Goal: Task Accomplishment & Management: Use online tool/utility

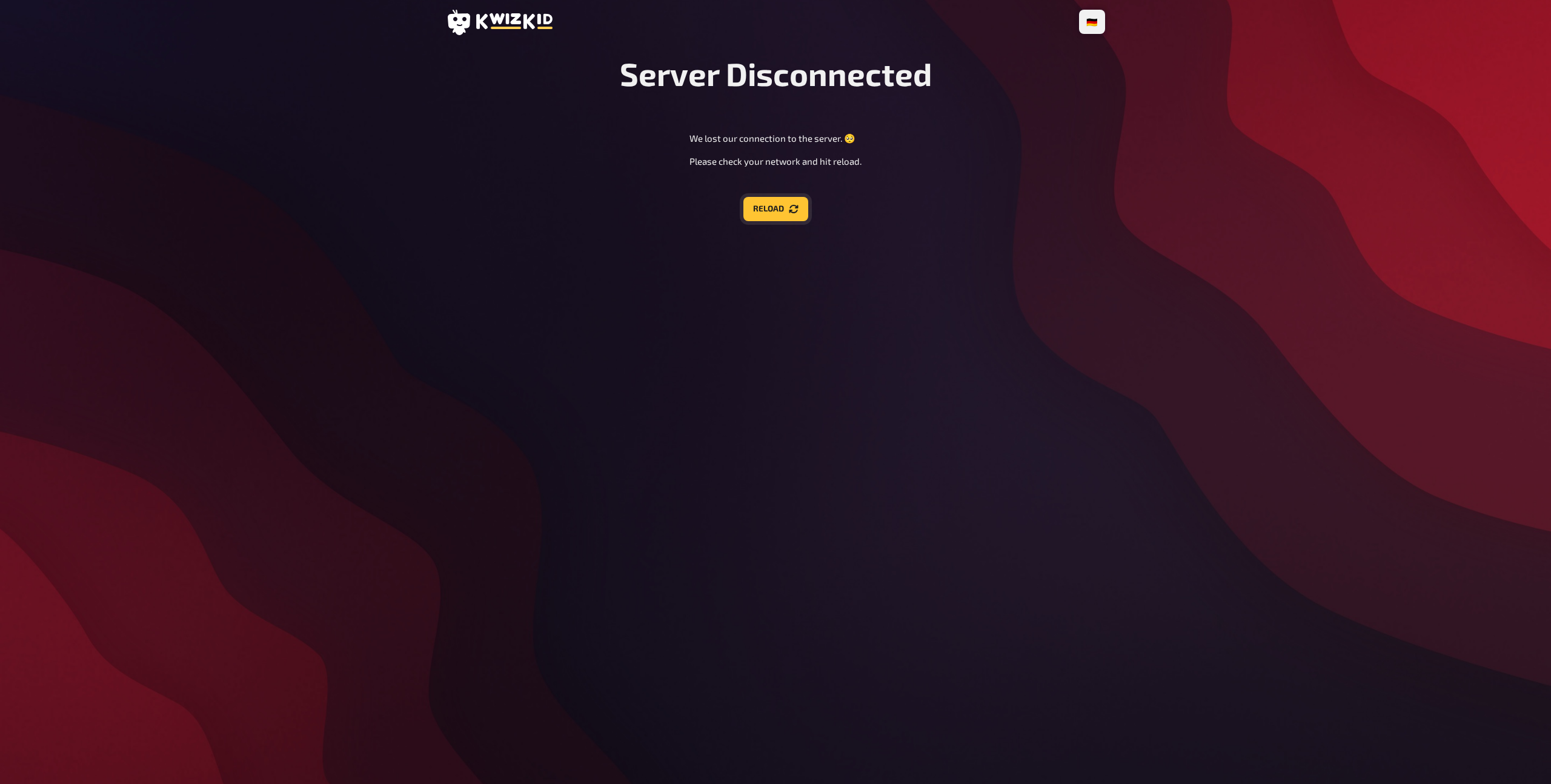
click at [772, 213] on button "Reload" at bounding box center [776, 209] width 65 height 24
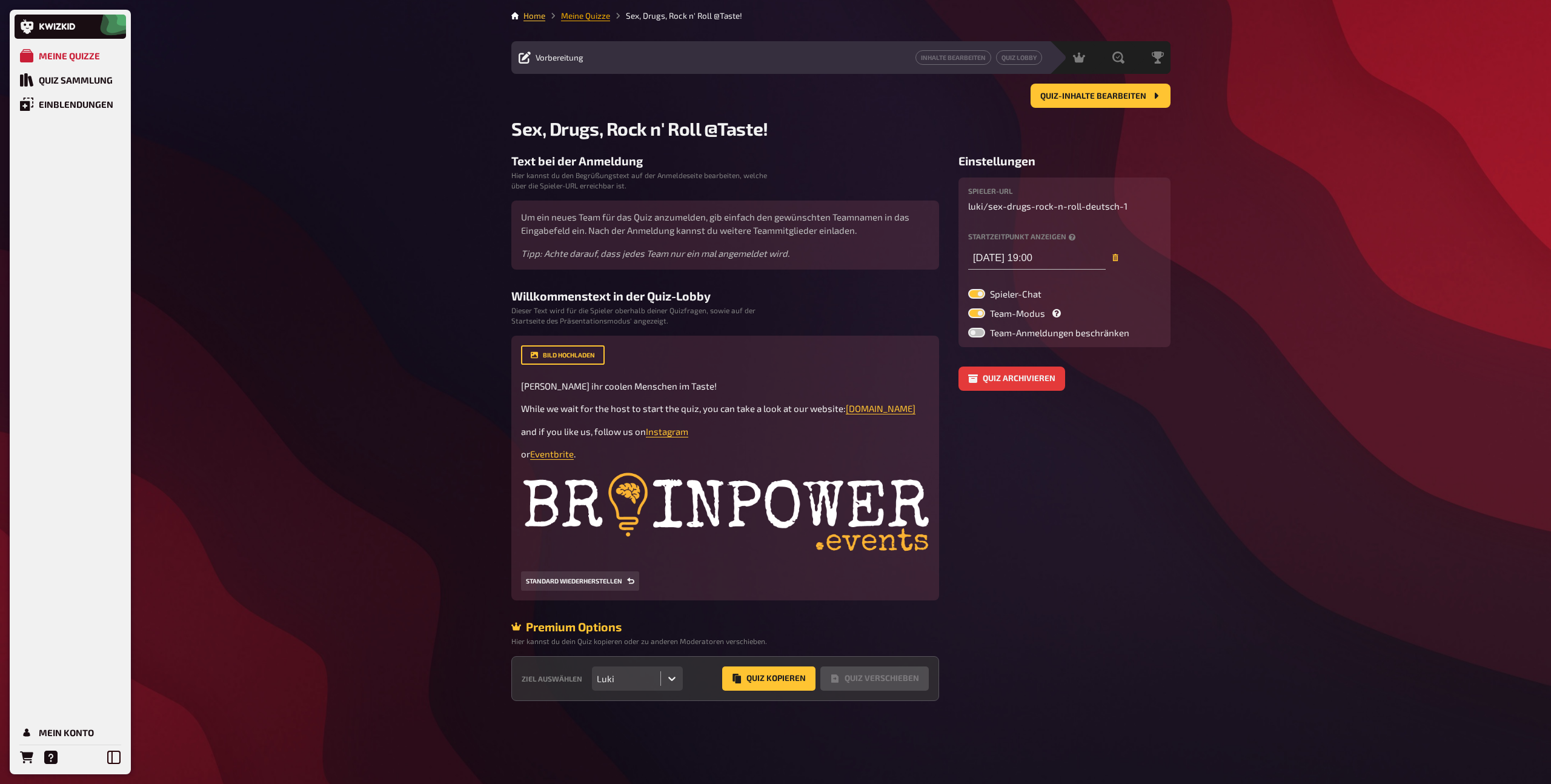
click at [588, 14] on link "Meine Quizze" at bounding box center [585, 16] width 49 height 10
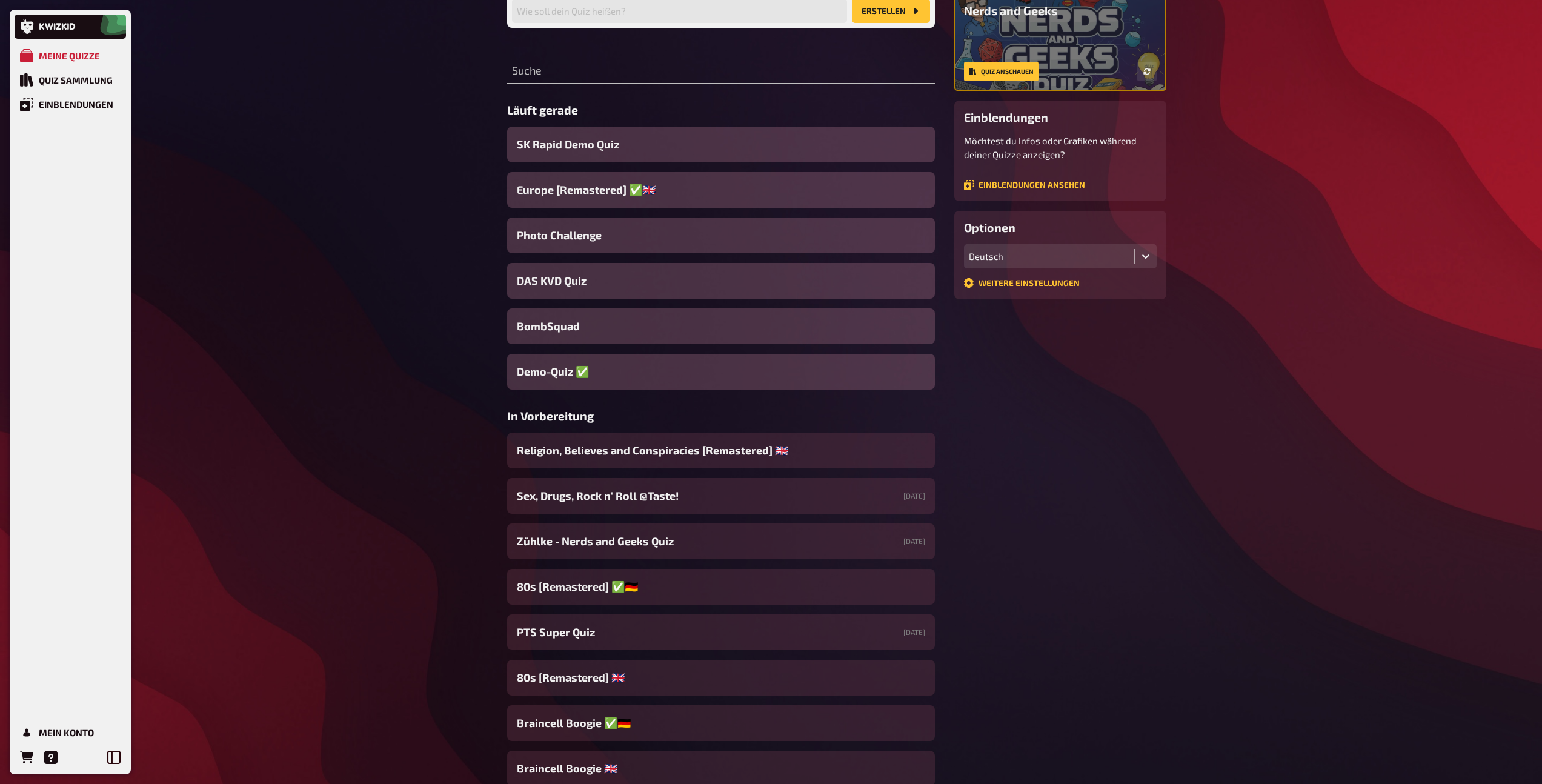
scroll to position [157, 0]
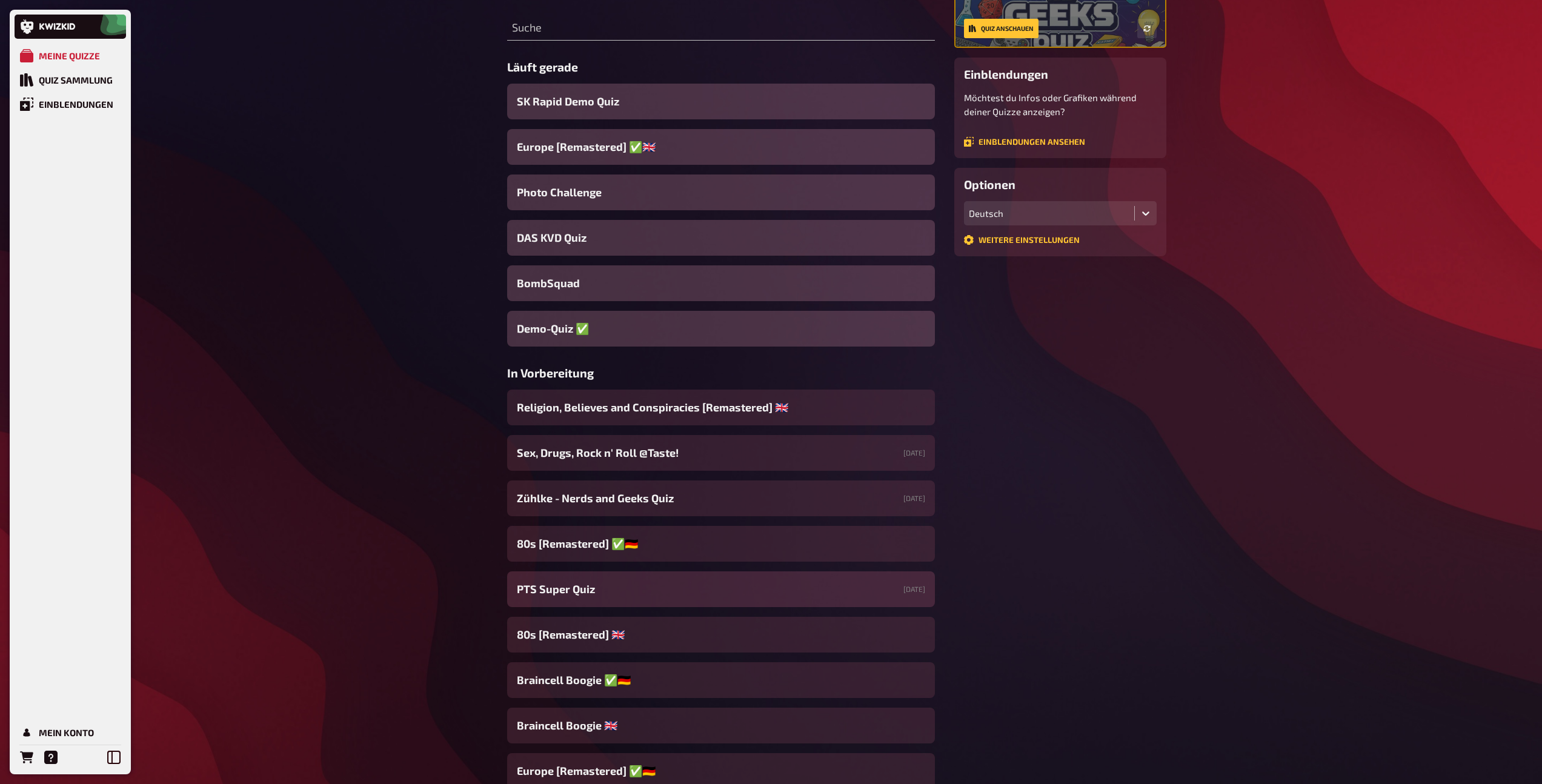
click at [583, 597] on div "PTS Super Quiz [DATE]" at bounding box center [721, 589] width 427 height 36
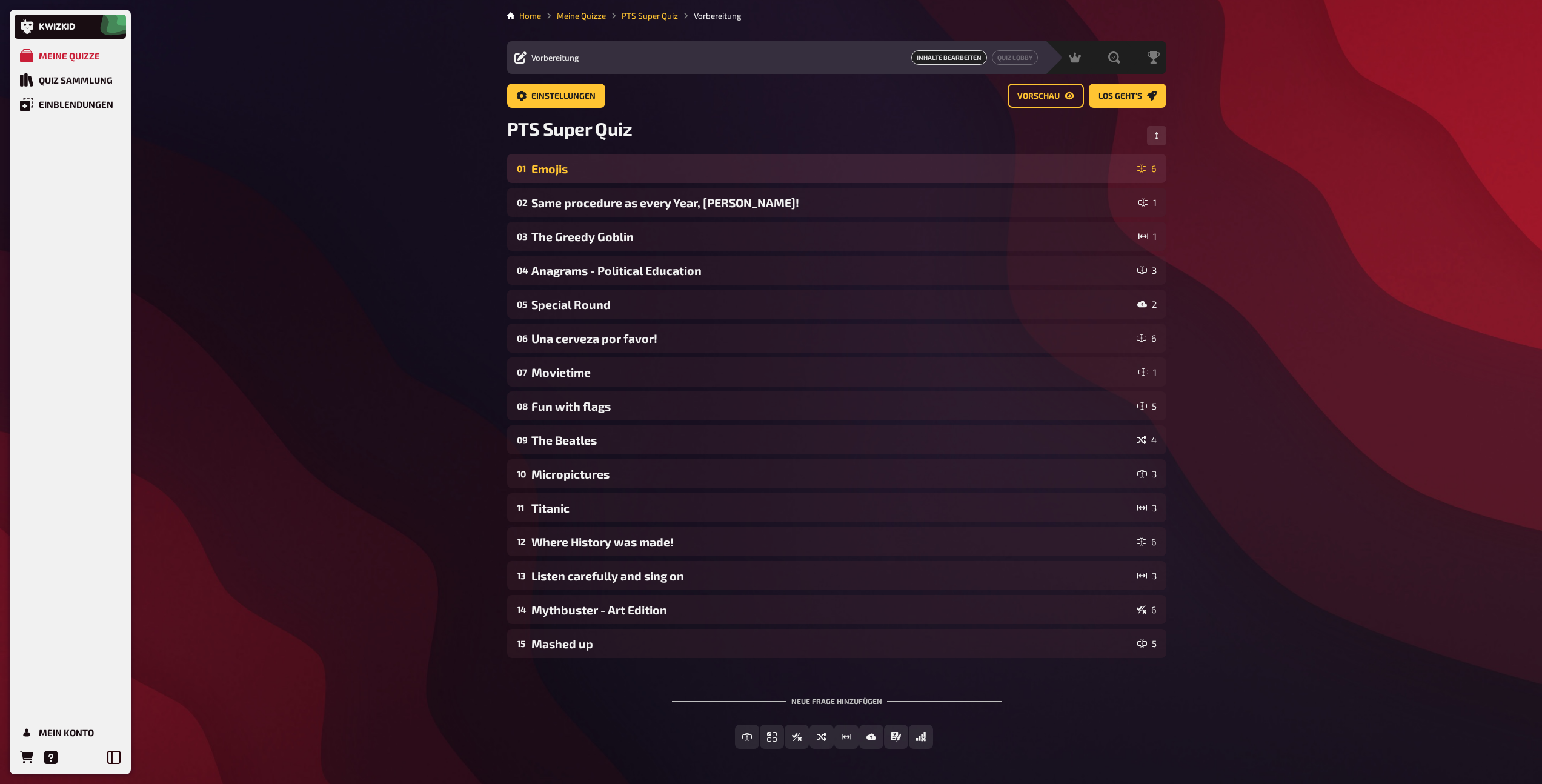
click at [613, 178] on div "01 Emojis 6" at bounding box center [836, 168] width 659 height 29
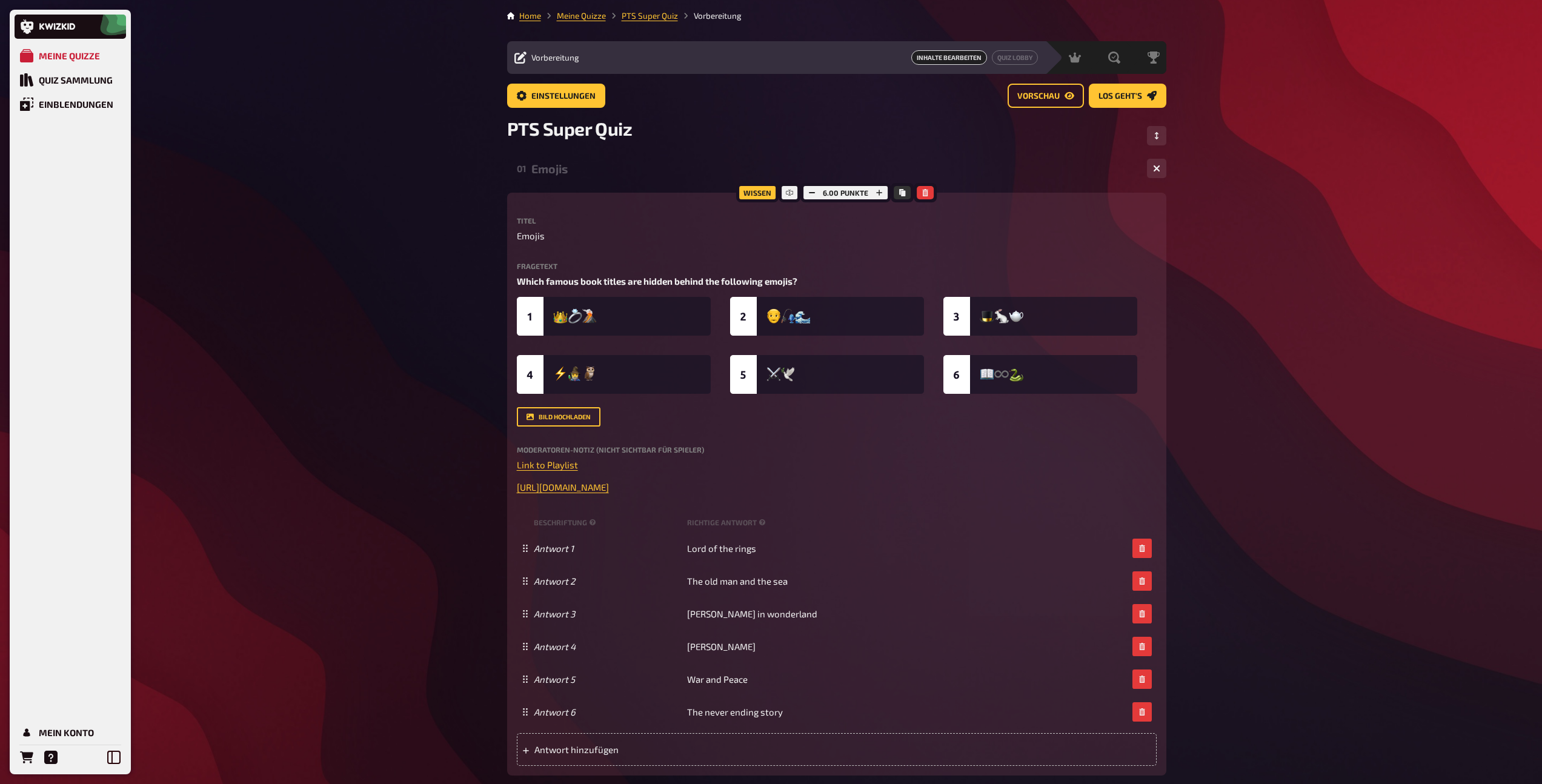
click at [613, 178] on div "01 Emojis 6" at bounding box center [836, 168] width 659 height 29
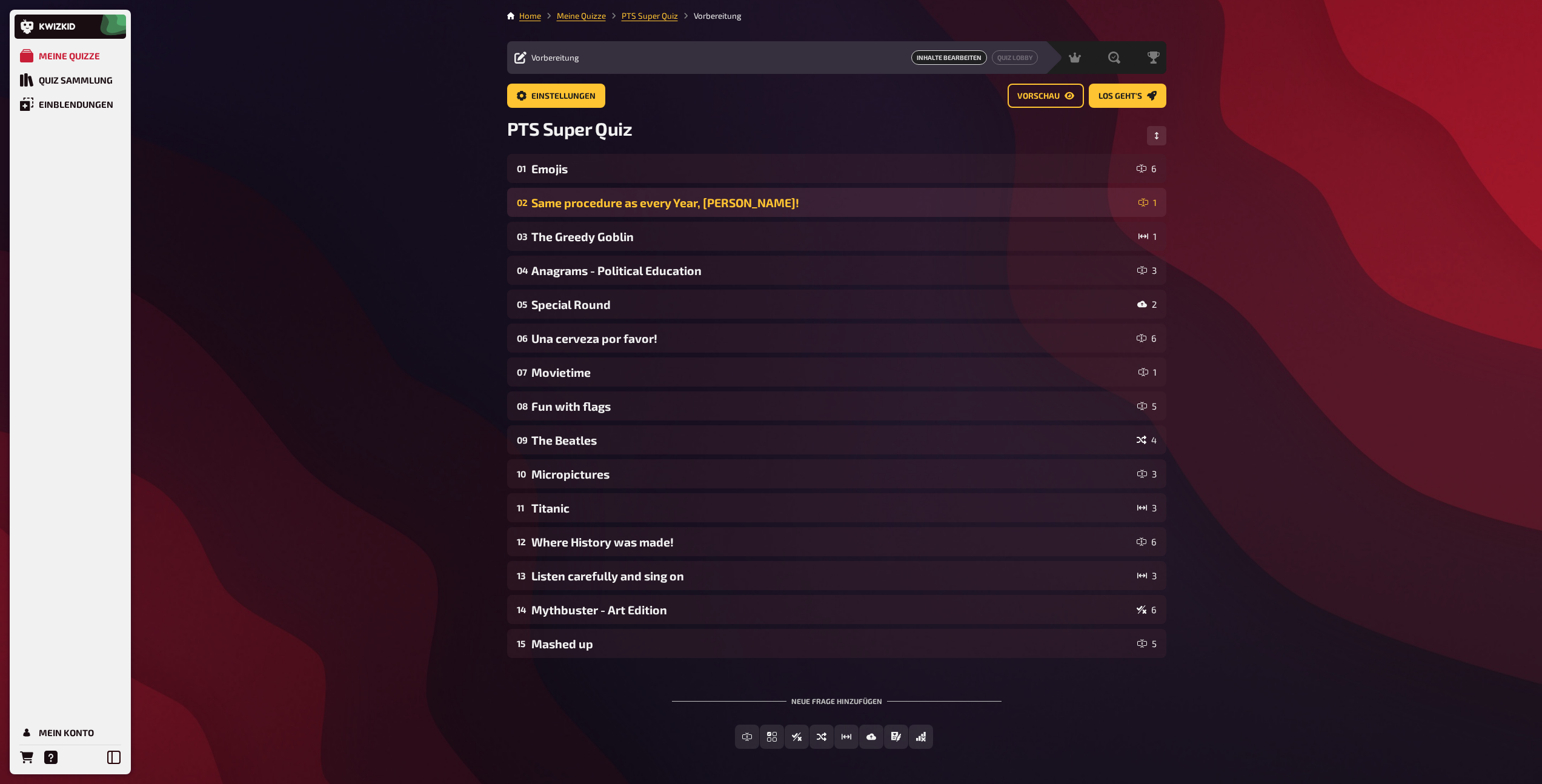
click at [607, 206] on div "Same procedure as every Year, [PERSON_NAME]!" at bounding box center [832, 203] width 602 height 14
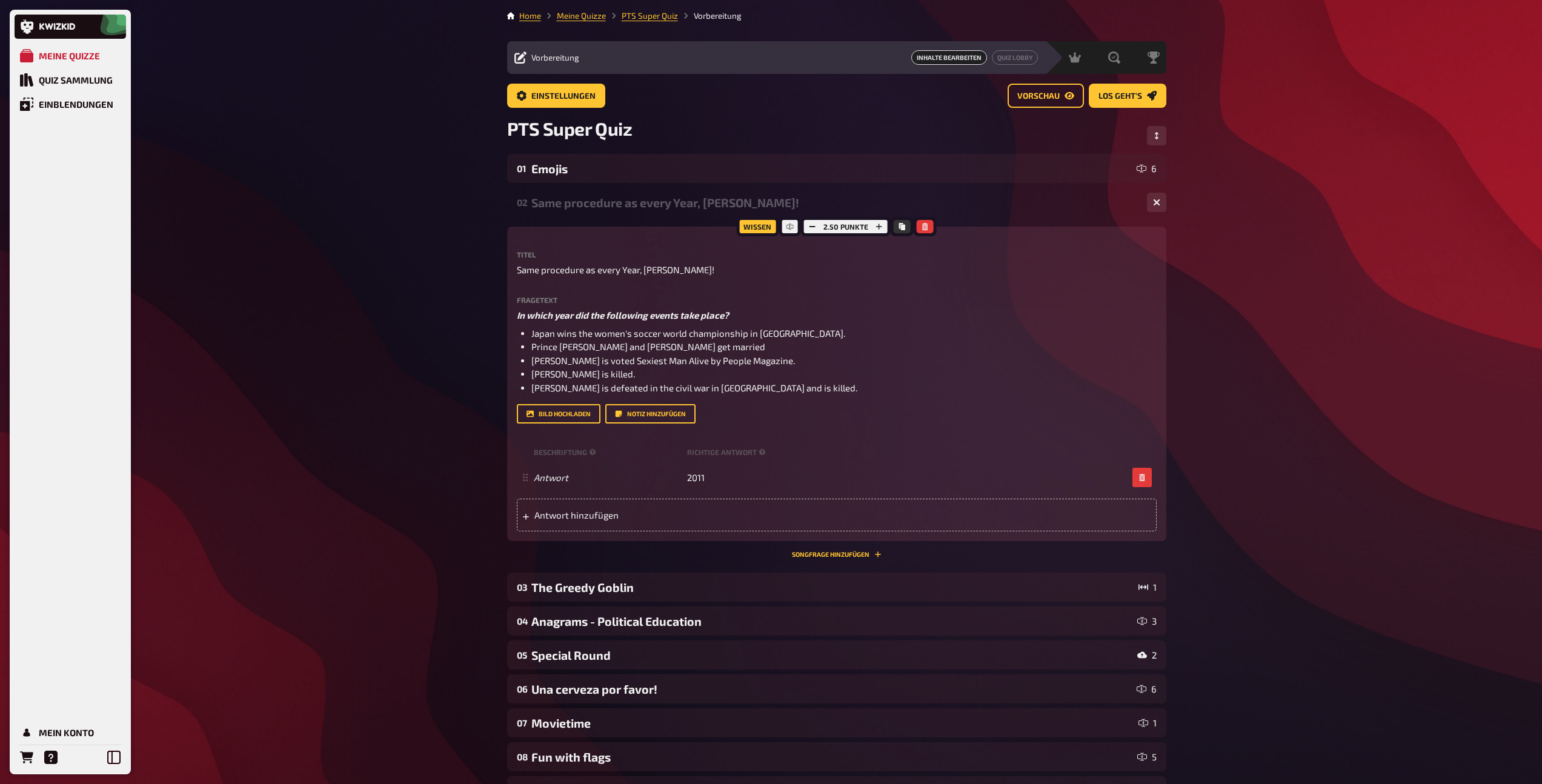
click at [607, 206] on div "Same procedure as every Year, [PERSON_NAME]!" at bounding box center [834, 203] width 606 height 14
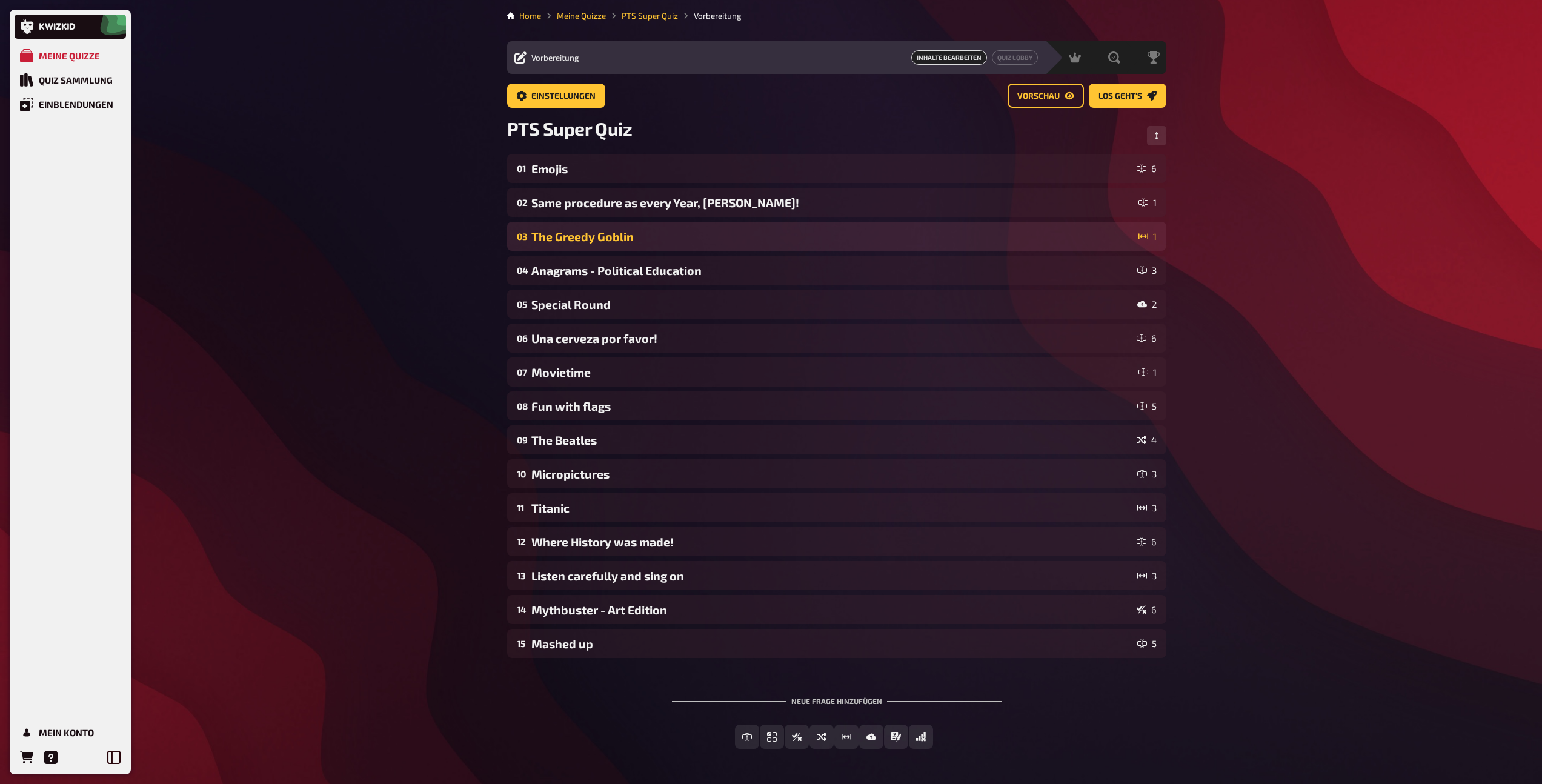
click at [606, 231] on div "The Greedy Goblin" at bounding box center [832, 236] width 602 height 14
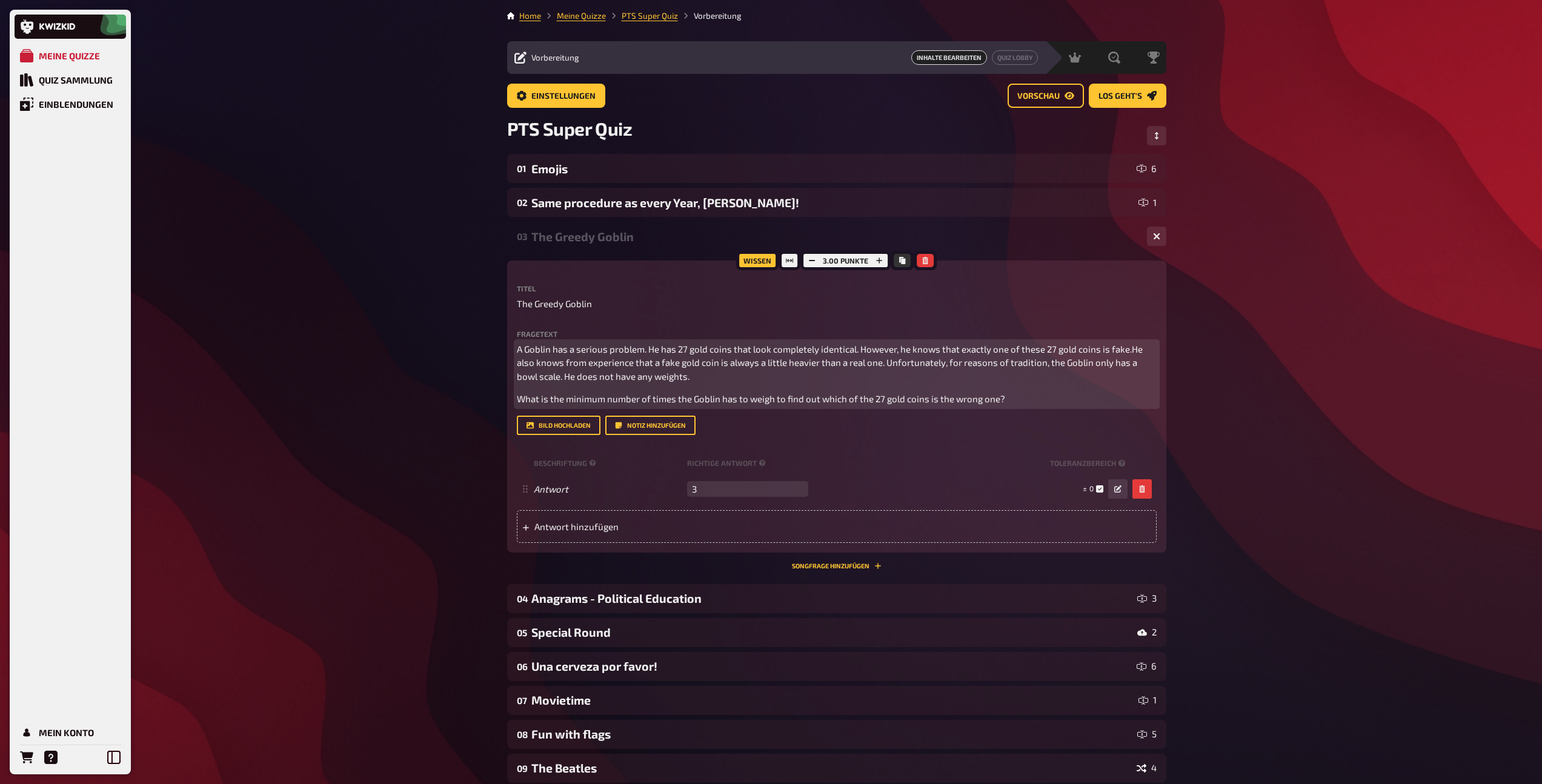
click at [1020, 399] on p "What is the minimum number of times the Goblin has to weigh to find out which o…" at bounding box center [836, 399] width 640 height 14
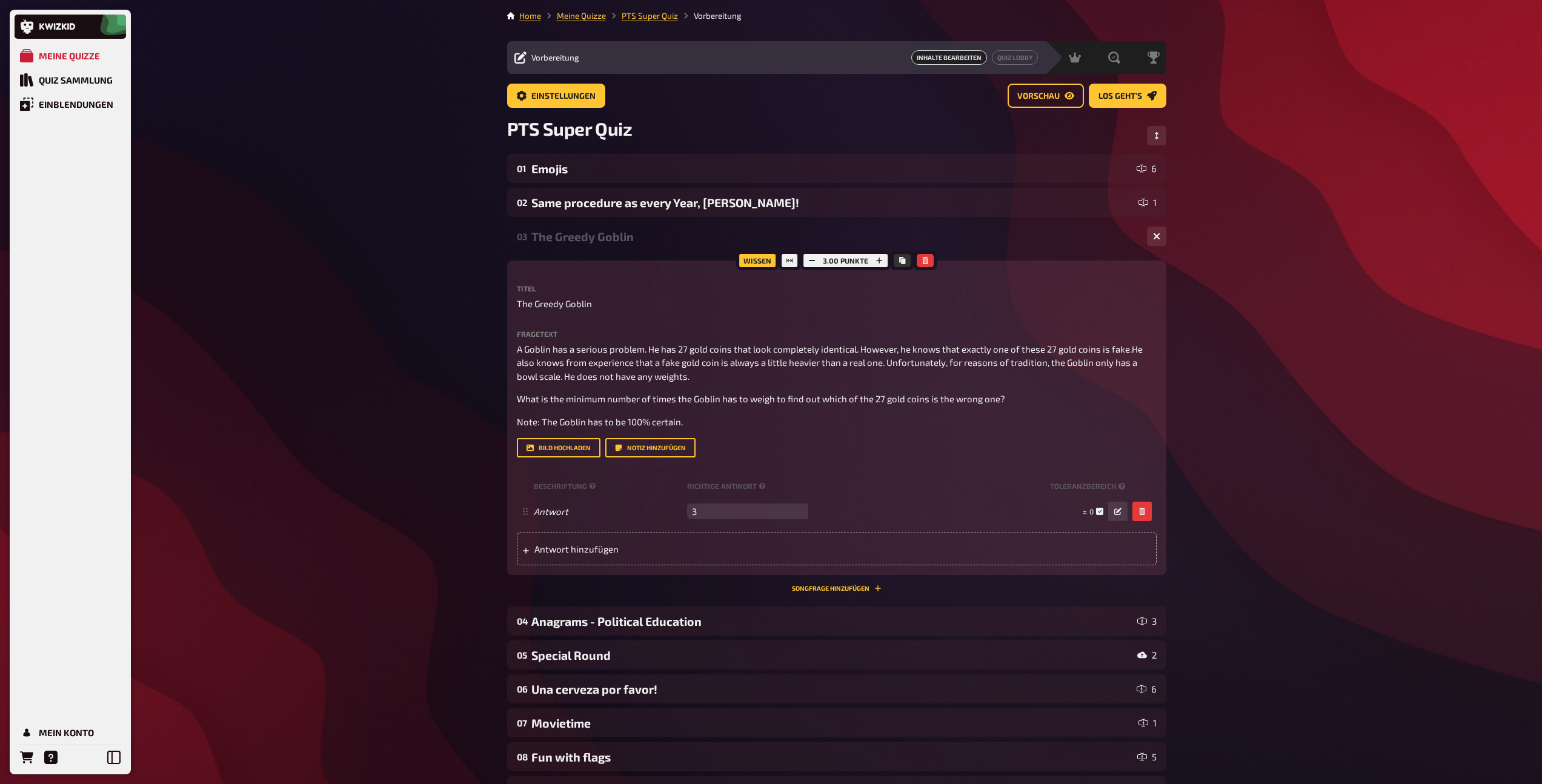
click at [573, 237] on div "The Greedy Goblin" at bounding box center [834, 236] width 606 height 14
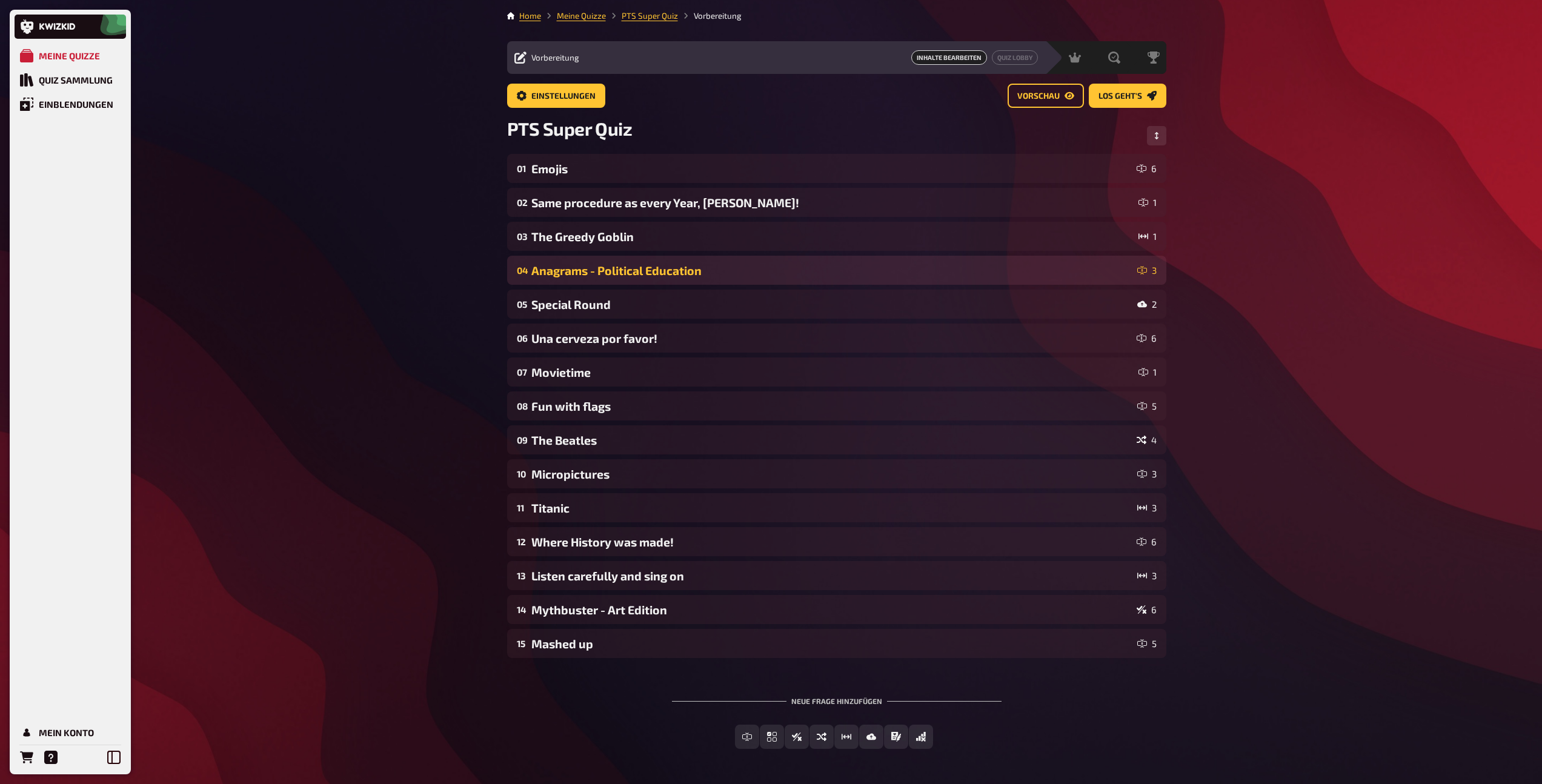
click at [572, 270] on div "Anagrams - Political Education" at bounding box center [831, 270] width 601 height 14
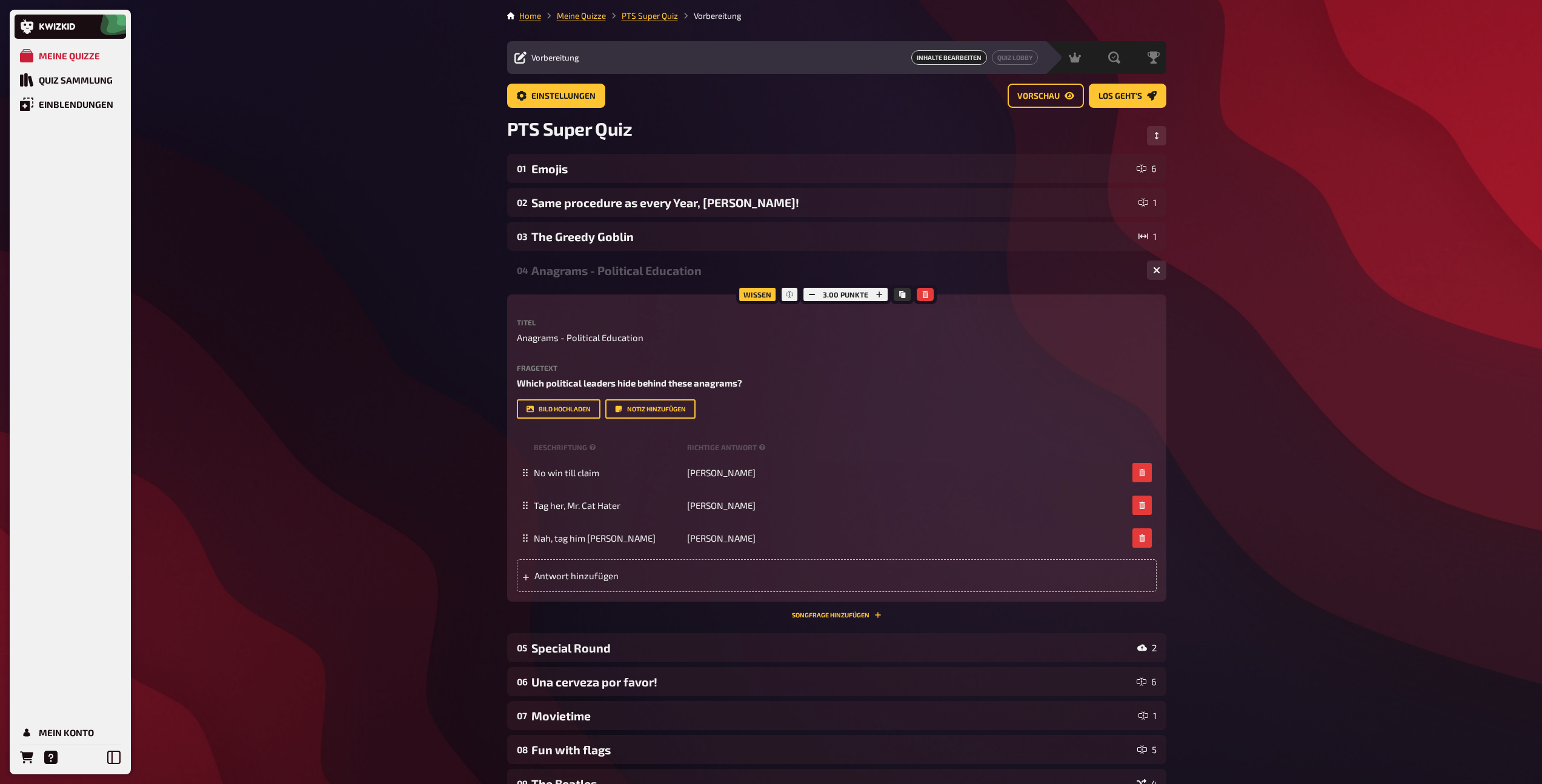
click at [610, 271] on div "Anagrams - Political Education" at bounding box center [834, 270] width 606 height 14
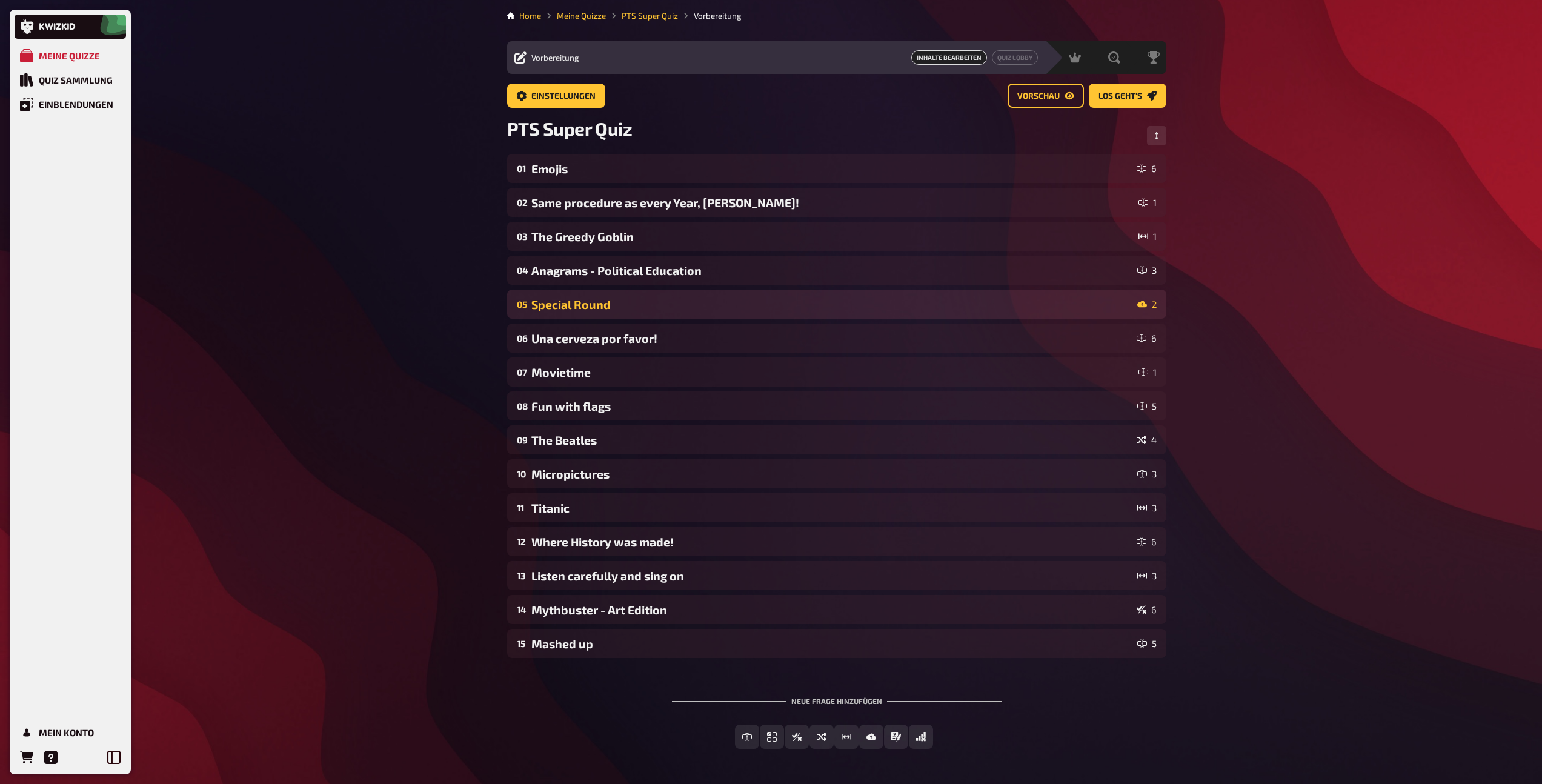
click at [612, 303] on div "Special Round" at bounding box center [831, 304] width 601 height 14
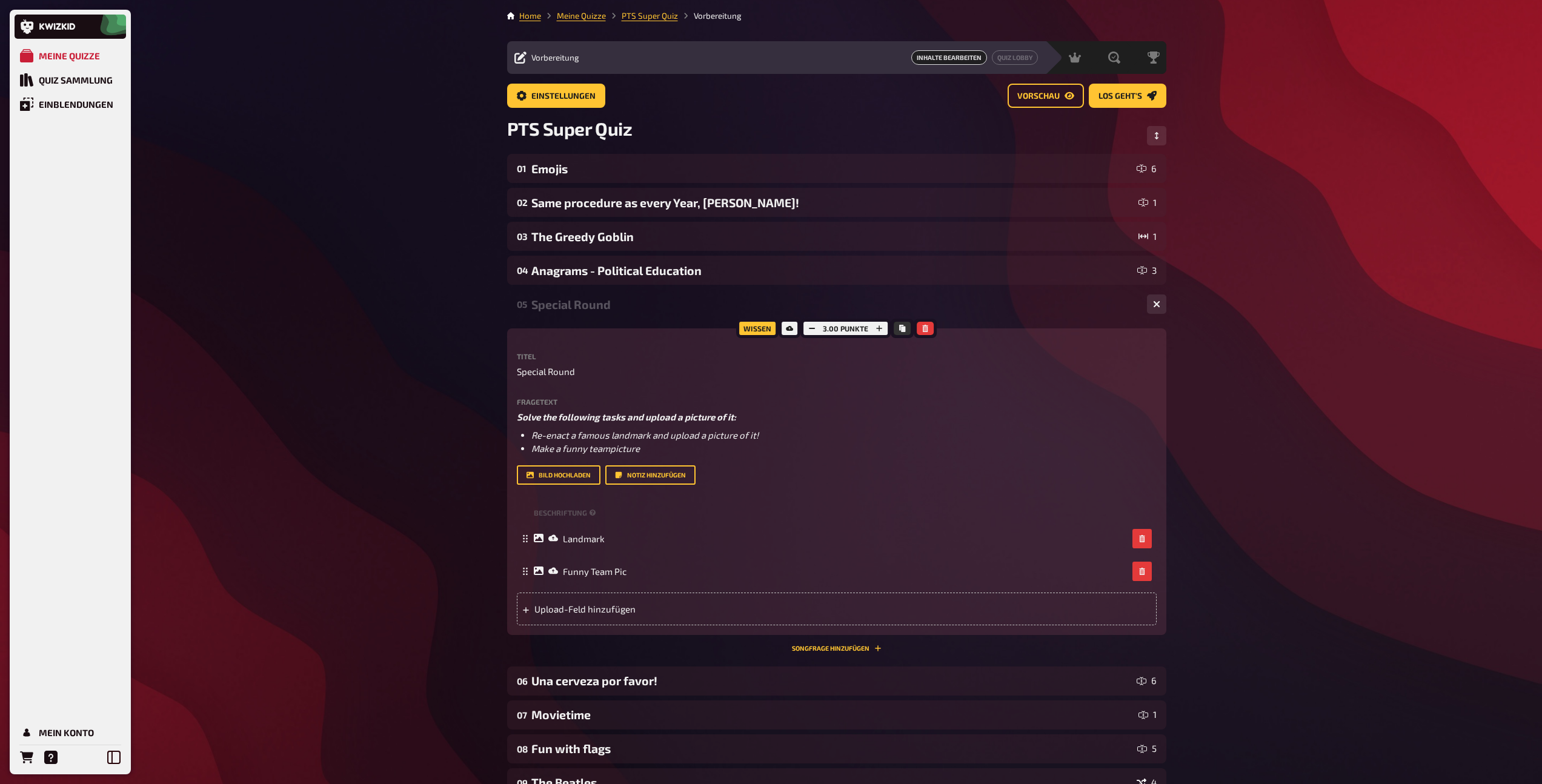
click at [612, 303] on div "Special Round" at bounding box center [834, 304] width 606 height 14
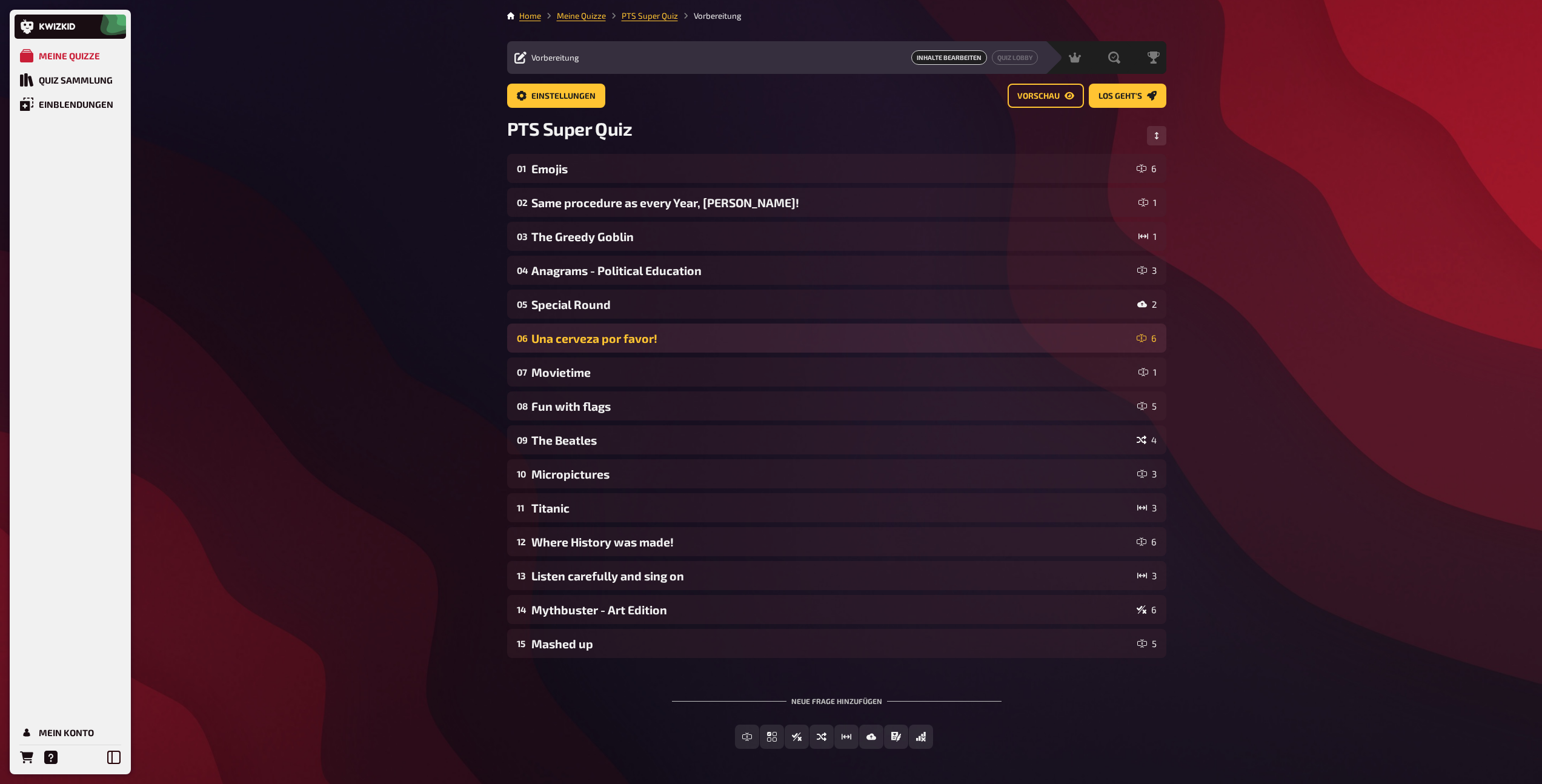
click at [612, 333] on div "Una cerveza por favor!" at bounding box center [831, 338] width 601 height 14
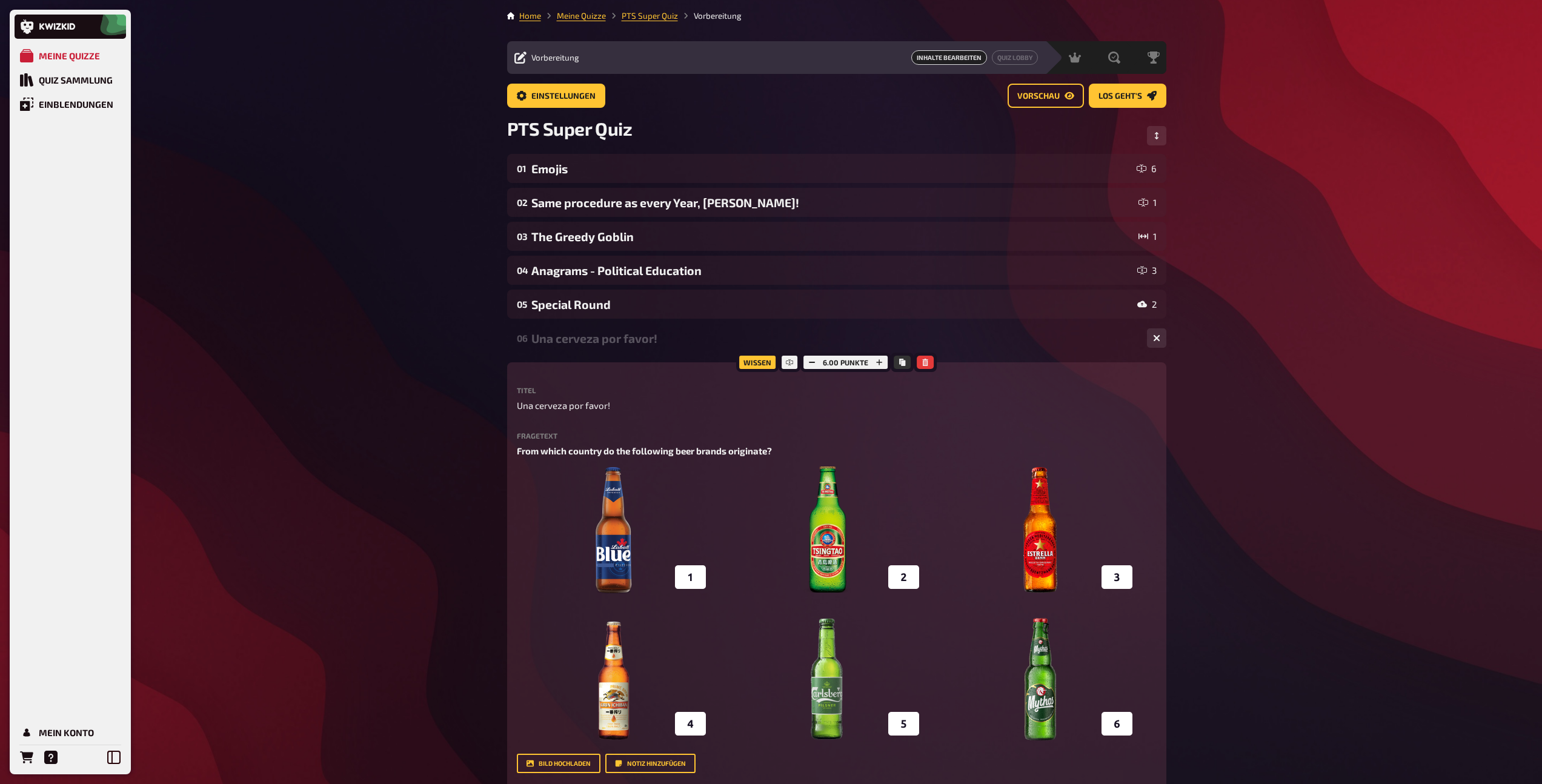
click at [612, 333] on div "Una cerveza por favor!" at bounding box center [834, 338] width 606 height 14
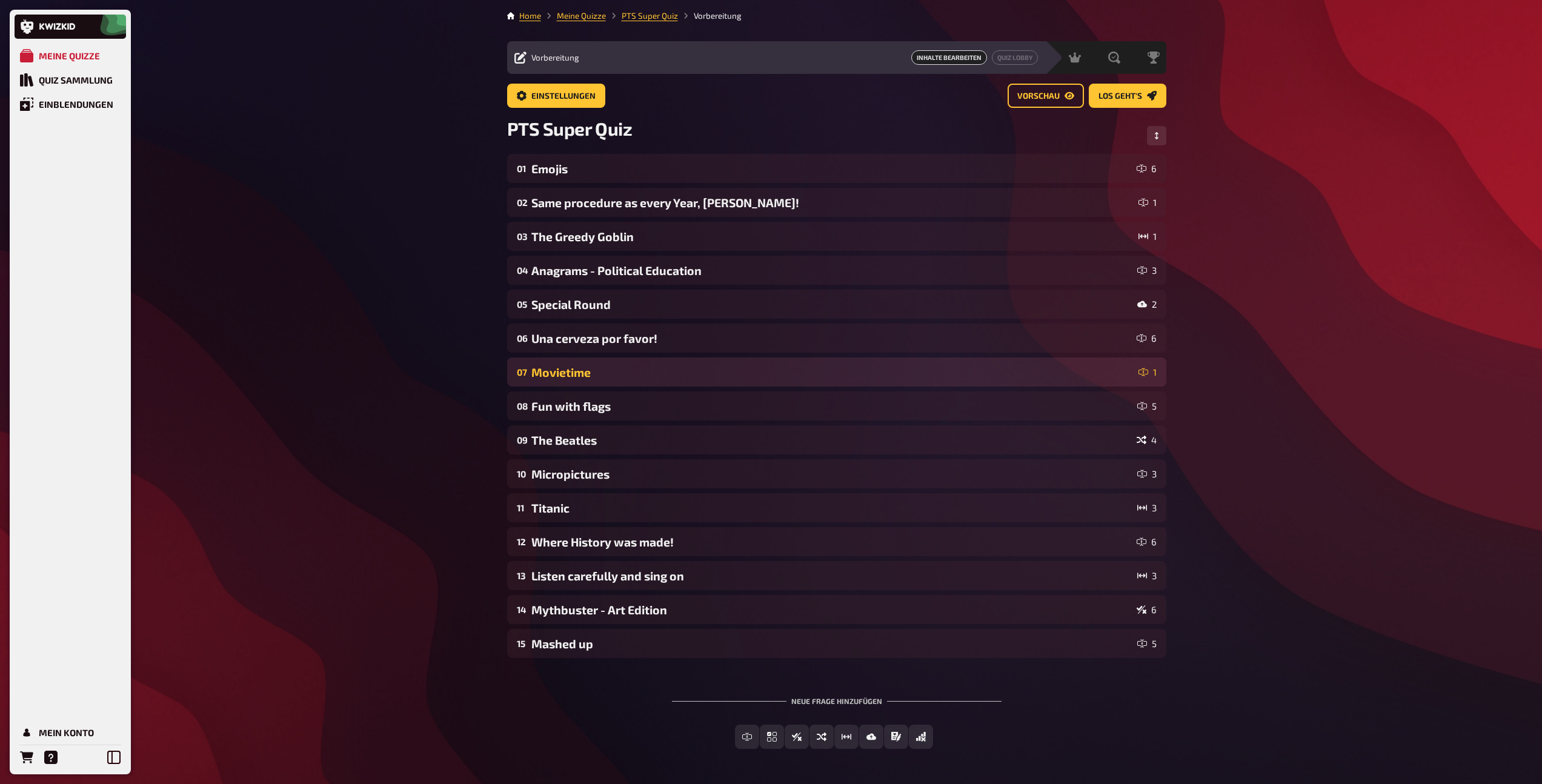
click at [610, 380] on div "07 Movietime 1" at bounding box center [836, 372] width 659 height 29
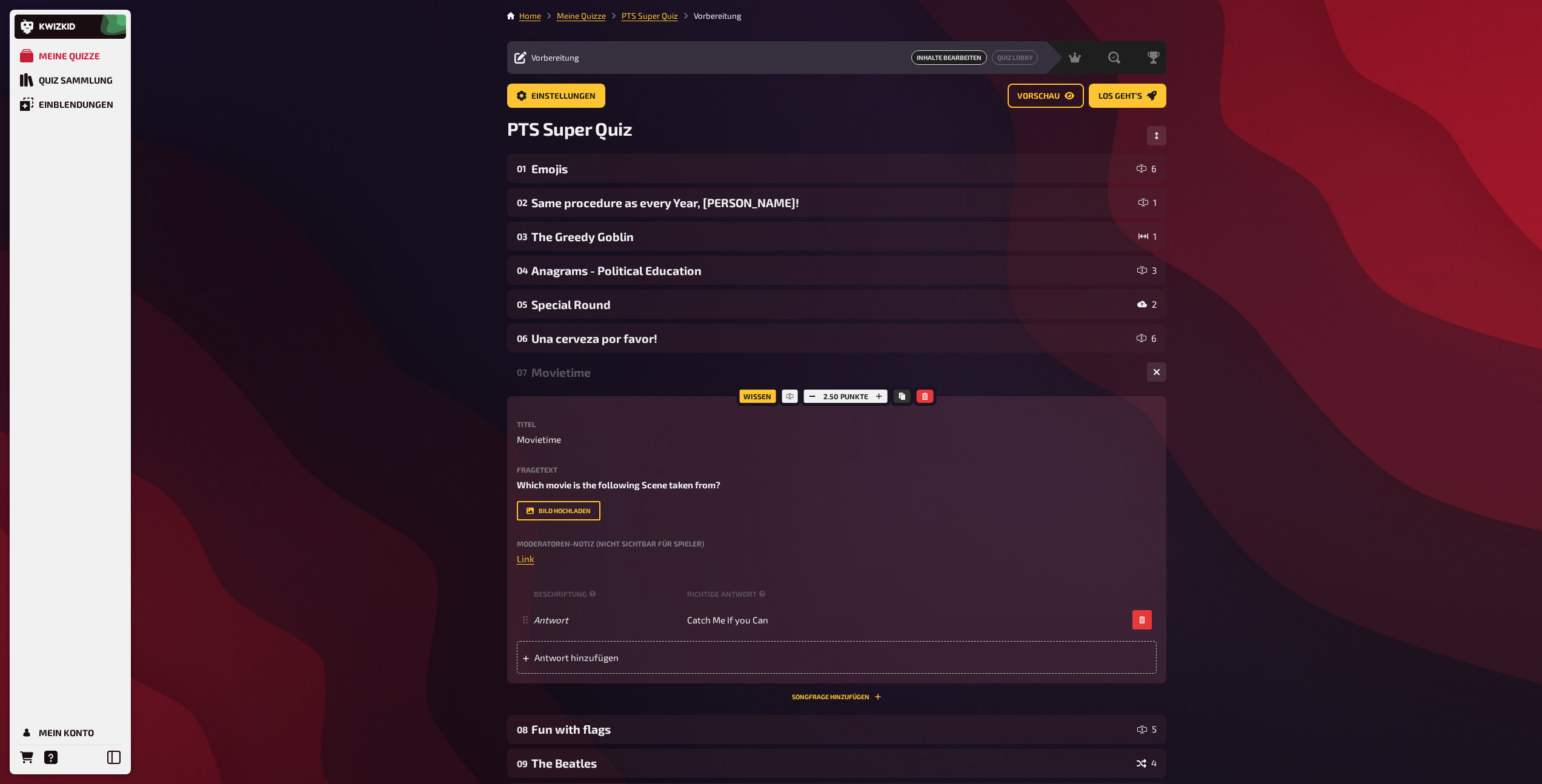
click at [610, 380] on div "07 Movietime 1" at bounding box center [836, 372] width 659 height 29
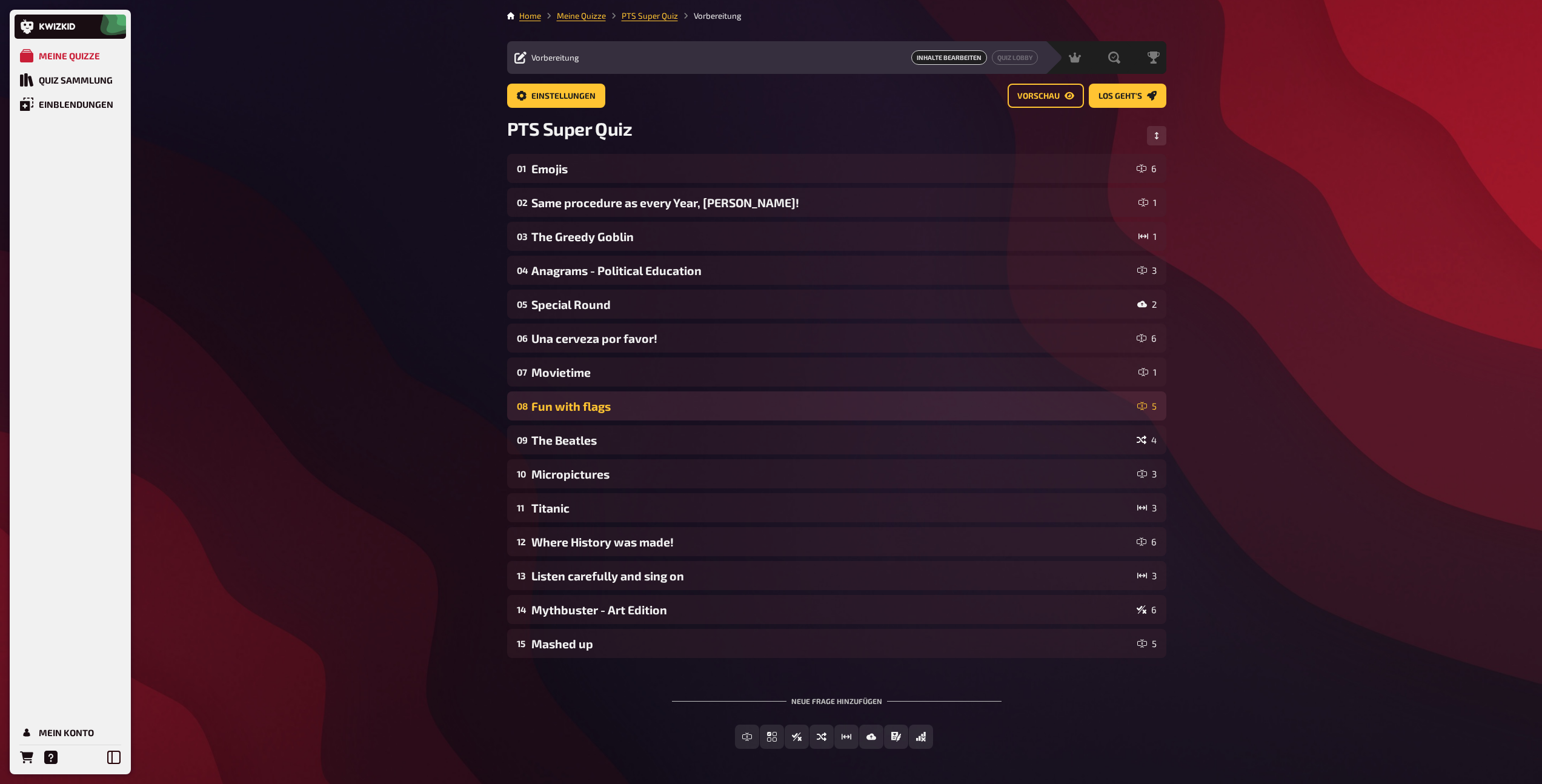
click at [605, 419] on div "08 Fun with flags 5" at bounding box center [836, 405] width 659 height 29
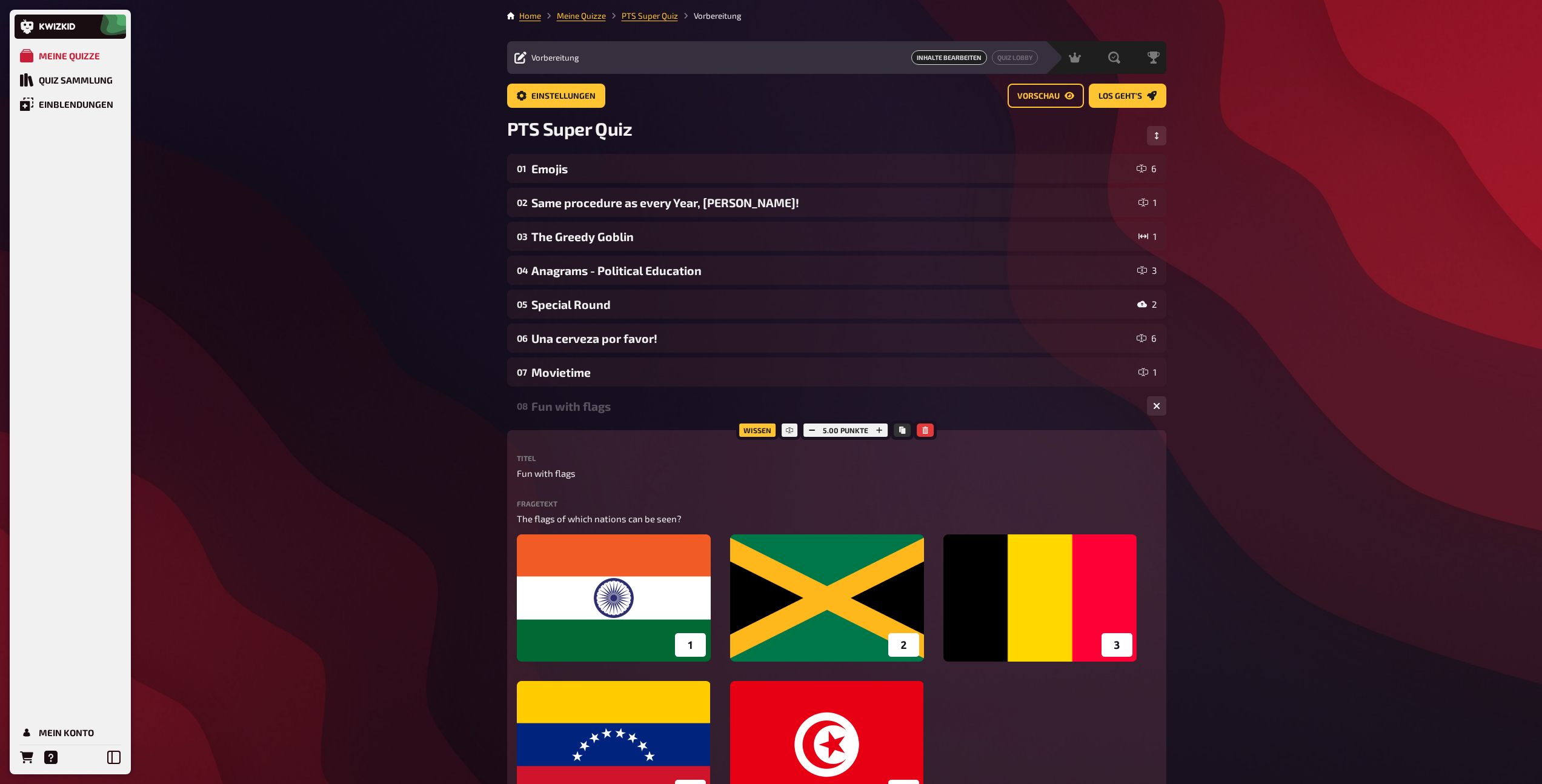
click at [605, 419] on div "08 Fun with flags 5" at bounding box center [836, 405] width 659 height 29
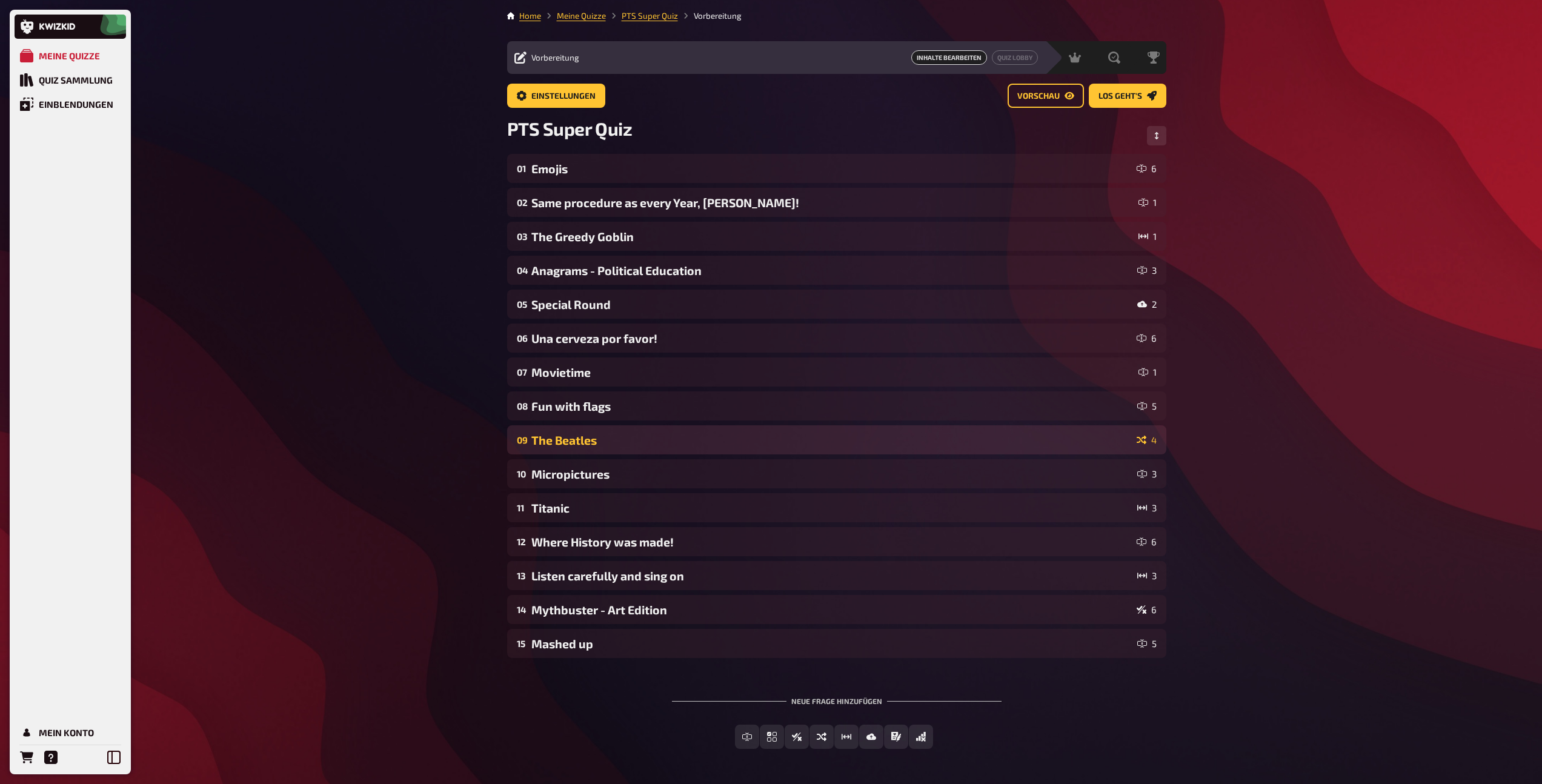
click at [605, 439] on div "The Beatles" at bounding box center [831, 440] width 601 height 14
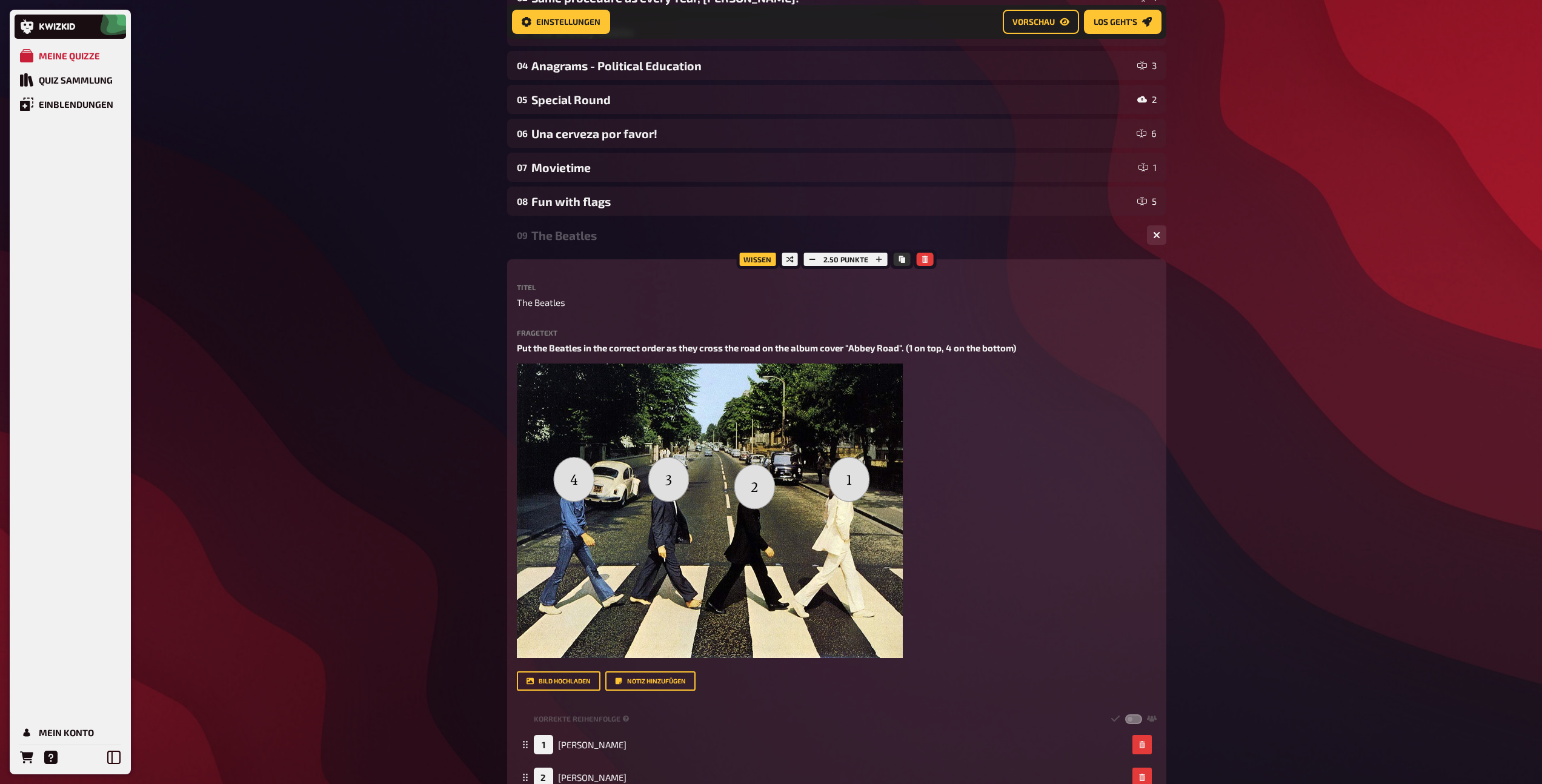
click at [591, 236] on div "The Beatles" at bounding box center [834, 235] width 606 height 14
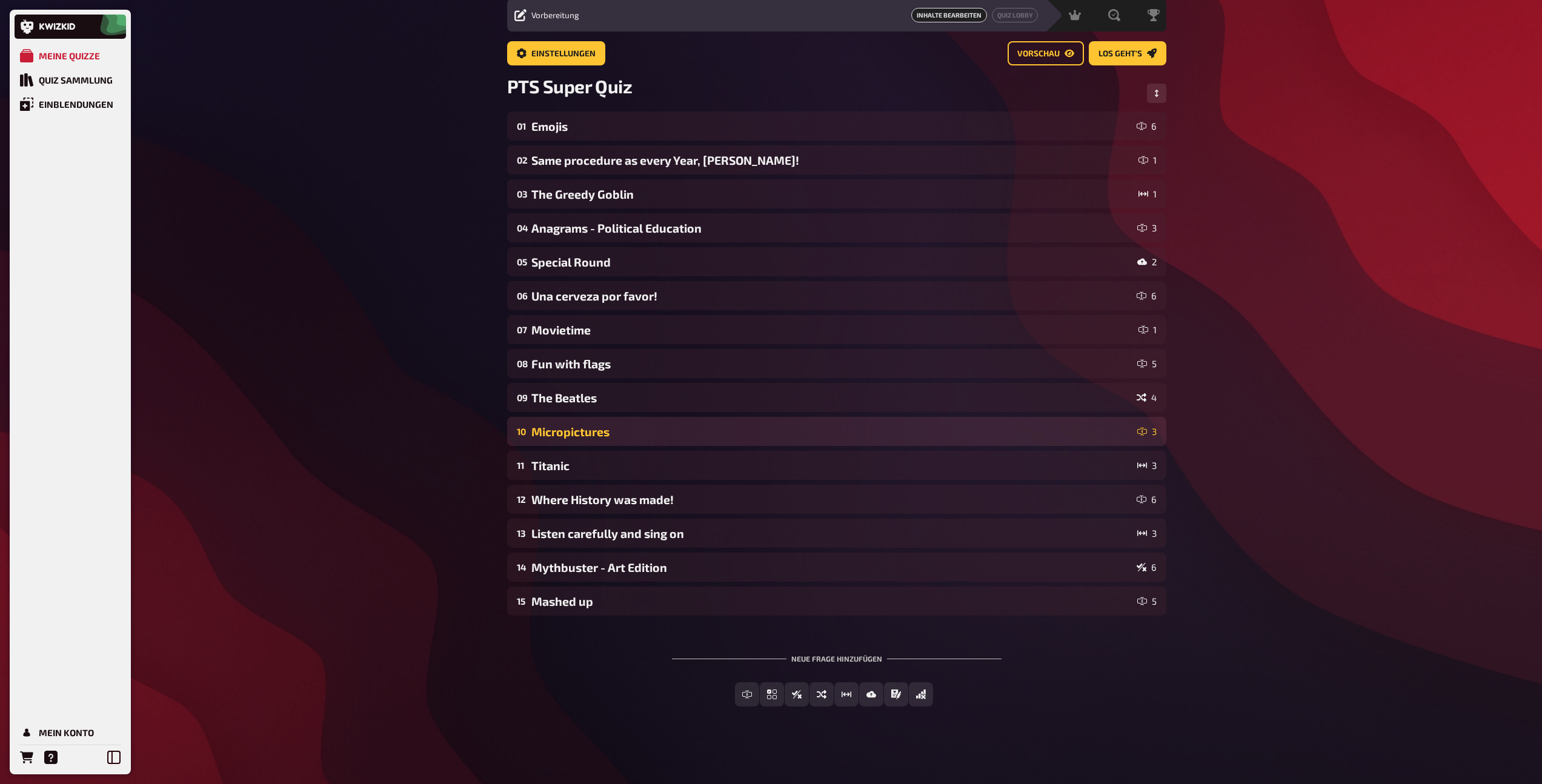
click at [597, 427] on div "Micropictures" at bounding box center [831, 432] width 601 height 14
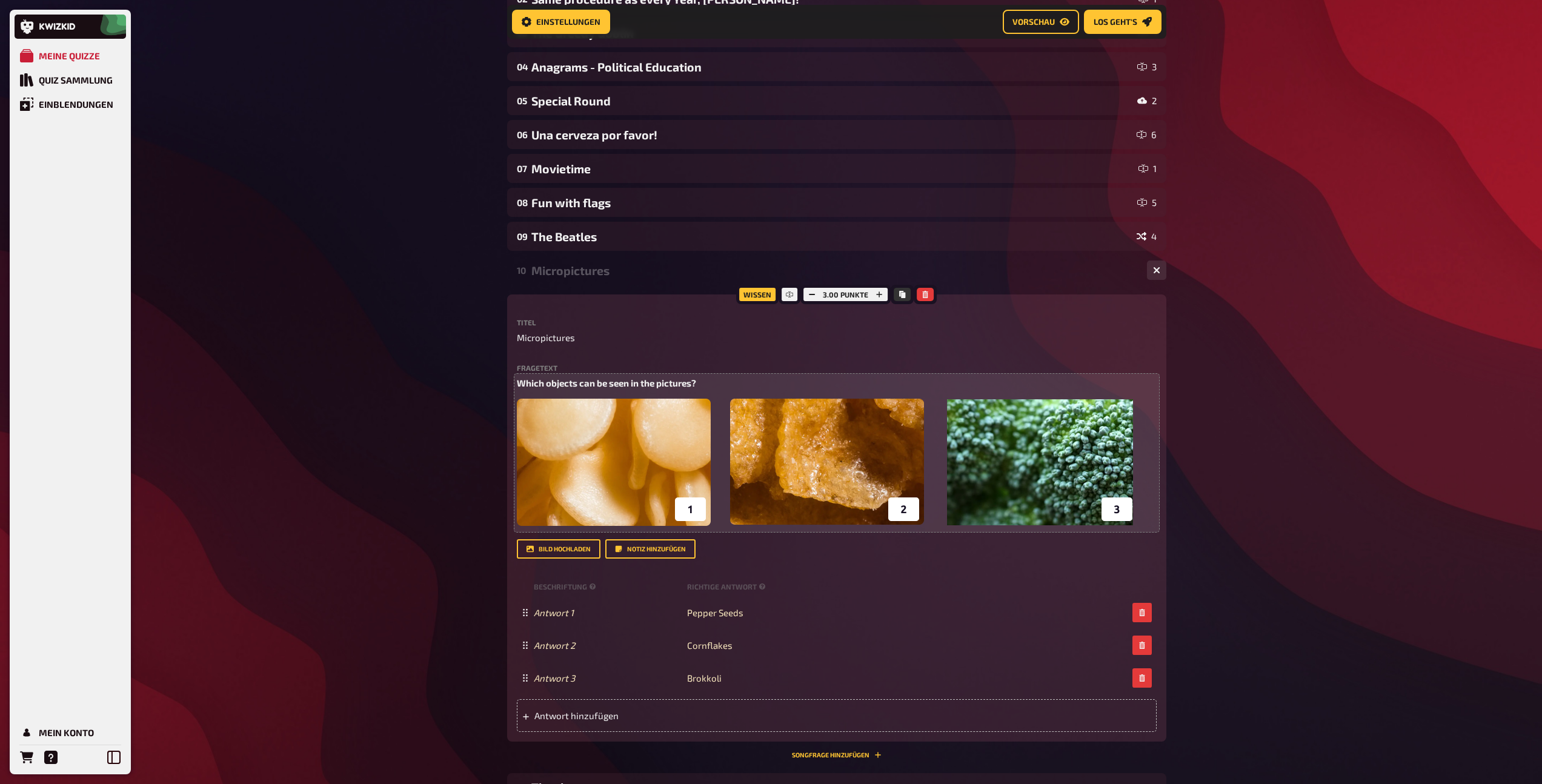
scroll to position [214, 0]
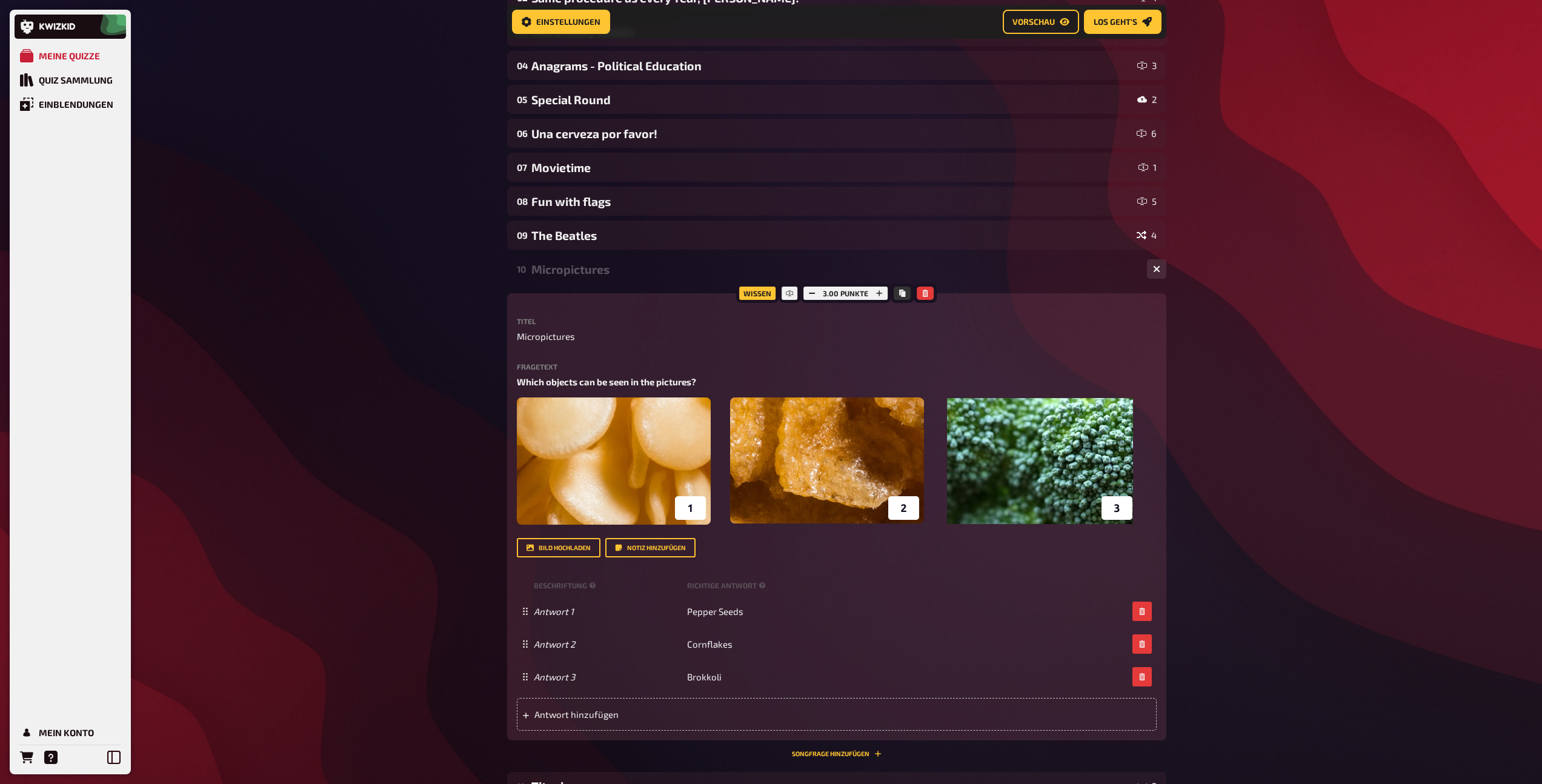
click at [587, 271] on div "Micropictures" at bounding box center [834, 269] width 606 height 14
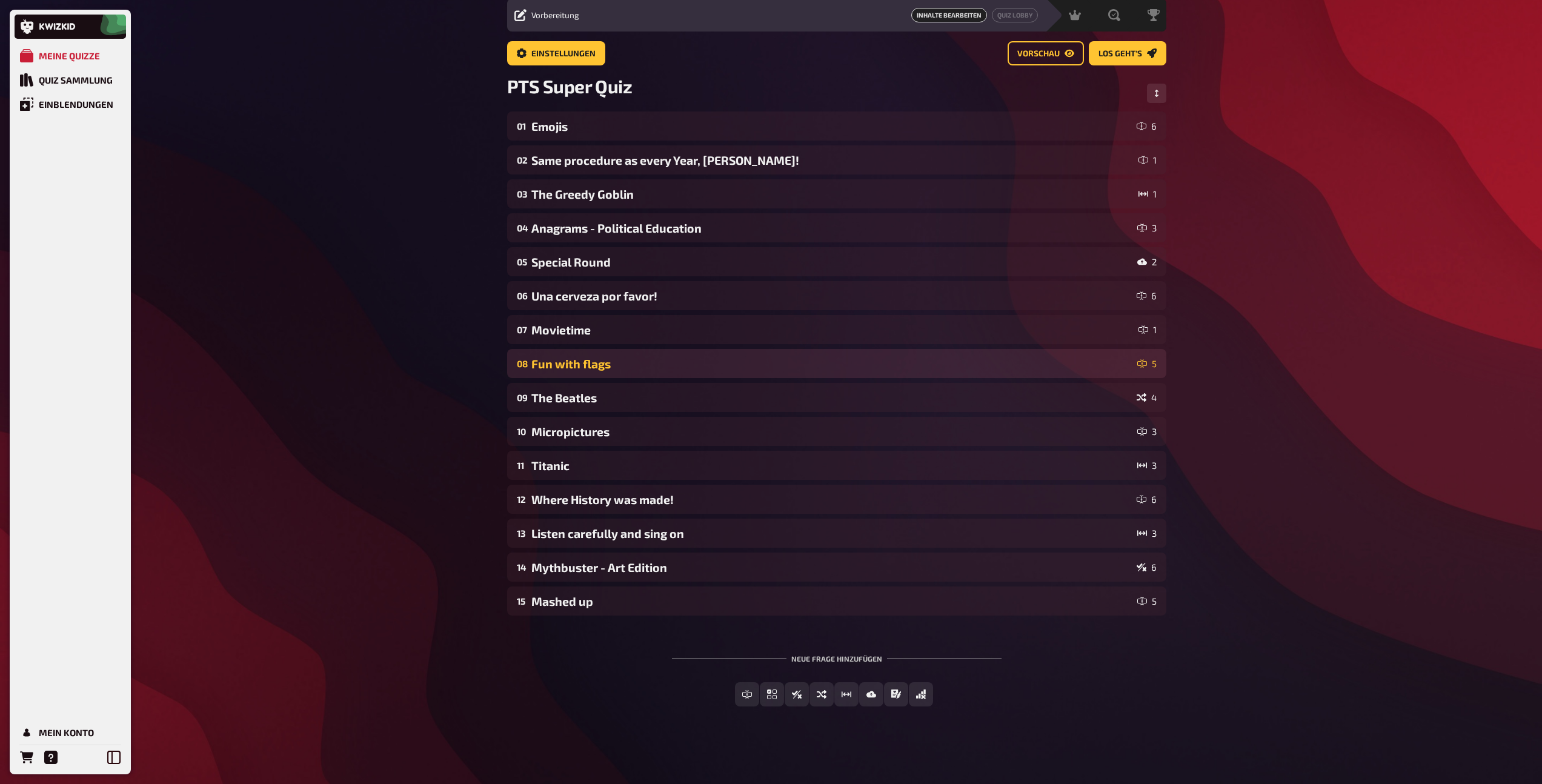
scroll to position [43, 0]
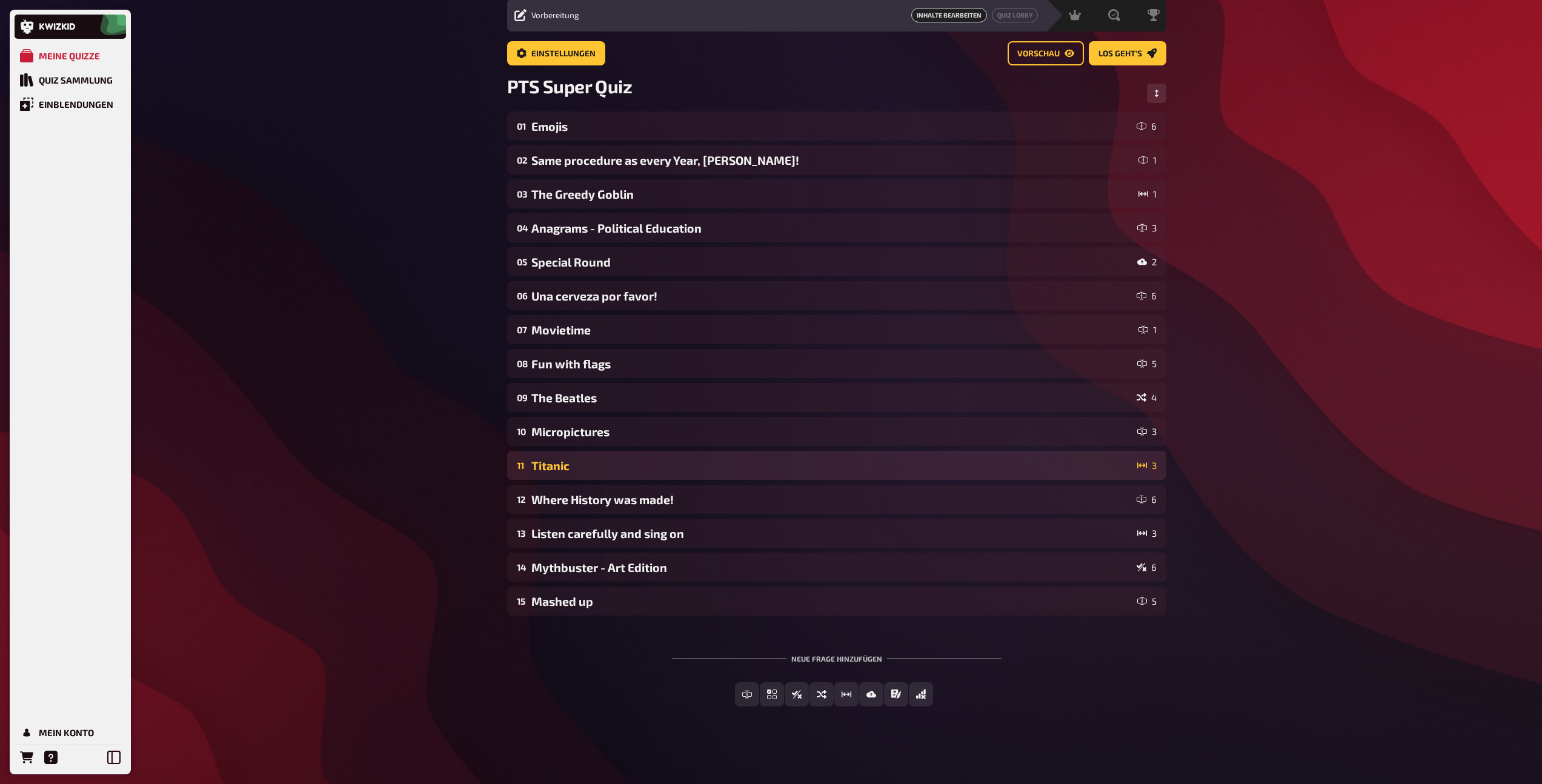
click at [599, 462] on div "Titanic" at bounding box center [831, 465] width 601 height 14
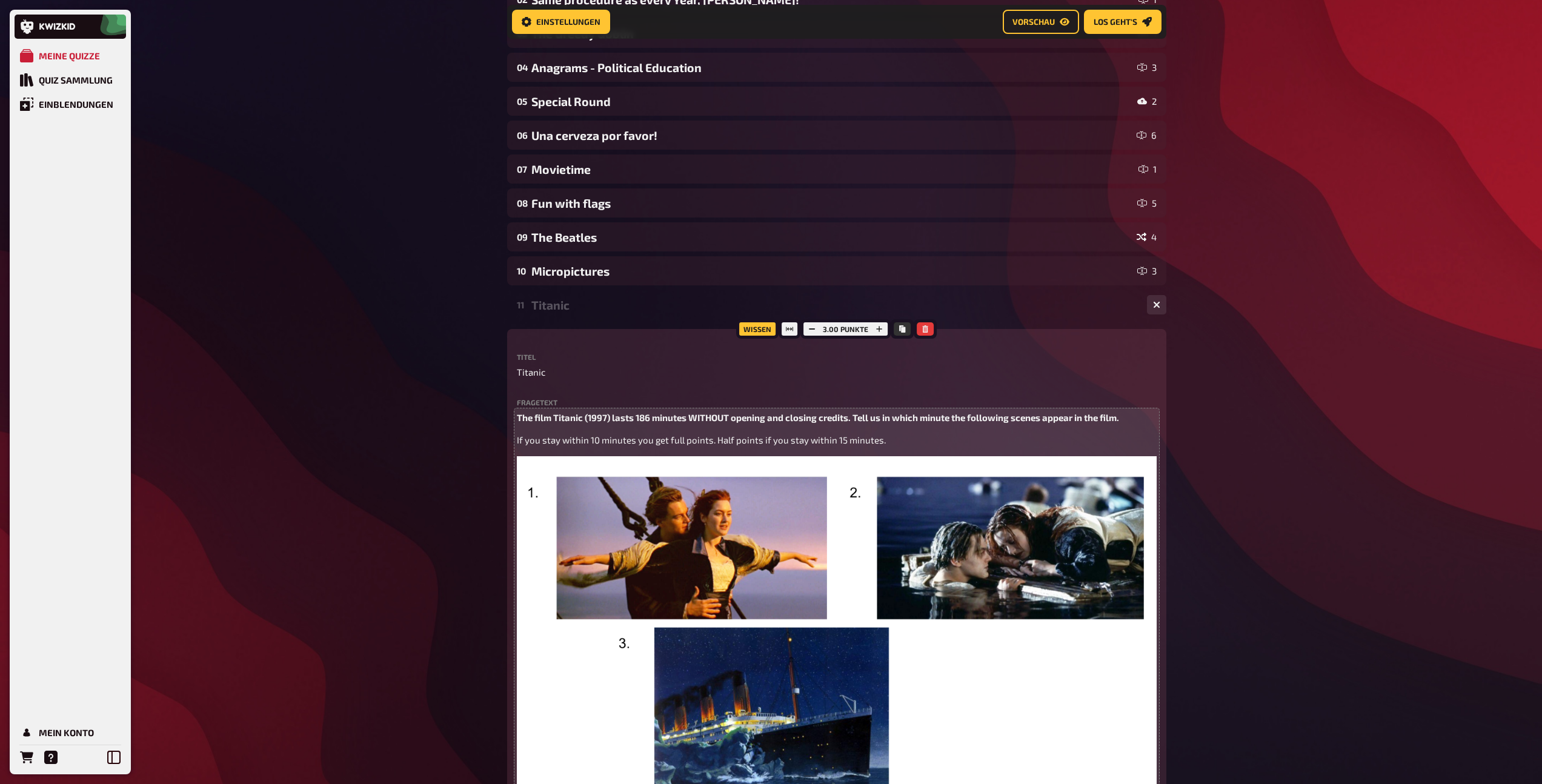
scroll to position [214, 0]
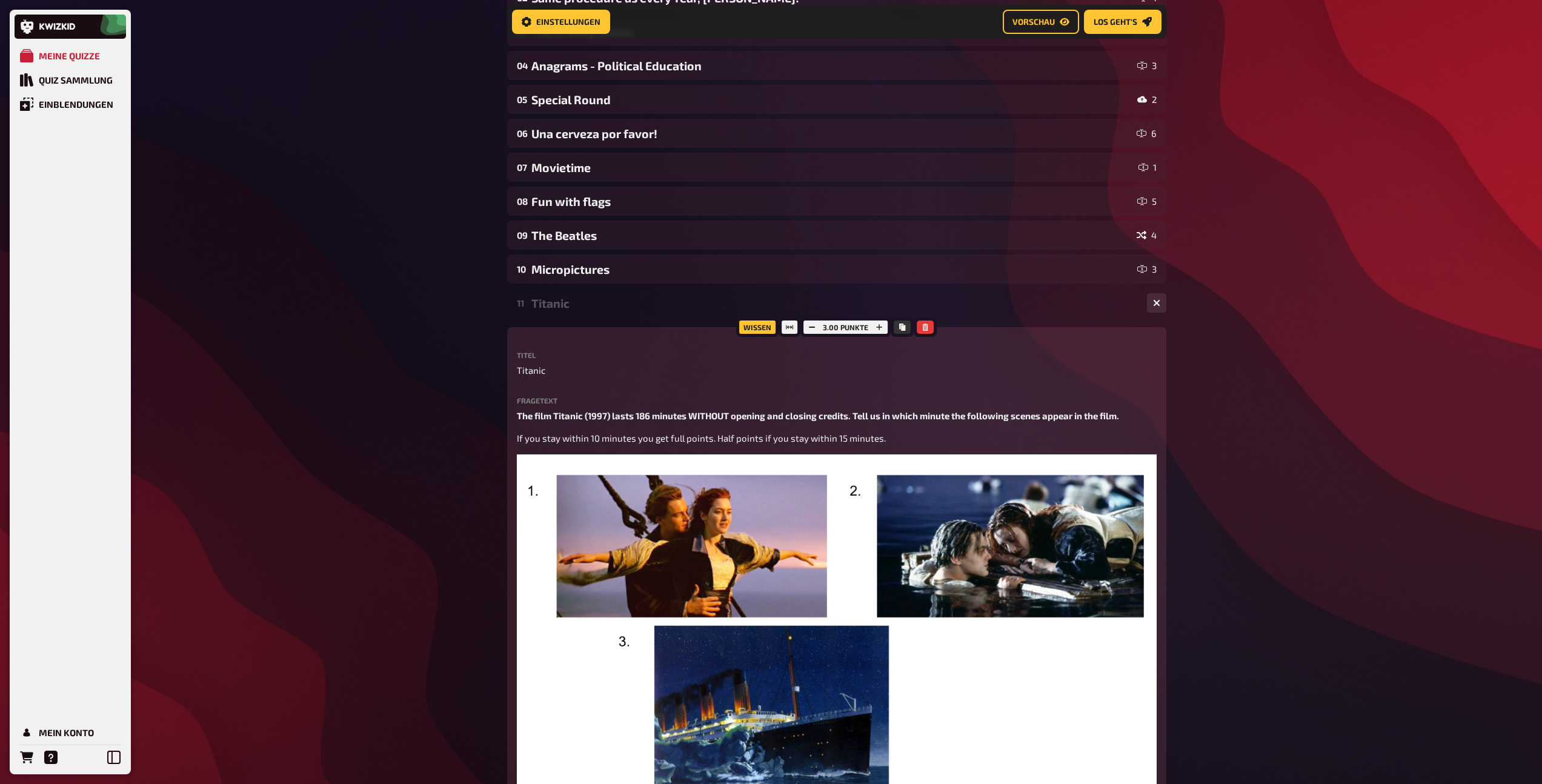
click at [603, 304] on div "Titanic" at bounding box center [834, 303] width 606 height 14
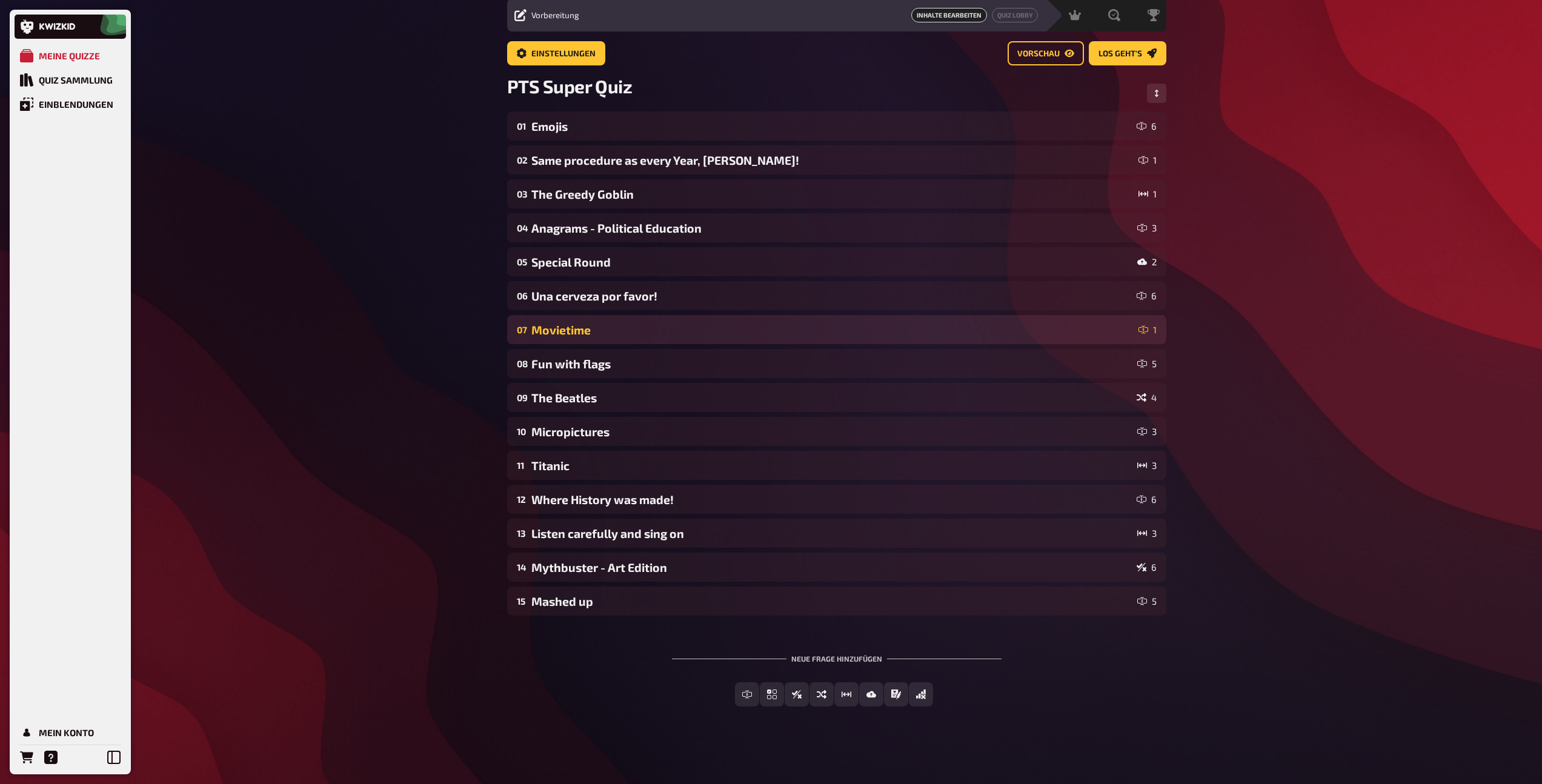
scroll to position [43, 0]
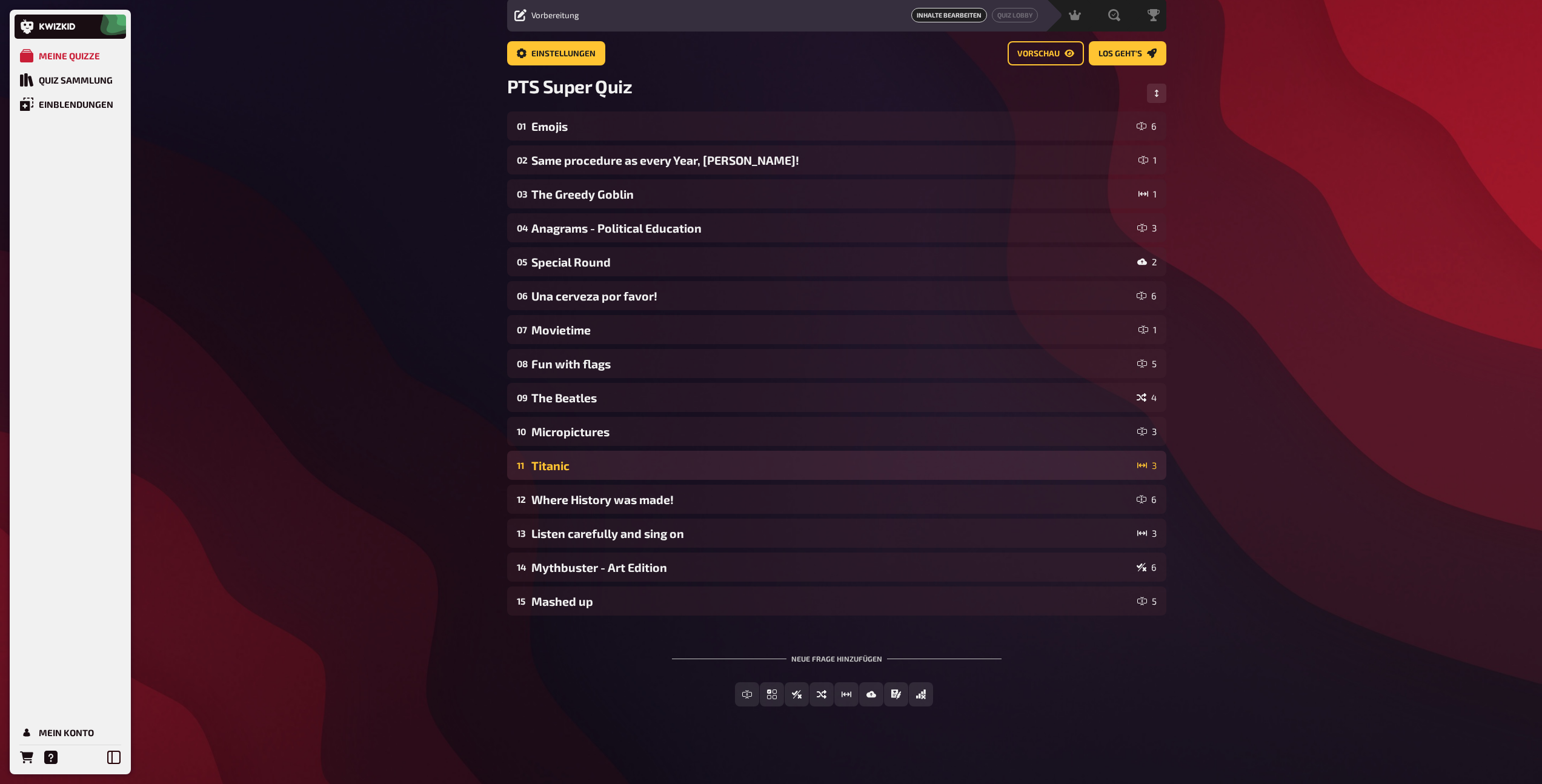
click at [585, 467] on div "Titanic" at bounding box center [831, 465] width 601 height 14
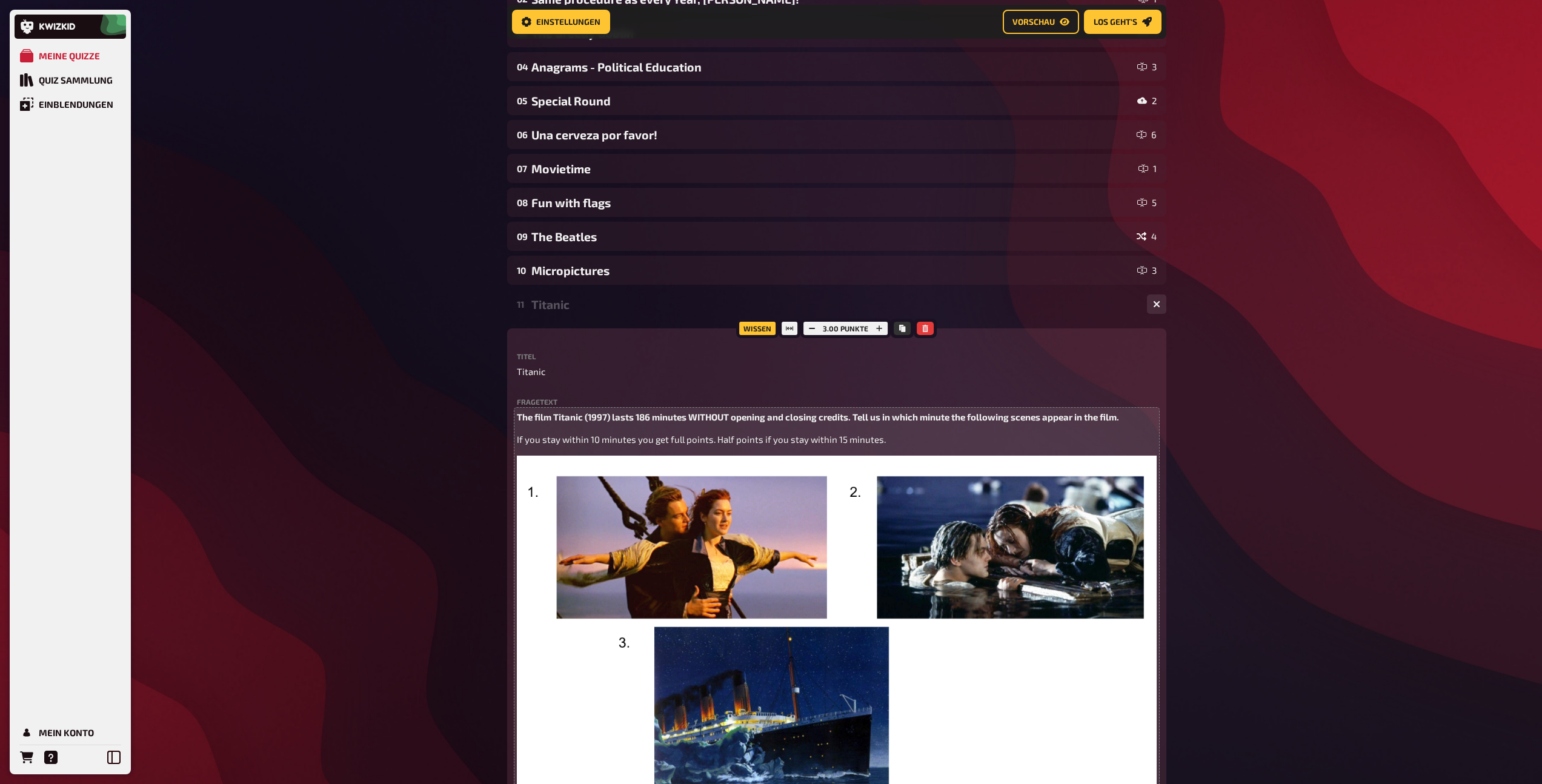
scroll to position [214, 0]
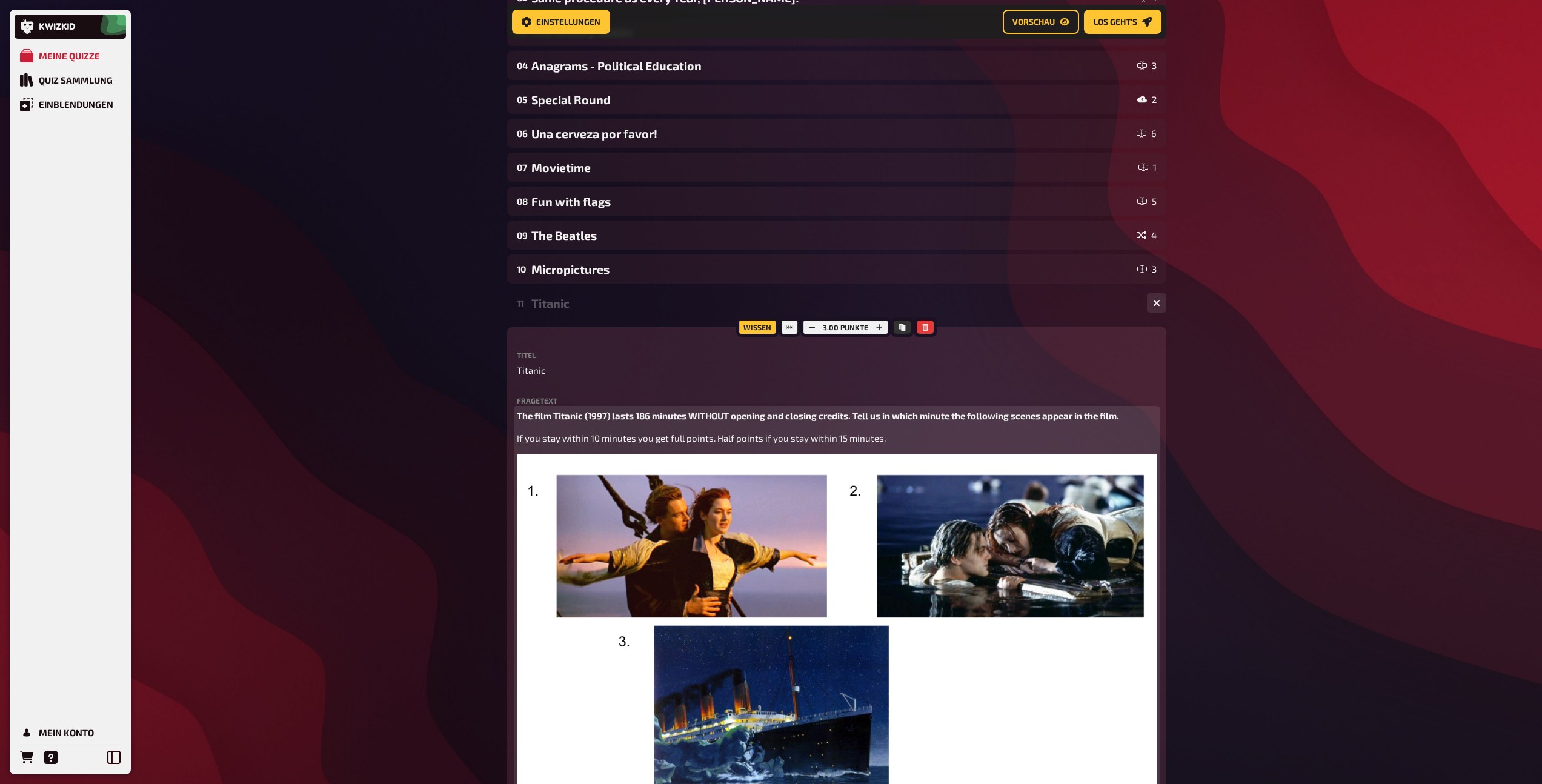
click at [704, 530] on img at bounding box center [836, 635] width 640 height 362
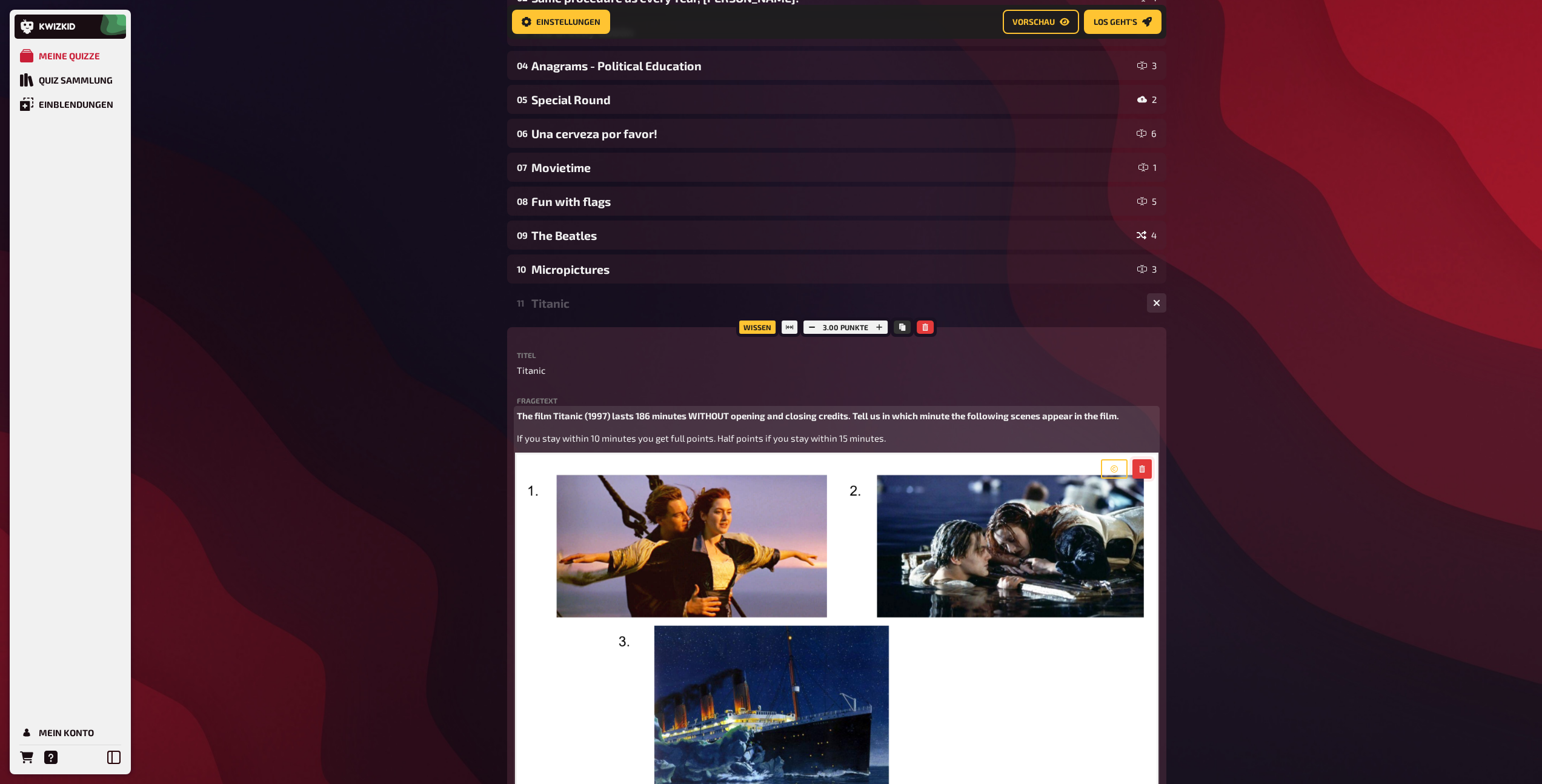
click at [1144, 466] on icon "button" at bounding box center [1141, 469] width 8 height 8
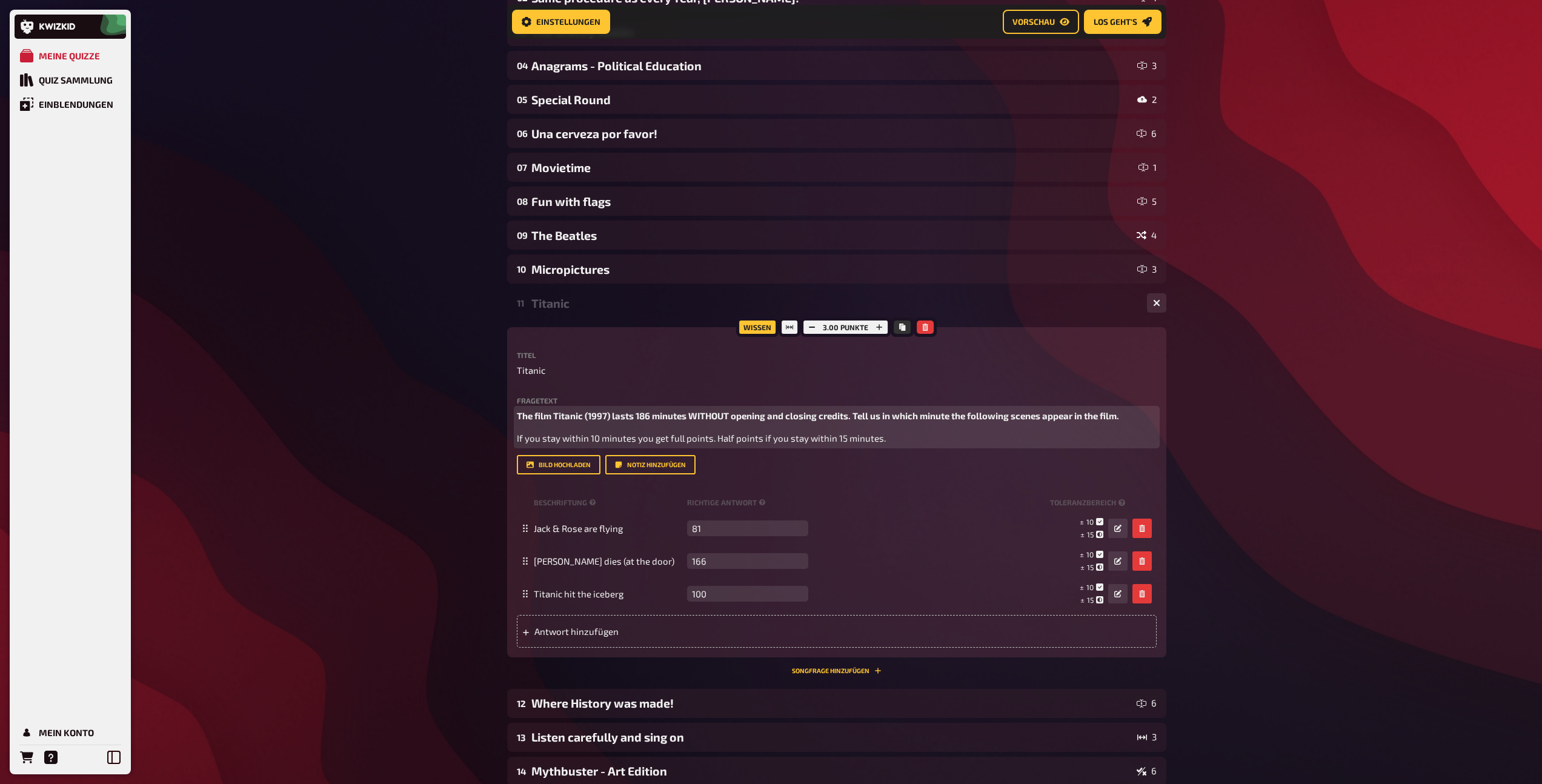
click at [935, 436] on p "If you stay within 10 minutes you get full points. Half points if you stay with…" at bounding box center [836, 438] width 640 height 14
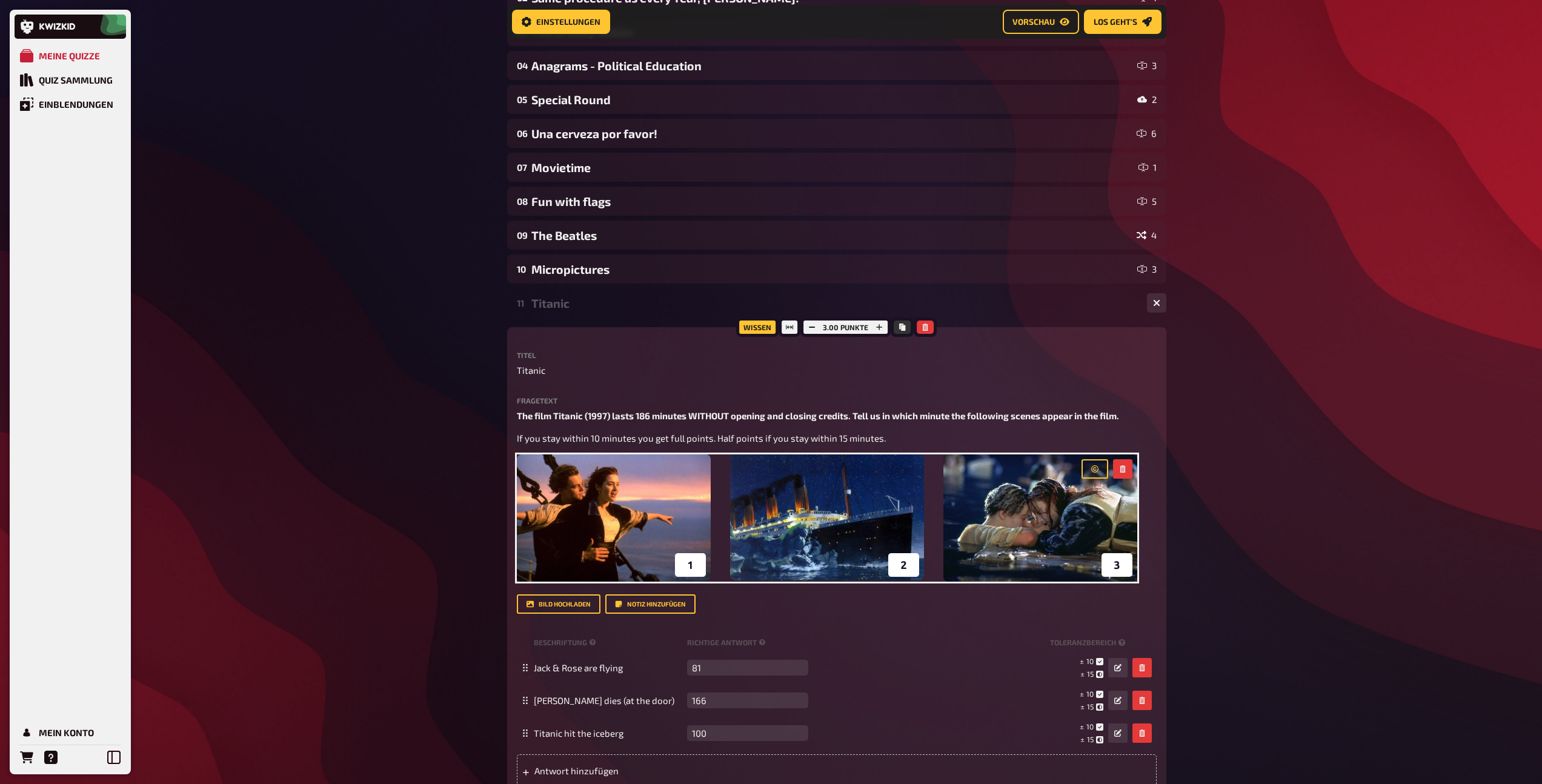
click at [585, 309] on div "Titanic" at bounding box center [834, 303] width 606 height 14
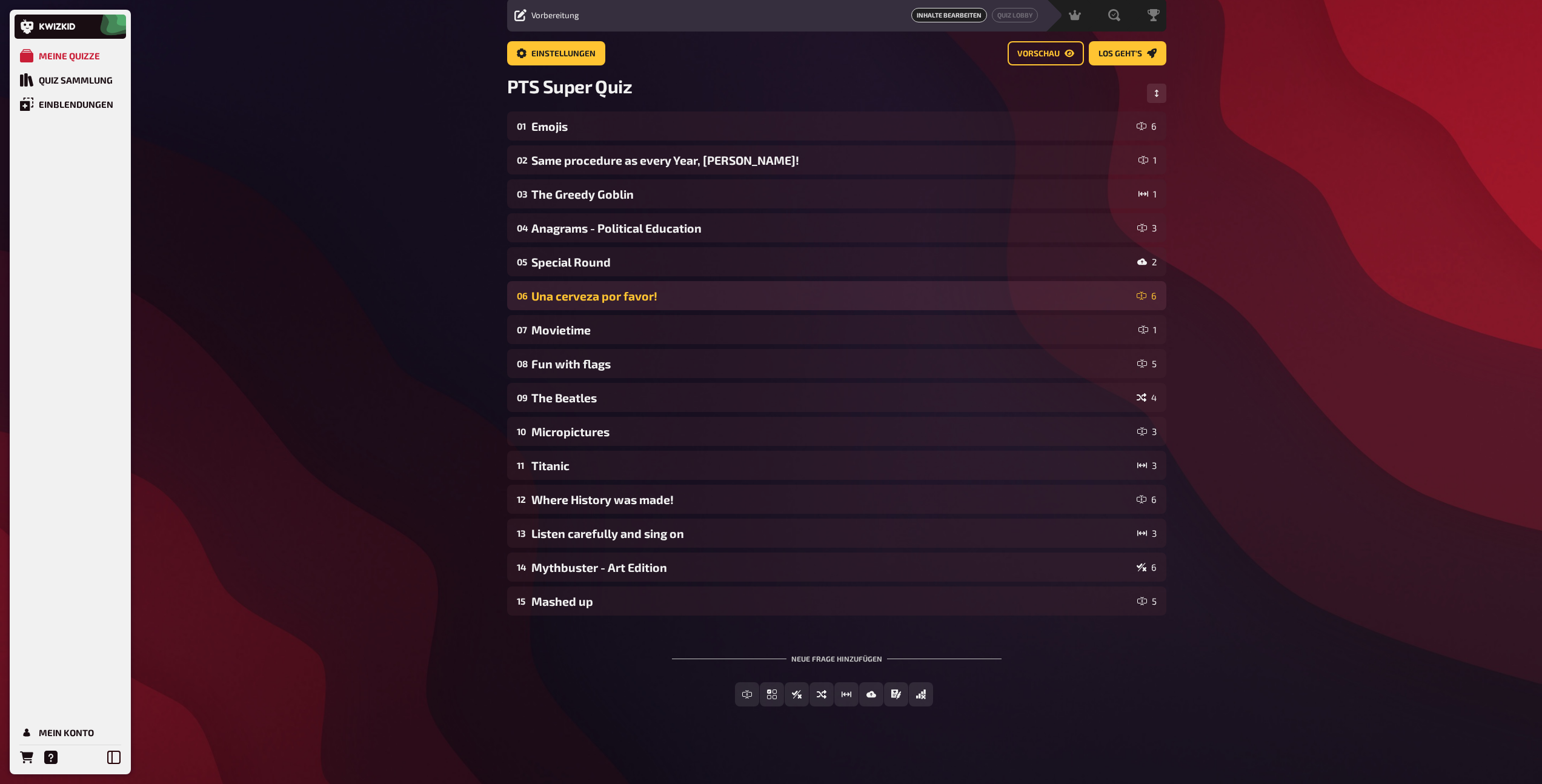
scroll to position [43, 0]
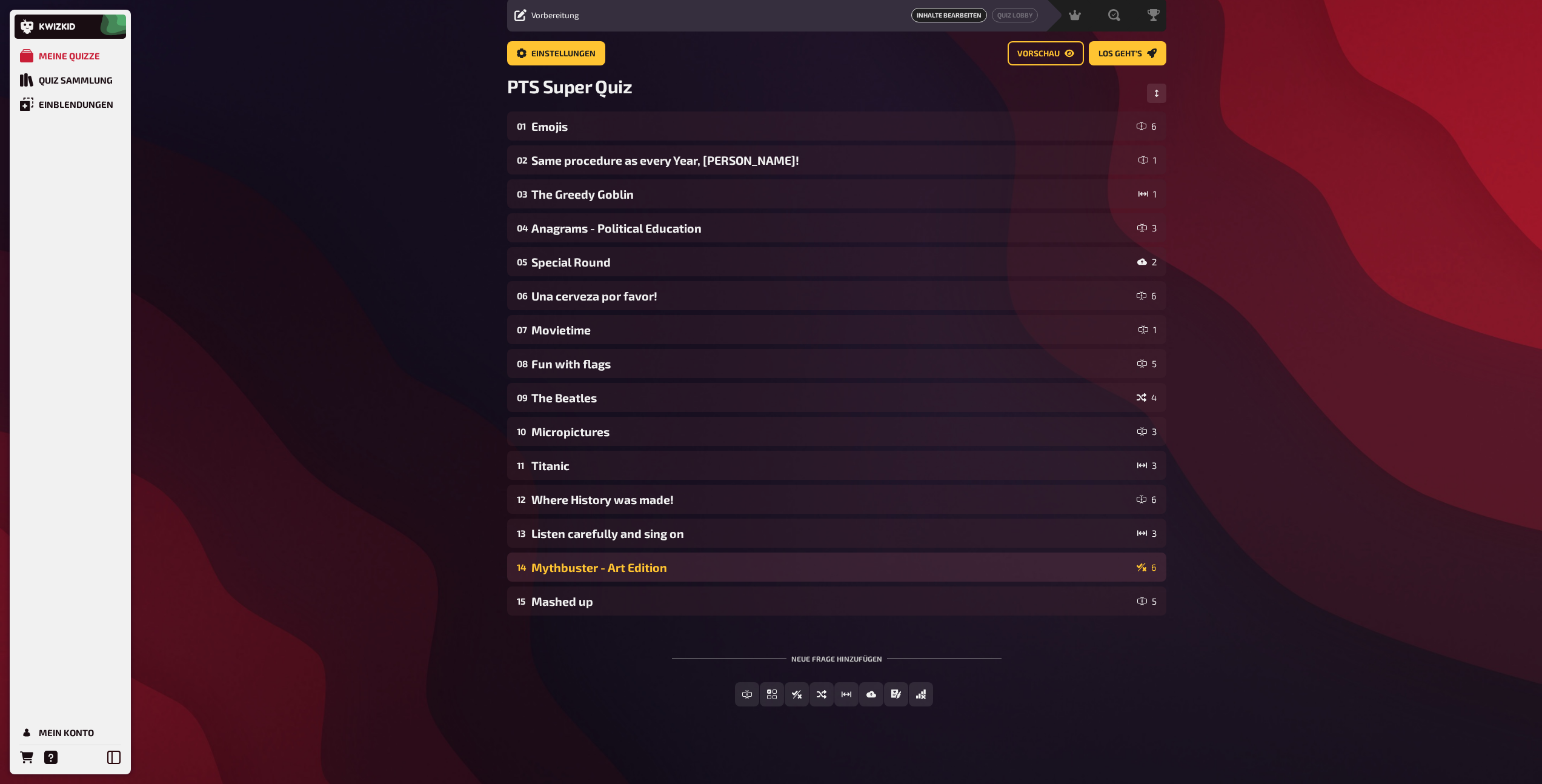
click at [592, 569] on div "Mythbuster - Art Edition" at bounding box center [831, 567] width 601 height 14
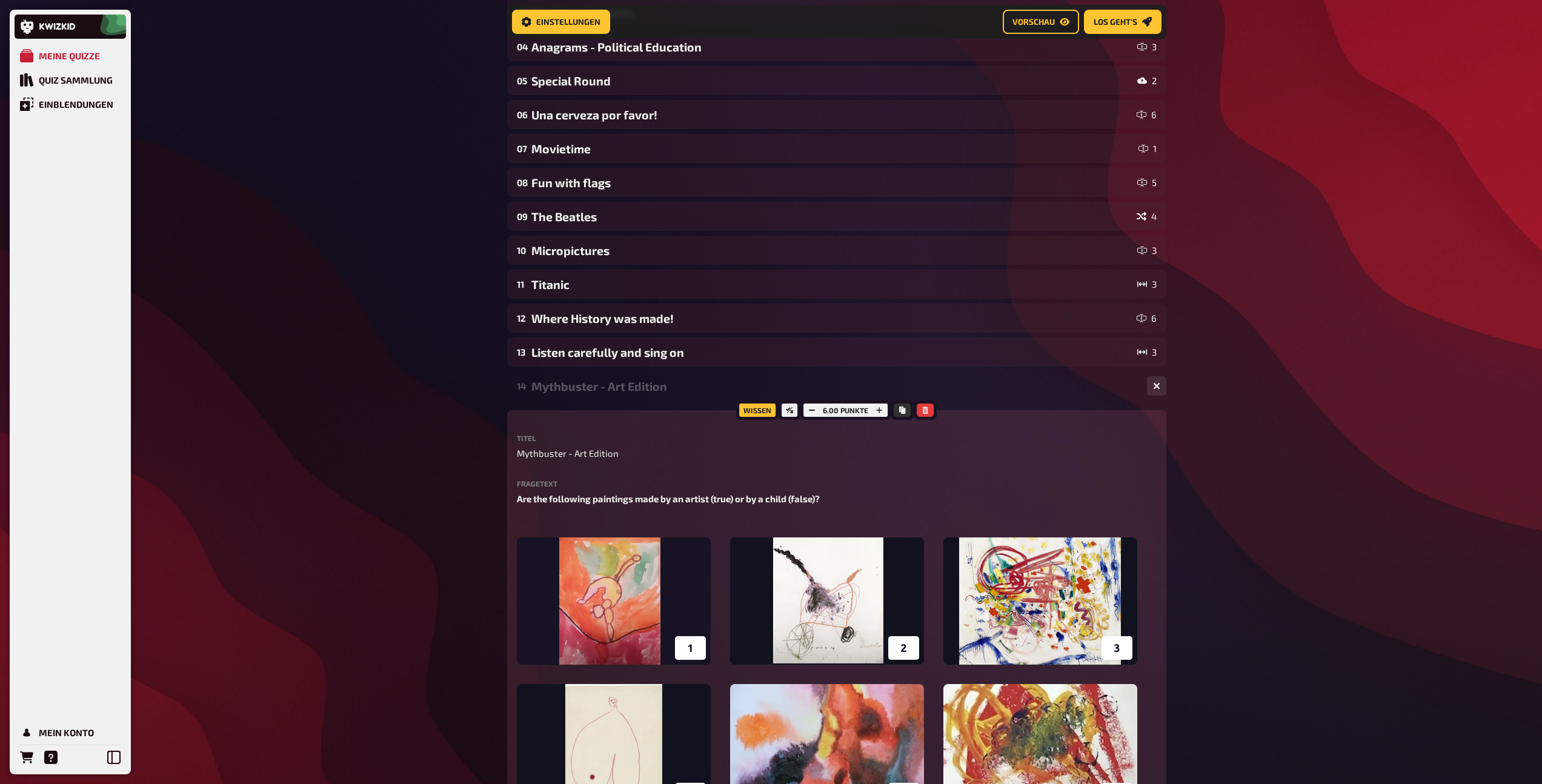
click at [575, 399] on div "14 Mythbuster - Art Edition 6" at bounding box center [836, 385] width 659 height 29
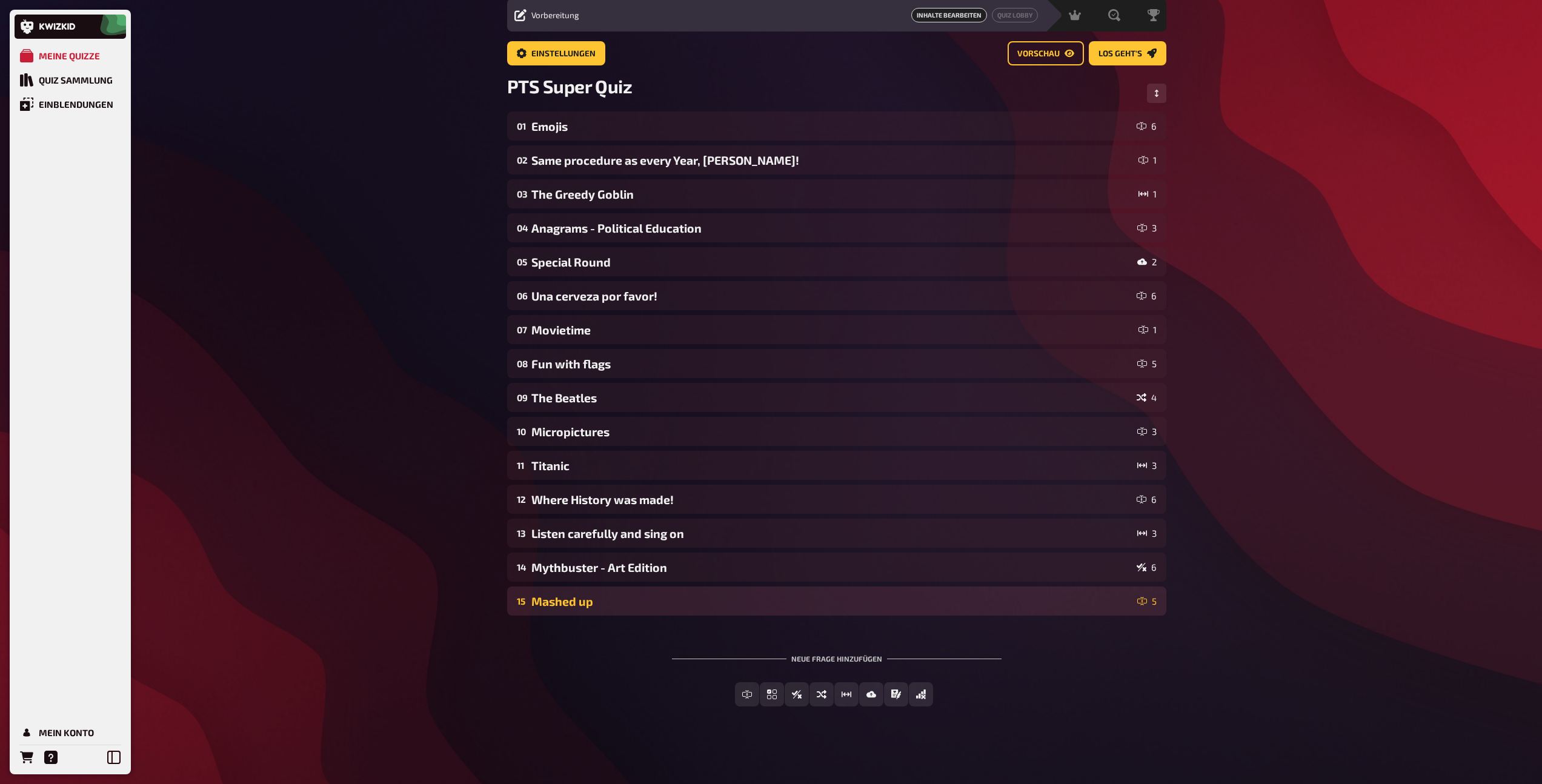
click at [563, 603] on div "Mashed up" at bounding box center [831, 601] width 601 height 14
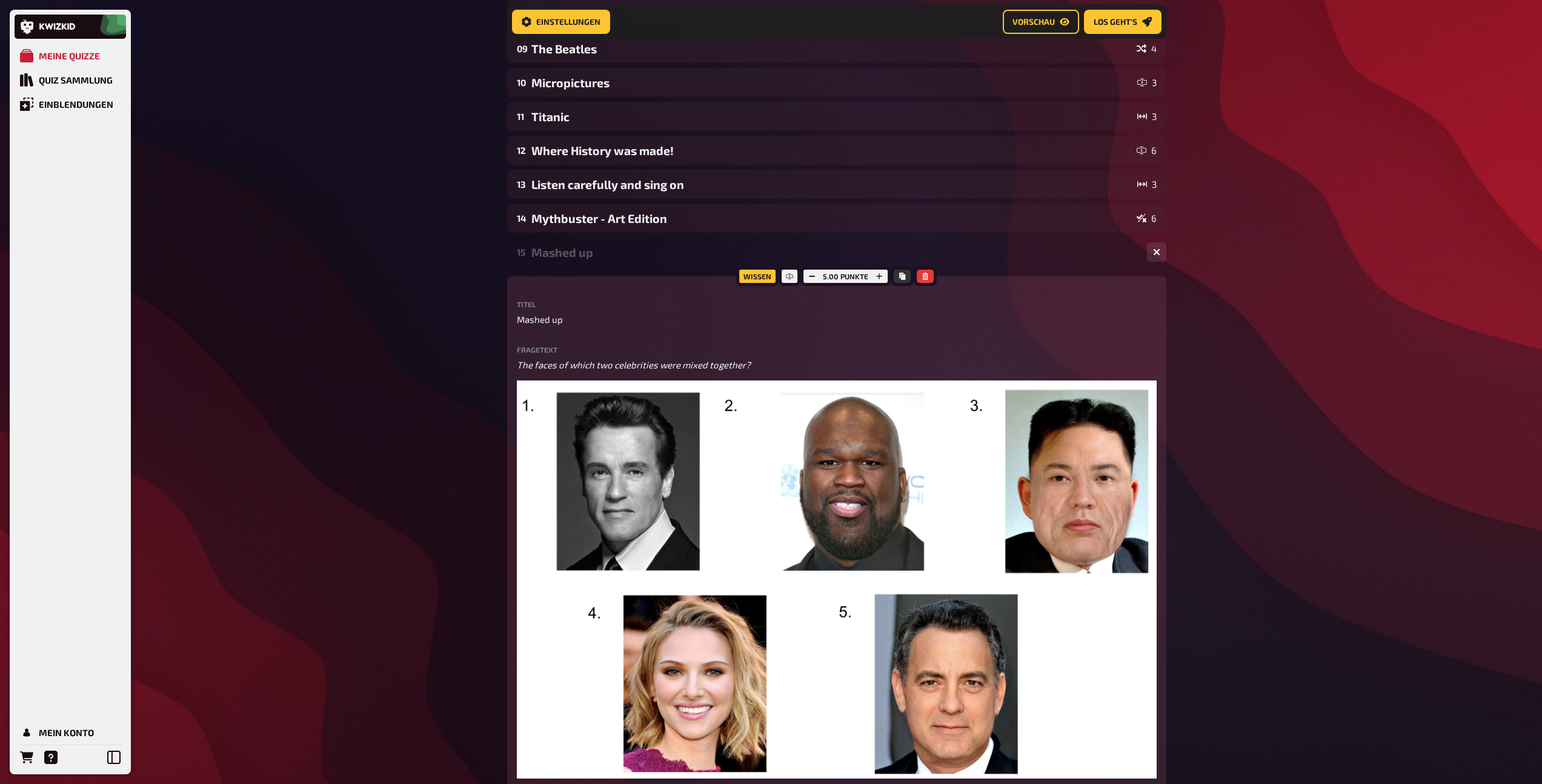
scroll to position [399, 0]
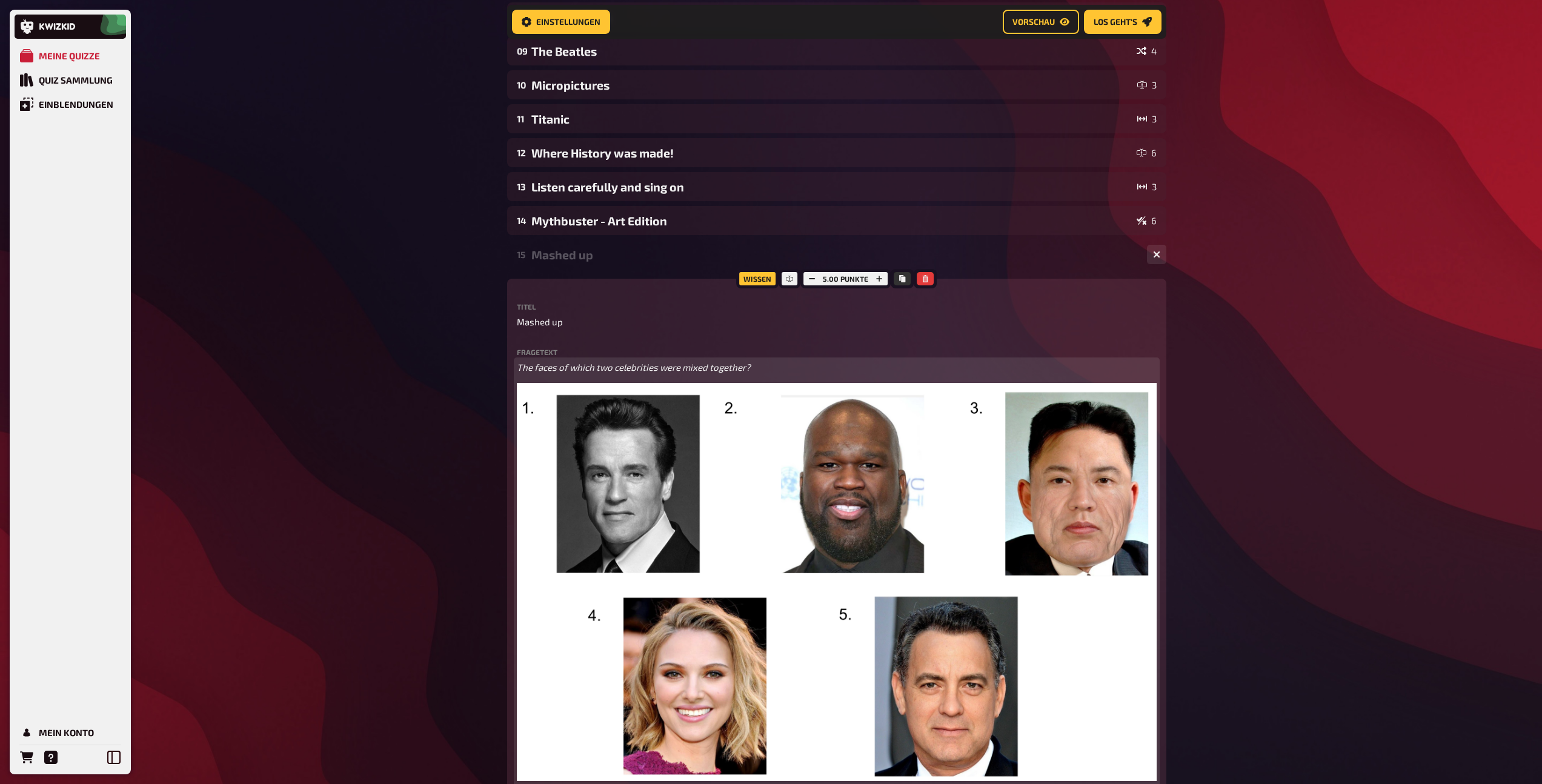
click at [781, 425] on img at bounding box center [836, 581] width 640 height 398
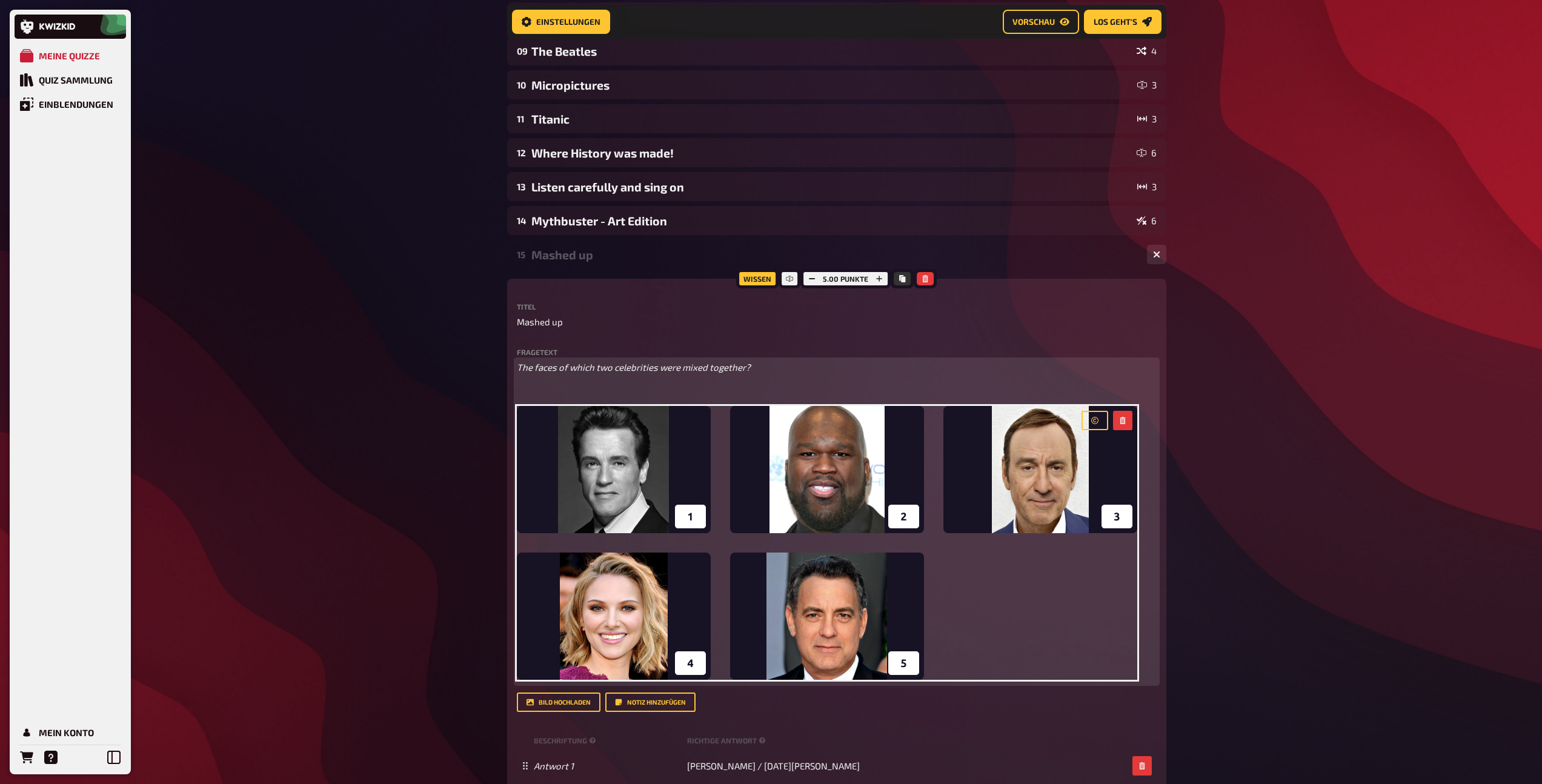
click at [724, 377] on div "The faces of which two celebrities were mixed together? ﻿ ﻿" at bounding box center [836, 522] width 640 height 323
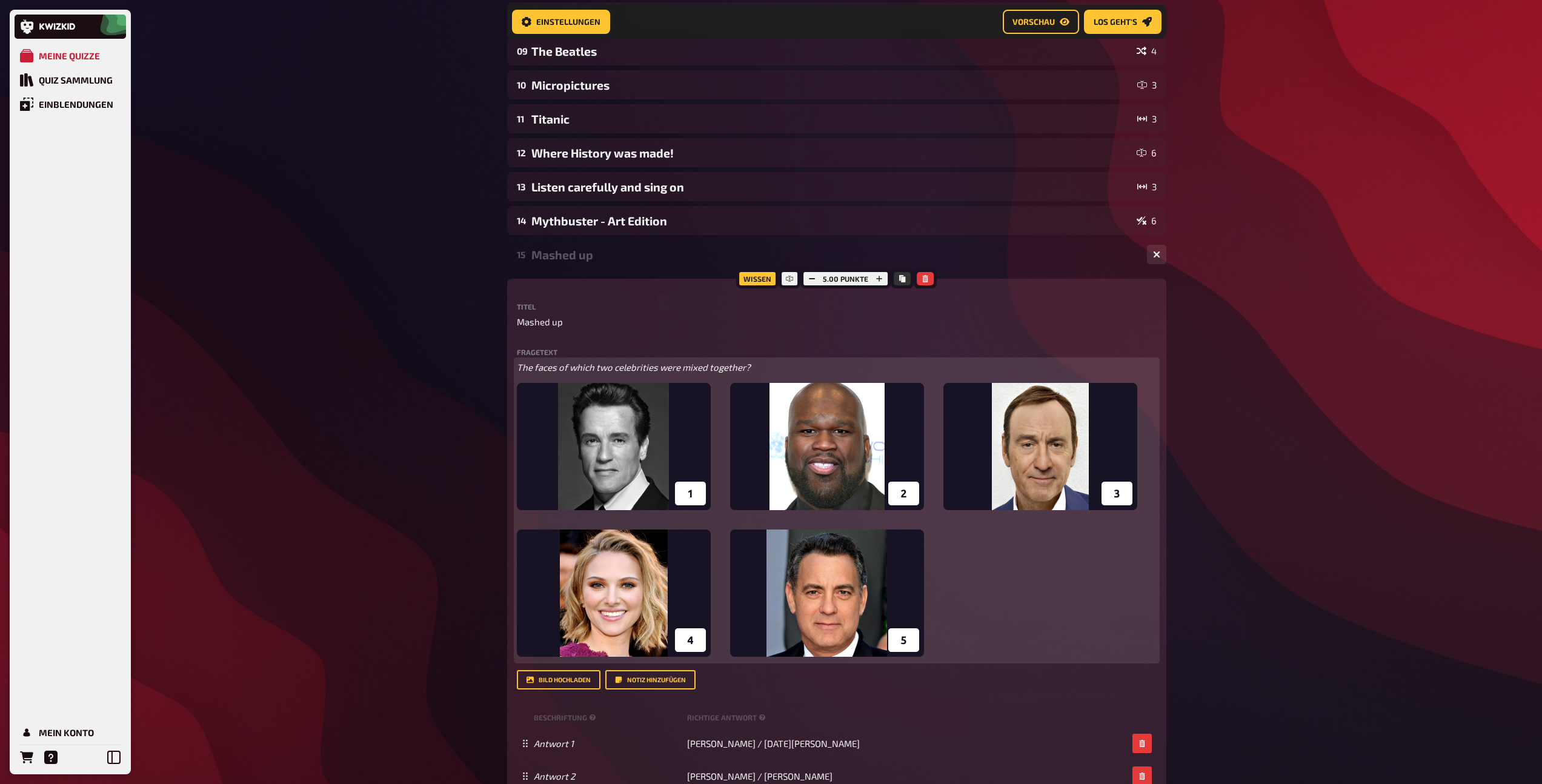
click at [725, 365] on span "The faces of which two celebrities were mixed together?" at bounding box center [634, 367] width 234 height 11
click at [614, 347] on button "button" at bounding box center [616, 344] width 19 height 19
click at [594, 346] on icon "button" at bounding box center [595, 344] width 8 height 8
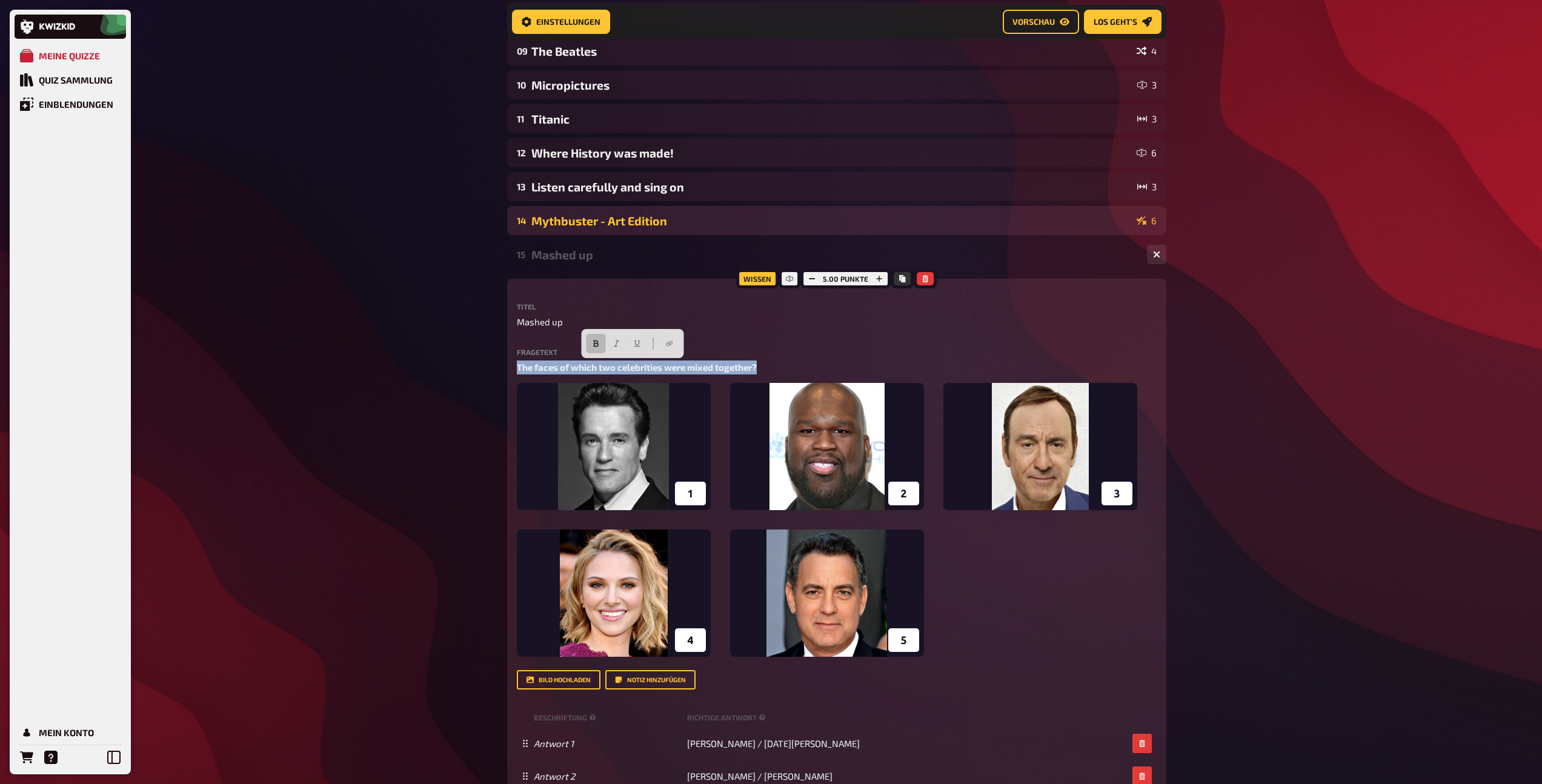
click at [590, 223] on div "Mythbuster - Art Edition" at bounding box center [831, 221] width 601 height 14
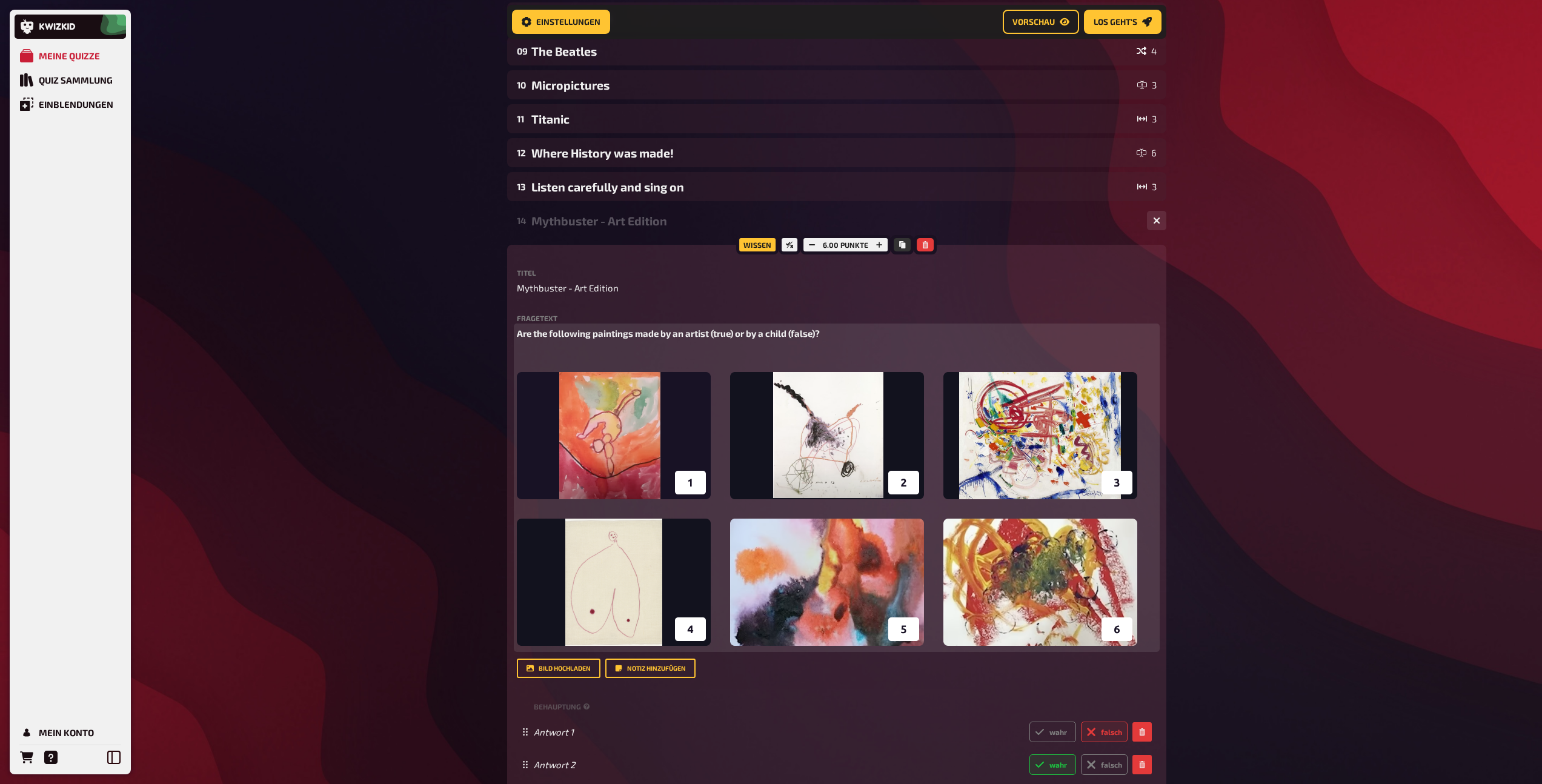
click at [555, 344] on div "Are the following paintings made by an artist (true) or by a child (false)? ﻿ ﻿" at bounding box center [836, 488] width 640 height 323
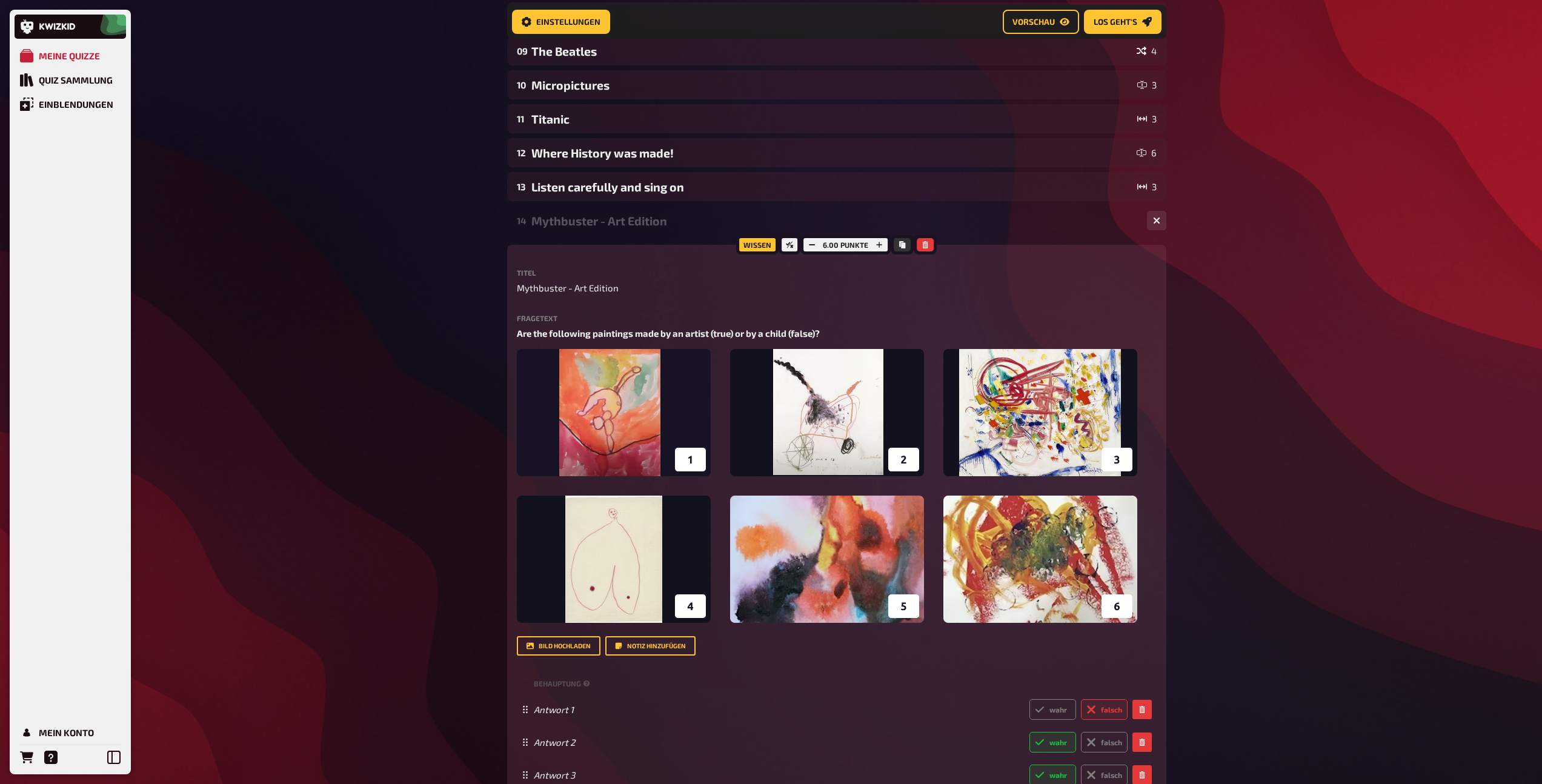
click at [592, 216] on div "Mythbuster - Art Edition" at bounding box center [834, 221] width 606 height 14
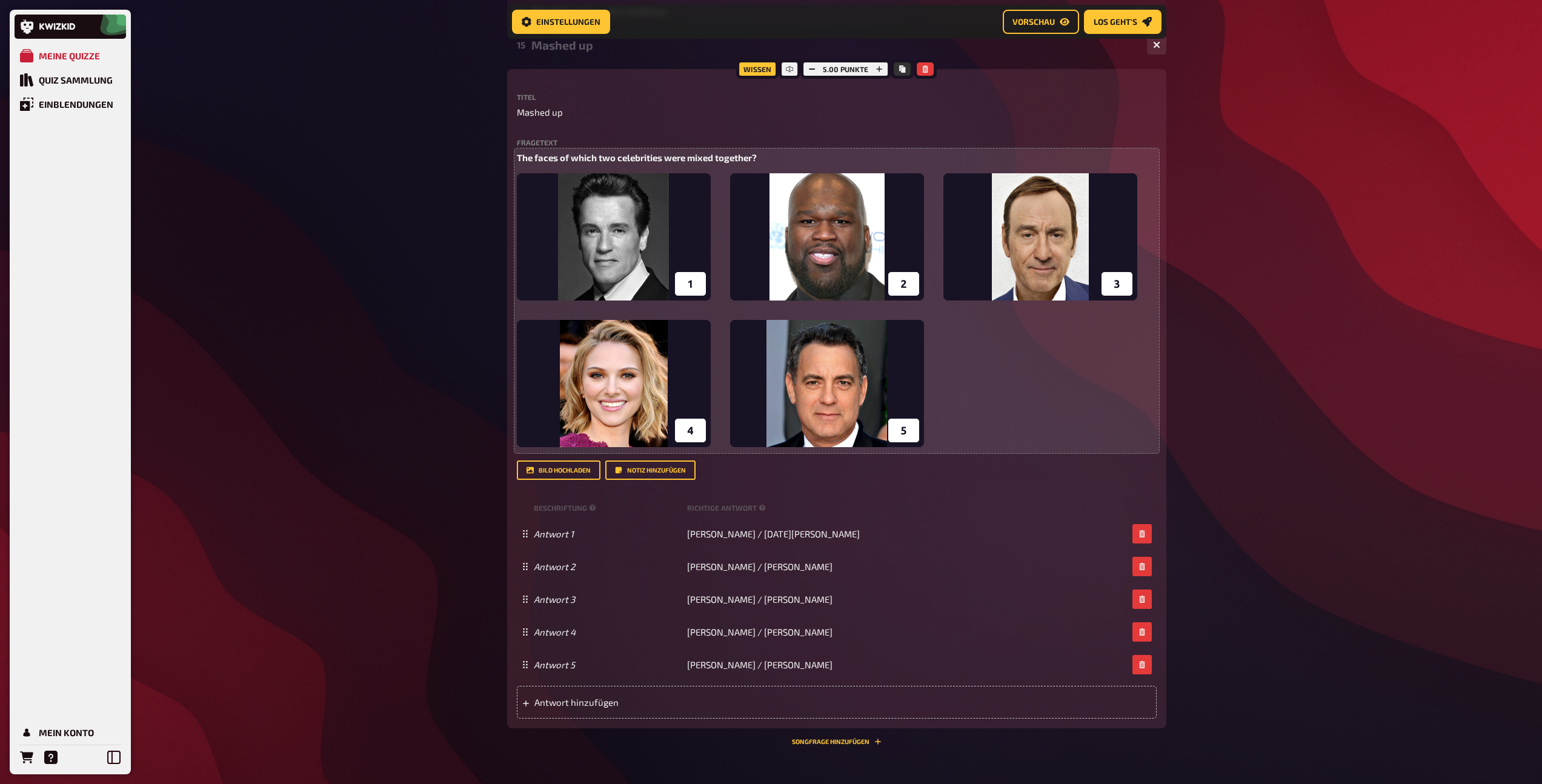
scroll to position [748, 0]
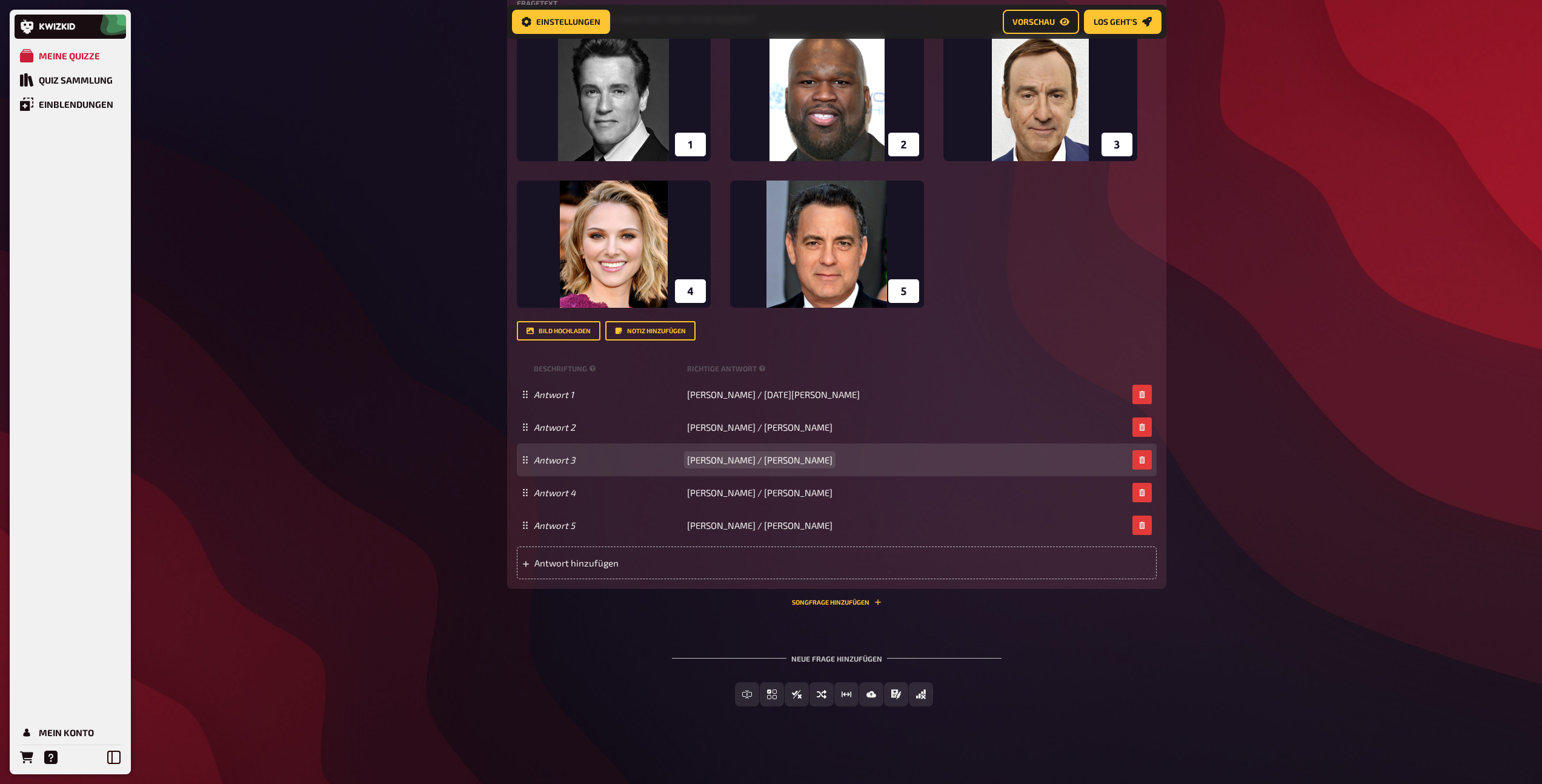
click at [742, 463] on span "Kim Jong-Un / Mick Jagger" at bounding box center [760, 460] width 146 height 11
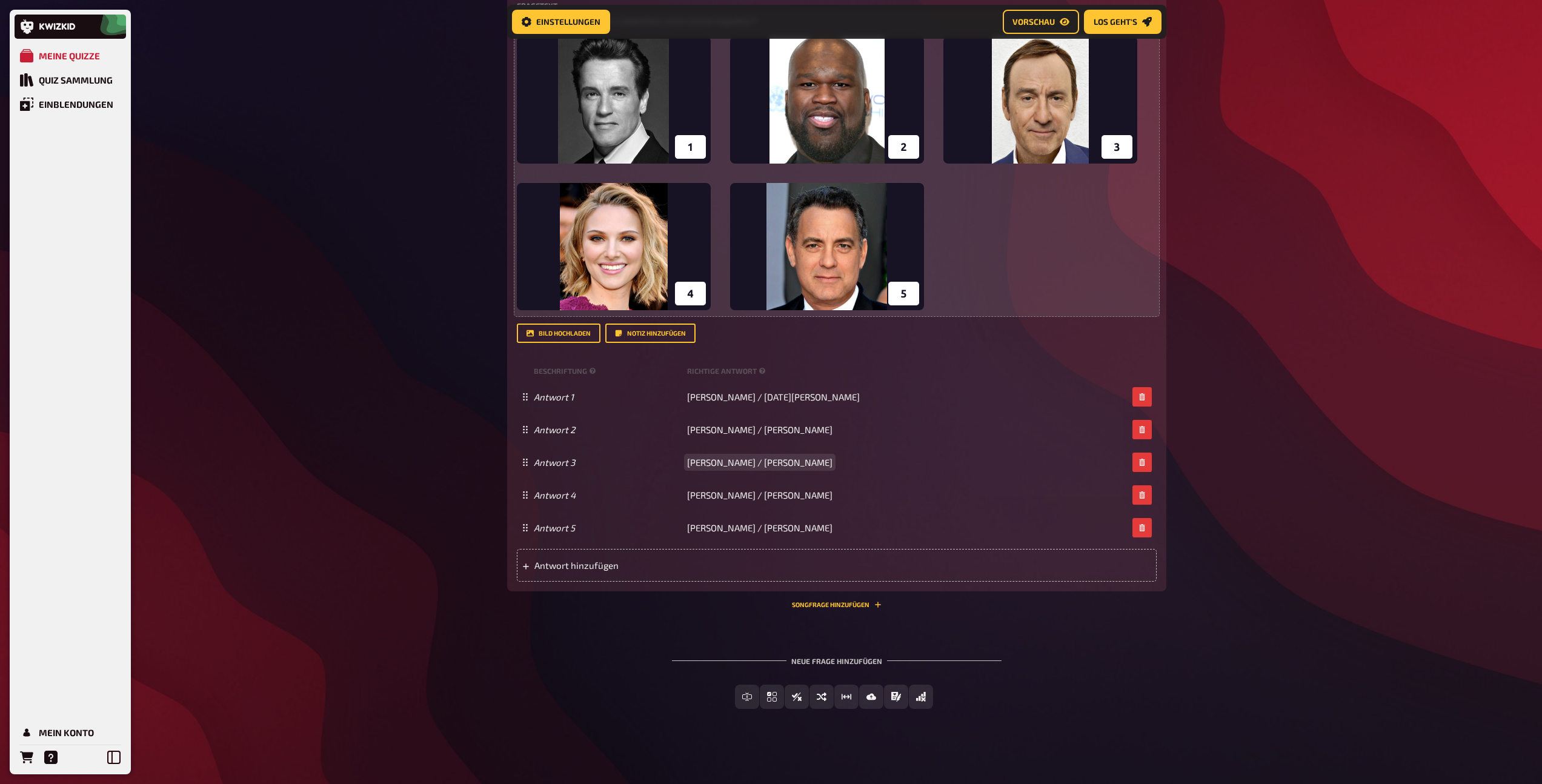
scroll to position [504, 0]
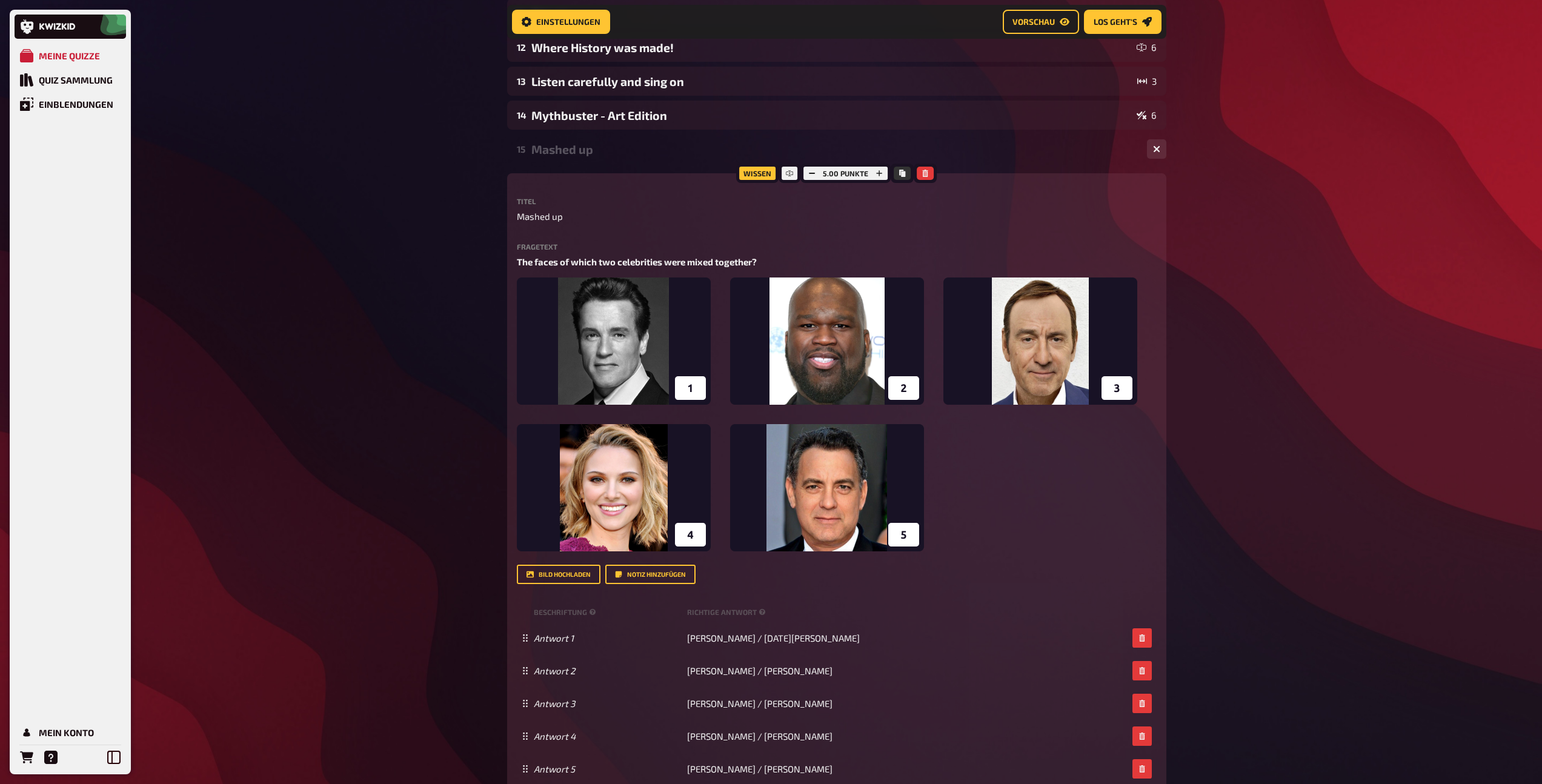
click at [585, 143] on div "Mashed up" at bounding box center [834, 149] width 606 height 14
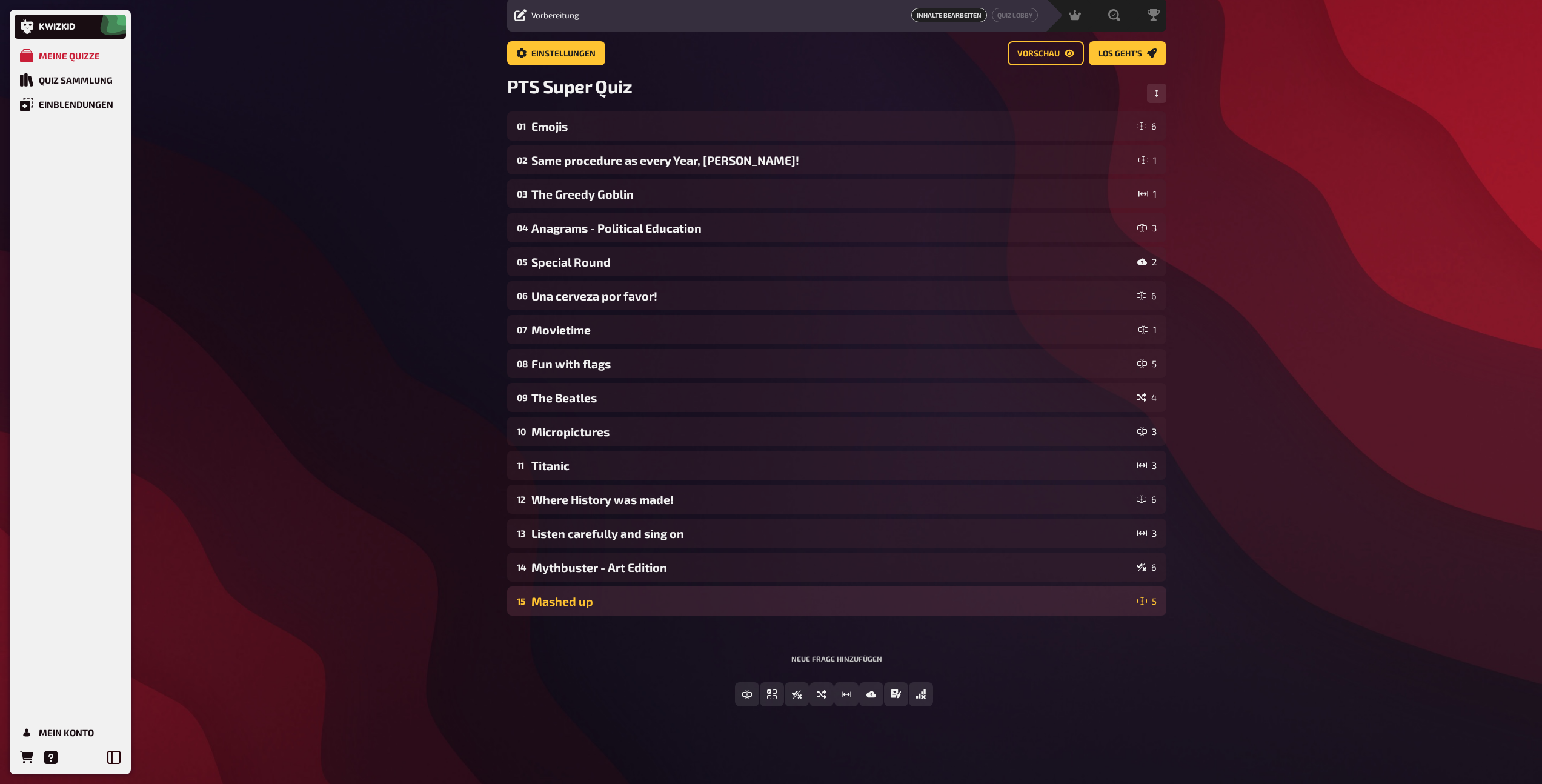
scroll to position [43, 0]
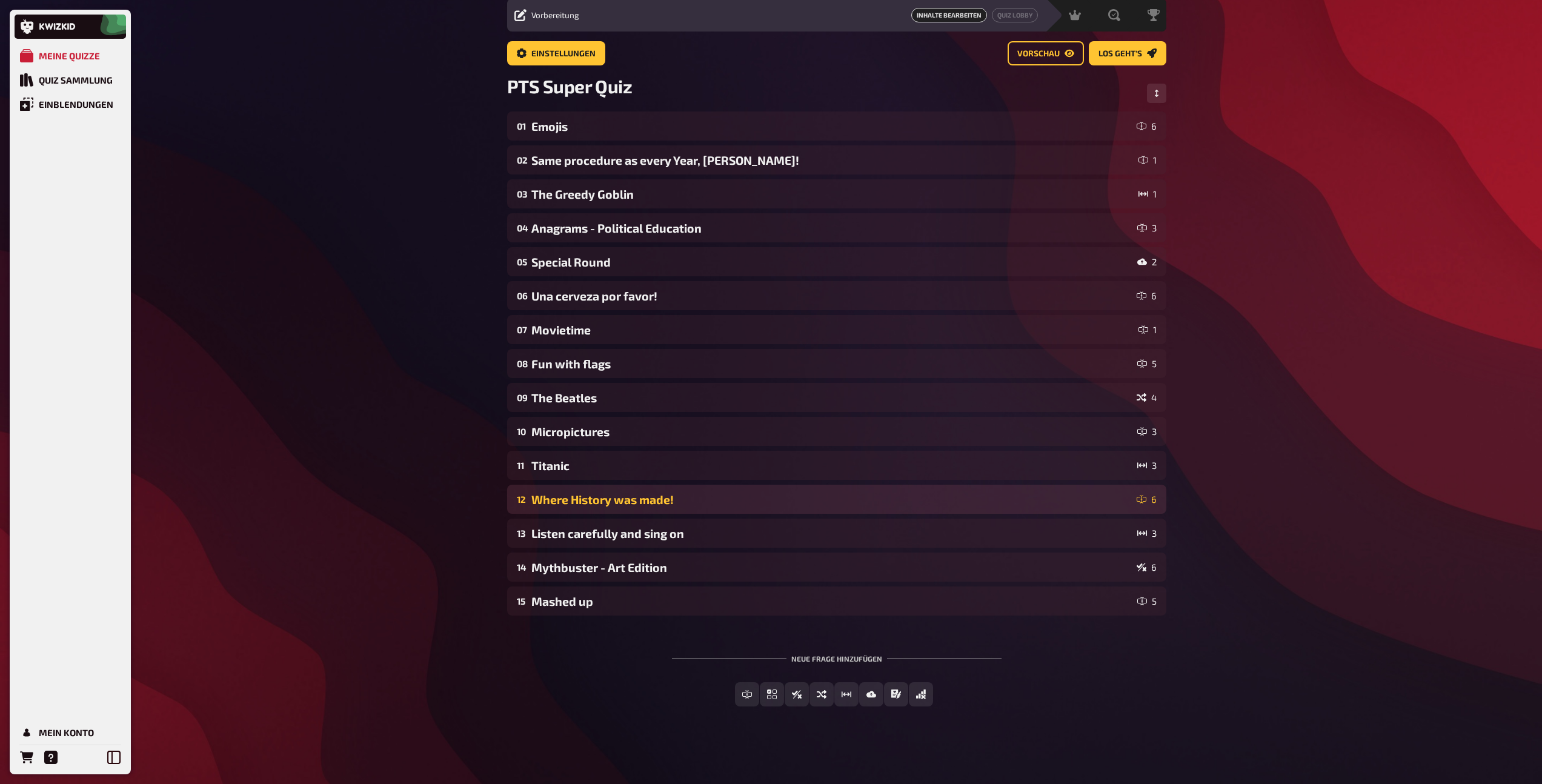
click at [689, 486] on div "12 Where History was made! 6" at bounding box center [836, 499] width 659 height 29
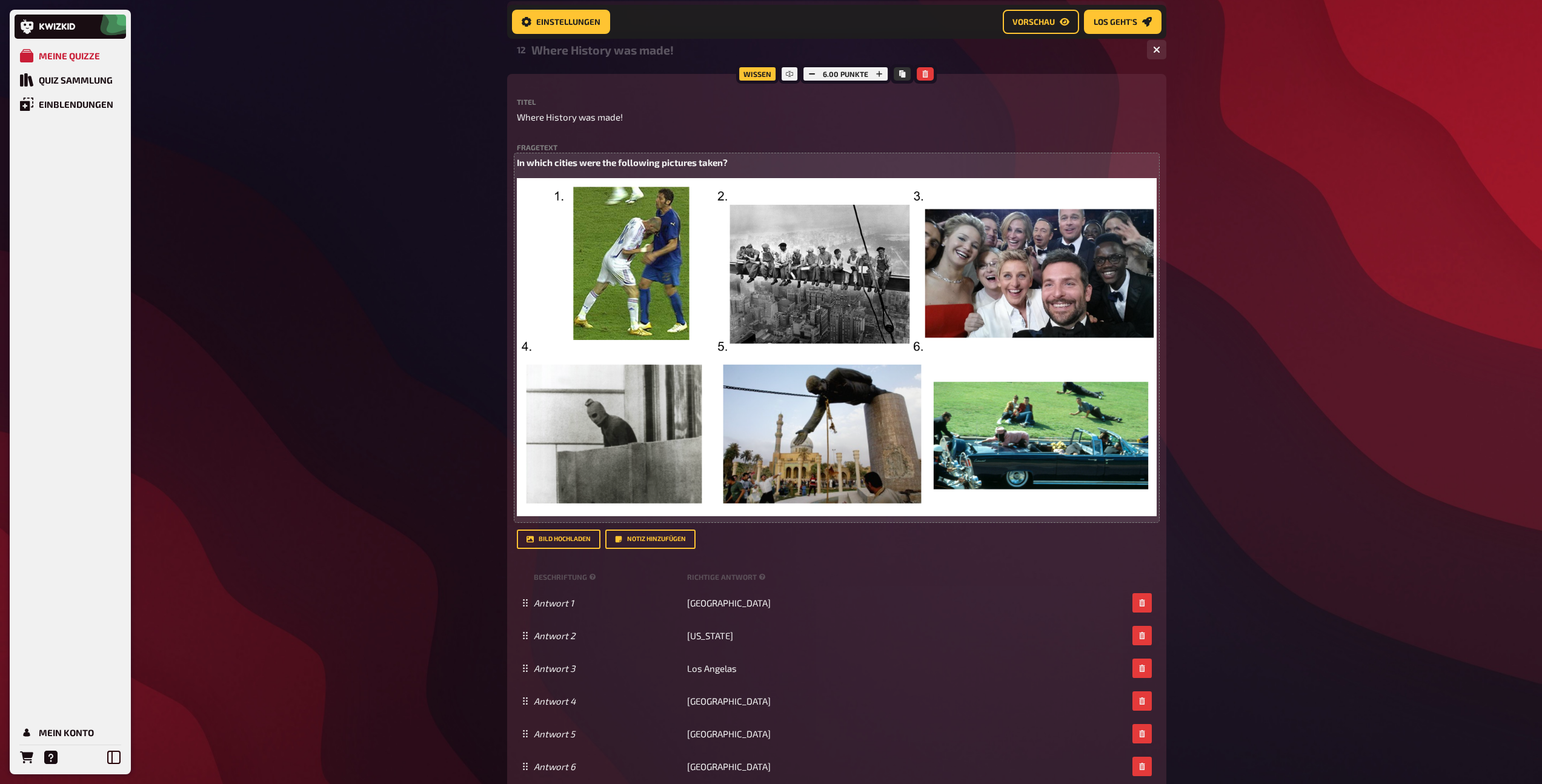
scroll to position [504, 0]
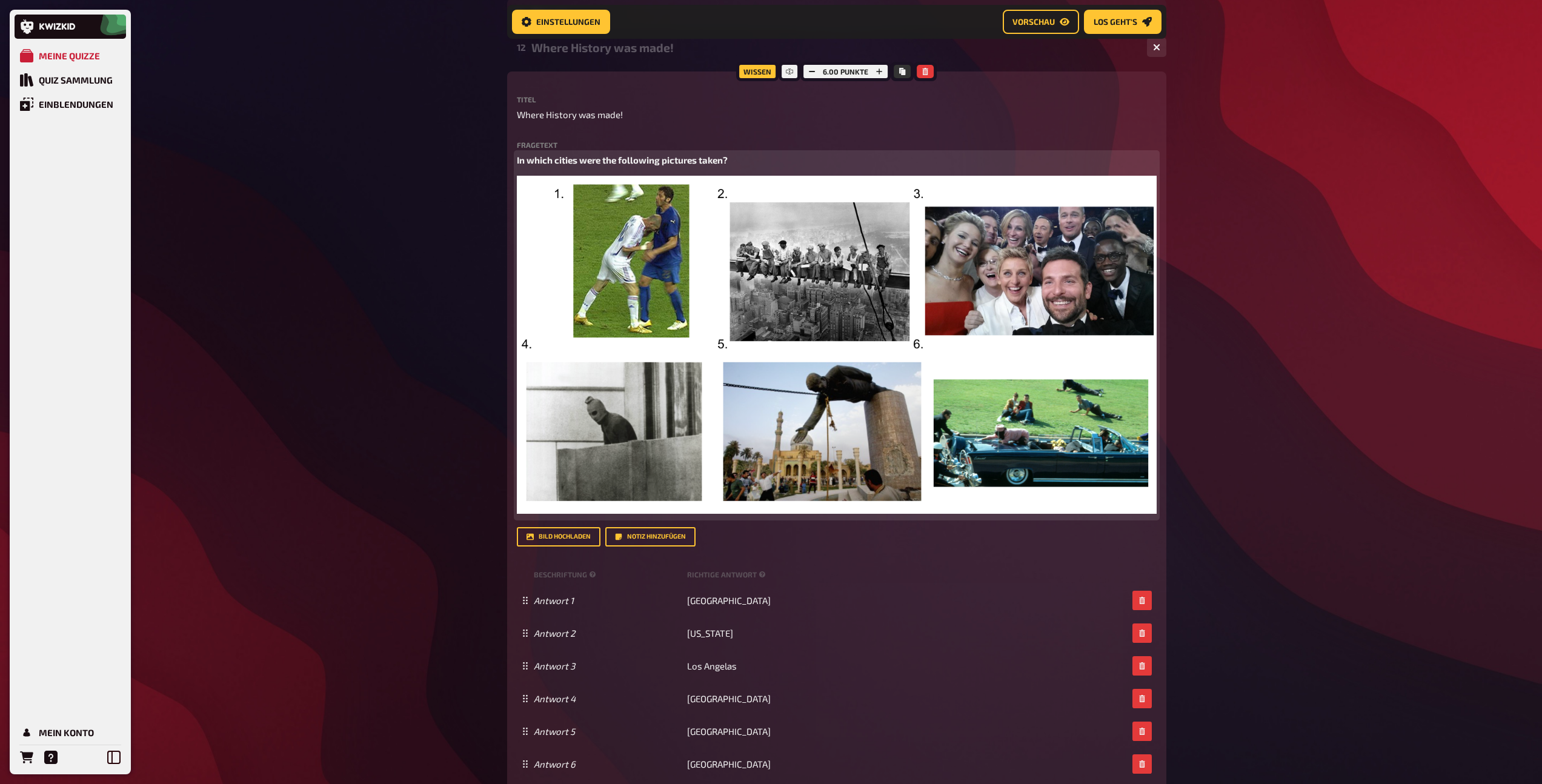
click at [683, 205] on img at bounding box center [836, 345] width 640 height 338
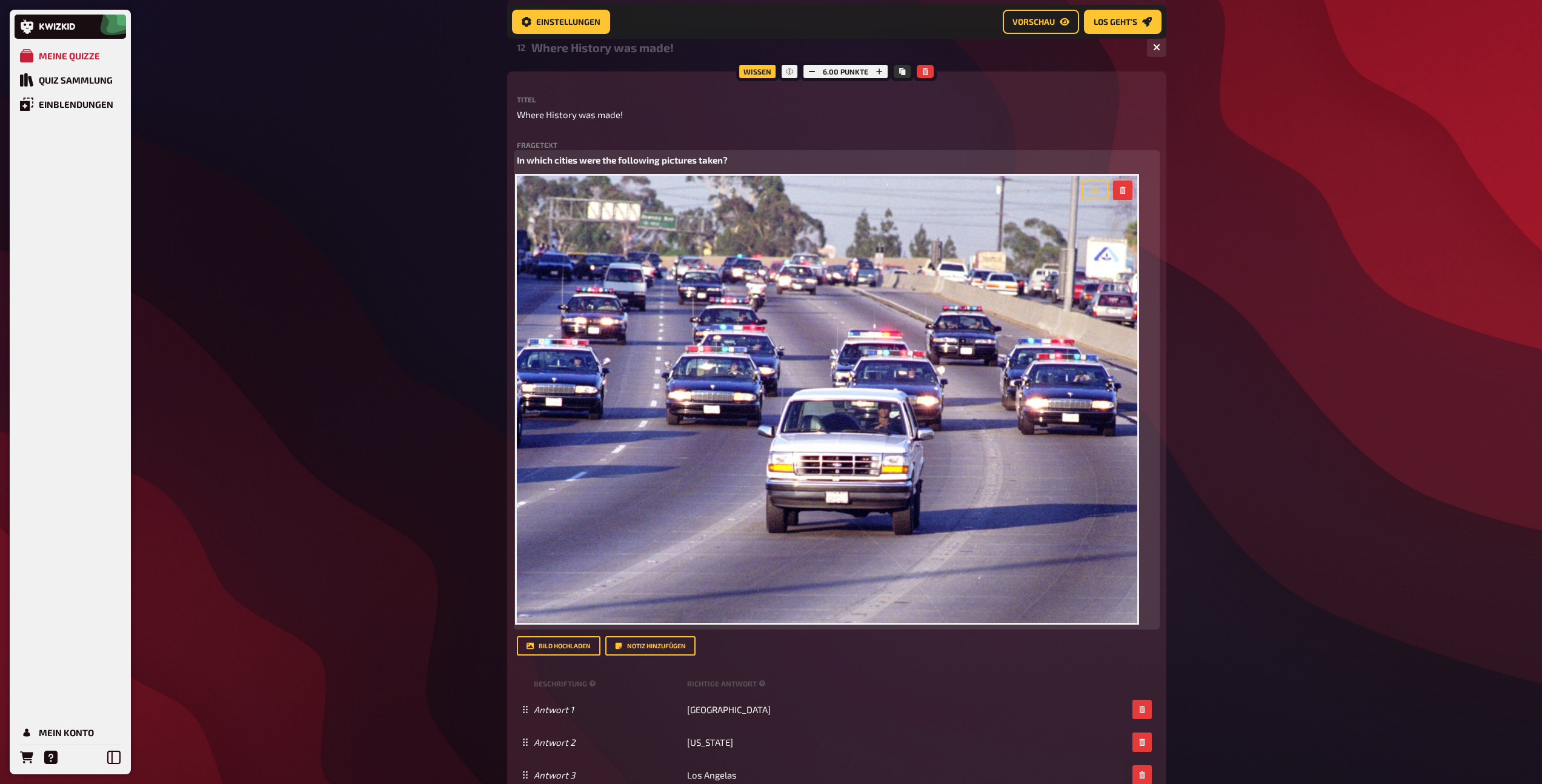
click at [1124, 189] on icon "button" at bounding box center [1122, 190] width 5 height 8
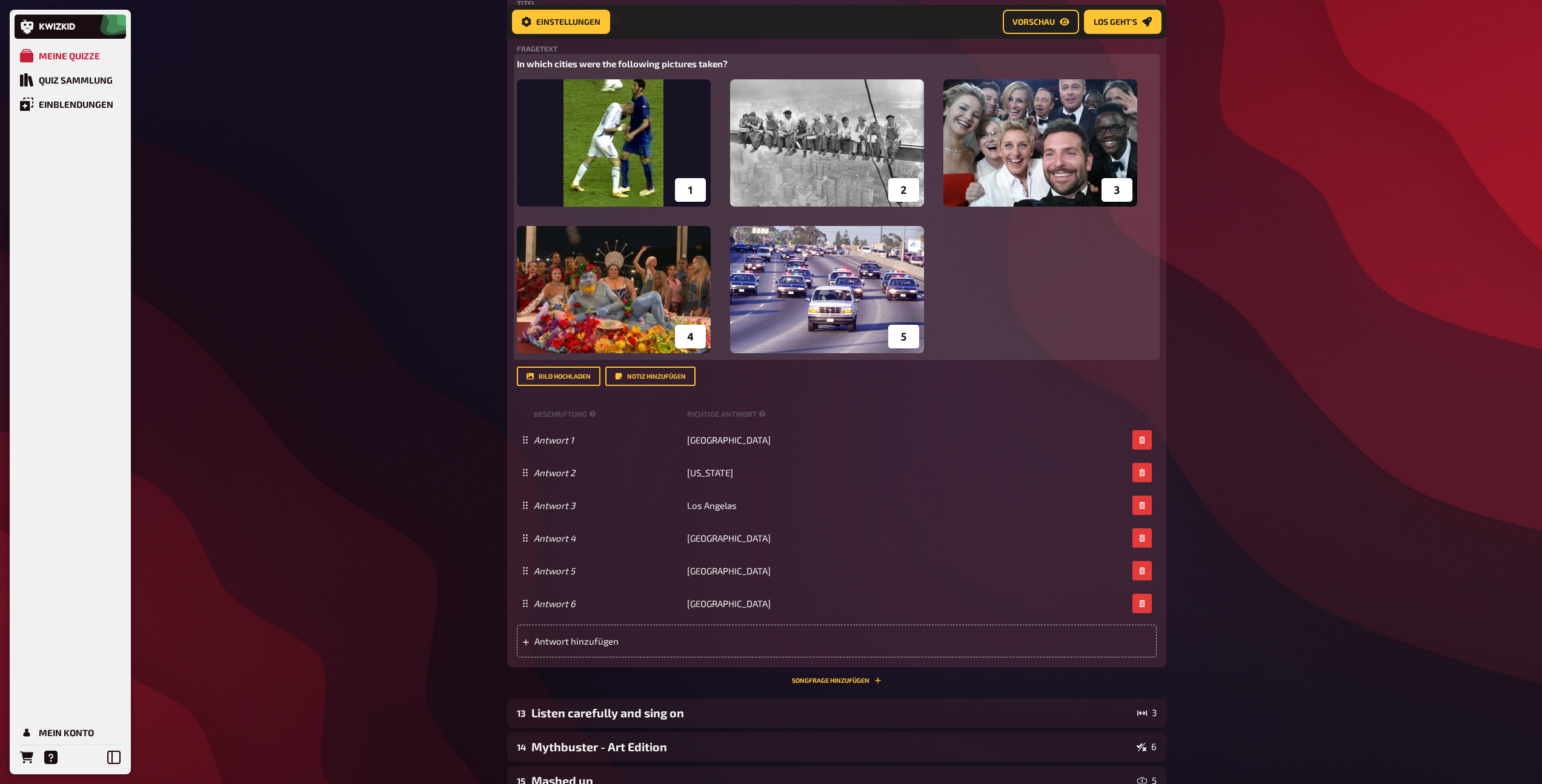
scroll to position [609, 0]
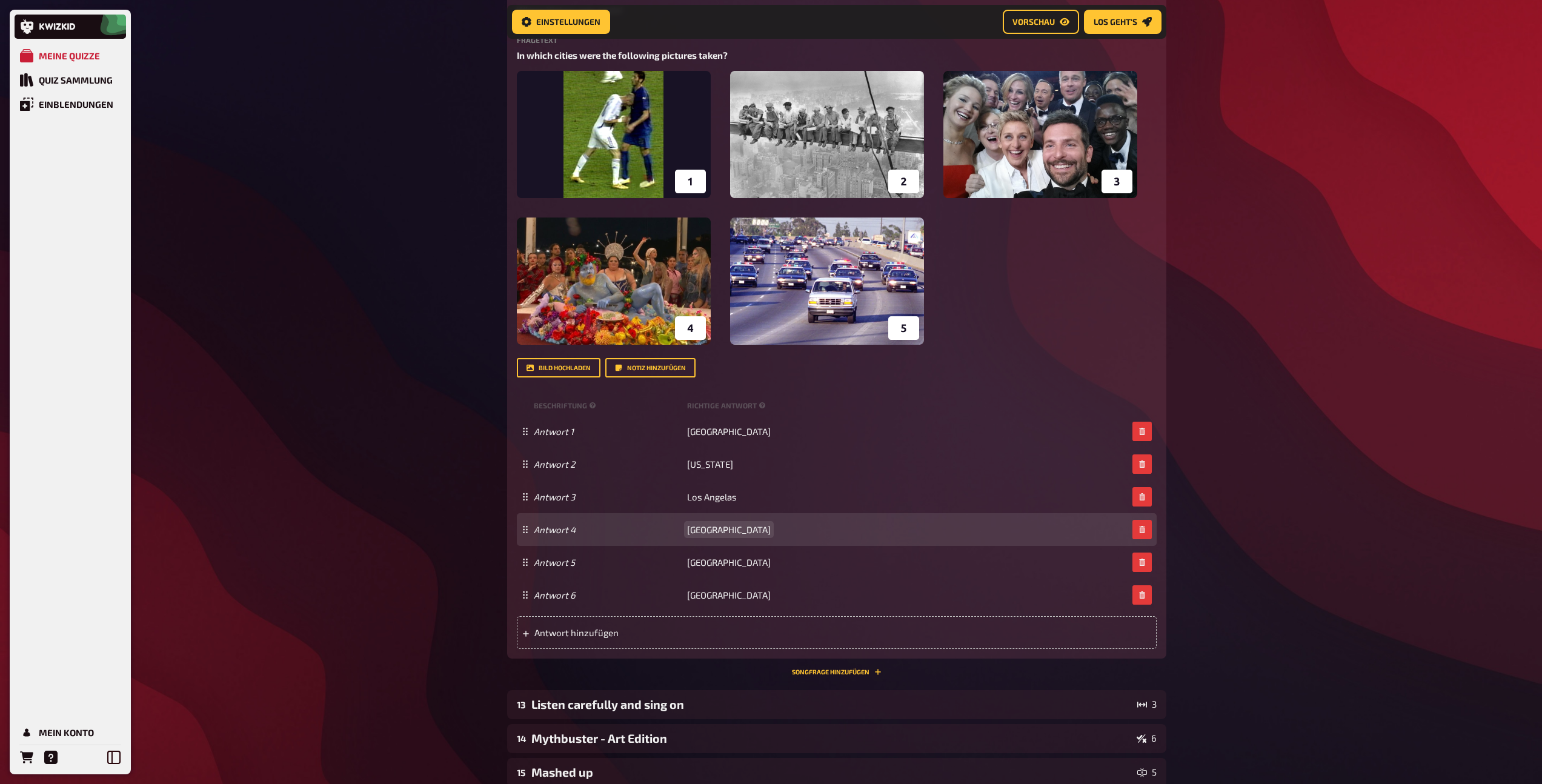
click at [702, 535] on span "Munich" at bounding box center [729, 530] width 84 height 11
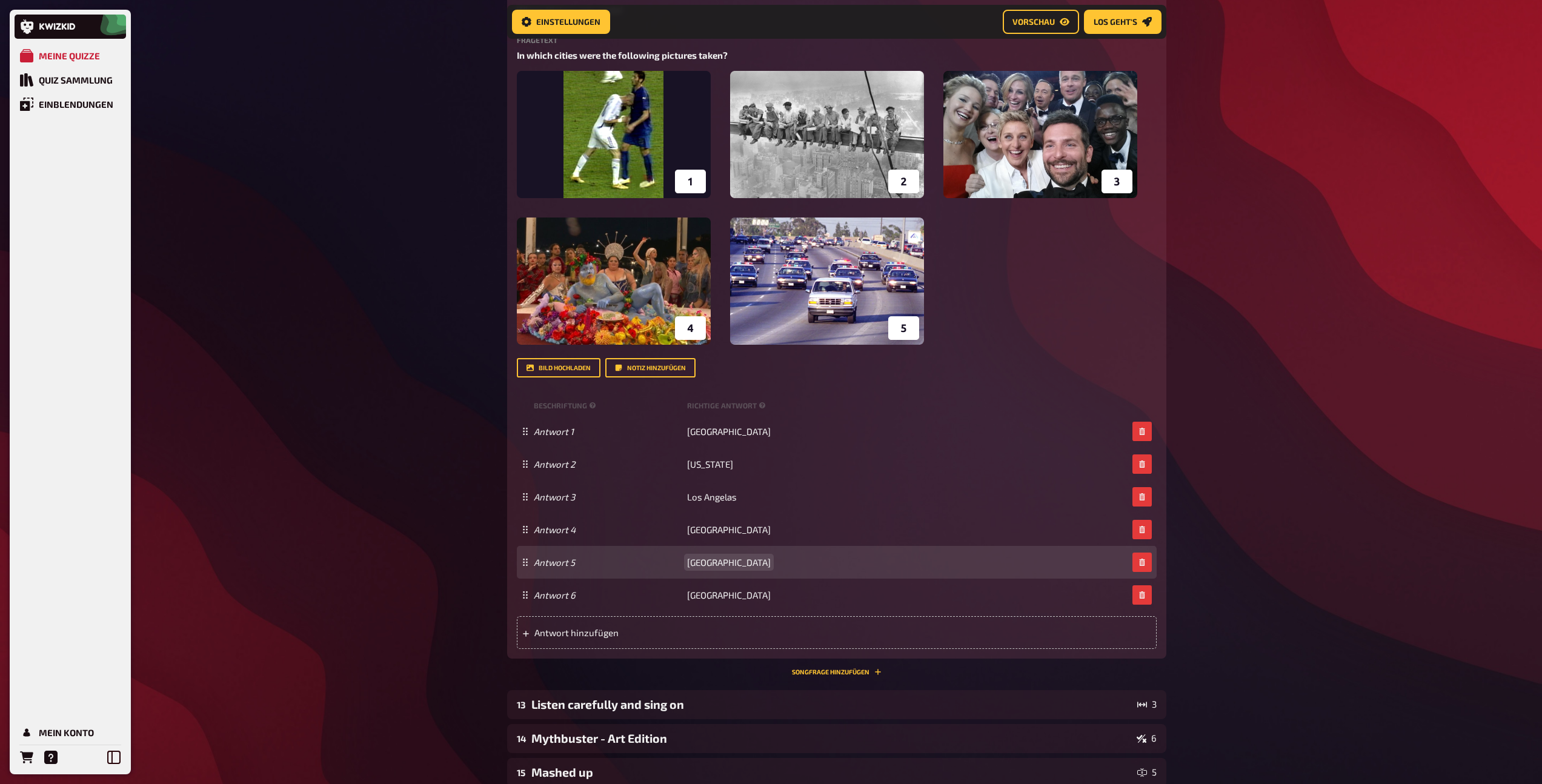
click at [702, 561] on span "Bagdad" at bounding box center [729, 562] width 84 height 11
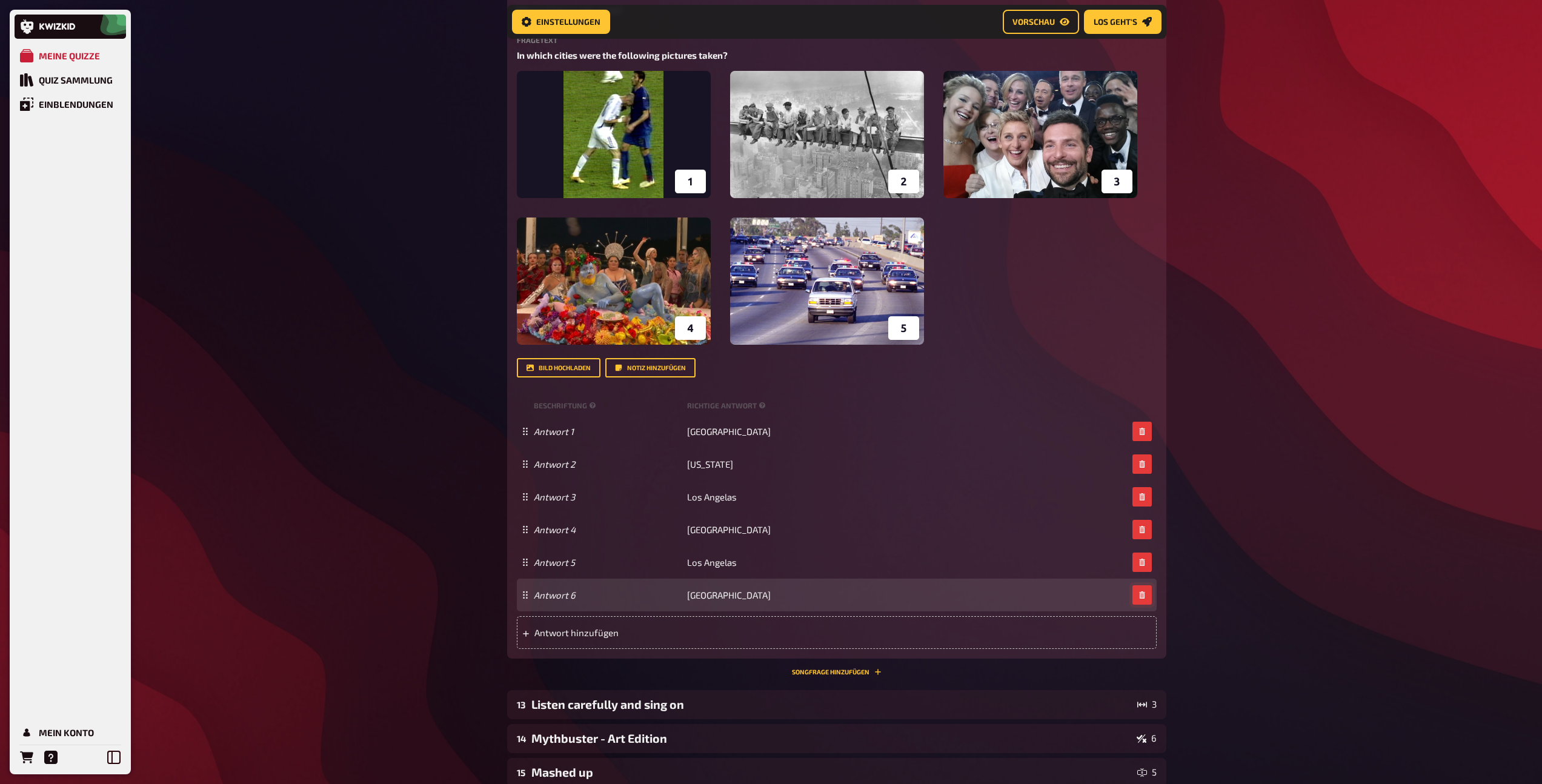
click at [1142, 593] on icon "button" at bounding box center [1141, 594] width 5 height 8
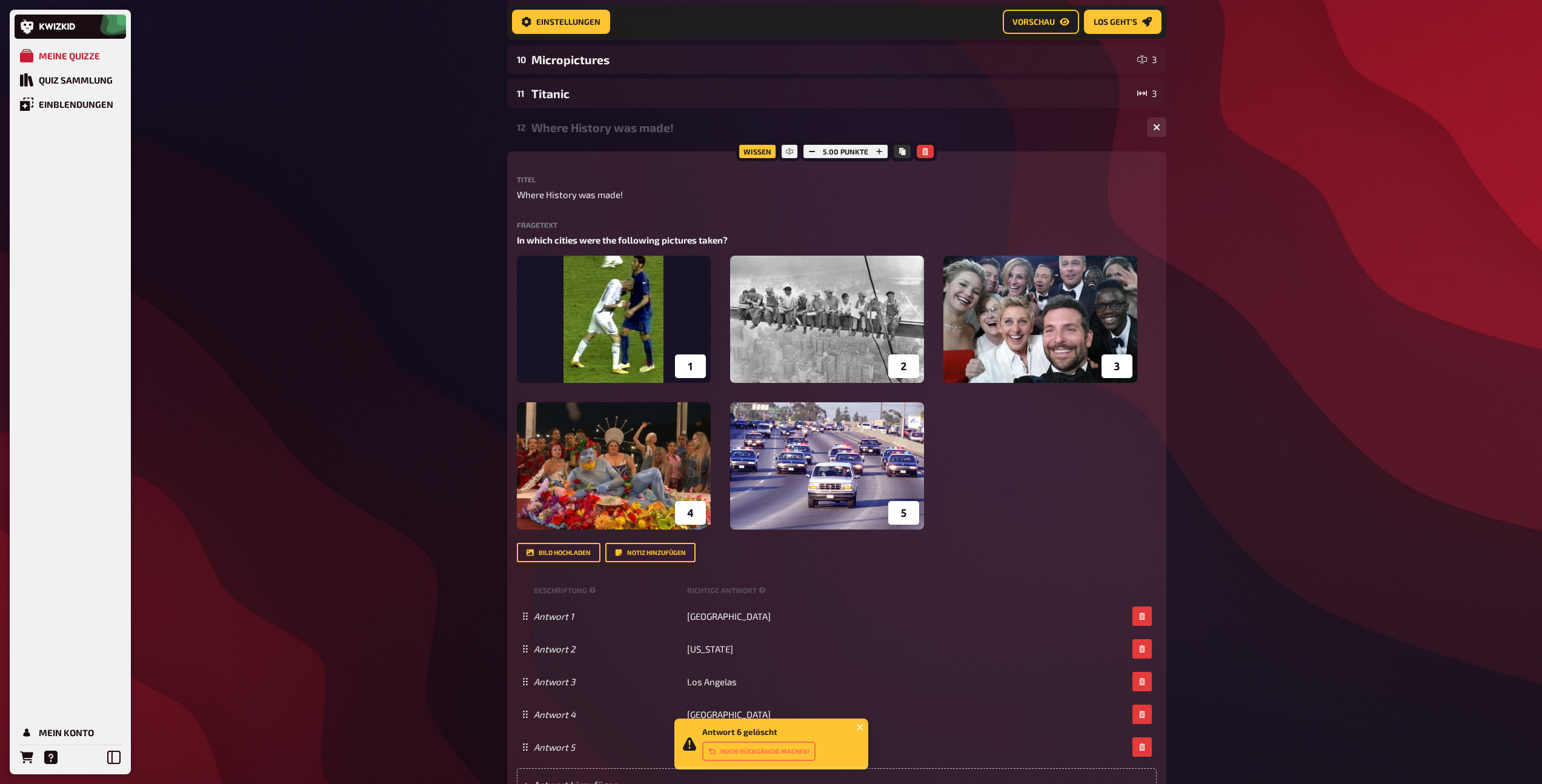
click at [656, 132] on div "Where History was made!" at bounding box center [834, 127] width 606 height 14
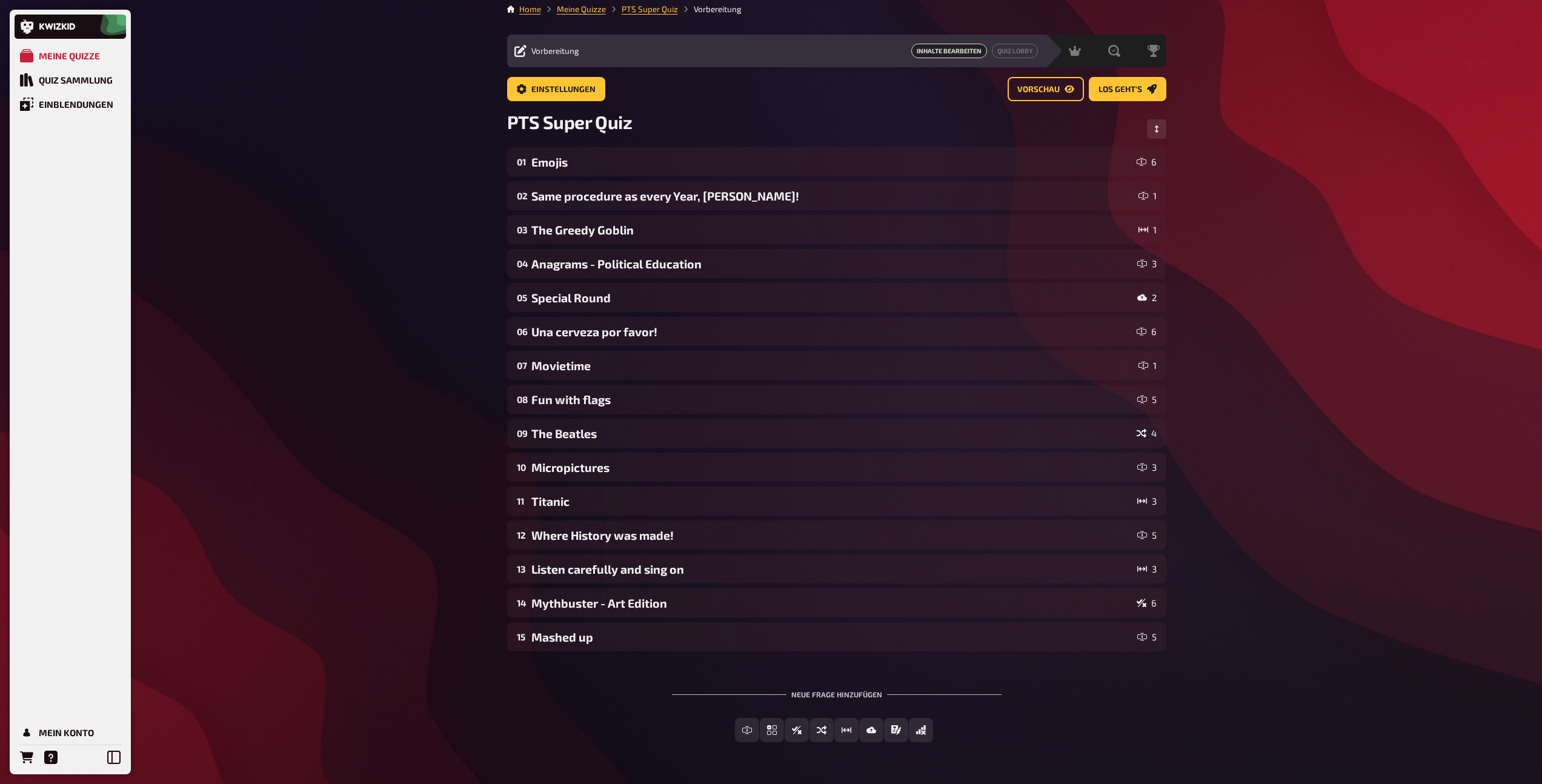
scroll to position [0, 0]
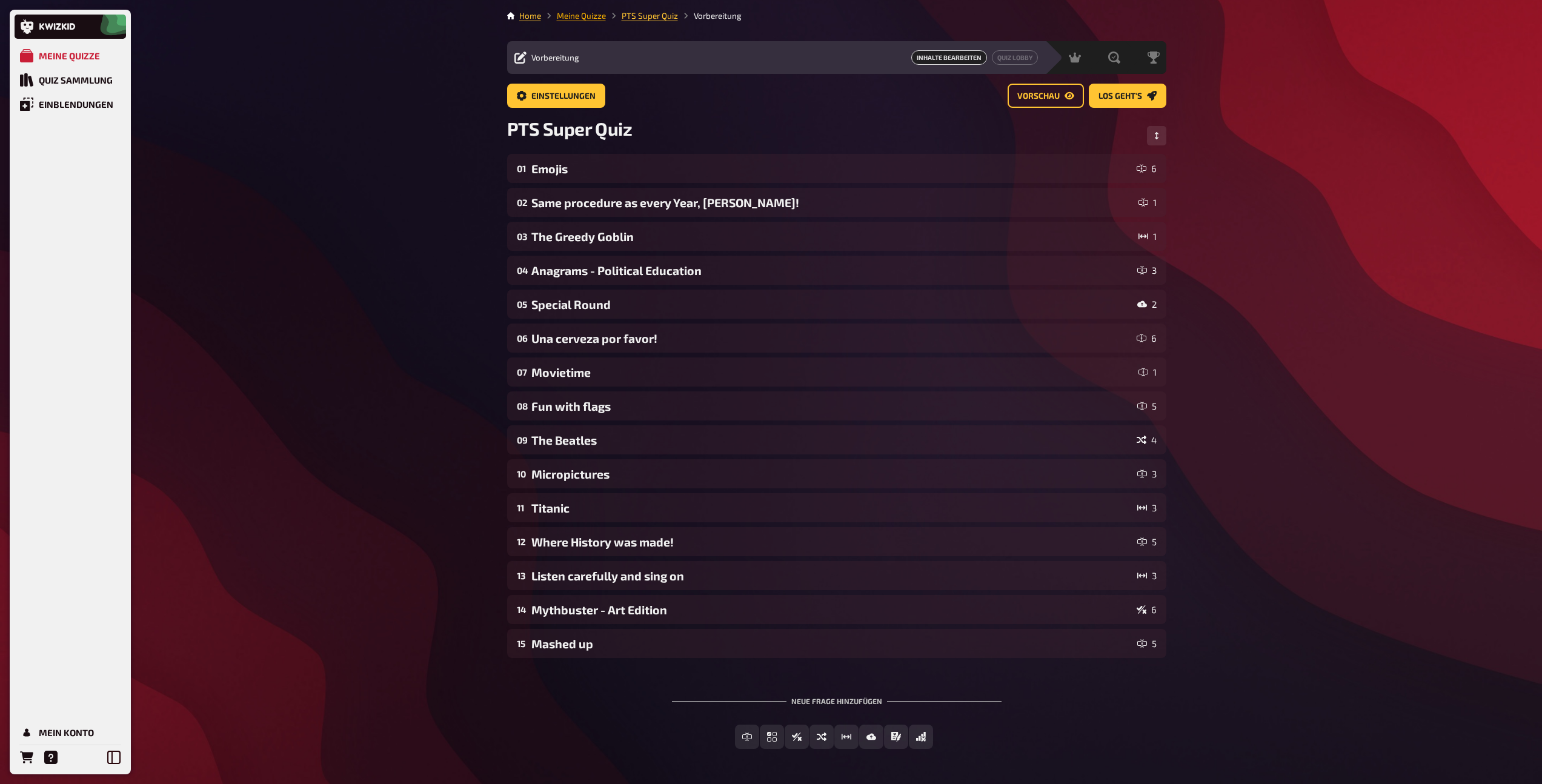
click at [581, 17] on link "Meine Quizze" at bounding box center [581, 16] width 49 height 10
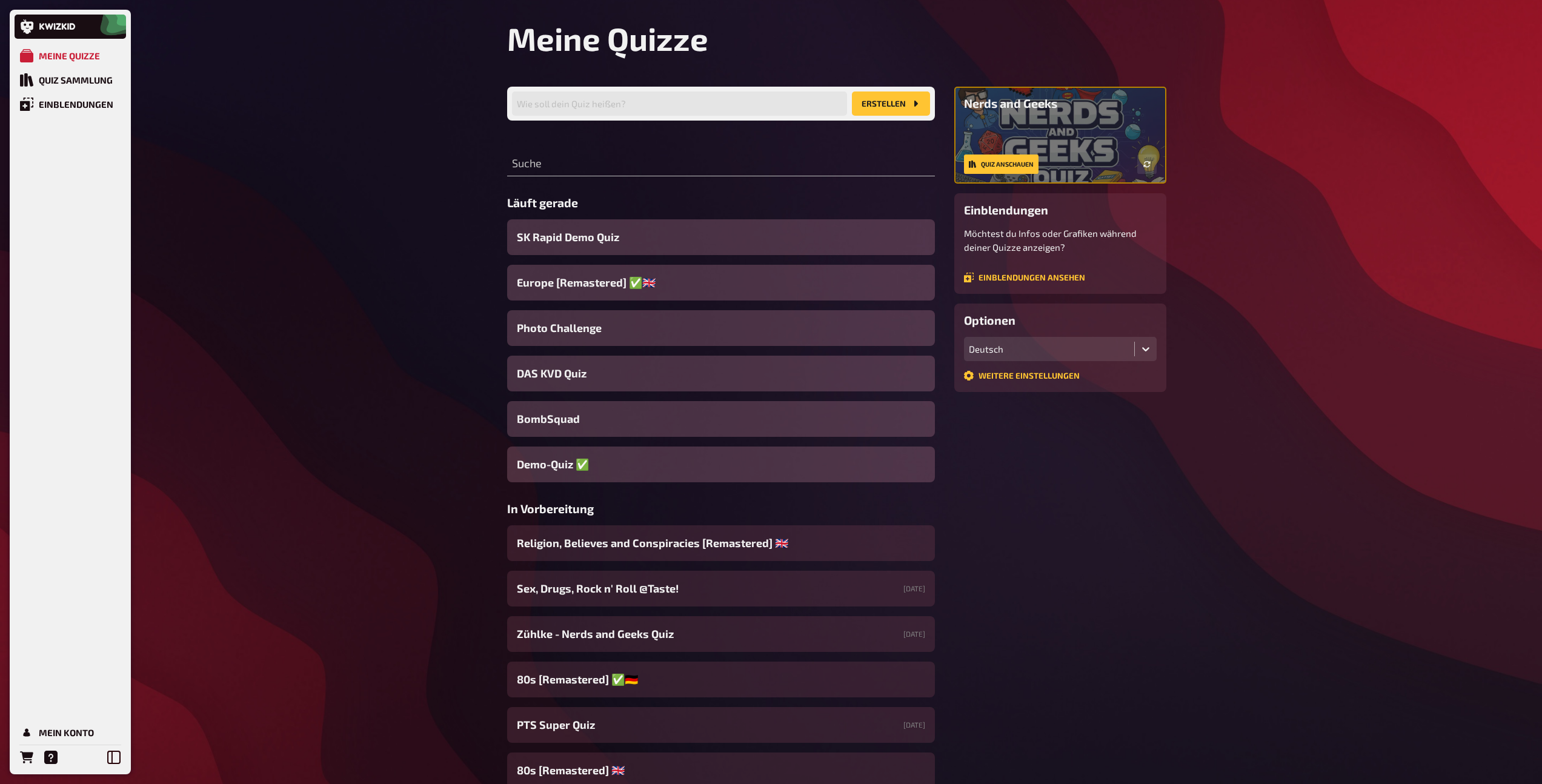
scroll to position [429, 0]
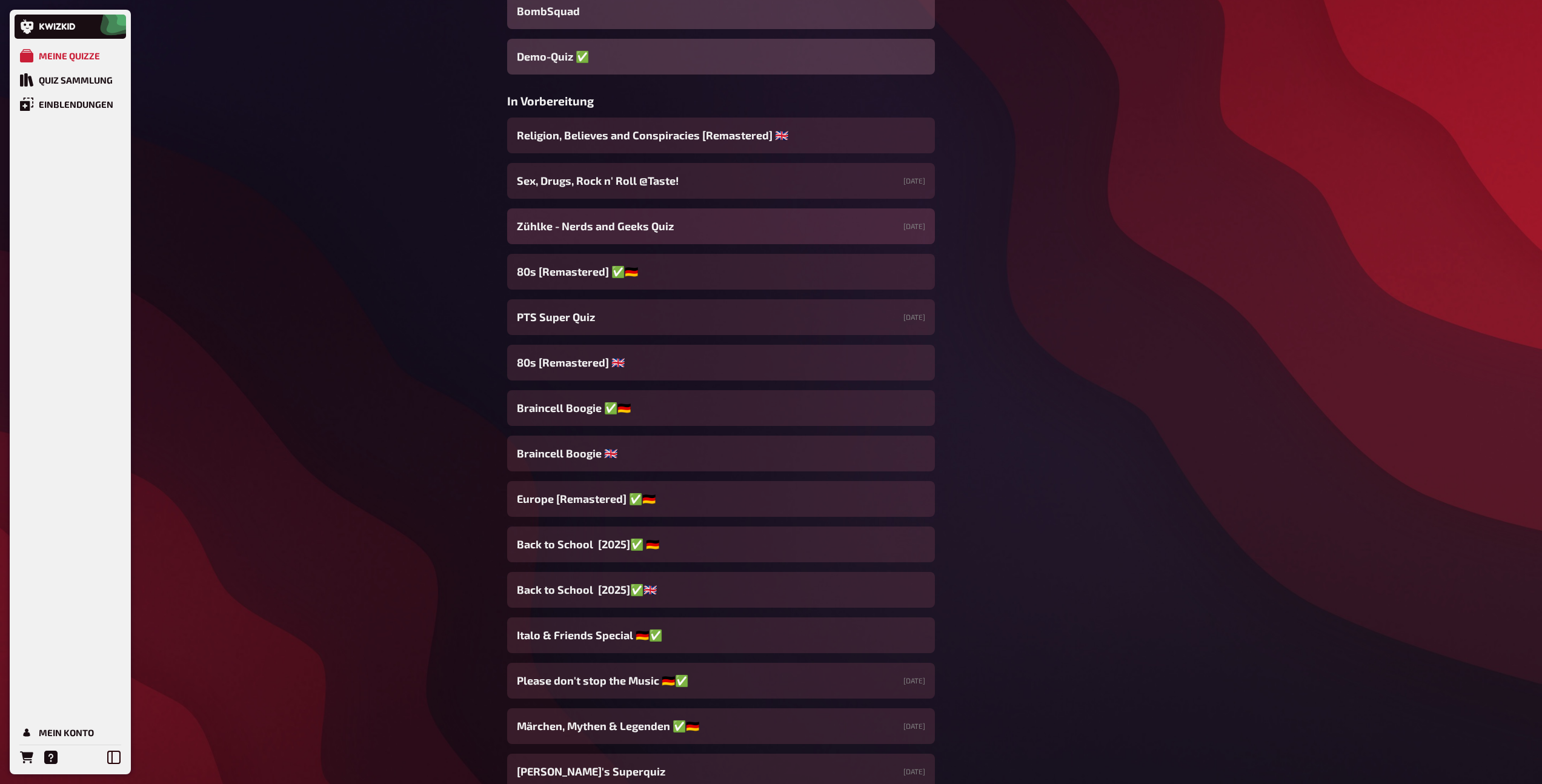
click at [624, 233] on span "Zühlke - Nerds and Geeks Quiz" at bounding box center [595, 226] width 157 height 16
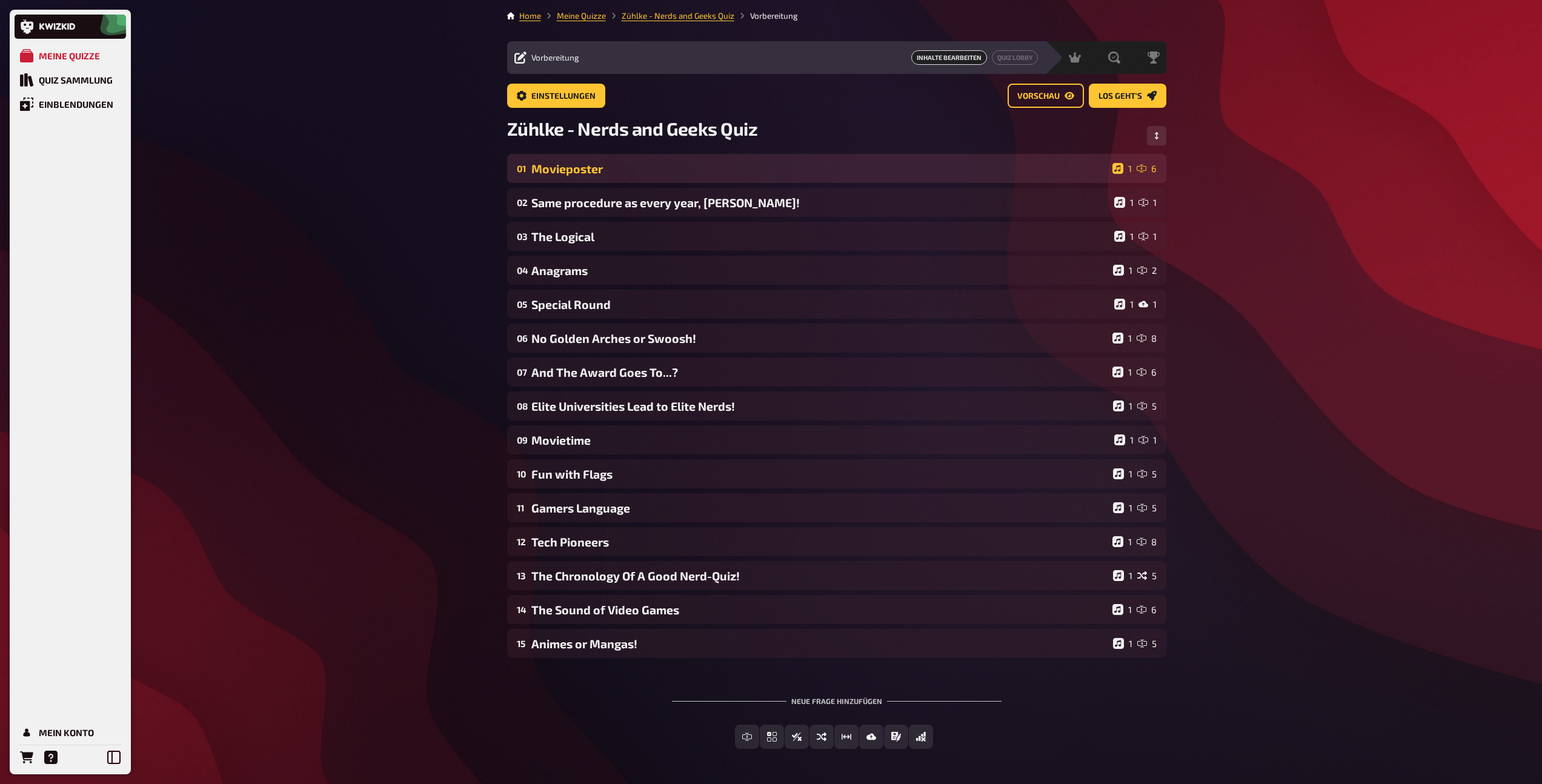
click at [616, 175] on div "01 Movieposter 1 6" at bounding box center [836, 168] width 659 height 29
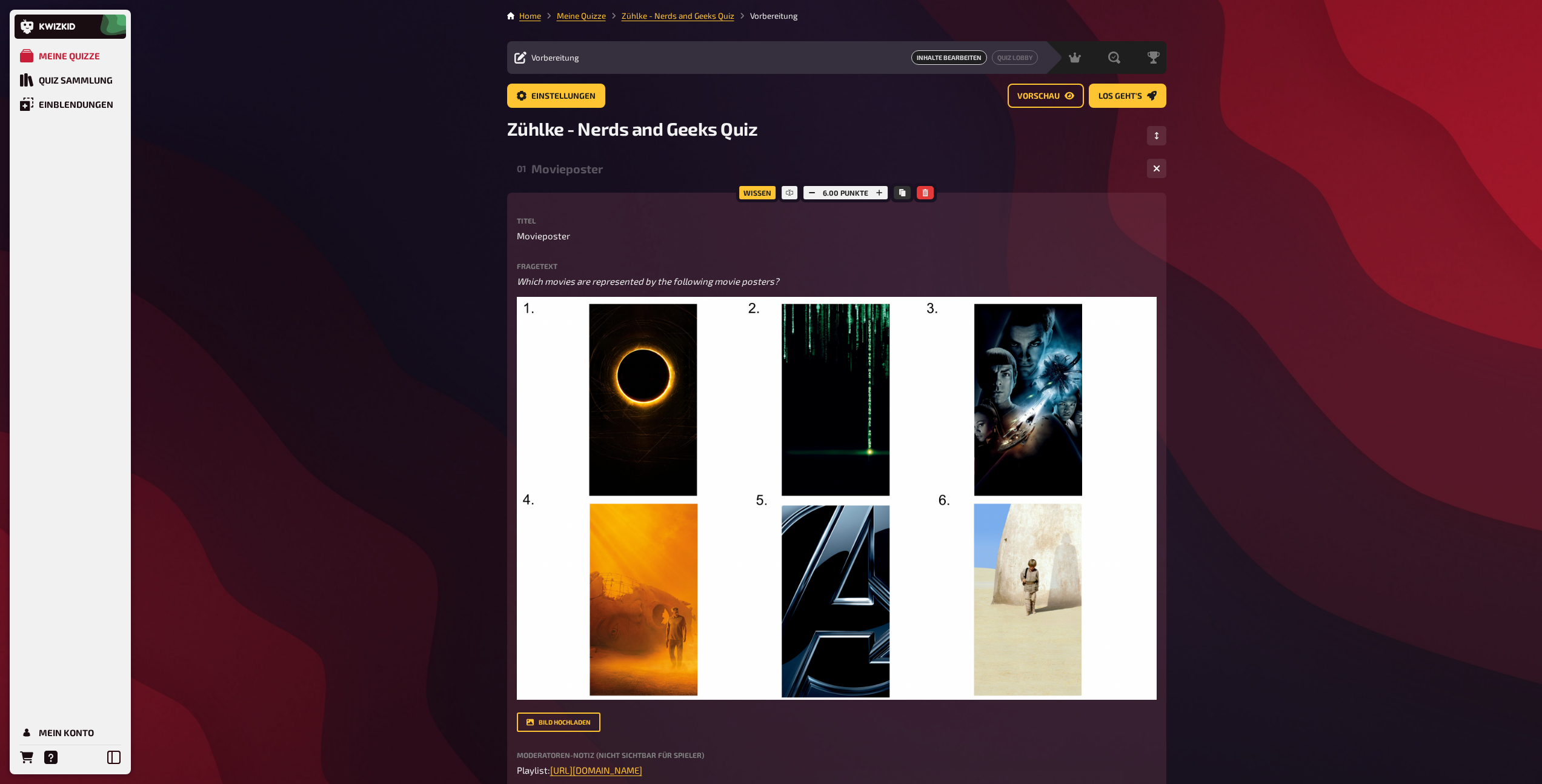
click at [592, 171] on div "Movieposter" at bounding box center [834, 168] width 606 height 14
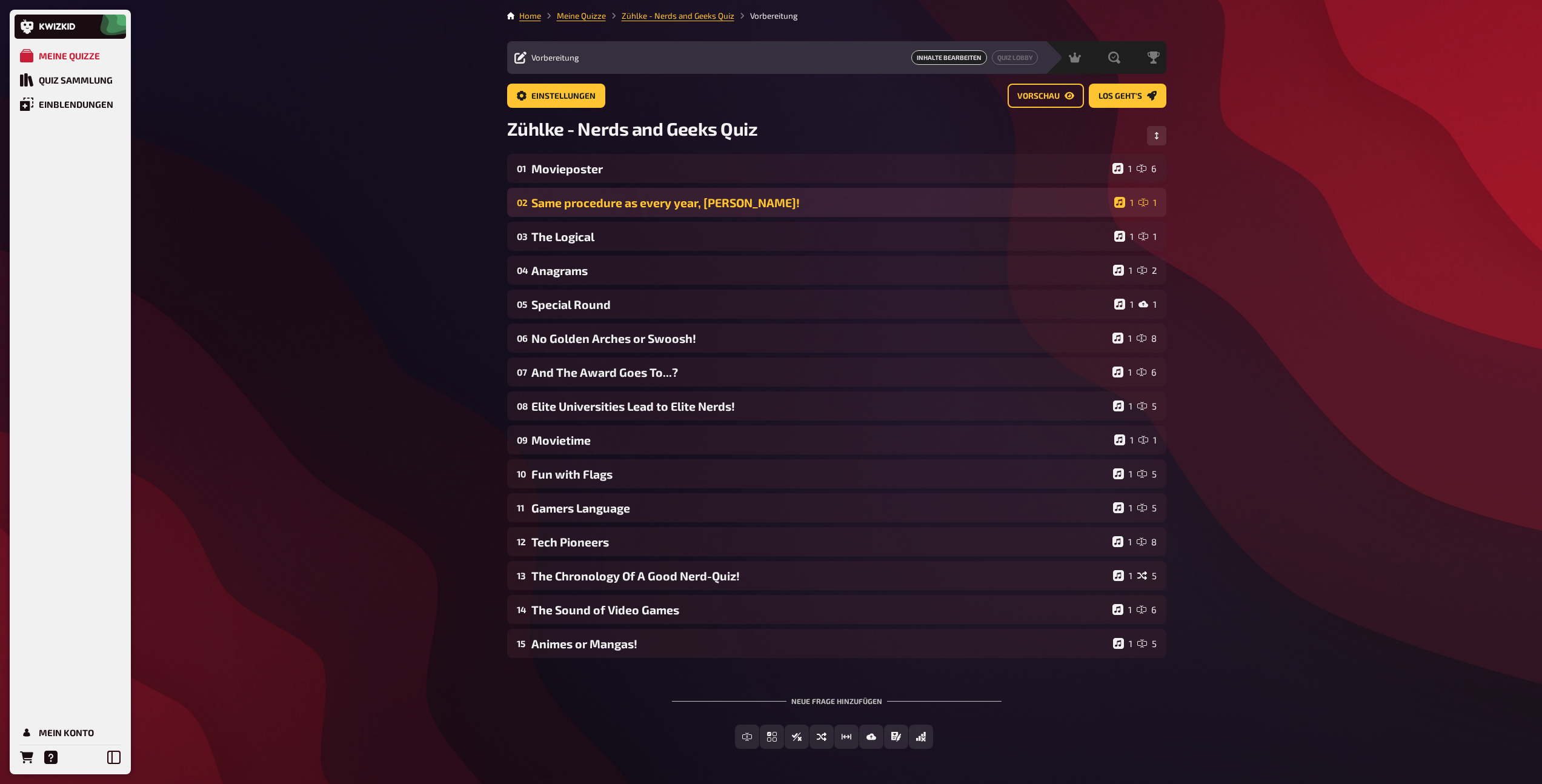
click at [585, 194] on div "02 Same procedure as every year, James! 1 1" at bounding box center [836, 202] width 659 height 29
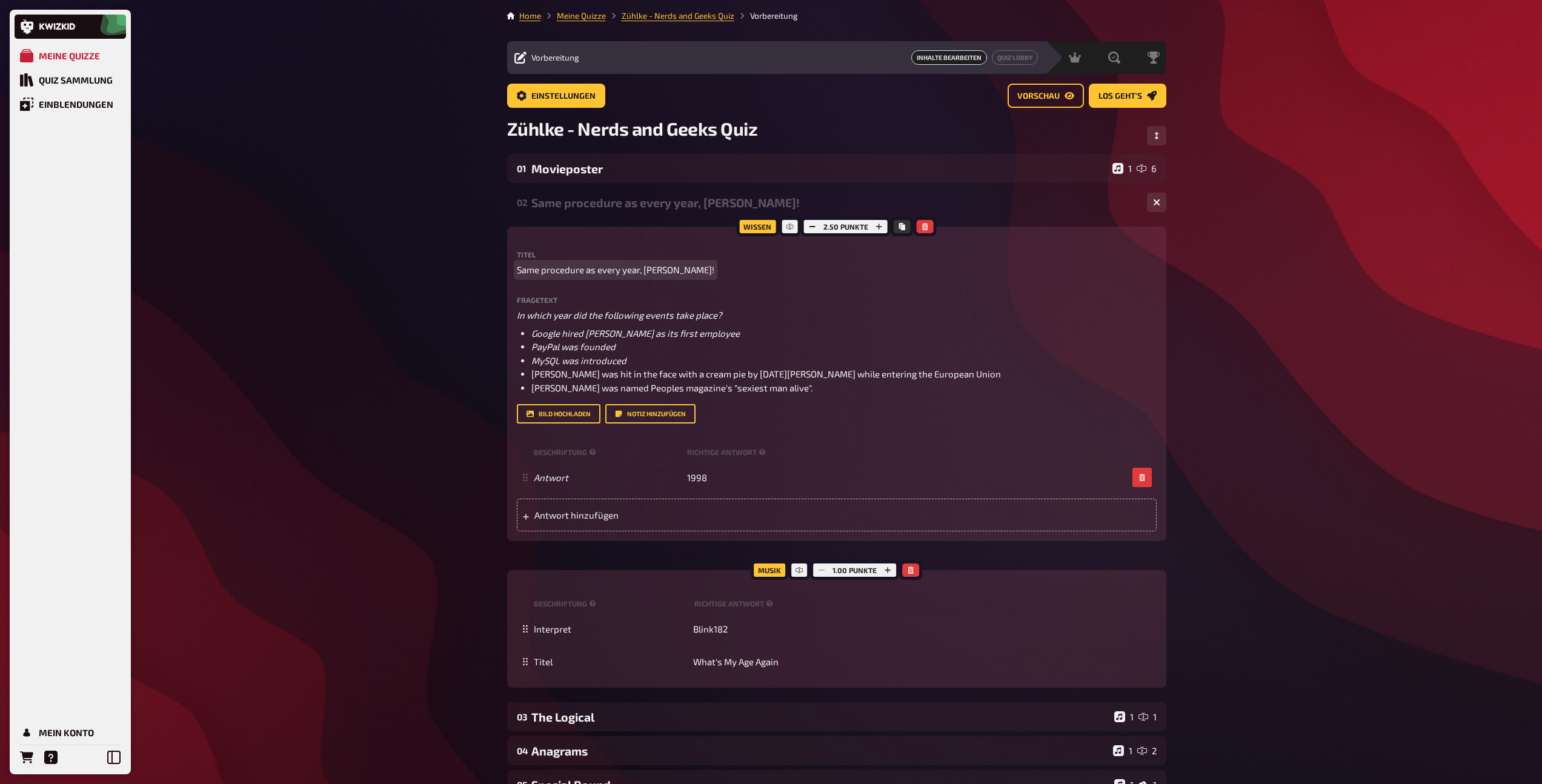
click at [673, 269] on p "Same procedure as every year, James!" at bounding box center [836, 270] width 640 height 14
drag, startPoint x: 672, startPoint y: 269, endPoint x: 515, endPoint y: 269, distance: 157.0
click at [517, 269] on p "Same procedure as every year, James!" at bounding box center [836, 270] width 640 height 14
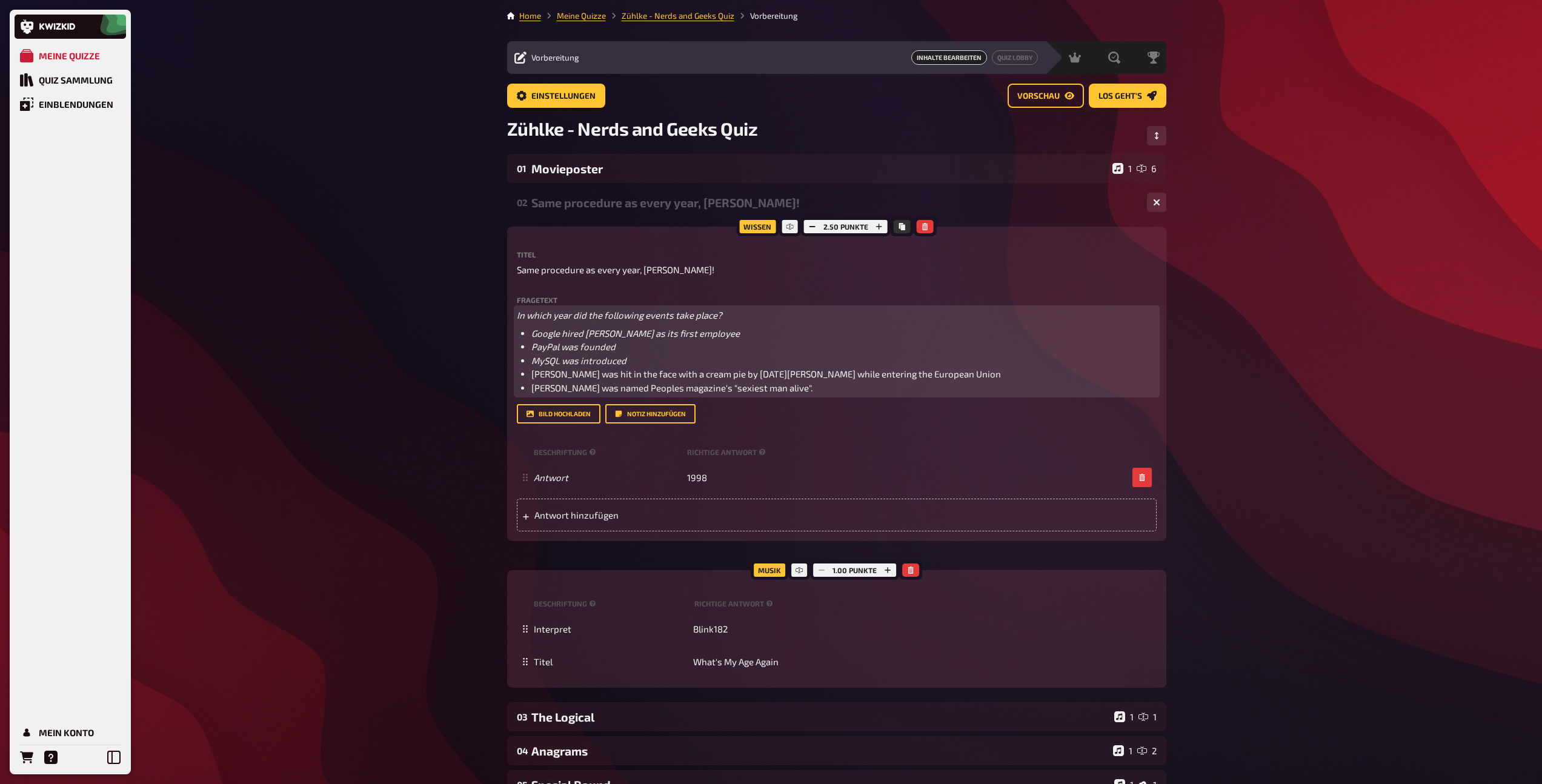
click at [560, 309] on span "In which year did the following events take place?" at bounding box center [619, 315] width 205 height 11
click at [596, 289] on button "button" at bounding box center [602, 291] width 19 height 19
click at [580, 292] on icon "button" at bounding box center [581, 291] width 8 height 8
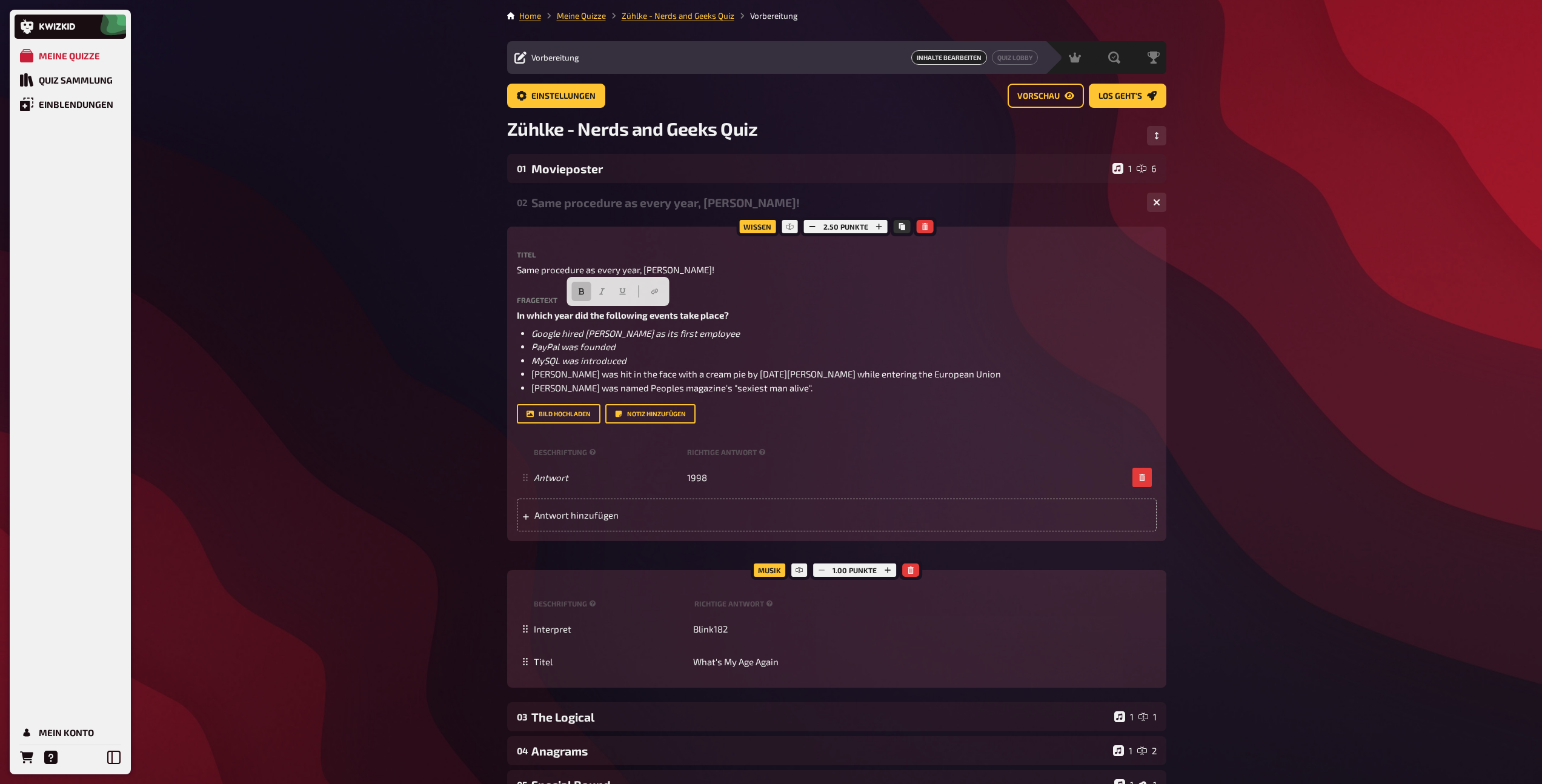
click at [575, 204] on div "Same procedure as every year, James!" at bounding box center [834, 203] width 606 height 14
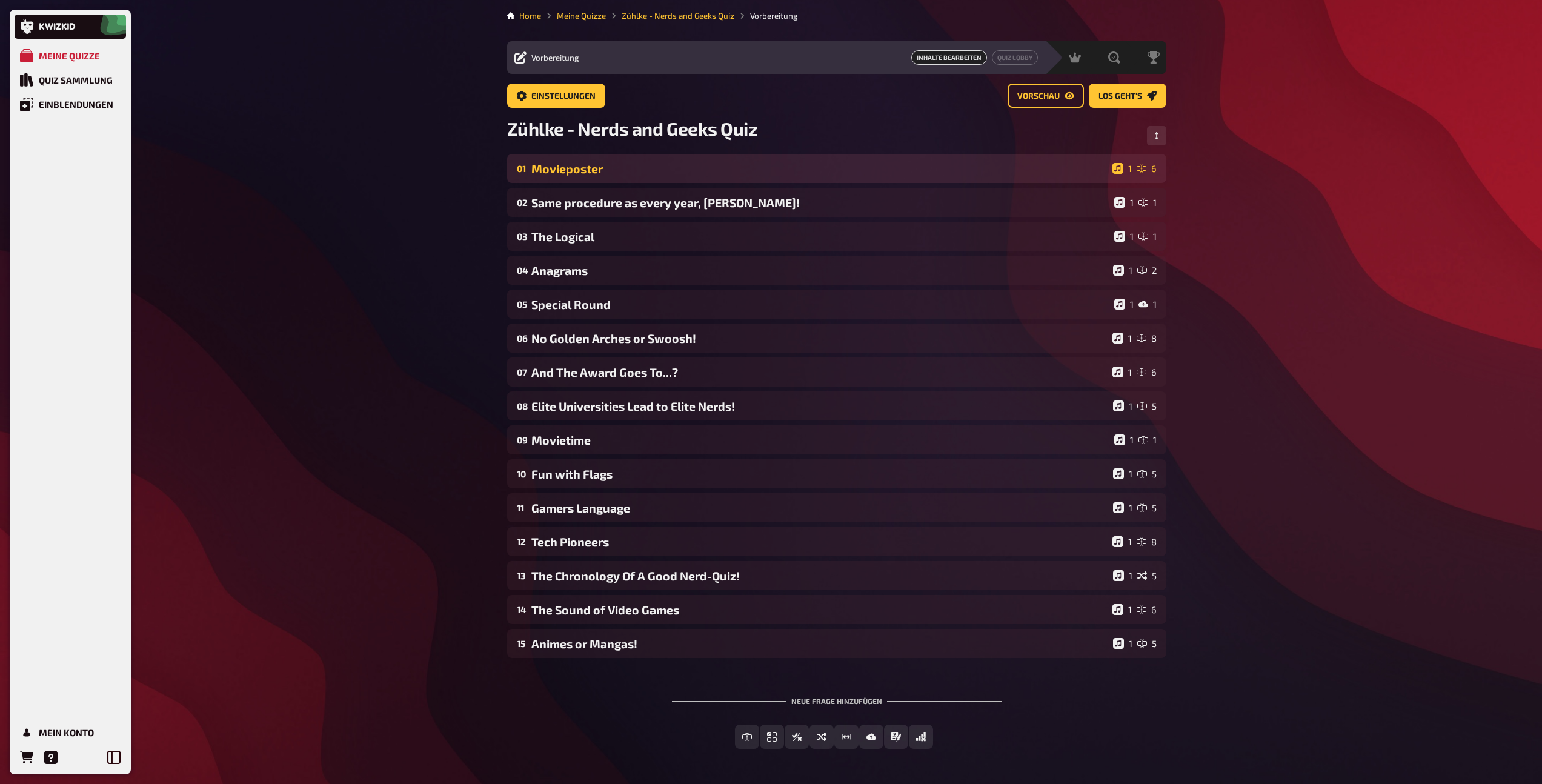
click at [575, 172] on div "Movieposter" at bounding box center [819, 168] width 576 height 14
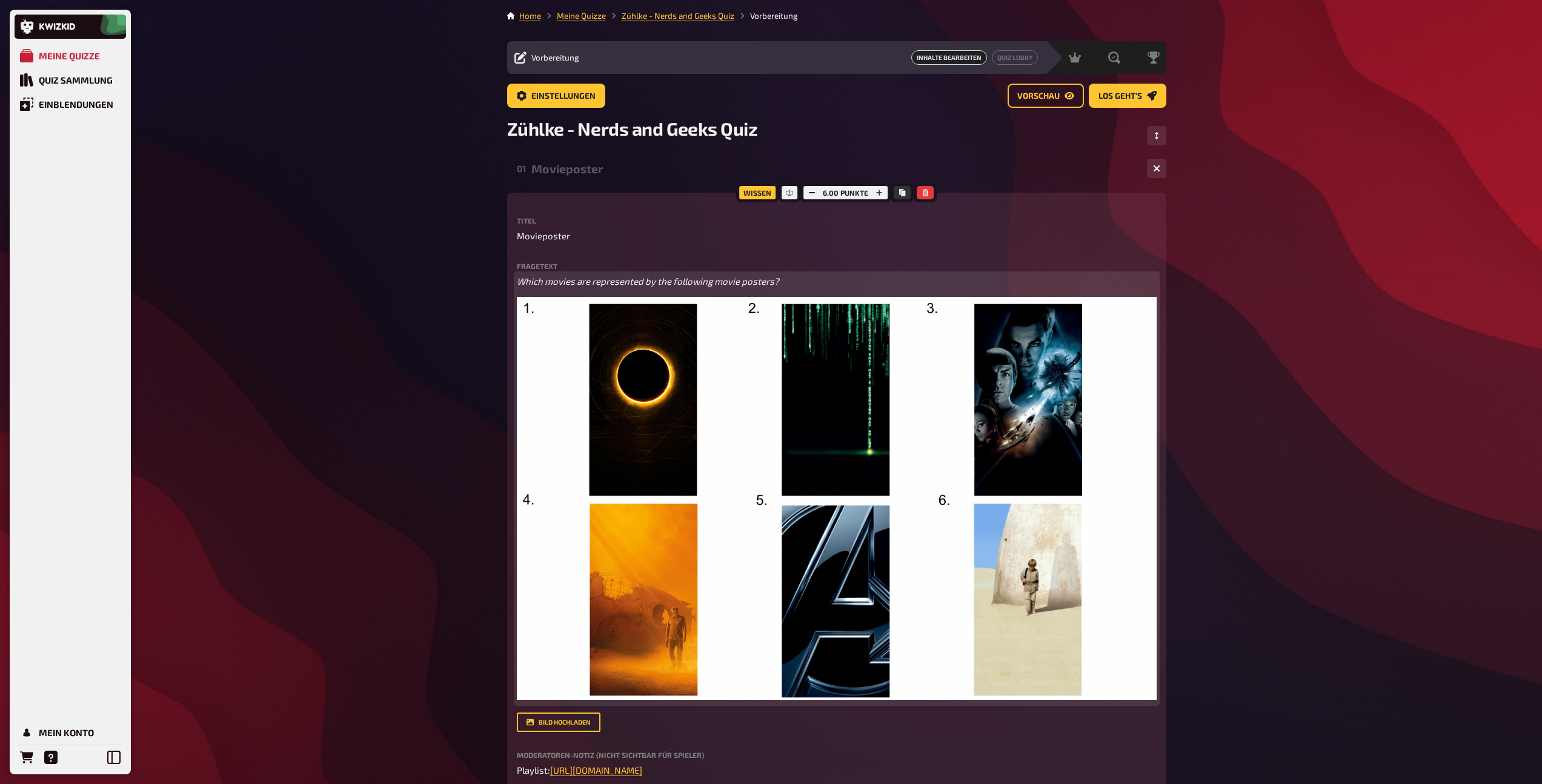
click at [595, 284] on span "Which movies are represented by the following movie posters?" at bounding box center [648, 281] width 262 height 11
click at [625, 249] on button "button" at bounding box center [631, 258] width 19 height 19
click at [603, 254] on button "button" at bounding box center [610, 258] width 19 height 19
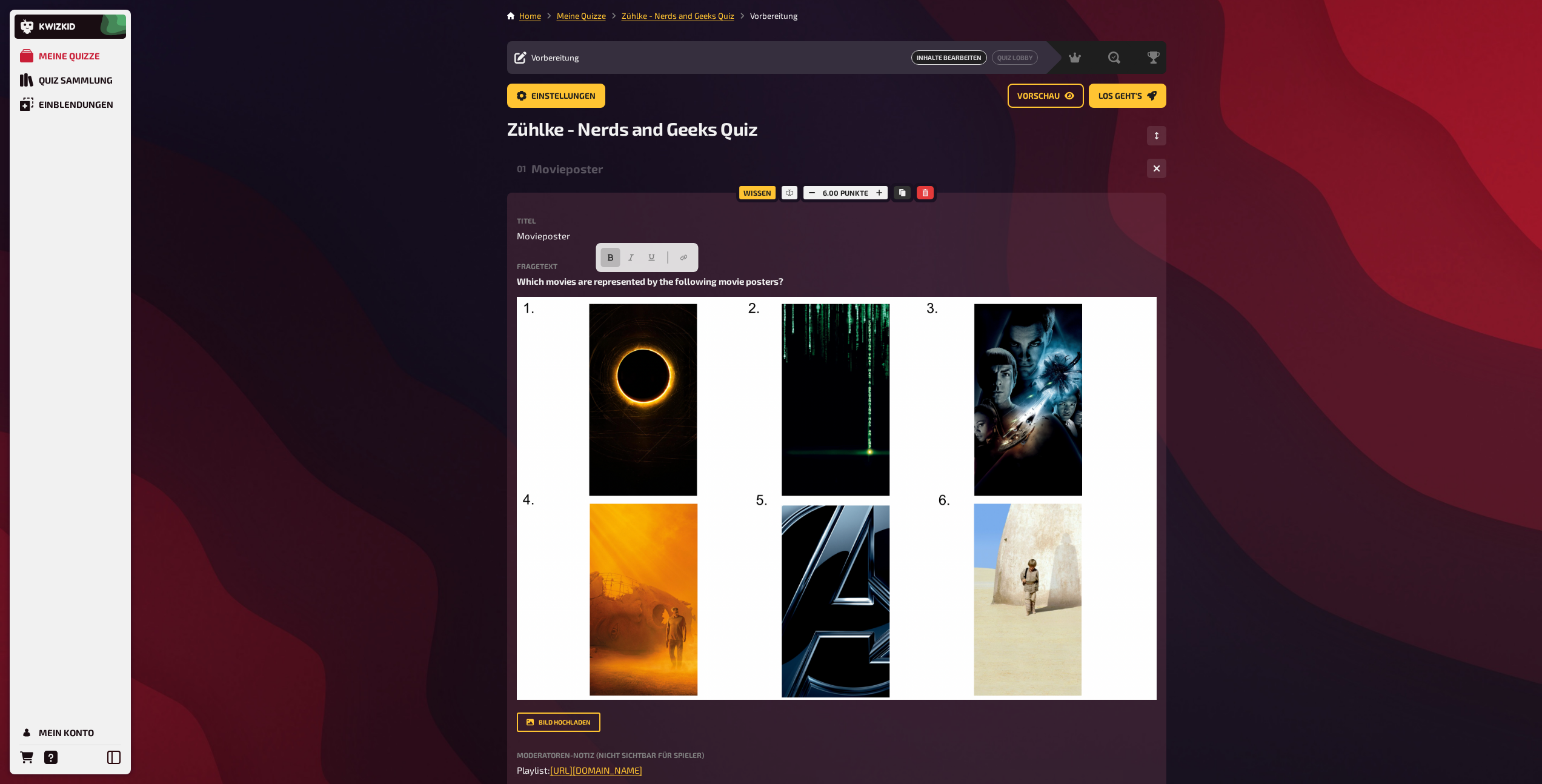
click at [581, 165] on div "Movieposter" at bounding box center [834, 168] width 606 height 14
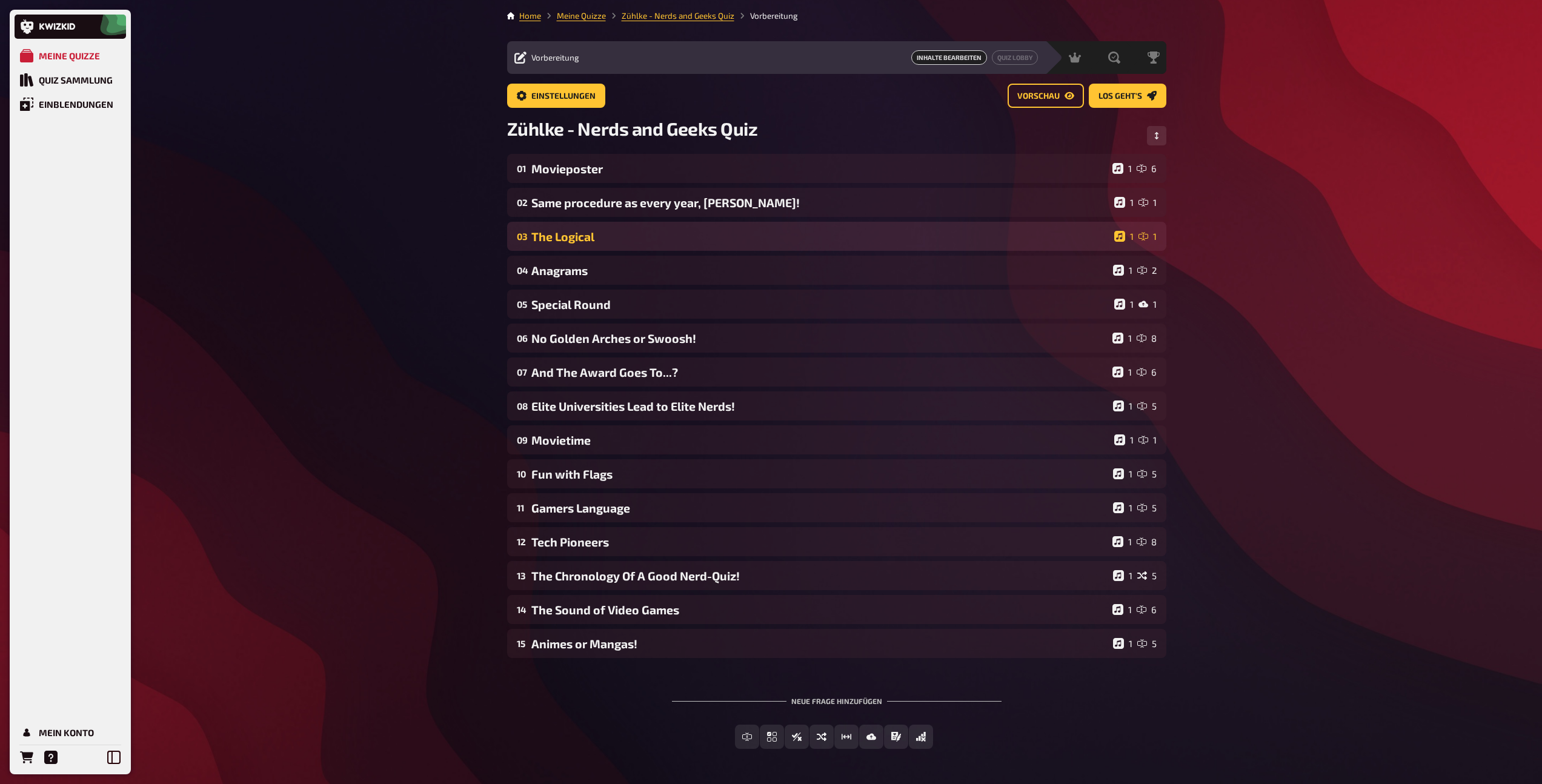
click at [581, 240] on div "The Logical" at bounding box center [820, 236] width 578 height 14
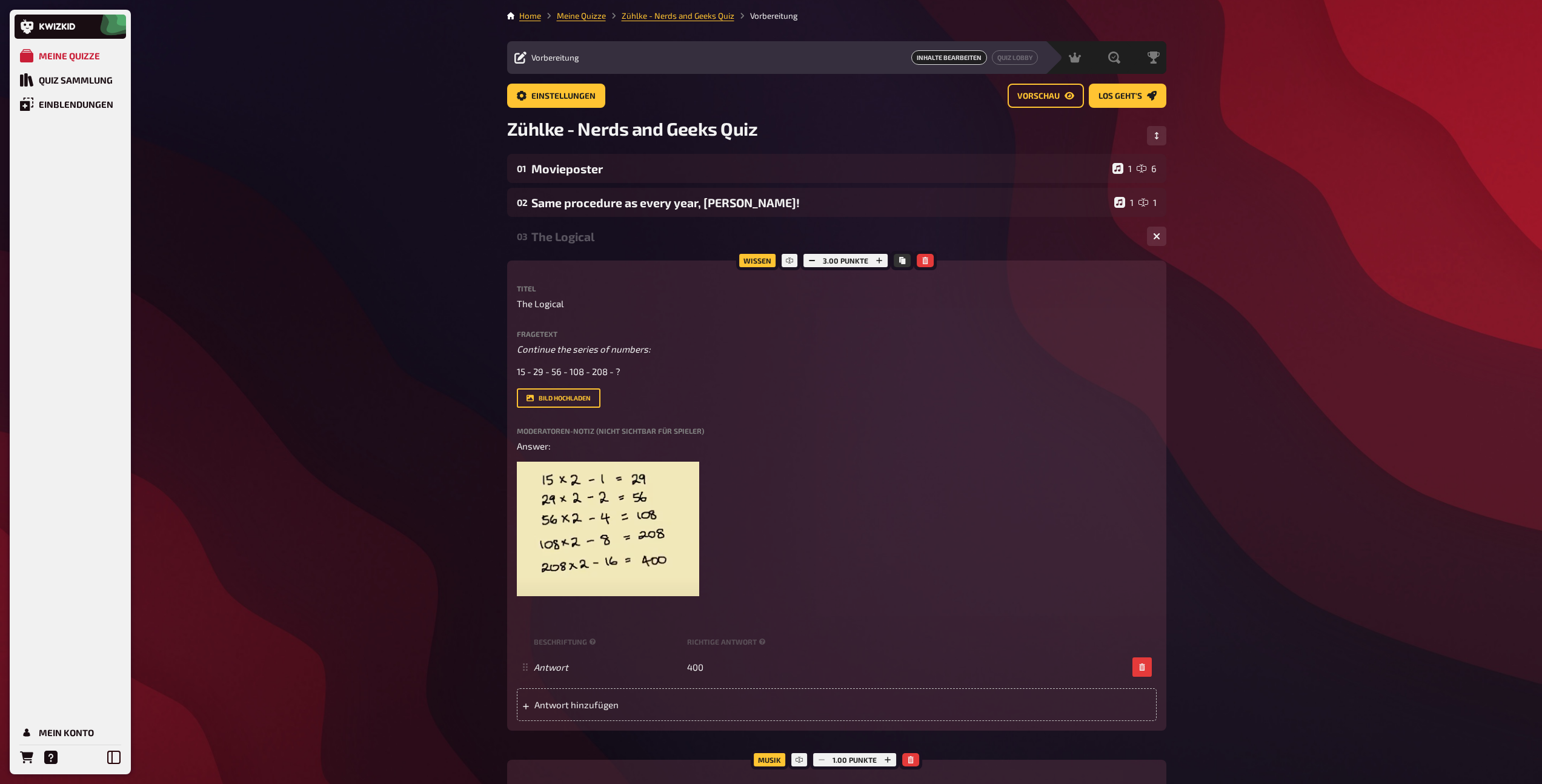
click at [588, 243] on div "03 The Logical 1 1" at bounding box center [836, 236] width 659 height 29
click at [571, 230] on div "The Logical" at bounding box center [834, 236] width 606 height 14
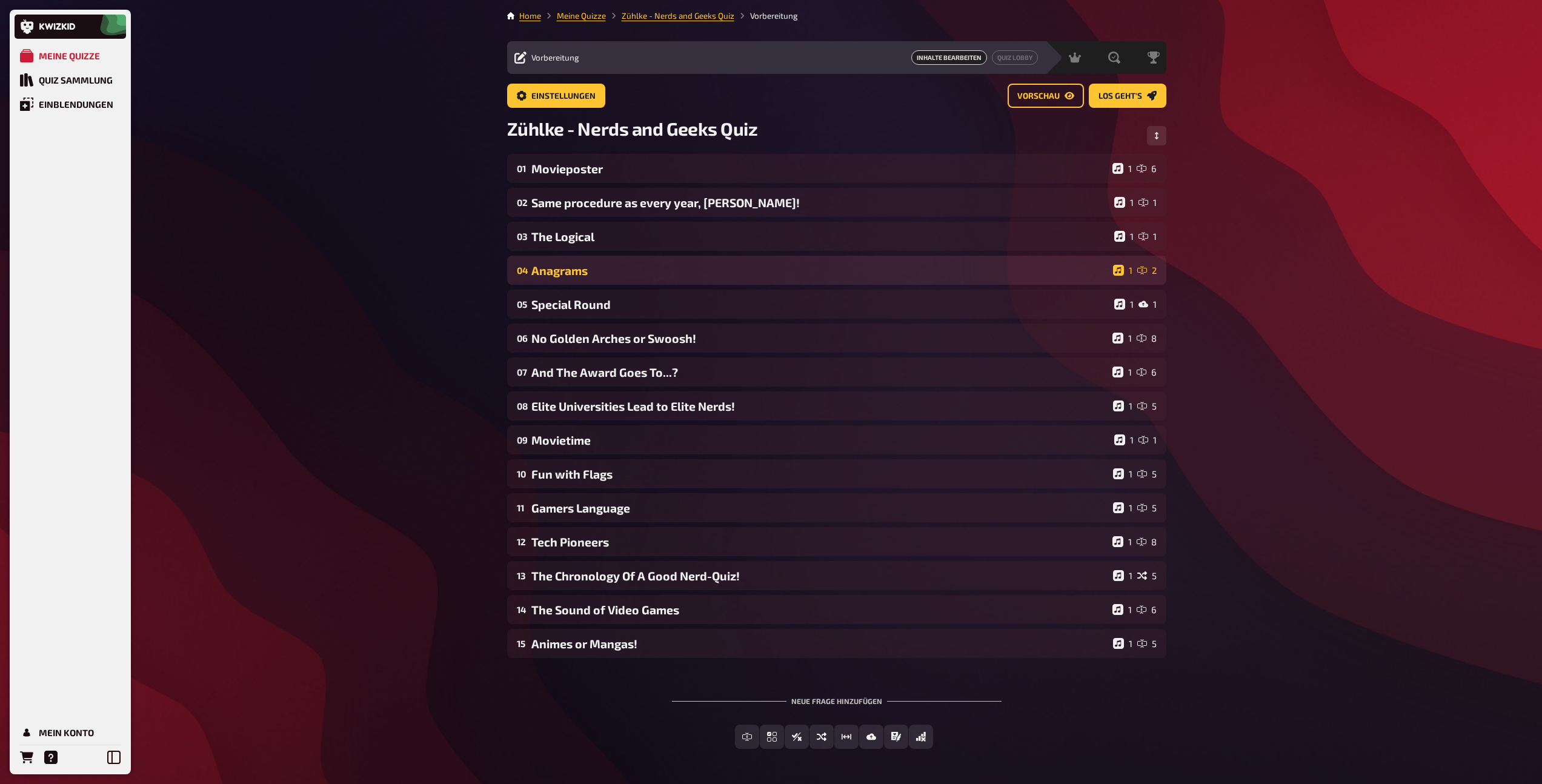
click at [569, 262] on div "04 Anagrams 1 2" at bounding box center [836, 270] width 659 height 29
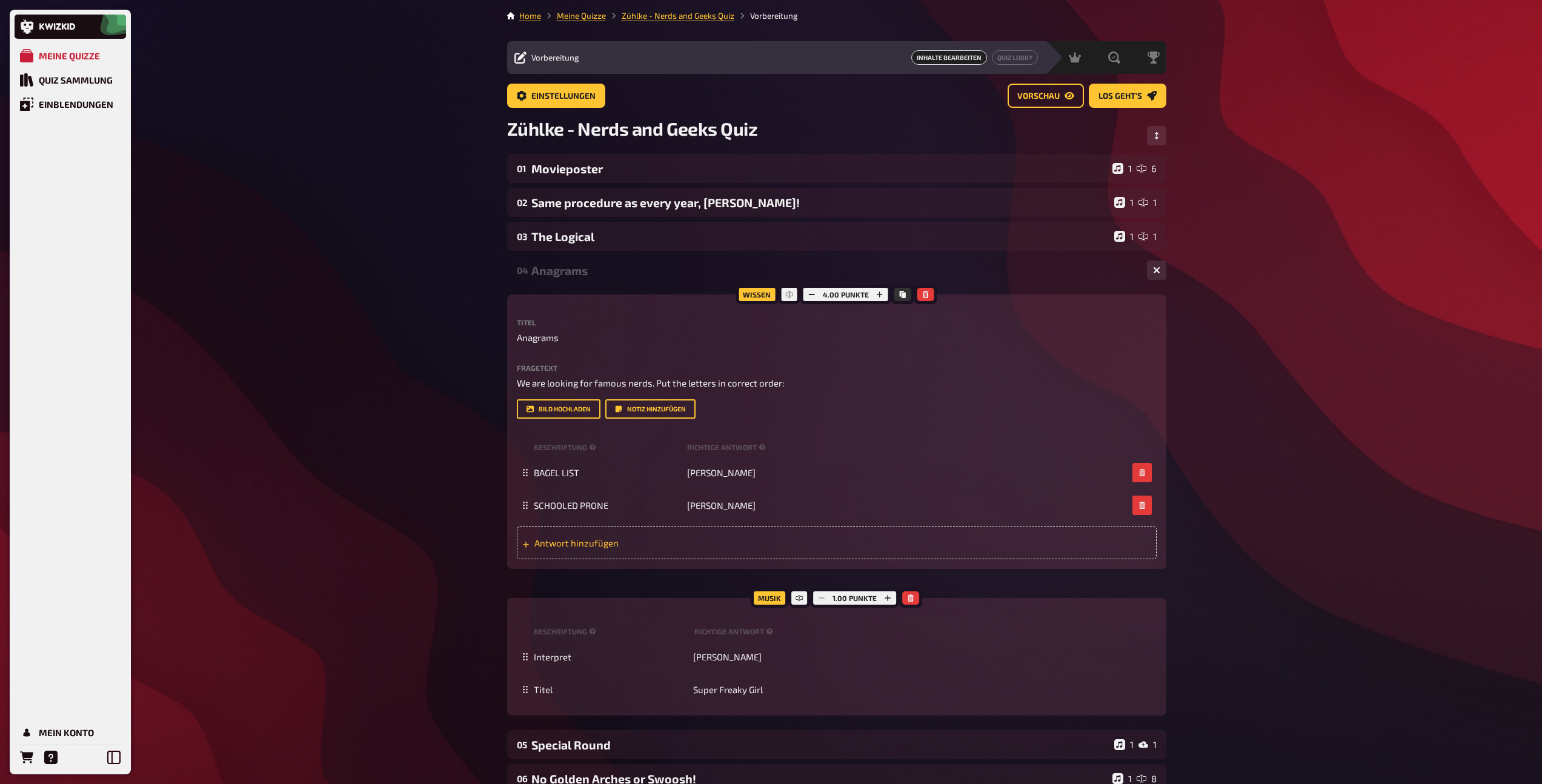
click at [585, 542] on span "Antwort hinzufügen" at bounding box center [629, 543] width 188 height 11
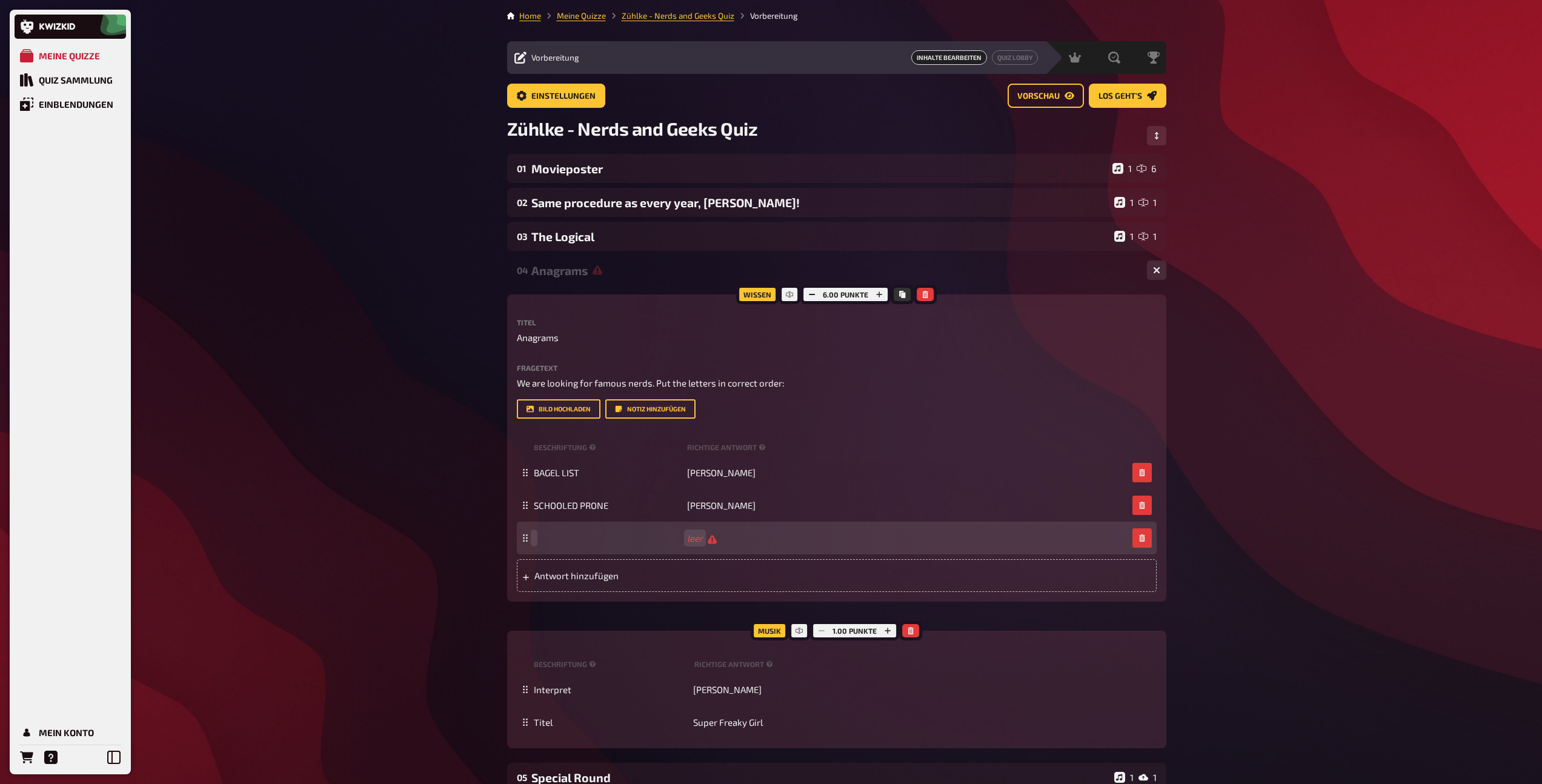
paste span
click at [811, 294] on rect "button" at bounding box center [812, 295] width 6 height 1
click at [818, 291] on button "button" at bounding box center [812, 294] width 17 height 13
click at [653, 274] on div "Anagrams" at bounding box center [834, 270] width 606 height 14
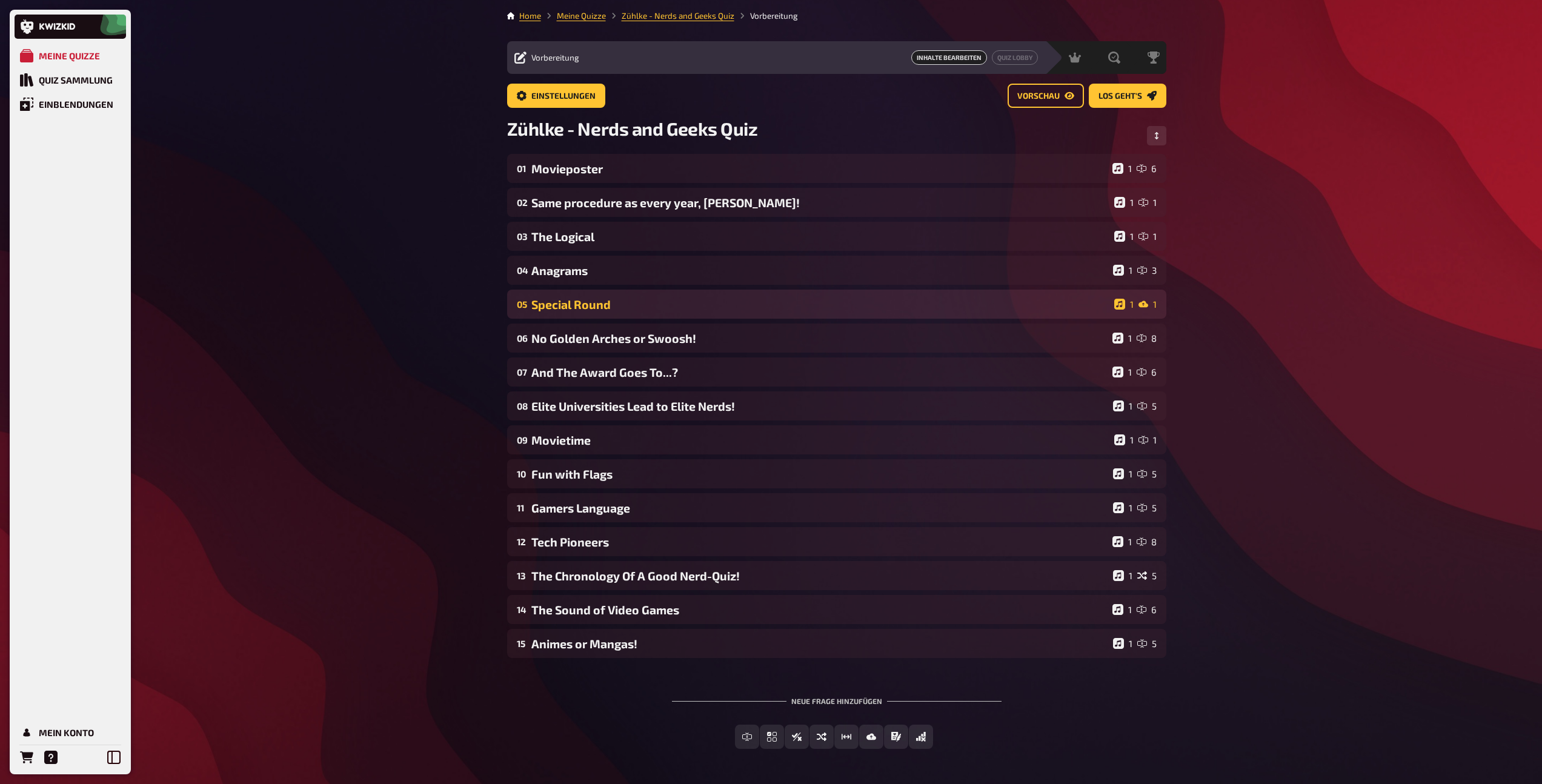
click at [626, 304] on div "Special Round" at bounding box center [820, 304] width 578 height 14
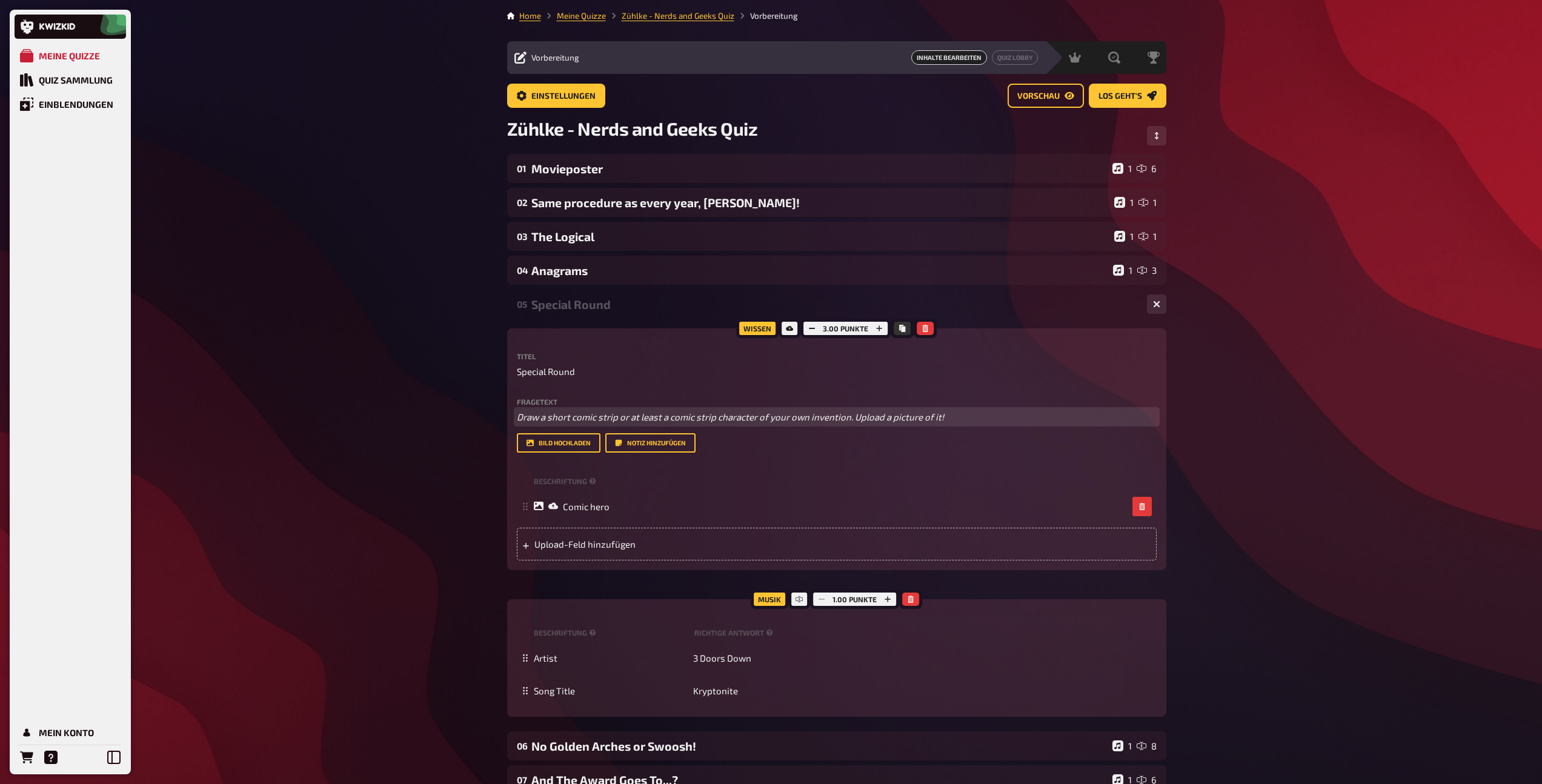
click at [555, 413] on span "Draw a short comic strip or at least a comic strip character of your own invent…" at bounding box center [730, 417] width 427 height 11
click at [554, 415] on span "Draw a short comic strip or at least a comic strip character of your own invent…" at bounding box center [730, 417] width 427 height 11
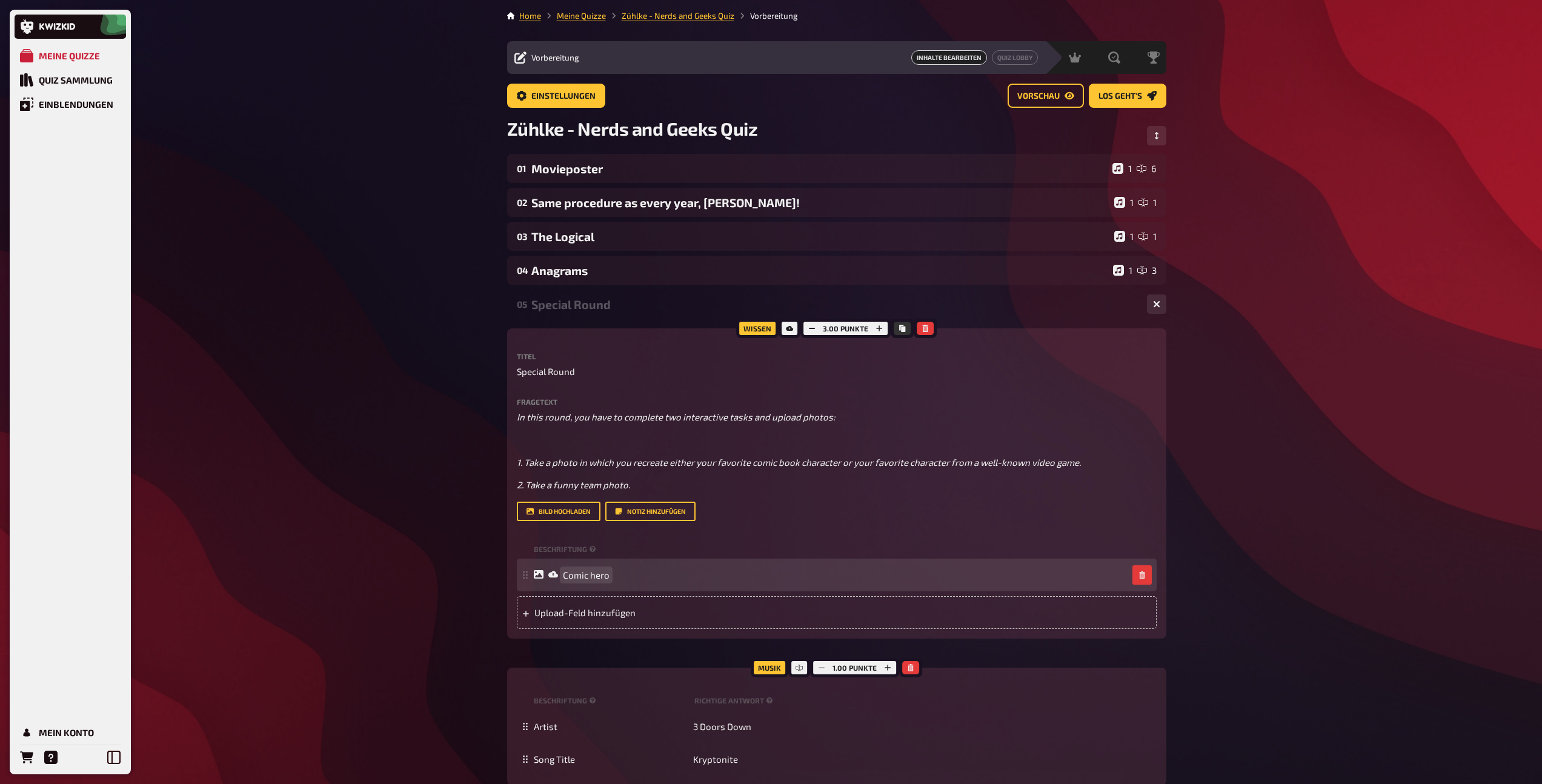
click at [607, 574] on span "Comic hero" at bounding box center [586, 575] width 47 height 11
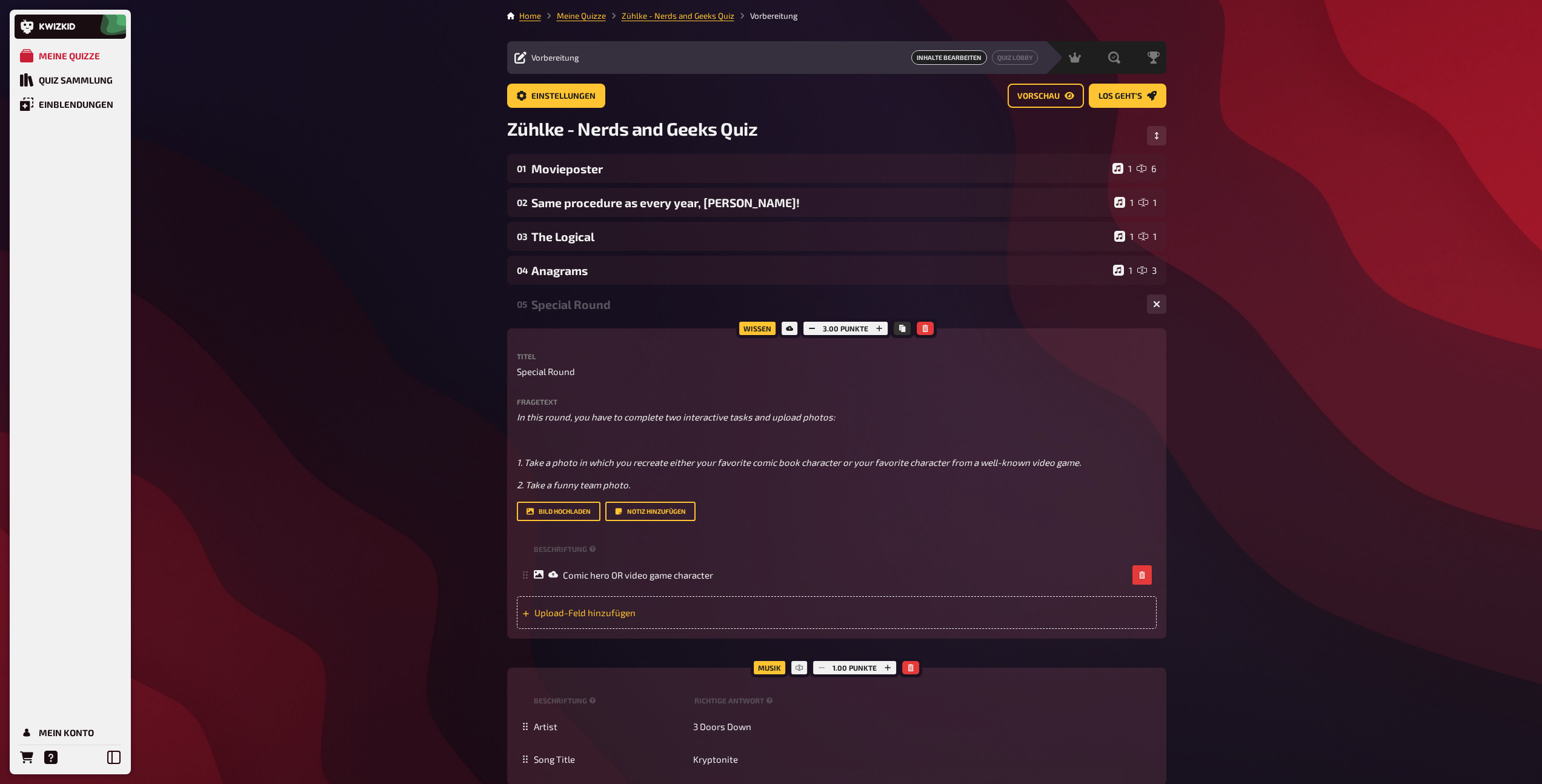
click at [591, 609] on span "Upload-Feld hinzufügen" at bounding box center [629, 612] width 188 height 11
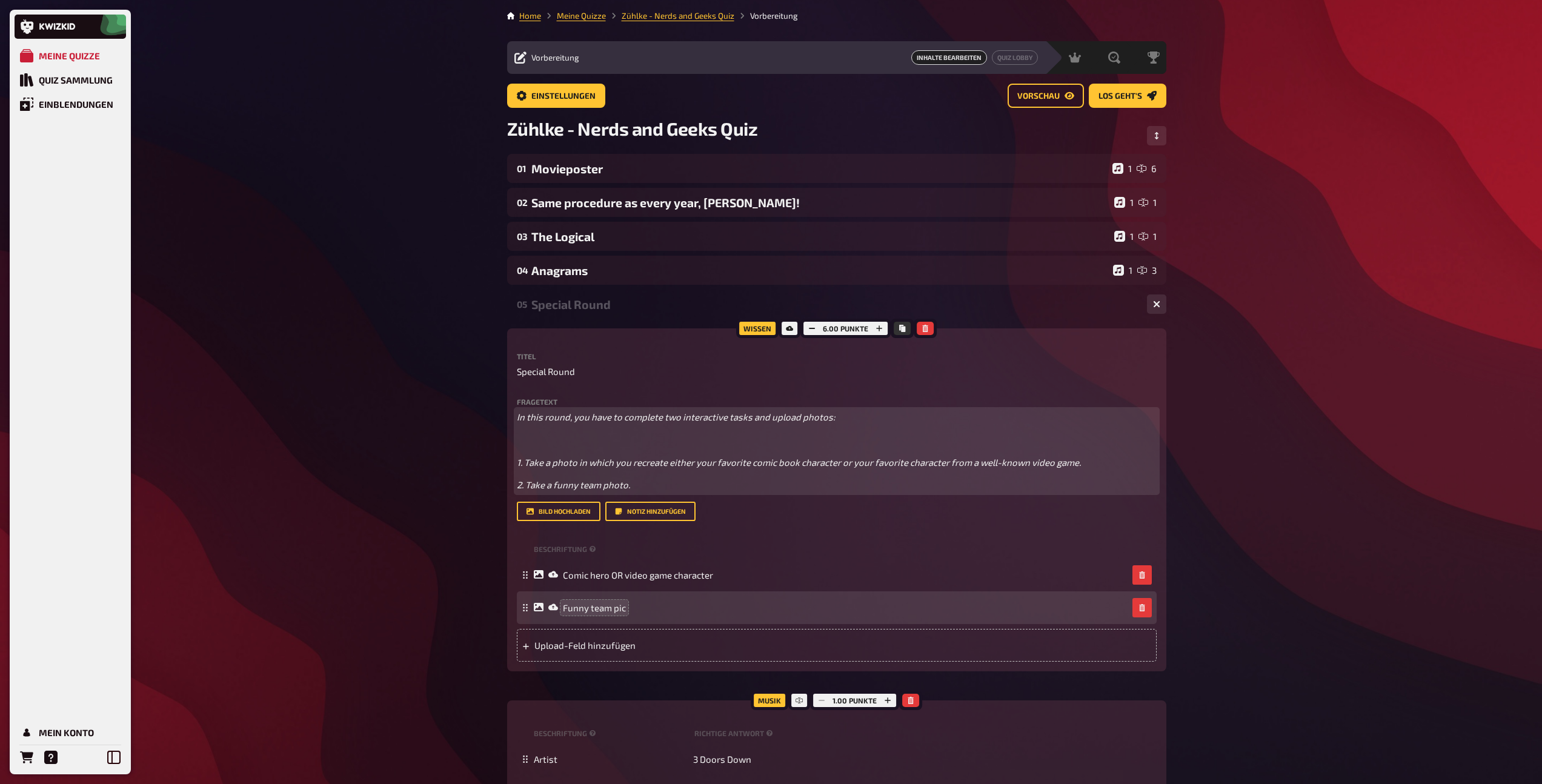
click at [675, 415] on span "In this round, you have to complete two interactive tasks and upload photos:" at bounding box center [676, 417] width 319 height 11
drag, startPoint x: 661, startPoint y: 390, endPoint x: 655, endPoint y: 391, distance: 6.1
click at [661, 390] on button "button" at bounding box center [657, 393] width 19 height 19
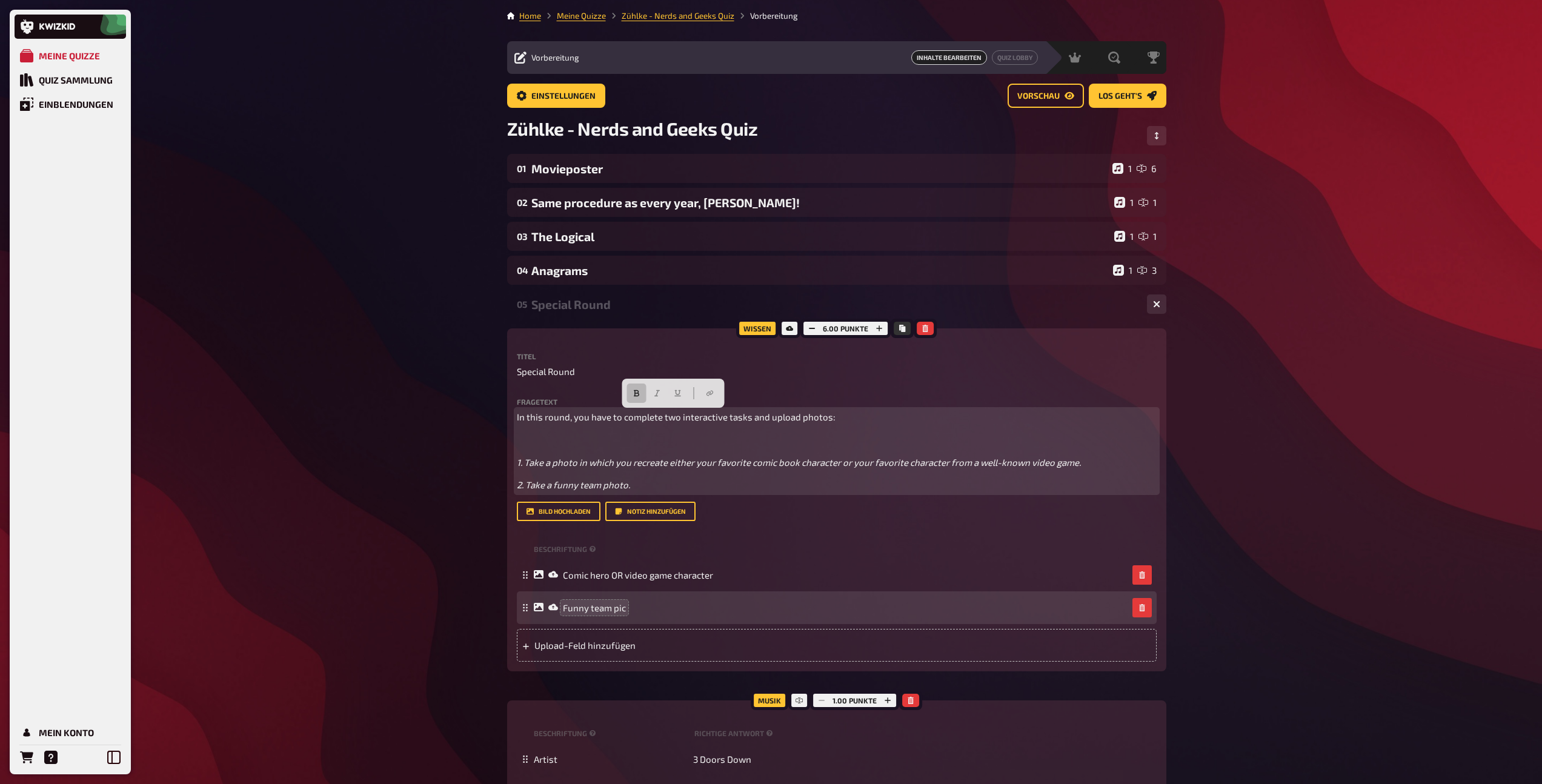
click at [637, 391] on icon "button" at bounding box center [636, 394] width 5 height 7
click at [594, 445] on p "﻿" at bounding box center [836, 439] width 640 height 14
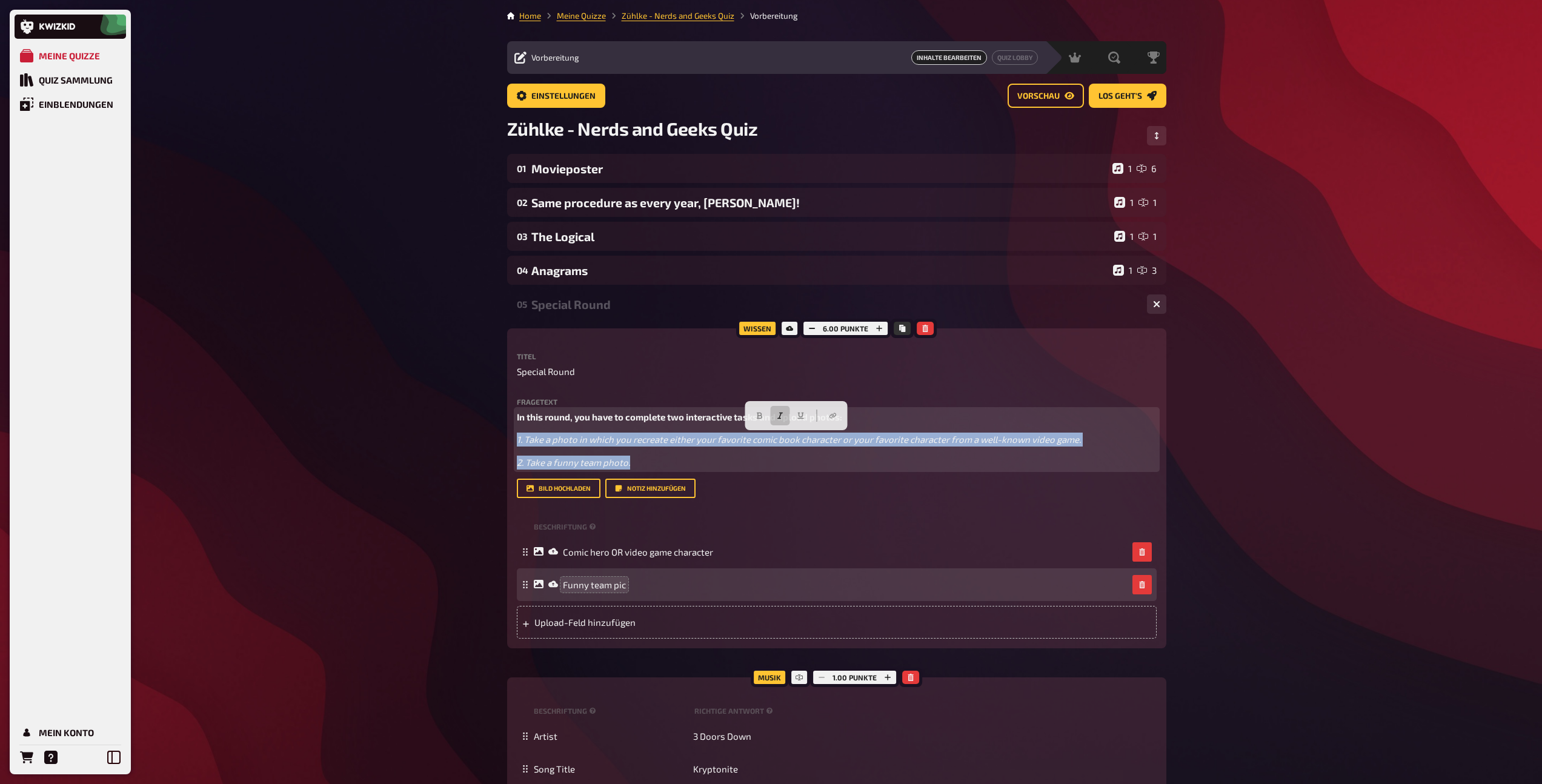
drag, startPoint x: 634, startPoint y: 462, endPoint x: 514, endPoint y: 436, distance: 122.8
click at [514, 436] on div "Wissen 6.00 Punkte Titel Special Round Fragetext In this round, you have to com…" at bounding box center [836, 488] width 659 height 320
click at [783, 413] on icon "button" at bounding box center [779, 415] width 8 height 8
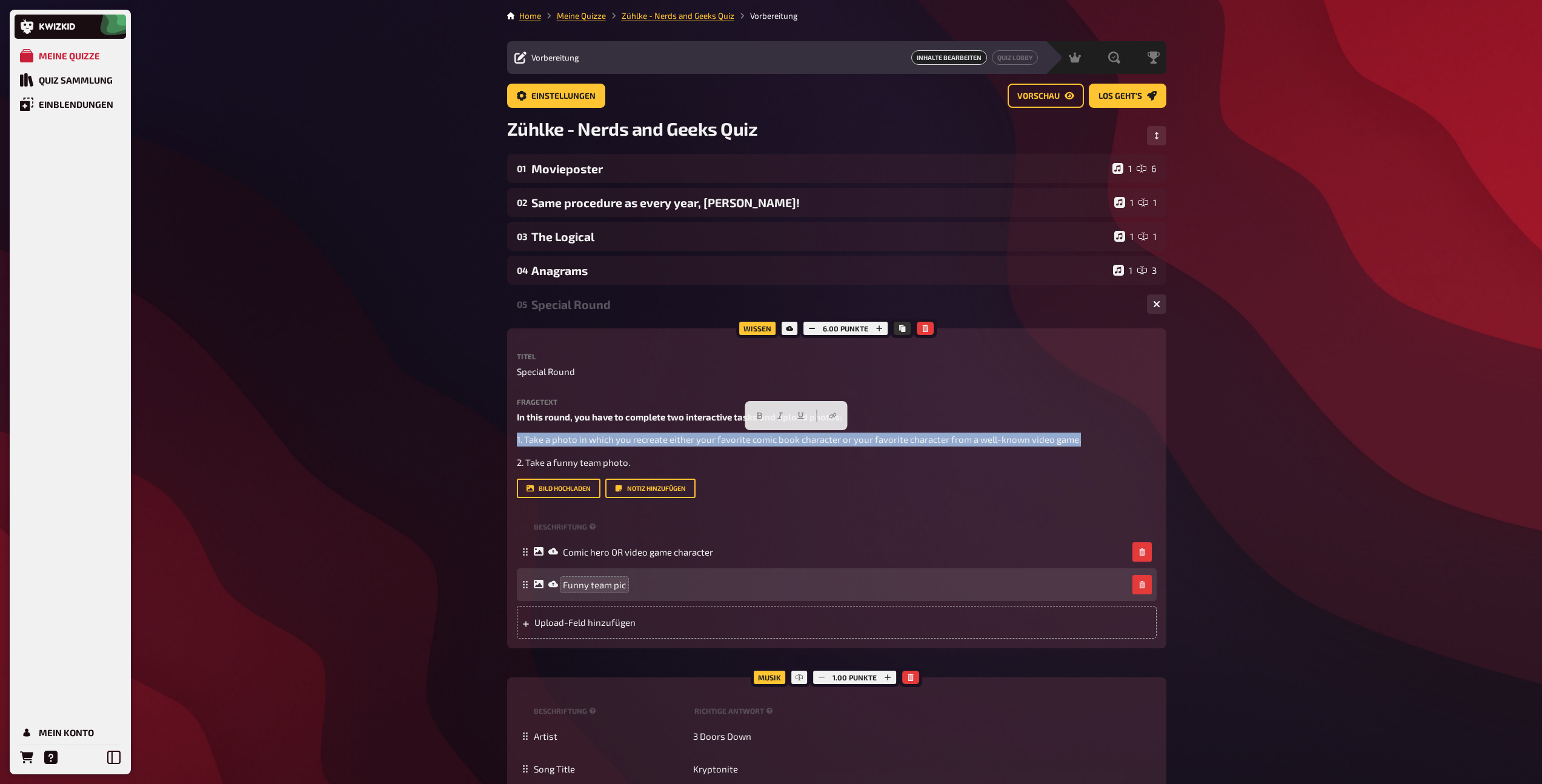
click at [585, 302] on div "Special Round" at bounding box center [834, 304] width 606 height 14
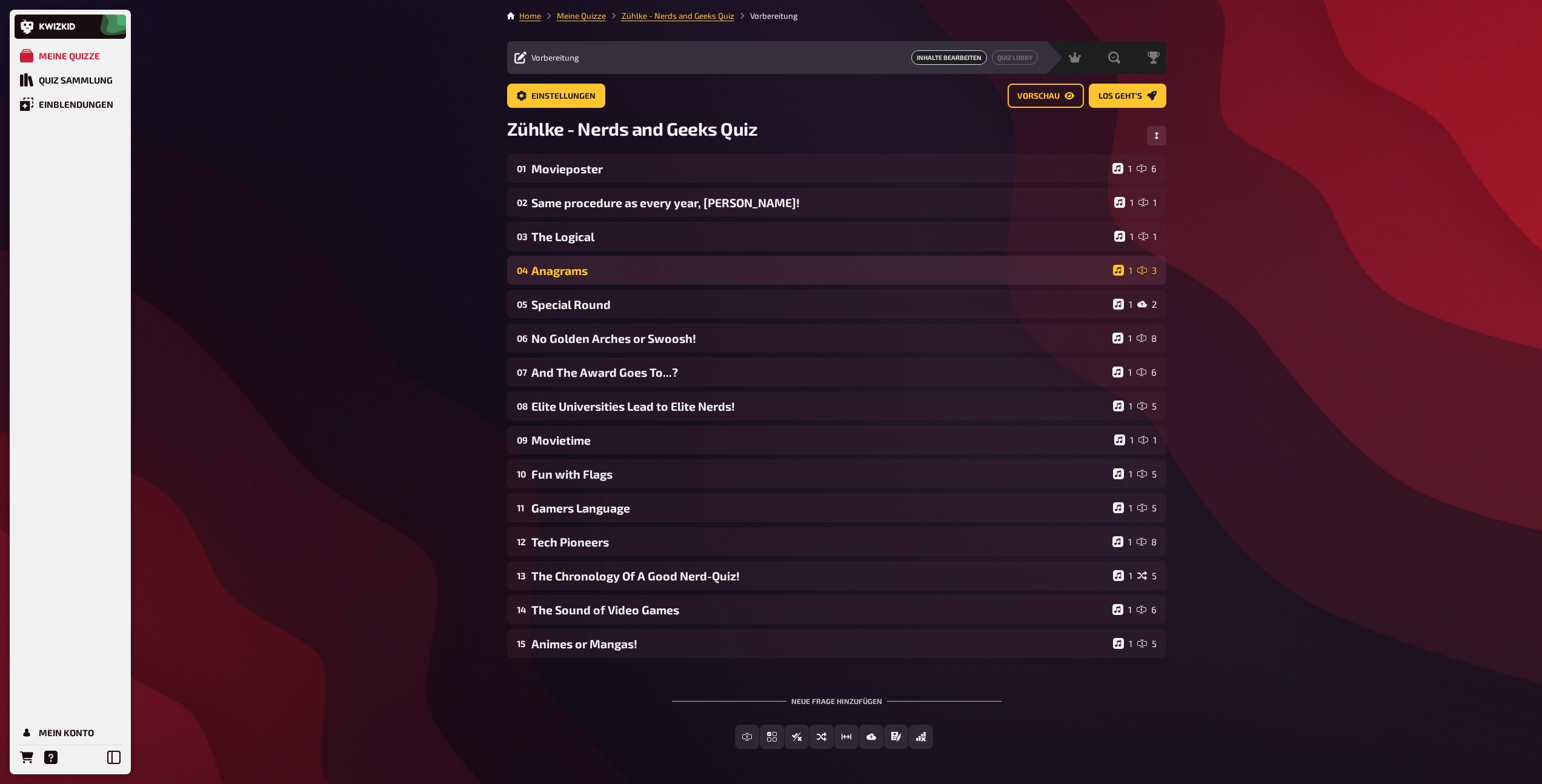
click at [579, 284] on div "04 Anagrams 1 3" at bounding box center [836, 270] width 659 height 29
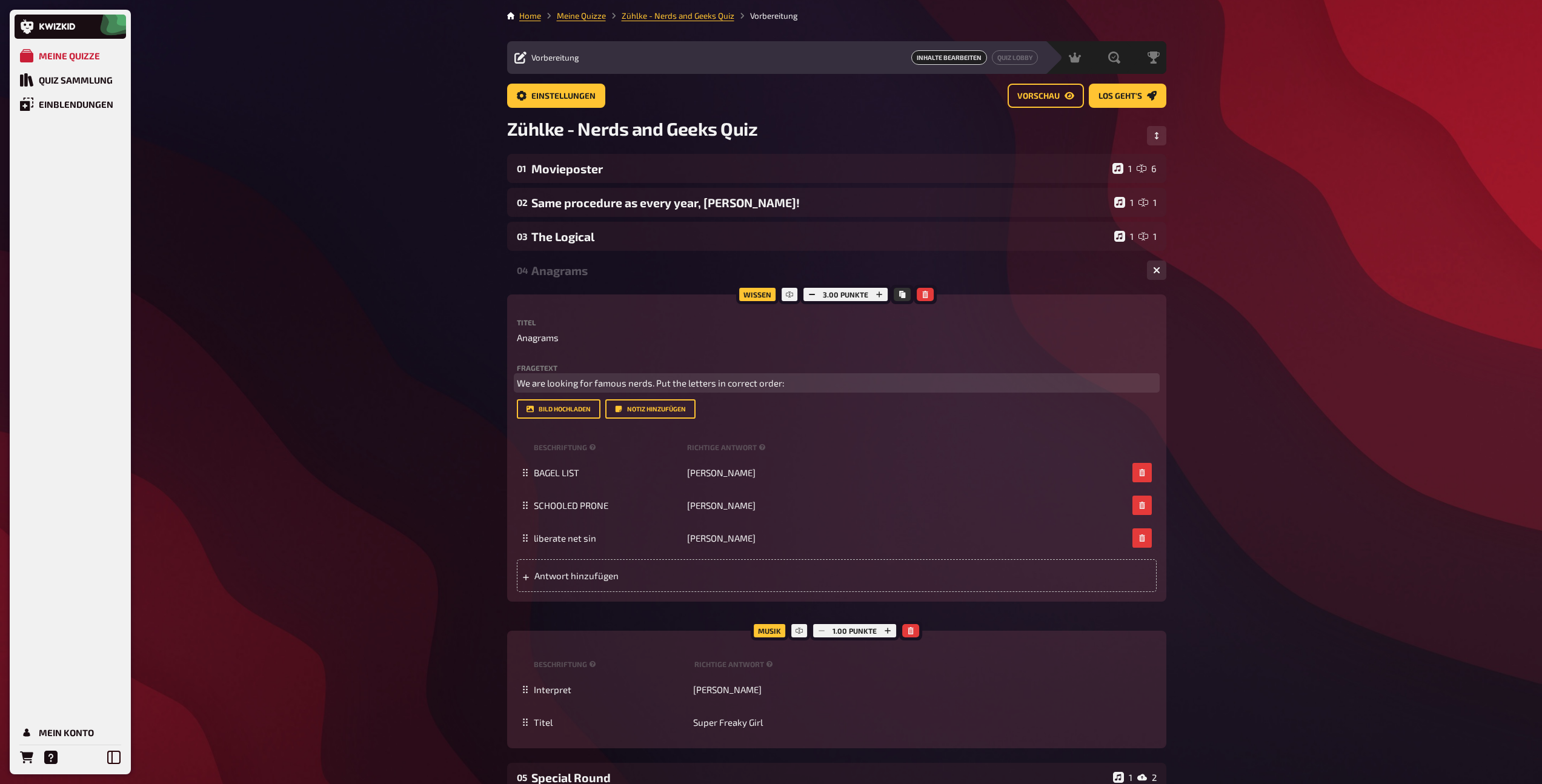
click at [599, 383] on span "We are looking for famous nerds. Put the letters in correct order:" at bounding box center [651, 383] width 268 height 11
click at [610, 355] on icon "button" at bounding box center [613, 359] width 8 height 8
click at [570, 275] on div "Anagrams" at bounding box center [834, 270] width 606 height 14
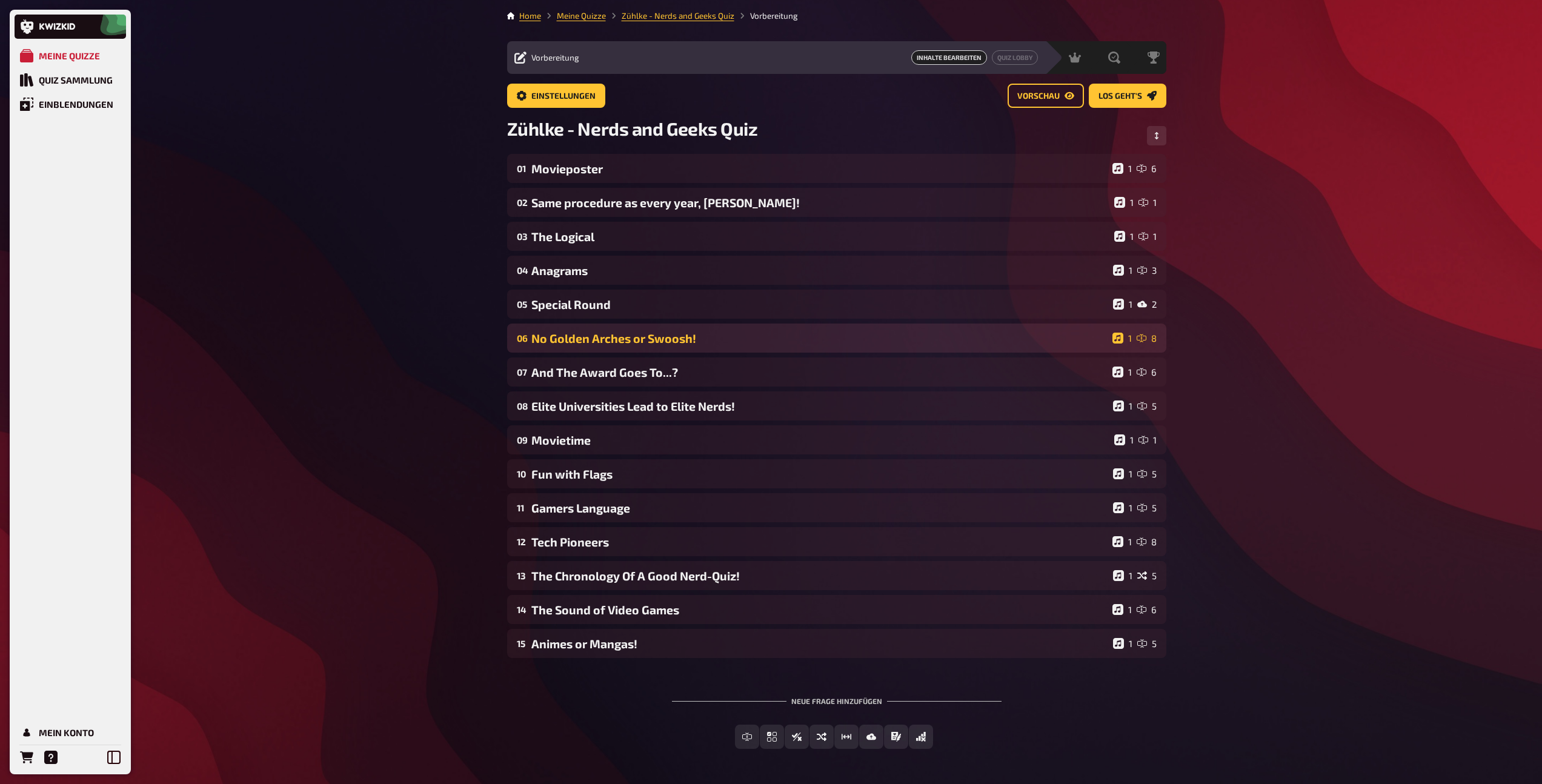
click at [557, 341] on div "No Golden Arches or Swoosh!" at bounding box center [819, 338] width 576 height 14
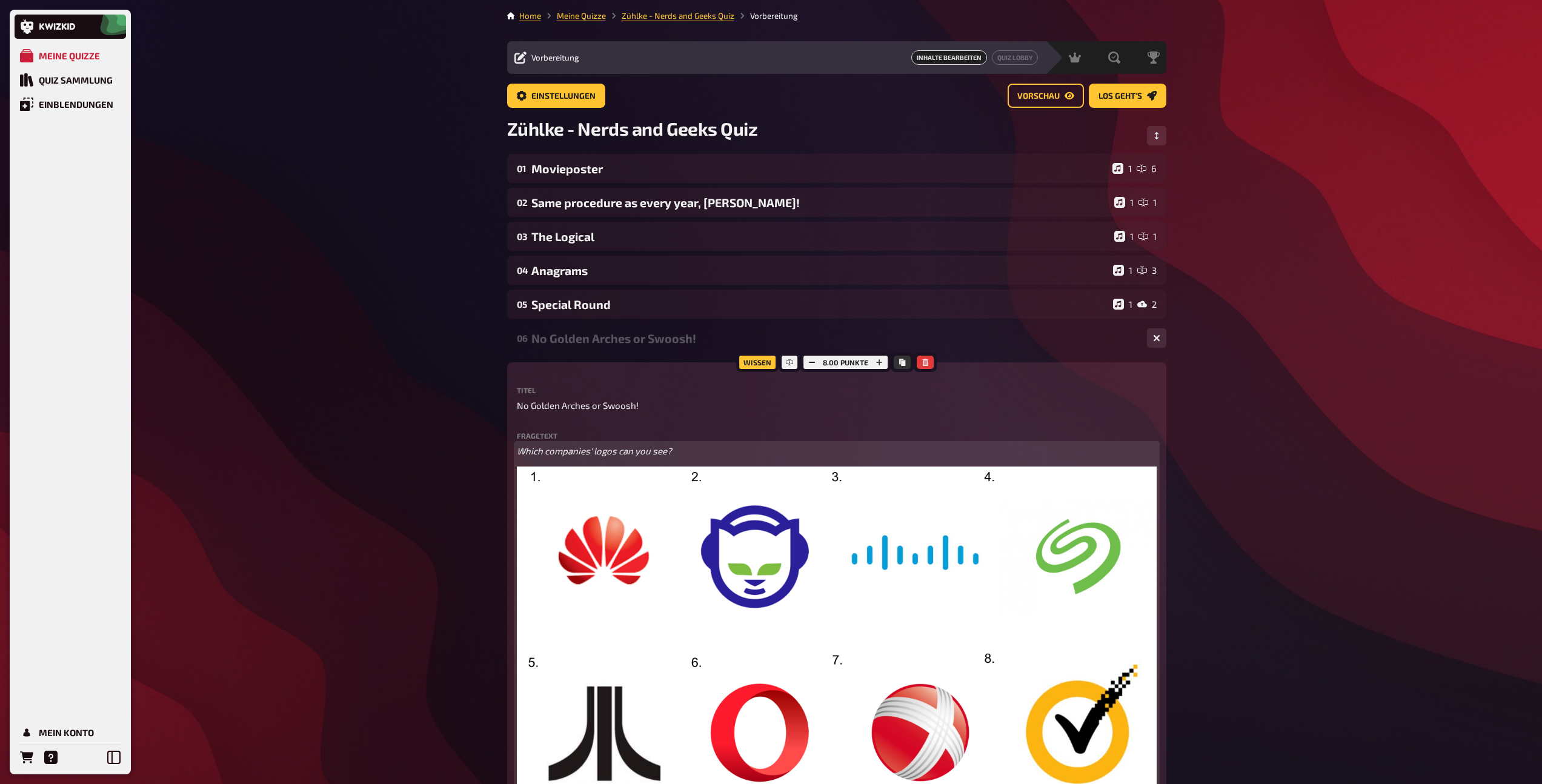
click at [588, 456] on span "Which companies' logos can you see?" at bounding box center [594, 451] width 155 height 11
drag, startPoint x: 584, startPoint y: 428, endPoint x: 577, endPoint y: 427, distance: 7.1
click at [584, 428] on button "button" at bounding box center [578, 427] width 19 height 19
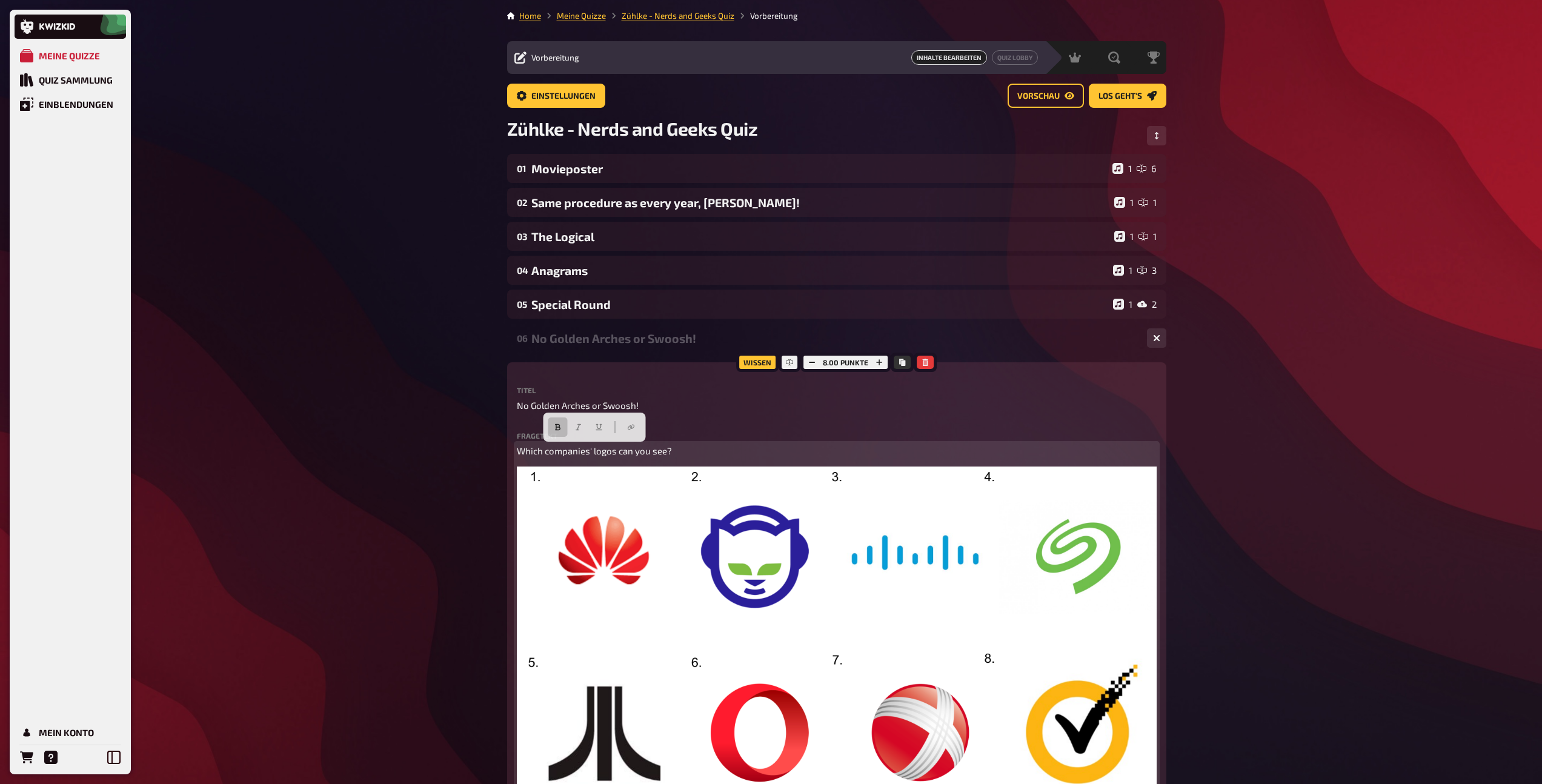
click at [560, 427] on icon "button" at bounding box center [557, 427] width 8 height 8
click at [559, 334] on div "No Golden Arches or Swoosh!" at bounding box center [834, 338] width 606 height 14
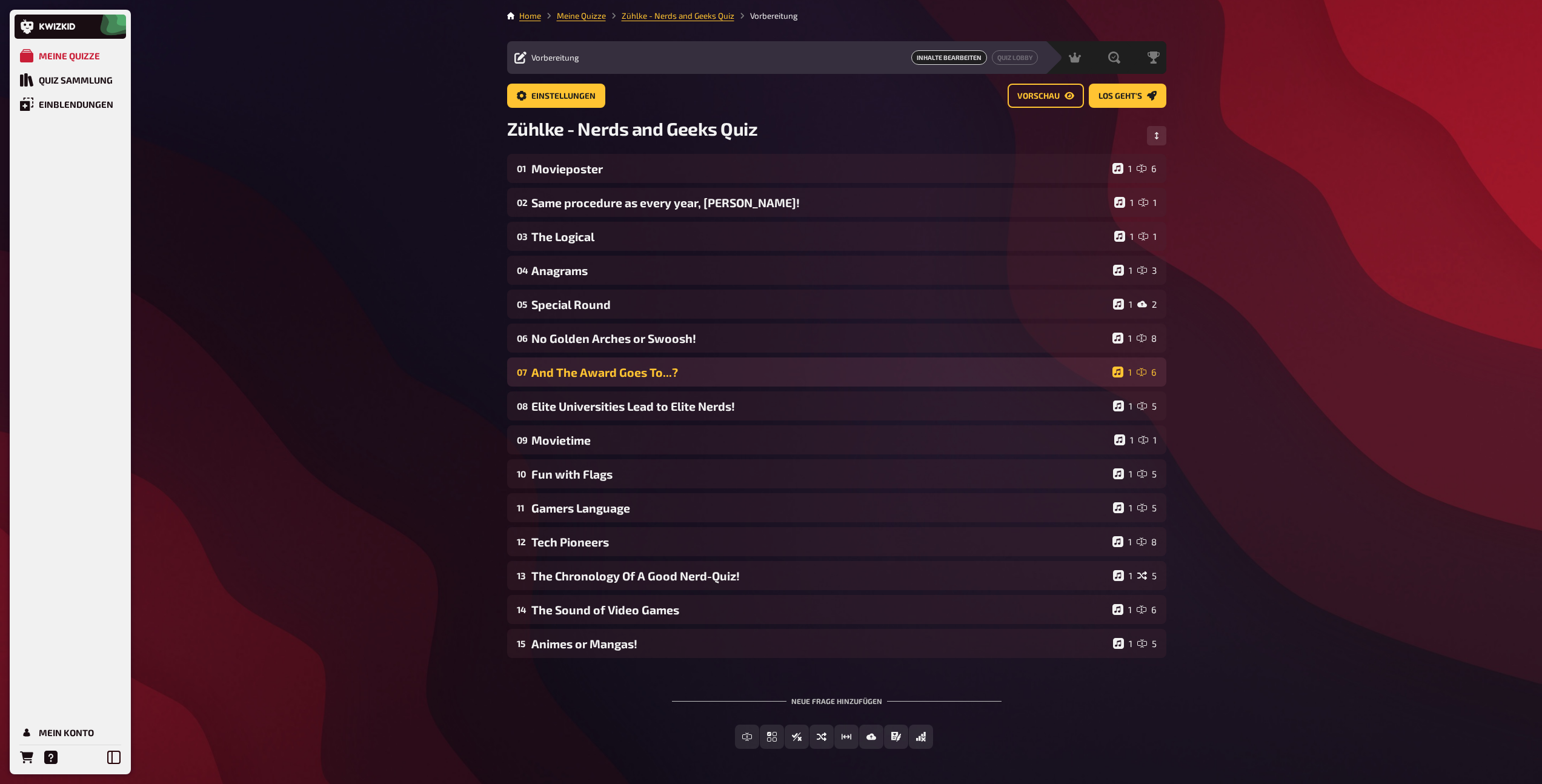
click at [567, 370] on div "And The Award Goes To...?" at bounding box center [819, 372] width 576 height 14
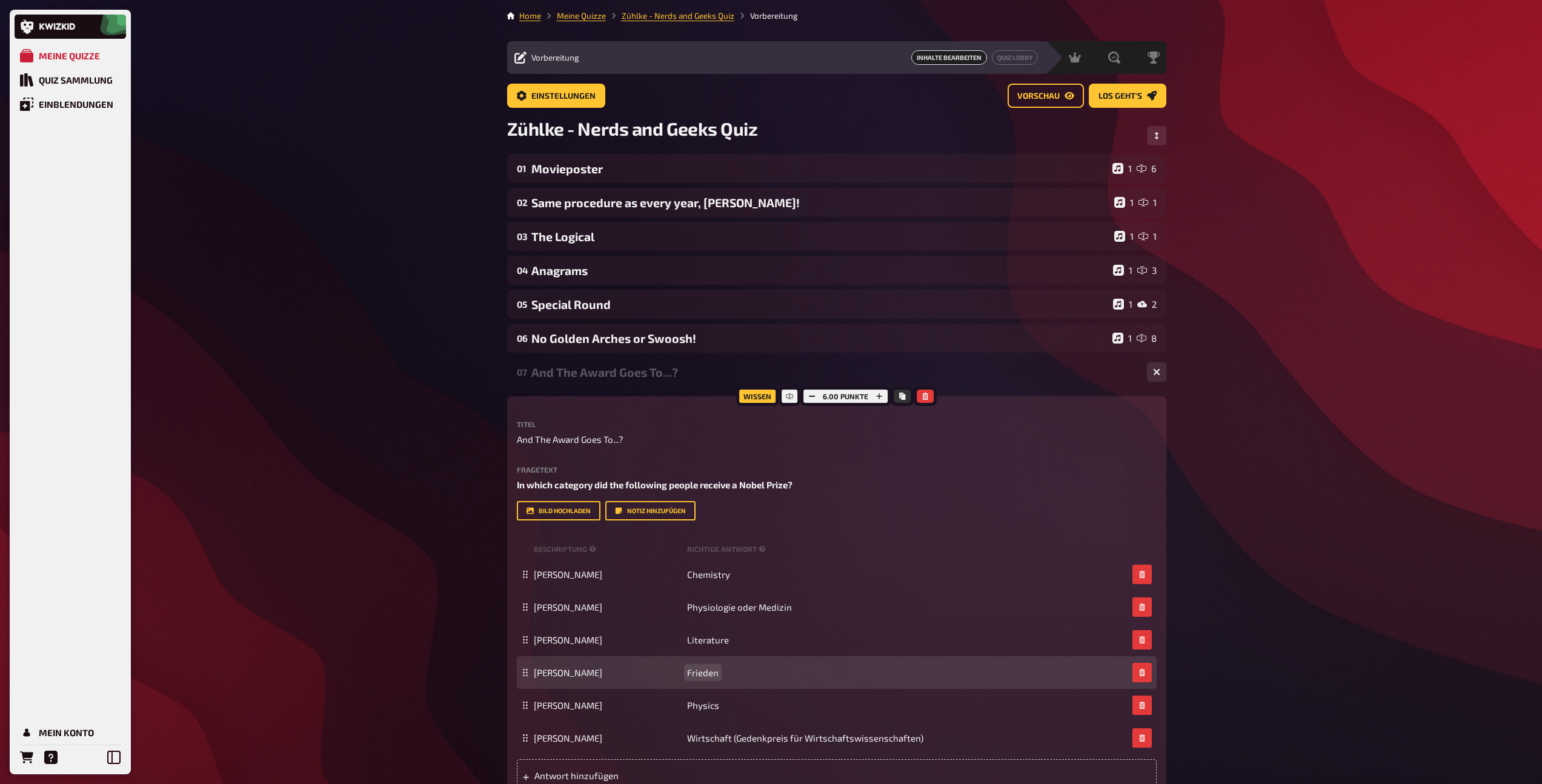
click at [710, 671] on span "Frieden" at bounding box center [703, 673] width 32 height 11
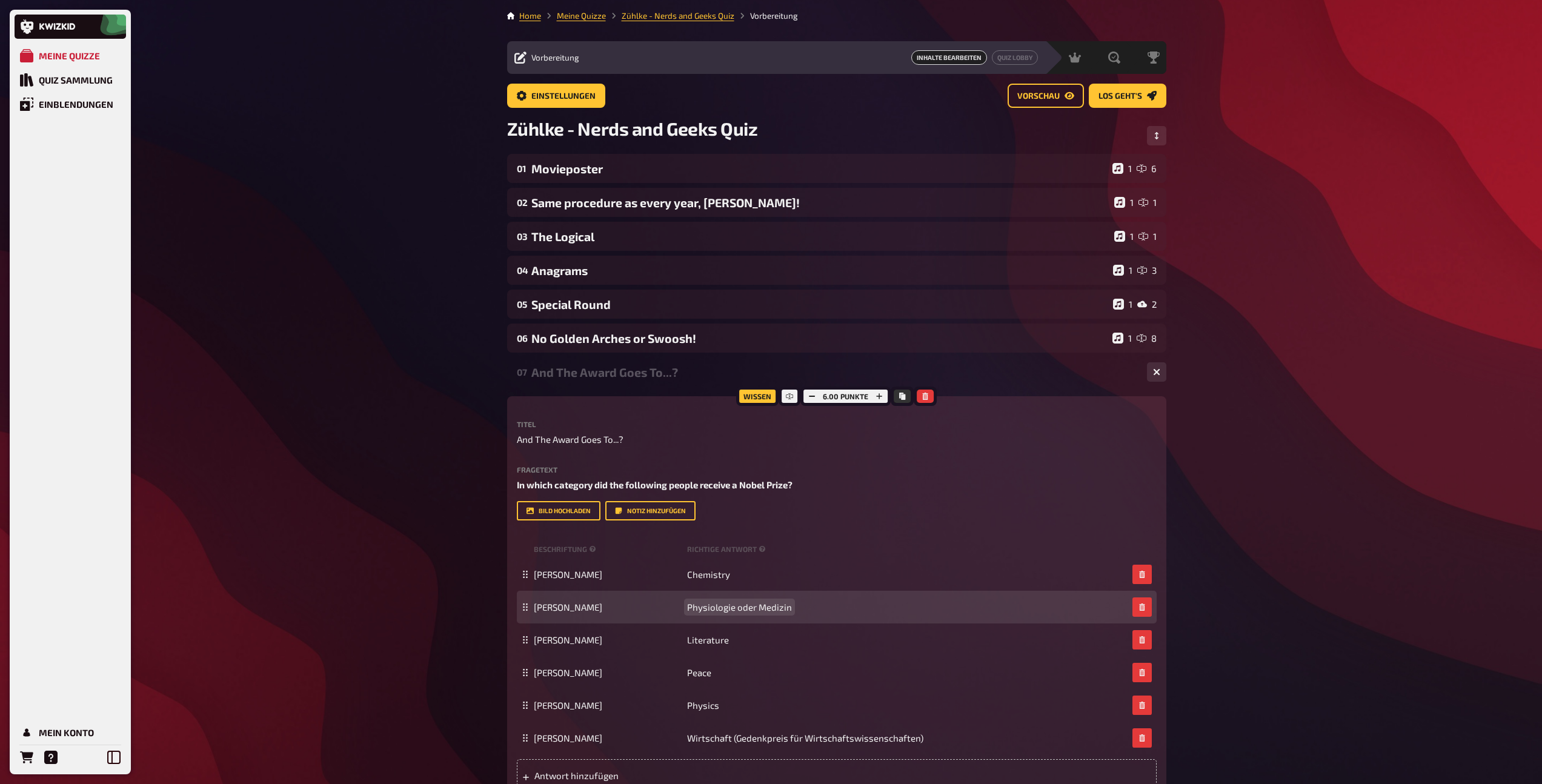
click at [776, 609] on span "Physiologie oder Medizin" at bounding box center [739, 607] width 105 height 11
click at [743, 609] on span "Physiologie oder Medizin" at bounding box center [739, 607] width 105 height 11
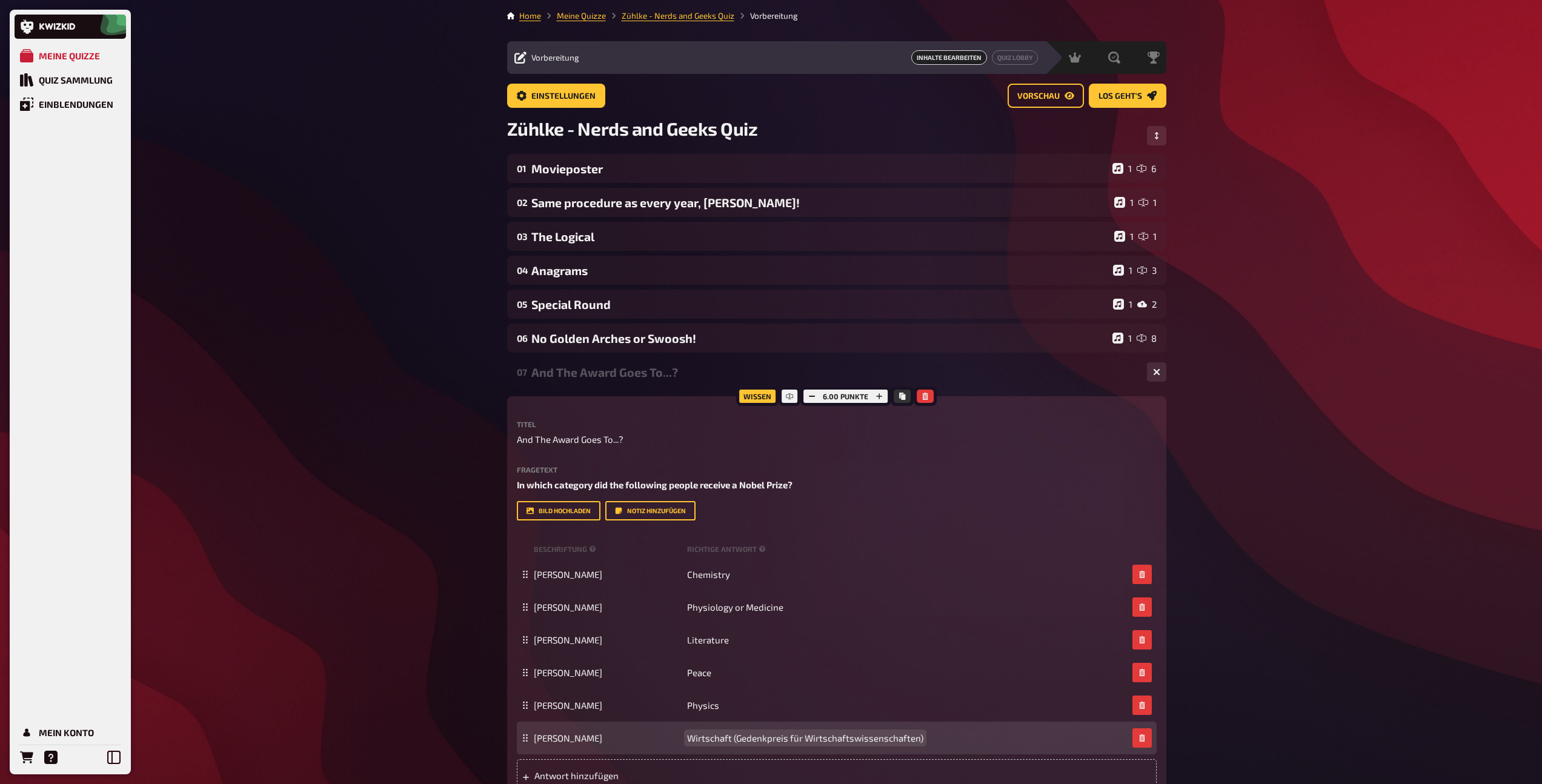
click at [710, 739] on span "Wirtschaft (Gedenkpreis für Wirtschaftswissenschaften)" at bounding box center [805, 738] width 236 height 11
drag, startPoint x: 732, startPoint y: 738, endPoint x: 918, endPoint y: 739, distance: 186.0
click at [918, 739] on span "Economics (Gedenkpreis für Wirtschaftswissenschaften)" at bounding box center [805, 738] width 236 height 11
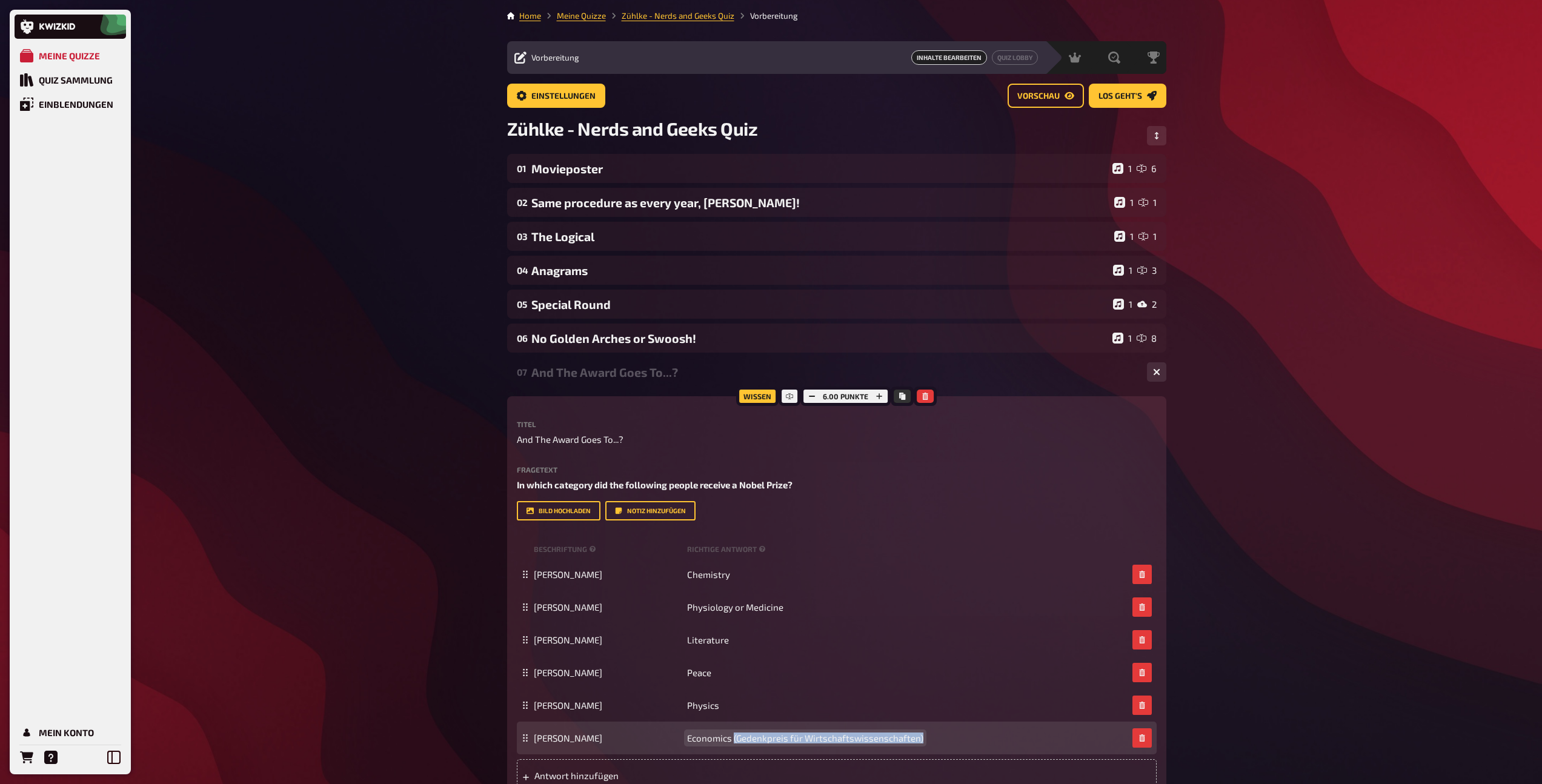
drag, startPoint x: 921, startPoint y: 739, endPoint x: 734, endPoint y: 739, distance: 187.0
click at [734, 739] on span "Economics (Gedenkpreis für Wirtschaftswissenschaften)" at bounding box center [805, 738] width 236 height 11
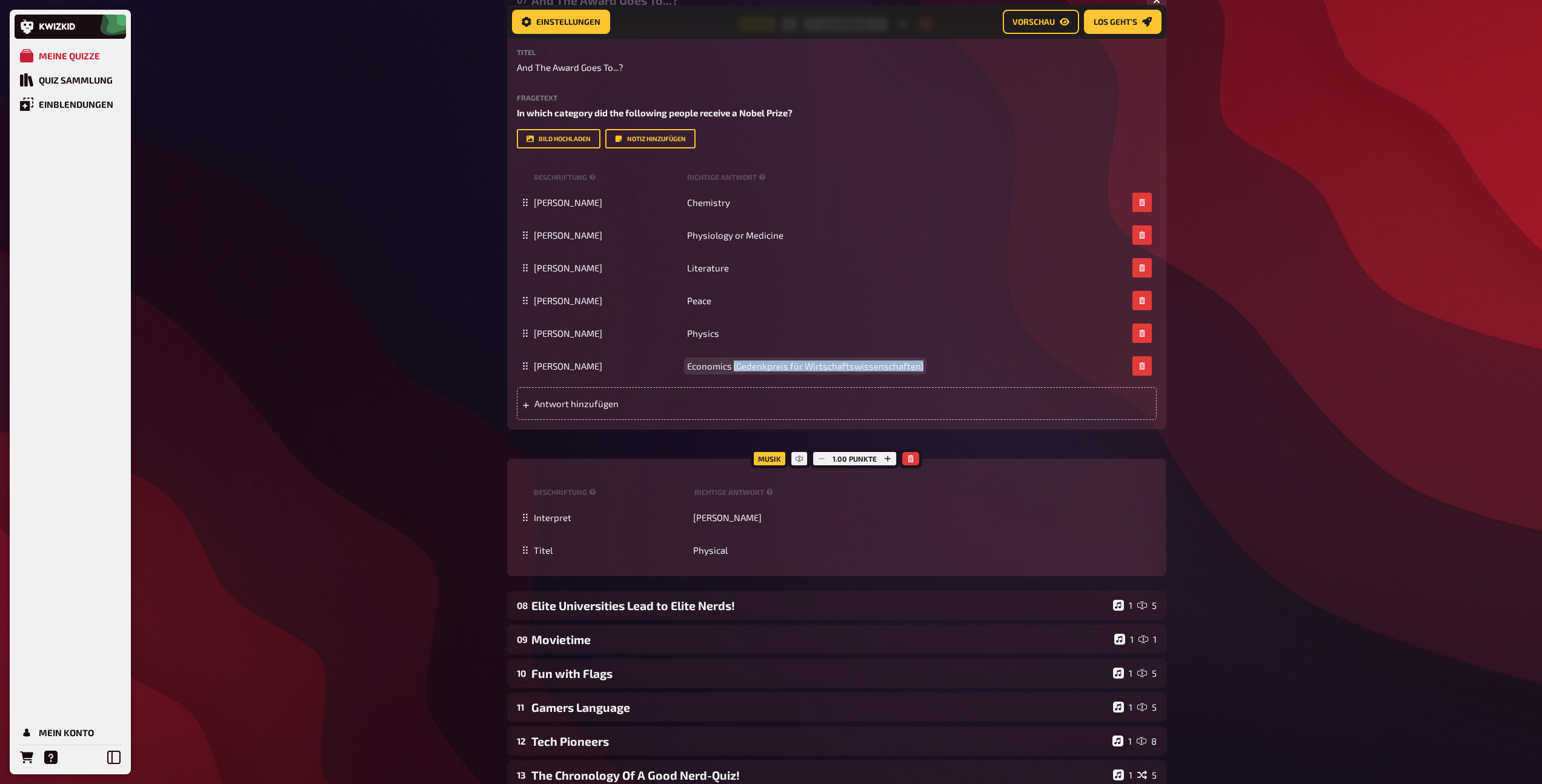
scroll to position [383, 0]
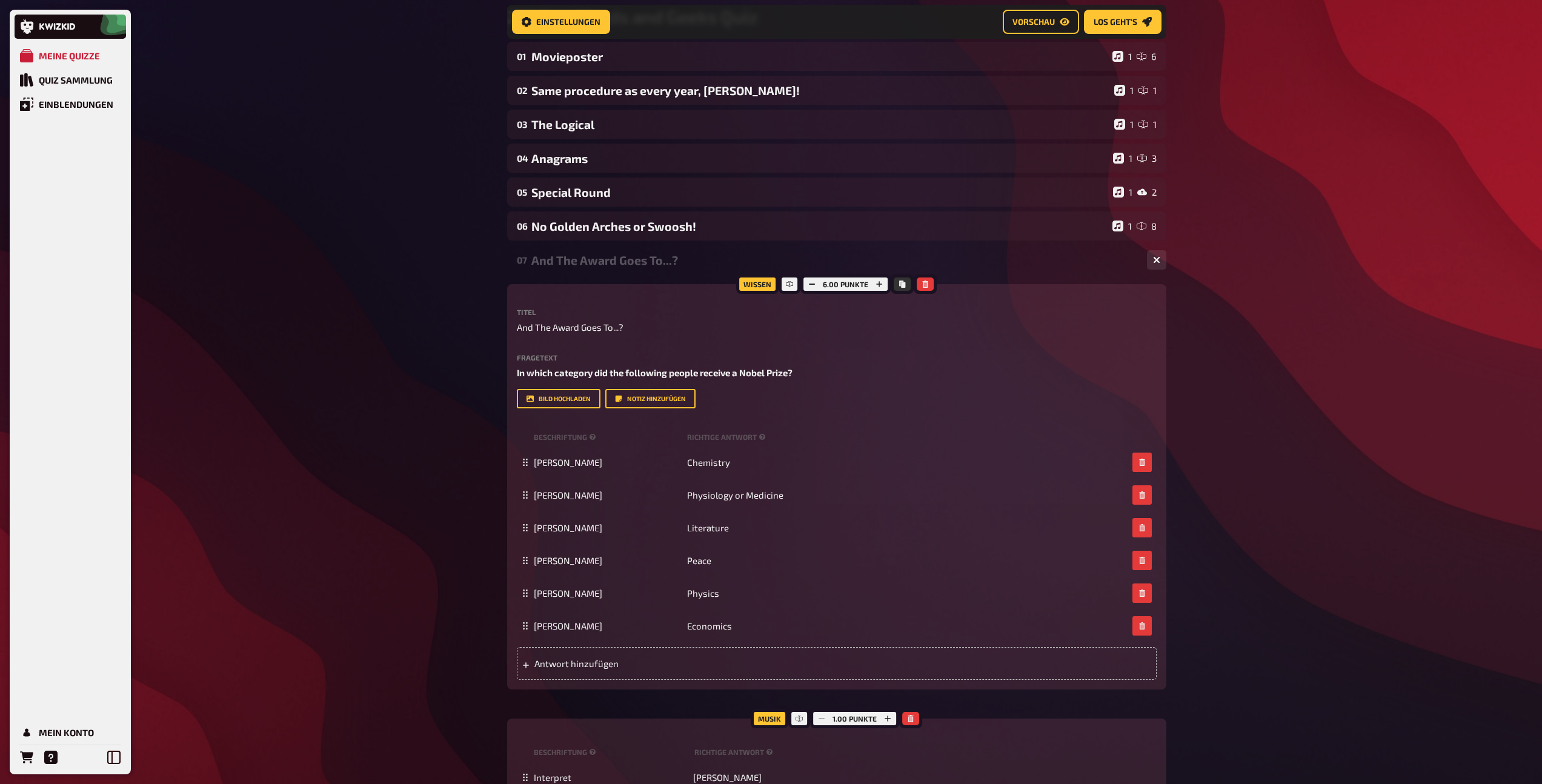
click at [656, 258] on div "And The Award Goes To...?" at bounding box center [834, 260] width 606 height 14
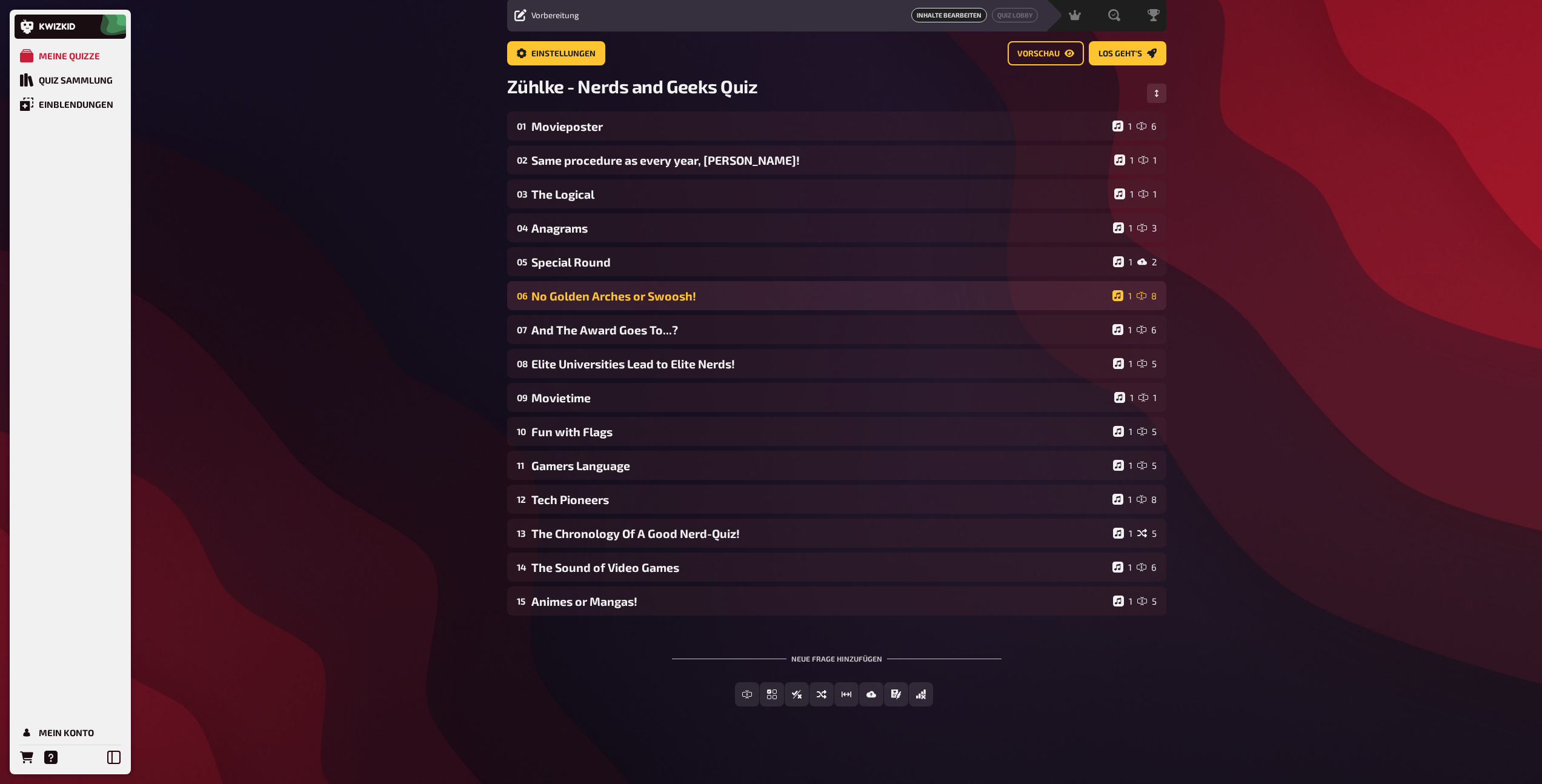
scroll to position [43, 0]
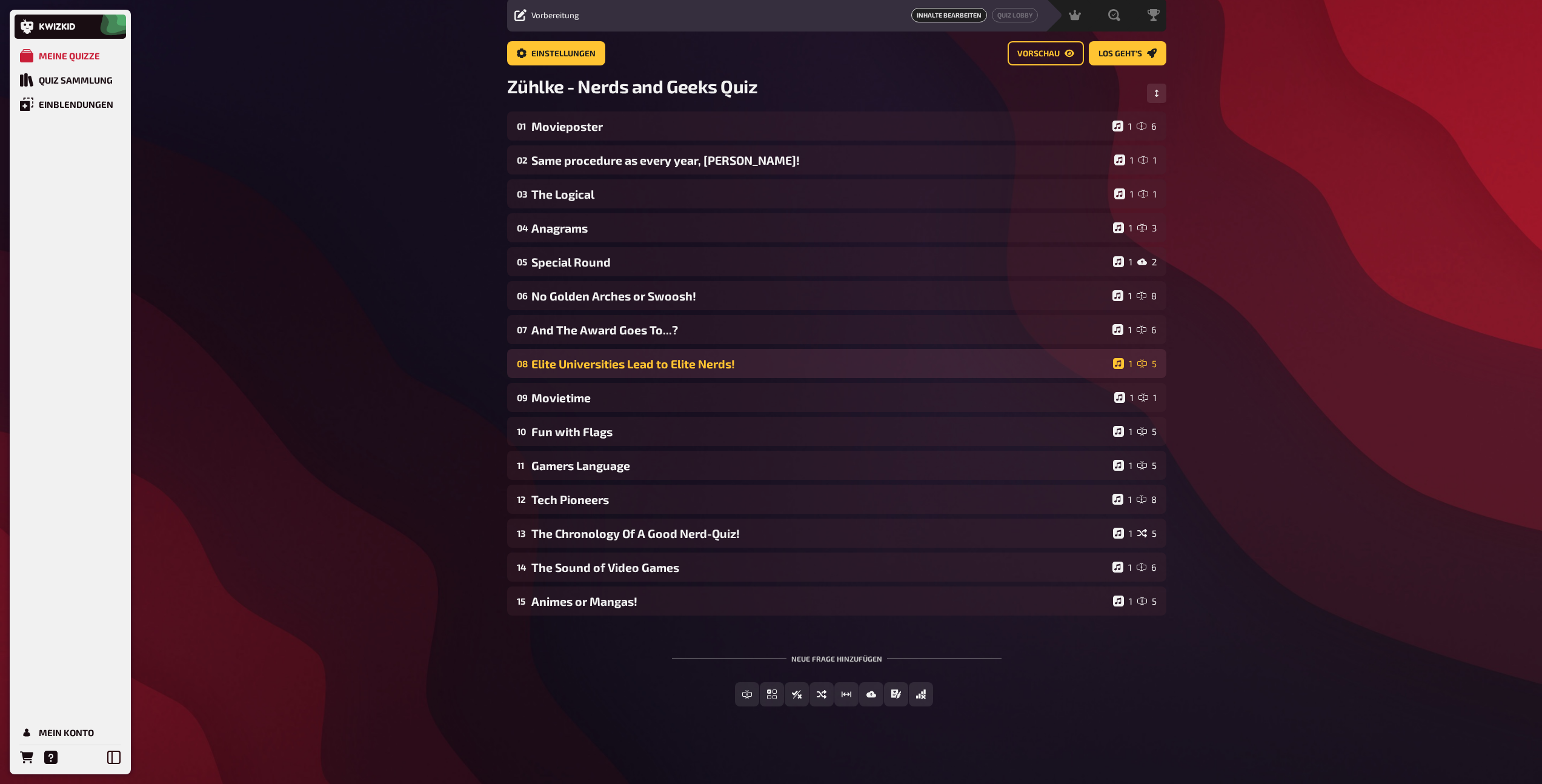
click at [592, 372] on div "08 Elite Universities Lead to Elite Nerds! 1 5" at bounding box center [836, 363] width 659 height 29
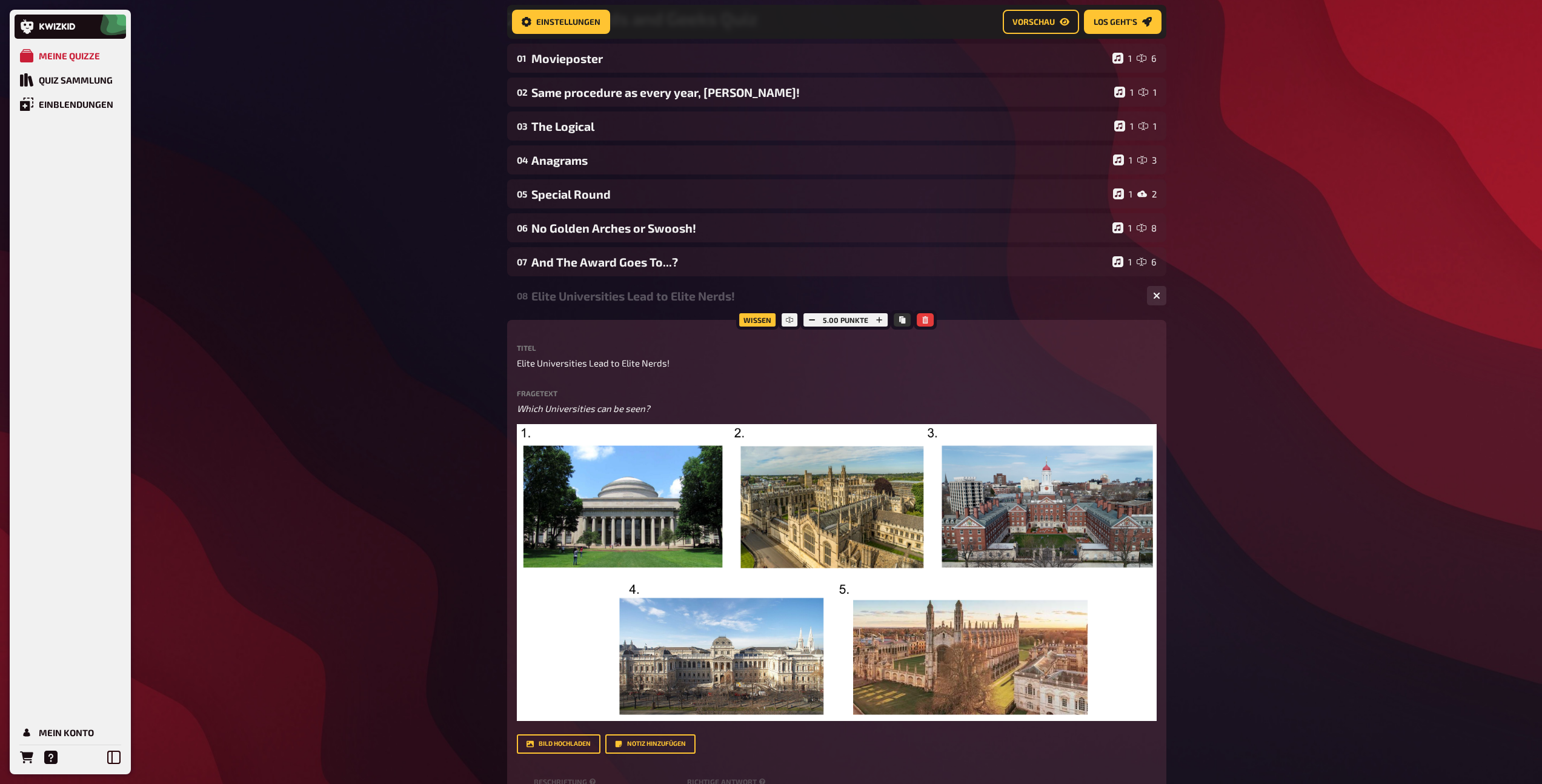
scroll to position [122, 0]
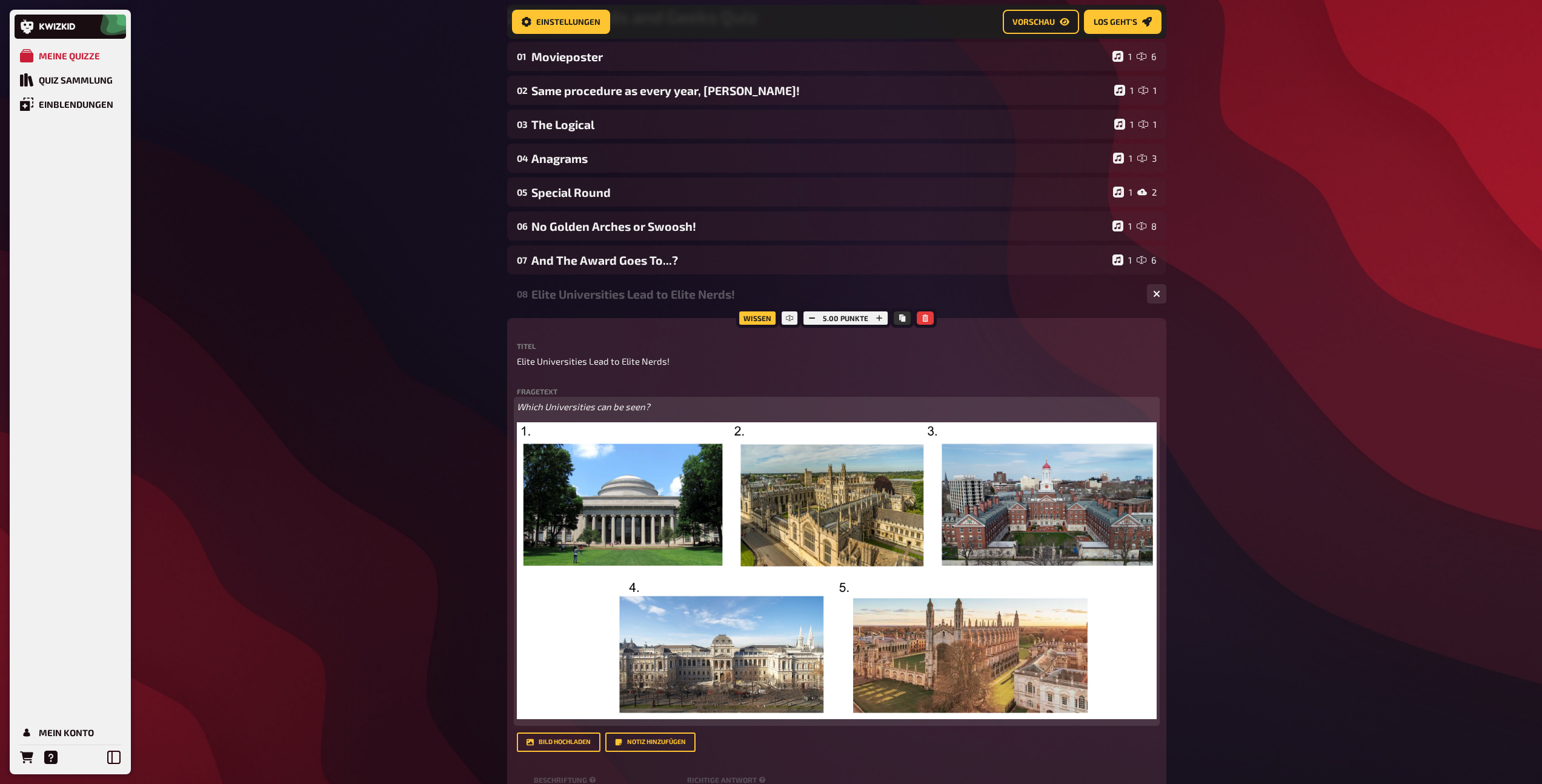
click at [600, 408] on span "Which Universities can be seen?" at bounding box center [583, 407] width 133 height 11
click at [567, 381] on icon "button" at bounding box center [566, 383] width 5 height 7
click at [550, 381] on button "button" at bounding box center [546, 383] width 19 height 19
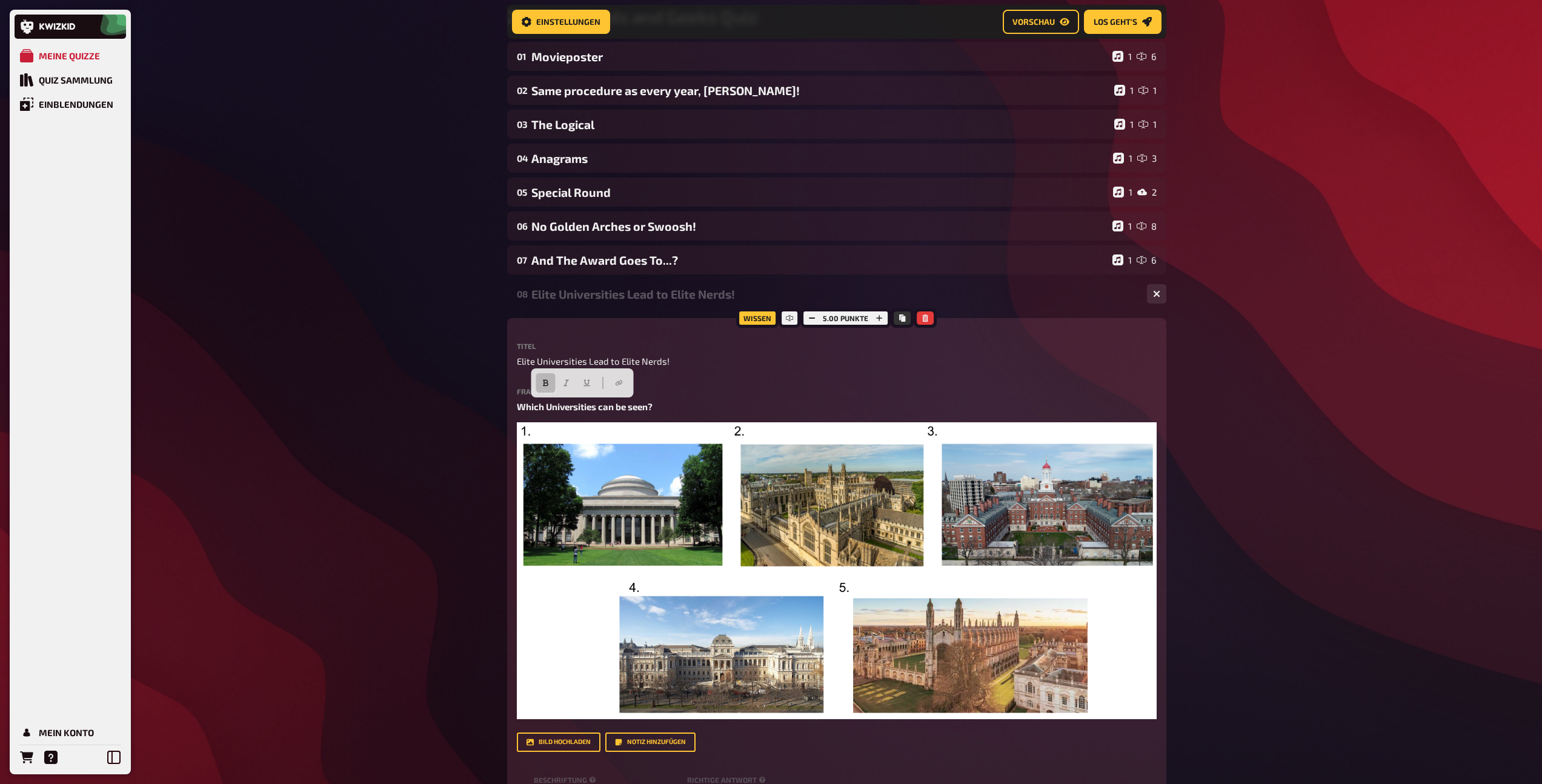
click at [568, 294] on div "Elite Universities Lead to Elite Nerds!" at bounding box center [834, 294] width 606 height 14
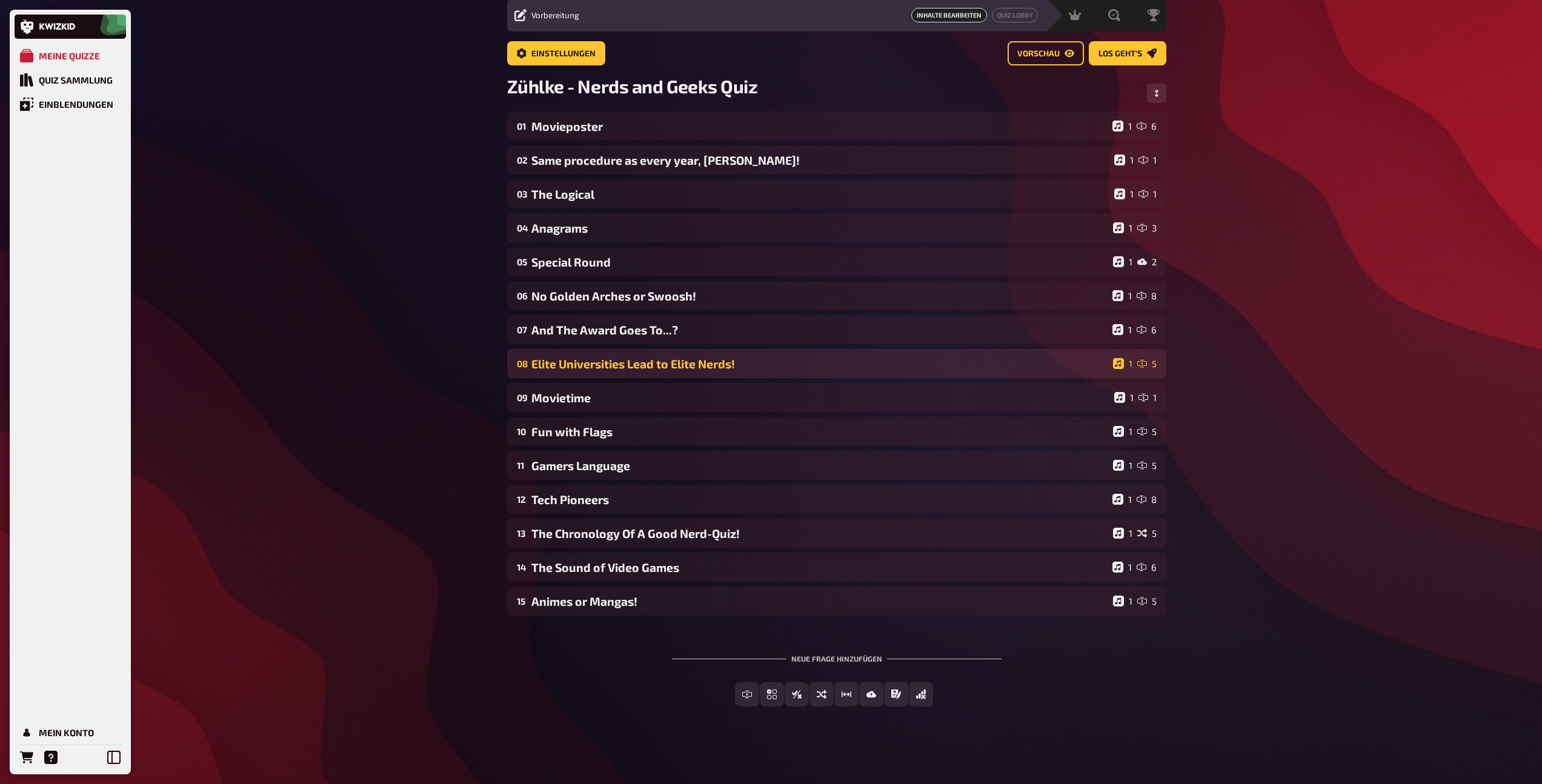
scroll to position [43, 0]
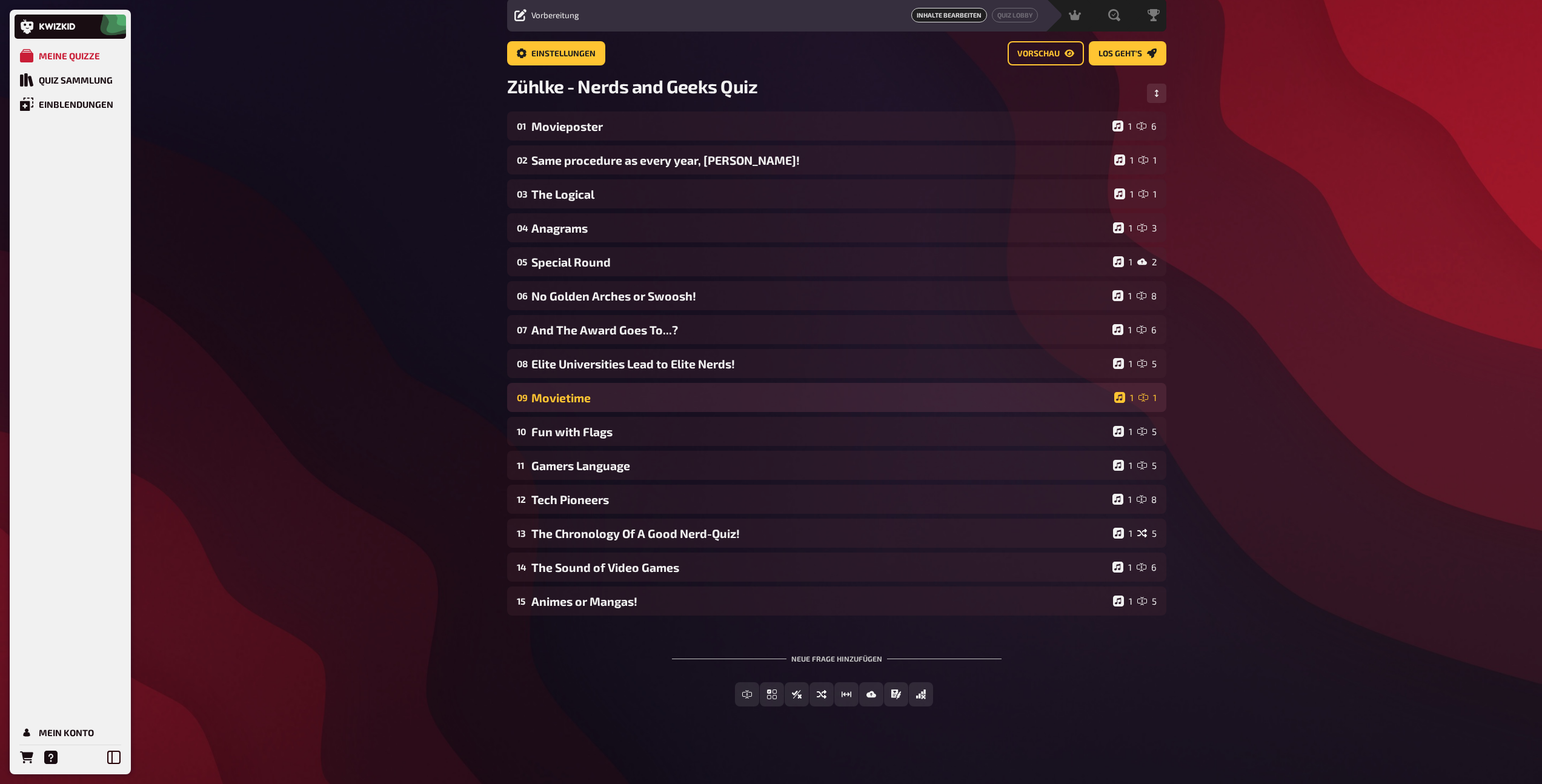
click at [572, 405] on div "09 Movietime 1 1" at bounding box center [836, 397] width 659 height 29
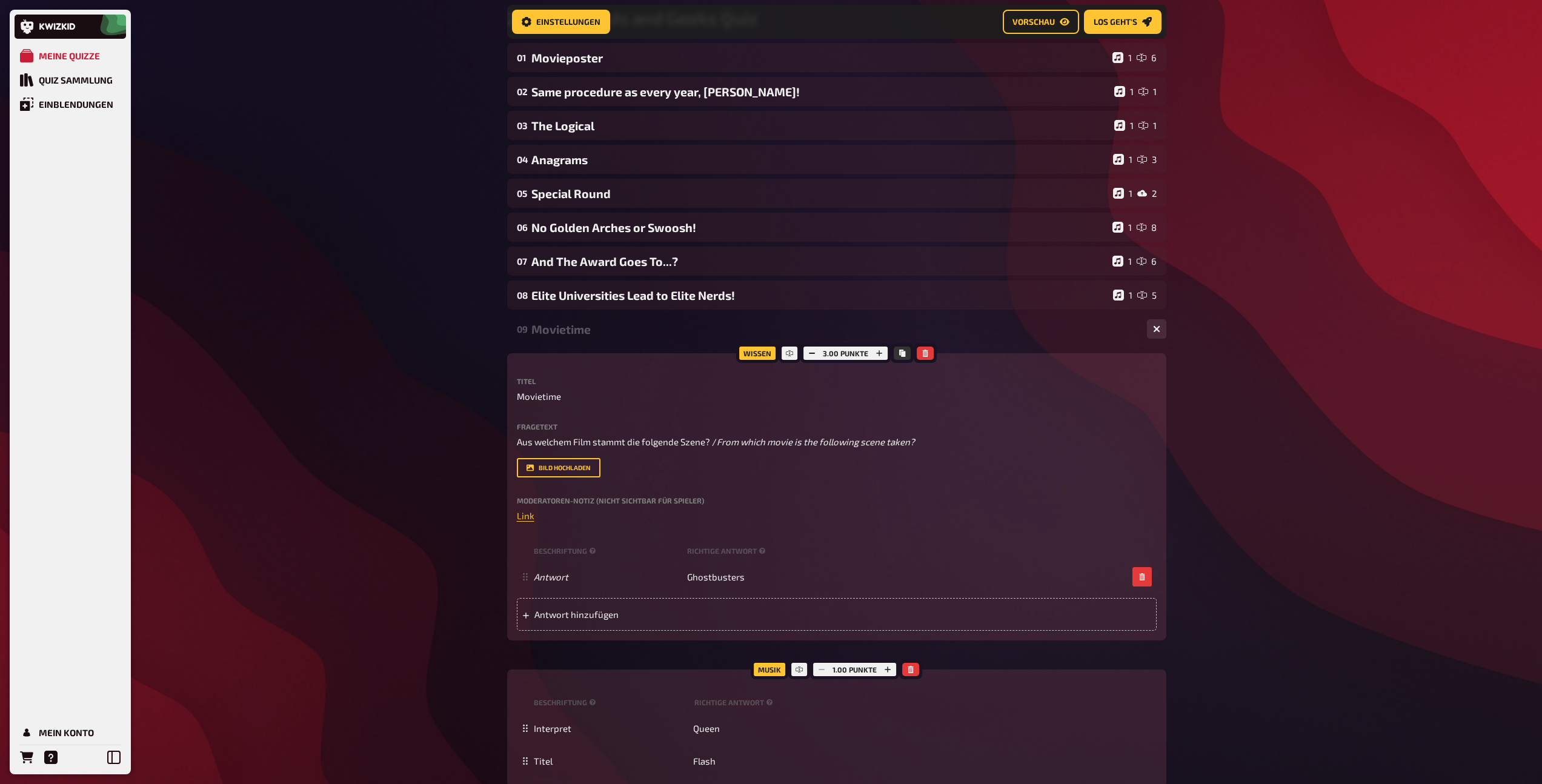
scroll to position [122, 0]
click at [601, 437] on span "Aus welchem Film stammt die folgende Szene? /" at bounding box center [616, 440] width 200 height 11
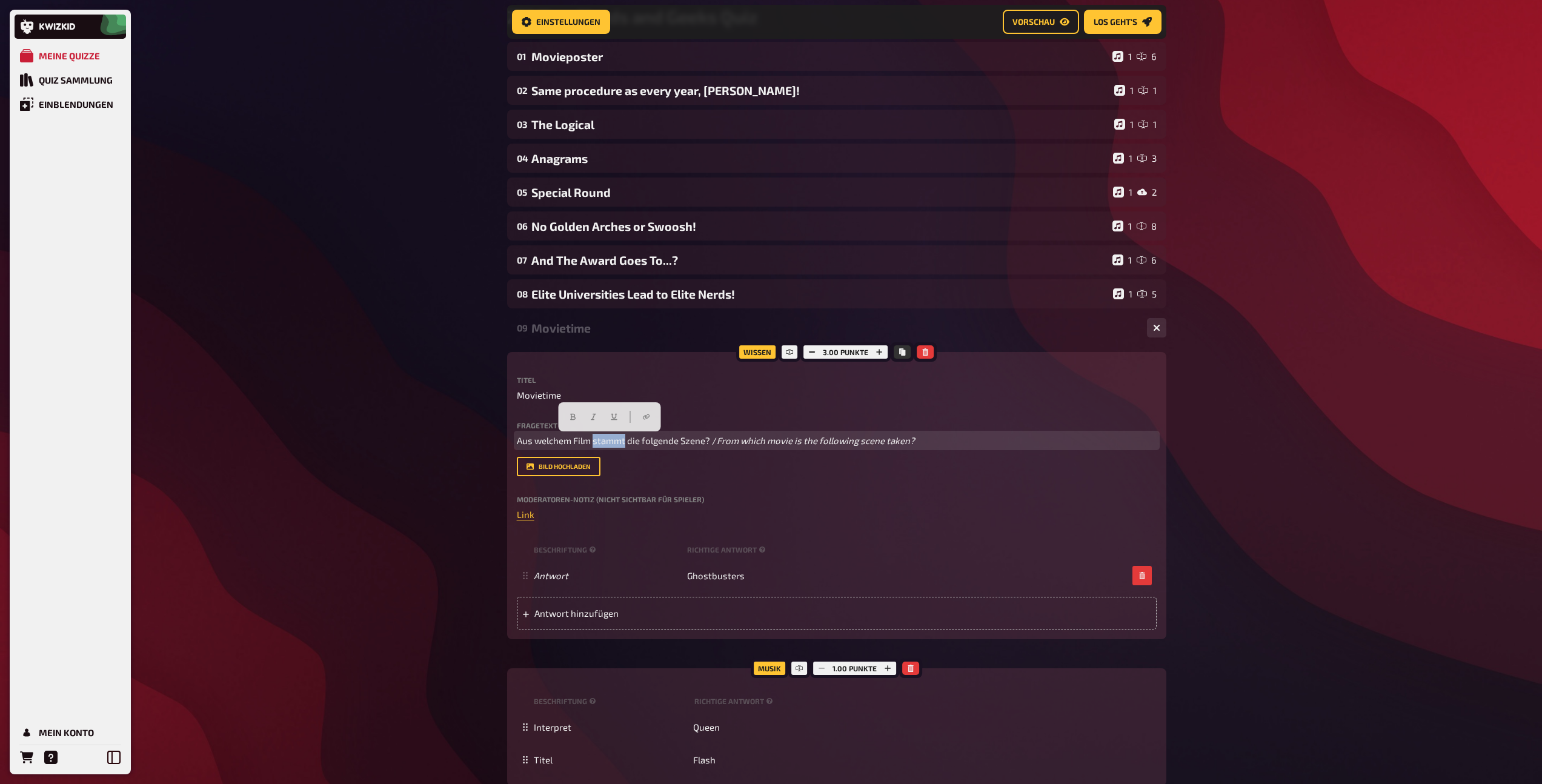
click at [601, 437] on span "Aus welchem Film stammt die folgende Szene? /" at bounding box center [616, 440] width 200 height 11
drag, startPoint x: 717, startPoint y: 439, endPoint x: 520, endPoint y: 437, distance: 197.0
click at [520, 437] on span "Aus welchem Film stammt die folgende Szene? /" at bounding box center [616, 440] width 200 height 11
click at [591, 438] on span "From which movie is the following scene taken?" at bounding box center [616, 440] width 198 height 11
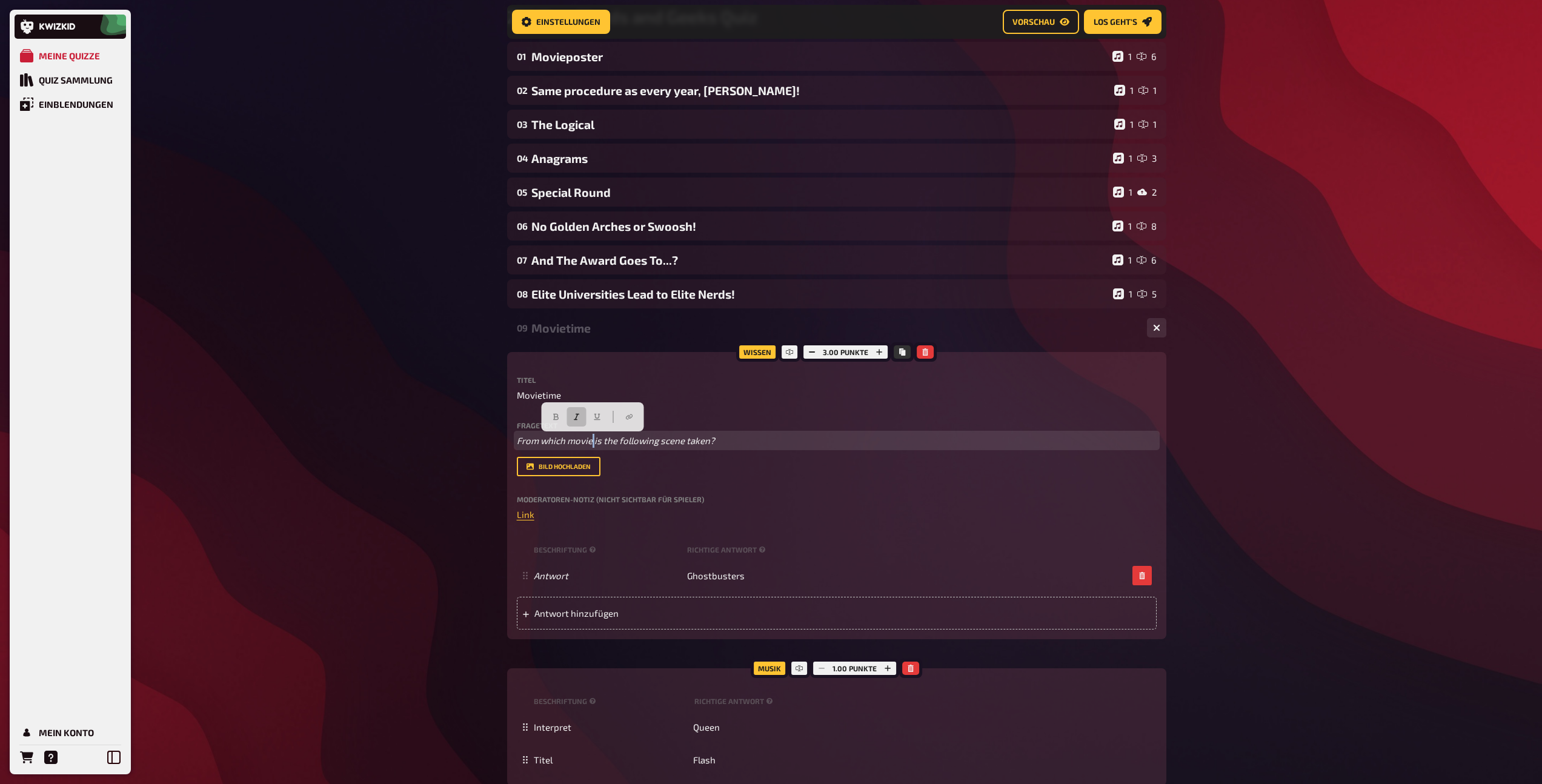
click at [591, 438] on span "From which movie is the following scene taken?" at bounding box center [616, 440] width 198 height 11
click at [604, 412] on button "button" at bounding box center [601, 416] width 19 height 19
click at [579, 414] on icon "button" at bounding box center [579, 416] width 8 height 8
click at [544, 439] on span "From which movie is the following scene taken?" at bounding box center [618, 440] width 203 height 11
drag, startPoint x: 544, startPoint y: 441, endPoint x: 493, endPoint y: 440, distance: 51.0
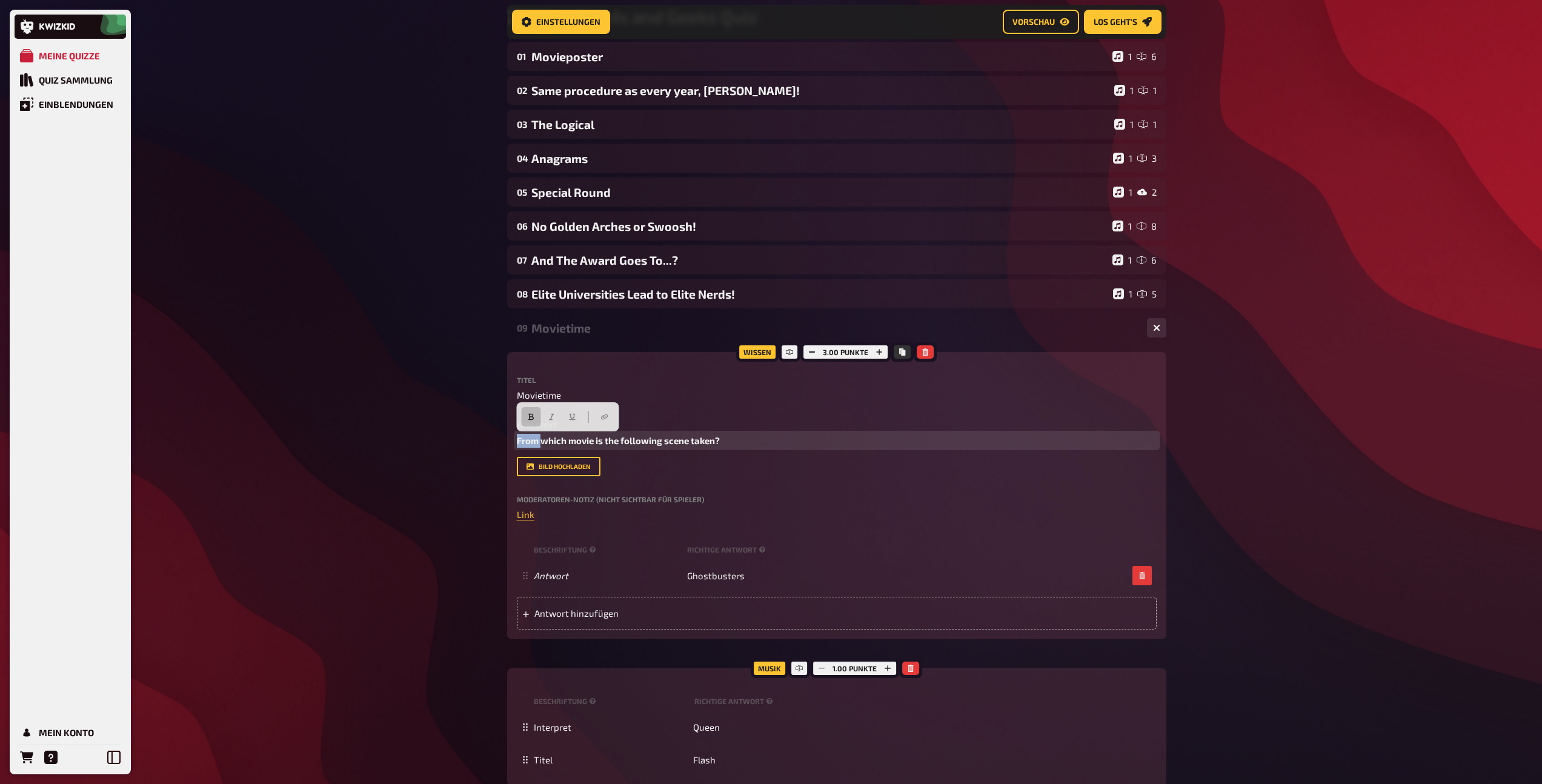
click at [493, 440] on div "Meine Quizze Quiz Sammlung Einblendungen Mein Konto Home Meine Quizze Zühlke - …" at bounding box center [771, 523] width 1542 height 1289
click at [693, 441] on span "Which movie is the following scene taken?" at bounding box center [607, 440] width 181 height 11
click at [601, 330] on div "Movietime" at bounding box center [834, 328] width 606 height 14
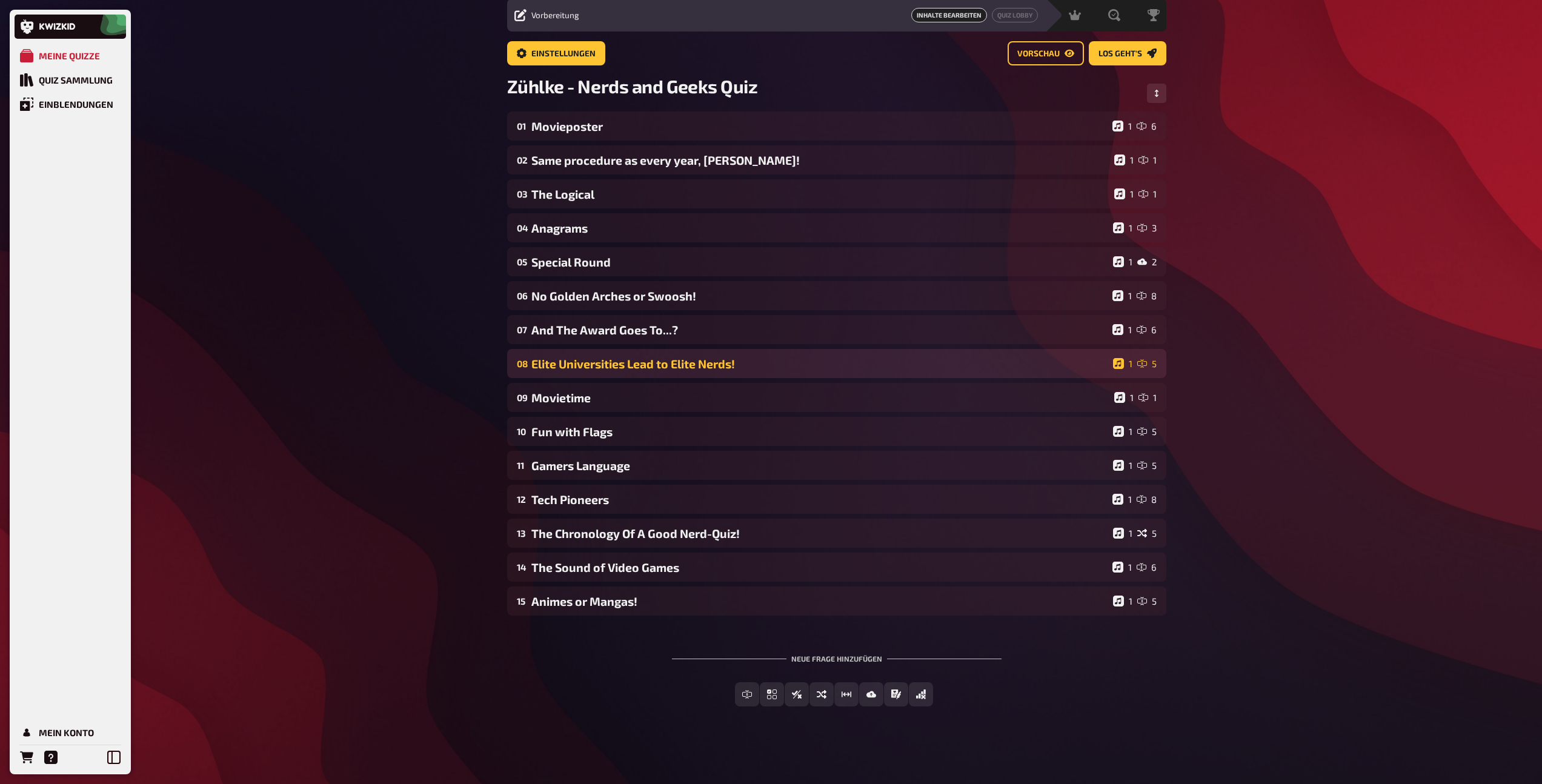
scroll to position [43, 0]
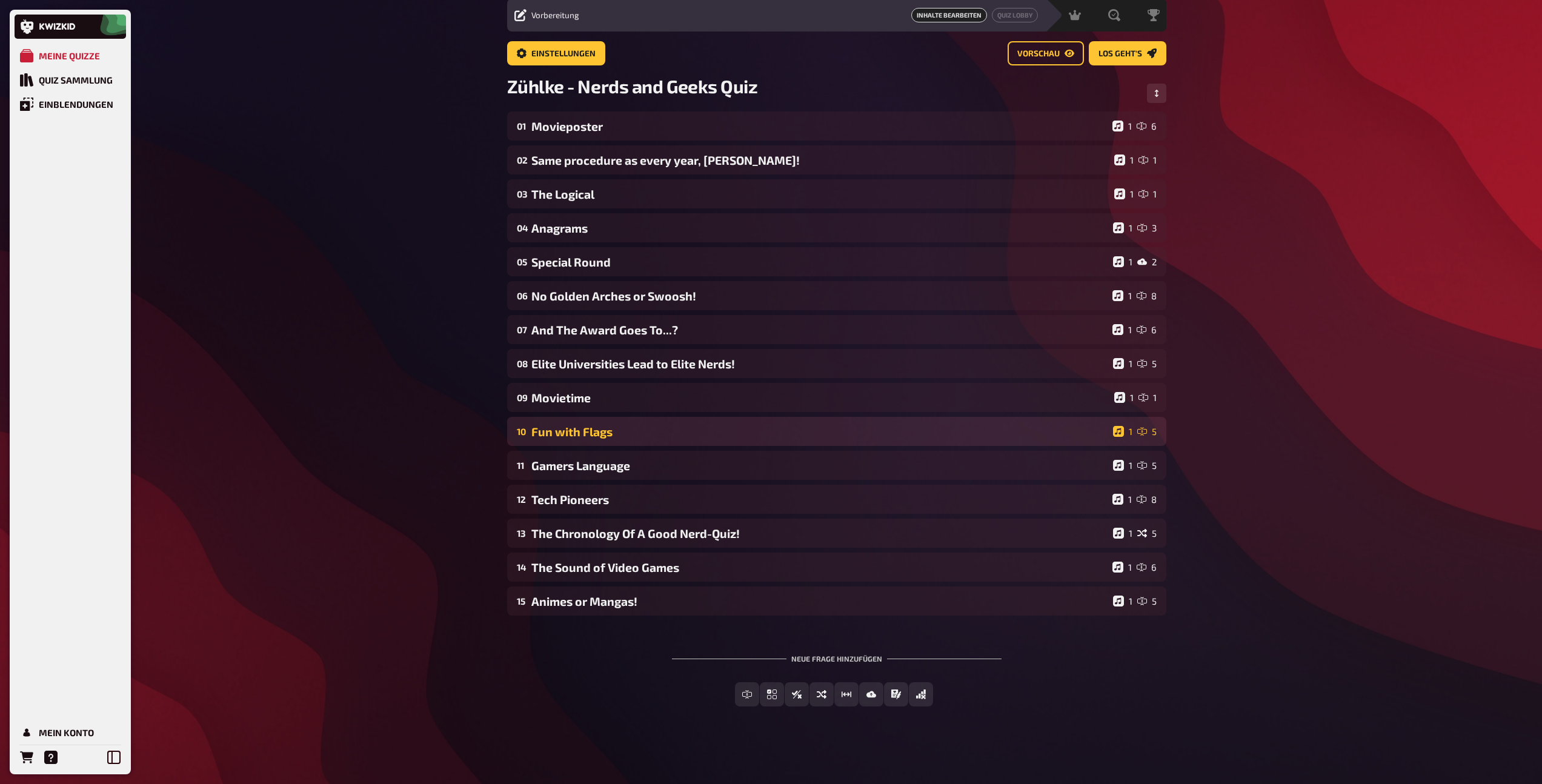
click at [589, 441] on div "10 Fun with Flags 1 5" at bounding box center [836, 432] width 659 height 29
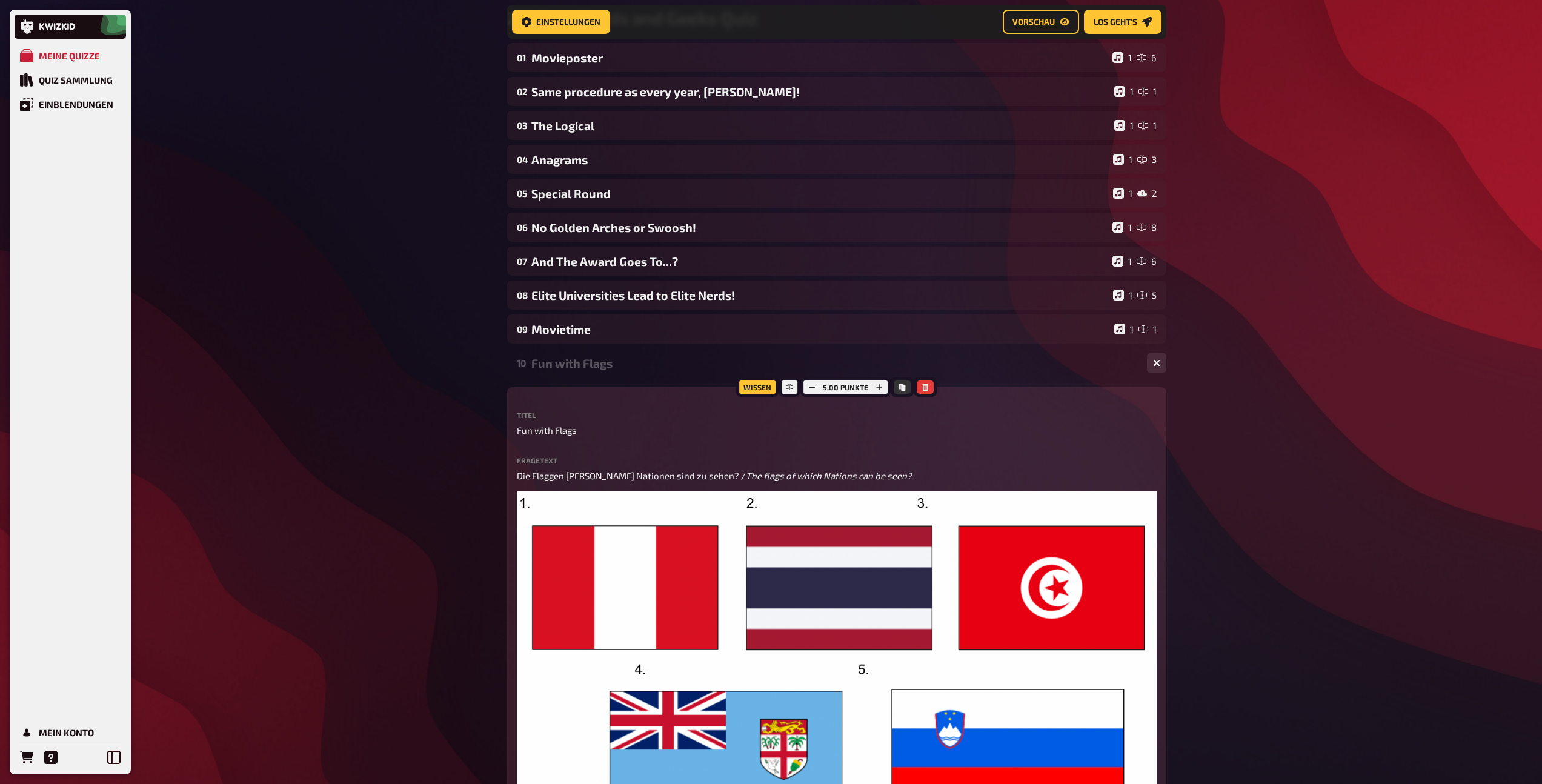
scroll to position [122, 0]
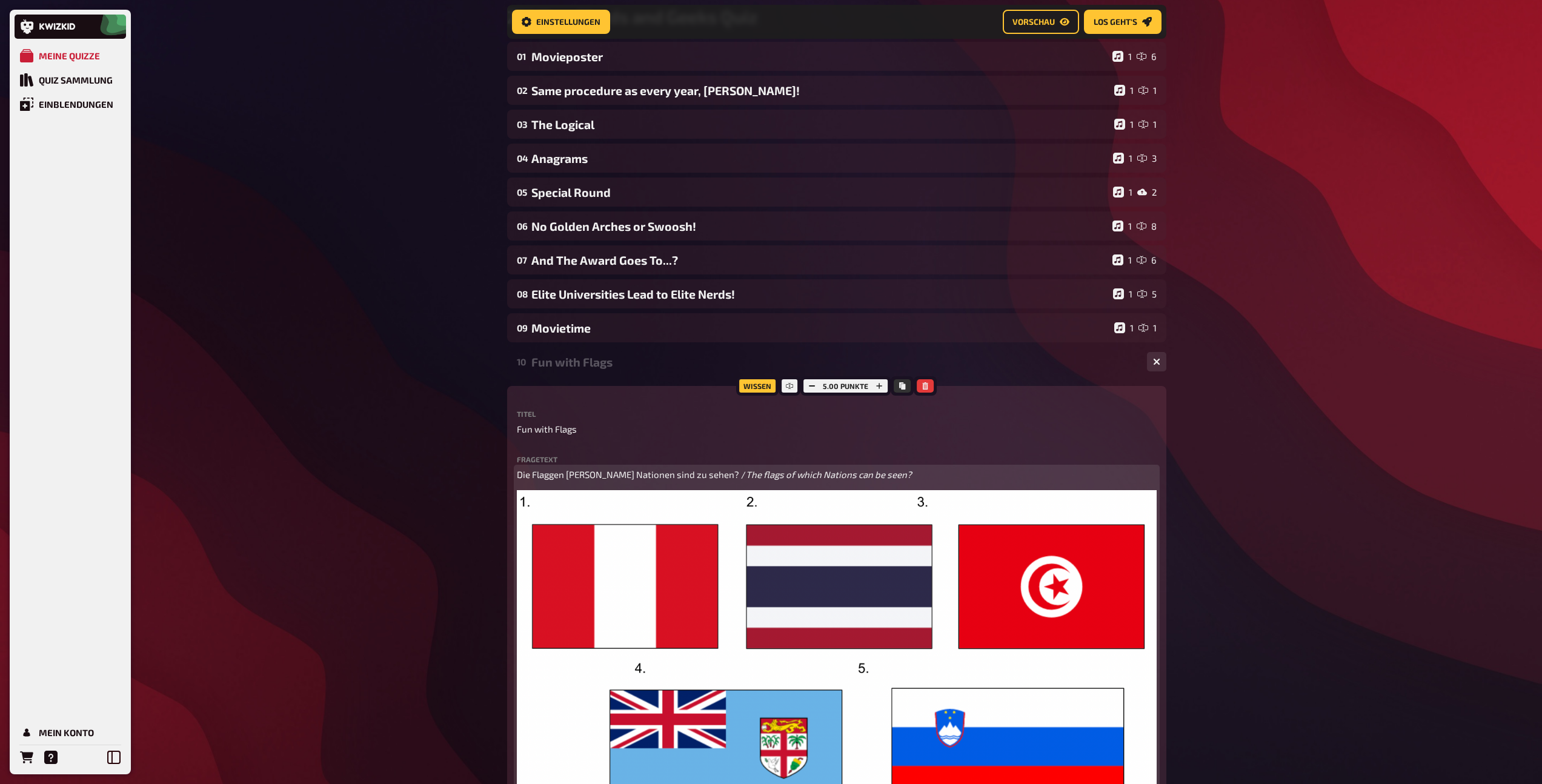
click at [592, 478] on span "Die Flaggen welcher Nationen sind zu sehen? /" at bounding box center [631, 474] width 229 height 11
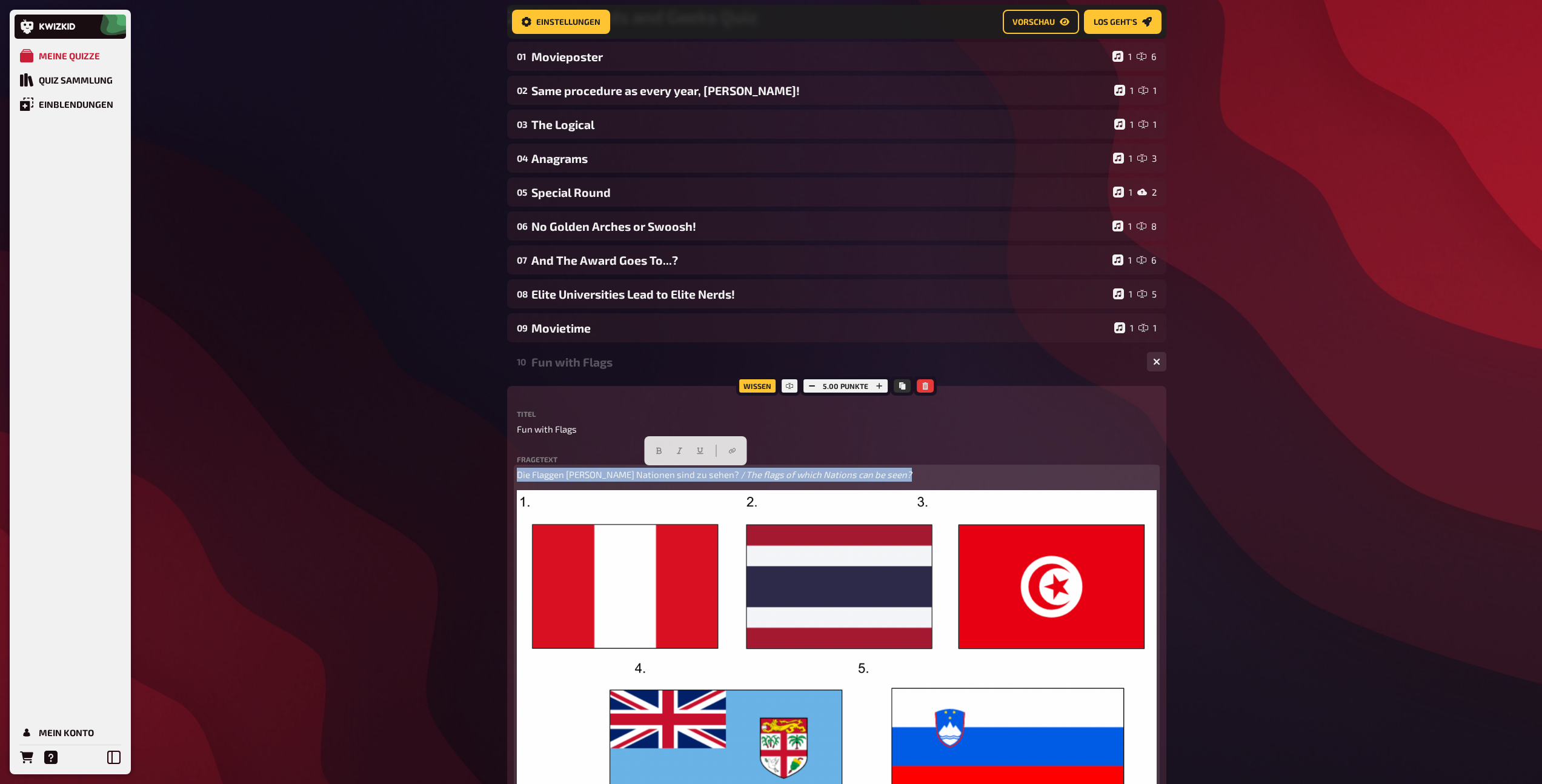
click at [592, 478] on span "Die Flaggen welcher Nationen sind zu sehen? /" at bounding box center [631, 474] width 229 height 11
click at [671, 469] on span "Die Flaggen welcher Nationen sind zu sehen? /" at bounding box center [631, 474] width 229 height 11
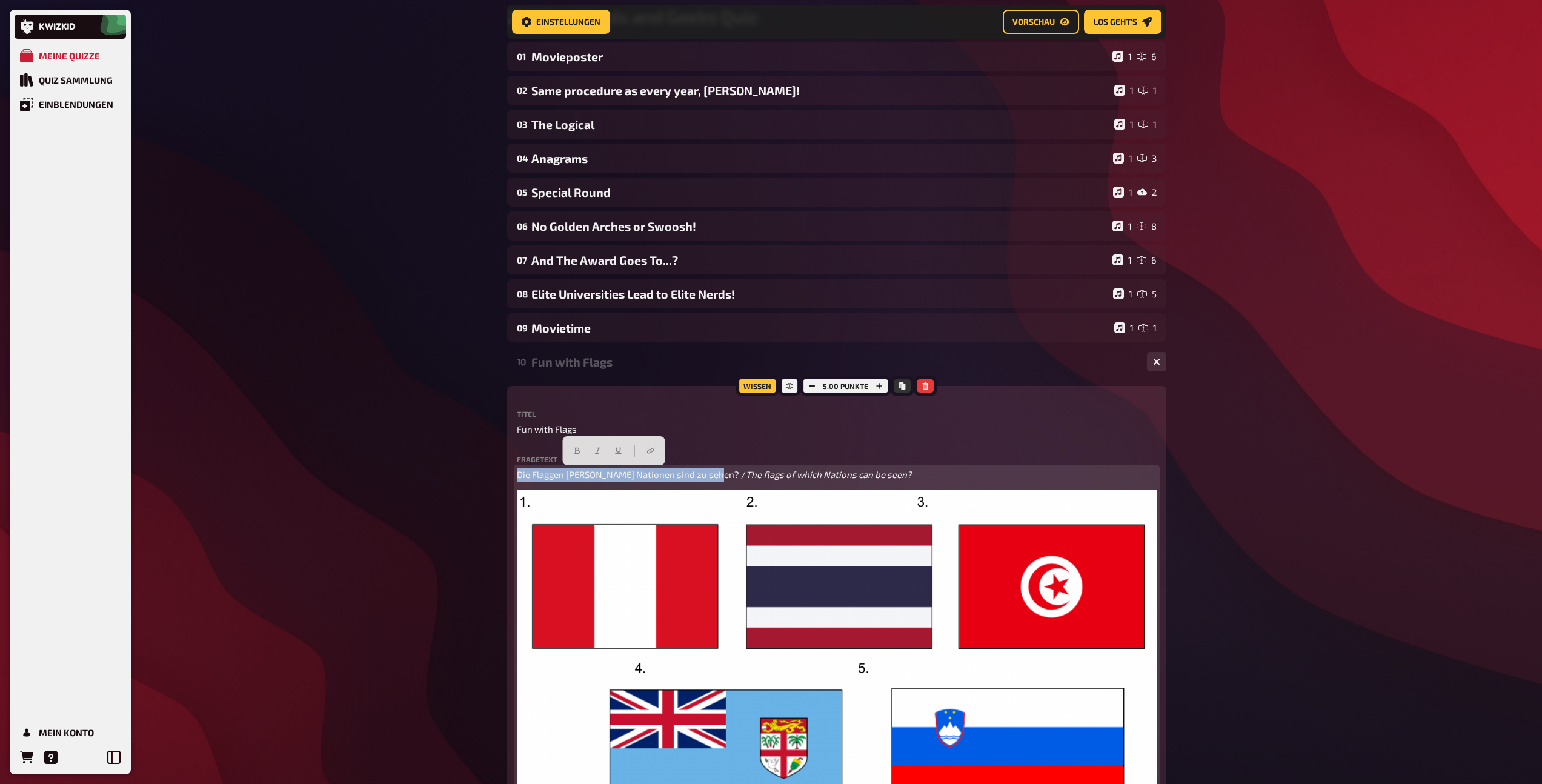
drag, startPoint x: 711, startPoint y: 475, endPoint x: 500, endPoint y: 462, distance: 211.4
click at [500, 462] on div "Home Meine Quizze Zühlke - Nerds and Geeks Quiz Vorbereitung Vorbereitung Inhal…" at bounding box center [836, 732] width 678 height 1707
click at [560, 475] on span "The flags of which Nations can be seen?" at bounding box center [600, 474] width 166 height 11
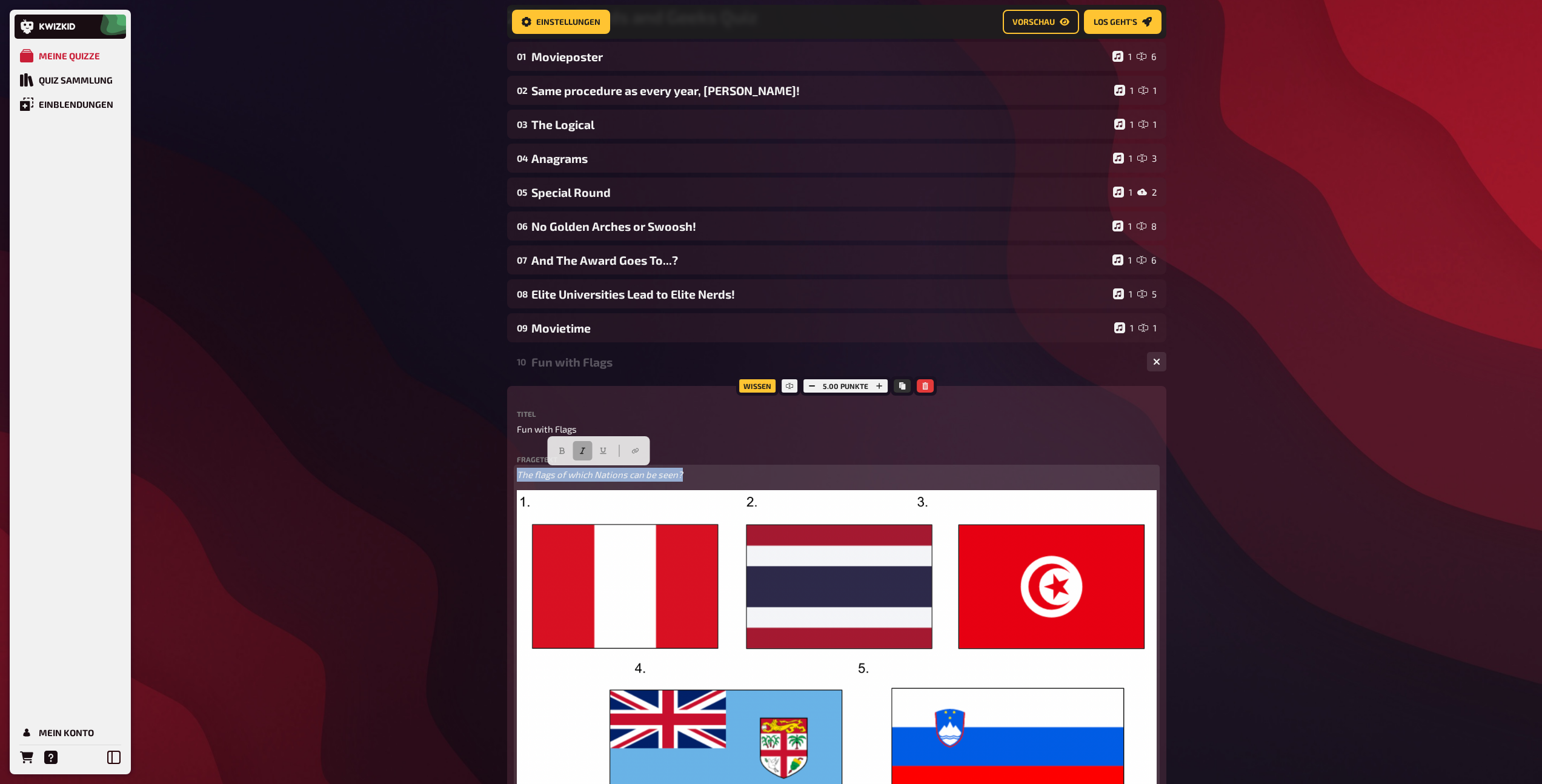
click at [577, 453] on button "button" at bounding box center [582, 451] width 19 height 19
click at [562, 452] on icon "button" at bounding box center [561, 451] width 8 height 8
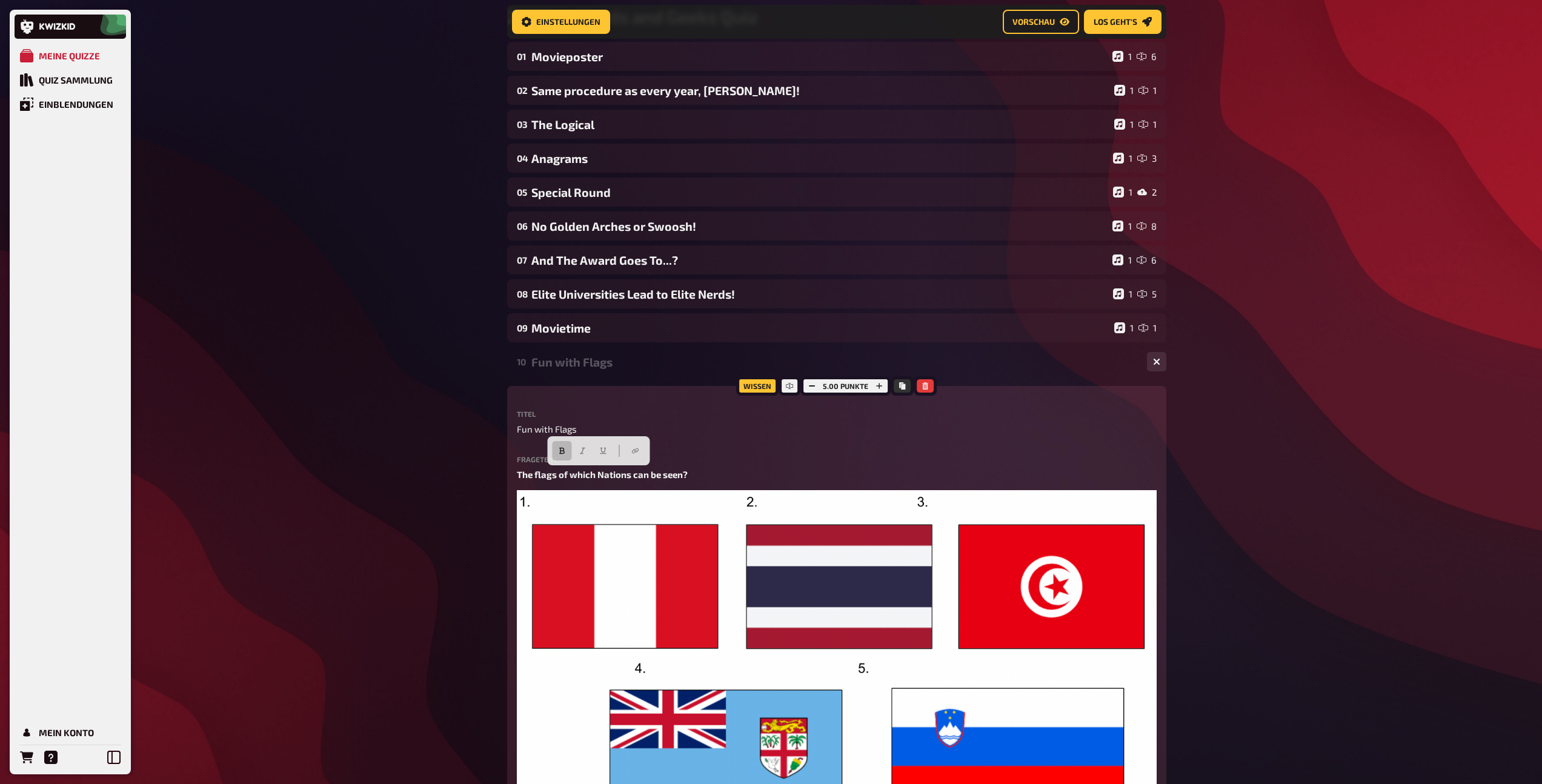
click at [563, 364] on div "Fun with Flags" at bounding box center [834, 362] width 606 height 14
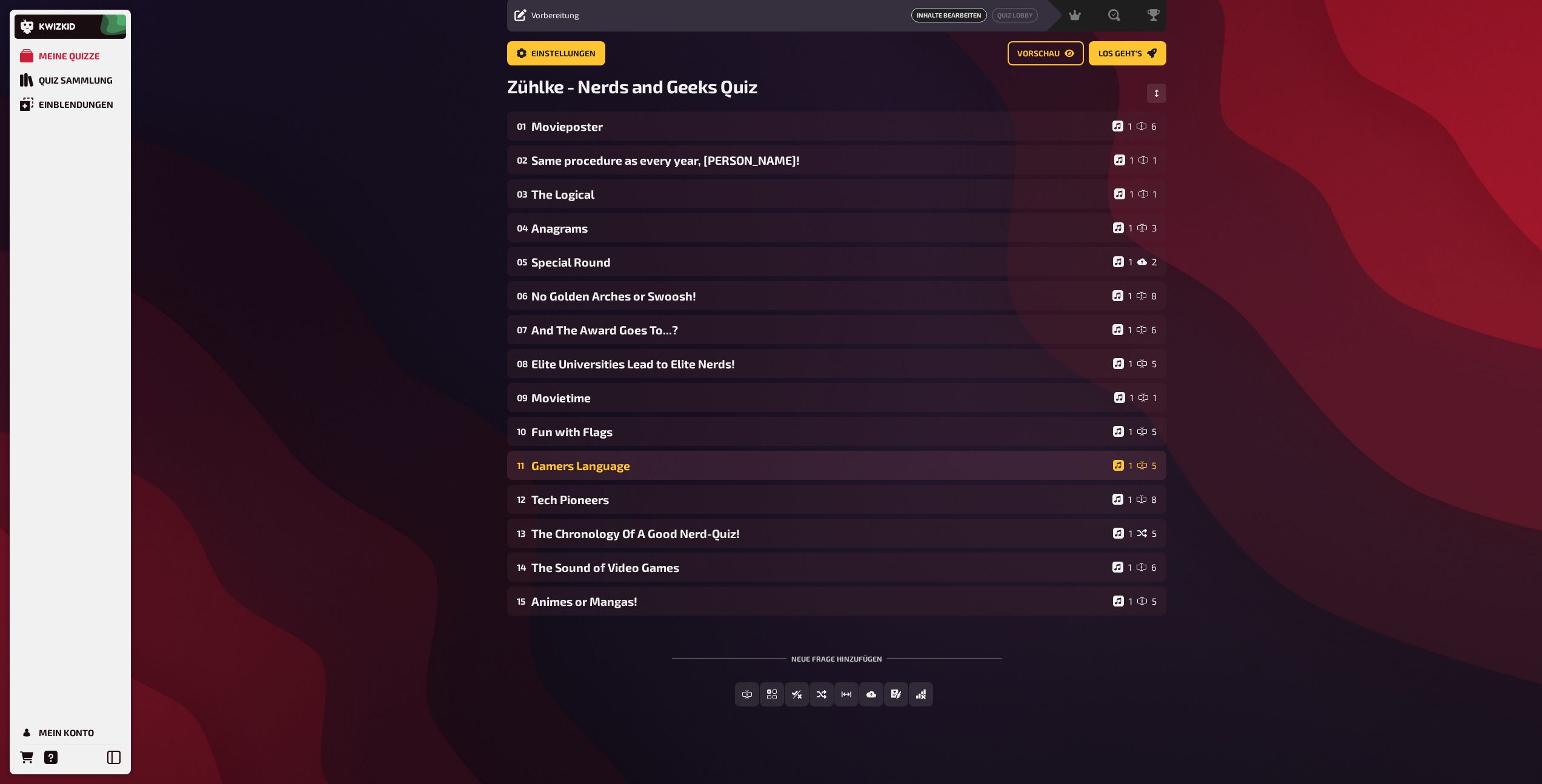
click at [564, 467] on div "Gamers Language" at bounding box center [819, 465] width 577 height 14
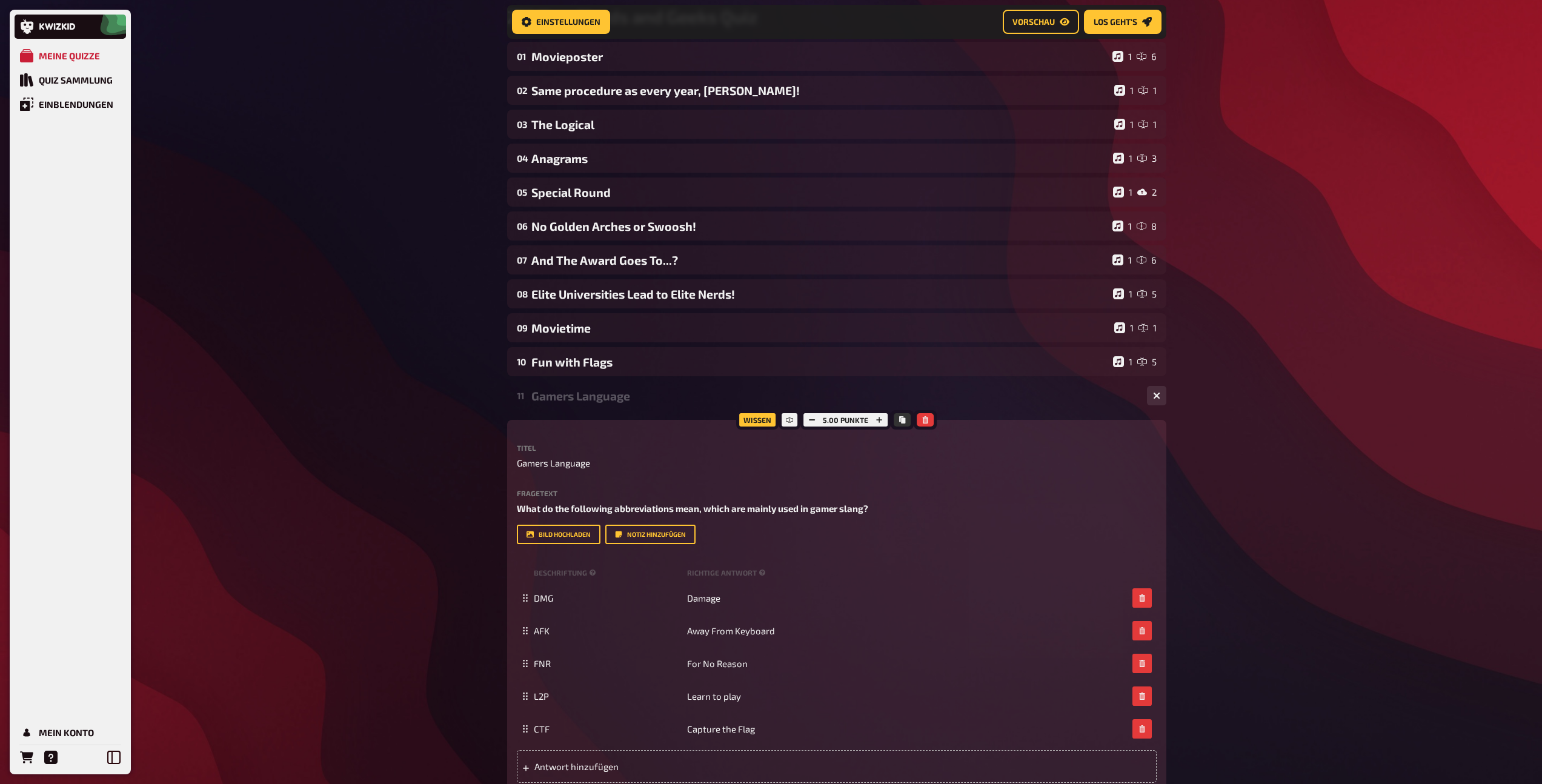
click at [570, 401] on div "Gamers Language" at bounding box center [834, 396] width 606 height 14
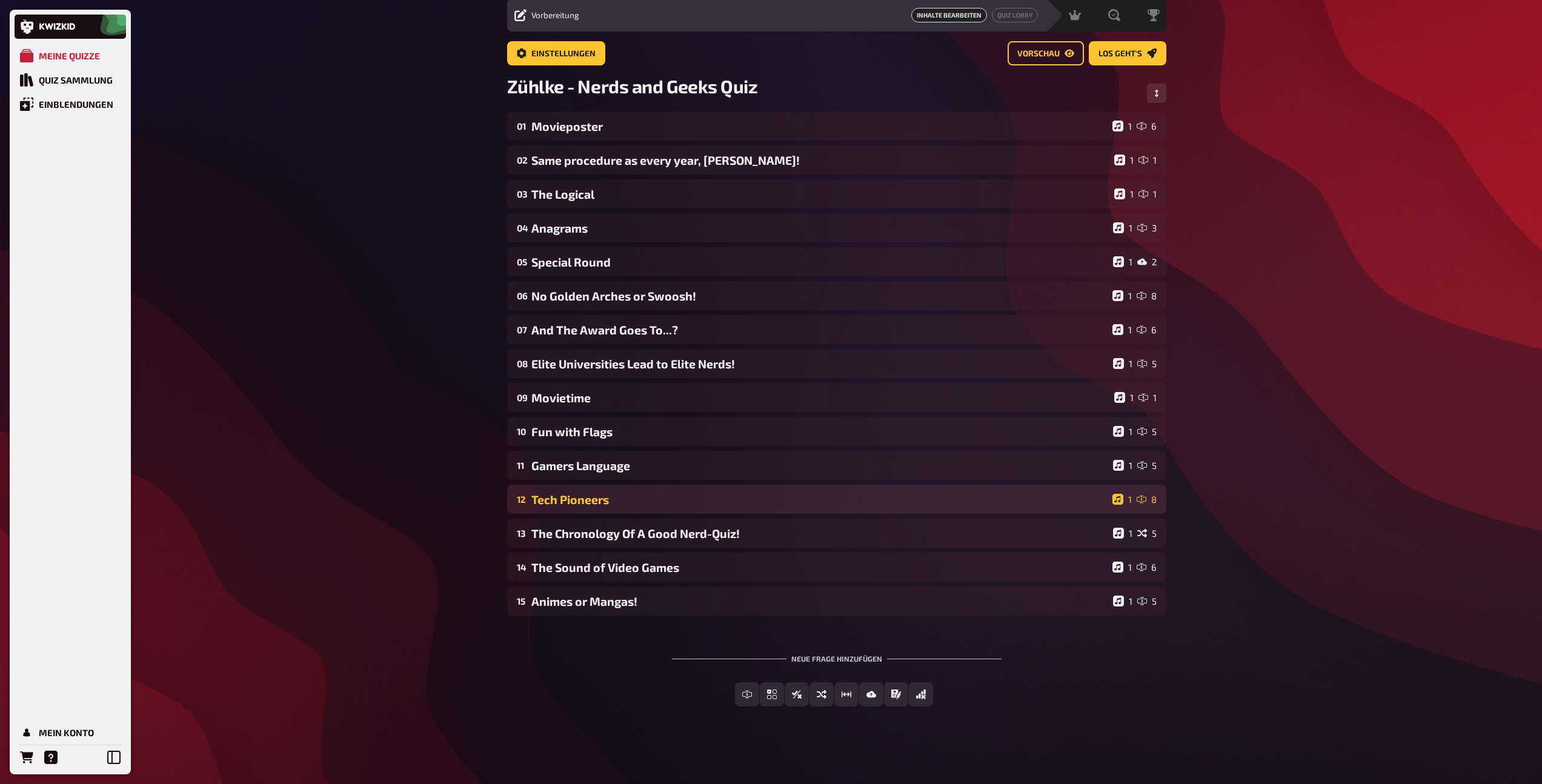
click at [553, 503] on div "Tech Pioneers" at bounding box center [819, 500] width 576 height 14
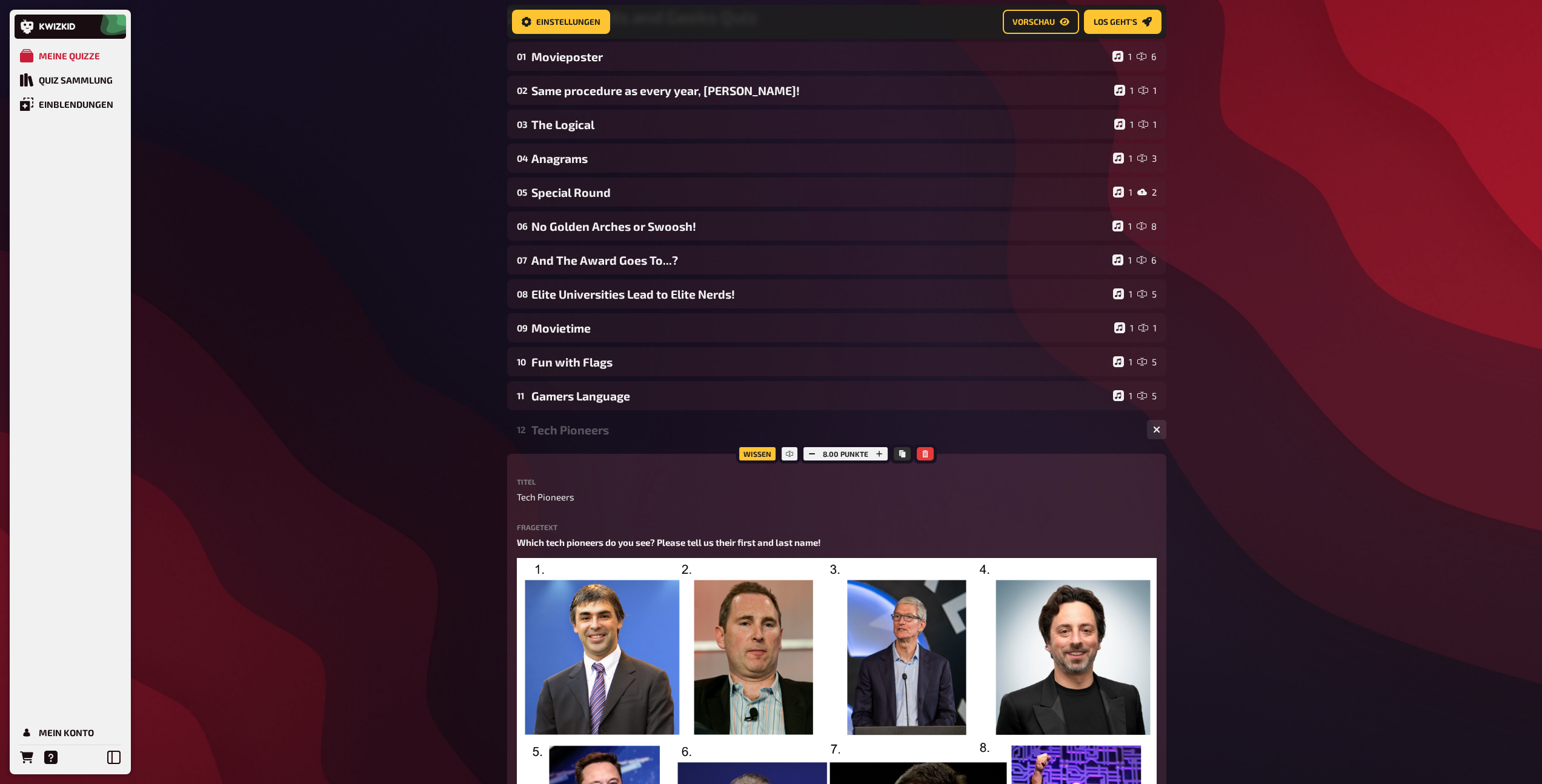
click at [572, 429] on div "Tech Pioneers" at bounding box center [834, 429] width 606 height 14
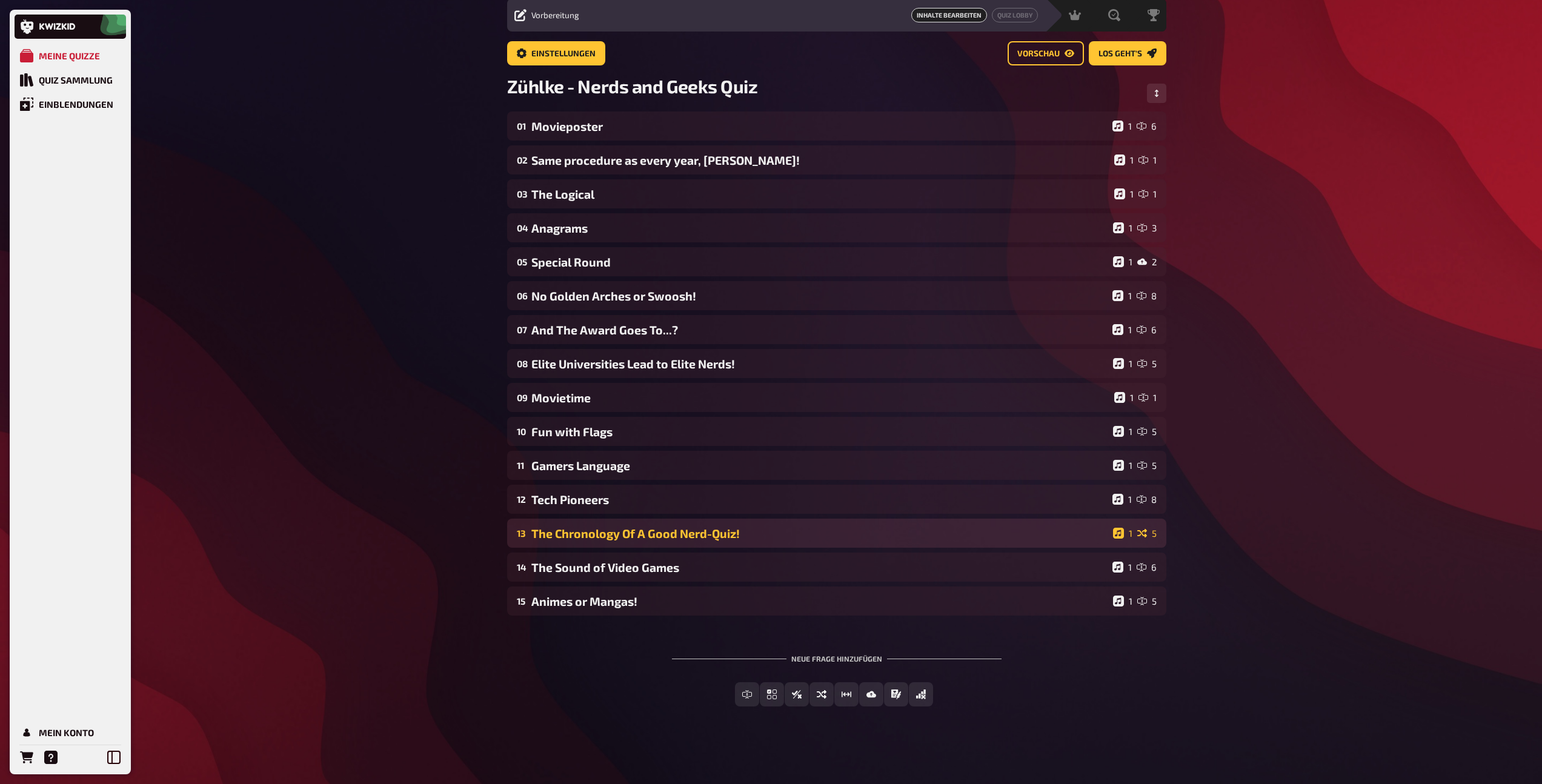
click at [565, 534] on div "The Chronology Of A Good Nerd-Quiz!" at bounding box center [819, 533] width 577 height 14
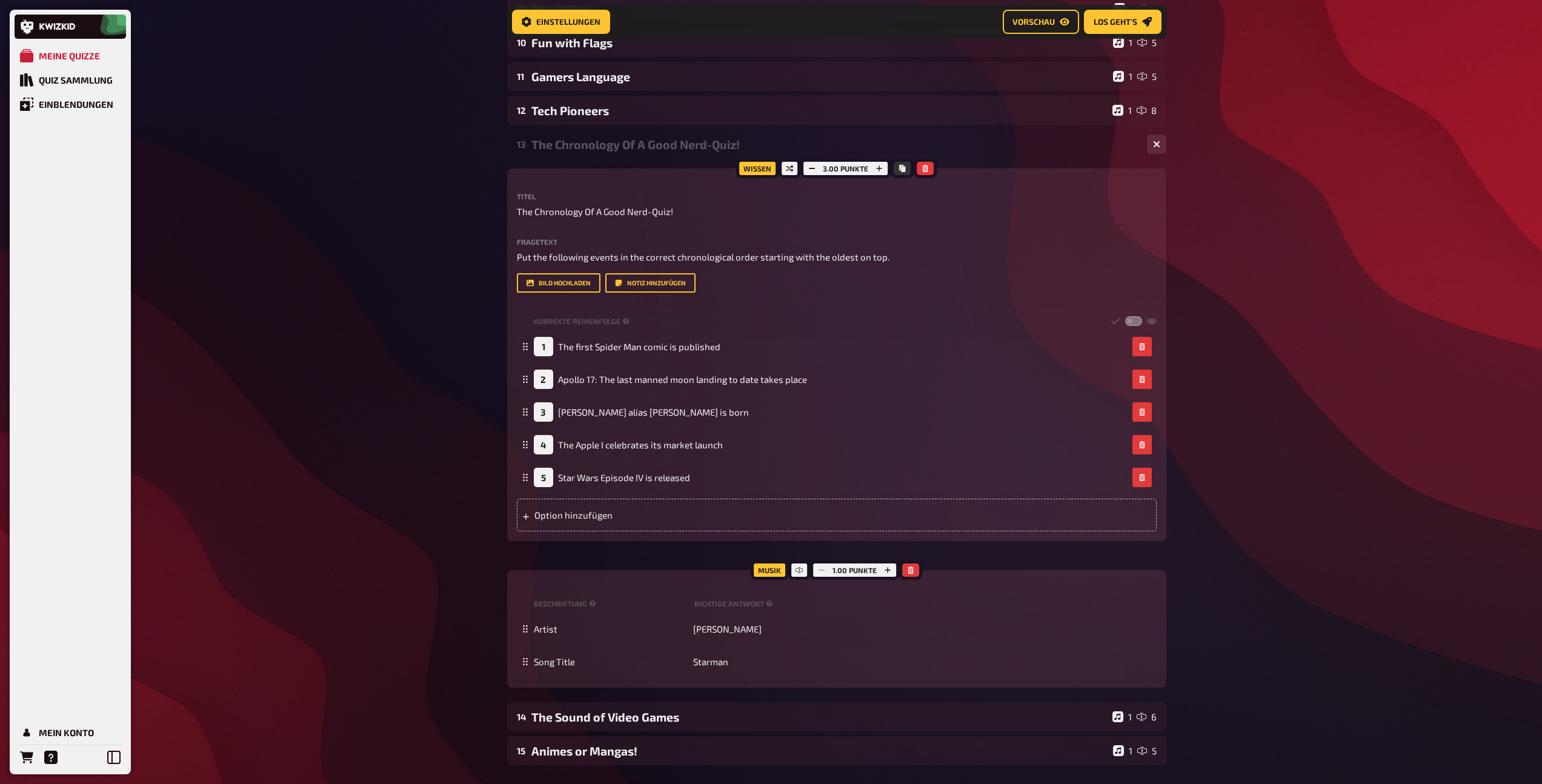
scroll to position [444, 0]
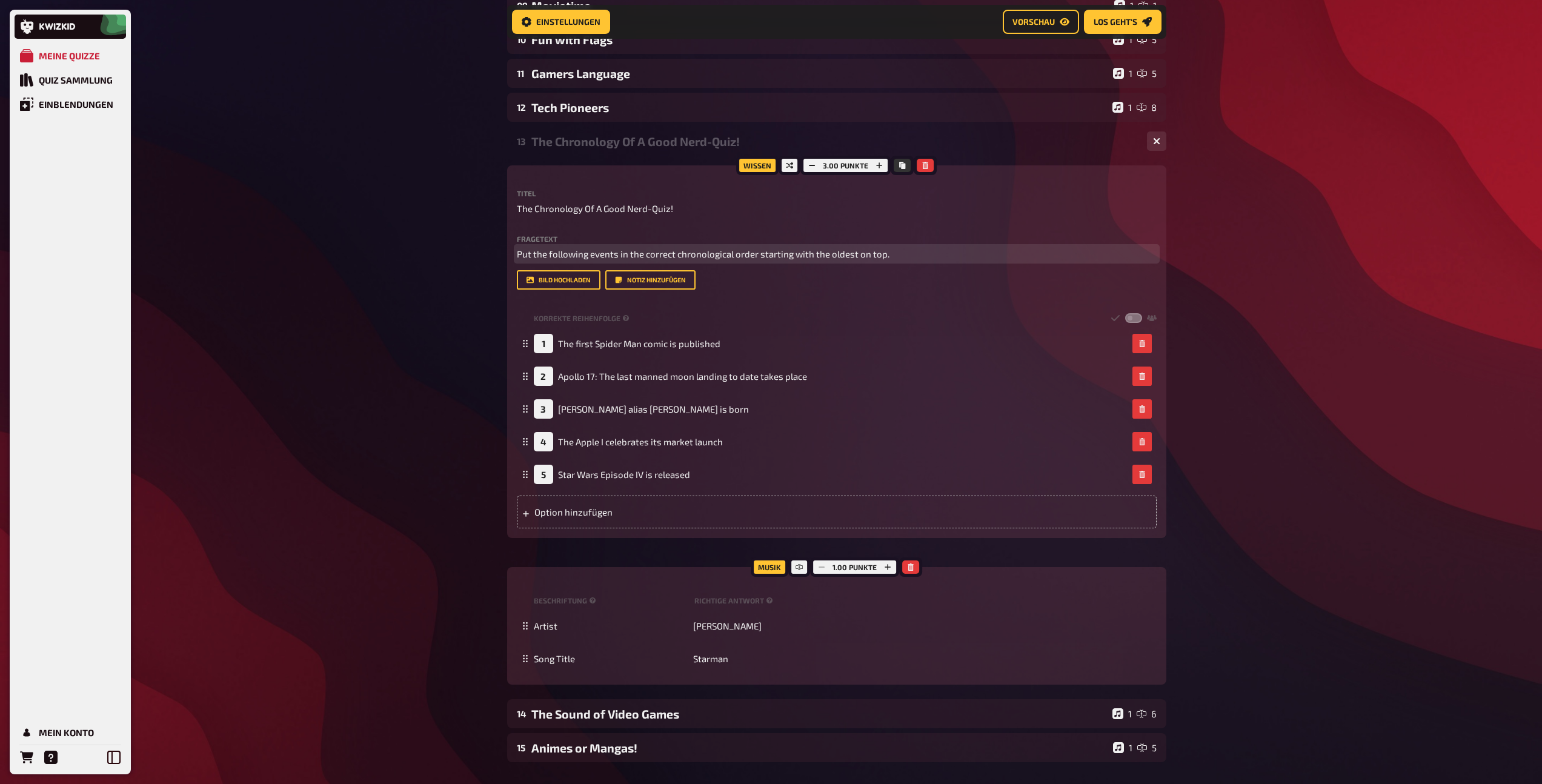
click at [730, 250] on span "Put the following events in the correct chronological order starting with the o…" at bounding box center [703, 254] width 372 height 11
click at [660, 227] on button "button" at bounding box center [665, 230] width 19 height 19
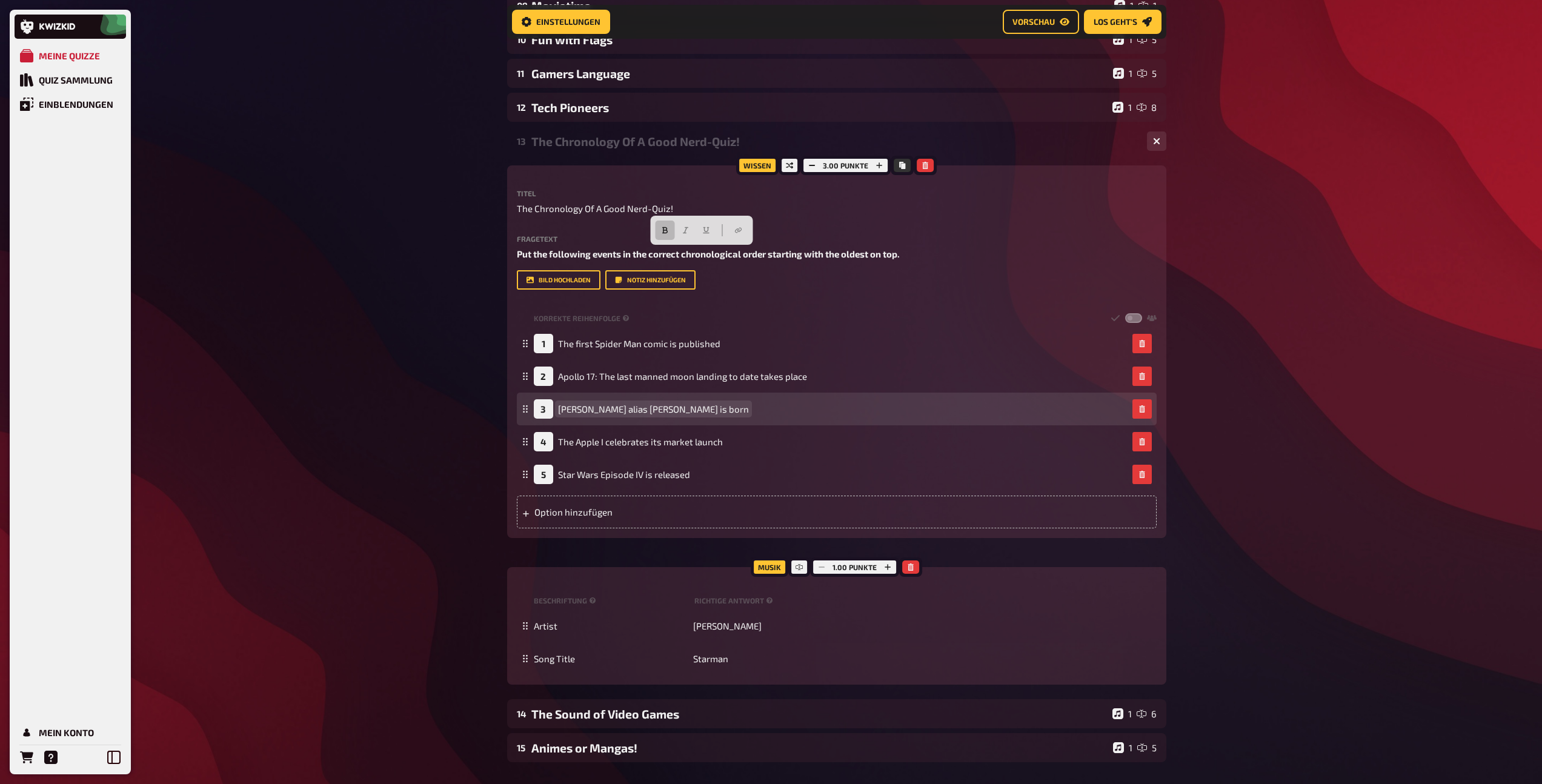
click at [722, 412] on span "Jim Parsons alias Sheldon Cooper is born" at bounding box center [653, 409] width 191 height 11
click at [1139, 414] on button "button" at bounding box center [1142, 409] width 19 height 19
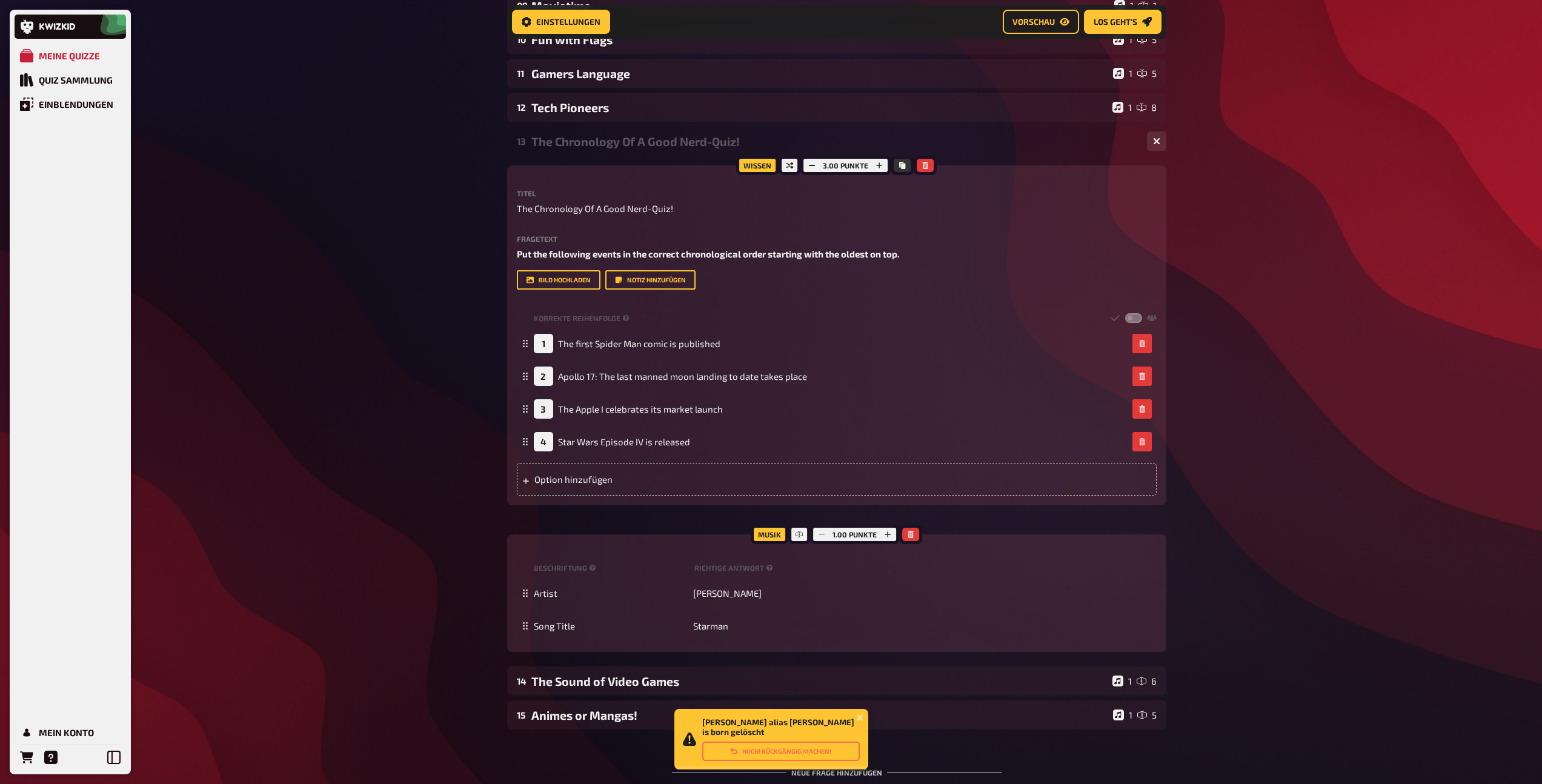
click at [594, 150] on div "13 The Chronology Of A Good Nerd-Quiz! 1 4" at bounding box center [836, 141] width 659 height 29
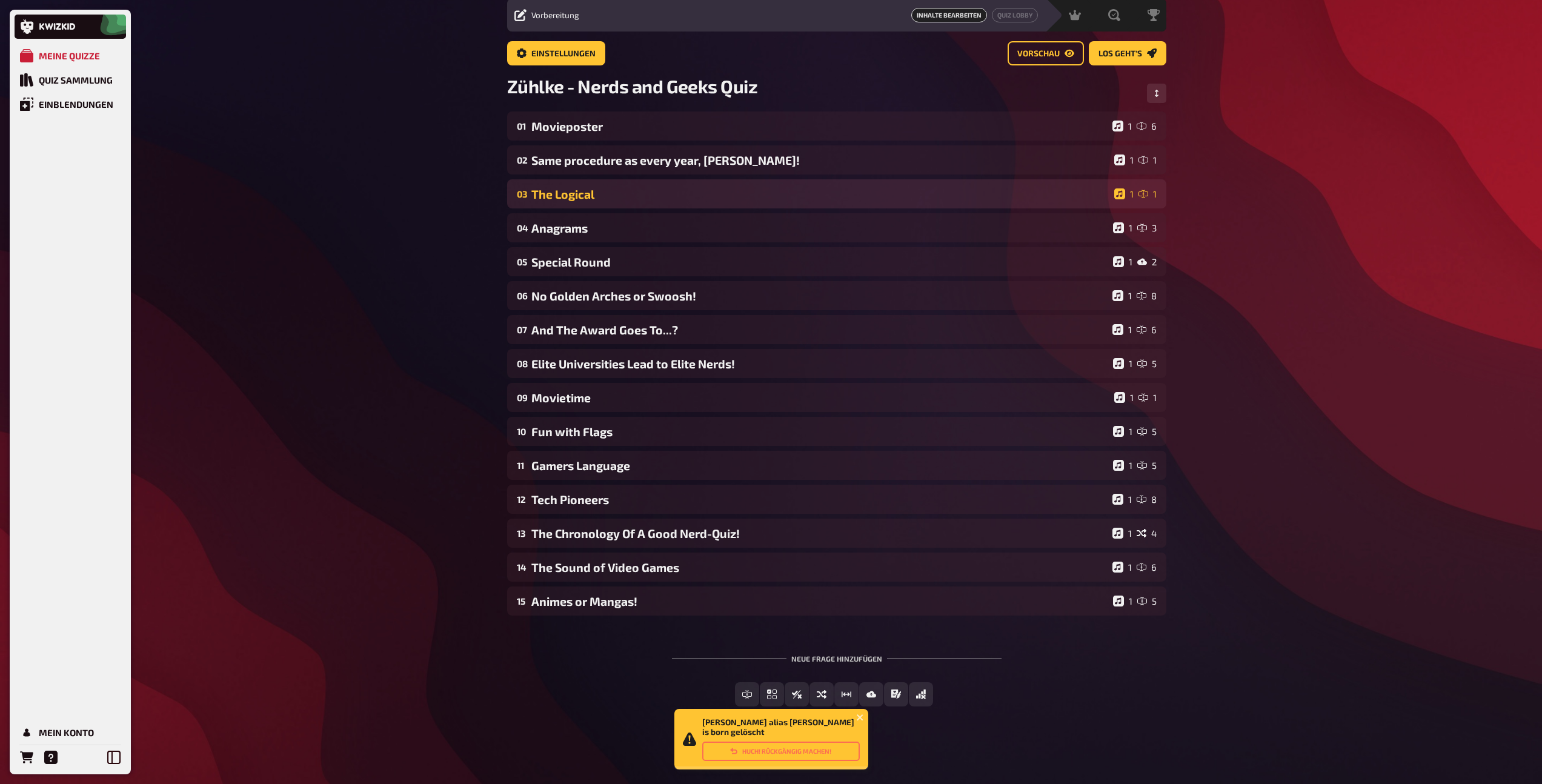
scroll to position [43, 0]
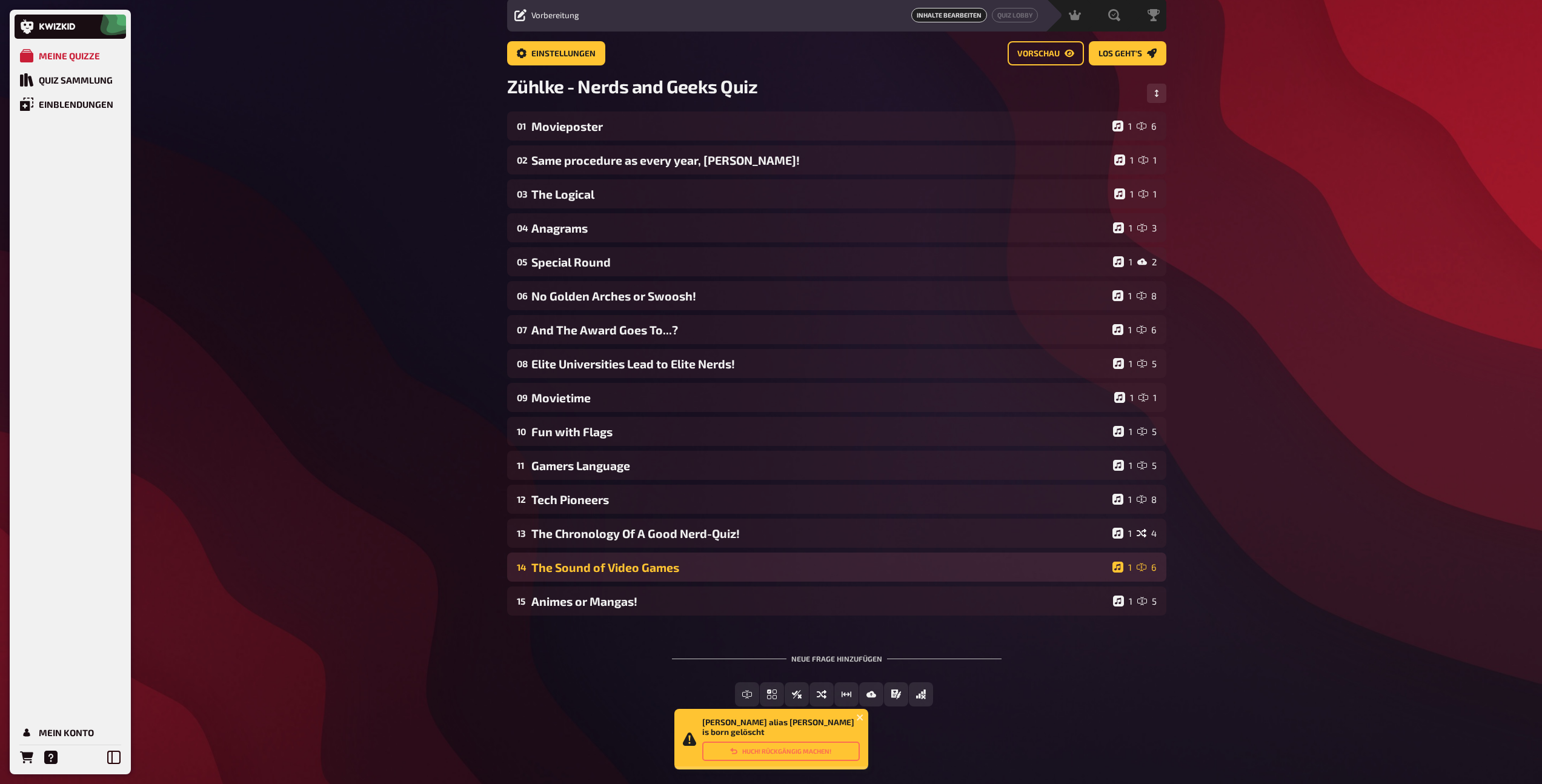
click at [598, 581] on div "14 The Sound of Video Games 1 6" at bounding box center [836, 567] width 659 height 29
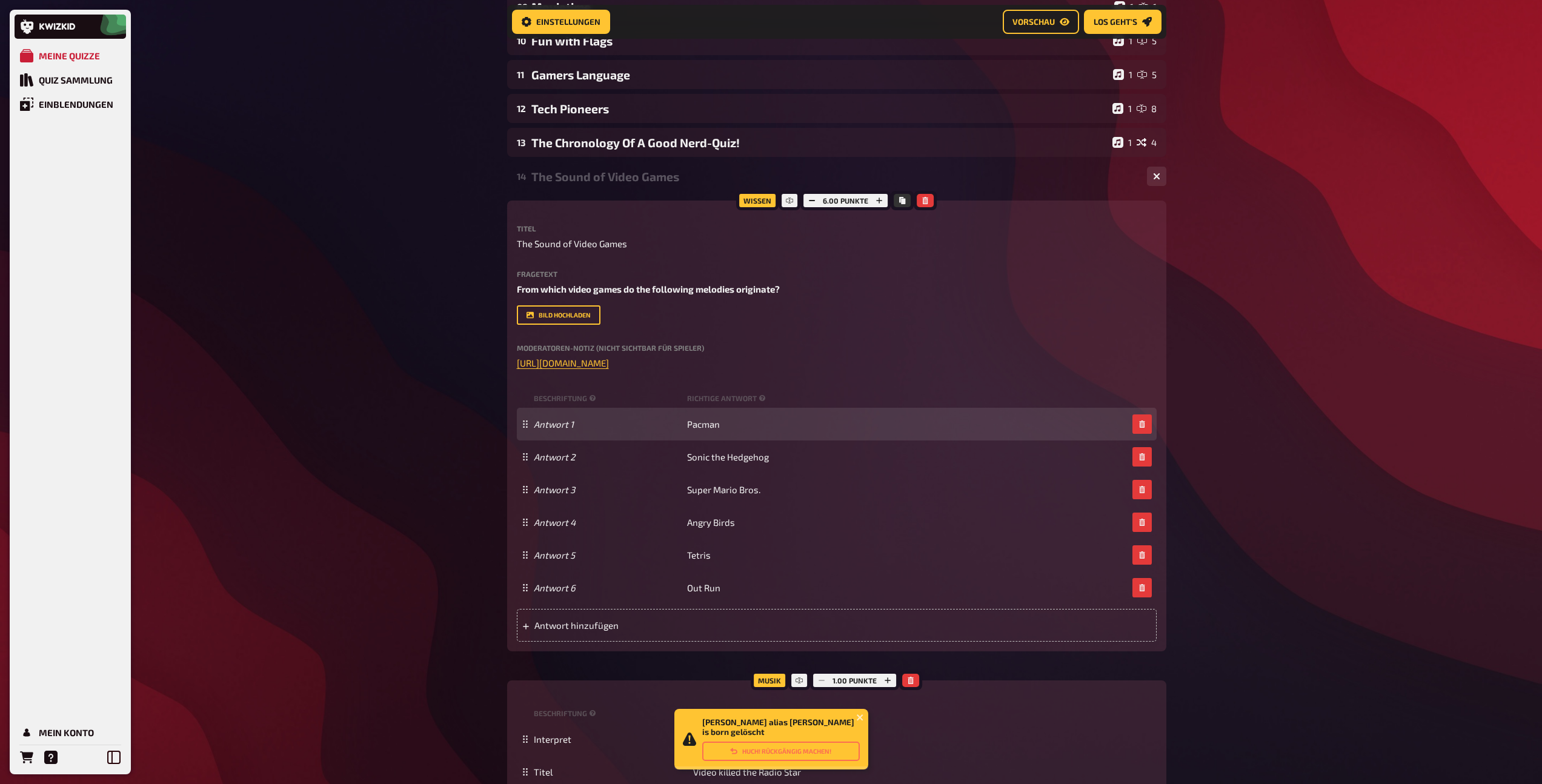
scroll to position [444, 0]
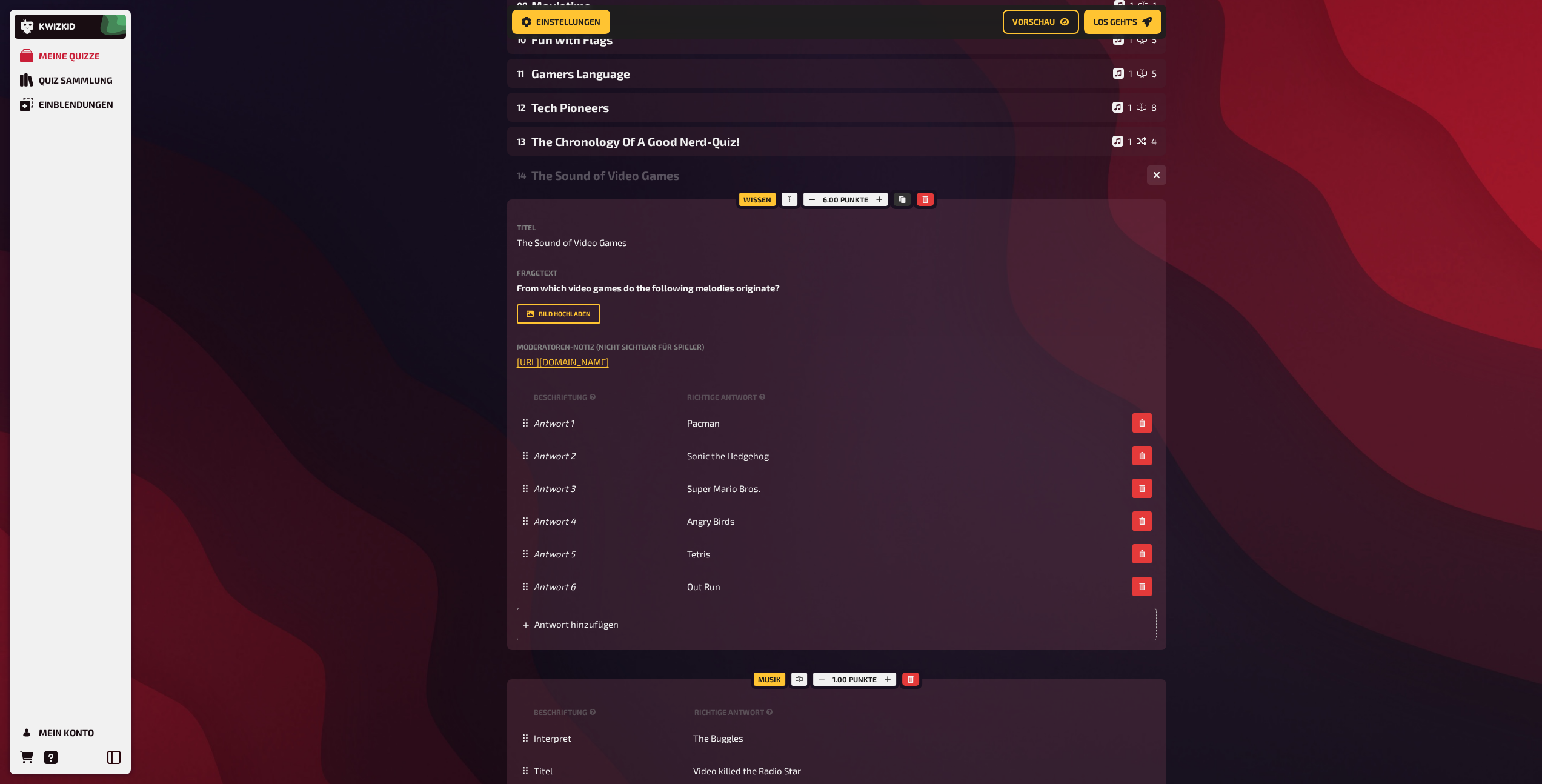
click at [588, 177] on div "The Sound of Video Games" at bounding box center [834, 175] width 606 height 14
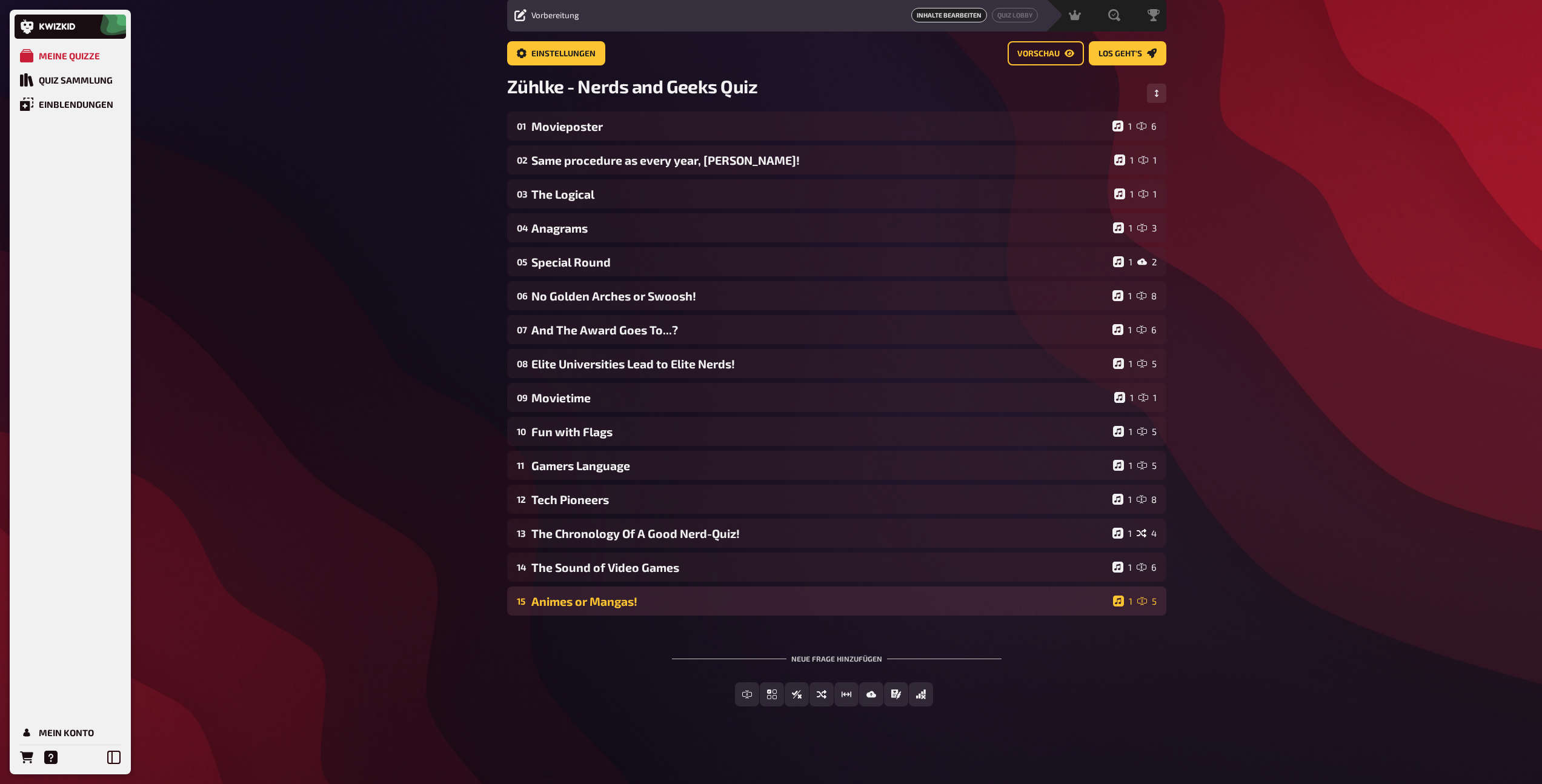
click at [603, 599] on div "Animes or Mangas!" at bounding box center [819, 601] width 577 height 14
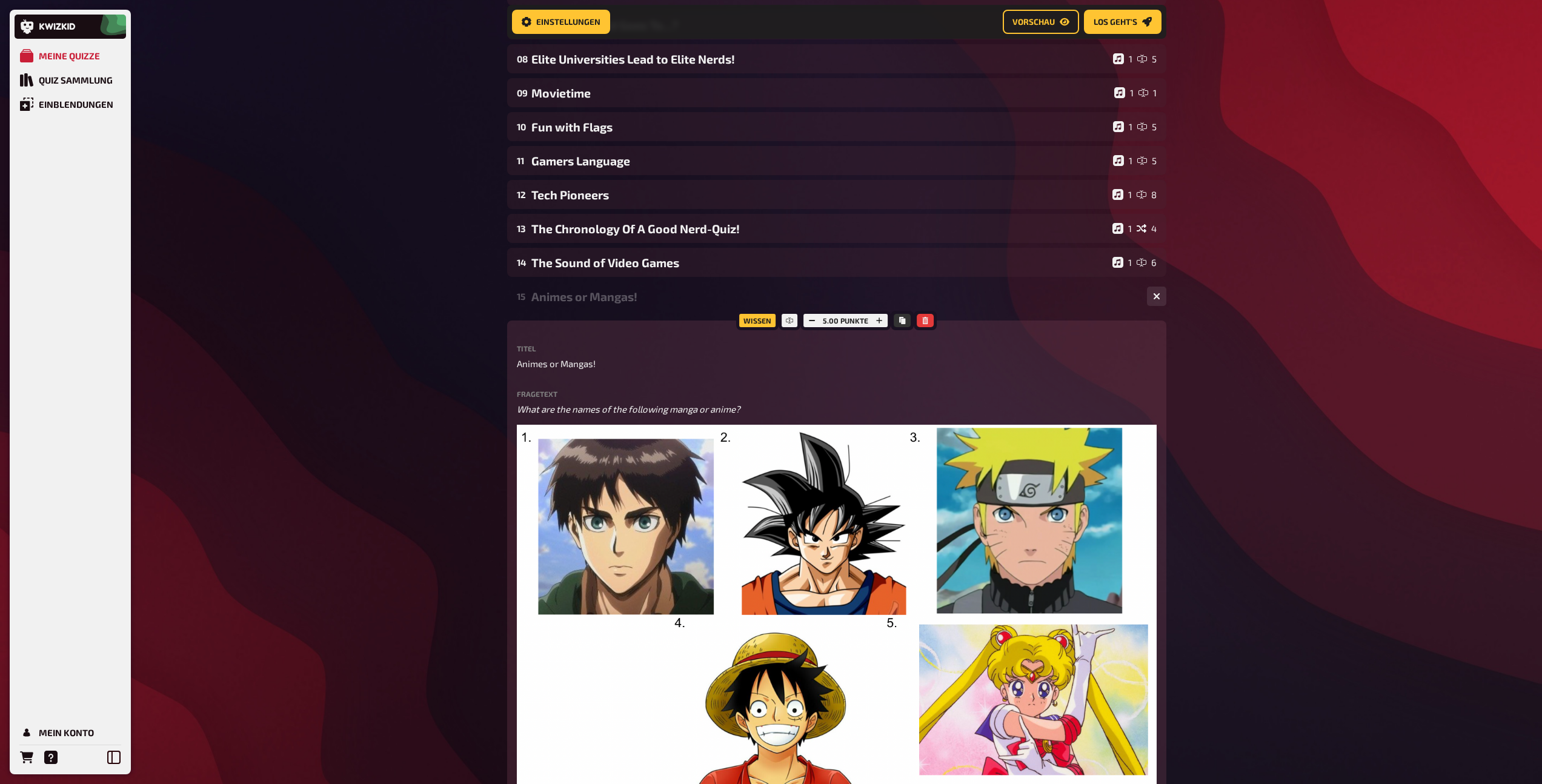
scroll to position [254, 0]
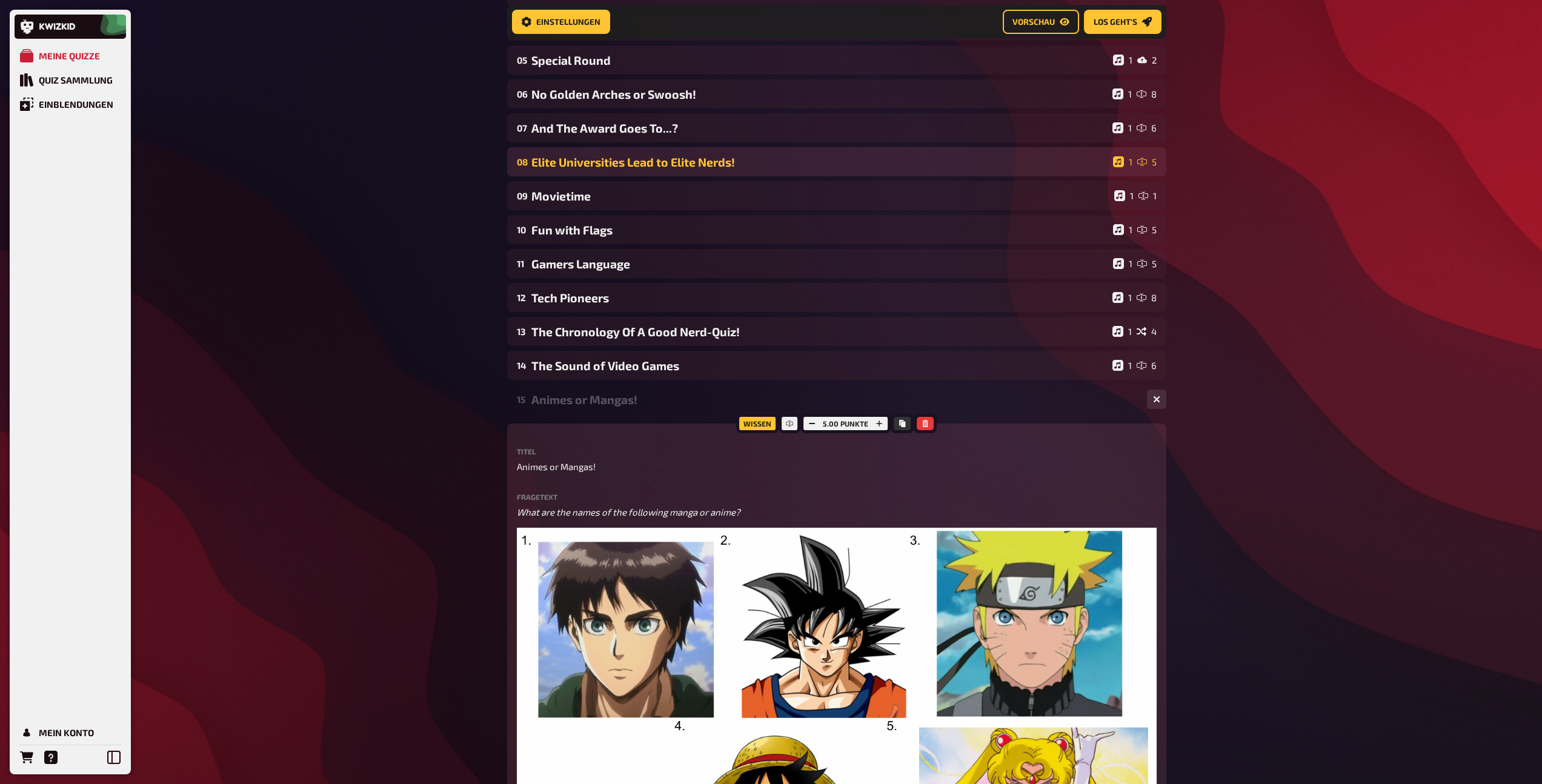
click at [632, 166] on div "Elite Universities Lead to Elite Nerds!" at bounding box center [819, 162] width 577 height 14
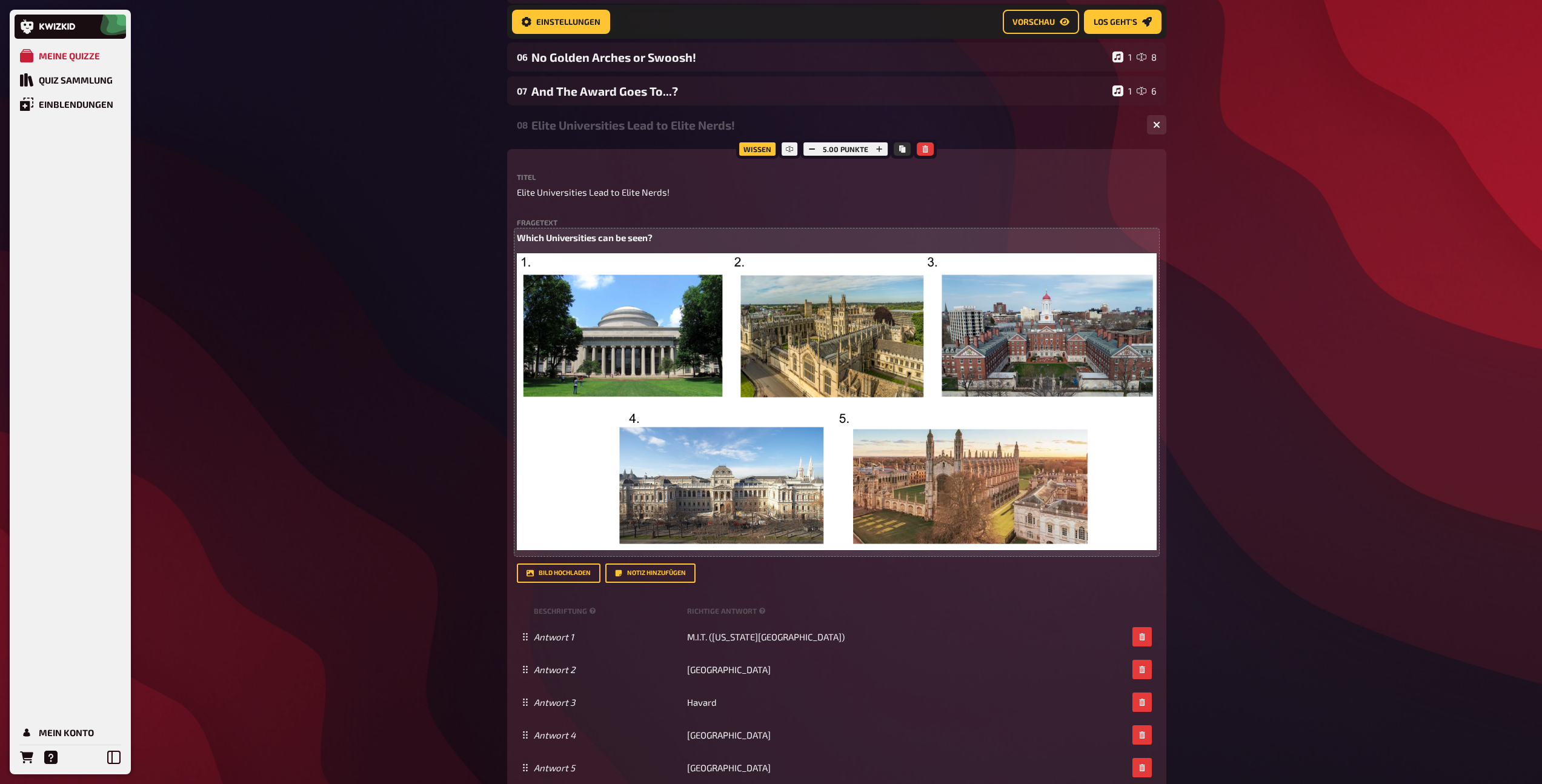
scroll to position [303, 0]
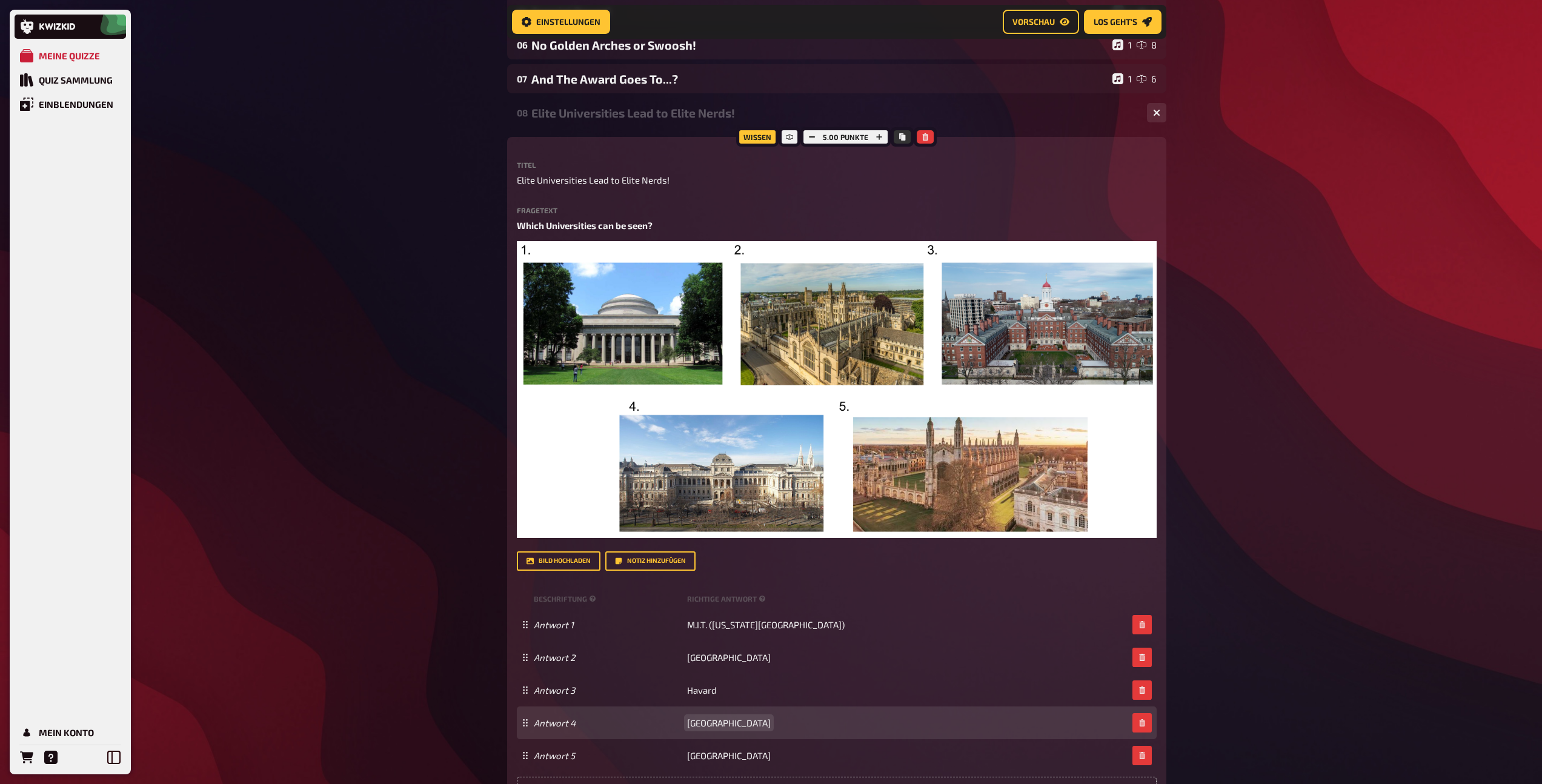
click at [720, 725] on span "Universität Wien" at bounding box center [729, 723] width 84 height 11
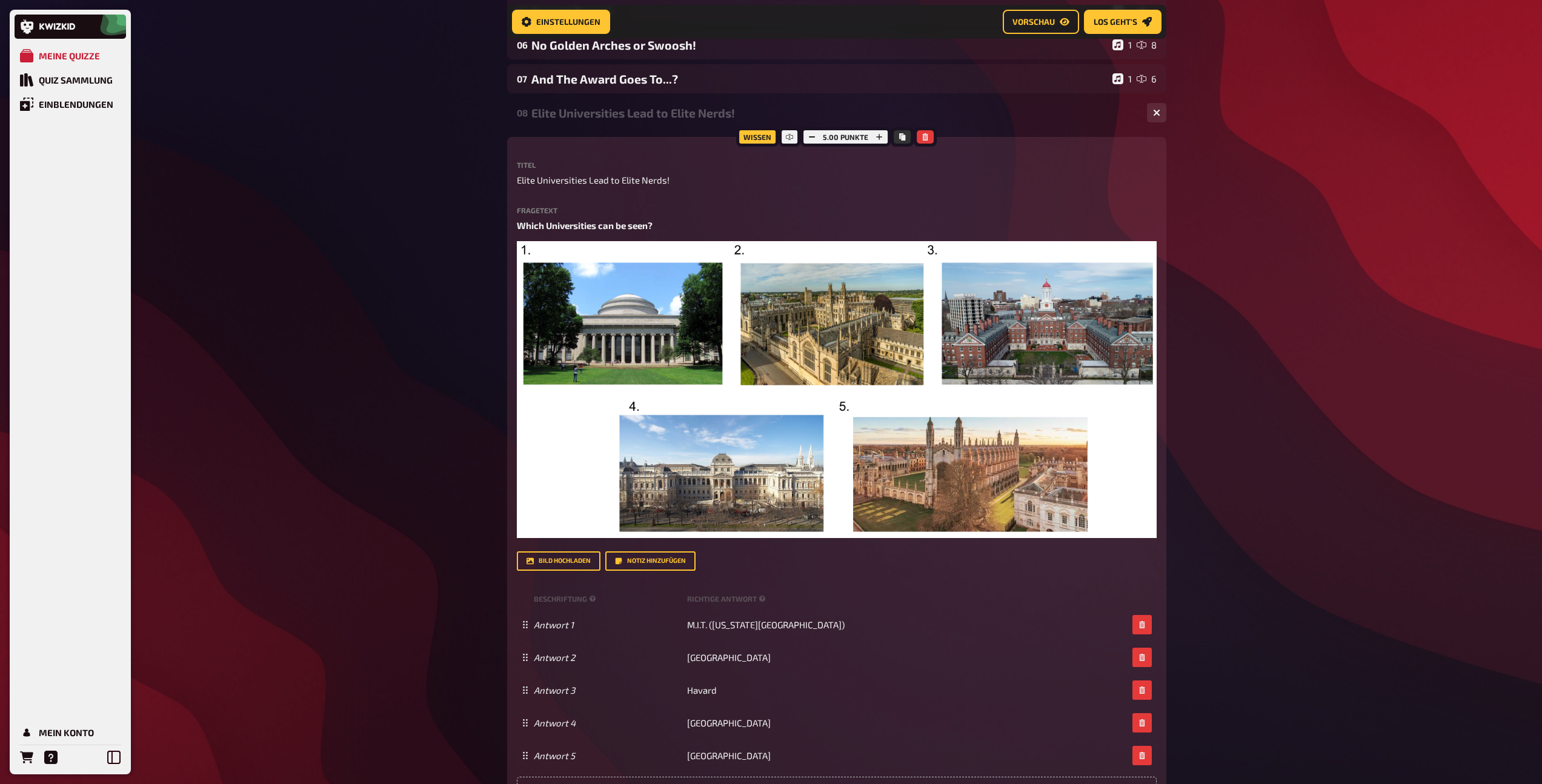
click at [619, 131] on div "08 Elite Universities Lead to Elite Nerds! 1 5 Wissen 5.00 Punkte Titel Elite U…" at bounding box center [836, 532] width 659 height 867
click at [613, 124] on div "08 Elite Universities Lead to Elite Nerds! 1 5" at bounding box center [836, 113] width 659 height 29
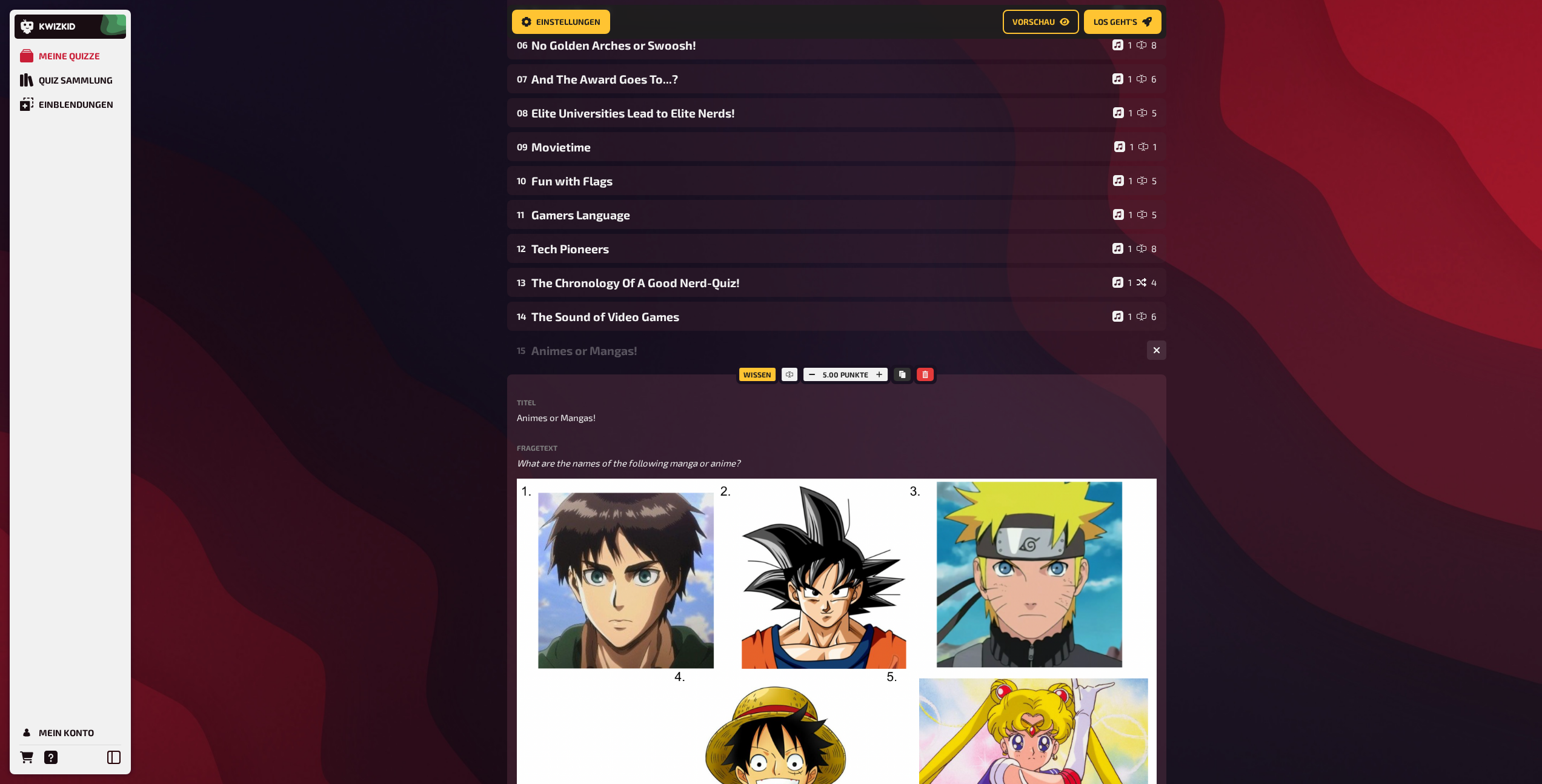
click at [653, 349] on div "Animes or Mangas!" at bounding box center [834, 350] width 606 height 14
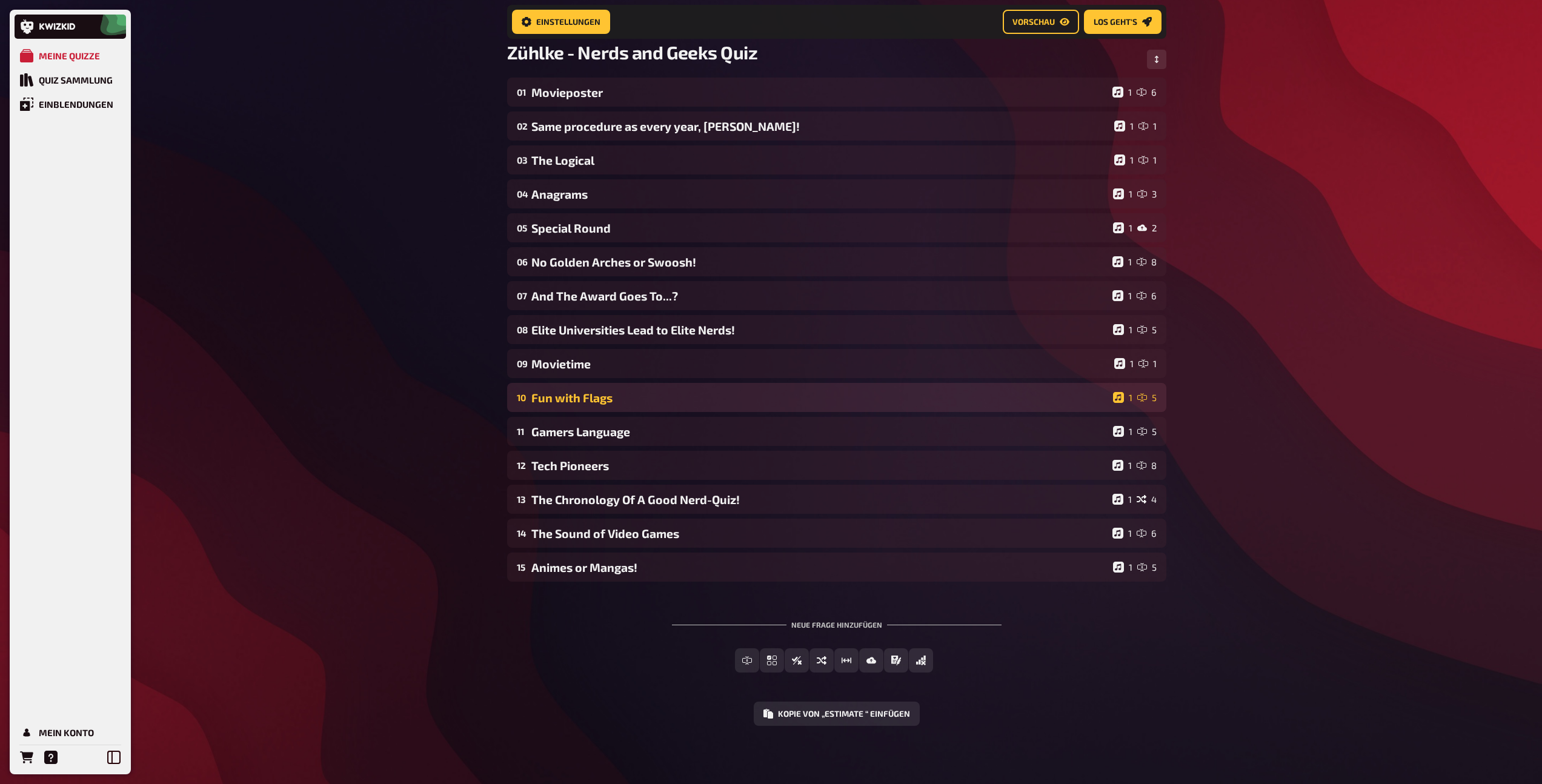
scroll to position [86, 0]
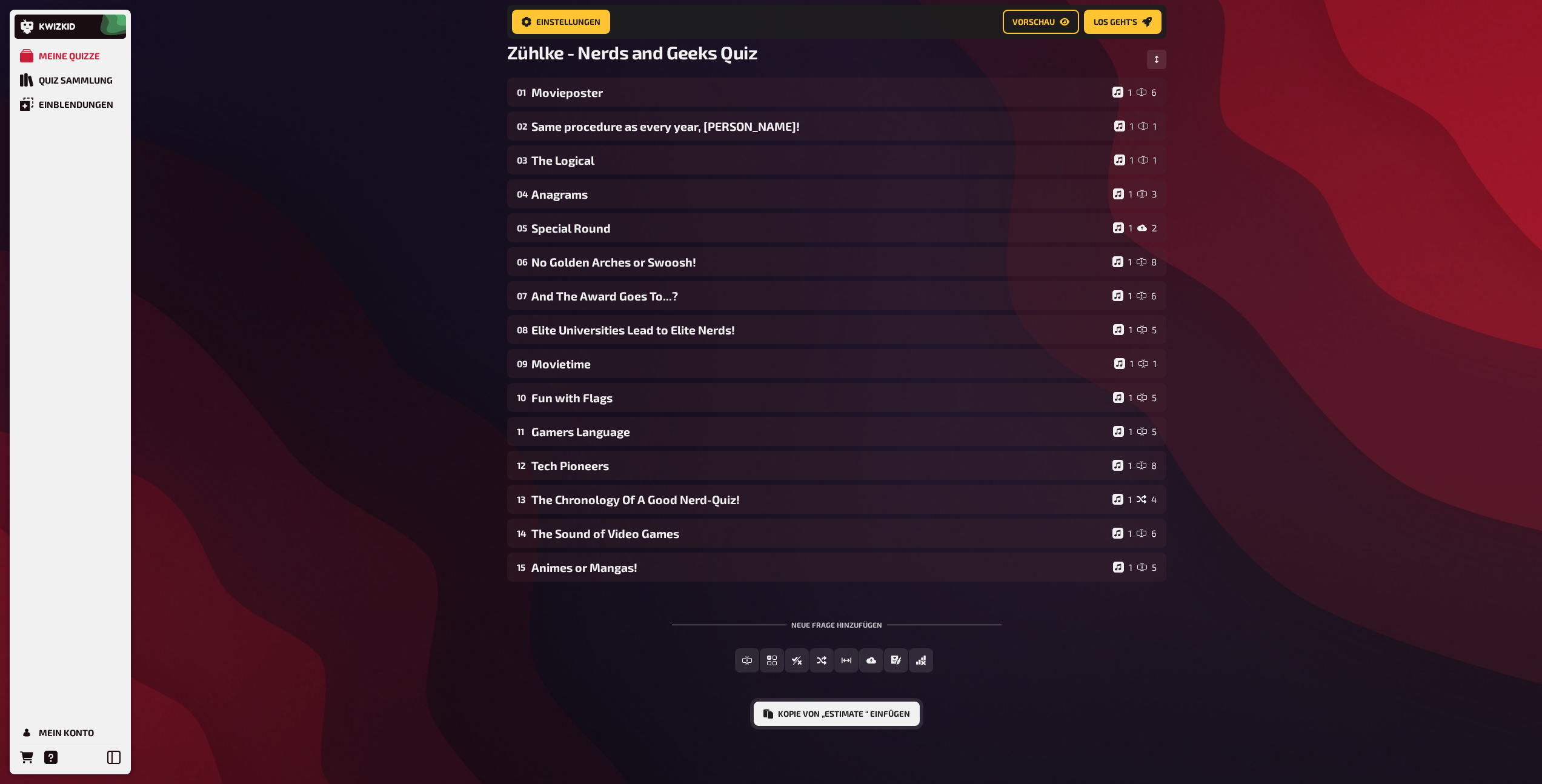
click at [806, 713] on button "Kopie von „Estimate “ einfügen" at bounding box center [837, 713] width 166 height 24
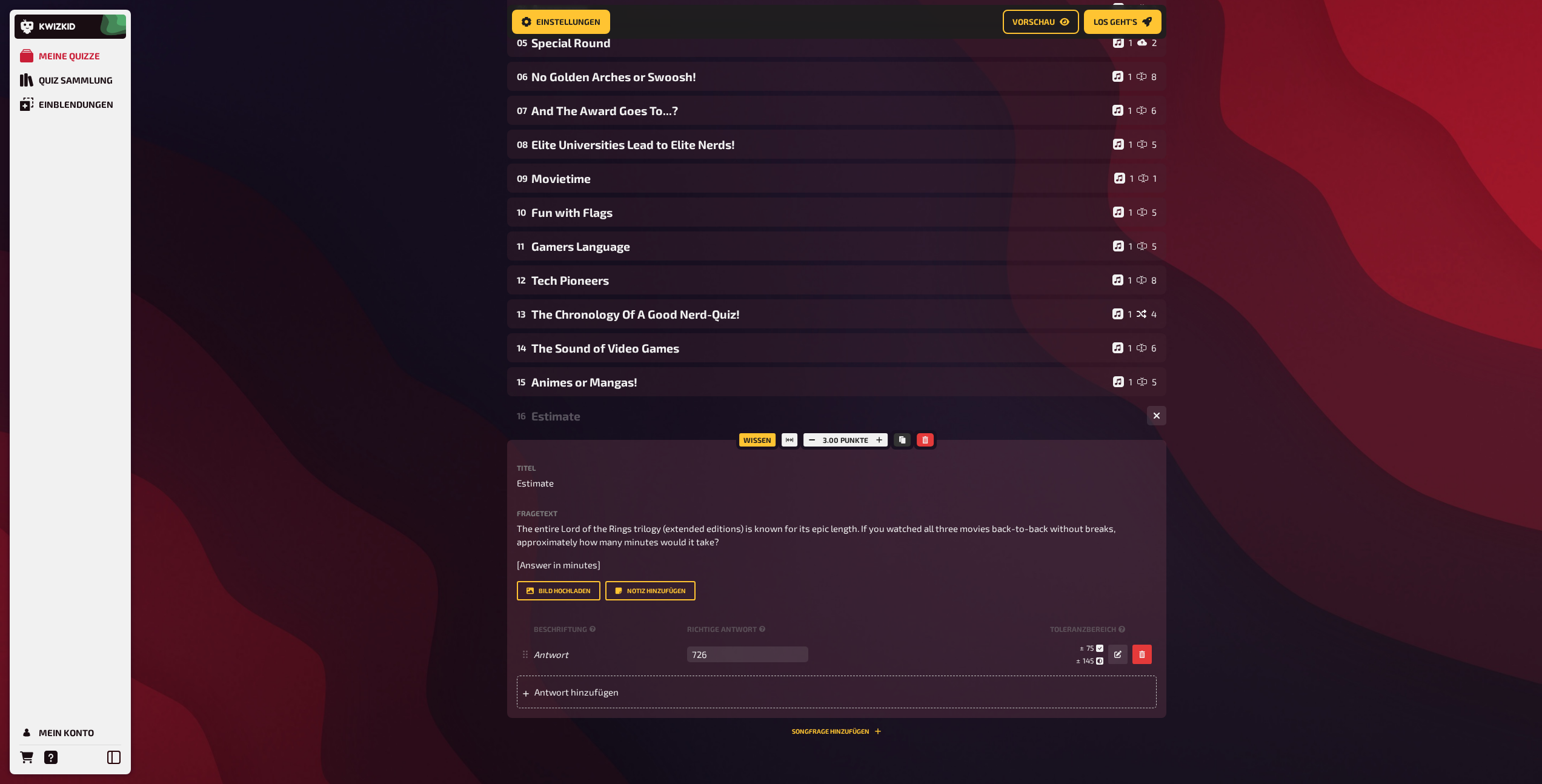
scroll to position [300, 0]
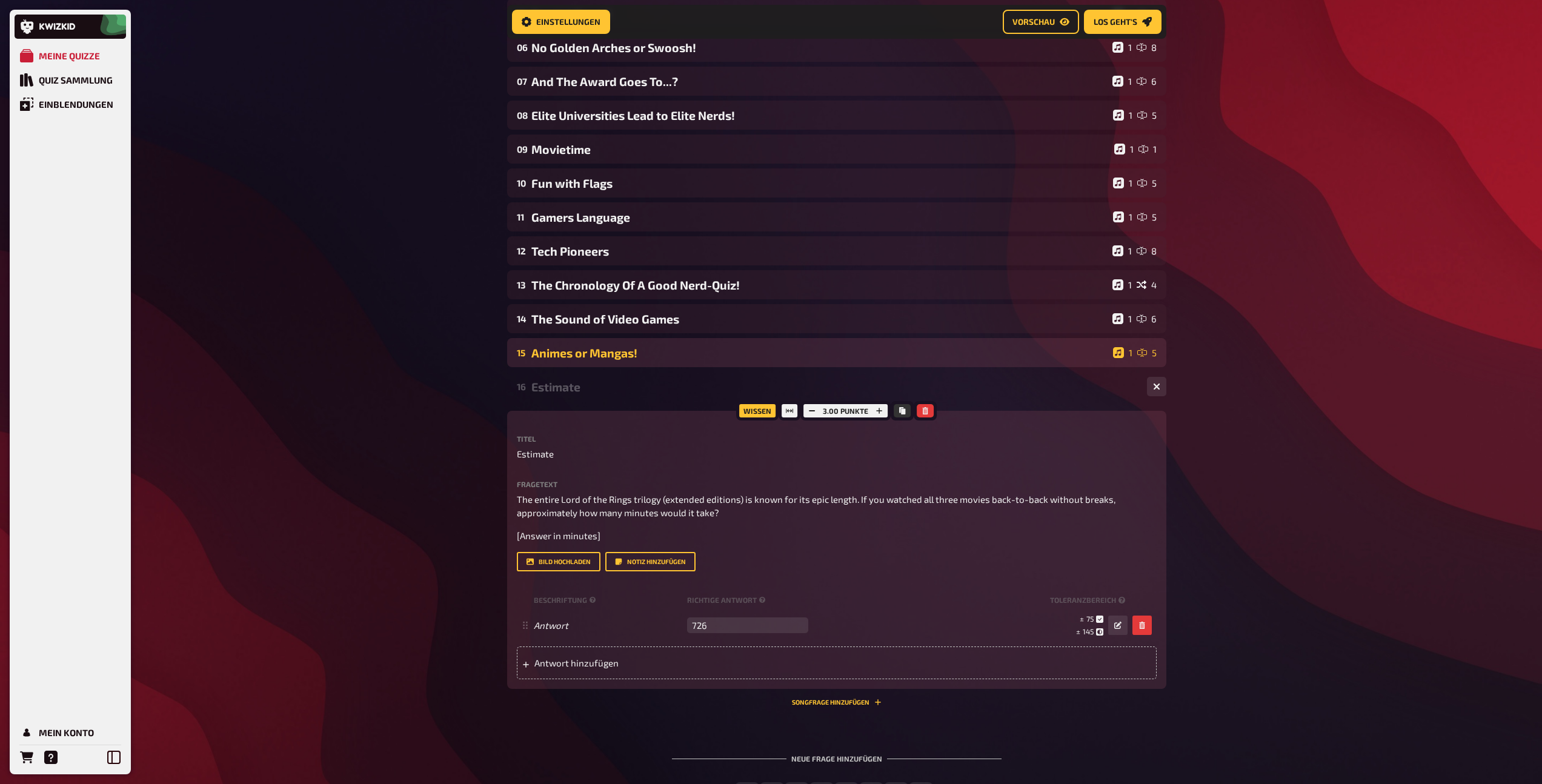
click at [639, 355] on div "Animes or Mangas!" at bounding box center [819, 352] width 577 height 14
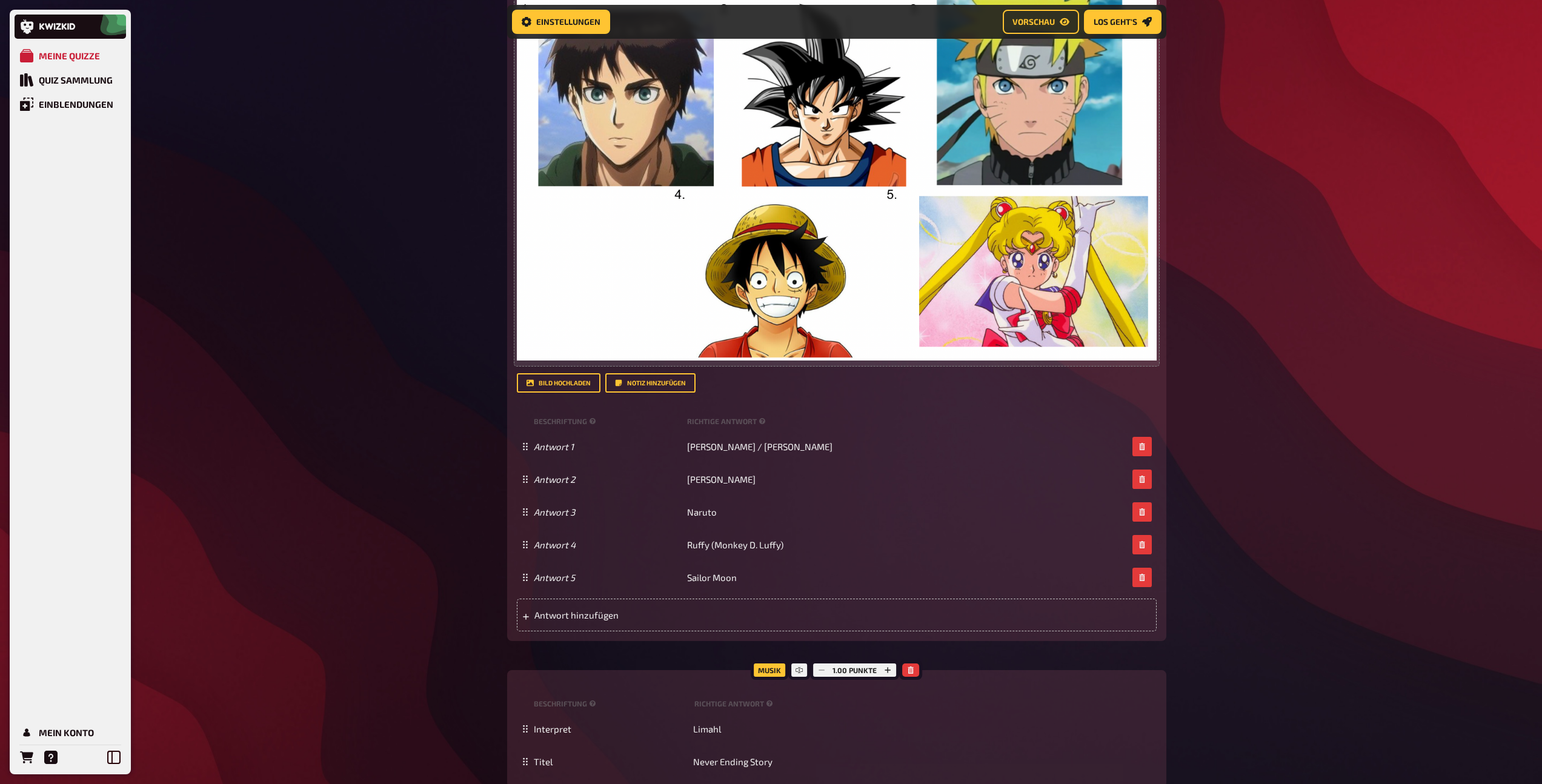
scroll to position [906, 0]
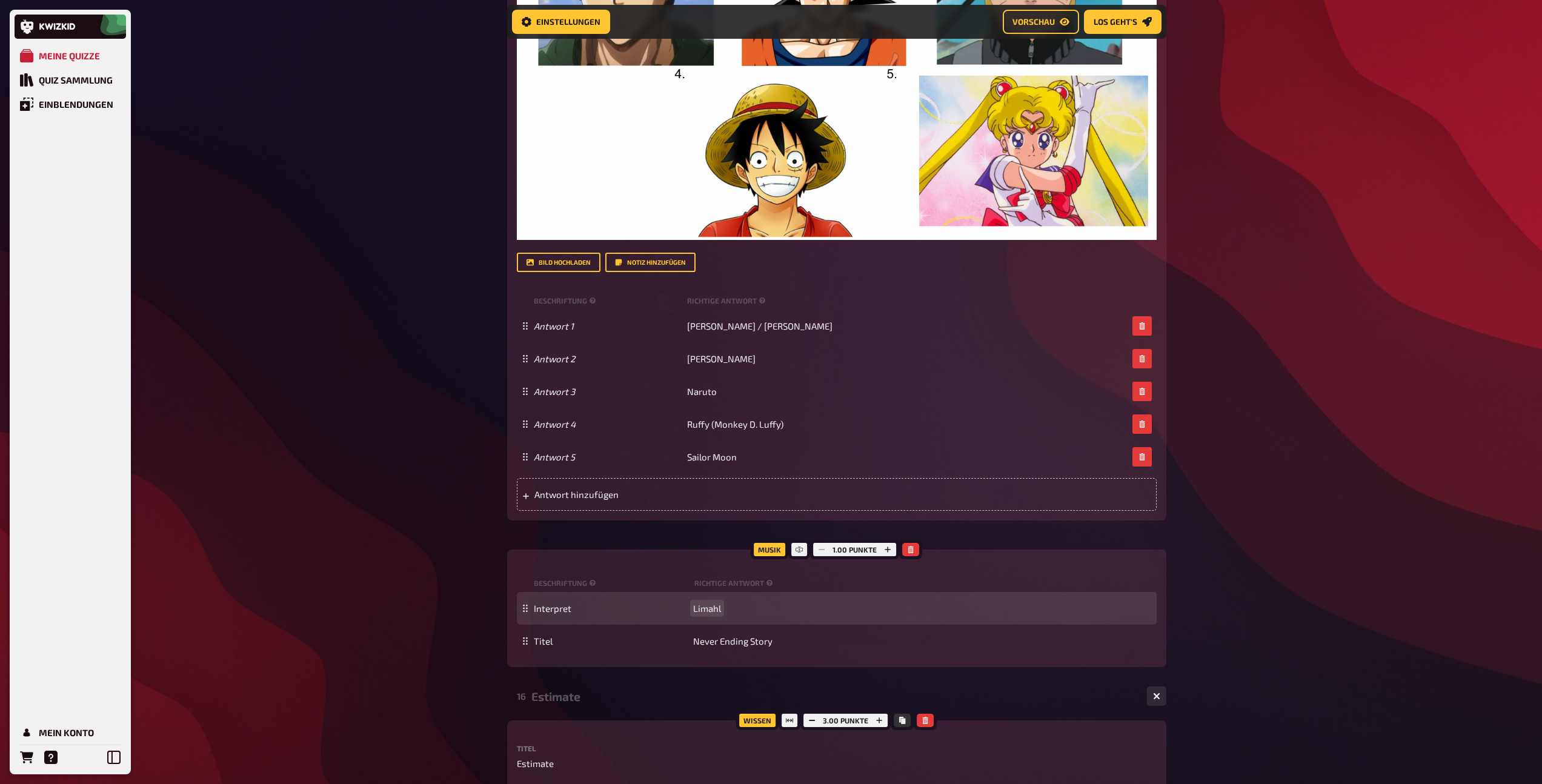
click at [719, 606] on span "Limahl" at bounding box center [706, 608] width 28 height 11
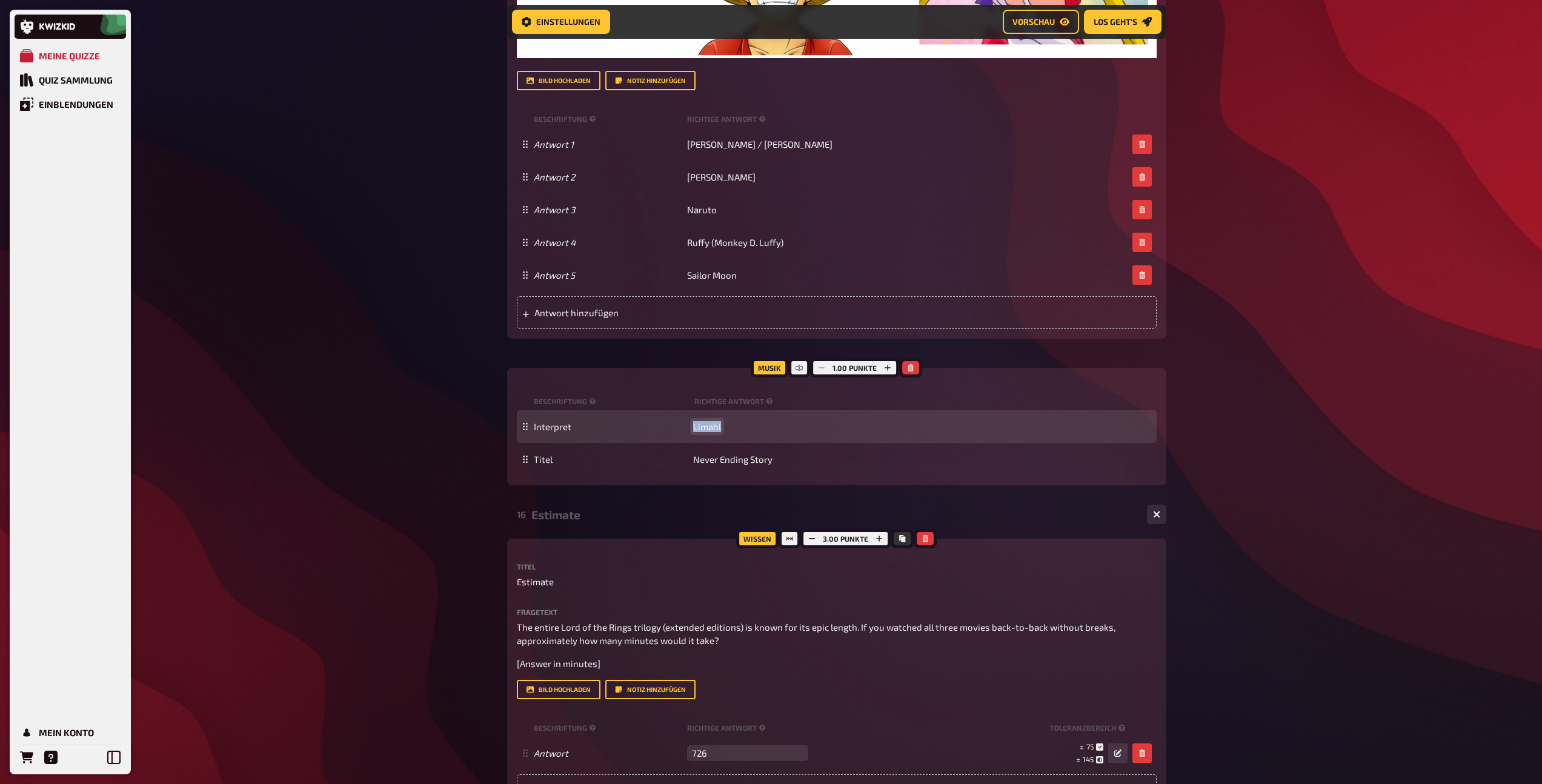
scroll to position [1109, 0]
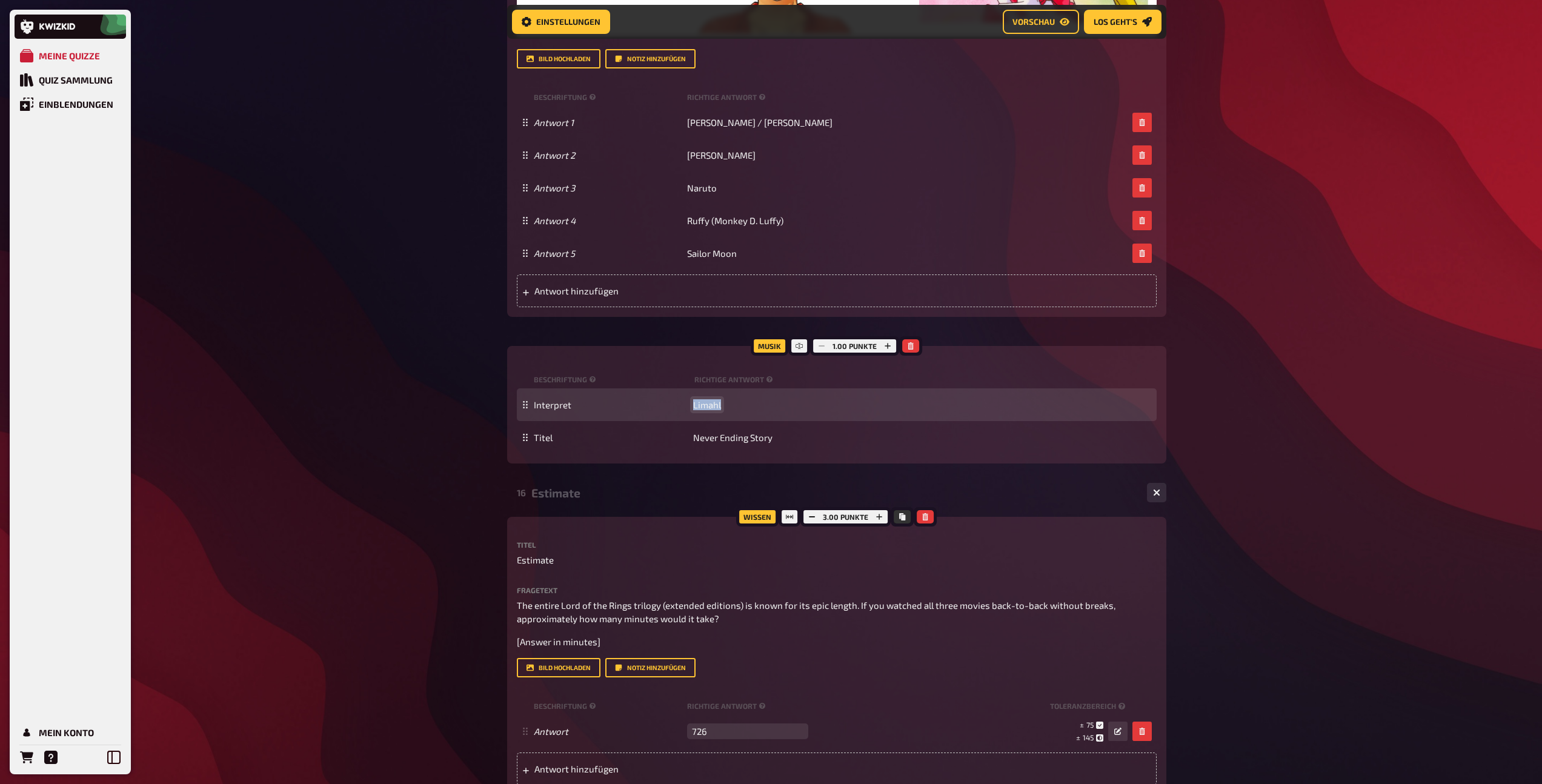
copy span "Limahl"
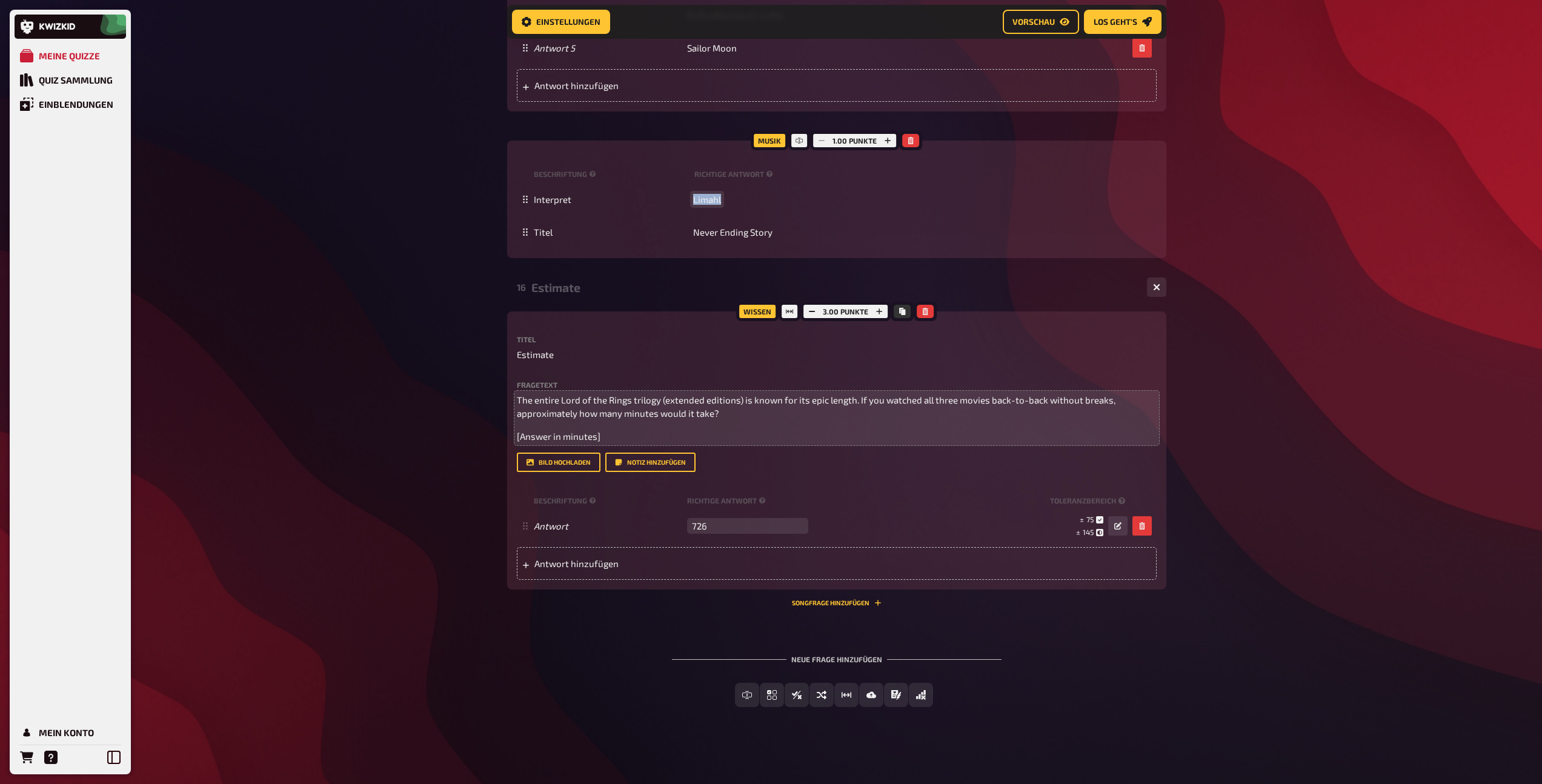
scroll to position [1315, 0]
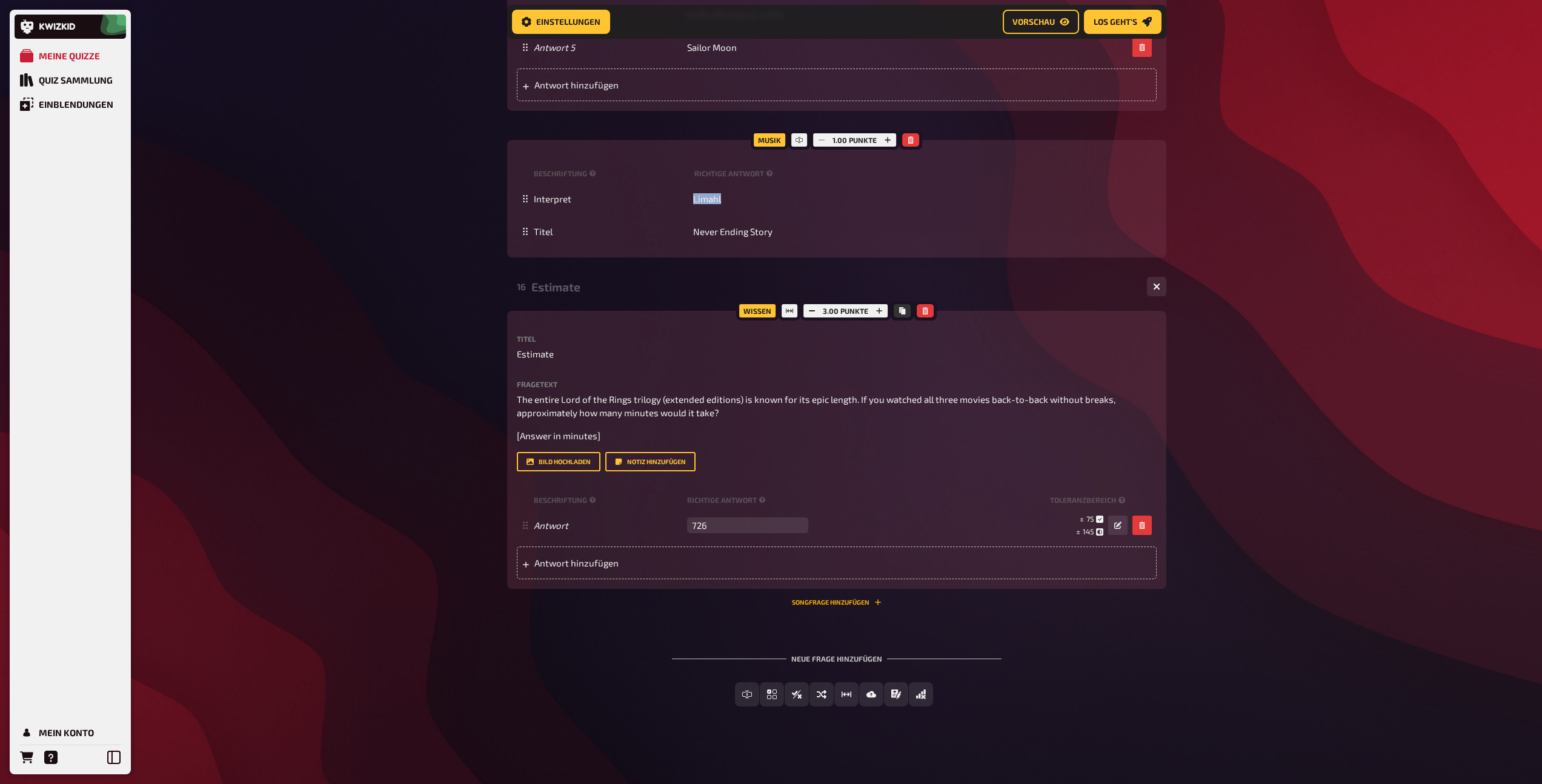
click at [831, 601] on button "Songfrage hinzufügen" at bounding box center [836, 602] width 89 height 8
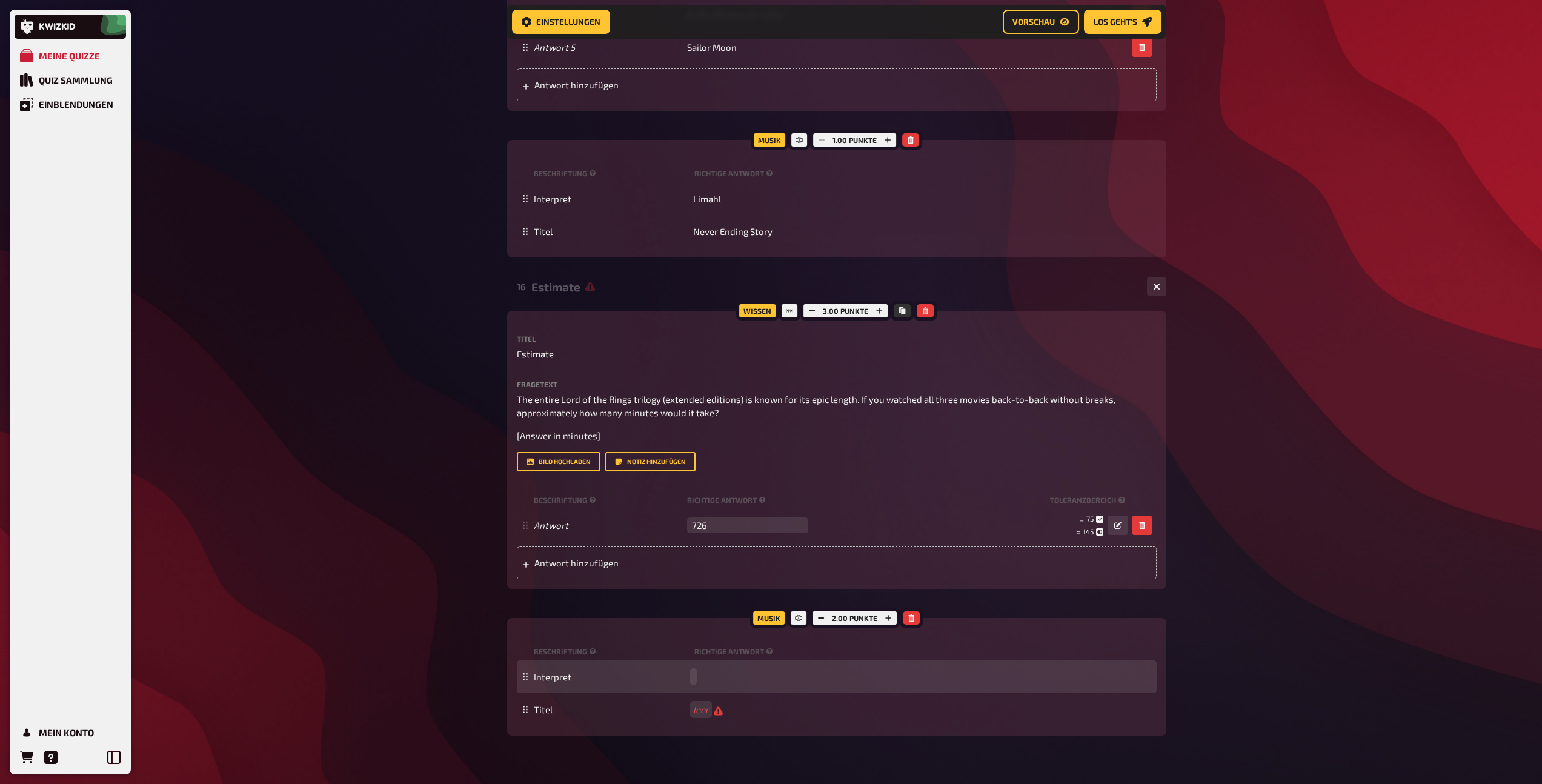
paste span
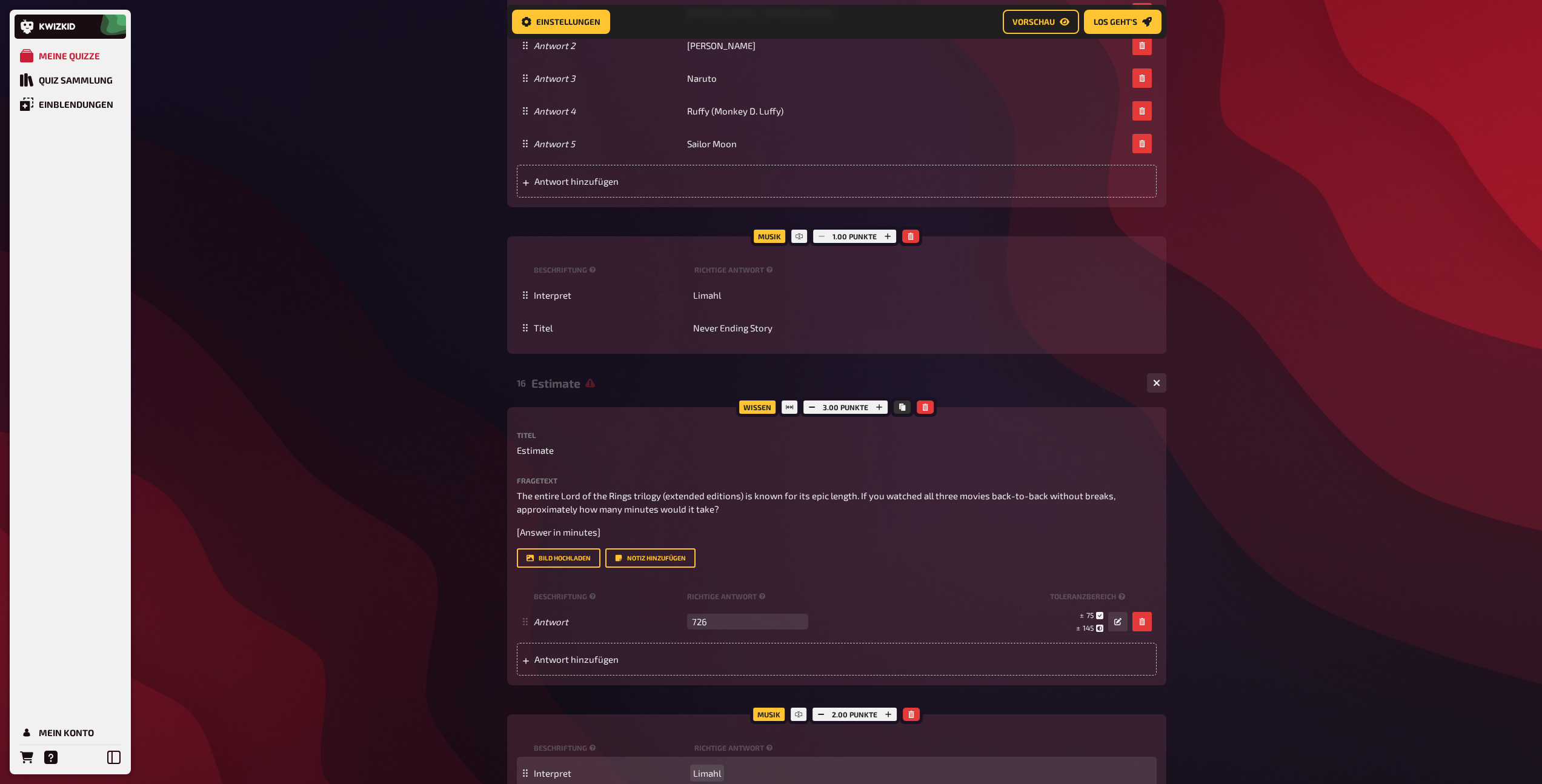
scroll to position [1210, 0]
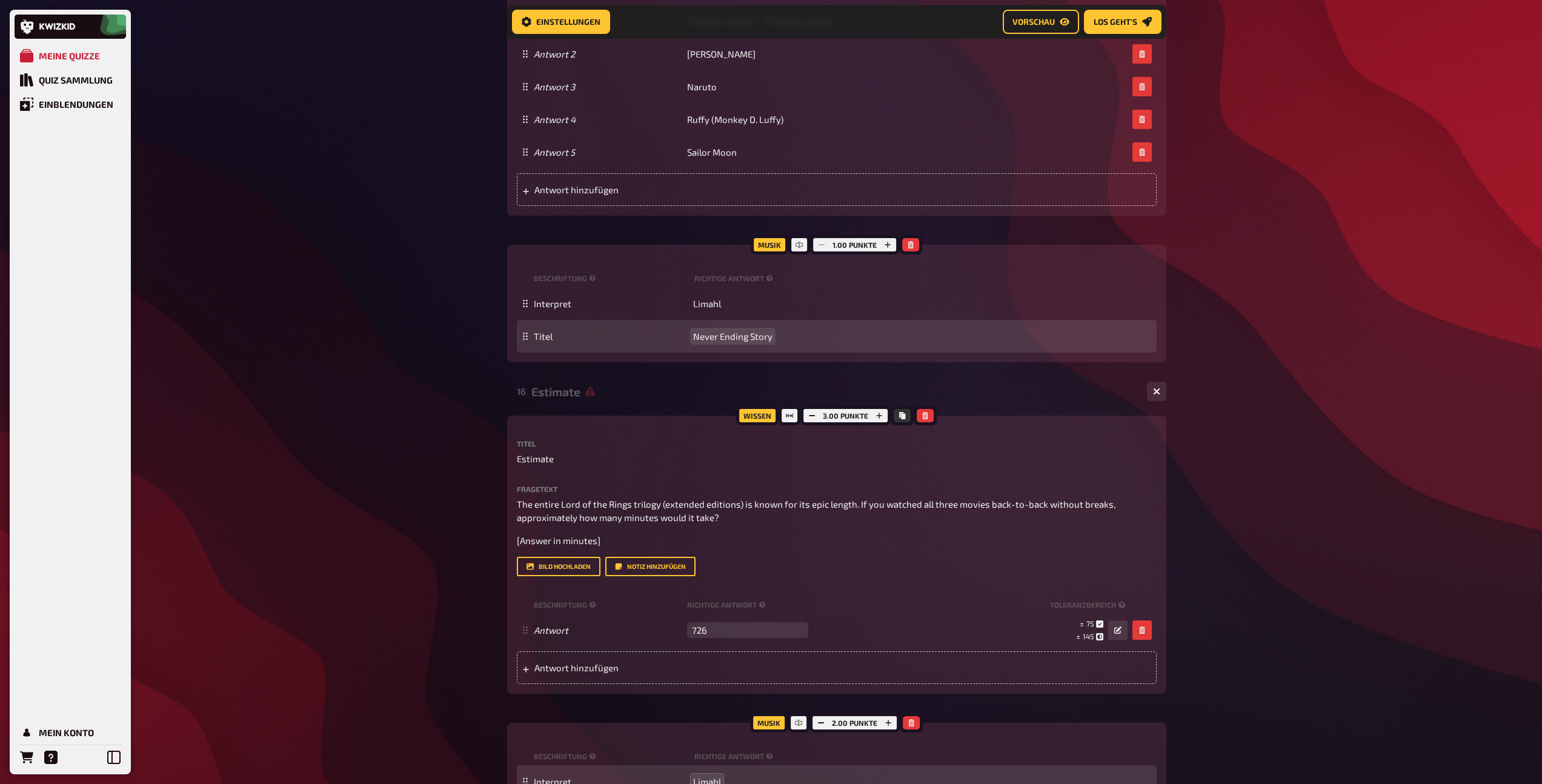
click at [737, 337] on span "Never Ending Story" at bounding box center [732, 336] width 79 height 11
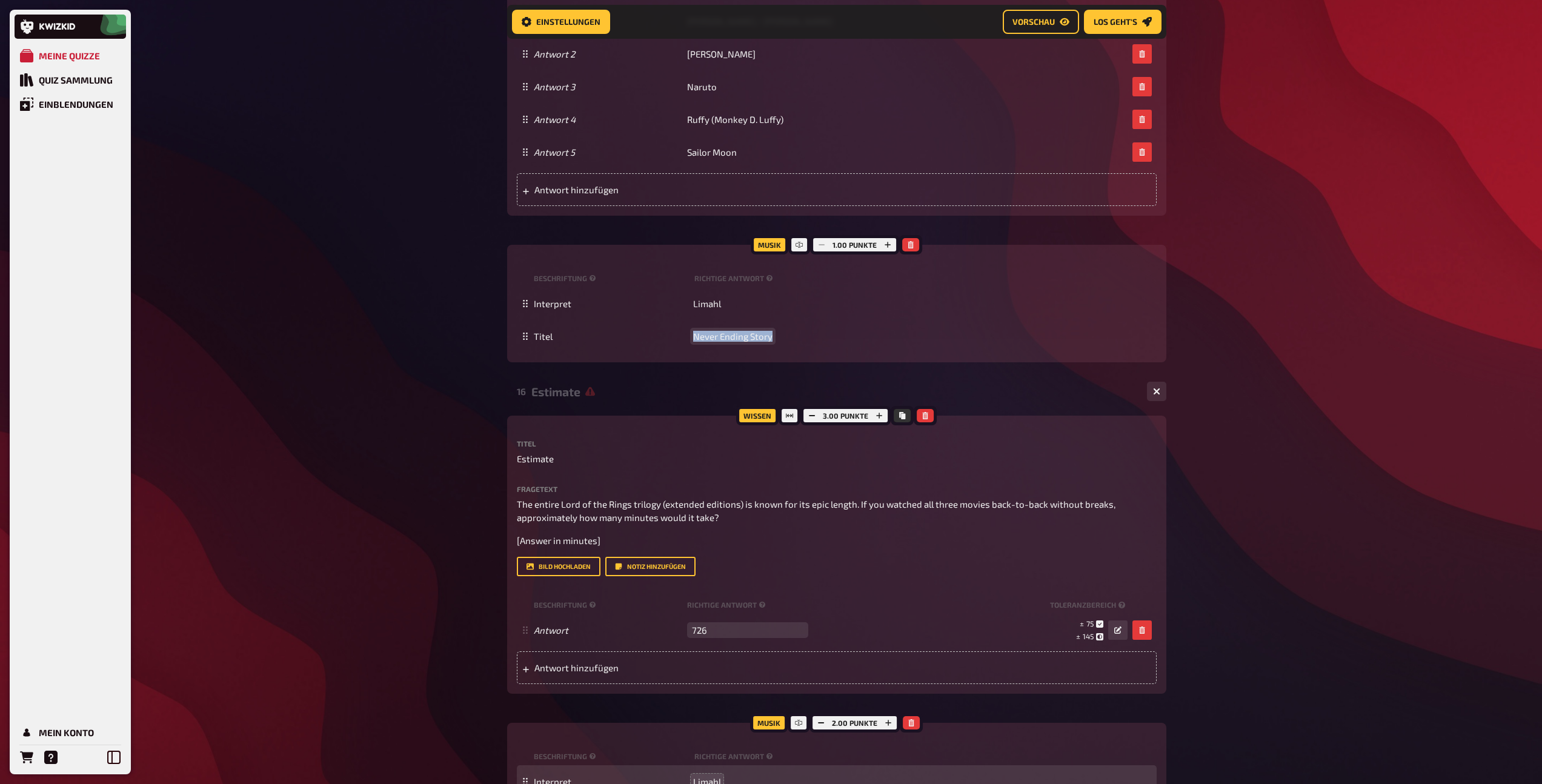
copy span "Never Ending Story"
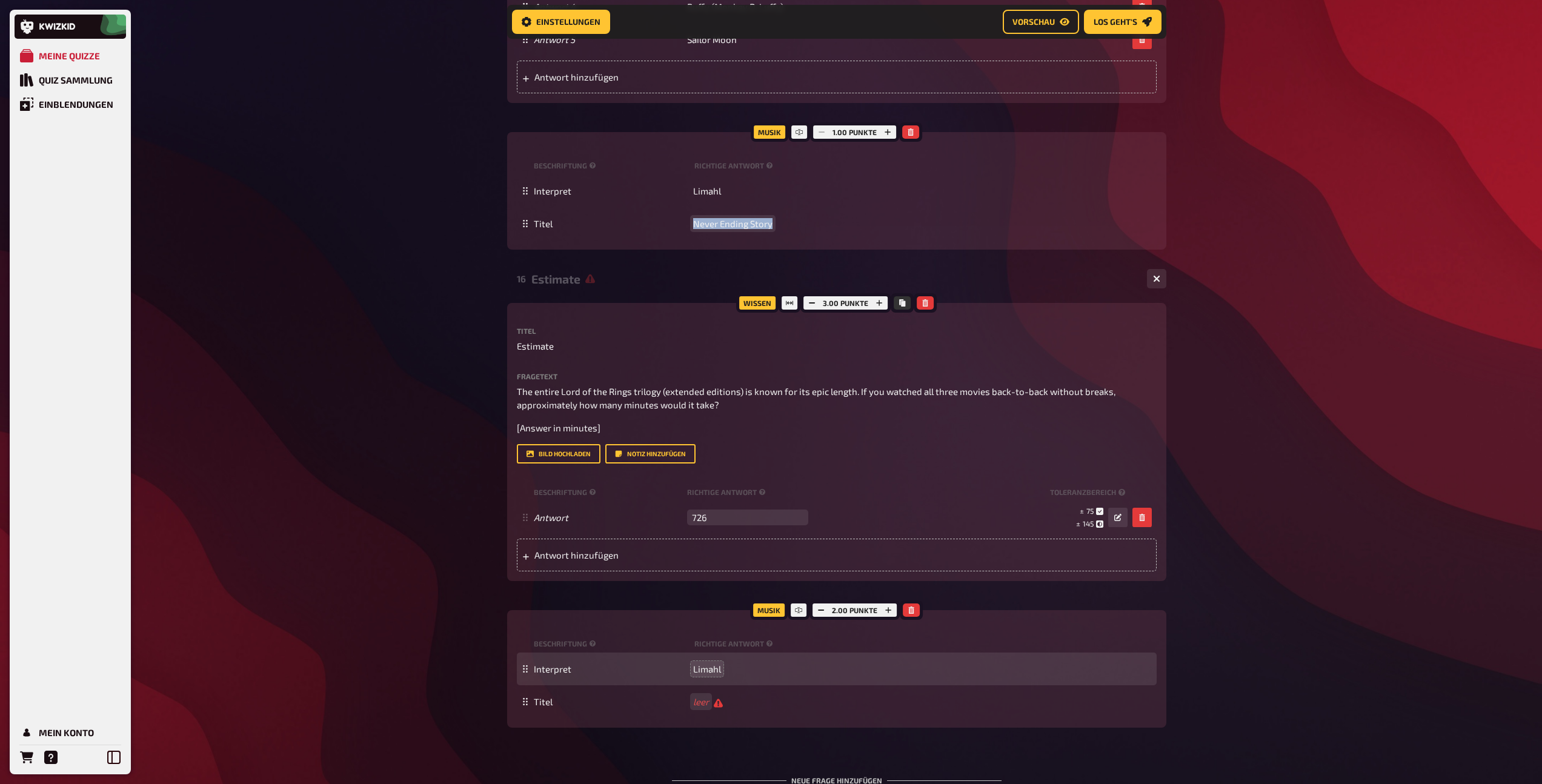
scroll to position [1445, 0]
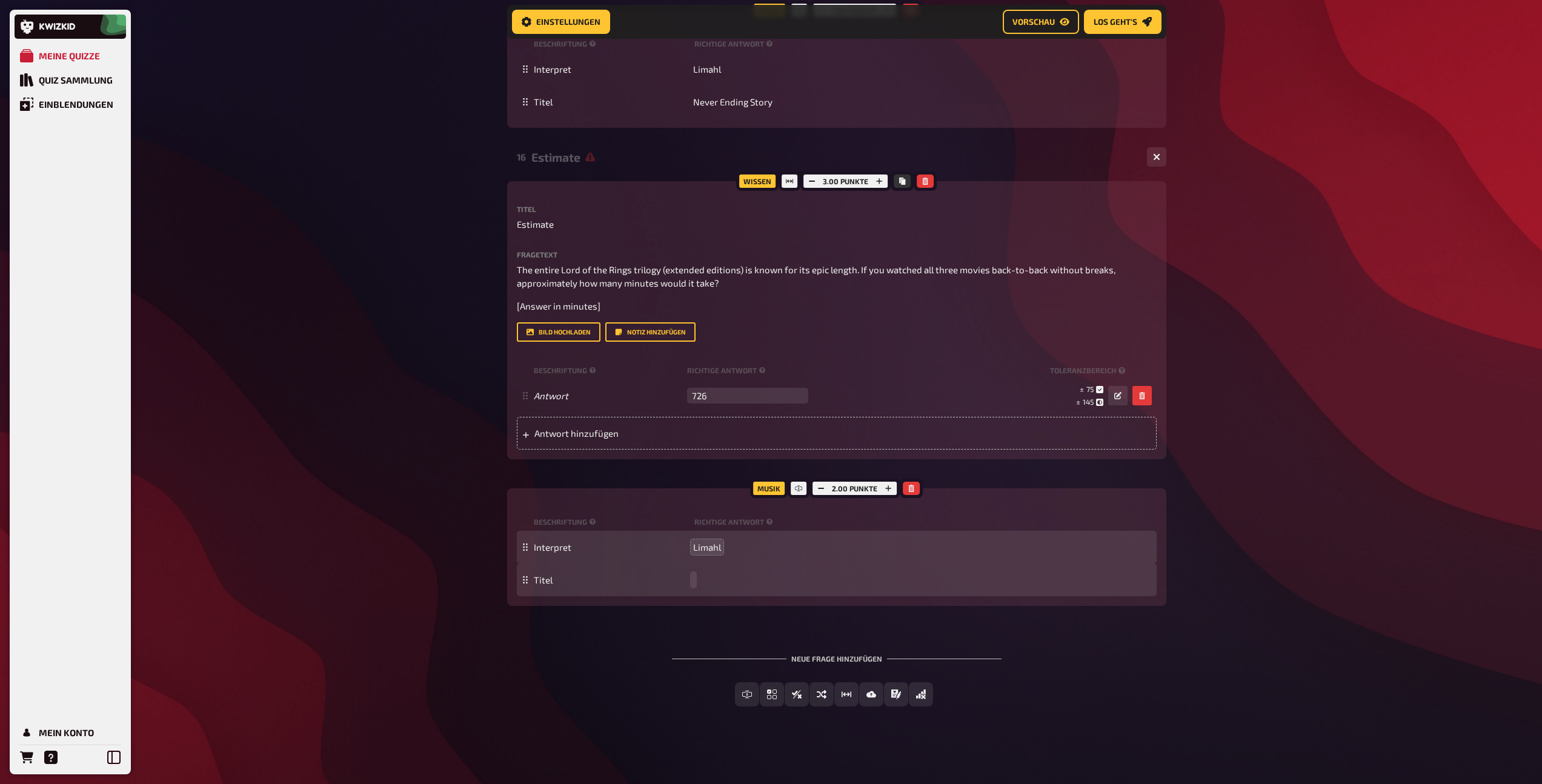
paste span
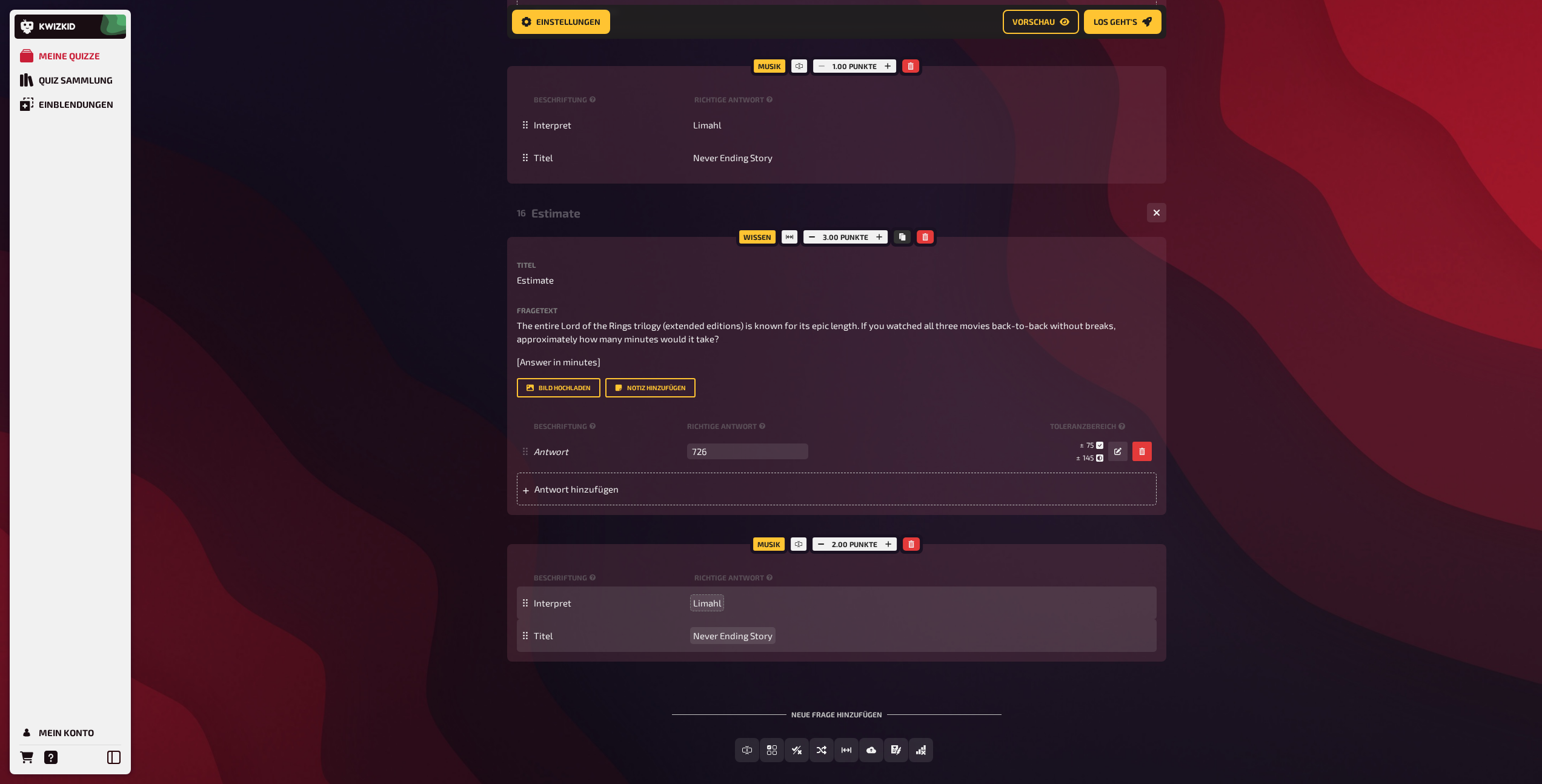
scroll to position [1191, 0]
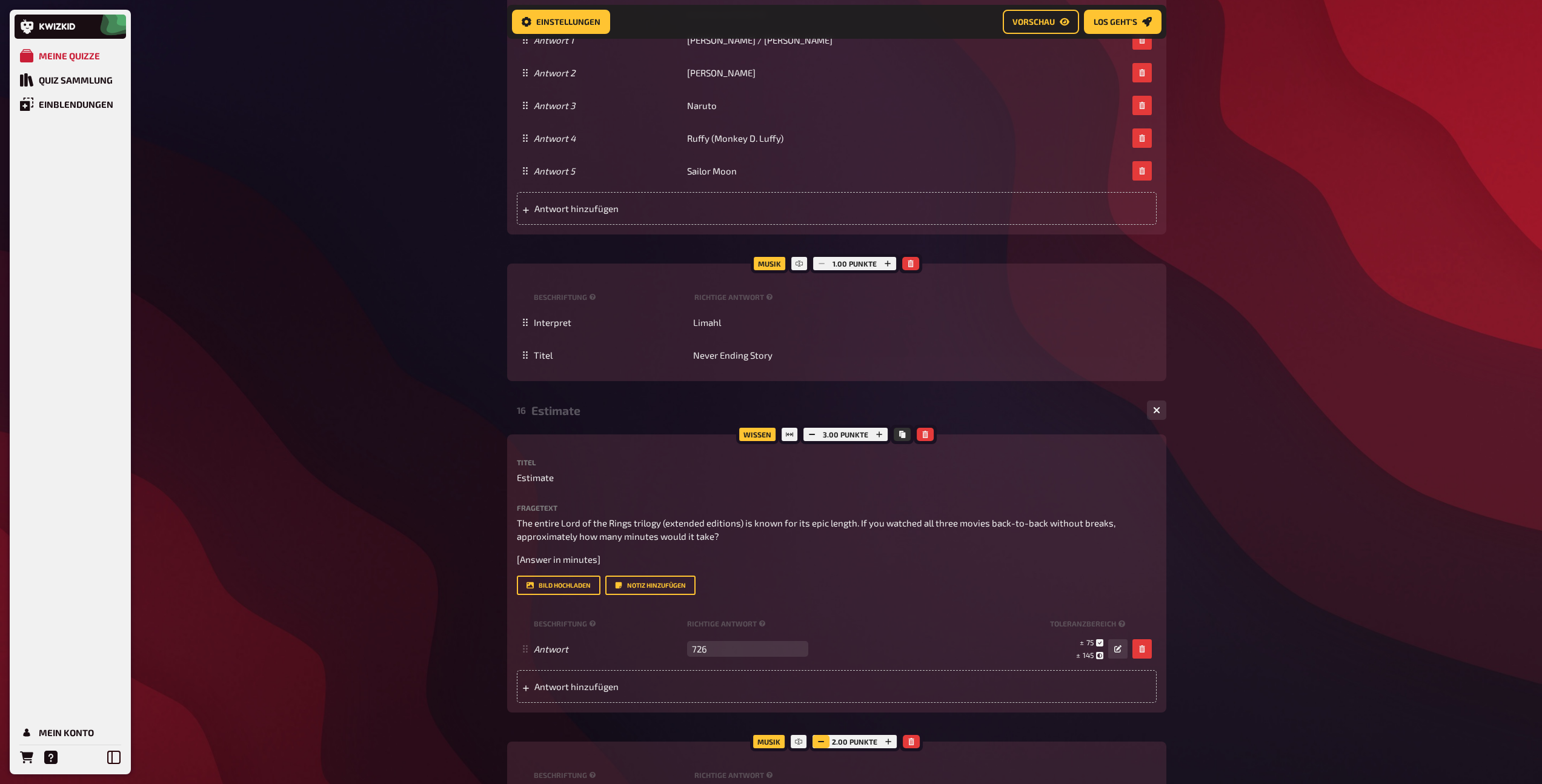
click at [820, 743] on icon "button" at bounding box center [820, 741] width 8 height 8
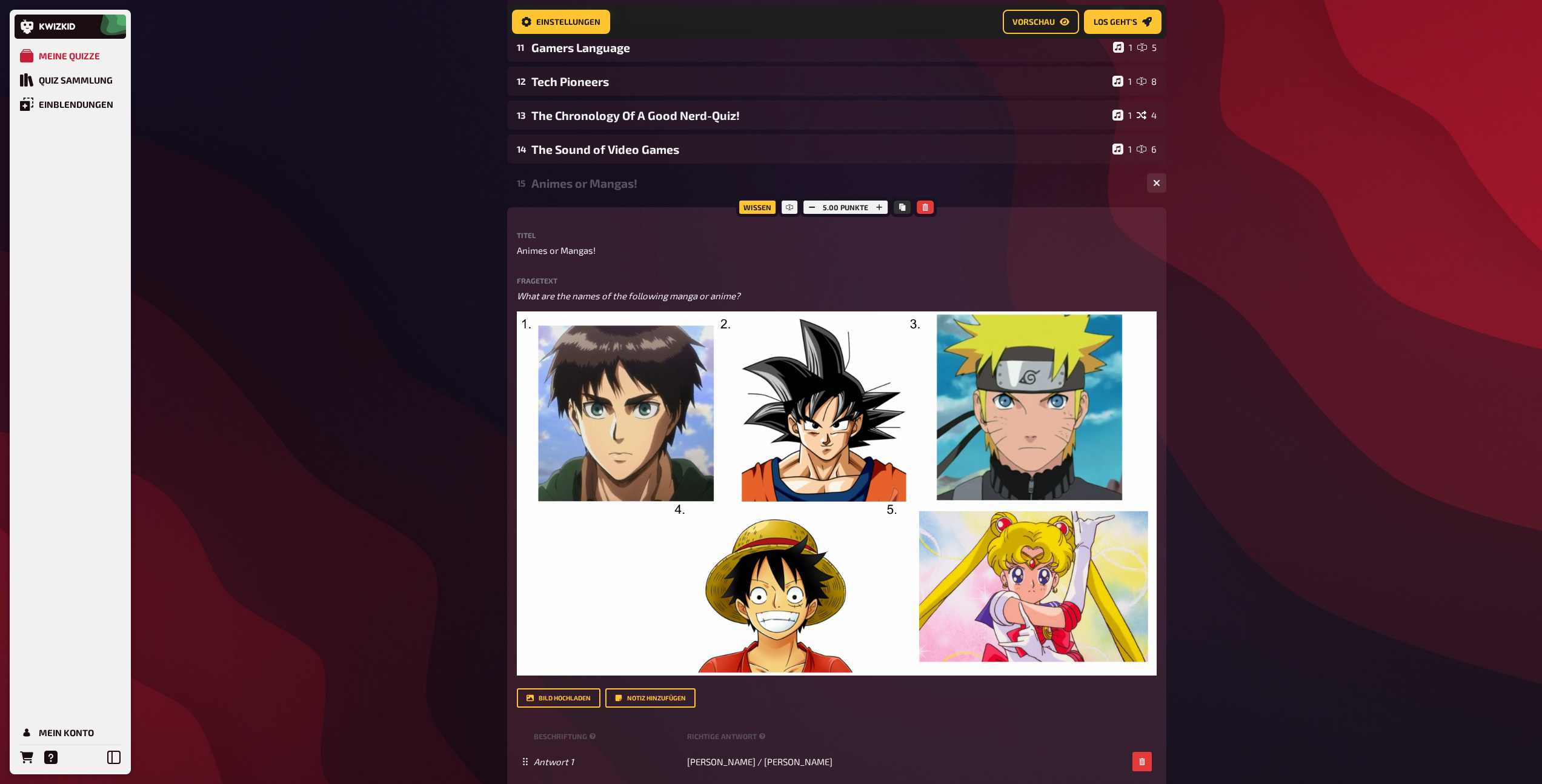
scroll to position [416, 0]
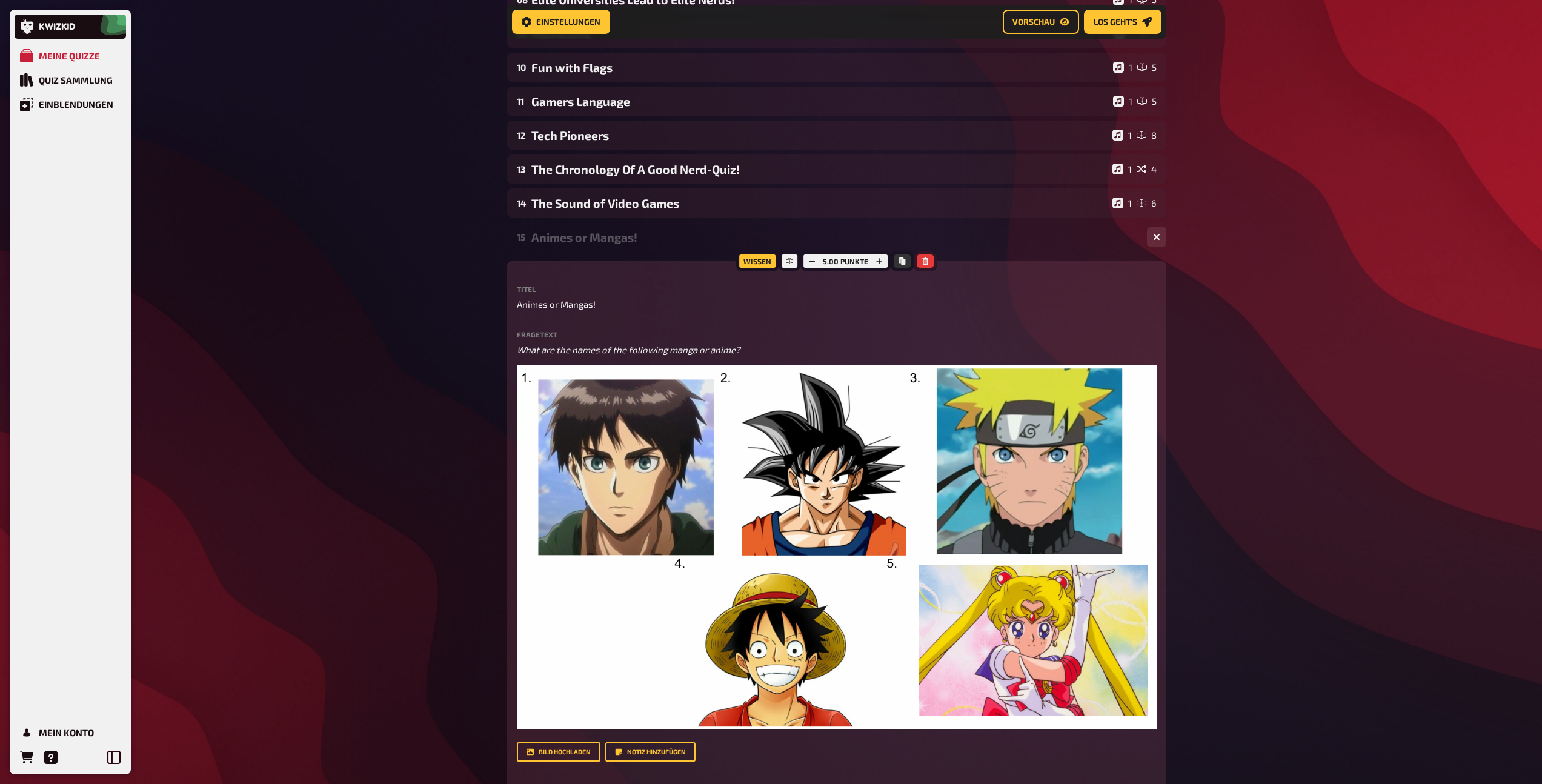
click at [921, 262] on icon "button" at bounding box center [925, 261] width 8 height 8
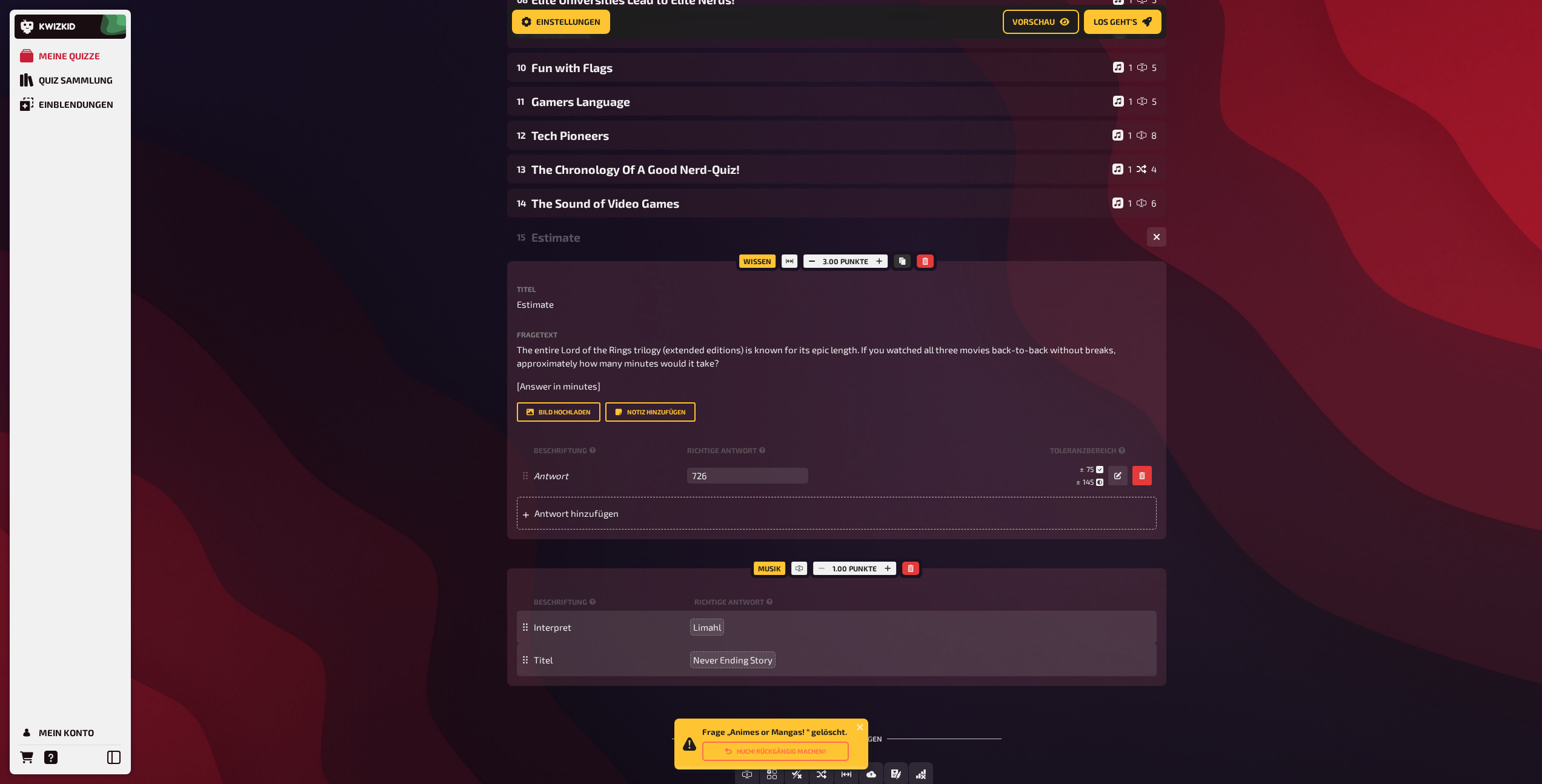
click at [566, 238] on div "Estimate" at bounding box center [834, 237] width 606 height 14
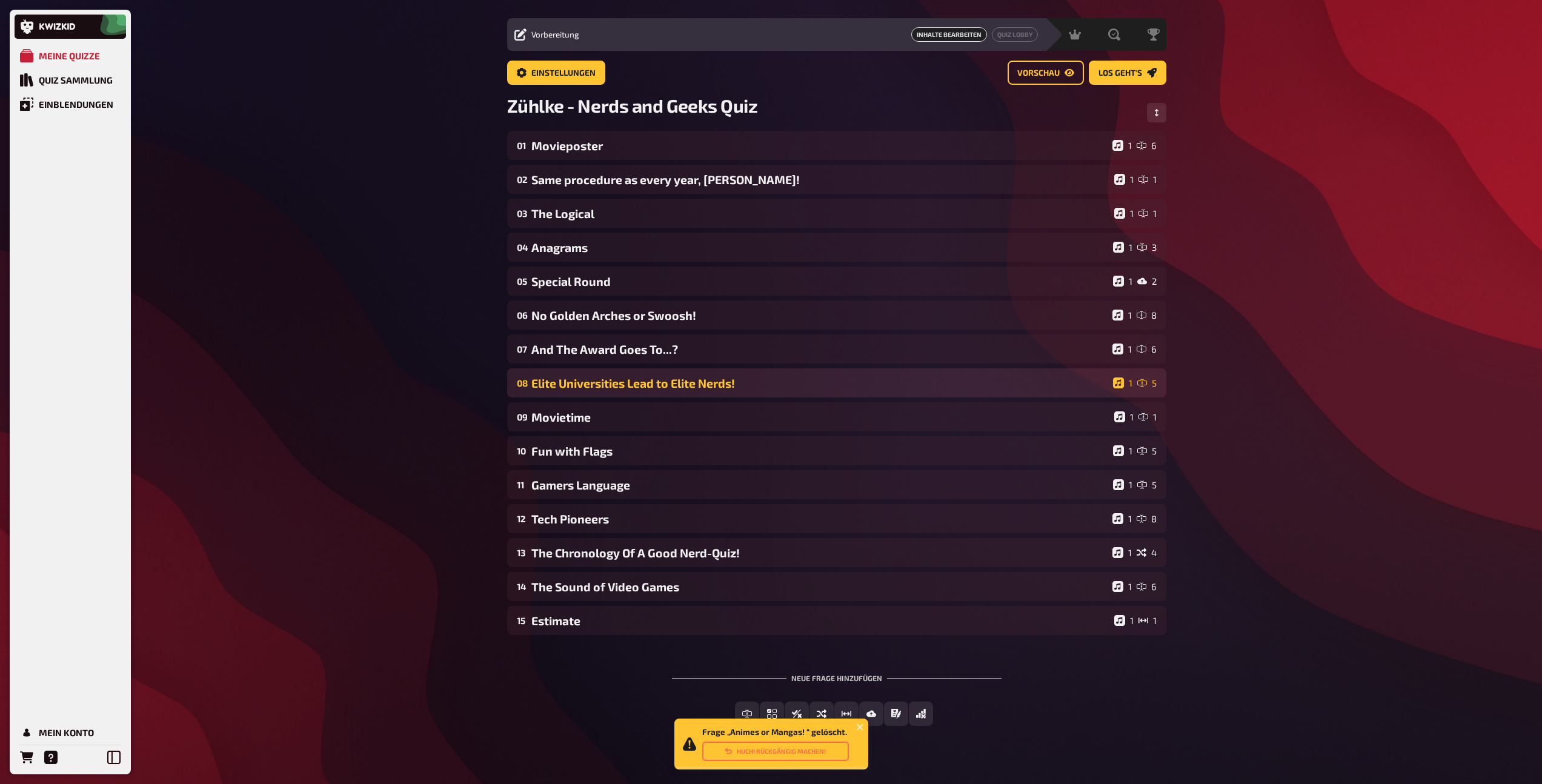
scroll to position [0, 0]
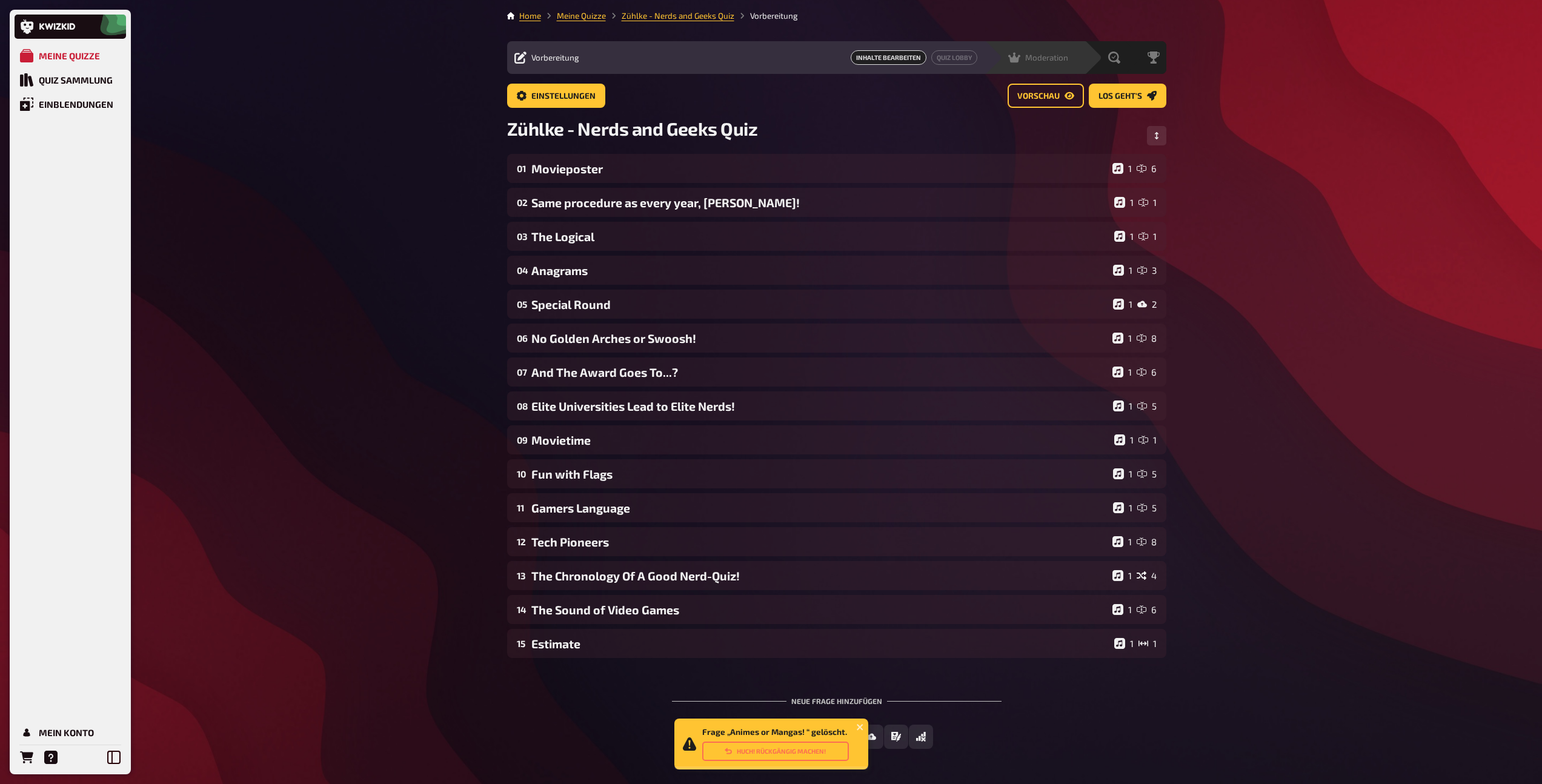
click at [1051, 64] on div "Moderation undefined" at bounding box center [1034, 58] width 100 height 33
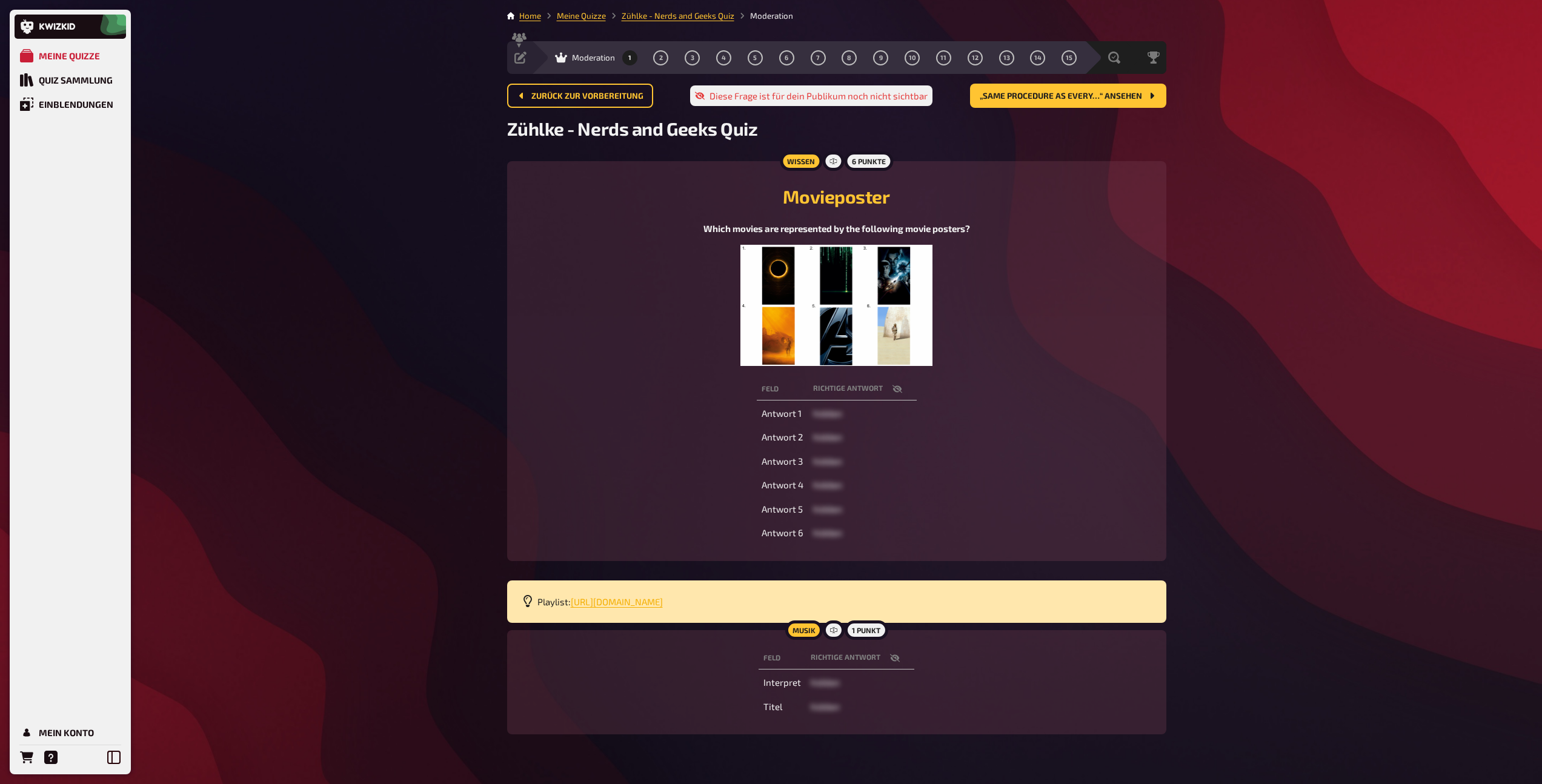
click at [662, 601] on span "https://open.spotify.com/playlist/2M6OG8y1jtVXxtNhox1tfX?si=a4a9c7c81618420b" at bounding box center [616, 601] width 92 height 11
click at [544, 59] on span "Vorbereitung" at bounding box center [555, 58] width 48 height 10
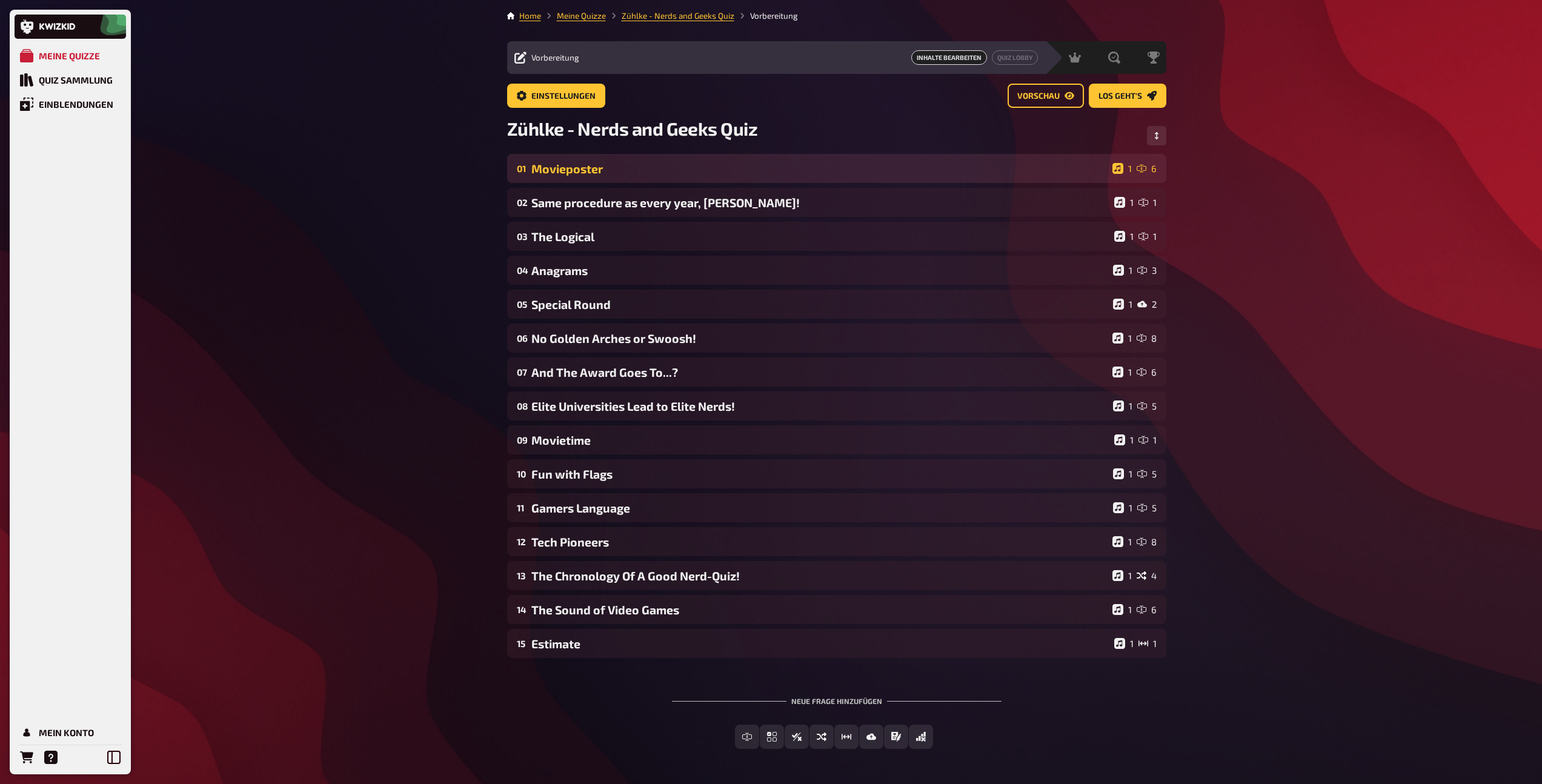
click at [673, 171] on div "Movieposter" at bounding box center [819, 168] width 576 height 14
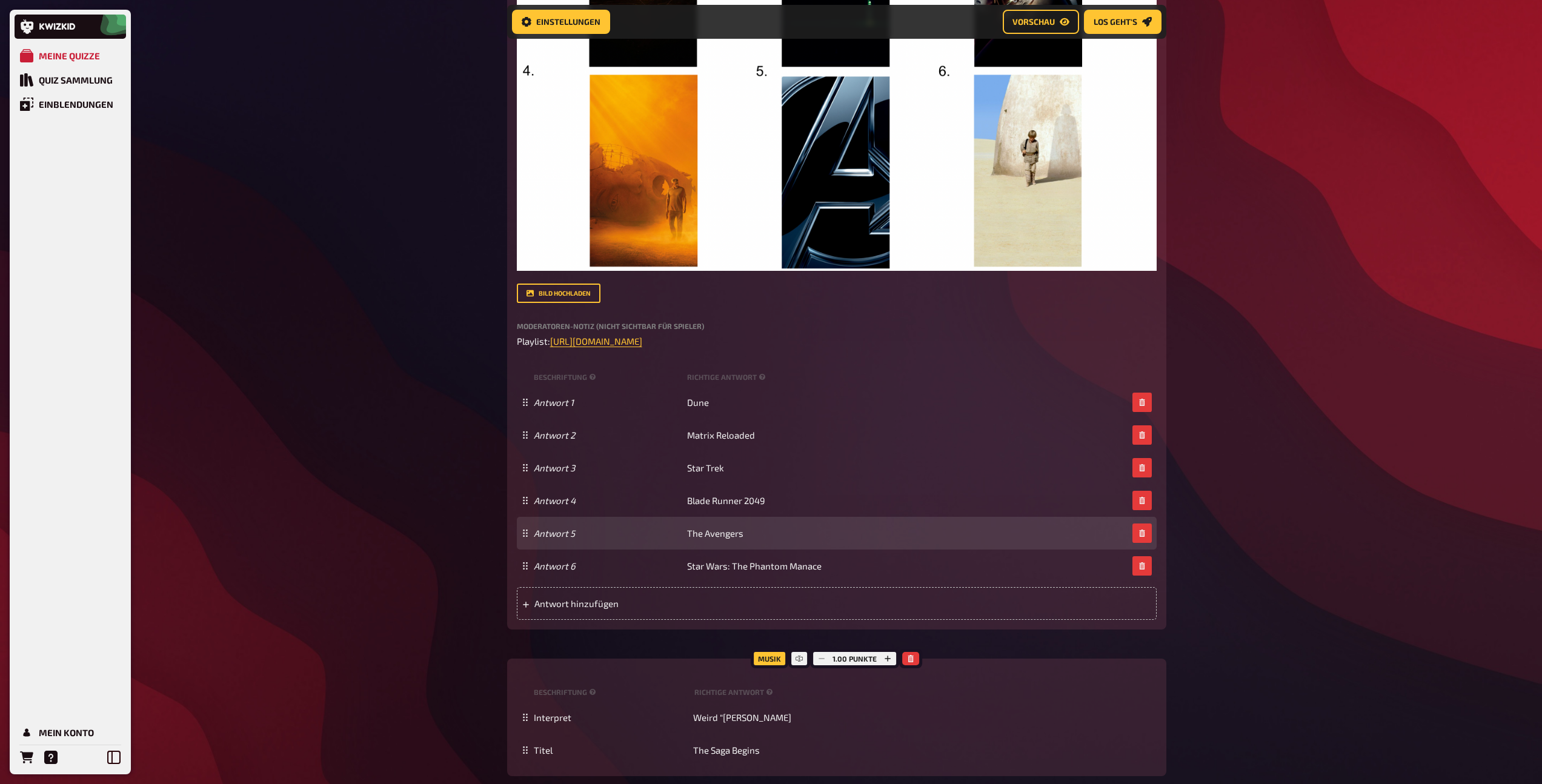
scroll to position [10, 0]
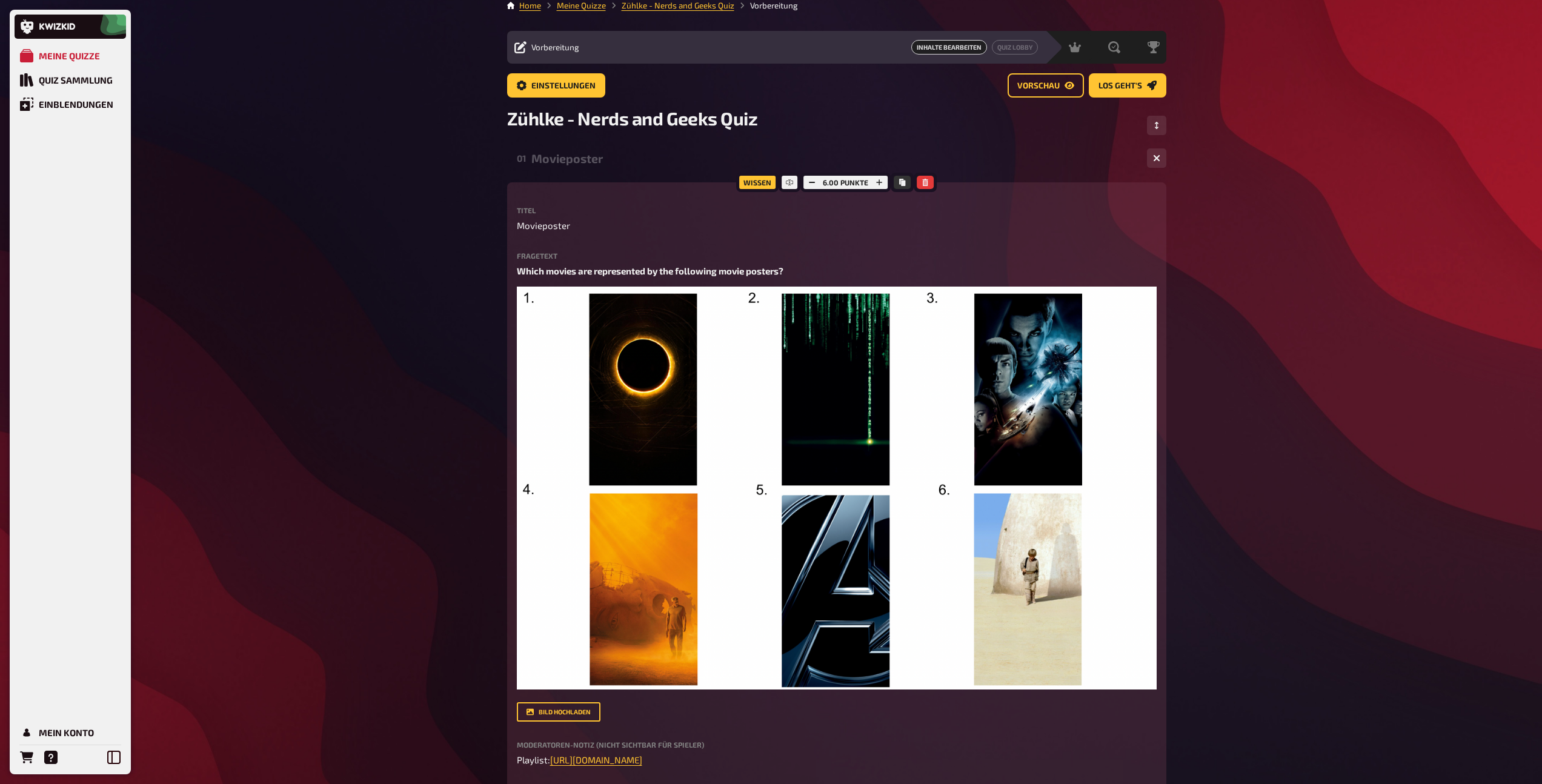
click at [580, 151] on div "Movieposter" at bounding box center [834, 158] width 606 height 14
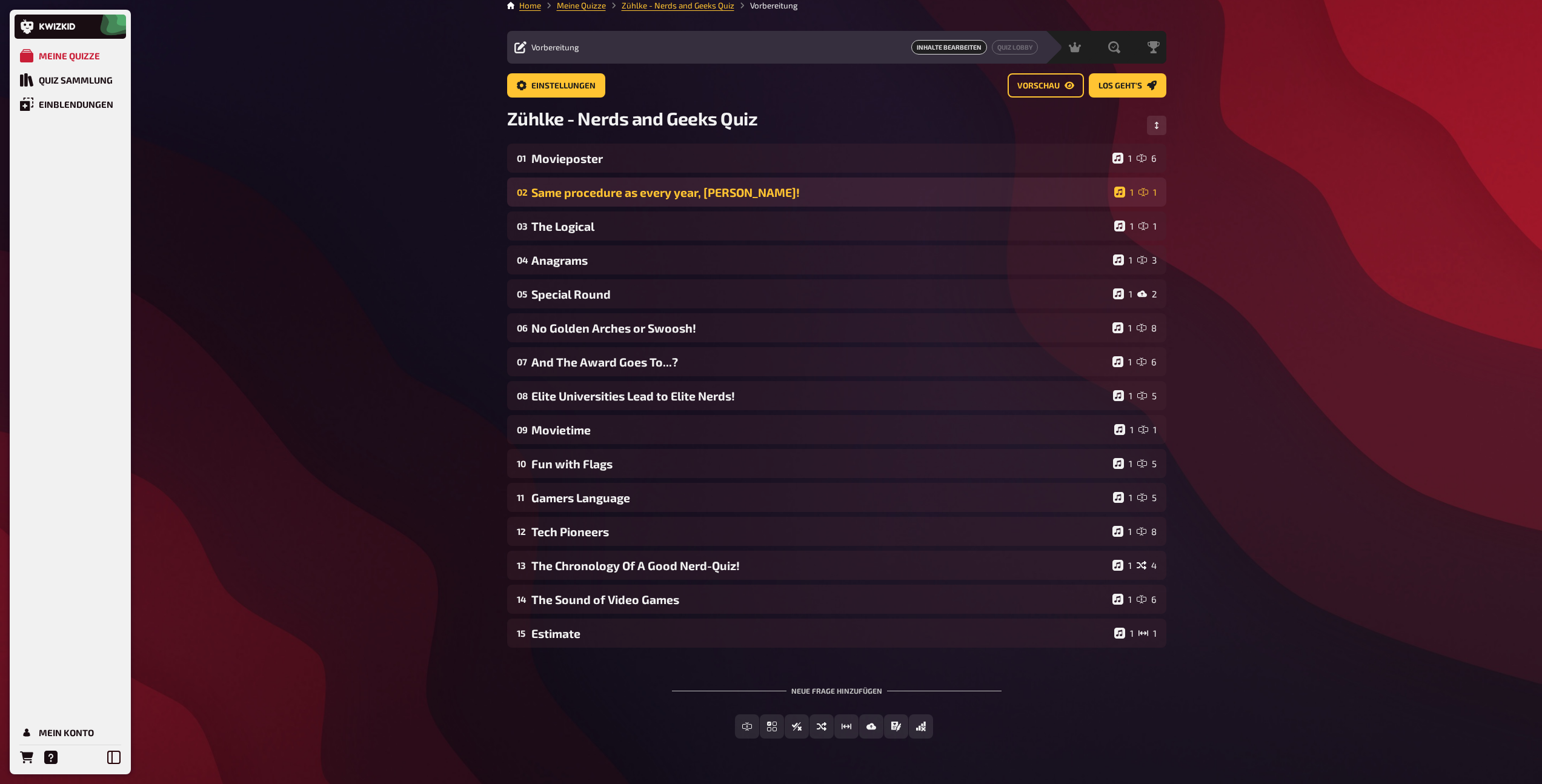
click at [587, 194] on div "Same procedure as every year, James!" at bounding box center [820, 192] width 578 height 14
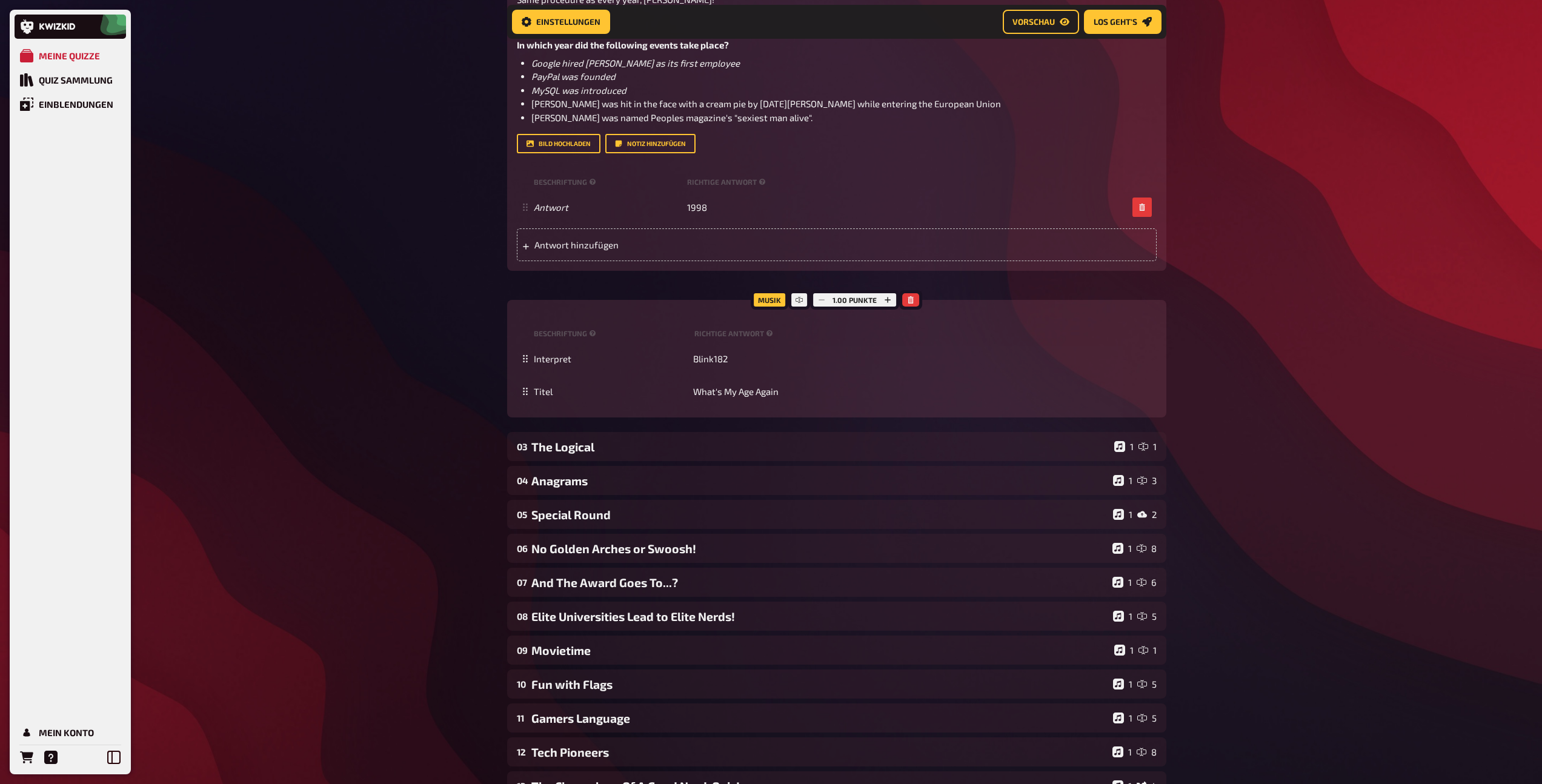
scroll to position [0, 0]
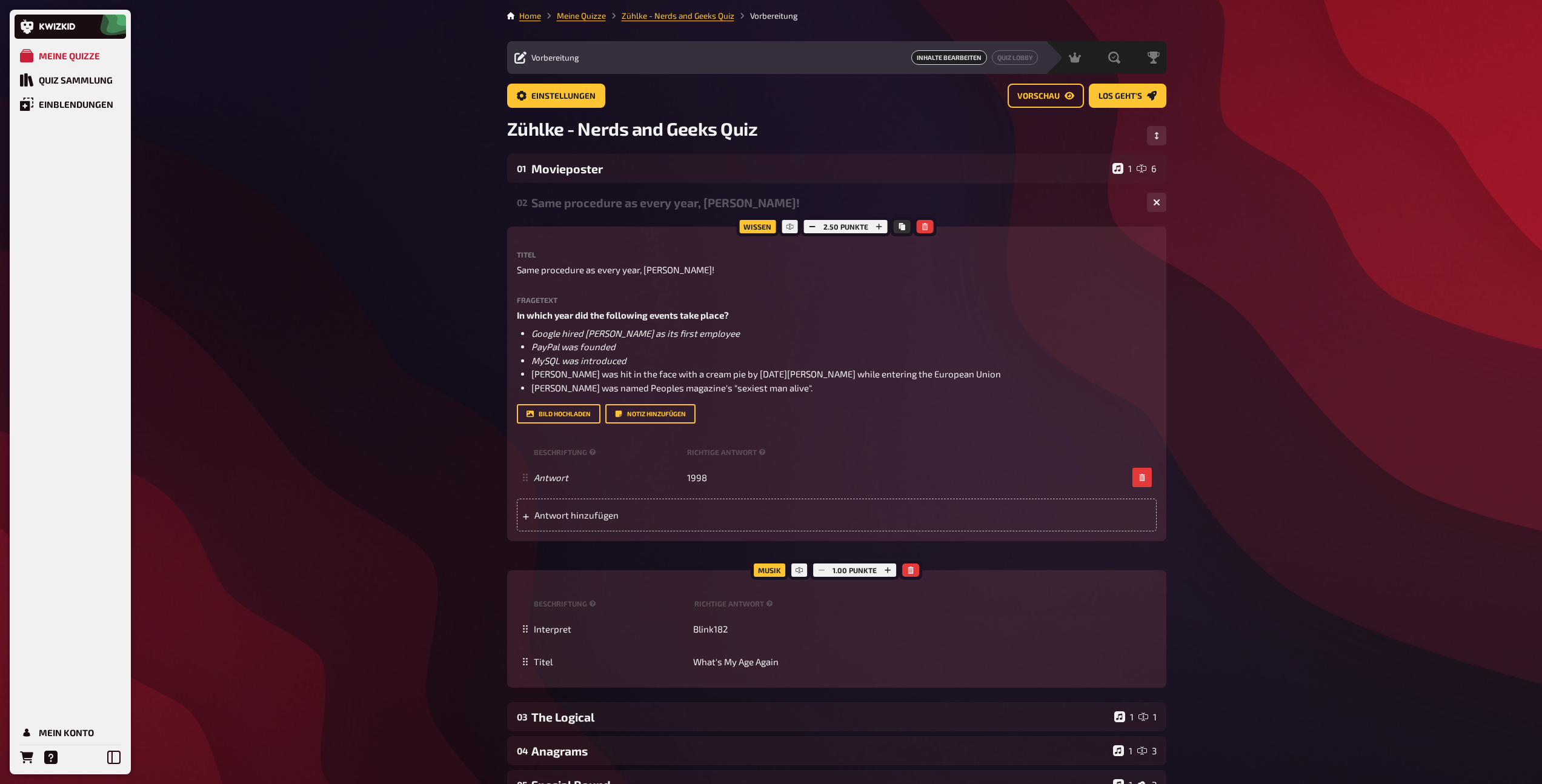
click at [569, 202] on div "Same procedure as every year, James!" at bounding box center [834, 203] width 606 height 14
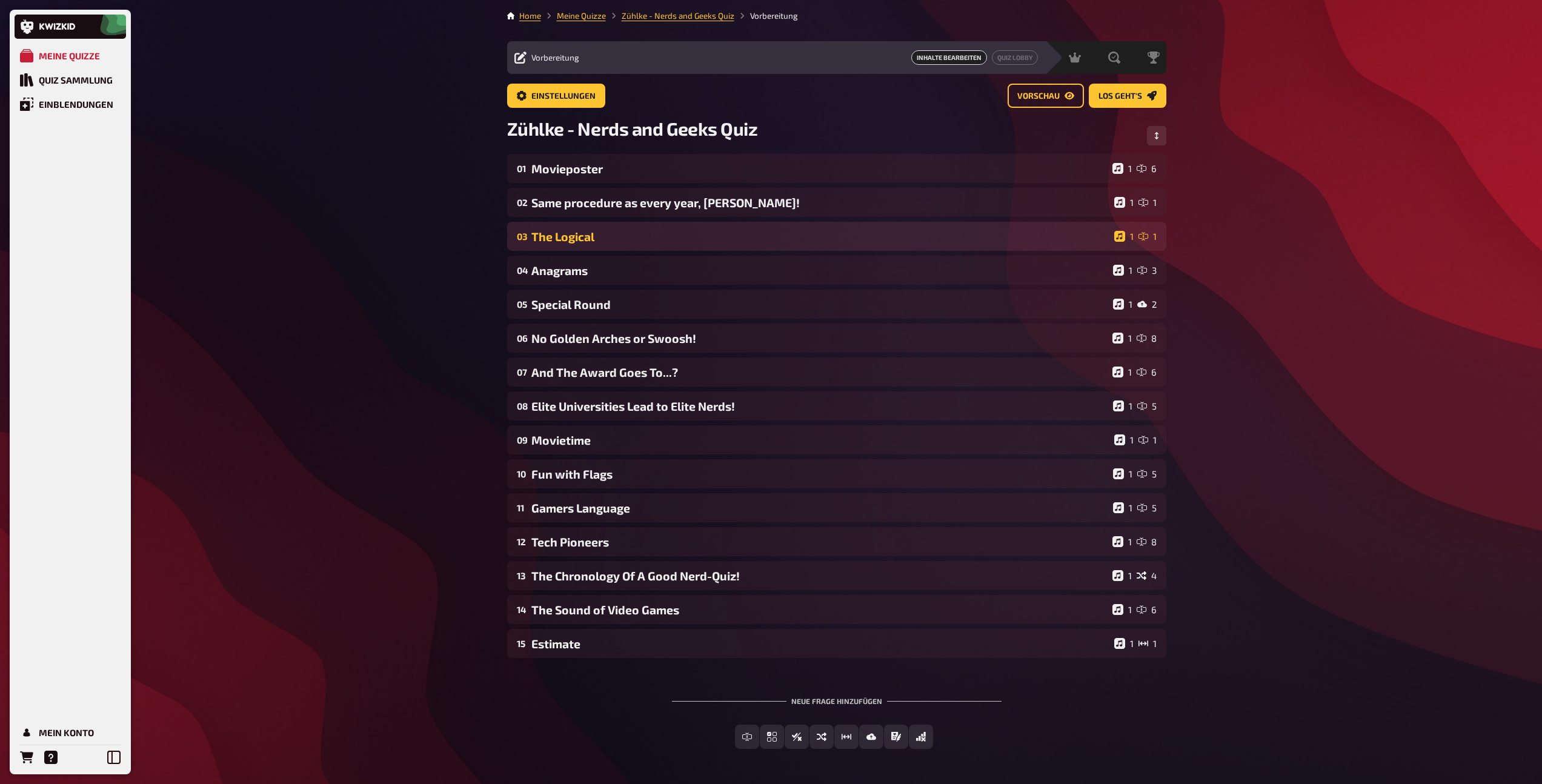
click at [580, 229] on div "The Logical" at bounding box center [820, 236] width 578 height 14
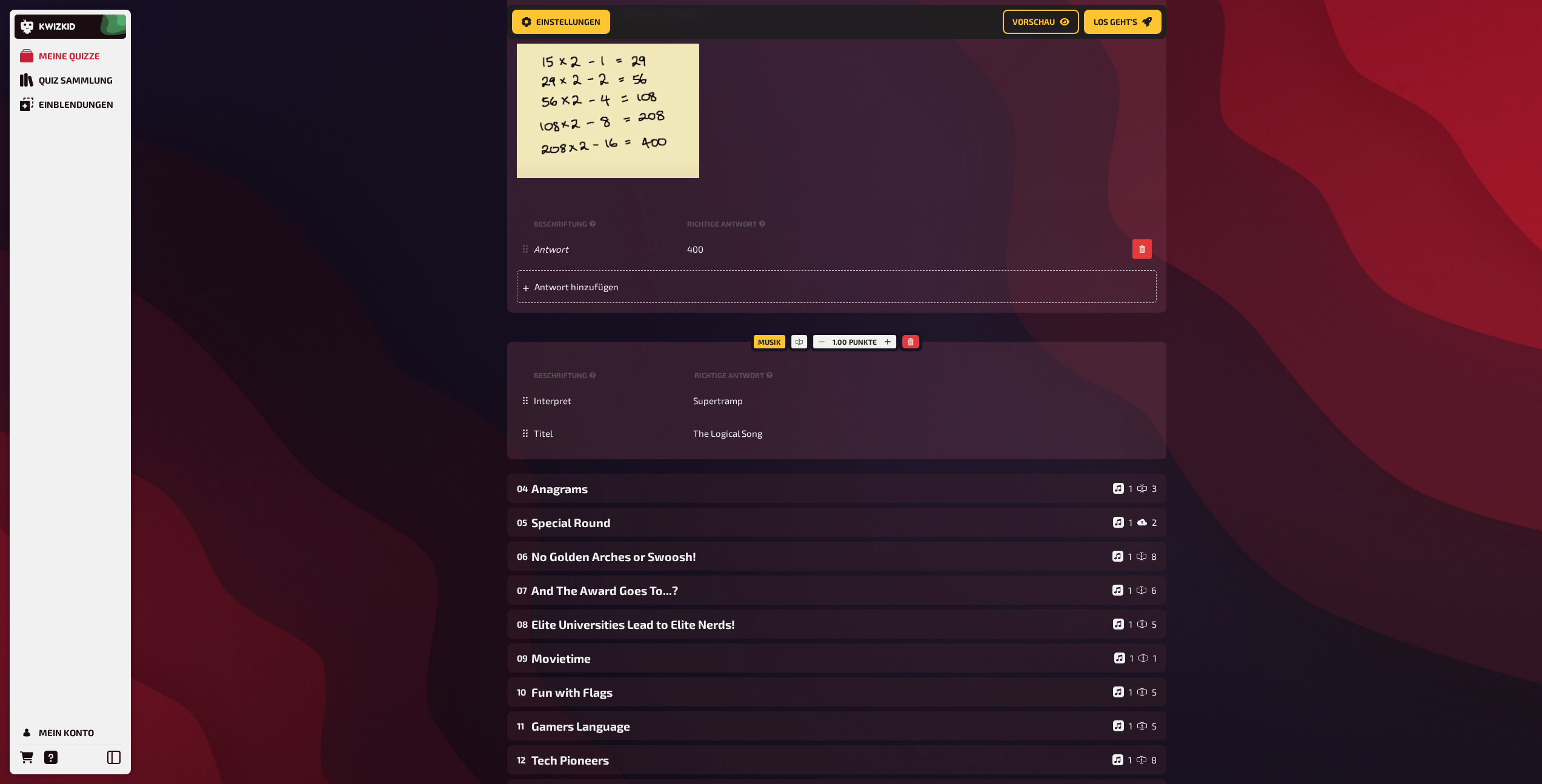
scroll to position [428, 0]
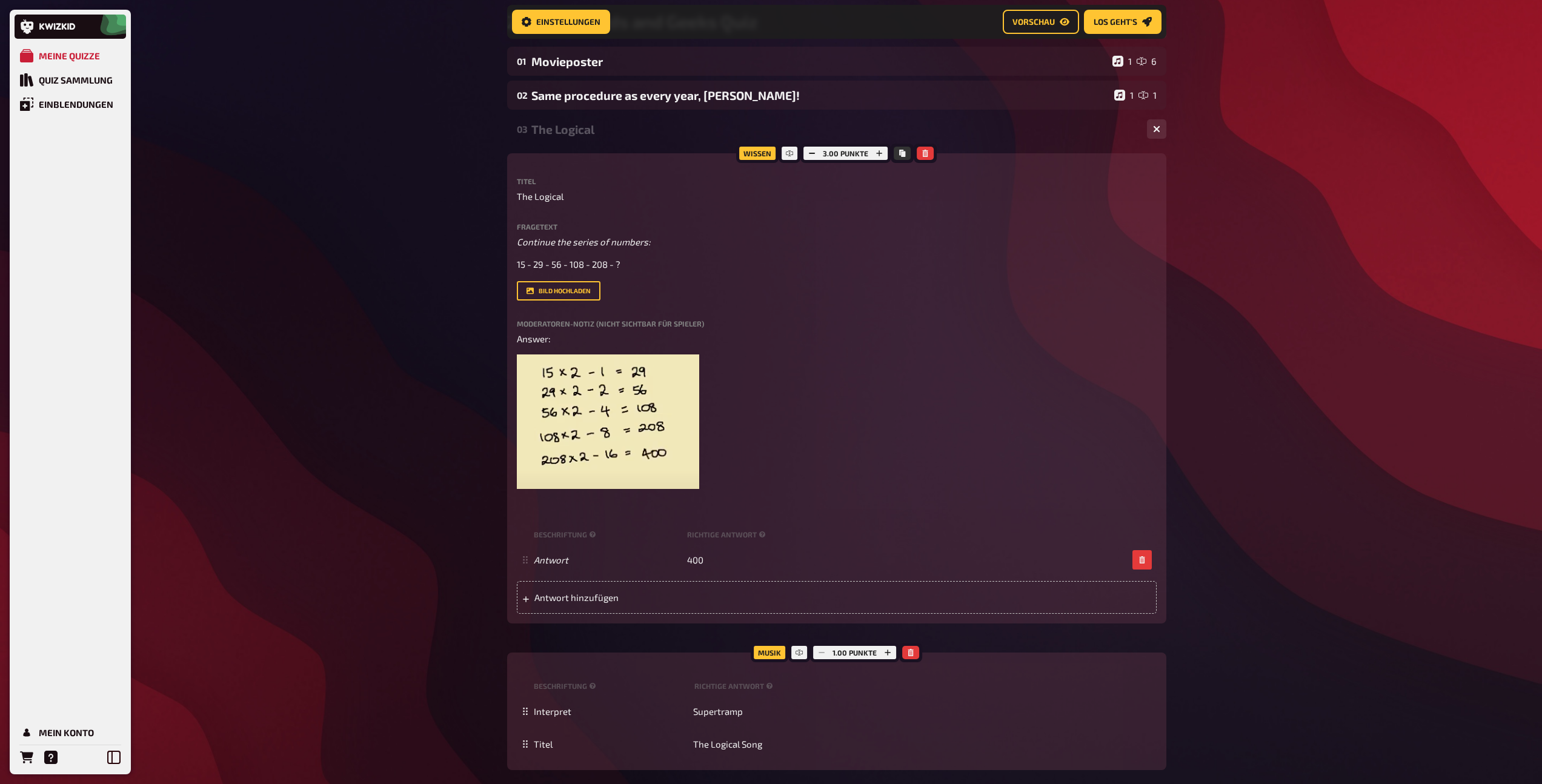
click at [566, 131] on div "The Logical" at bounding box center [834, 129] width 606 height 14
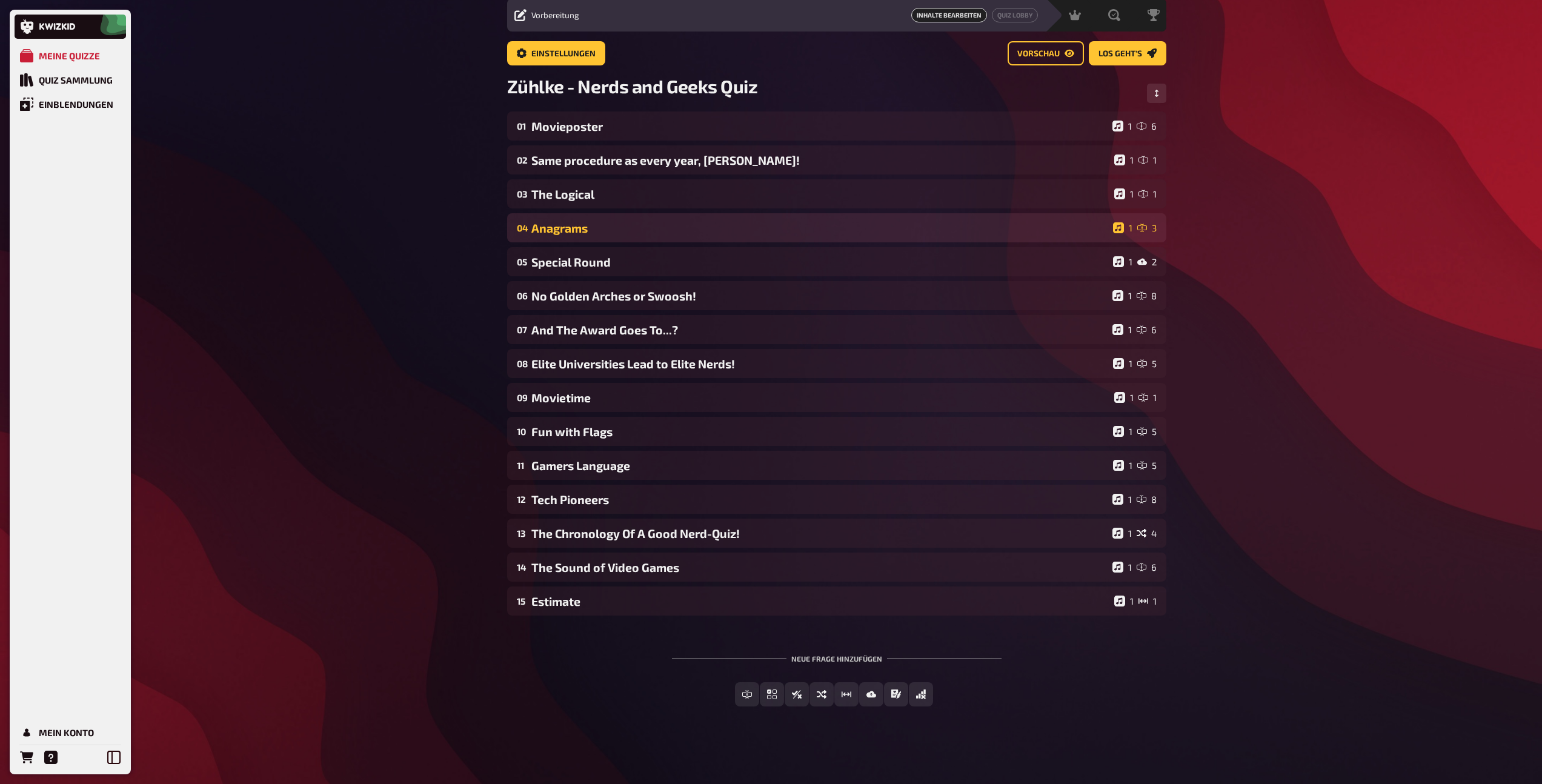
click at [573, 230] on div "Anagrams" at bounding box center [819, 228] width 577 height 14
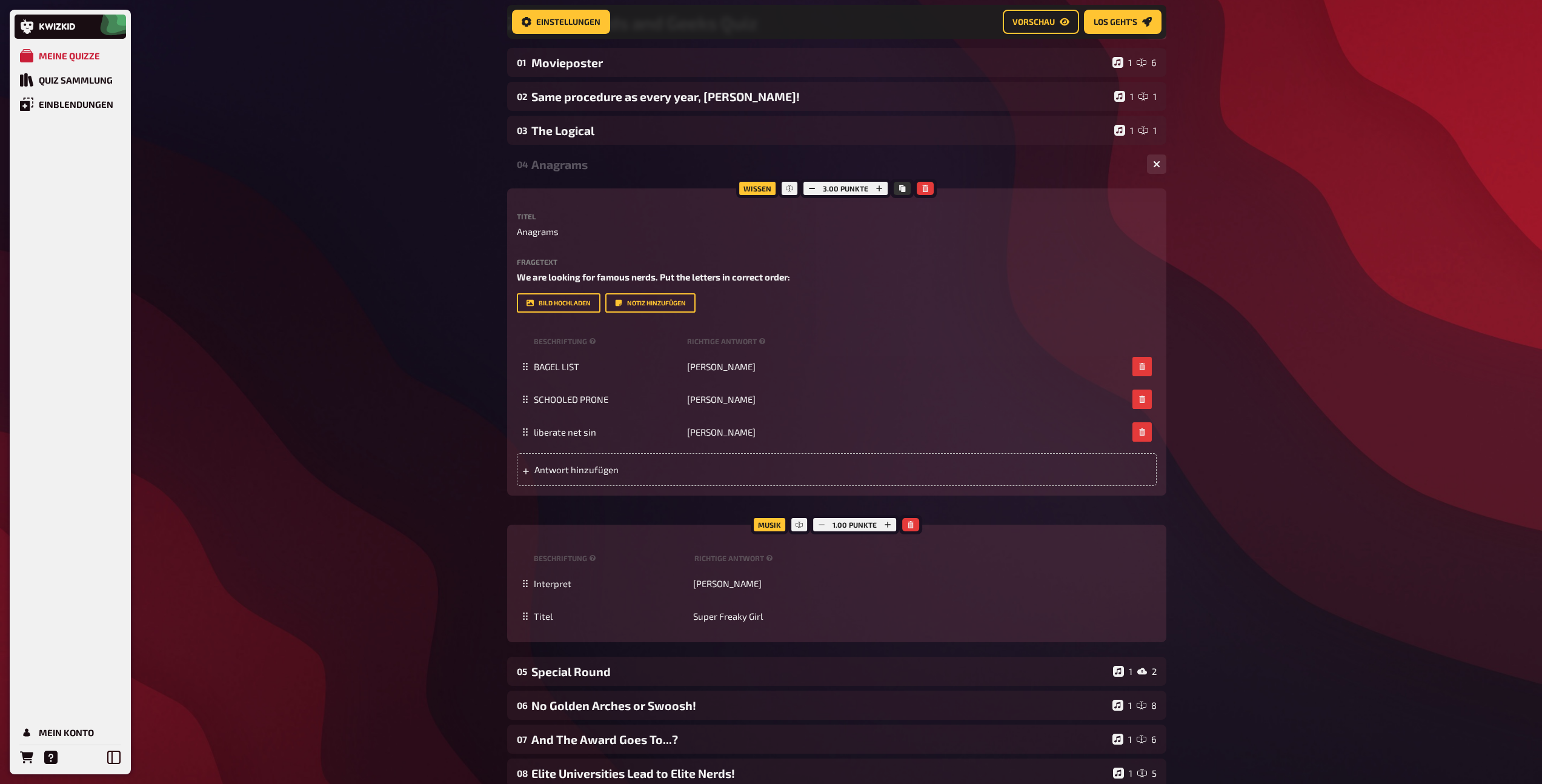
scroll to position [117, 0]
click at [588, 171] on div "04 Anagrams 1 3" at bounding box center [836, 163] width 659 height 29
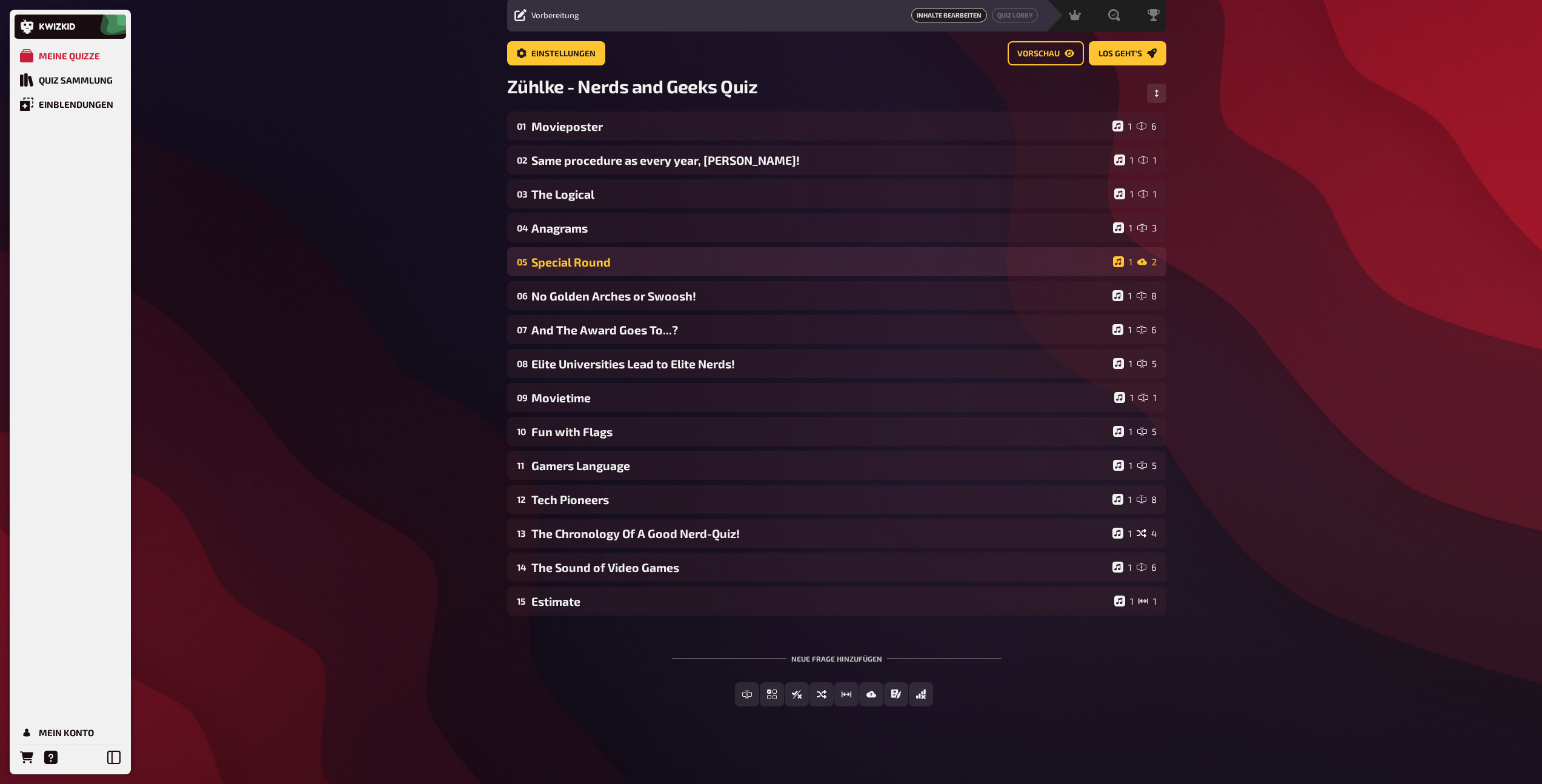
click at [583, 268] on div "Special Round" at bounding box center [819, 262] width 577 height 14
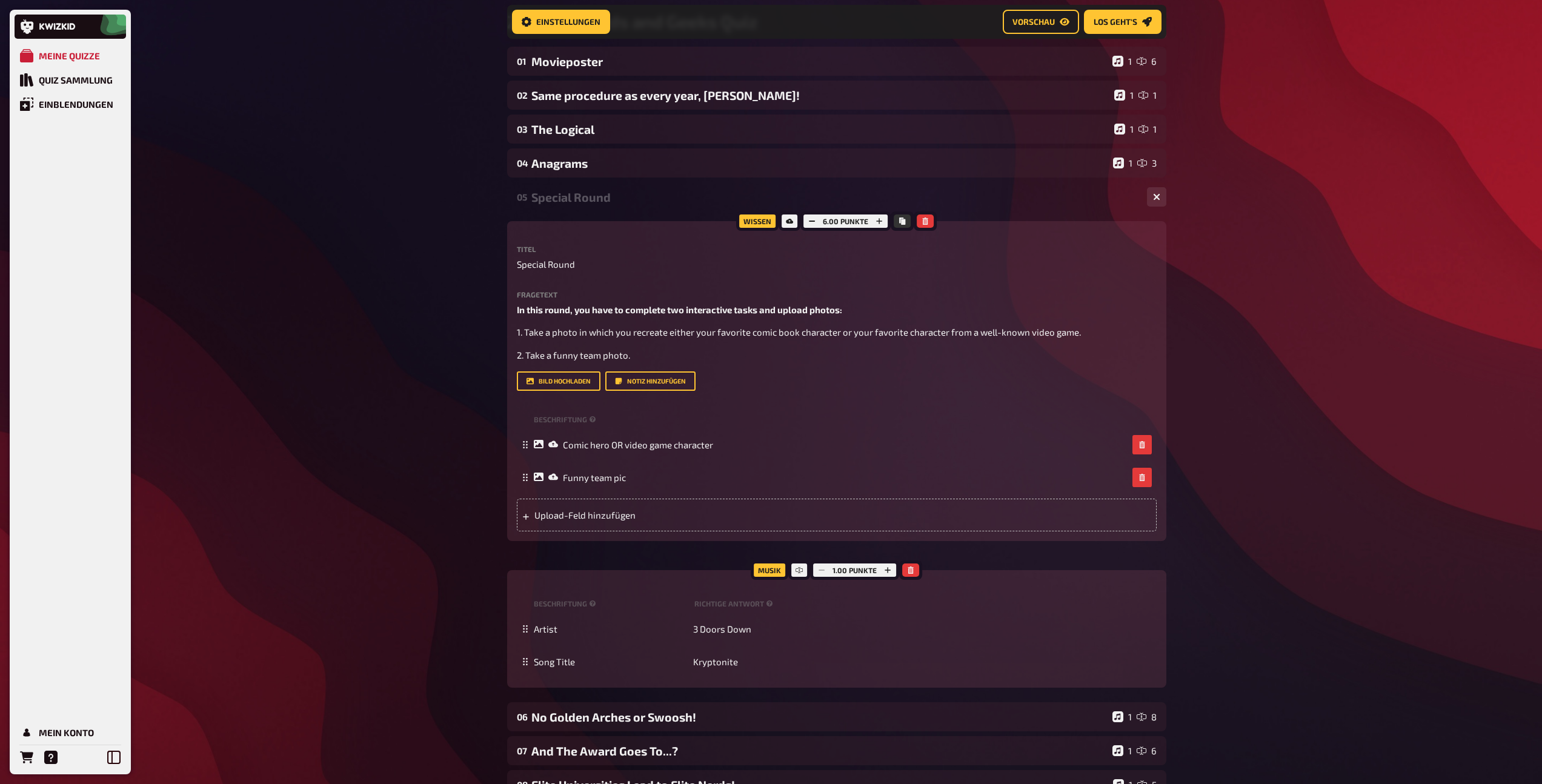
click at [592, 199] on div "Special Round" at bounding box center [834, 197] width 606 height 14
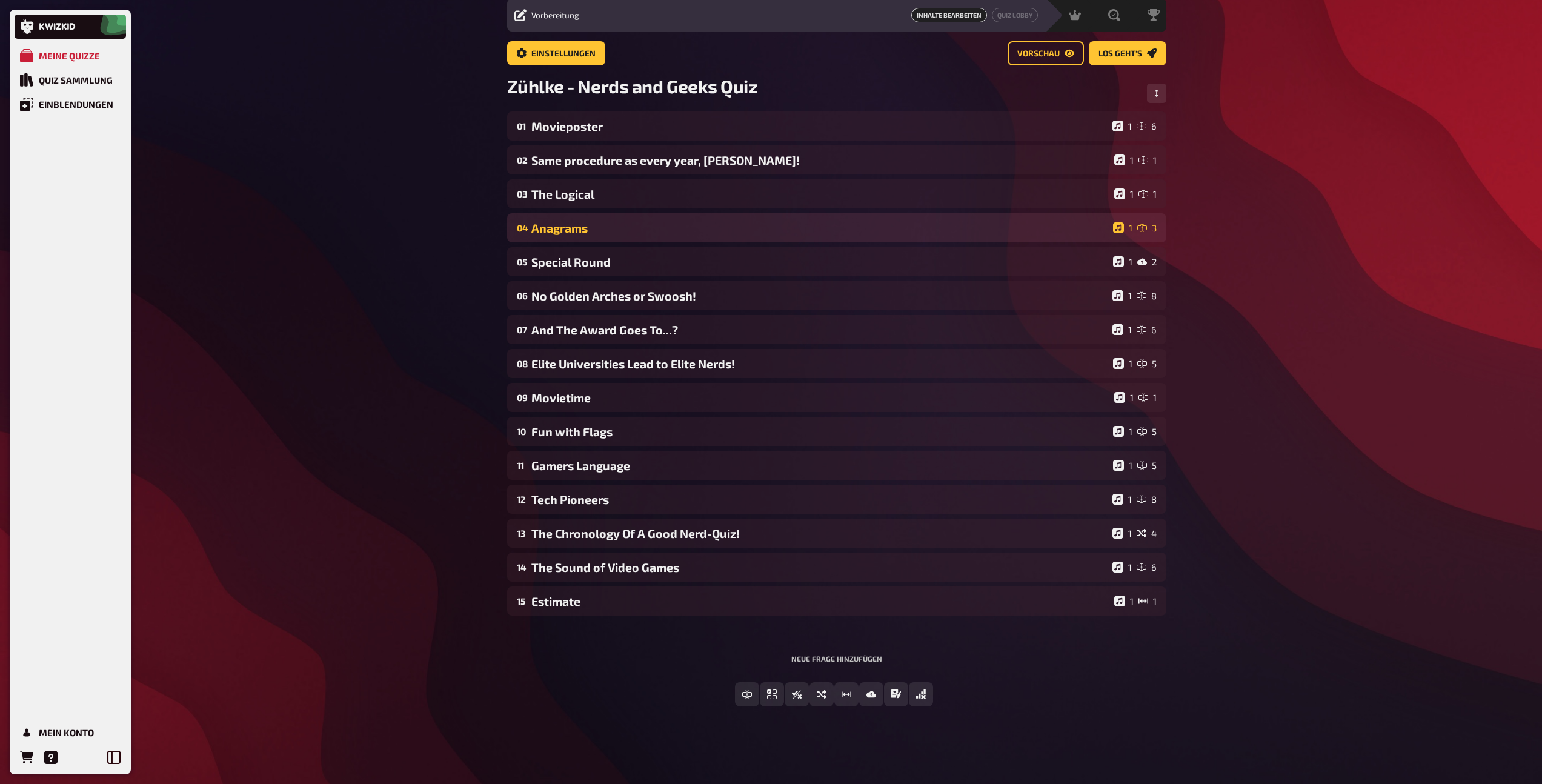
scroll to position [43, 0]
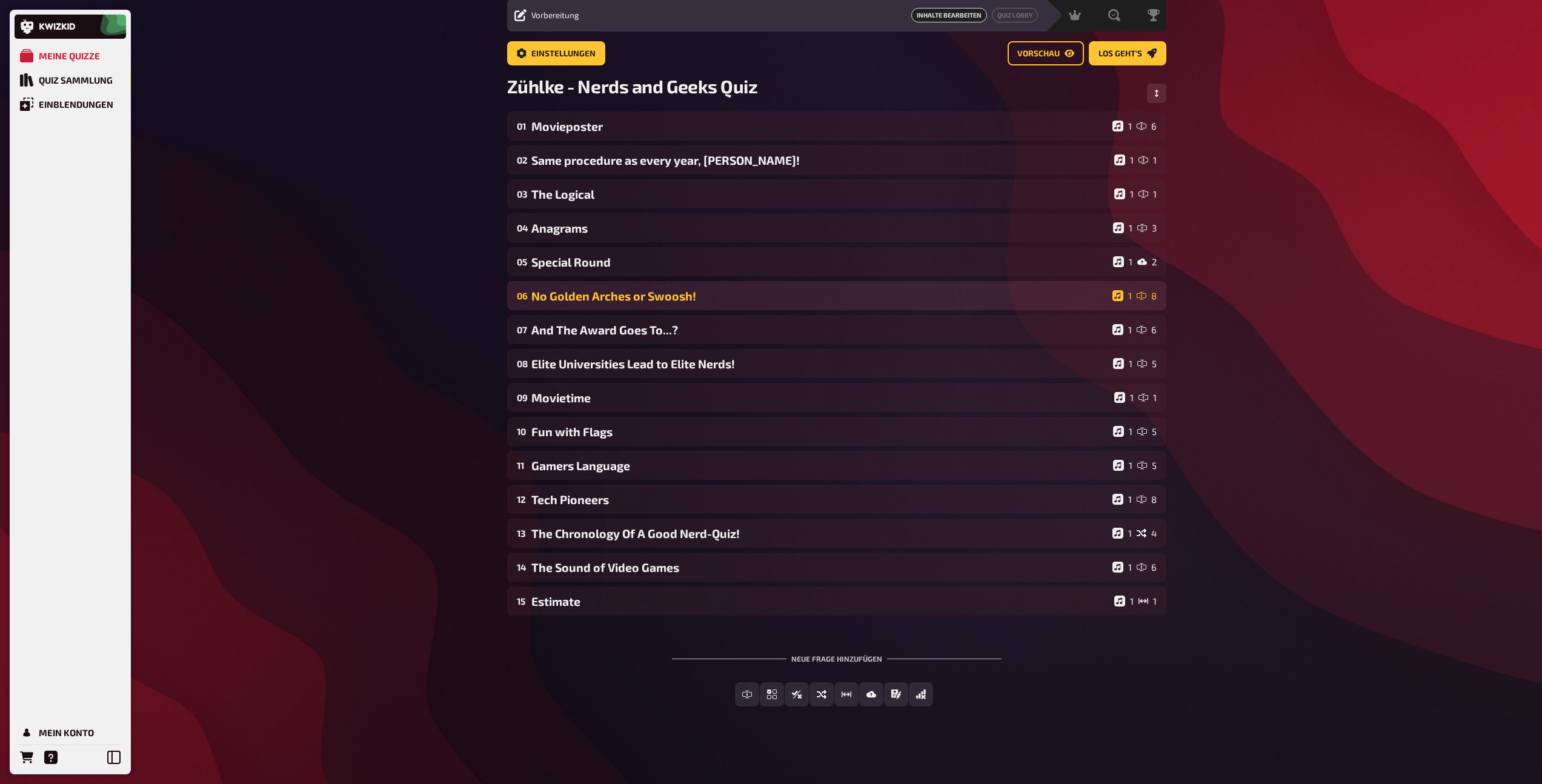
click at [597, 291] on div "No Golden Arches or Swoosh!" at bounding box center [819, 296] width 576 height 14
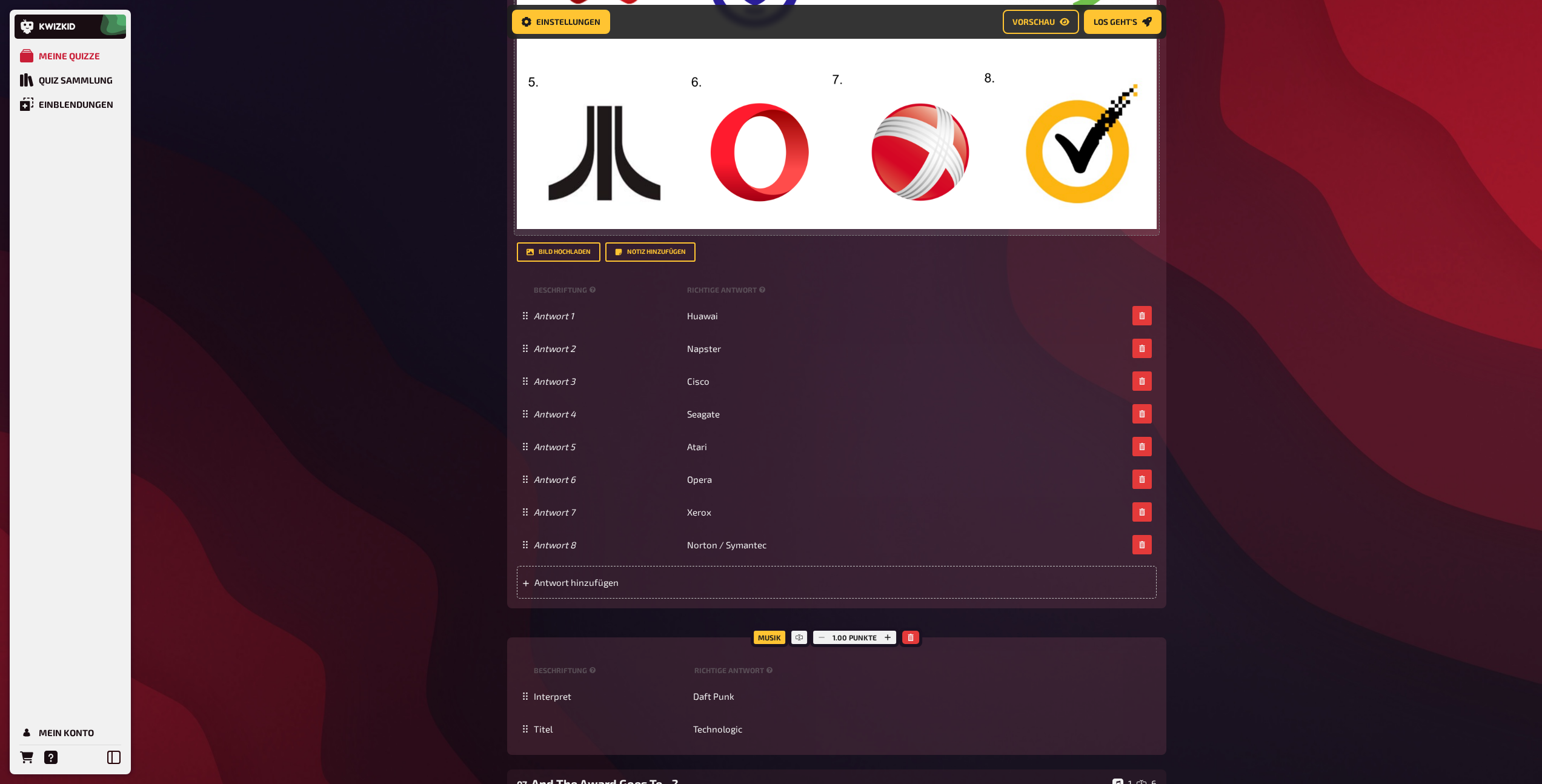
scroll to position [644, 0]
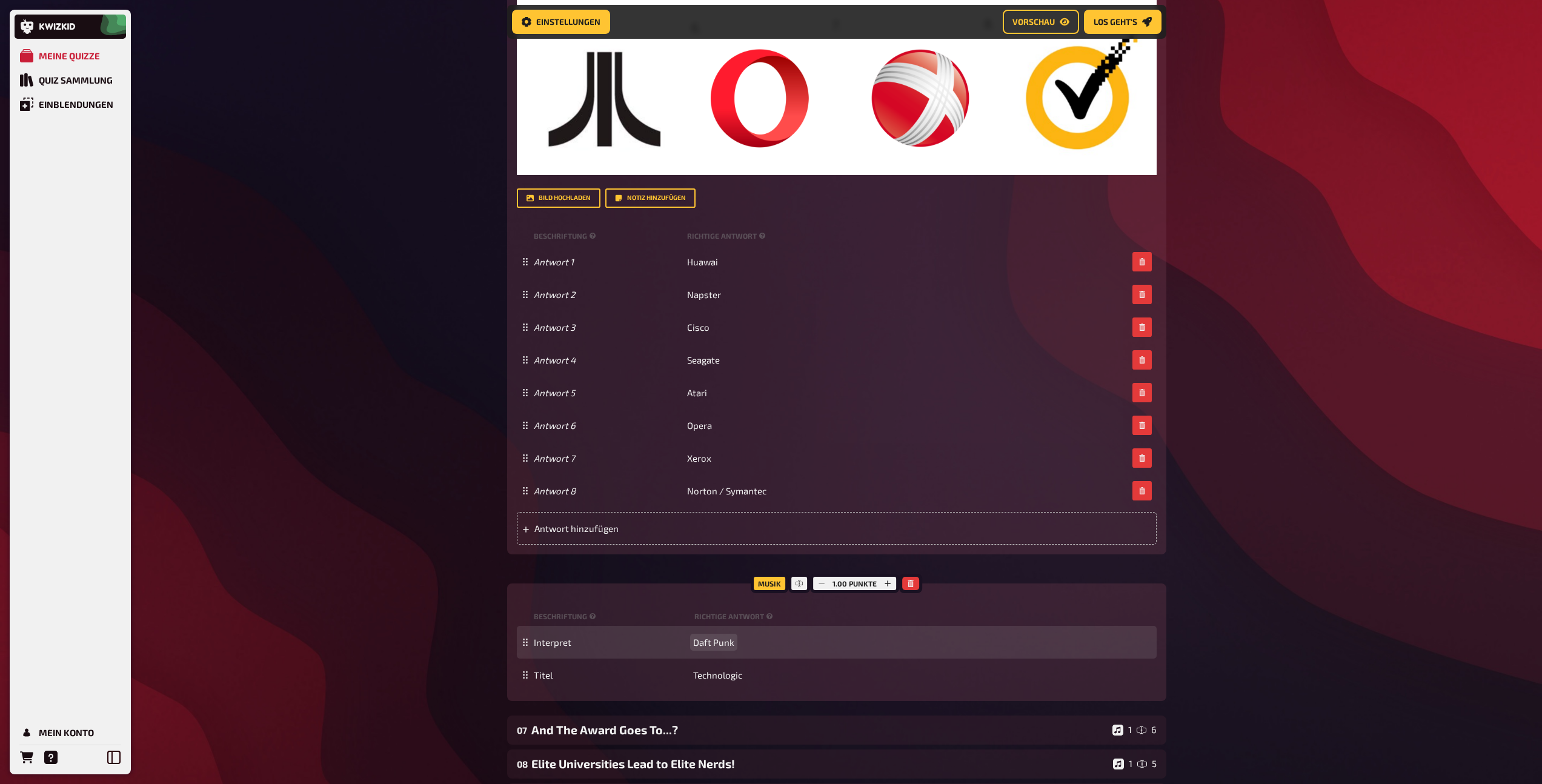
click at [719, 645] on span "Daft Punk" at bounding box center [713, 642] width 41 height 11
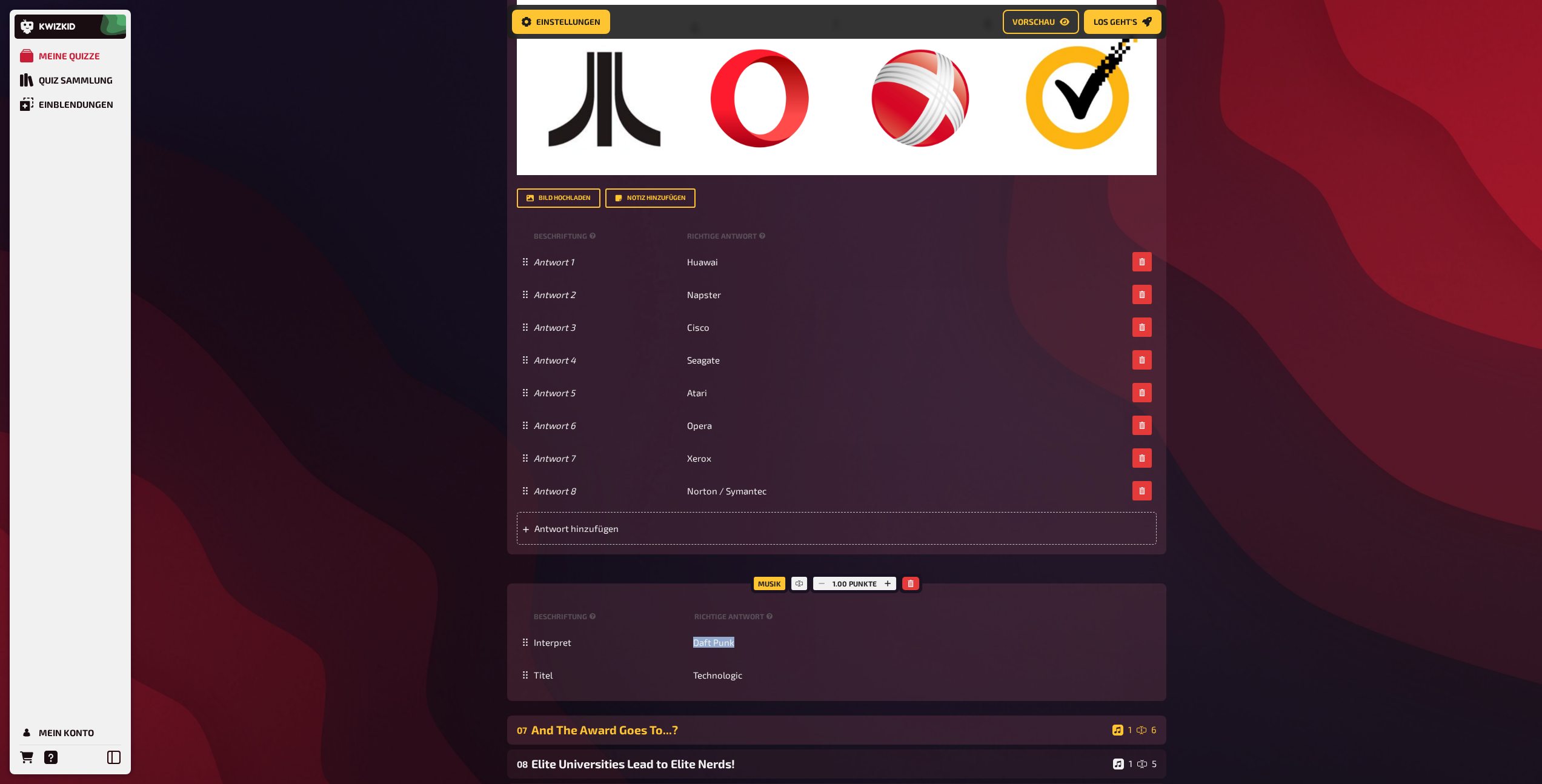
click at [705, 736] on div "And The Award Goes To...?" at bounding box center [819, 730] width 576 height 14
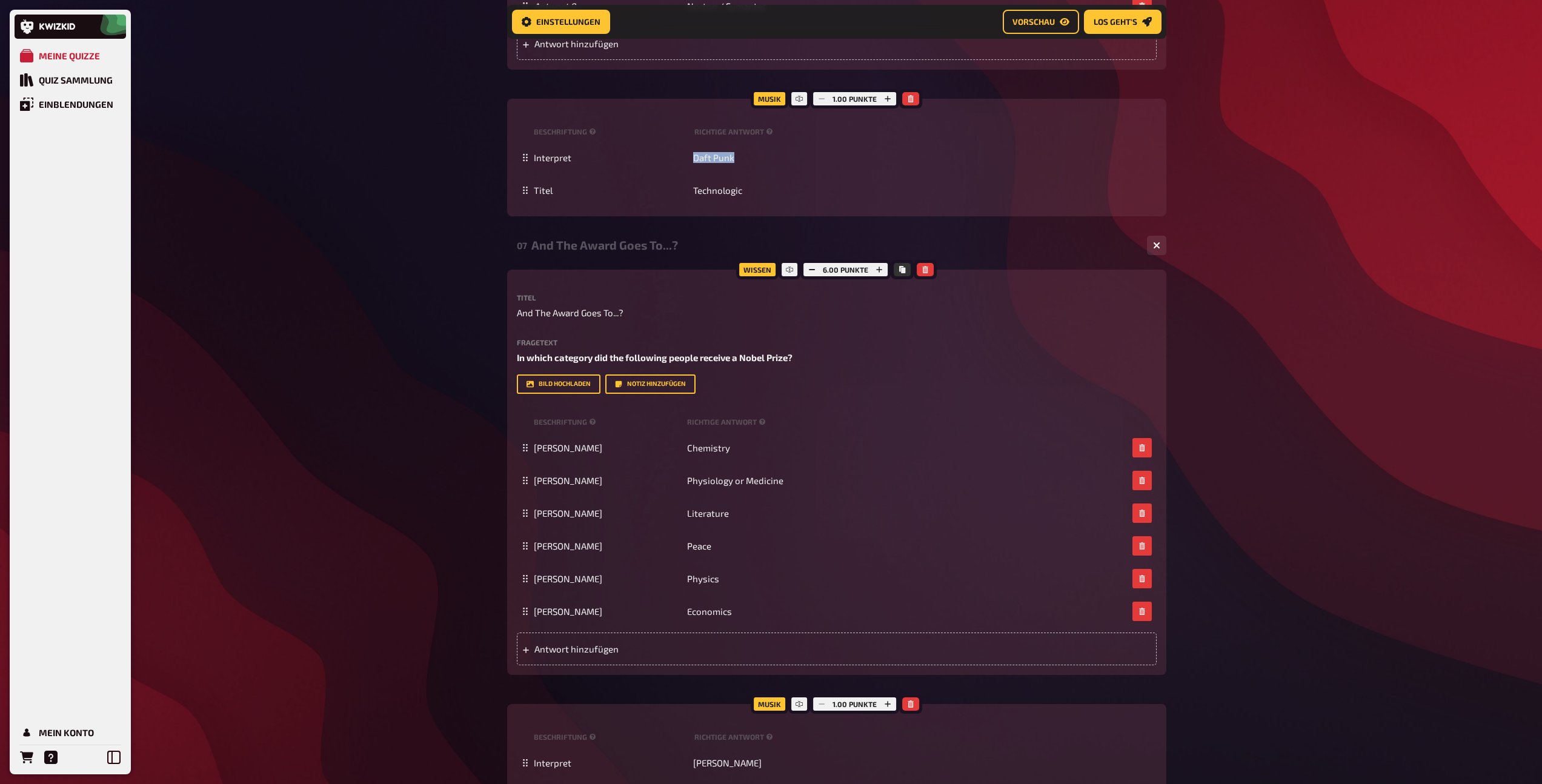
scroll to position [1299, 0]
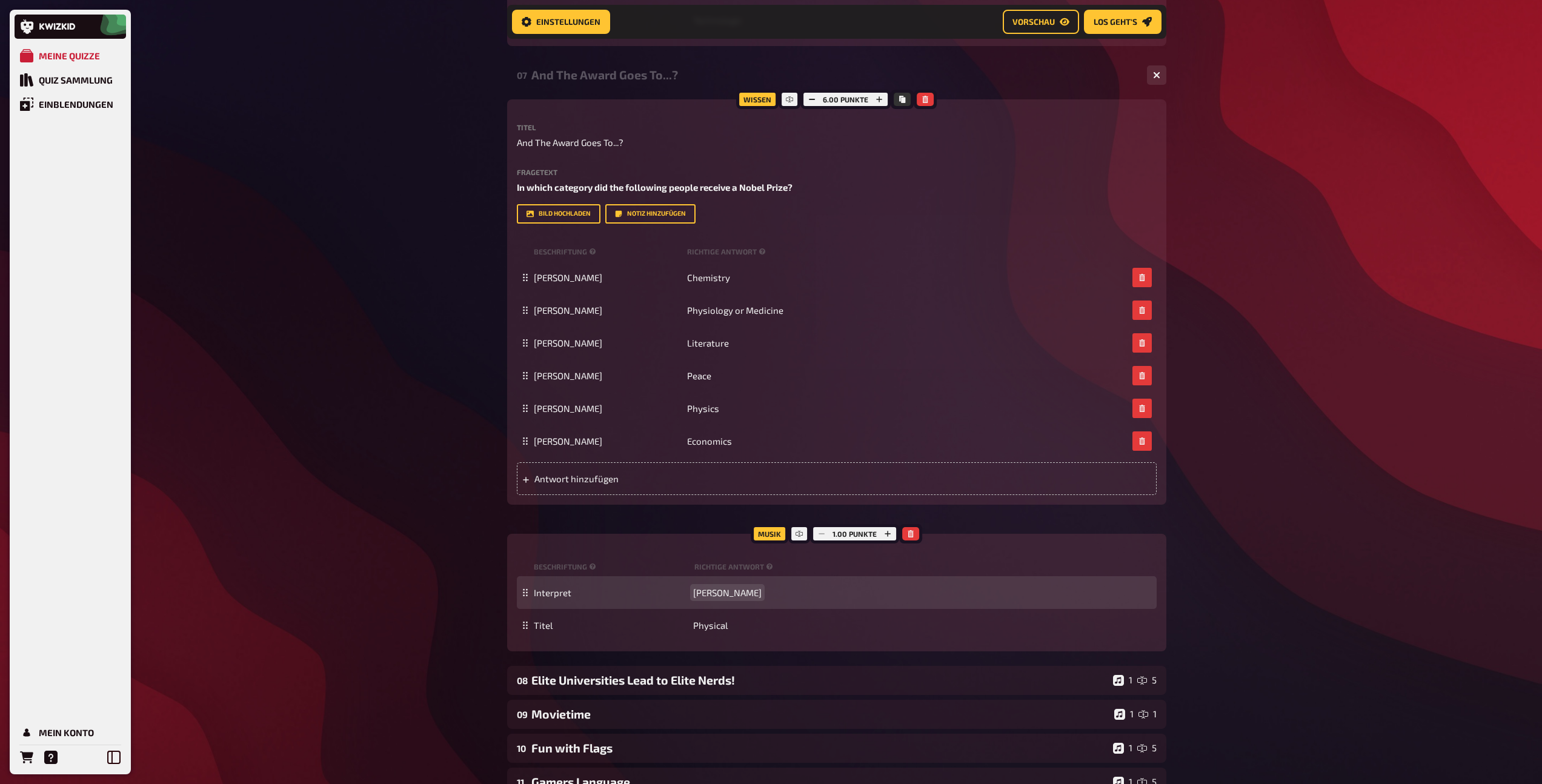
click at [713, 594] on span "Dua Lipa" at bounding box center [727, 592] width 69 height 11
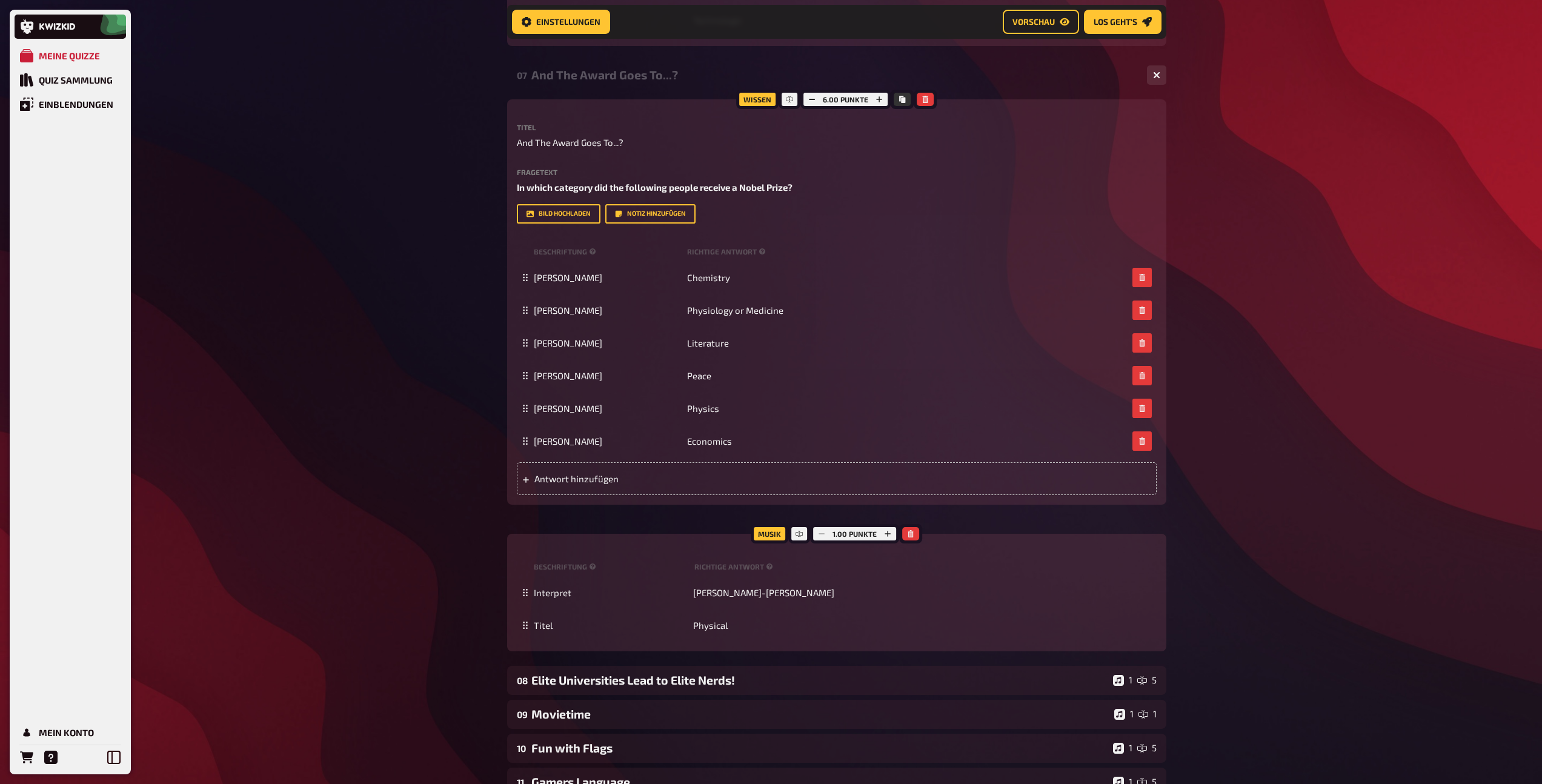
click at [577, 74] on div "And The Award Goes To...?" at bounding box center [834, 75] width 606 height 14
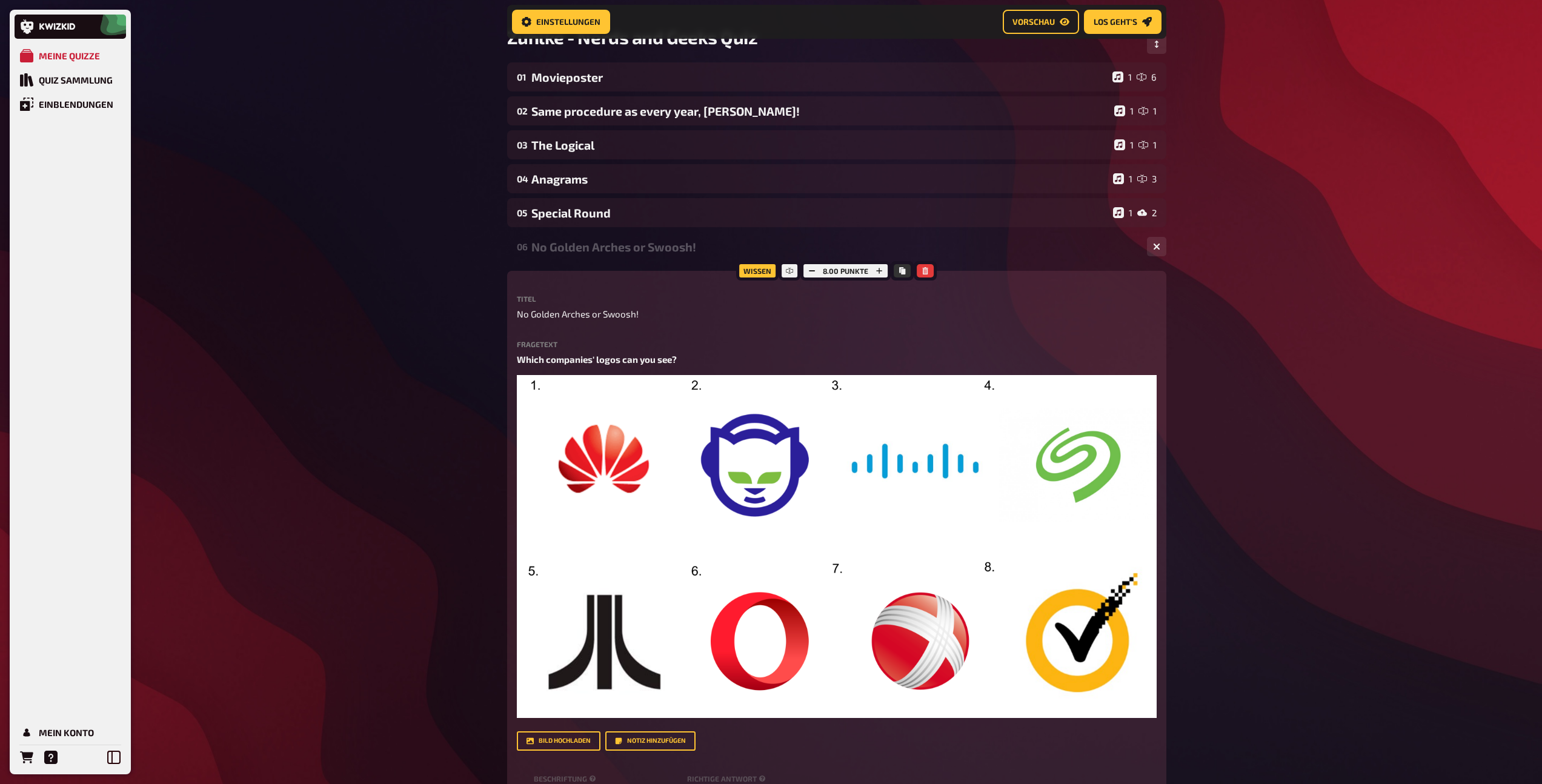
scroll to position [71, 0]
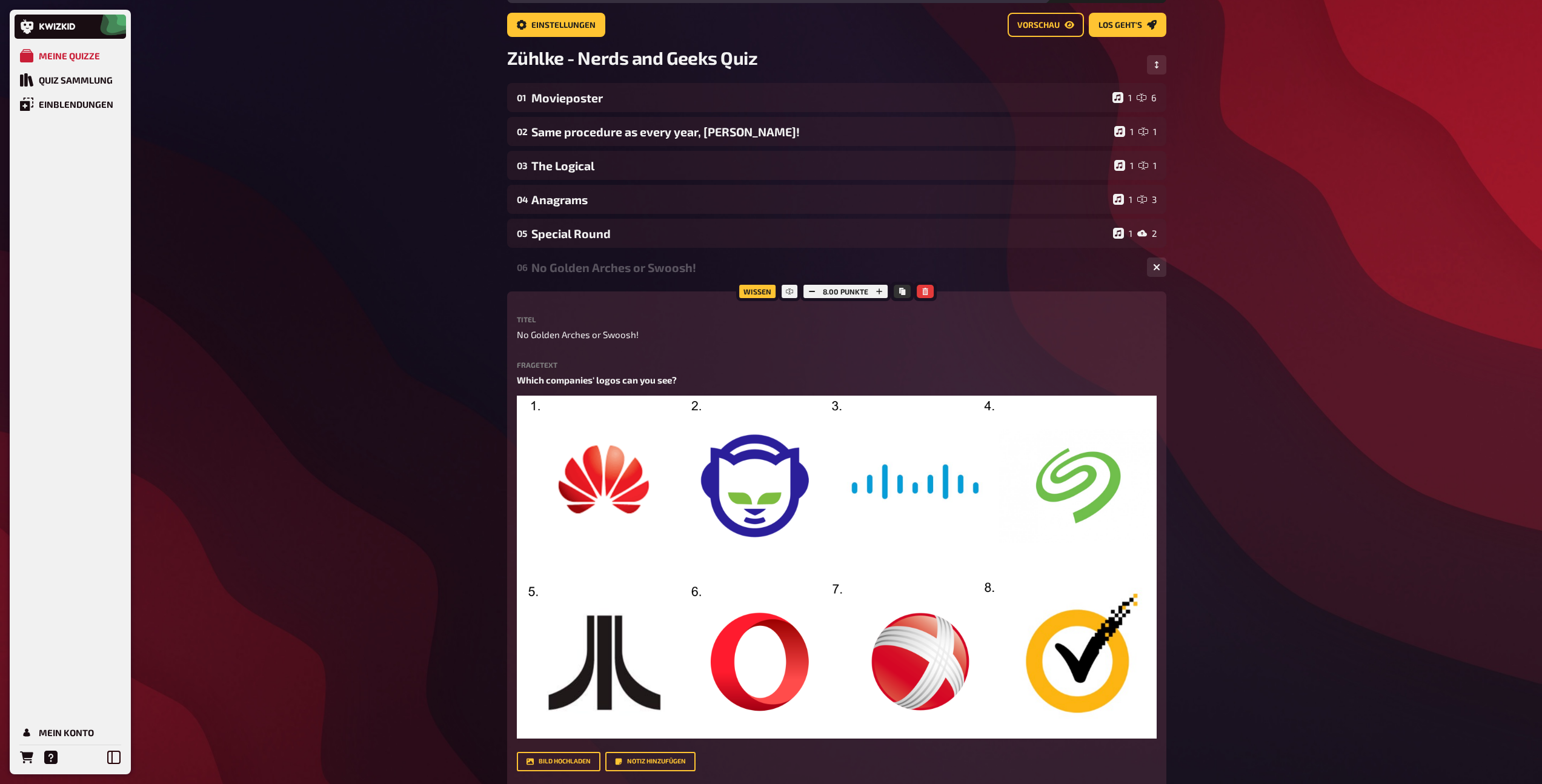
click at [592, 265] on div "No Golden Arches or Swoosh!" at bounding box center [834, 267] width 606 height 14
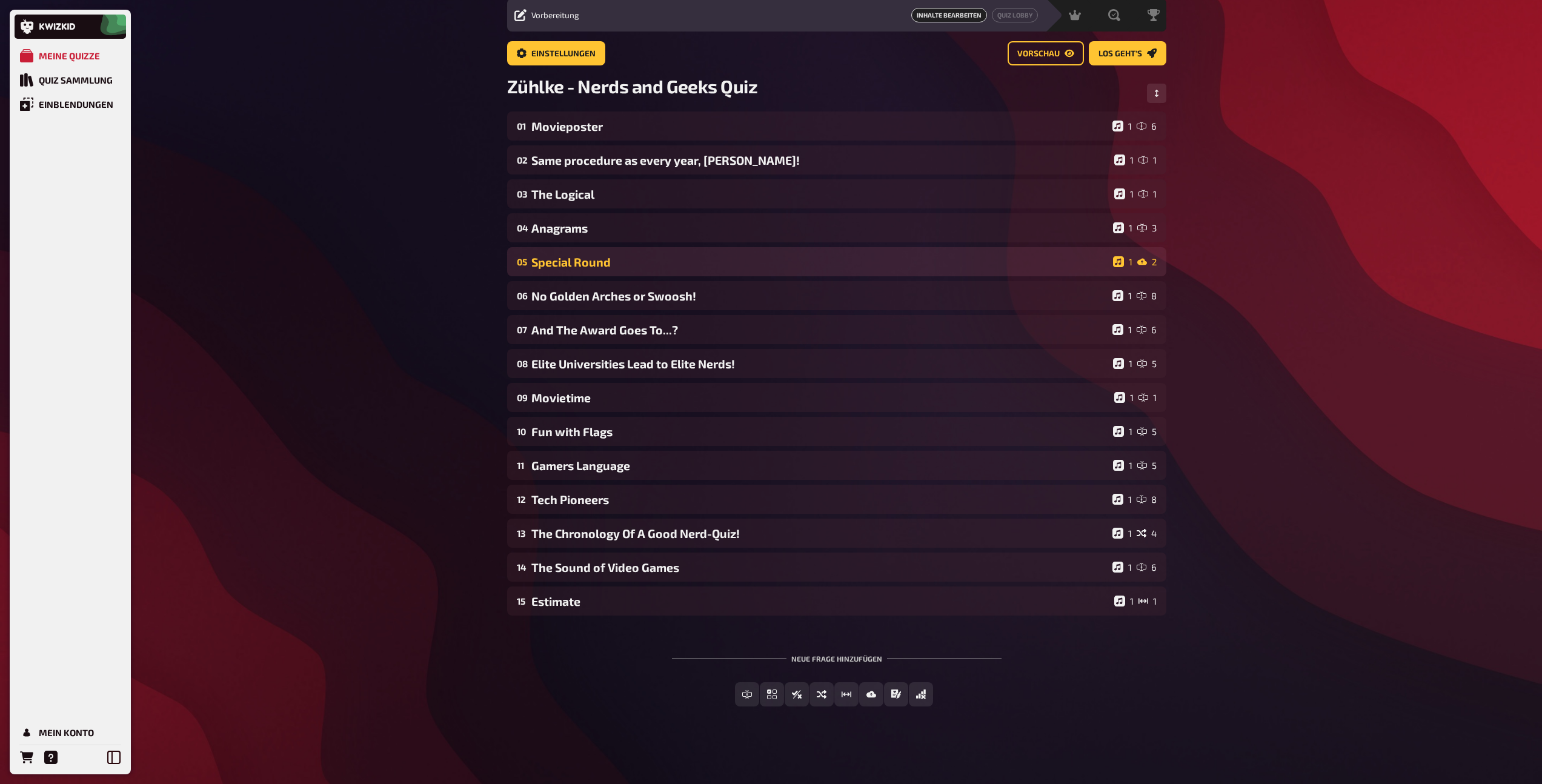
scroll to position [43, 0]
click at [1037, 54] on span "Vorschau" at bounding box center [1038, 54] width 43 height 8
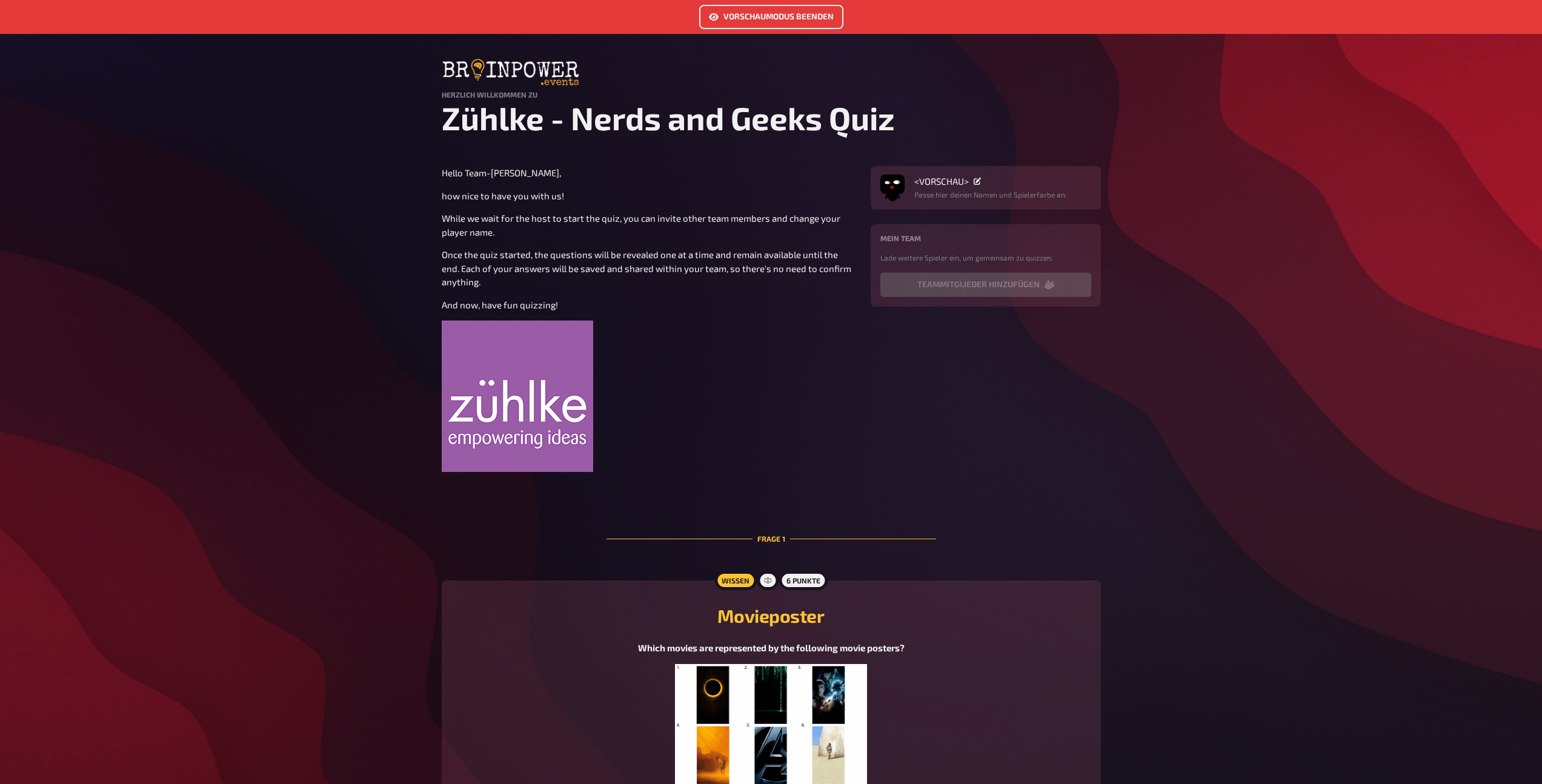
click at [740, 12] on link "Vorschaumodus beenden" at bounding box center [771, 16] width 144 height 24
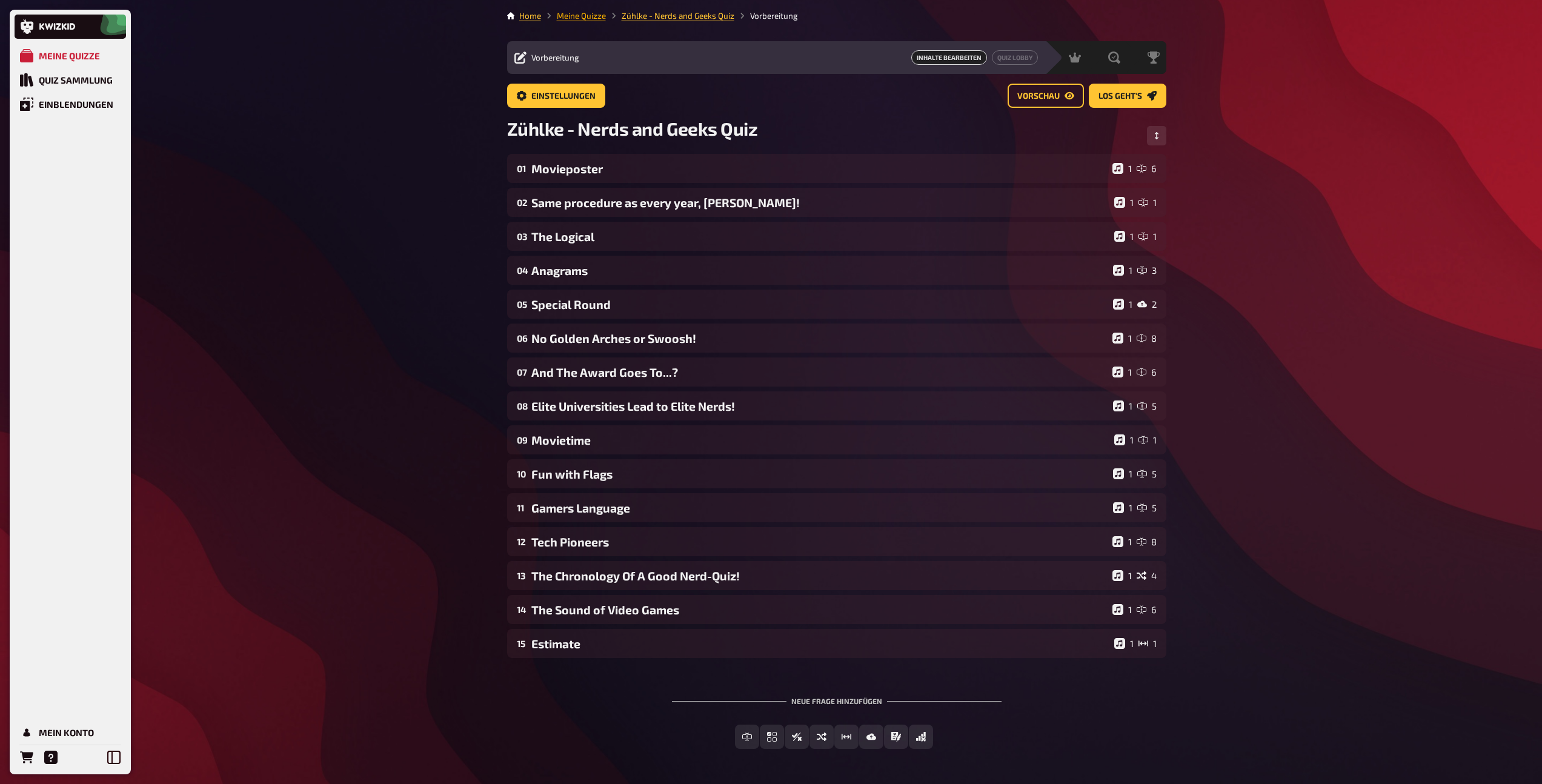
click at [591, 13] on link "Meine Quizze" at bounding box center [581, 16] width 49 height 10
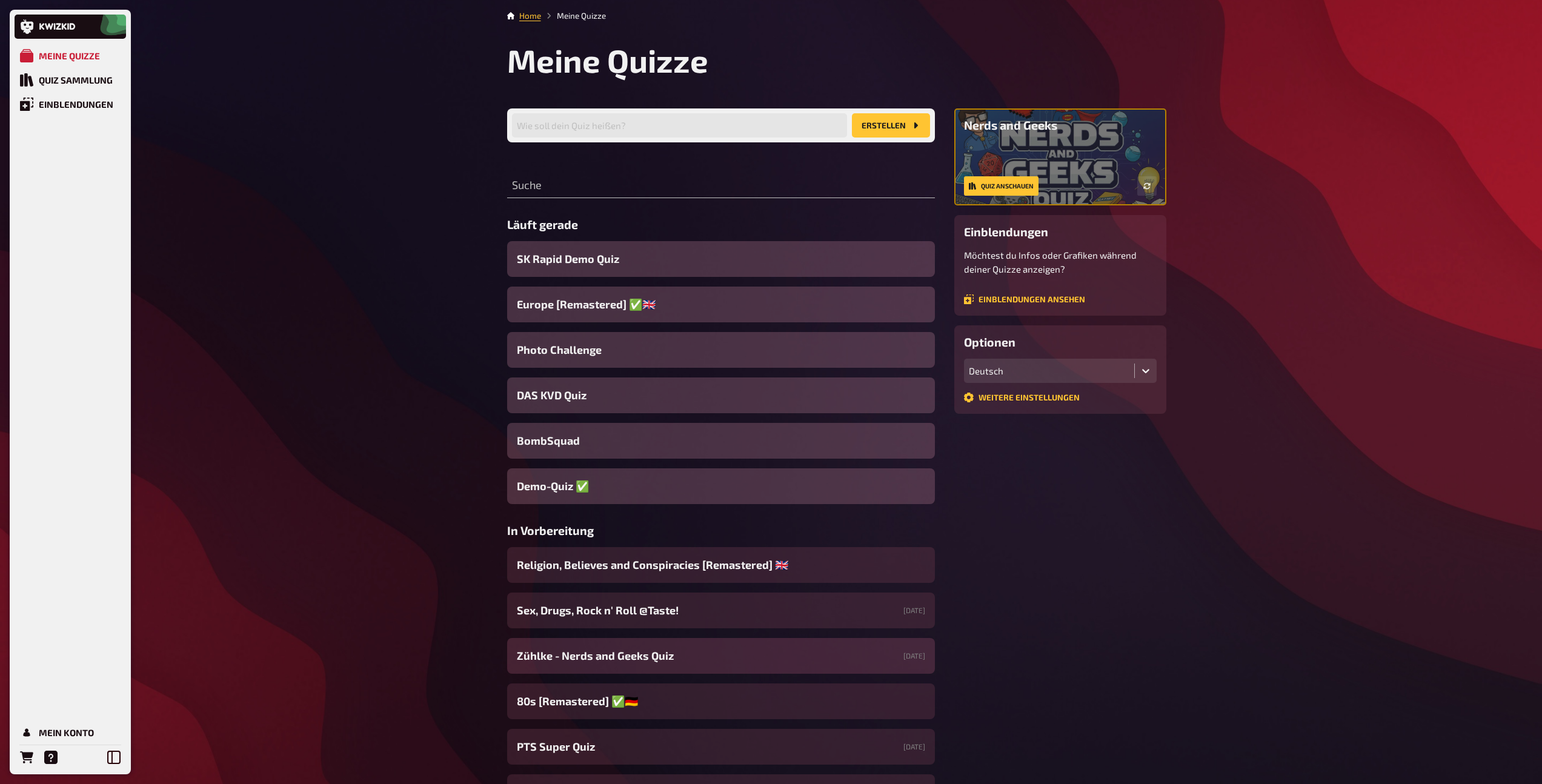
click at [680, 662] on div "Zühlke - Nerds and Geeks Quiz 24.09.2025" at bounding box center [721, 656] width 427 height 36
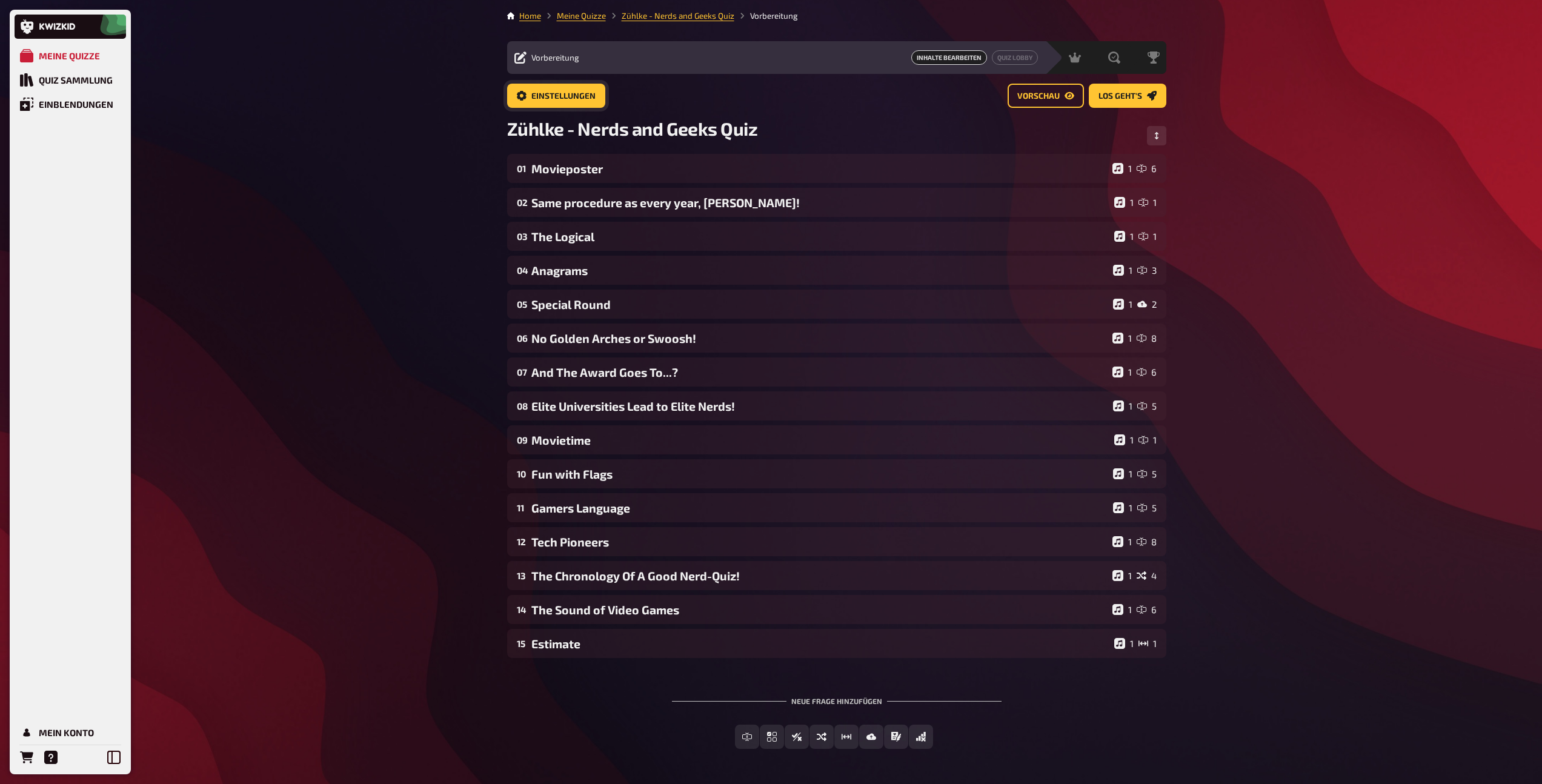
click at [573, 98] on span "Einstellungen" at bounding box center [563, 96] width 64 height 8
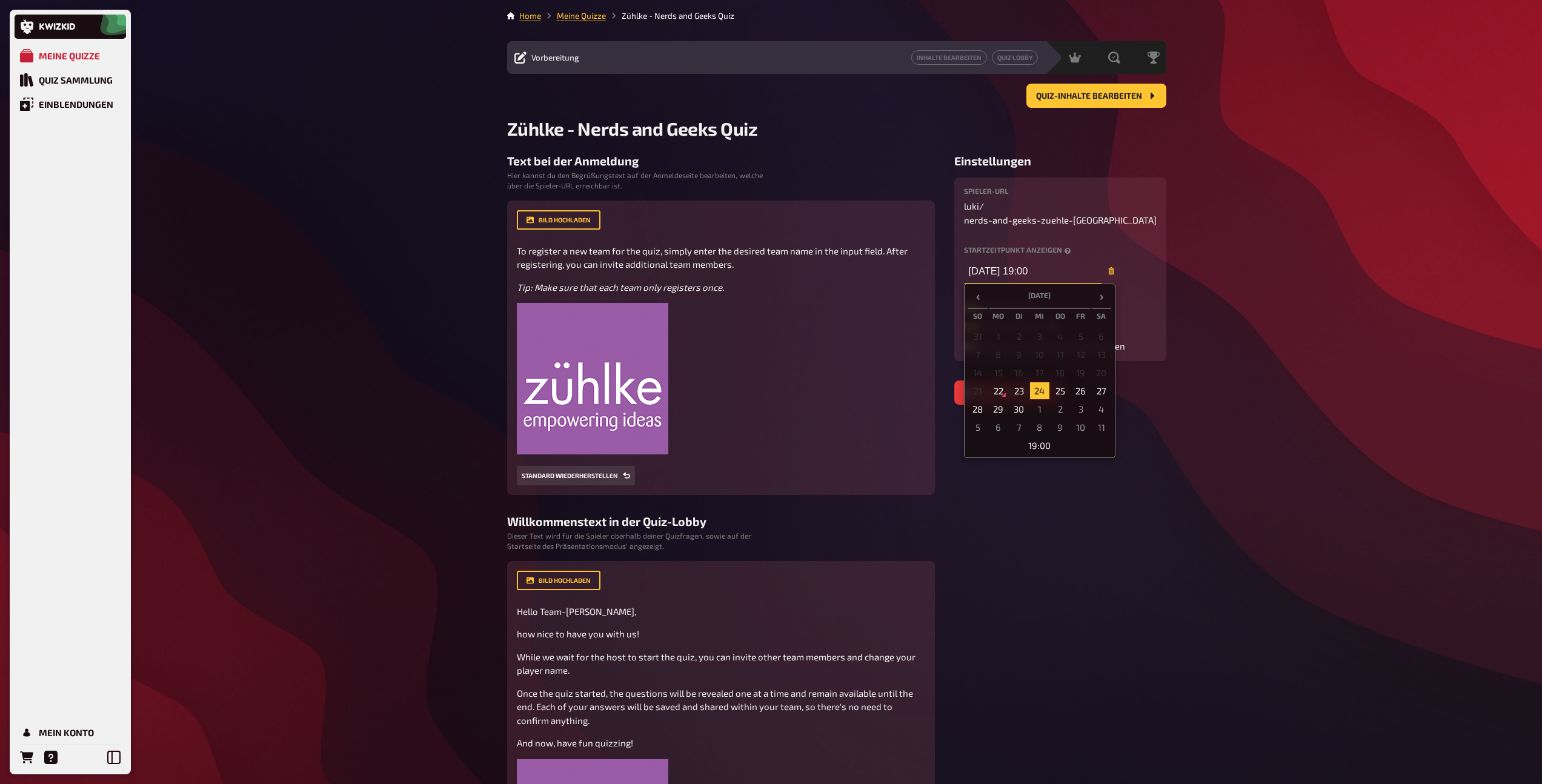
click at [1046, 260] on input "24.09.2025 19:00" at bounding box center [1033, 271] width 137 height 24
click at [1036, 437] on td "19:00" at bounding box center [1040, 445] width 143 height 17
click at [1025, 311] on span "▲" at bounding box center [1026, 322] width 24 height 24
click at [1025, 353] on span "▼" at bounding box center [1026, 365] width 24 height 24
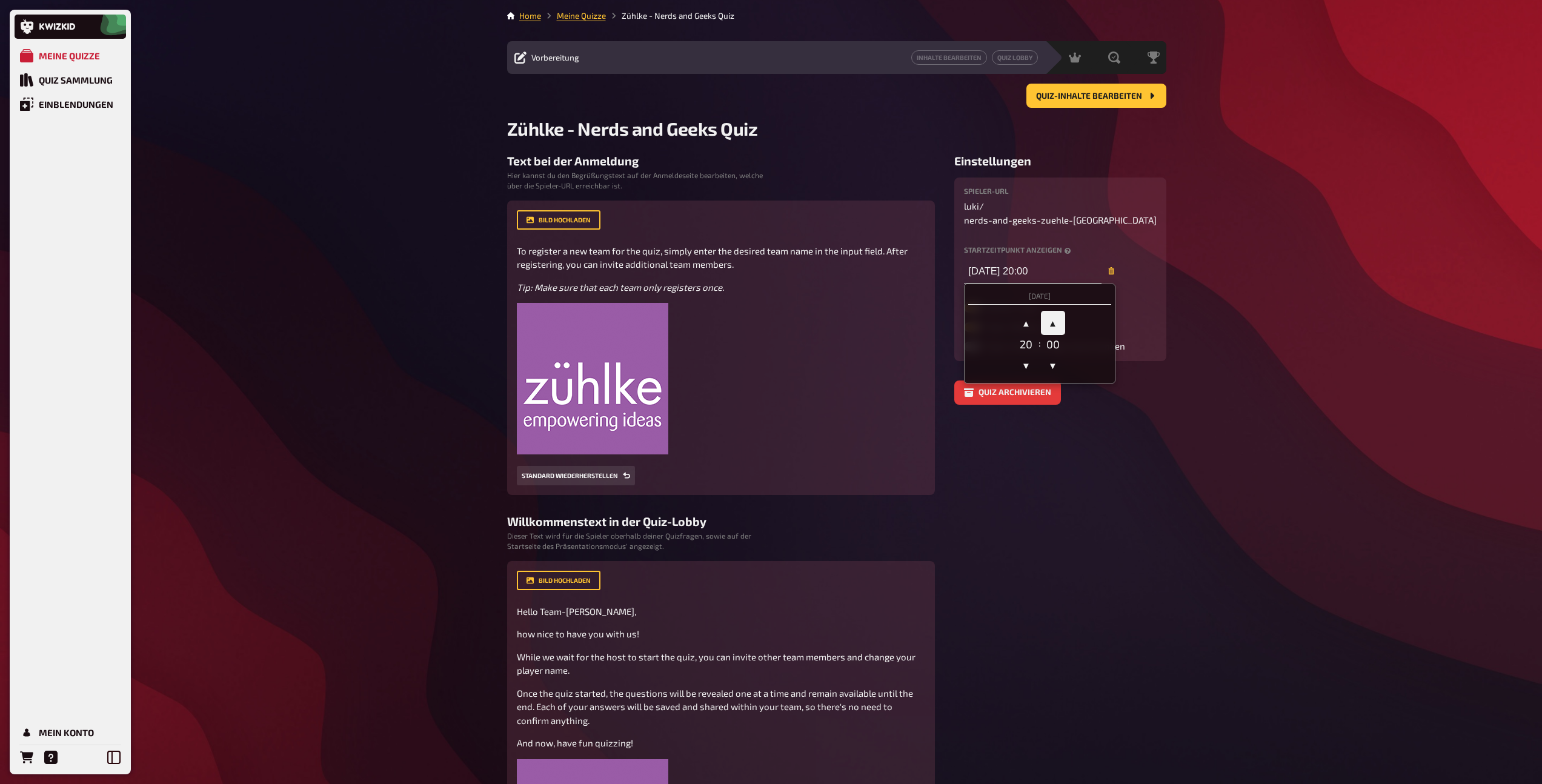
click at [1056, 311] on span "▲" at bounding box center [1053, 322] width 24 height 24
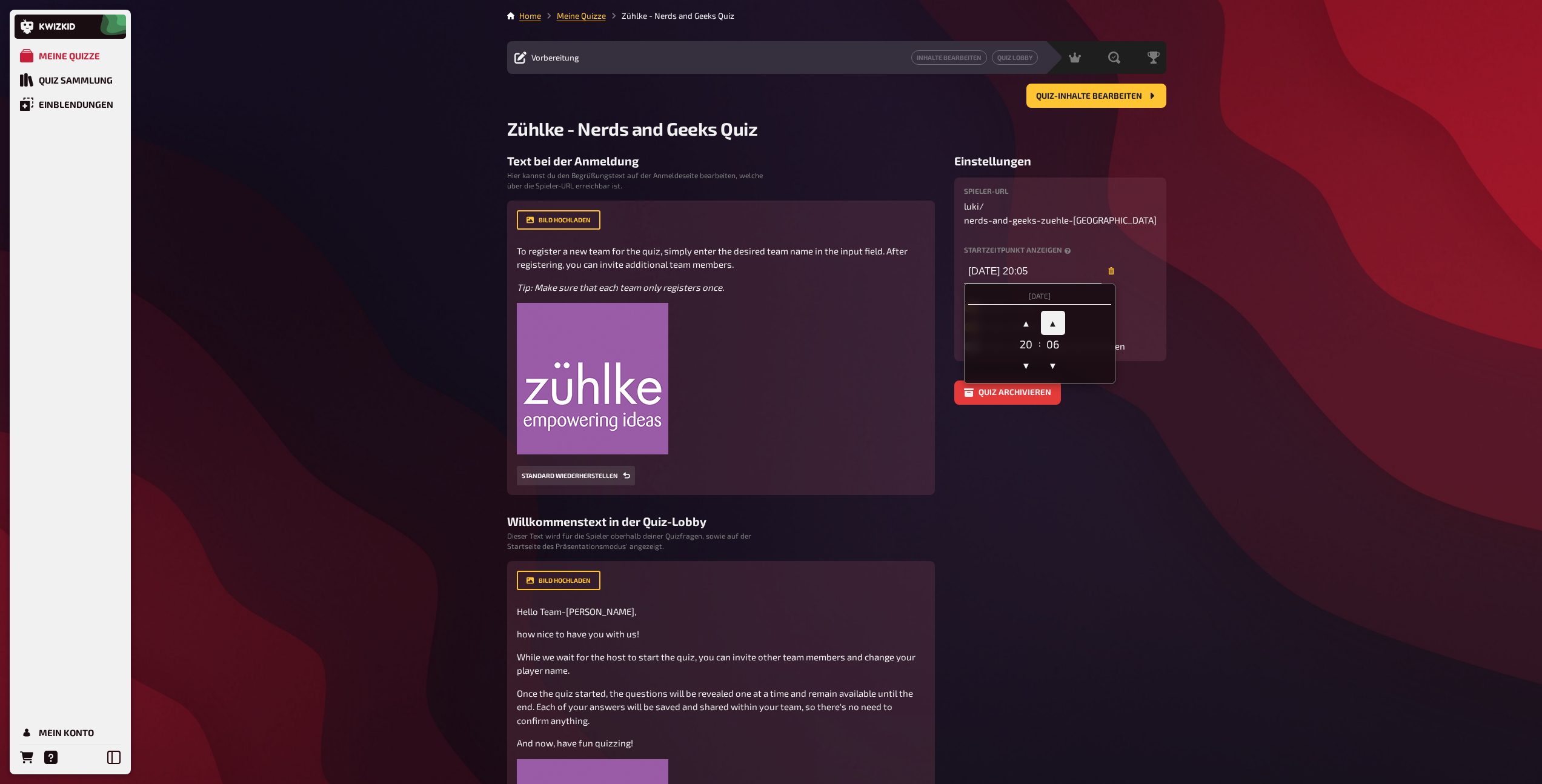
click at [1056, 311] on span "▲" at bounding box center [1053, 322] width 24 height 24
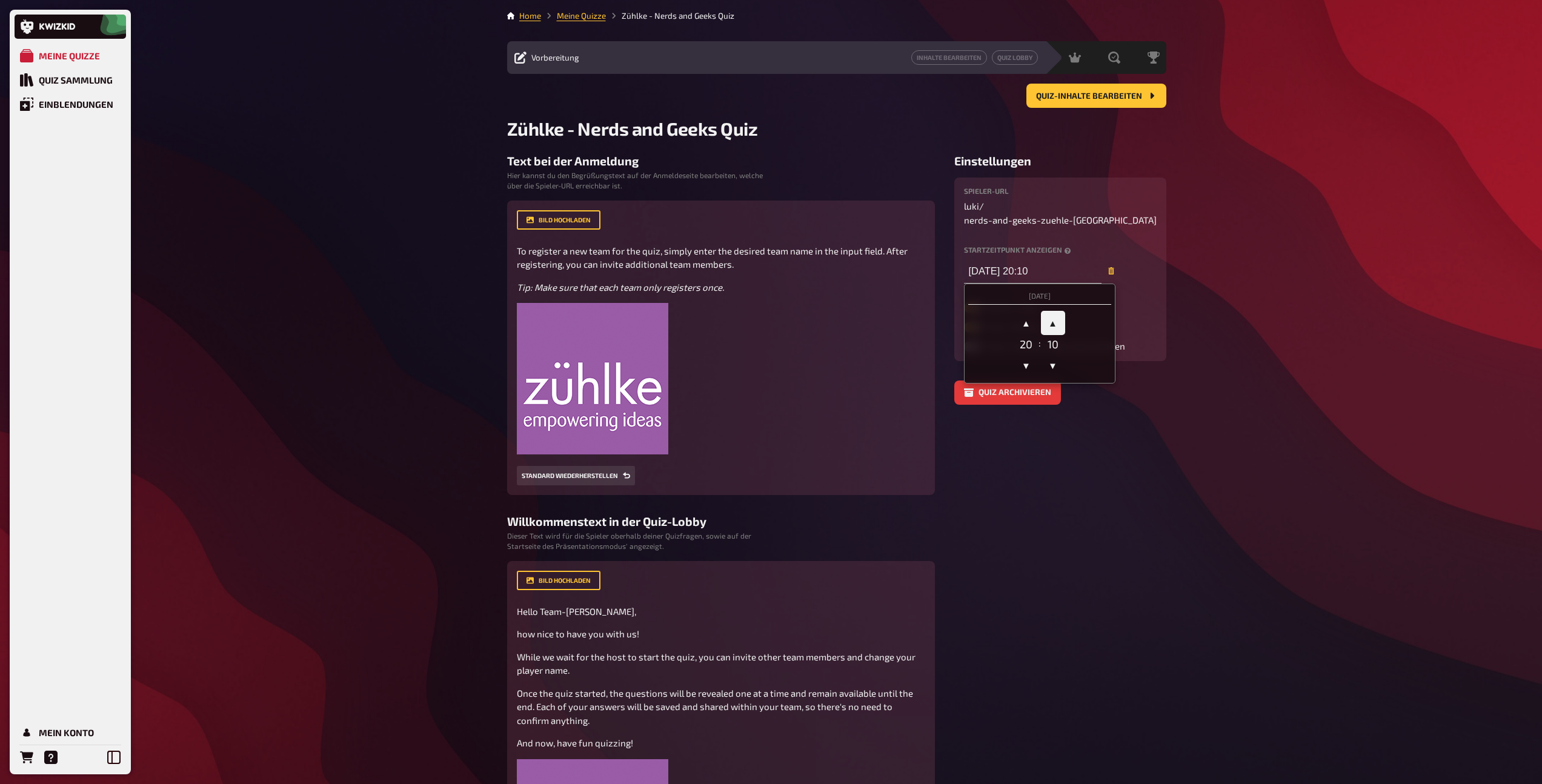
click at [1056, 311] on span "▲" at bounding box center [1053, 322] width 24 height 24
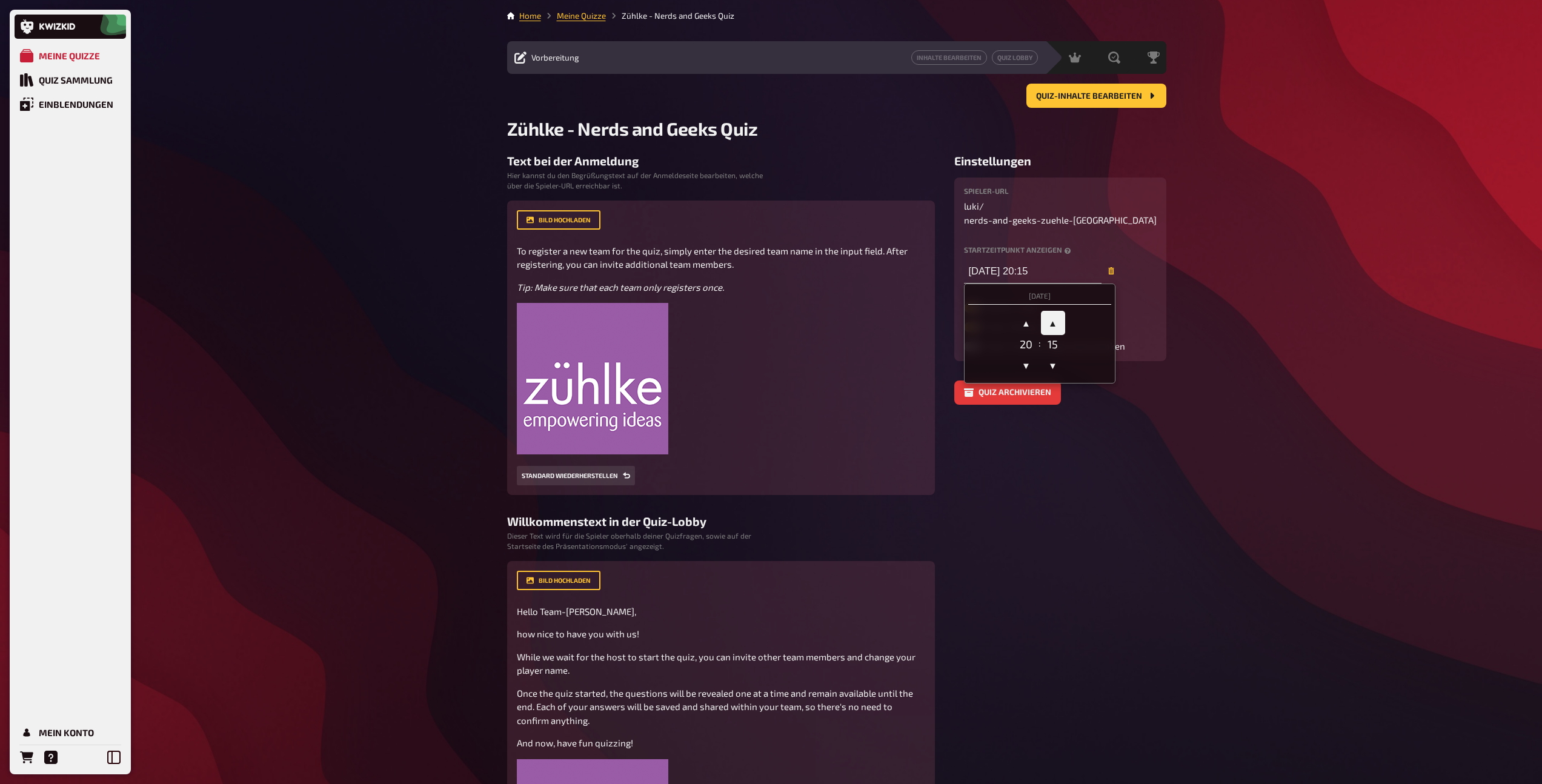
click at [1056, 311] on span "▲" at bounding box center [1053, 322] width 24 height 24
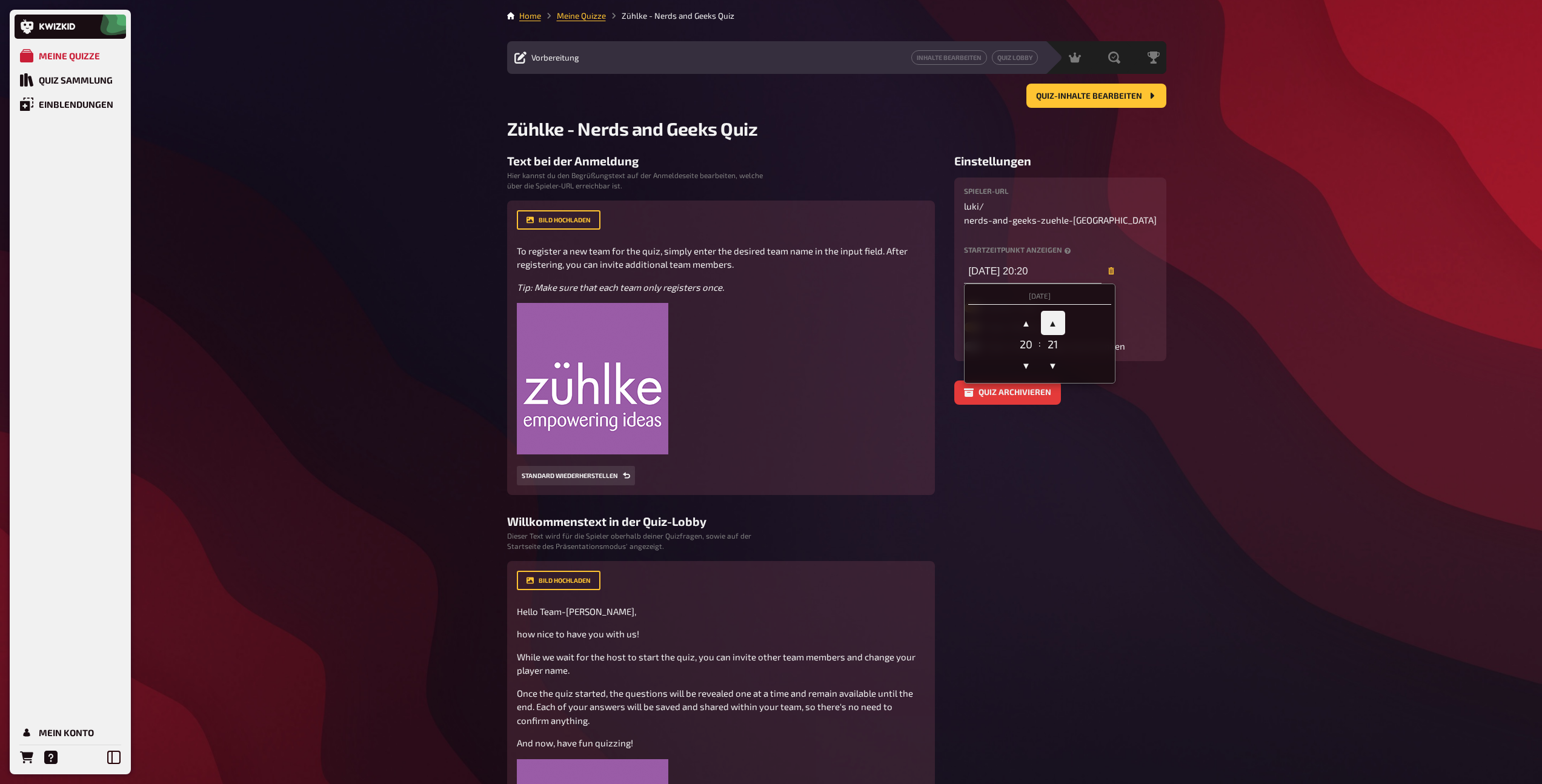
click at [1056, 311] on span "▲" at bounding box center [1053, 322] width 24 height 24
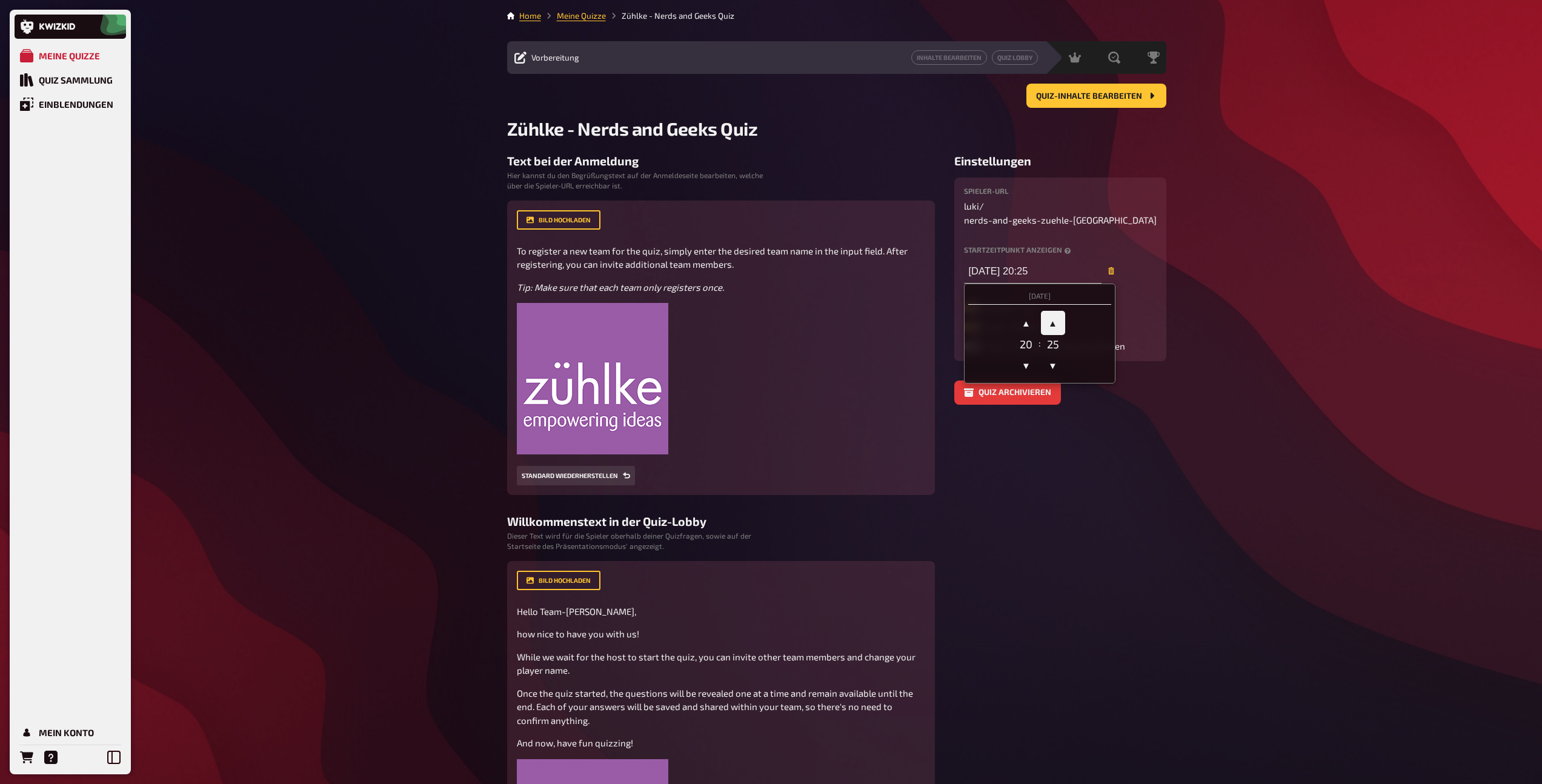
click at [1056, 311] on span "▲" at bounding box center [1053, 322] width 24 height 24
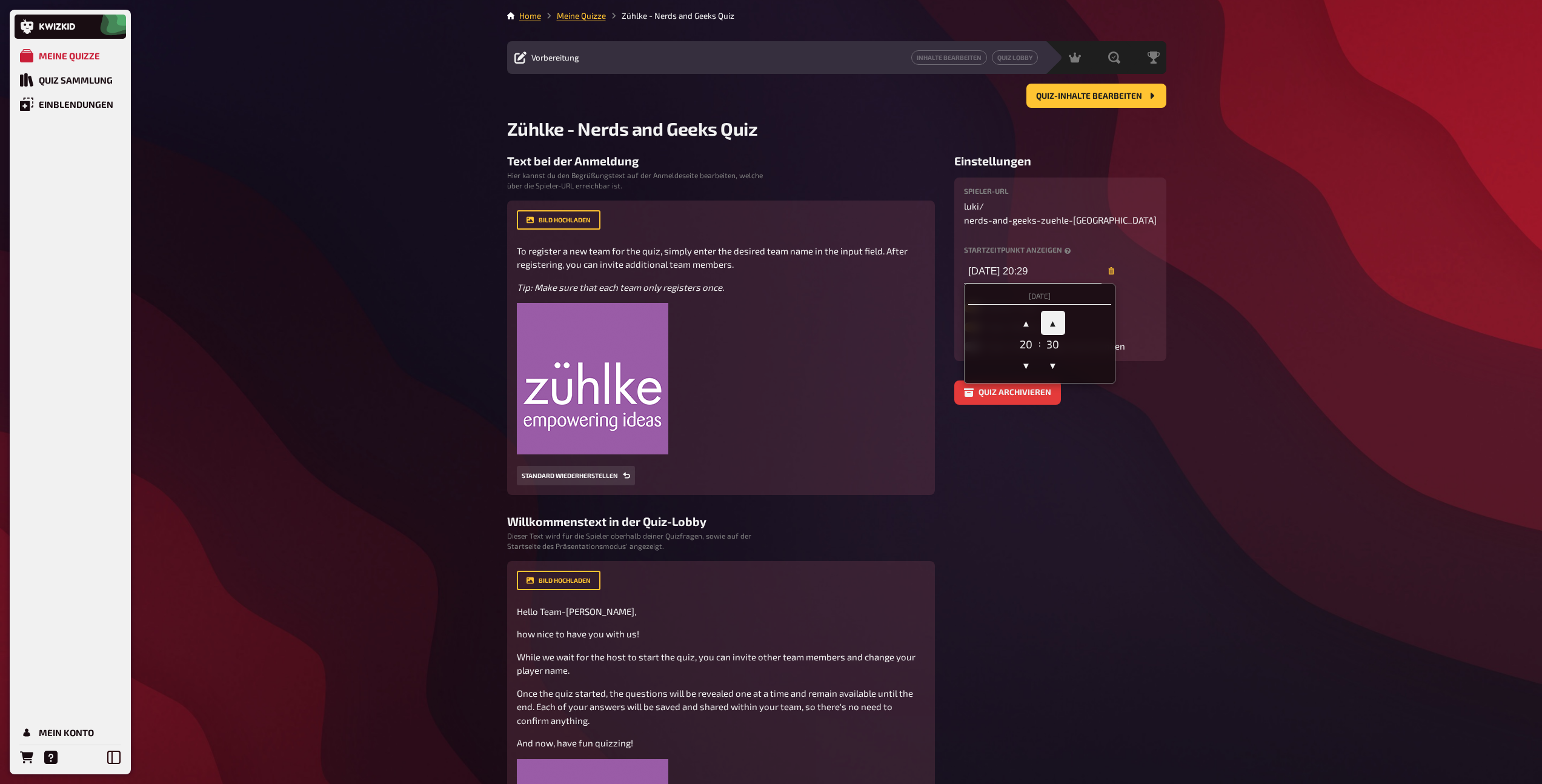
type input "24.09.2025 20:30"
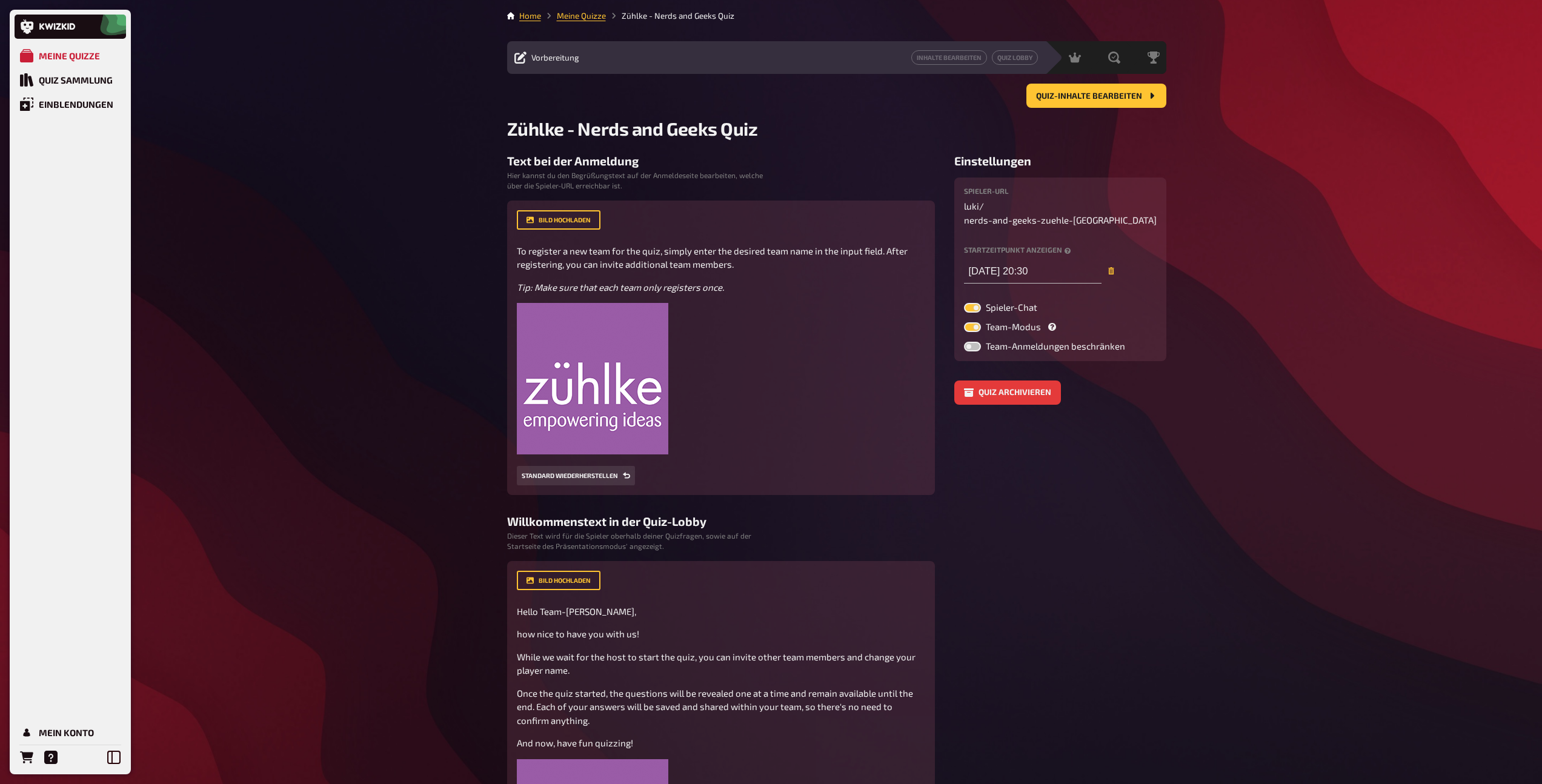
click at [1083, 471] on aside "Einstellungen Spieler-URL luki / nerds-and-geeks-zuehle-frankfurt Startzeitpunk…" at bounding box center [1060, 603] width 212 height 897
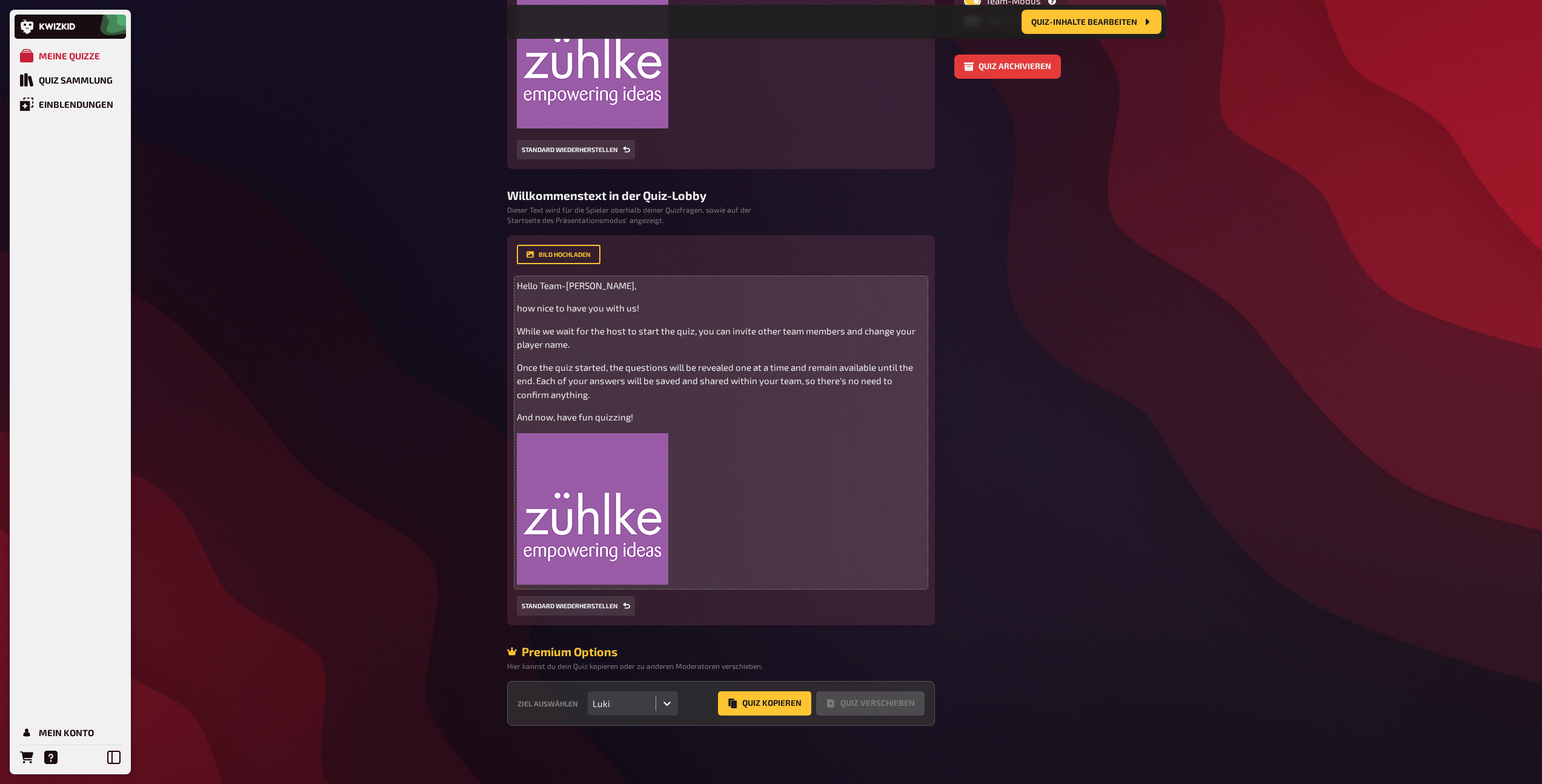
scroll to position [349, 0]
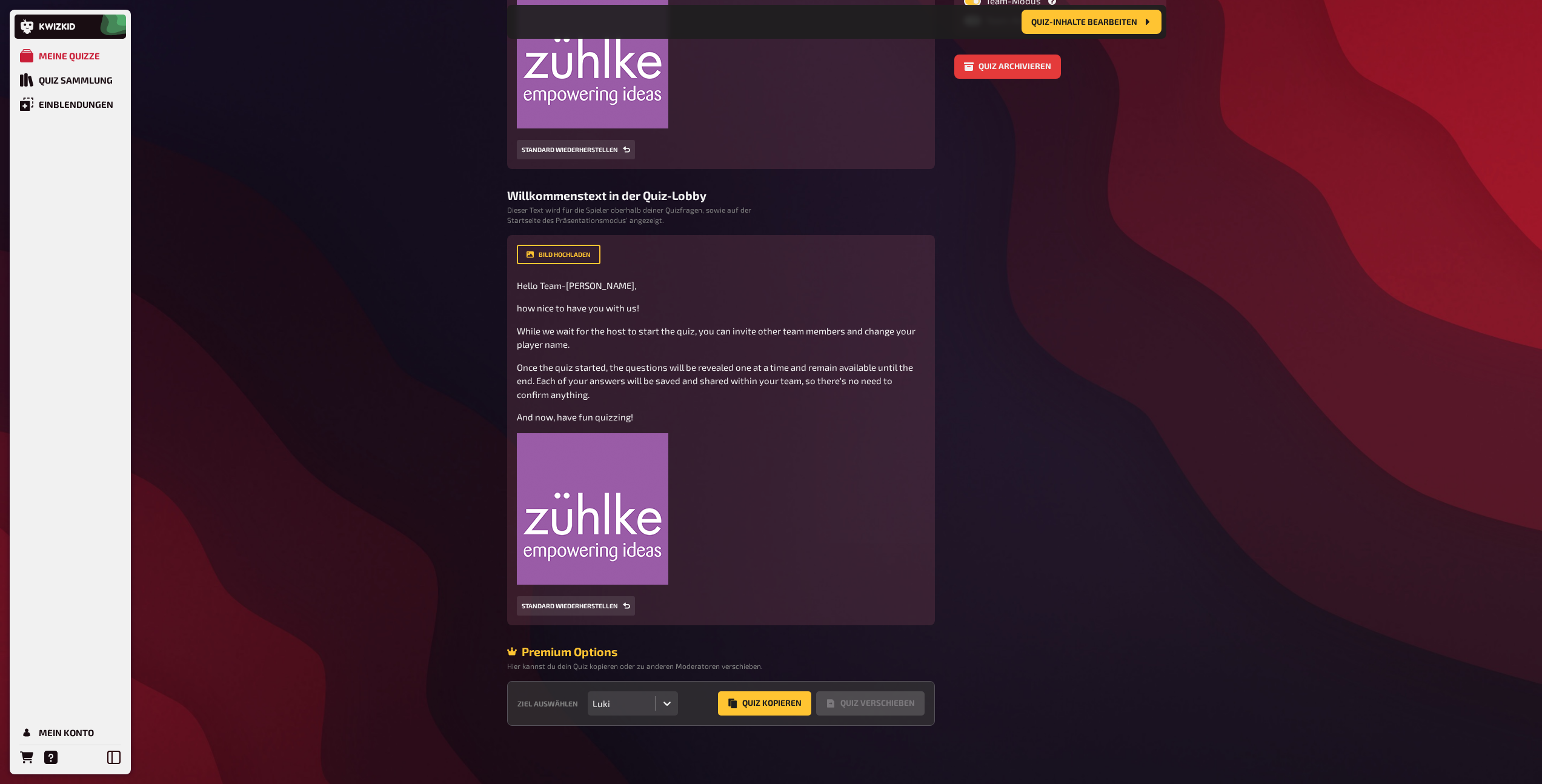
click at [671, 702] on icon at bounding box center [667, 704] width 12 height 12
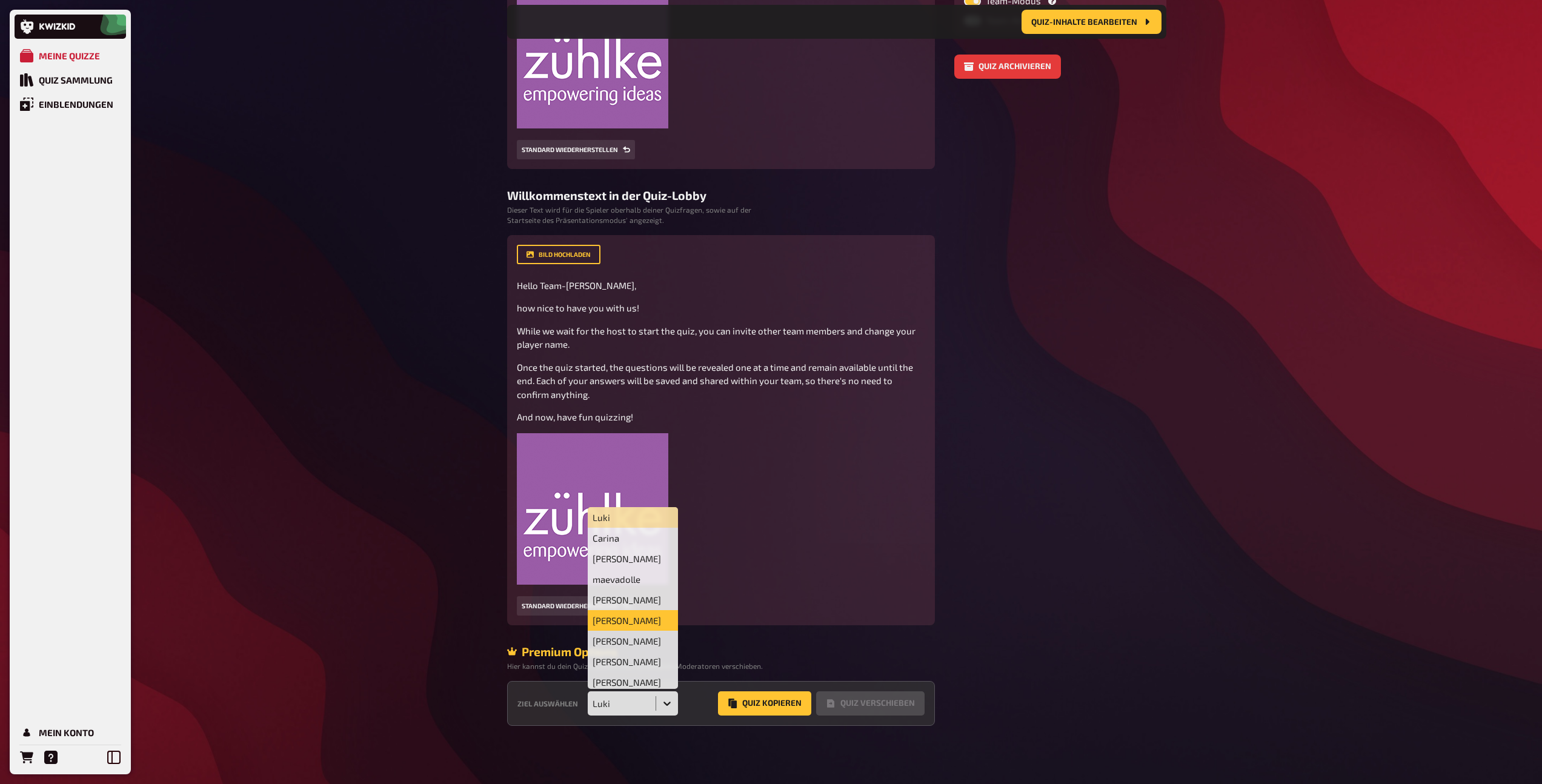
click at [645, 616] on div "Tito Perez" at bounding box center [633, 620] width 91 height 21
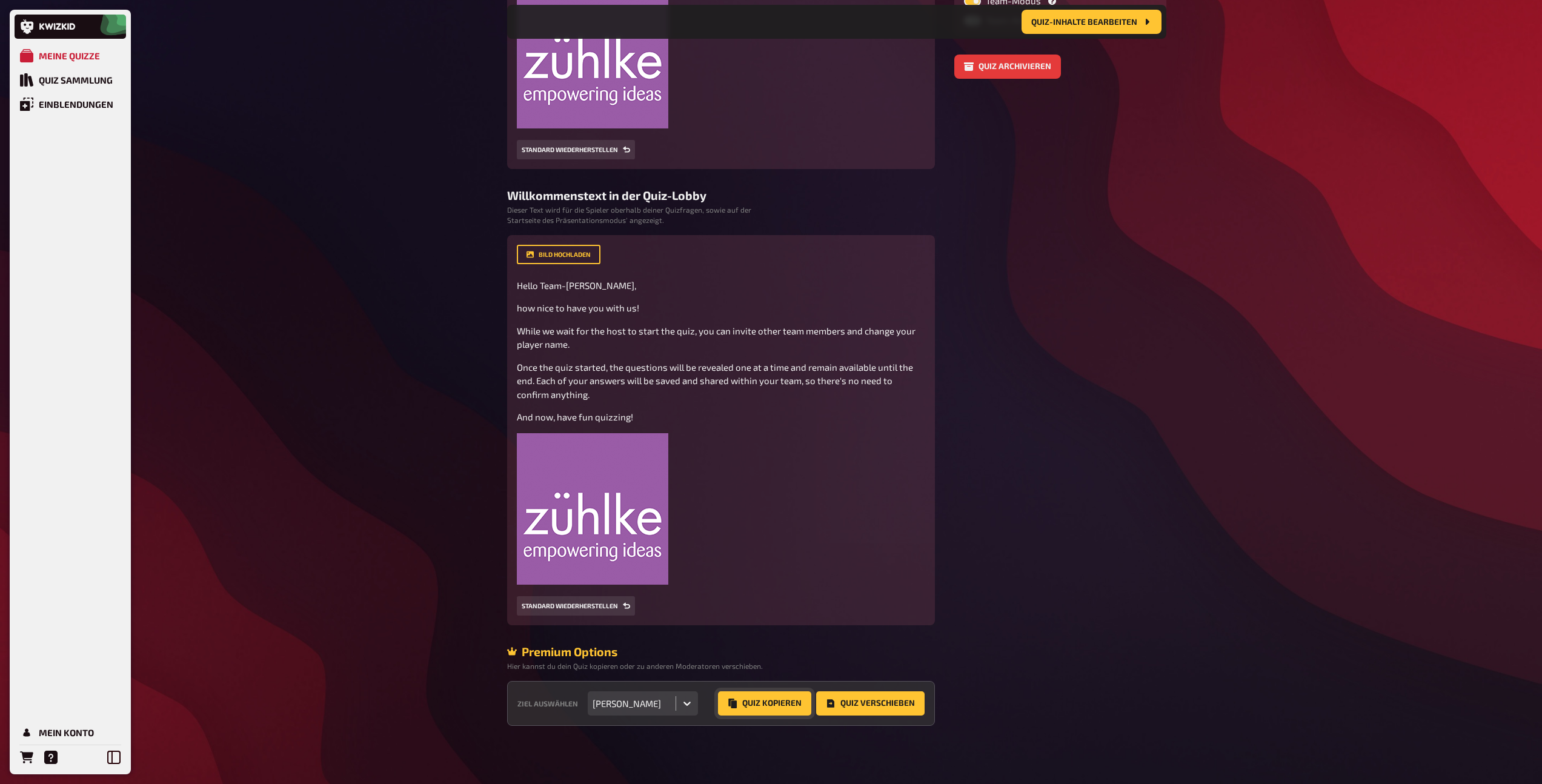
click at [757, 708] on button "Quiz Kopieren" at bounding box center [765, 703] width 93 height 24
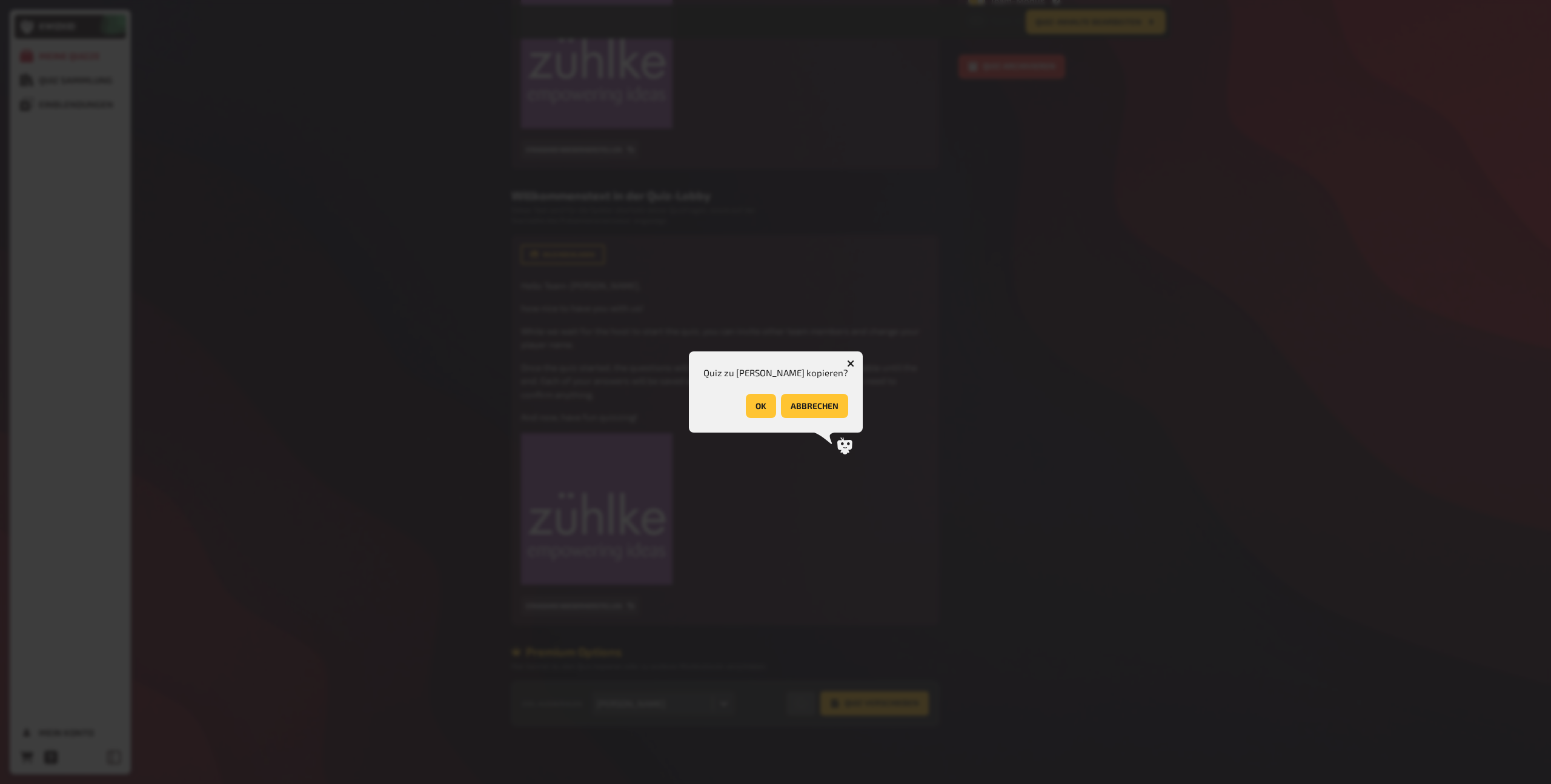
click at [749, 405] on button "OK" at bounding box center [761, 405] width 30 height 24
click at [817, 406] on button "OK" at bounding box center [821, 405] width 30 height 24
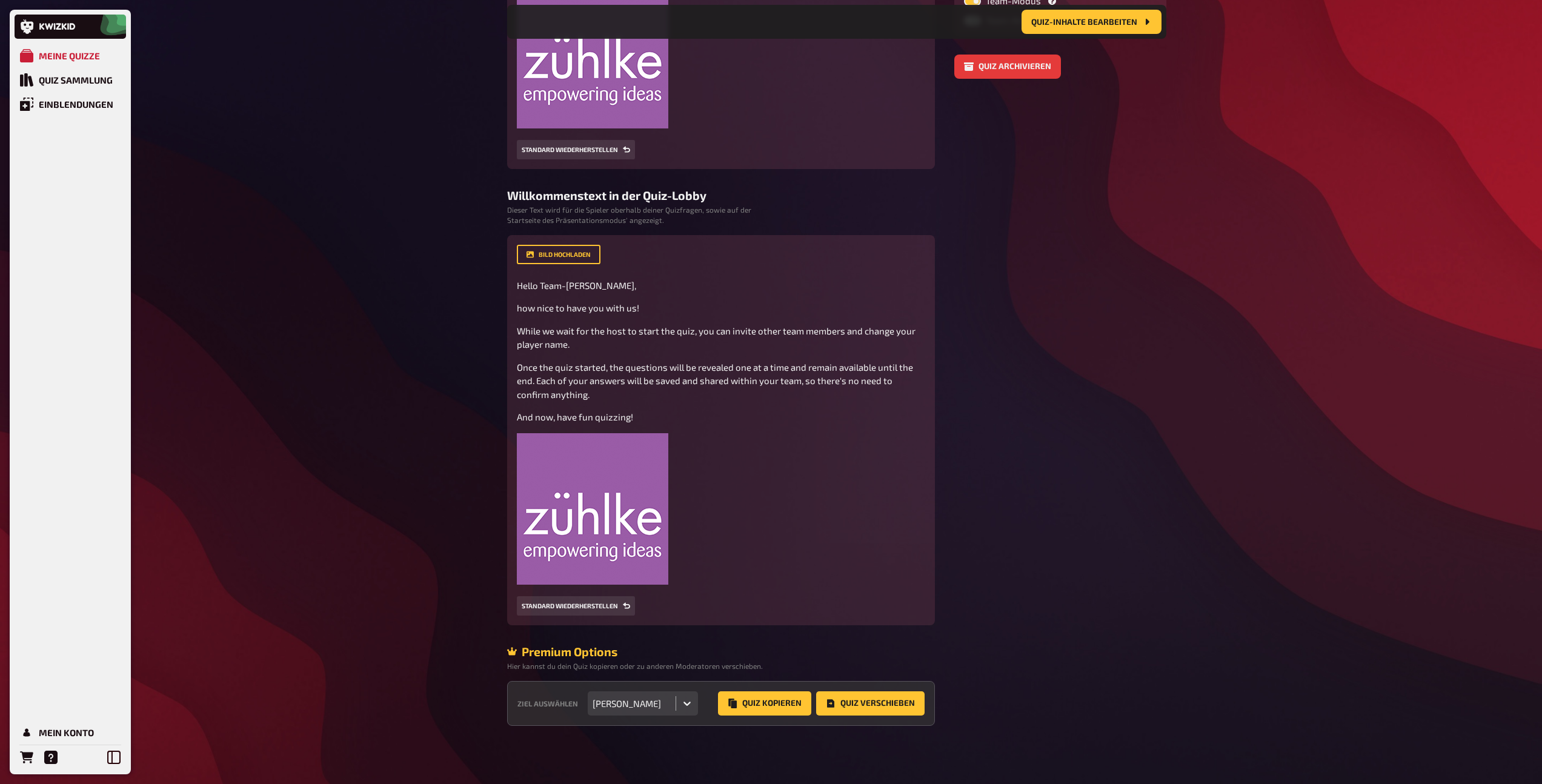
click at [676, 710] on div at bounding box center [687, 704] width 22 height 22
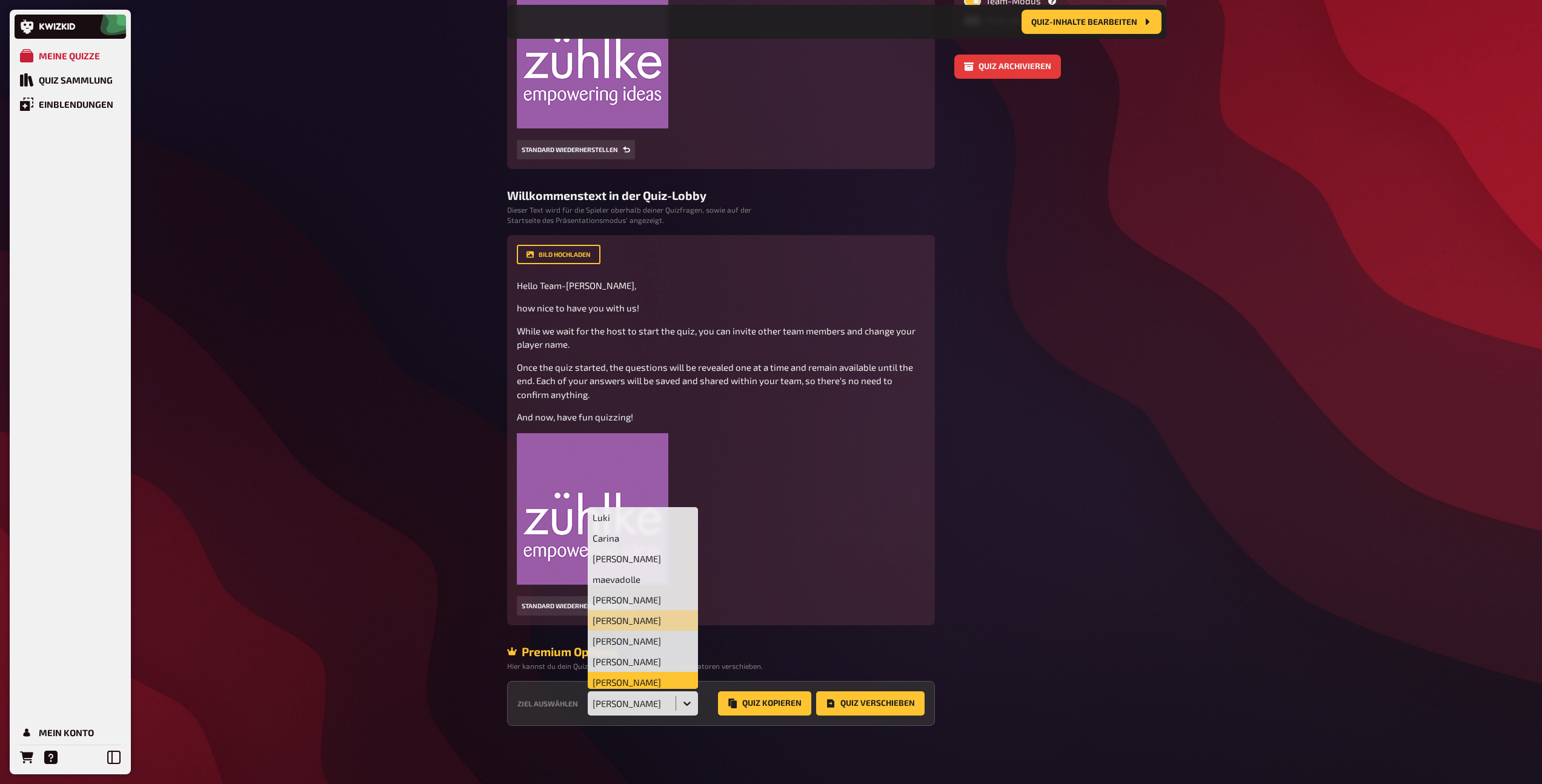
click at [642, 675] on div "Judith Tieber" at bounding box center [642, 682] width 111 height 21
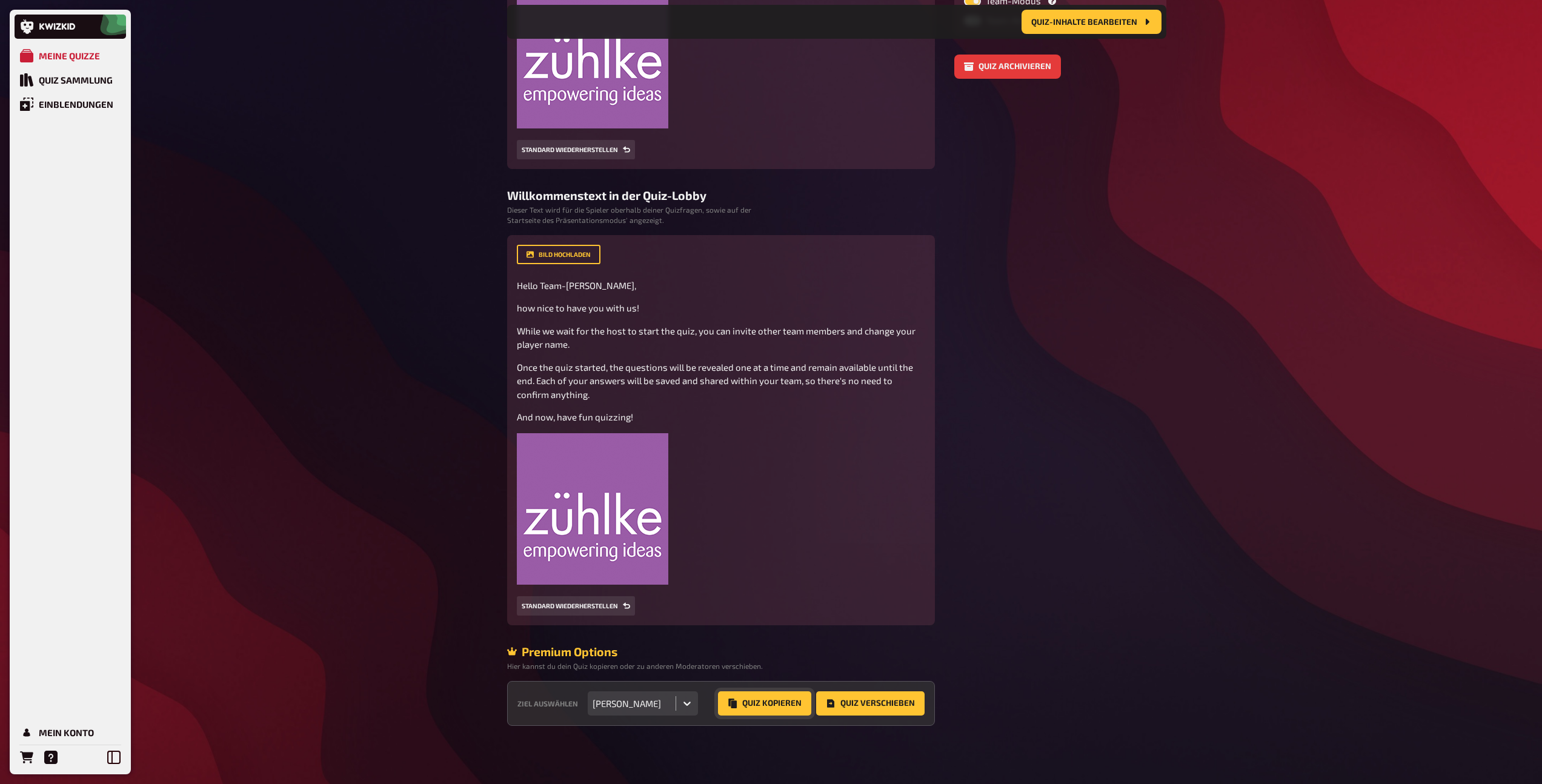
click at [766, 699] on button "Quiz Kopieren" at bounding box center [765, 703] width 93 height 24
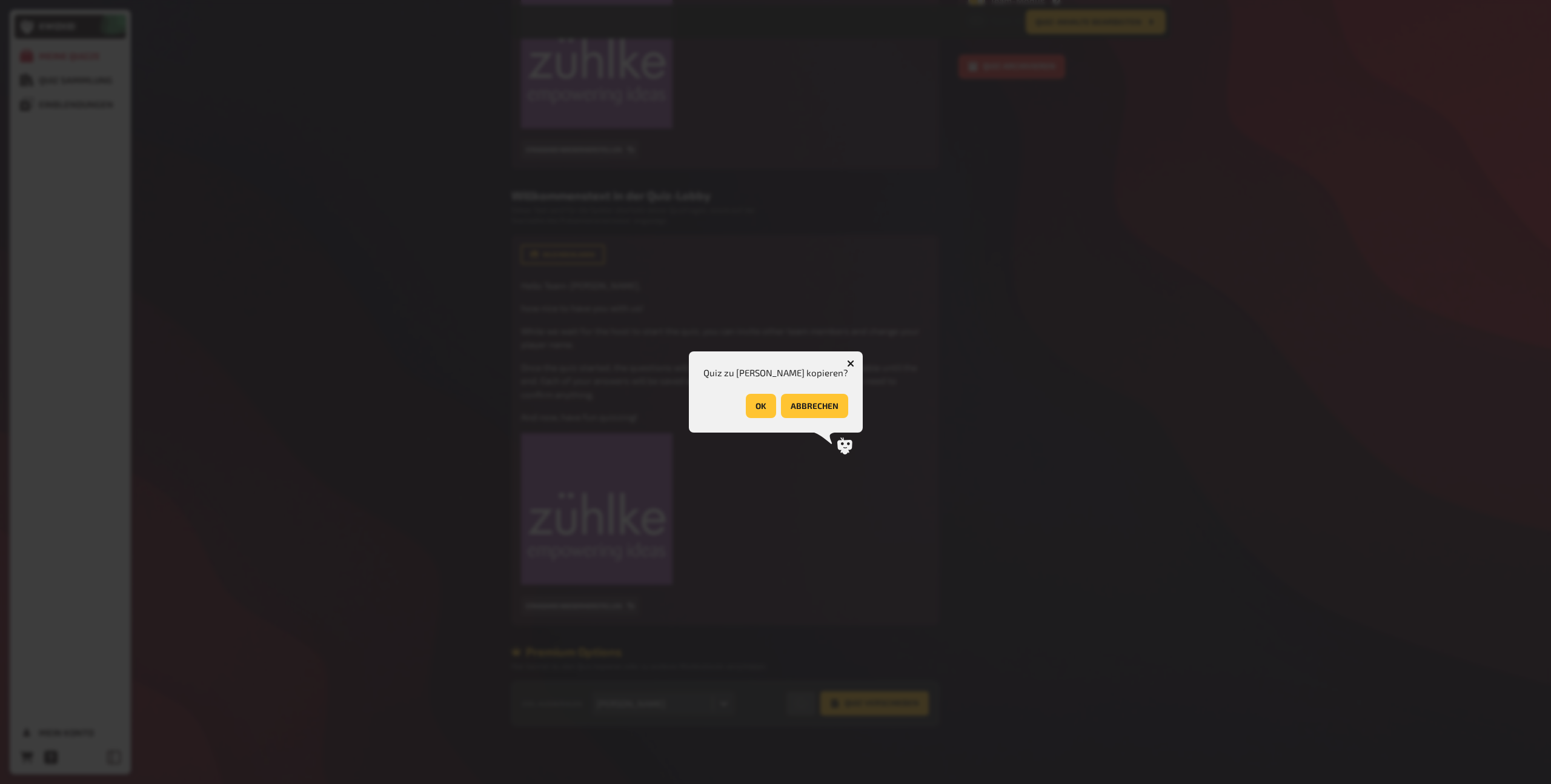
click at [746, 410] on button "OK" at bounding box center [761, 405] width 30 height 24
click at [824, 400] on button "OK" at bounding box center [821, 405] width 30 height 24
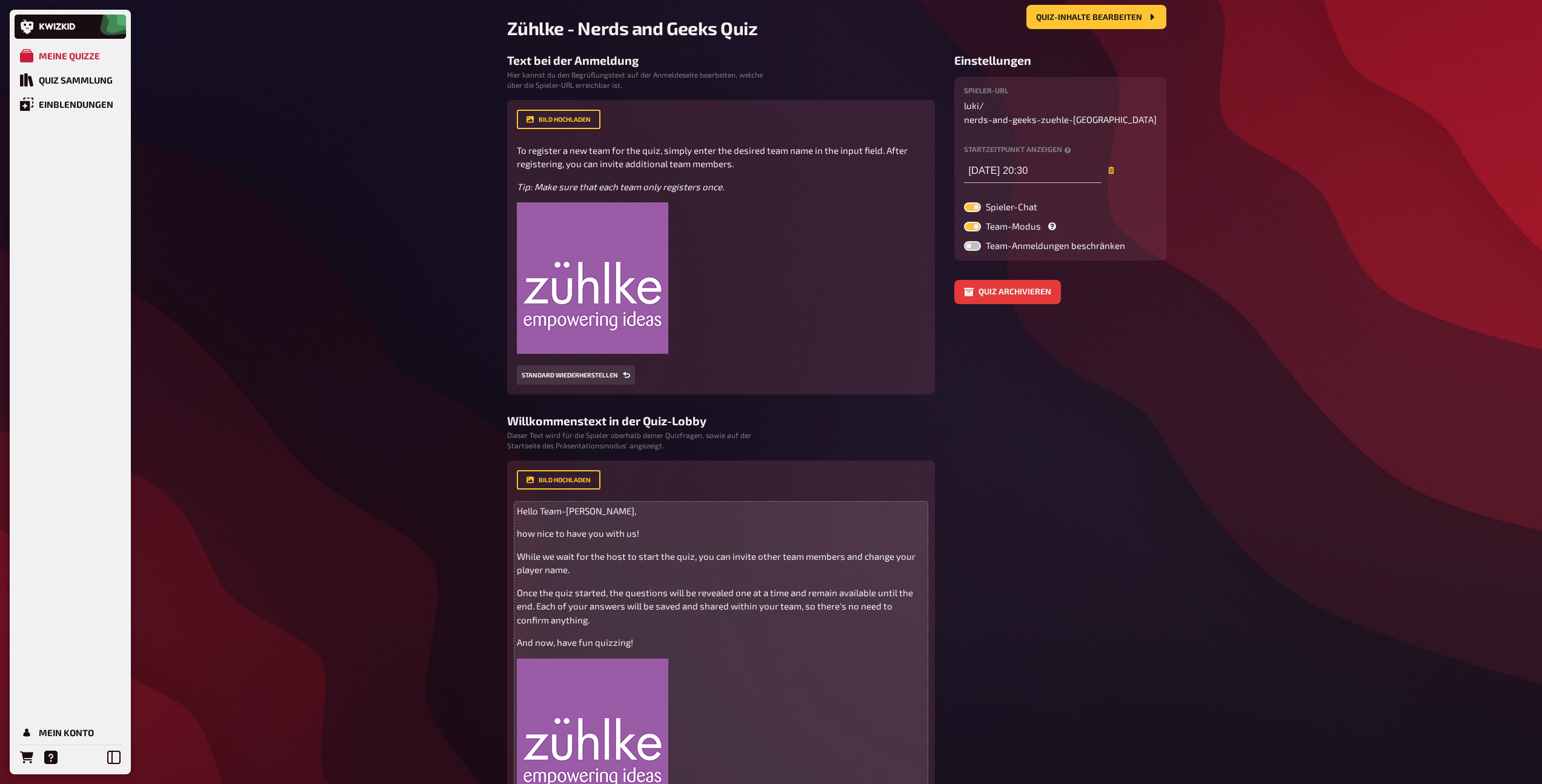
scroll to position [0, 0]
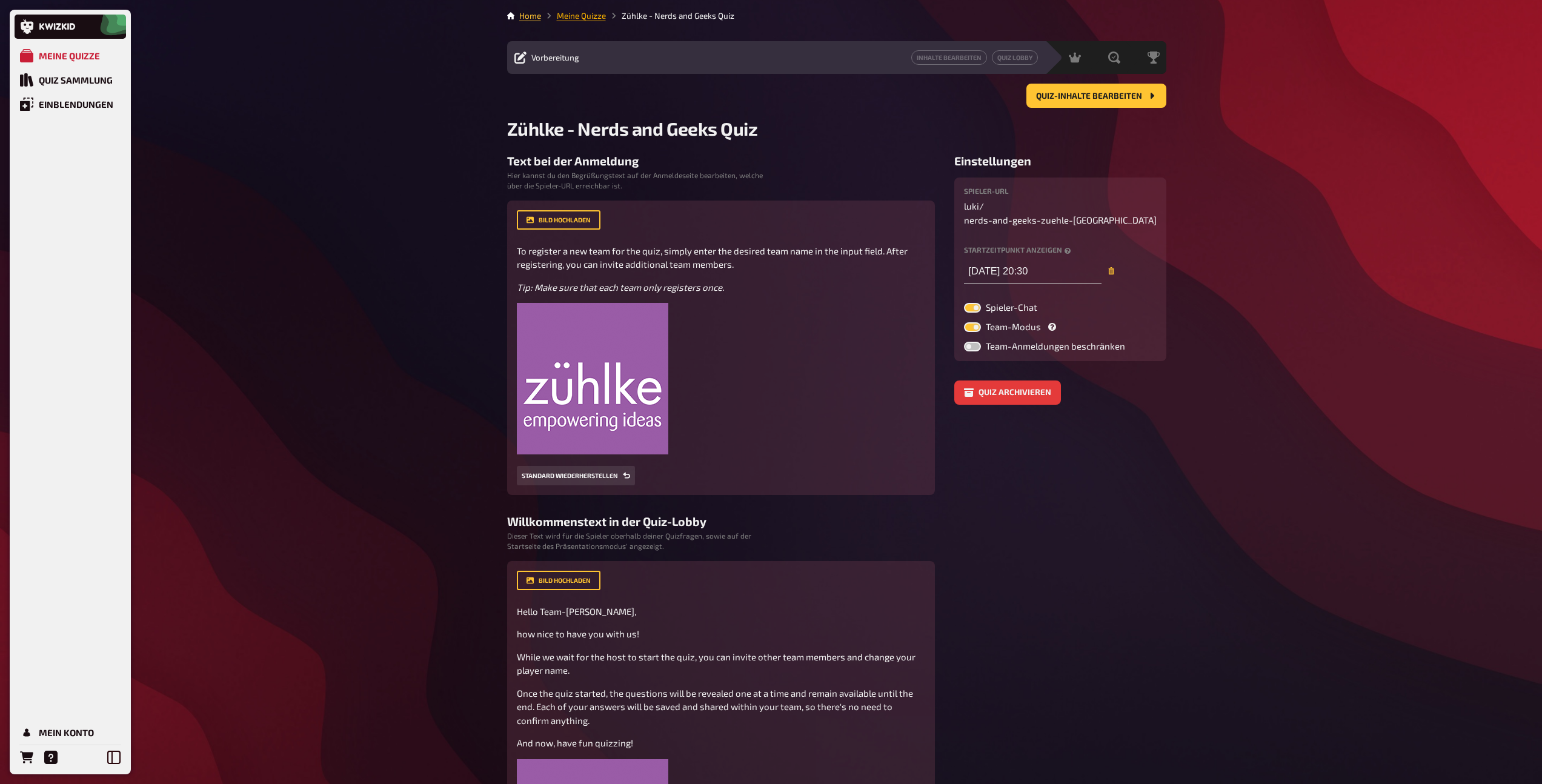
click at [574, 19] on link "Meine Quizze" at bounding box center [581, 16] width 49 height 10
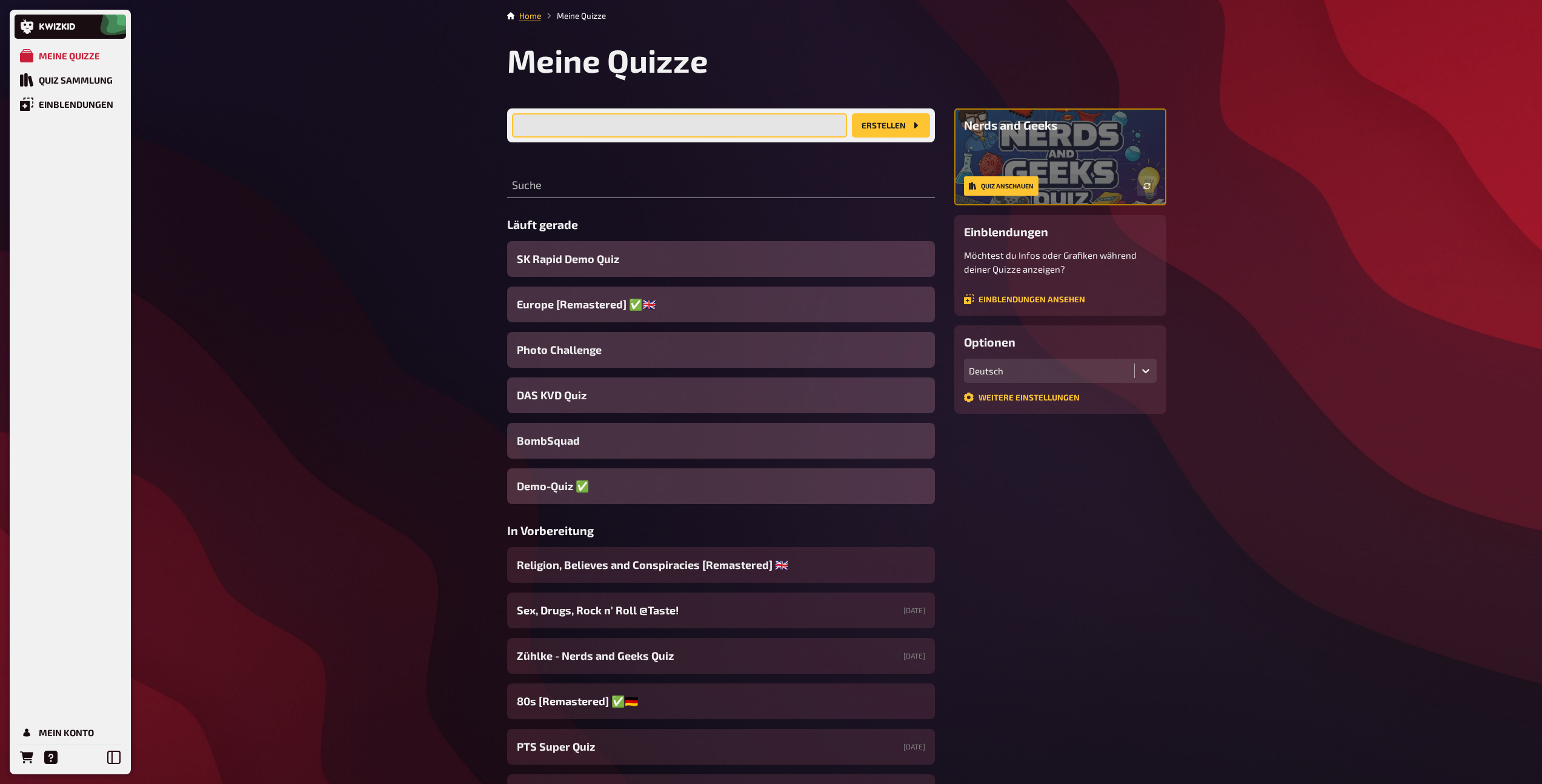
click at [764, 134] on input "text" at bounding box center [680, 125] width 335 height 24
type input "S"
type input "Das Sparkasse Darmstadt Super Quiz"
click at [882, 125] on button "Erstellen" at bounding box center [891, 125] width 78 height 24
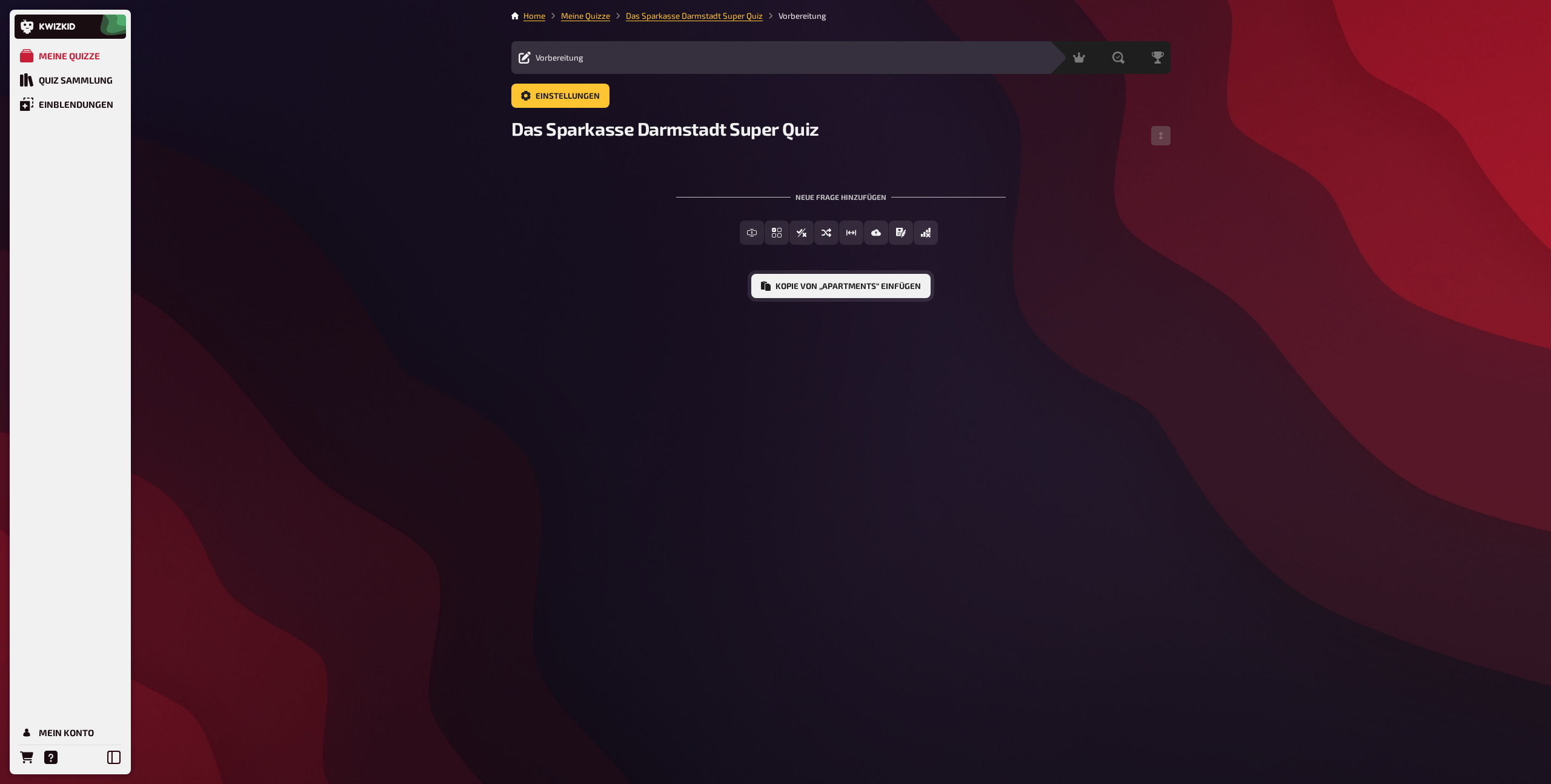
click at [811, 288] on button "Kopie von „Apartments“ einfügen" at bounding box center [840, 285] width 179 height 24
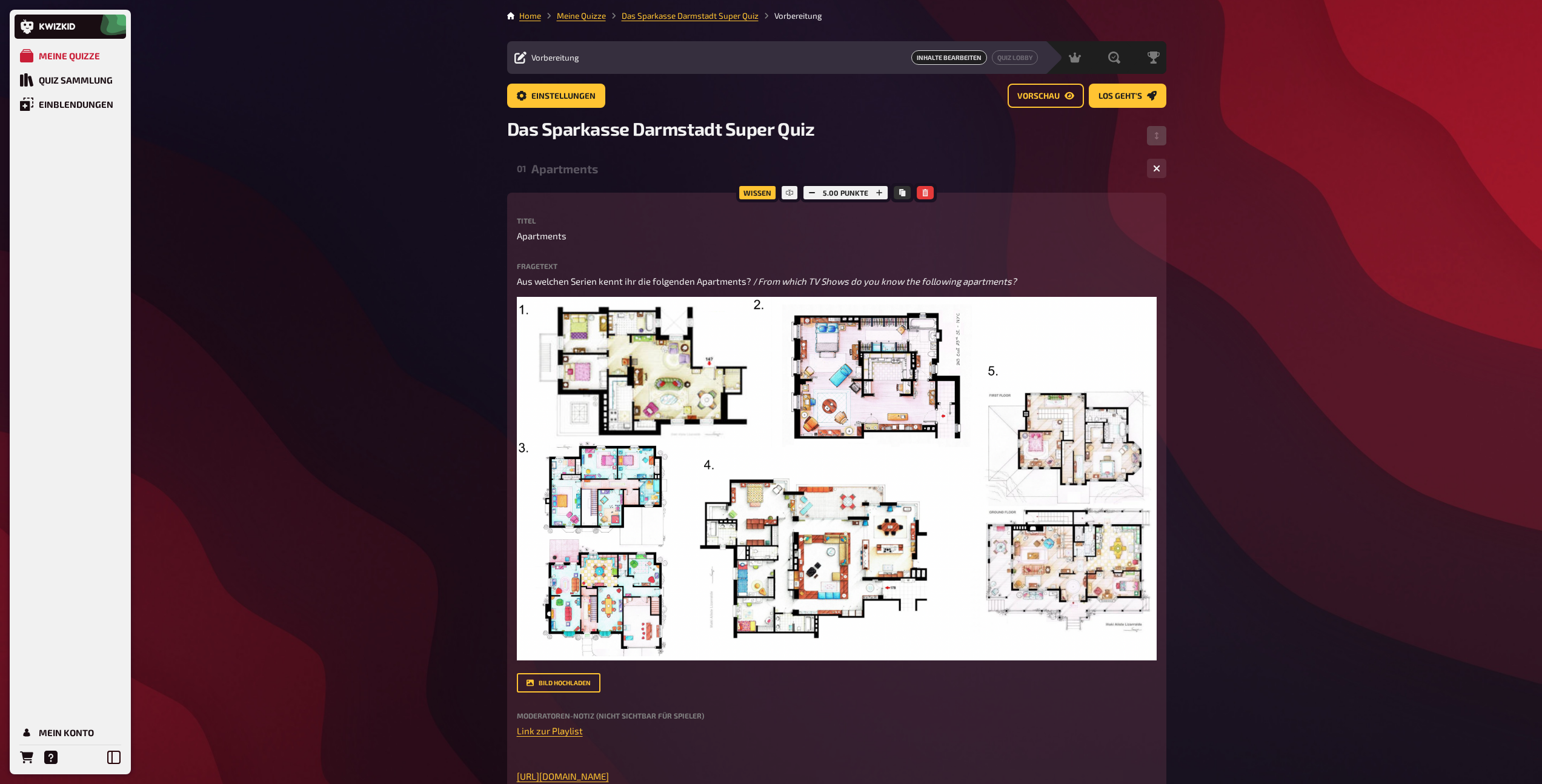
click at [563, 172] on div "Apartments" at bounding box center [834, 168] width 606 height 14
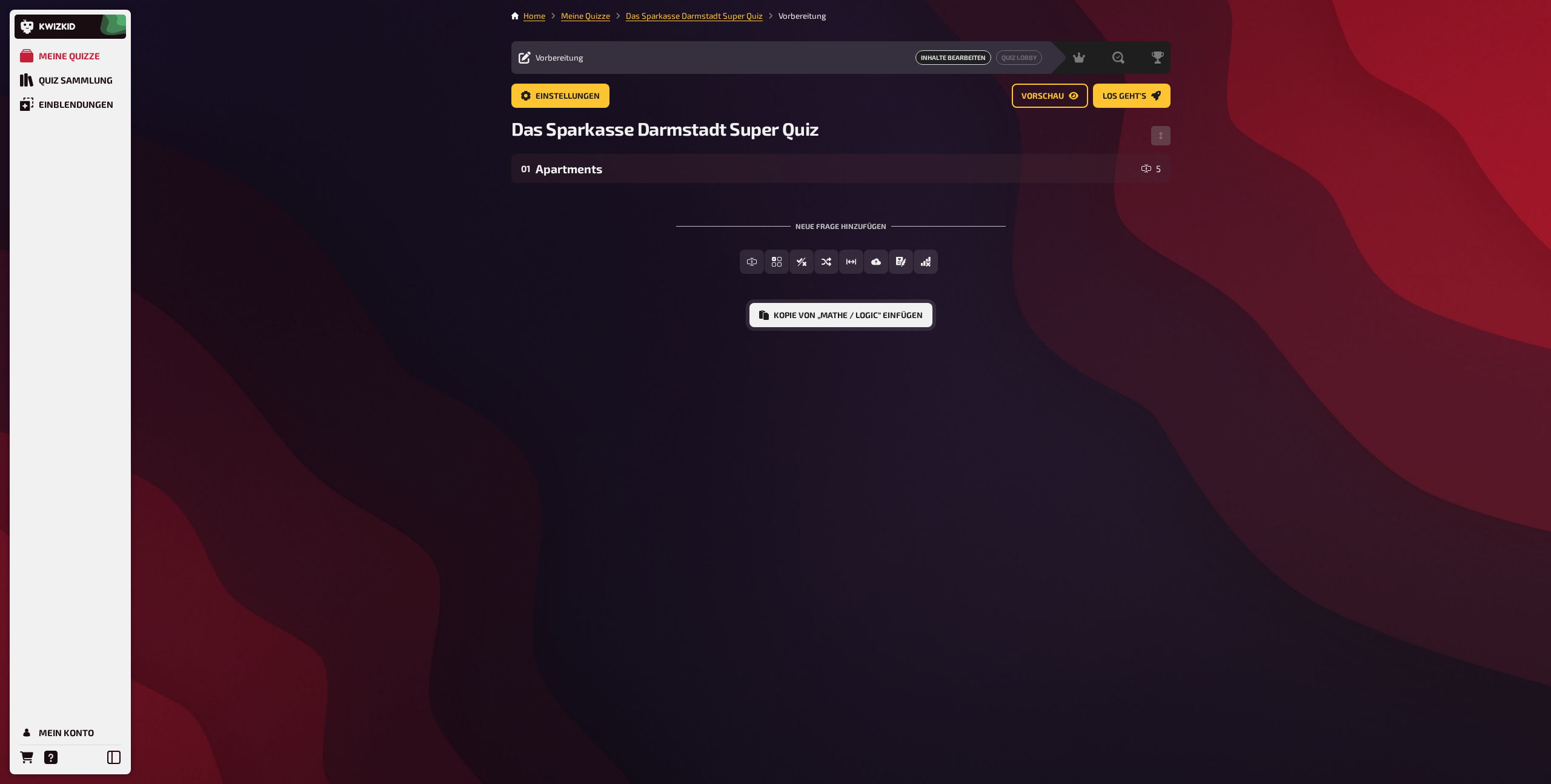
click at [807, 313] on button "Kopie von „Mathe / Logic“ einfügen" at bounding box center [840, 315] width 183 height 24
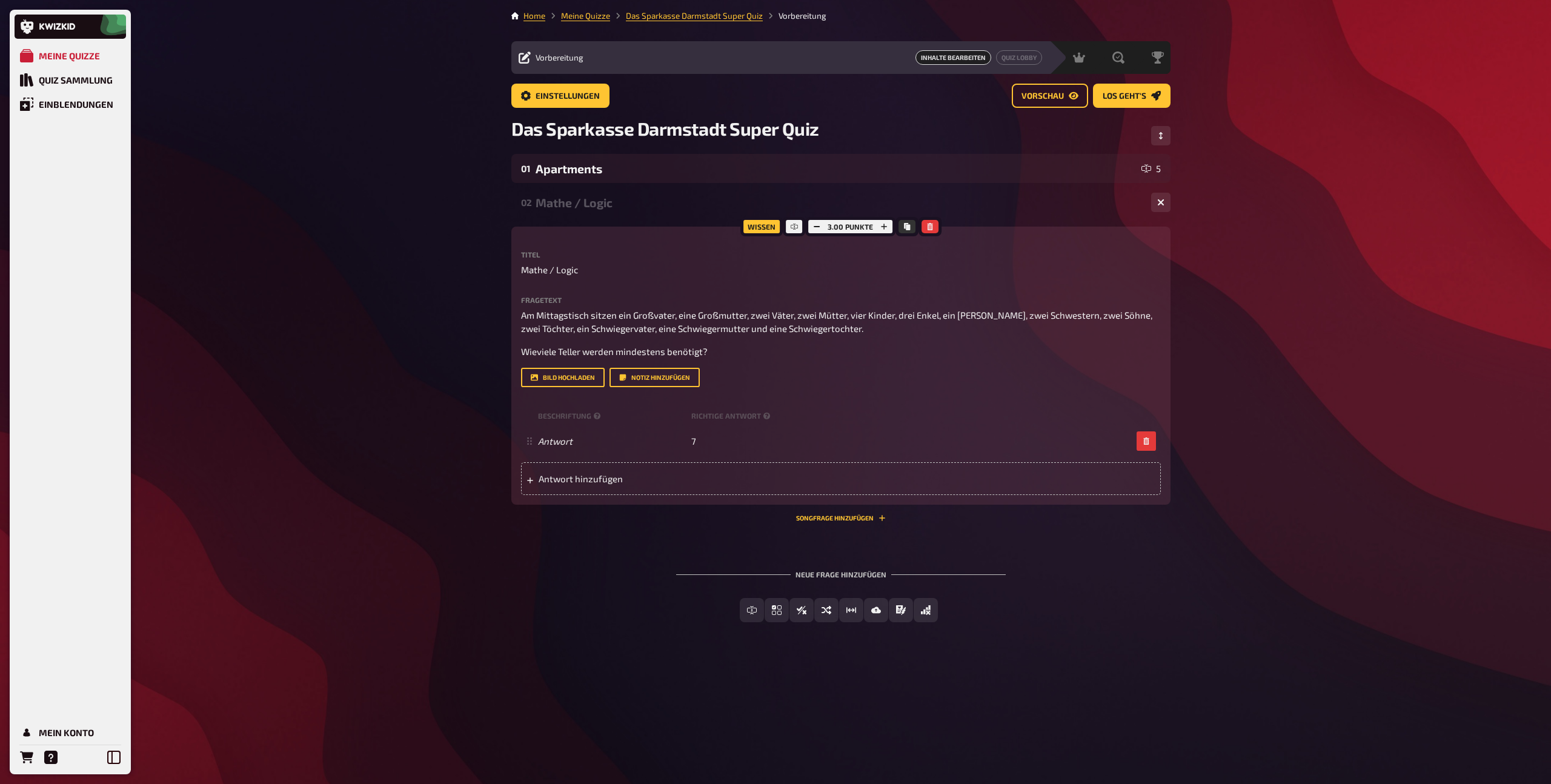
click at [590, 205] on div "Mathe / Logic" at bounding box center [838, 203] width 606 height 14
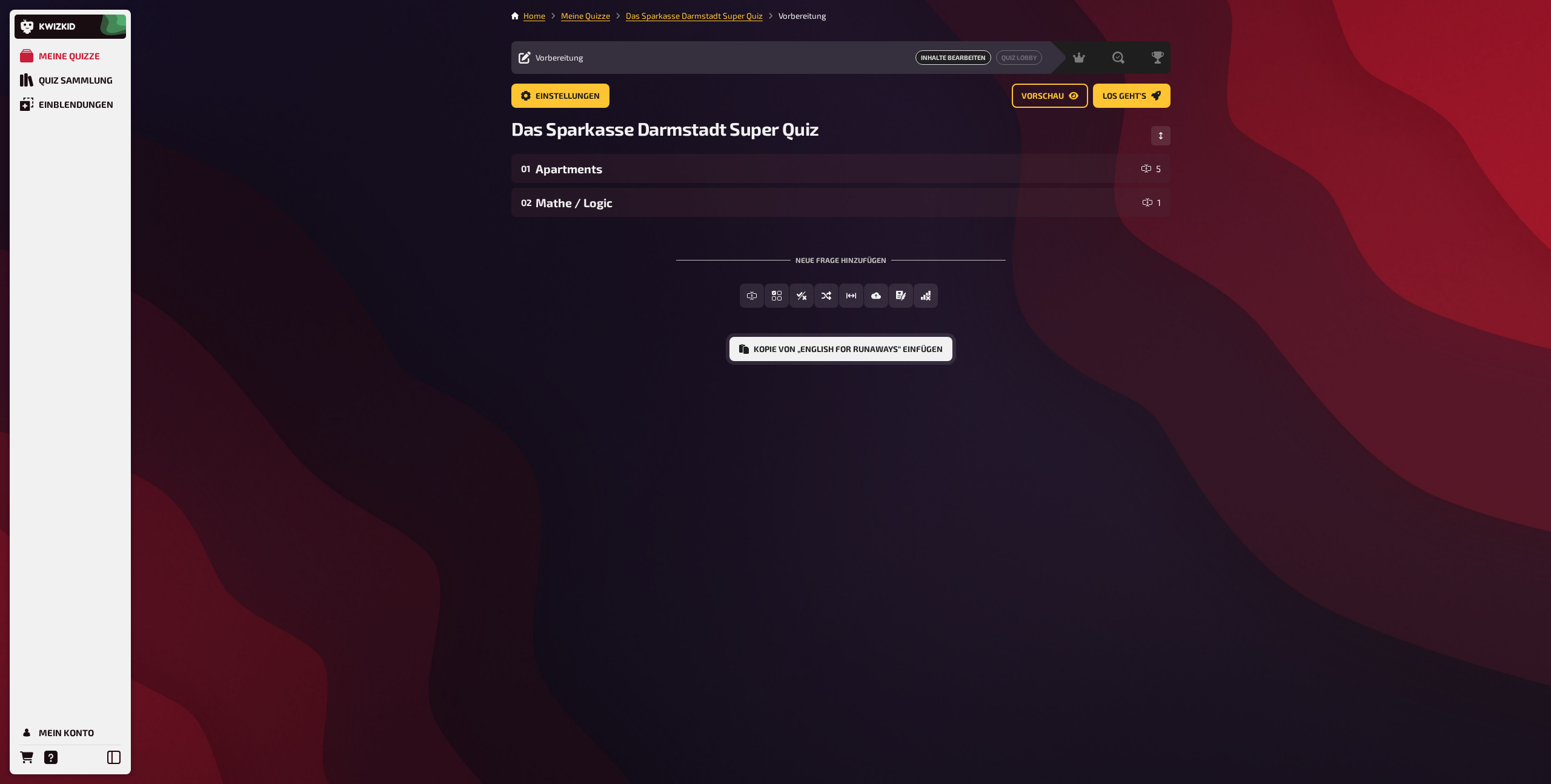
click at [812, 355] on button "Kopie von „English for runaways“ einfügen" at bounding box center [840, 348] width 223 height 24
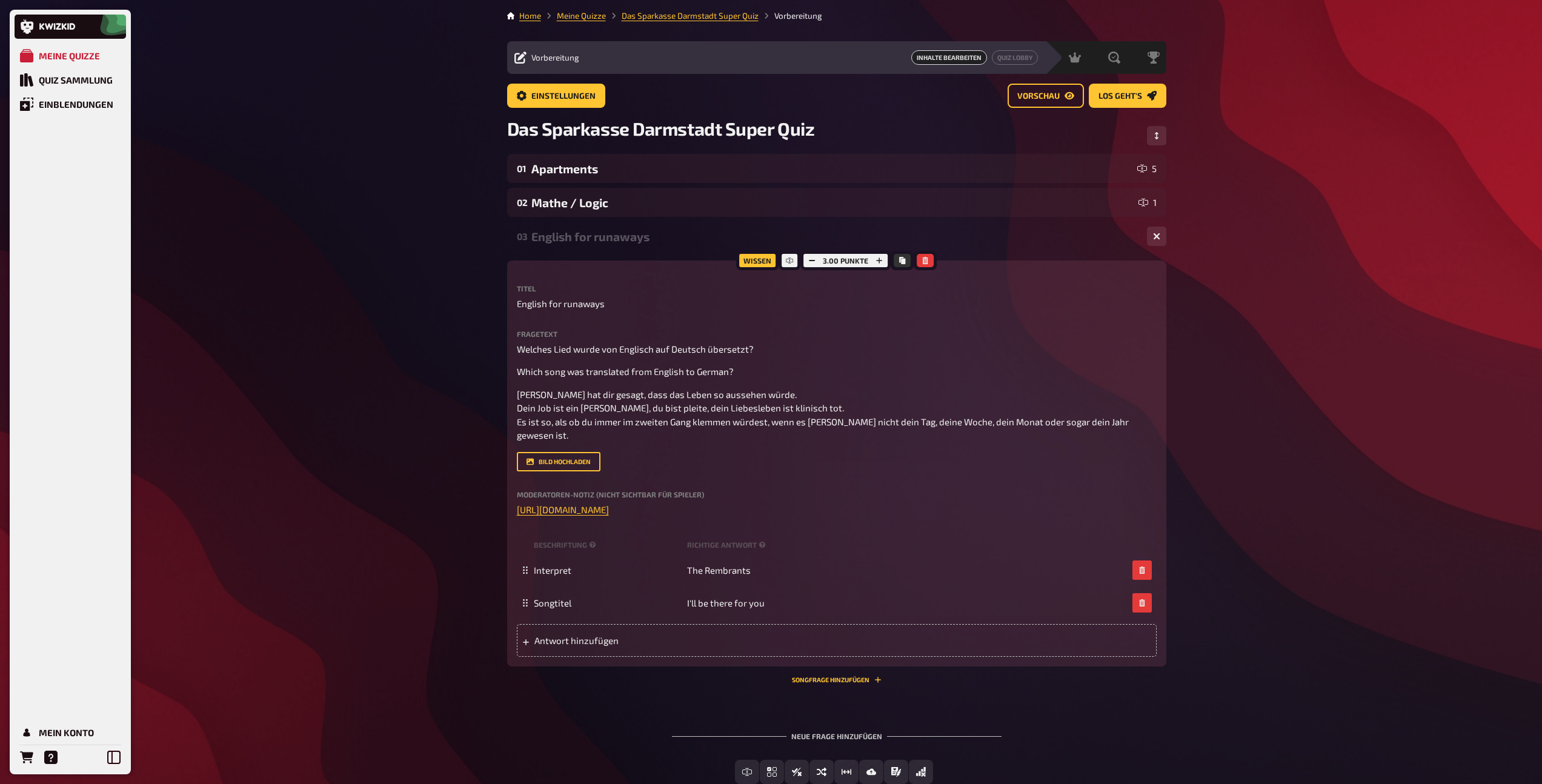
click at [662, 243] on div "03 English for runaways 2" at bounding box center [836, 236] width 659 height 29
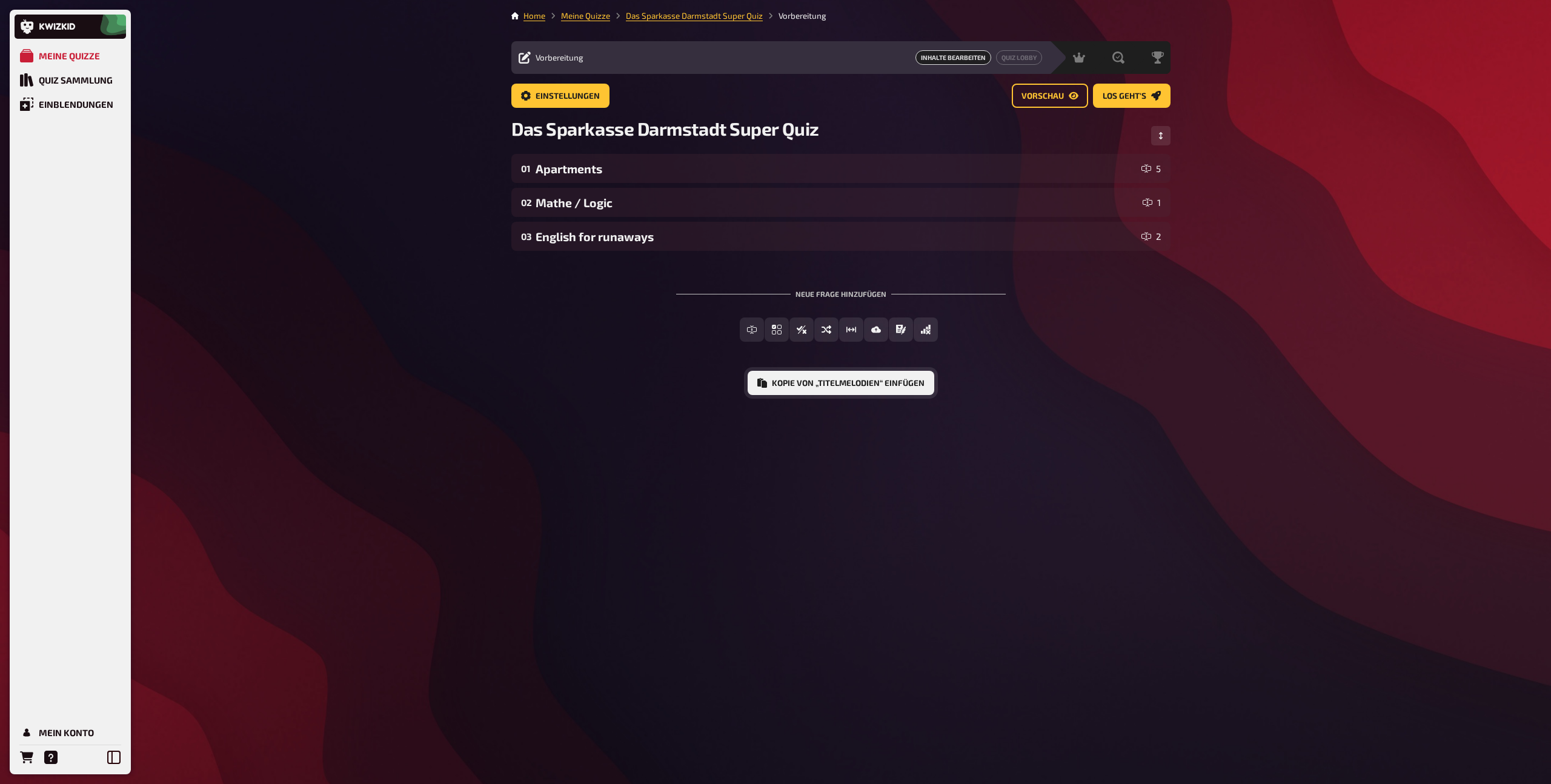
click at [806, 385] on button "Kopie von „Titelmelodien“ einfügen" at bounding box center [841, 383] width 187 height 24
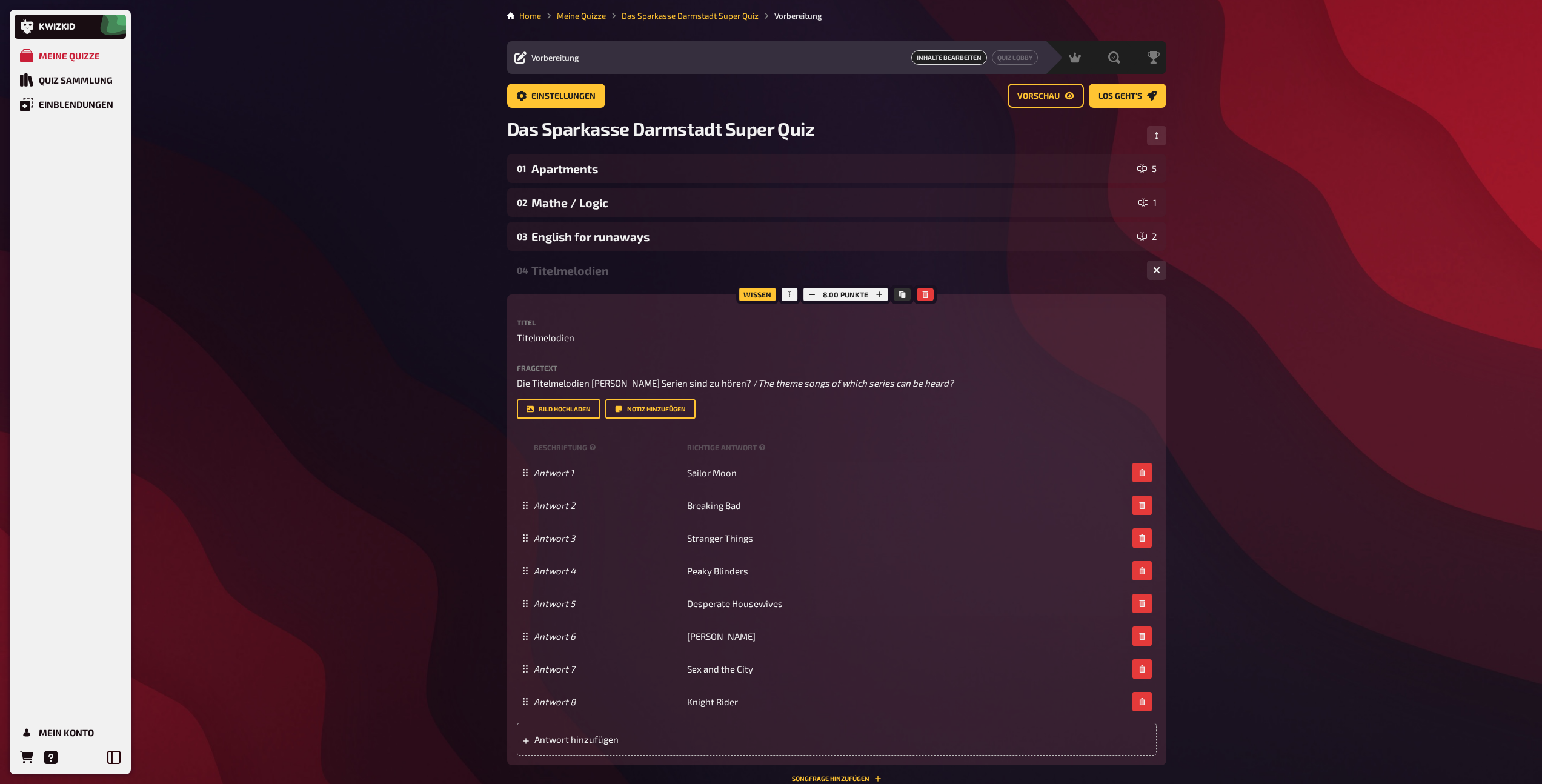
click at [577, 277] on div "04 Titelmelodien 8" at bounding box center [836, 270] width 659 height 29
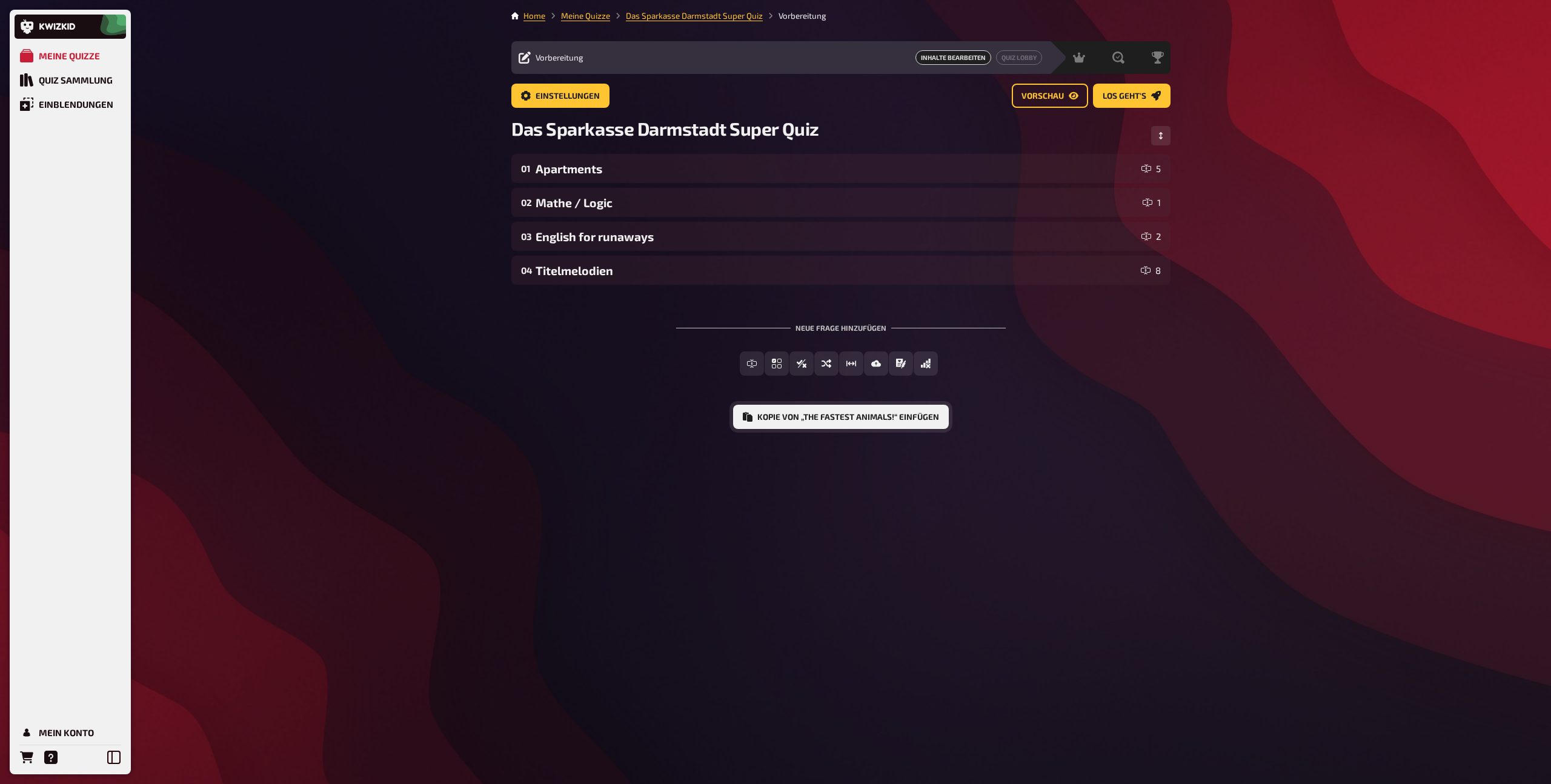
click at [800, 417] on button "Kopie von „The fastest Animals!“ einfügen" at bounding box center [841, 416] width 216 height 24
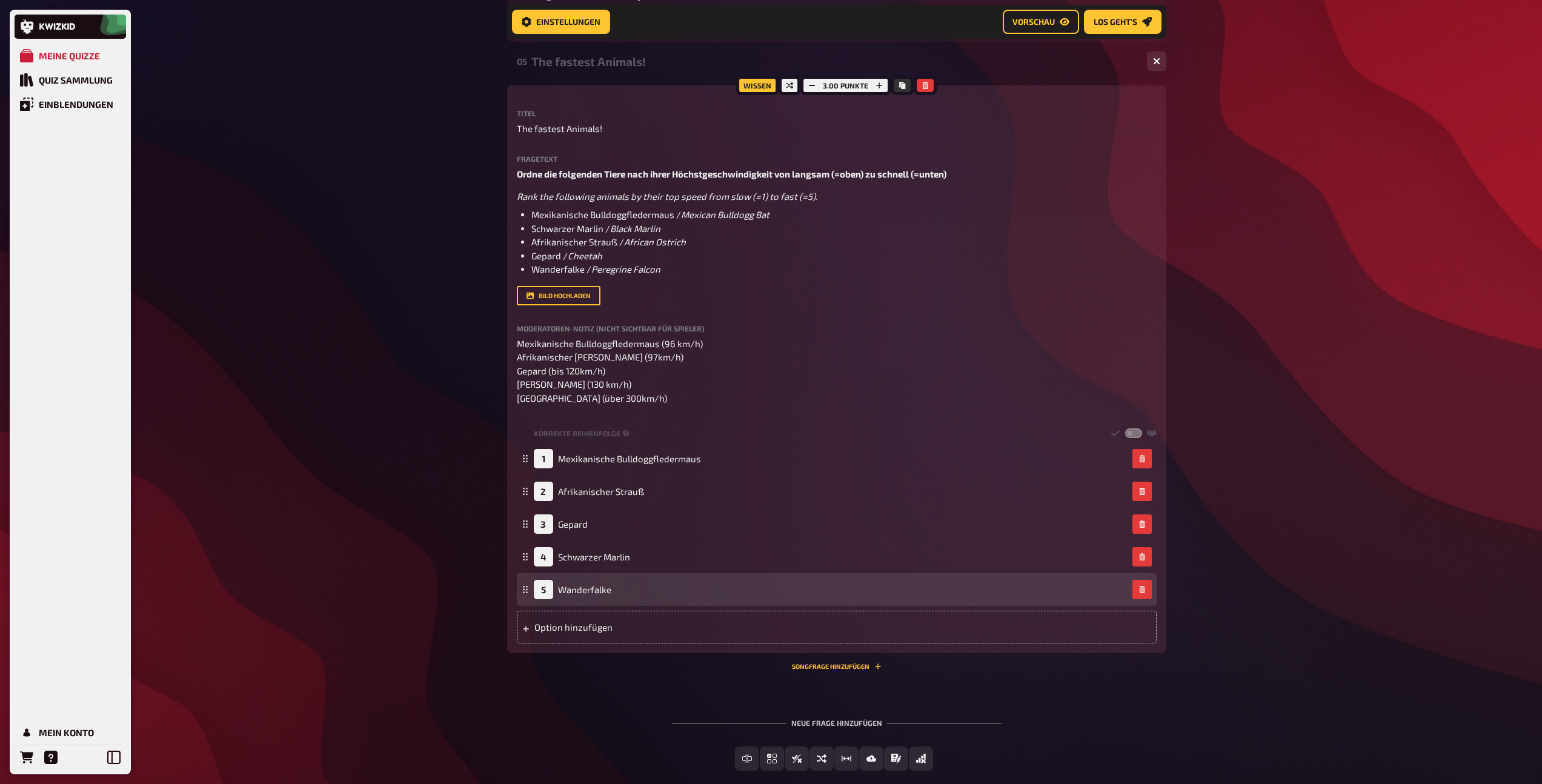
scroll to position [254, 0]
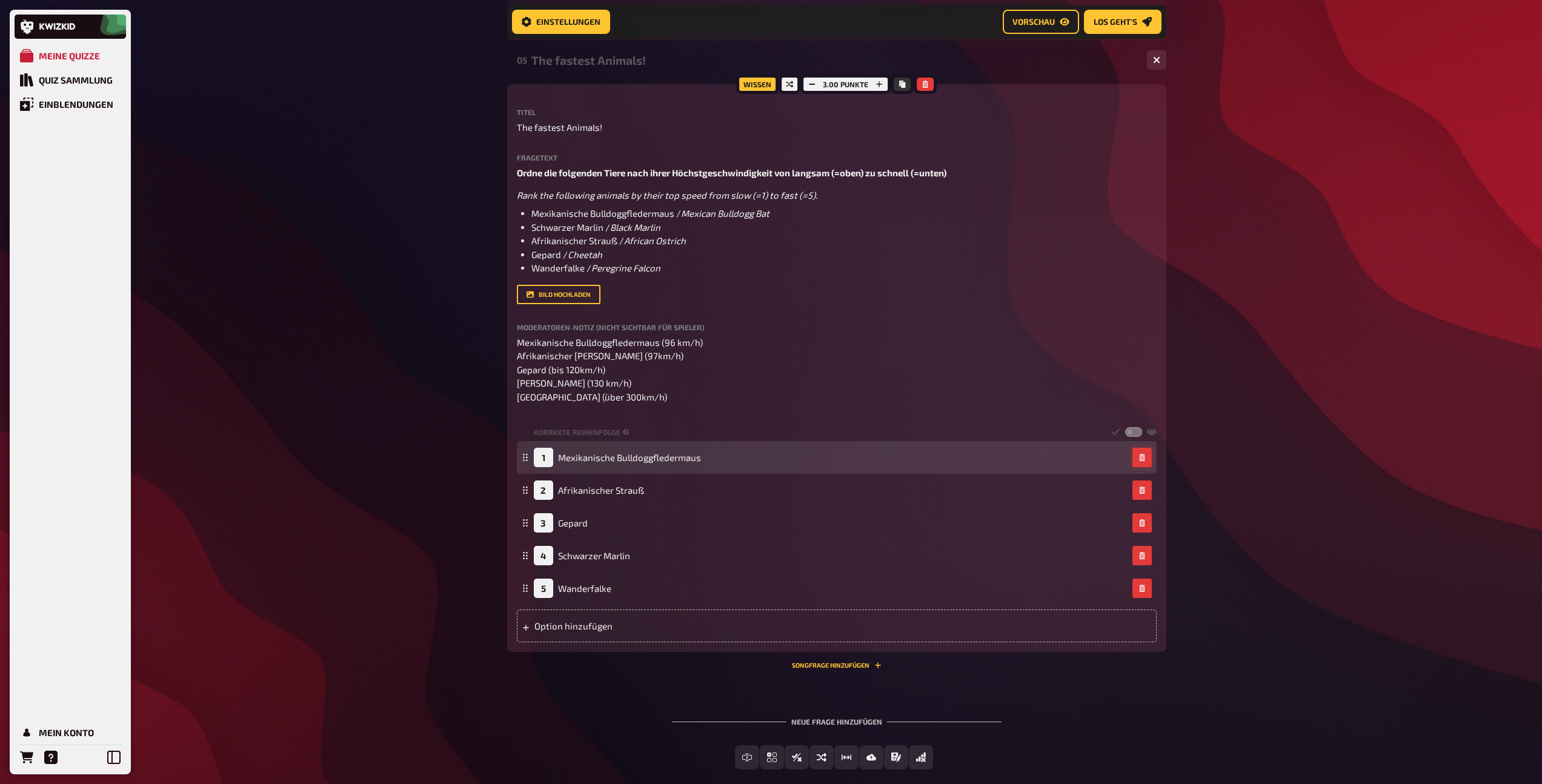
click at [1148, 460] on button "button" at bounding box center [1142, 457] width 19 height 19
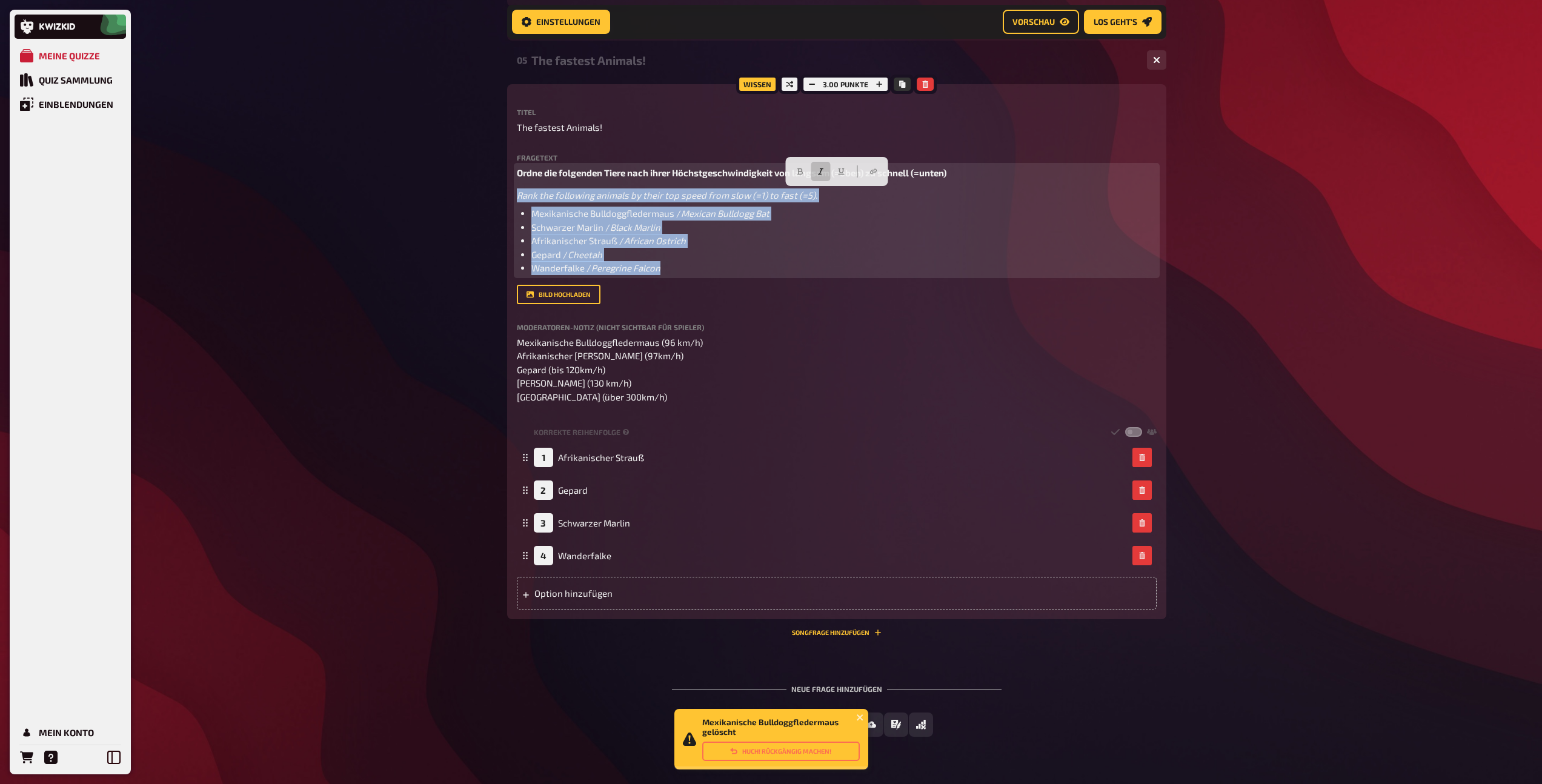
drag, startPoint x: 681, startPoint y: 270, endPoint x: 493, endPoint y: 187, distance: 205.5
click at [493, 187] on div "Meine Quizze Quiz Sammlung Einblendungen Mein Konto Mexikanische Bulldoggfleder…" at bounding box center [771, 280] width 1542 height 1068
click at [700, 249] on li "Gepard / Cheetah" at bounding box center [844, 255] width 625 height 14
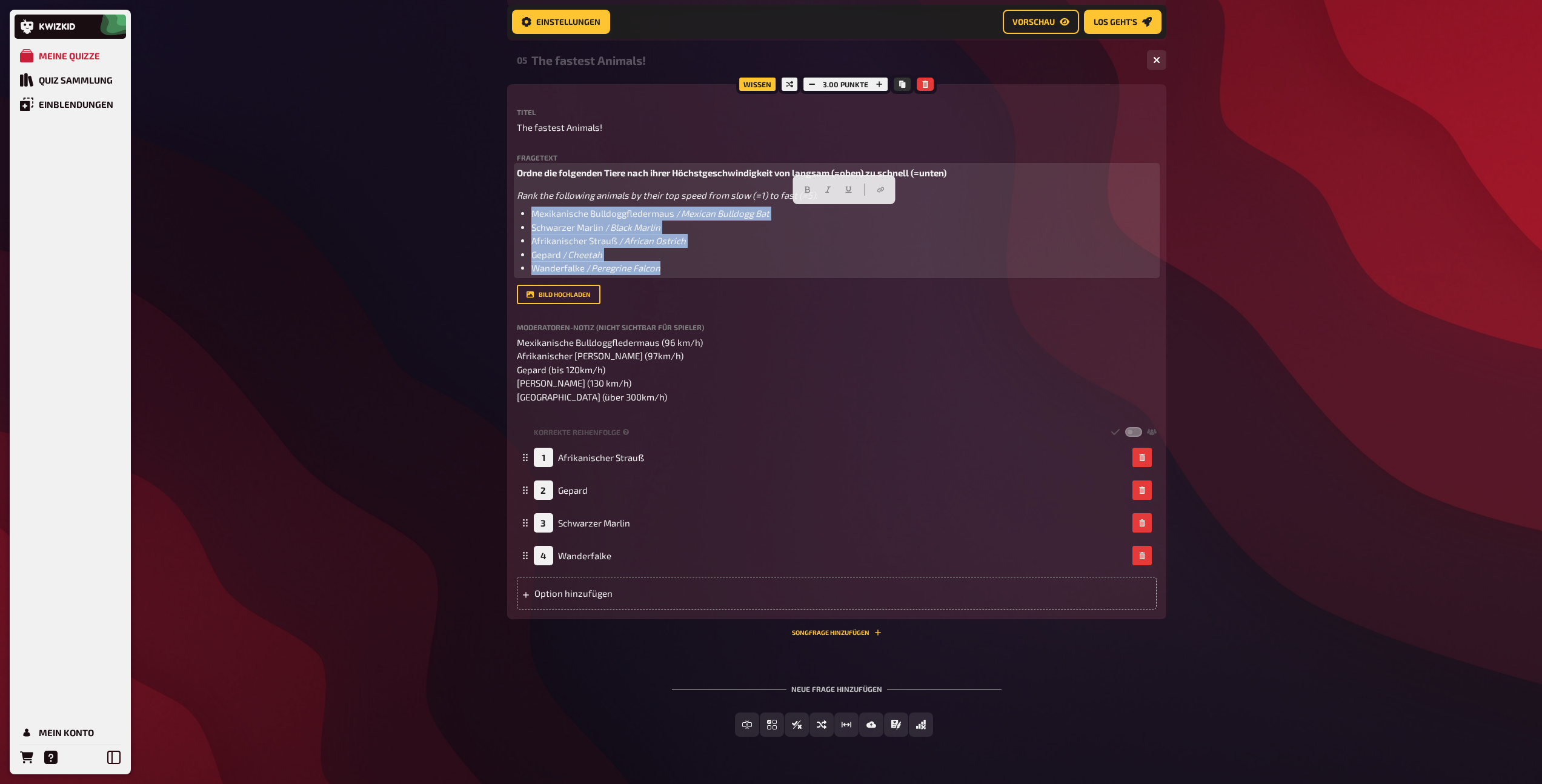
drag, startPoint x: 667, startPoint y: 269, endPoint x: 500, endPoint y: 212, distance: 176.5
click at [500, 212] on div "Home Meine Quizze Das Sparkasse Darmstadt Super Quiz Vorbereitung Vorbereitung …" at bounding box center [836, 280] width 678 height 1068
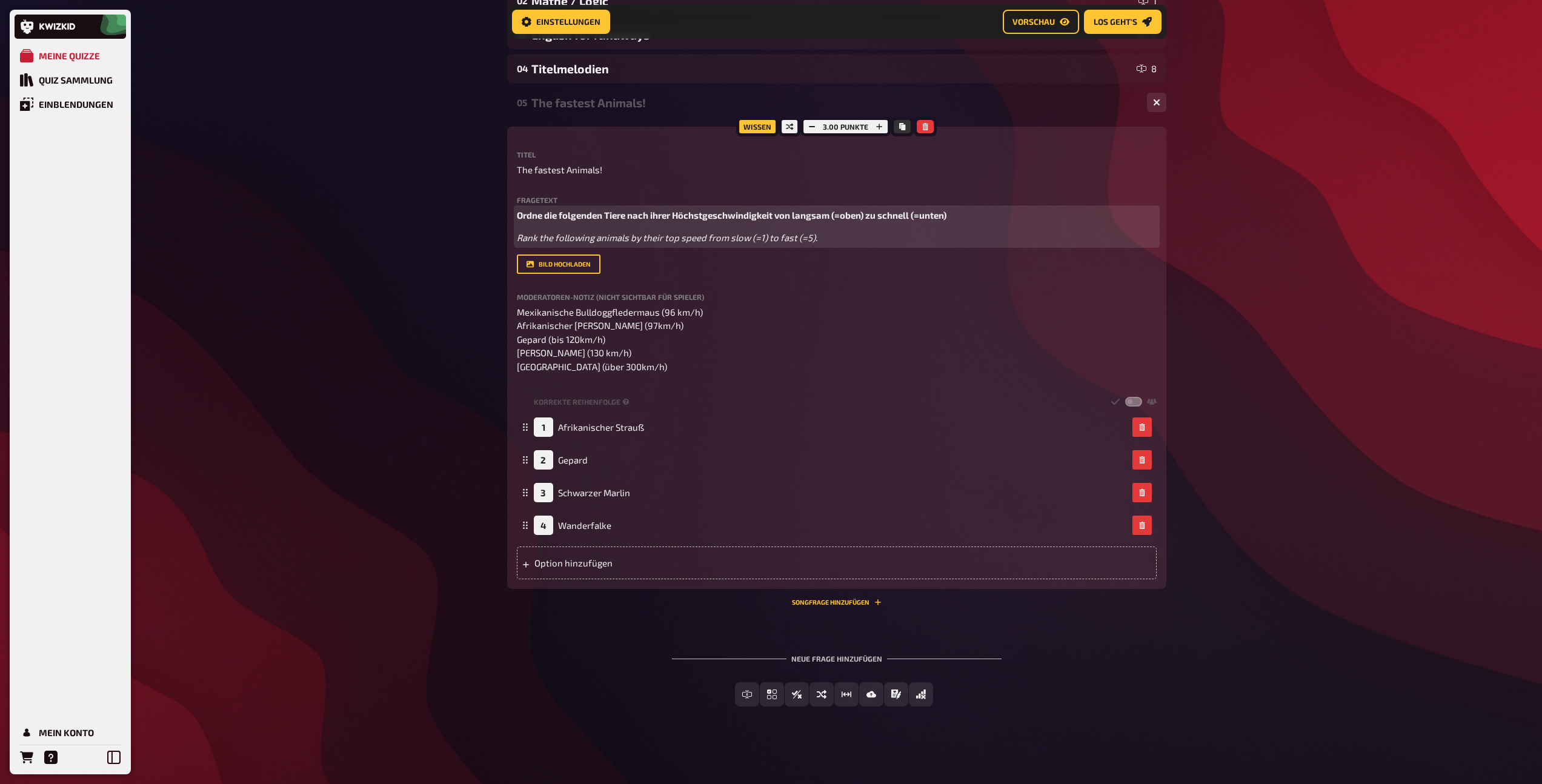
scroll to position [212, 0]
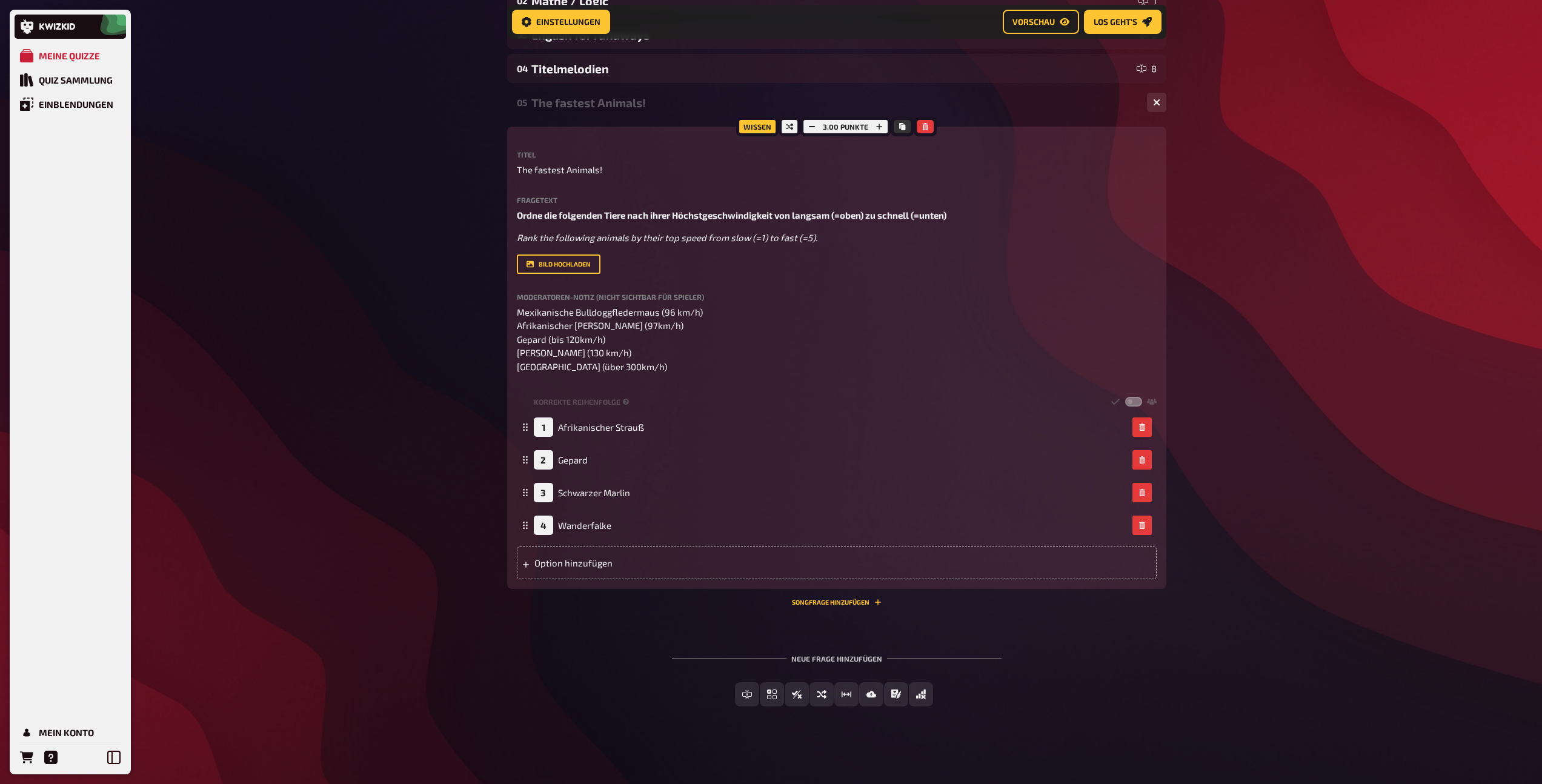
click at [599, 111] on div "05 The fastest Animals! 4" at bounding box center [836, 102] width 659 height 29
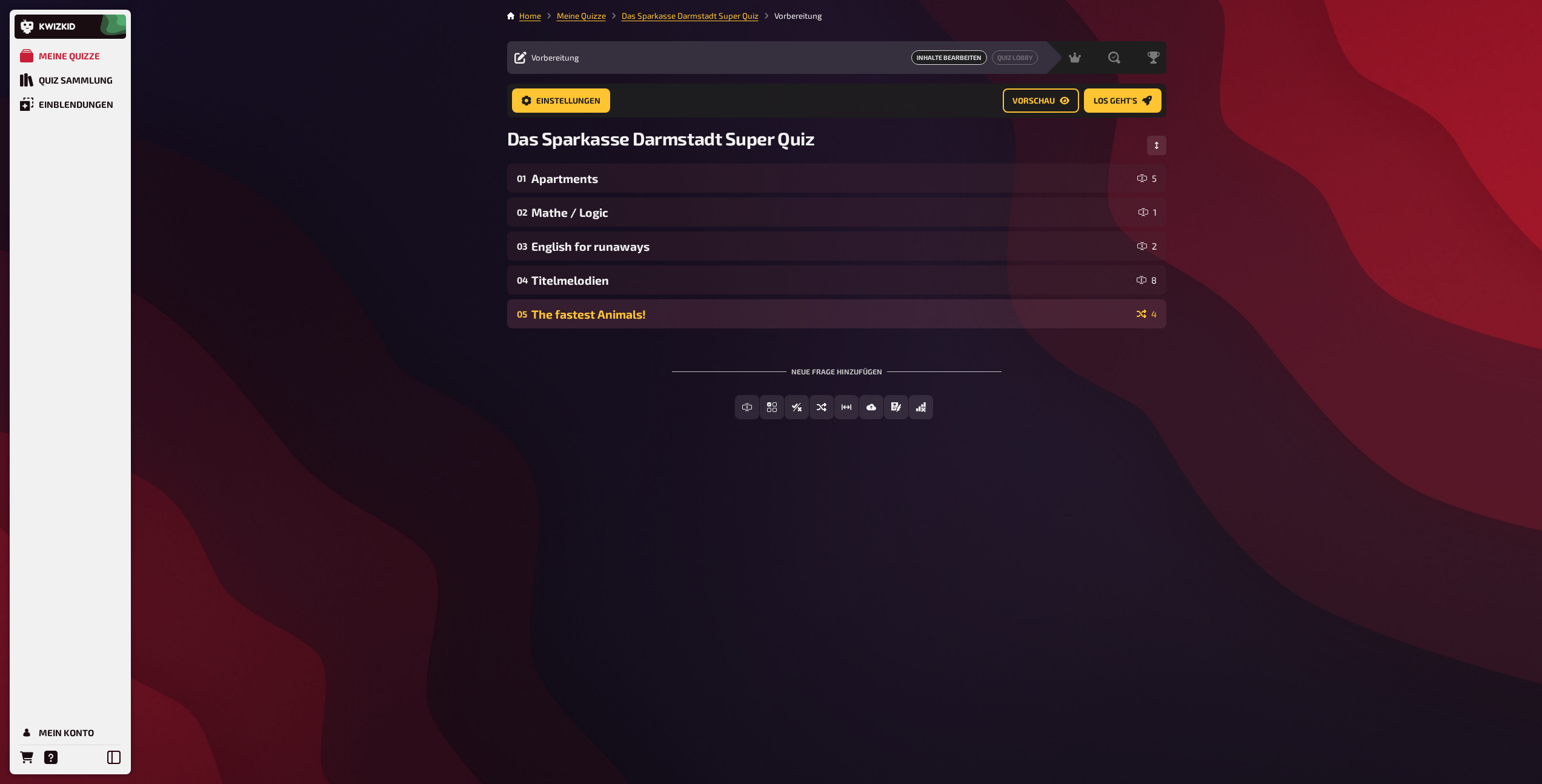
scroll to position [0, 0]
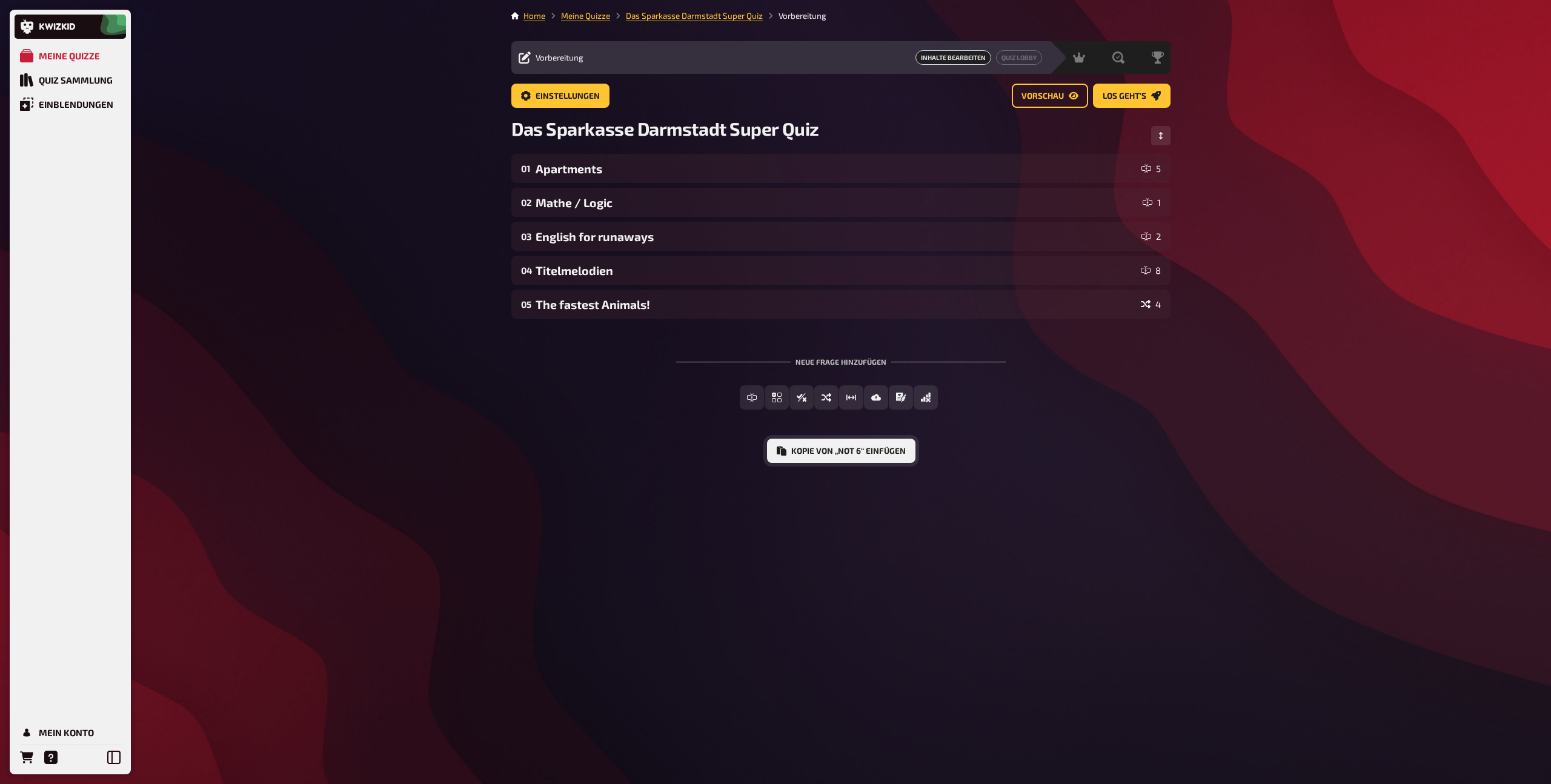
click at [794, 453] on button "Kopie von „Not 6“ einfügen" at bounding box center [841, 450] width 148 height 24
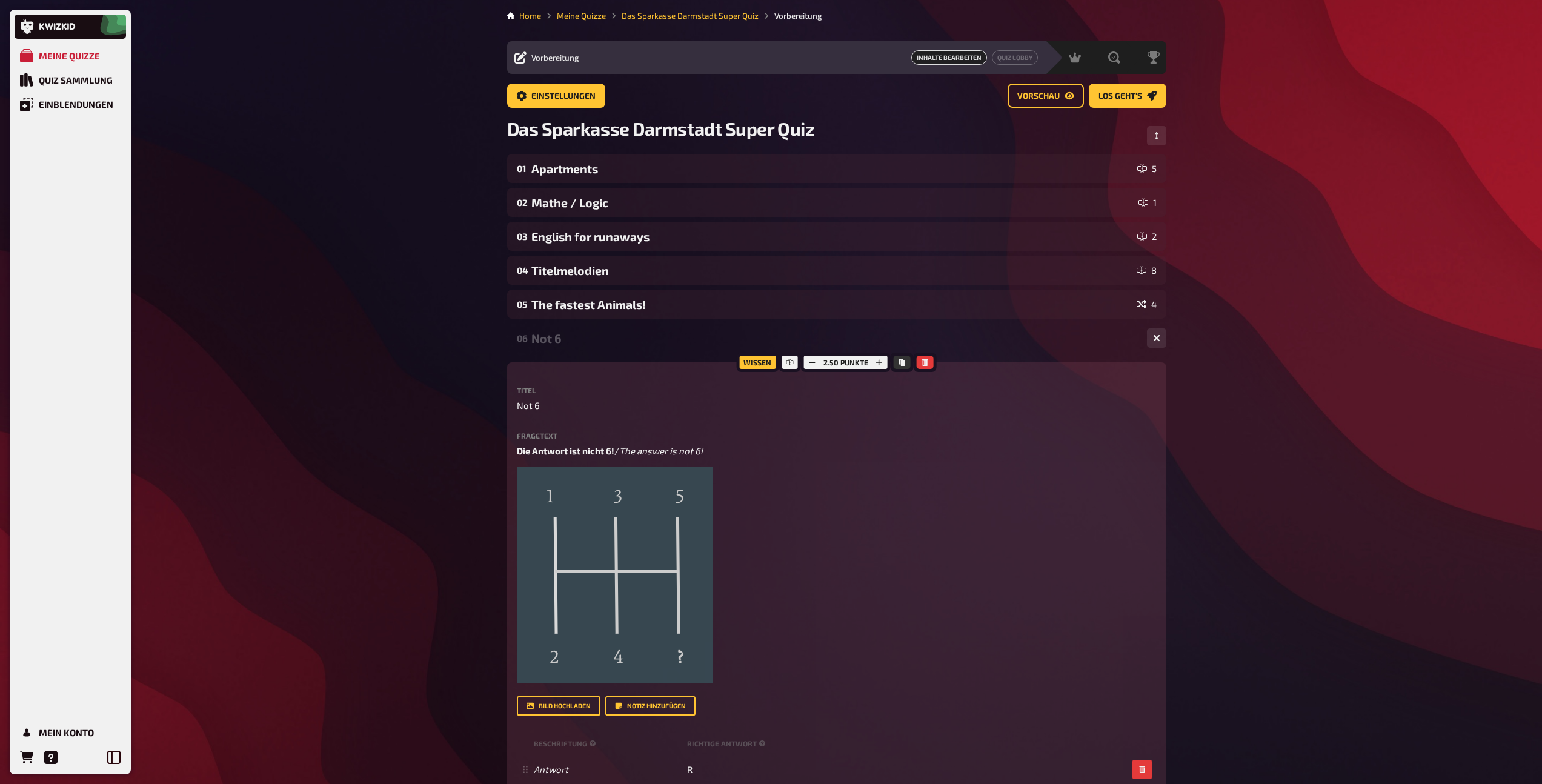
click at [550, 339] on div "Not 6" at bounding box center [834, 338] width 606 height 14
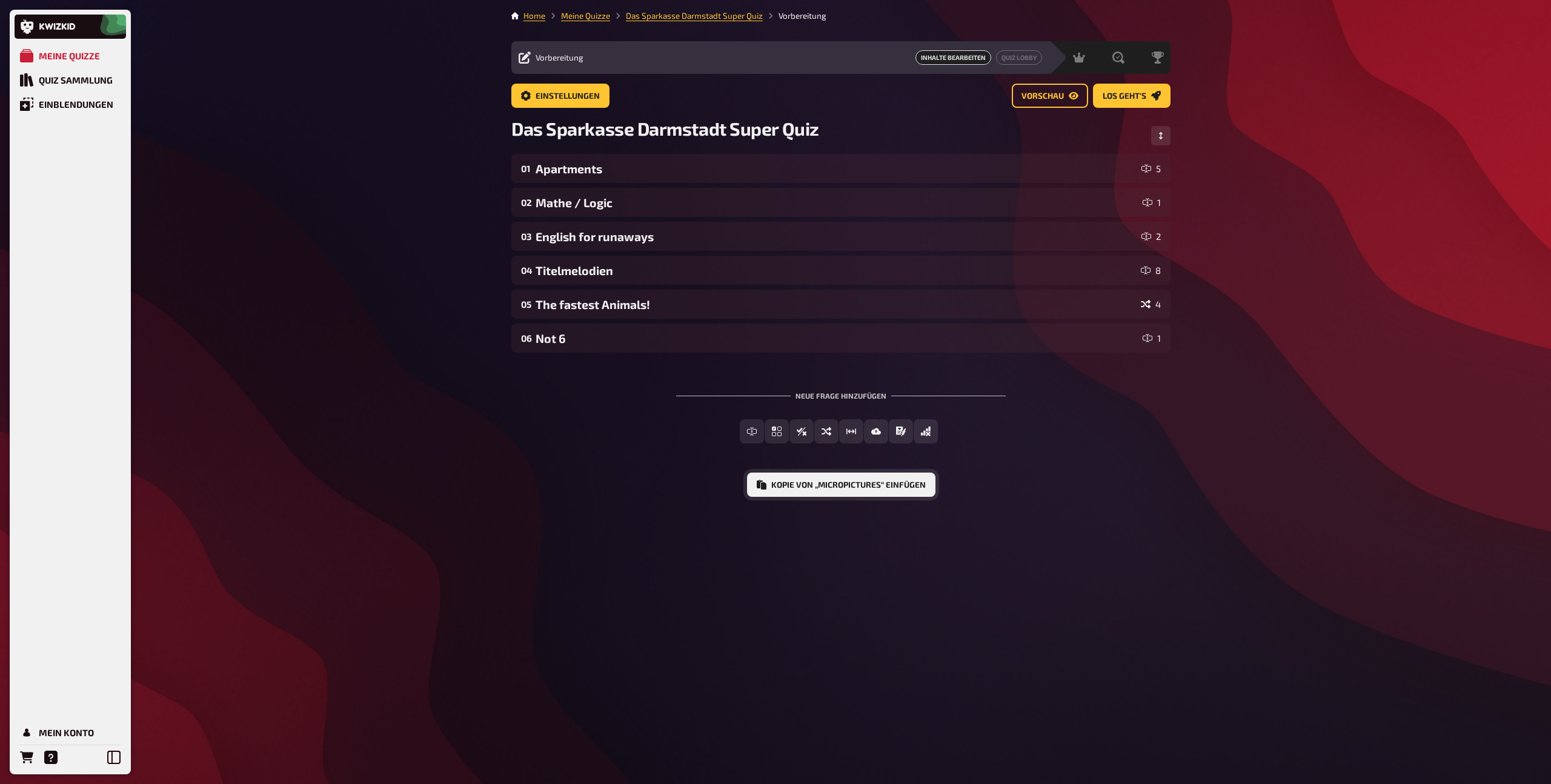
click at [840, 486] on button "Kopie von „Micropictures“ einfügen" at bounding box center [841, 484] width 188 height 24
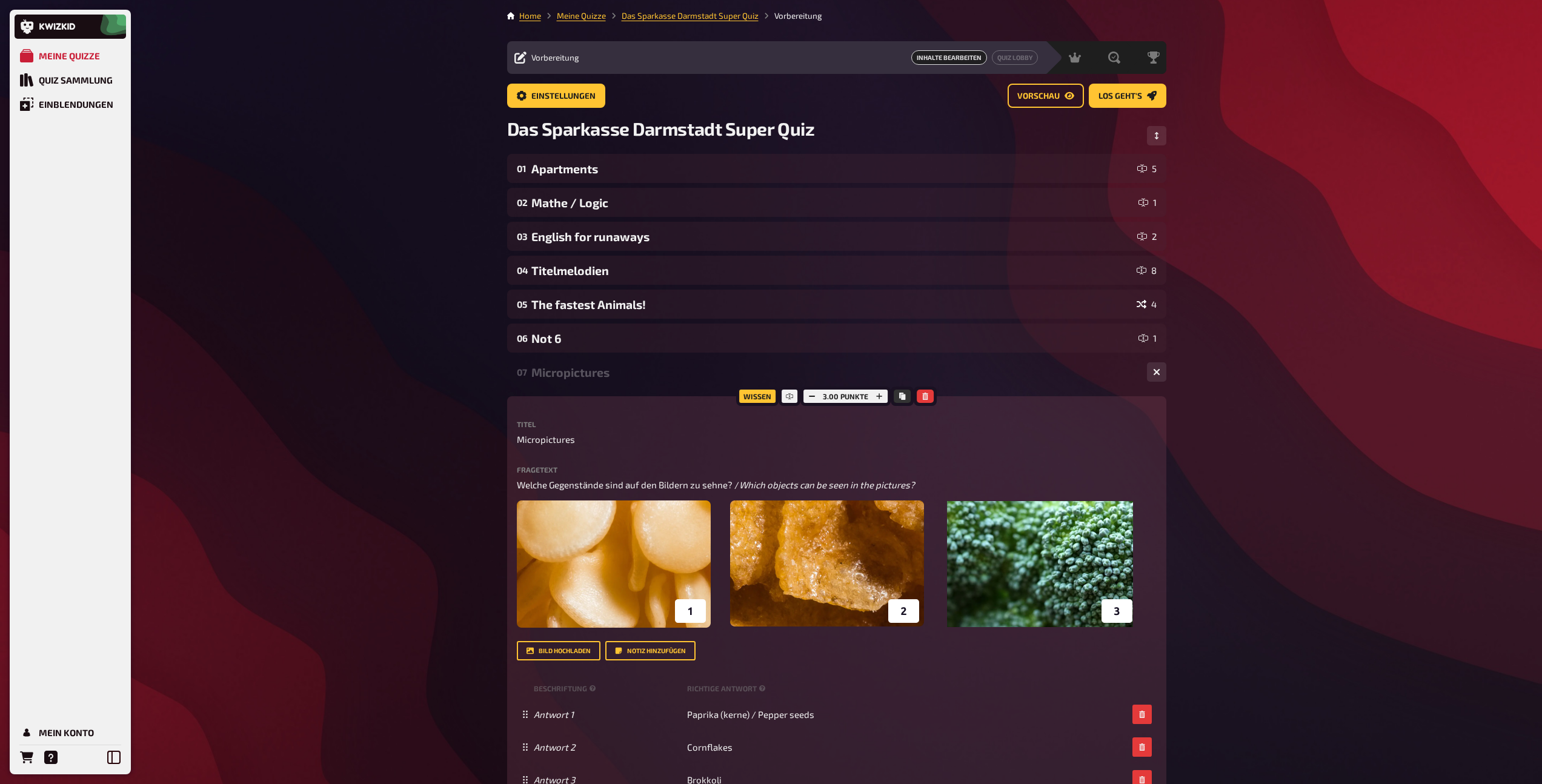
click at [596, 367] on div "Micropictures" at bounding box center [834, 372] width 606 height 14
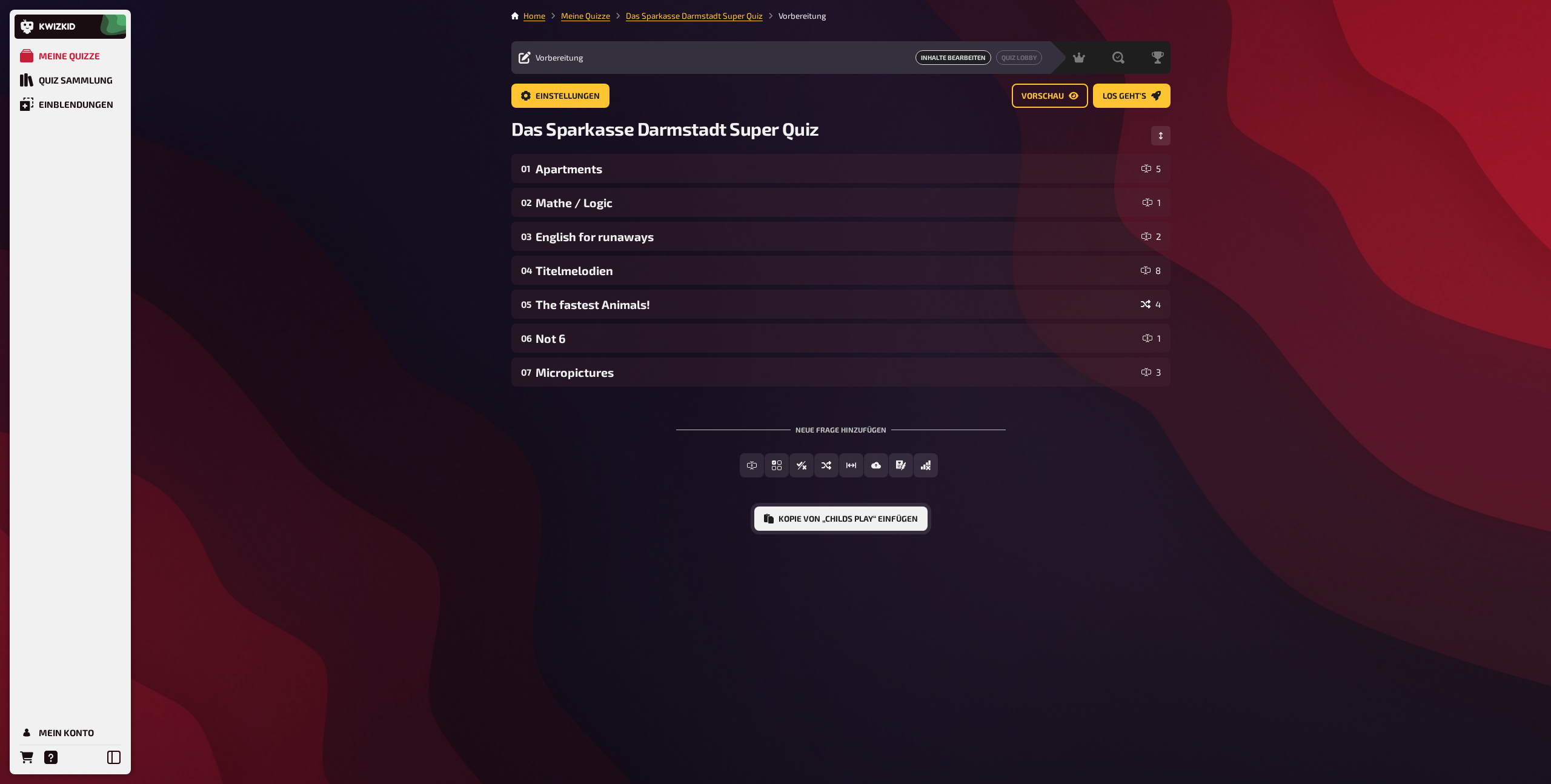
click at [874, 515] on button "Kopie von „Childs Play“ einfügen" at bounding box center [841, 518] width 173 height 24
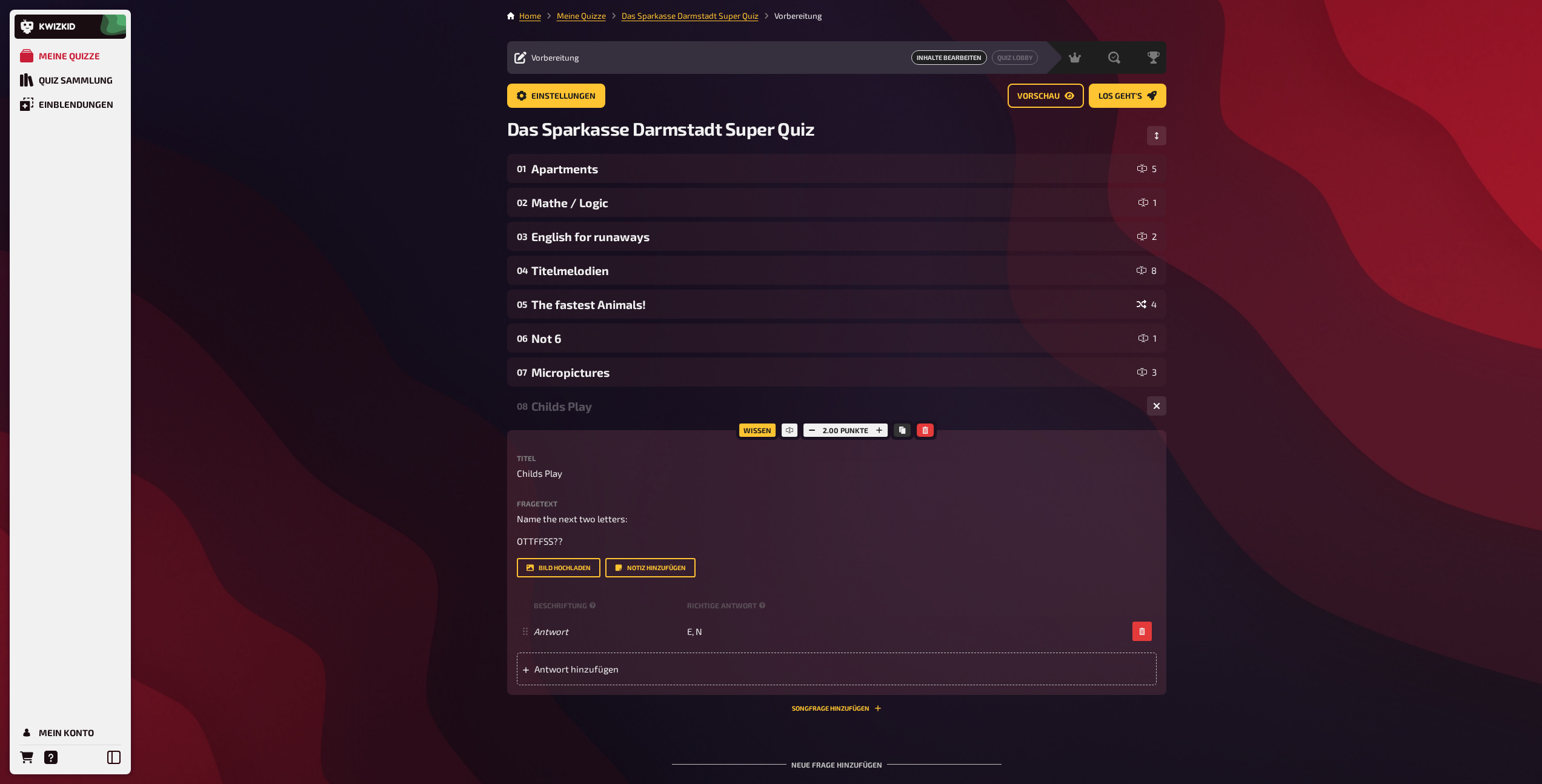
click at [617, 407] on div "Childs Play" at bounding box center [834, 406] width 606 height 14
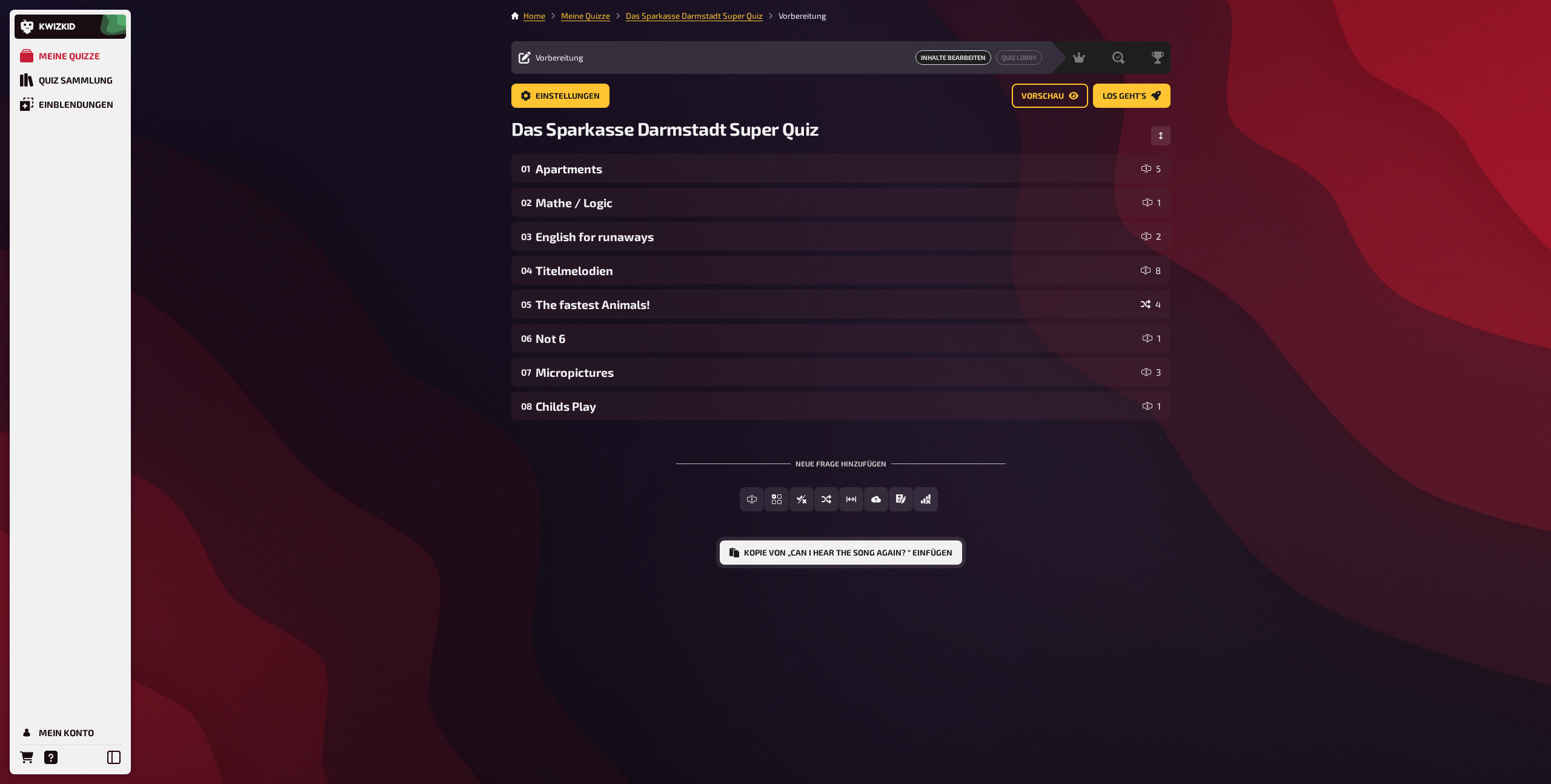
click at [782, 555] on button "Kopie von „Can I hear the Song again? “ einfügen" at bounding box center [840, 552] width 243 height 24
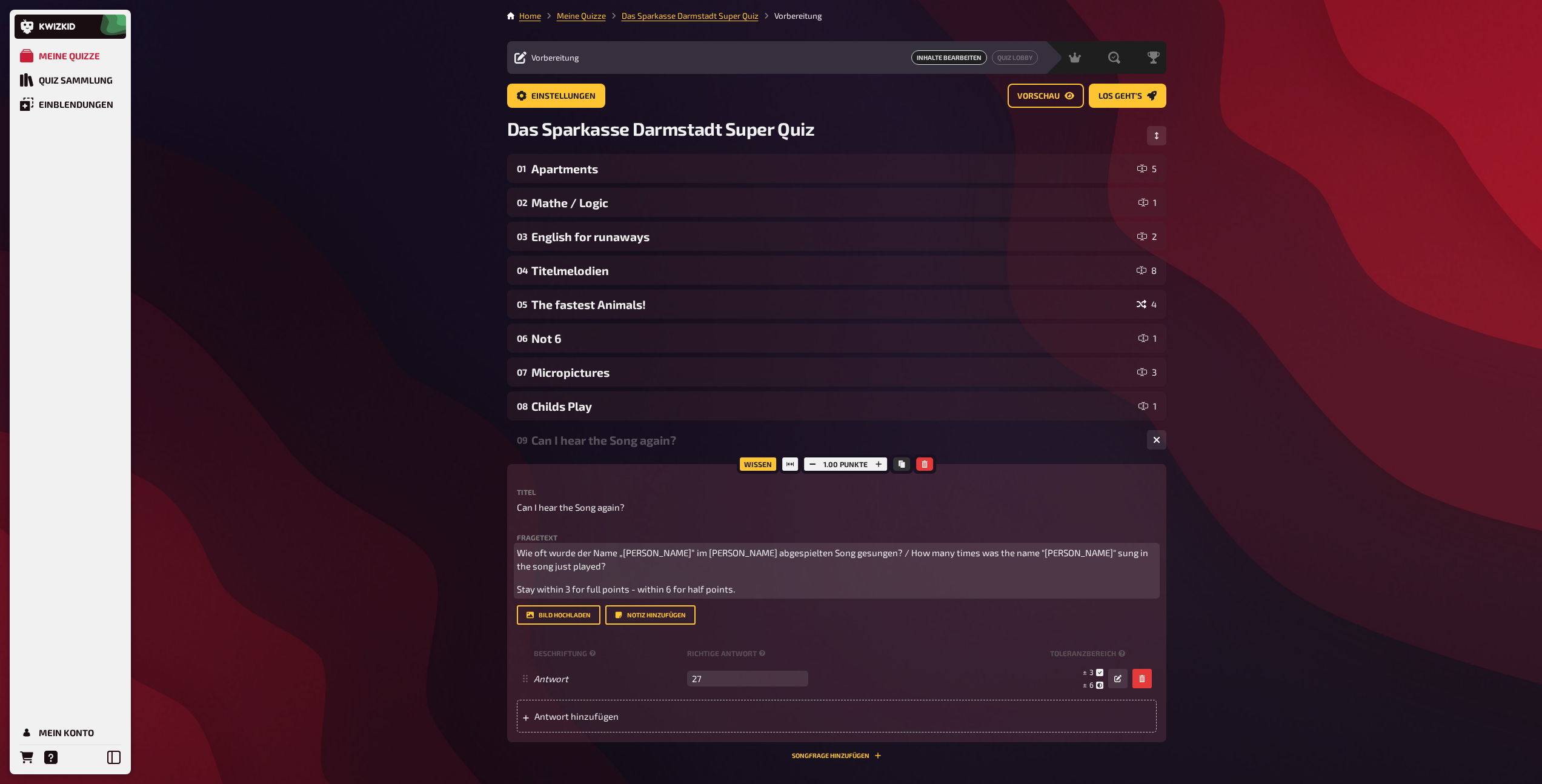
drag, startPoint x: 821, startPoint y: 553, endPoint x: 524, endPoint y: 552, distance: 297.0
click at [524, 552] on span "Wie oft wurde der Name „Roxanne“ im eben abgespielten Song gesungen? / How many…" at bounding box center [833, 559] width 633 height 25
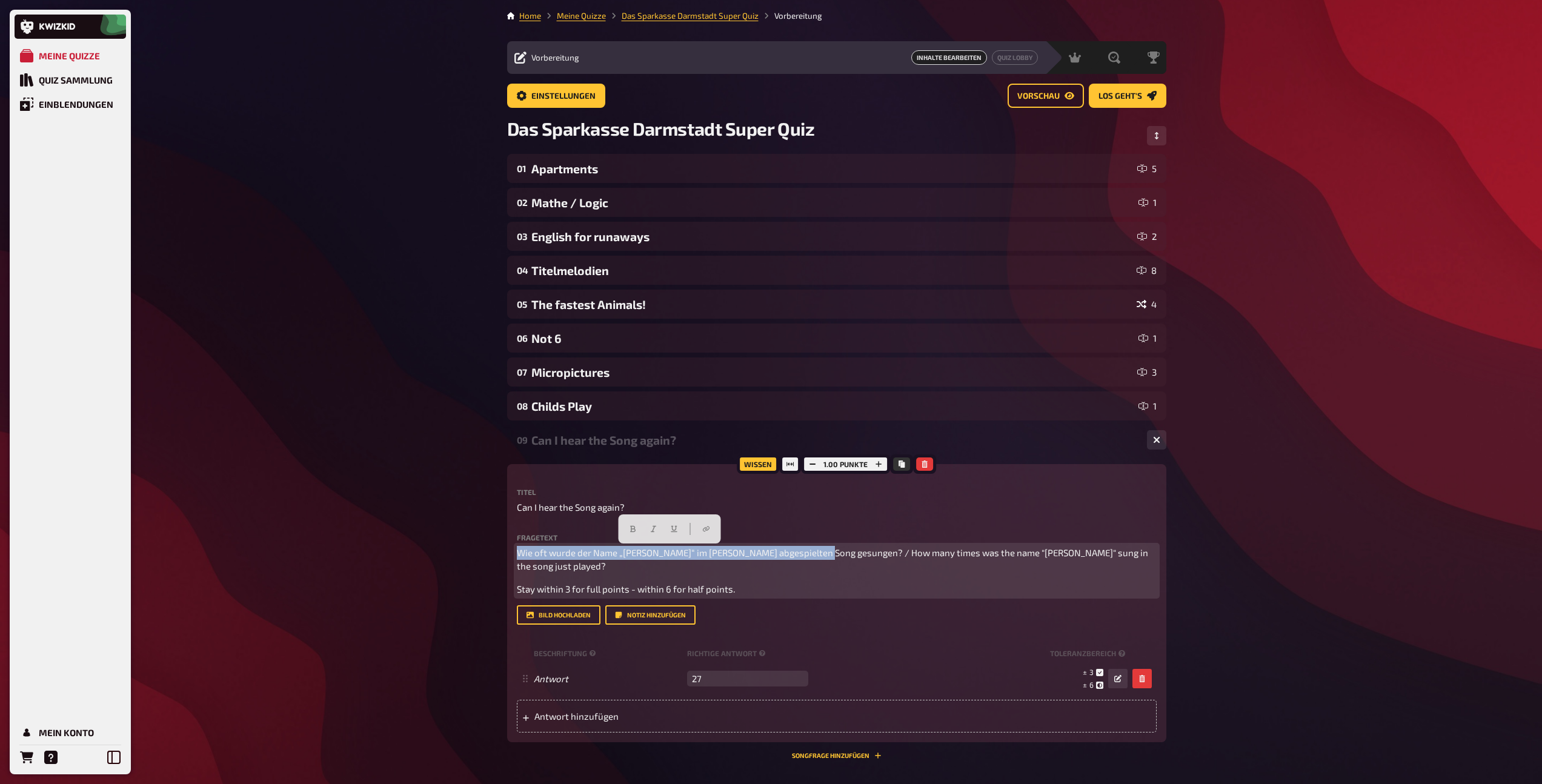
drag, startPoint x: 516, startPoint y: 552, endPoint x: 821, endPoint y: 550, distance: 305.0
click at [821, 550] on span "Wie oft wurde der Name „Roxanne“ im eben abgespielten Song gesungen? / How many…" at bounding box center [833, 559] width 633 height 25
click at [637, 533] on button "button" at bounding box center [632, 528] width 19 height 19
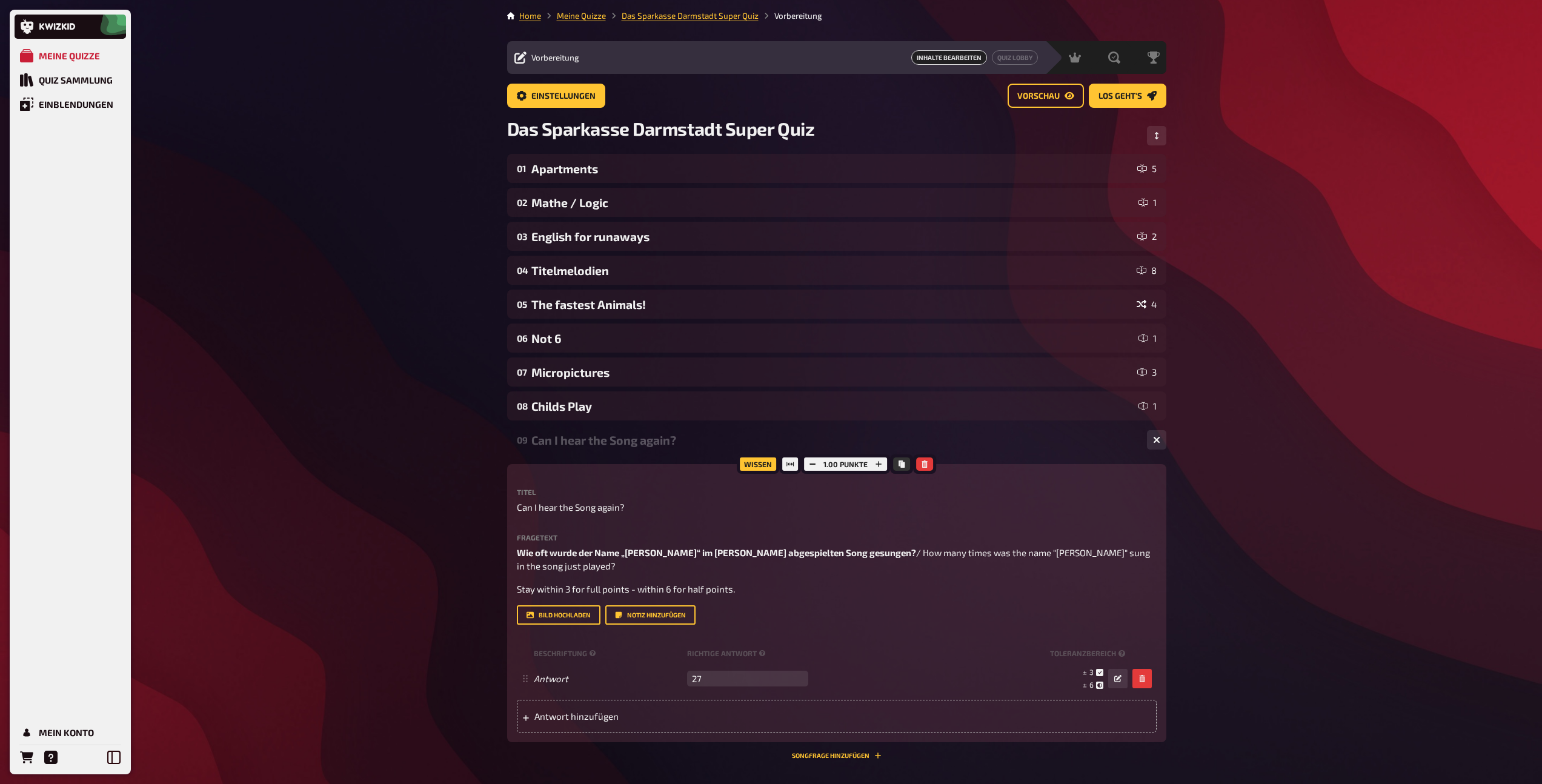
click at [585, 437] on div "Can I hear the Song again?" at bounding box center [834, 440] width 606 height 14
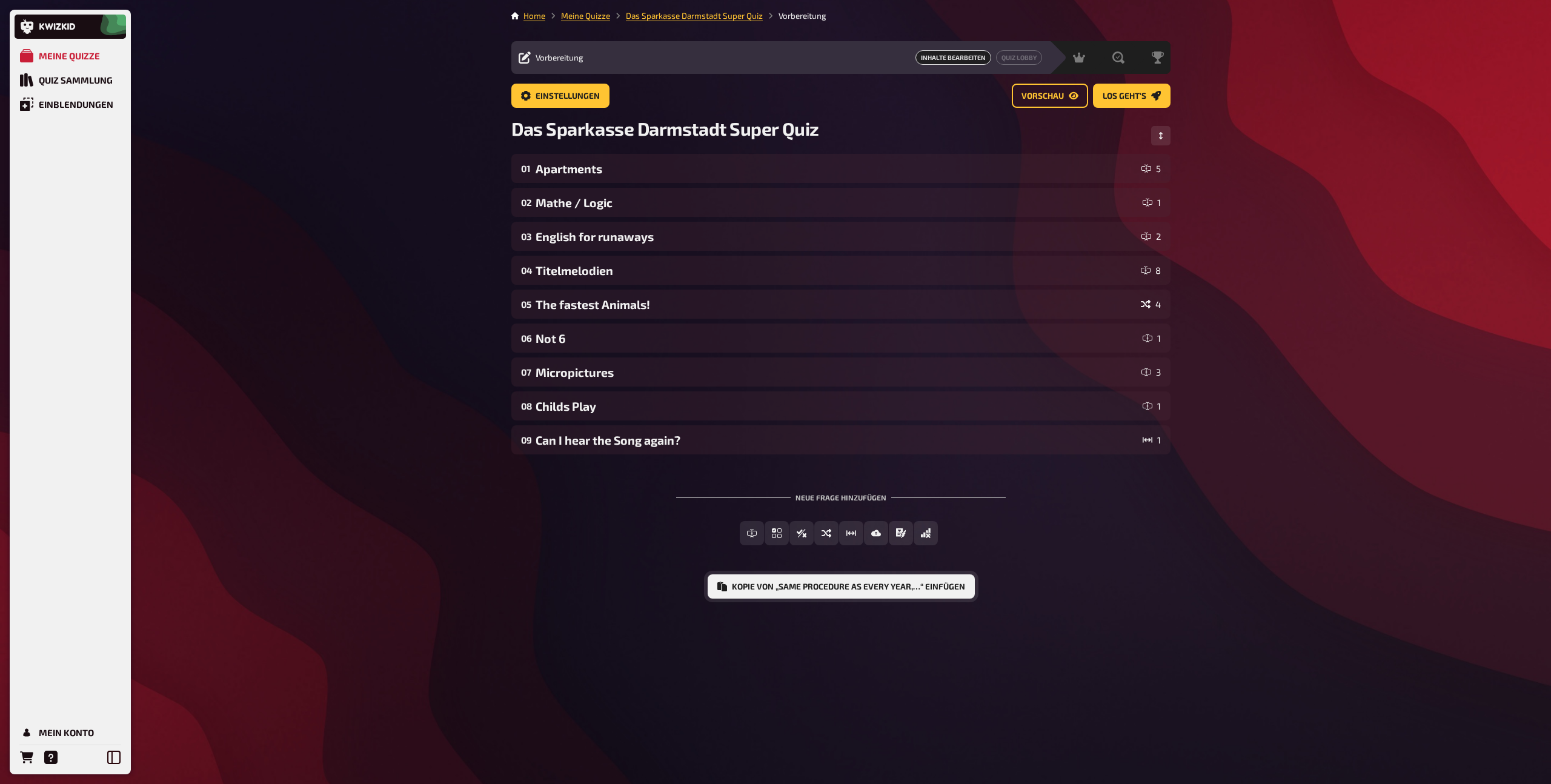
click at [816, 587] on button "Kopie von „Same procedure as every year,…“ einfügen" at bounding box center [841, 586] width 267 height 24
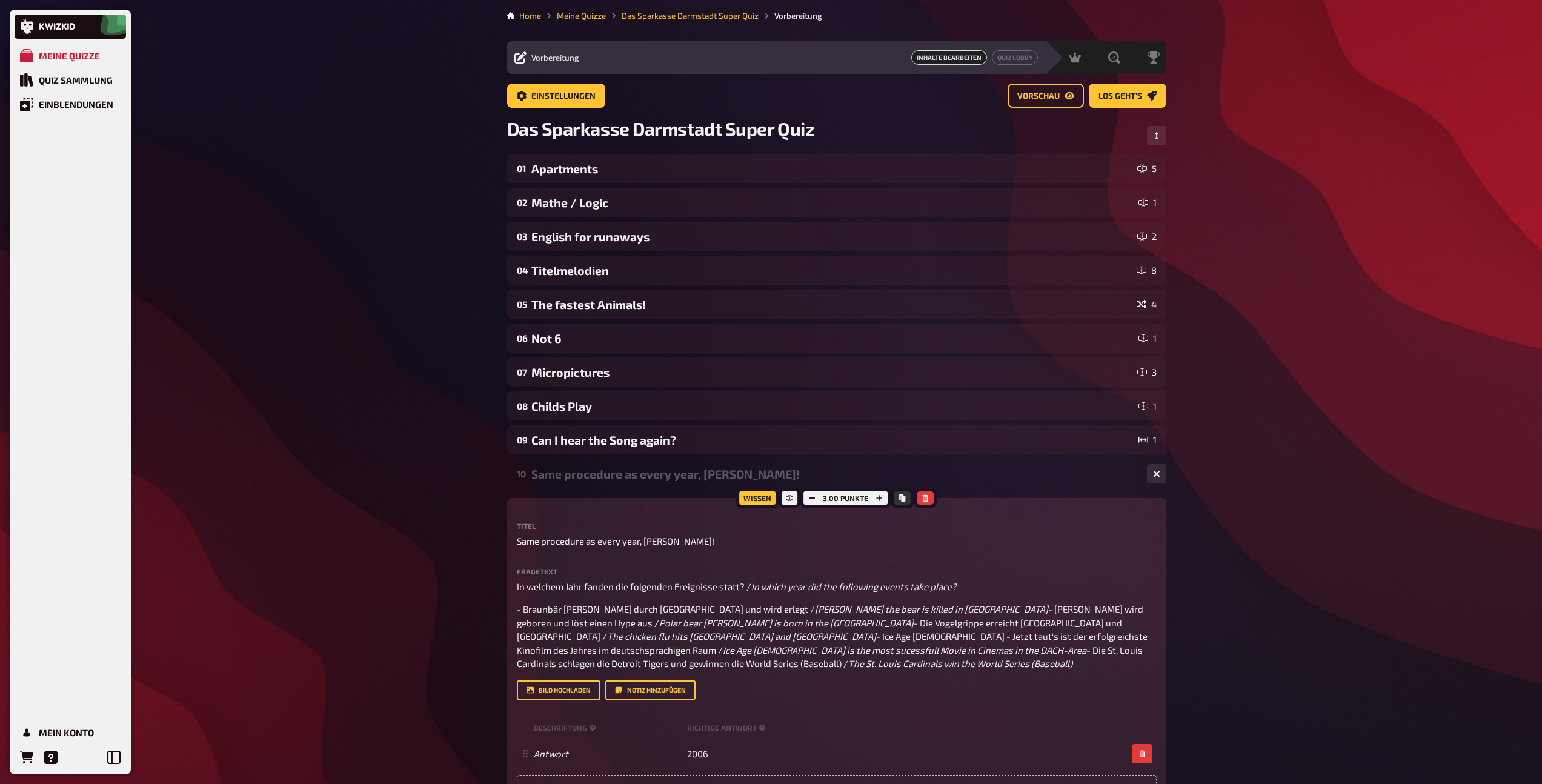
click at [653, 480] on div "Same procedure as every year, James!" at bounding box center [834, 474] width 606 height 14
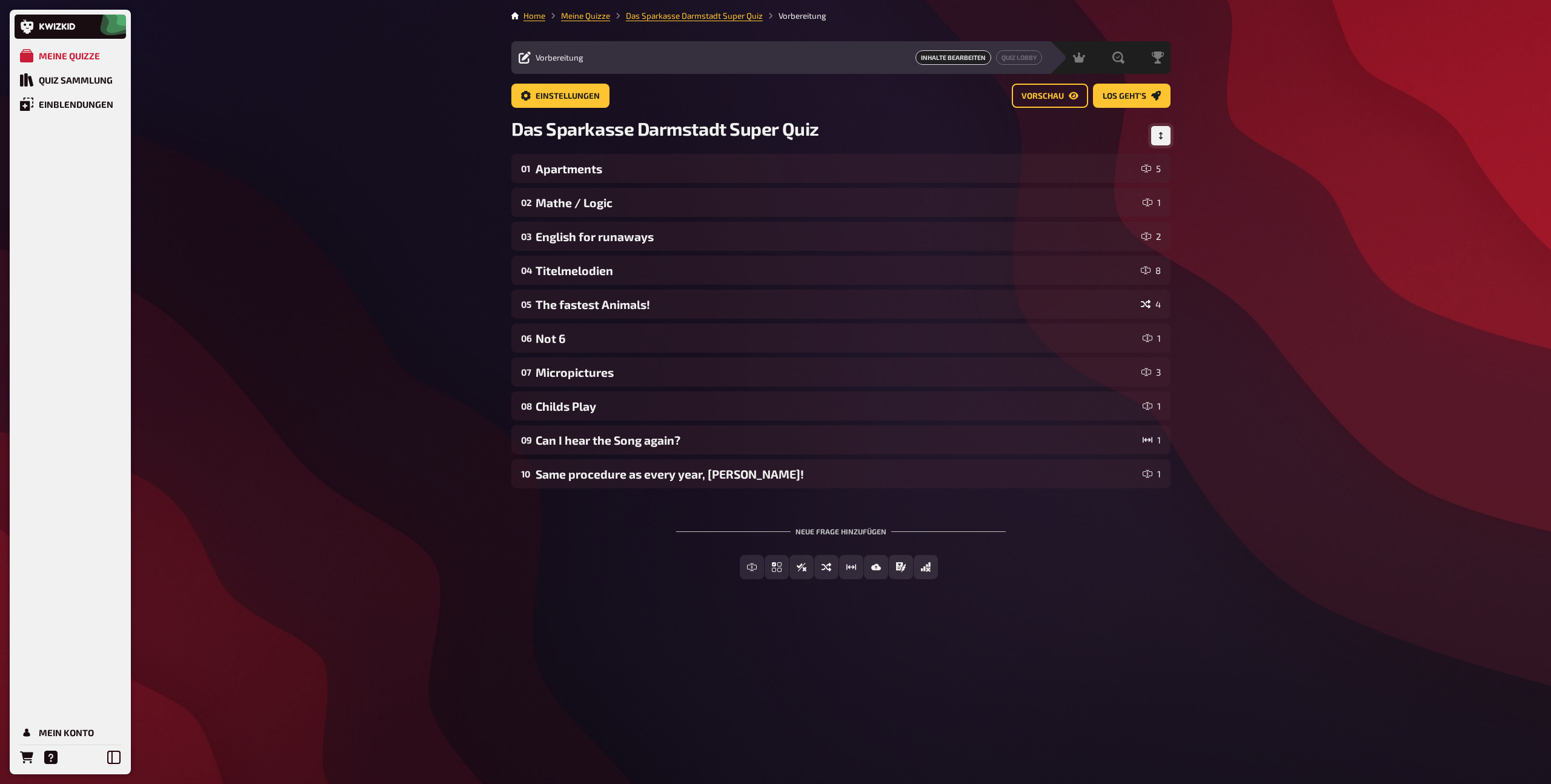
click at [1167, 132] on button "Reihenfolge anpassen" at bounding box center [1161, 135] width 19 height 19
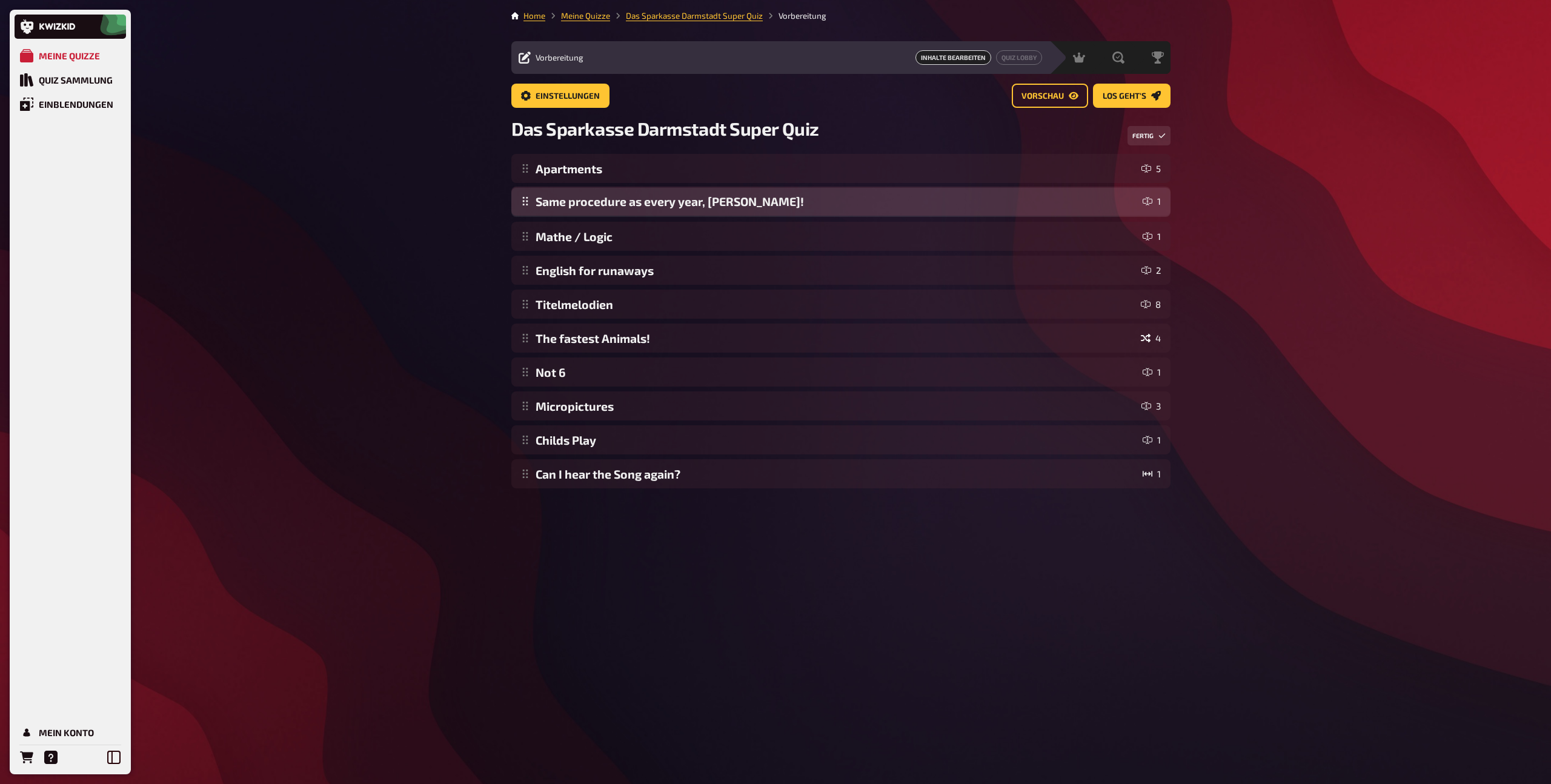
drag, startPoint x: 526, startPoint y: 478, endPoint x: 526, endPoint y: 205, distance: 273.0
click at [526, 205] on div "Apartments 5 Mathe / Logic 1 English for runaways 2 Titelmelodien 8 The fastest…" at bounding box center [840, 321] width 659 height 335
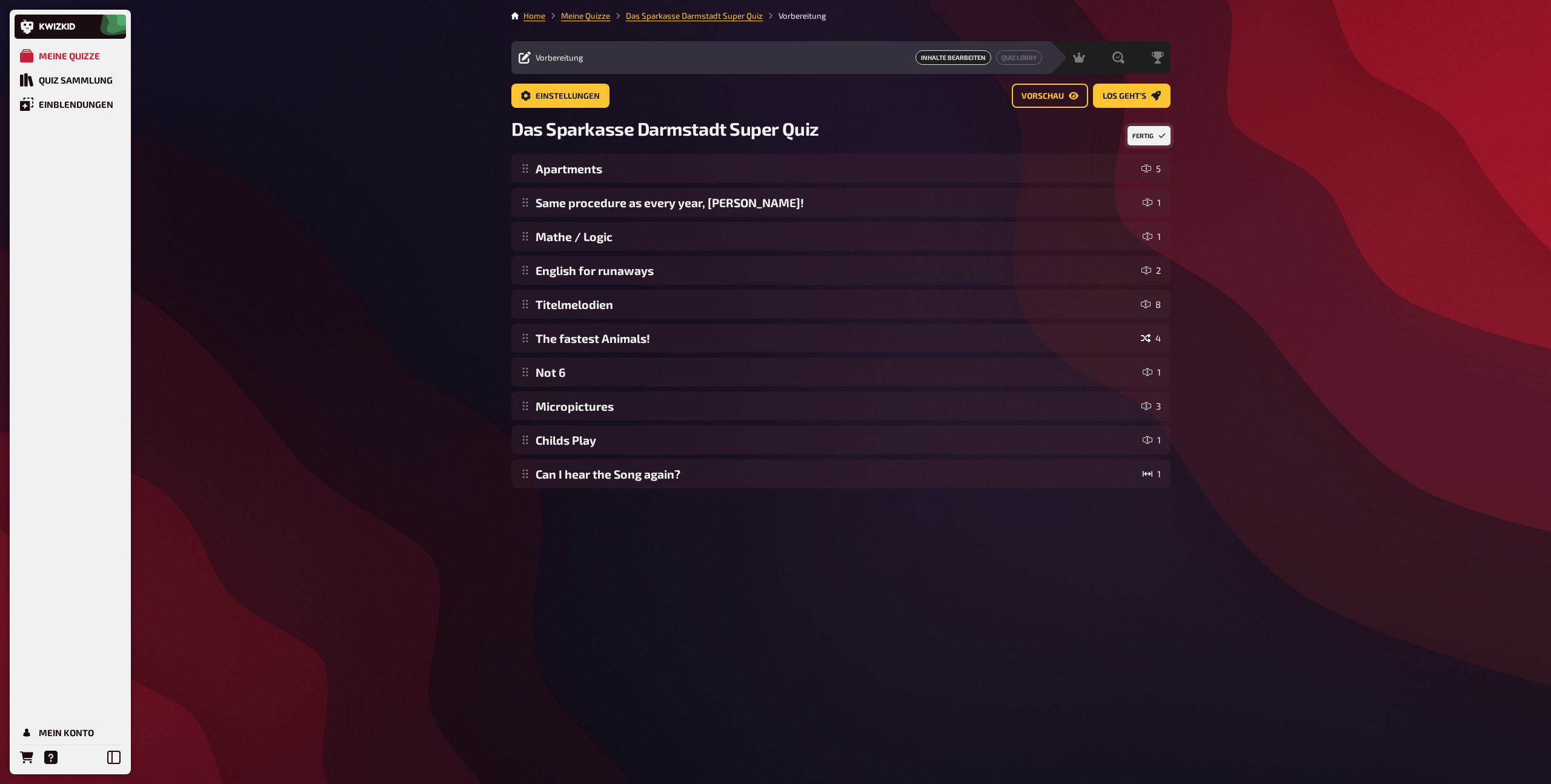
click at [1144, 138] on button "Fertig" at bounding box center [1149, 135] width 43 height 19
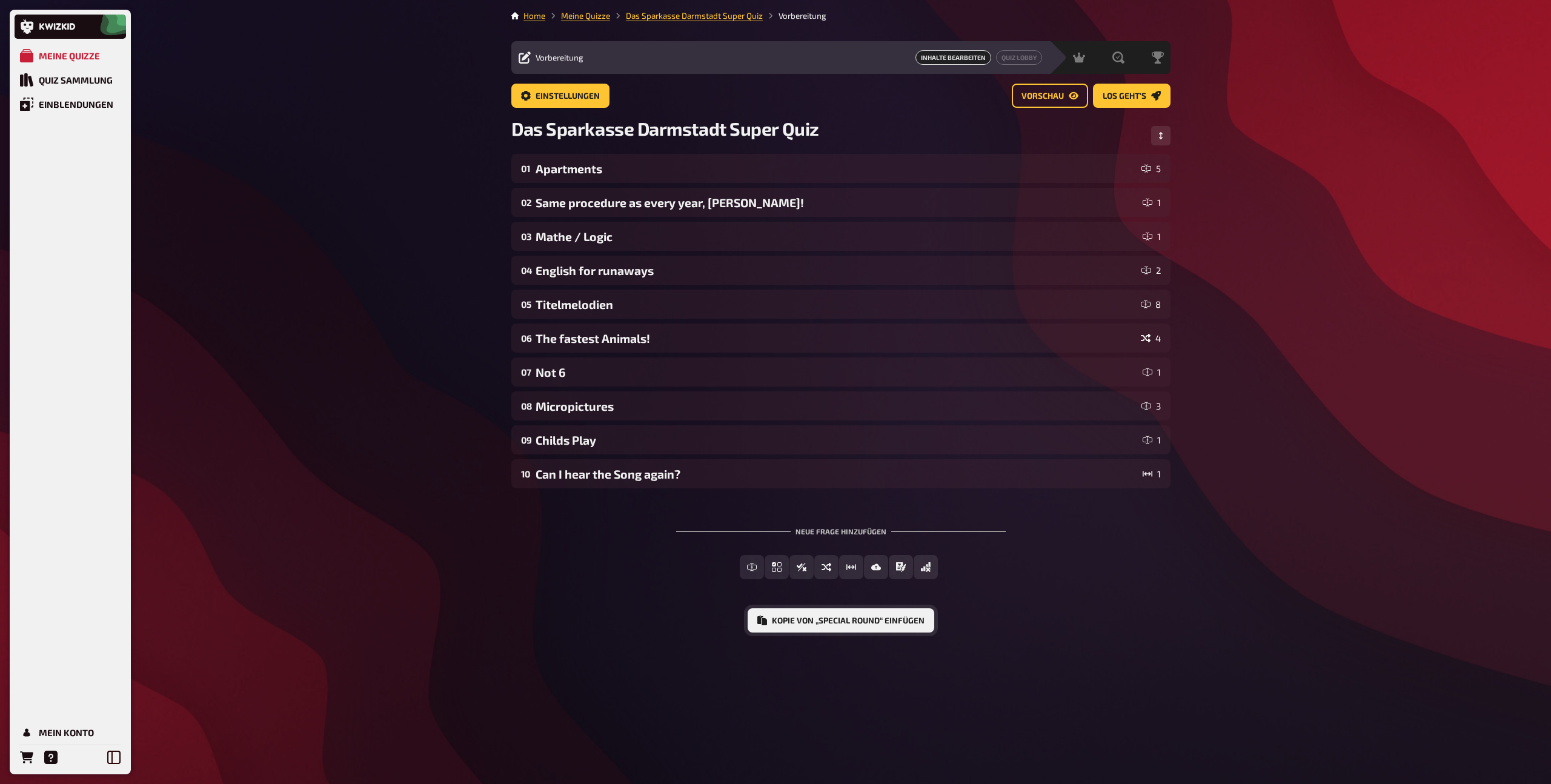
click at [869, 625] on button "Kopie von „Special Round“ einfügen" at bounding box center [841, 620] width 187 height 24
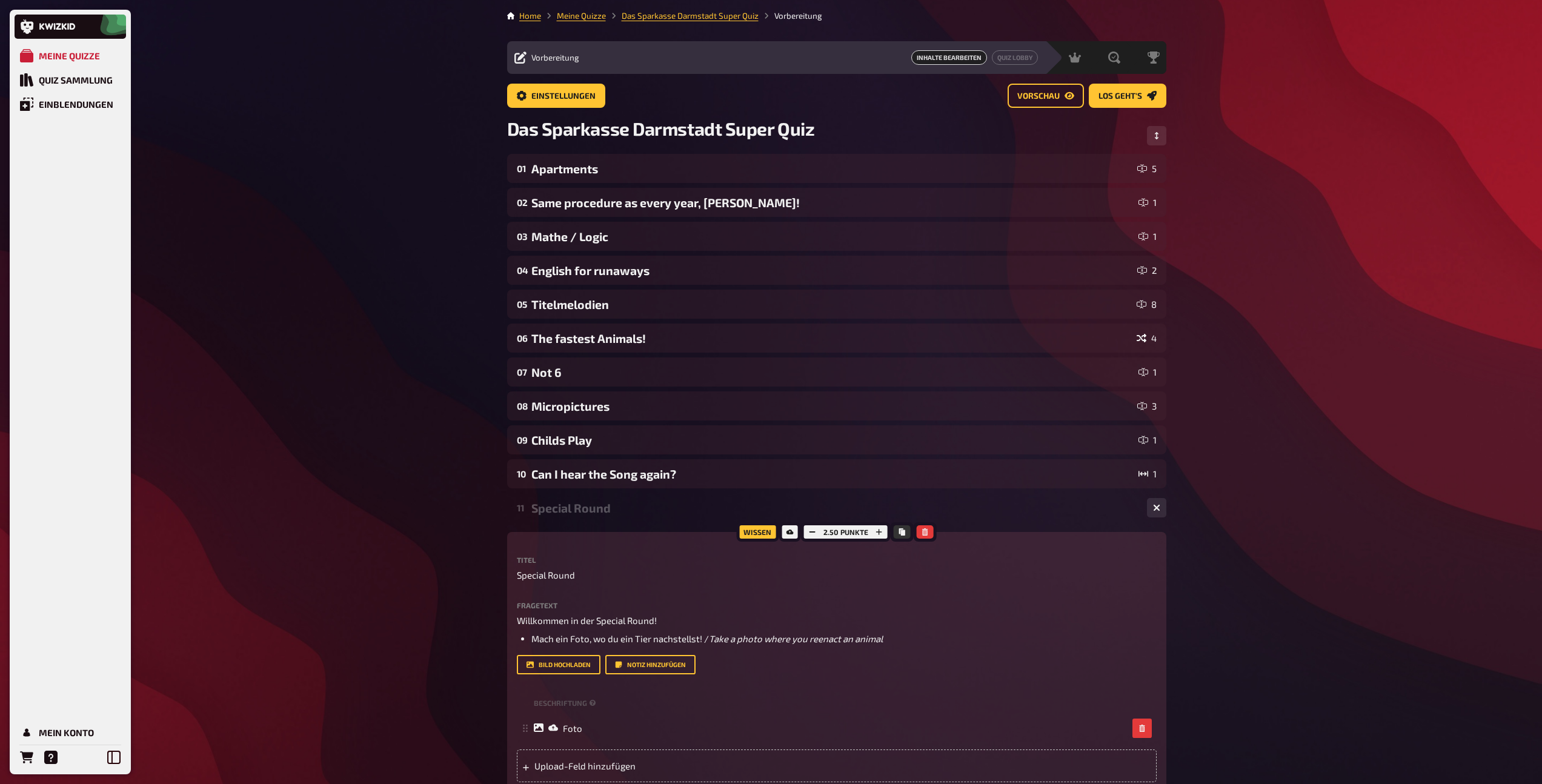
click at [605, 514] on div "Special Round" at bounding box center [834, 508] width 606 height 14
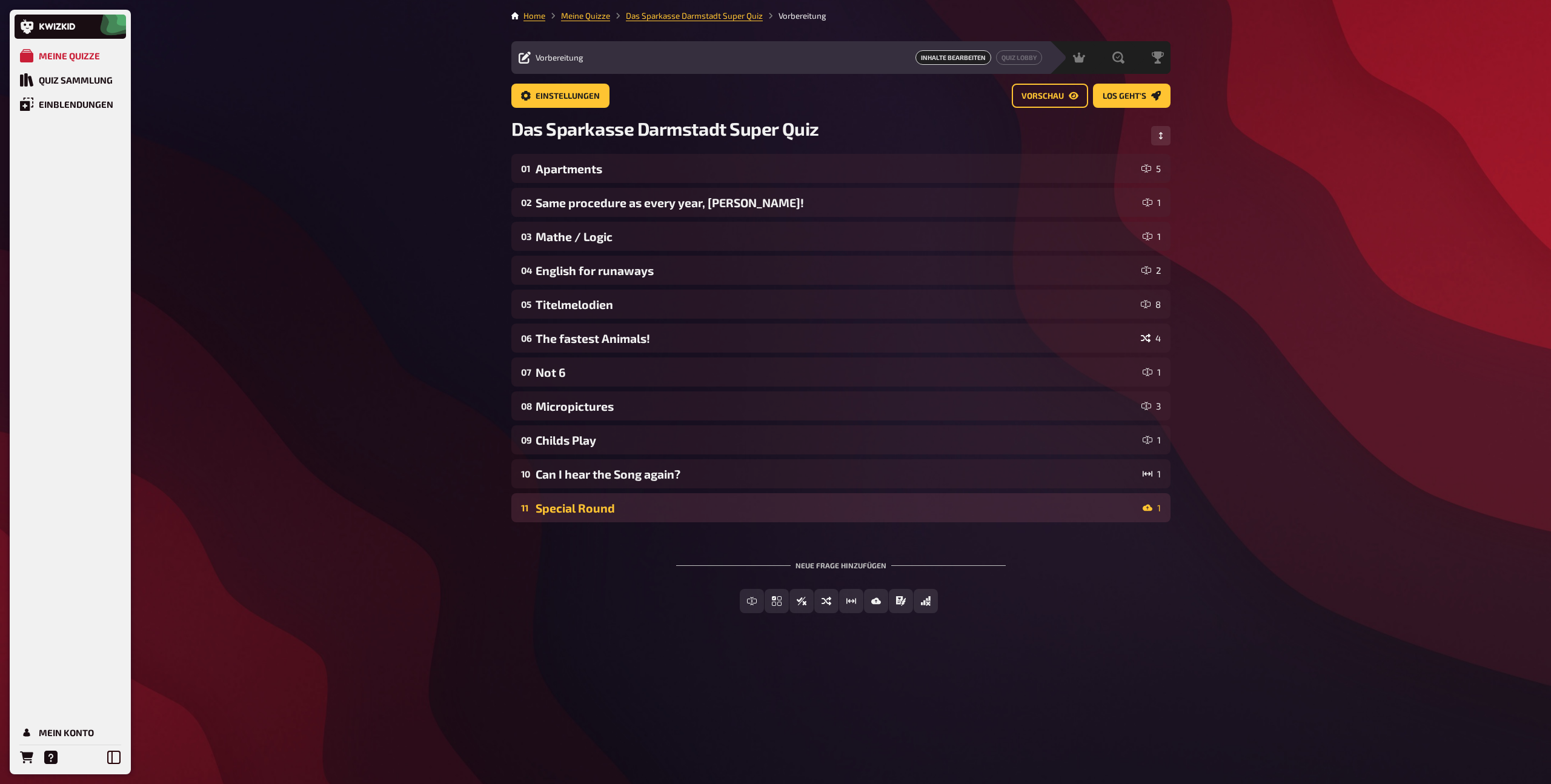
click at [676, 517] on div "11 Special Round 1" at bounding box center [840, 508] width 659 height 29
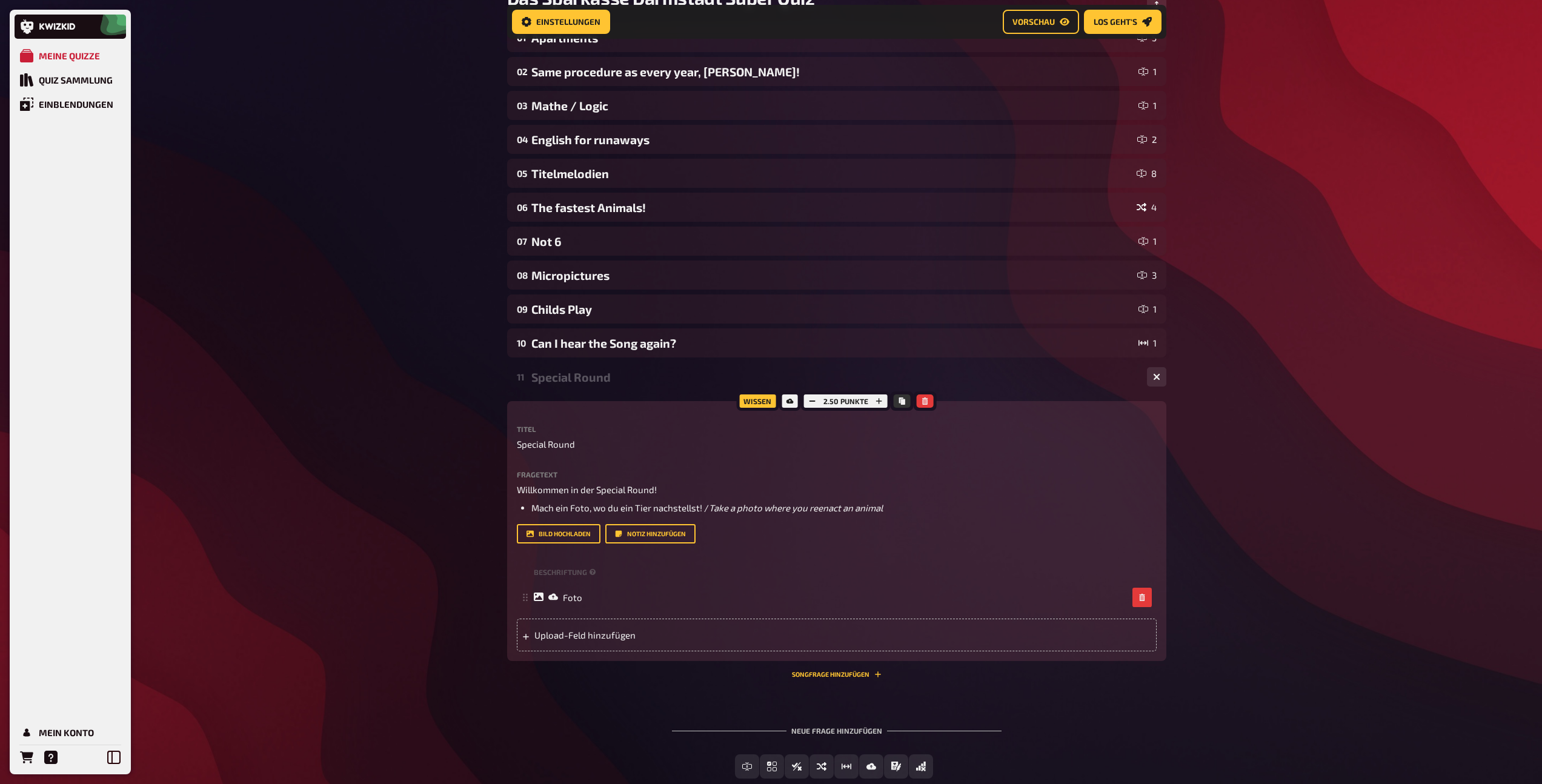
scroll to position [115, 0]
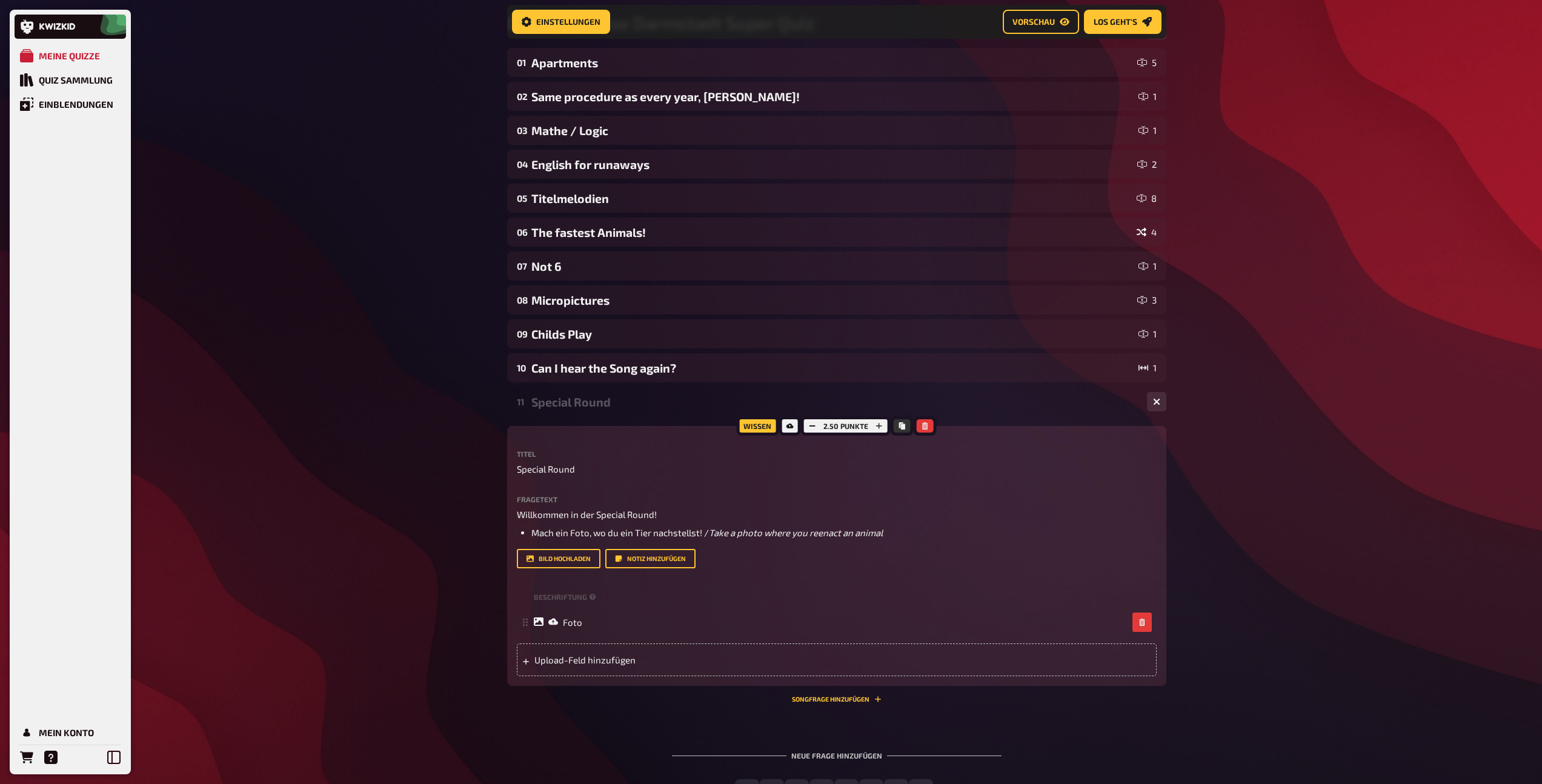
click at [597, 399] on div "Special Round" at bounding box center [834, 402] width 606 height 14
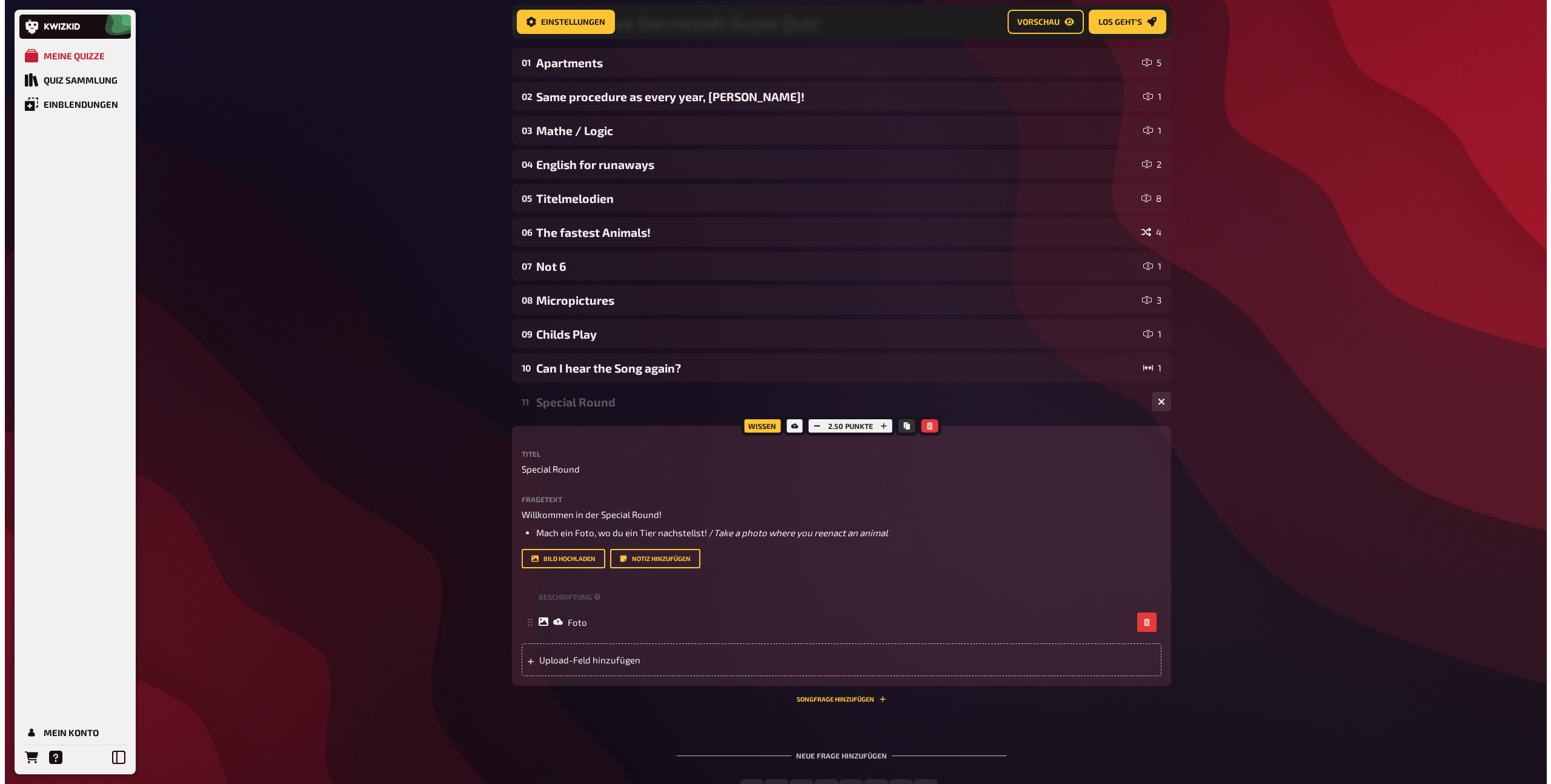
scroll to position [0, 0]
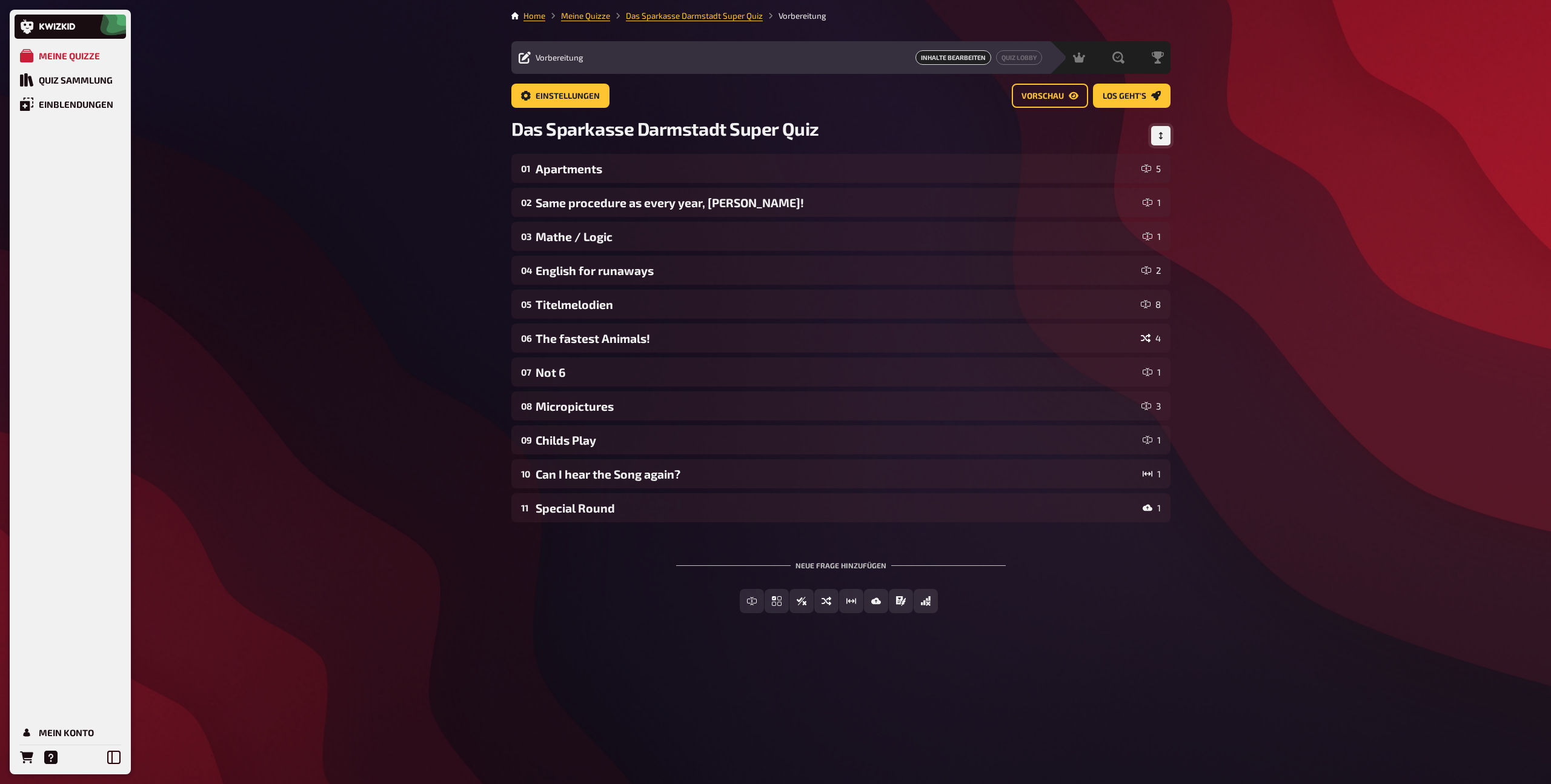
click at [1169, 135] on button "Reihenfolge anpassen" at bounding box center [1161, 135] width 19 height 19
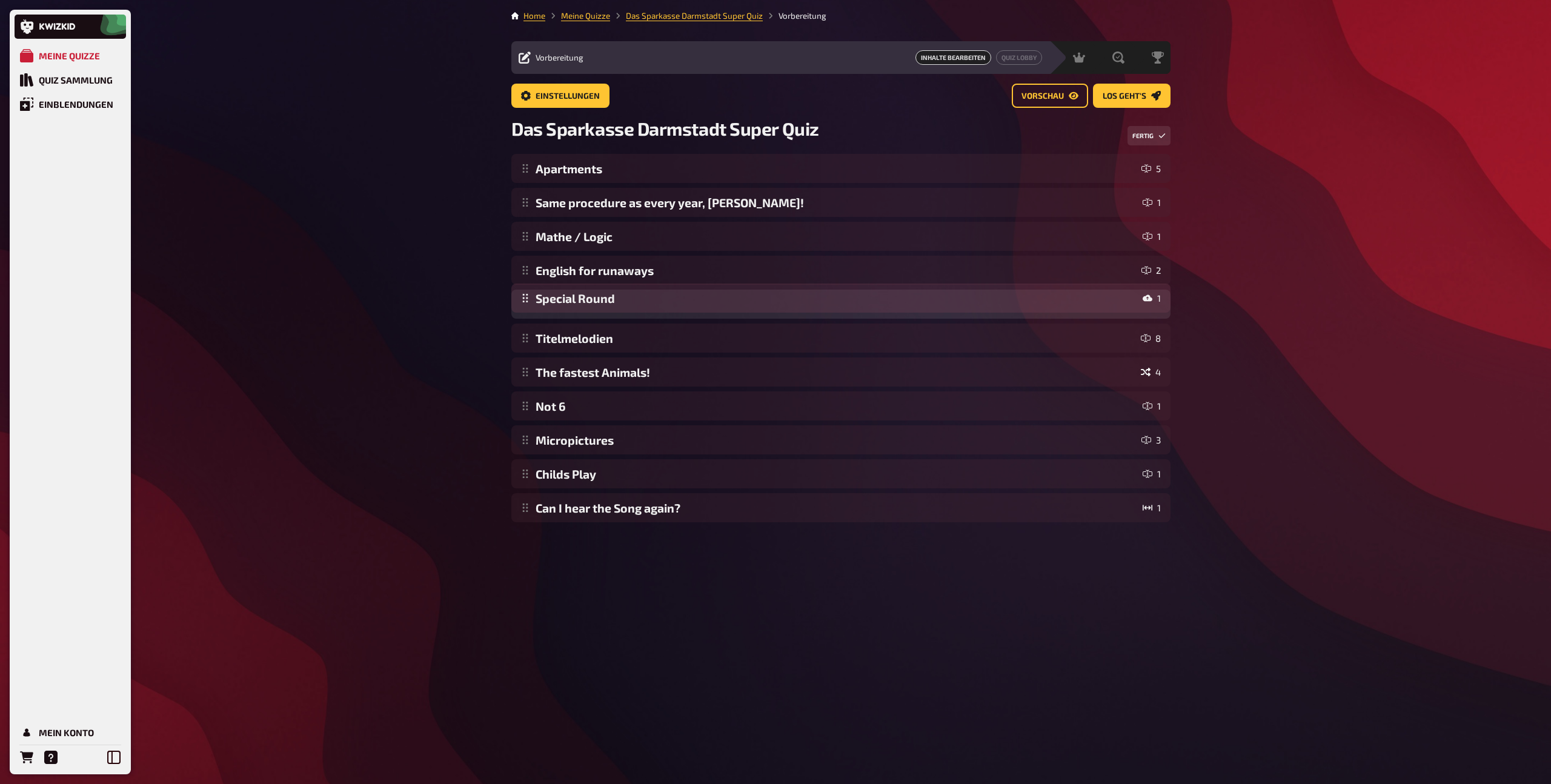
drag, startPoint x: 528, startPoint y: 507, endPoint x: 526, endPoint y: 299, distance: 208.0
click at [526, 299] on div "Apartments 5 Same procedure as every year, James! 1 Mathe / Logic 1 English for…" at bounding box center [840, 338] width 659 height 368
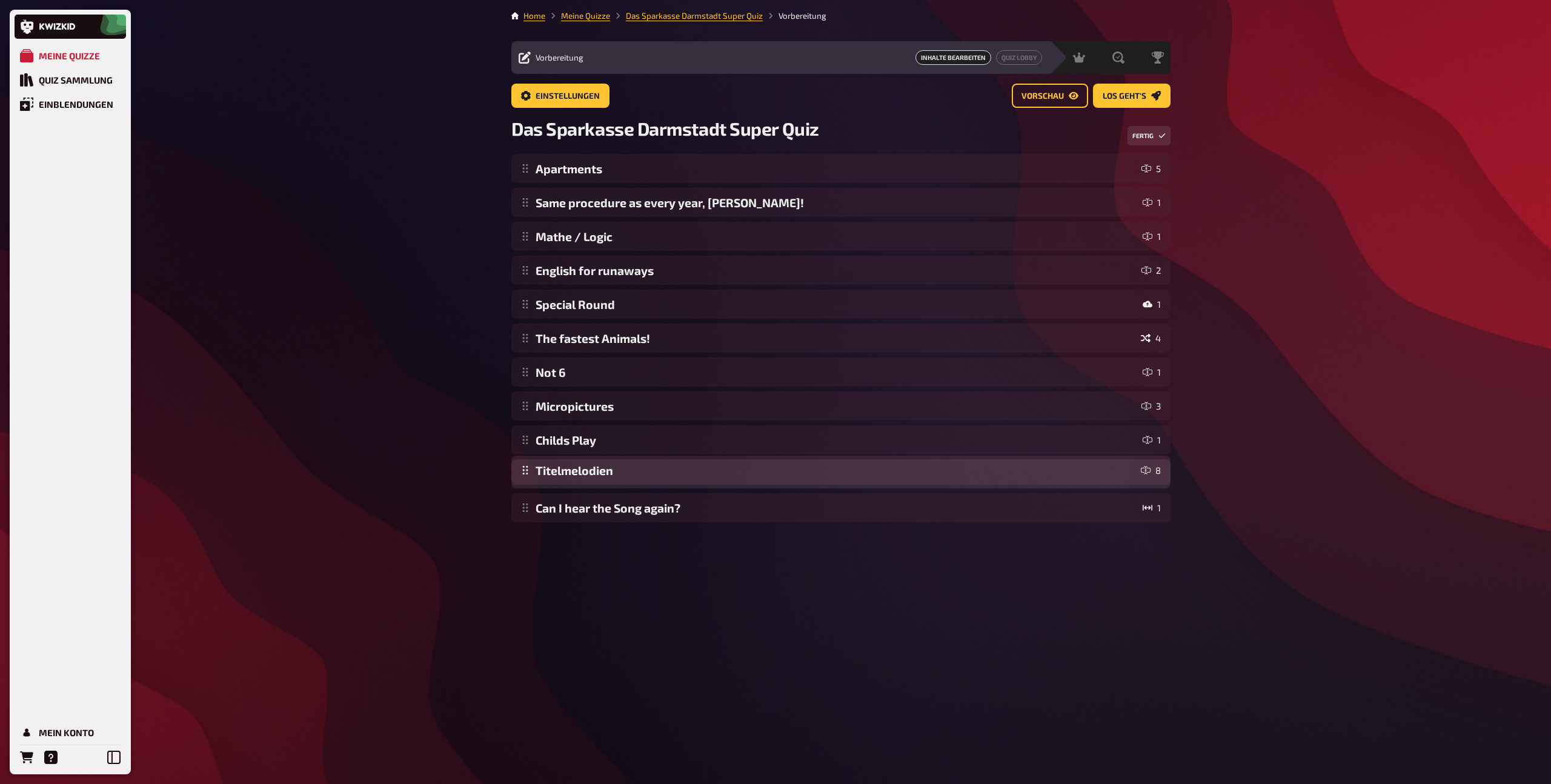
drag, startPoint x: 526, startPoint y: 341, endPoint x: 533, endPoint y: 473, distance: 132.2
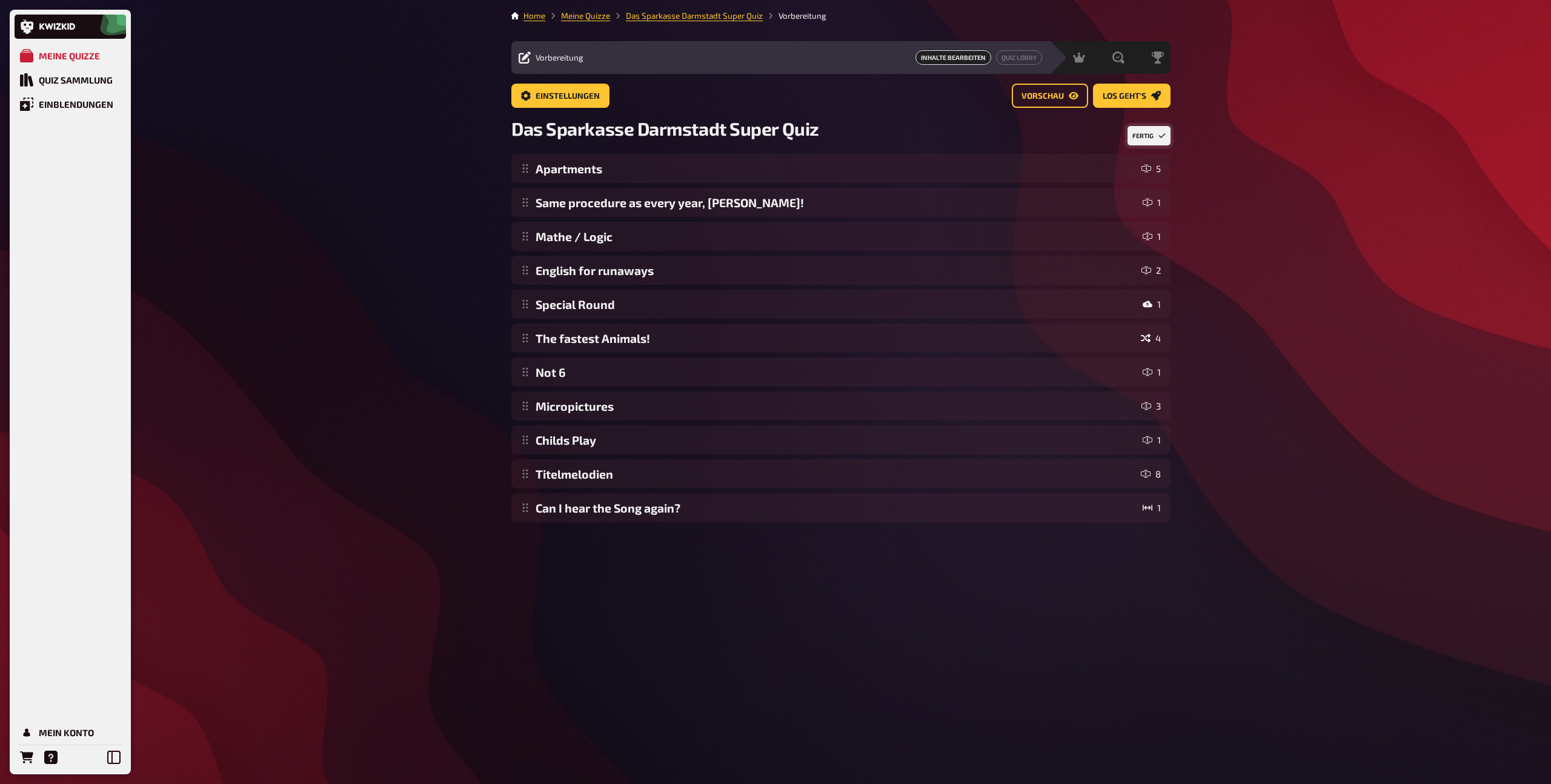
click at [1149, 135] on button "Fertig" at bounding box center [1149, 135] width 43 height 19
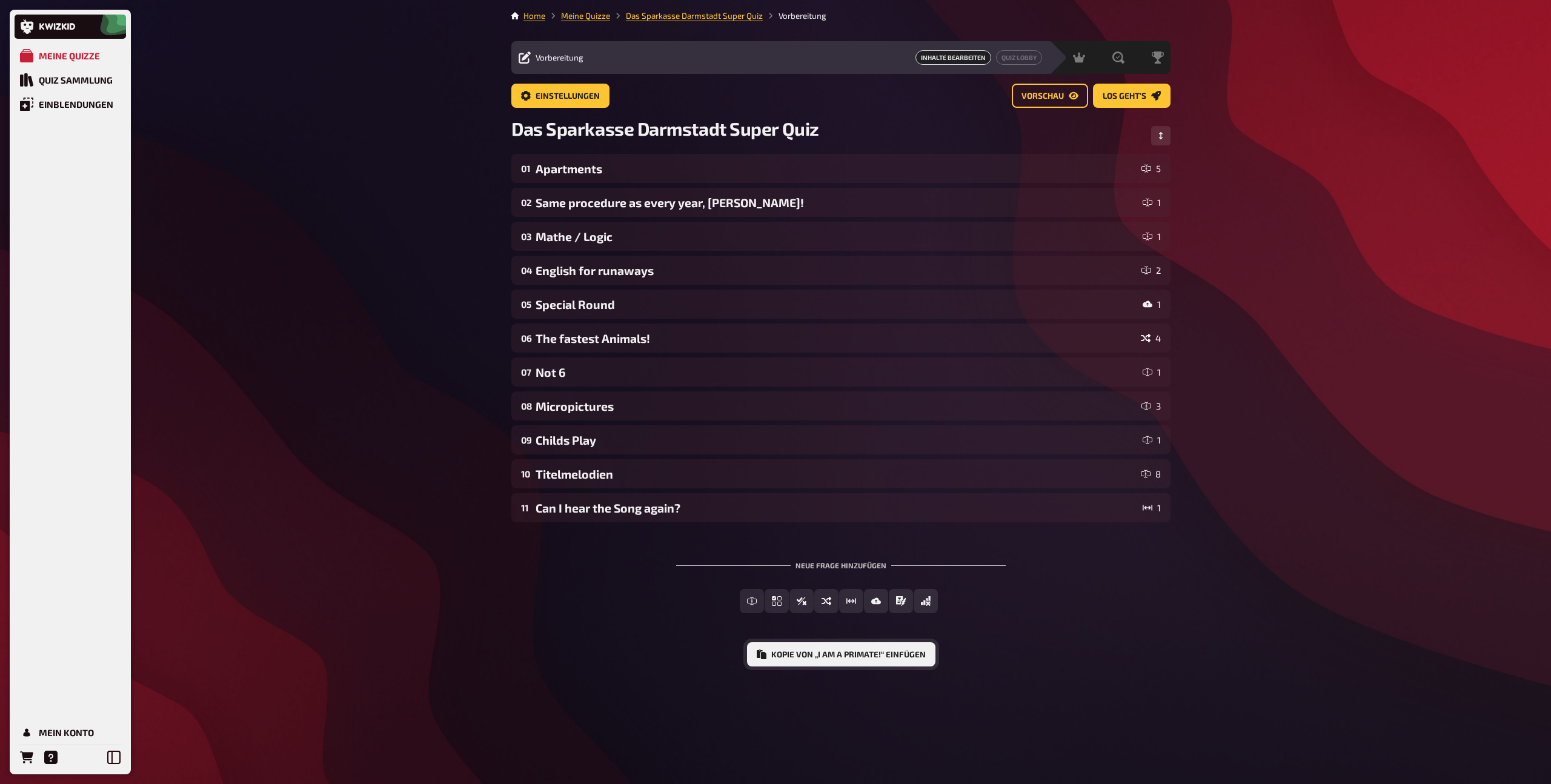
click at [800, 657] on button "Kopie von „I am a primate!“ einfügen" at bounding box center [841, 653] width 188 height 24
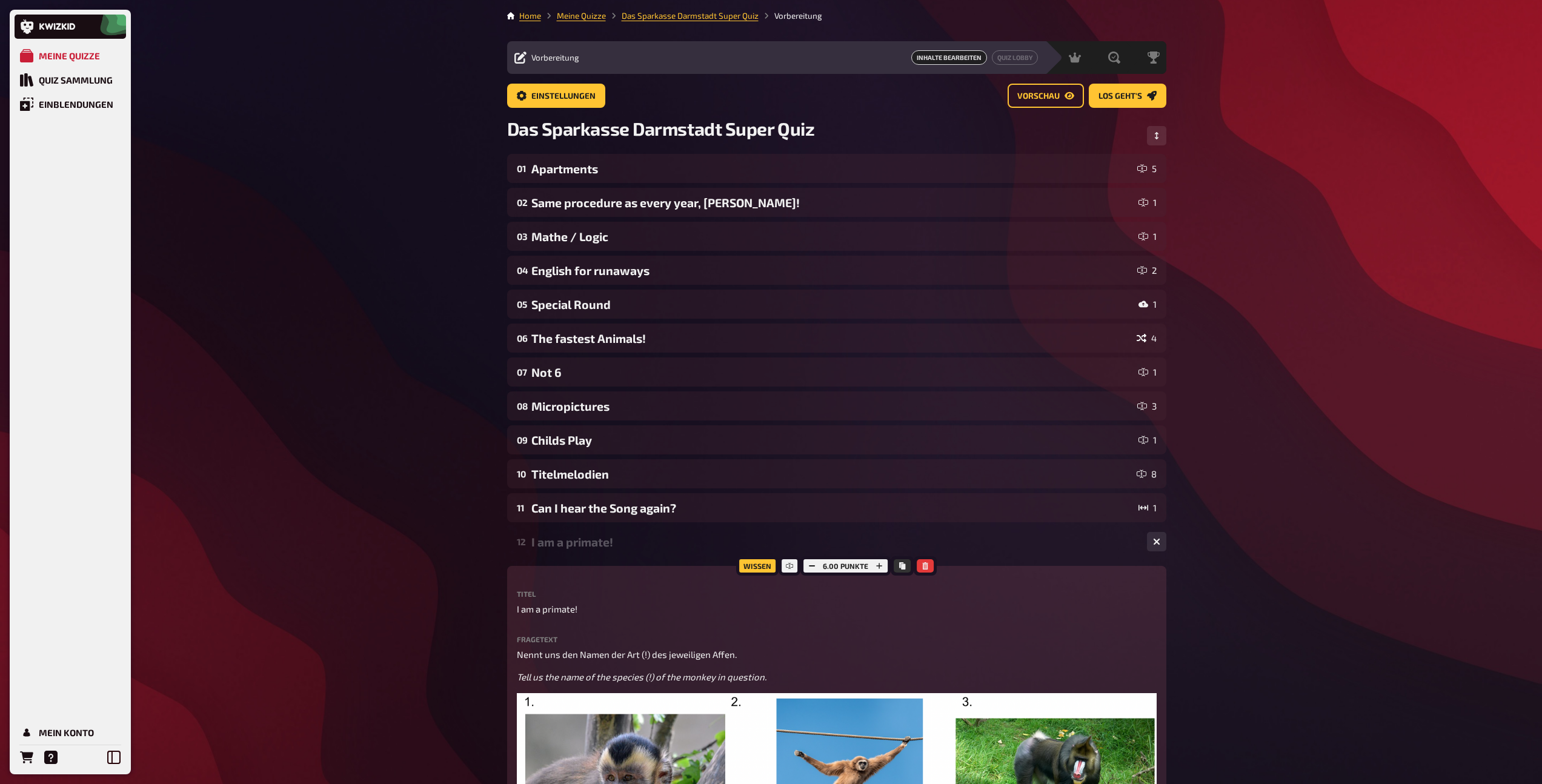
click at [607, 546] on div "I am a primate!" at bounding box center [834, 541] width 606 height 14
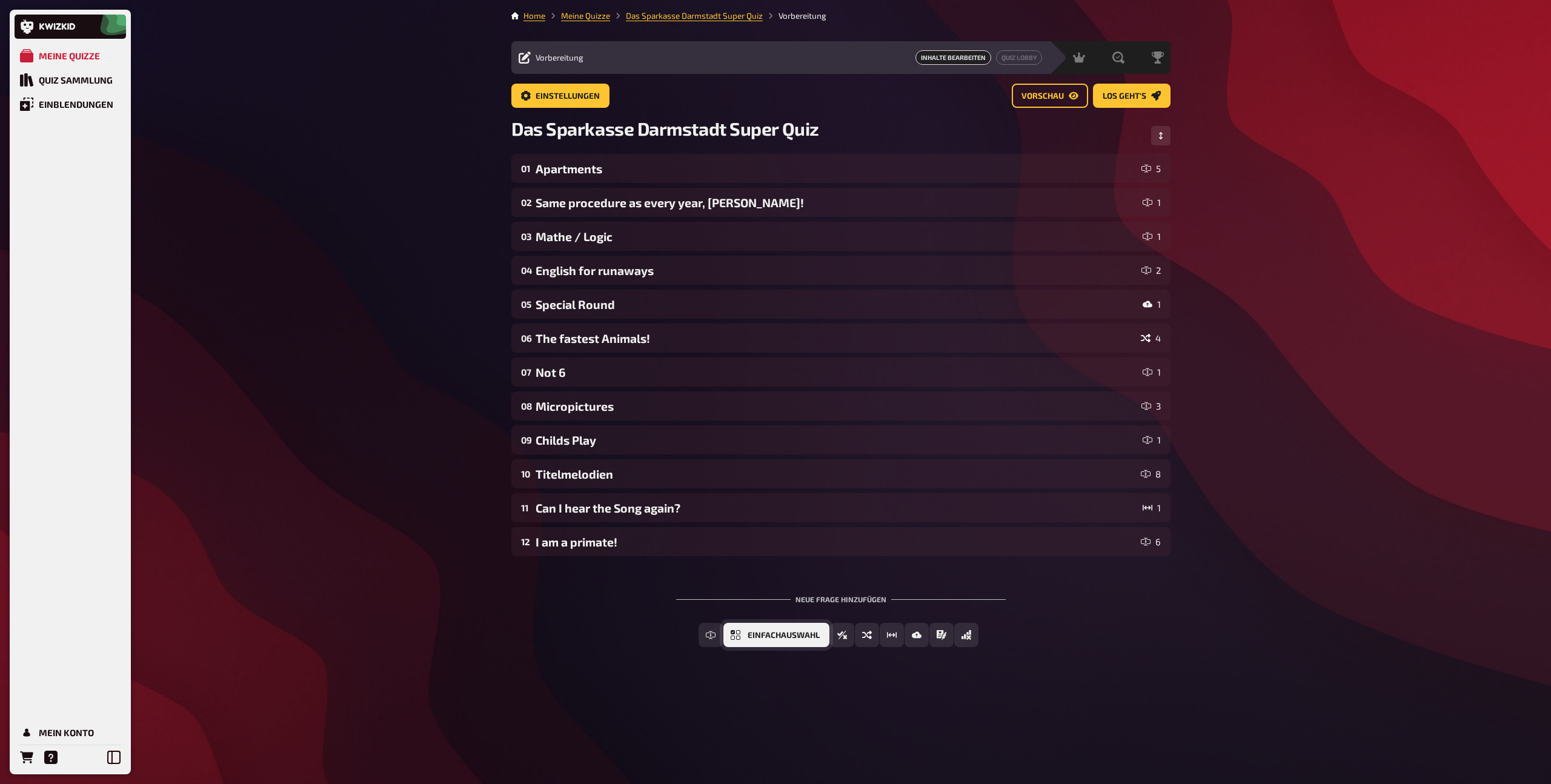
click at [780, 636] on span "Einfachauswahl" at bounding box center [783, 636] width 72 height 8
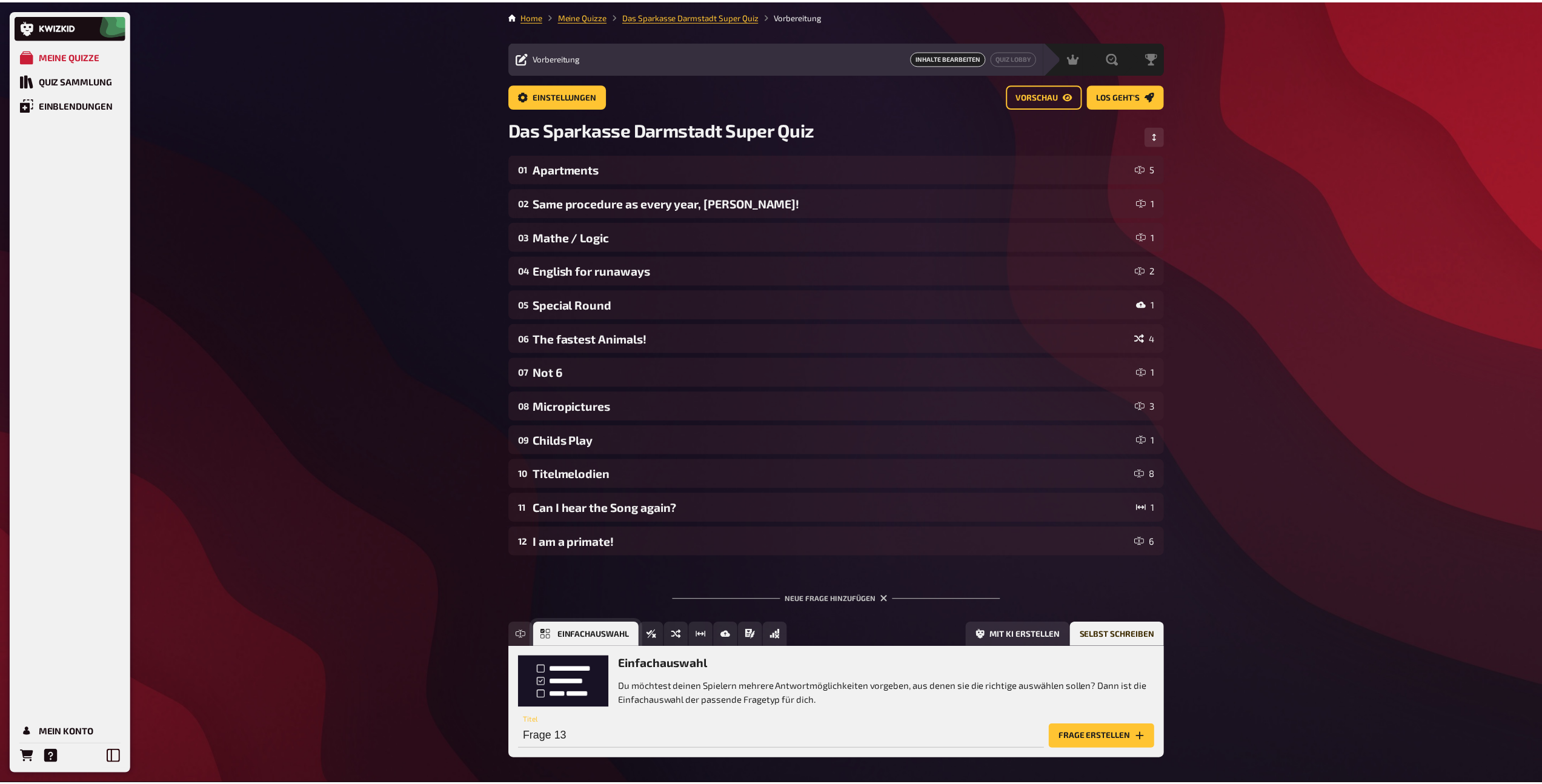
scroll to position [53, 0]
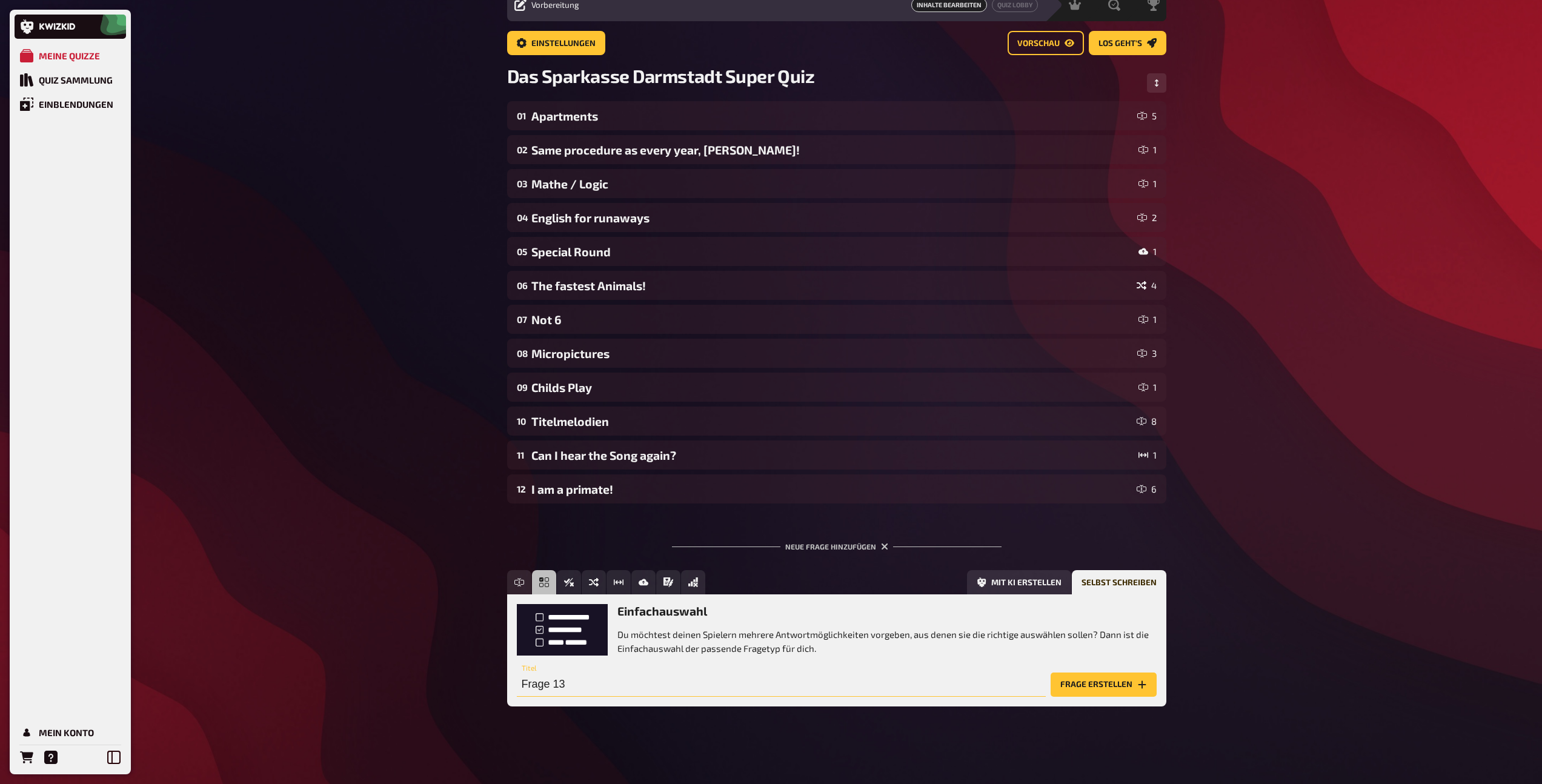
click at [661, 691] on input "Frage 13" at bounding box center [781, 684] width 529 height 24
type input "Sparkasse Deutschland"
click at [1108, 684] on button "Frage erstellen" at bounding box center [1104, 684] width 106 height 24
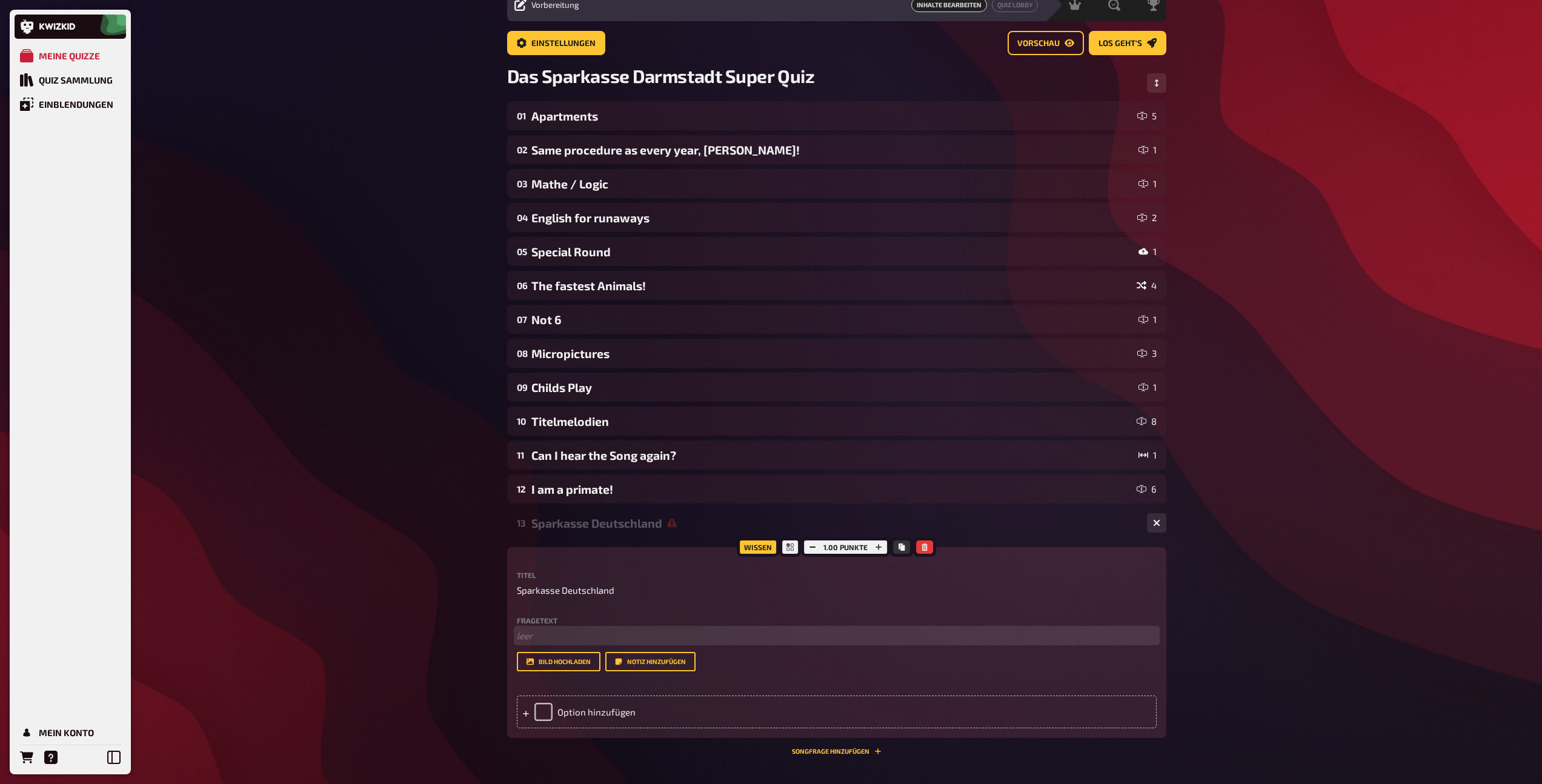
click at [560, 638] on p "﻿ leer" at bounding box center [836, 636] width 640 height 14
click at [648, 636] on span "Wieviele Sparkassen gibt es aktuell in Deutschland? (Stand 01. September 2025)" at bounding box center [670, 636] width 306 height 11
click at [637, 602] on button "button" at bounding box center [644, 612] width 19 height 19
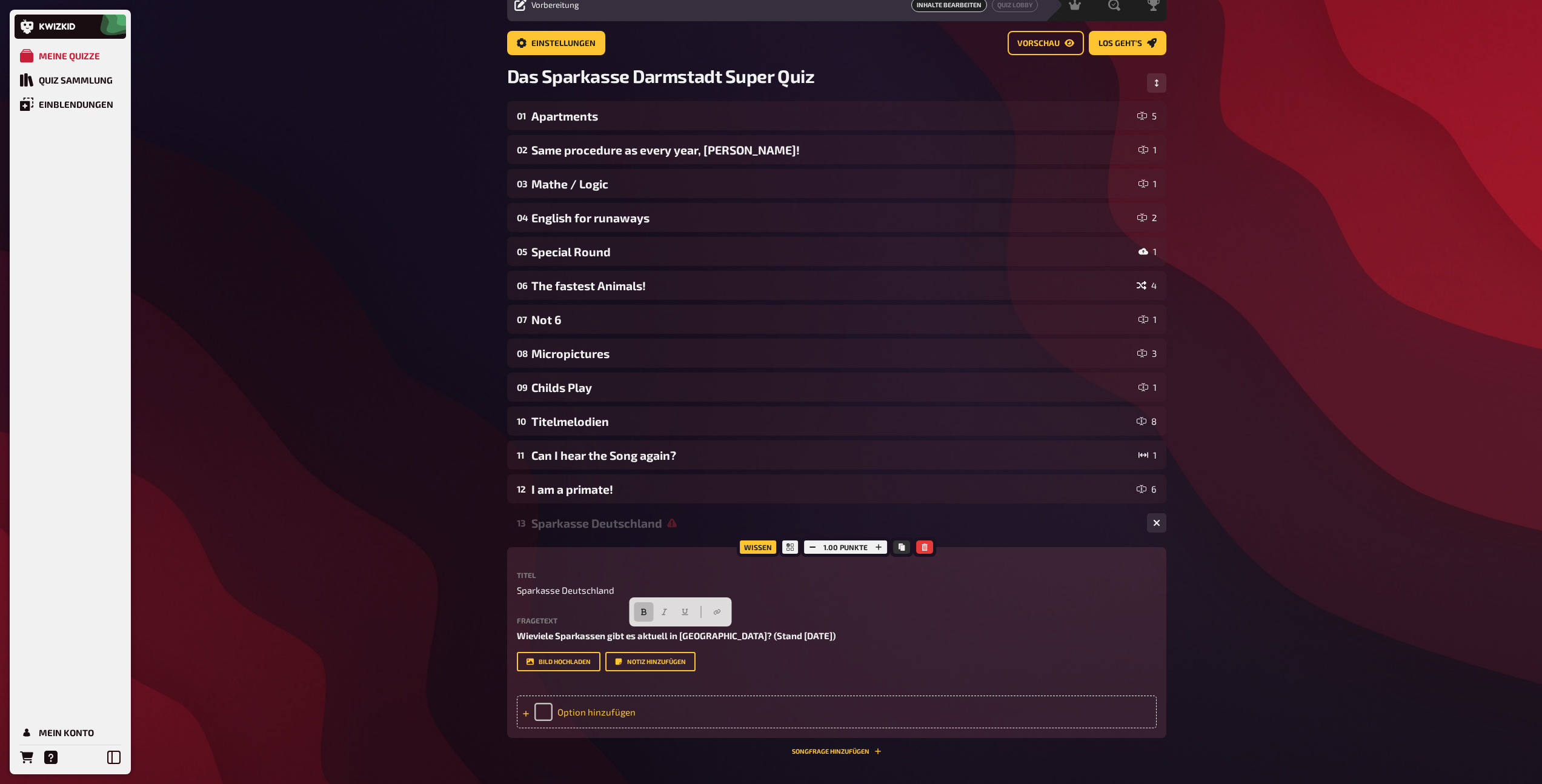
click at [591, 704] on div "Option hinzufügen" at bounding box center [836, 712] width 640 height 33
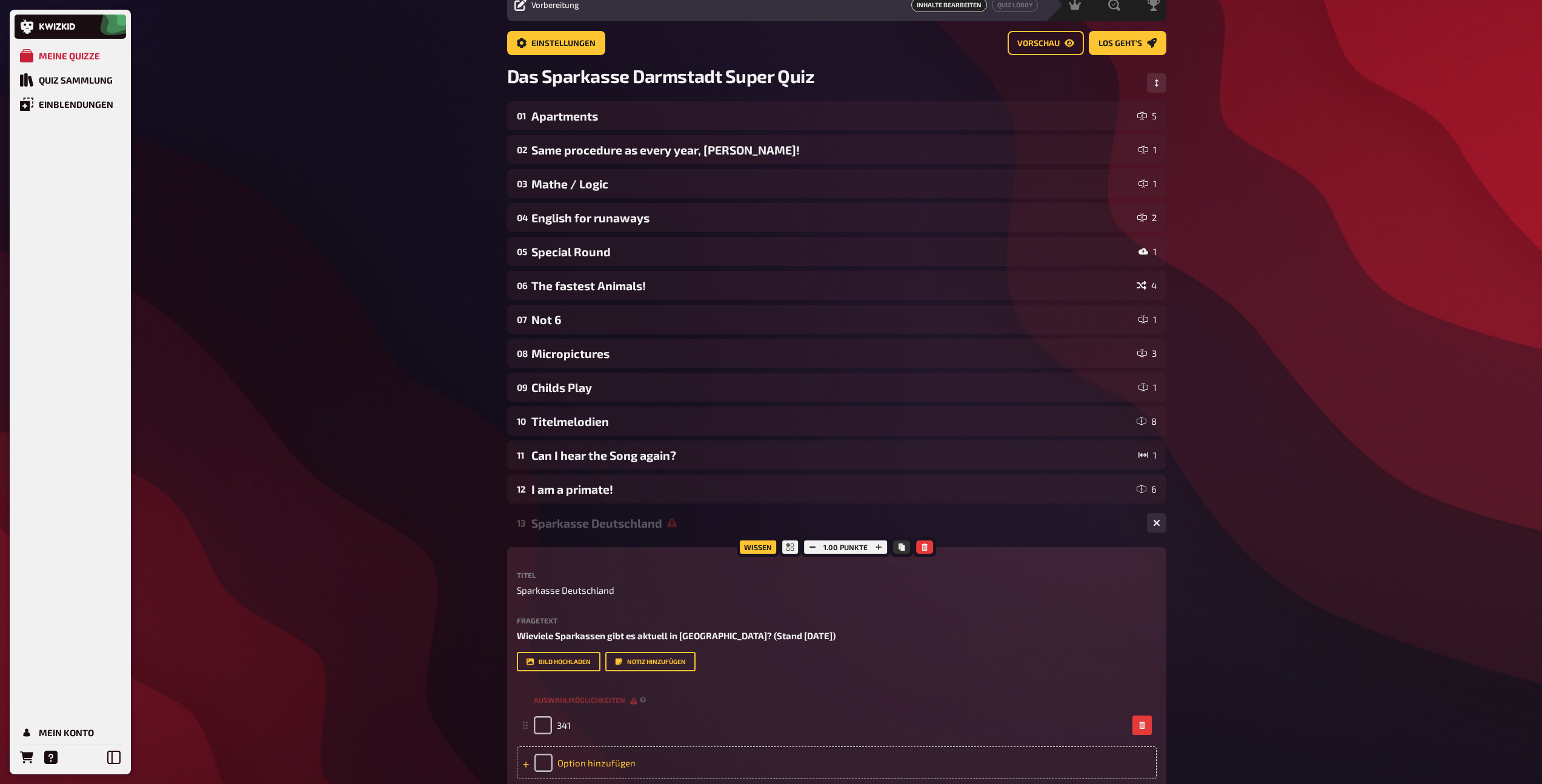
click at [572, 763] on div "Option hinzufügen" at bounding box center [836, 763] width 640 height 33
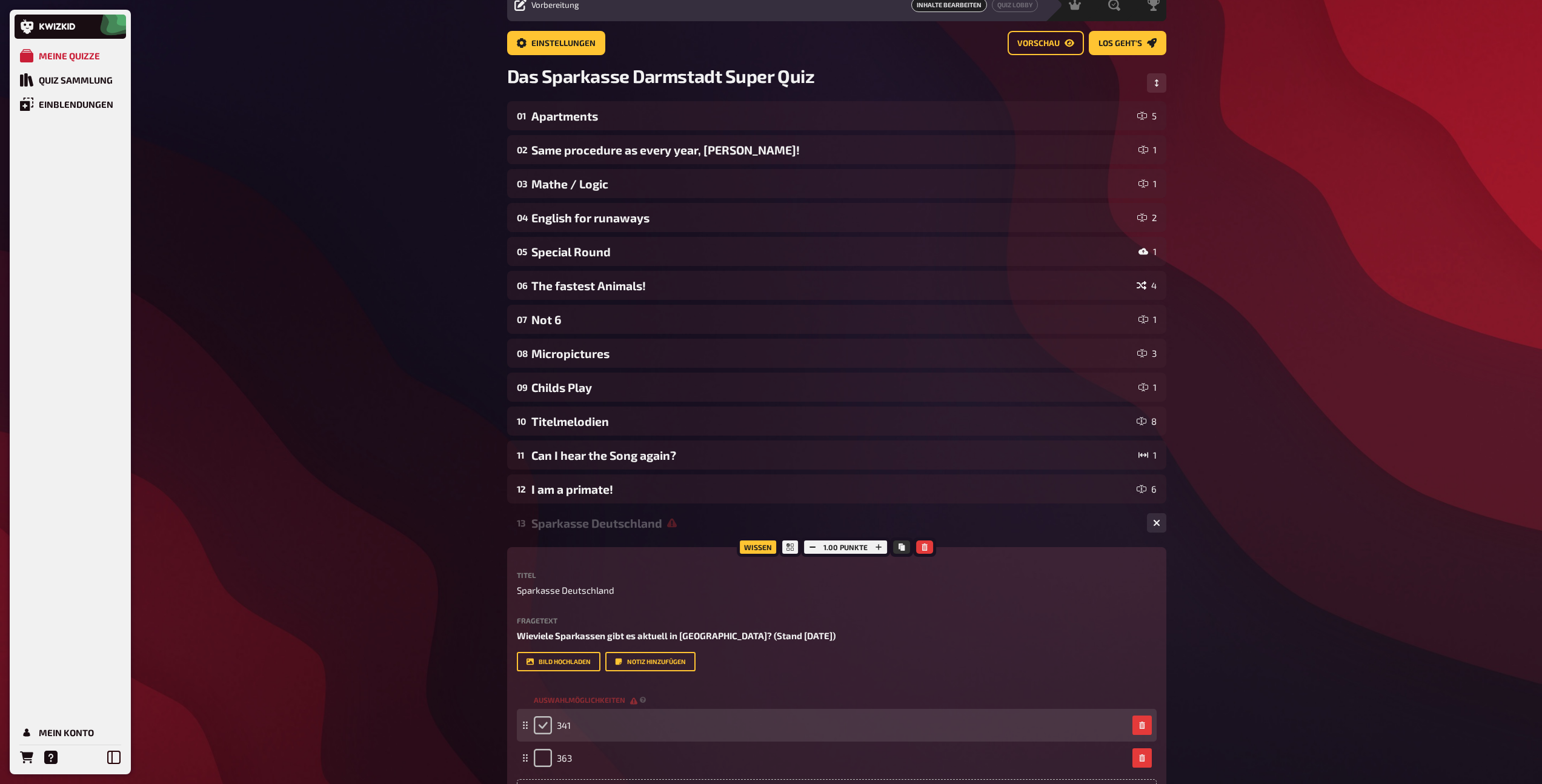
click at [546, 726] on input "checkbox" at bounding box center [543, 725] width 18 height 18
checkbox input "true"
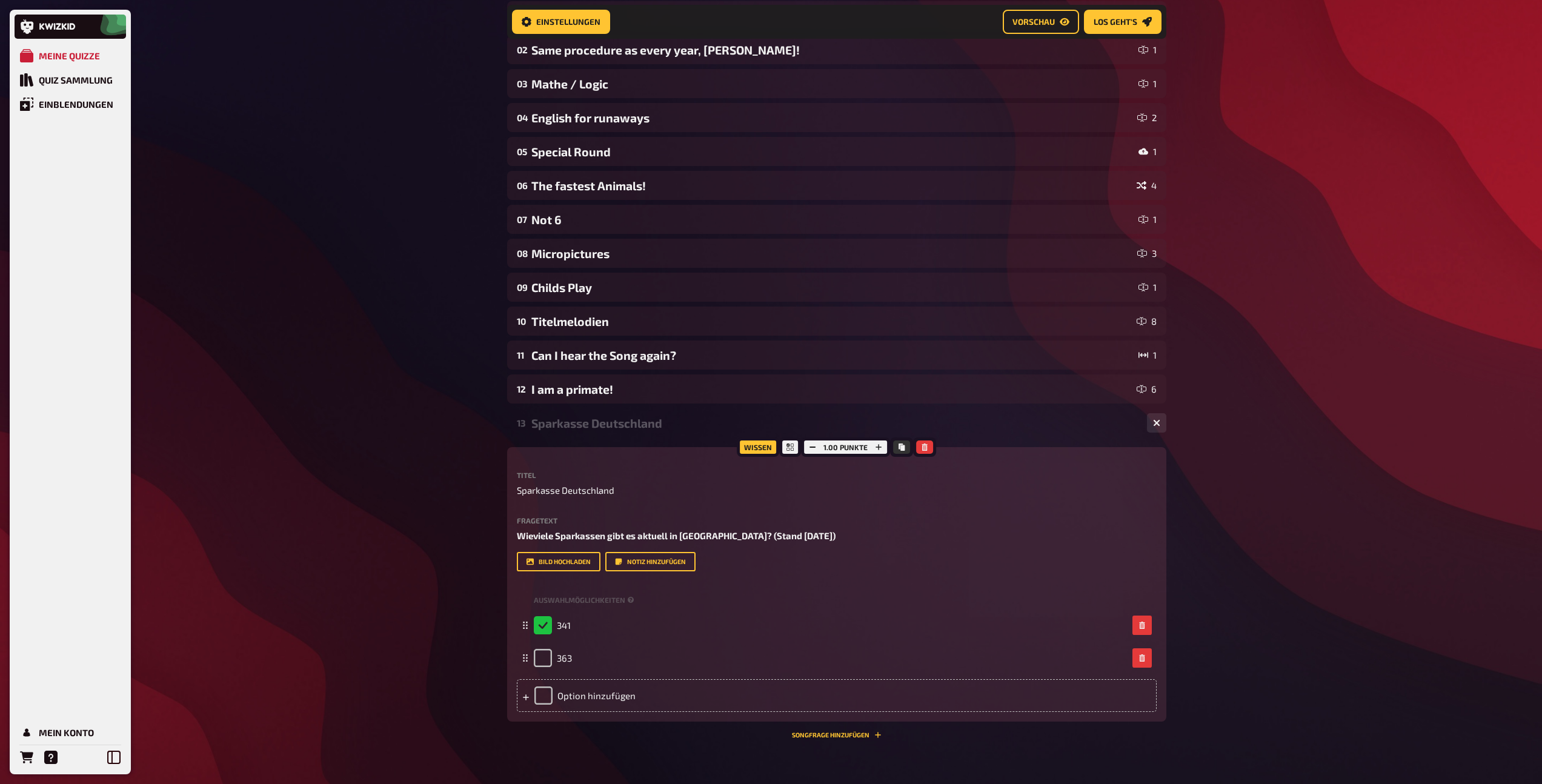
scroll to position [177, 0]
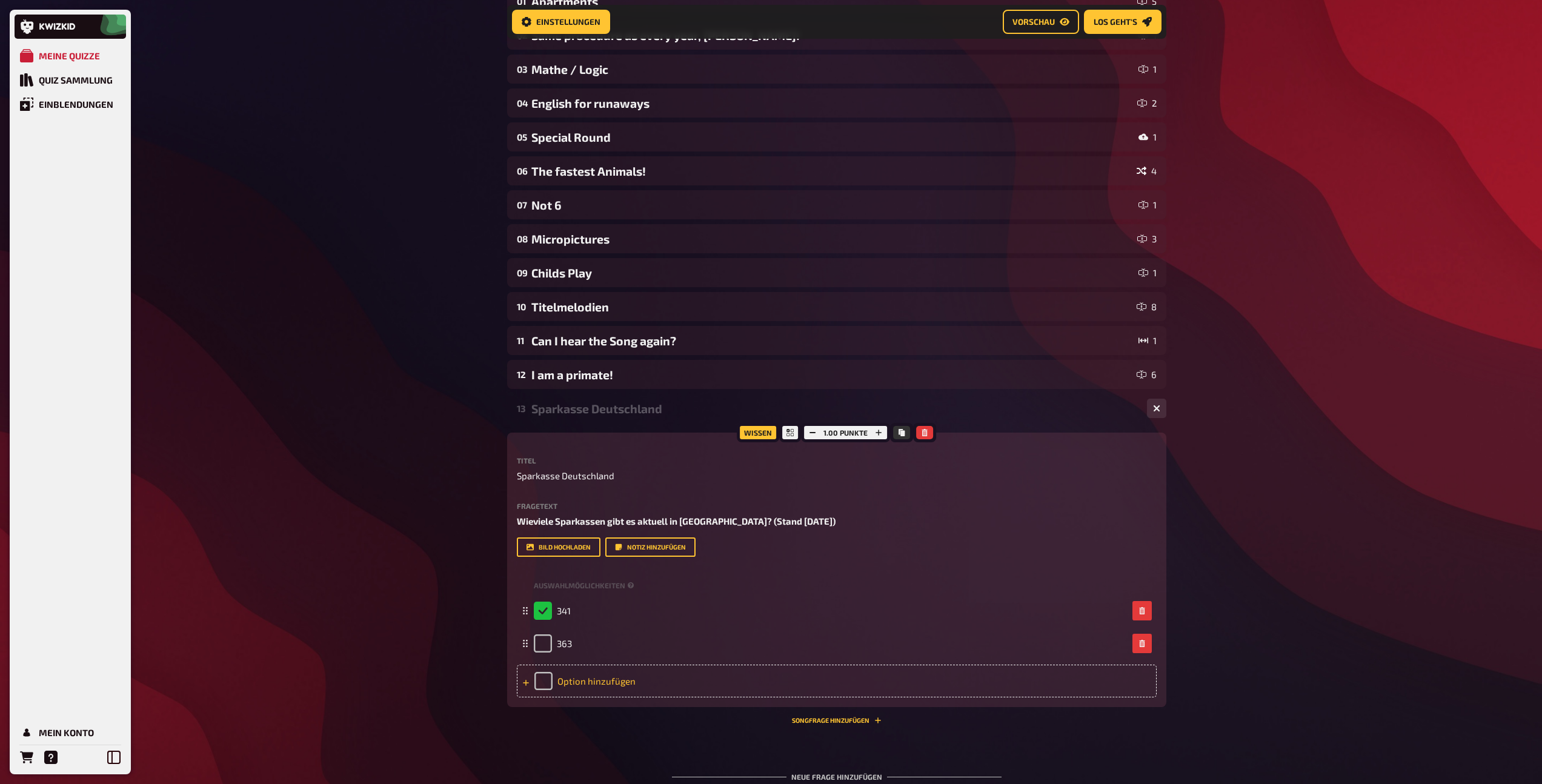
click at [576, 681] on div "Option hinzufügen" at bounding box center [836, 681] width 640 height 33
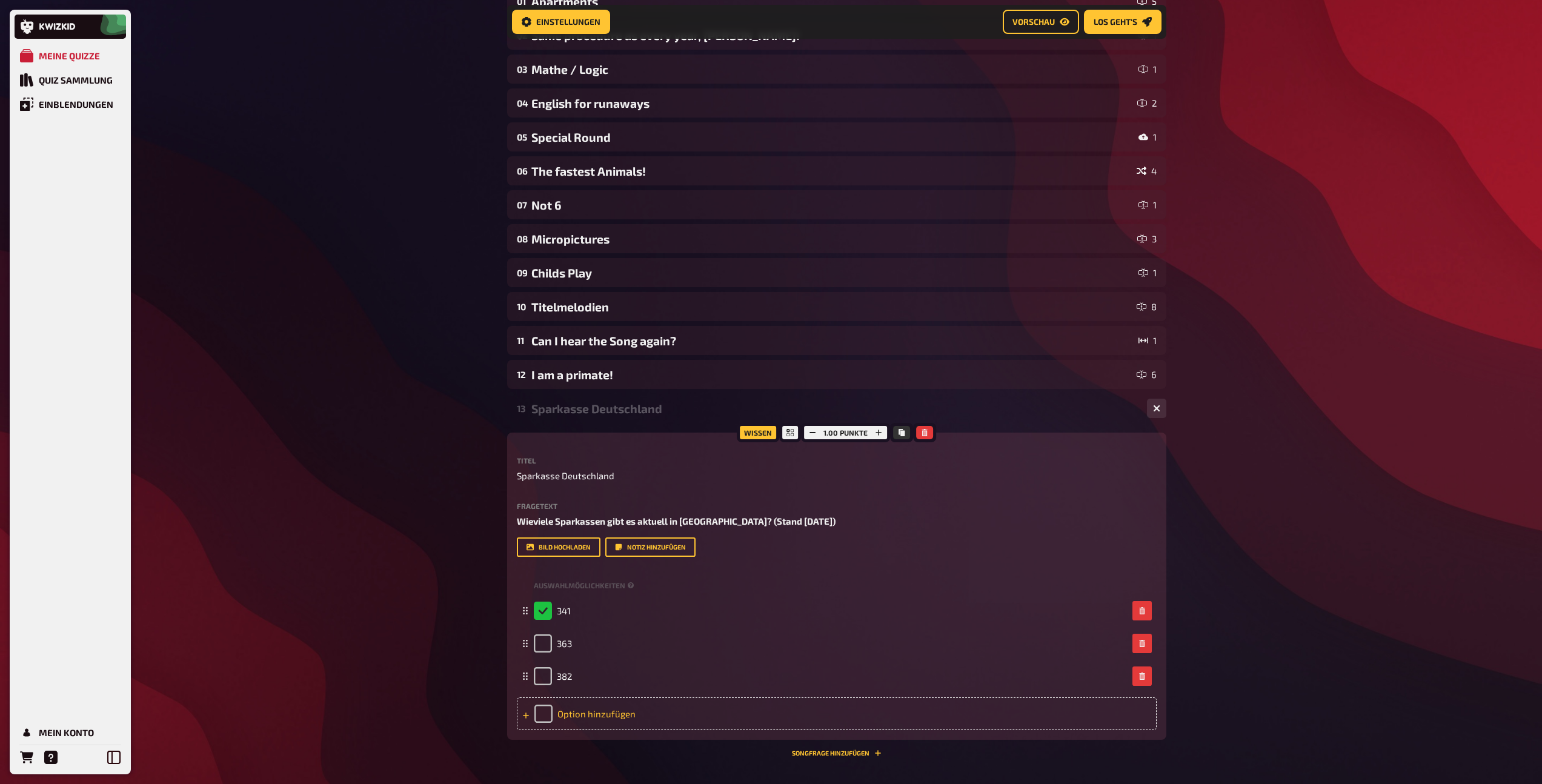
click at [581, 717] on div "Option hinzufügen" at bounding box center [836, 714] width 640 height 33
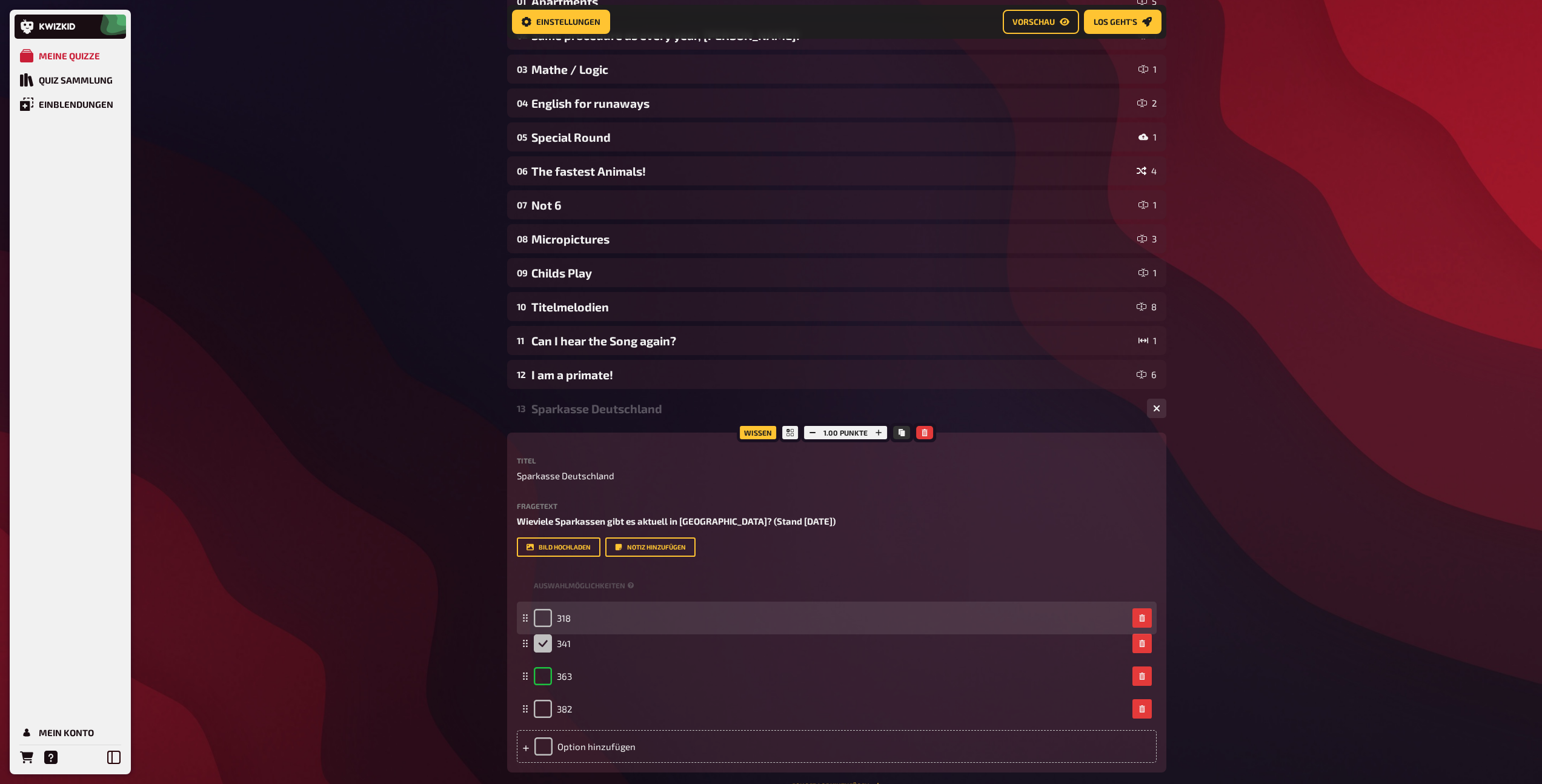
drag, startPoint x: 524, startPoint y: 709, endPoint x: 517, endPoint y: 618, distance: 91.3
click at [517, 618] on div "318" at bounding box center [836, 618] width 640 height 33
checkbox input "false"
checkbox input "true"
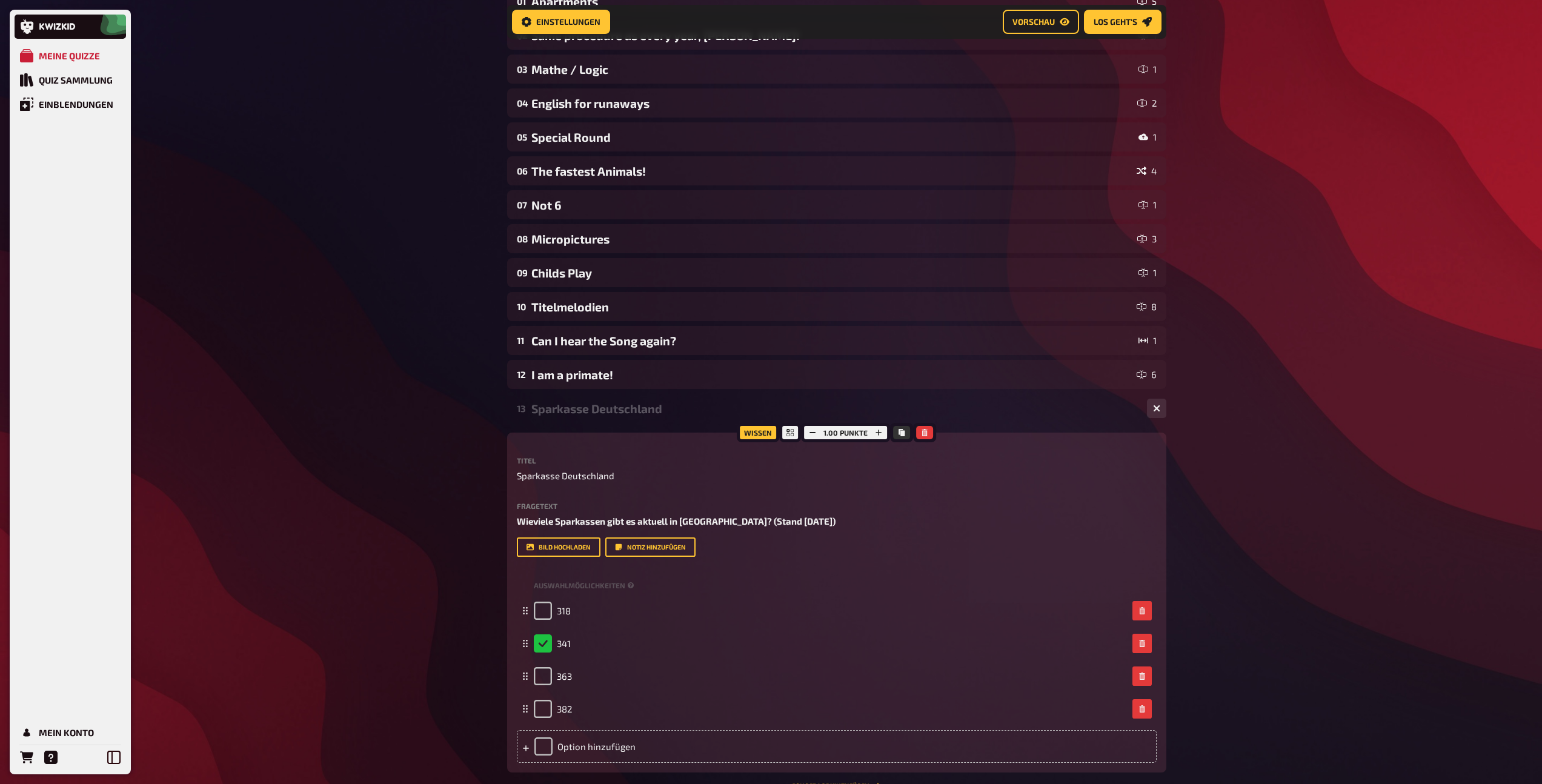
click at [566, 416] on div "13 Sparkasse Deutschland 4" at bounding box center [836, 408] width 659 height 29
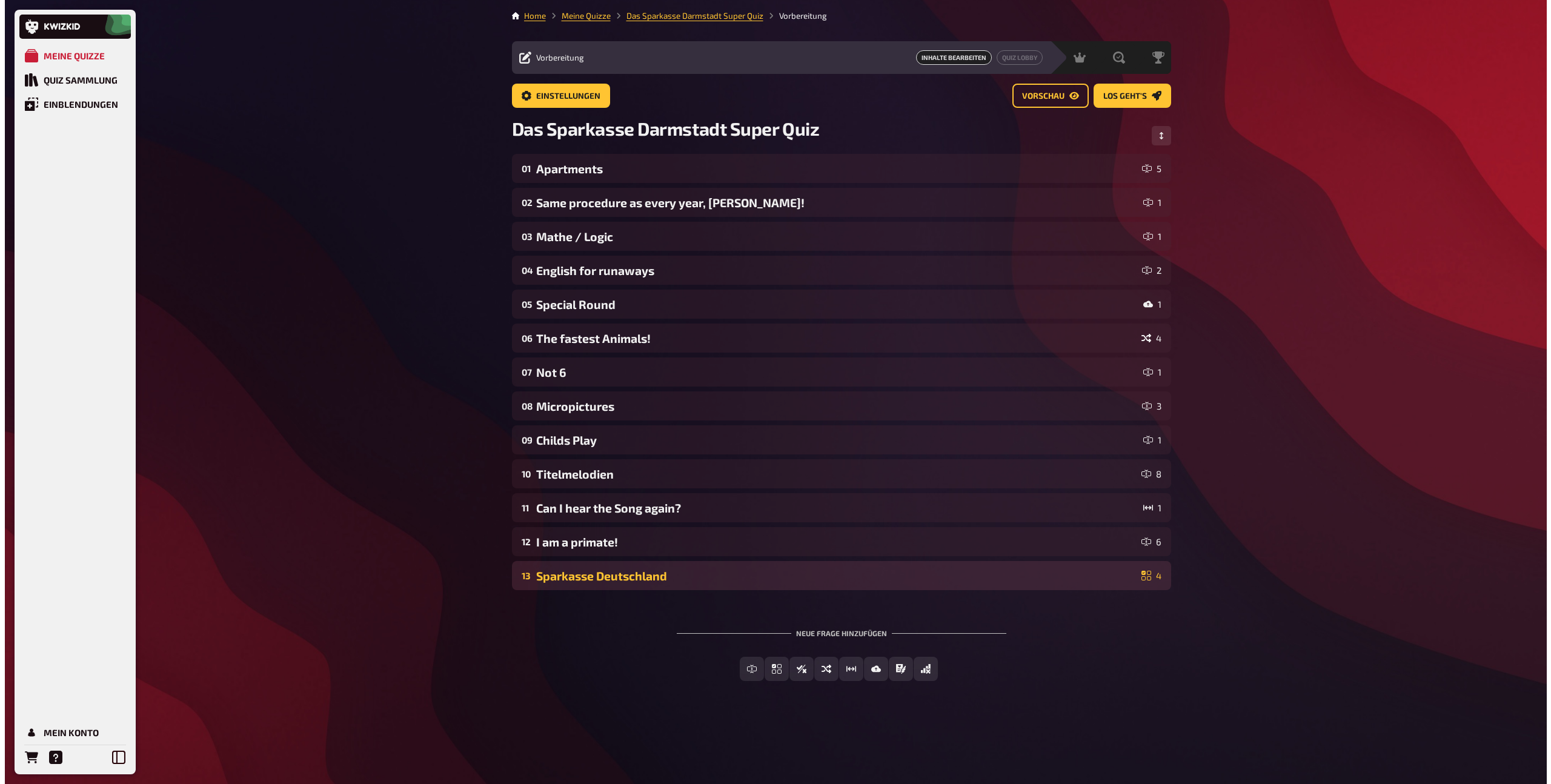
scroll to position [0, 0]
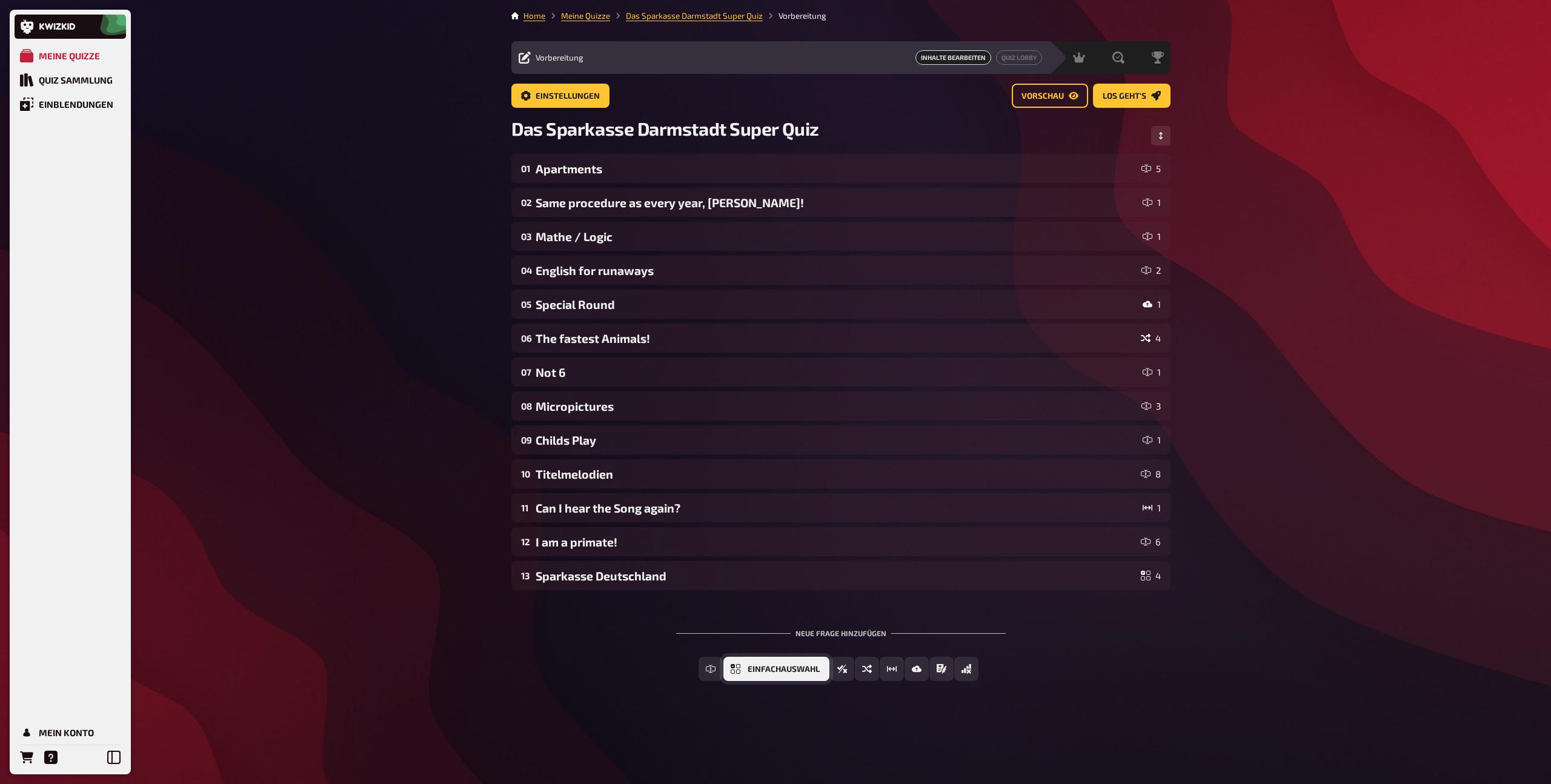
click at [778, 672] on span "Einfachauswahl" at bounding box center [783, 669] width 72 height 8
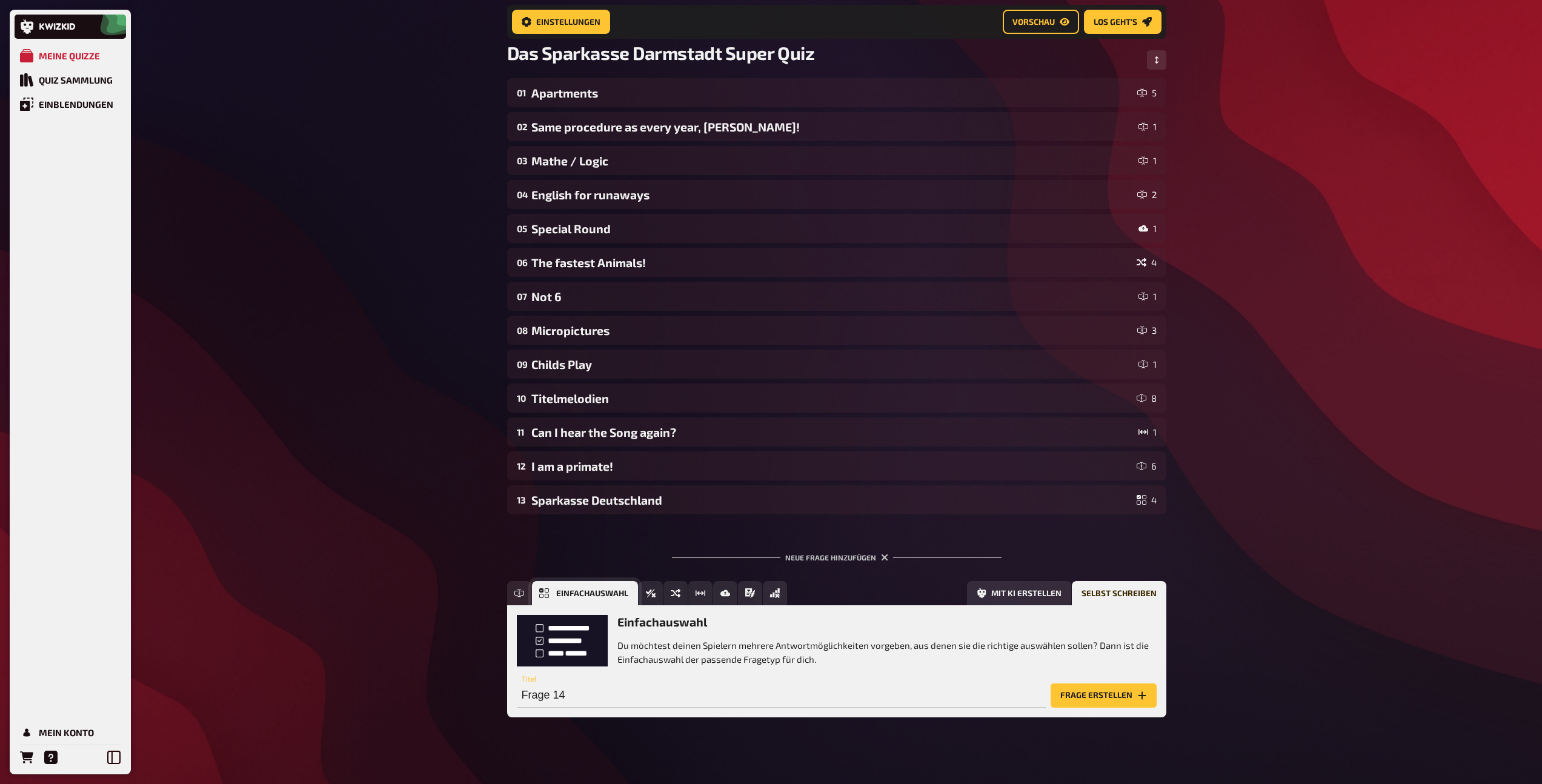
scroll to position [95, 0]
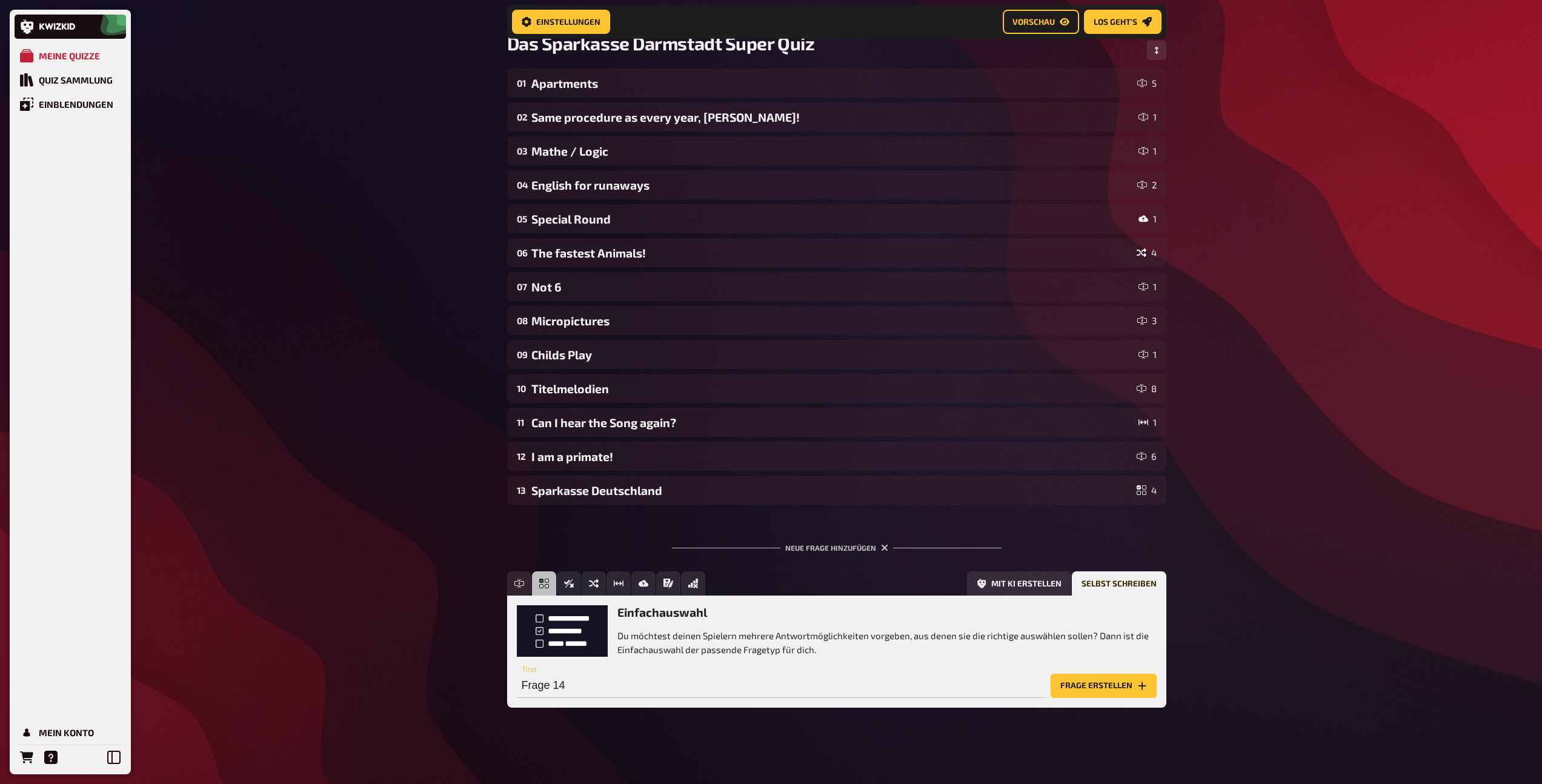
click at [720, 672] on div "Frage 14 Titel" at bounding box center [781, 680] width 529 height 36
click at [716, 677] on input "Frage 14" at bounding box center [781, 685] width 529 height 24
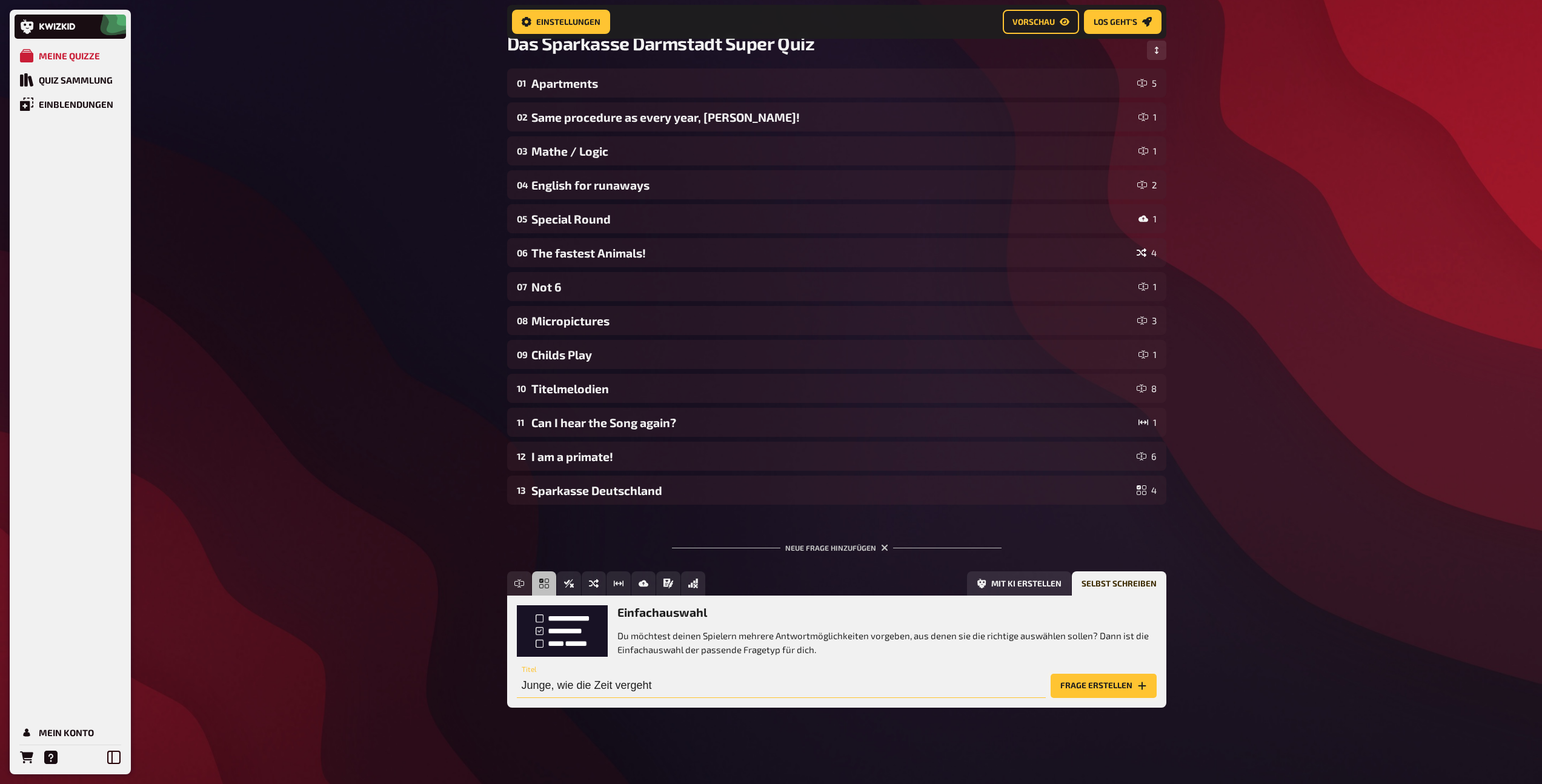
type input "Junge, wie die Zeit vergeht"
click at [1128, 685] on button "Frage erstellen" at bounding box center [1104, 685] width 106 height 24
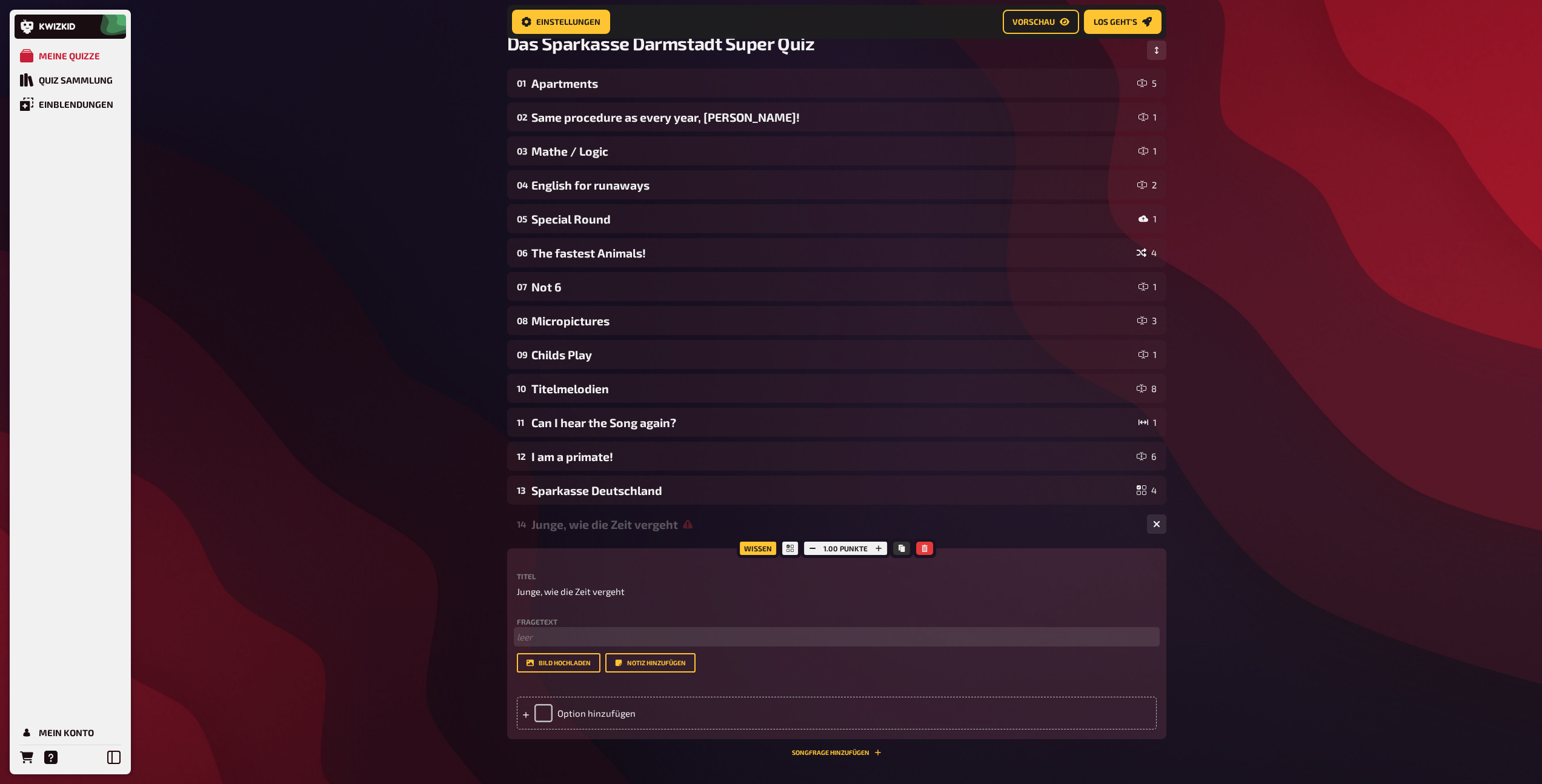
click at [544, 634] on p "﻿ leer" at bounding box center [836, 637] width 640 height 14
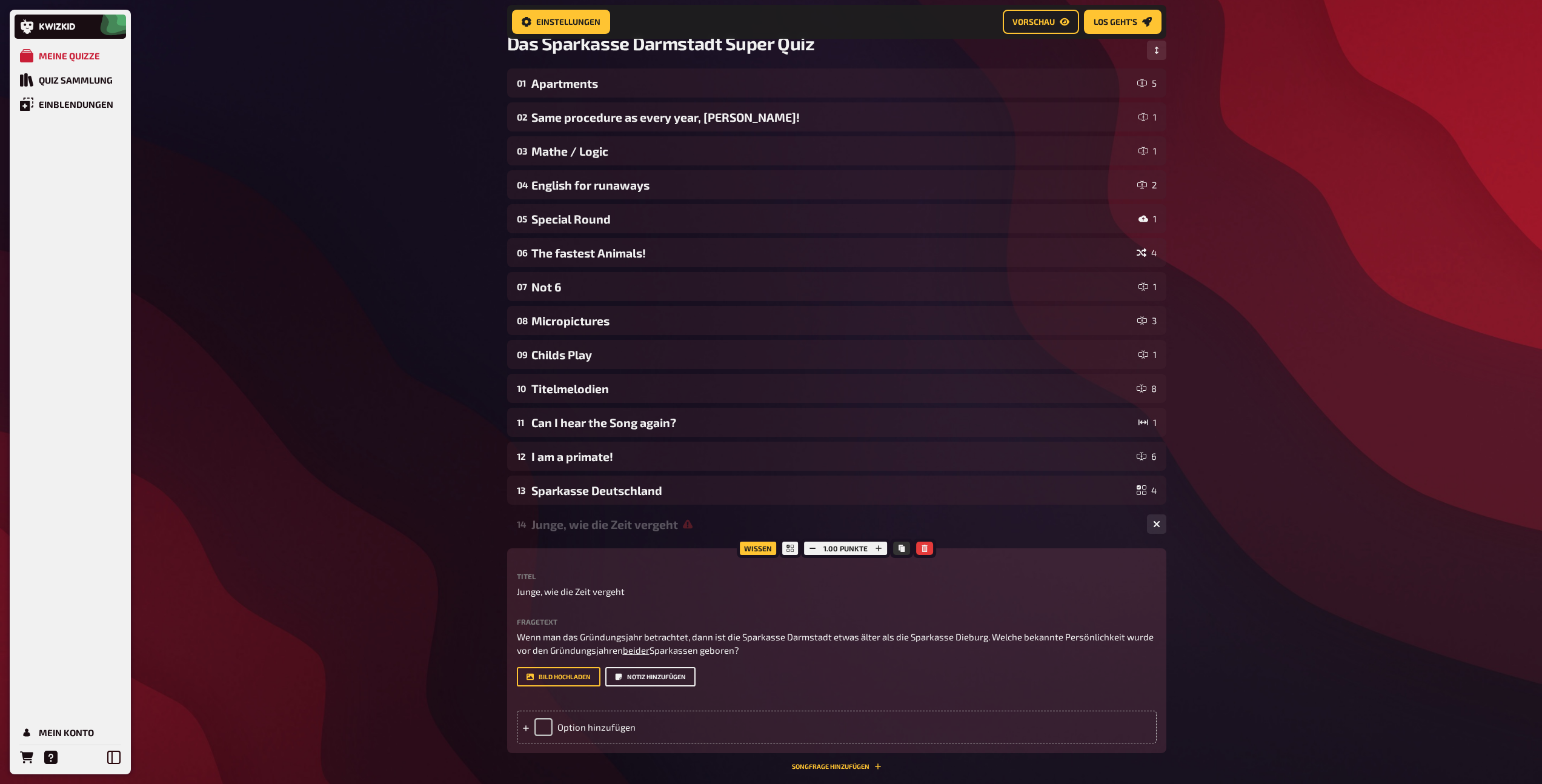
click at [633, 680] on button "Notiz hinzufügen" at bounding box center [650, 677] width 90 height 19
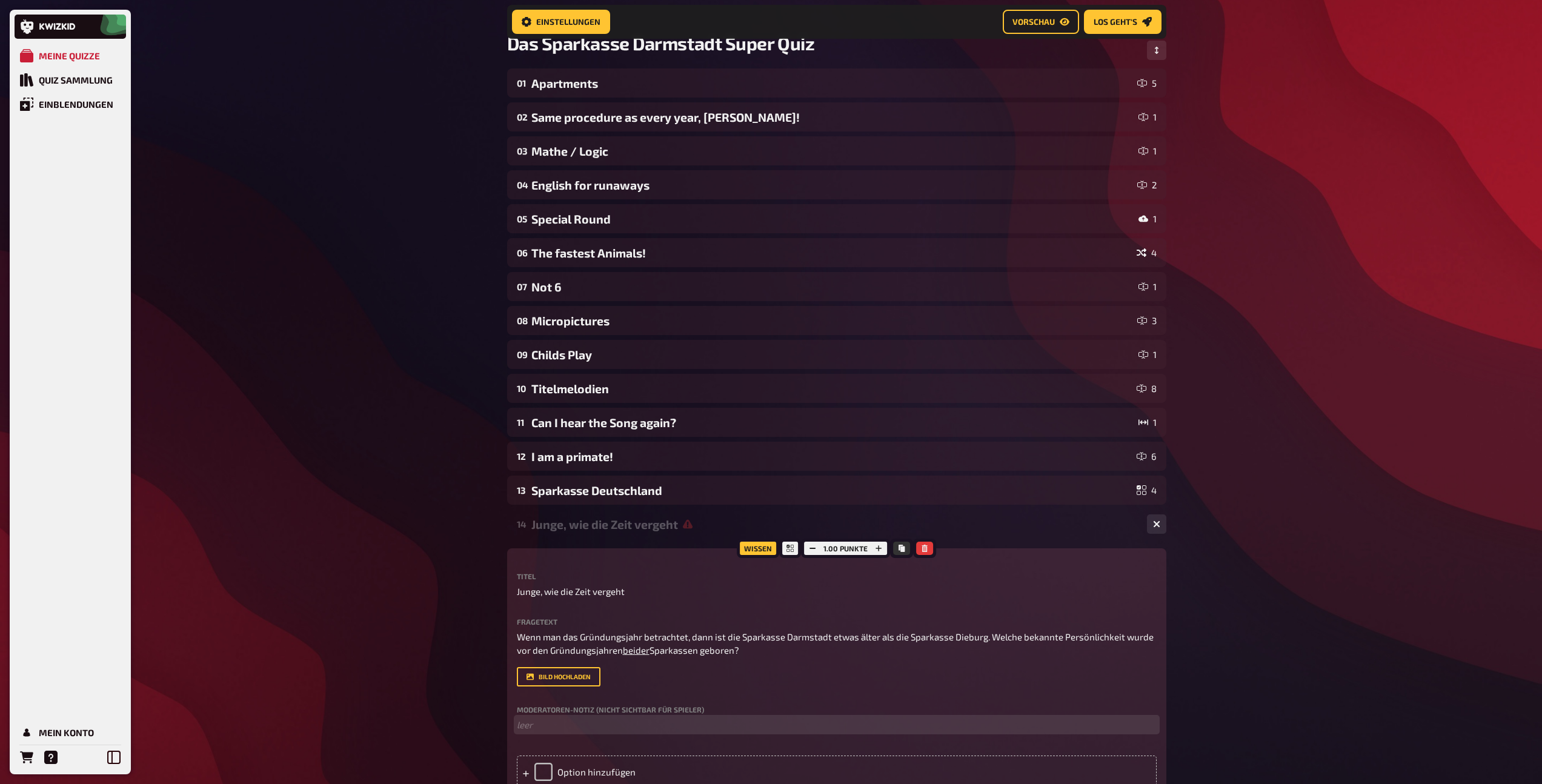
click at [545, 730] on p "﻿ leer" at bounding box center [836, 725] width 640 height 14
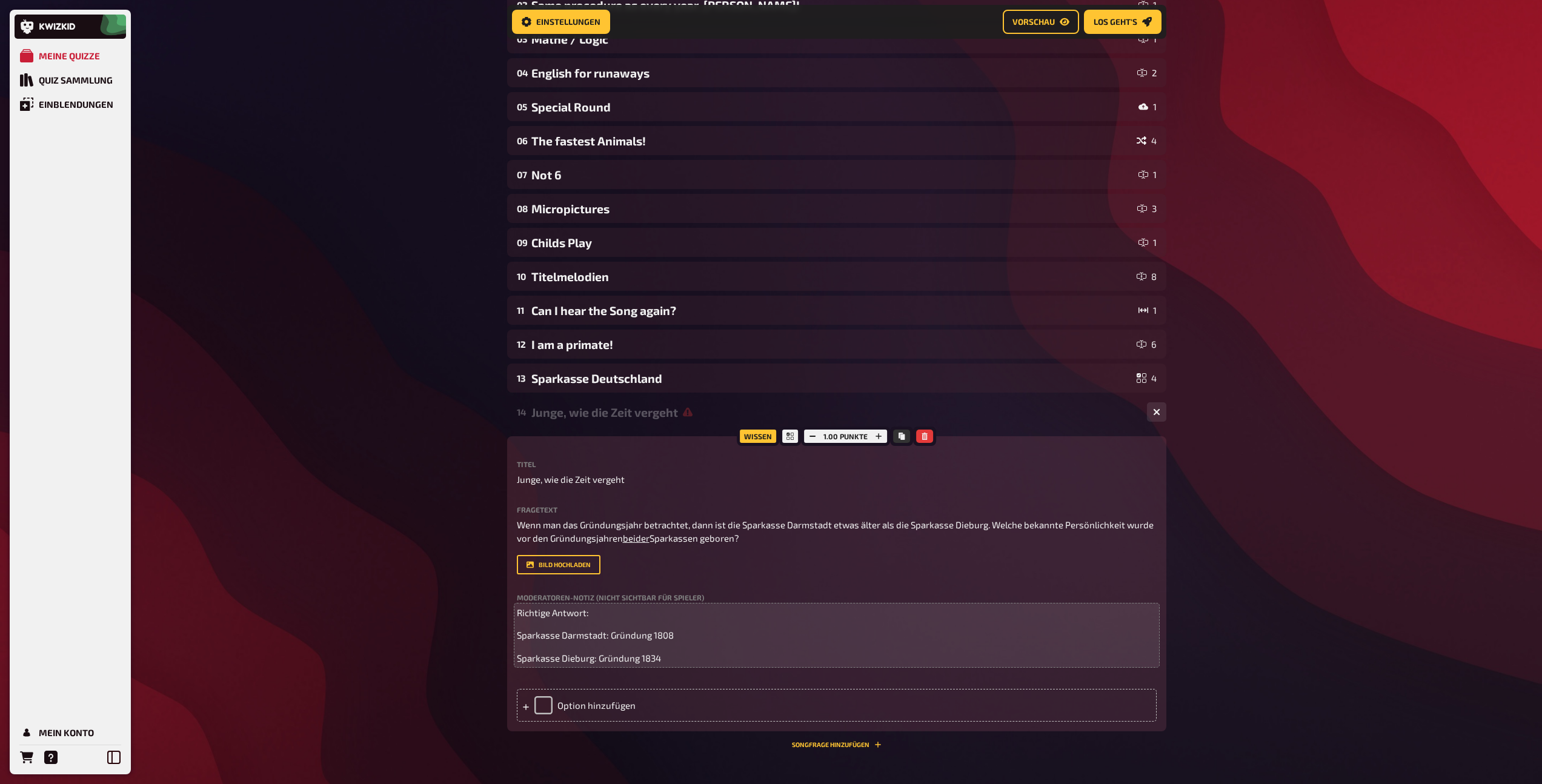
scroll to position [272, 0]
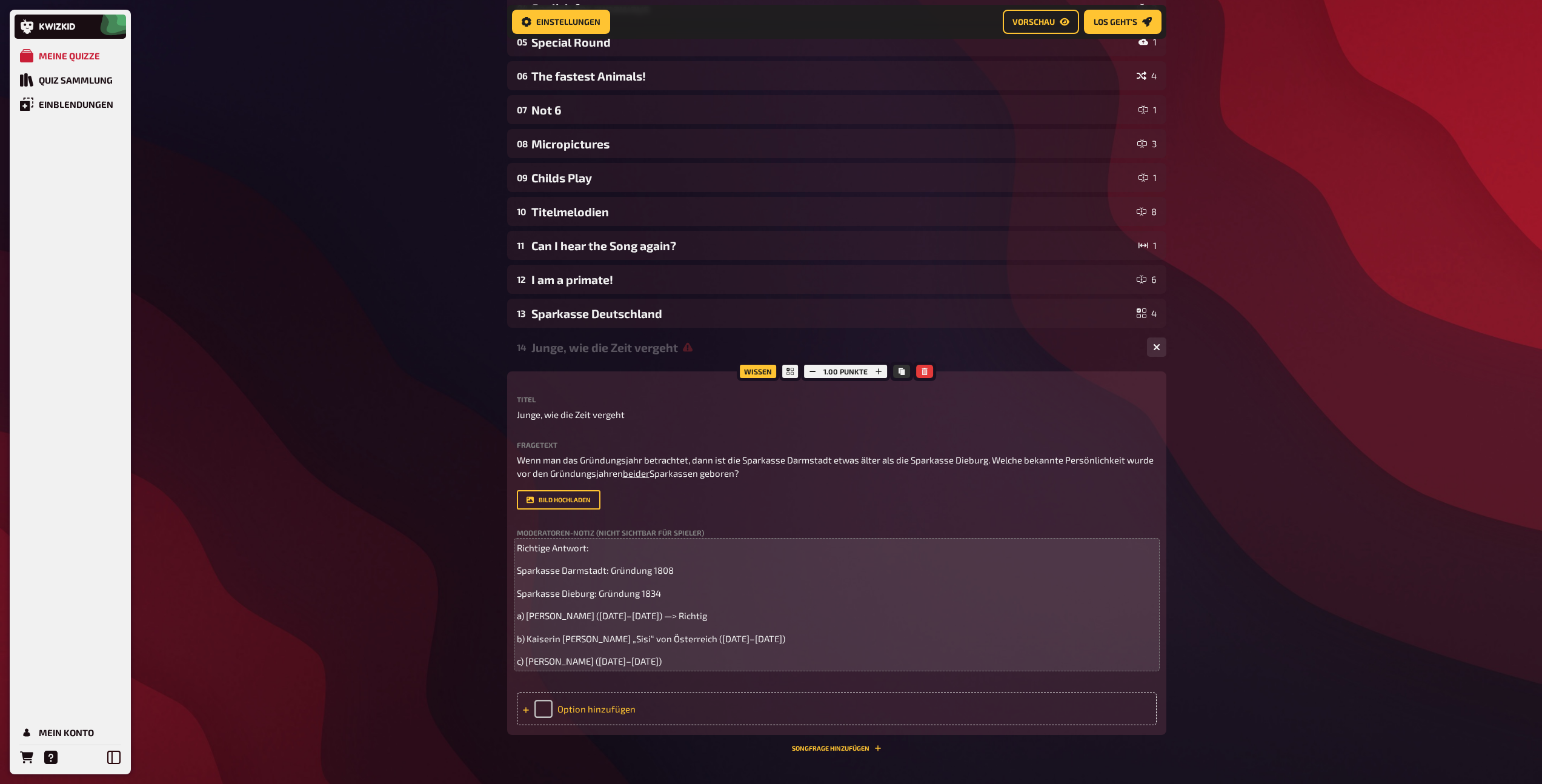
click at [591, 725] on div "Option hinzufügen" at bounding box center [836, 709] width 640 height 33
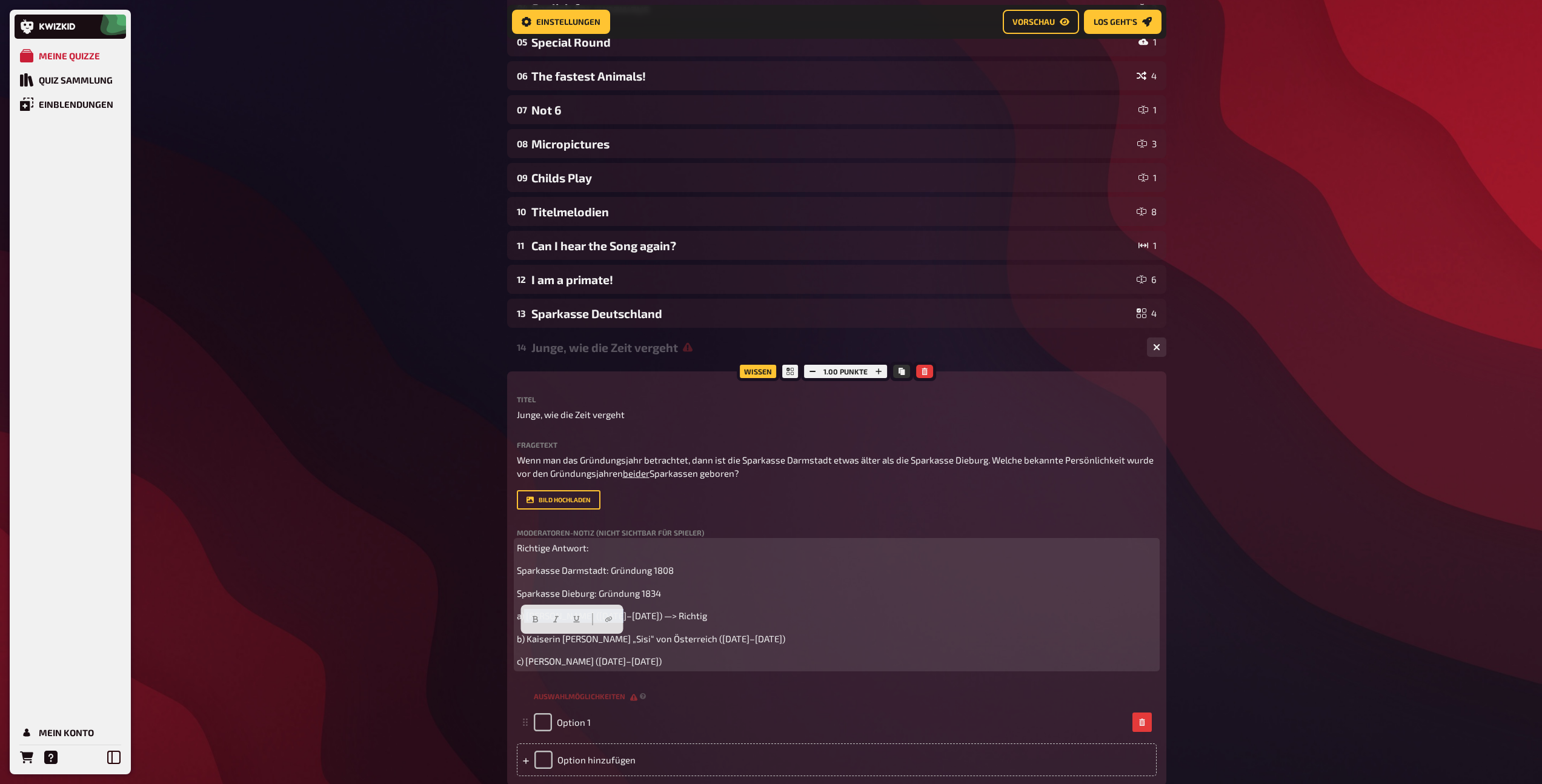
drag, startPoint x: 618, startPoint y: 645, endPoint x: 524, endPoint y: 645, distance: 94.0
click at [524, 621] on span "a) Ludwig van Beethoven (1770–1827) —> Richtig" at bounding box center [612, 616] width 190 height 11
copy span "Ludwig van Beethoven"
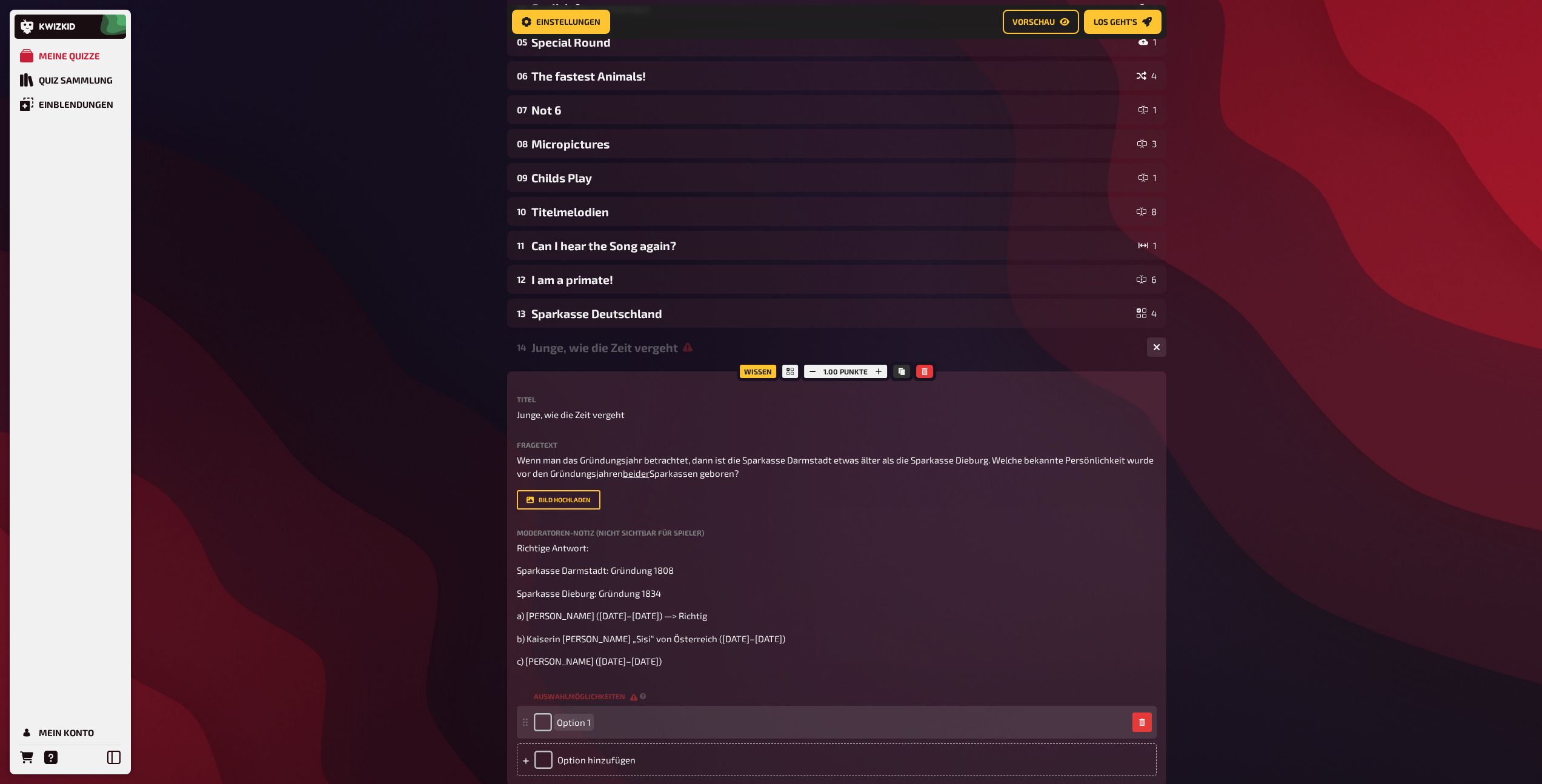
click at [572, 728] on span "Option 1" at bounding box center [573, 722] width 34 height 11
paste span
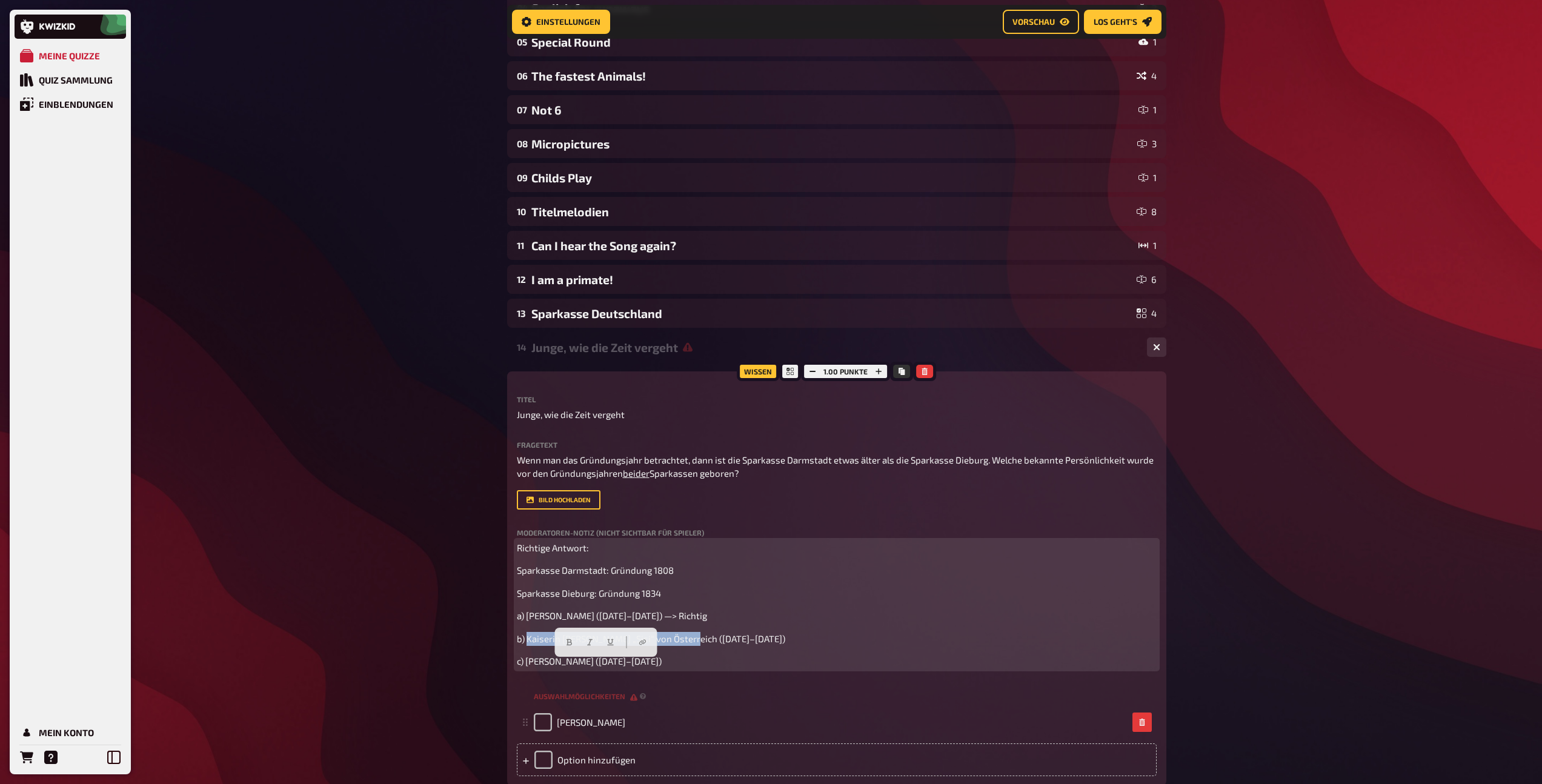
drag, startPoint x: 684, startPoint y: 664, endPoint x: 528, endPoint y: 665, distance: 156.0
click at [528, 644] on span "b) Kaiserin Elisabeth „Sisi“ von Österreich (1837–1898)" at bounding box center [651, 638] width 269 height 11
copy span "Kaiserin Elisabeth „Sisi“ von Österreich"
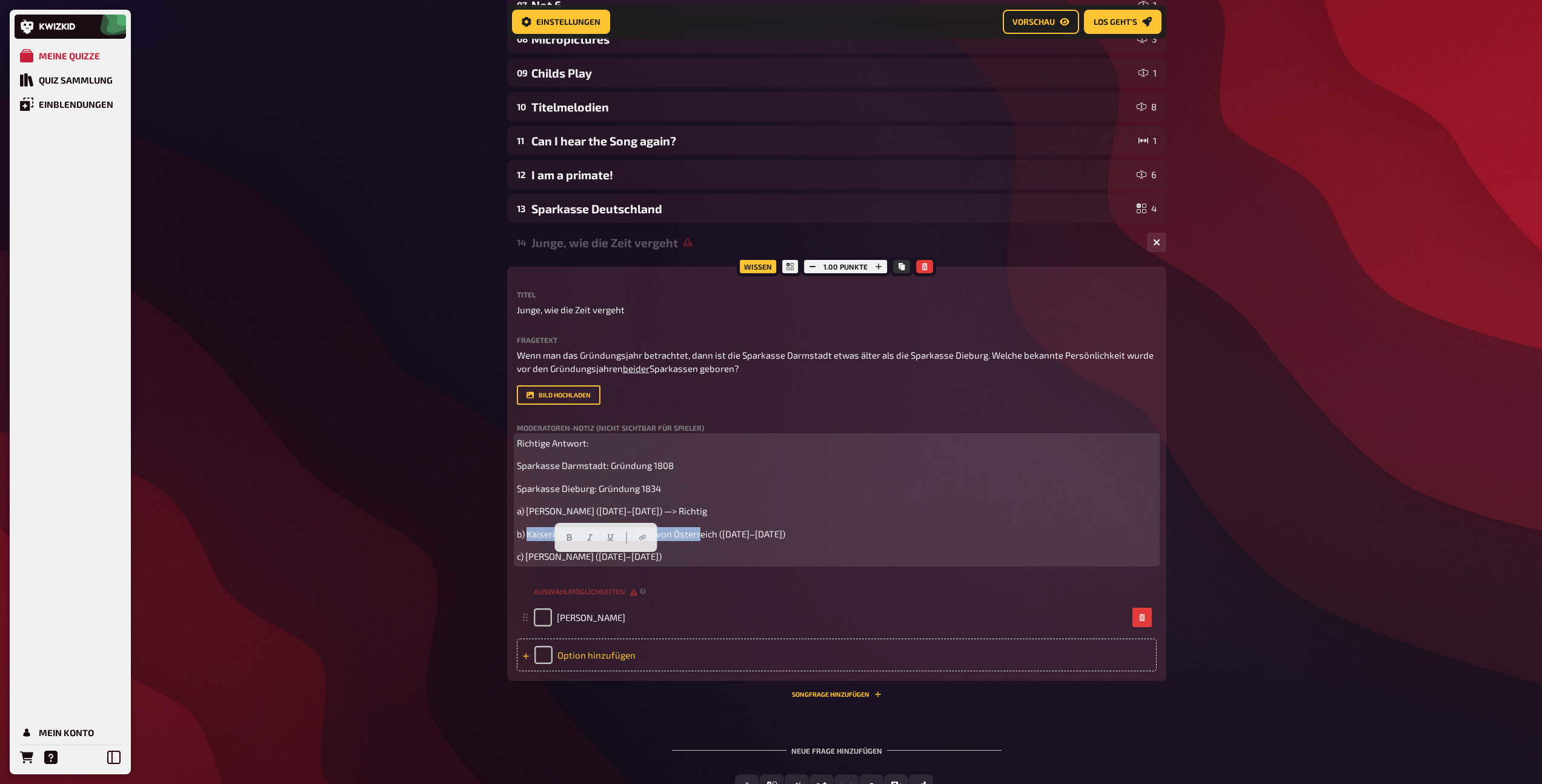
scroll to position [383, 0]
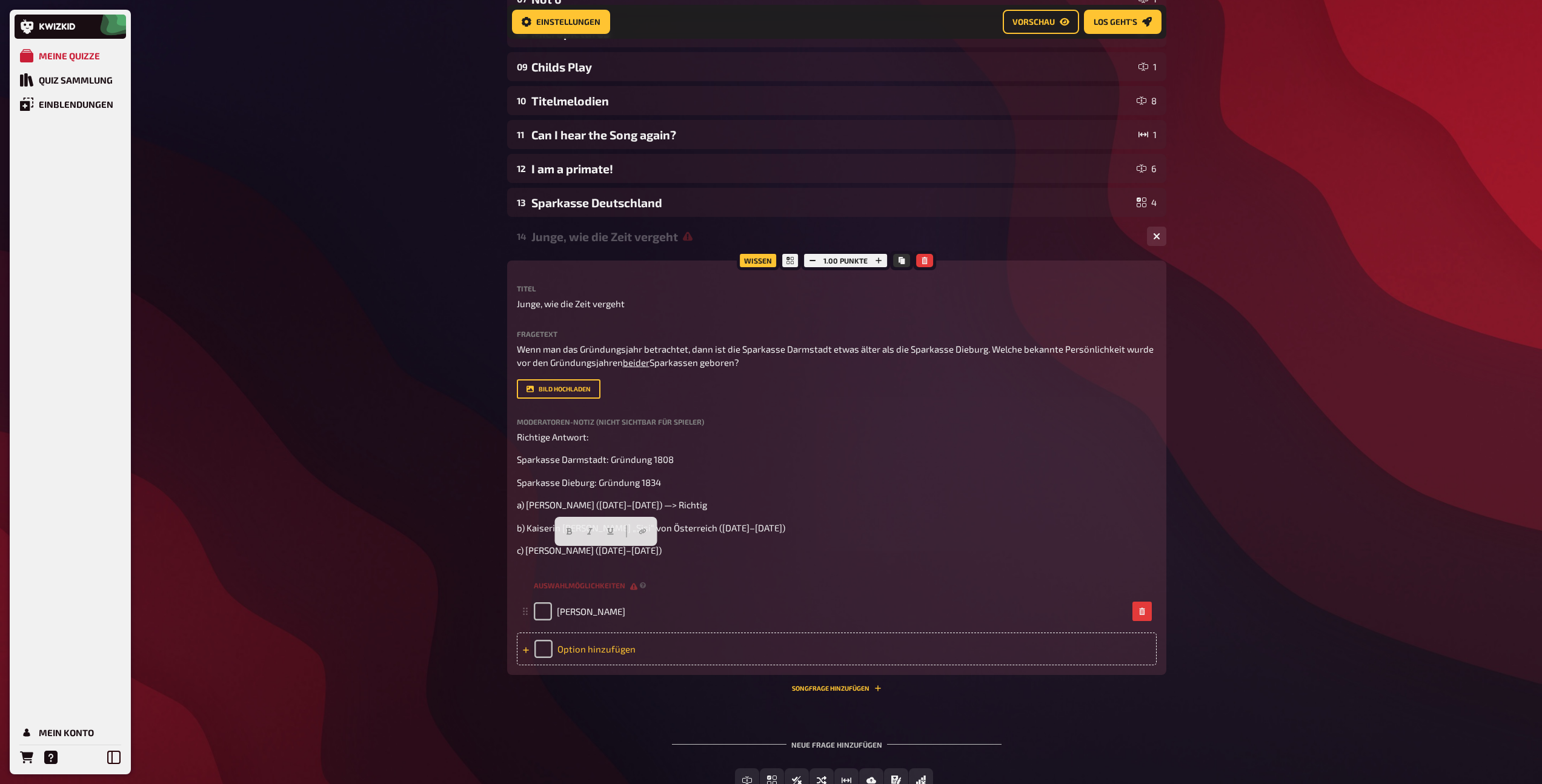
click at [592, 665] on div "Option hinzufügen" at bounding box center [836, 649] width 640 height 33
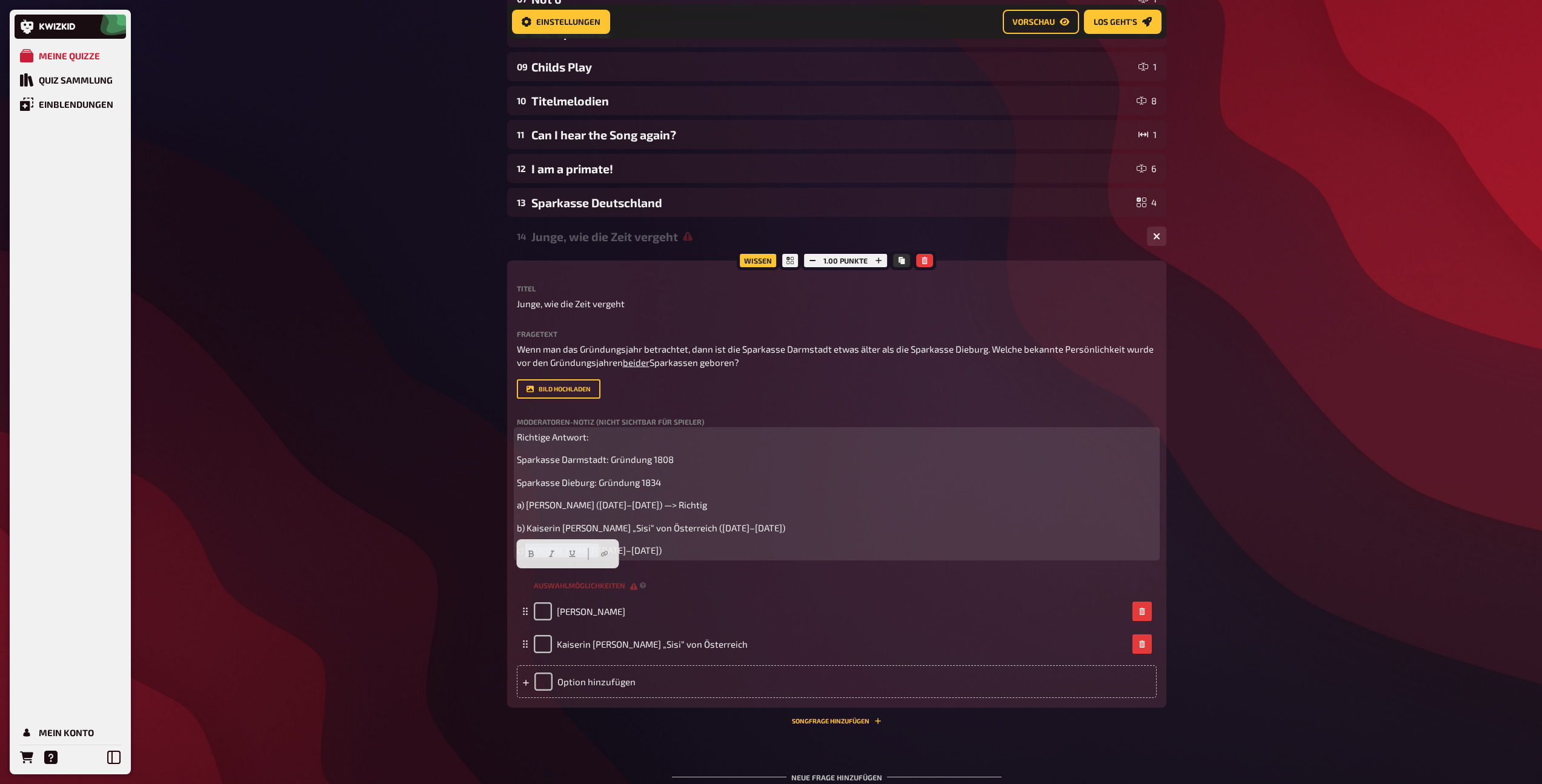
drag, startPoint x: 586, startPoint y: 581, endPoint x: 527, endPoint y: 580, distance: 59.0
click at [527, 555] on span "c) Albert Einstein (1879–1955)" at bounding box center [589, 550] width 145 height 11
copy span "Albert Einstein"
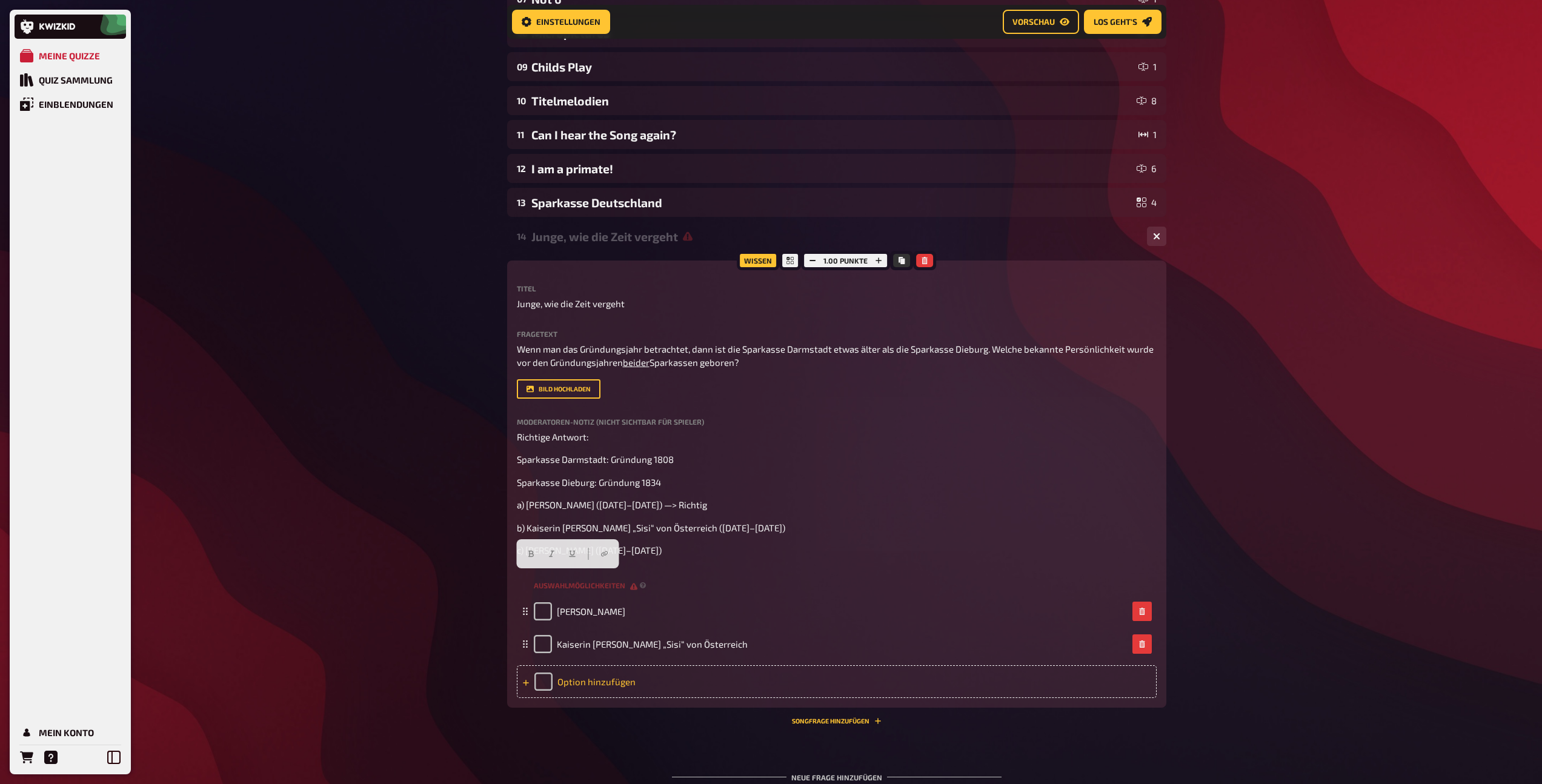
click at [581, 698] on div "Option hinzufügen" at bounding box center [836, 682] width 640 height 33
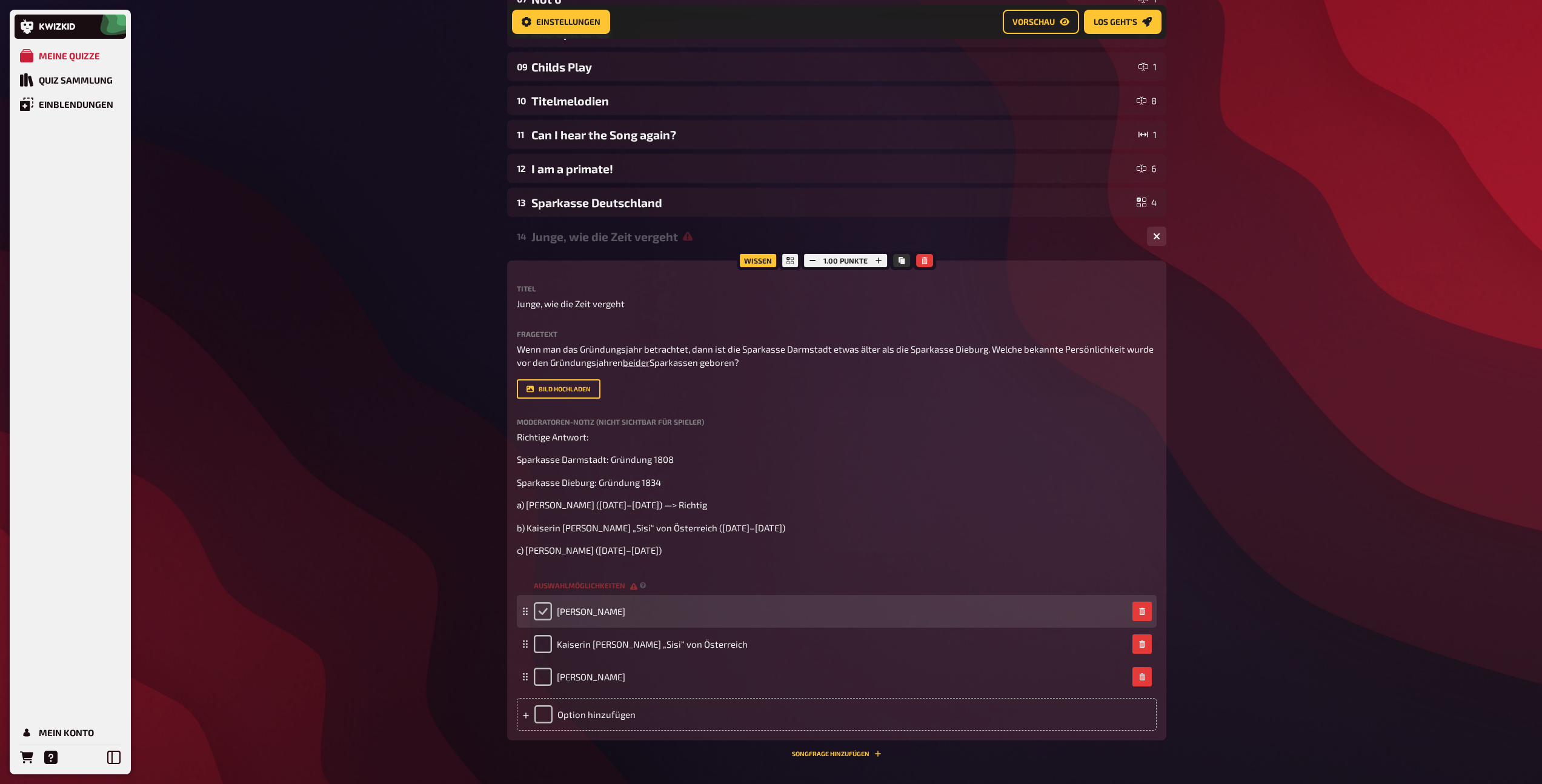
click at [546, 620] on input "checkbox" at bounding box center [543, 611] width 18 height 18
checkbox input "true"
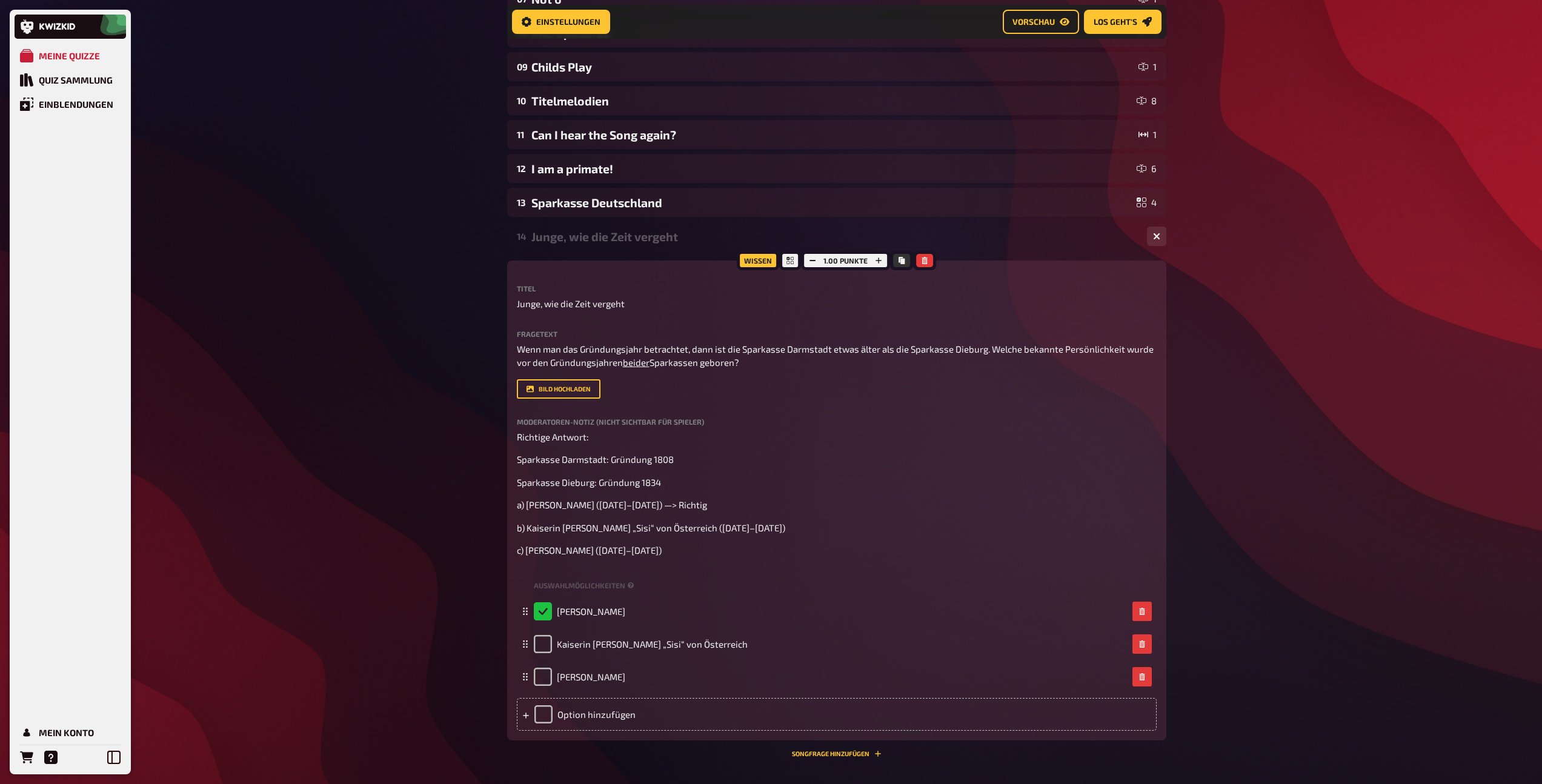
click at [600, 231] on div "Junge, wie die Zeit vergeht" at bounding box center [834, 236] width 606 height 14
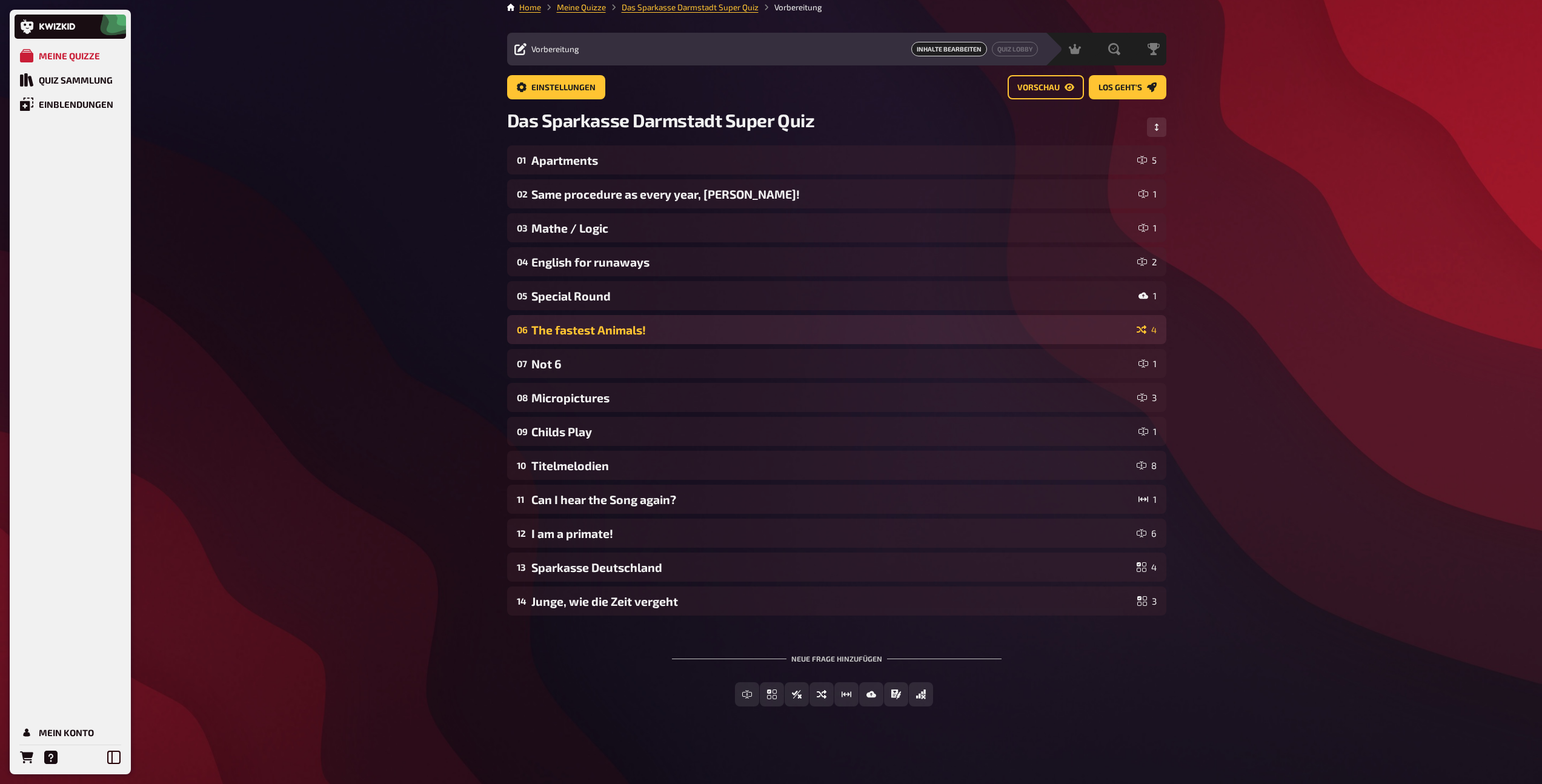
scroll to position [8, 0]
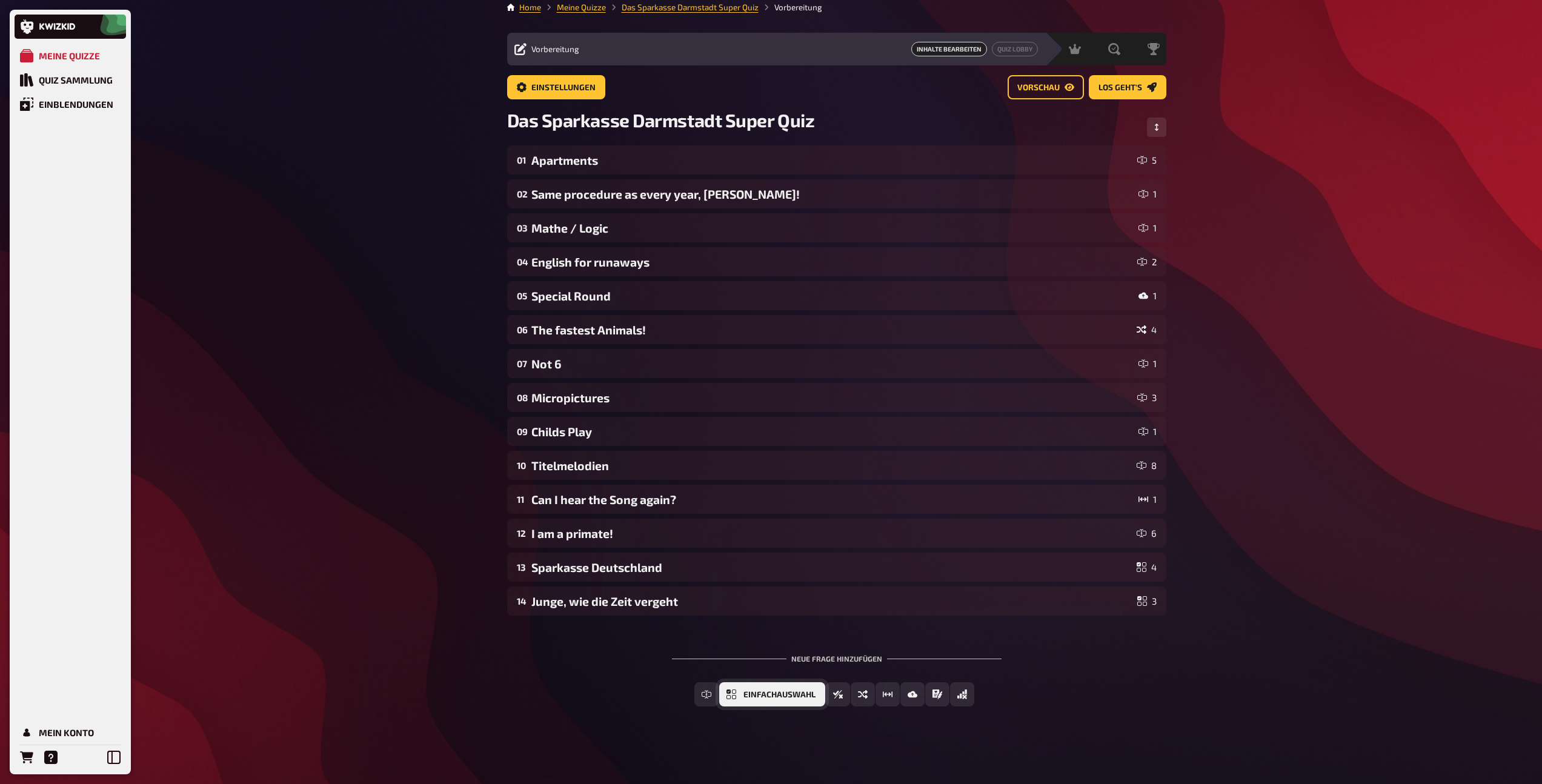
click at [773, 693] on span "Einfachauswahl" at bounding box center [779, 695] width 72 height 8
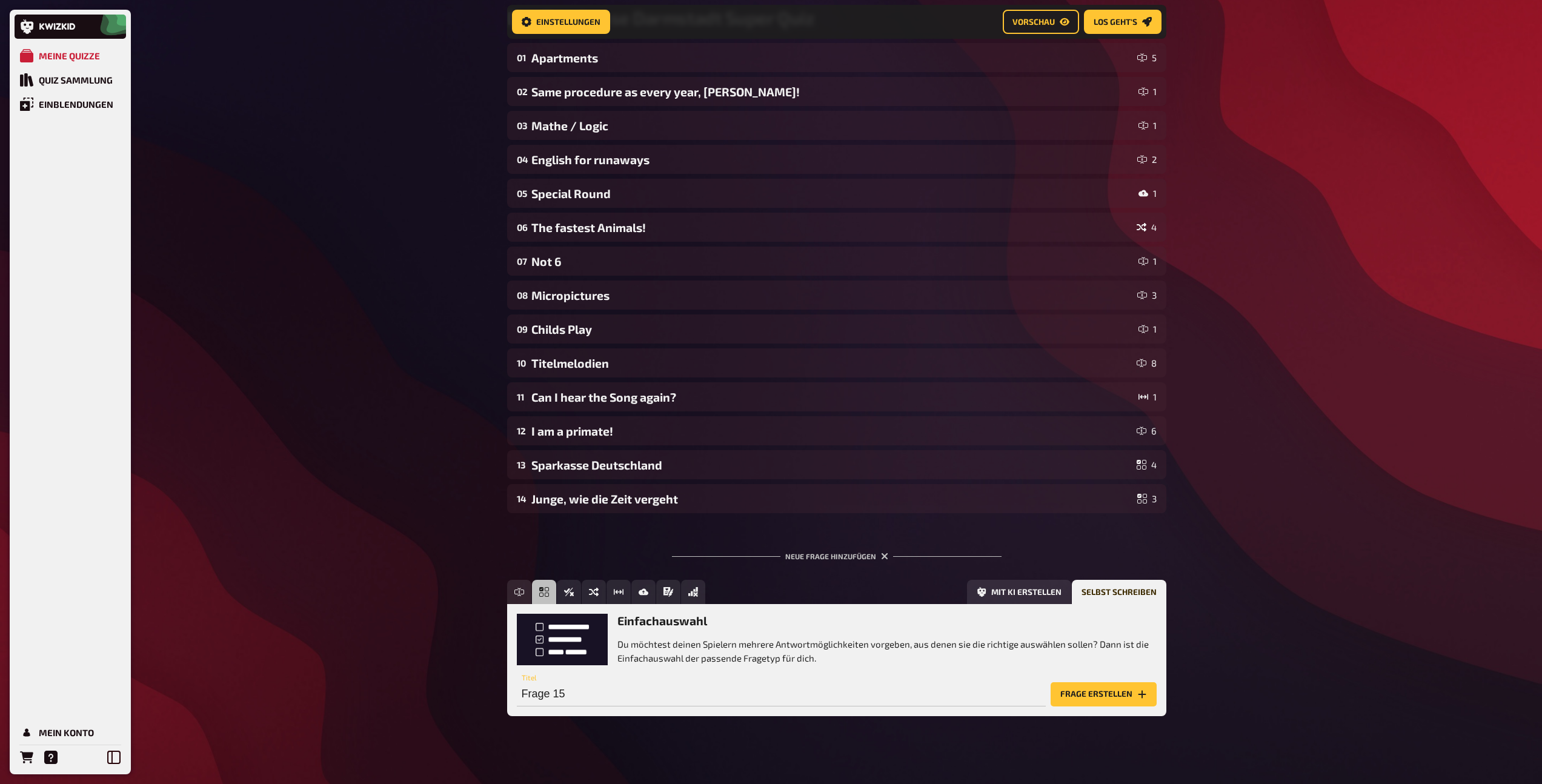
scroll to position [124, 0]
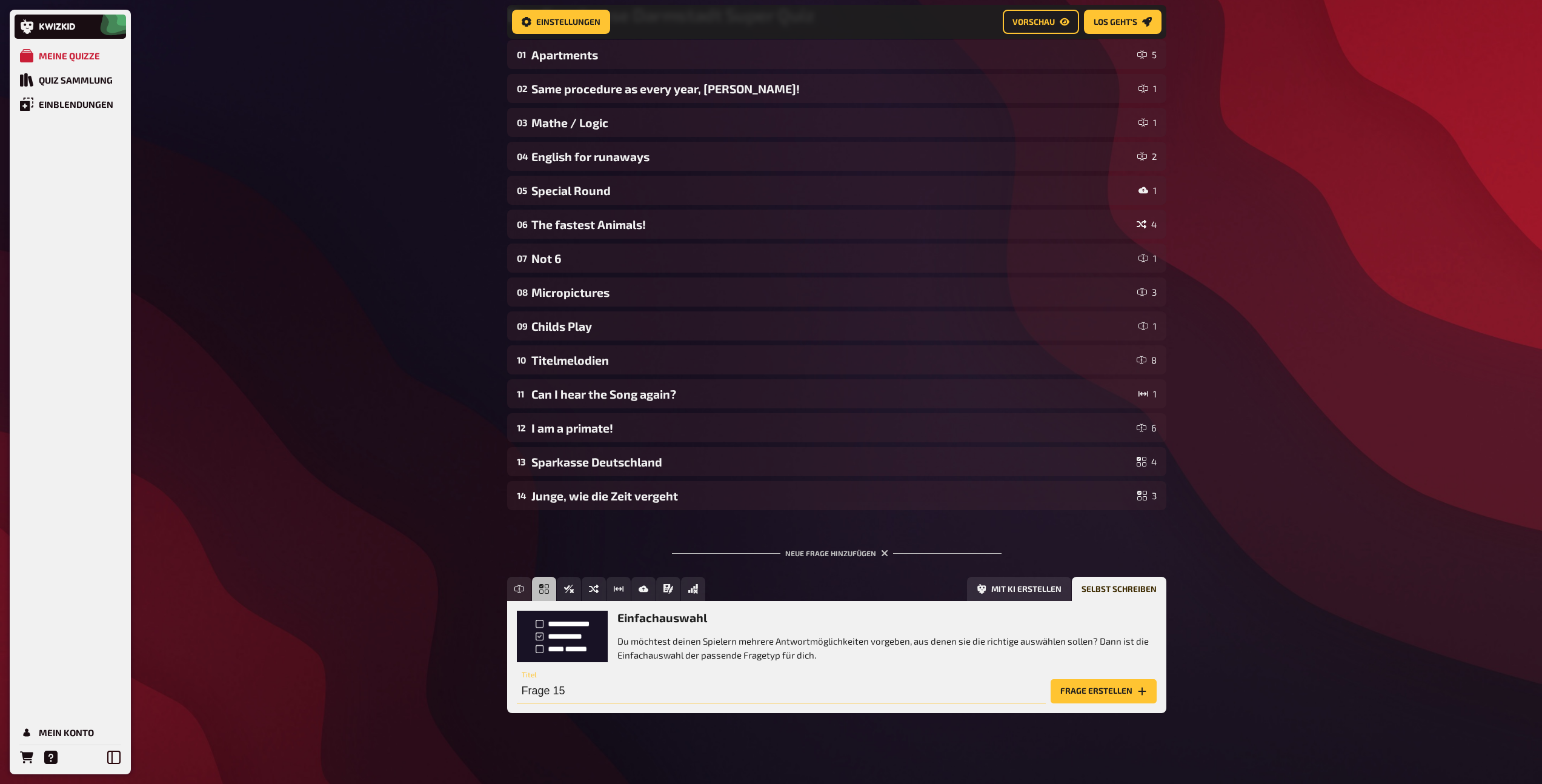
click at [581, 688] on input "Frage 15" at bounding box center [781, 691] width 529 height 24
type input "Geschäftsstellen"
click at [1102, 684] on button "Frage erstellen" at bounding box center [1104, 691] width 106 height 24
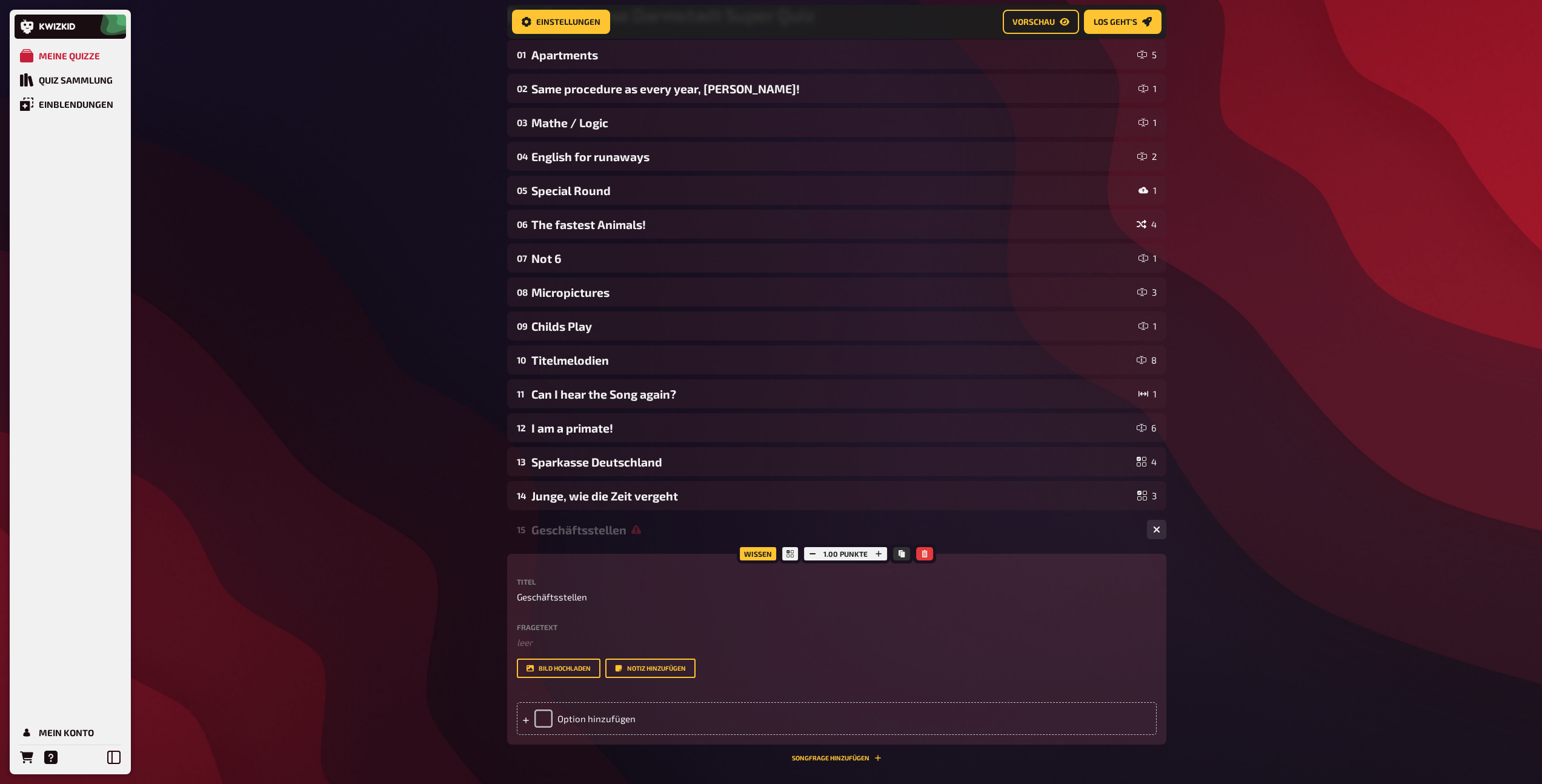
click at [566, 649] on div "Fragetext ﻿ leer Hier hinziehen für Dateiupload Bild hochladen Notiz hinzufügen" at bounding box center [836, 651] width 640 height 55
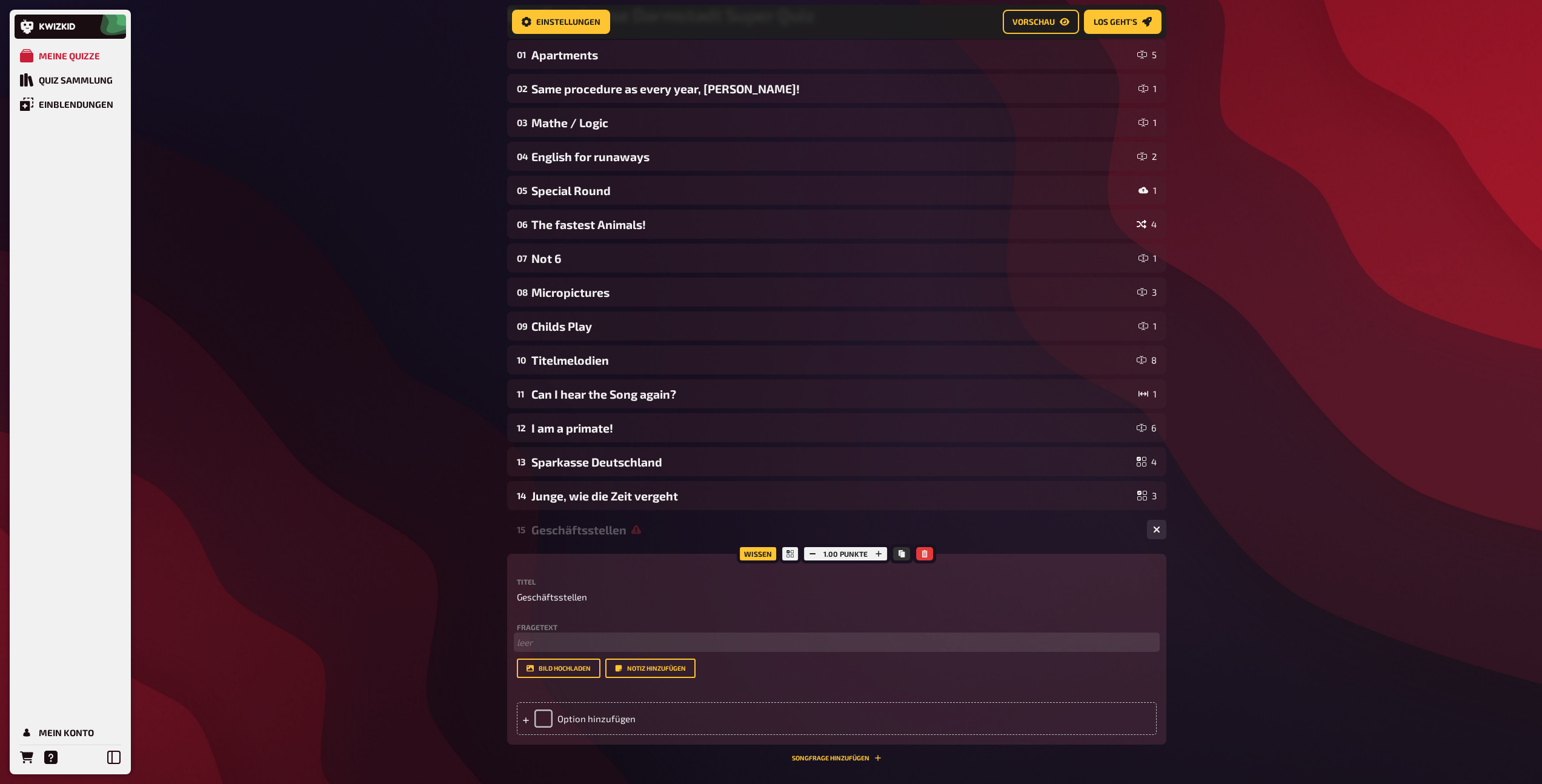
click at [550, 645] on p "﻿ leer" at bounding box center [836, 642] width 640 height 14
click at [566, 641] on span "Wieviele Geschäftsstellen (inkl. SB-Stellen) haben beiden Sparkassen zusammen? …" at bounding box center [716, 642] width 399 height 11
click at [683, 614] on button "button" at bounding box center [687, 618] width 19 height 19
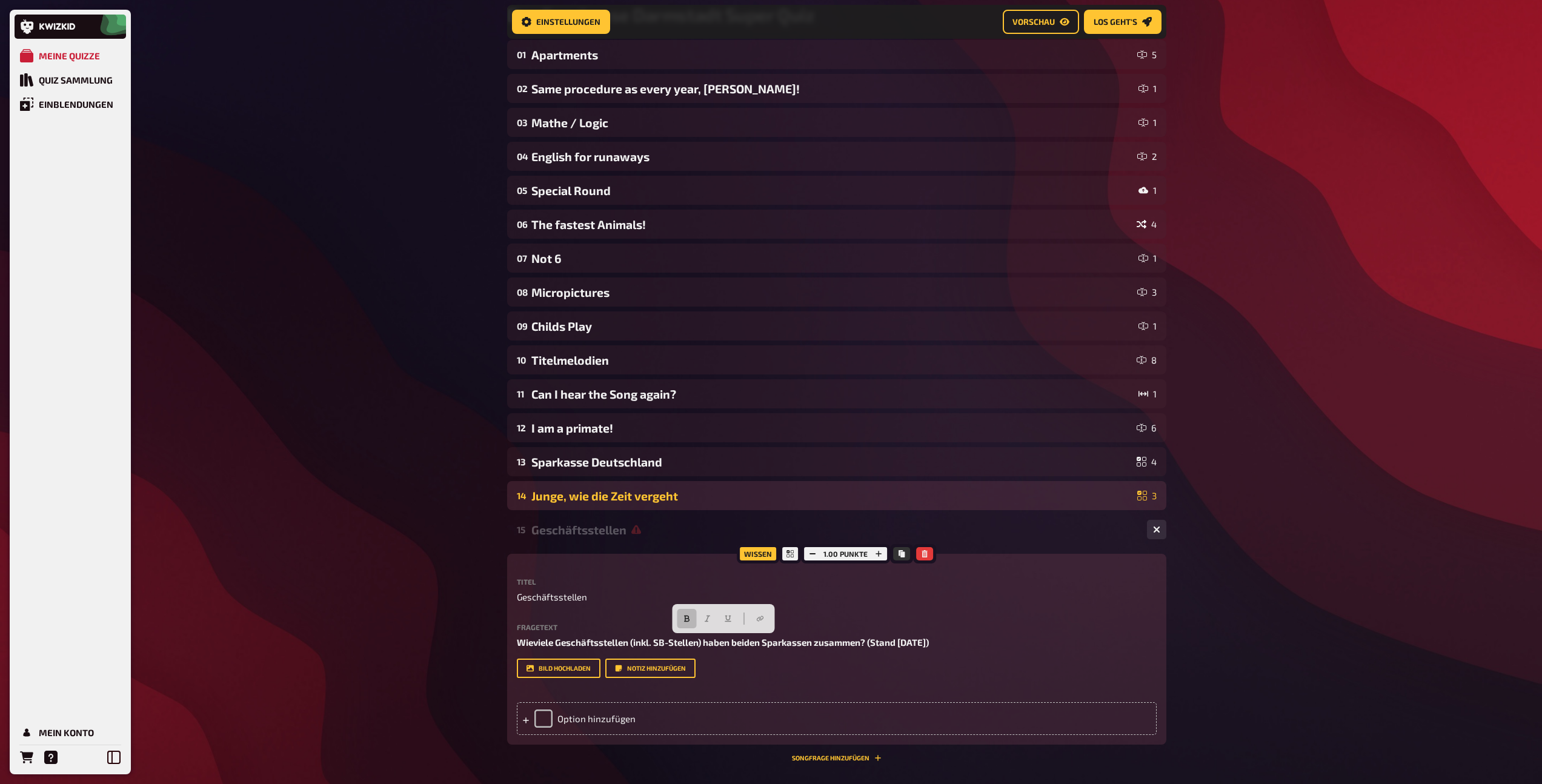
click at [612, 496] on div "Junge, wie die Zeit vergeht" at bounding box center [831, 495] width 601 height 14
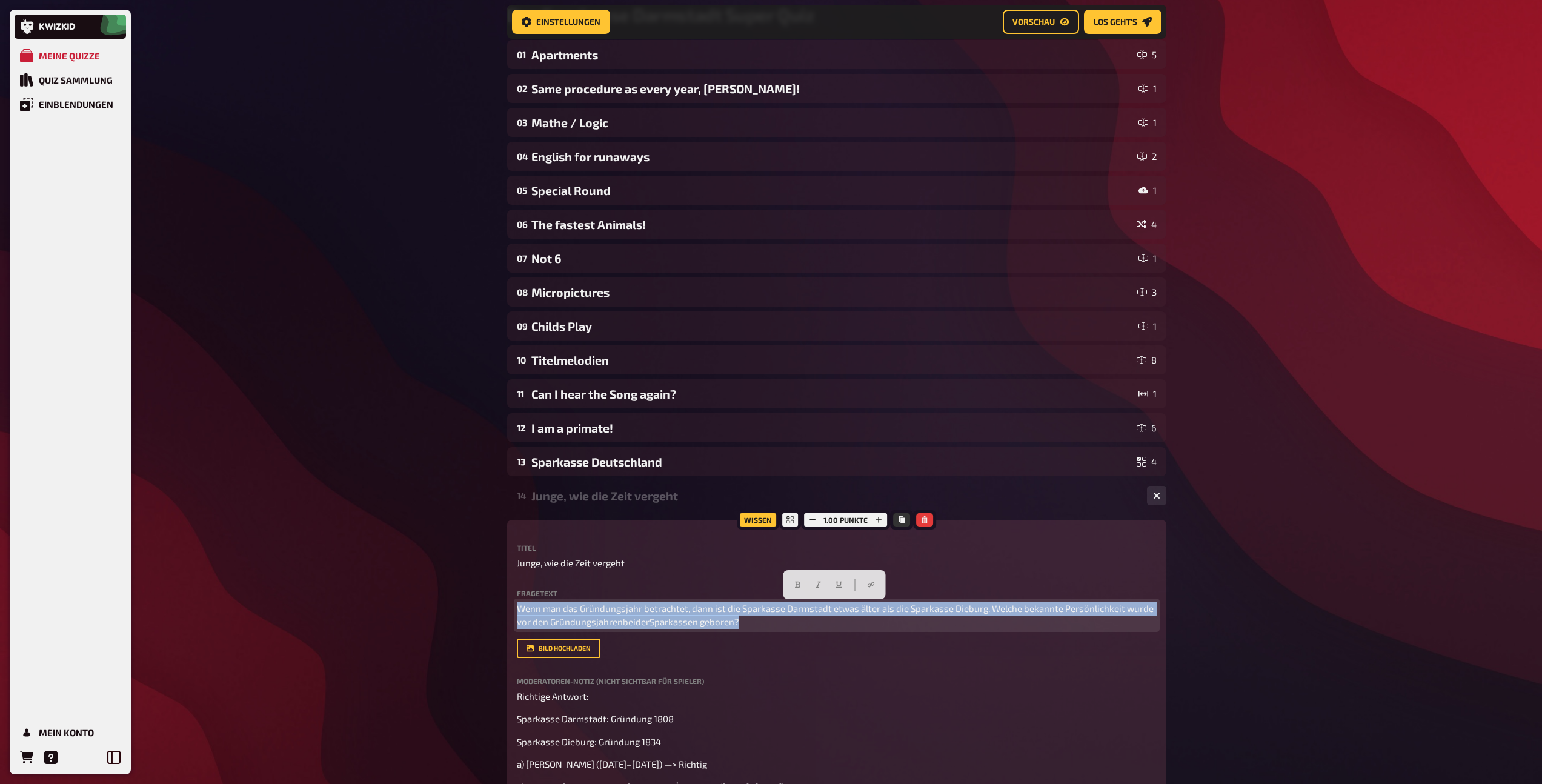
drag, startPoint x: 762, startPoint y: 622, endPoint x: 491, endPoint y: 608, distance: 271.4
click at [491, 608] on div "Meine Quizze Quiz Sammlung Einblendungen Mein Konto Home Meine Quizze Das Spark…" at bounding box center [771, 666] width 1542 height 1579
click at [792, 584] on button "button" at bounding box center [797, 585] width 19 height 19
click at [648, 499] on div "Junge, wie die Zeit vergeht" at bounding box center [834, 495] width 606 height 14
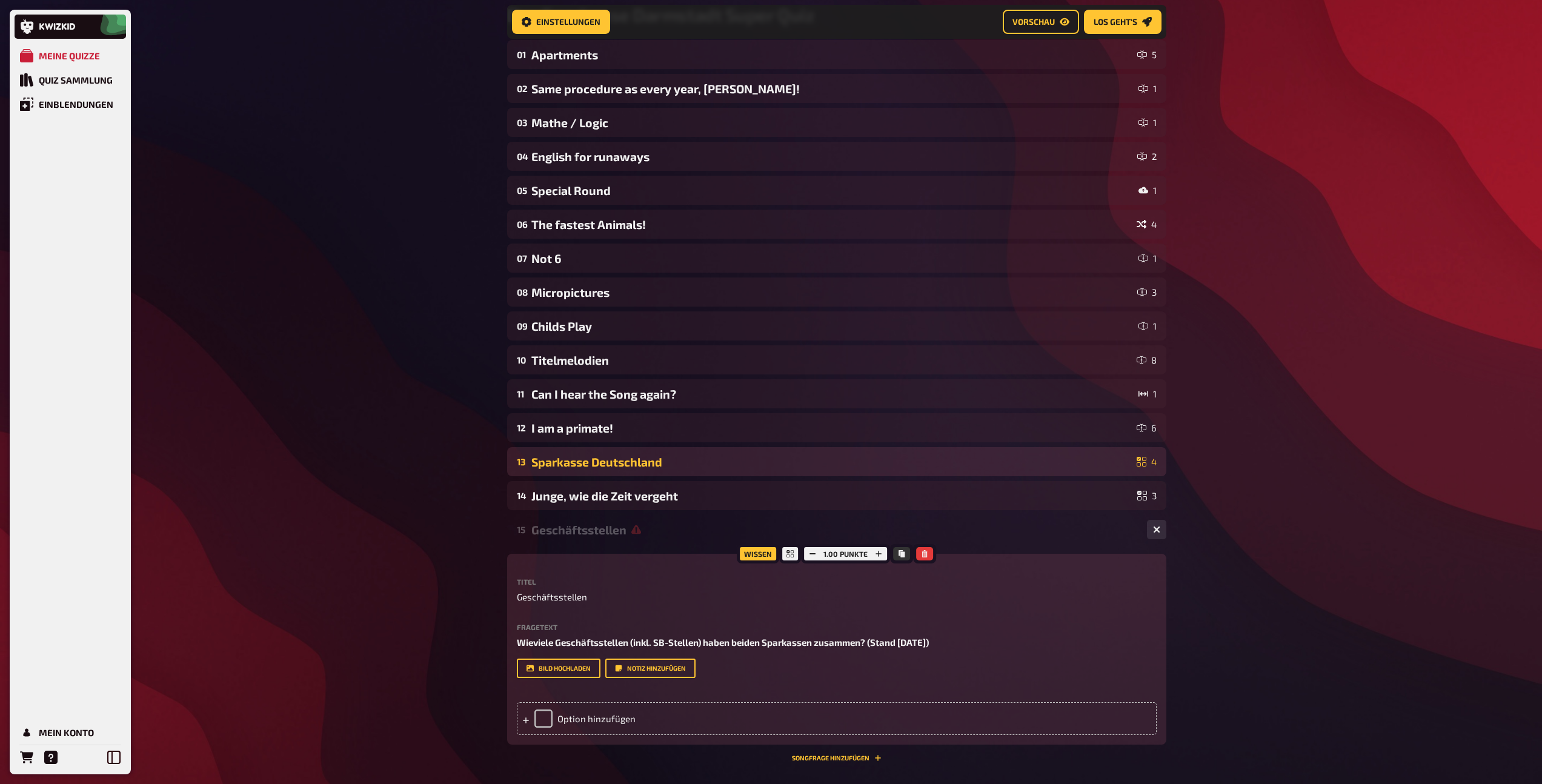
click at [610, 453] on div "13 Sparkasse Deutschland 4" at bounding box center [836, 462] width 659 height 29
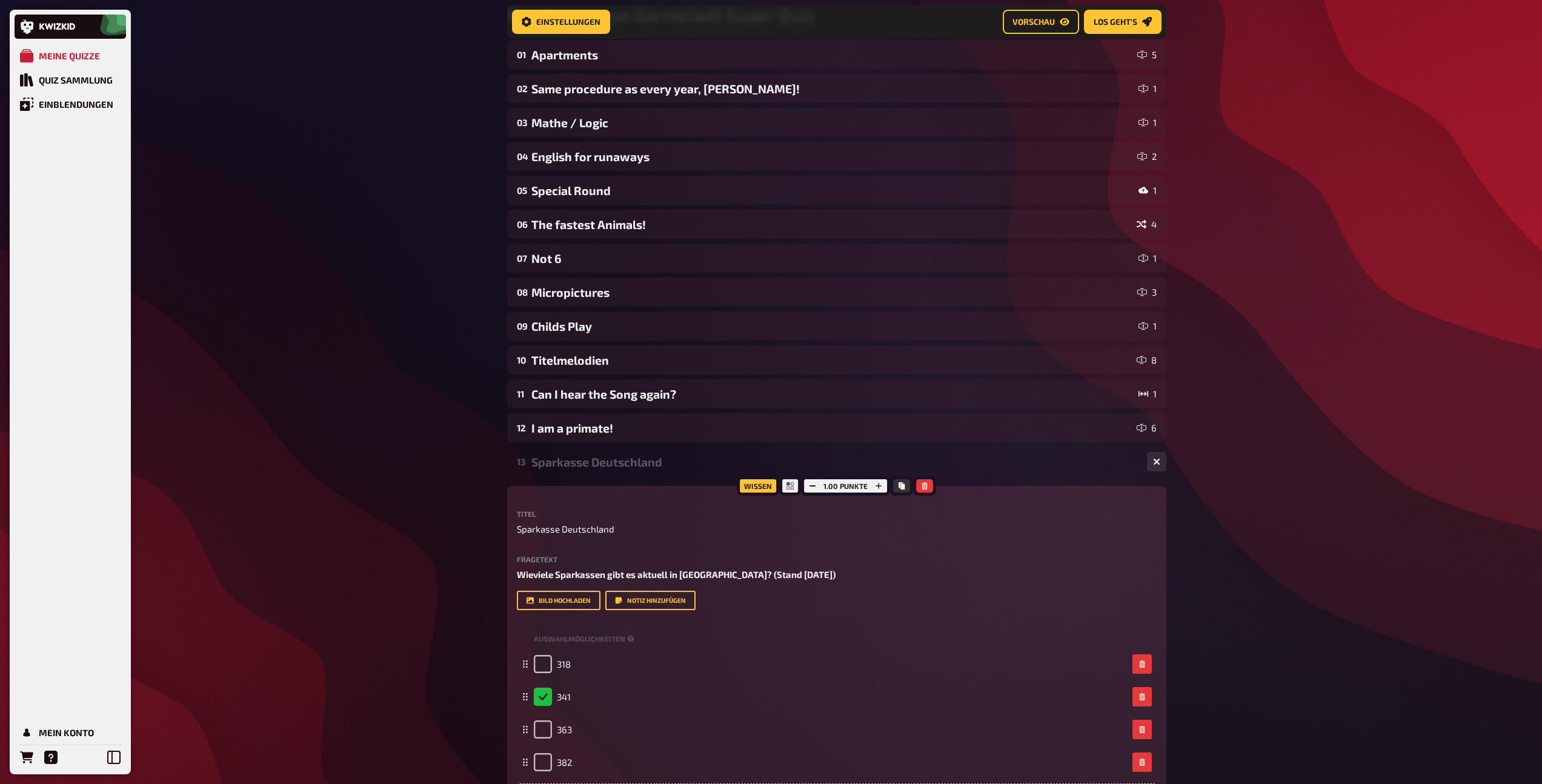
click at [614, 464] on div "Sparkasse Deutschland" at bounding box center [834, 462] width 606 height 14
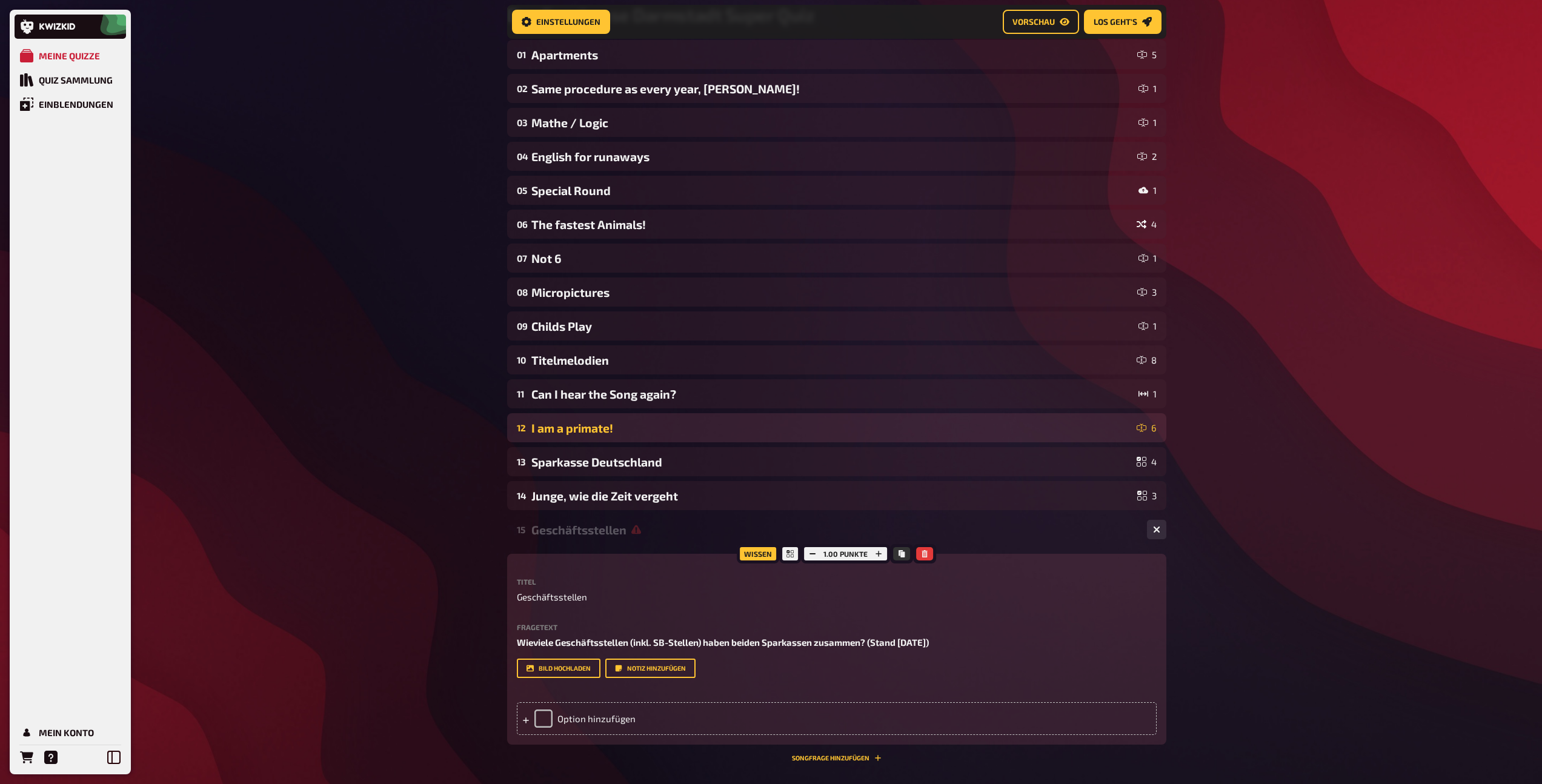
click at [594, 428] on div "I am a primate!" at bounding box center [831, 428] width 601 height 14
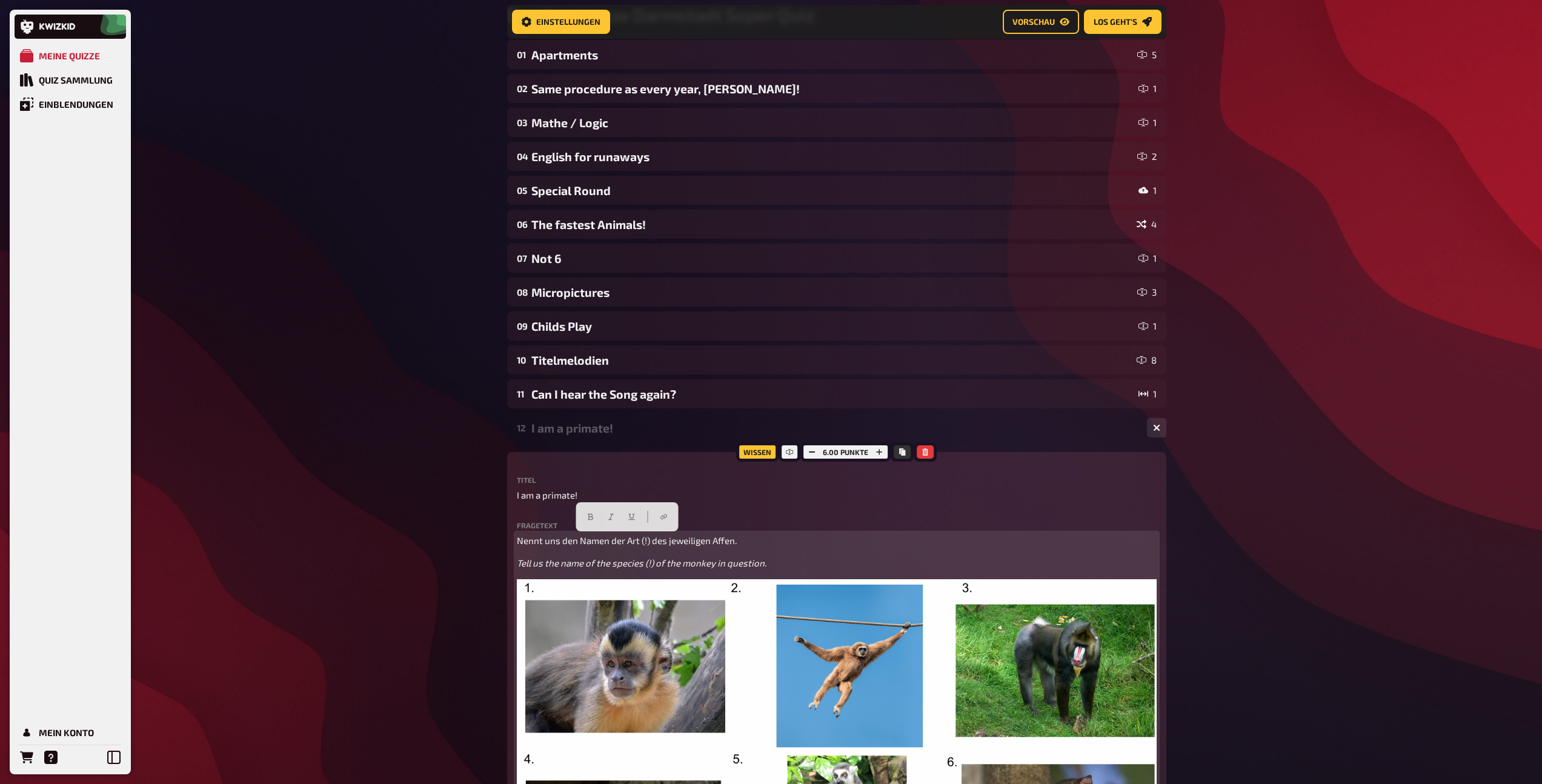
drag, startPoint x: 749, startPoint y: 540, endPoint x: 460, endPoint y: 541, distance: 289.0
click at [593, 515] on icon "button" at bounding box center [590, 517] width 8 height 8
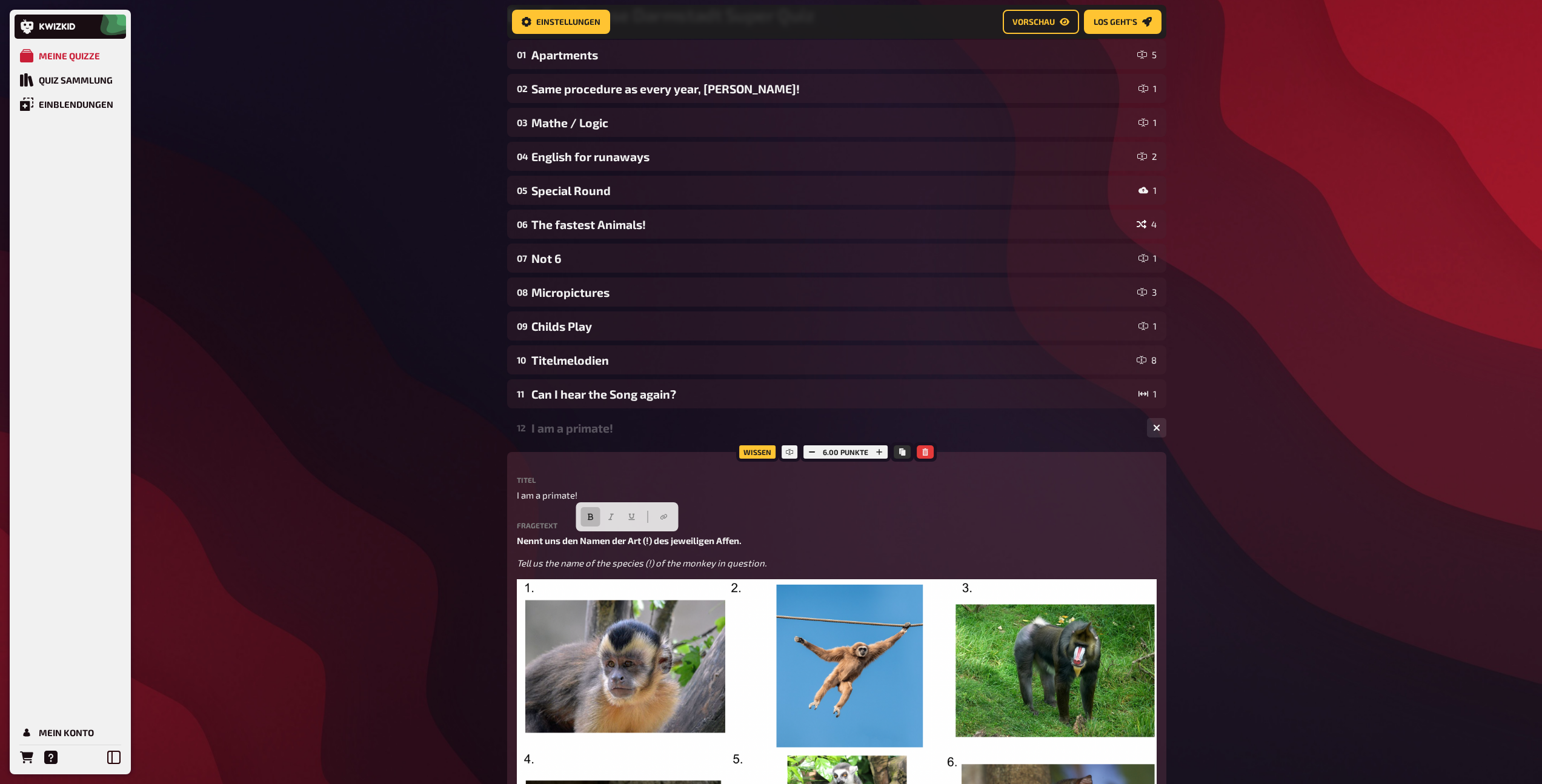
click at [566, 423] on div "I am a primate!" at bounding box center [834, 428] width 606 height 14
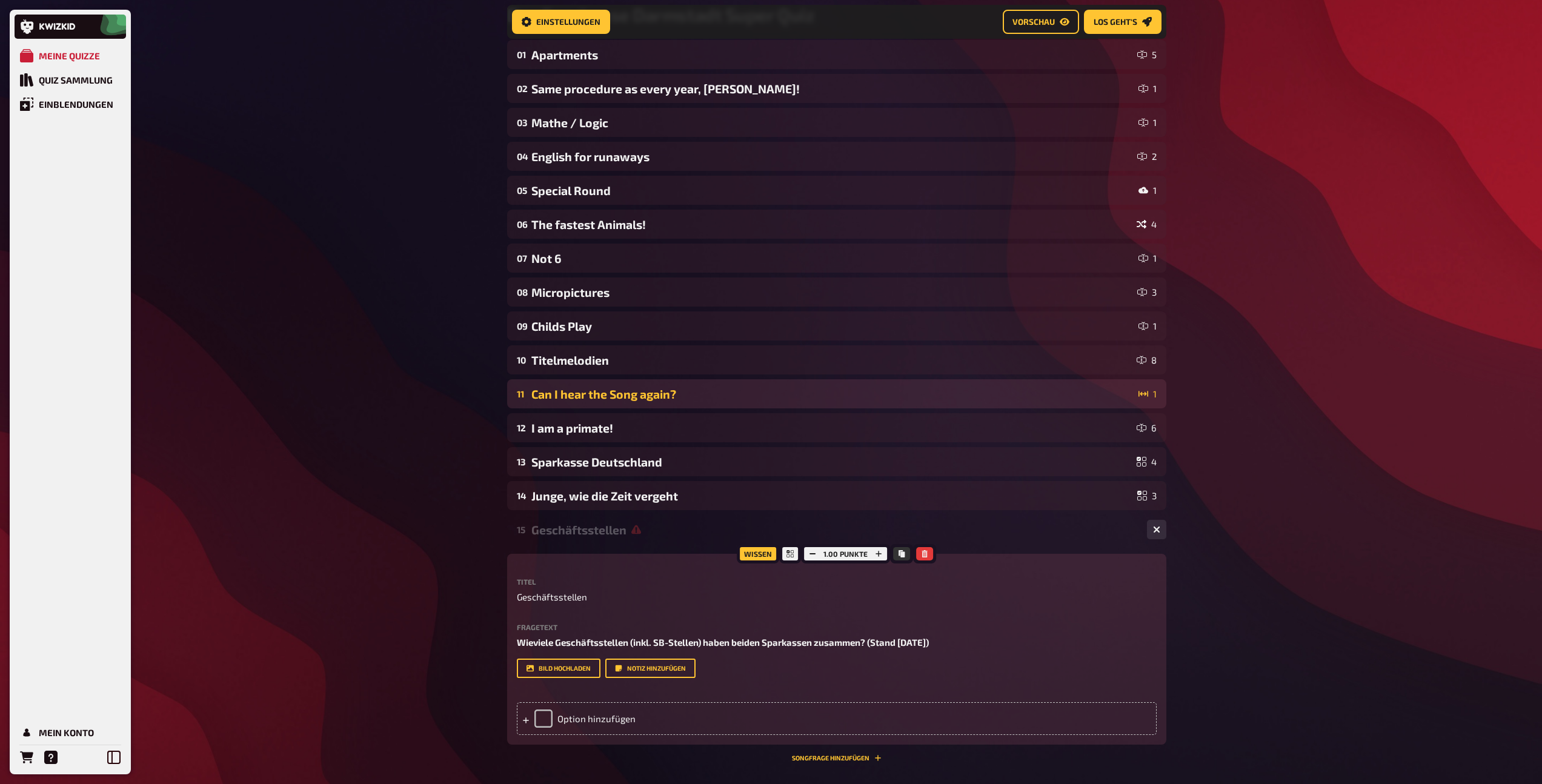
click at [577, 396] on div "Can I hear the Song again?" at bounding box center [832, 394] width 602 height 14
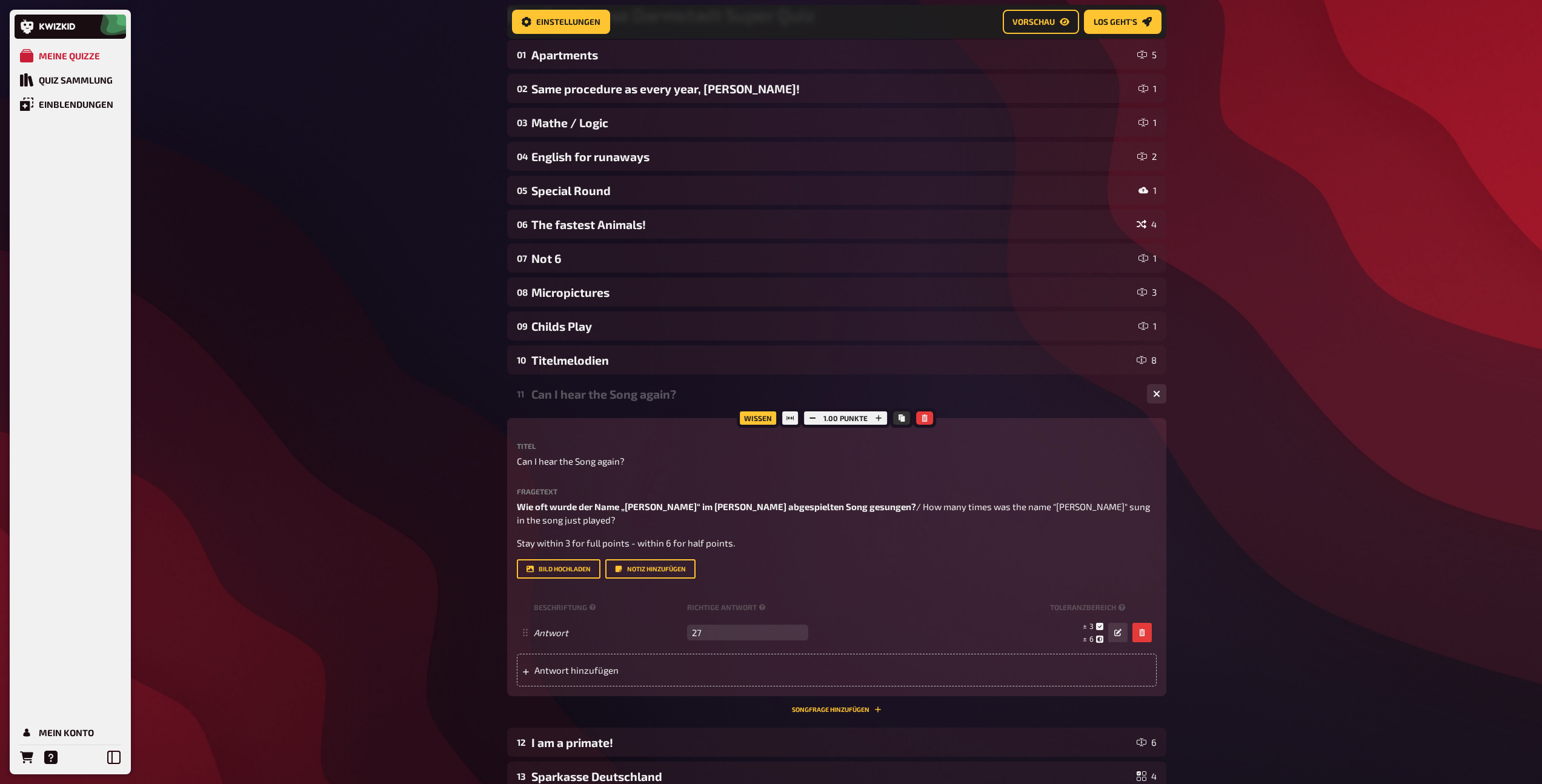
click at [577, 396] on div "Can I hear the Song again?" at bounding box center [834, 394] width 606 height 14
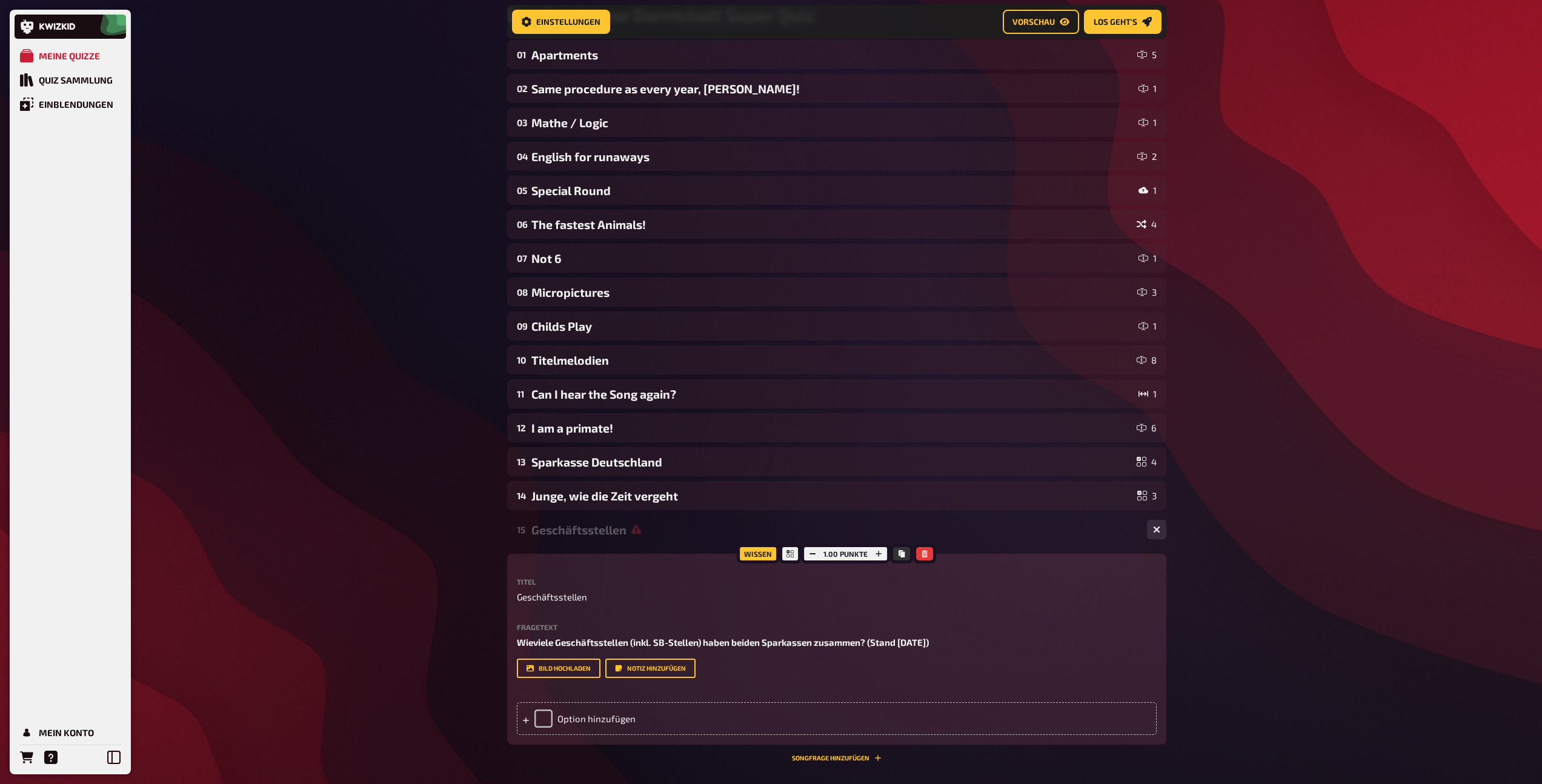
click at [568, 530] on div "Geschäftsstellen" at bounding box center [834, 530] width 606 height 14
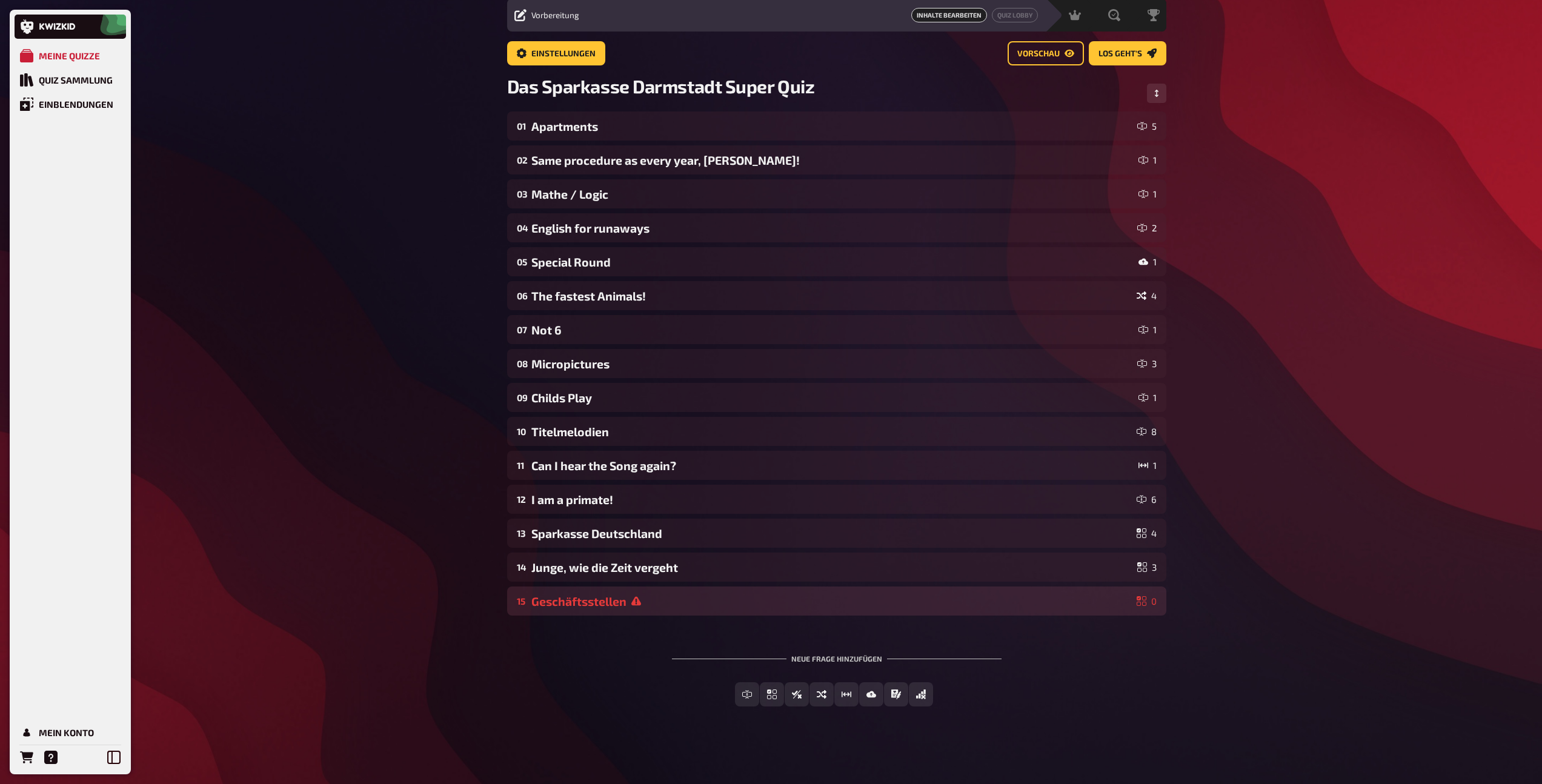
scroll to position [43, 0]
click at [590, 604] on div "Geschäftsstellen" at bounding box center [831, 601] width 601 height 14
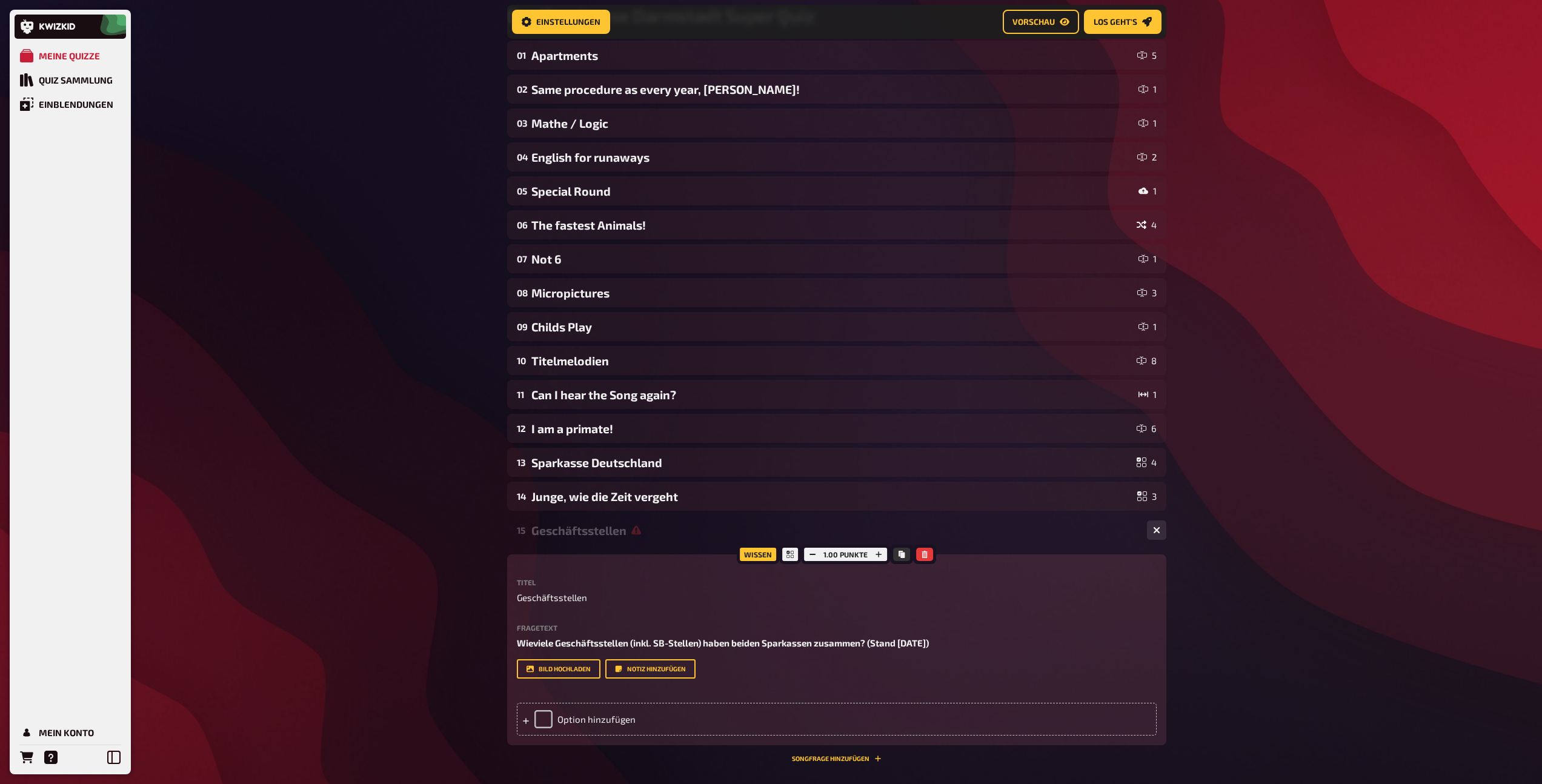
scroll to position [124, 0]
click at [596, 708] on div "Option hinzufügen" at bounding box center [836, 719] width 640 height 33
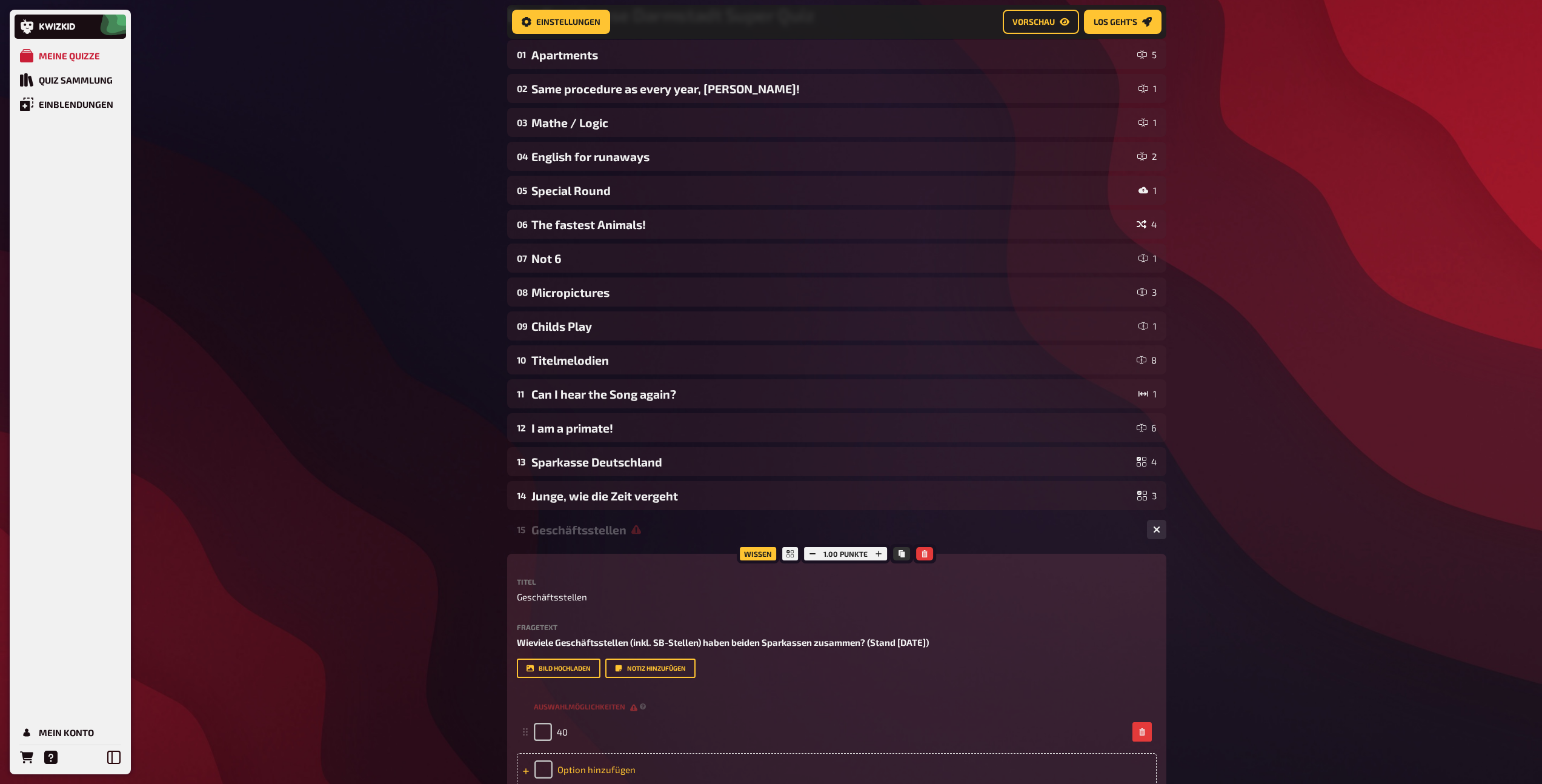
click at [571, 767] on div "Option hinzufügen" at bounding box center [836, 770] width 640 height 33
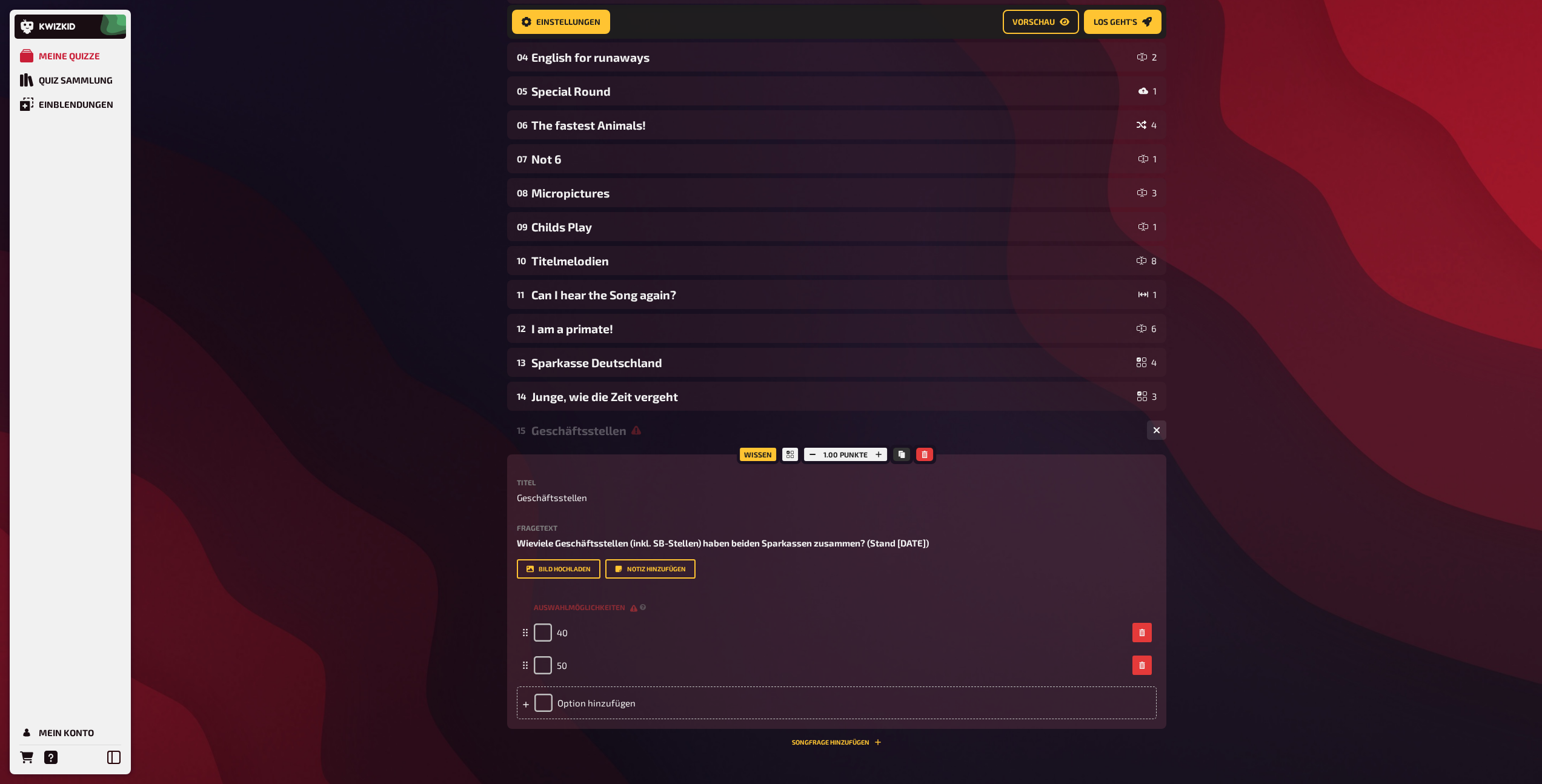
scroll to position [227, 0]
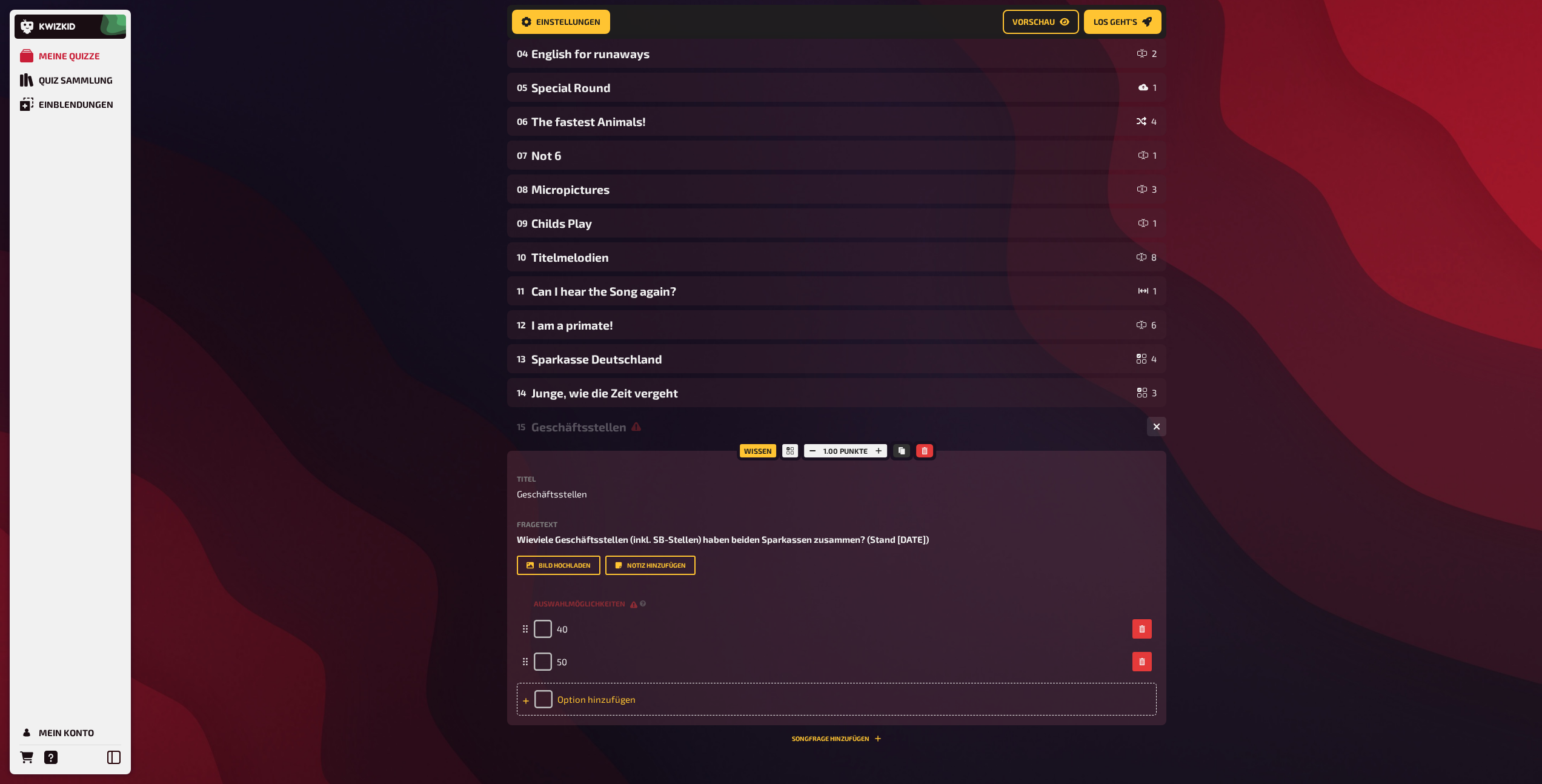
click at [578, 706] on div "Option hinzufügen" at bounding box center [836, 699] width 640 height 33
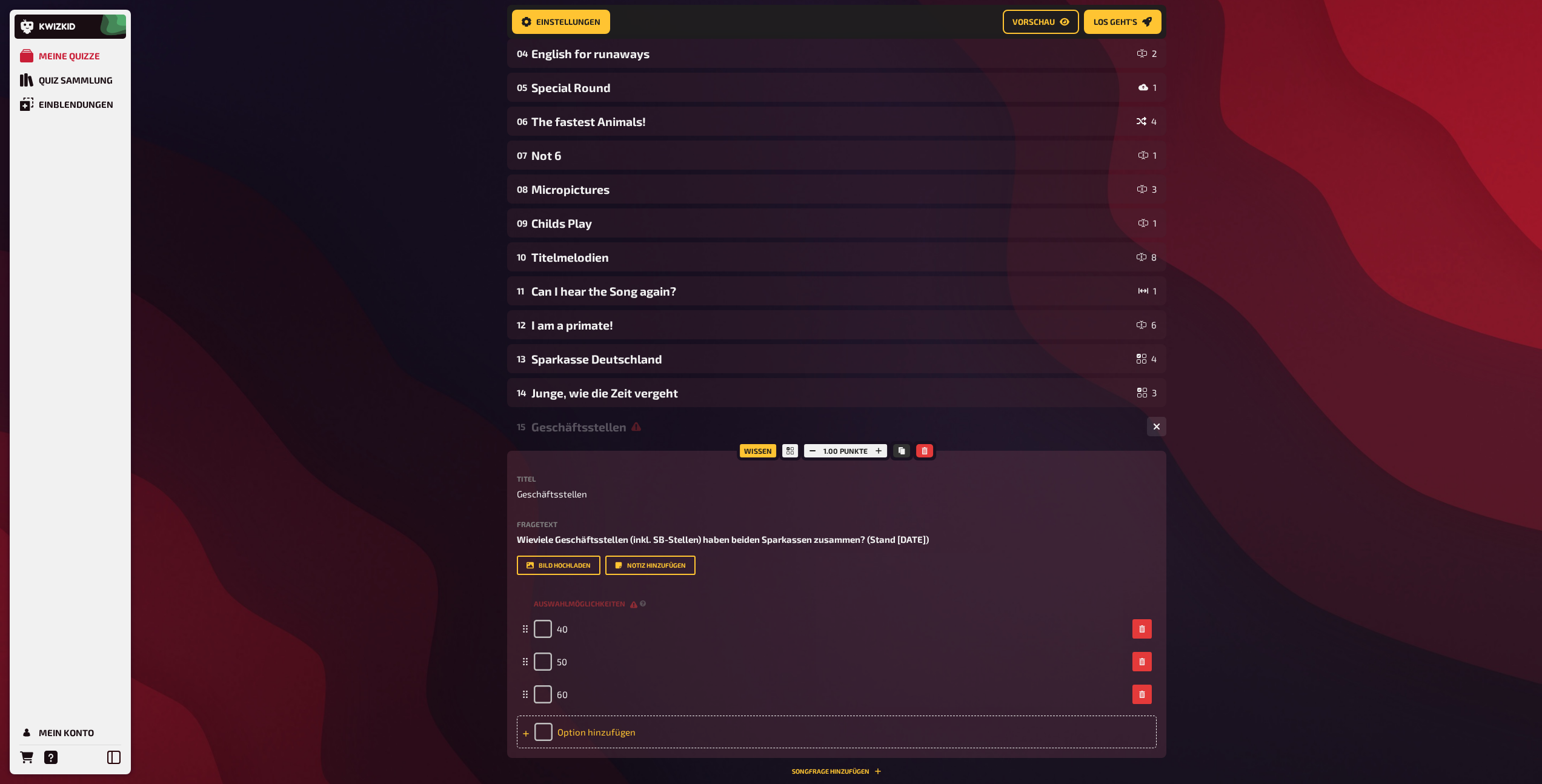
click at [574, 730] on div "Option hinzufügen" at bounding box center [836, 732] width 640 height 33
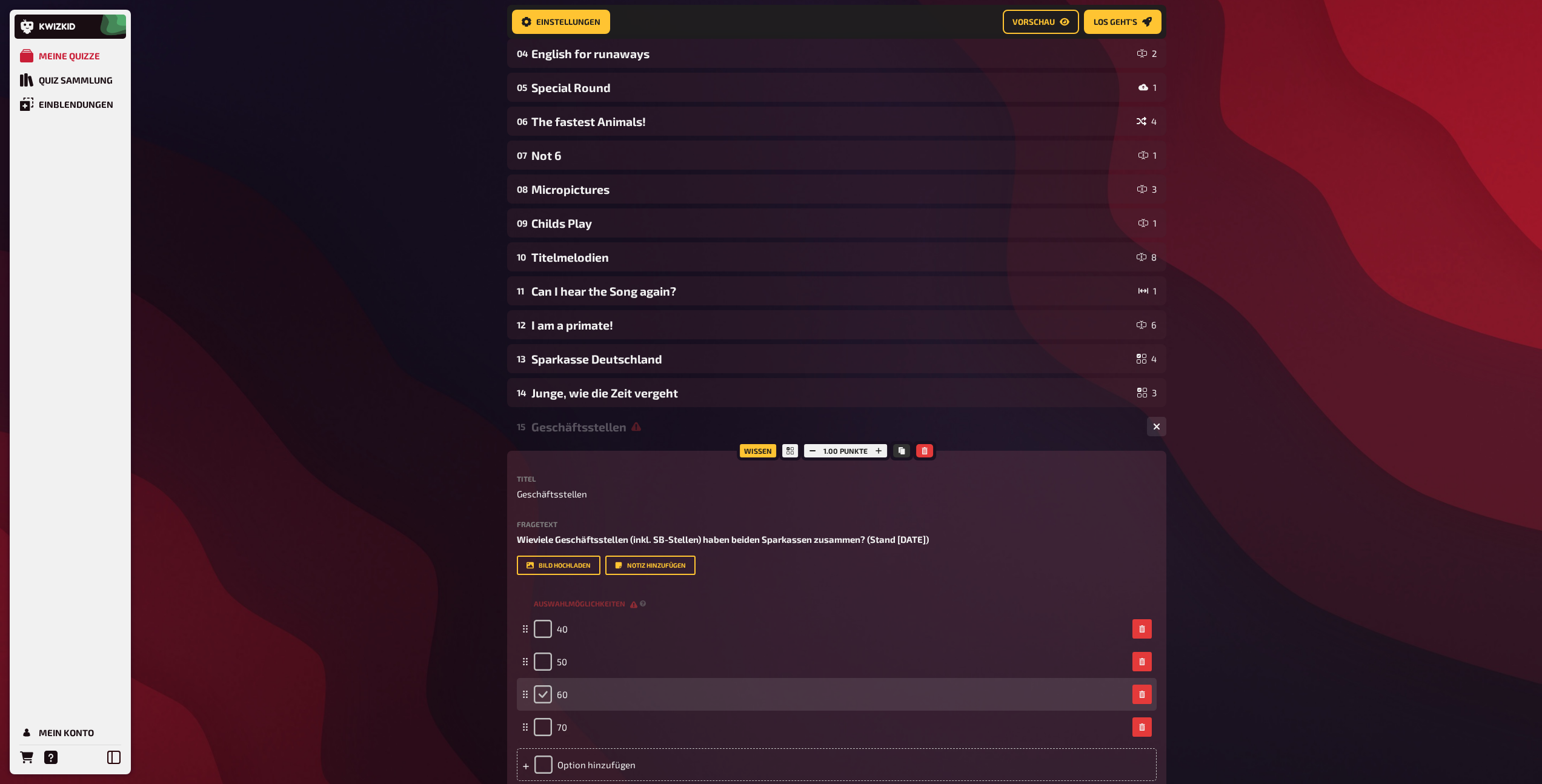
click at [540, 693] on input "checkbox" at bounding box center [543, 694] width 18 height 18
checkbox input "true"
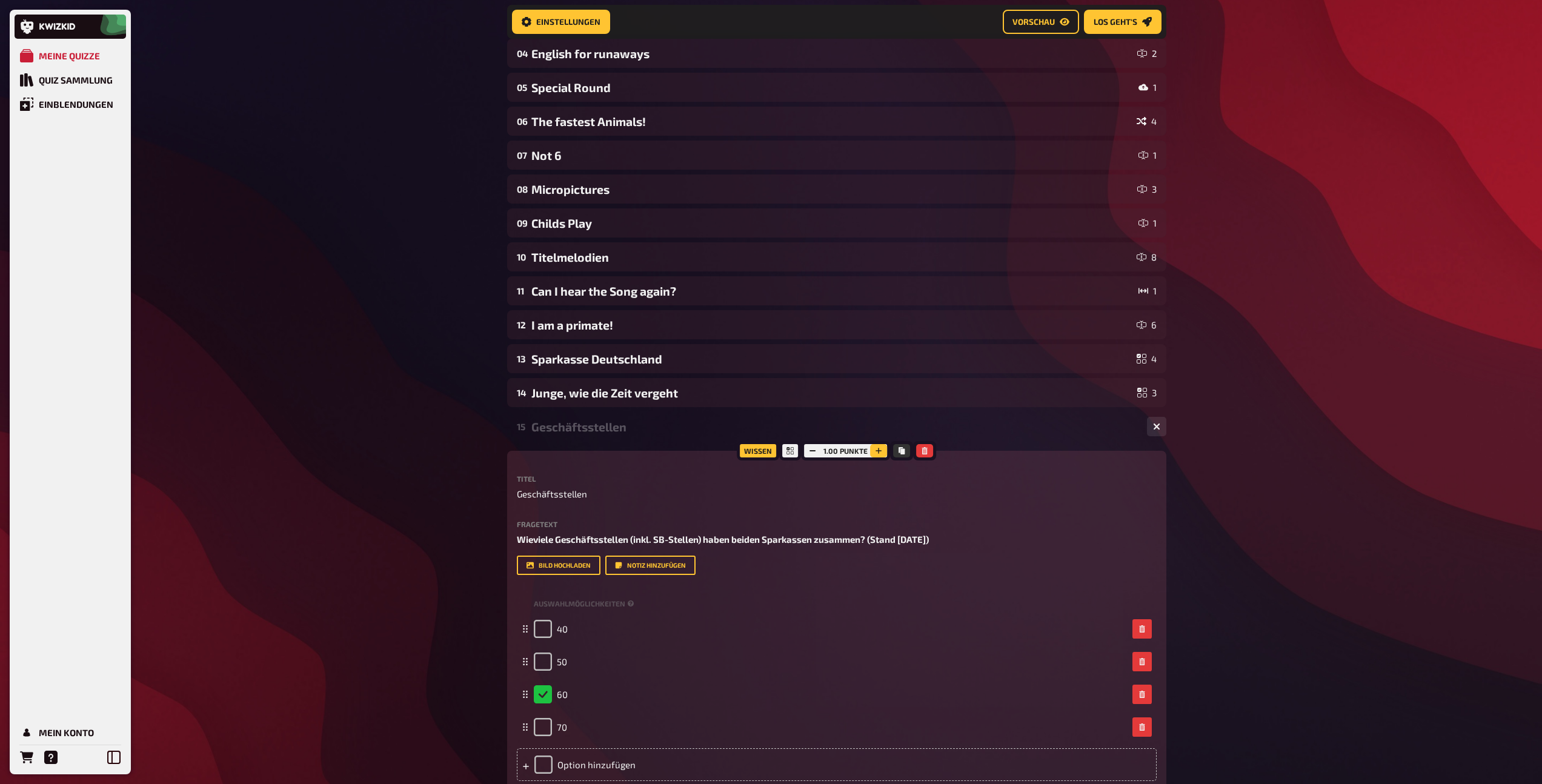
click at [879, 452] on icon "button" at bounding box center [878, 451] width 8 height 8
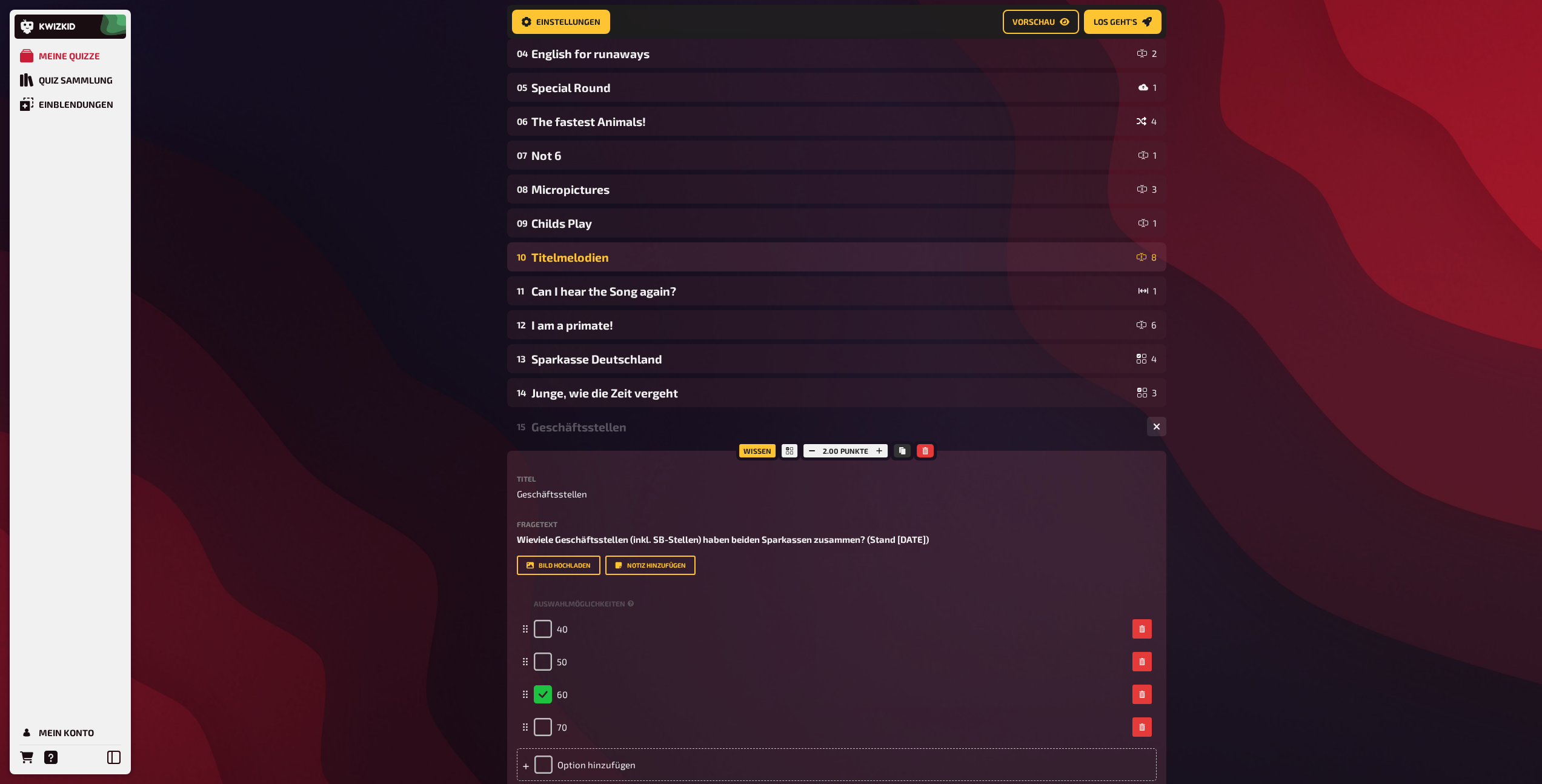
click at [601, 429] on div "Geschäftsstellen" at bounding box center [834, 427] width 606 height 14
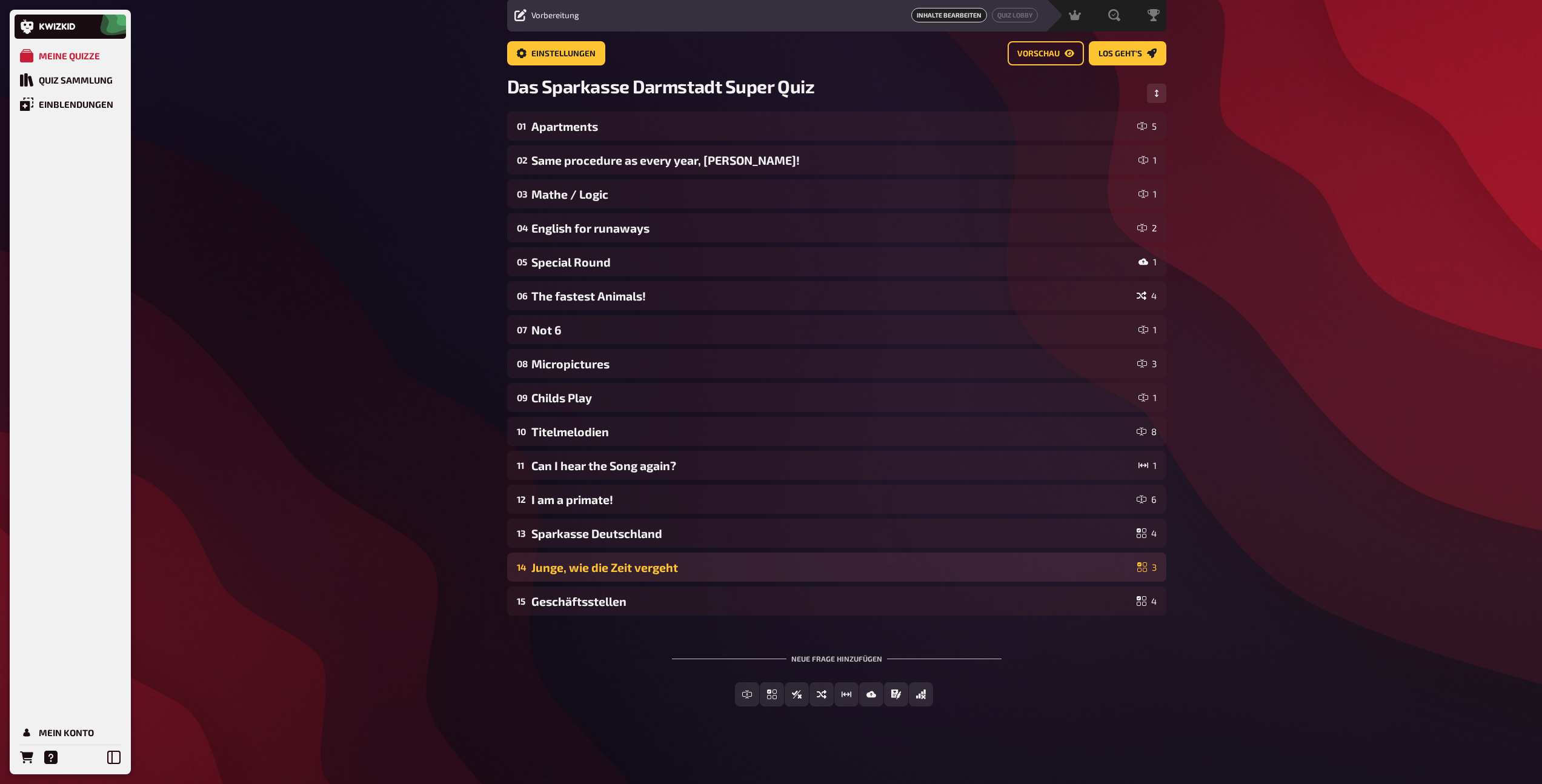
click at [721, 560] on div "Junge, wie die Zeit vergeht" at bounding box center [831, 567] width 601 height 14
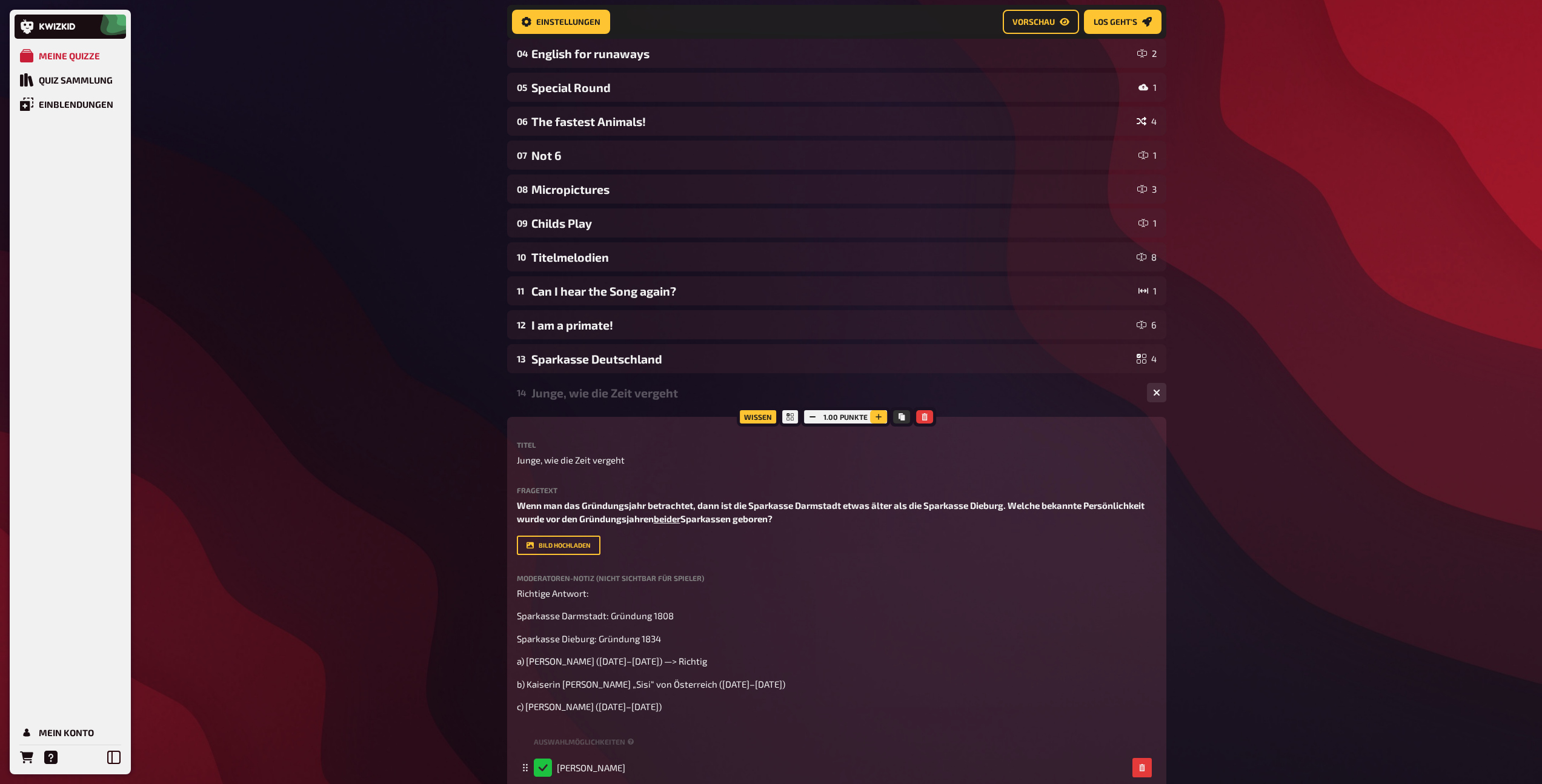
click at [879, 421] on button "button" at bounding box center [878, 416] width 17 height 13
click at [695, 396] on div "Junge, wie die Zeit vergeht" at bounding box center [834, 393] width 606 height 14
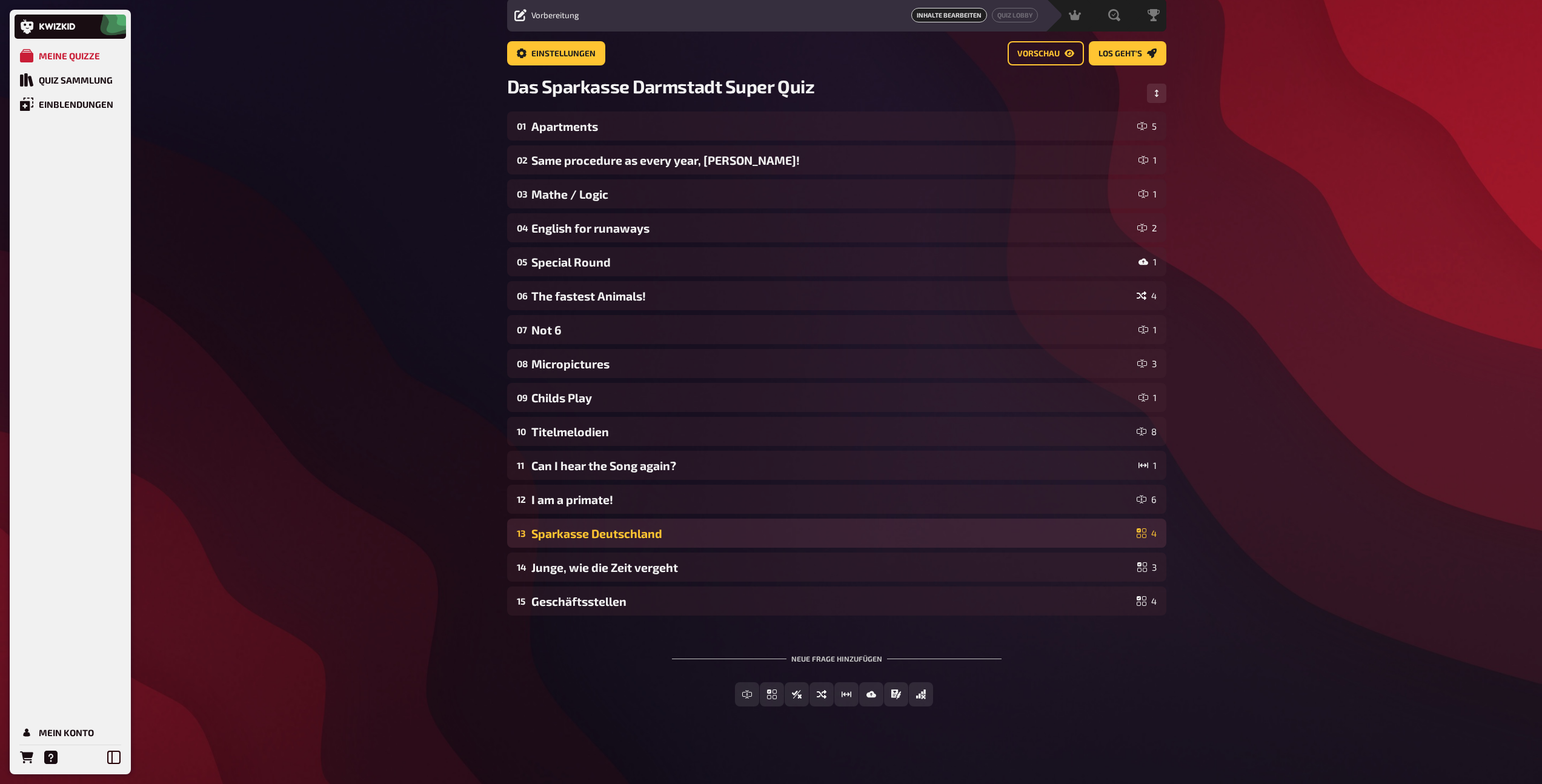
click at [696, 532] on div "Sparkasse Deutschland" at bounding box center [831, 533] width 601 height 14
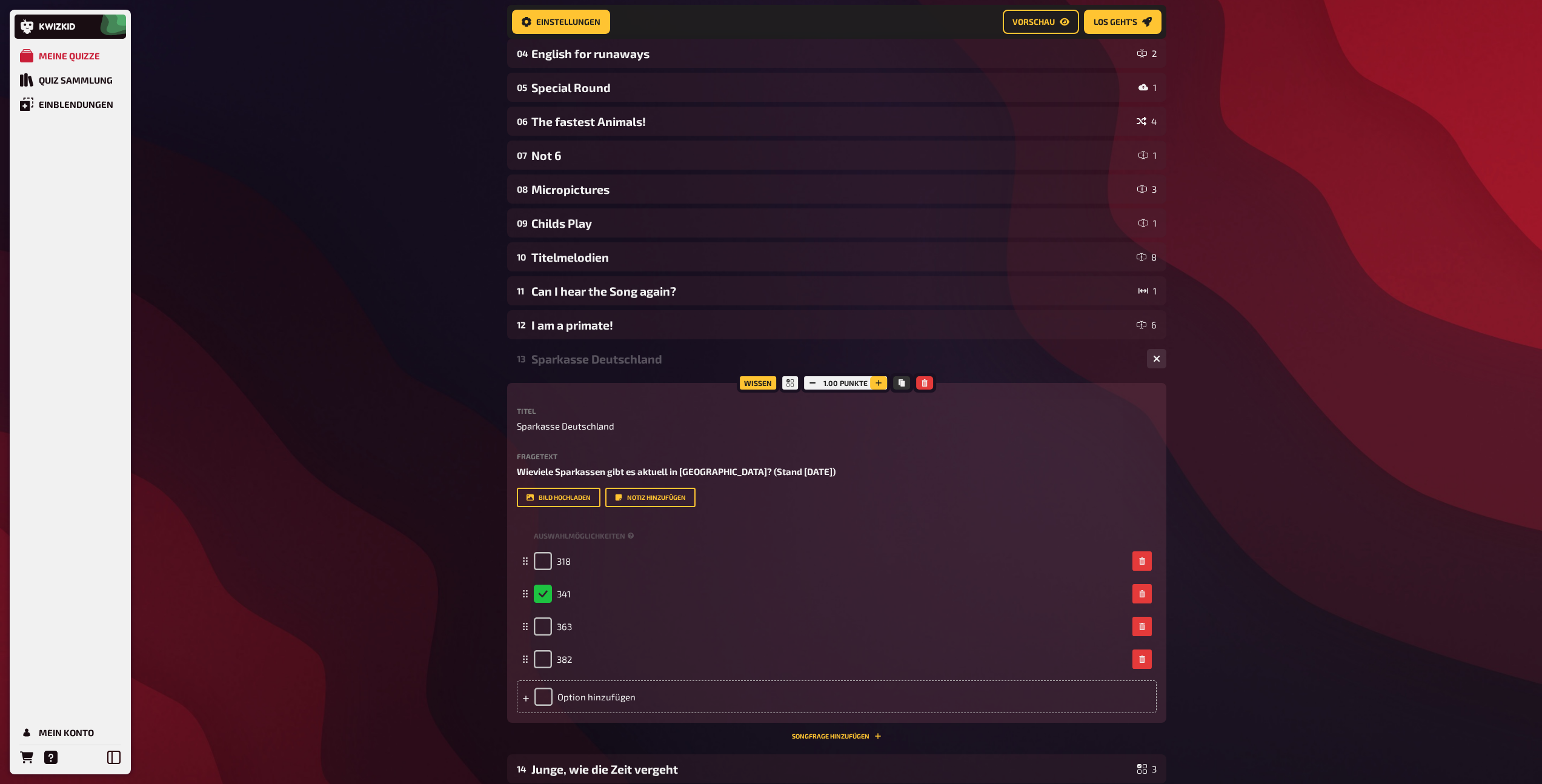
click at [880, 384] on icon "button" at bounding box center [878, 383] width 8 height 8
click at [880, 384] on icon "button" at bounding box center [879, 383] width 8 height 8
click at [809, 381] on icon "button" at bounding box center [812, 383] width 8 height 8
click at [615, 373] on div "13 Sparkasse Deutschland 4 Wissen 2.00 Punkte Titel Sparkasse Deutschland Frage…" at bounding box center [836, 542] width 659 height 396
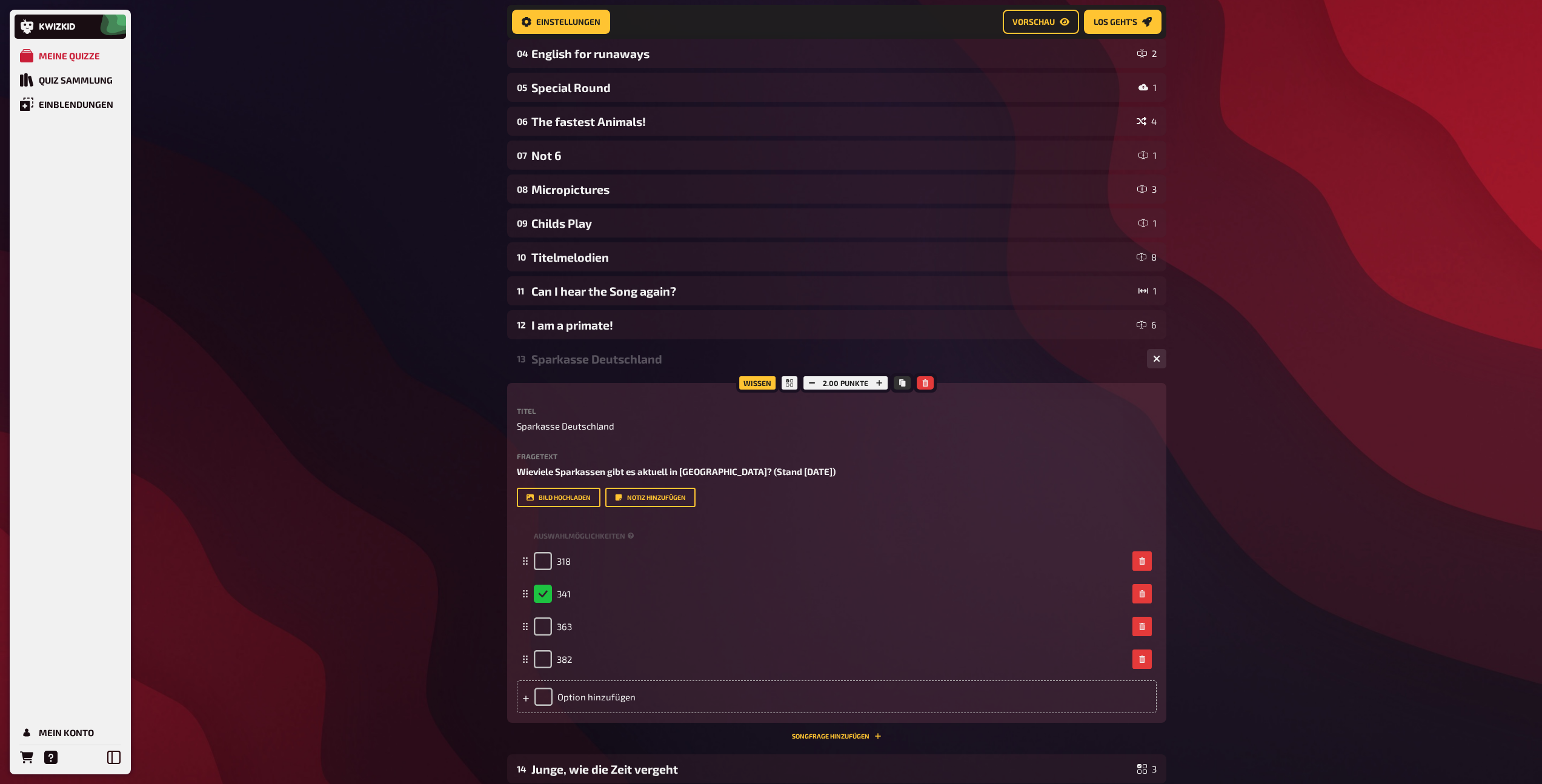
click at [615, 367] on div "13 Sparkasse Deutschland 4" at bounding box center [836, 359] width 659 height 29
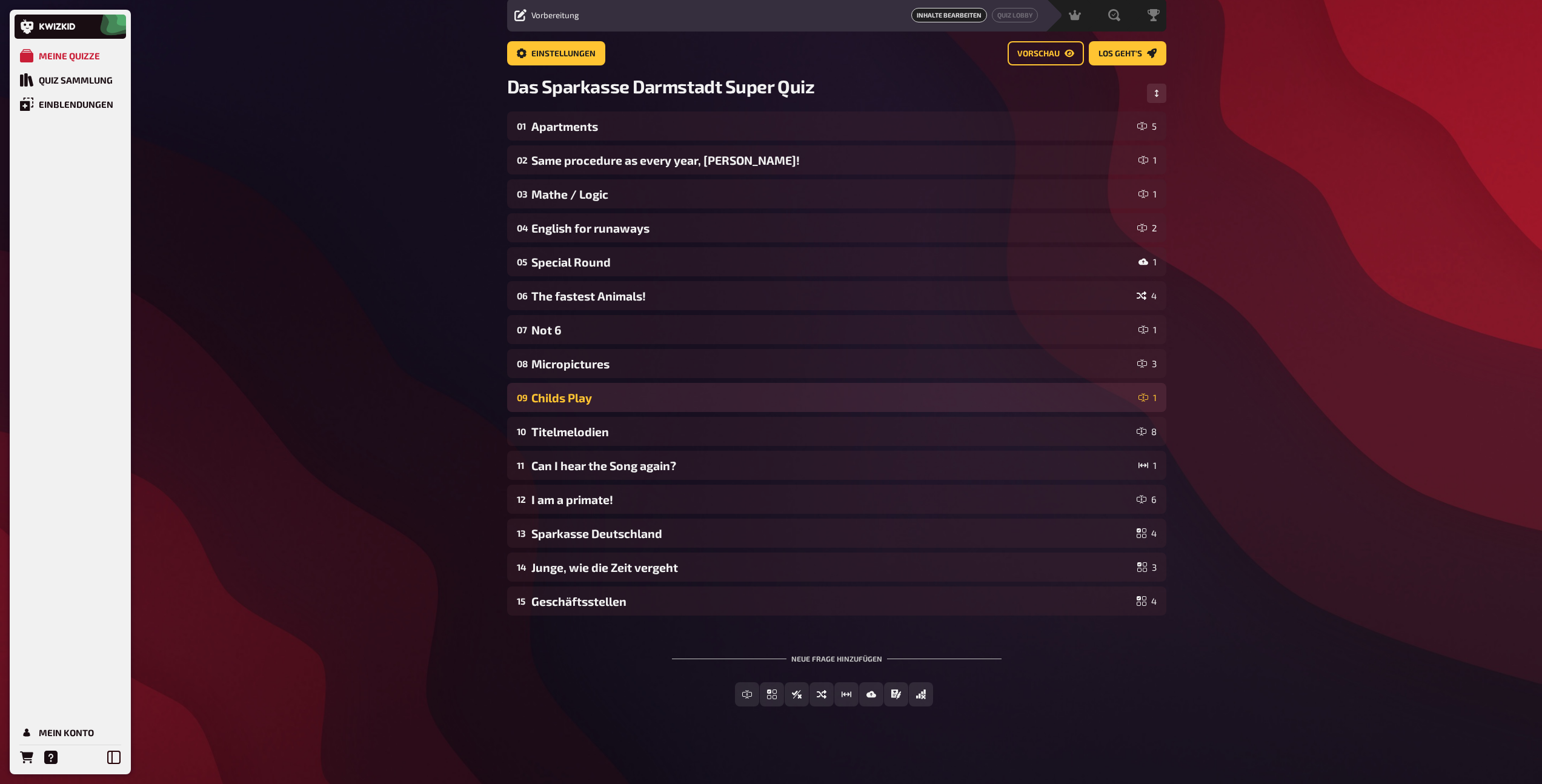
scroll to position [43, 0]
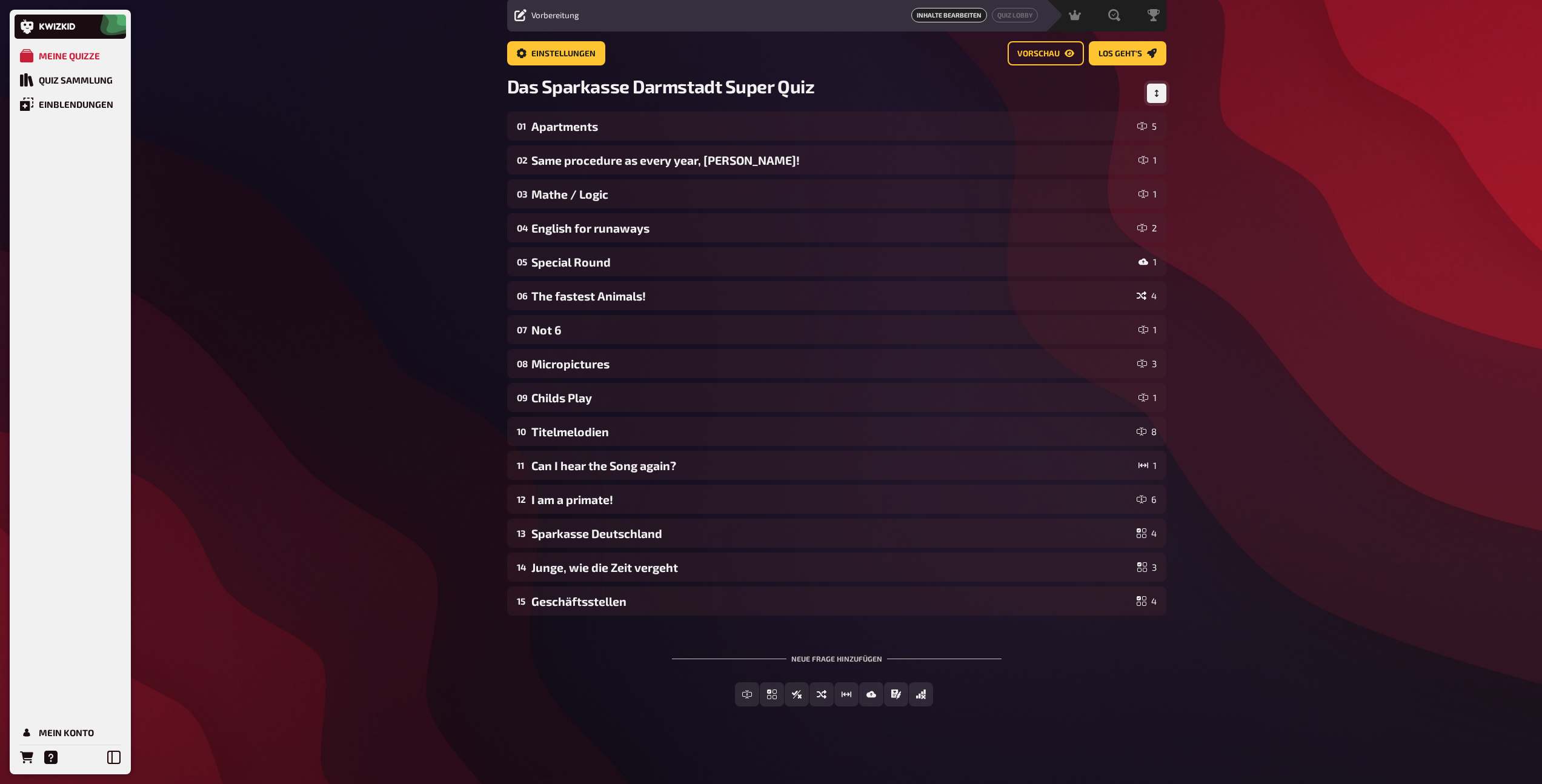
click at [1150, 89] on button "Reihenfolge anpassen" at bounding box center [1156, 93] width 19 height 19
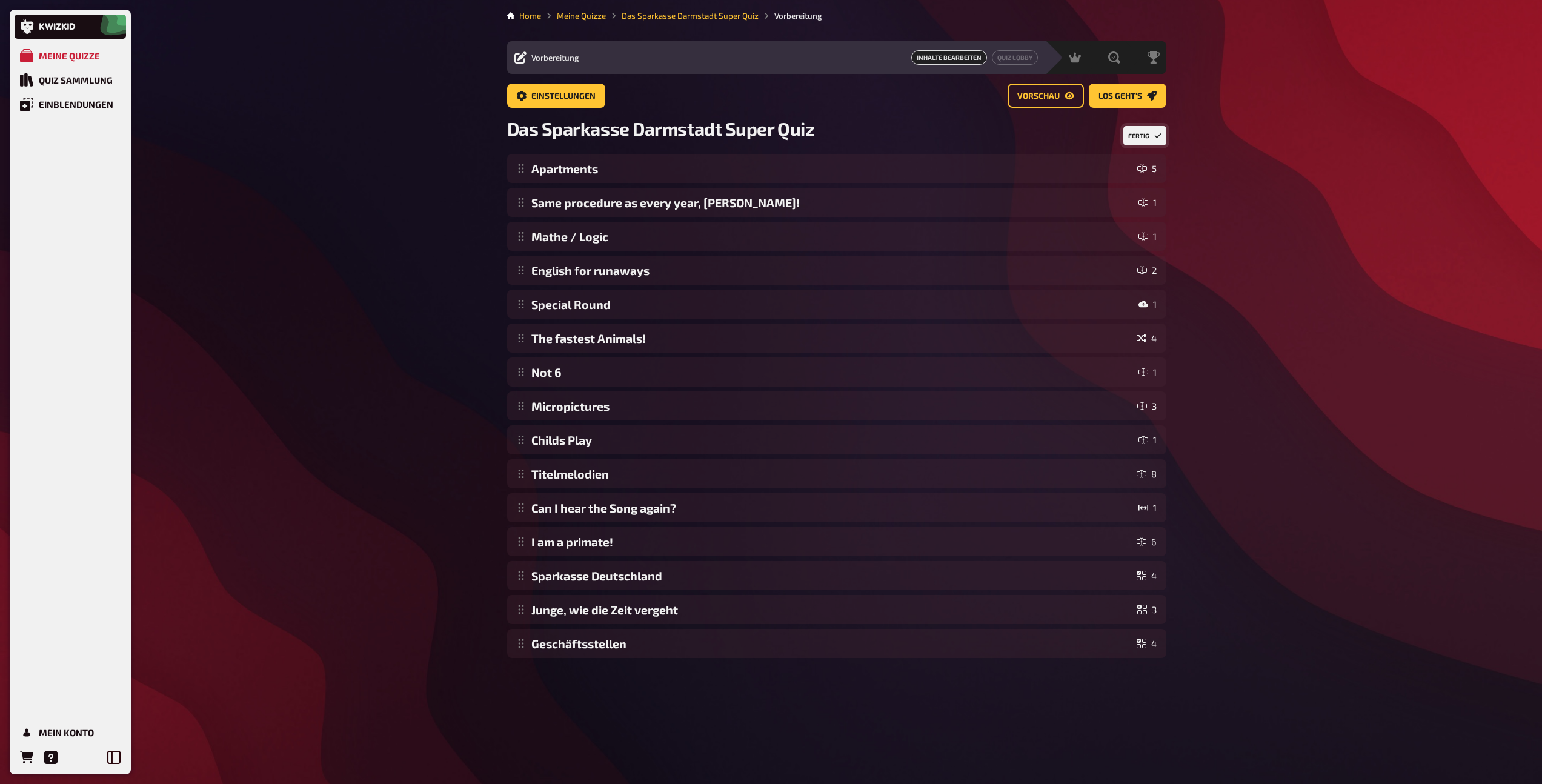
scroll to position [0, 0]
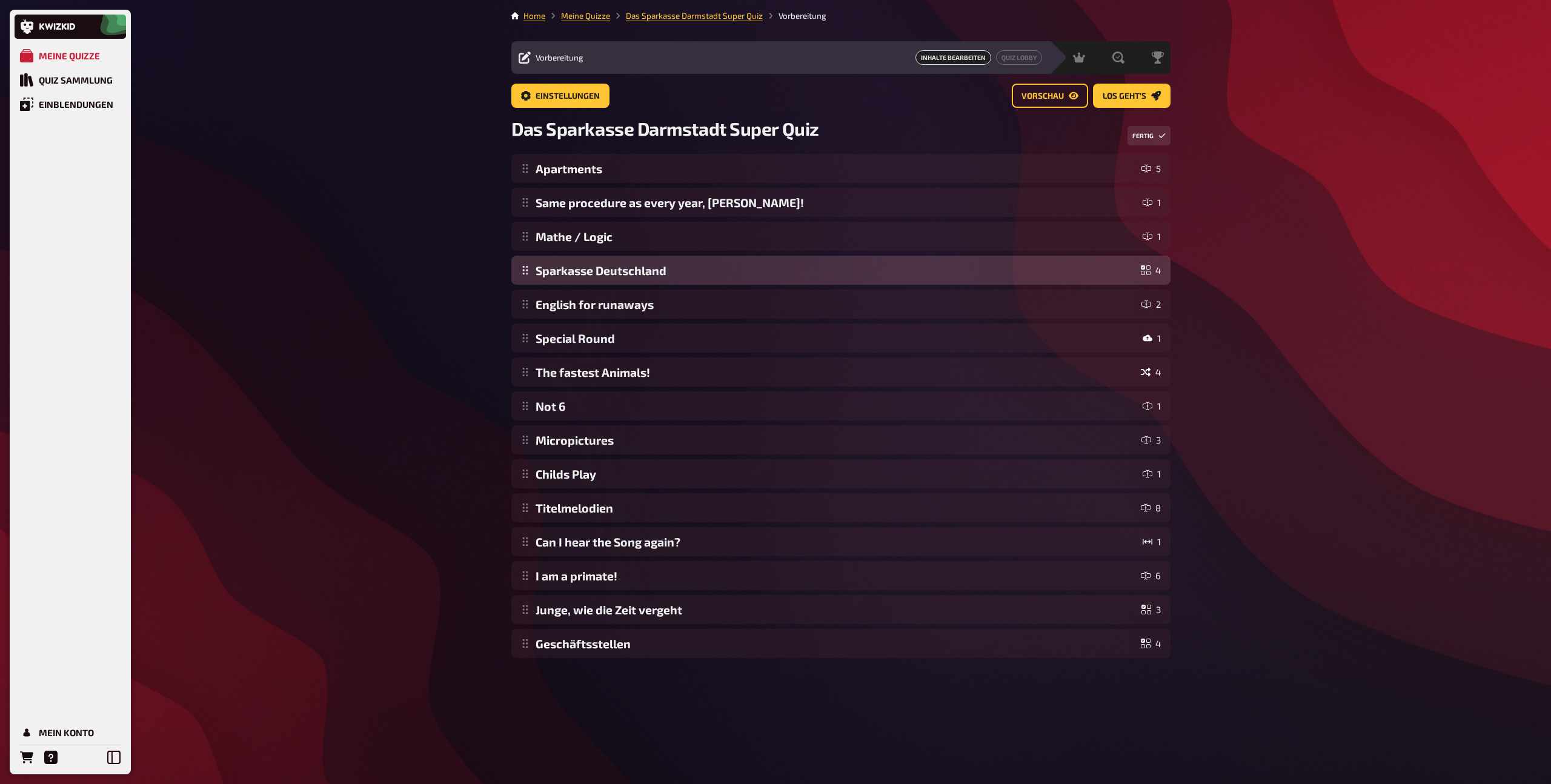
drag, startPoint x: 528, startPoint y: 578, endPoint x: 533, endPoint y: 282, distance: 296.0
click at [533, 282] on div "Apartments 5 Same procedure as every year, James! 1 Mathe / Logic 1 English for…" at bounding box center [840, 405] width 659 height 504
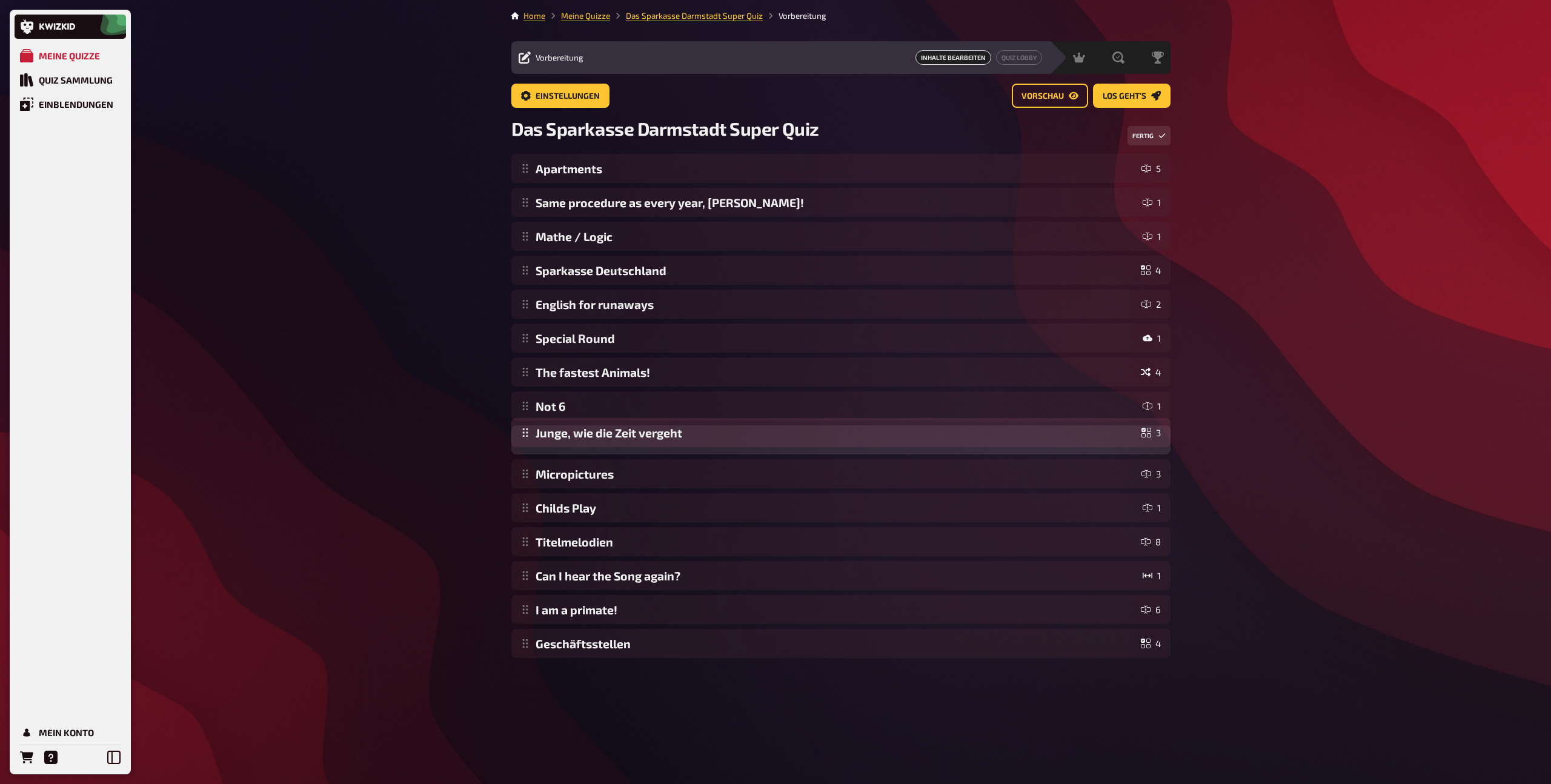
drag, startPoint x: 524, startPoint y: 612, endPoint x: 522, endPoint y: 436, distance: 176.0
click at [522, 436] on div "Apartments 5 Same procedure as every year, James! 1 Mathe / Logic 1 Sparkasse D…" at bounding box center [840, 405] width 659 height 504
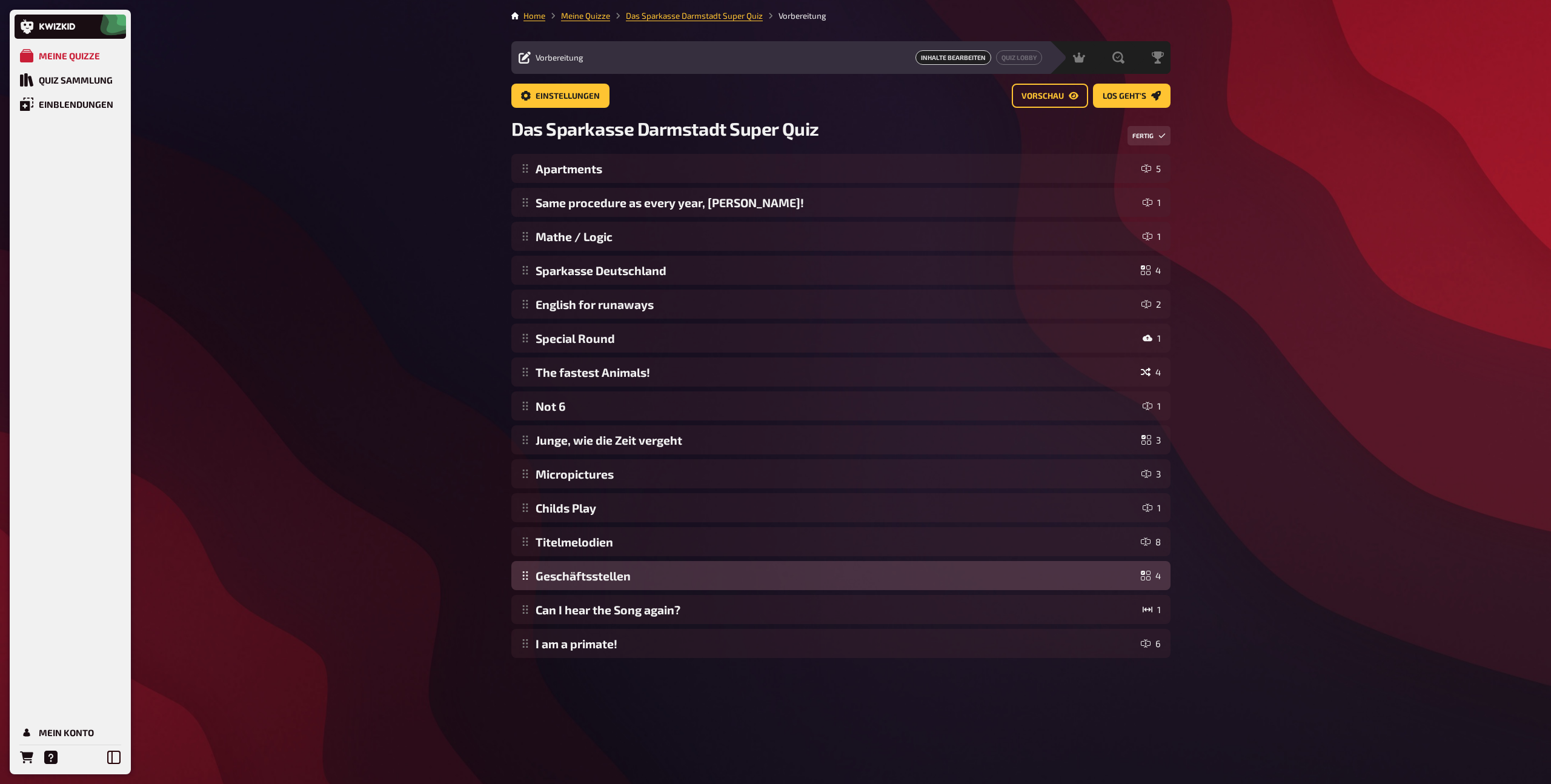
drag, startPoint x: 526, startPoint y: 647, endPoint x: 529, endPoint y: 584, distance: 63.1
click at [529, 584] on div "Apartments 5 Same procedure as every year, James! 1 Mathe / Logic 1 Sparkasse D…" at bounding box center [840, 405] width 659 height 504
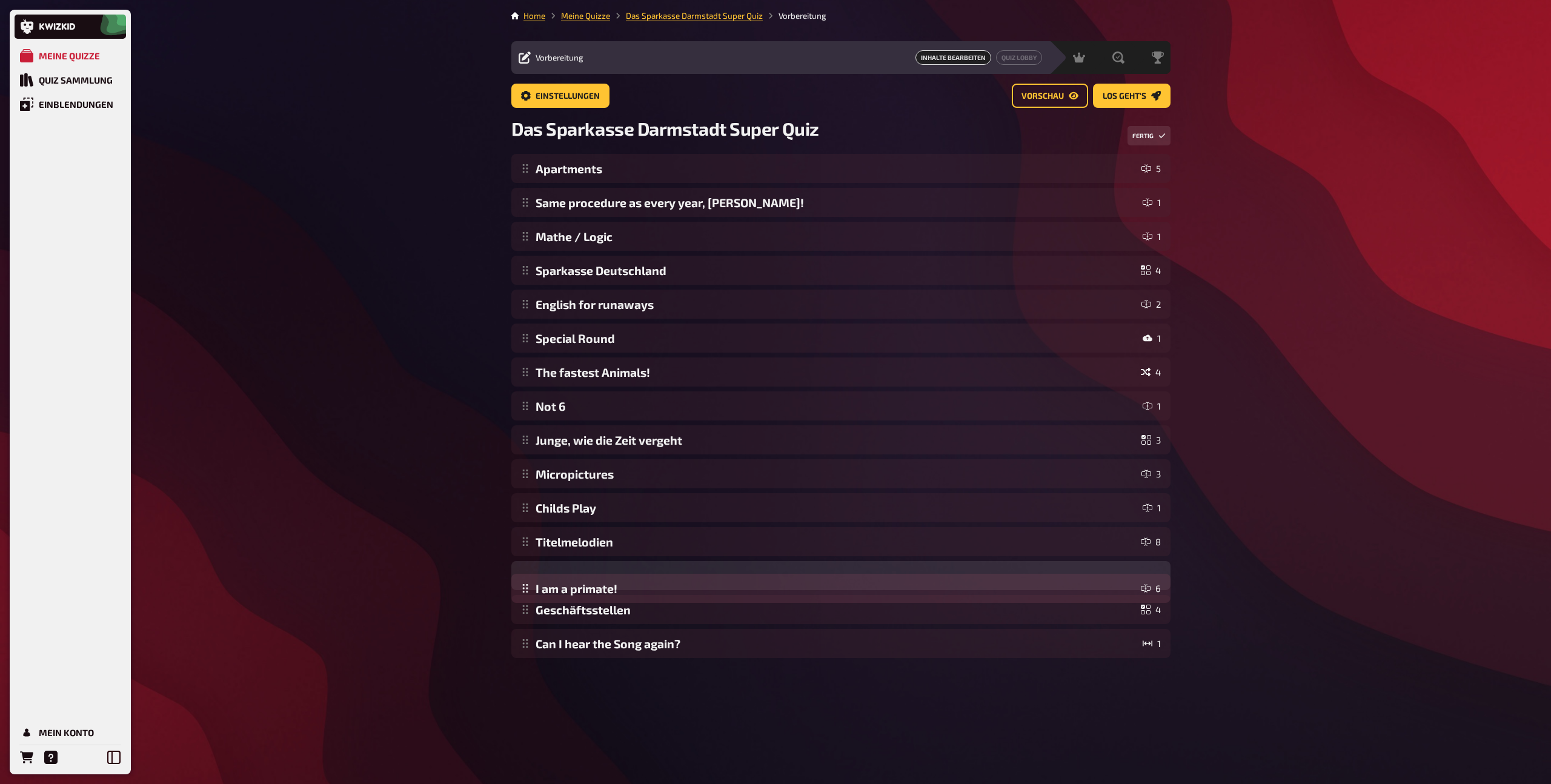
drag, startPoint x: 526, startPoint y: 647, endPoint x: 528, endPoint y: 585, distance: 62.0
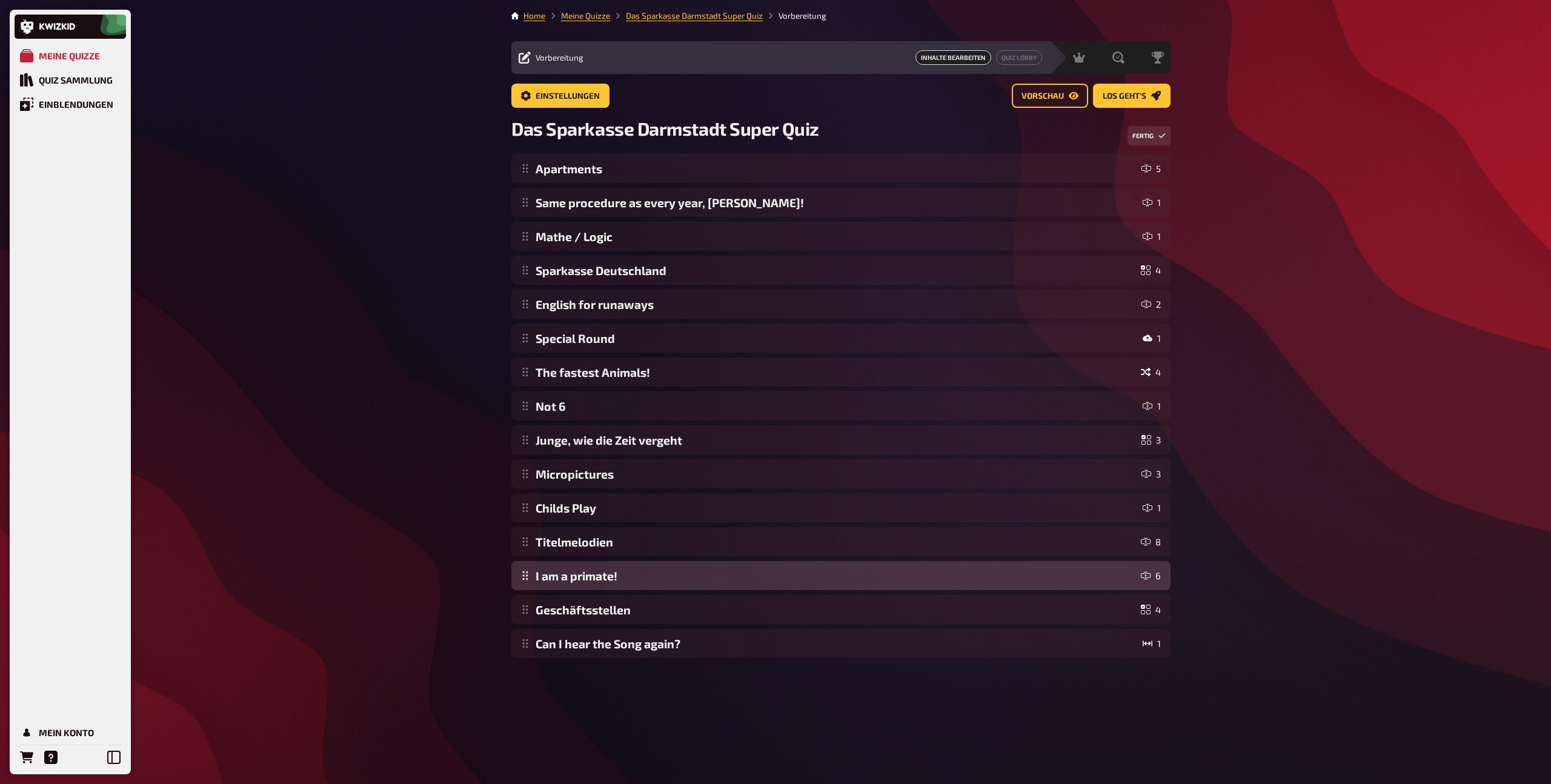
click at [528, 585] on div "Apartments 5 Same procedure as every year, James! 1 Mathe / Logic 1 Sparkasse D…" at bounding box center [840, 405] width 659 height 504
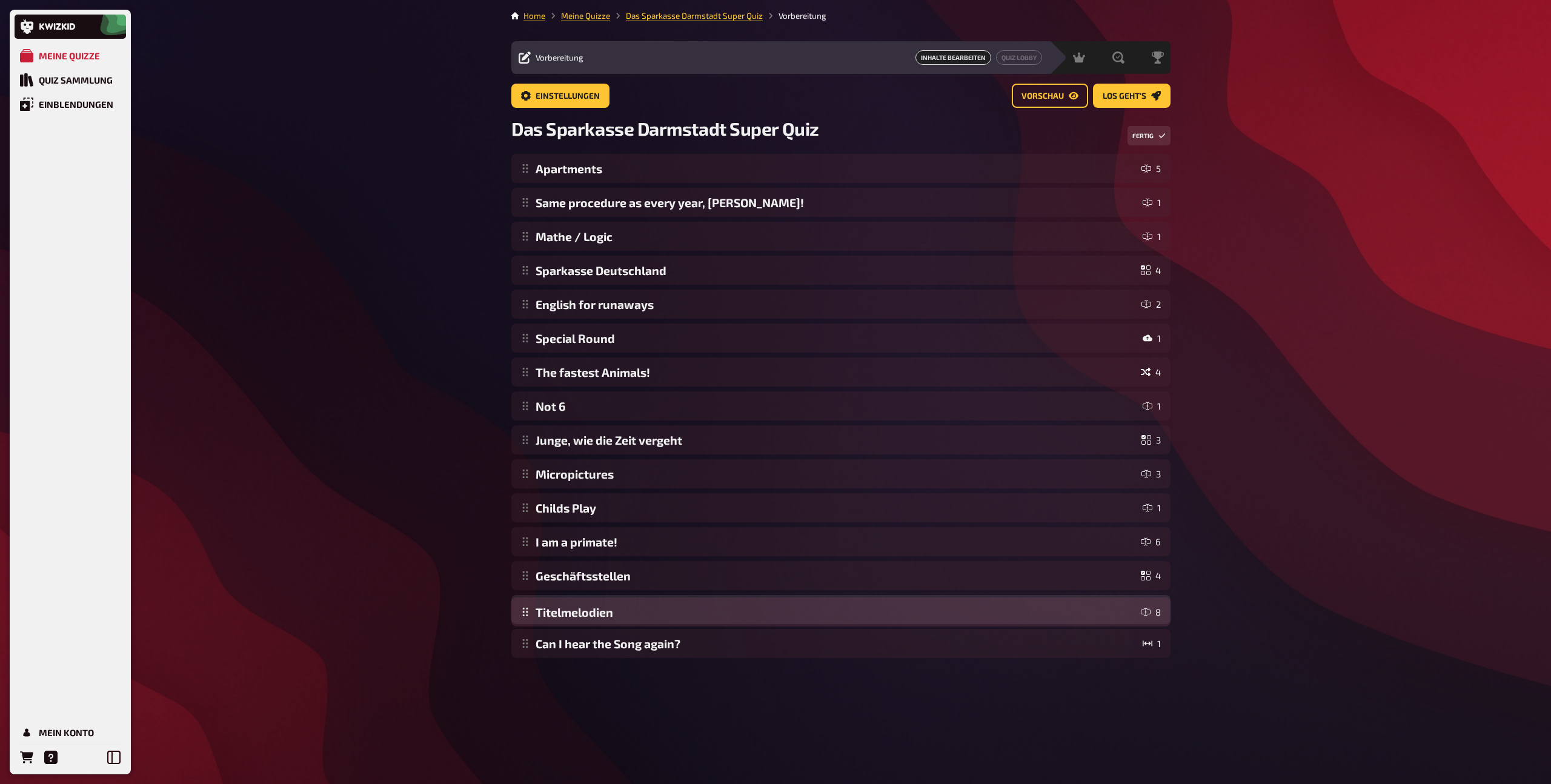
drag, startPoint x: 527, startPoint y: 544, endPoint x: 519, endPoint y: 614, distance: 70.5
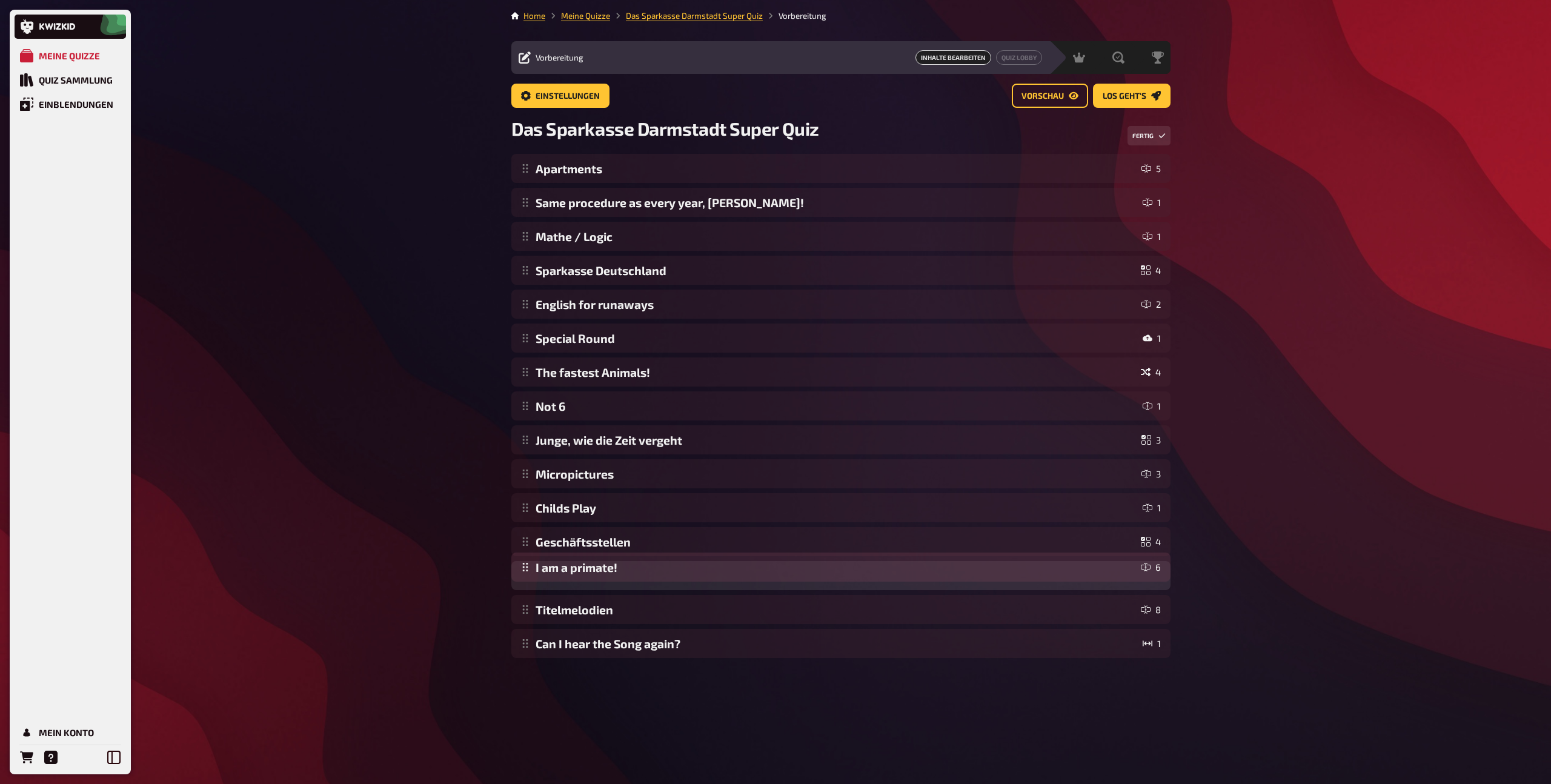
drag, startPoint x: 524, startPoint y: 543, endPoint x: 522, endPoint y: 568, distance: 25.1
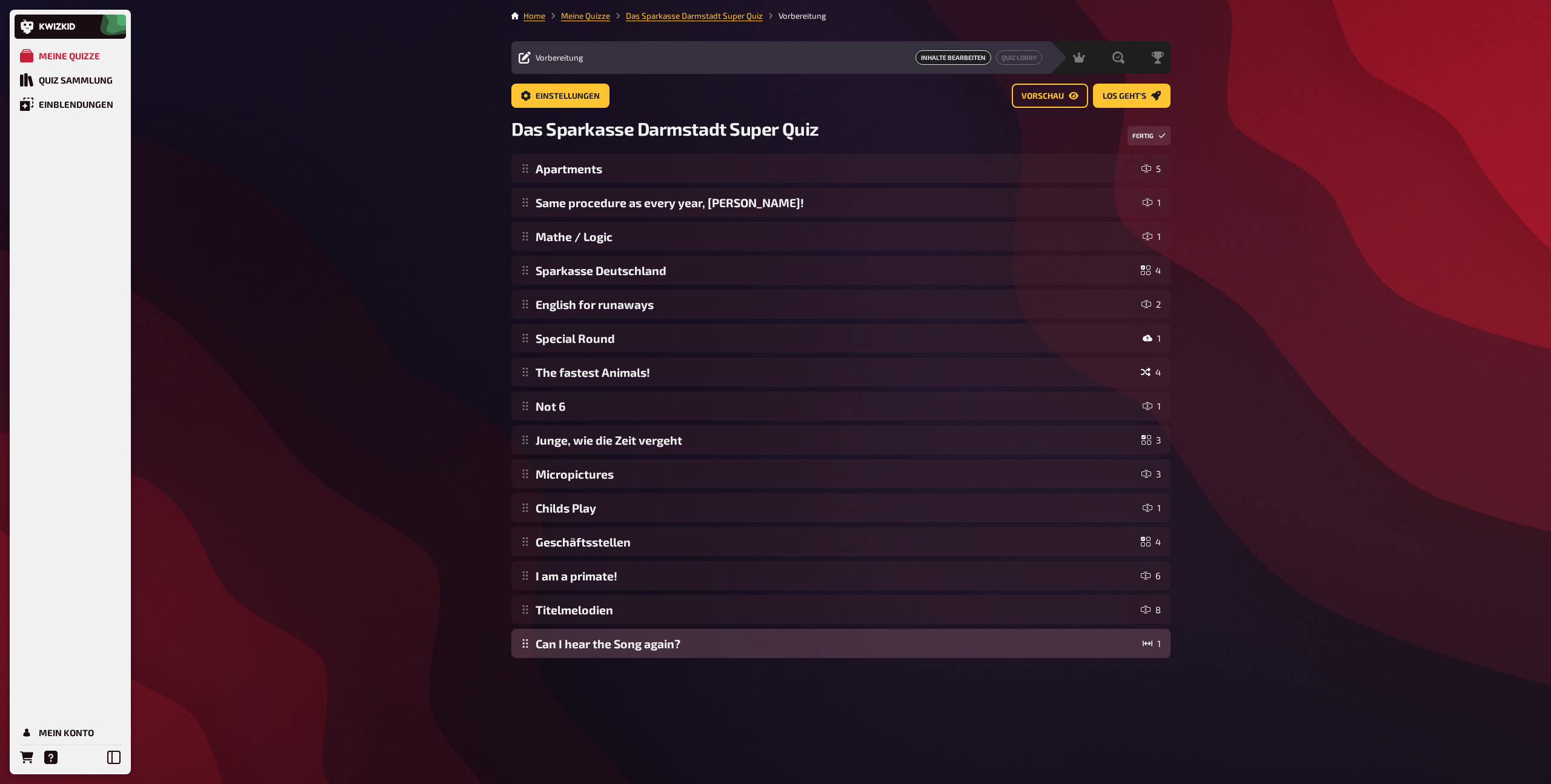
click at [524, 645] on div "Apartments 5 Same procedure as every year, James! 1 Mathe / Logic 1 Sparkasse D…" at bounding box center [840, 405] width 659 height 504
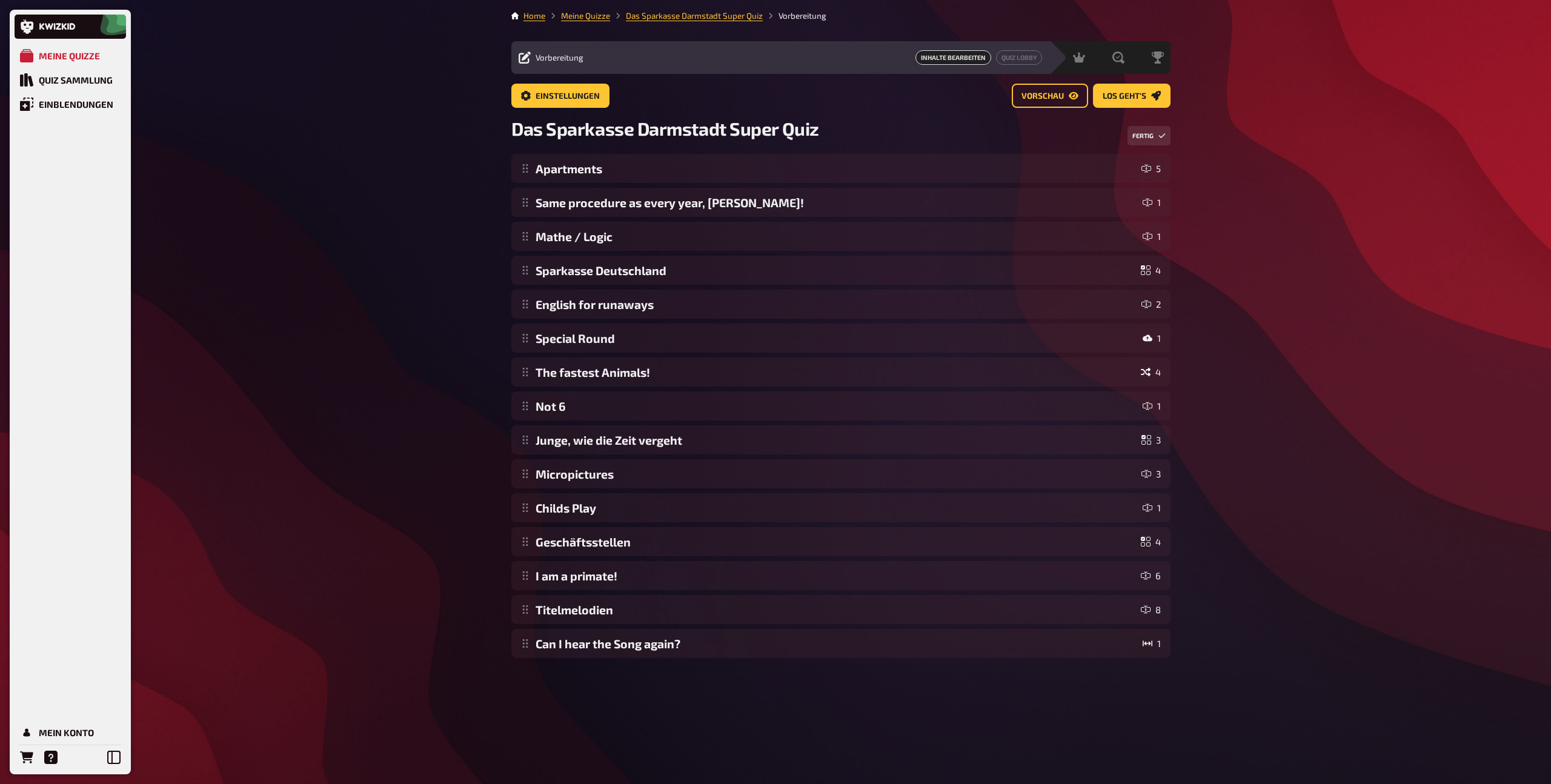
click at [434, 584] on div "Meine Quizze Quiz Sammlung Einblendungen Mein Konto Home Meine Quizze Das Spark…" at bounding box center [775, 392] width 1551 height 784
click at [1138, 136] on button "Fertig" at bounding box center [1149, 135] width 43 height 19
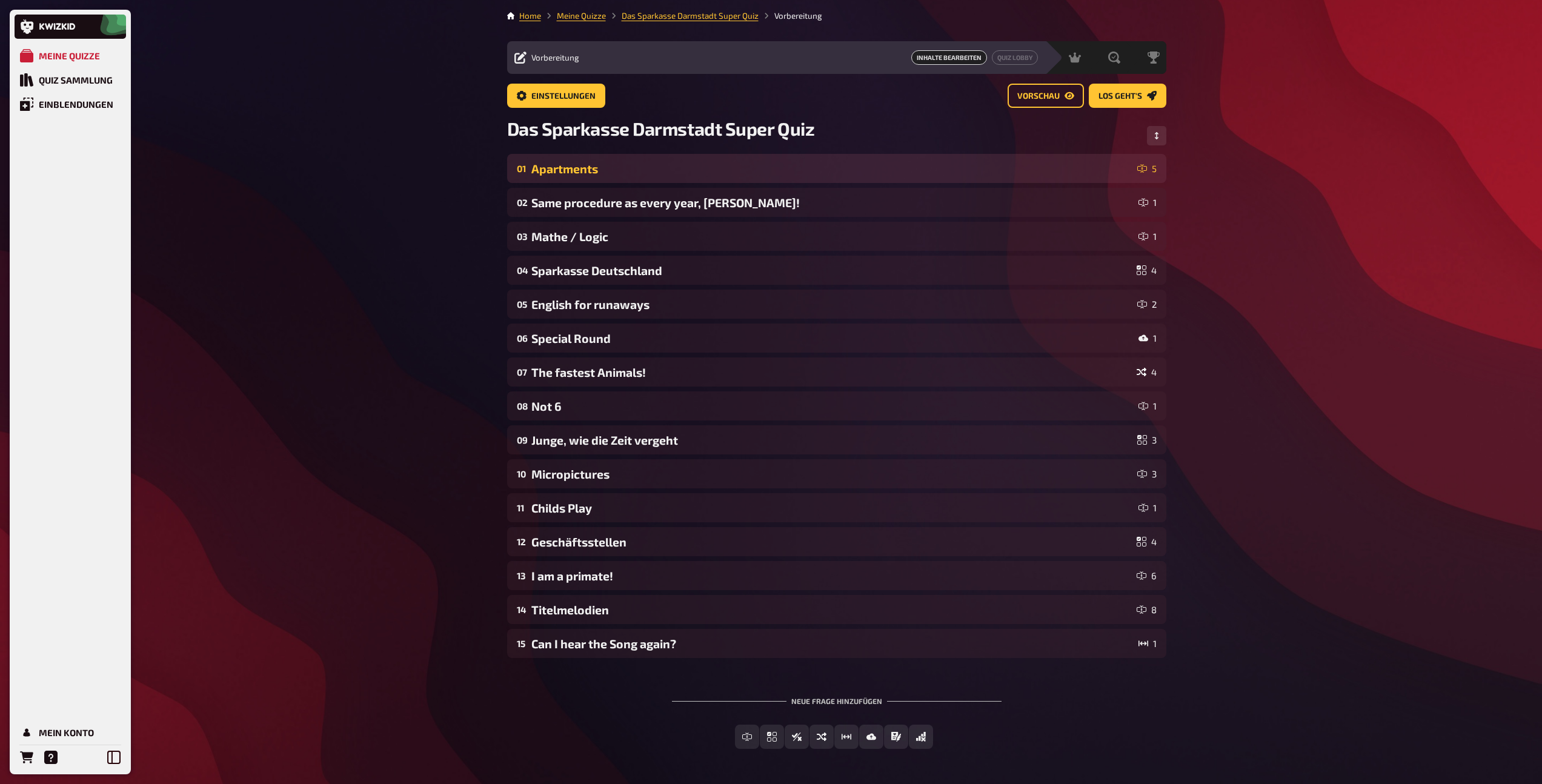
click at [632, 175] on div "Apartments" at bounding box center [831, 168] width 601 height 14
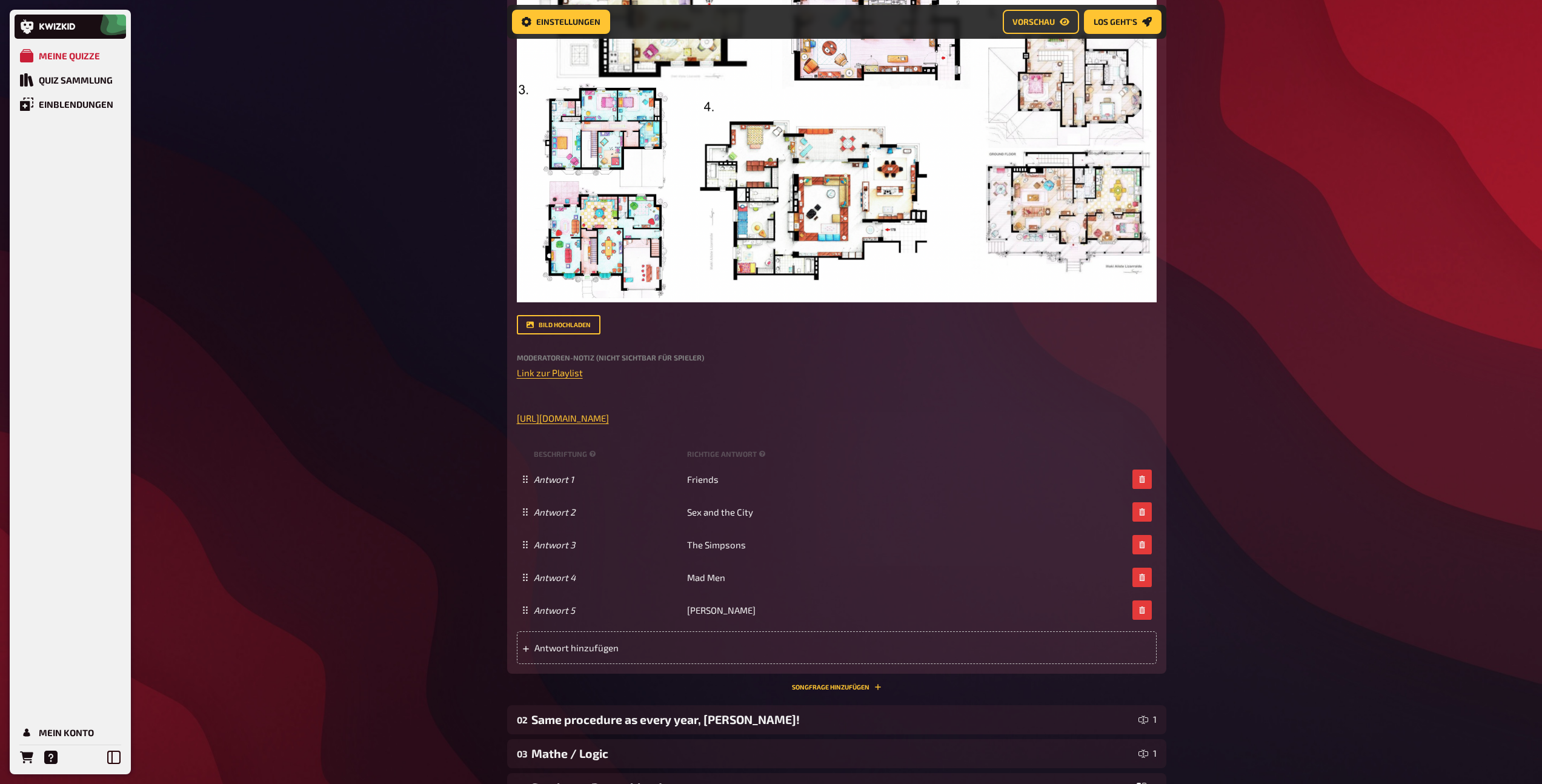
scroll to position [610, 0]
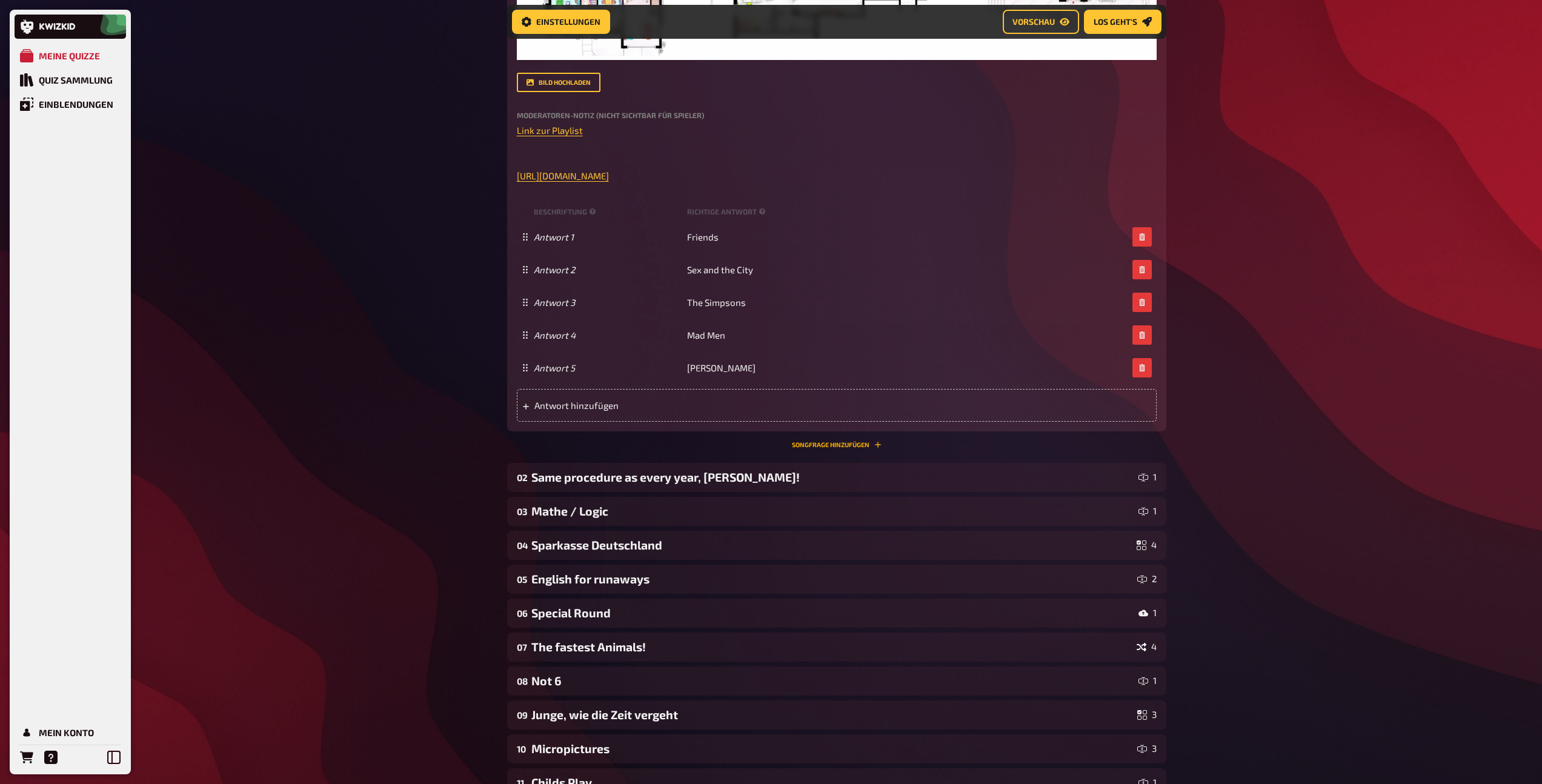
click at [827, 441] on button "Songfrage hinzufügen" at bounding box center [836, 445] width 89 height 8
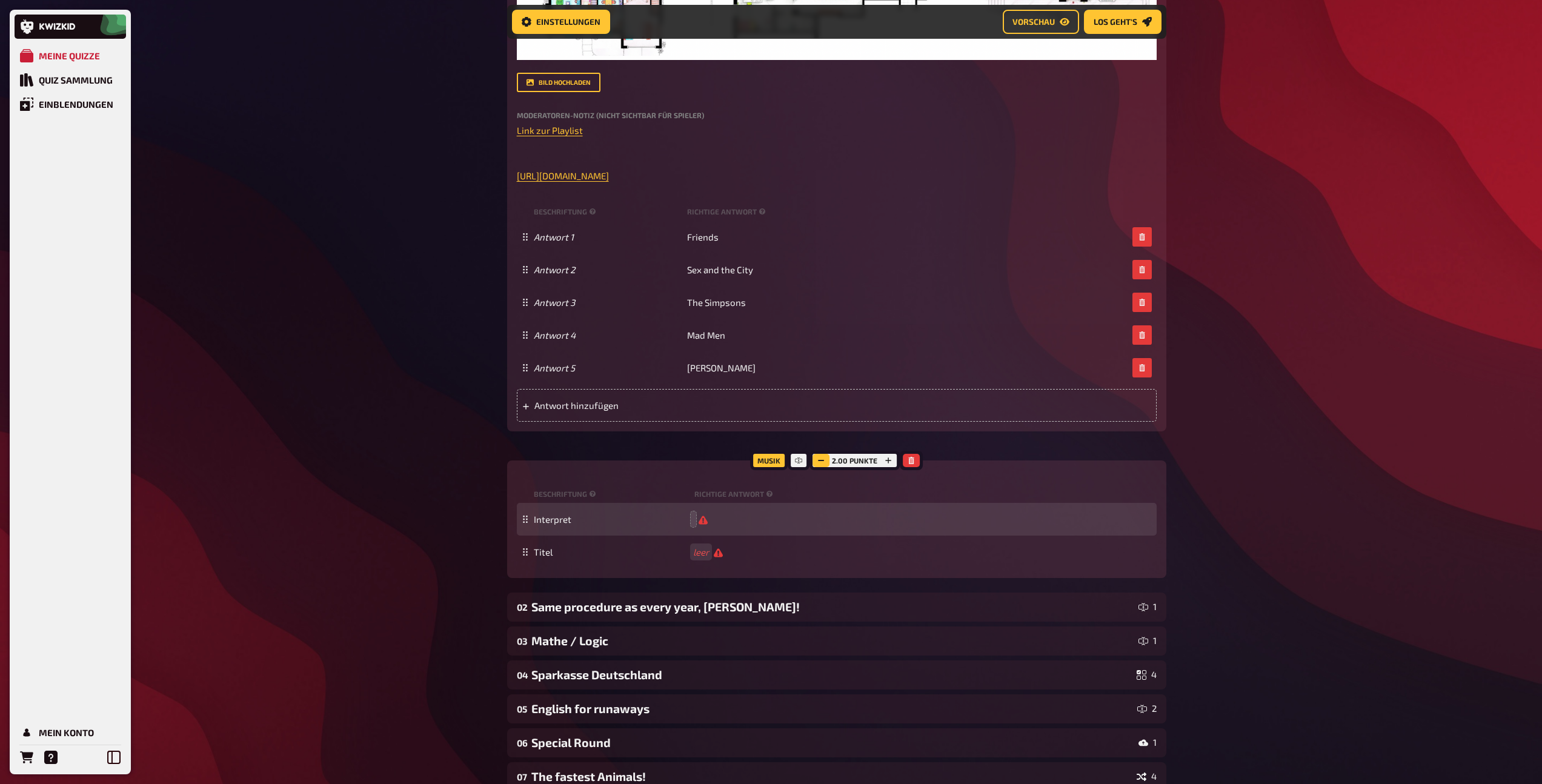
click at [824, 462] on icon "button" at bounding box center [820, 460] width 8 height 8
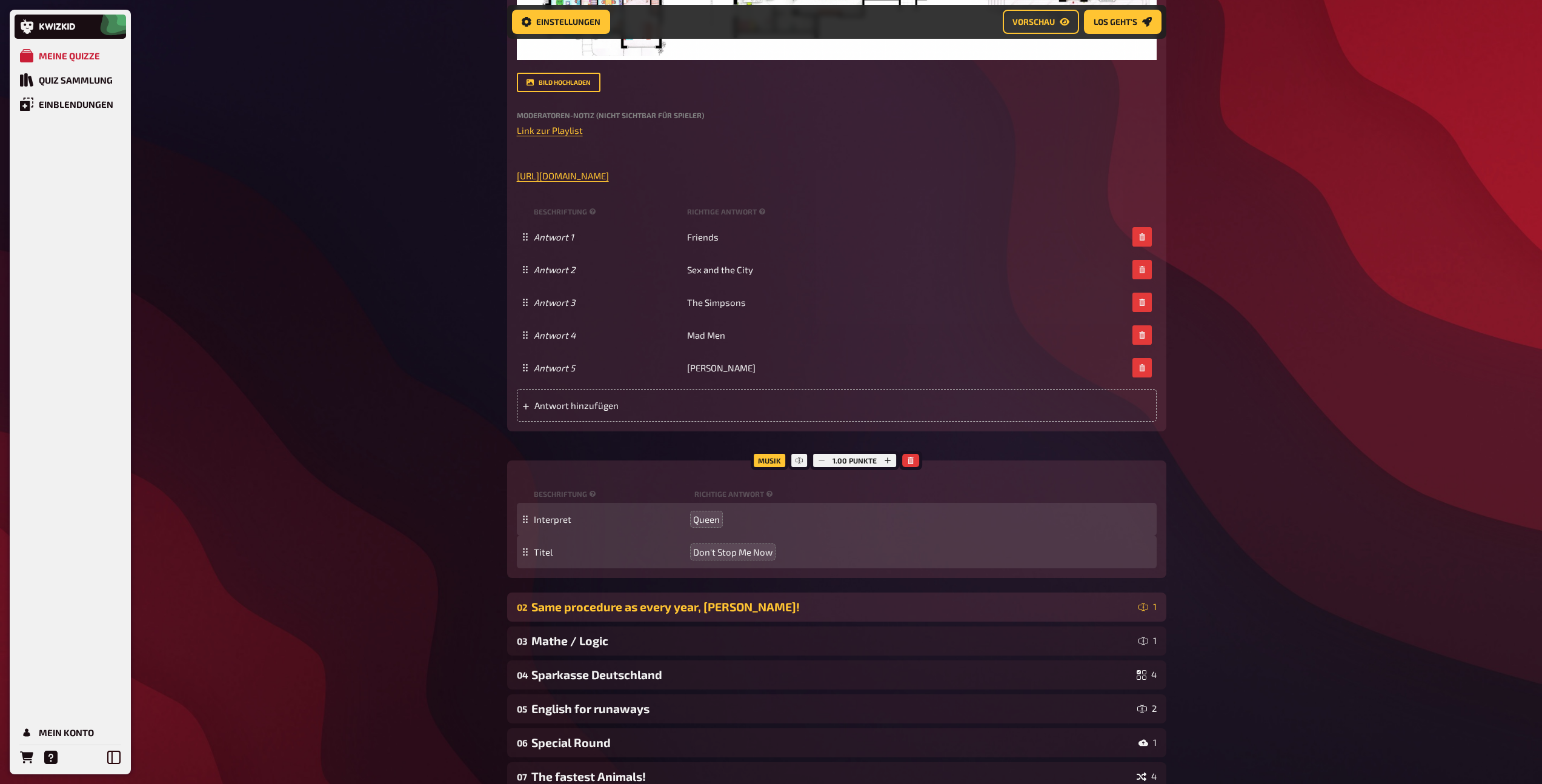
click at [655, 596] on div "02 Same procedure as every year, James! 1" at bounding box center [836, 607] width 659 height 29
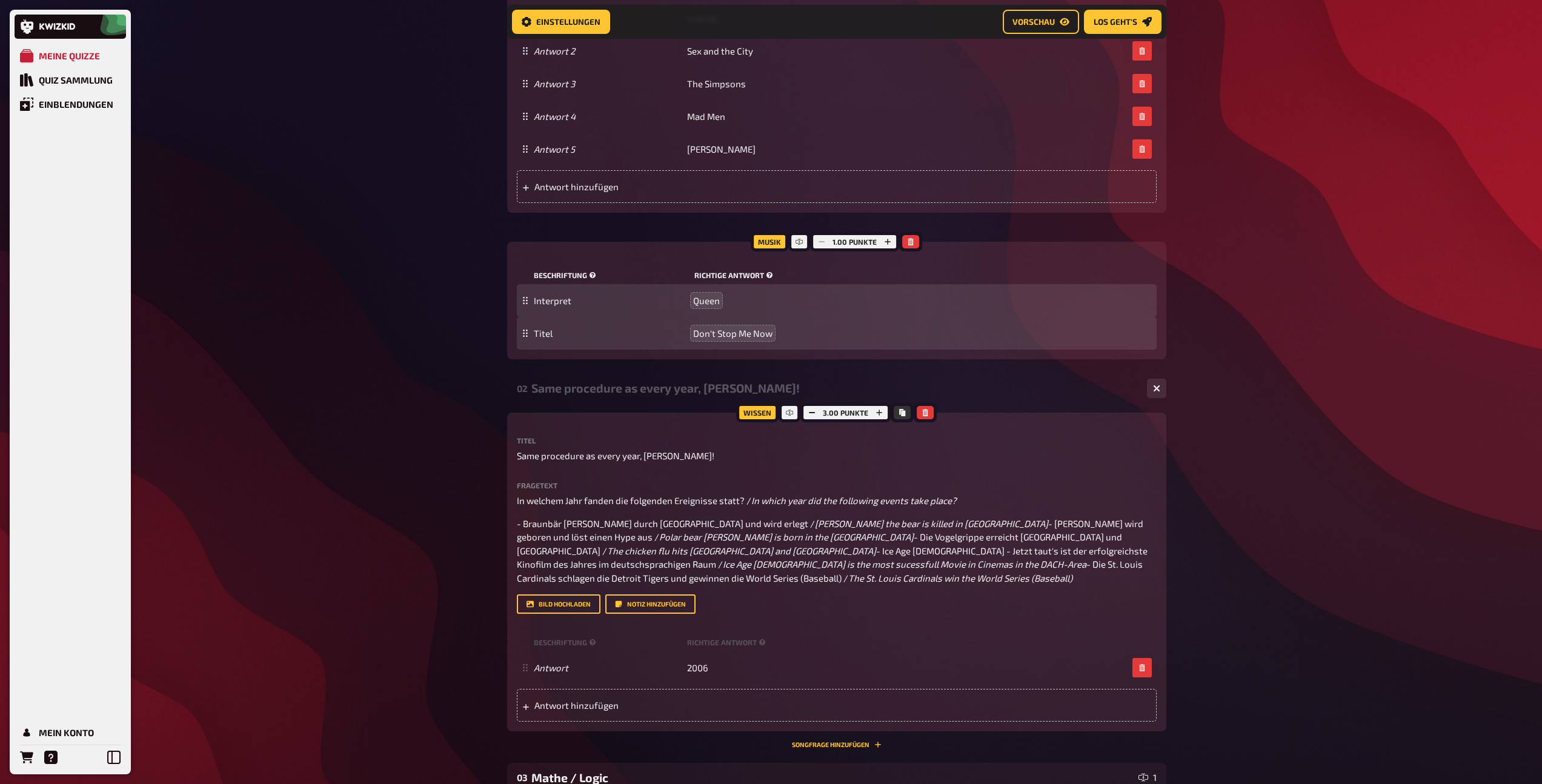
scroll to position [1033, 0]
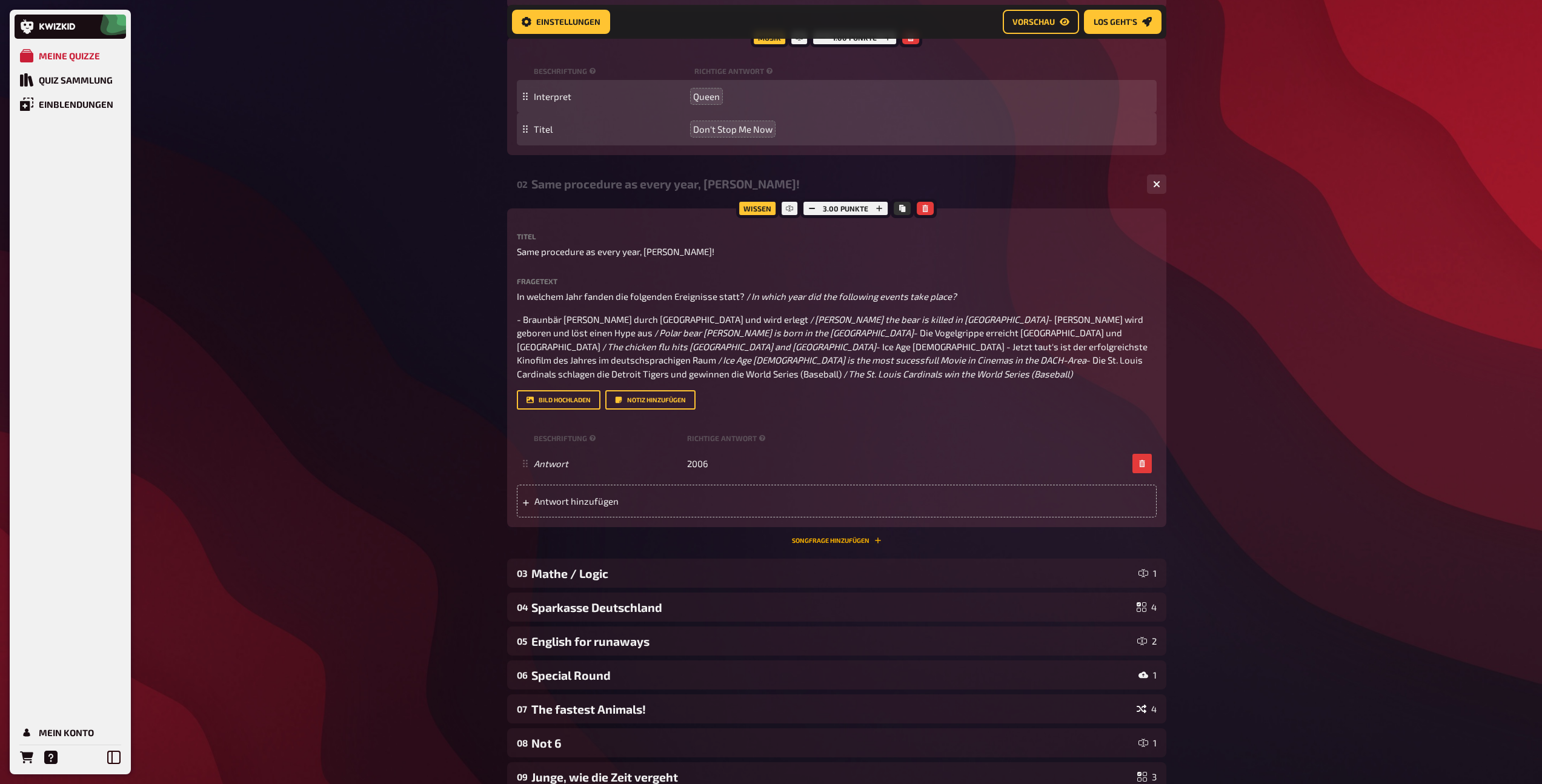
click at [831, 544] on button "Songfrage hinzufügen" at bounding box center [836, 540] width 89 height 8
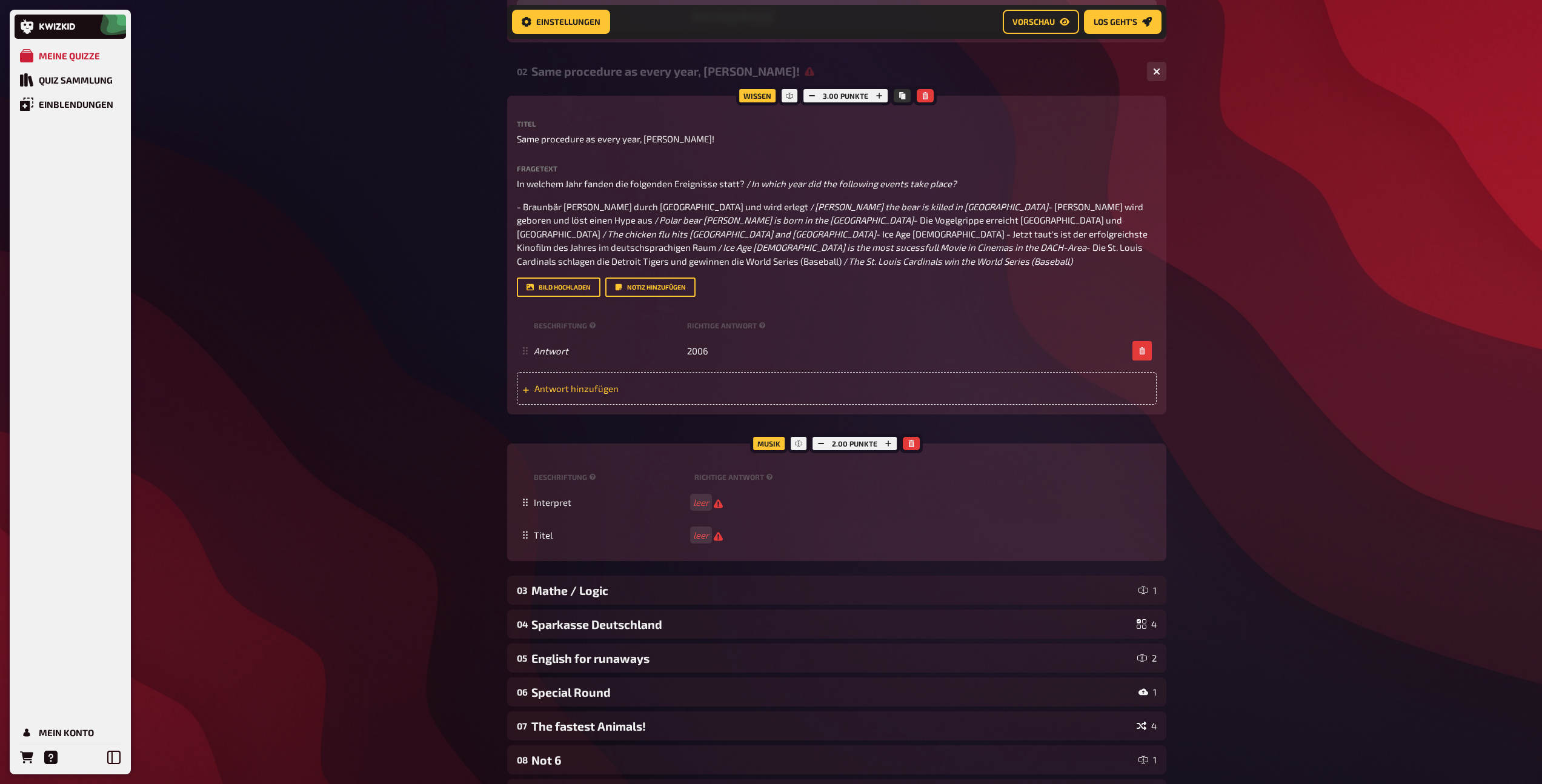
scroll to position [1147, 0]
click at [831, 446] on div "2.00 Punkte" at bounding box center [854, 442] width 90 height 19
click at [825, 449] on button "button" at bounding box center [820, 442] width 17 height 13
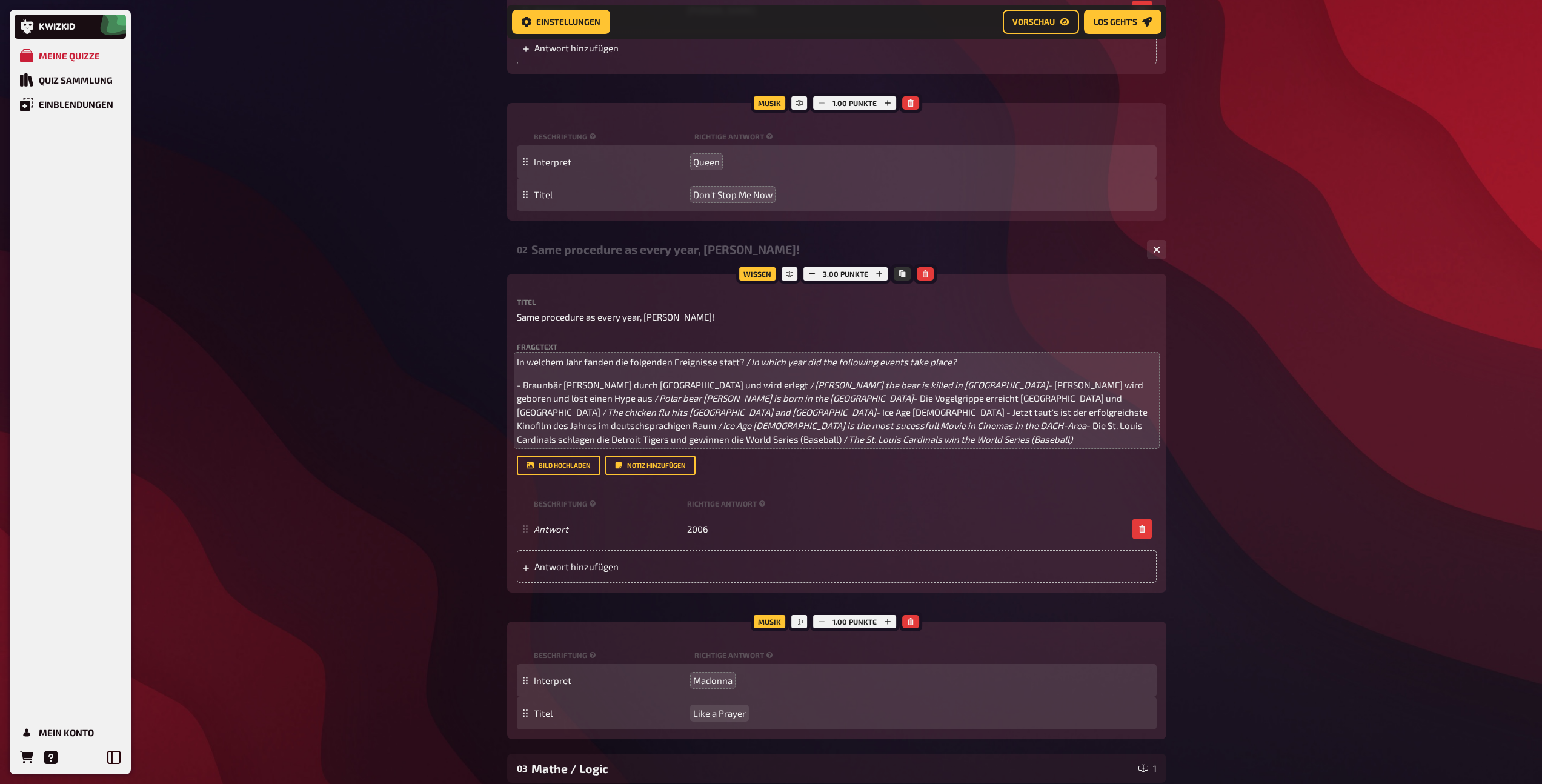
scroll to position [888, 0]
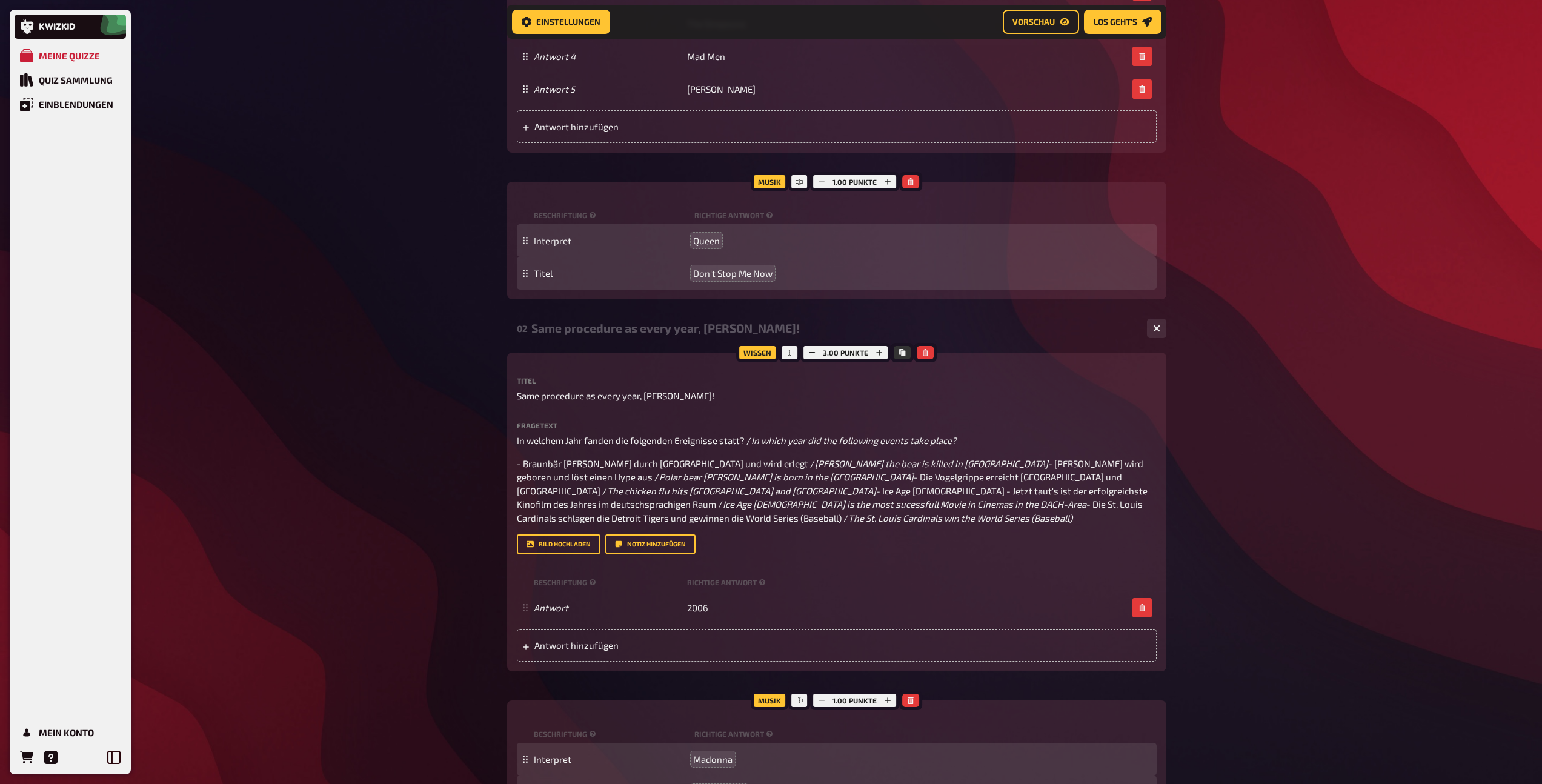
click at [684, 320] on div "02 Same procedure as every year, James! 1 1" at bounding box center [836, 328] width 659 height 29
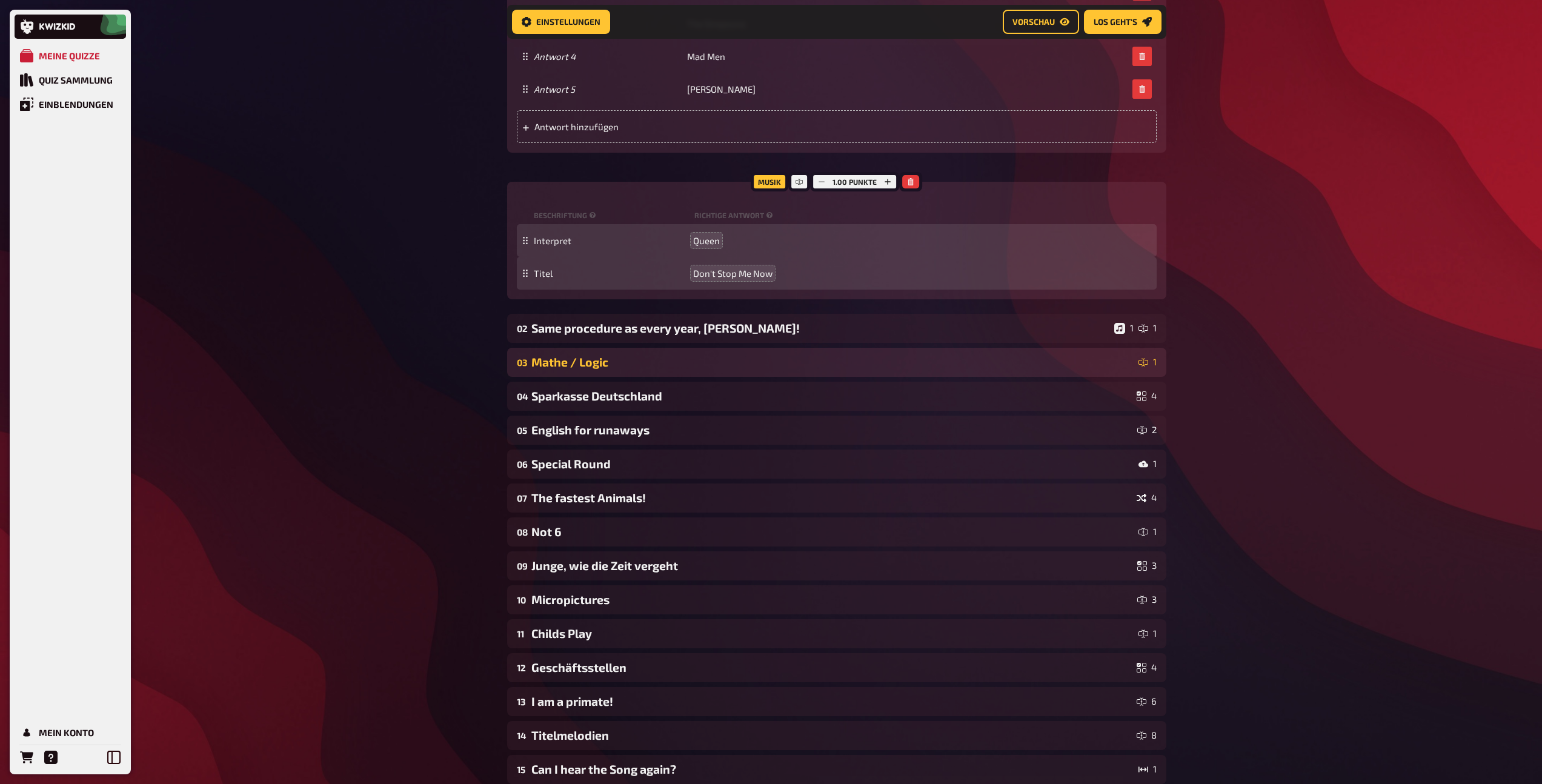
click at [667, 369] on div "03 Mathe / Logic 1" at bounding box center [836, 362] width 659 height 29
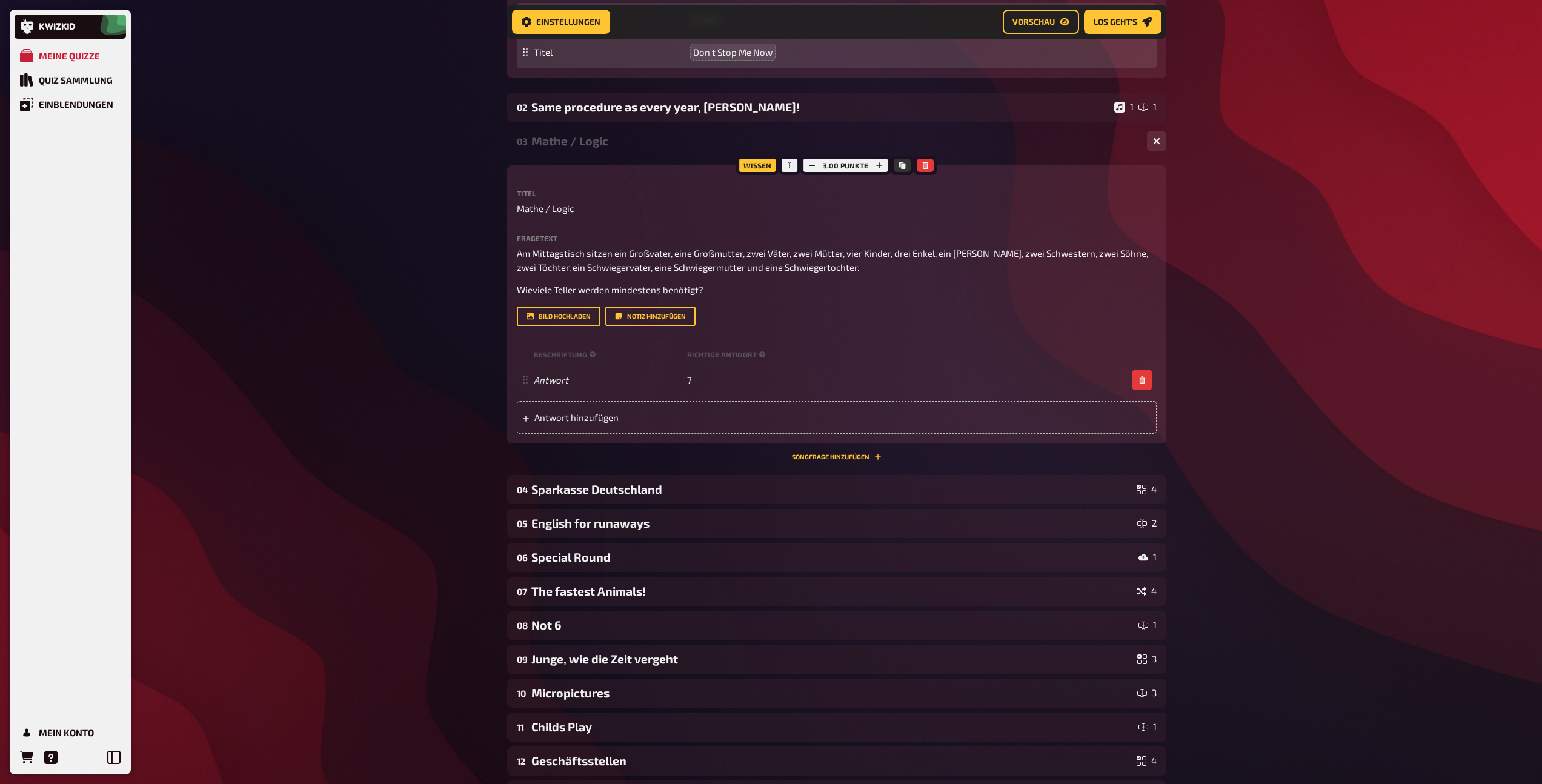
scroll to position [1371, 0]
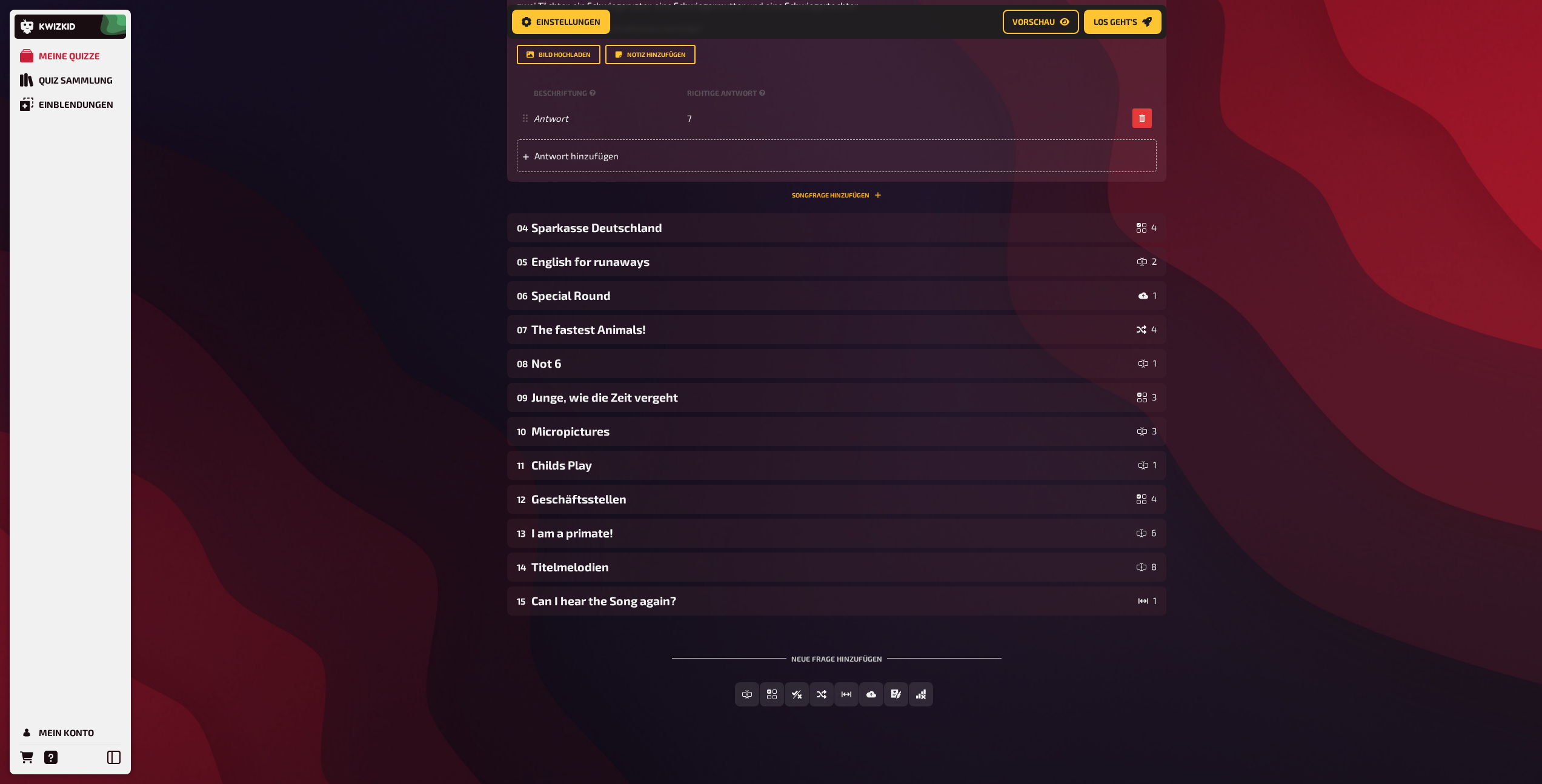
click at [828, 197] on button "Songfrage hinzufügen" at bounding box center [836, 195] width 89 height 8
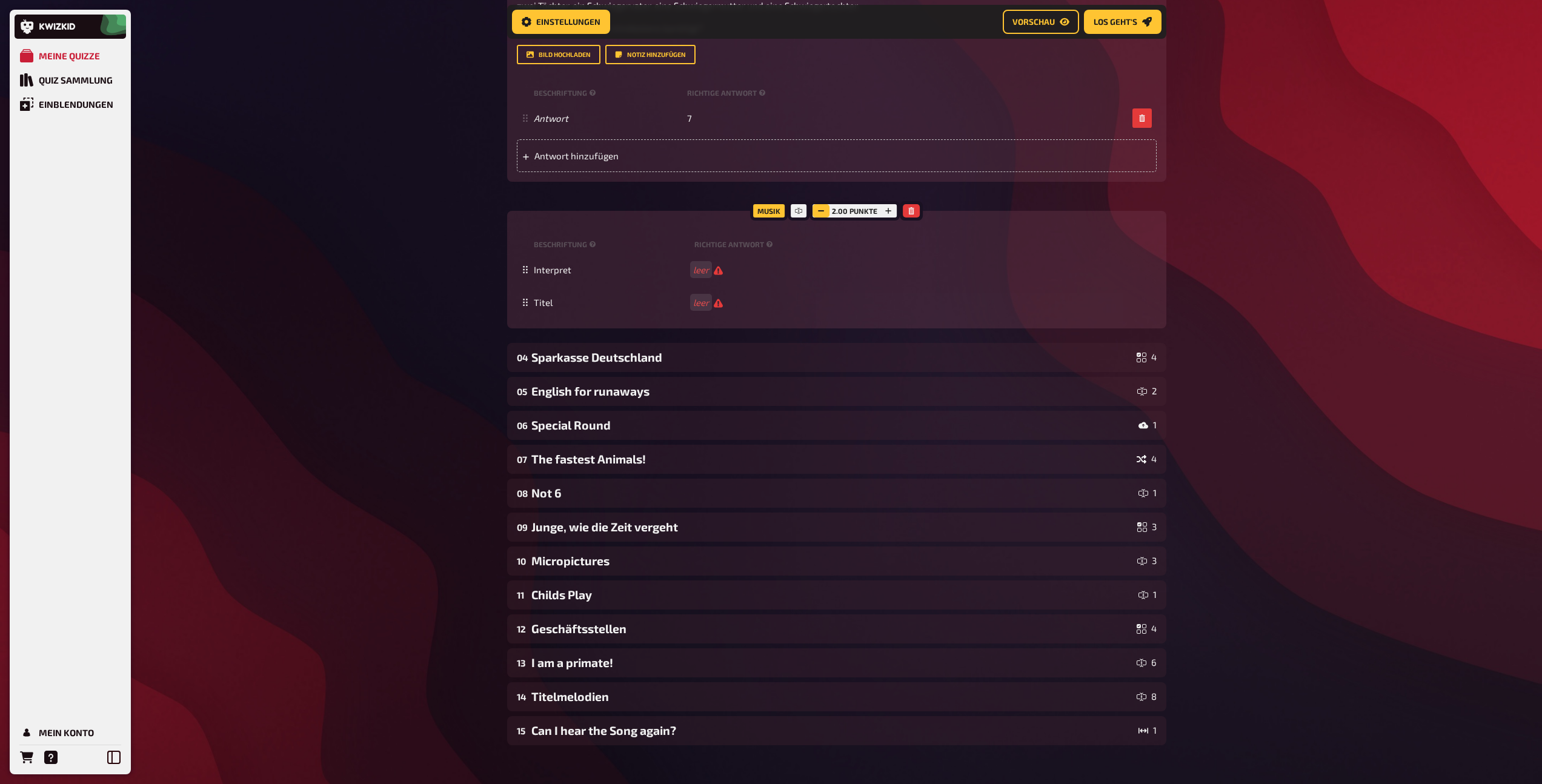
click at [827, 208] on button "button" at bounding box center [820, 210] width 17 height 13
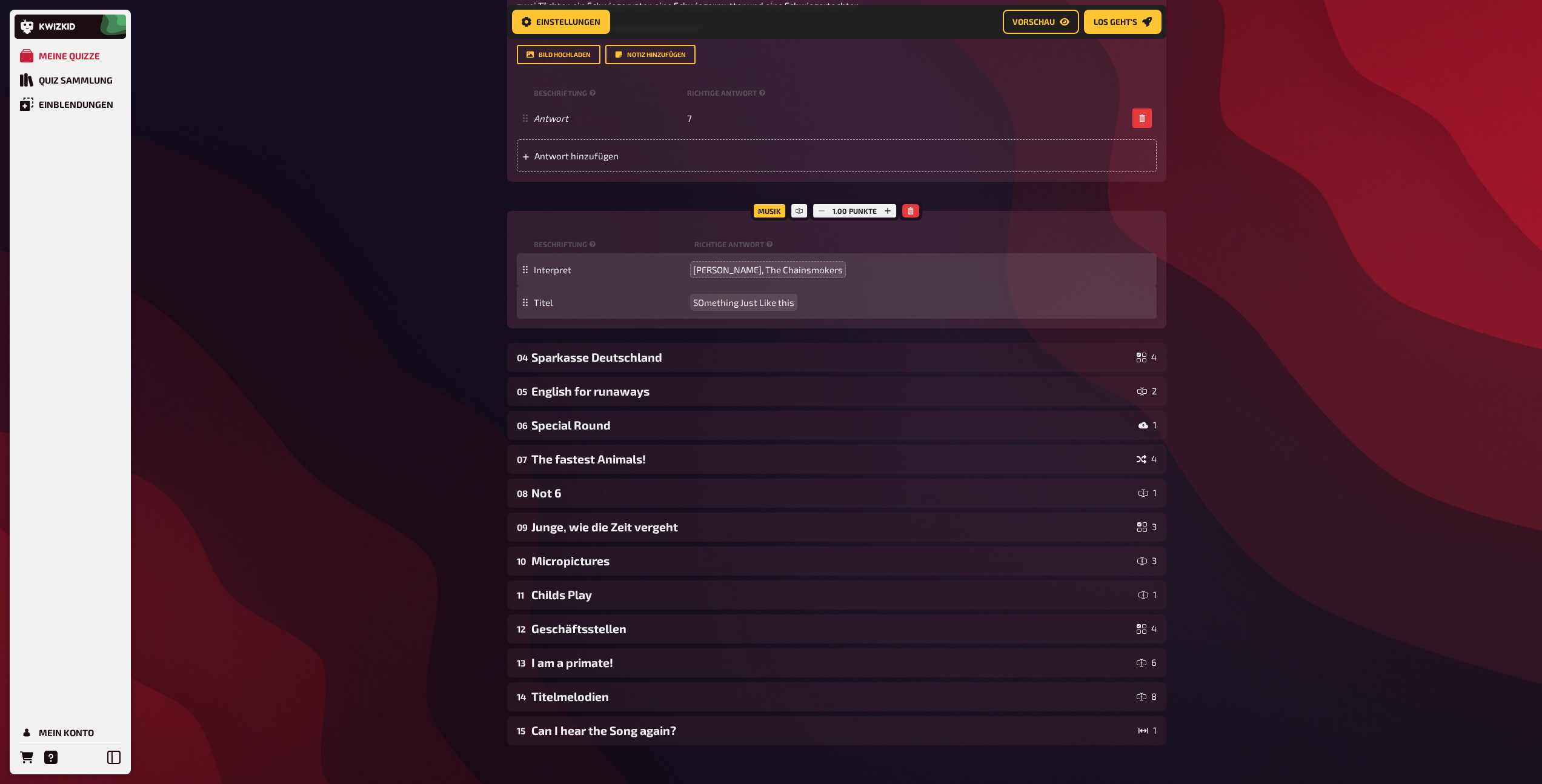
click at [702, 300] on span "SOmething Just Like this" at bounding box center [743, 302] width 101 height 11
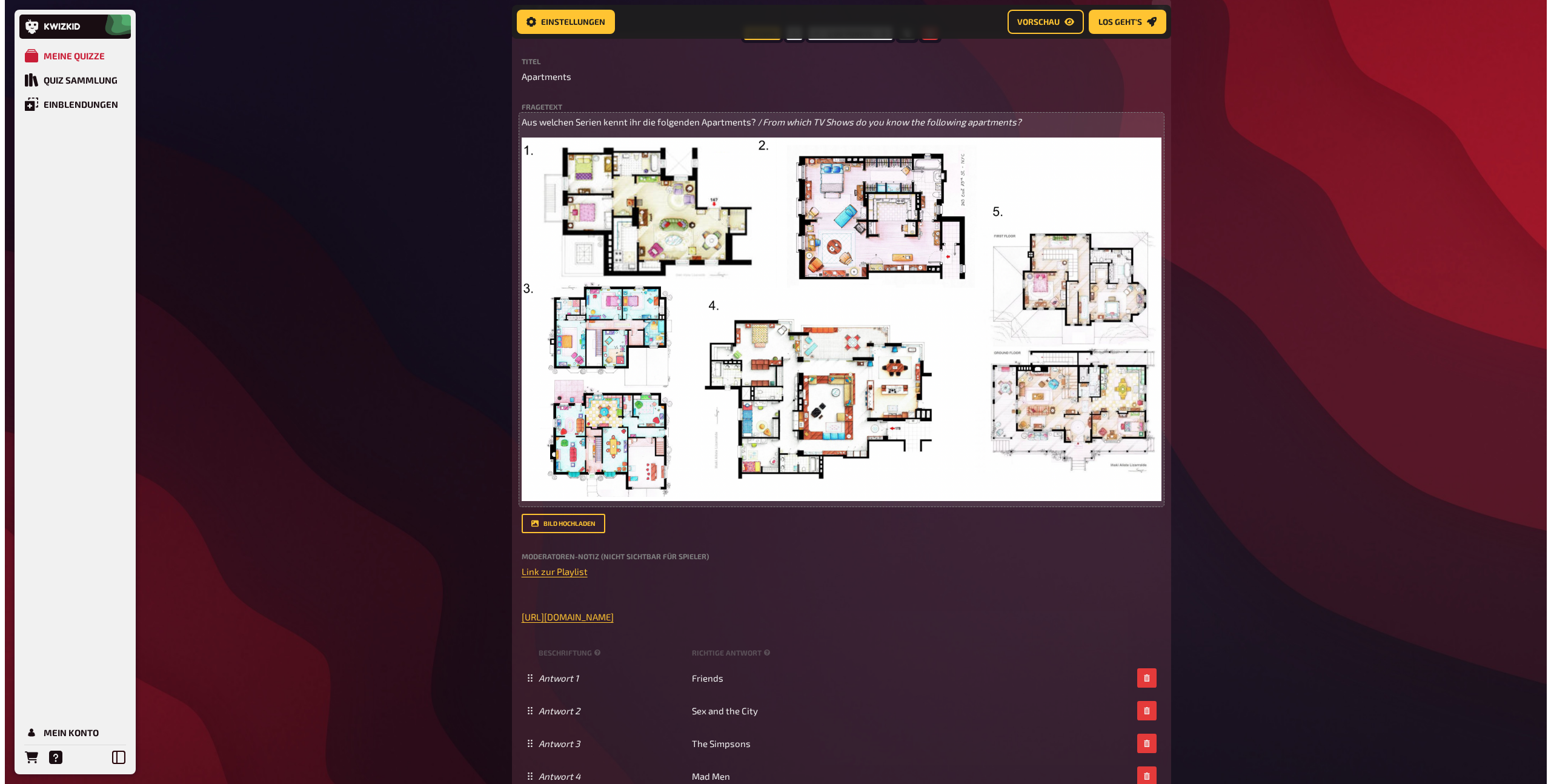
scroll to position [168, 0]
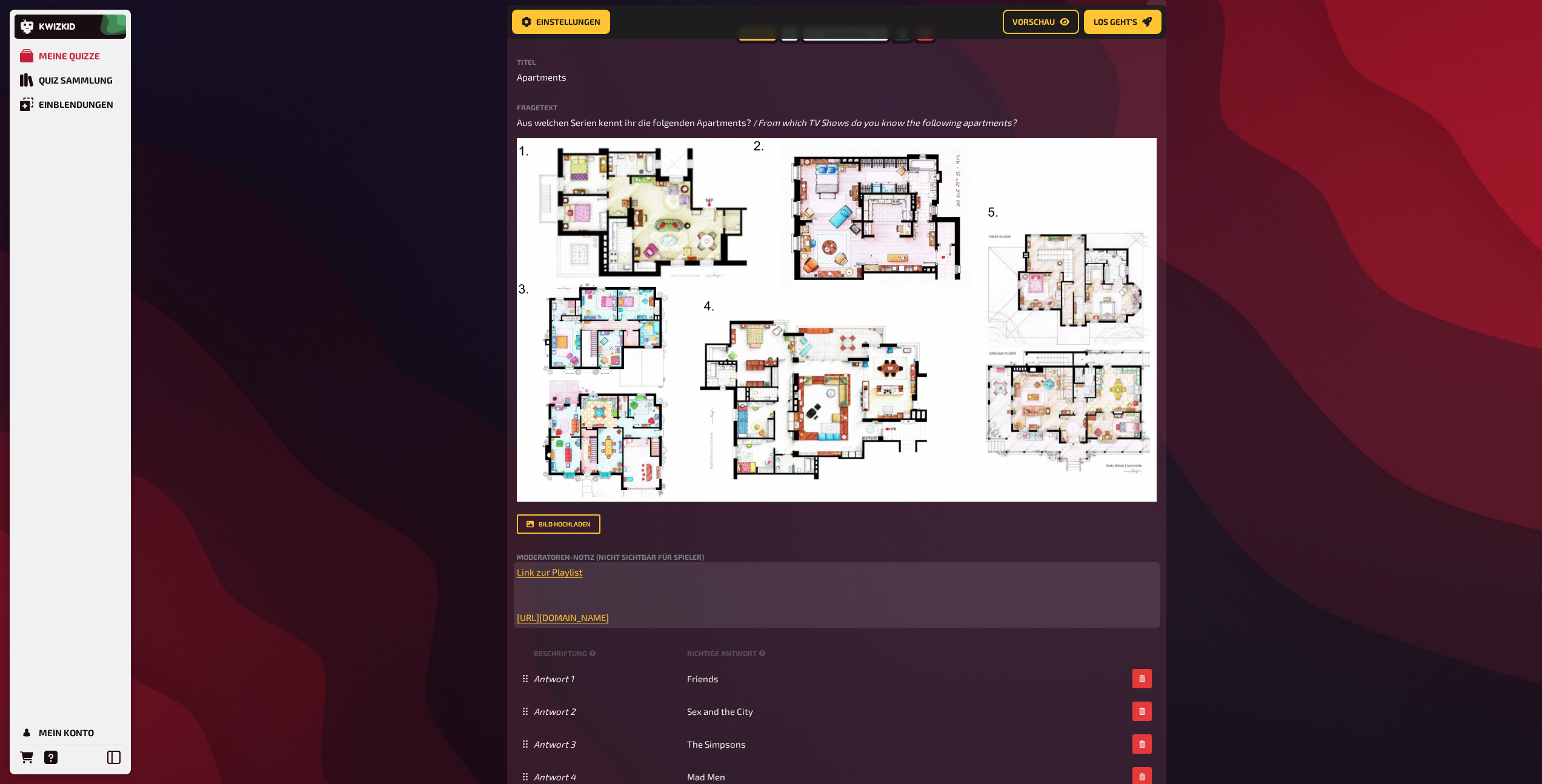
click at [656, 581] on div "﻿ Link zur Playlist ﻿ ﻿ ﻿ https://open.spotify.com/playlist/3fmQ1wXZPwv1CkO93s4…" at bounding box center [836, 594] width 640 height 59
drag, startPoint x: 605, startPoint y: 573, endPoint x: 489, endPoint y: 570, distance: 116.0
click at [602, 551] on icon "button" at bounding box center [605, 548] width 8 height 8
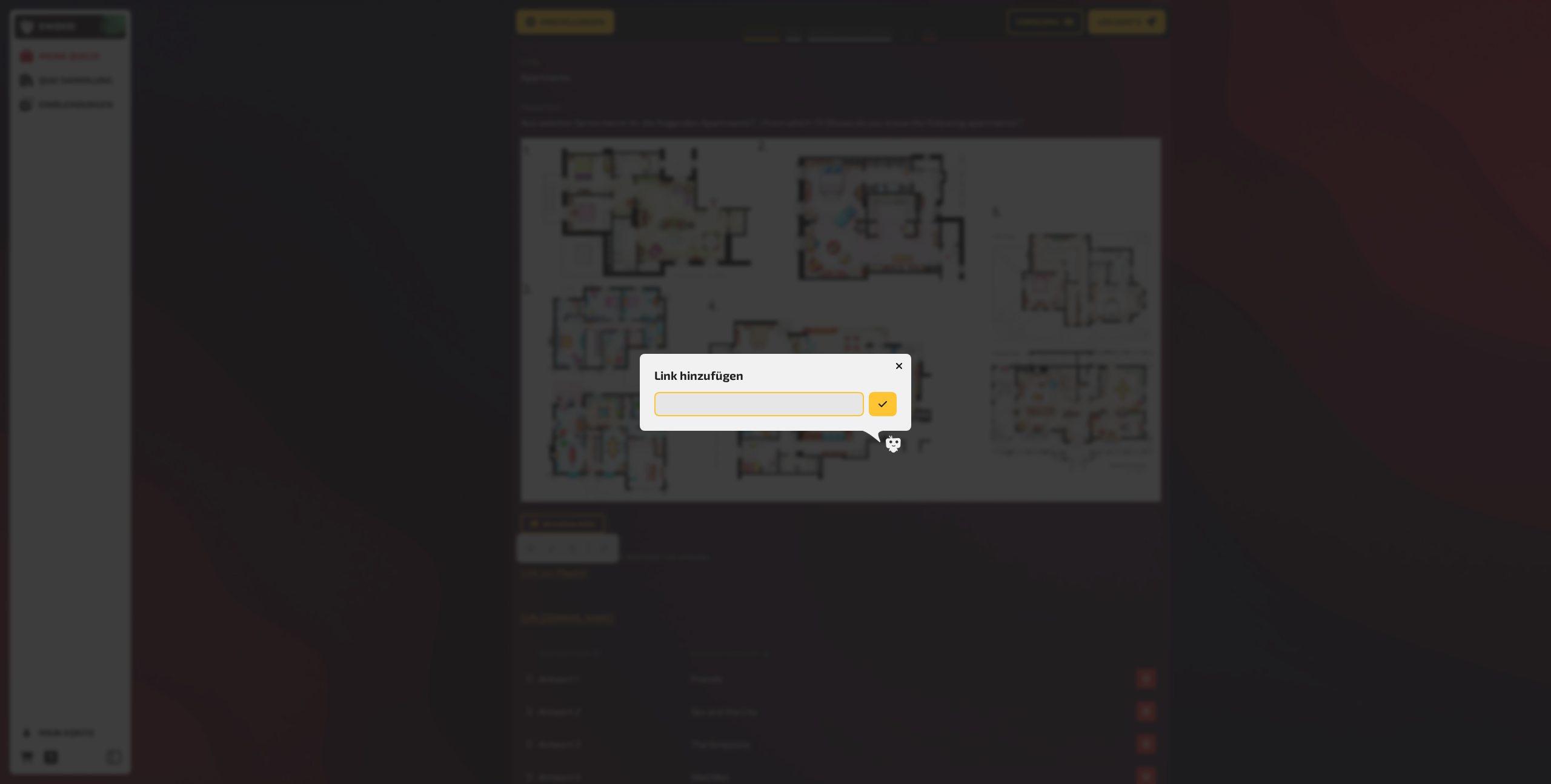
click at [712, 408] on input "url" at bounding box center [759, 403] width 210 height 24
paste input "https://open.spotify.com/playlist/24UEFjoZ9kgAoL6ylV0ONT?si=b7c2b42f3fd847f4"
type input "https://open.spotify.com/playlist/24UEFjoZ9kgAoL6ylV0ONT?si=b7c2b42f3fd847f4"
click at [895, 396] on button "submit" at bounding box center [883, 403] width 27 height 24
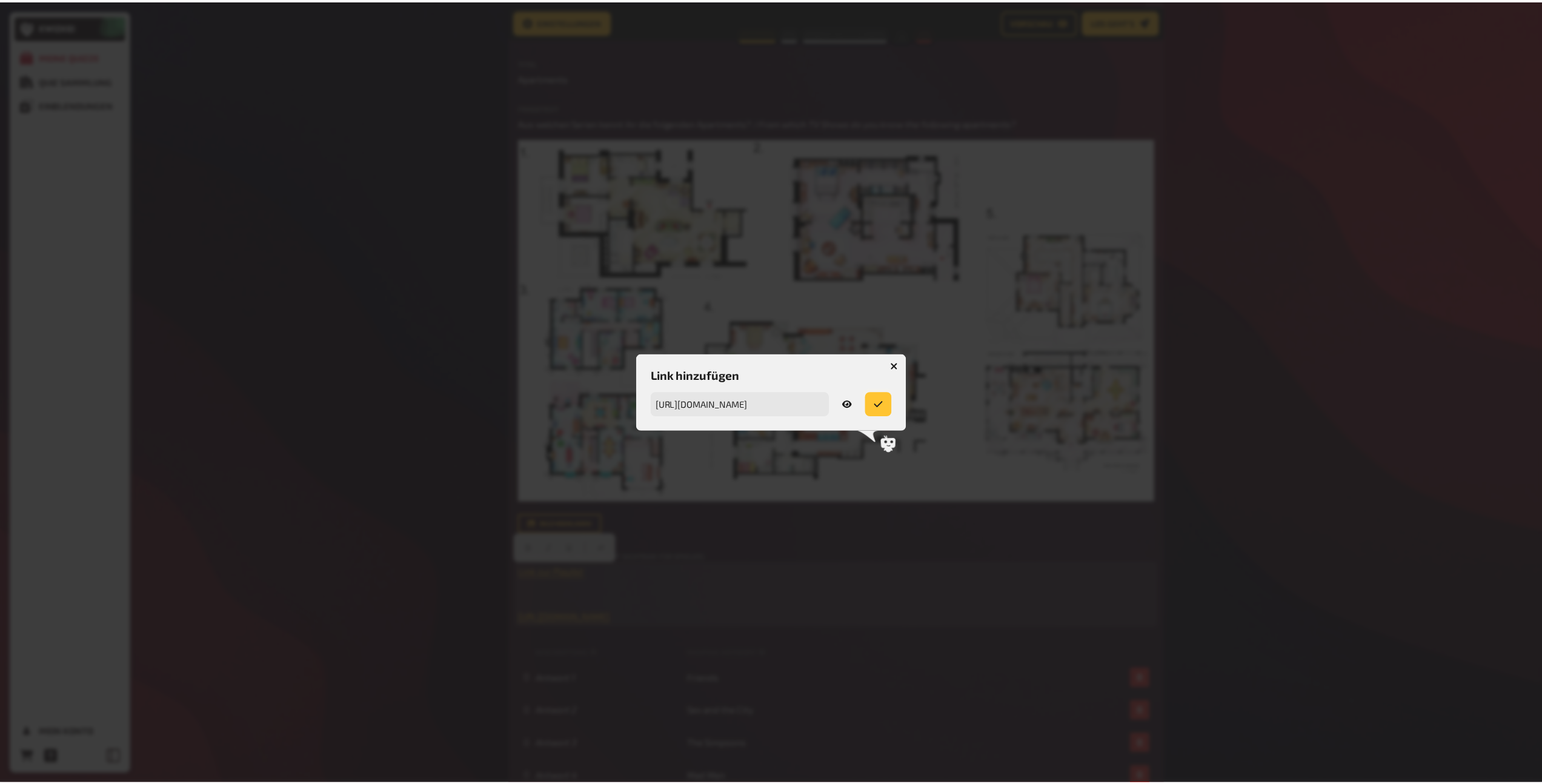
scroll to position [0, 0]
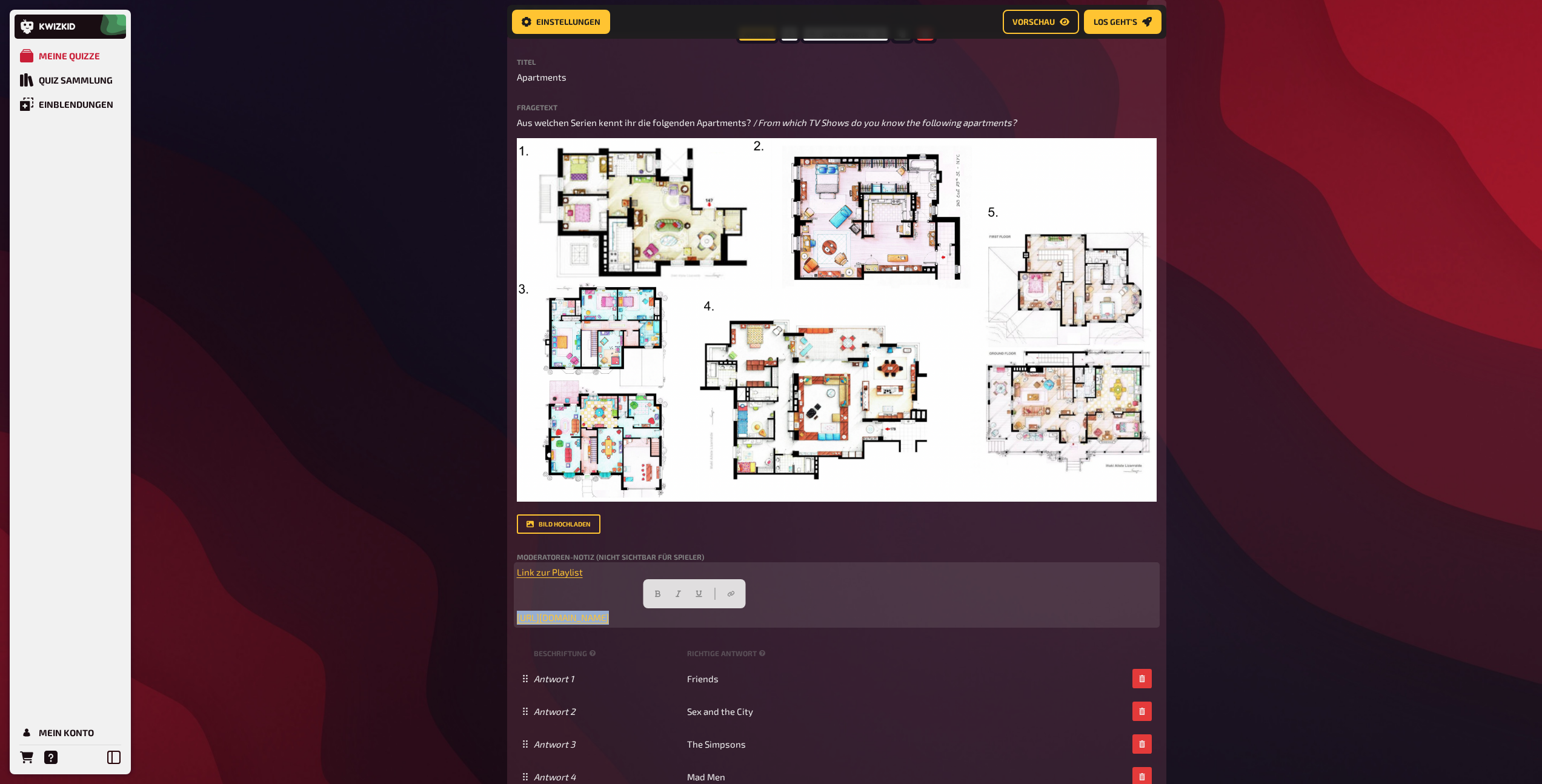
drag, startPoint x: 903, startPoint y: 622, endPoint x: 510, endPoint y: 614, distance: 393.1
click at [510, 614] on div "Wissen 5.00 Punkte Titel Apartments Fragetext Aus welchen Serien kennt ihr die …" at bounding box center [836, 453] width 659 height 839
click at [917, 621] on p "﻿ ﻿ https://open.spotify.com/playlist/3fmQ1wXZPwv1CkO93s4xQp?si=f5fd830d32da4f5…" at bounding box center [836, 618] width 640 height 14
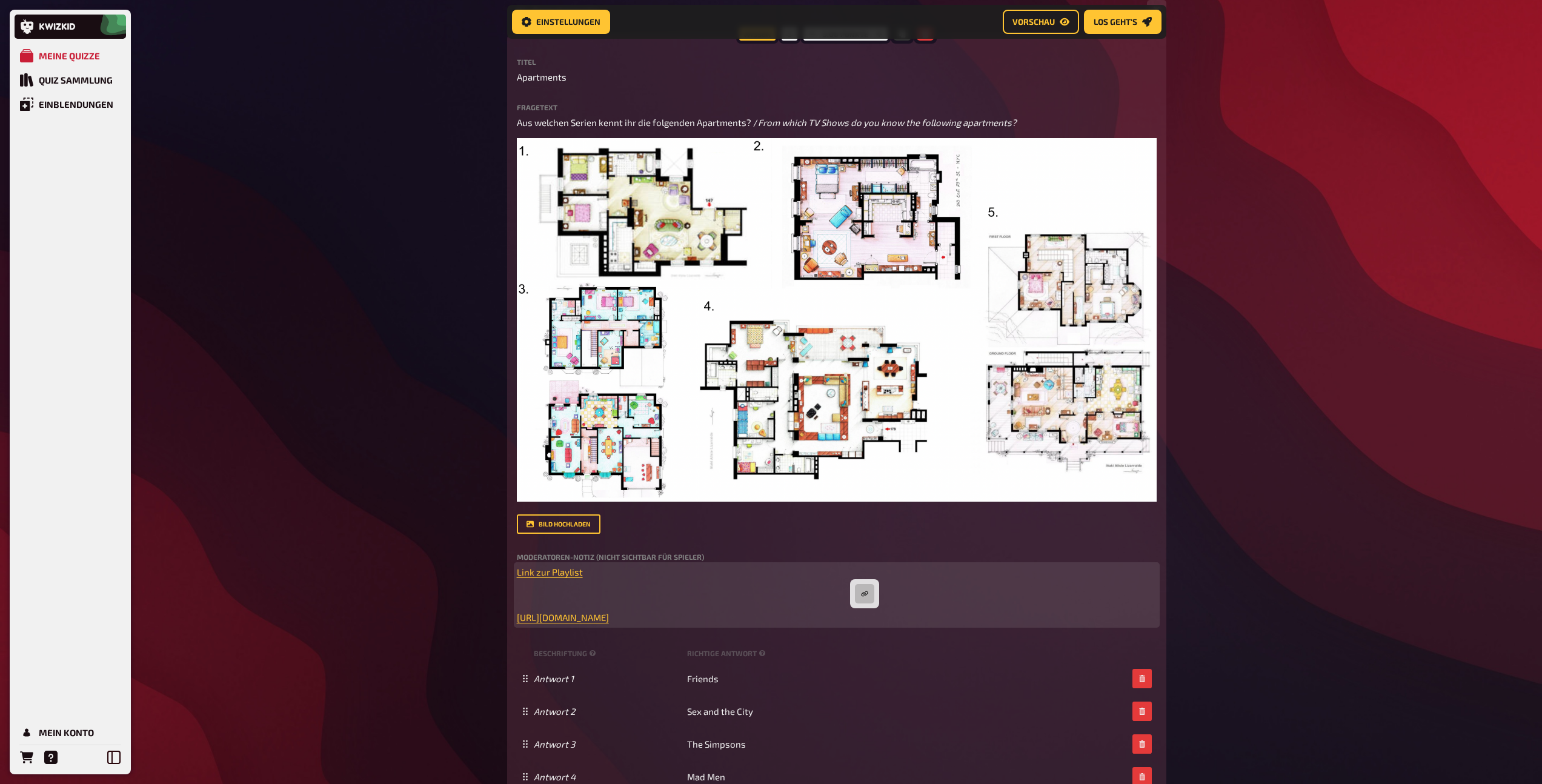
click at [623, 585] on div "﻿ Link zur Playlist ﻿ ﻿ ﻿ https://open.spotify.com/playlist/24UEFjoZ9kgAoL6ylV0…" at bounding box center [836, 594] width 640 height 59
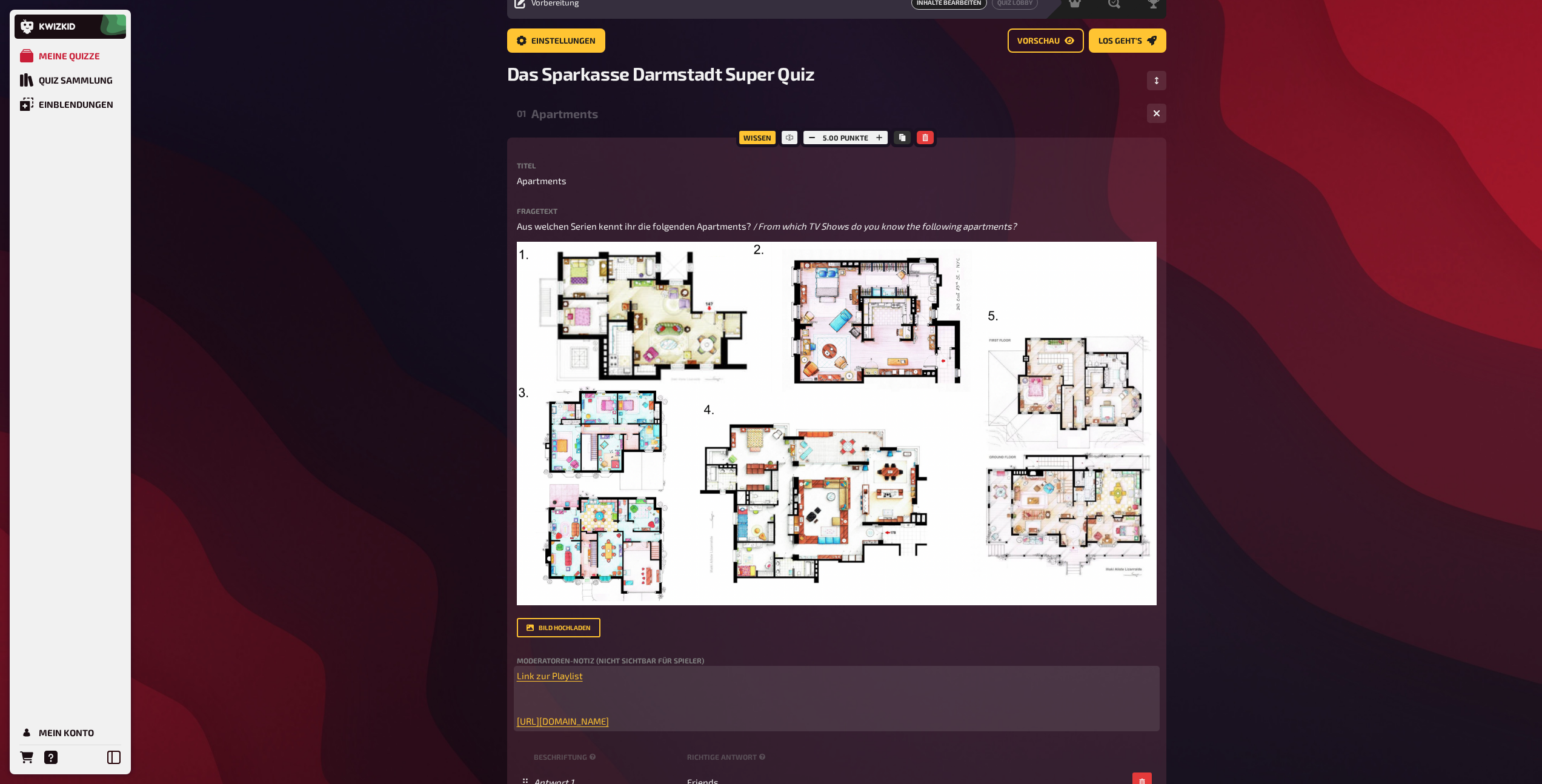
scroll to position [54, 0]
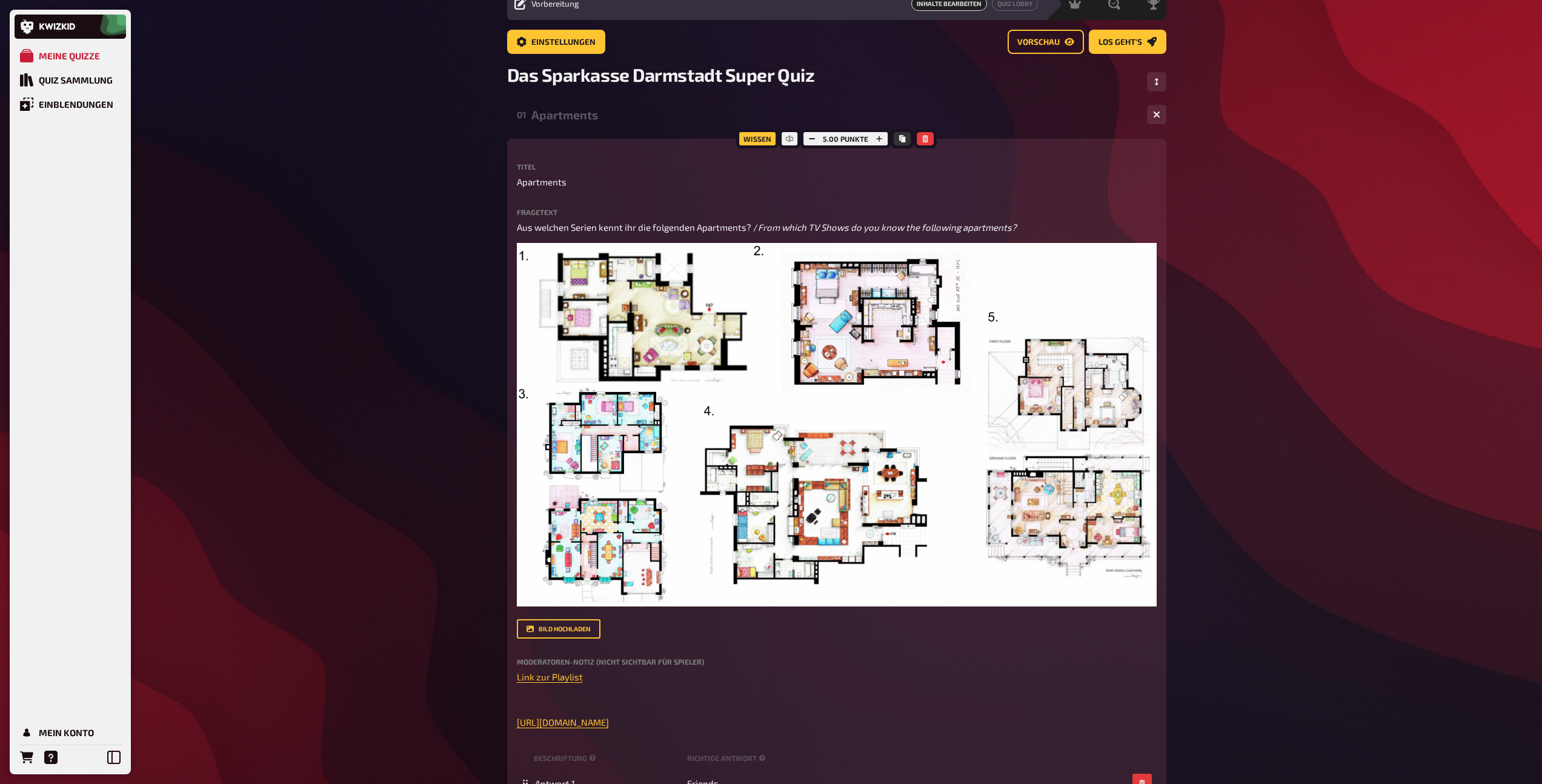
click at [570, 119] on div "Apartments" at bounding box center [834, 115] width 606 height 14
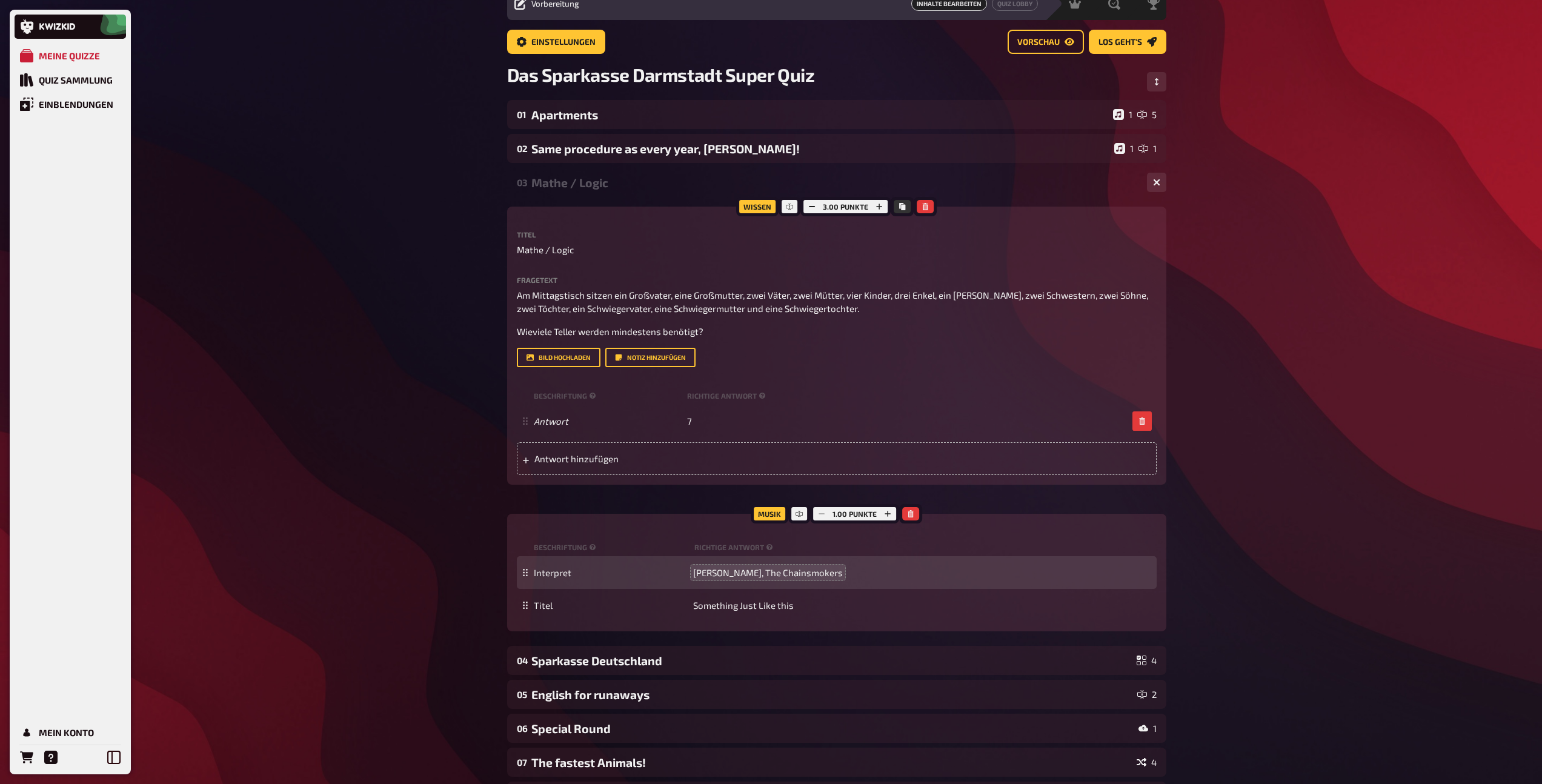
click at [620, 192] on div "03 Mathe / Logic 1 1" at bounding box center [836, 182] width 659 height 29
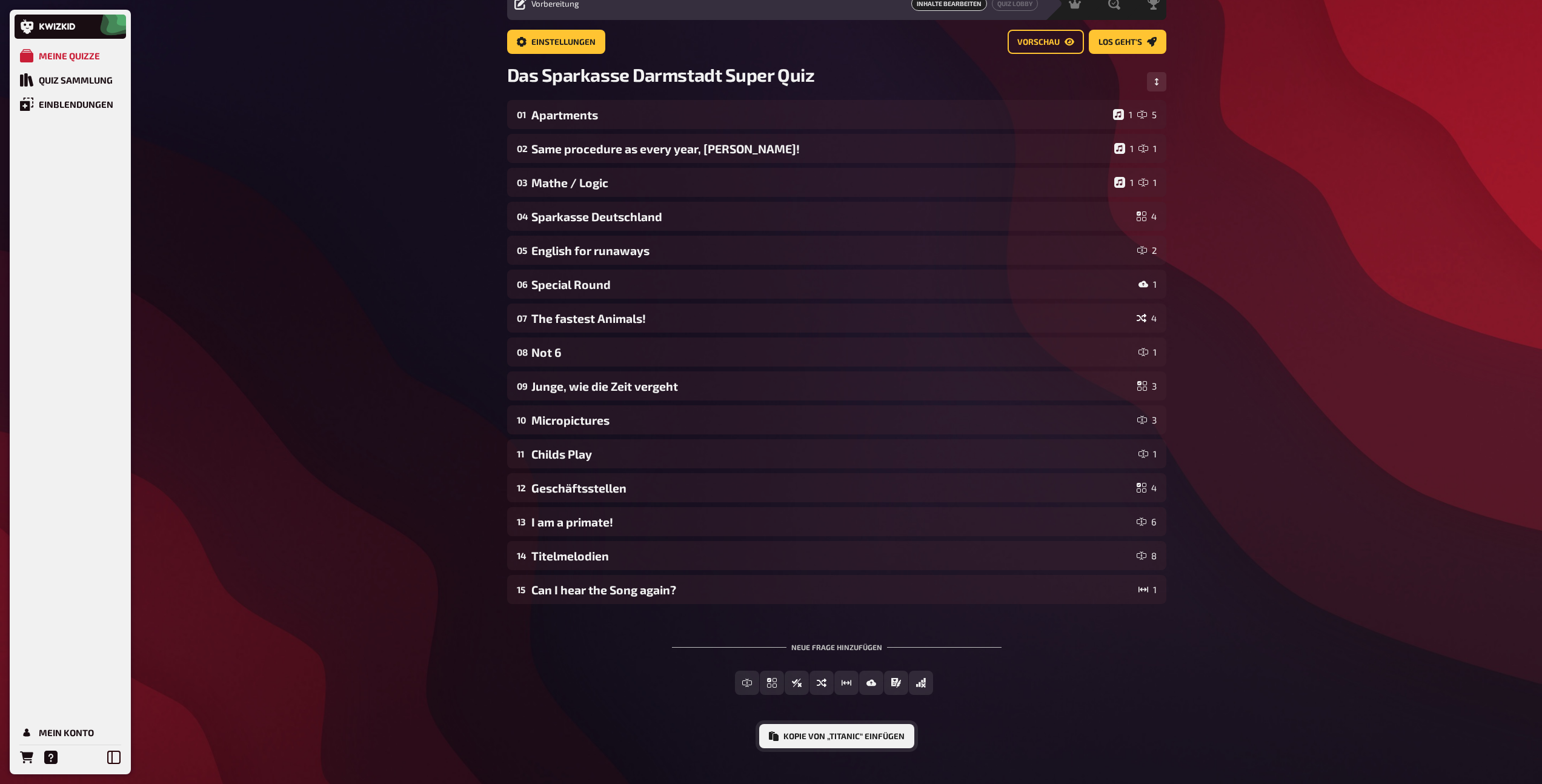
click at [869, 735] on button "Kopie von „Titanic“ einfügen" at bounding box center [837, 735] width 155 height 24
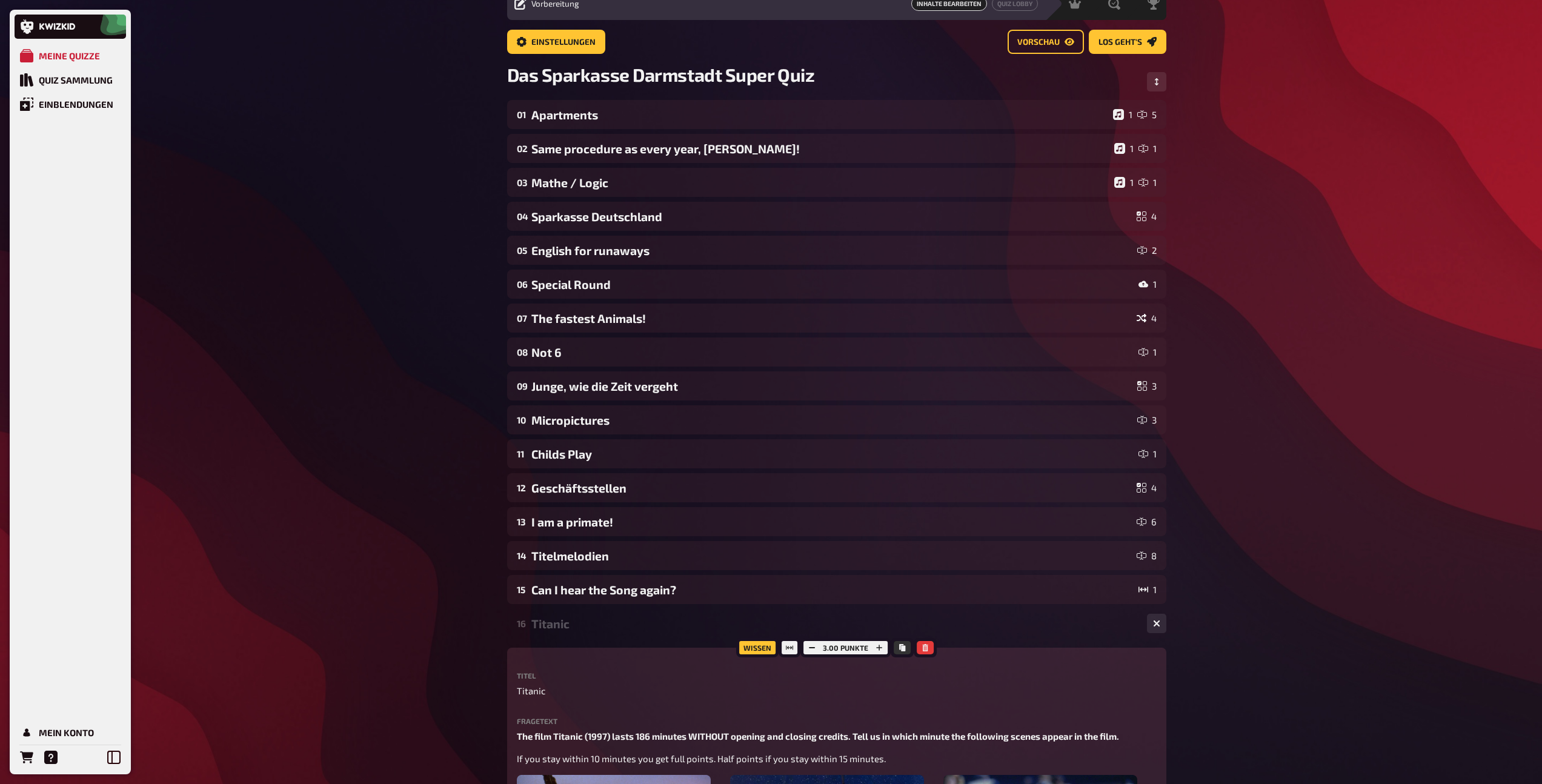
click at [622, 633] on div "16 Titanic 3" at bounding box center [836, 623] width 659 height 29
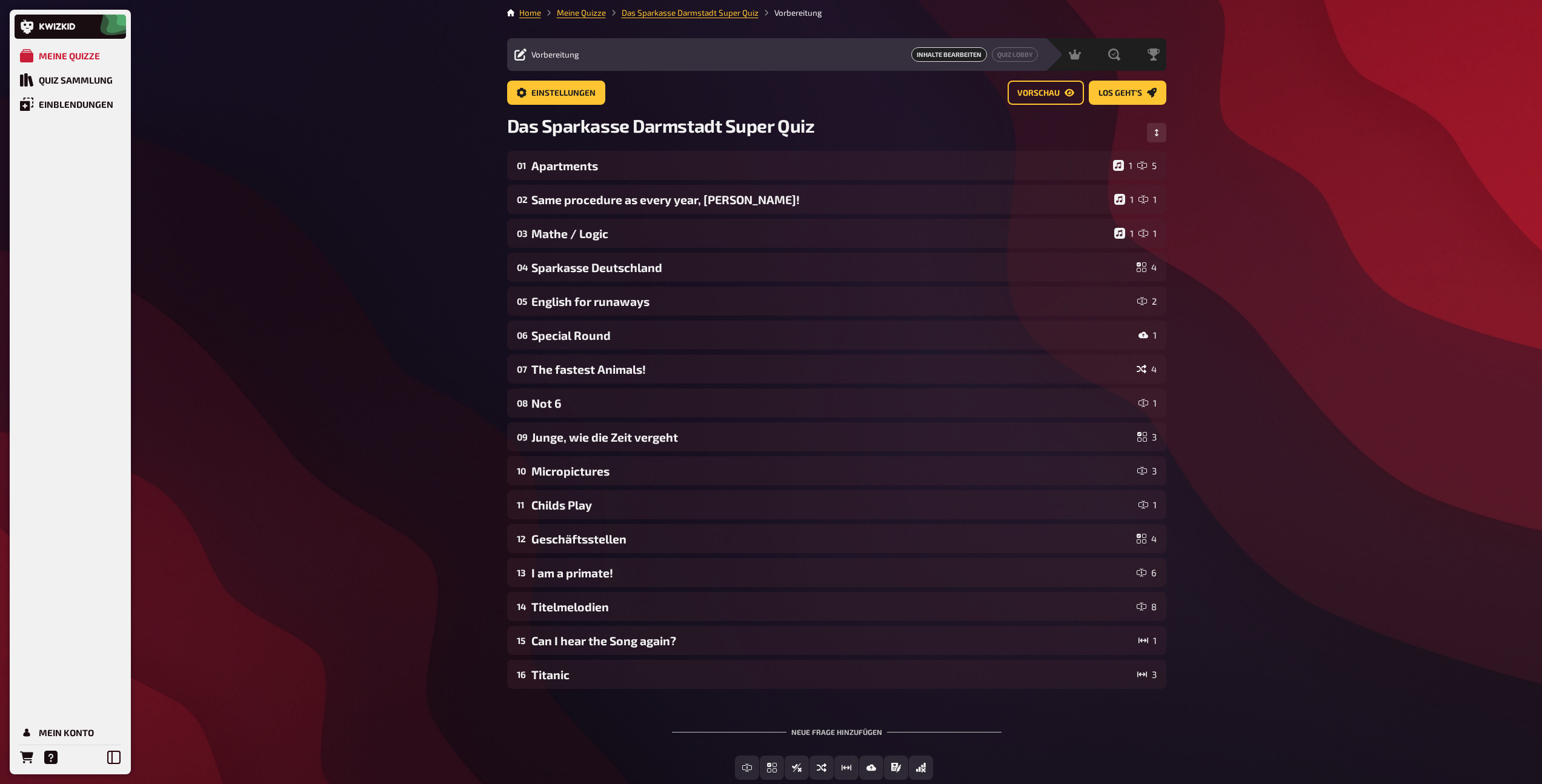
scroll to position [0, 0]
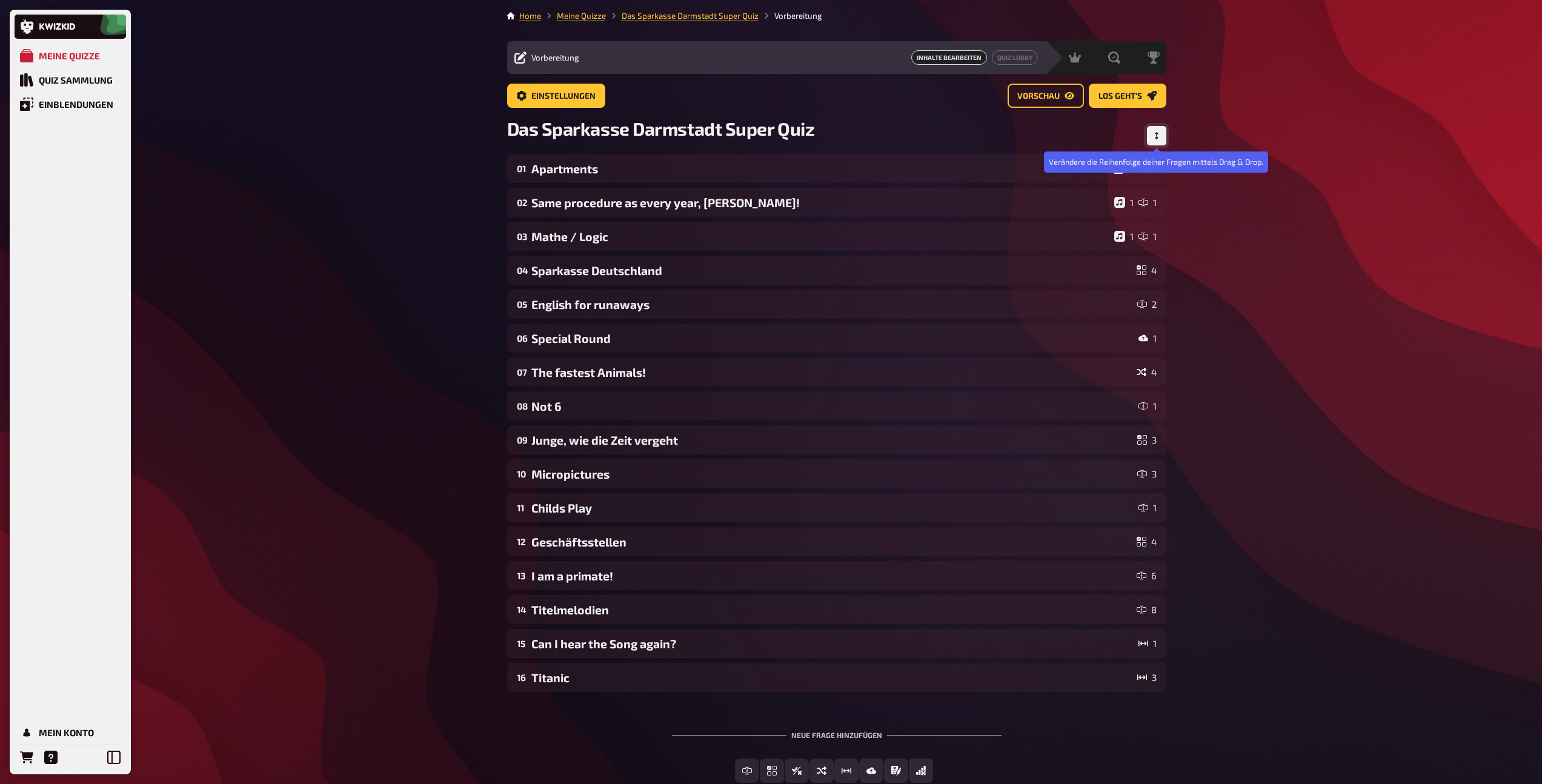
click at [1152, 135] on button "Reihenfolge anpassen" at bounding box center [1156, 135] width 19 height 19
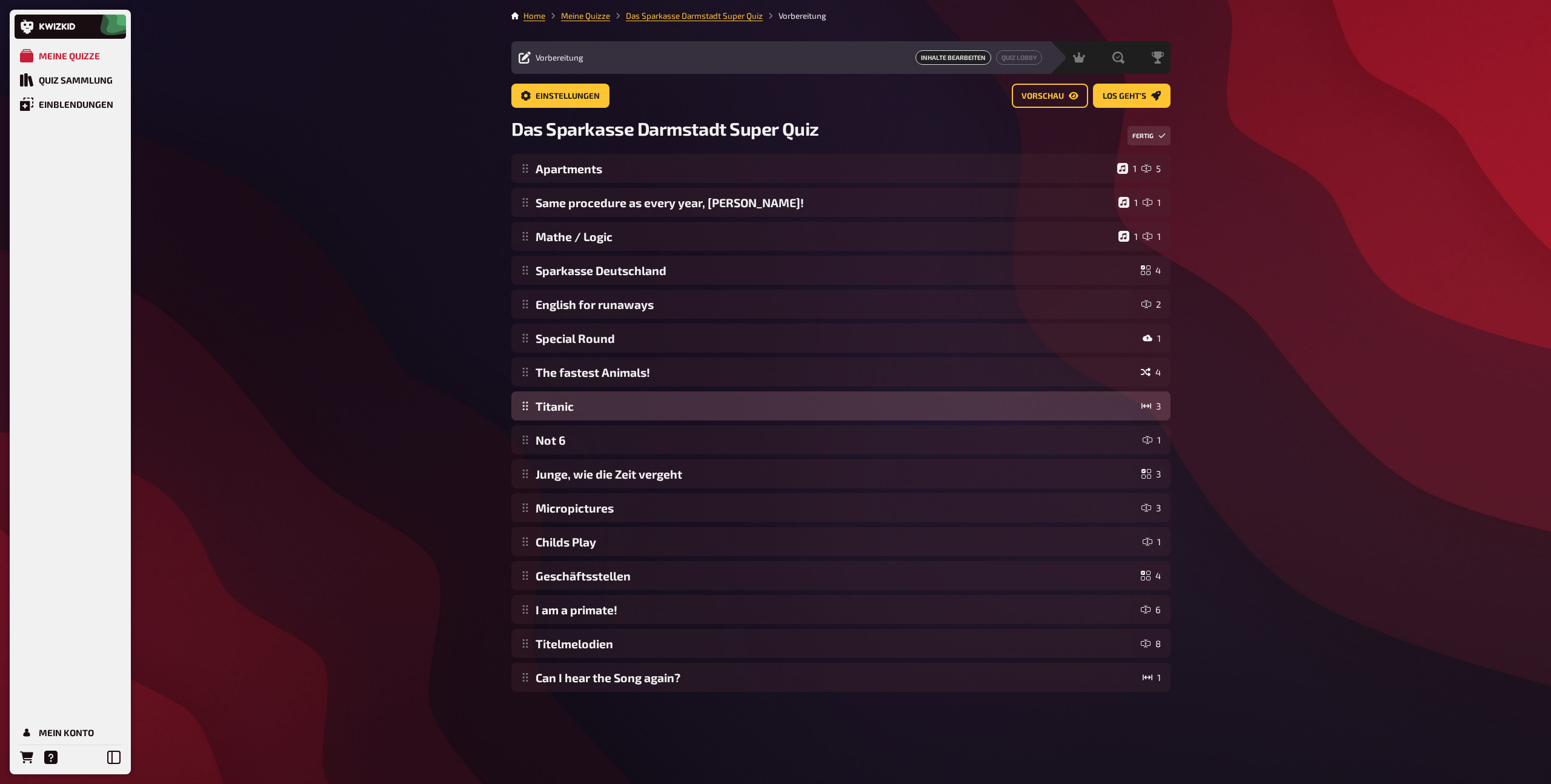
drag, startPoint x: 522, startPoint y: 677, endPoint x: 538, endPoint y: 412, distance: 265.5
click at [538, 412] on div "Apartments 1 5 Same procedure as every year, James! 1 1 Mathe / Logic 1 1 Spark…" at bounding box center [840, 423] width 659 height 538
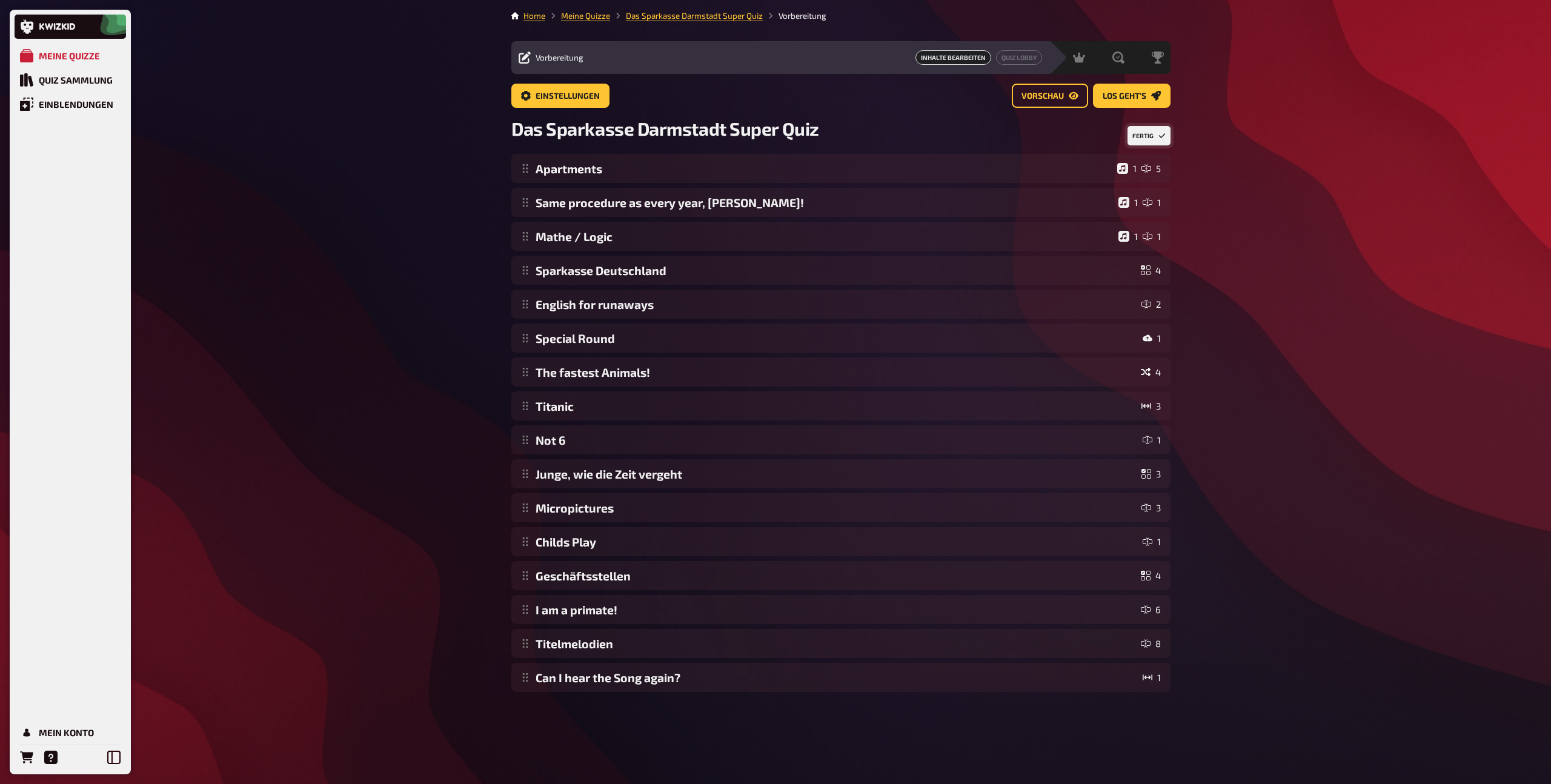
click at [1139, 141] on button "Fertig" at bounding box center [1149, 135] width 43 height 19
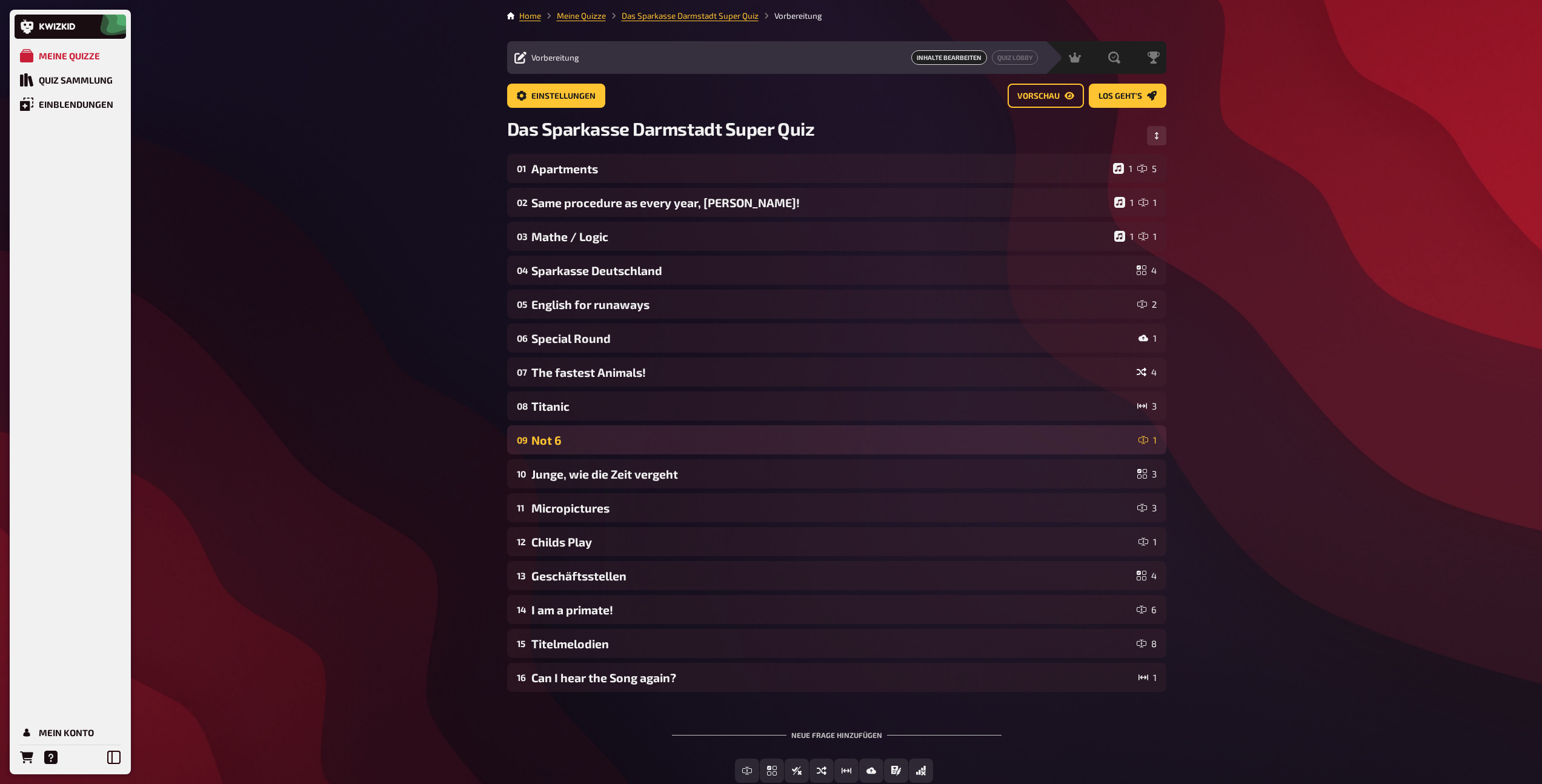
click at [697, 440] on div "Not 6" at bounding box center [832, 440] width 602 height 14
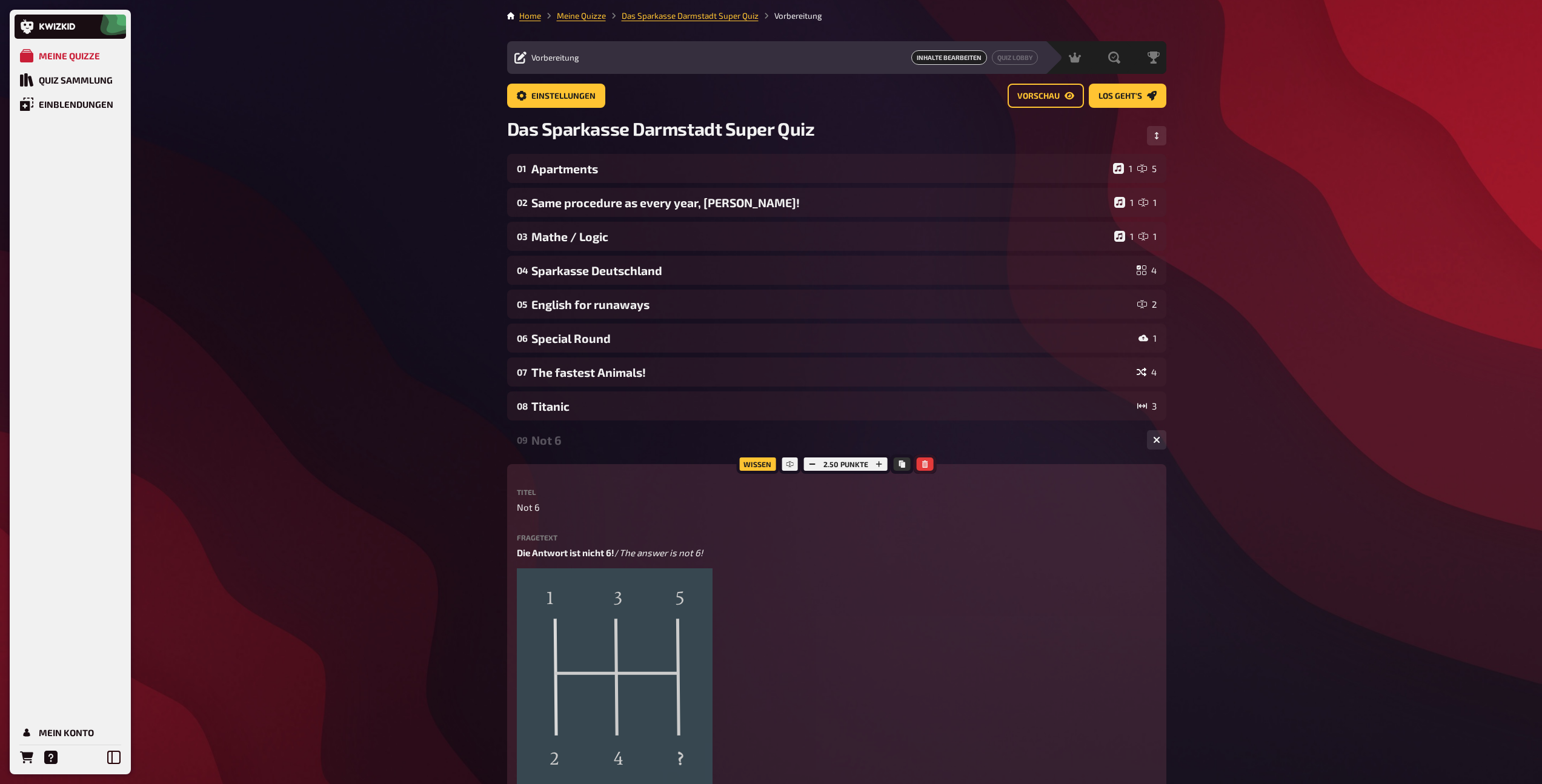
click at [926, 464] on icon "button" at bounding box center [925, 464] width 5 height 8
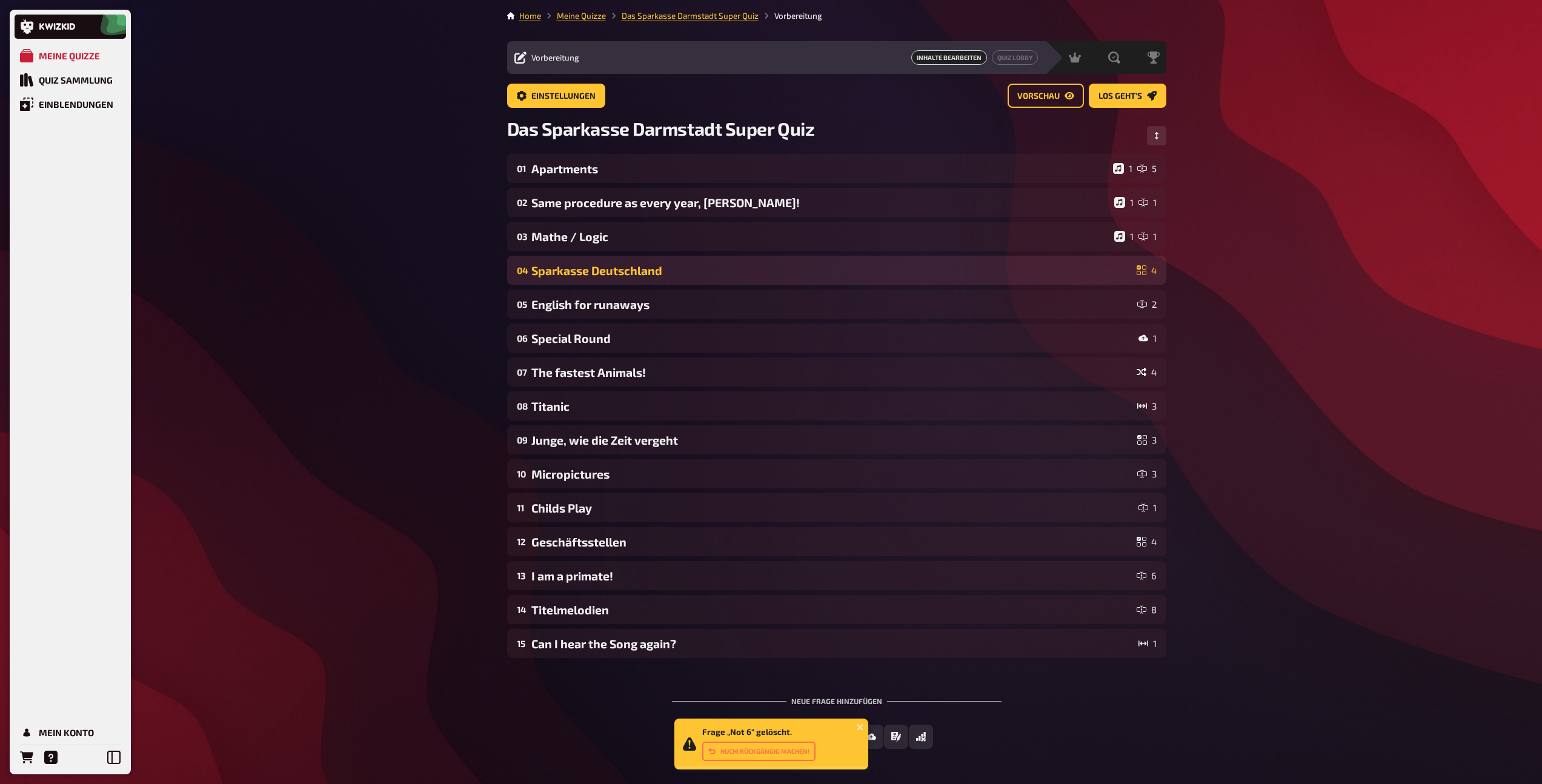
click at [750, 282] on div "04 Sparkasse Deutschland 4" at bounding box center [836, 270] width 659 height 29
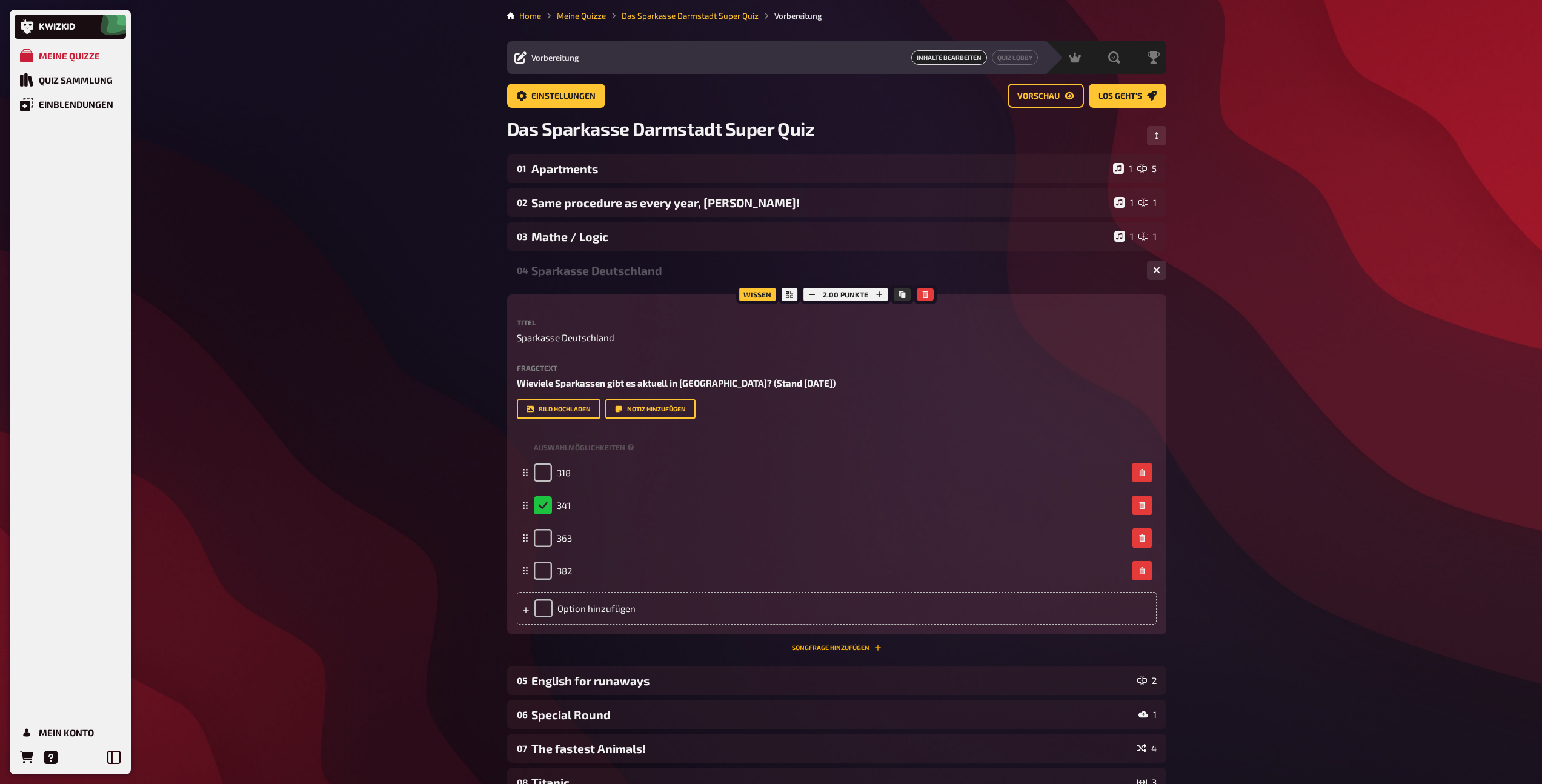
click at [818, 649] on button "Songfrage hinzufügen" at bounding box center [836, 647] width 89 height 8
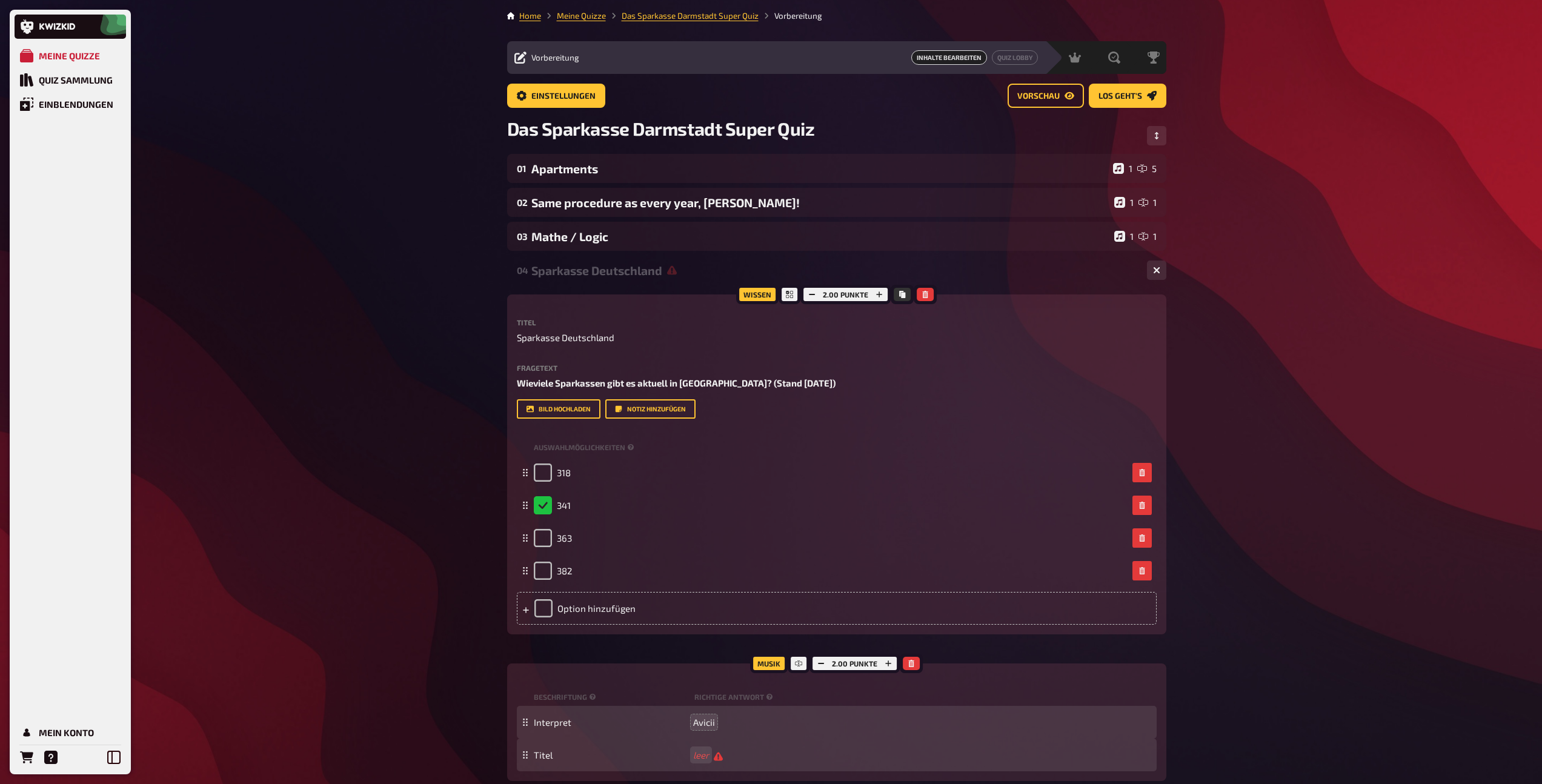
click at [703, 764] on div "Titel leer" at bounding box center [836, 755] width 640 height 33
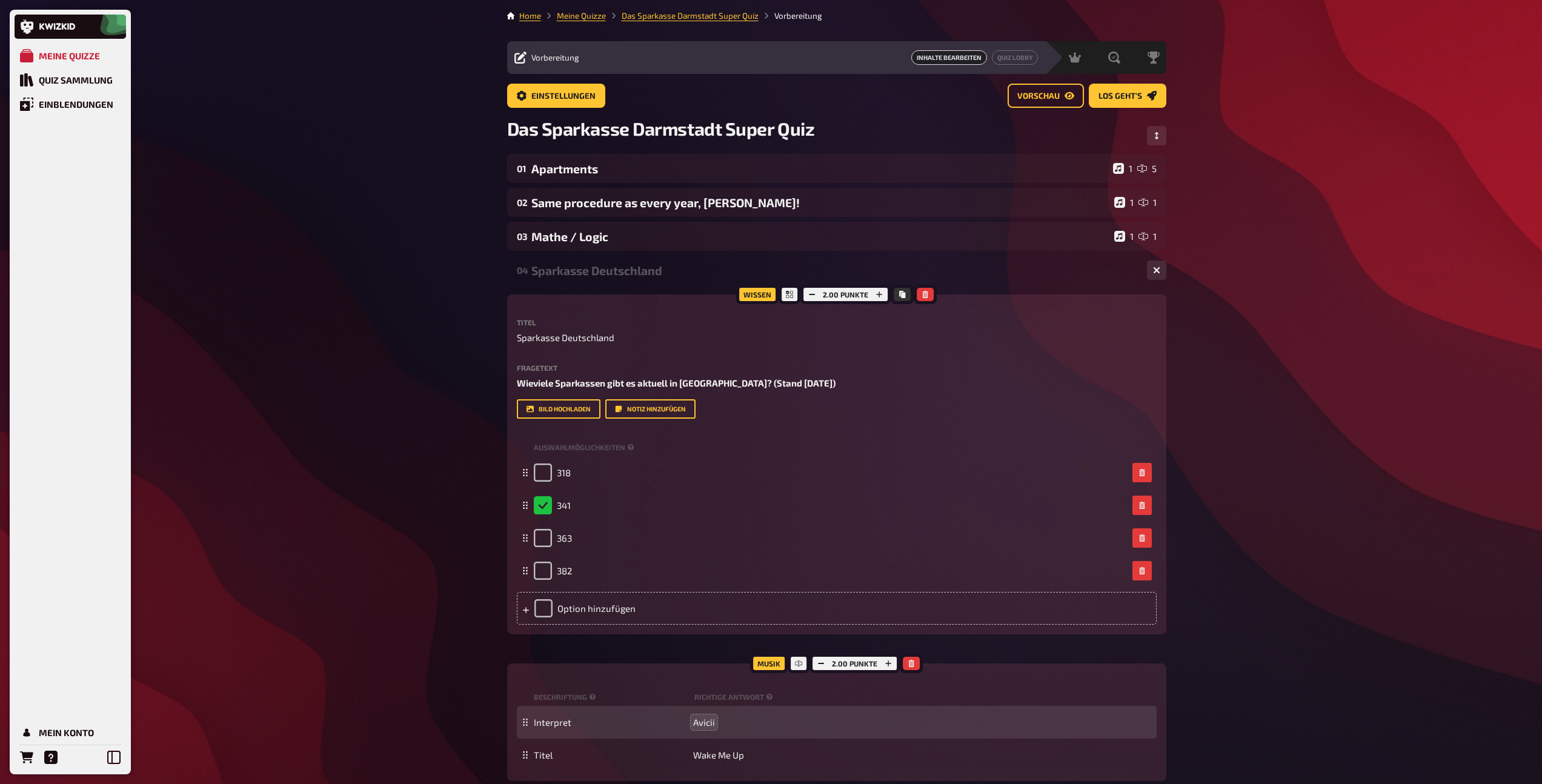
click at [618, 258] on div "04 Sparkasse Deutschland 1 4" at bounding box center [836, 270] width 659 height 29
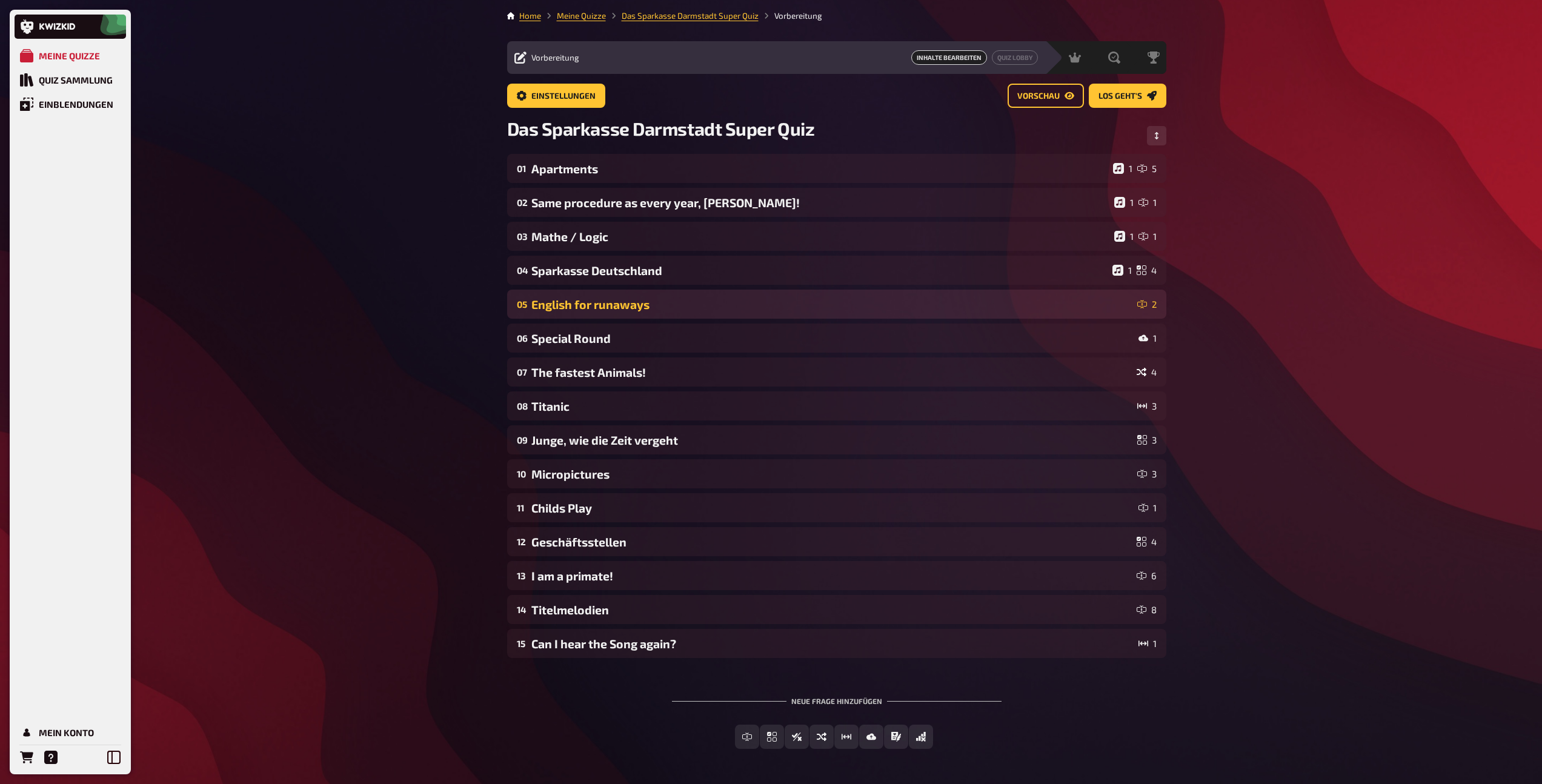
click at [618, 311] on div "05 English for runaways 2" at bounding box center [836, 304] width 659 height 29
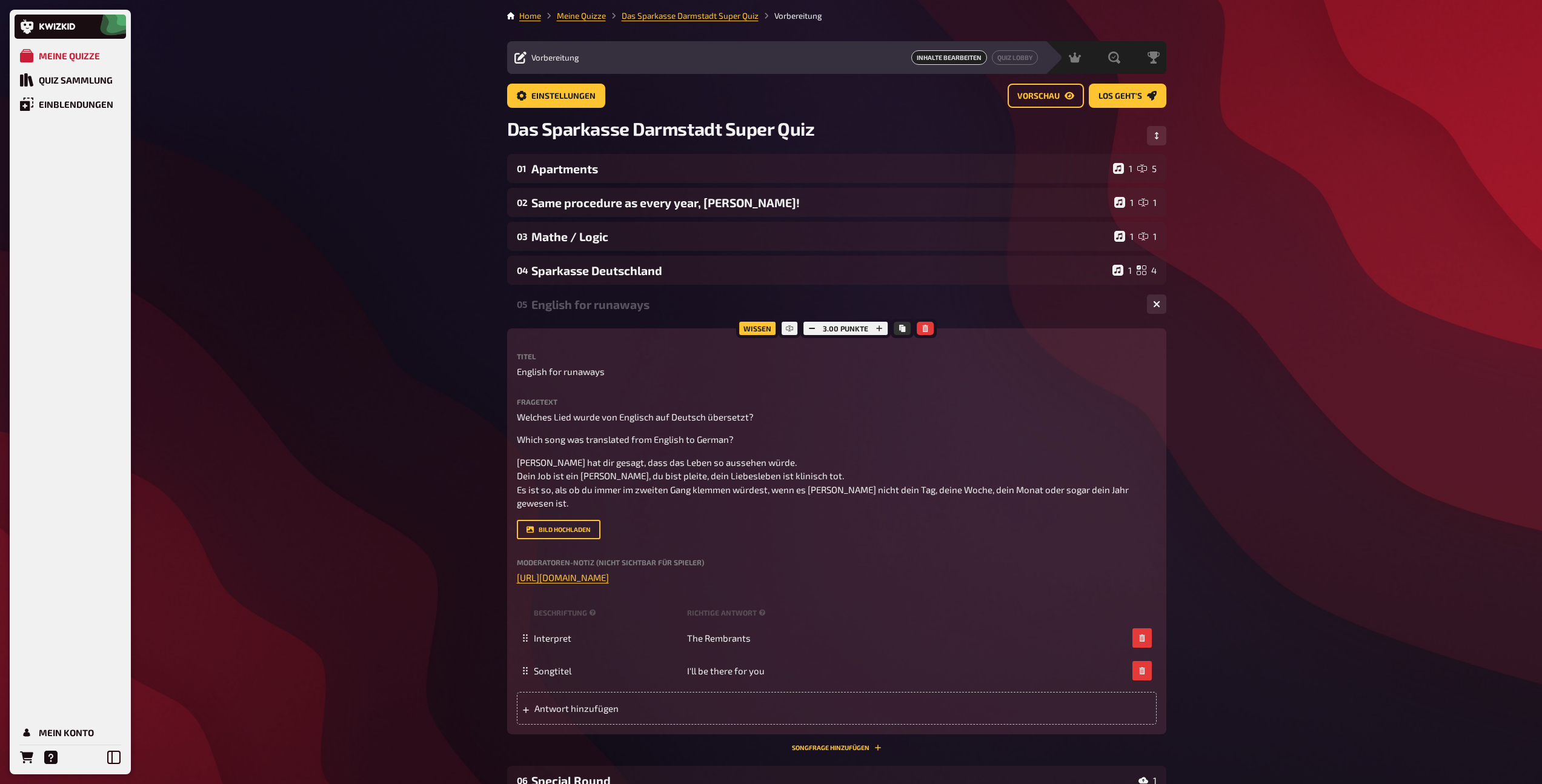
click at [618, 307] on div "English for runaways" at bounding box center [834, 304] width 606 height 14
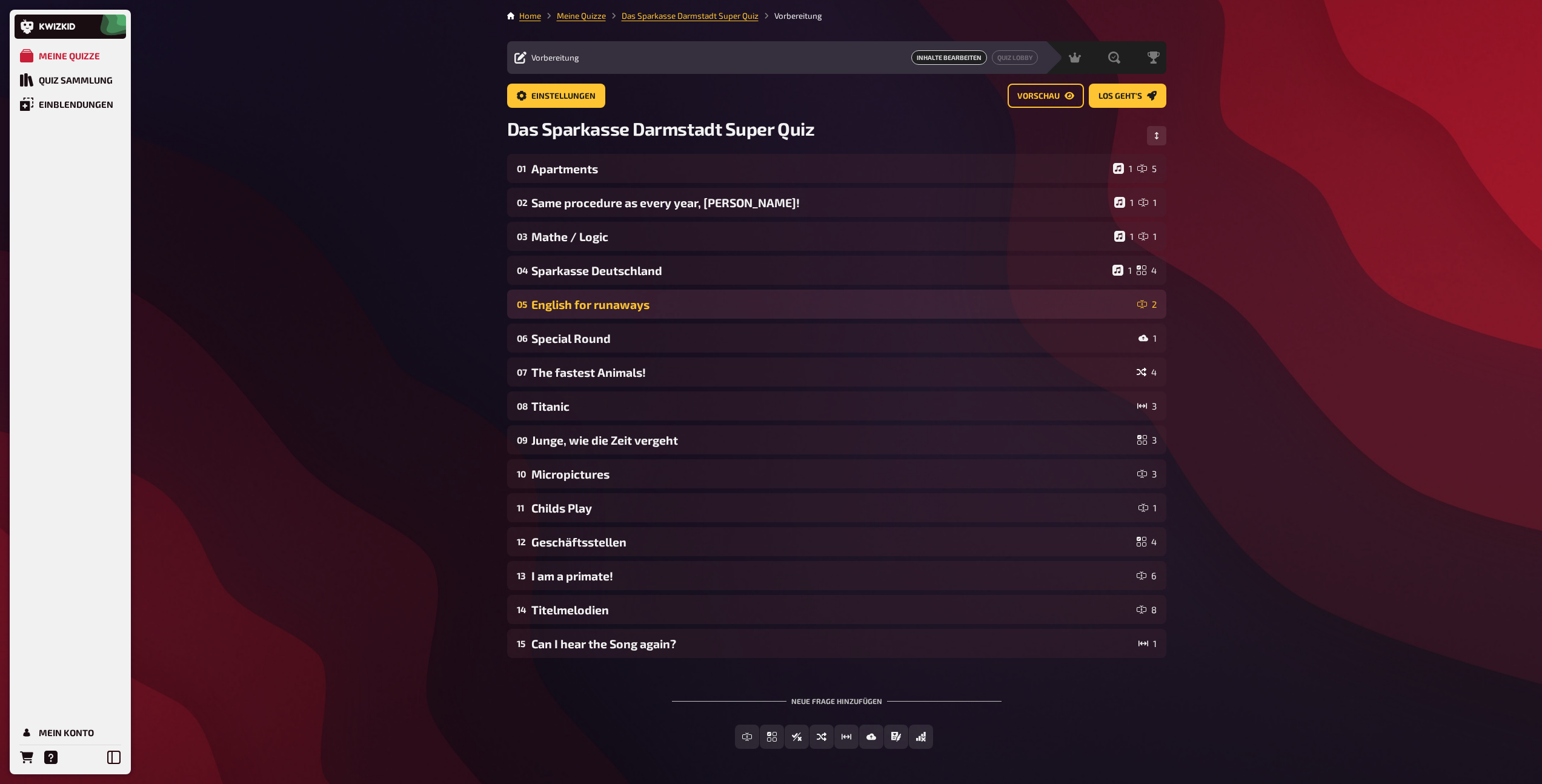
click at [618, 307] on div "English for runaways" at bounding box center [831, 304] width 601 height 14
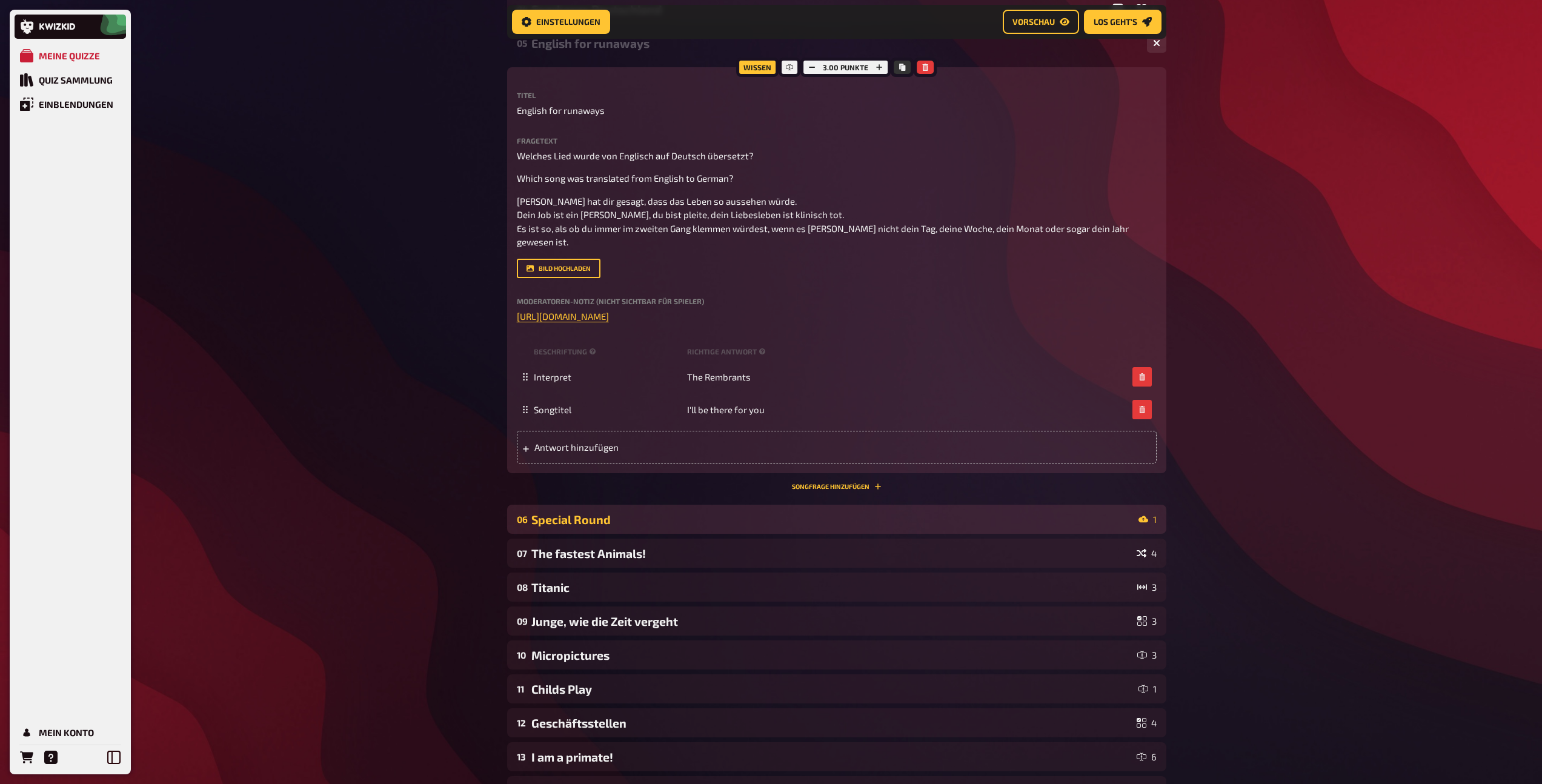
scroll to position [272, 0]
click at [813, 484] on button "Songfrage hinzufügen" at bounding box center [836, 485] width 89 height 8
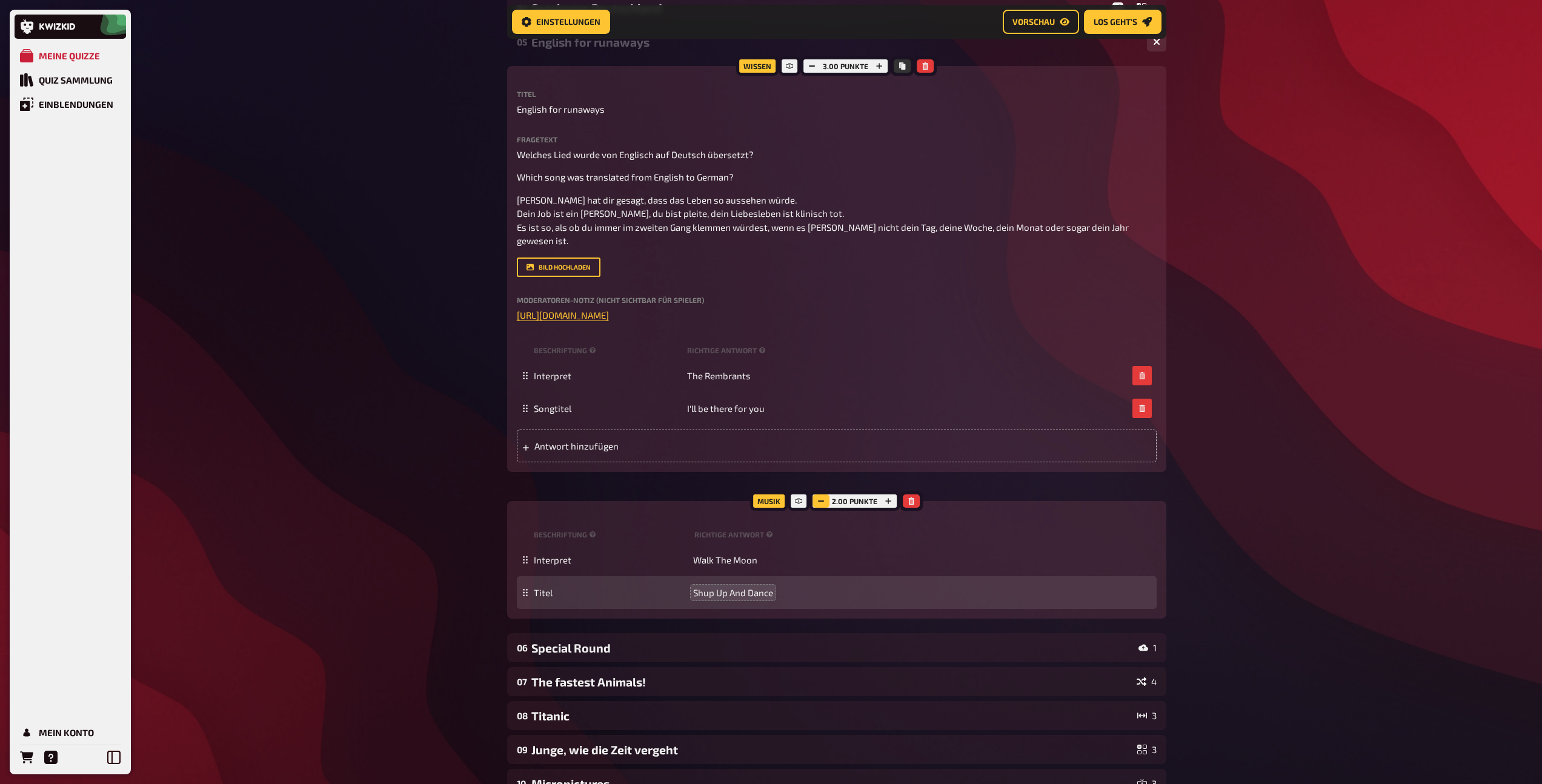
click at [823, 500] on icon "button" at bounding box center [820, 501] width 8 height 8
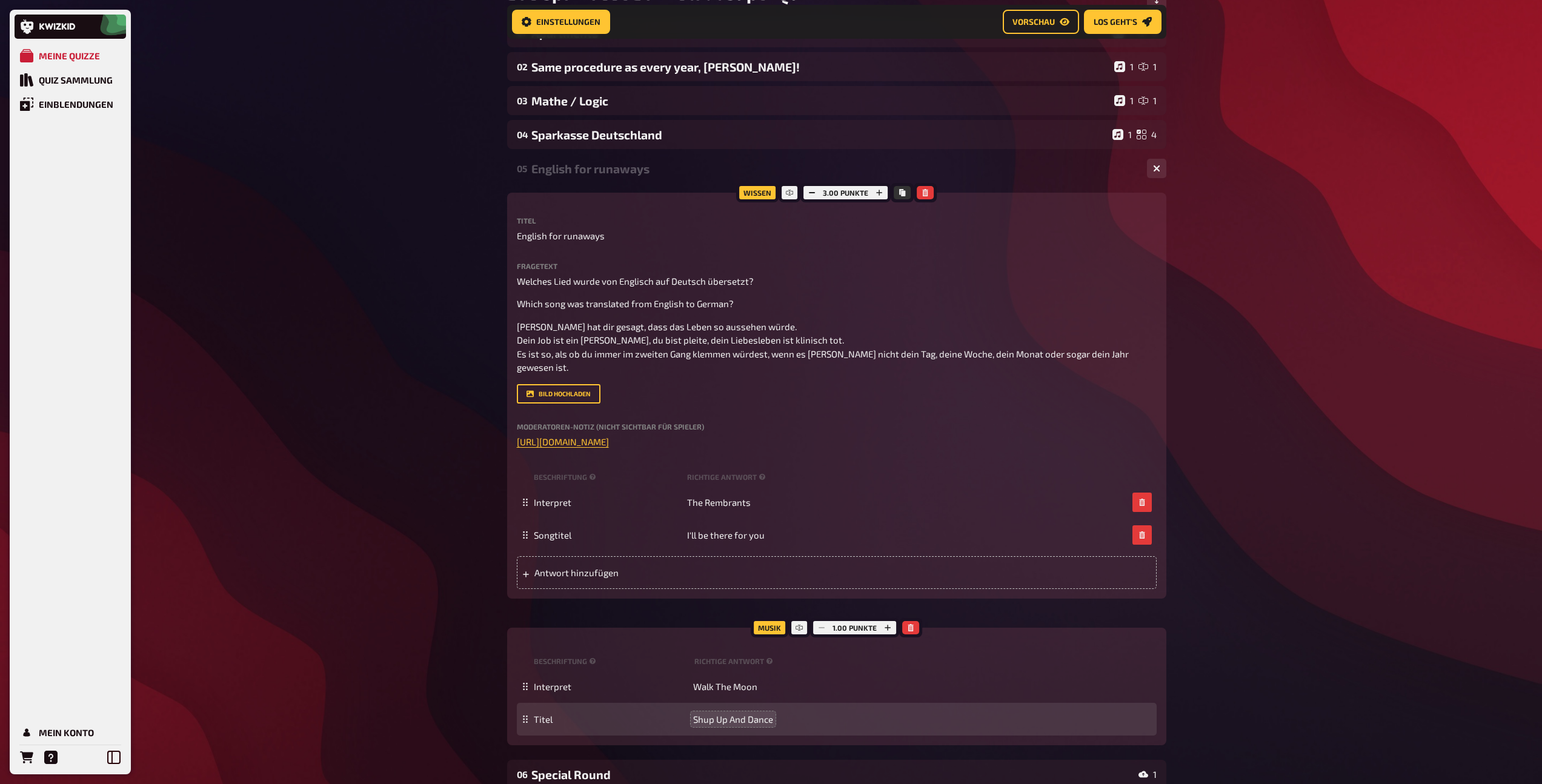
click at [647, 165] on div "English for runaways" at bounding box center [834, 168] width 606 height 14
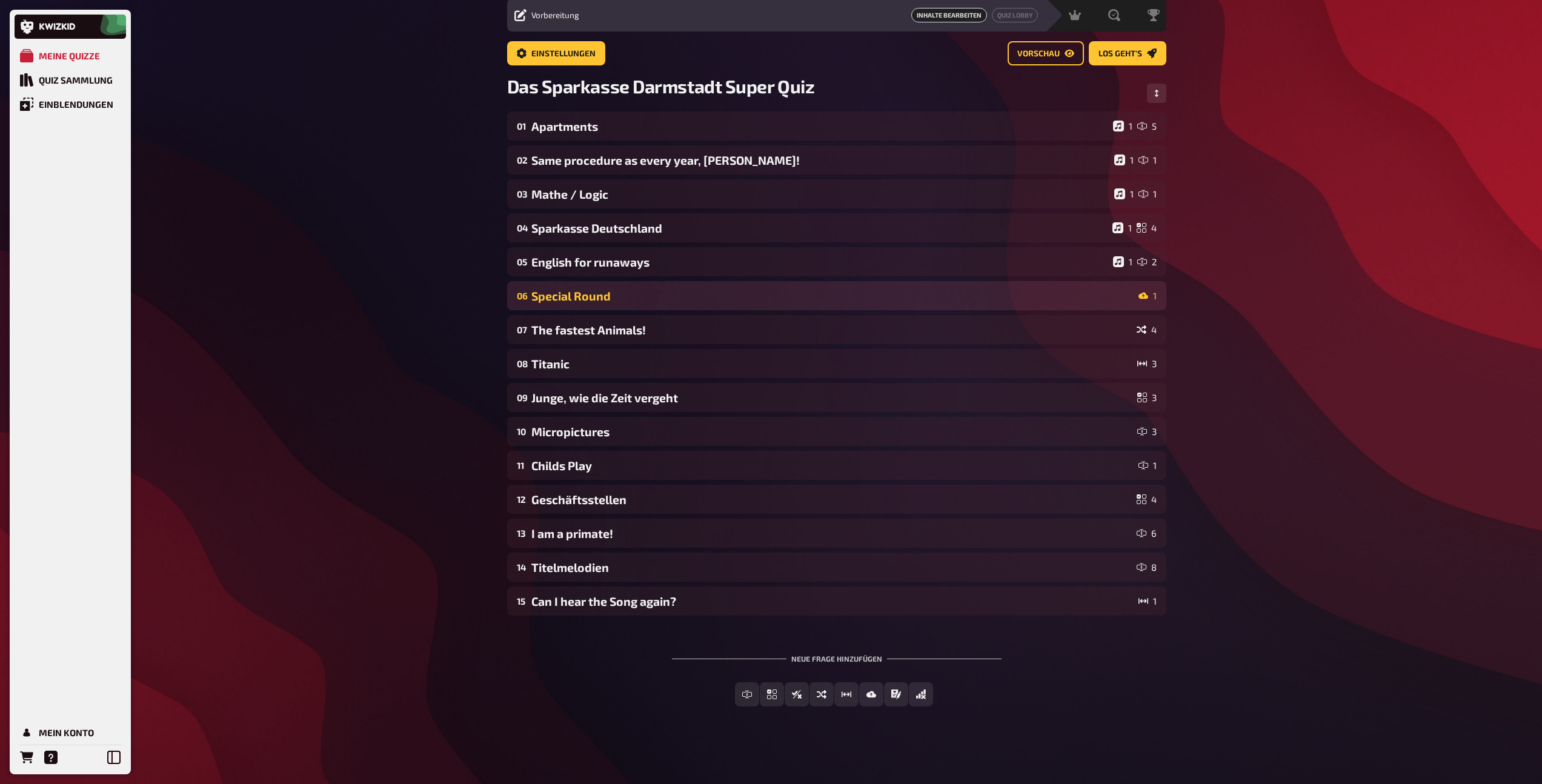
click at [632, 298] on div "Special Round" at bounding box center [832, 296] width 602 height 14
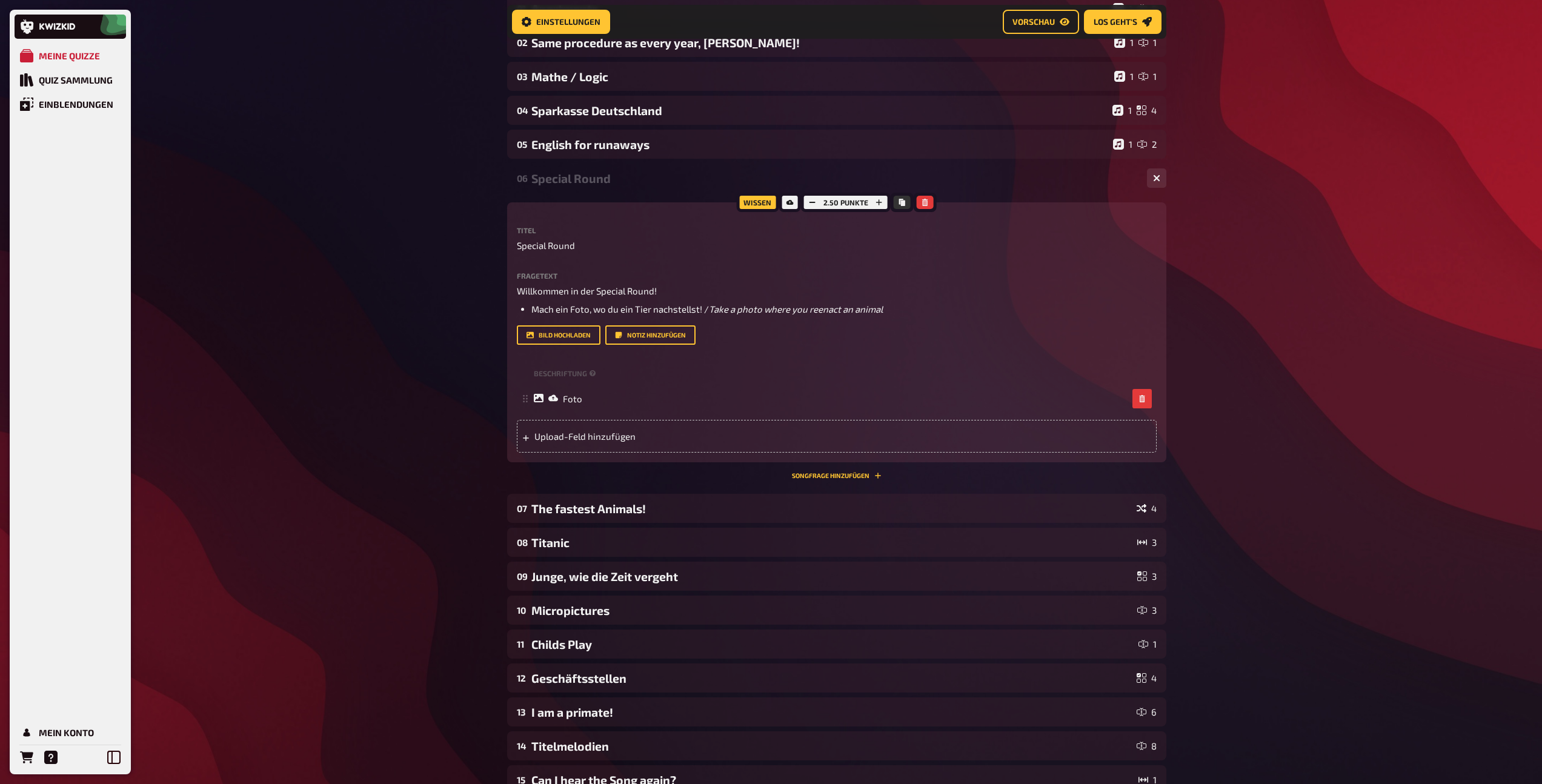
scroll to position [274, 0]
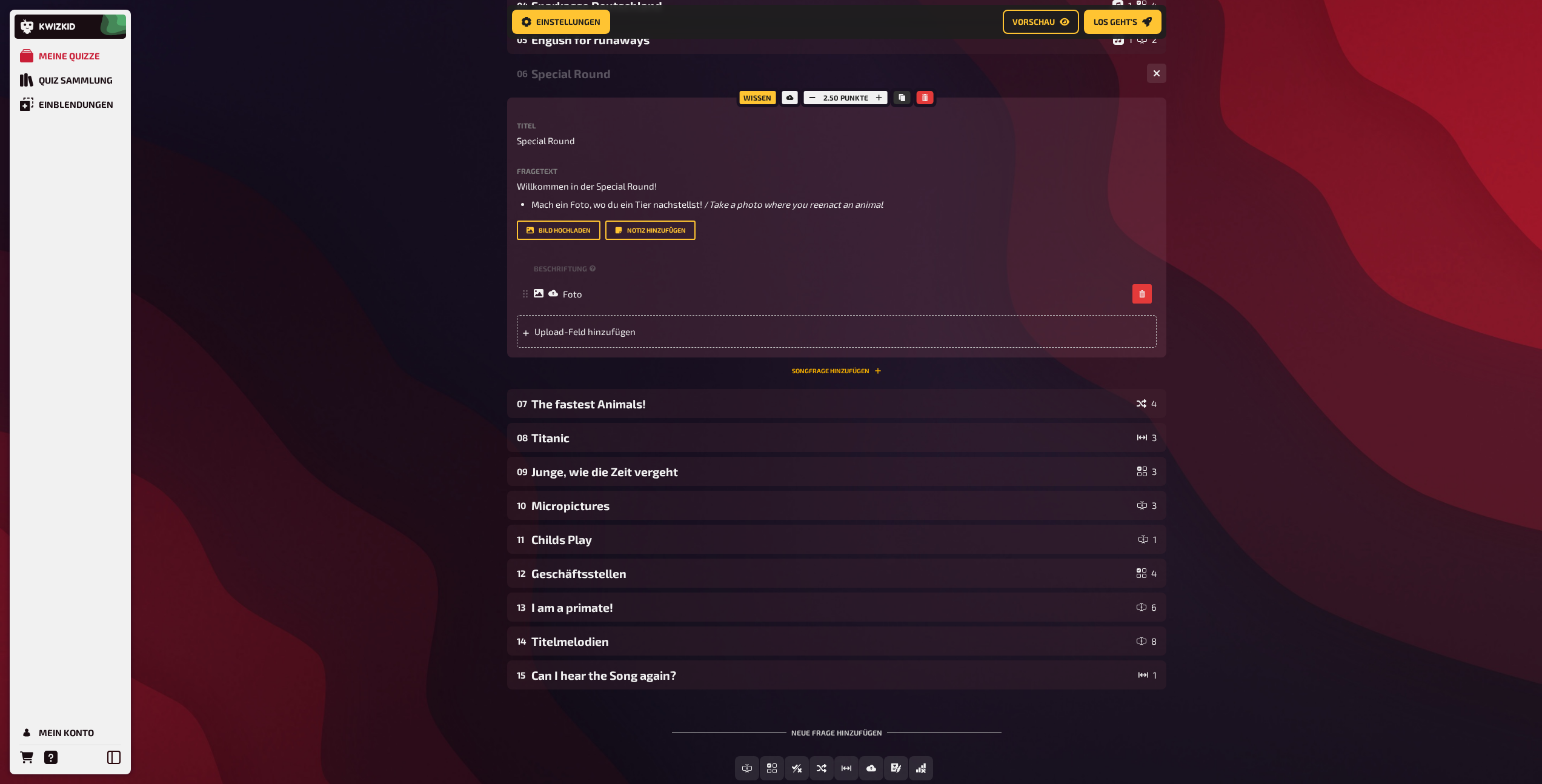
click at [822, 373] on button "Songfrage hinzufügen" at bounding box center [836, 370] width 89 height 8
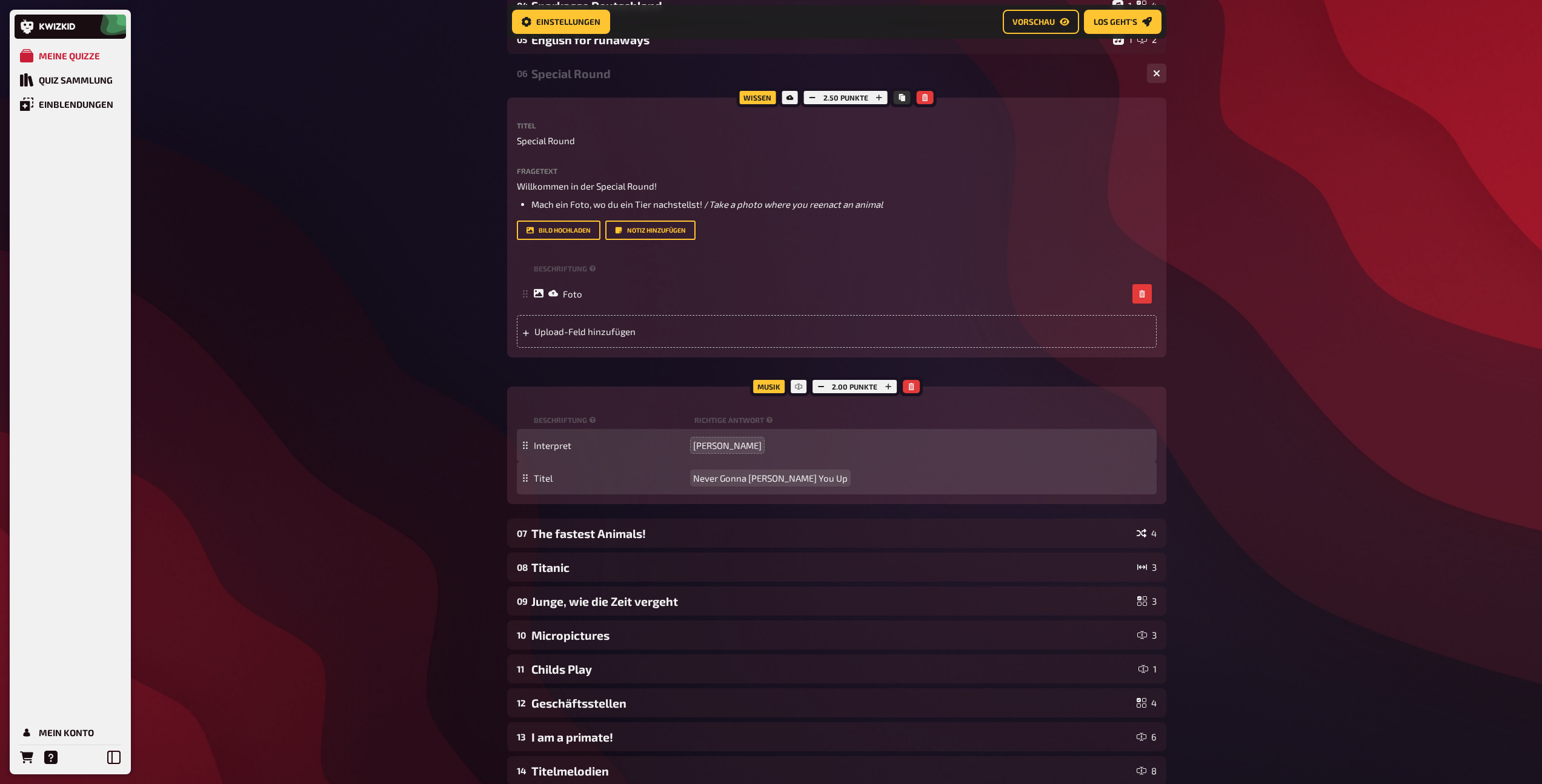
click at [757, 482] on span "Never Gonna Gove You Up" at bounding box center [770, 478] width 155 height 11
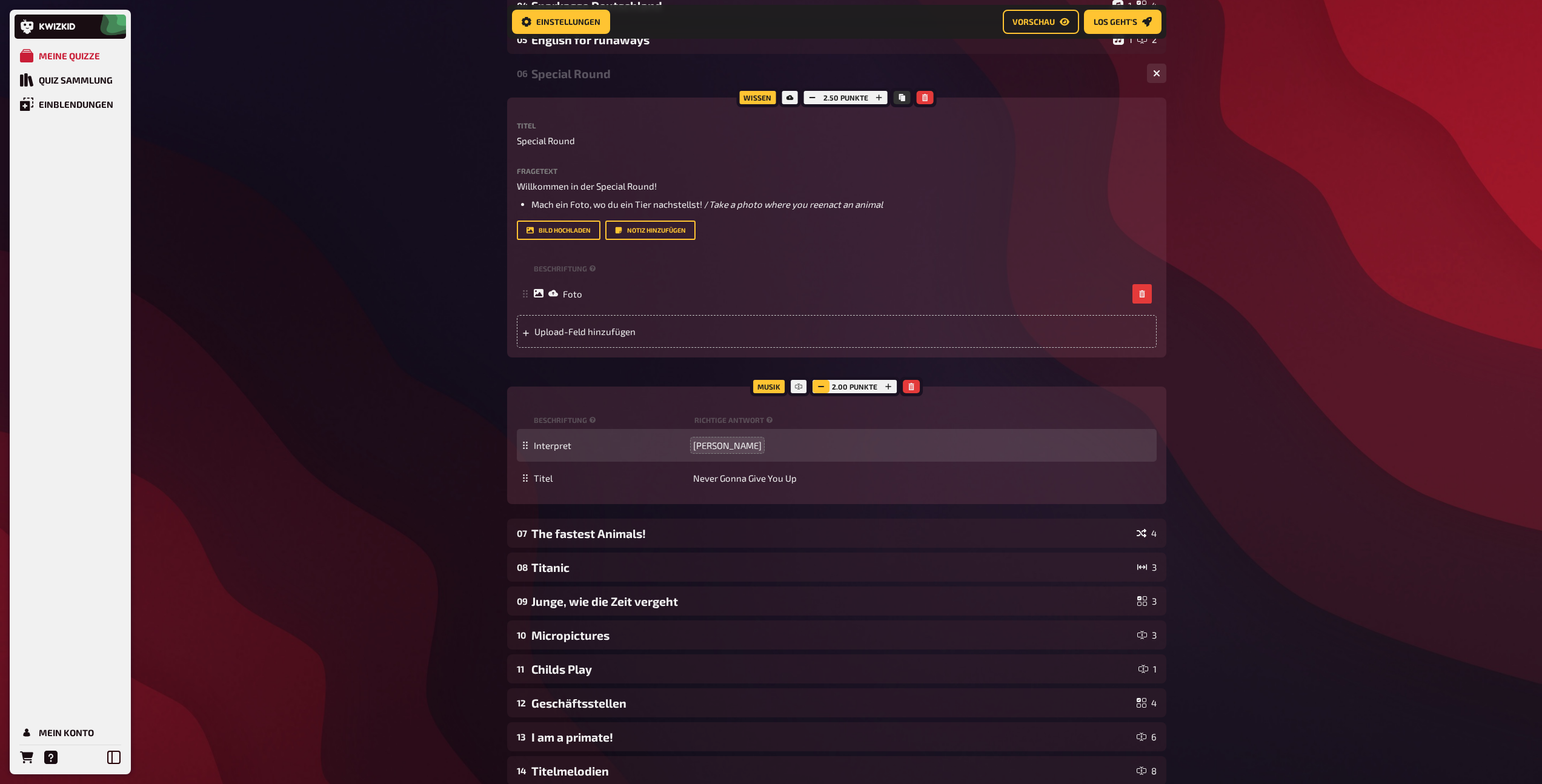
click at [821, 387] on icon "button" at bounding box center [820, 386] width 8 height 8
click at [634, 73] on div "Special Round" at bounding box center [834, 74] width 606 height 14
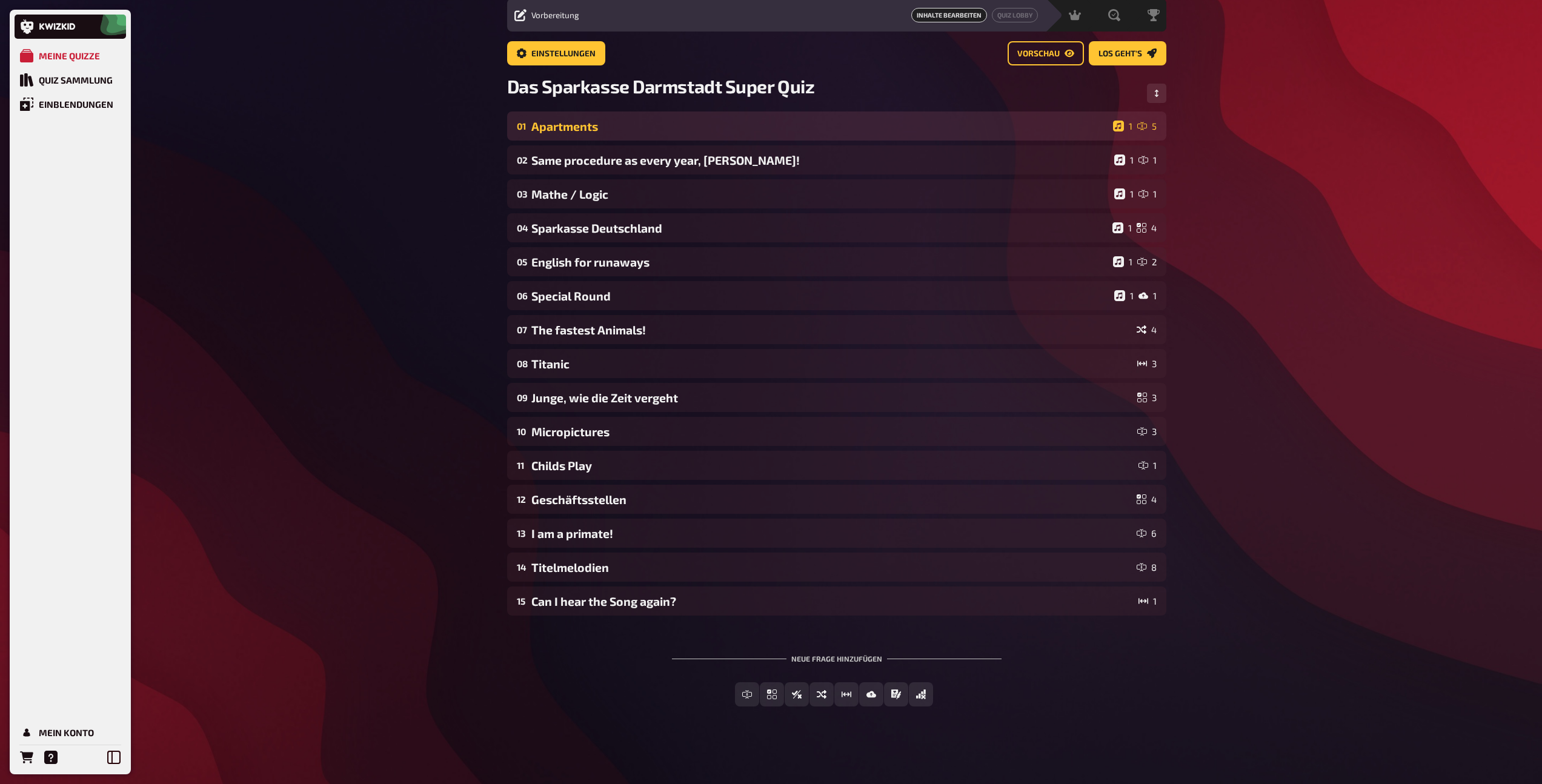
scroll to position [43, 0]
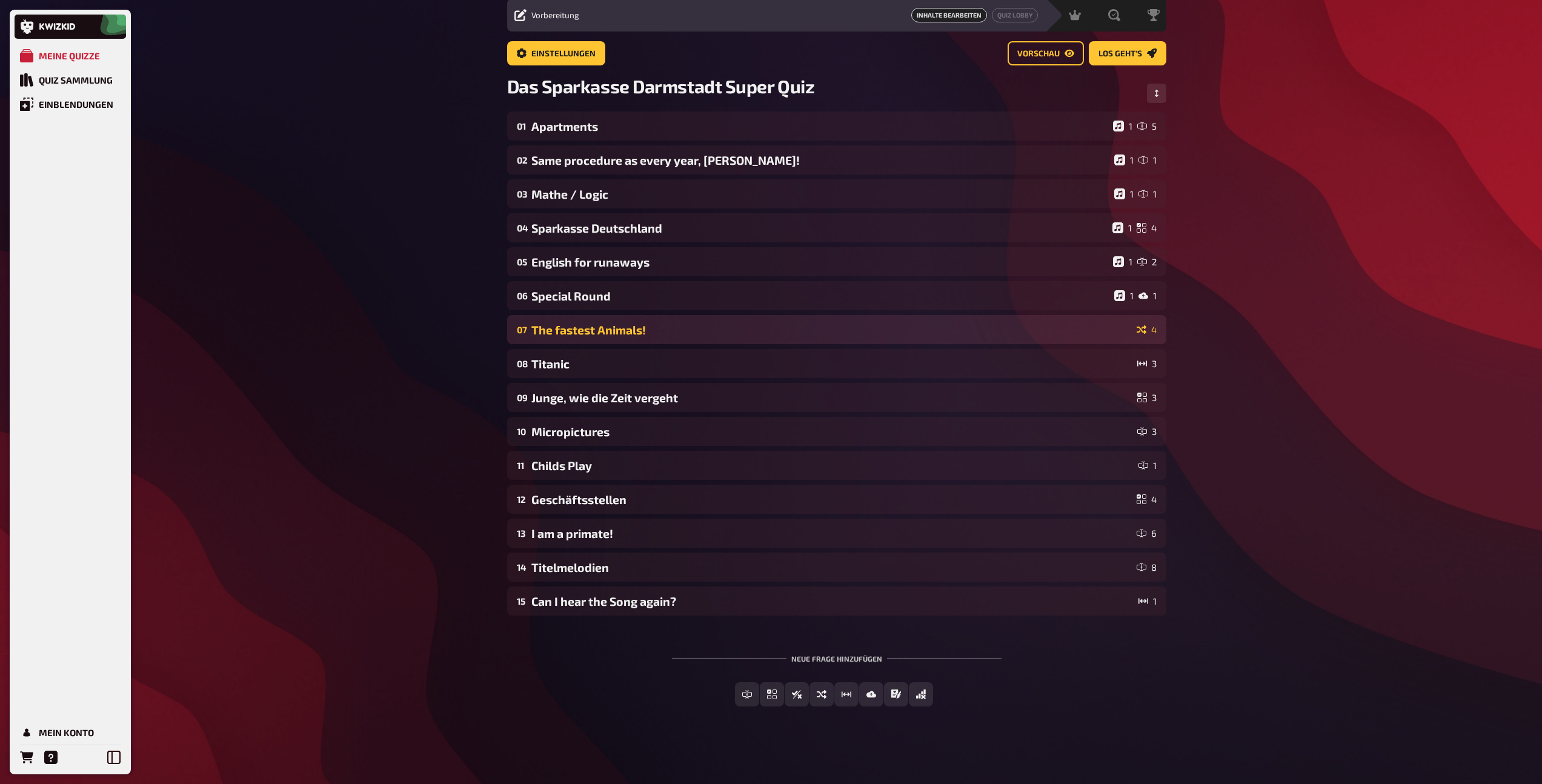
click at [676, 329] on div "The fastest Animals!" at bounding box center [831, 330] width 601 height 14
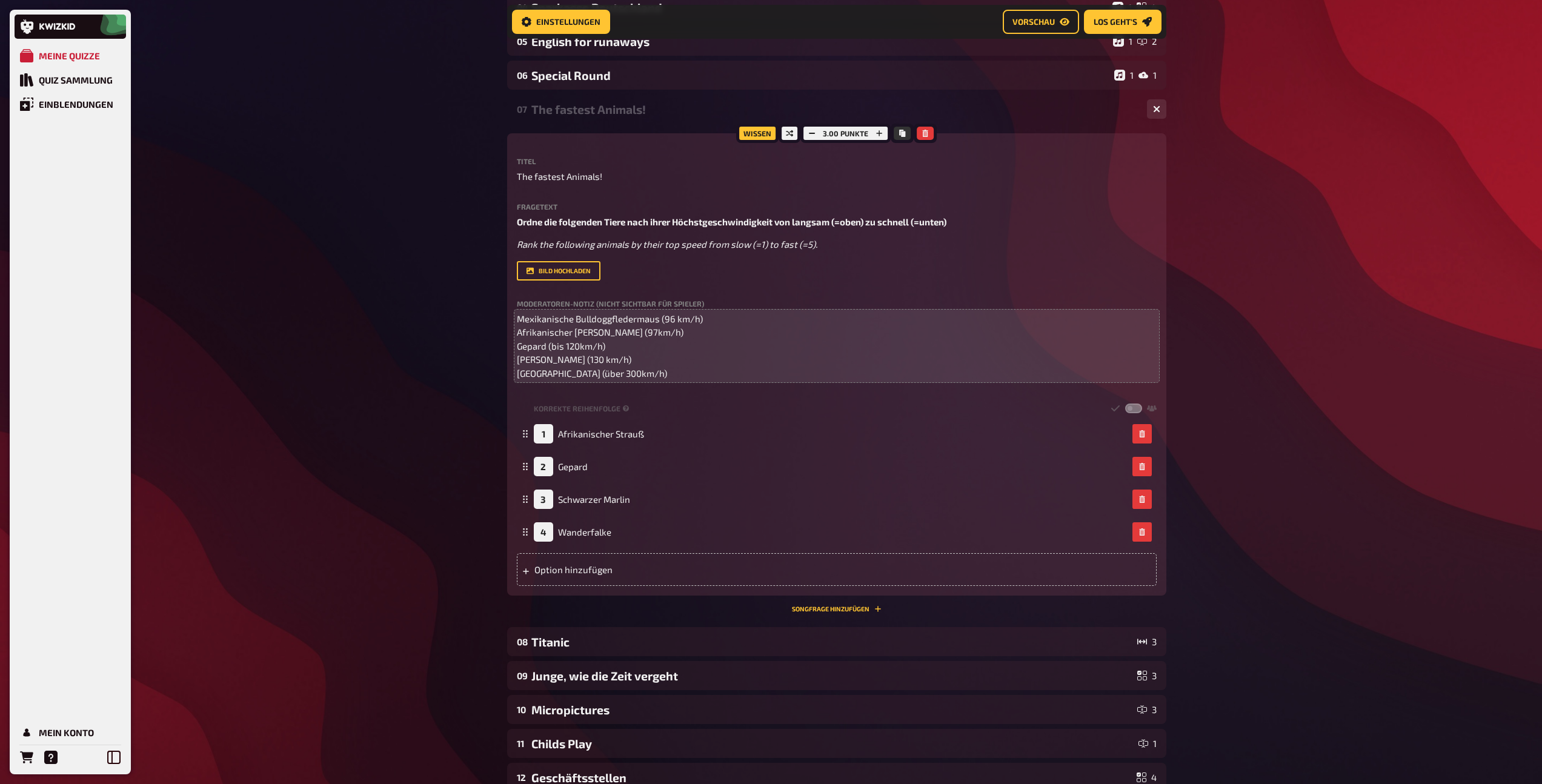
scroll to position [274, 0]
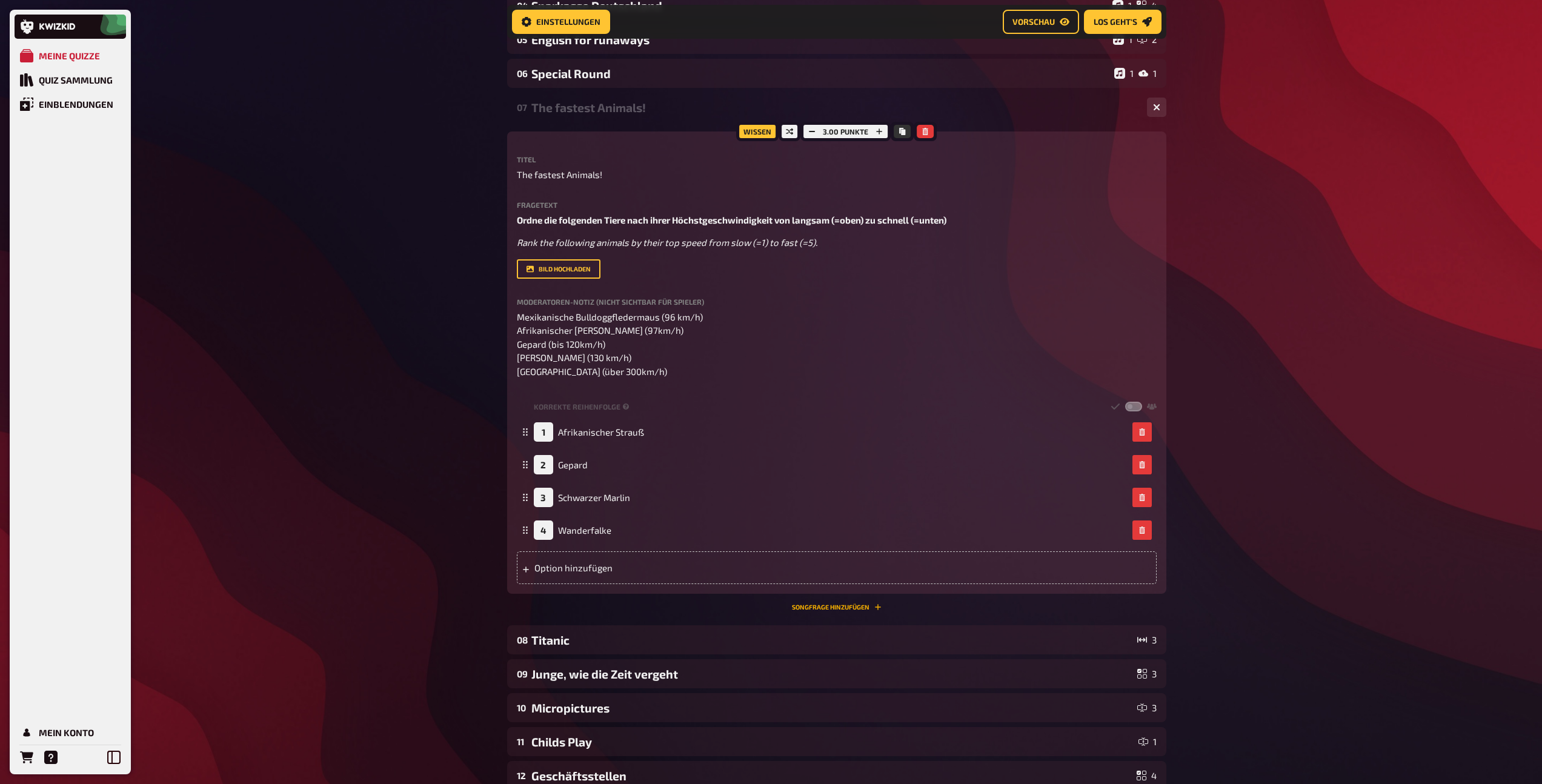
click at [823, 606] on button "Songfrage hinzufügen" at bounding box center [836, 607] width 89 height 8
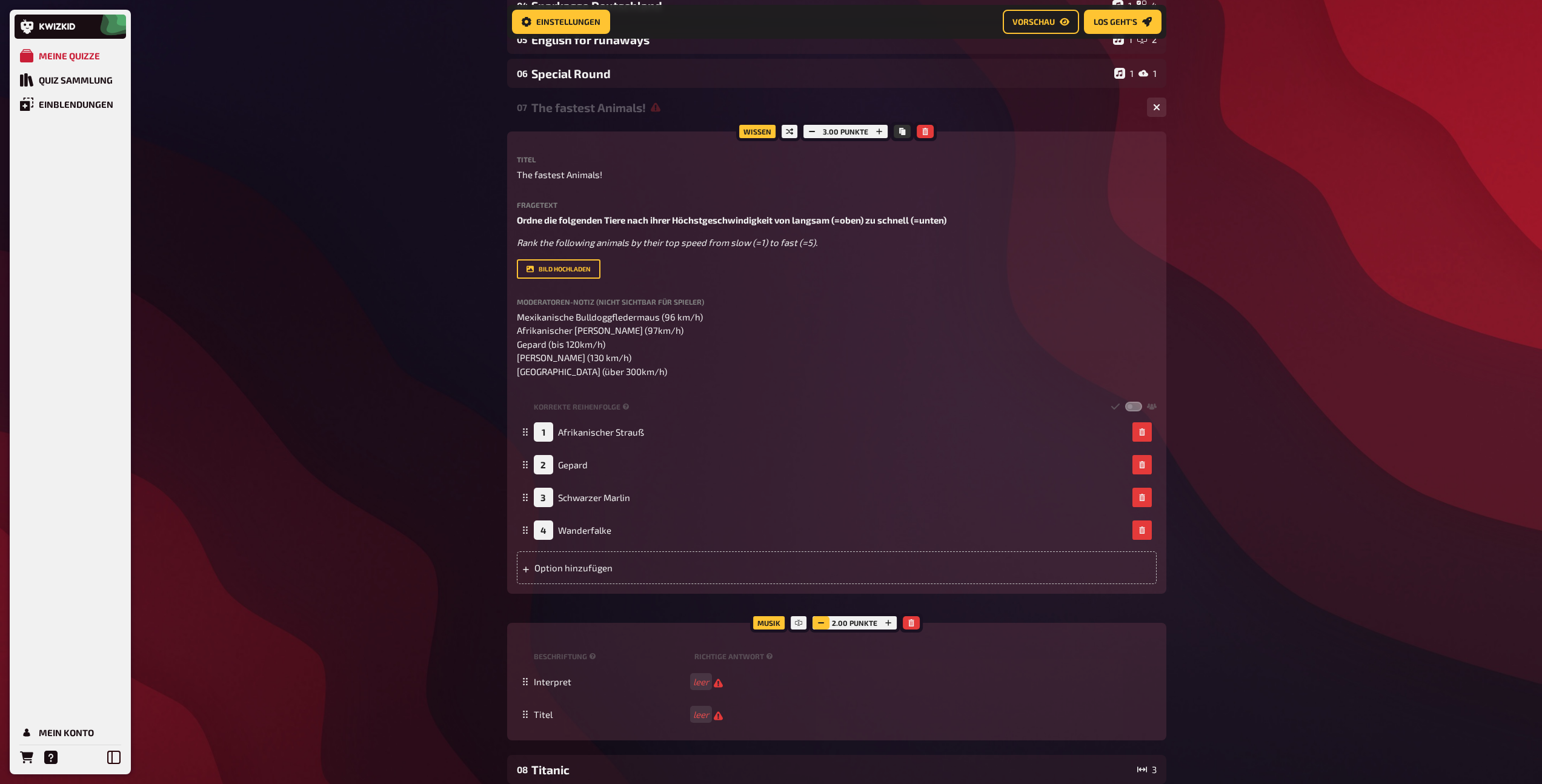
click at [820, 625] on icon "button" at bounding box center [820, 623] width 8 height 8
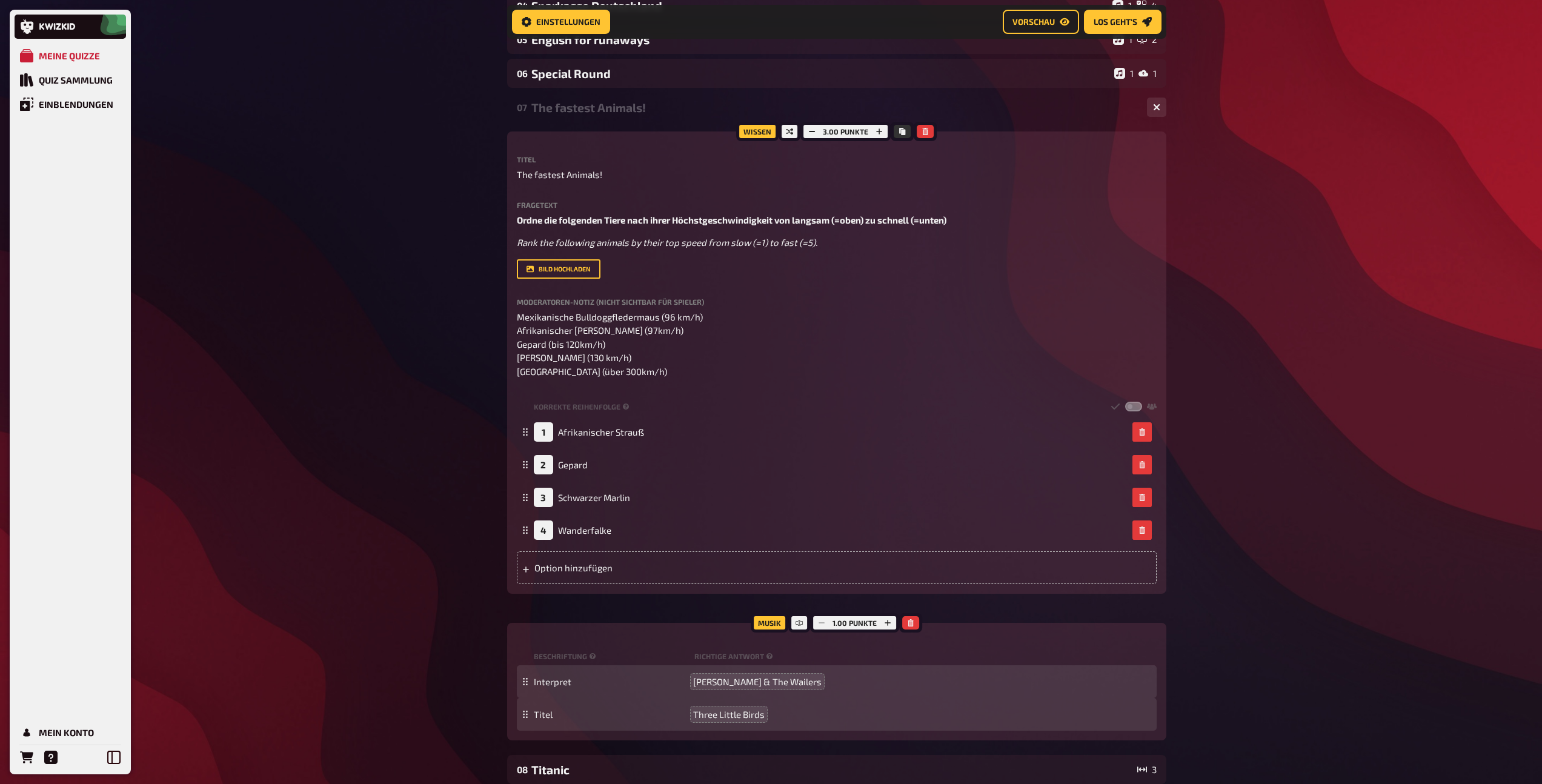
click at [610, 125] on div "07 The fastest Animals! 1 4 Wissen 3.00 Punkte Titel The fastest Animals! Frage…" at bounding box center [836, 416] width 659 height 647
click at [613, 102] on div "The fastest Animals!" at bounding box center [834, 107] width 606 height 14
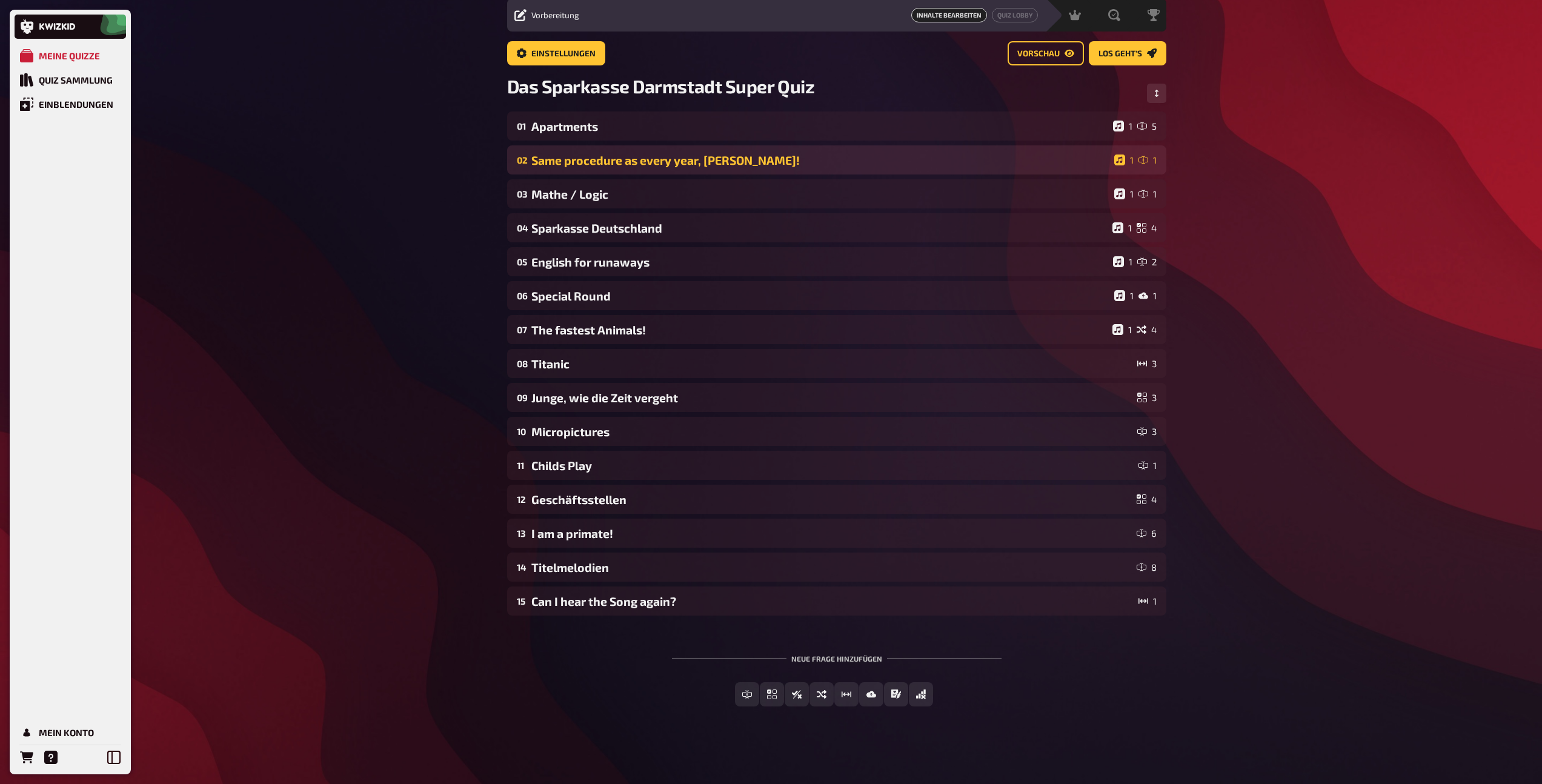
scroll to position [43, 0]
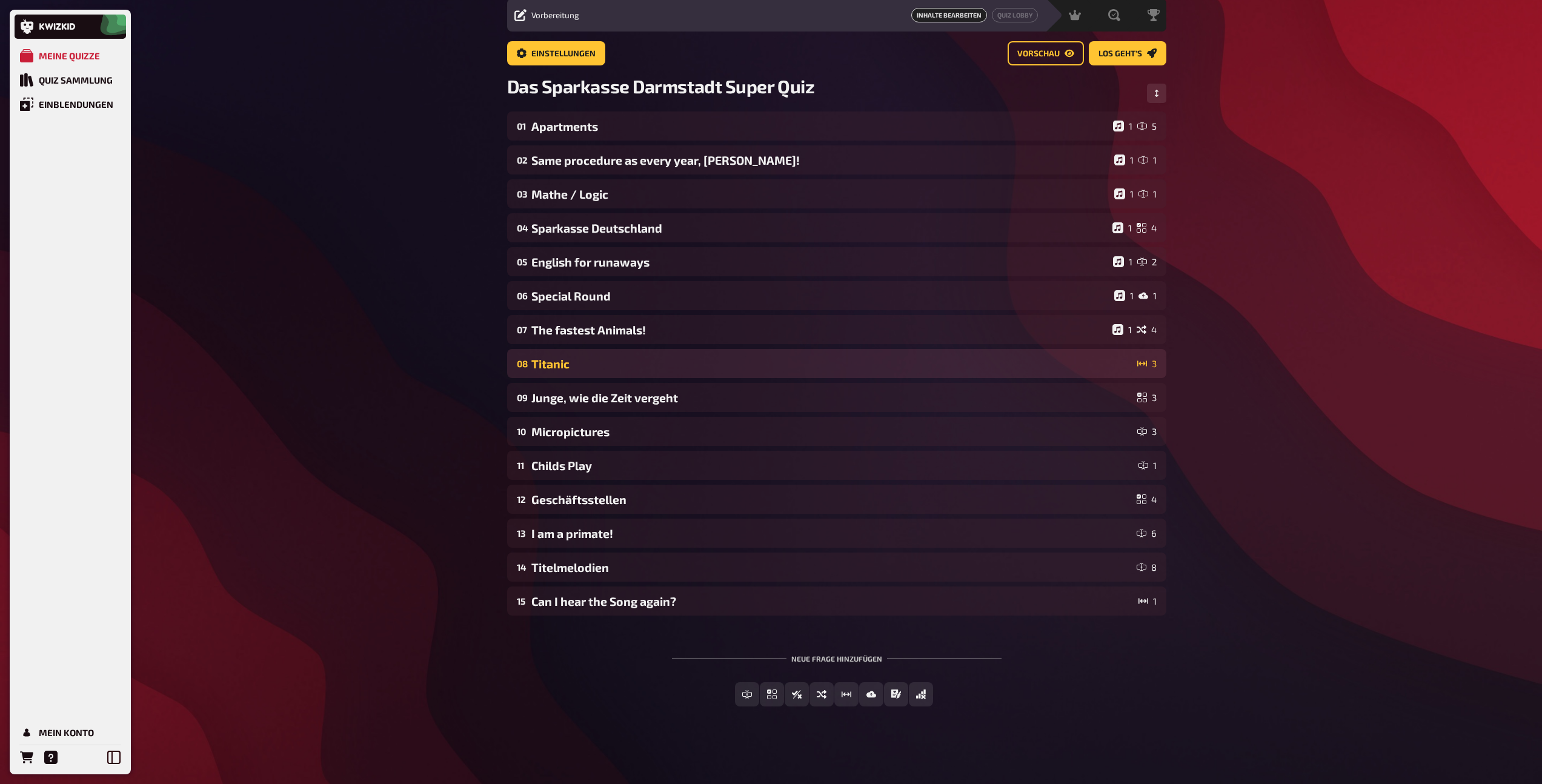
click at [605, 372] on div "08 Titanic 3" at bounding box center [836, 363] width 659 height 29
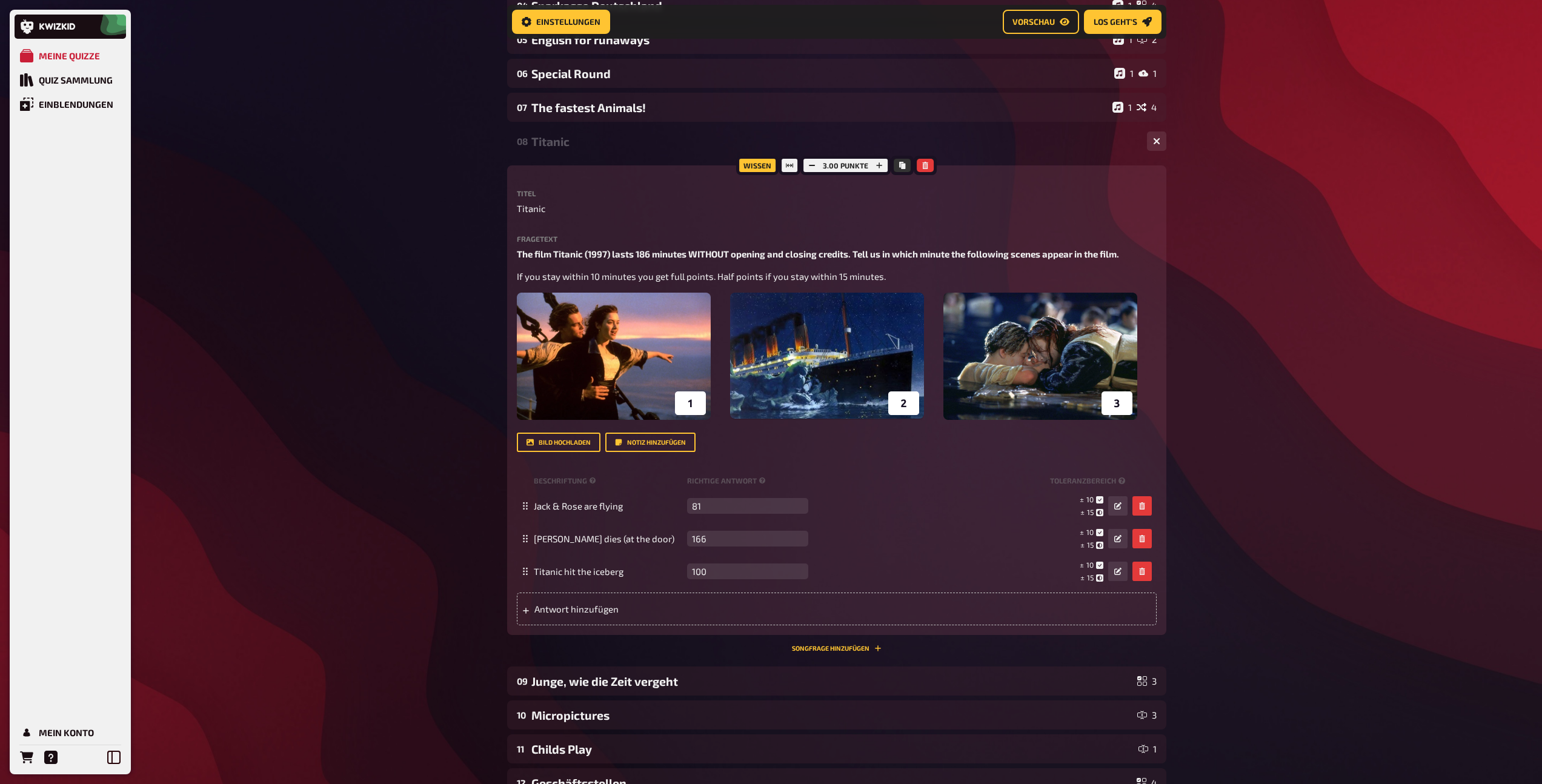
scroll to position [499, 0]
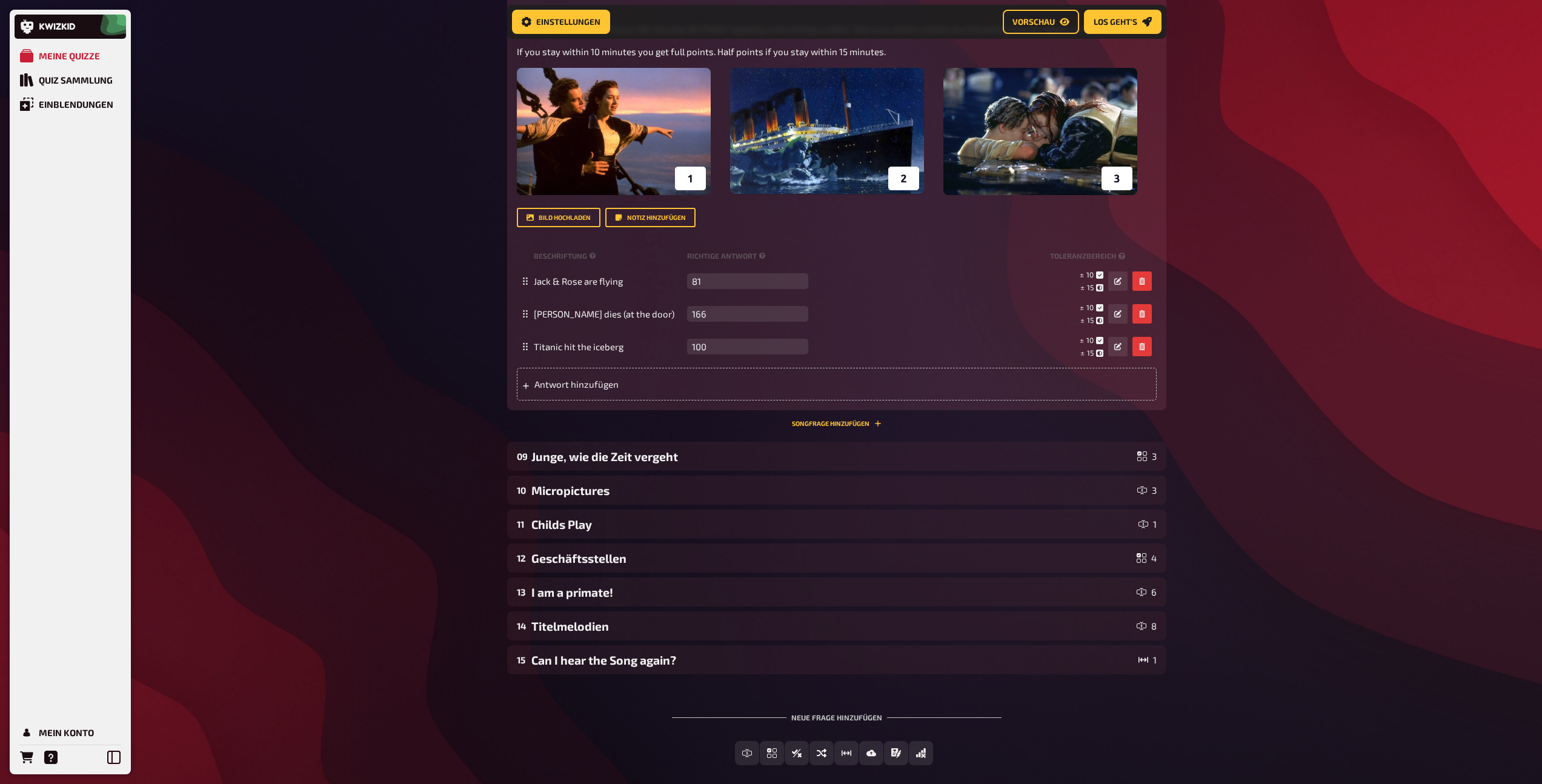
click at [810, 427] on div "08 Titanic 3 Wissen 3.00 Punkte Titel Titanic Fragetext The film Titanic (1997)…" at bounding box center [836, 169] width 659 height 535
click at [808, 426] on button "Songfrage hinzufügen" at bounding box center [836, 423] width 89 height 8
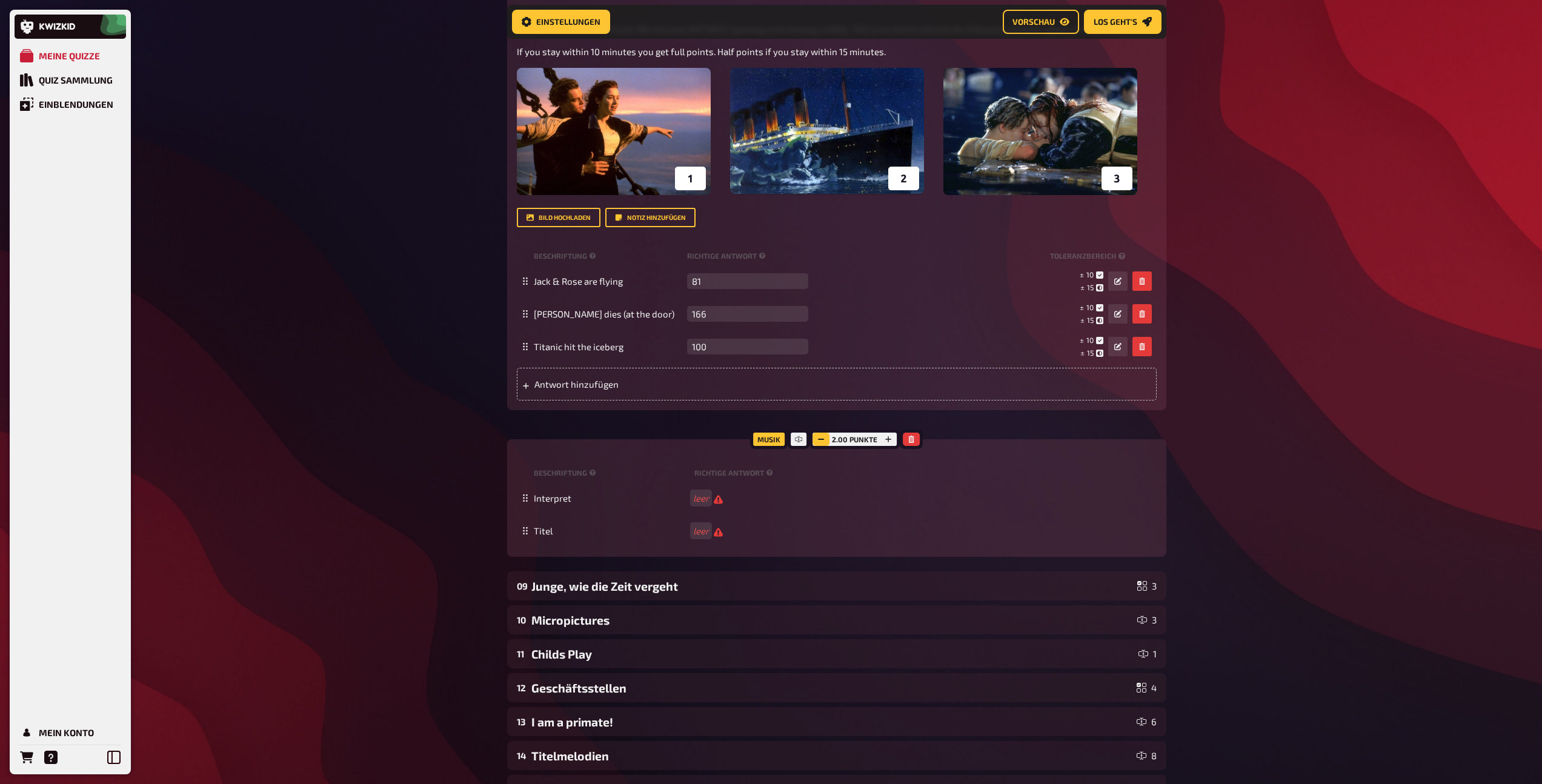
click at [821, 442] on icon "button" at bounding box center [820, 439] width 8 height 8
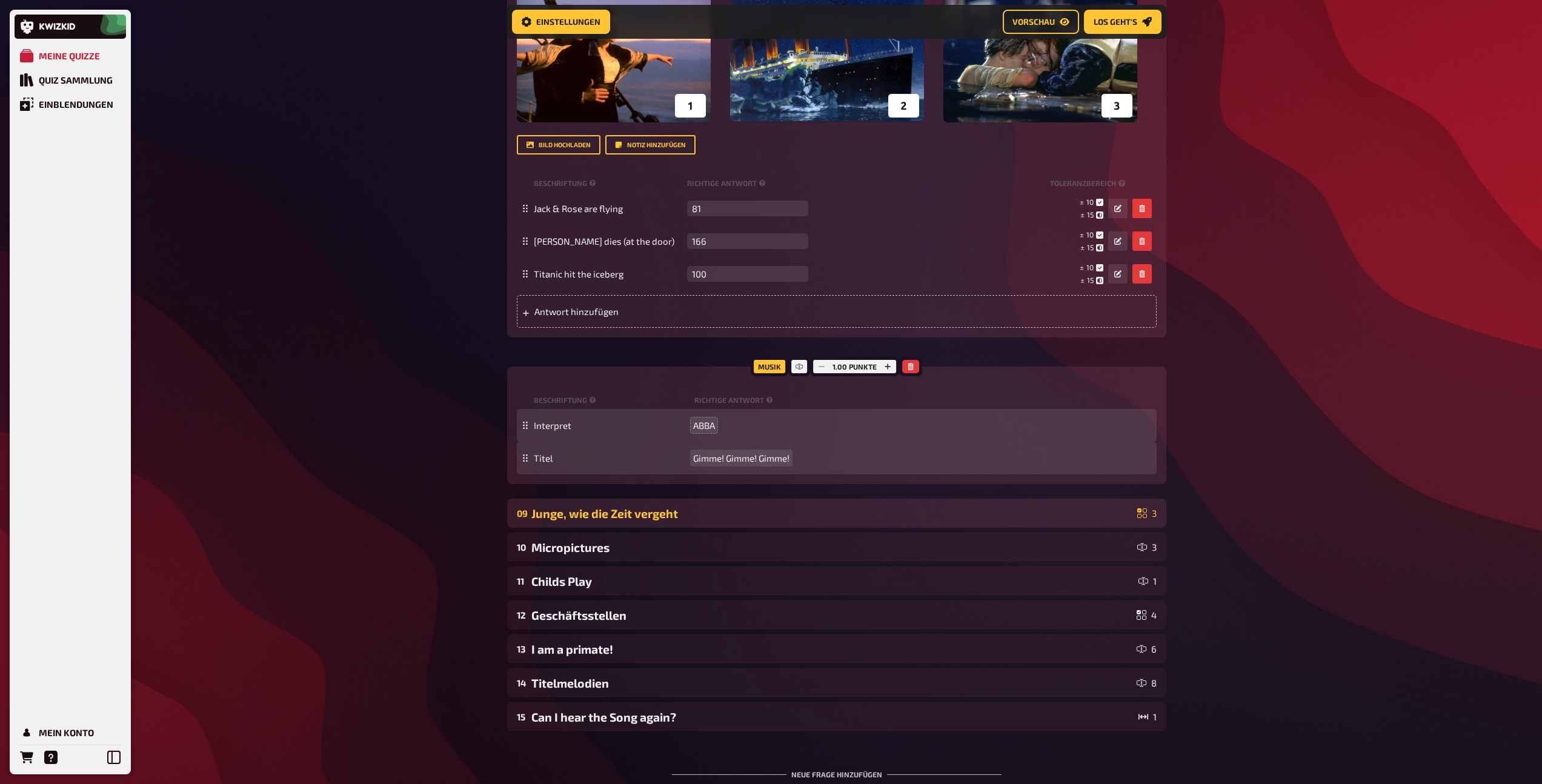
scroll to position [572, 0]
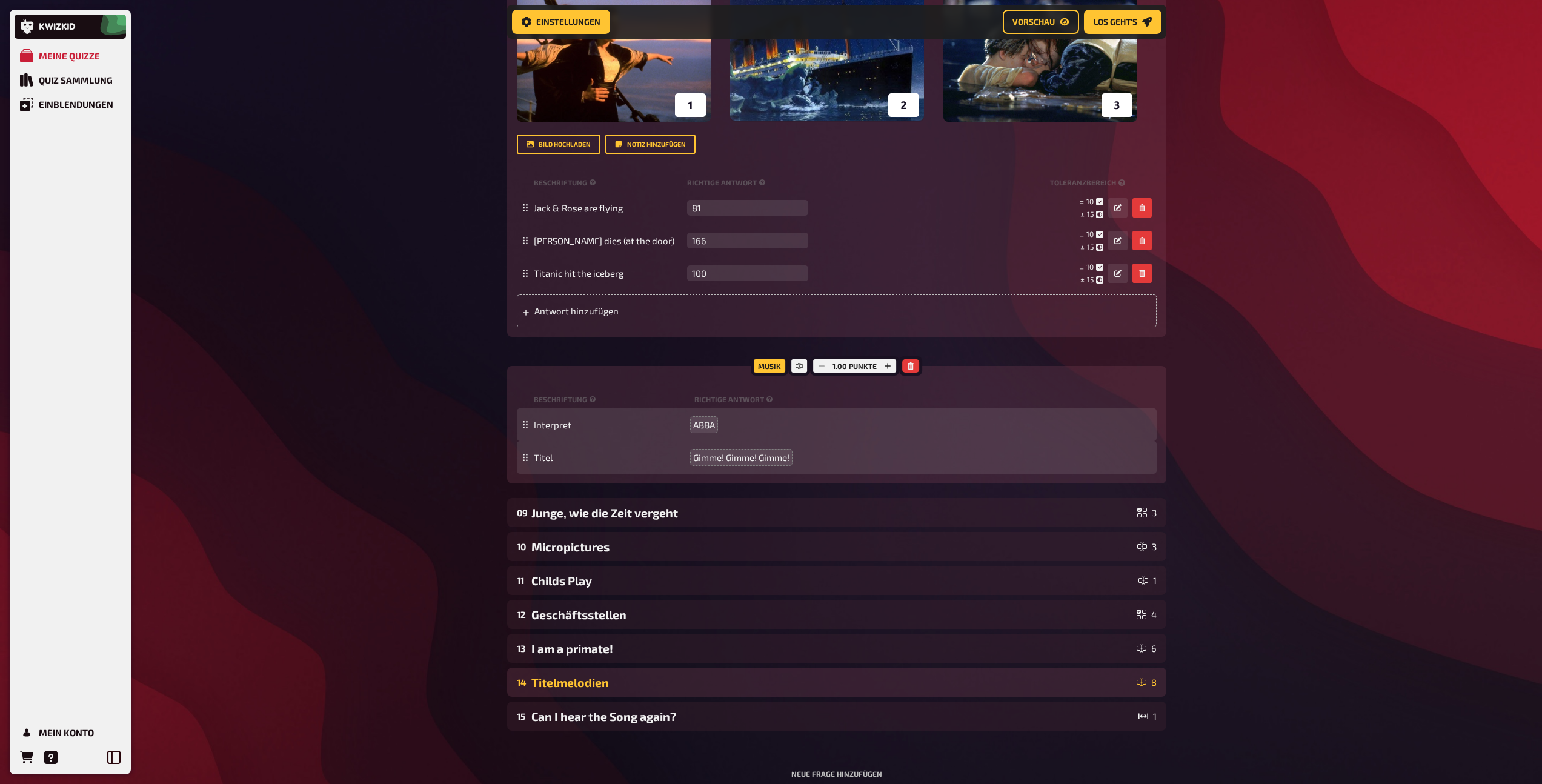
click at [672, 693] on div "14 Titelmelodien 8" at bounding box center [836, 682] width 659 height 29
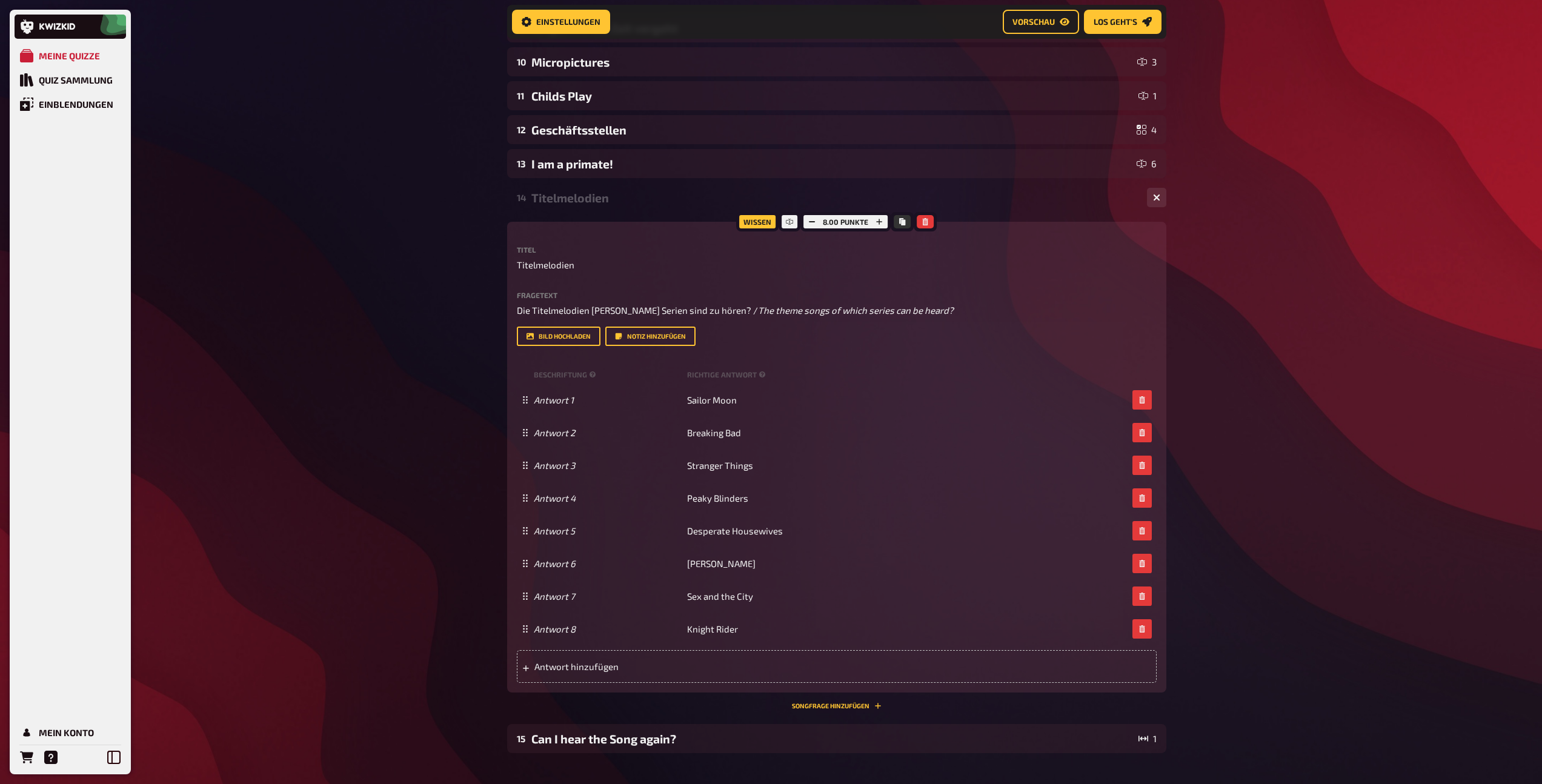
scroll to position [1194, 0]
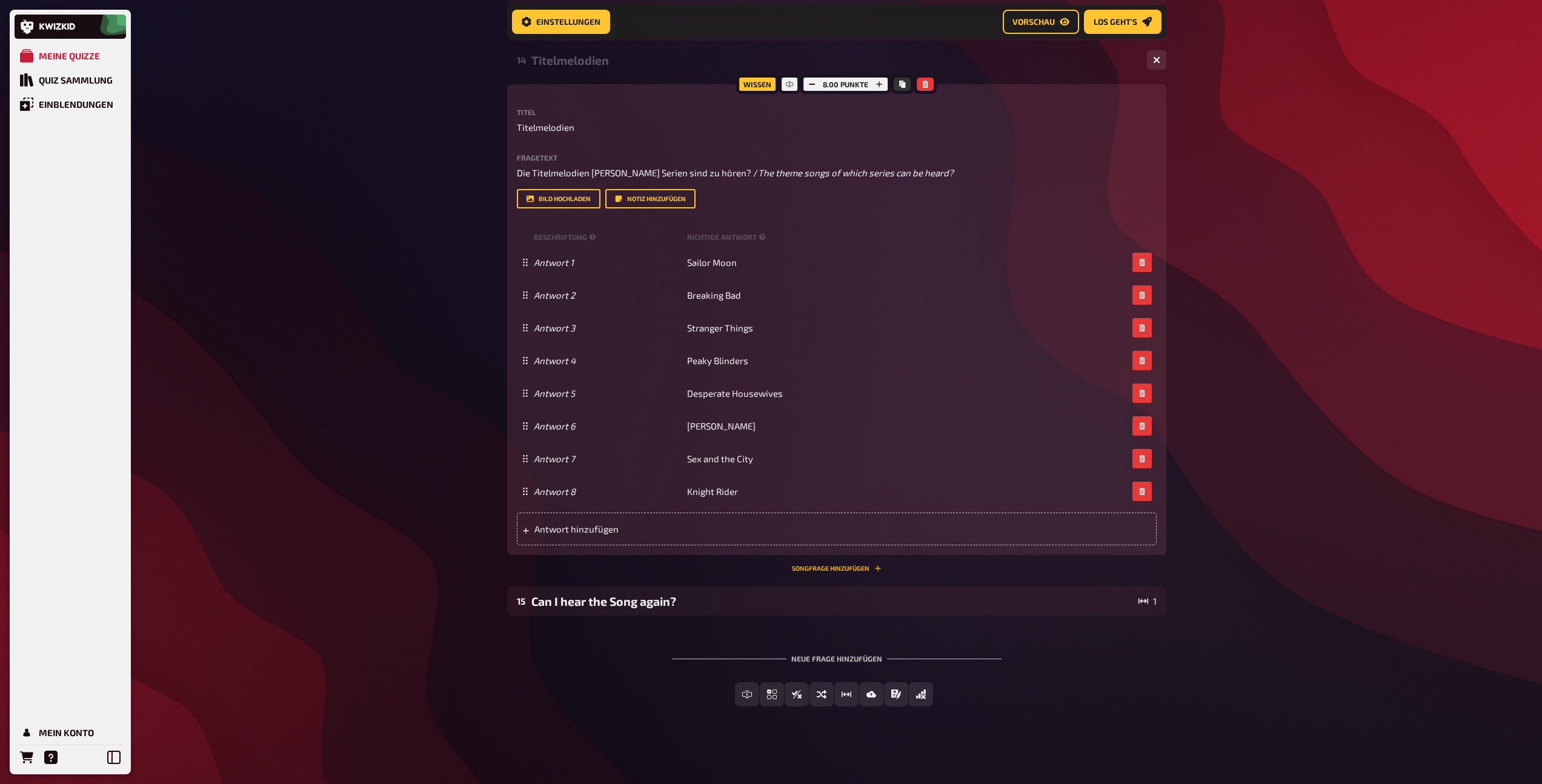
click at [848, 570] on button "Songfrage hinzufügen" at bounding box center [836, 568] width 89 height 8
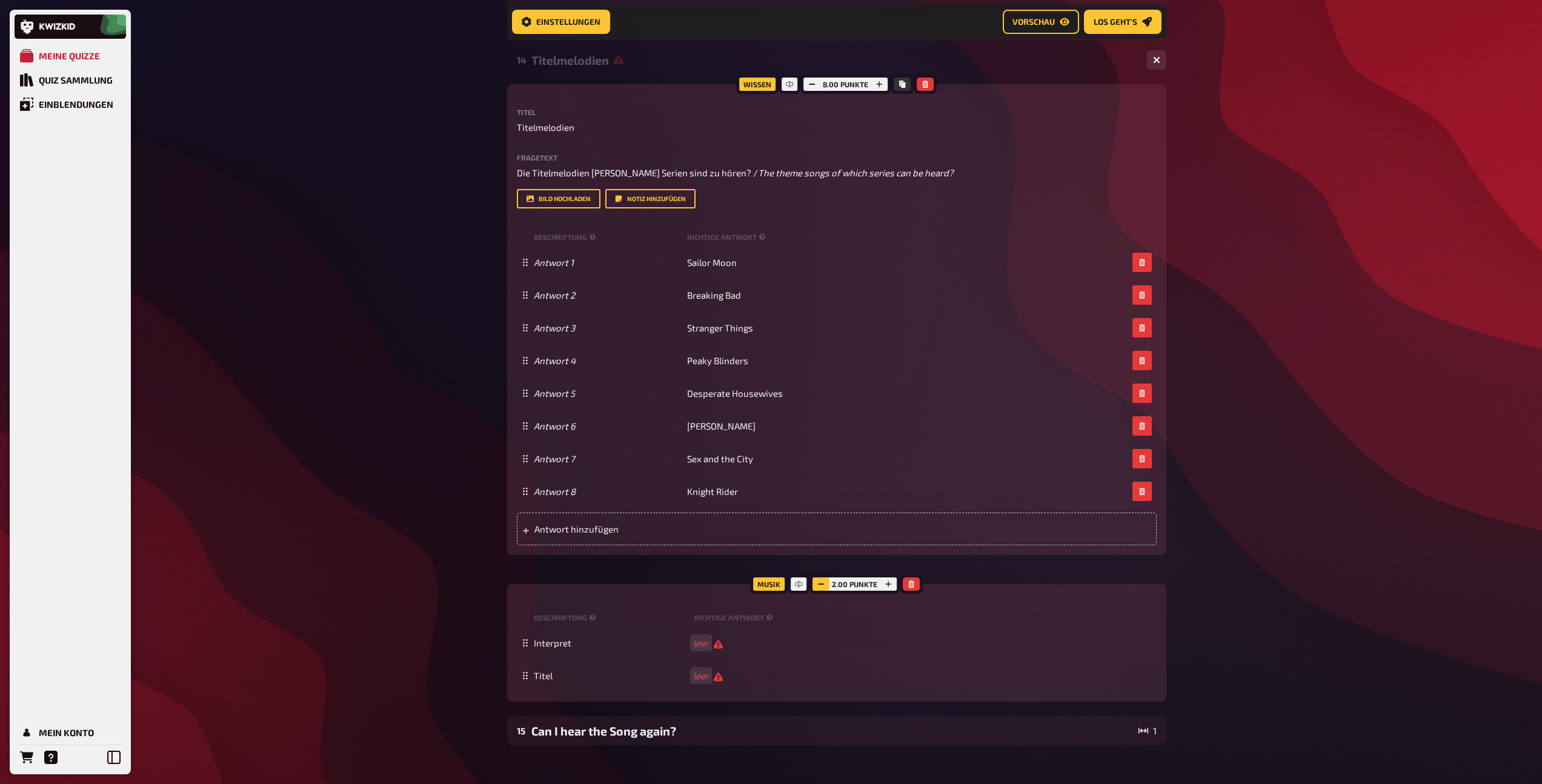
click at [821, 583] on rect "button" at bounding box center [821, 584] width 6 height 1
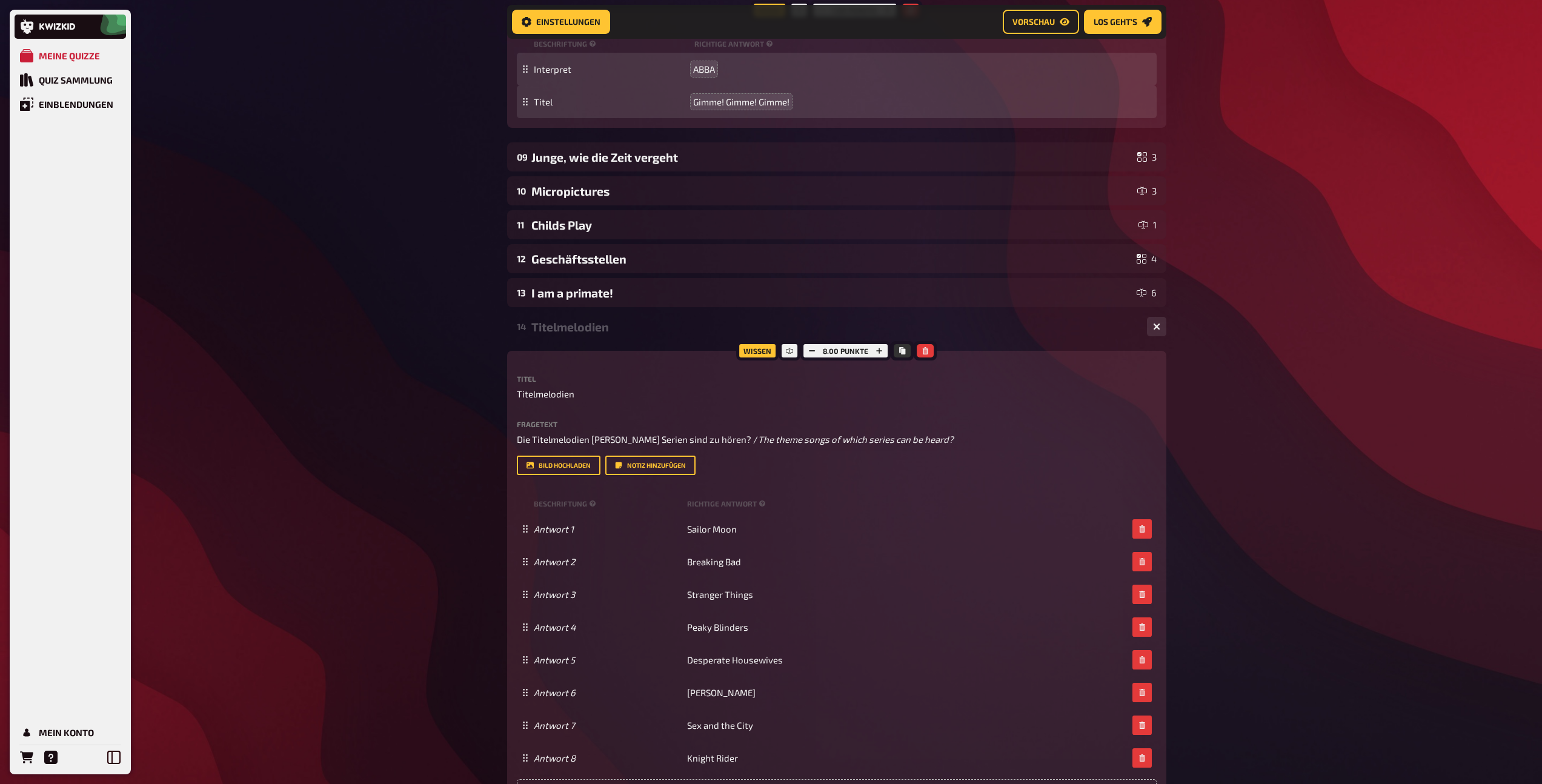
click at [607, 328] on div "Titelmelodien" at bounding box center [834, 326] width 606 height 14
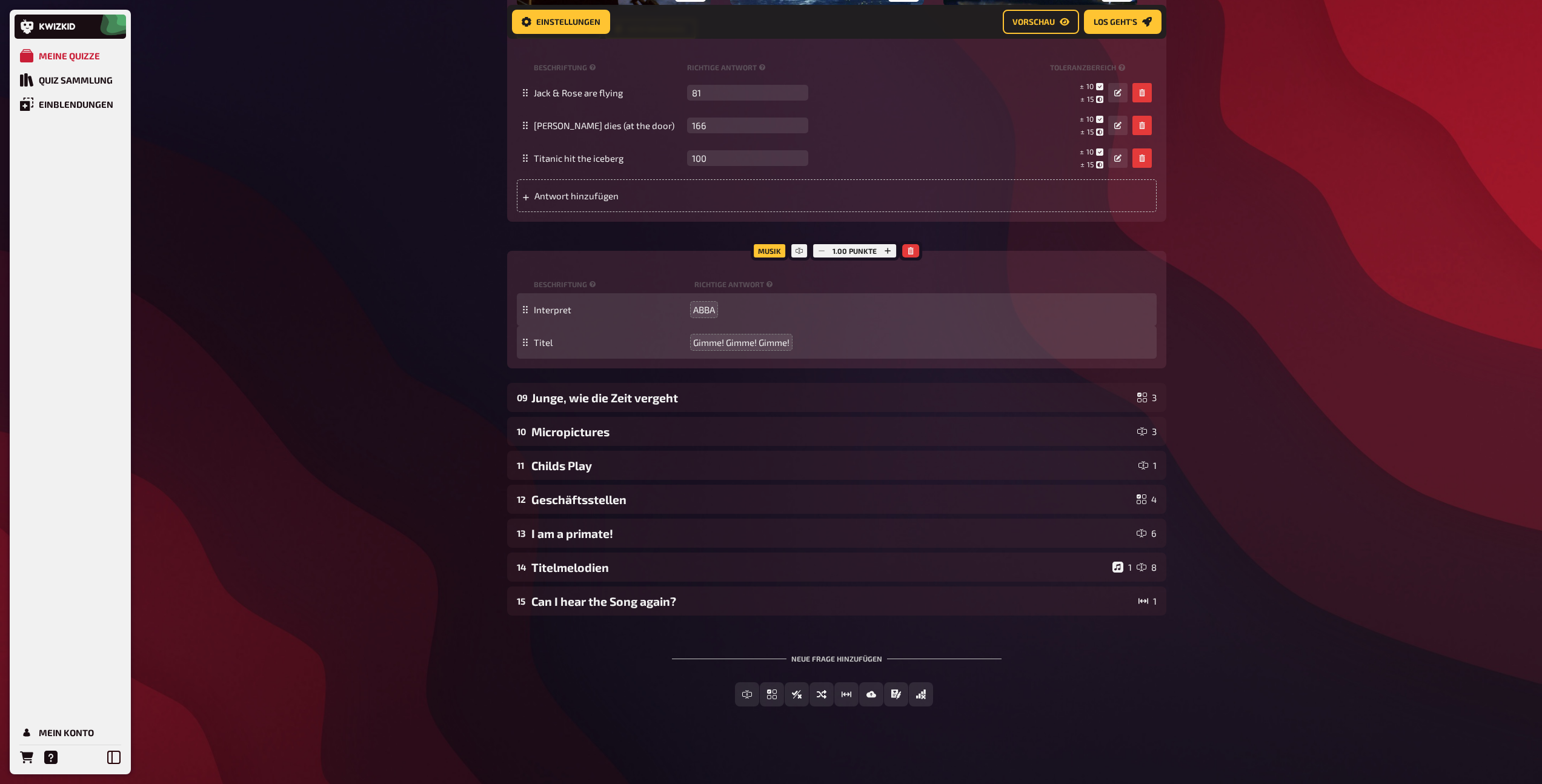
scroll to position [688, 0]
click at [662, 526] on div "I am a primate!" at bounding box center [831, 533] width 601 height 14
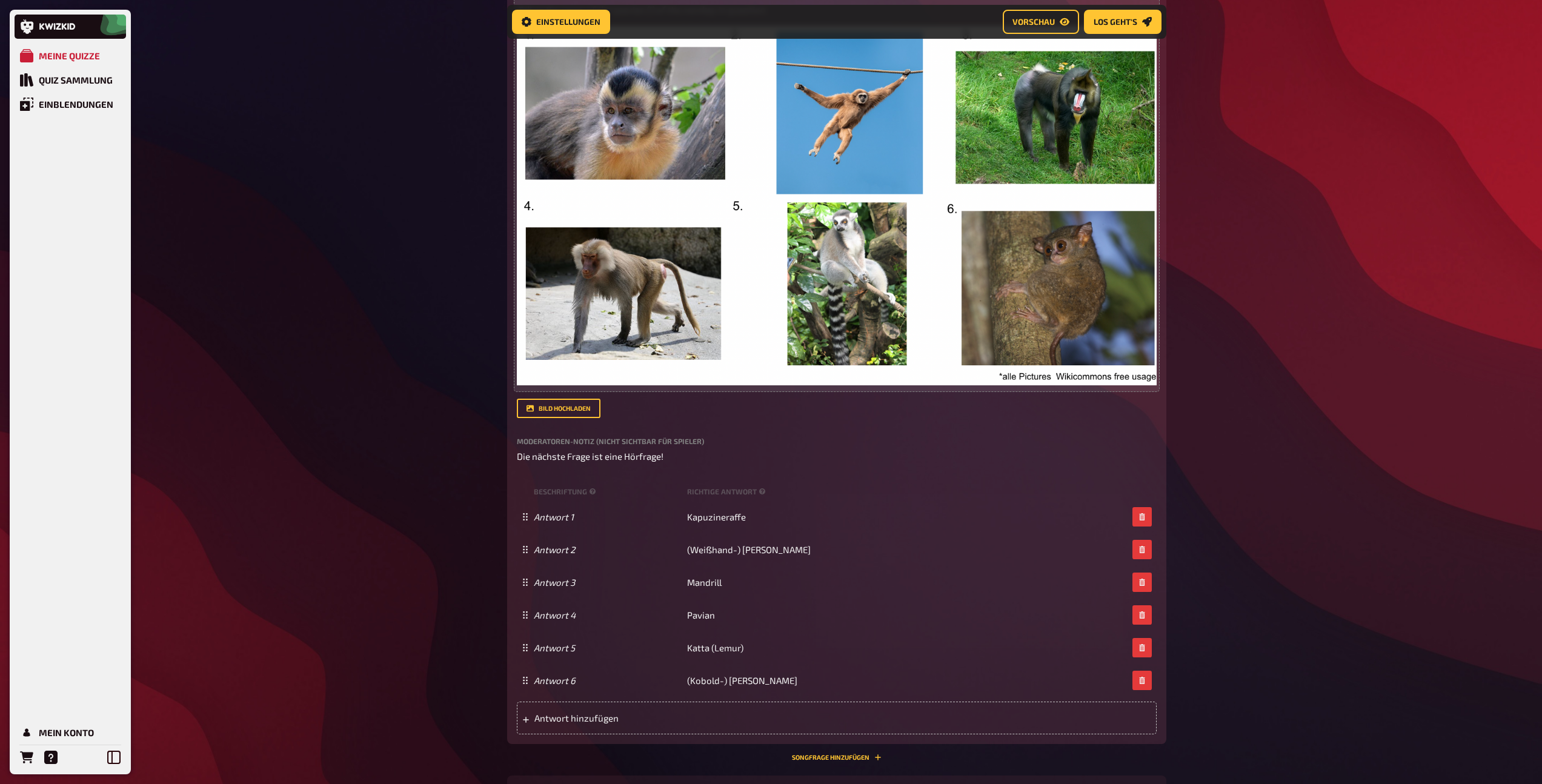
scroll to position [1569, 0]
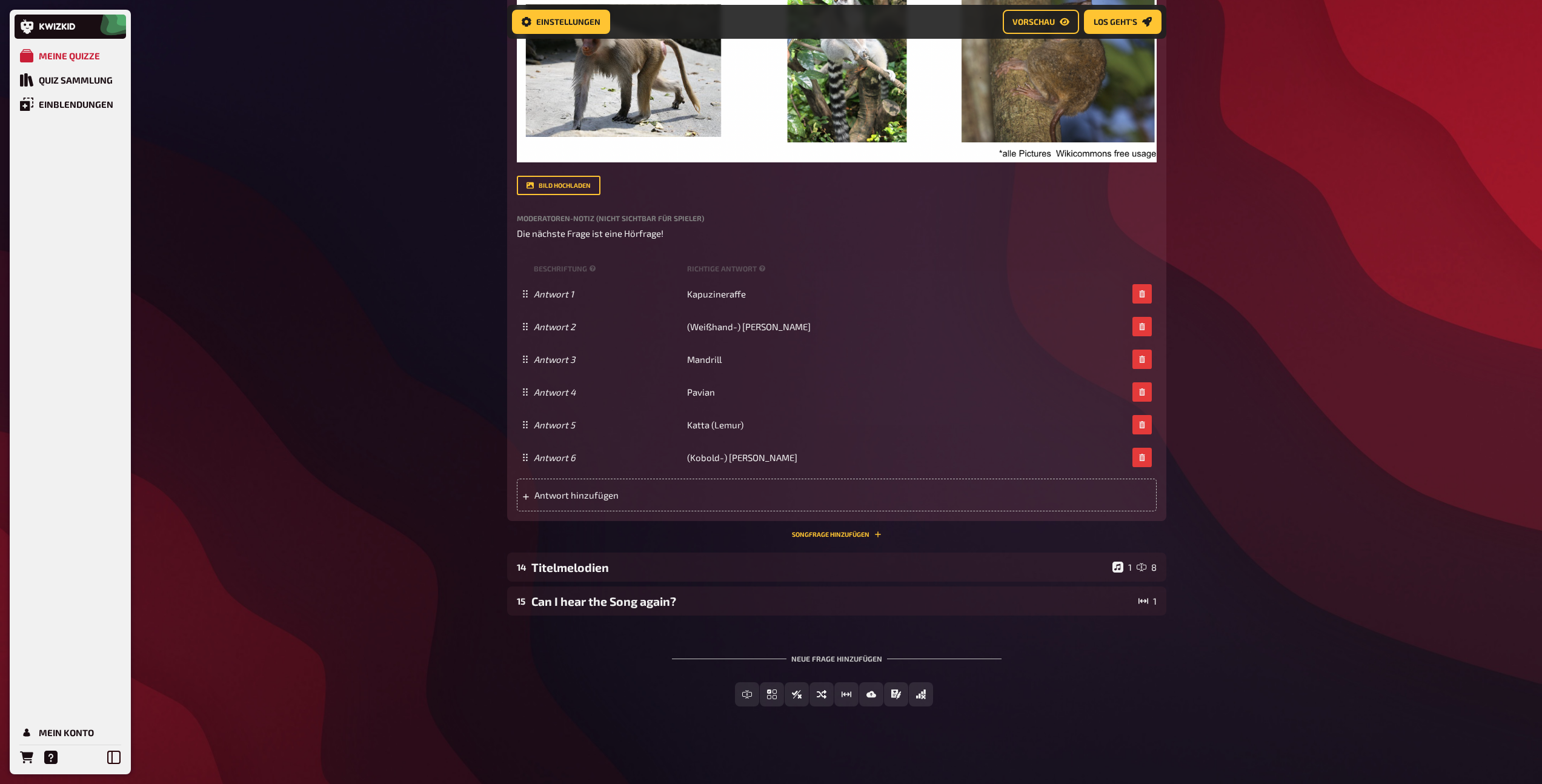
click at [825, 541] on div "13 I am a primate! 6 Wissen 6.00 Punkte Titel I am a primate! Fragetext Nennt u…" at bounding box center [836, 92] width 659 height 910
click at [818, 535] on button "Songfrage hinzufügen" at bounding box center [836, 534] width 89 height 8
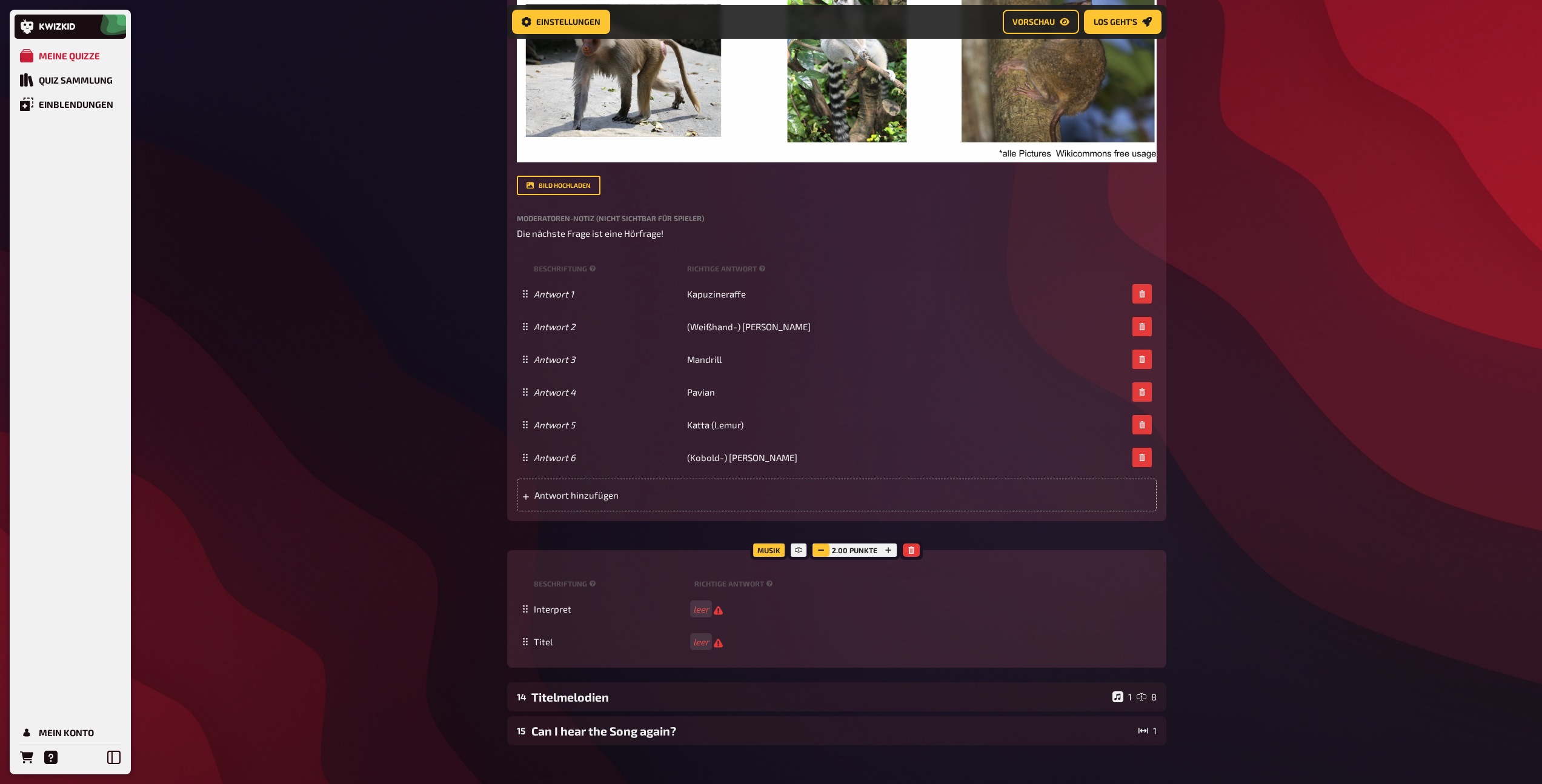
click at [820, 552] on icon "button" at bounding box center [820, 550] width 8 height 8
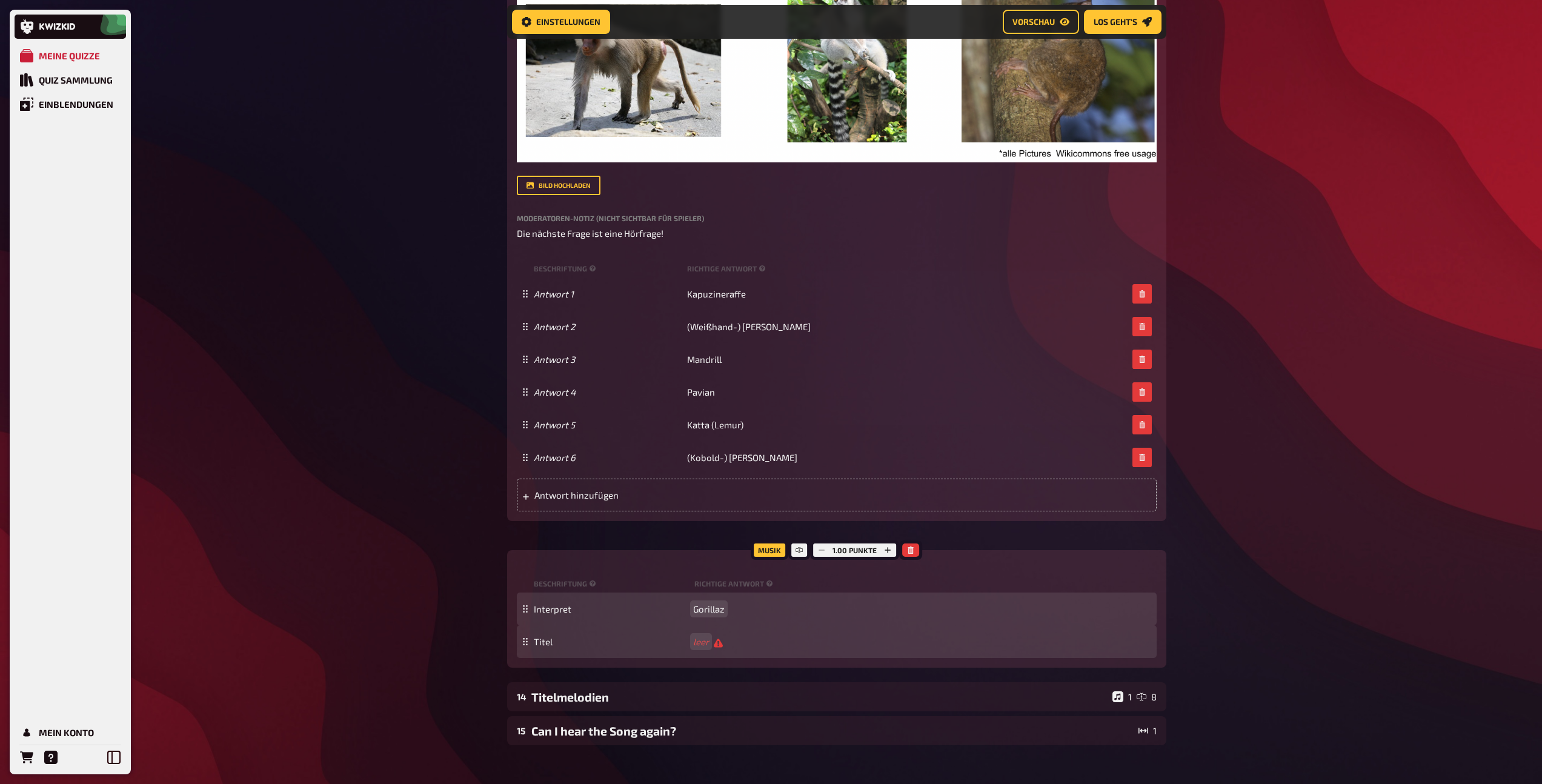
scroll to position [1571, 0]
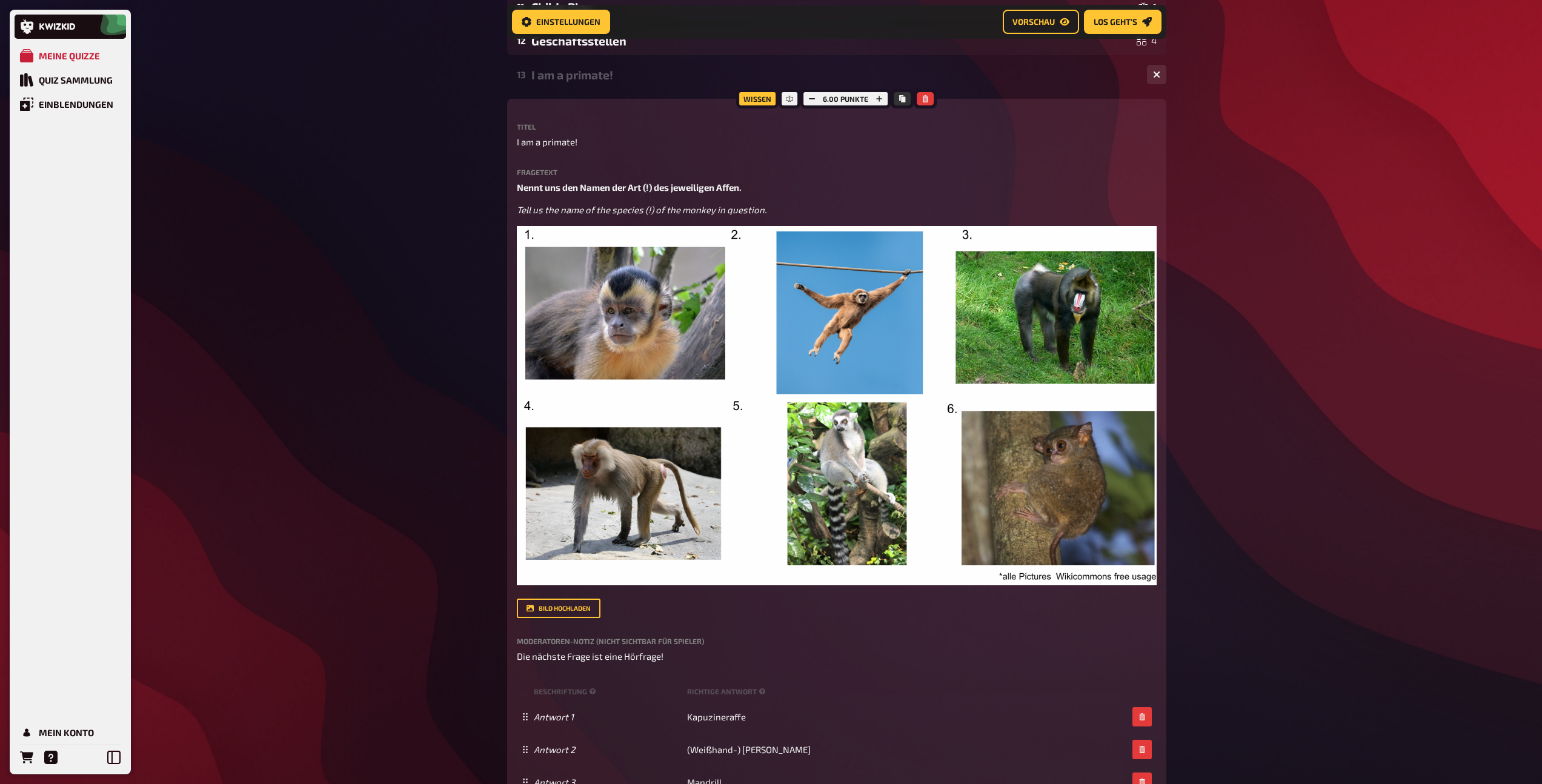
click at [568, 71] on div "I am a primate!" at bounding box center [834, 75] width 606 height 14
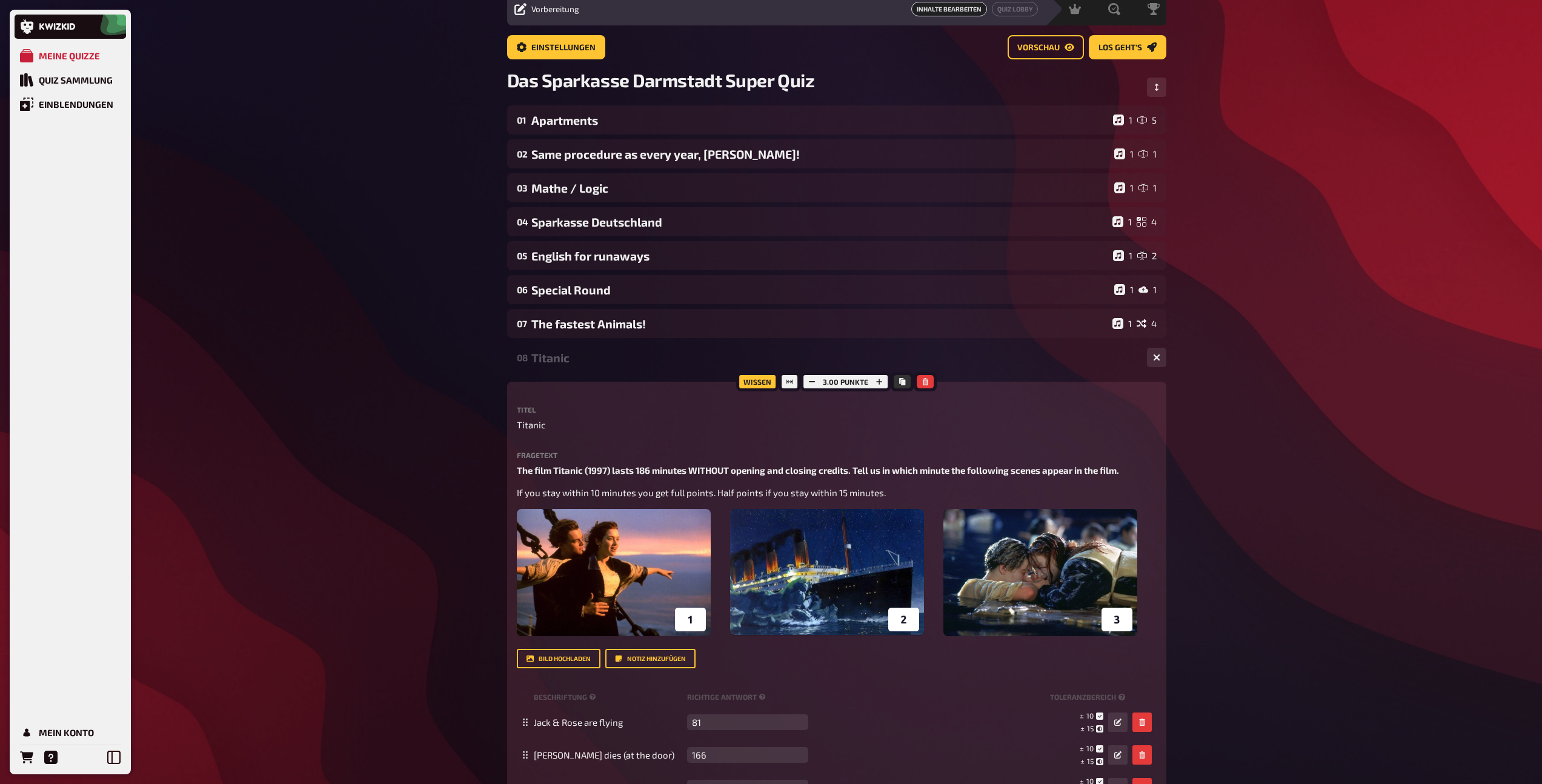
click at [568, 366] on div "08 Titanic 1 3" at bounding box center [836, 357] width 659 height 29
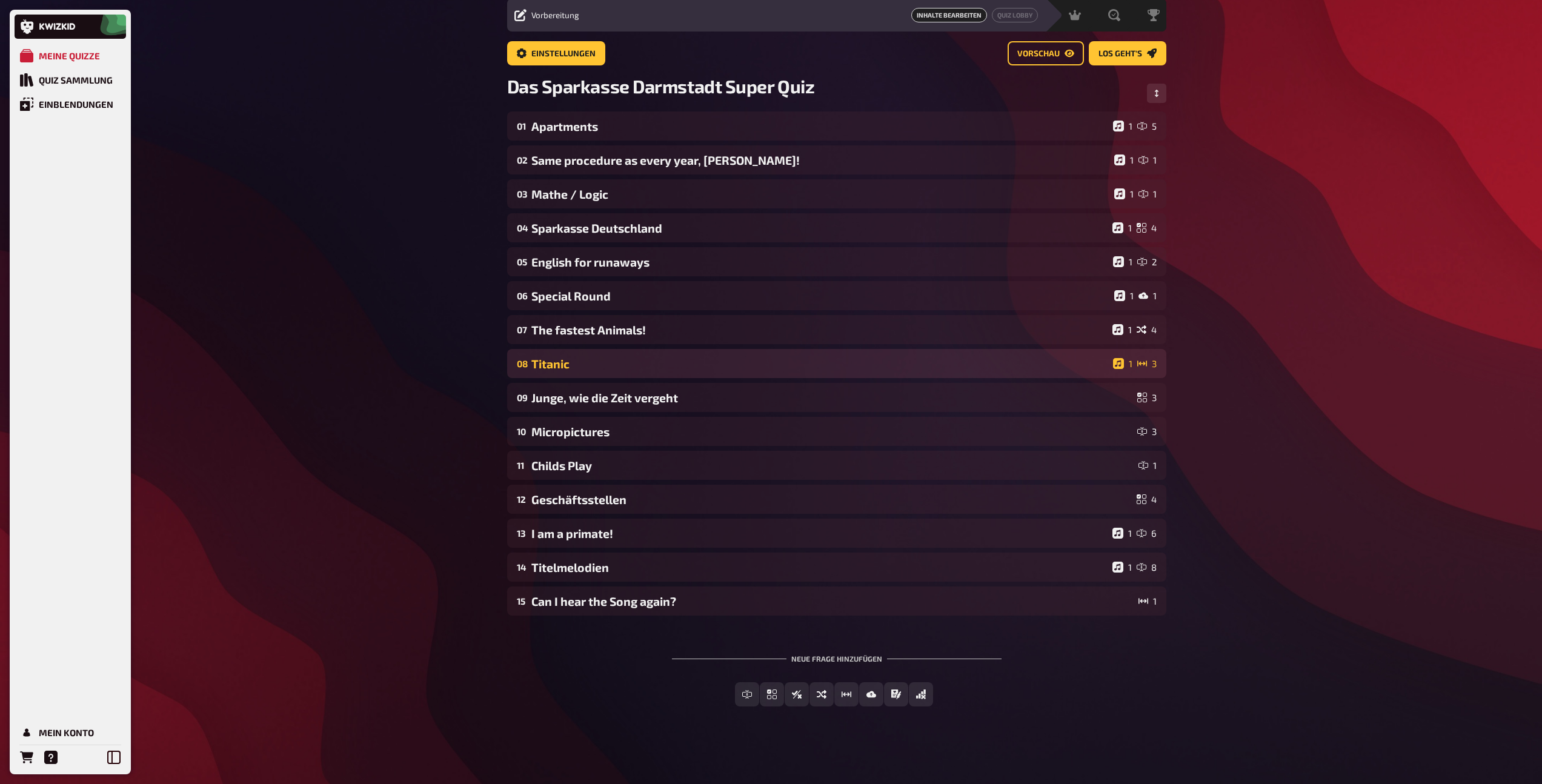
scroll to position [43, 0]
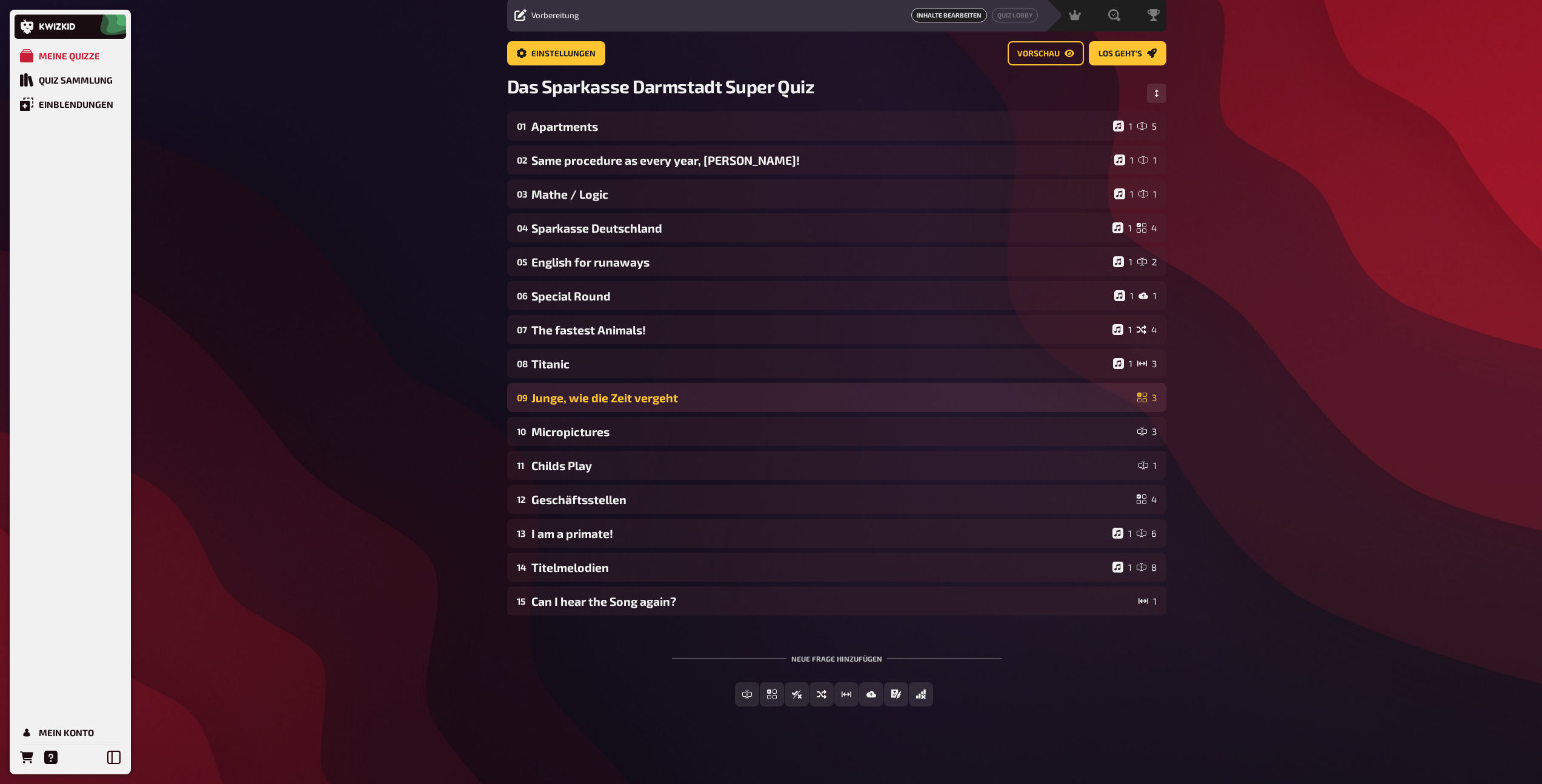
click at [588, 394] on div "Junge, wie die Zeit vergeht" at bounding box center [831, 398] width 601 height 14
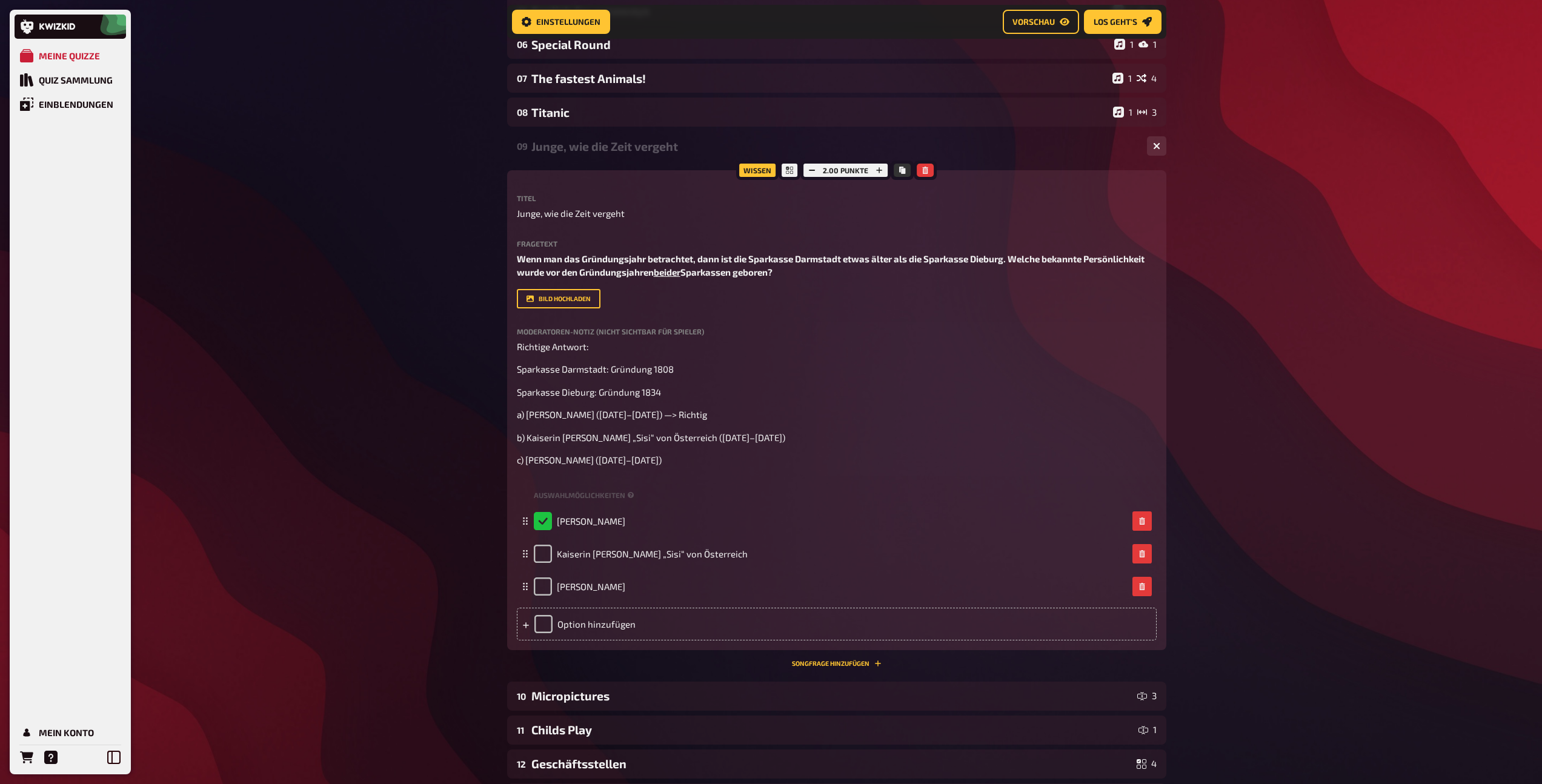
scroll to position [307, 0]
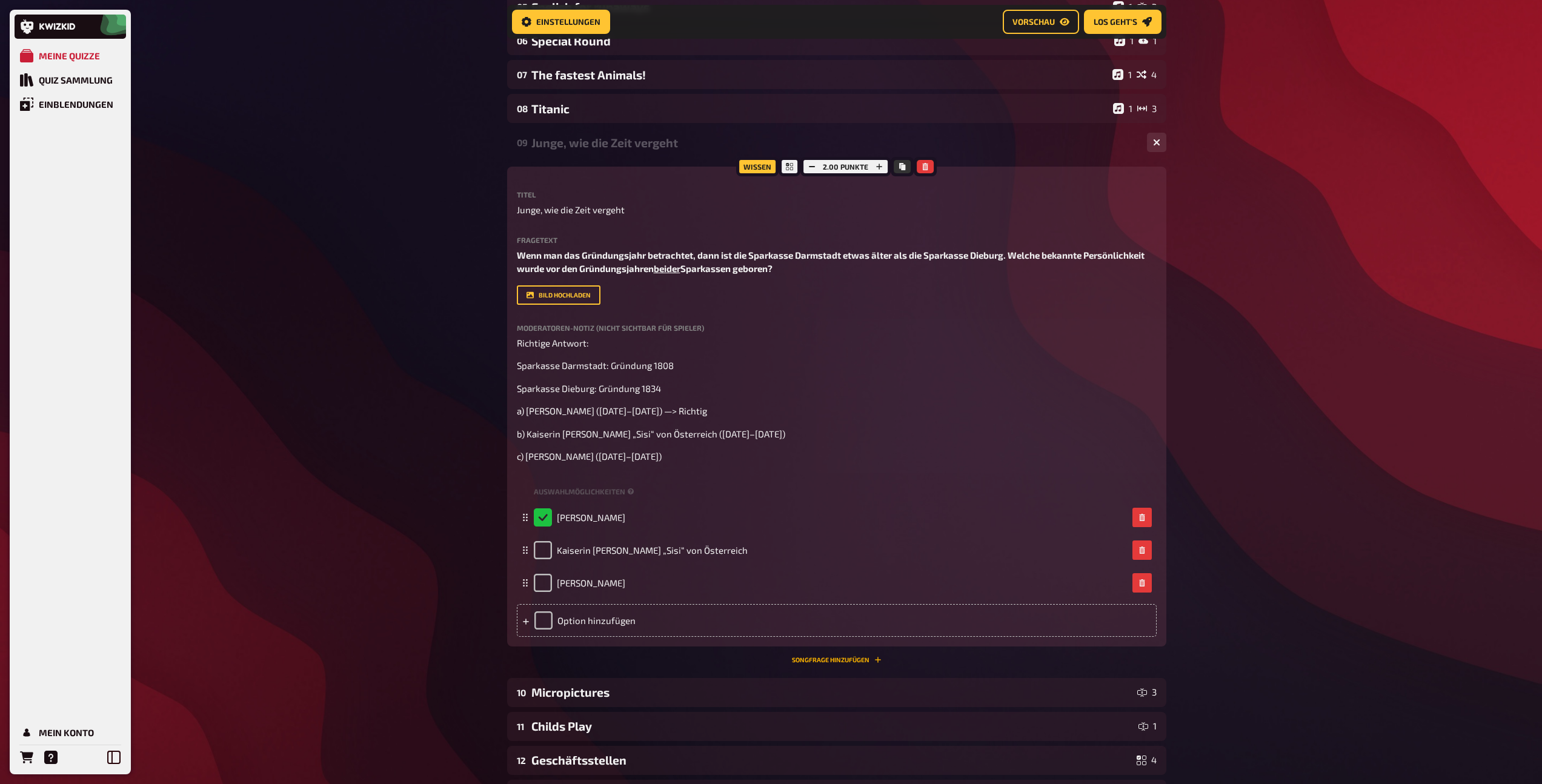
click at [816, 663] on button "Songfrage hinzufügen" at bounding box center [836, 660] width 89 height 8
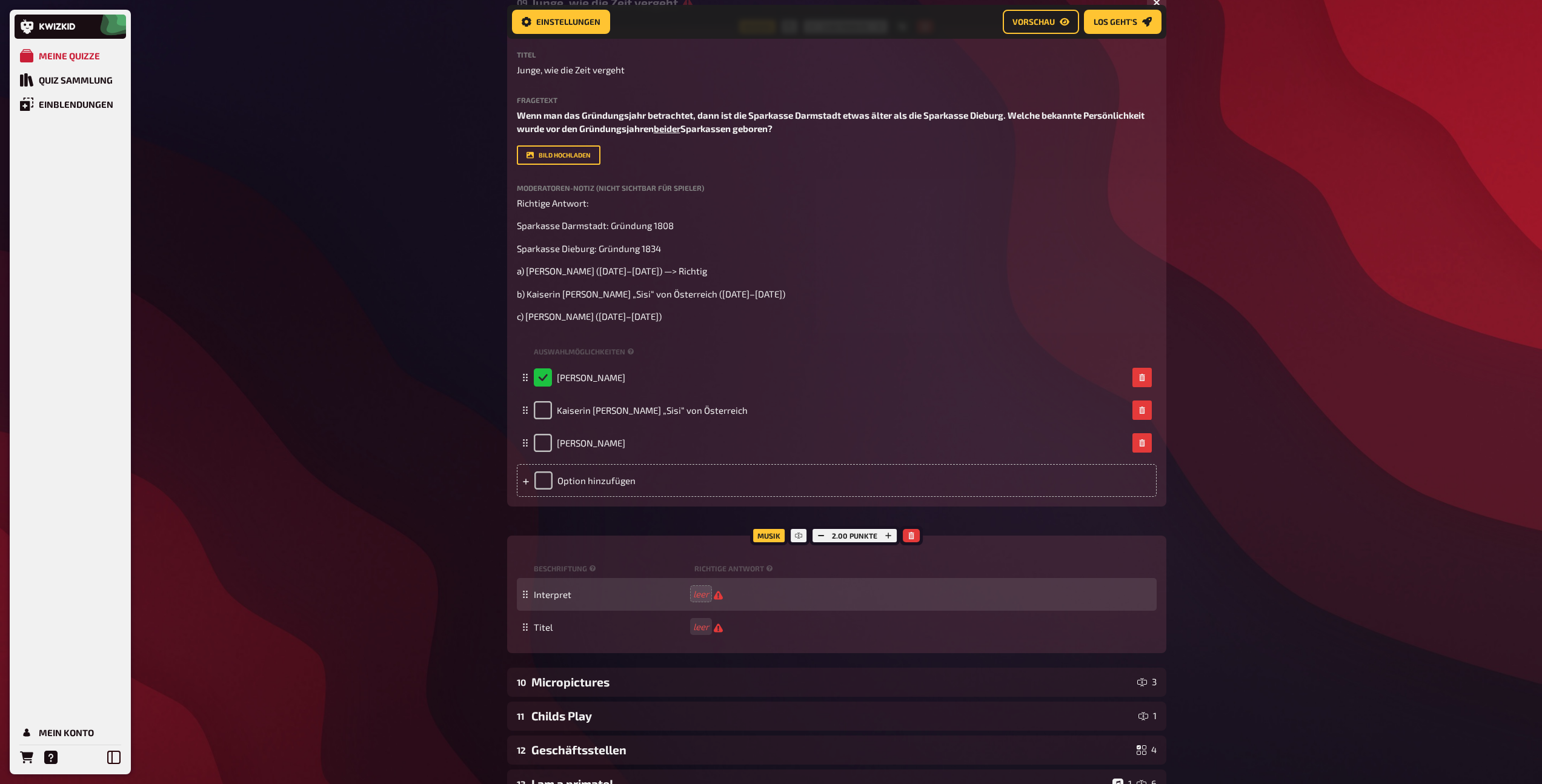
scroll to position [447, 0]
click at [821, 539] on icon "button" at bounding box center [820, 535] width 8 height 8
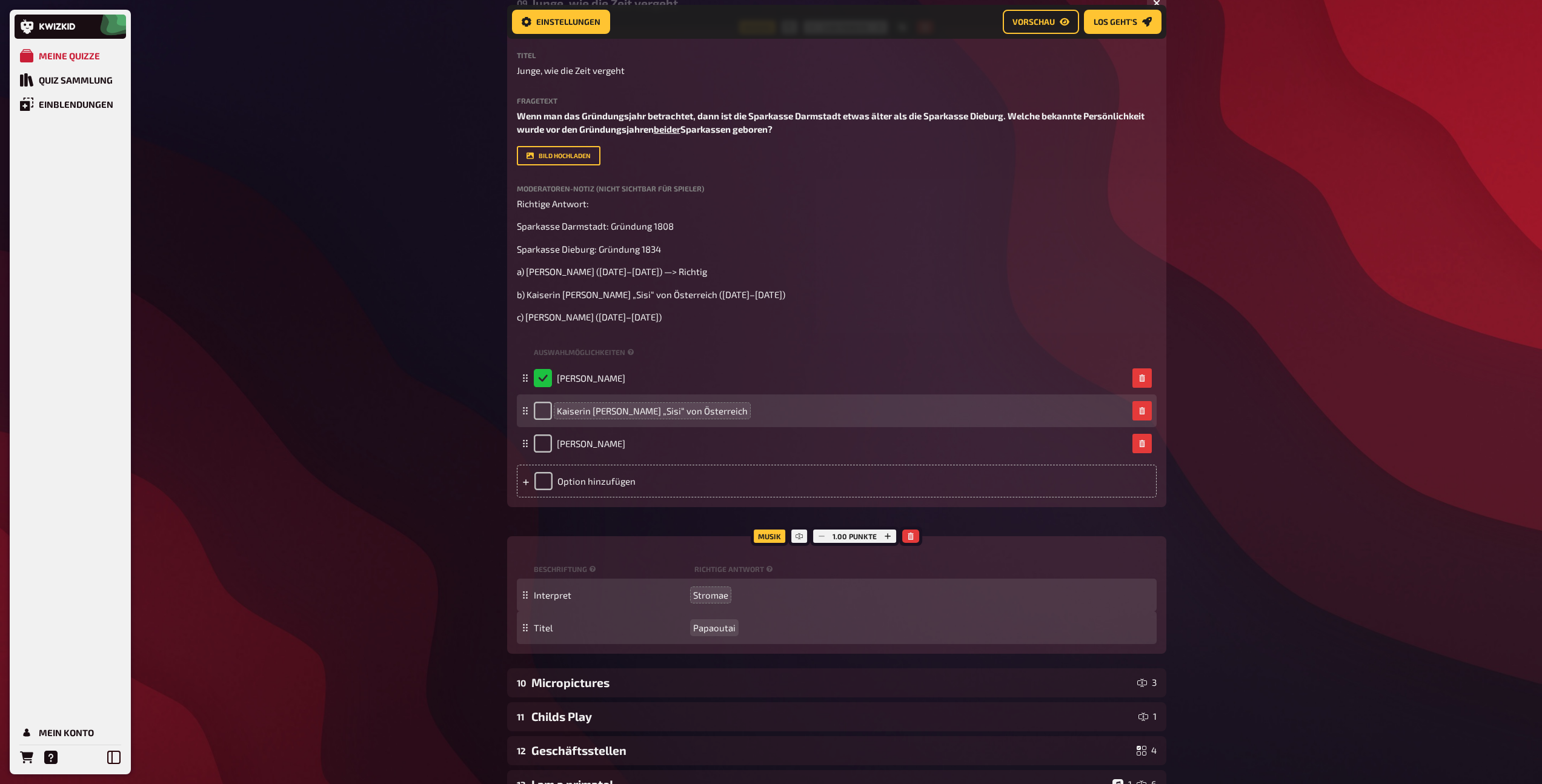
scroll to position [226, 0]
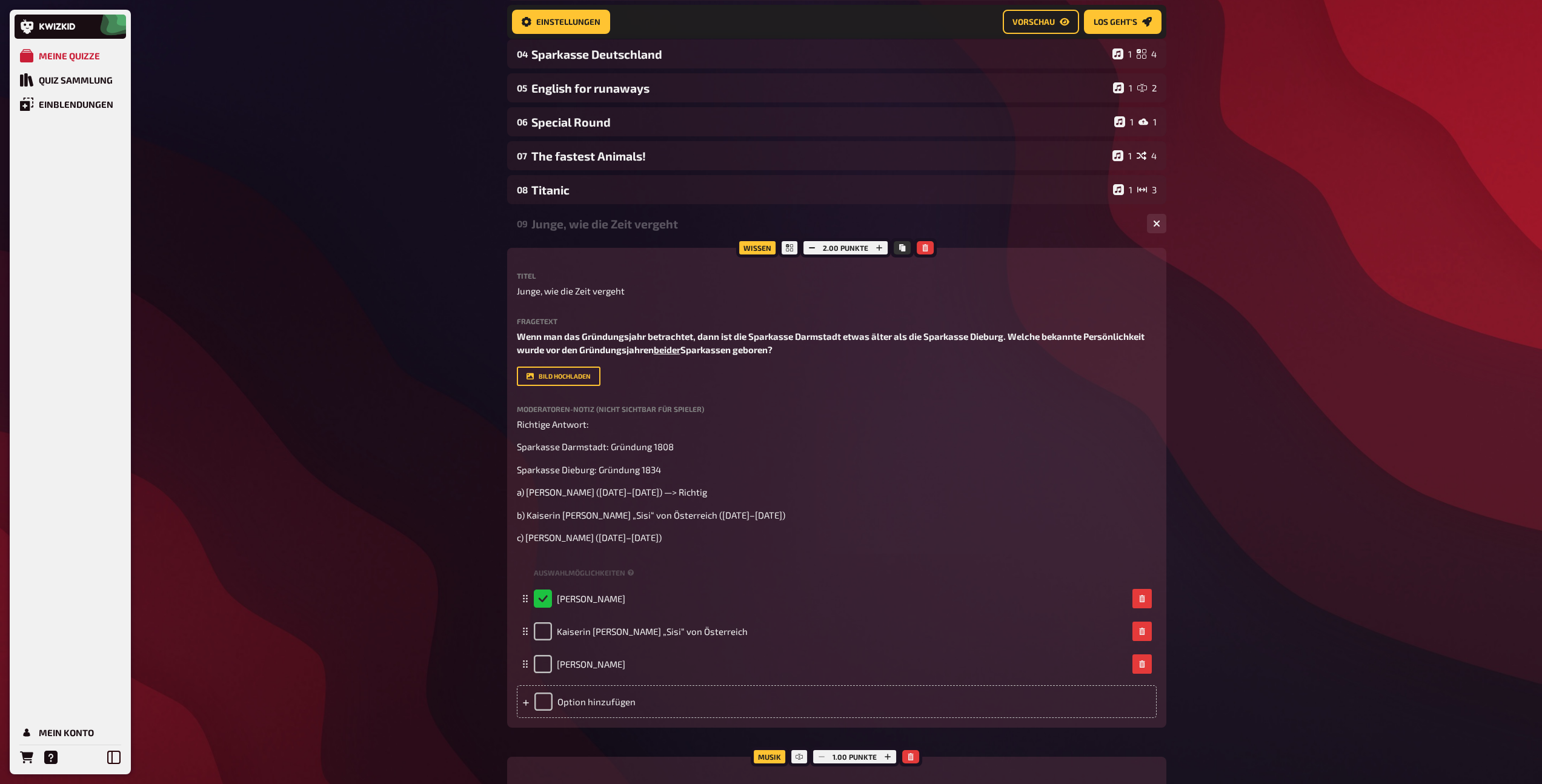
click at [594, 233] on div "09 Junge, wie die Zeit vergeht 1 3" at bounding box center [836, 223] width 659 height 29
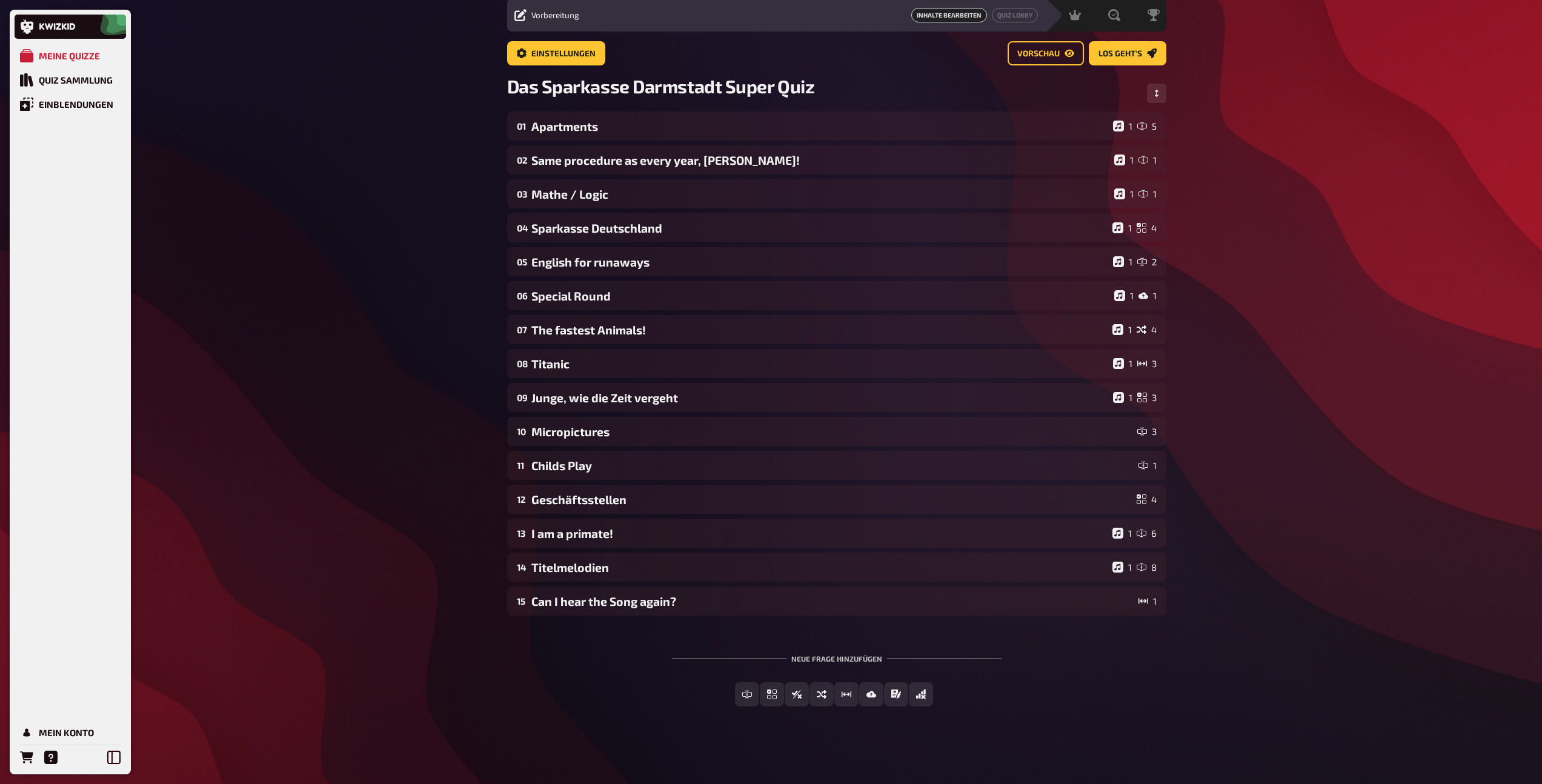
scroll to position [43, 0]
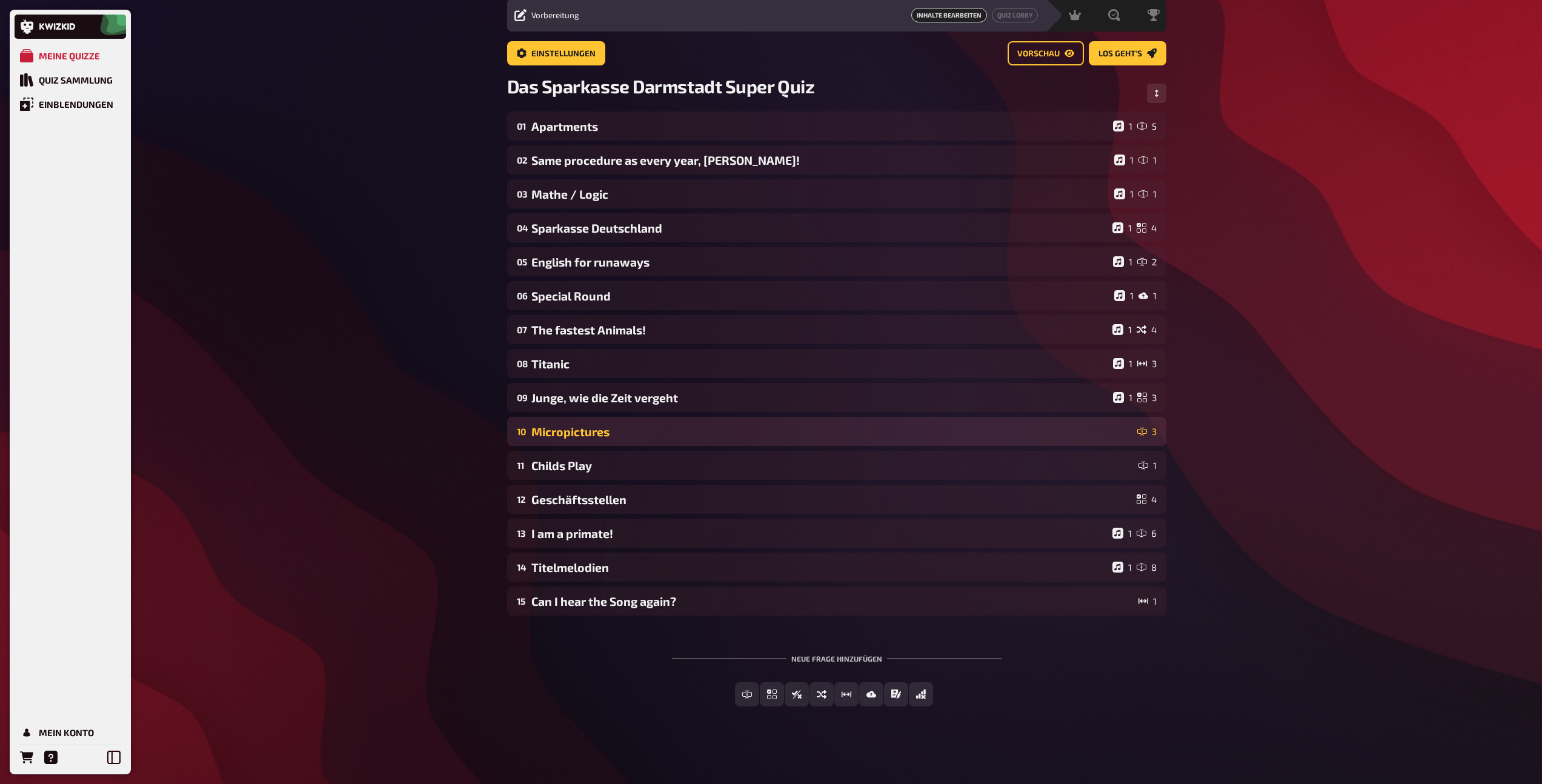
click at [585, 432] on div "Micropictures" at bounding box center [831, 432] width 601 height 14
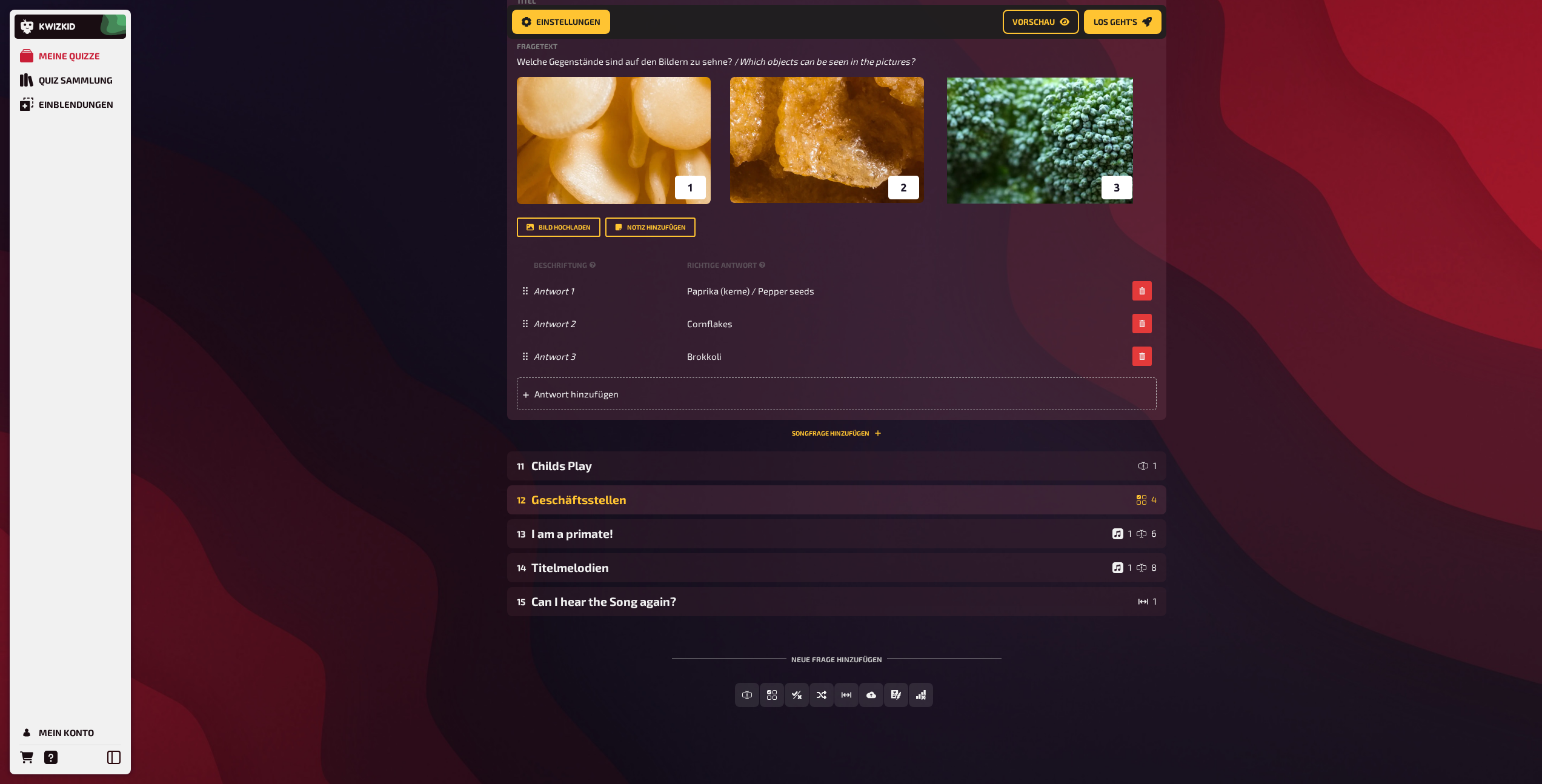
scroll to position [535, 0]
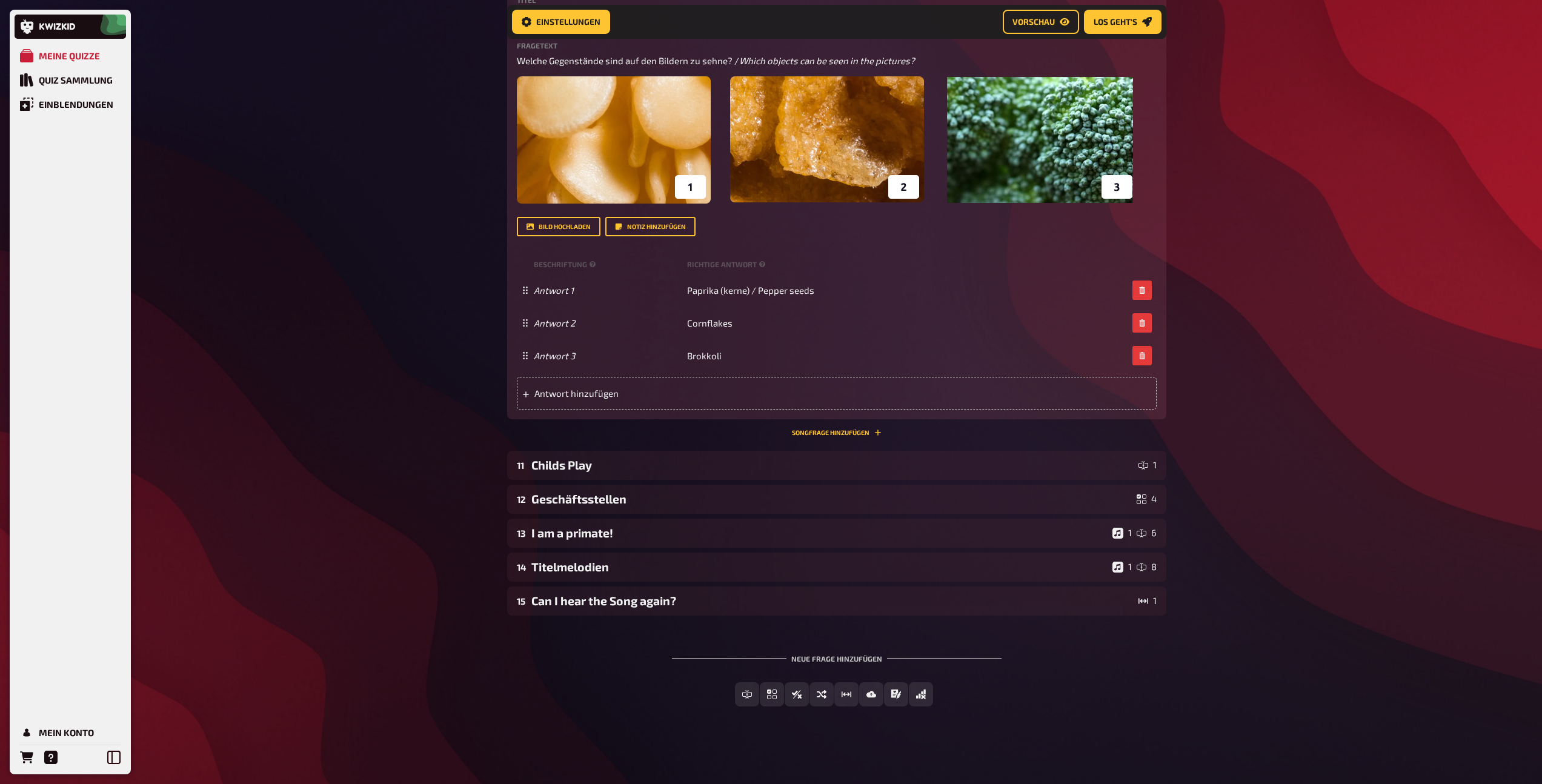
click at [805, 421] on div "Wissen 3.00 Punkte Titel Micropictures Fragetext Welche Gegenstände sind auf de…" at bounding box center [836, 203] width 659 height 464
click at [808, 432] on button "Songfrage hinzufügen" at bounding box center [836, 432] width 89 height 8
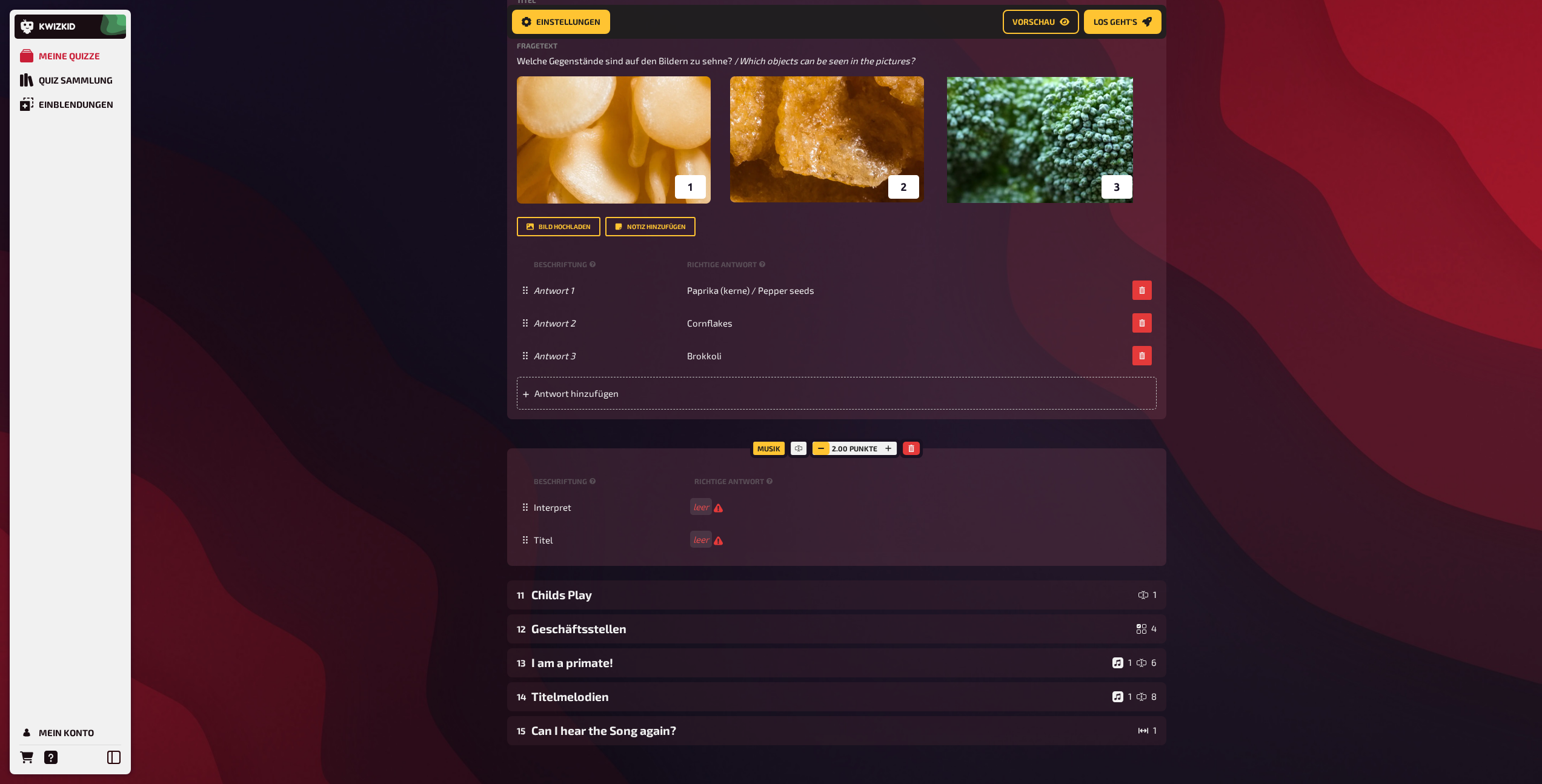
click at [818, 447] on icon "button" at bounding box center [820, 448] width 8 height 8
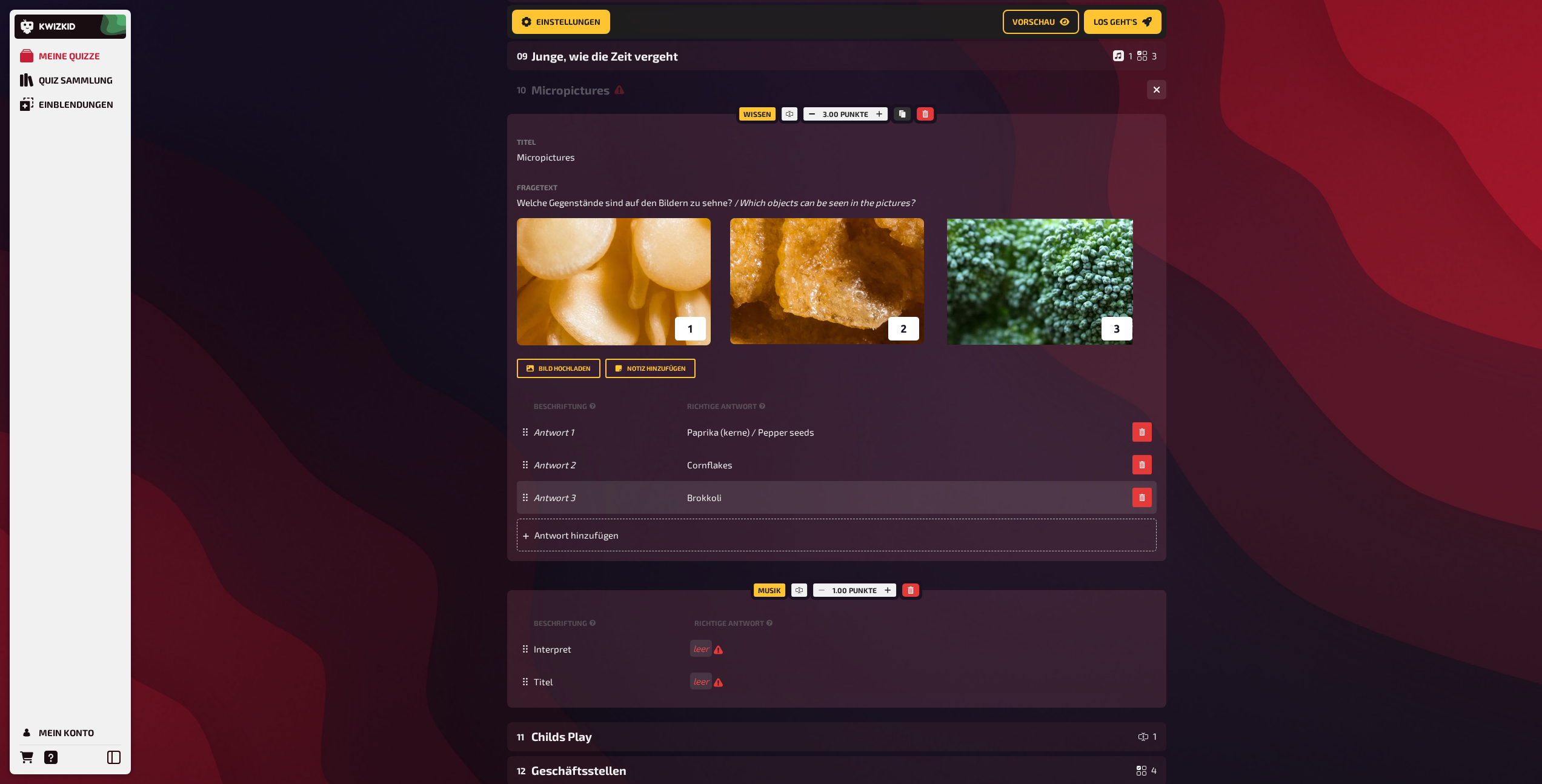
scroll to position [331, 0]
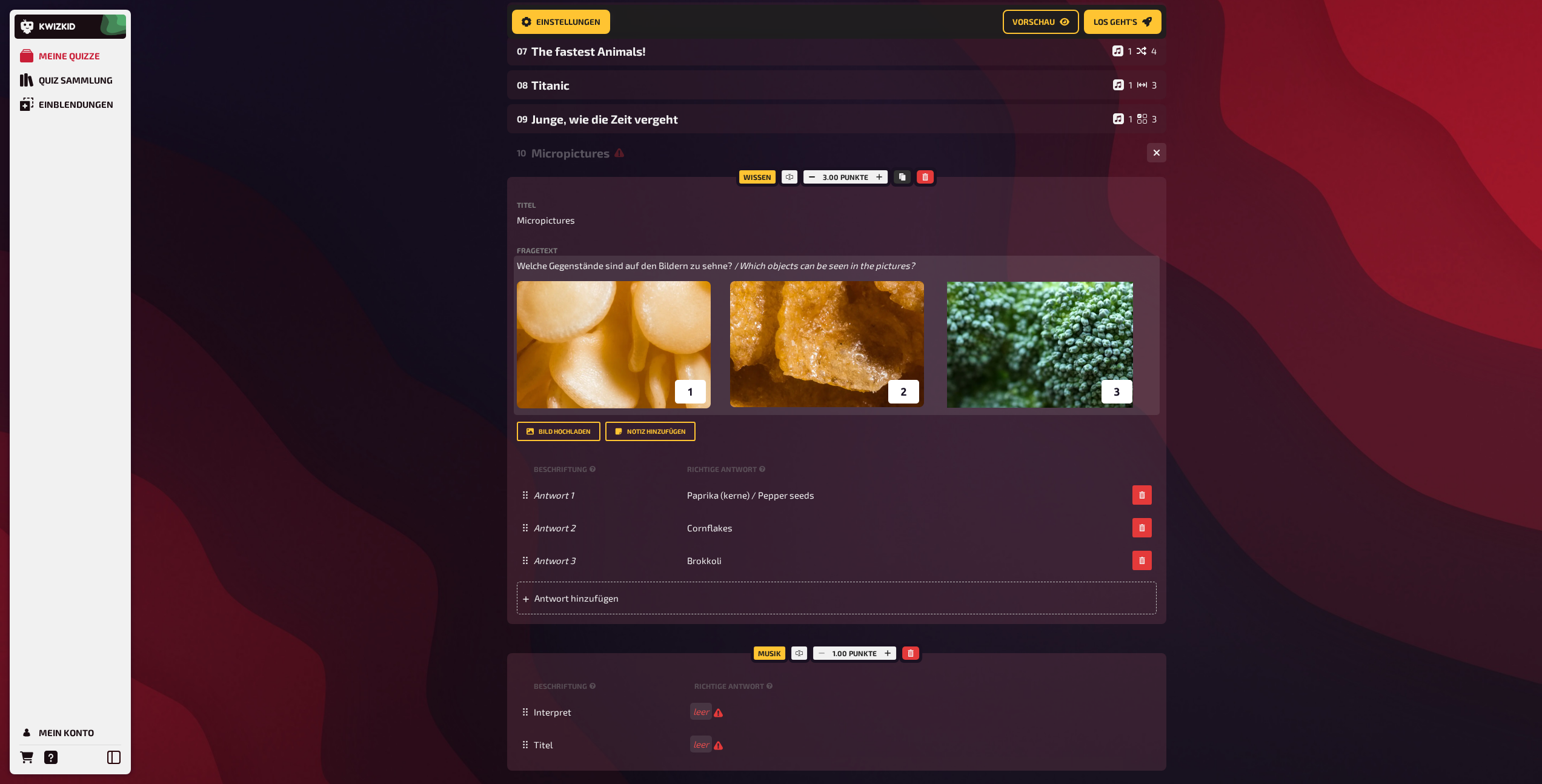
click at [709, 268] on span "Welche Gegenstände sind auf den Bildern zu sehne? /" at bounding box center [628, 265] width 223 height 11
drag, startPoint x: 733, startPoint y: 265, endPoint x: 509, endPoint y: 261, distance: 224.0
click at [509, 261] on div "Wissen 3.00 Punkte Titel Micropictures Fragetext Welche Gegenstände sind auf de…" at bounding box center [836, 400] width 659 height 447
click at [591, 243] on button "button" at bounding box center [588, 242] width 19 height 19
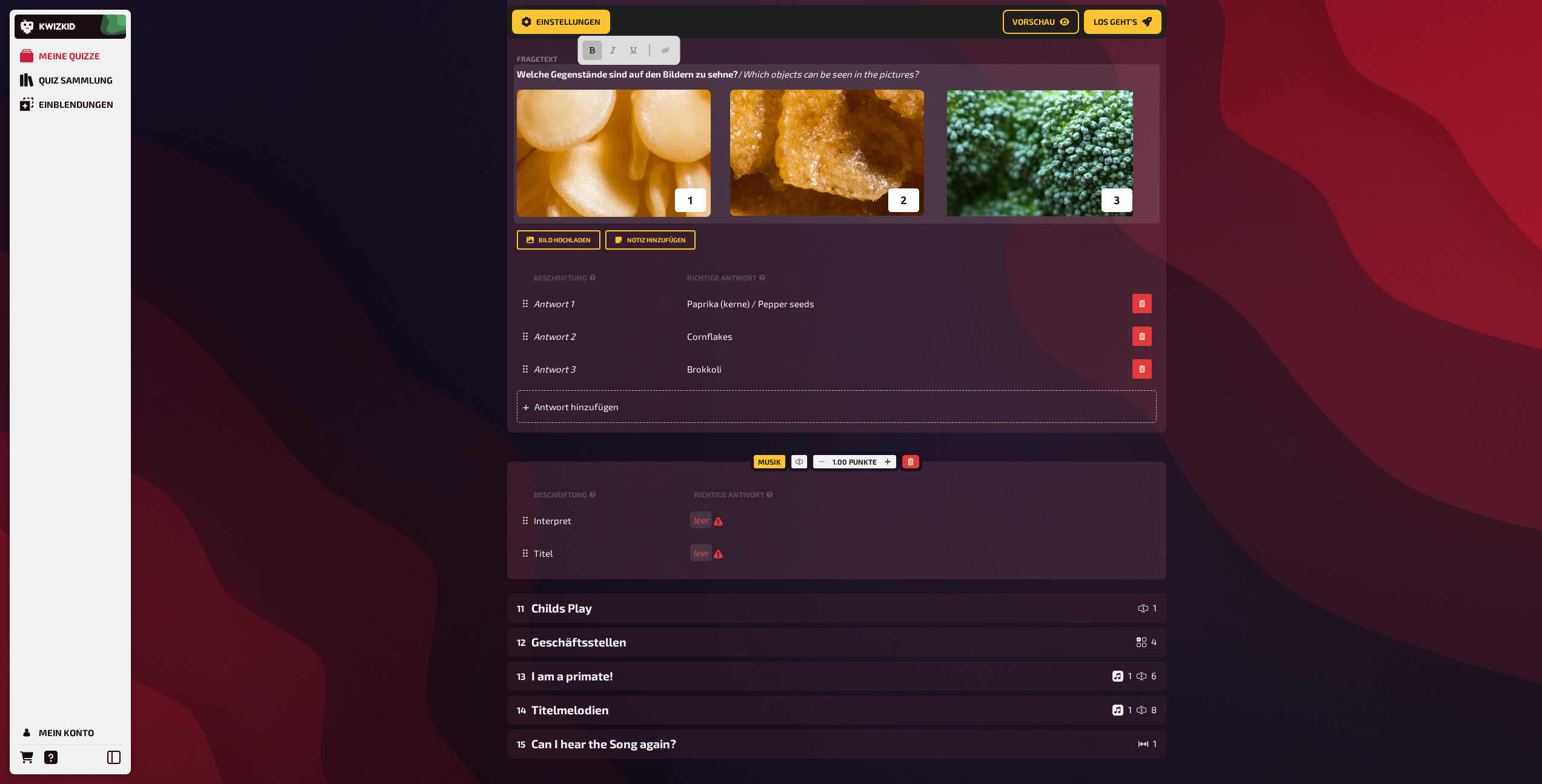
scroll to position [552, 0]
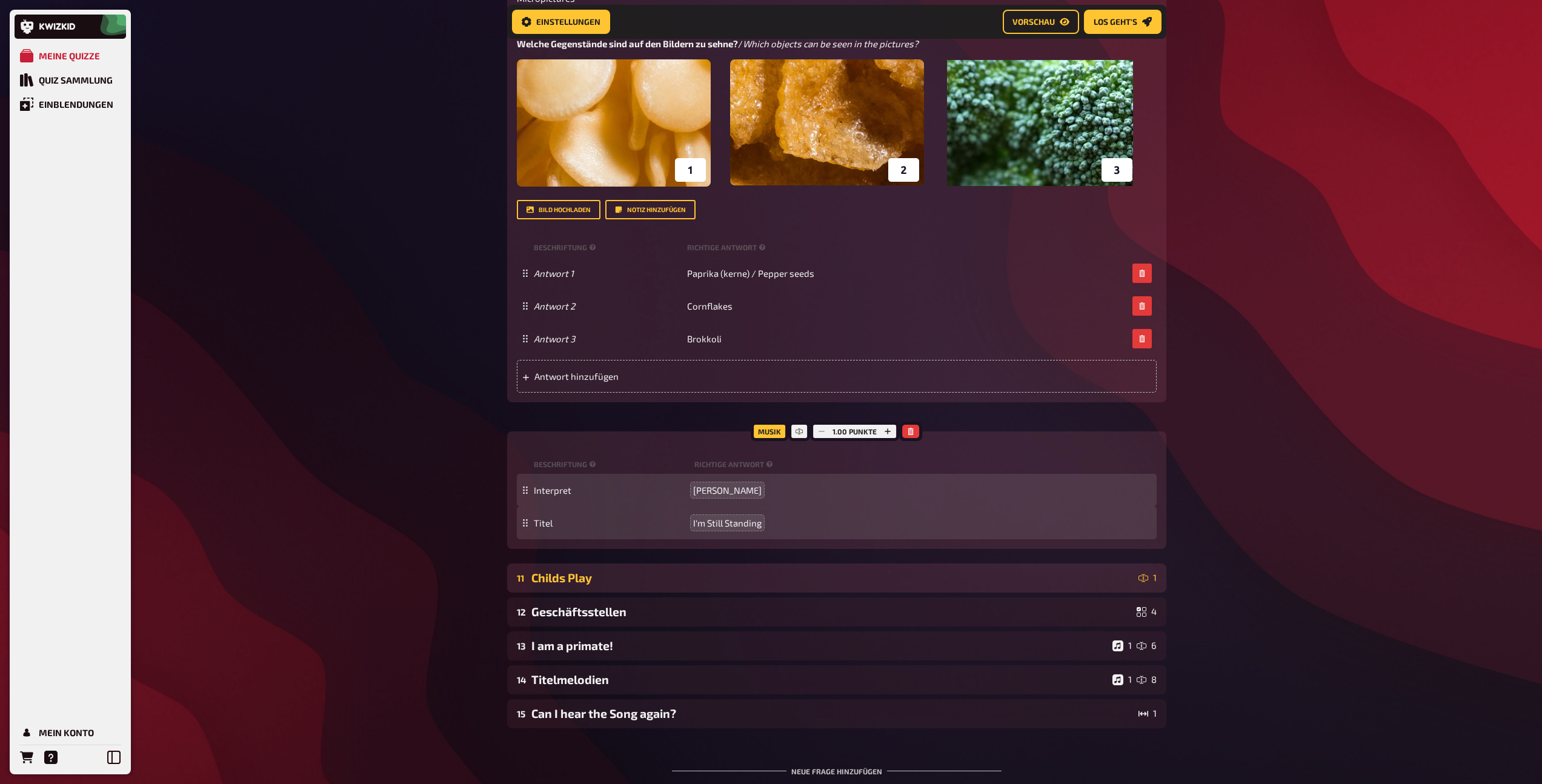
click at [686, 579] on div "Childs Play" at bounding box center [832, 577] width 602 height 14
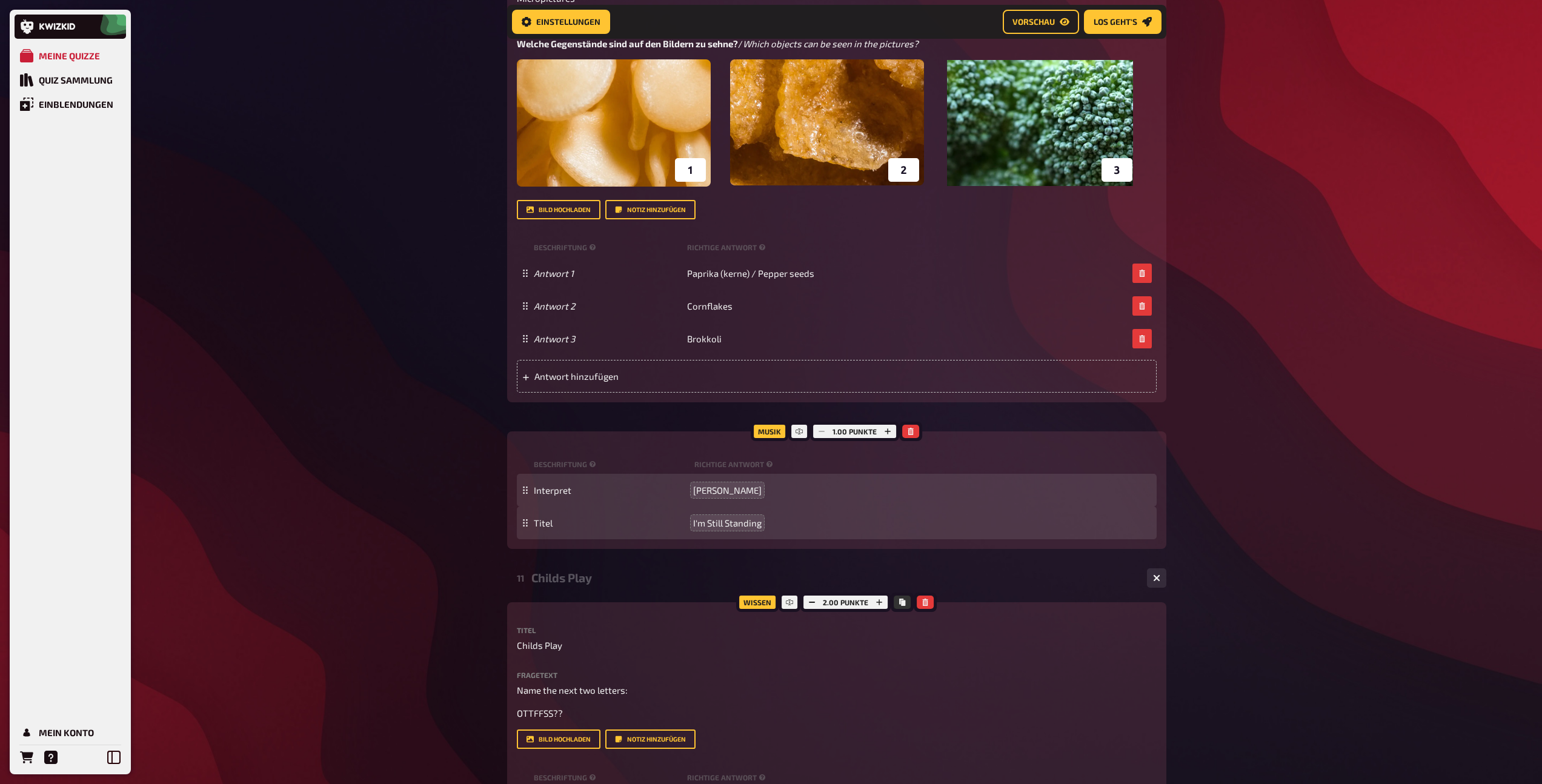
scroll to position [953, 0]
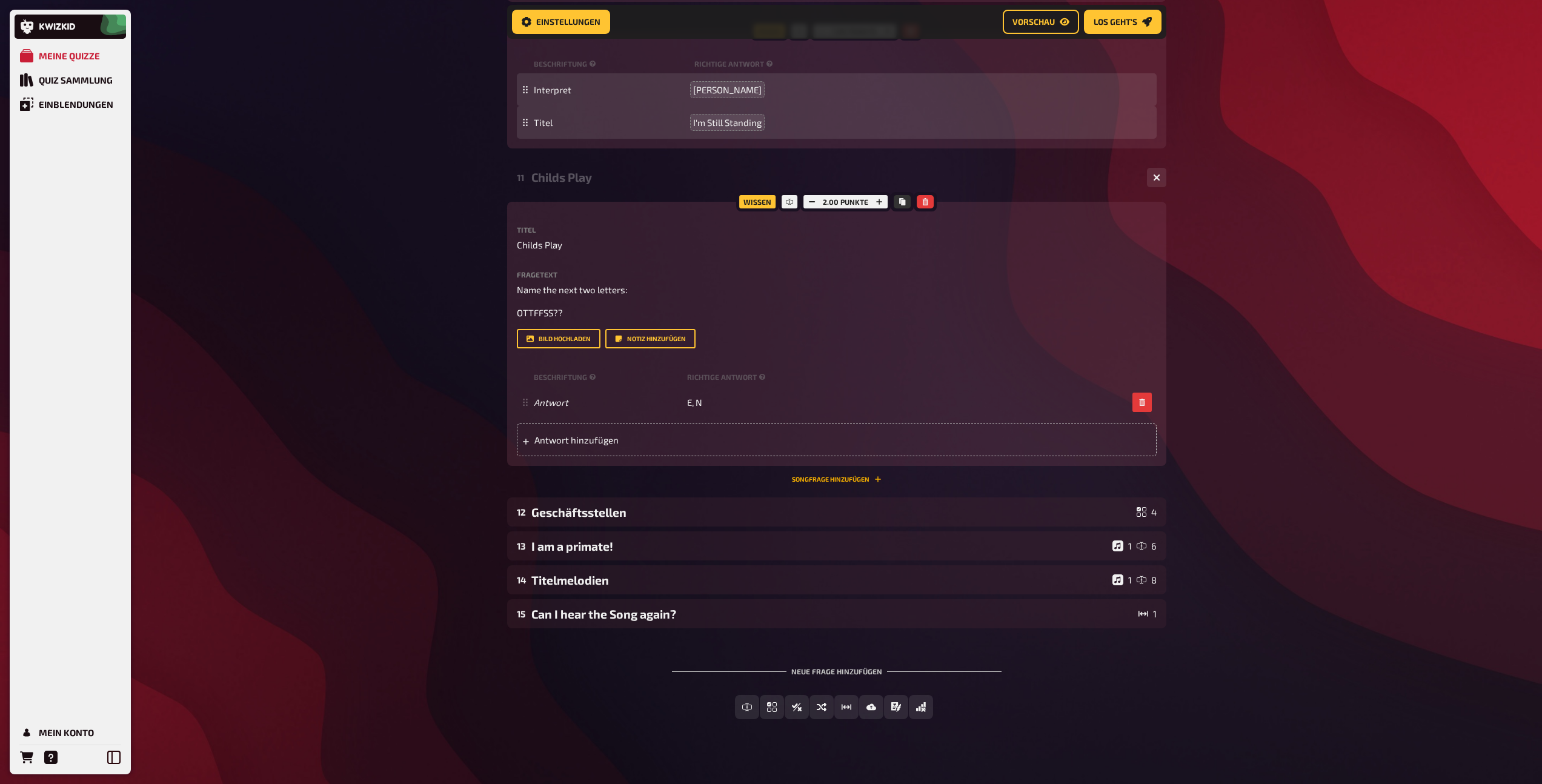
click at [818, 477] on button "Songfrage hinzufügen" at bounding box center [836, 479] width 89 height 8
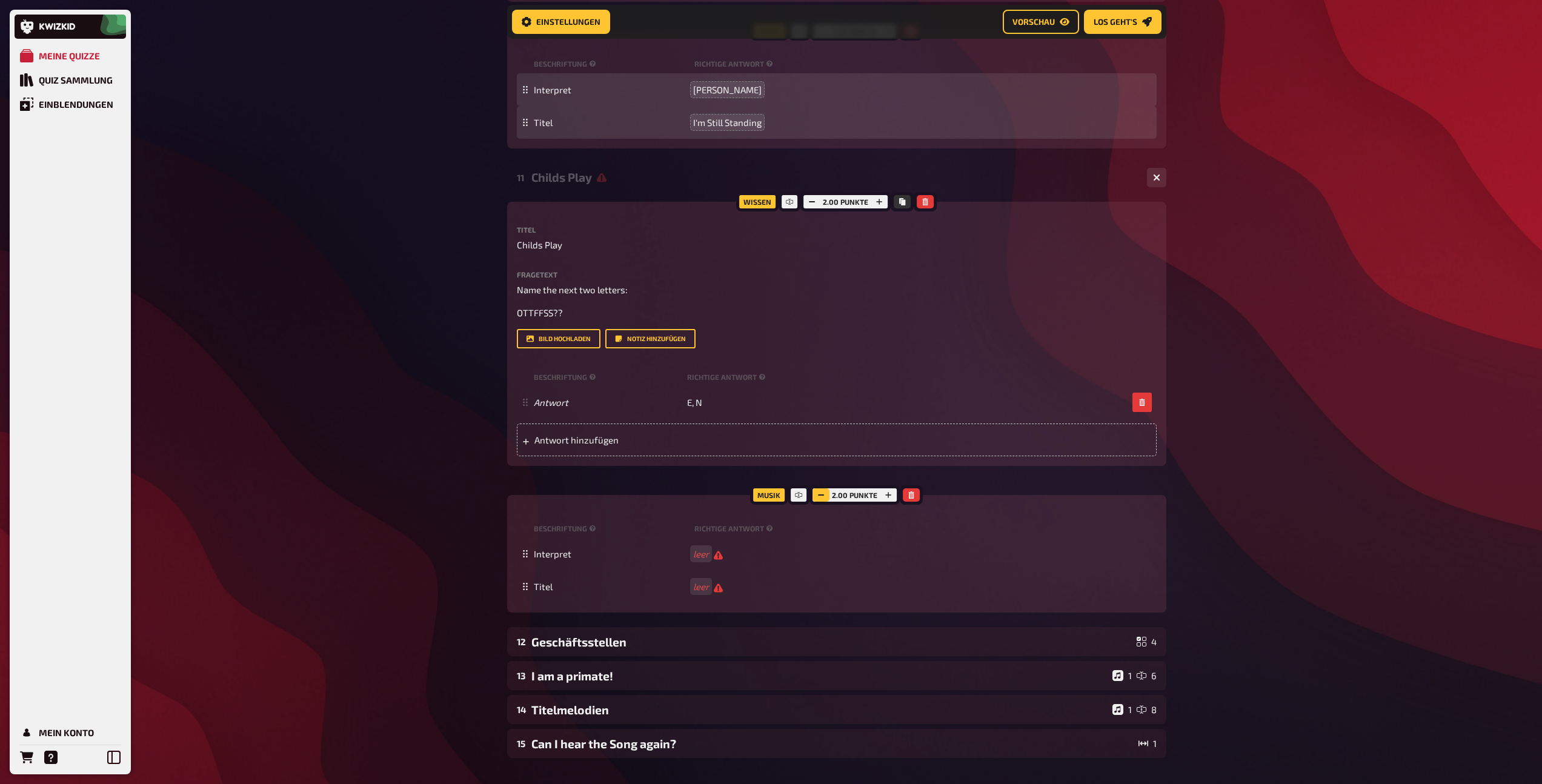
click at [821, 495] on icon "button" at bounding box center [820, 495] width 8 height 8
click at [620, 181] on div "Childs Play" at bounding box center [834, 177] width 606 height 14
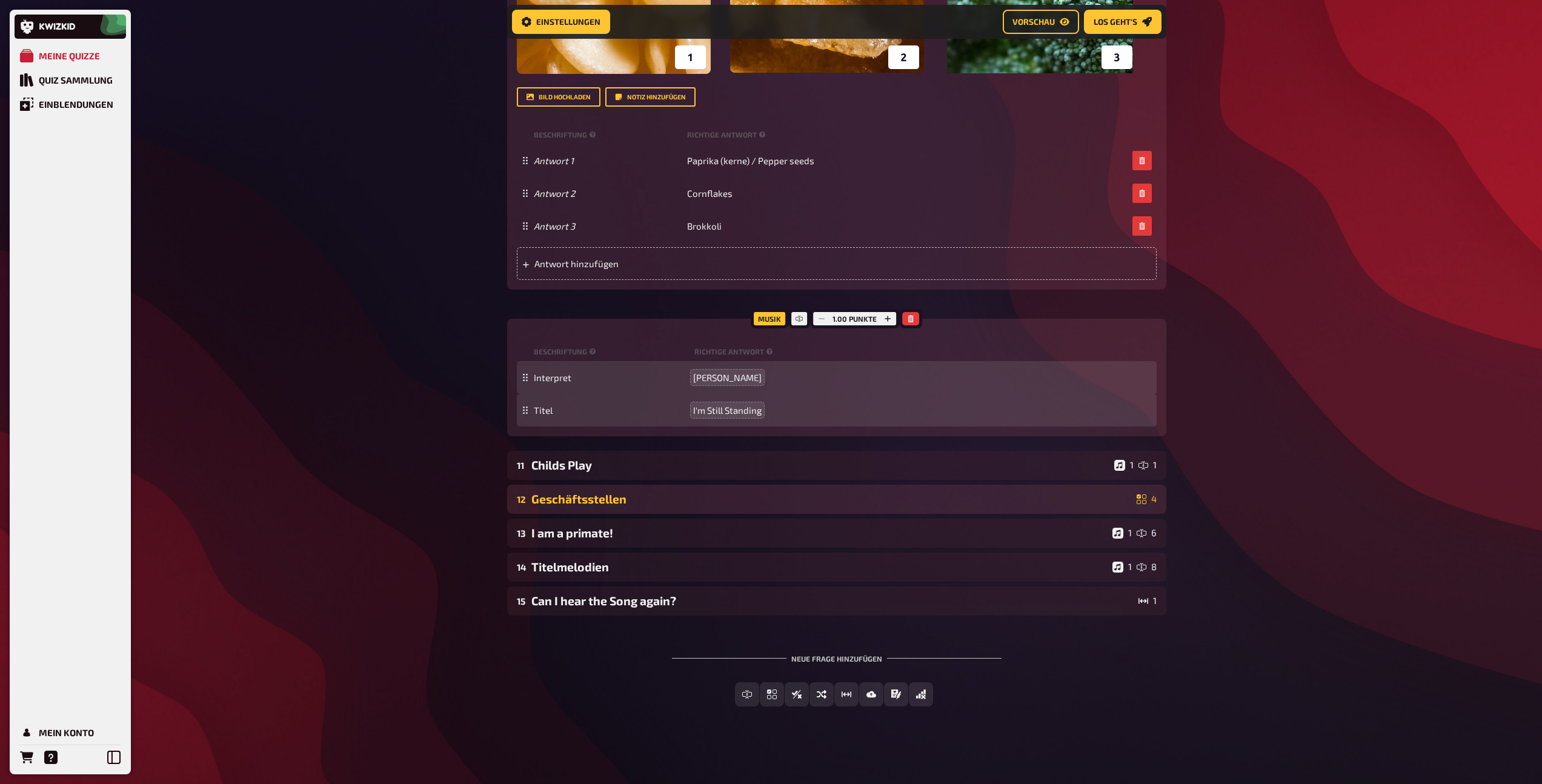
click at [622, 497] on div "Geschäftsstellen" at bounding box center [831, 499] width 601 height 14
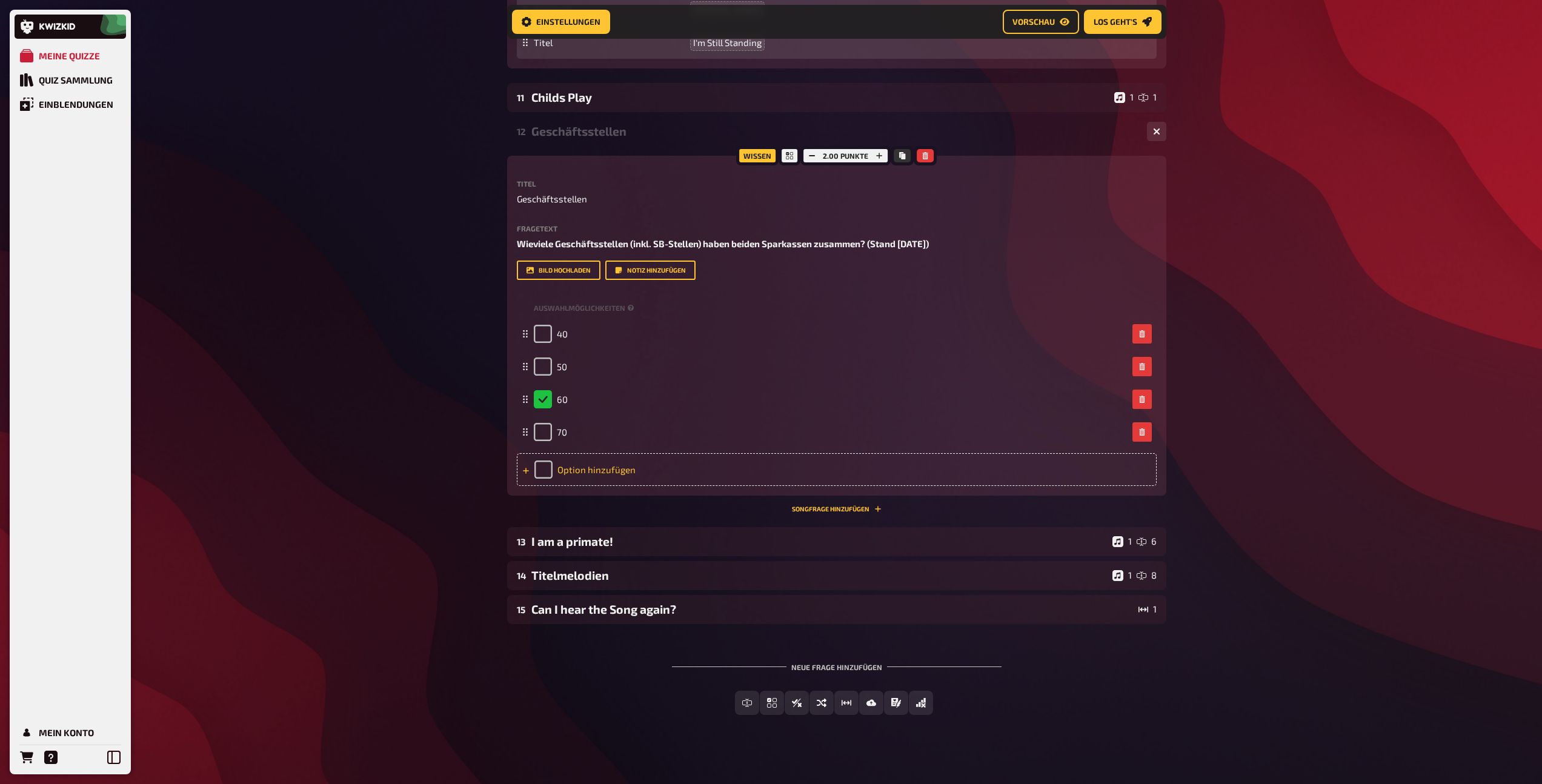
scroll to position [1041, 0]
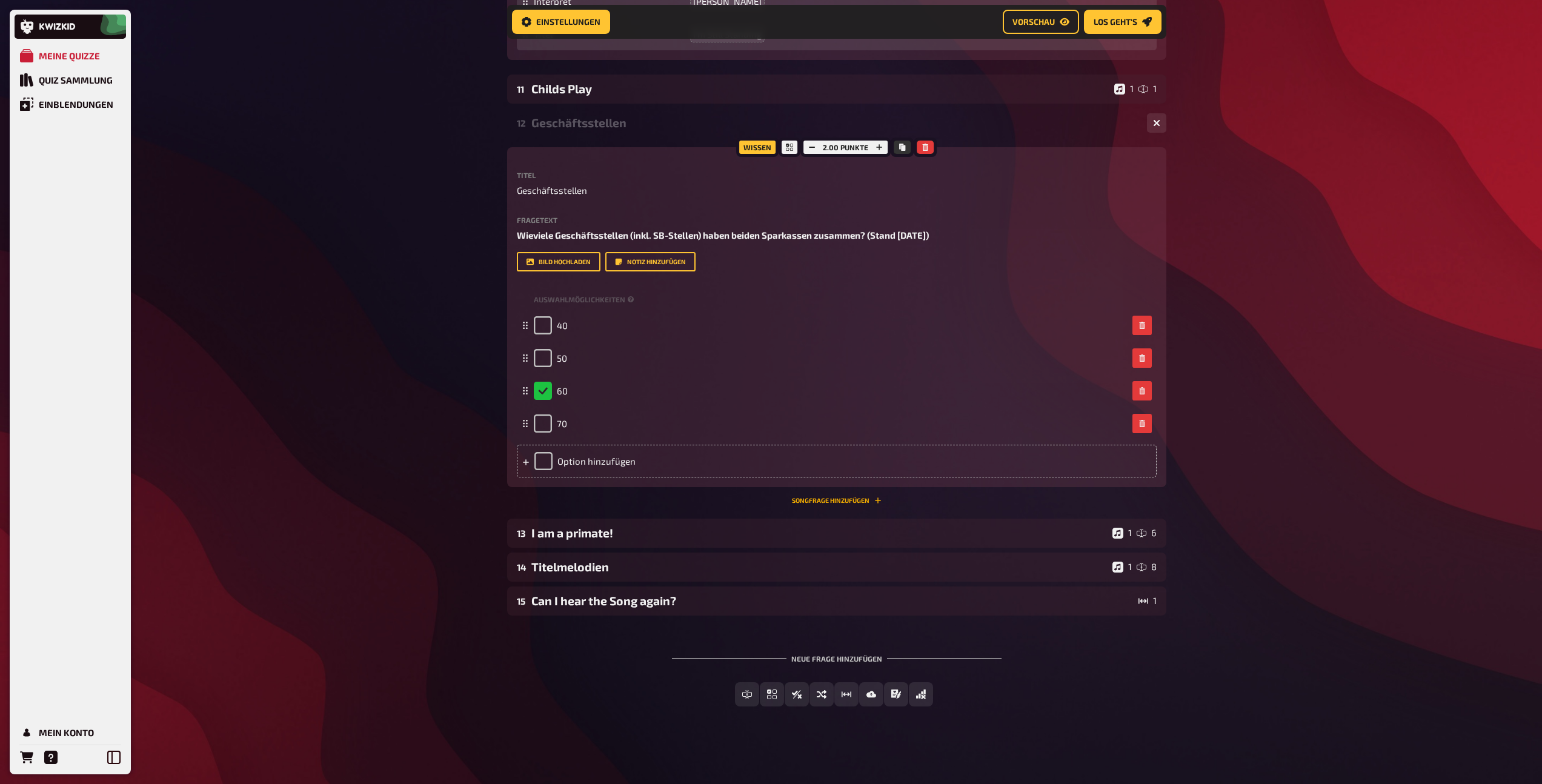
click at [849, 502] on button "Songfrage hinzufügen" at bounding box center [836, 500] width 89 height 8
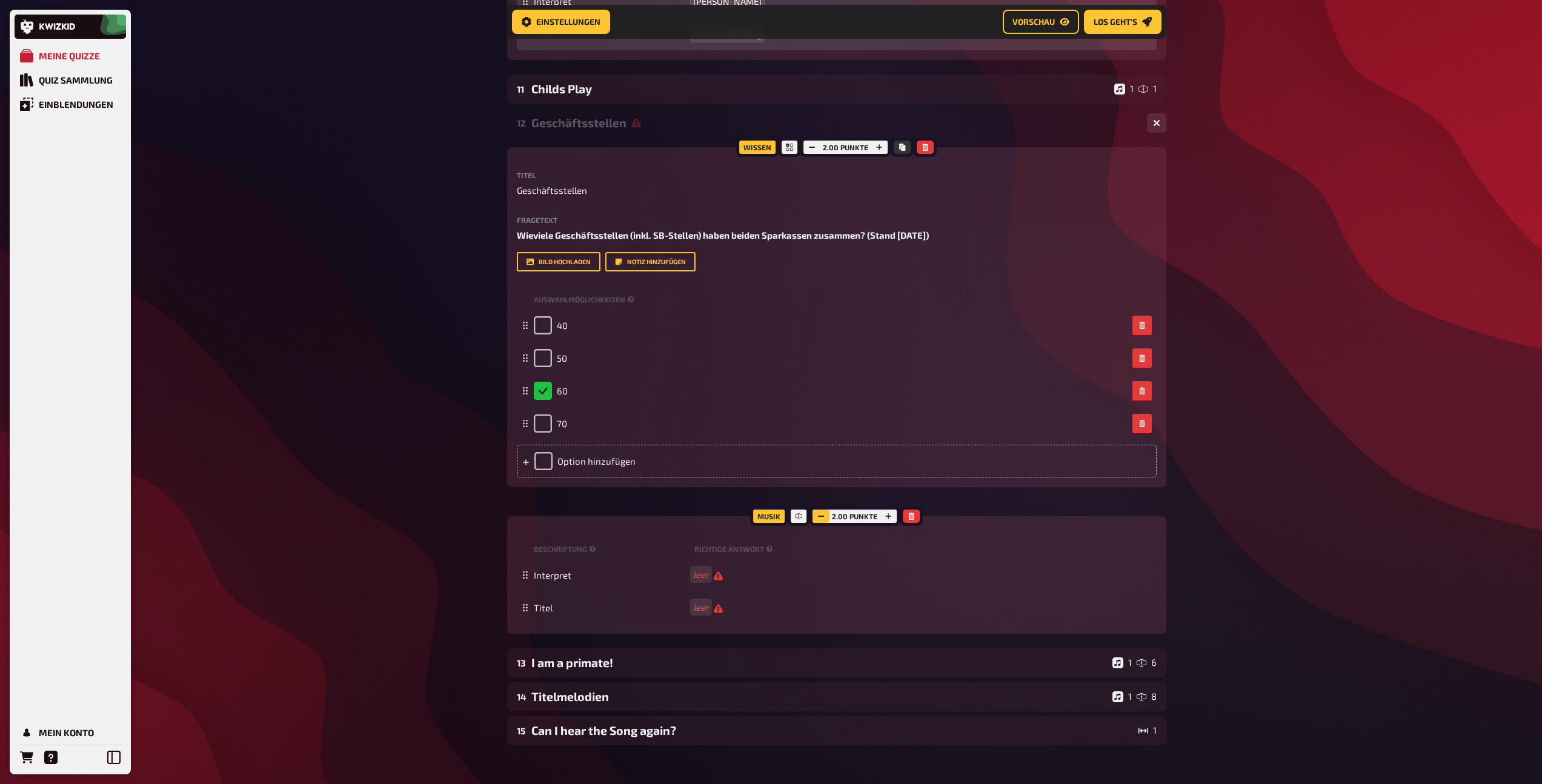
click at [823, 516] on icon "button" at bounding box center [820, 516] width 8 height 8
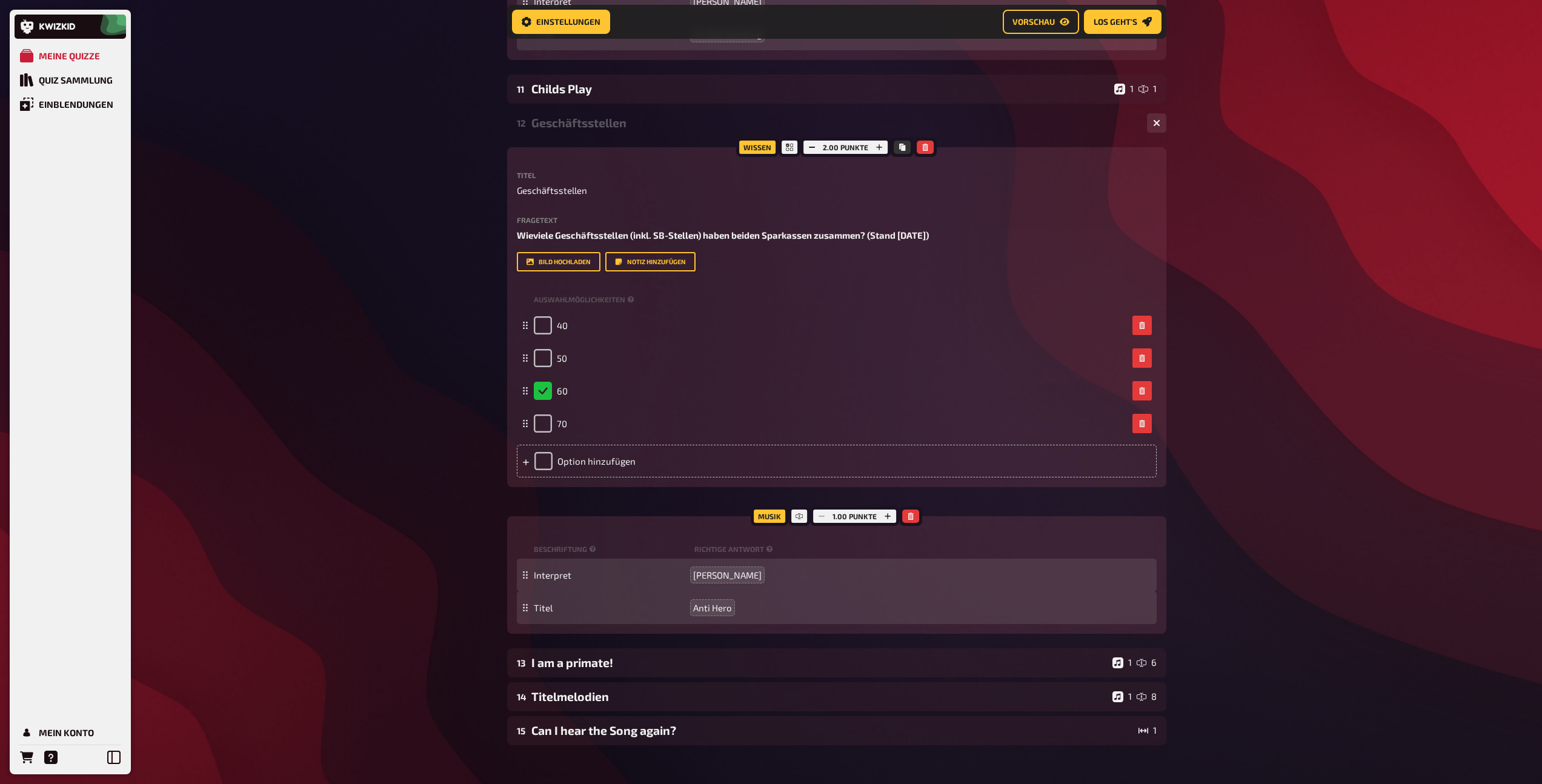
click at [590, 130] on div "12 Geschäftsstellen 1 4" at bounding box center [836, 123] width 659 height 29
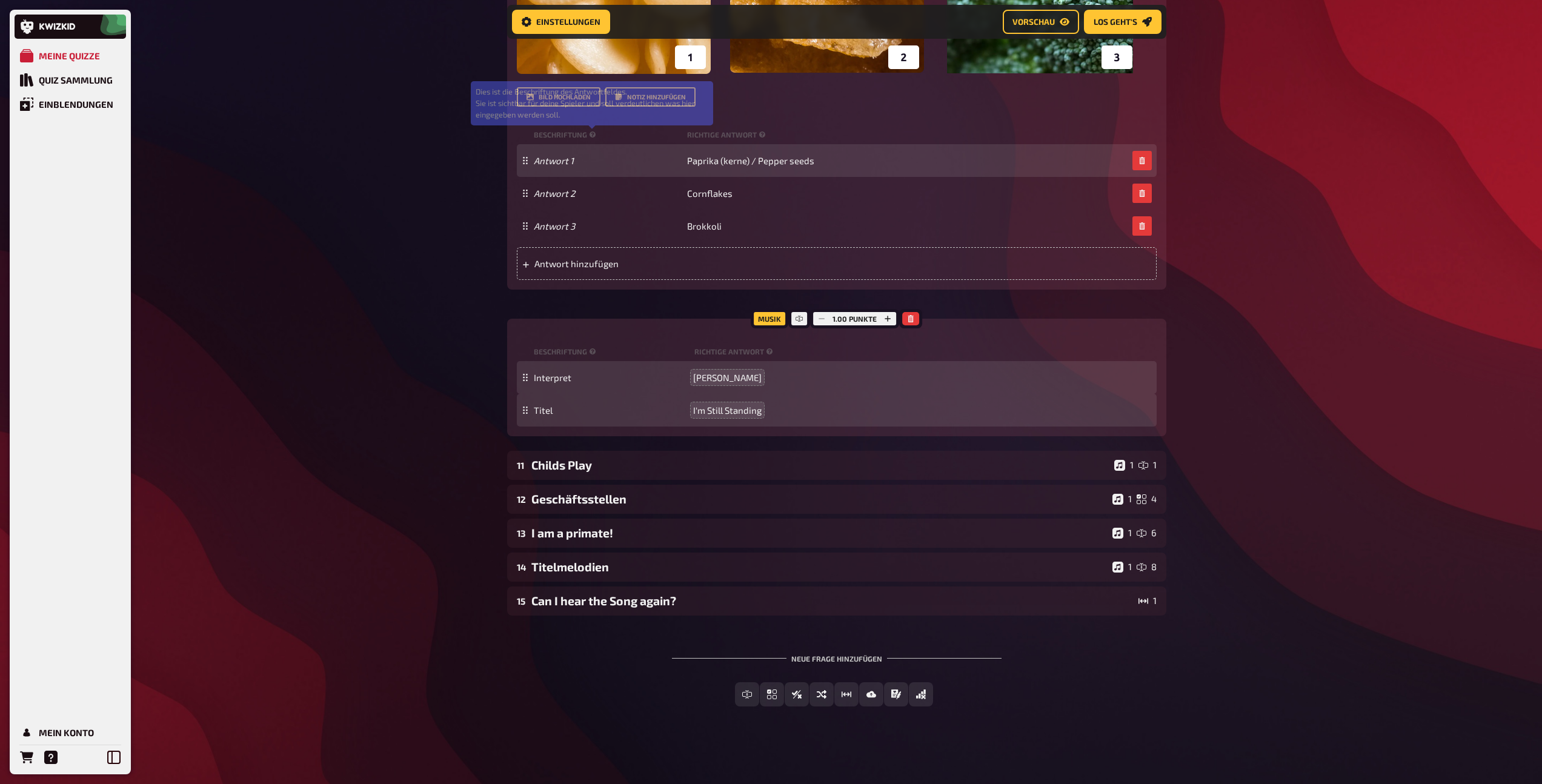
scroll to position [665, 0]
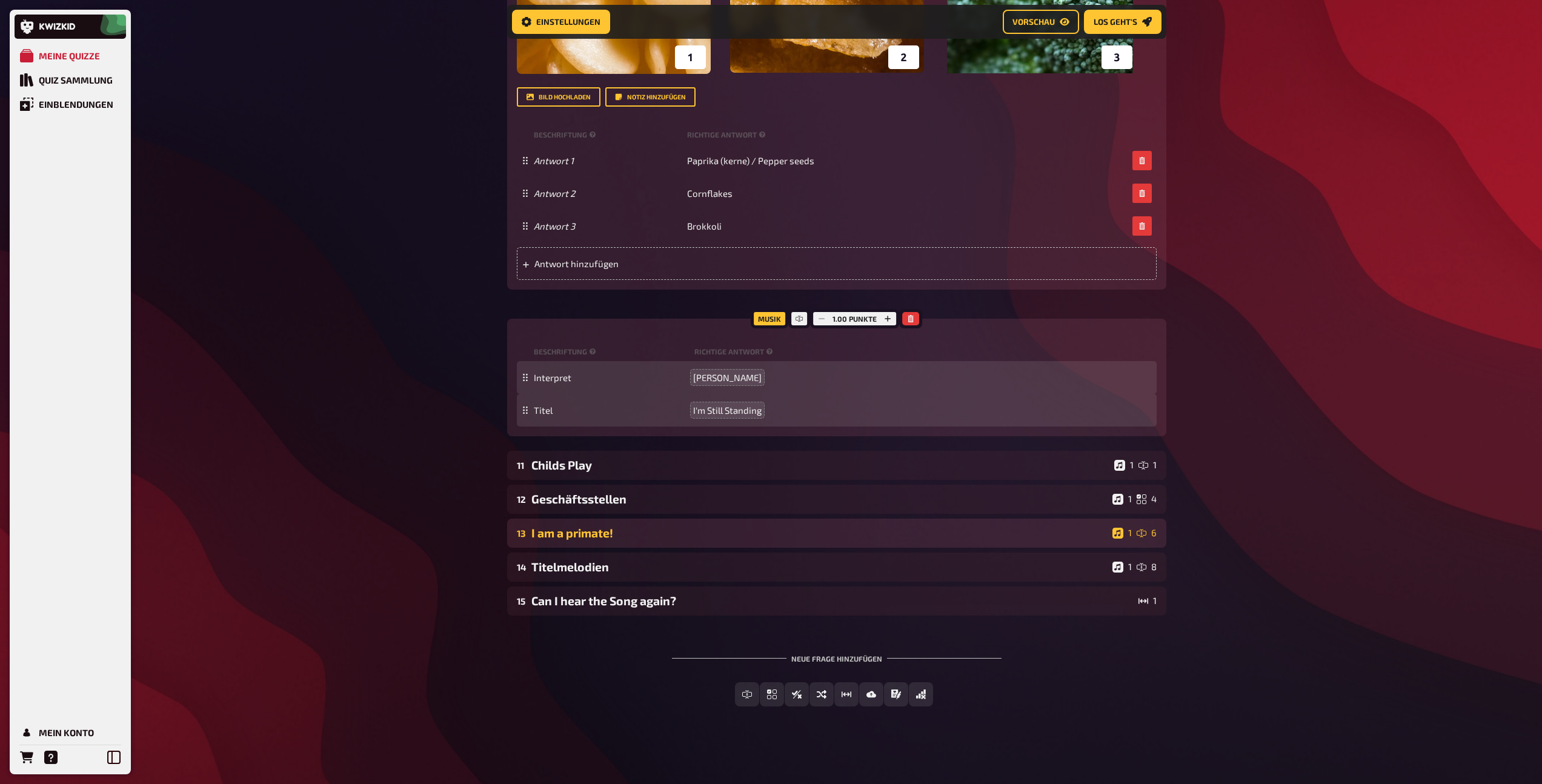
click at [569, 534] on div "I am a primate!" at bounding box center [819, 533] width 576 height 14
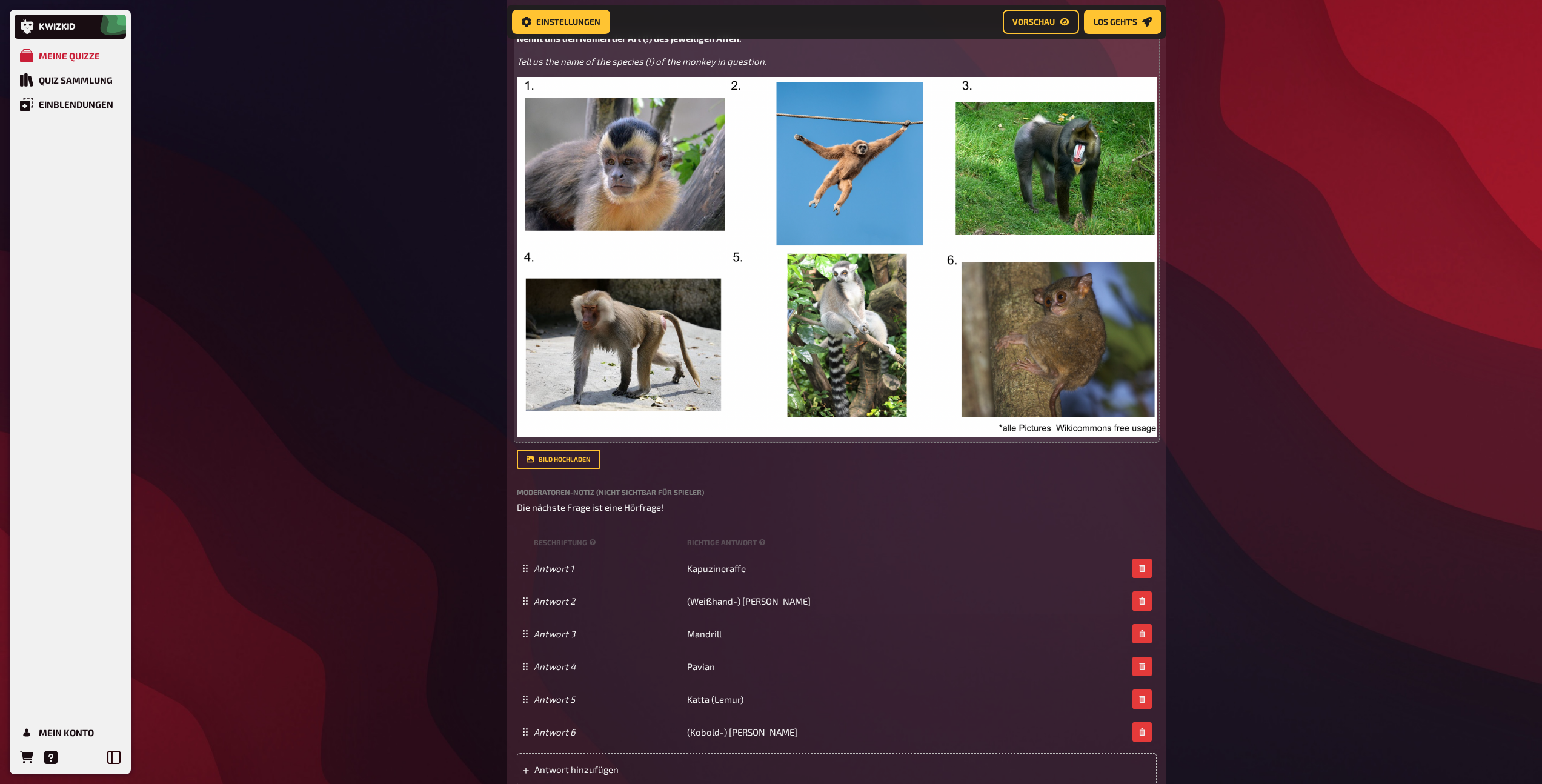
scroll to position [1579, 0]
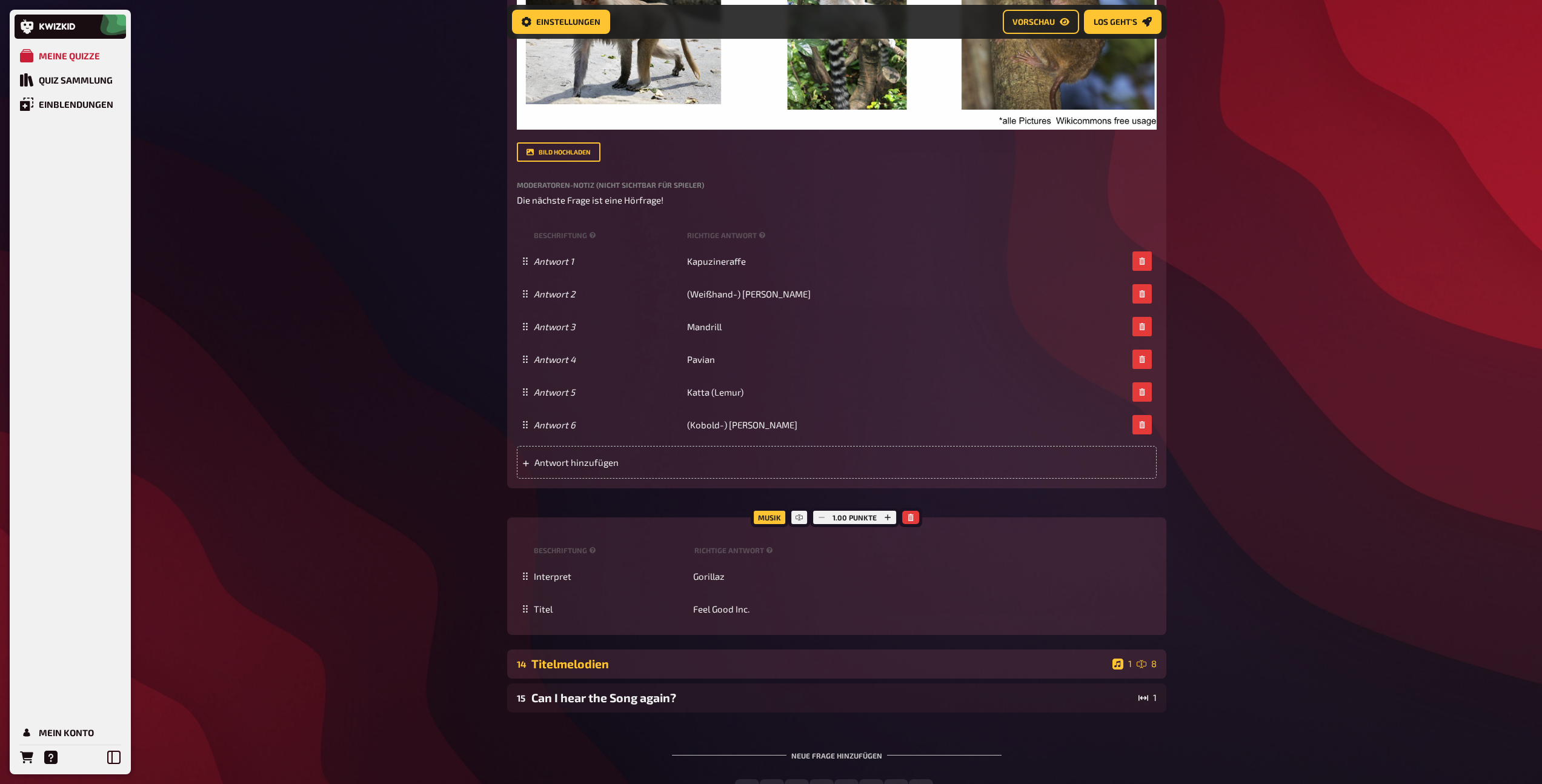
click at [616, 671] on div "14 Titelmelodien 1 8" at bounding box center [836, 664] width 659 height 29
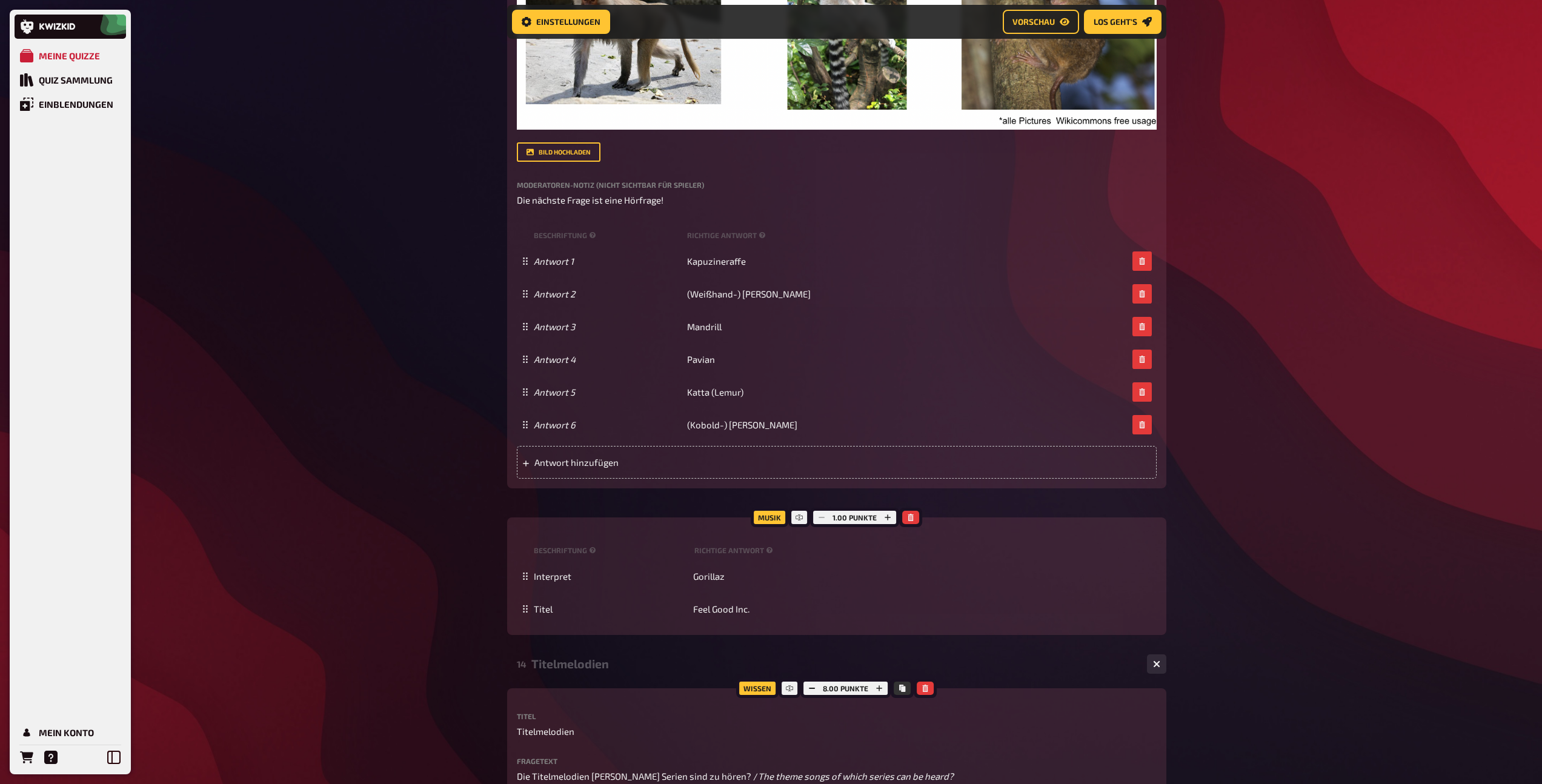
click at [627, 671] on div "14 Titelmelodien 1 8" at bounding box center [836, 664] width 659 height 29
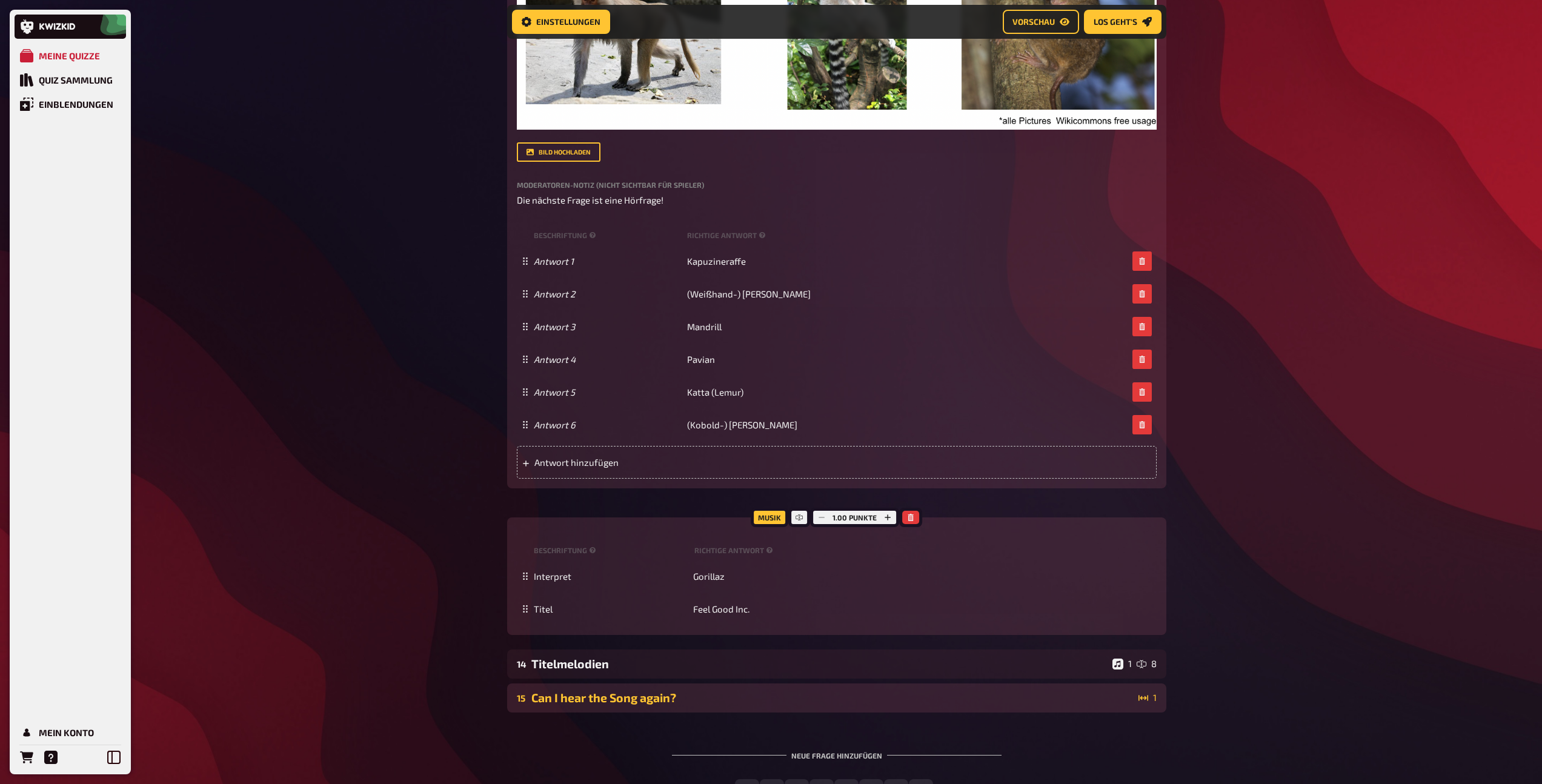
click at [632, 691] on div "Can I hear the Song again?" at bounding box center [832, 697] width 602 height 14
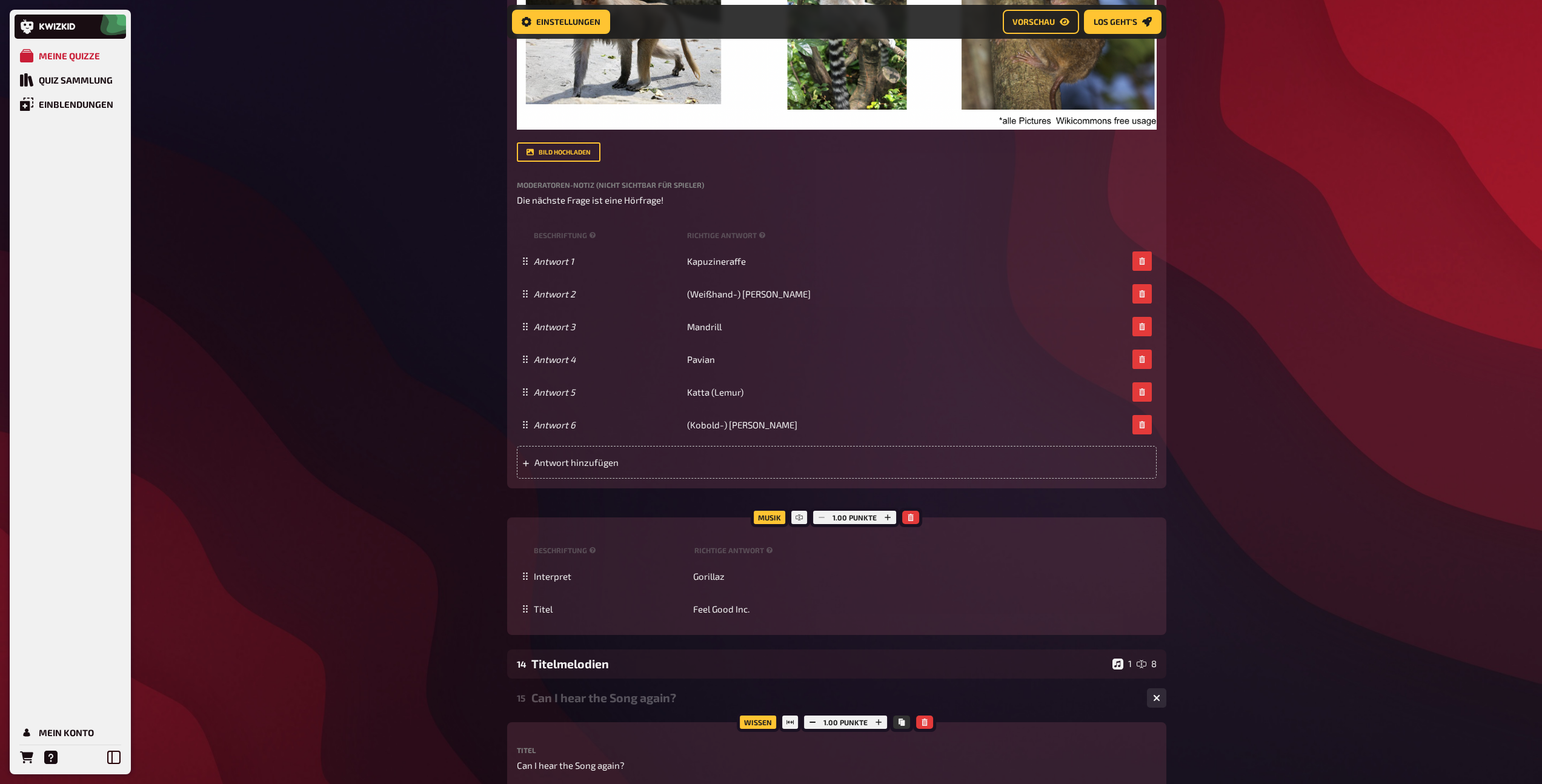
scroll to position [1929, 0]
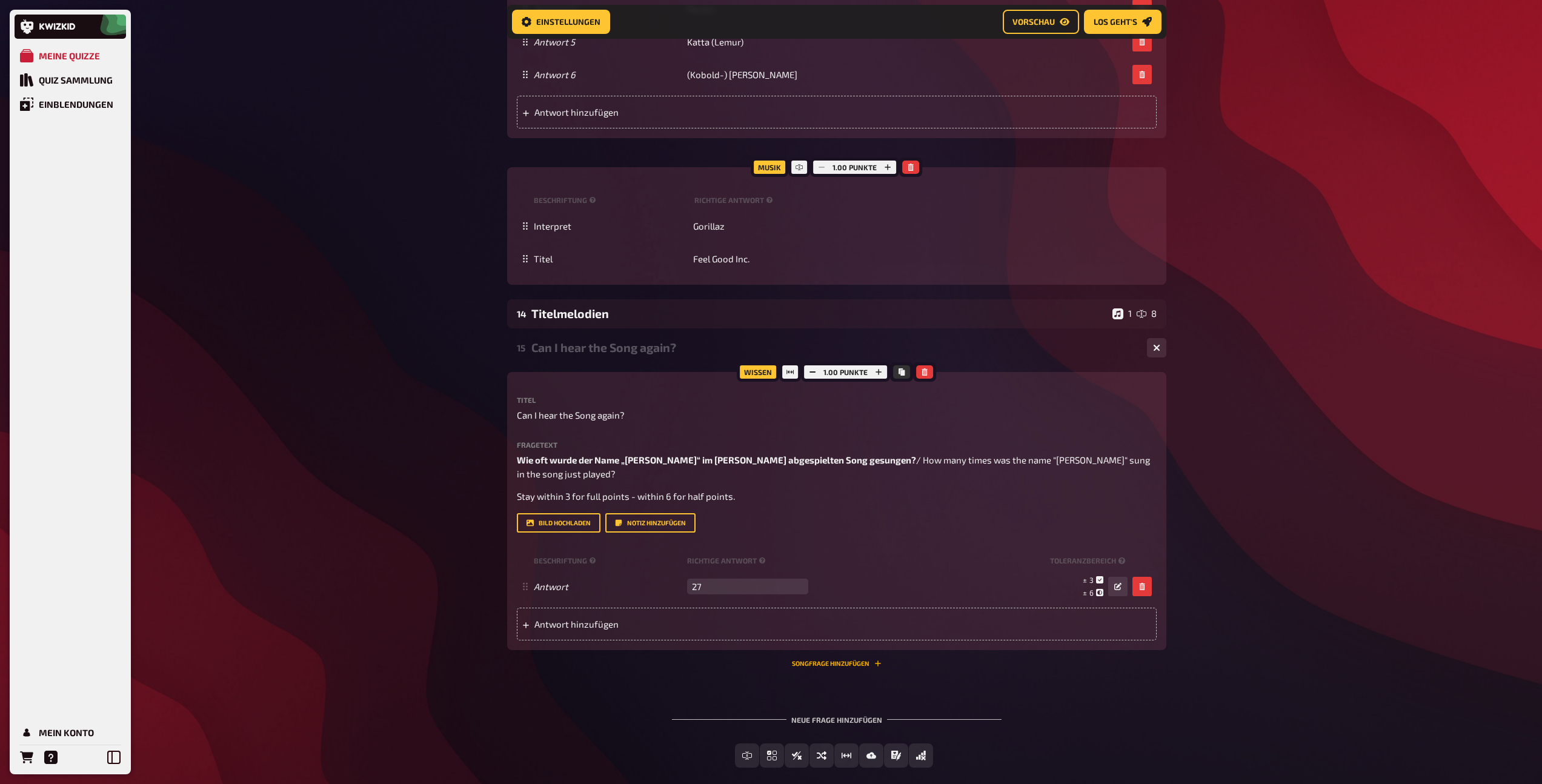
click at [840, 660] on button "Songfrage hinzufügen" at bounding box center [836, 663] width 89 height 8
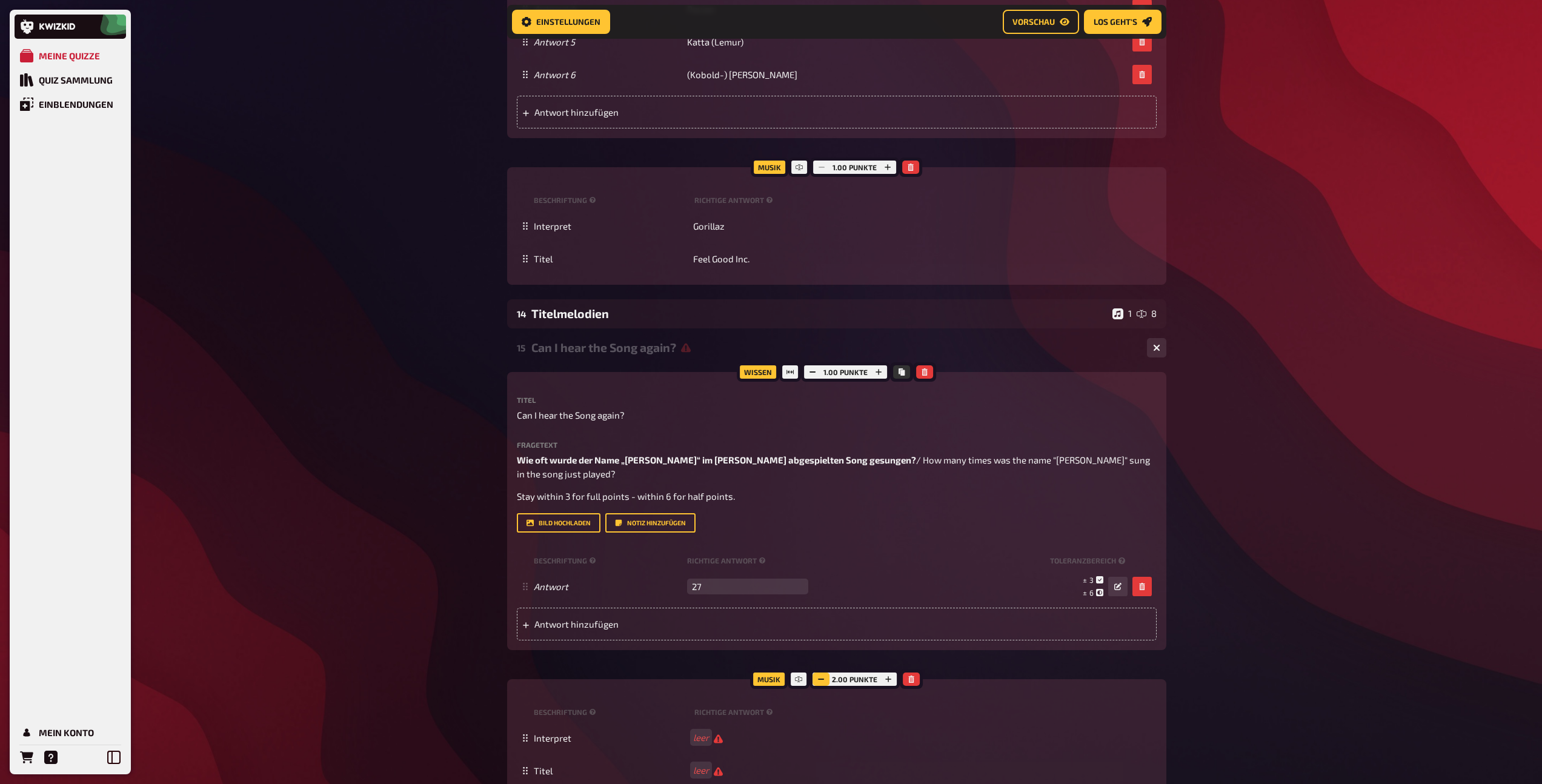
click at [817, 675] on icon "button" at bounding box center [820, 679] width 8 height 8
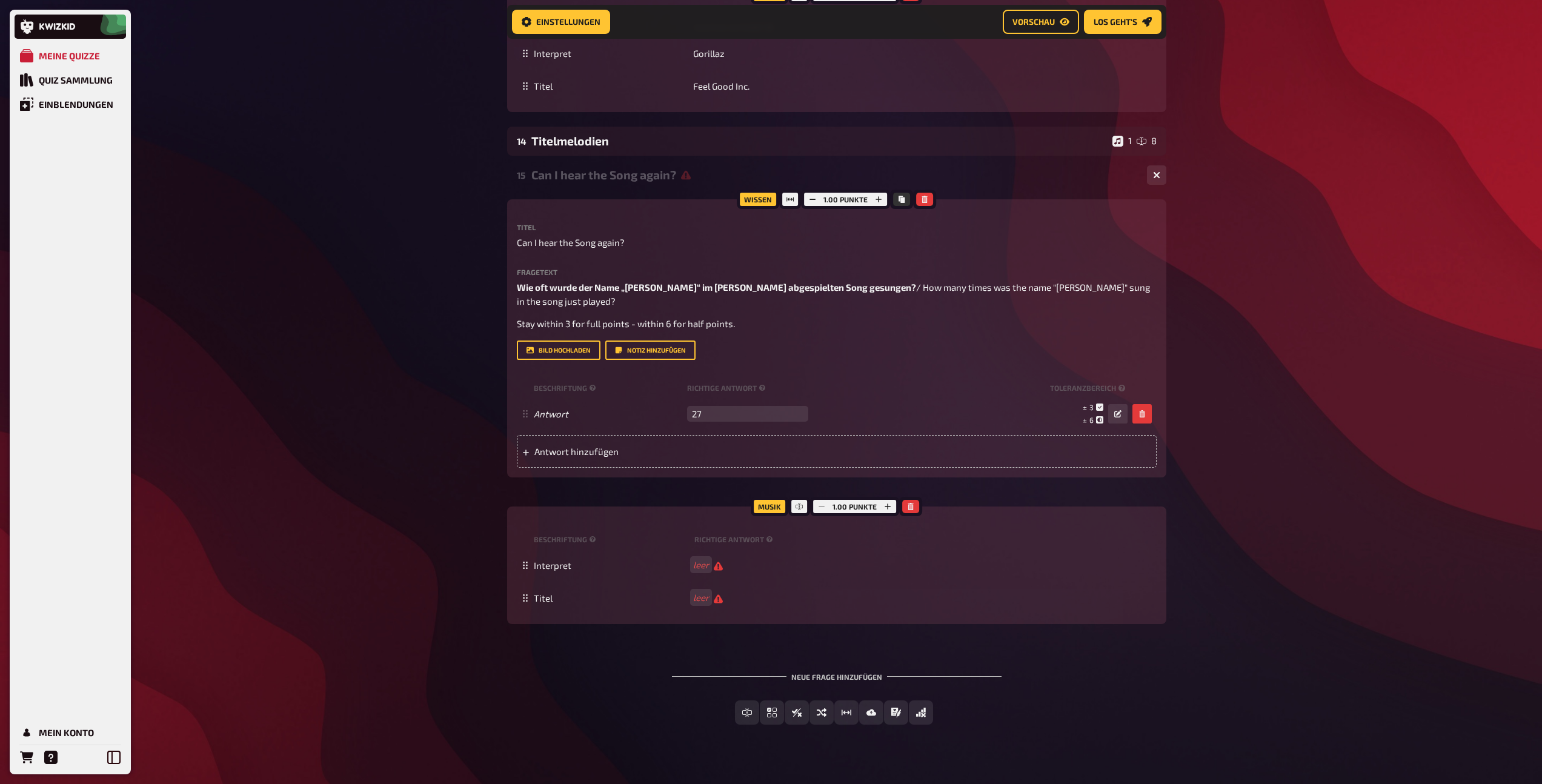
scroll to position [2106, 0]
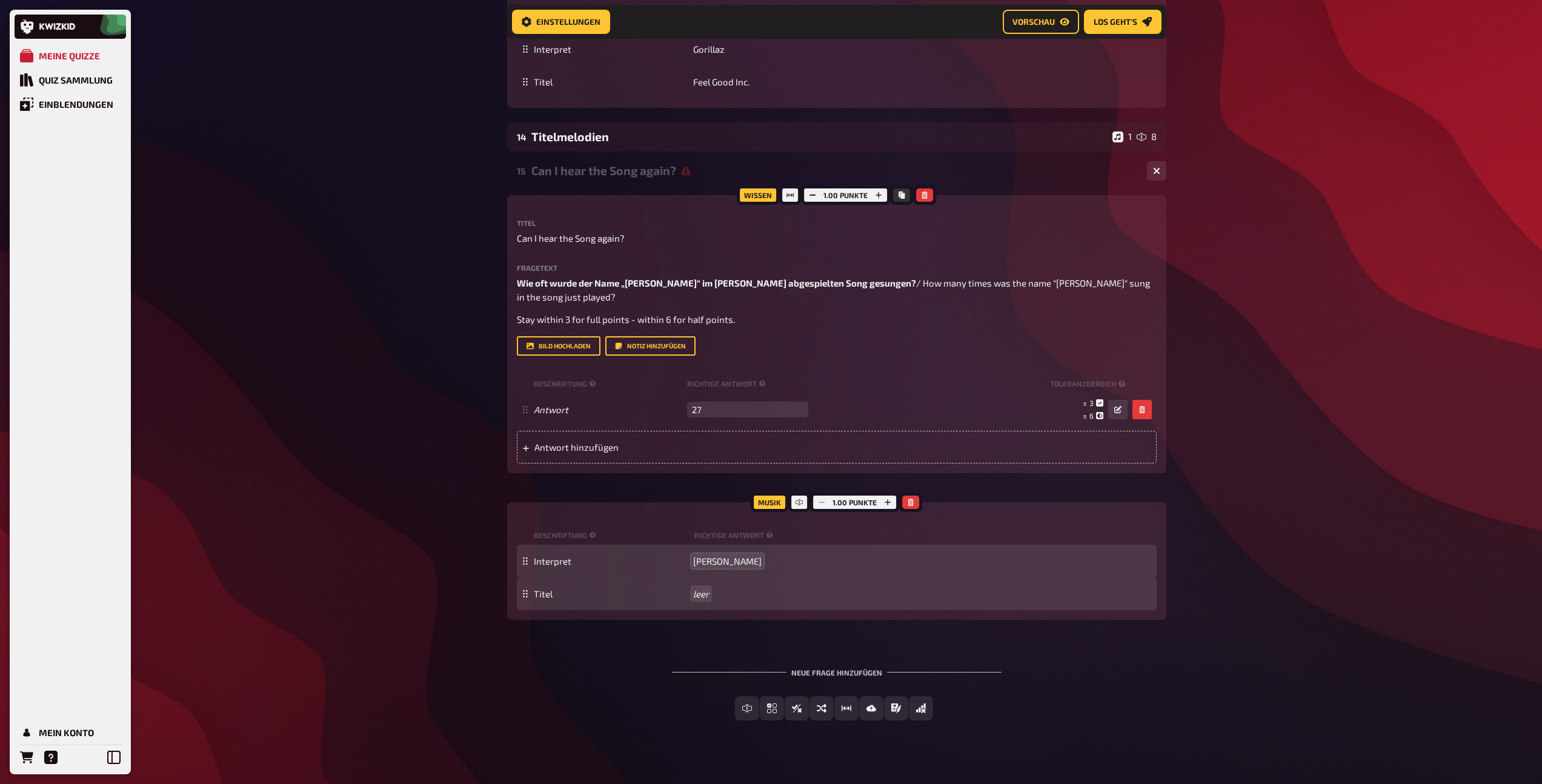
click at [699, 577] on div "Titel leer" at bounding box center [836, 594] width 640 height 33
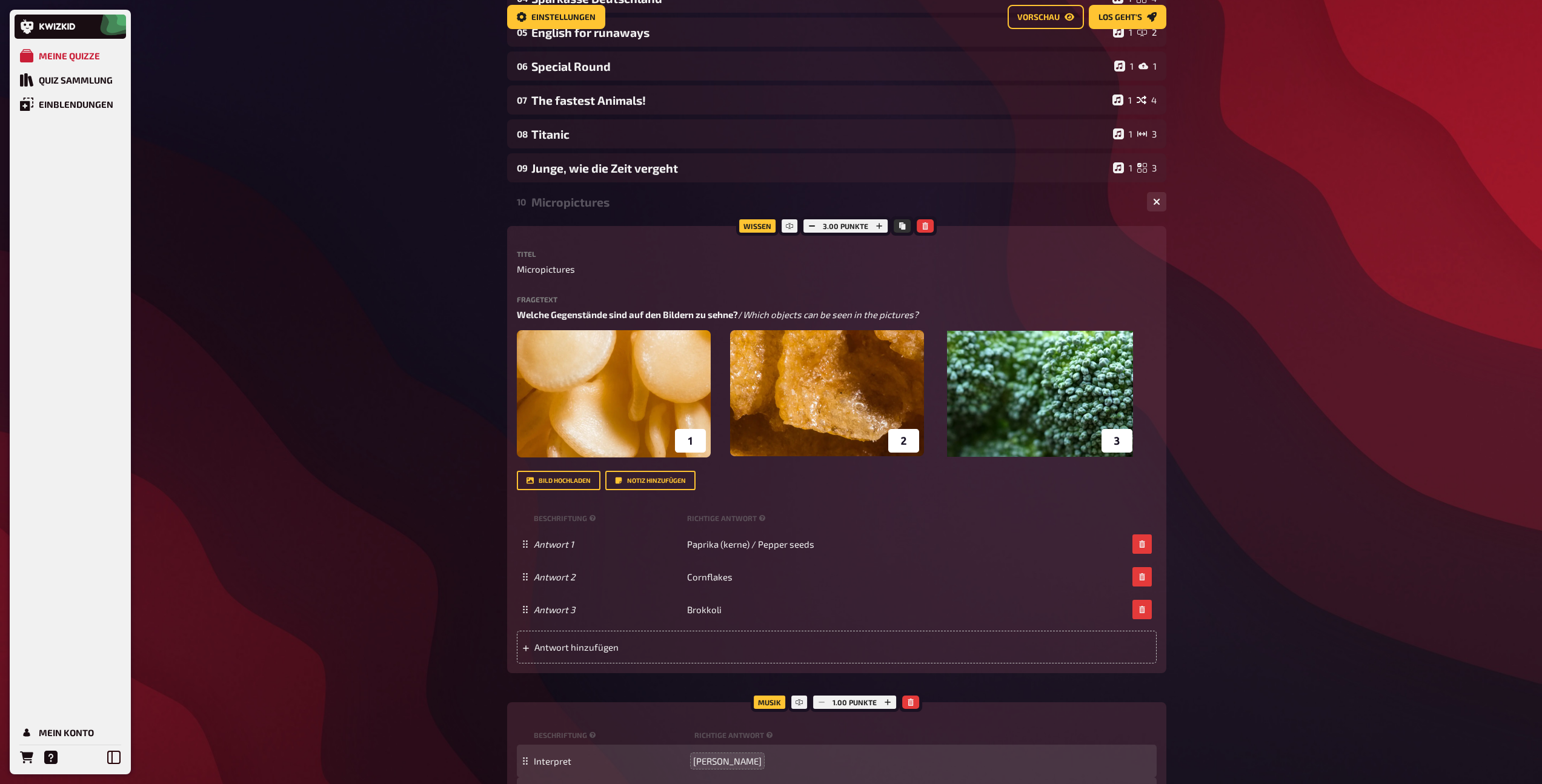
scroll to position [0, 0]
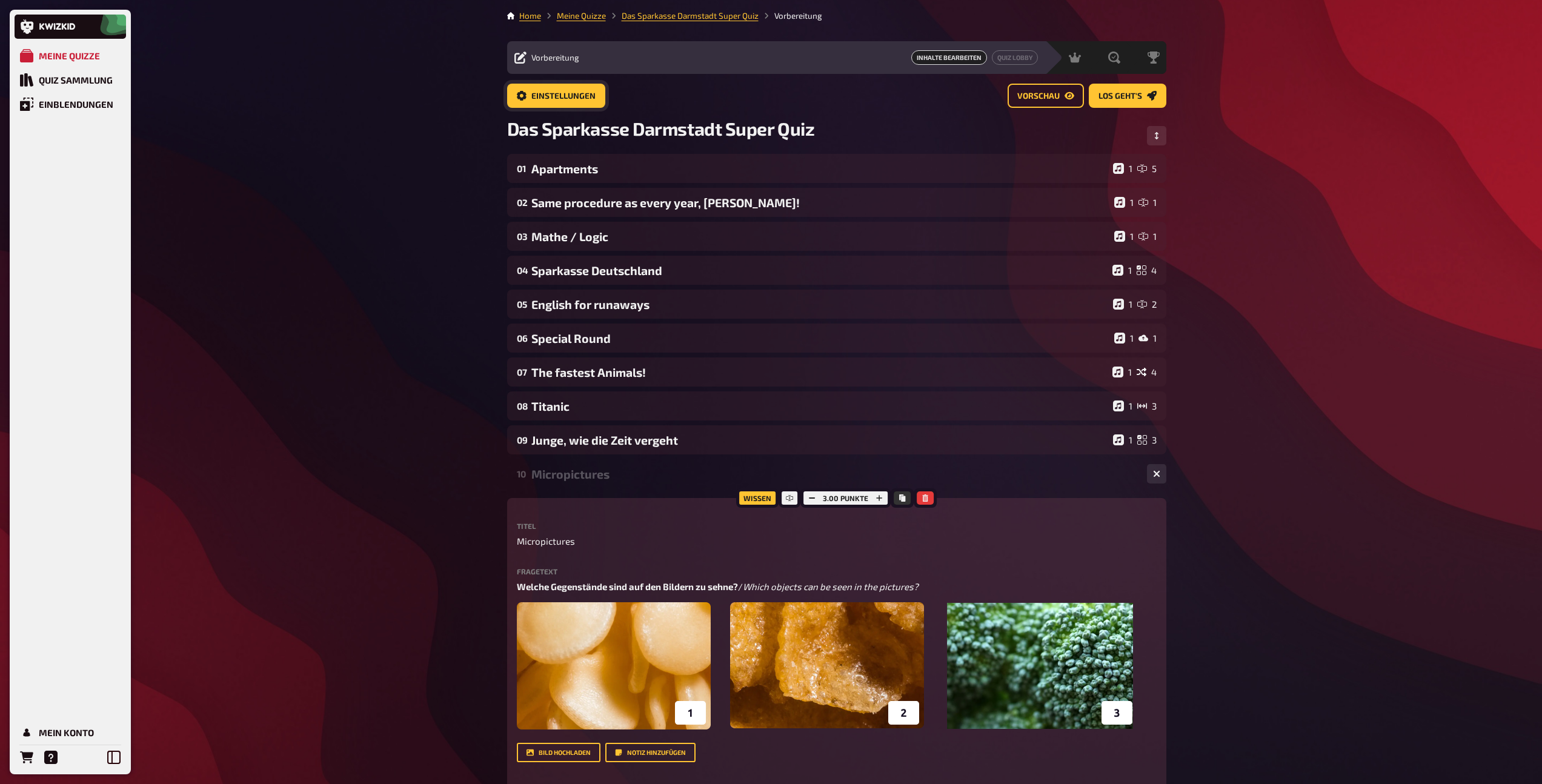
click at [578, 98] on span "Einstellungen" at bounding box center [563, 96] width 64 height 8
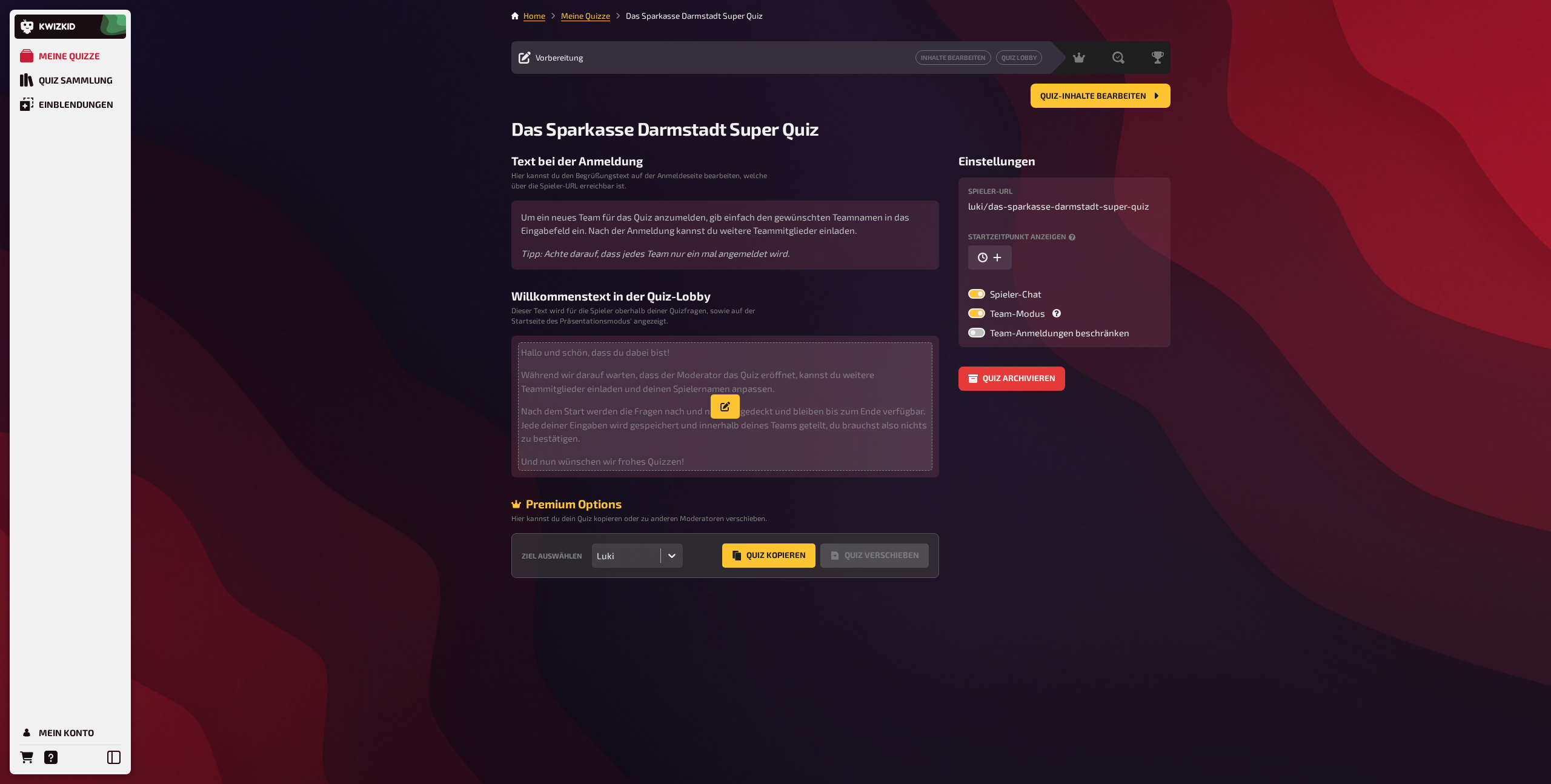
click at [635, 372] on p "Während wir darauf warten, dass der Moderator das Quiz eröffnet, kannst du weit…" at bounding box center [725, 381] width 408 height 27
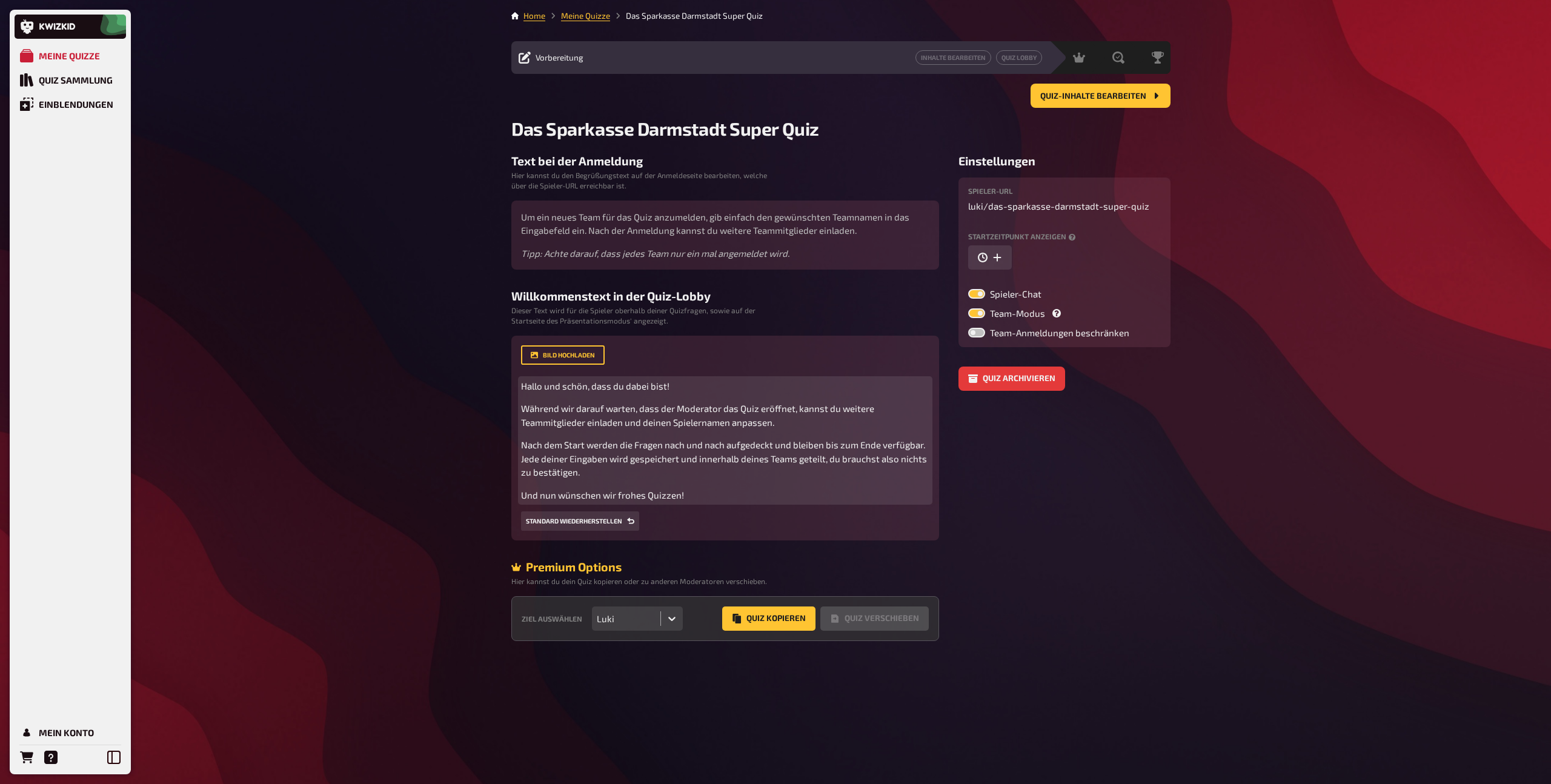
click at [543, 388] on span "Hallo und schön, dass du dabei bist!" at bounding box center [595, 386] width 148 height 11
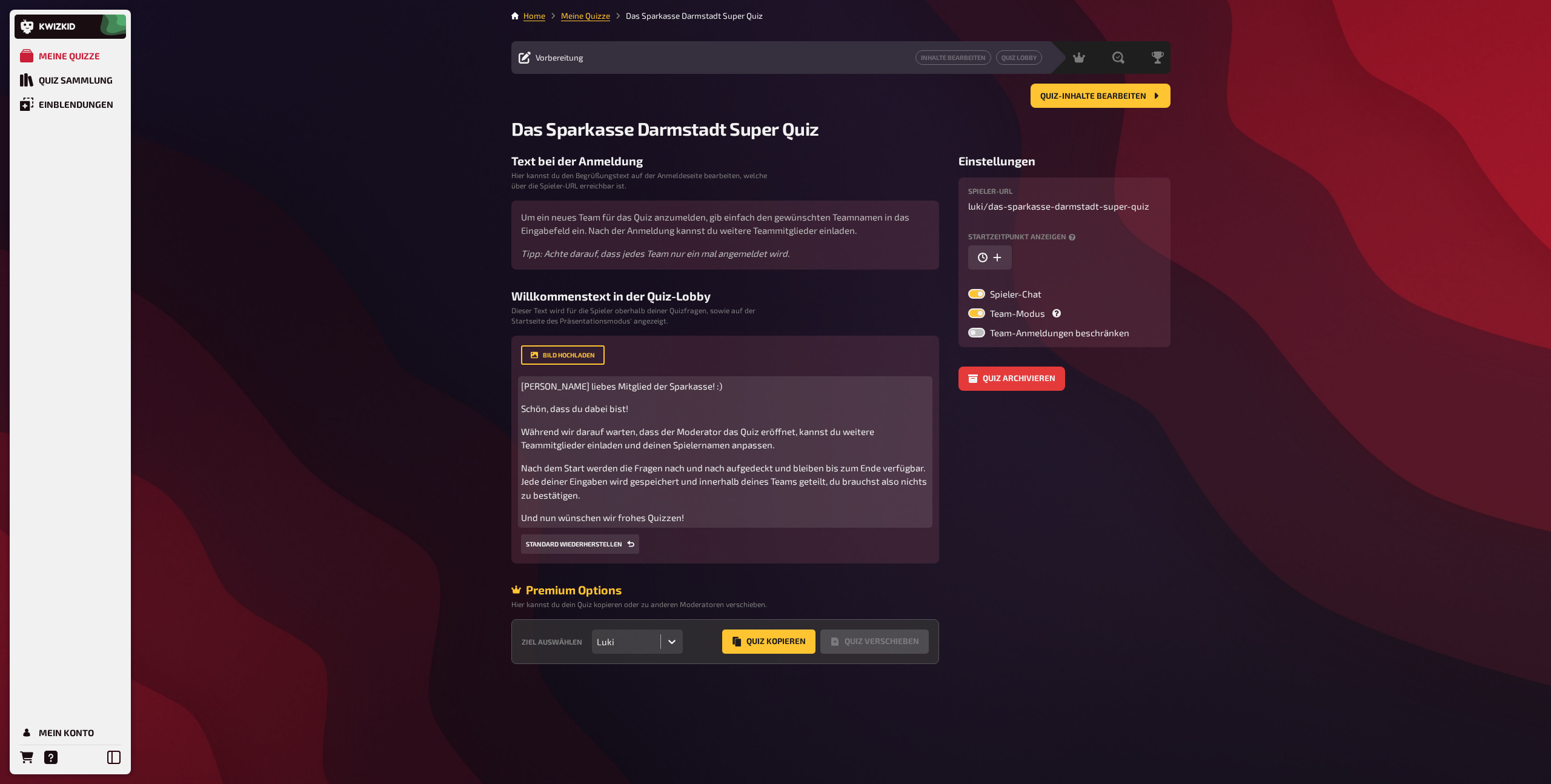
click at [695, 519] on p "Und nun wünschen wir frohes Quizzen!" at bounding box center [725, 517] width 408 height 14
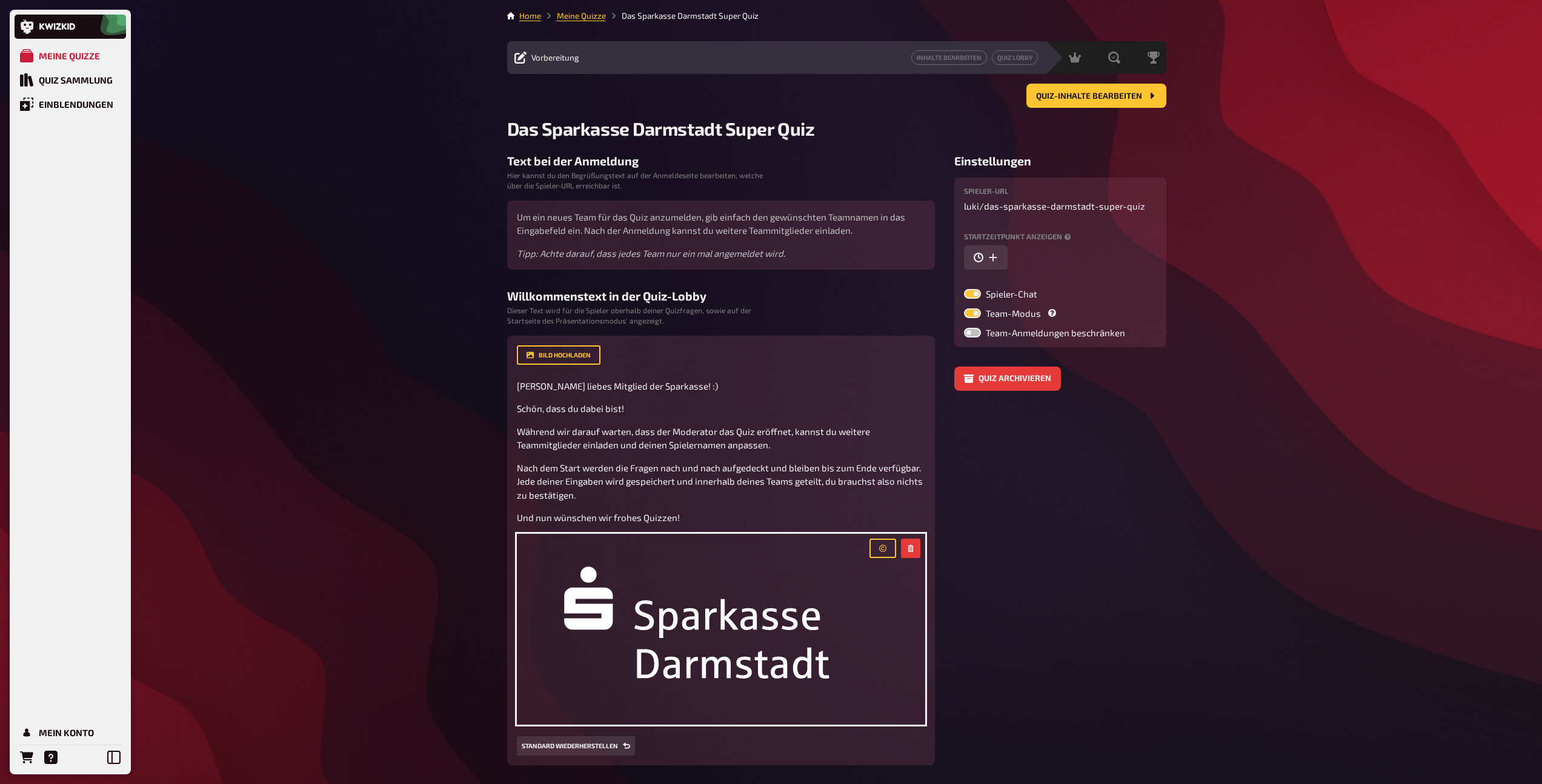
click at [1015, 483] on aside "Einstellungen Spieler-URL luki / das-sparkasse-darmstadt-super-quiz Startzeitpu…" at bounding box center [1060, 510] width 212 height 712
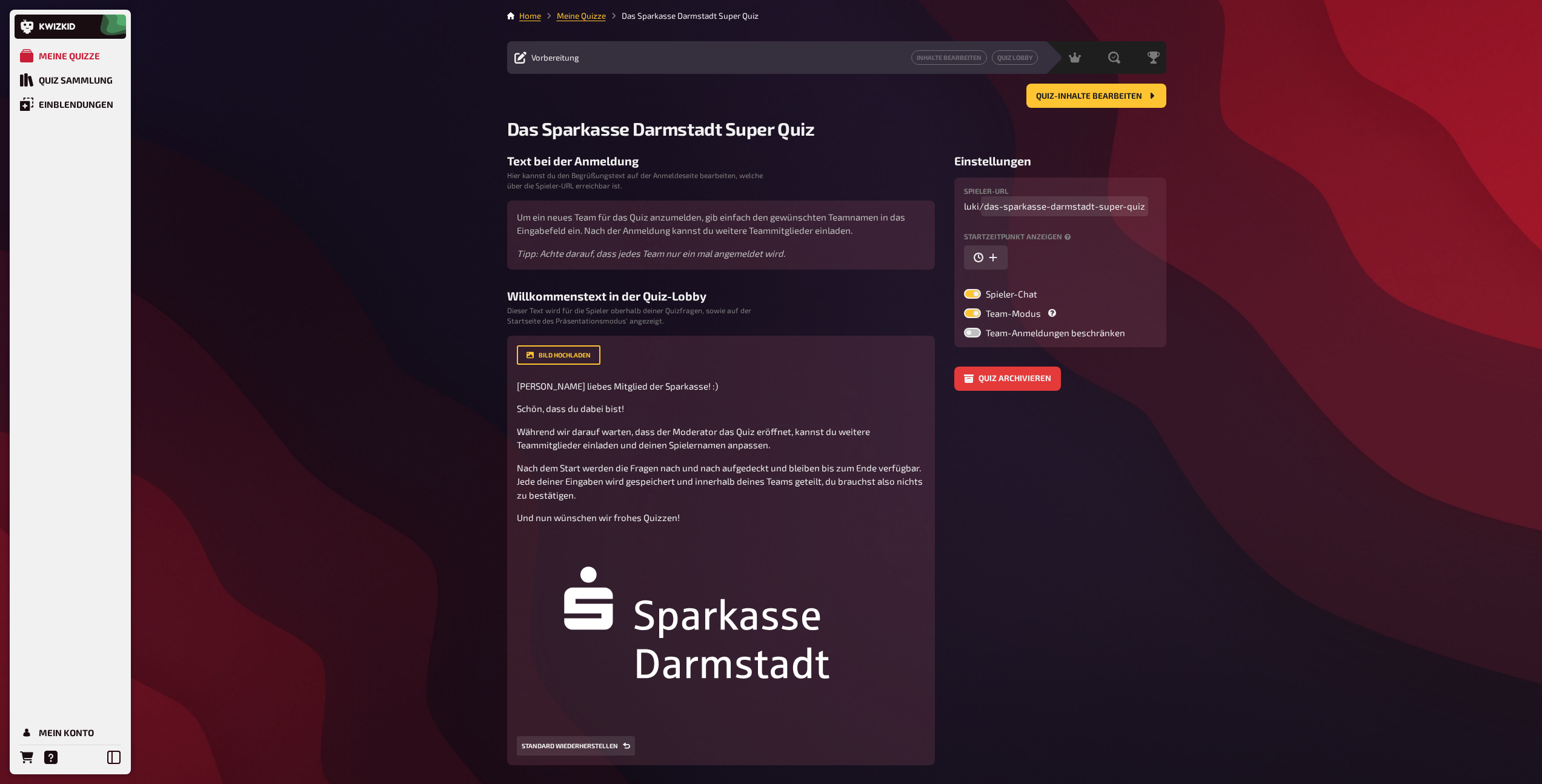
click at [1091, 211] on span "das-sparkasse-darmstadt-super-quiz" at bounding box center [1064, 206] width 161 height 14
click at [995, 260] on icon "button" at bounding box center [993, 258] width 10 height 10
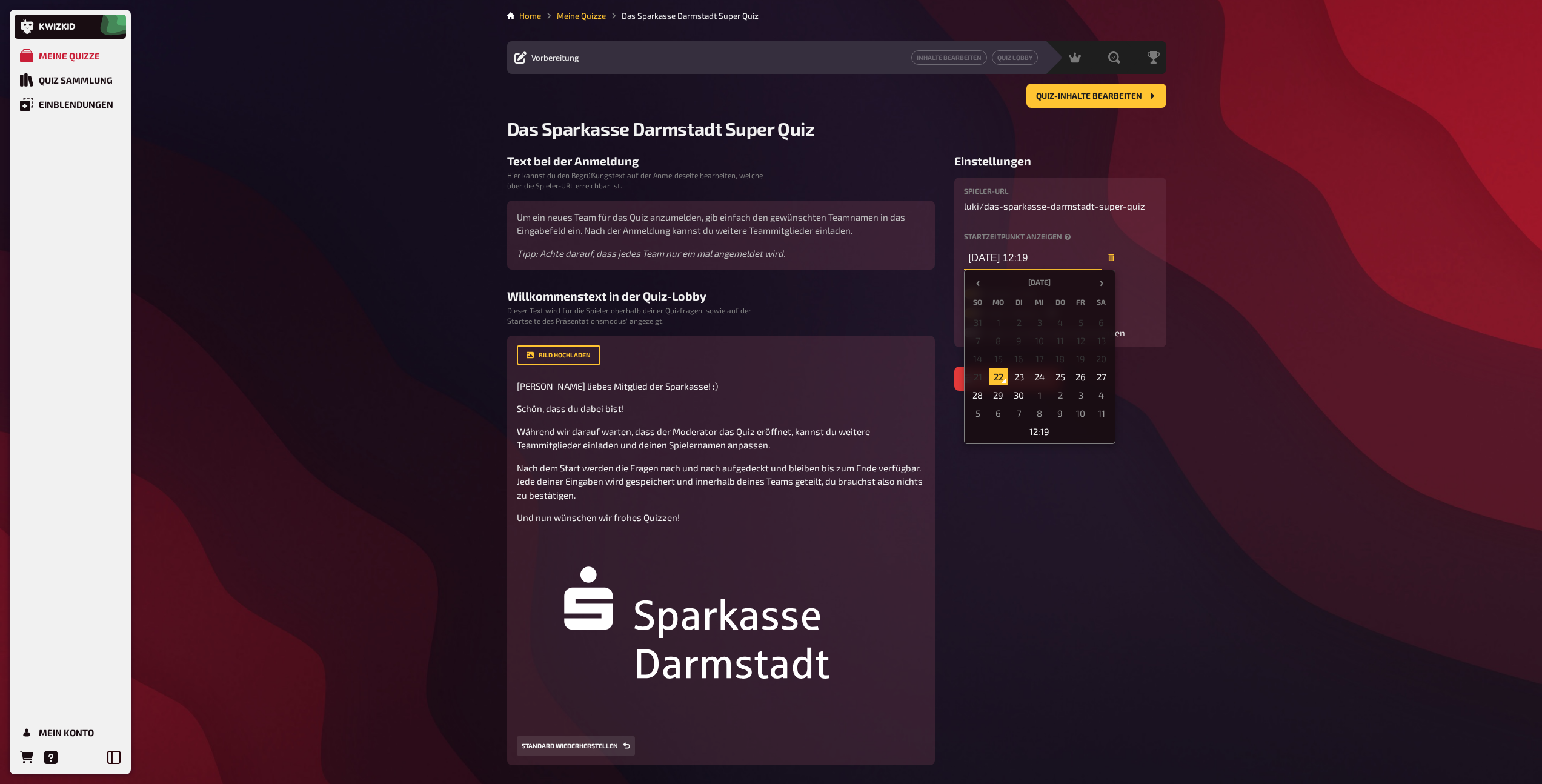
click at [1044, 258] on input "22.09.2025 12:19" at bounding box center [1033, 257] width 137 height 24
click at [1038, 379] on td "24" at bounding box center [1040, 377] width 19 height 17
click at [1051, 434] on td "12:19" at bounding box center [1040, 431] width 143 height 17
click at [1031, 311] on span "▲" at bounding box center [1026, 309] width 24 height 24
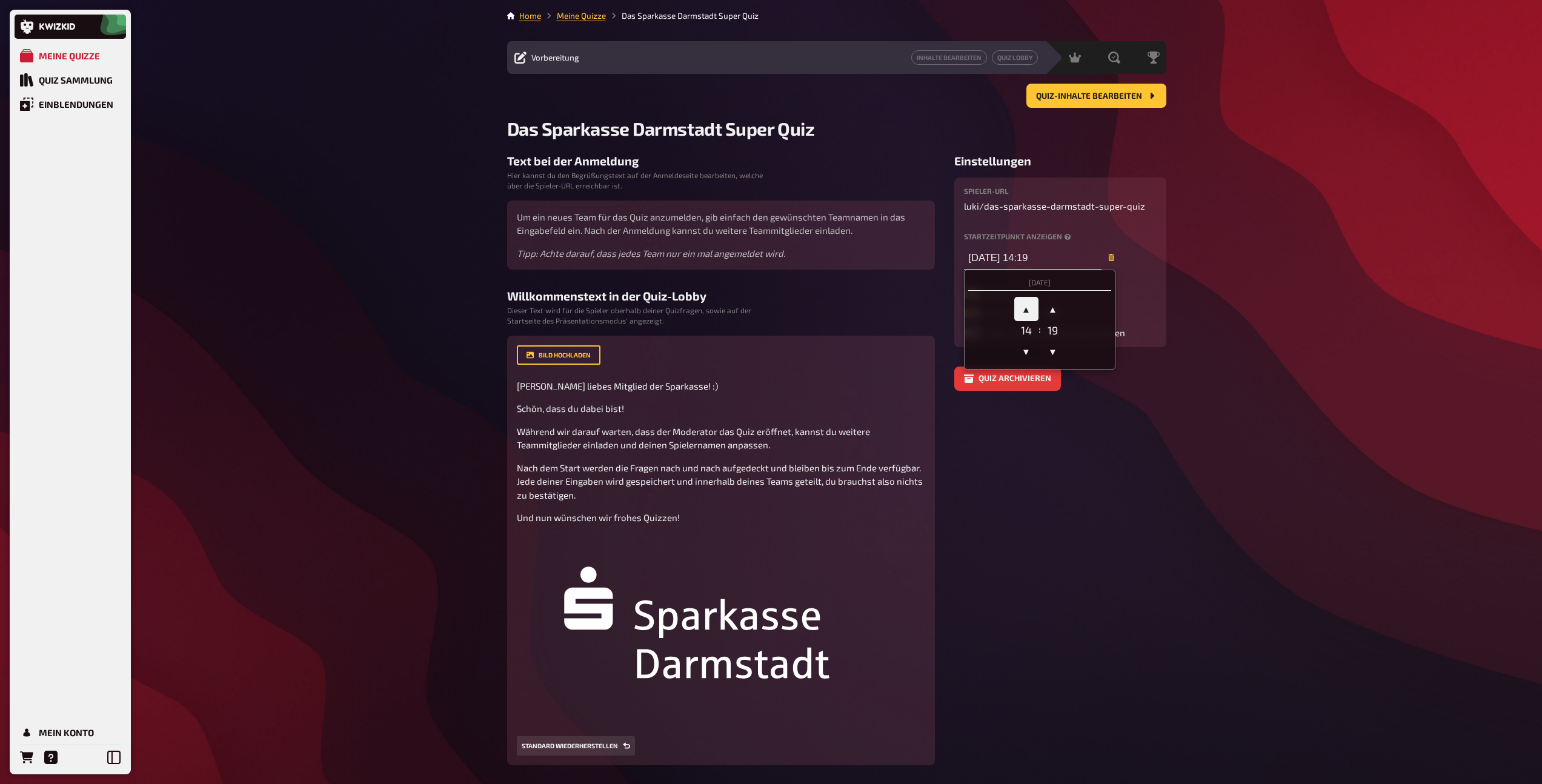
click at [1031, 311] on span "▲" at bounding box center [1026, 309] width 24 height 24
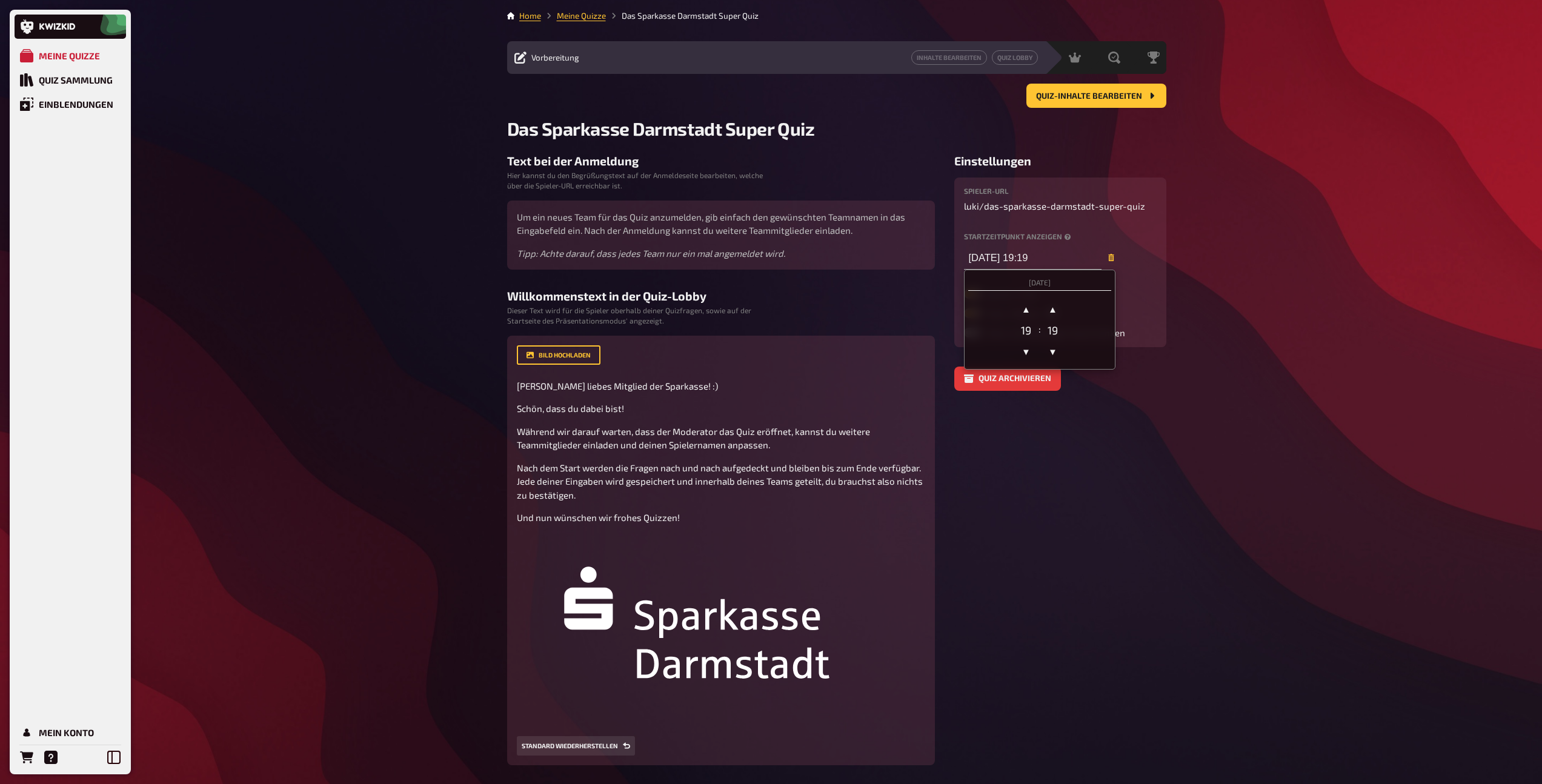
click at [1047, 334] on div "19" at bounding box center [1053, 330] width 24 height 13
click at [1051, 331] on div "19" at bounding box center [1053, 330] width 24 height 13
click at [1058, 352] on span "▼" at bounding box center [1053, 351] width 24 height 24
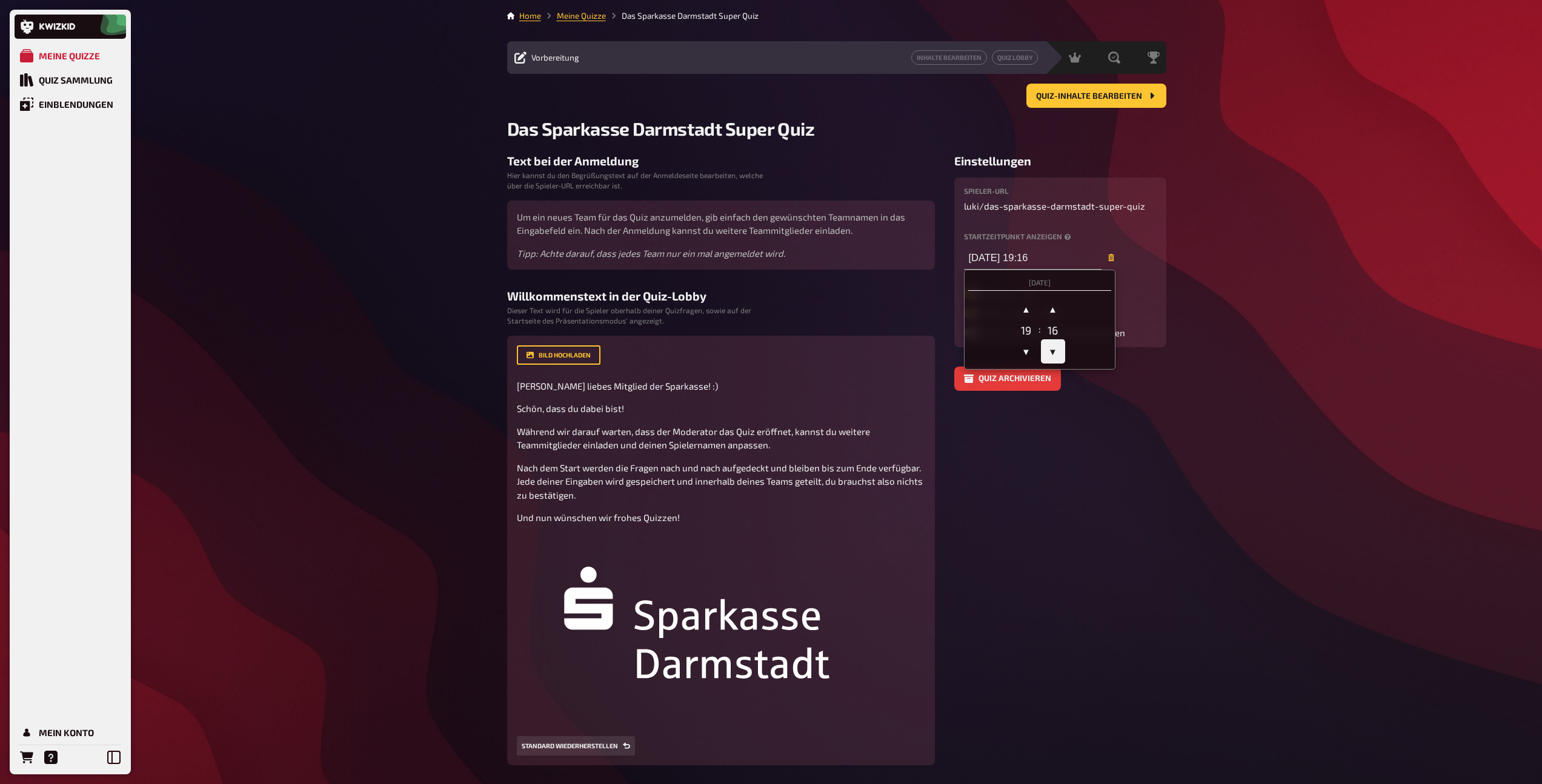
click at [1058, 352] on span "▼" at bounding box center [1053, 351] width 24 height 24
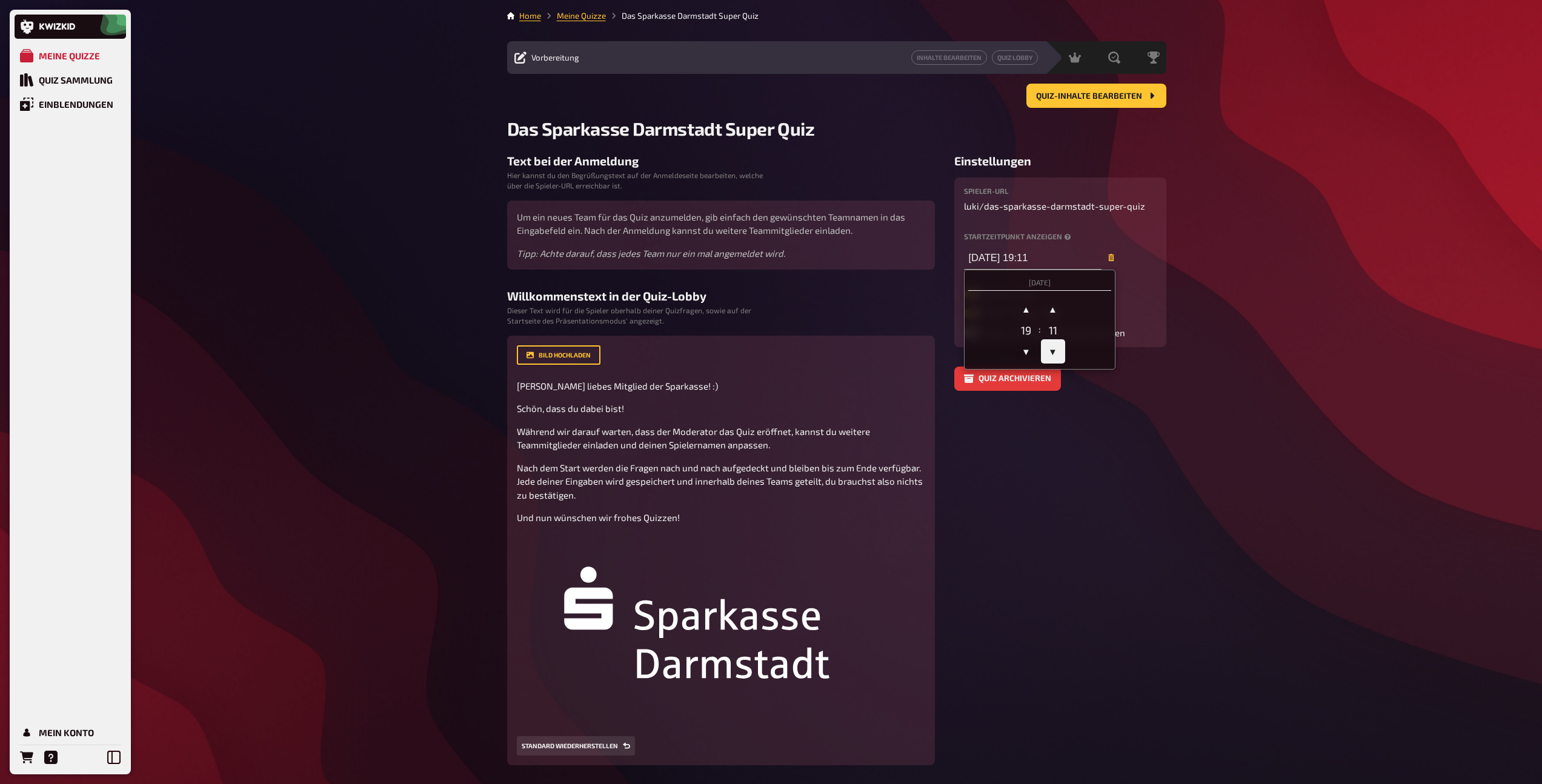
click at [1058, 352] on span "▼" at bounding box center [1053, 351] width 24 height 24
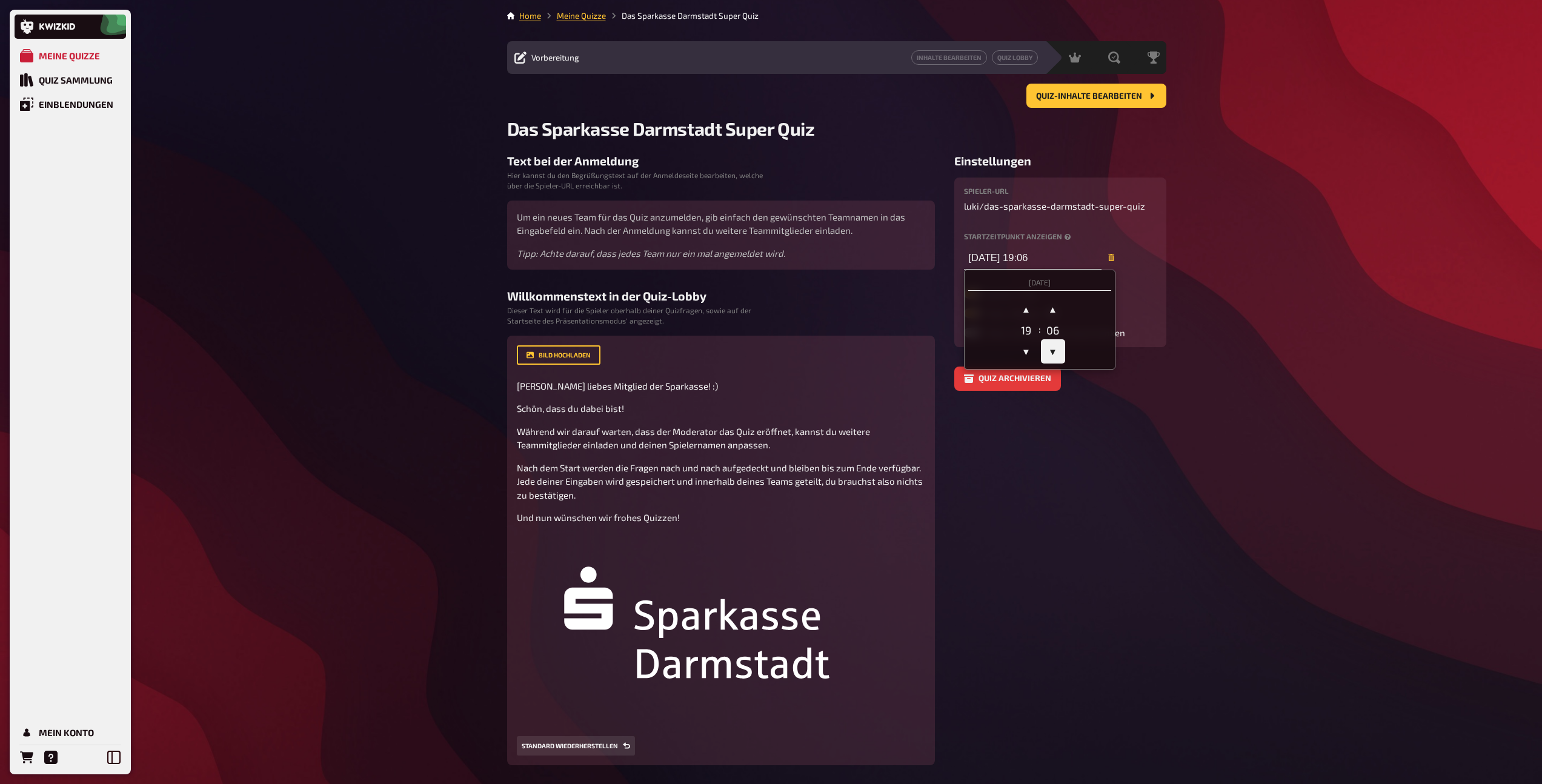
click at [1058, 352] on span "▼" at bounding box center [1053, 351] width 24 height 24
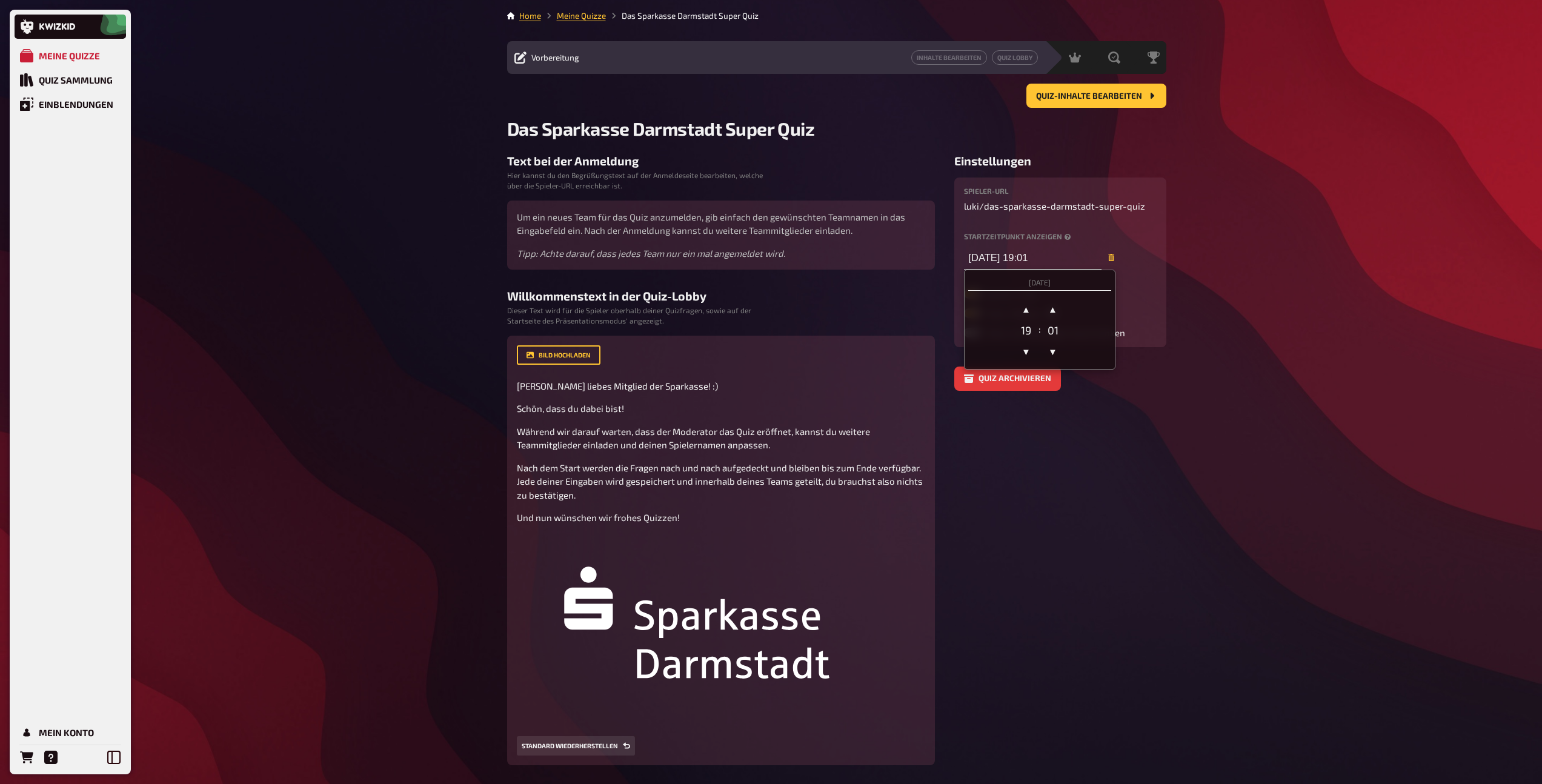
click at [1073, 437] on aside "Einstellungen Spieler-URL luki / das-sparkasse-darmstadt-super-quiz Startzeitpu…" at bounding box center [1060, 510] width 212 height 712
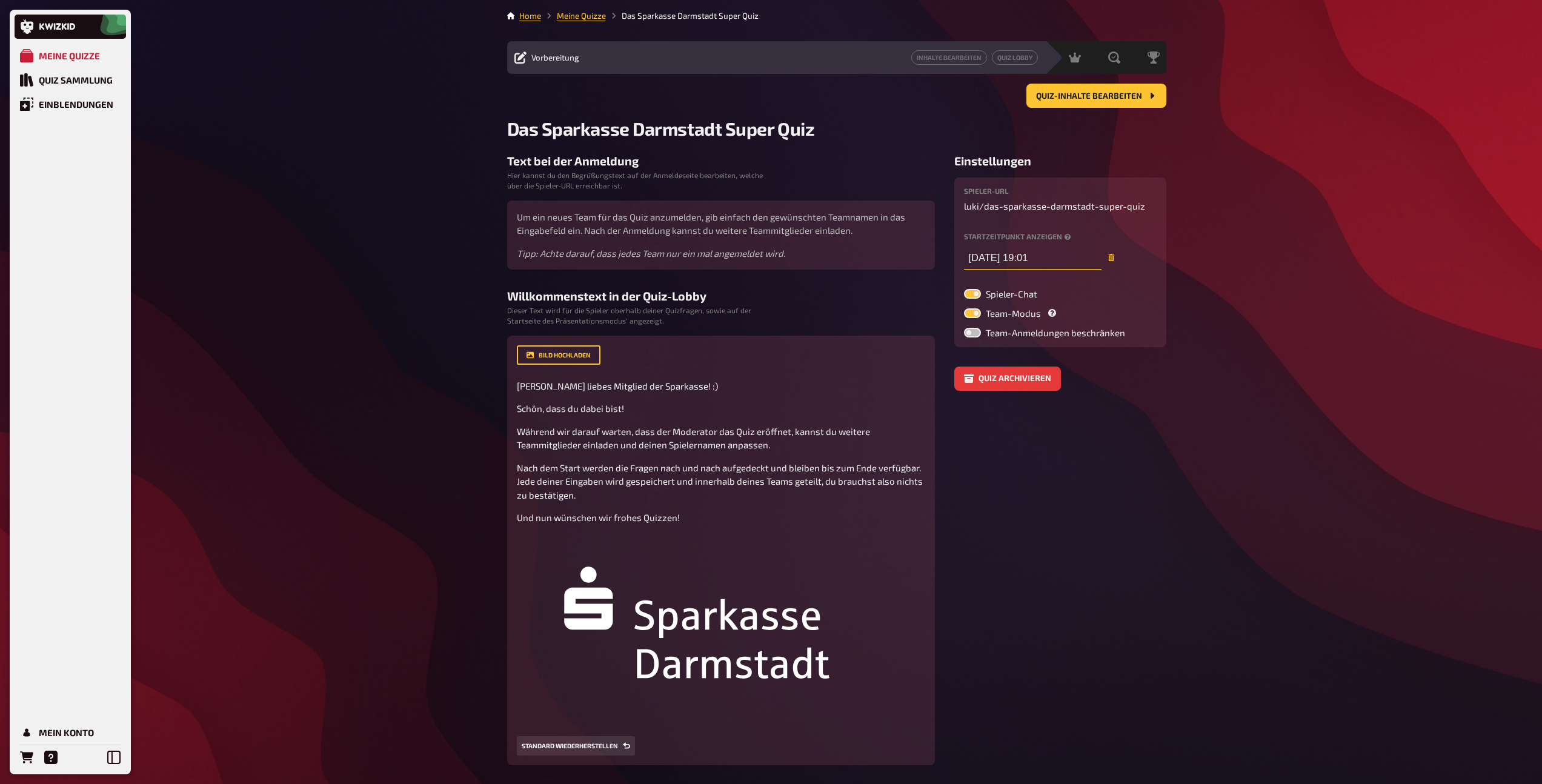
click at [1045, 254] on input "24.09.2025 19:01" at bounding box center [1033, 257] width 137 height 24
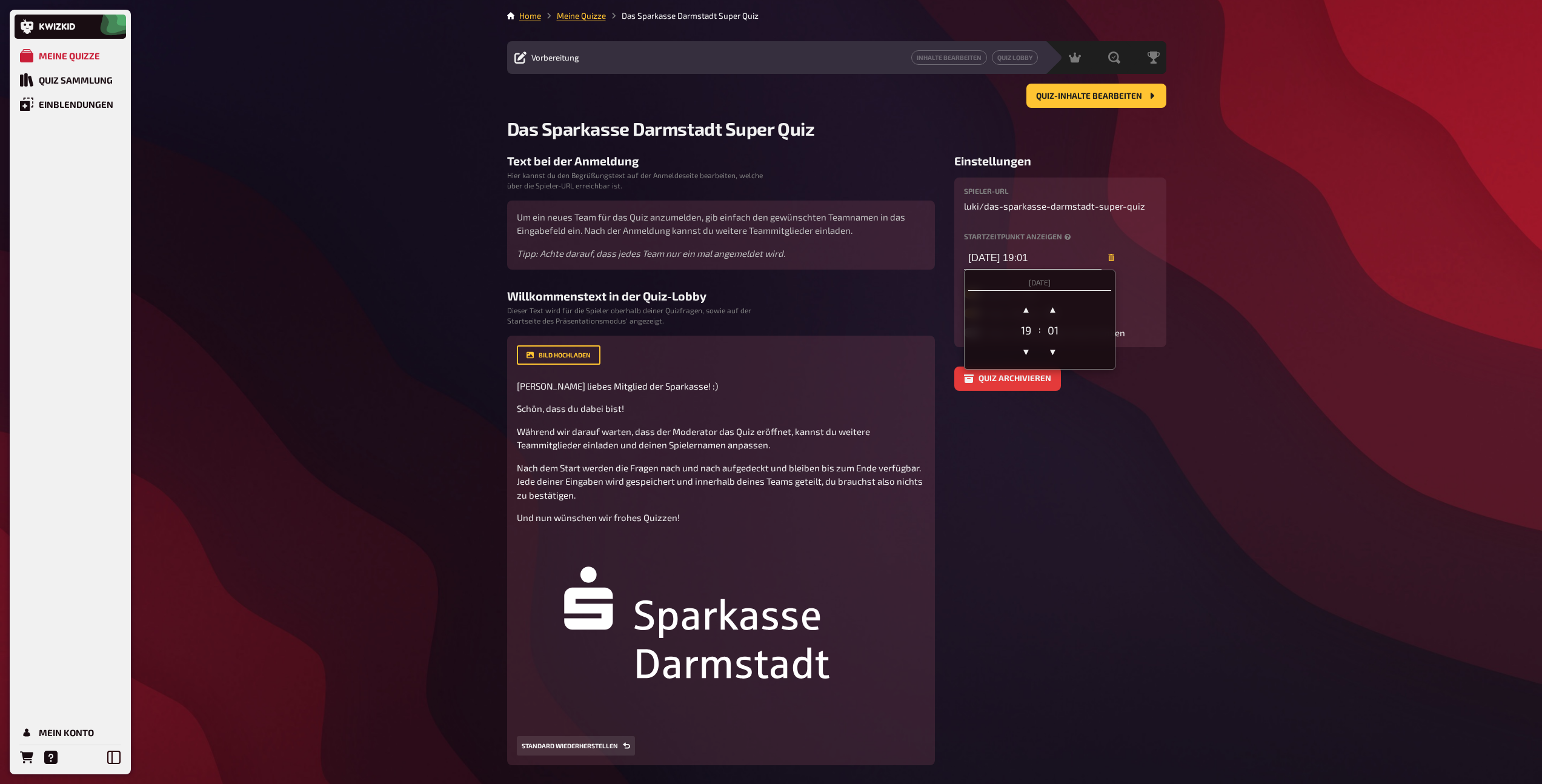
drag, startPoint x: 1060, startPoint y: 346, endPoint x: 1056, endPoint y: 395, distance: 49.2
click at [1060, 346] on span "▼" at bounding box center [1053, 351] width 24 height 24
type input "24.09.2025 19:00"
click at [1031, 489] on aside "Einstellungen Spieler-URL luki / das-sparkasse-darmstadt-super-quiz Startzeitpu…" at bounding box center [1060, 510] width 212 height 712
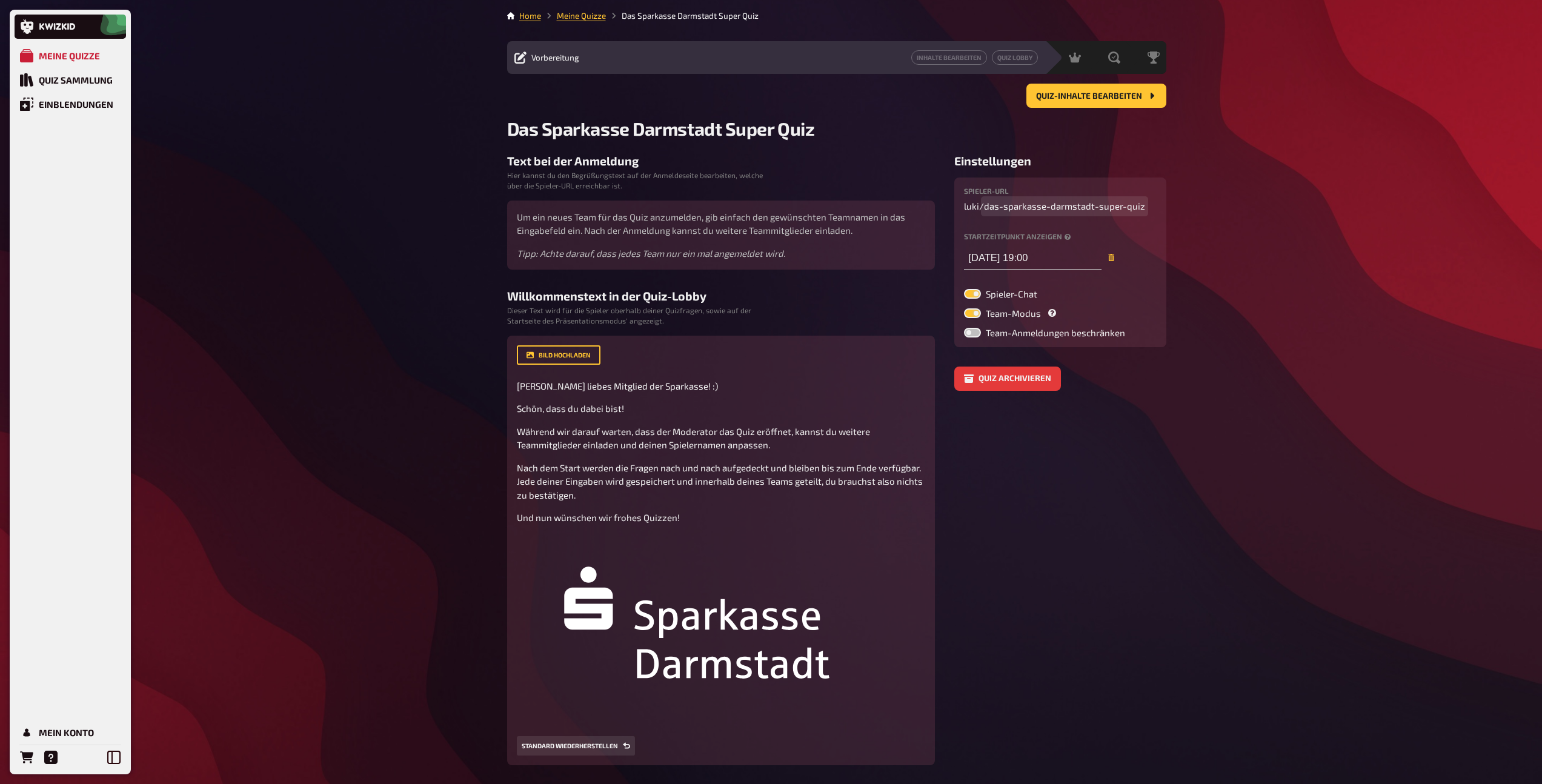
click at [1036, 206] on span "das-sparkasse-darmstadt-super-quiz" at bounding box center [1064, 206] width 161 height 14
drag, startPoint x: 1002, startPoint y: 205, endPoint x: 983, endPoint y: 204, distance: 19.0
click at [984, 204] on span "das-sparkasse-darmstadt-super-quiz" at bounding box center [1064, 206] width 161 height 14
click at [1207, 269] on div "Meine Quizze Quiz Sammlung Einblendungen Mein Konto Home Meine Quizze Das Spark…" at bounding box center [771, 462] width 1542 height 923
click at [1046, 63] on div "Moderation" at bounding box center [1038, 58] width 60 height 12
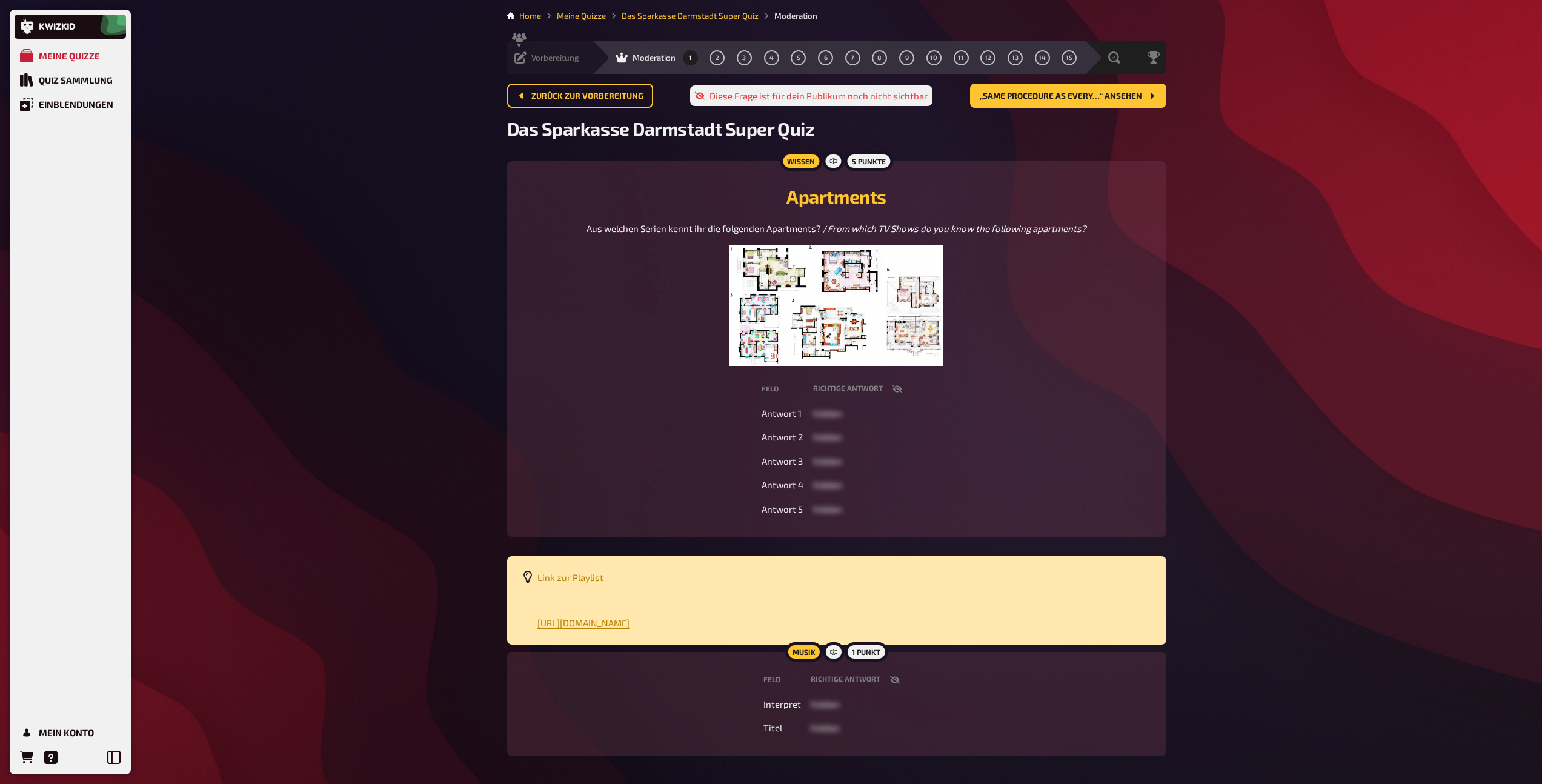
click at [526, 58] on div "Vorbereitung" at bounding box center [546, 58] width 65 height 12
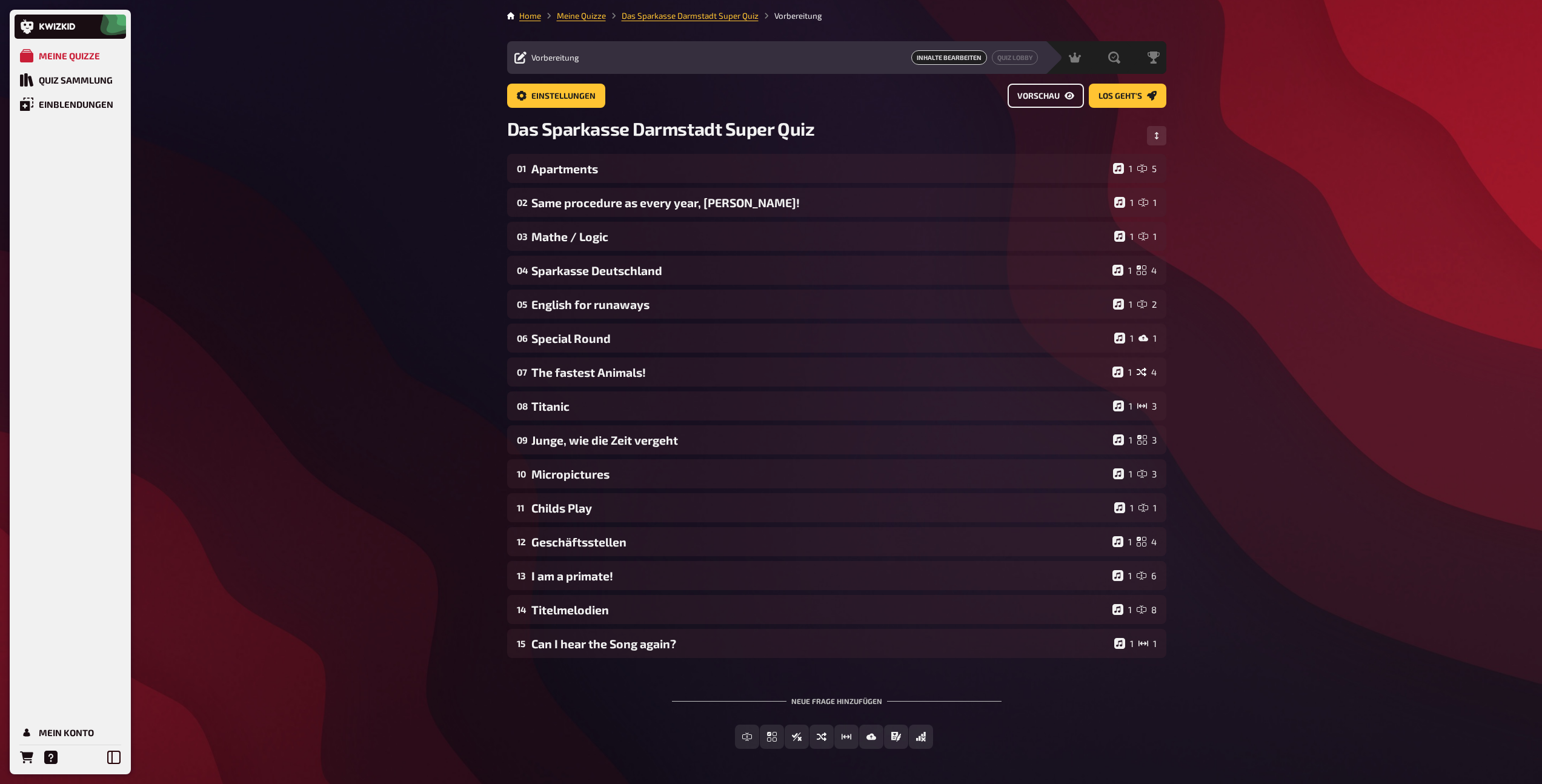
click at [1044, 93] on span "Vorschau" at bounding box center [1038, 96] width 43 height 8
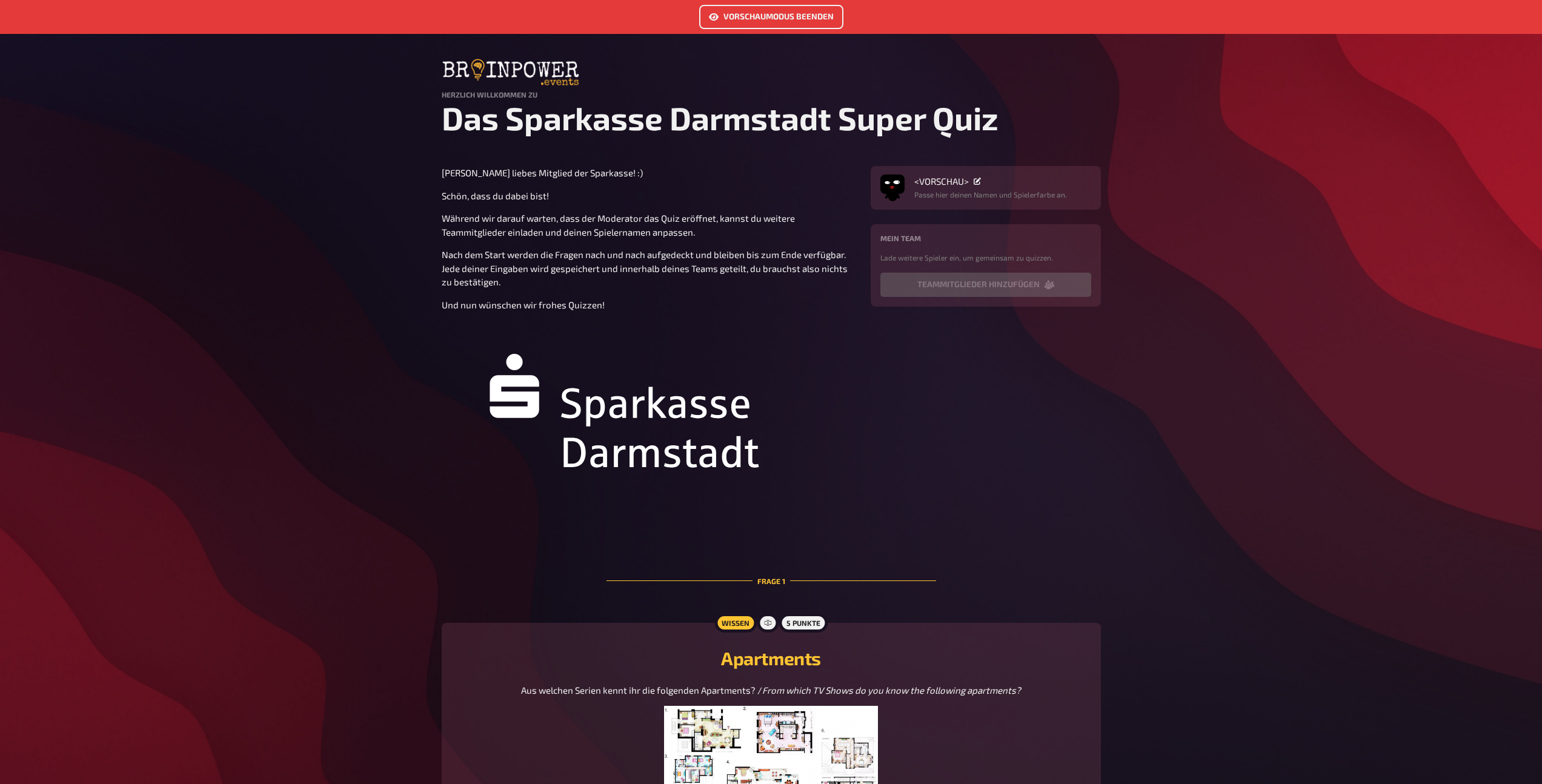
click at [775, 13] on link "Vorschaumodus beenden" at bounding box center [771, 16] width 144 height 24
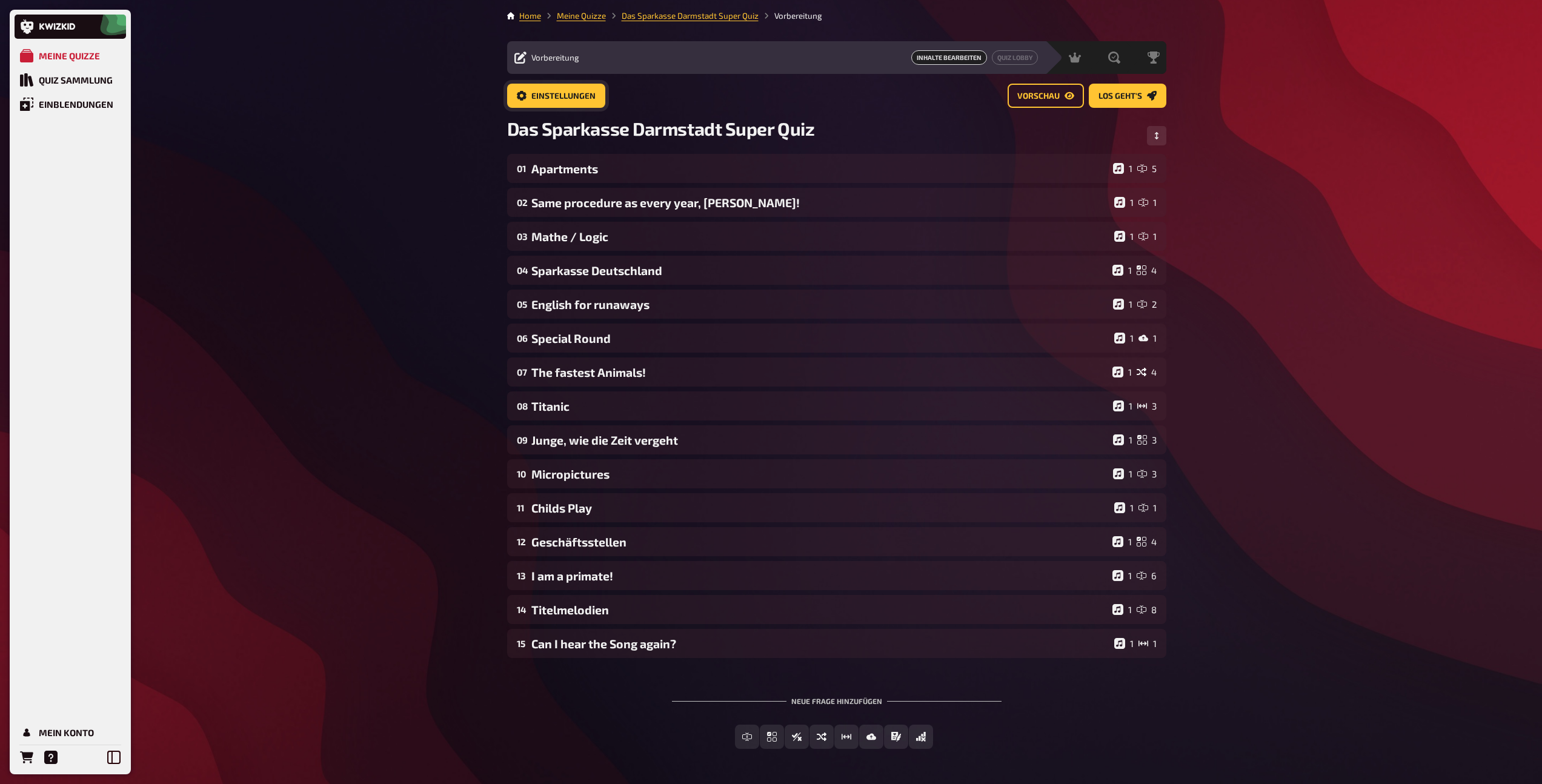
click at [553, 98] on span "Einstellungen" at bounding box center [563, 96] width 64 height 8
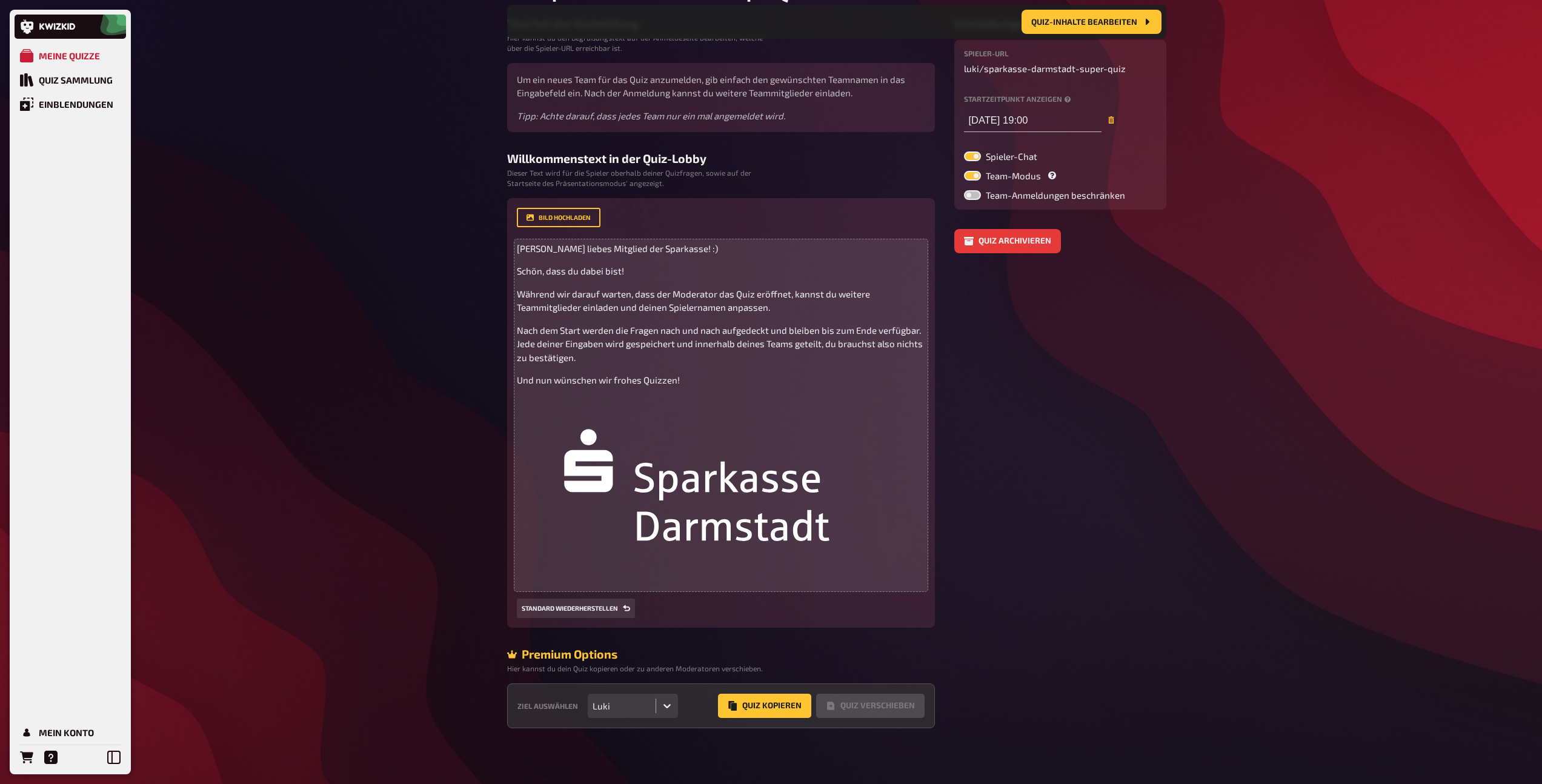
scroll to position [150, 0]
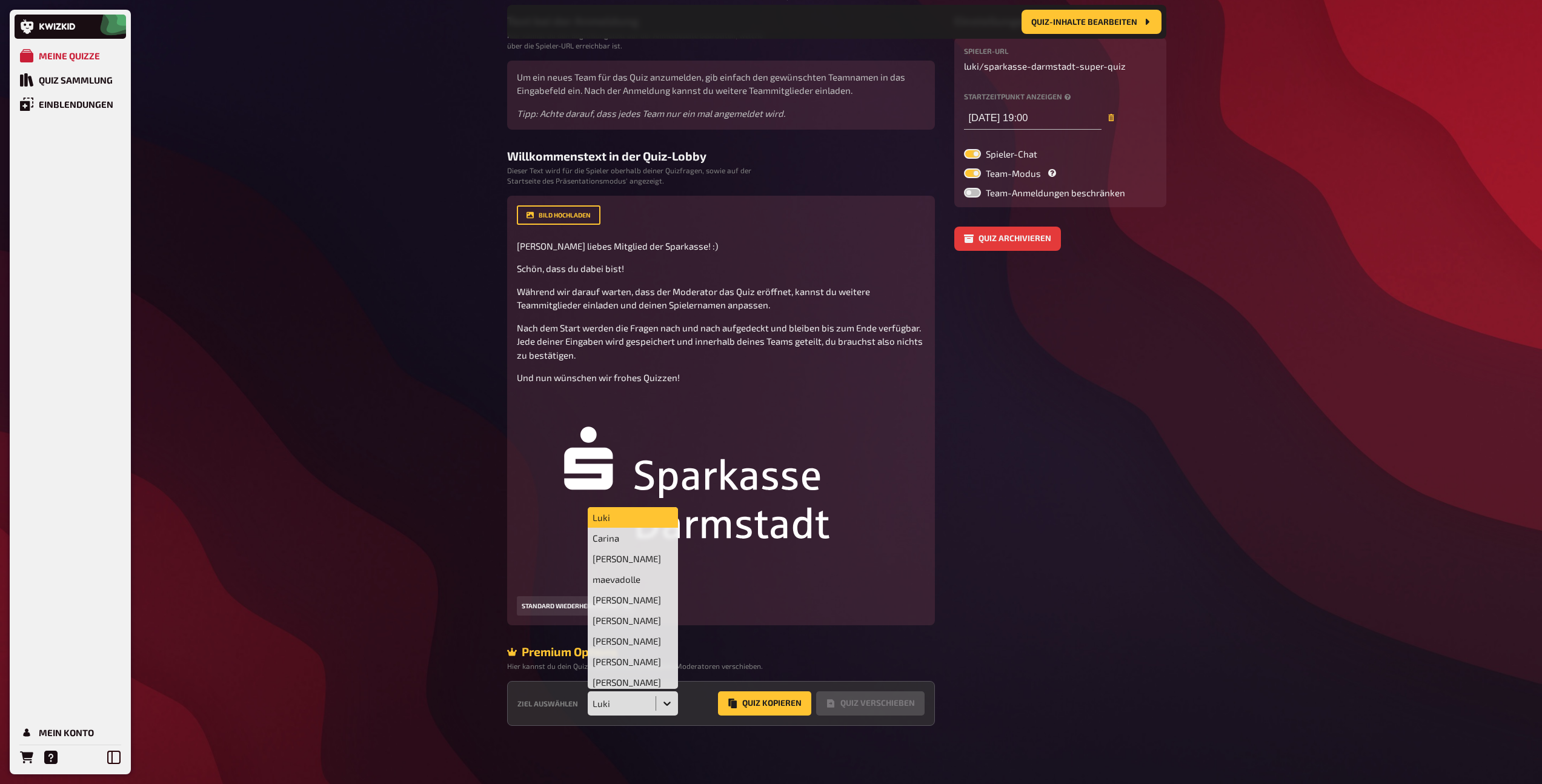
click at [664, 704] on icon at bounding box center [667, 704] width 12 height 12
click at [640, 678] on div "Judith Tieber" at bounding box center [633, 682] width 91 height 21
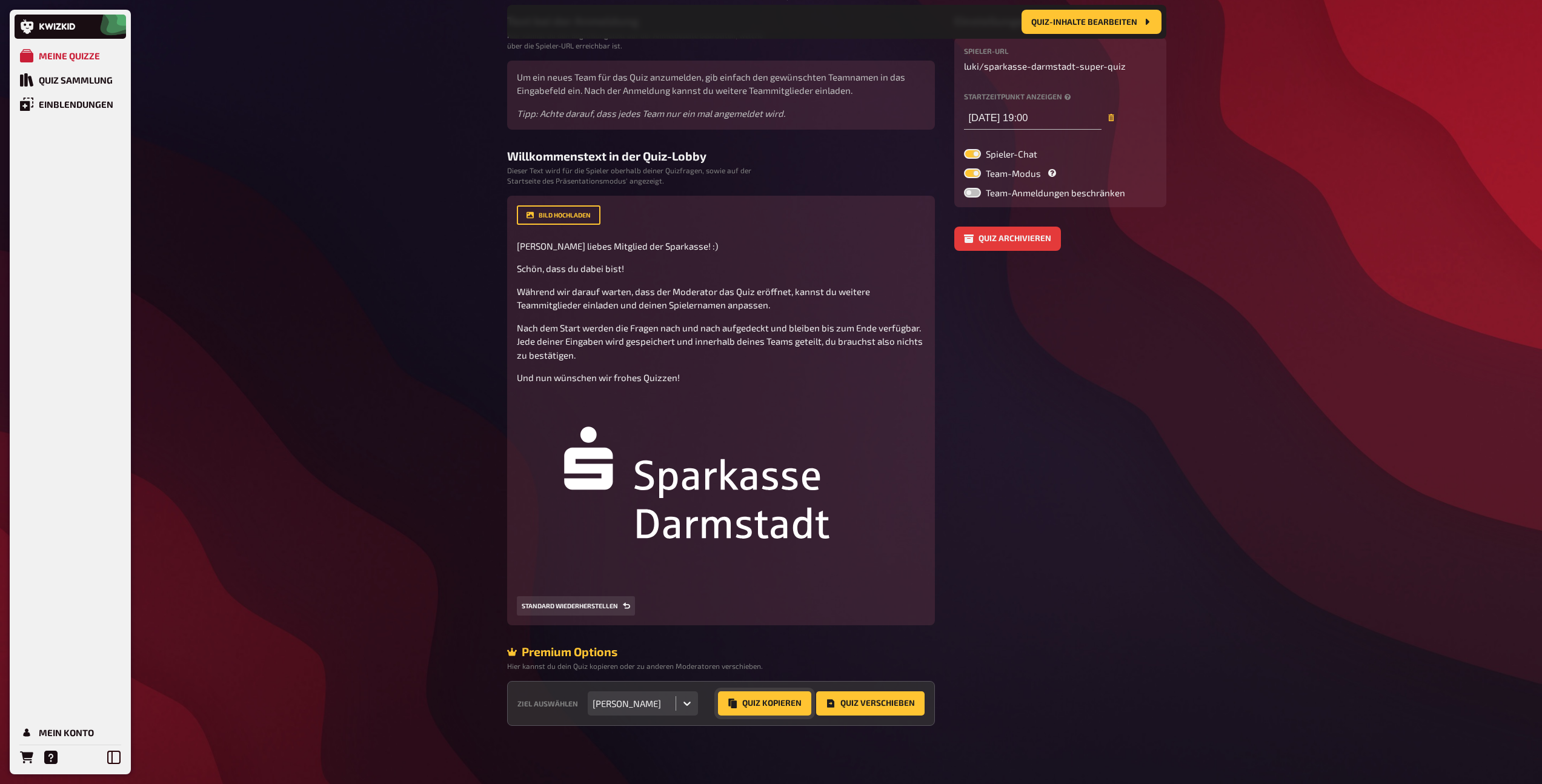
click at [775, 704] on button "Quiz Kopieren" at bounding box center [765, 703] width 93 height 24
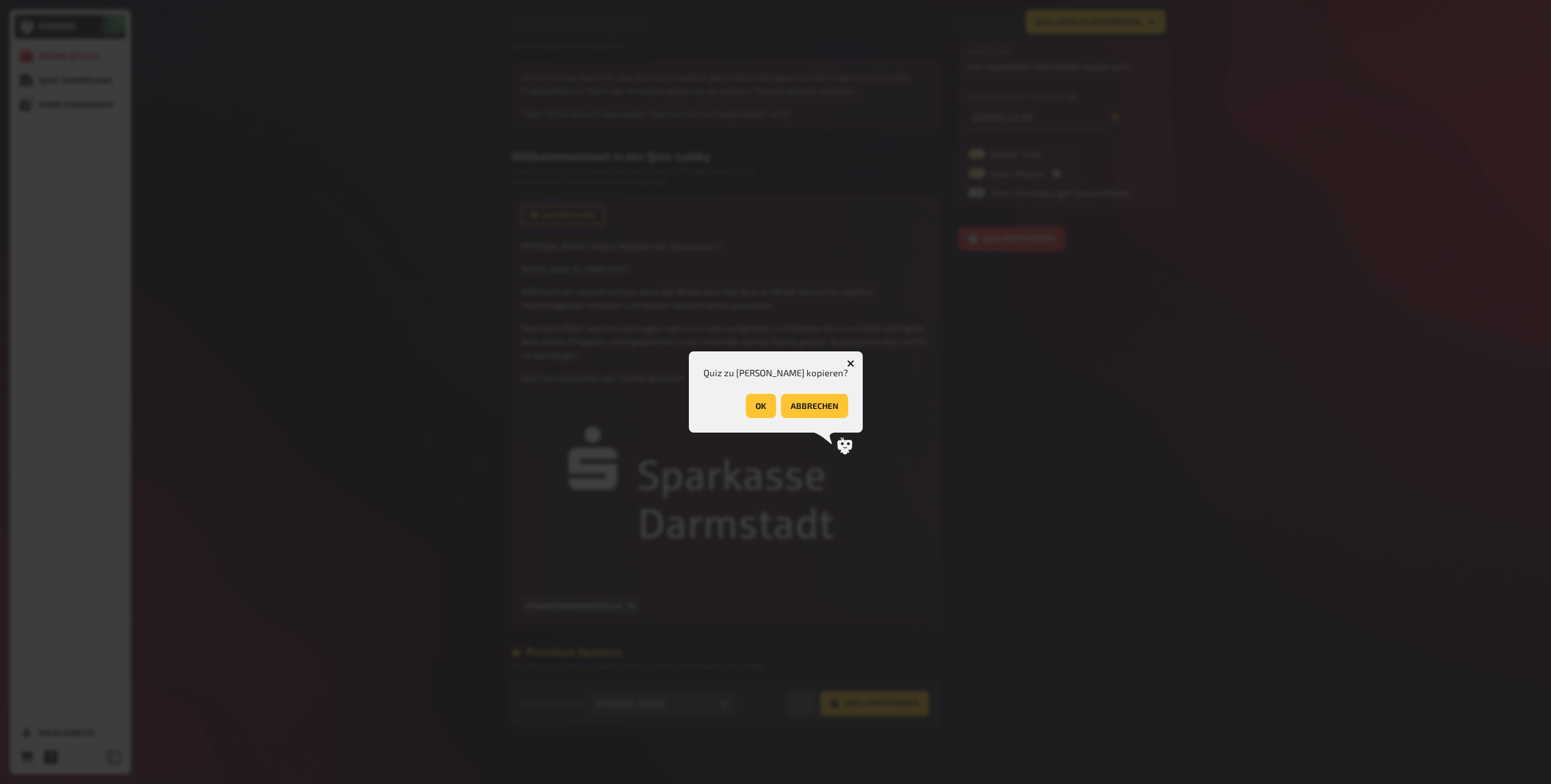
click at [754, 411] on button "OK" at bounding box center [761, 405] width 30 height 24
click at [827, 408] on button "OK" at bounding box center [821, 405] width 30 height 24
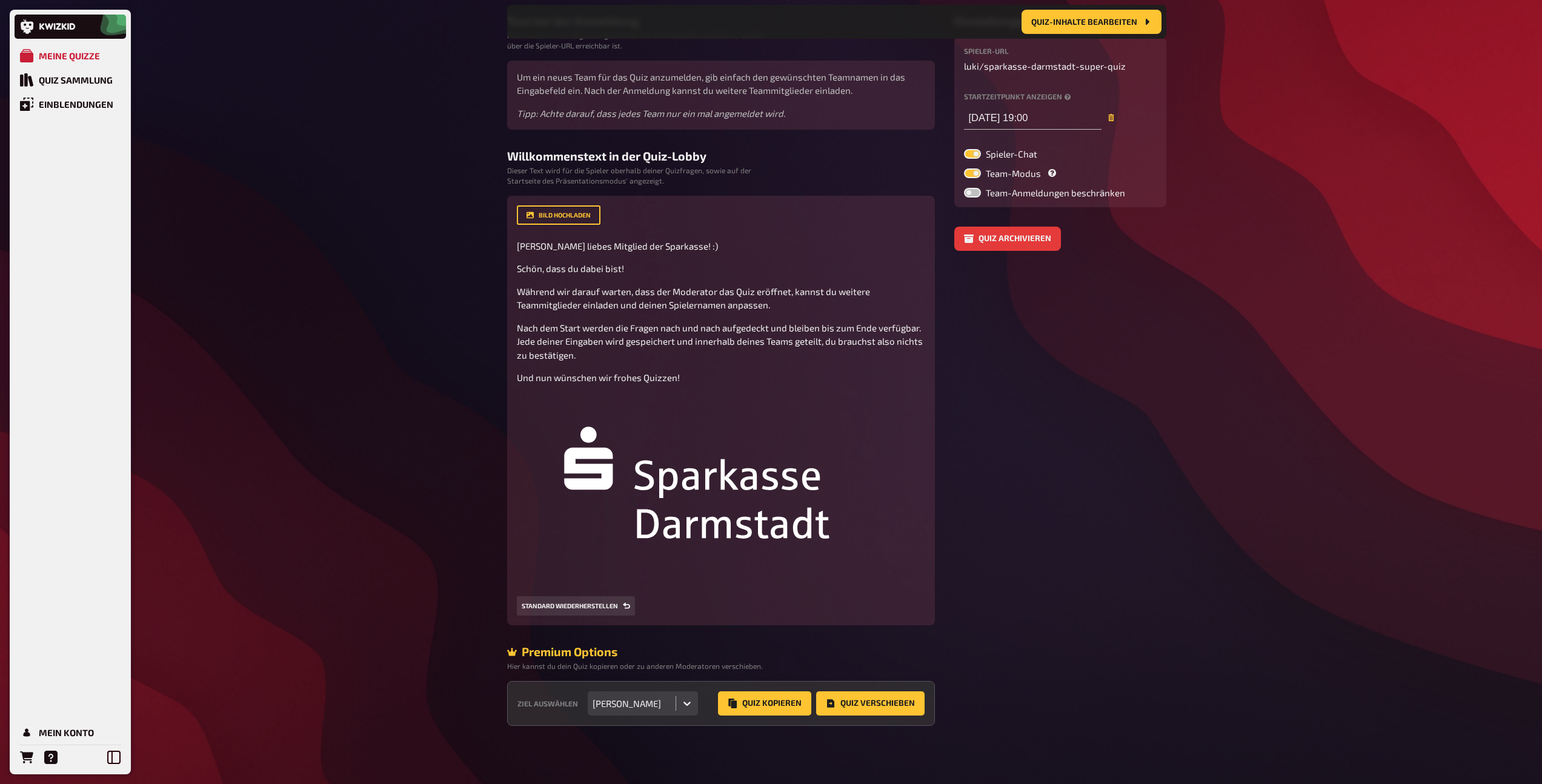
click at [1099, 337] on aside "Einstellungen Spieler-URL luki / sparkasse-darmstadt-super-quiz Startzeitpunkt …" at bounding box center [1060, 370] width 212 height 712
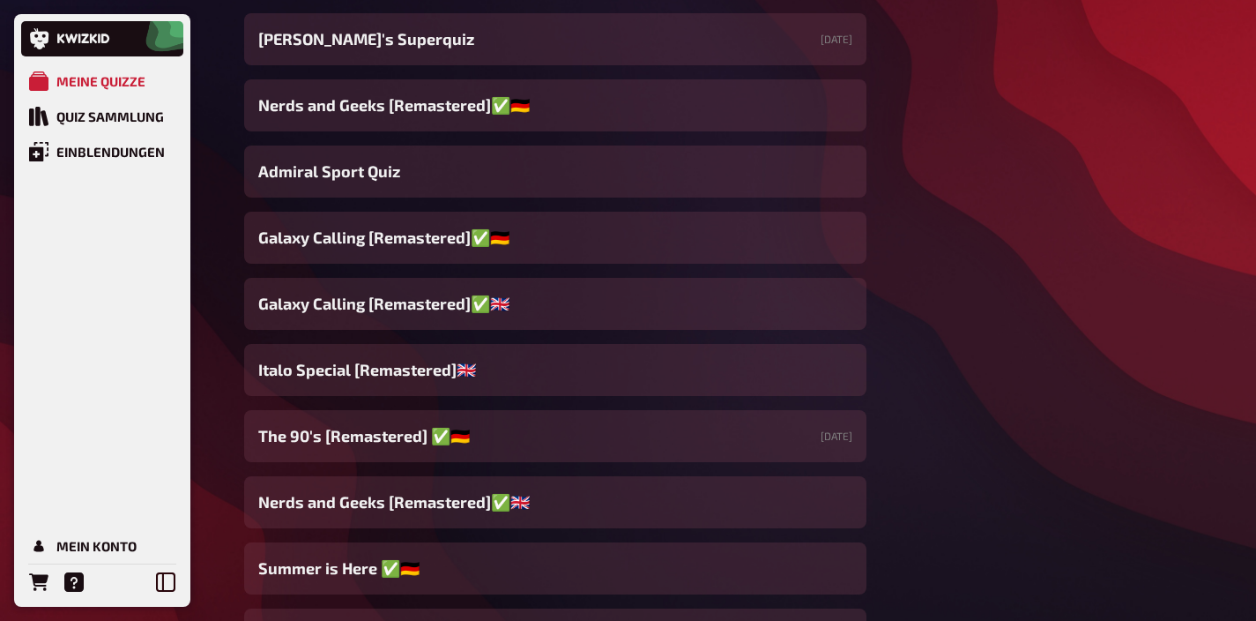
scroll to position [1640, 0]
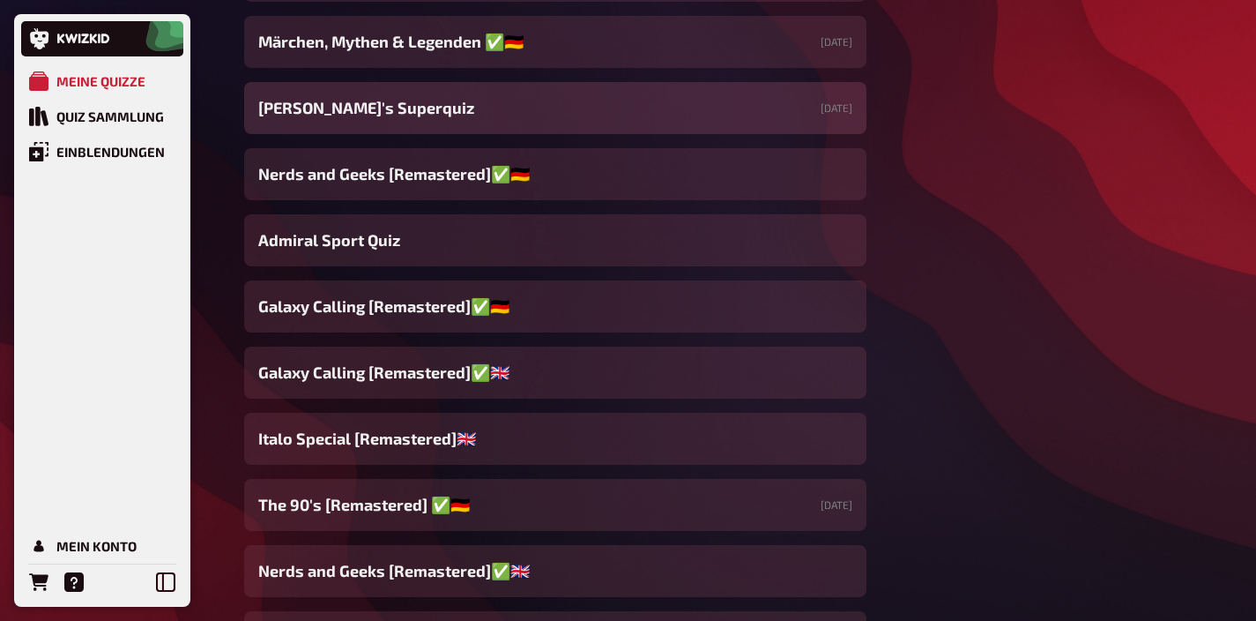
click at [368, 119] on span "[PERSON_NAME] Superquiz" at bounding box center [366, 108] width 216 height 24
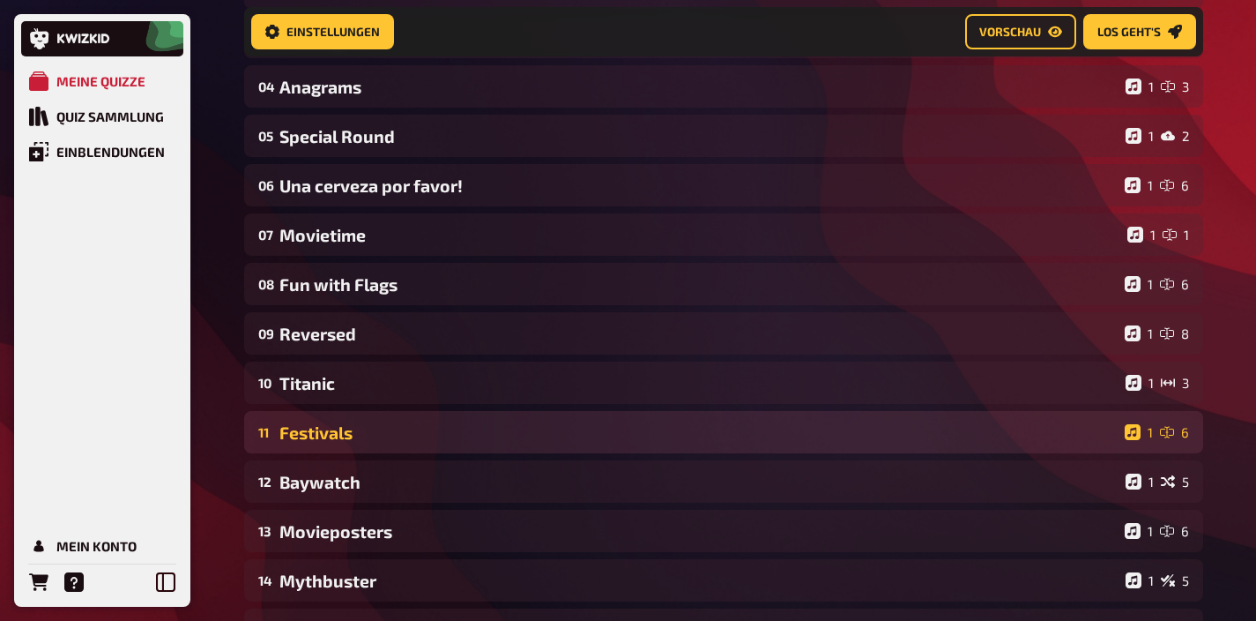
scroll to position [324, 0]
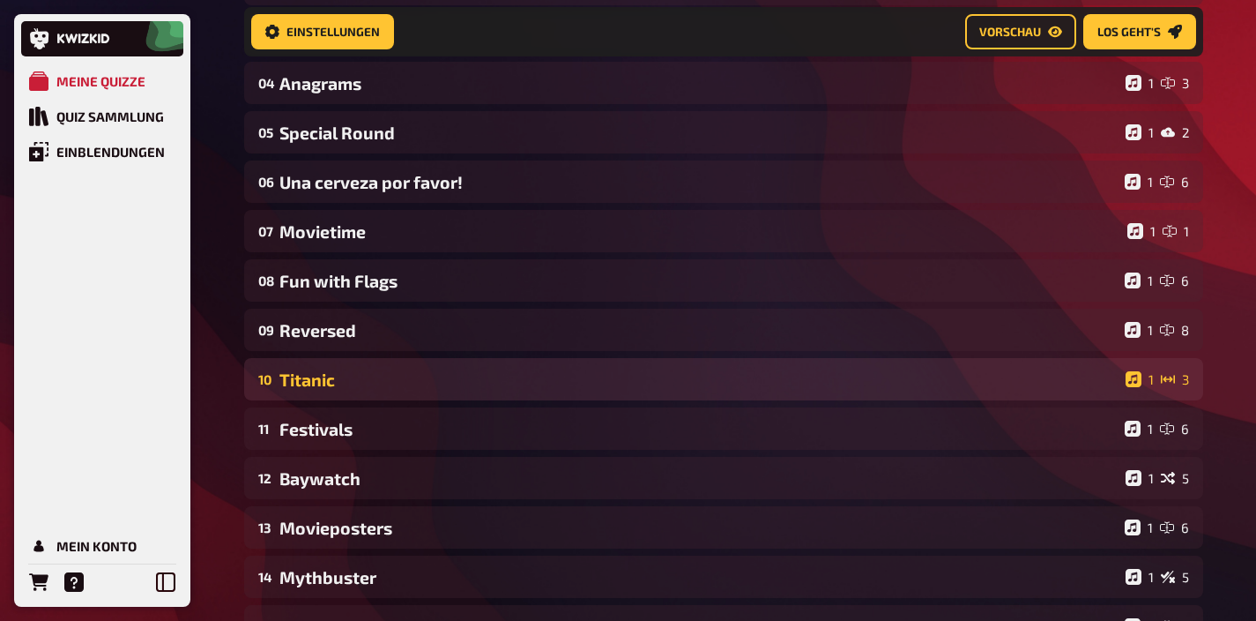
click at [347, 371] on div "Titanic" at bounding box center [698, 379] width 839 height 20
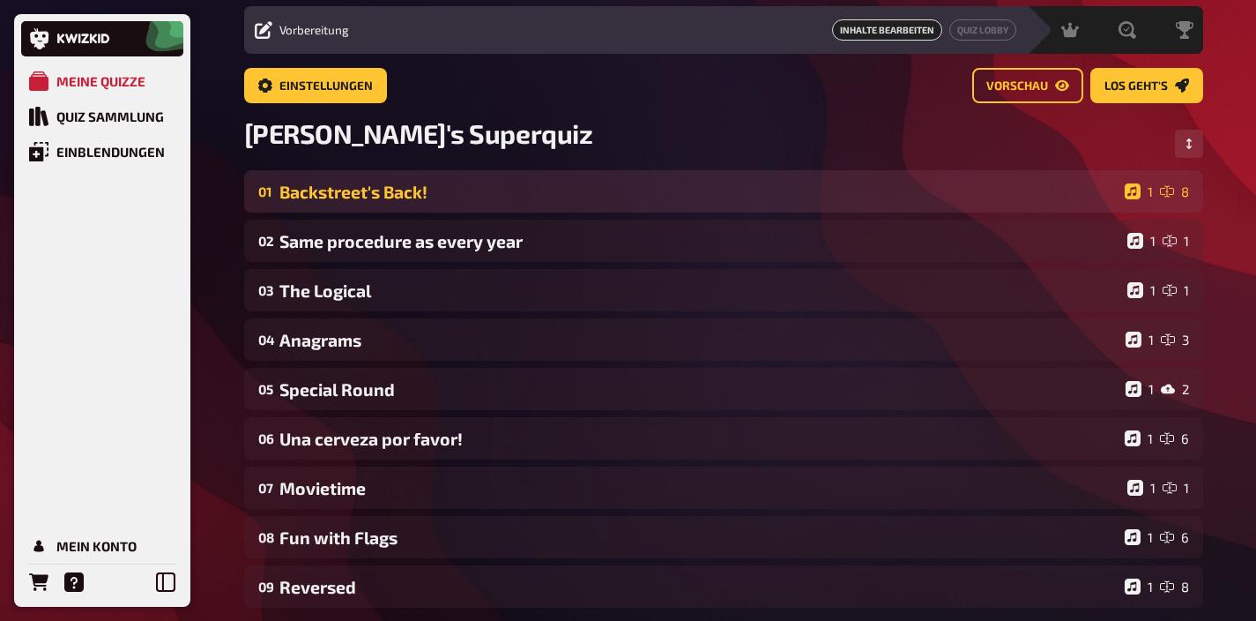
scroll to position [0, 0]
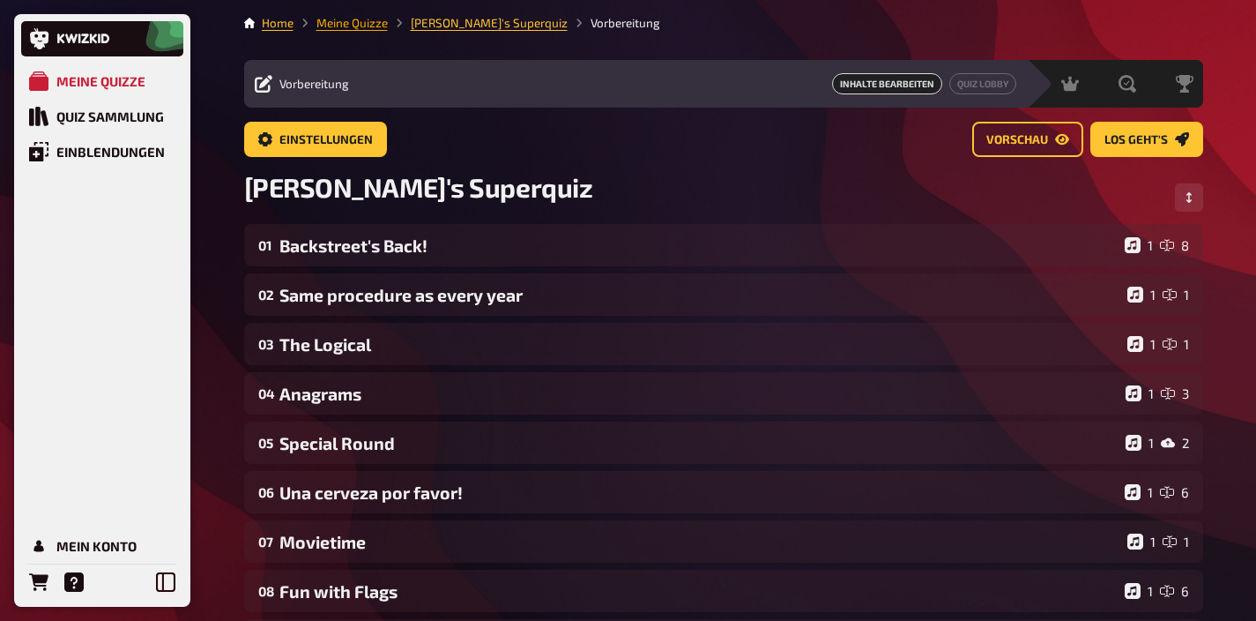
click at [372, 28] on link "Meine Quizze" at bounding box center [351, 23] width 71 height 14
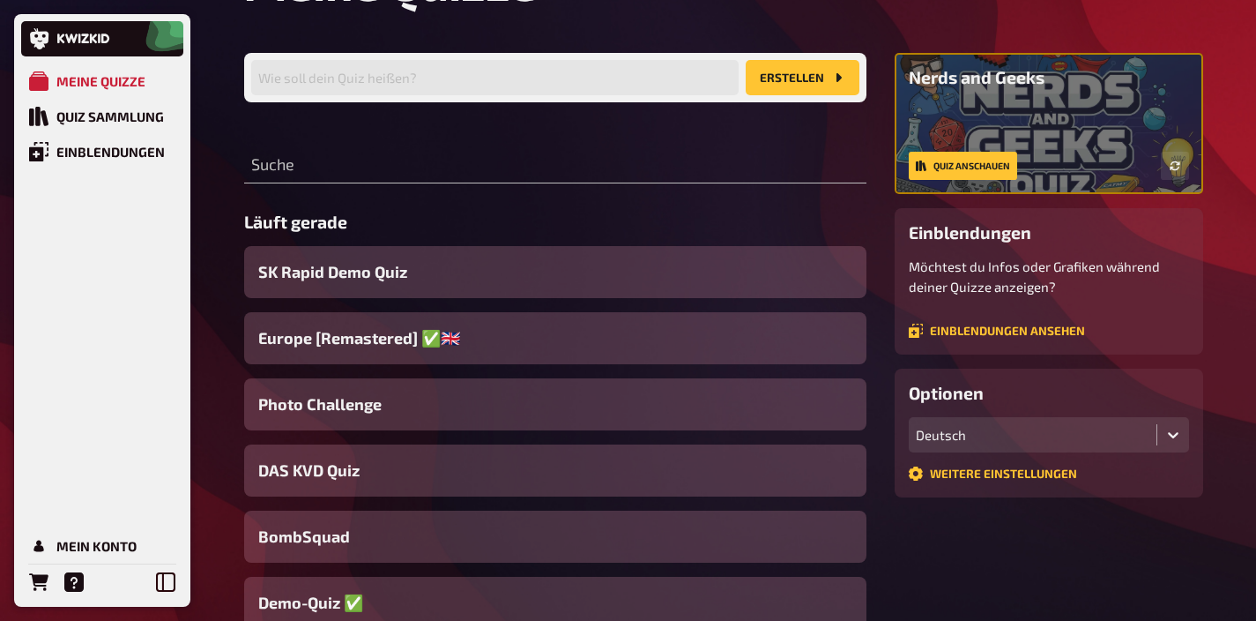
scroll to position [100, 0]
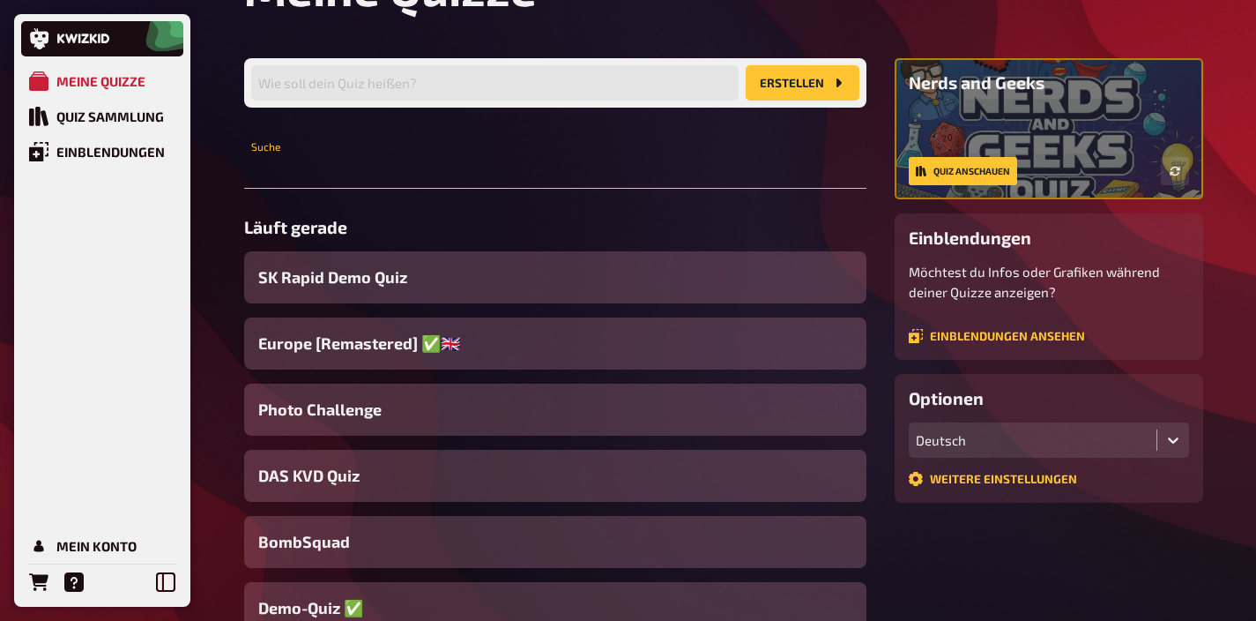
click at [408, 167] on input "text" at bounding box center [555, 170] width 622 height 35
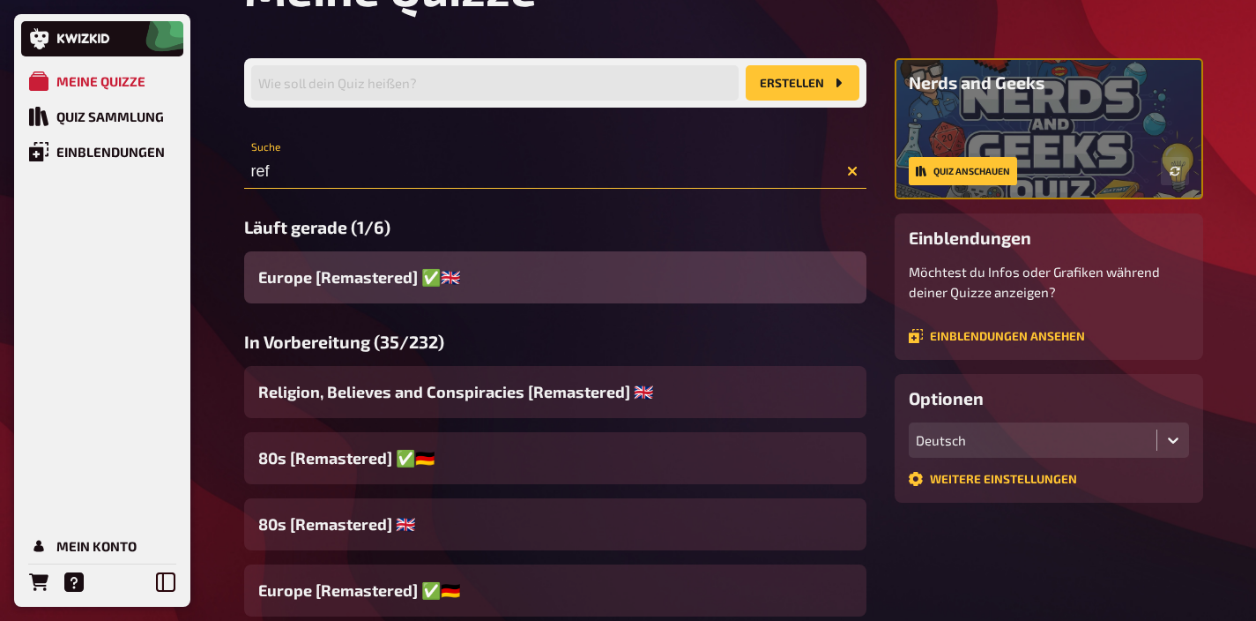
scroll to position [67, 0]
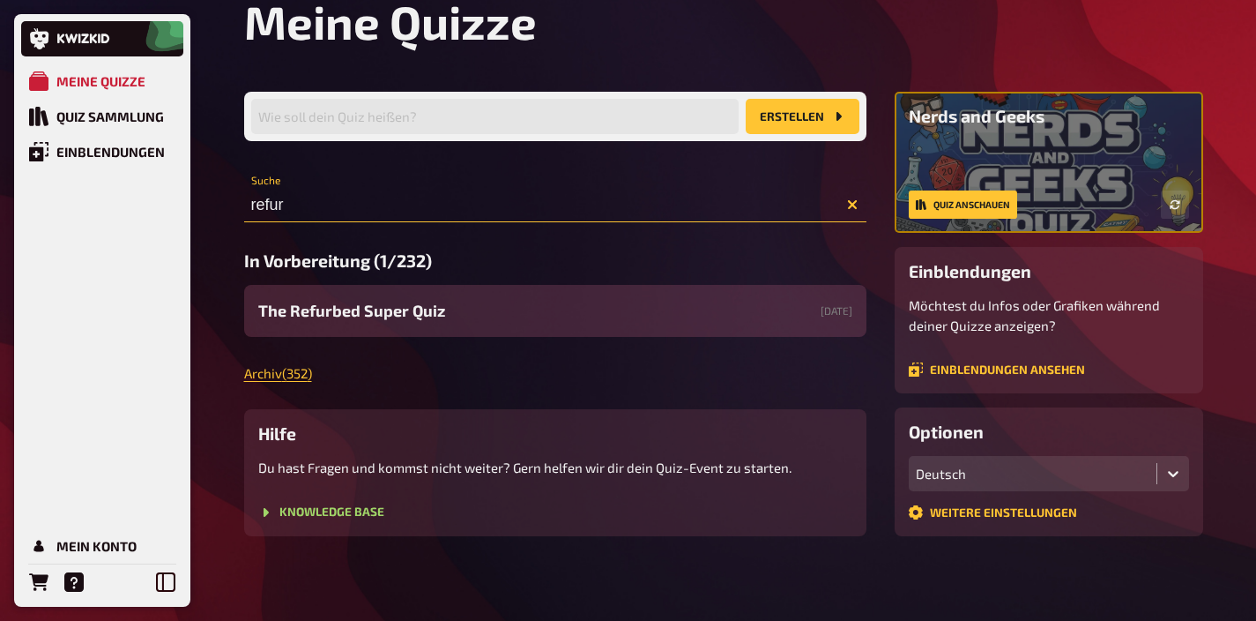
type input "refur"
click at [428, 315] on span "The Refurbed Super Quiz ​" at bounding box center [353, 311] width 190 height 24
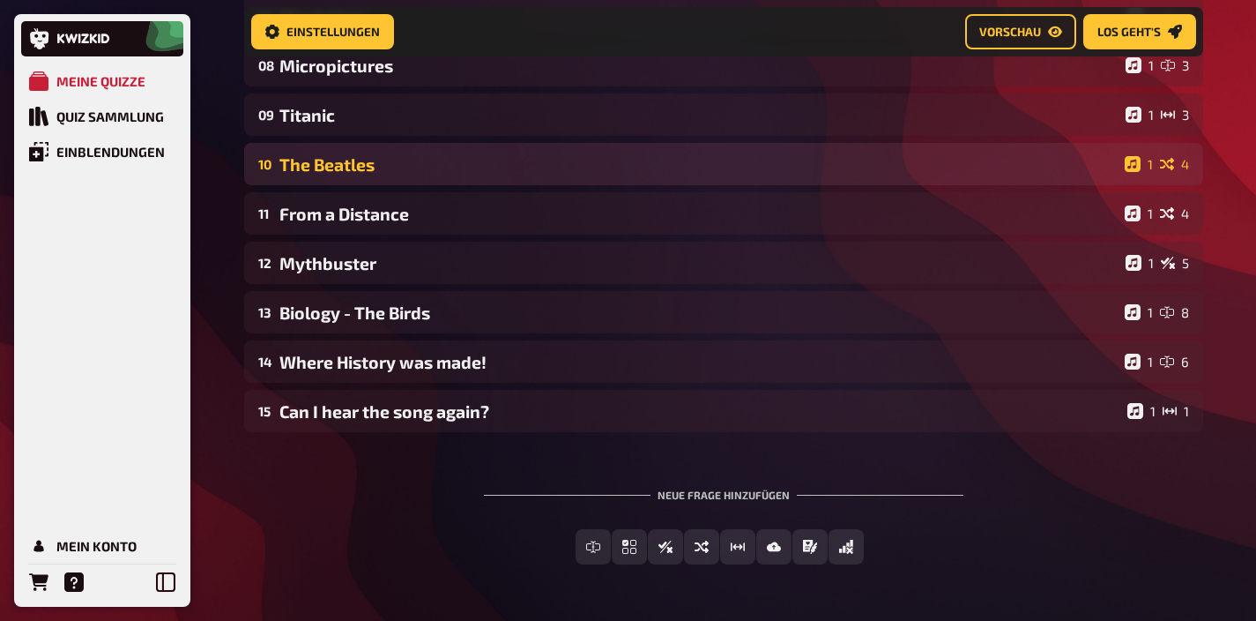
scroll to position [540, 0]
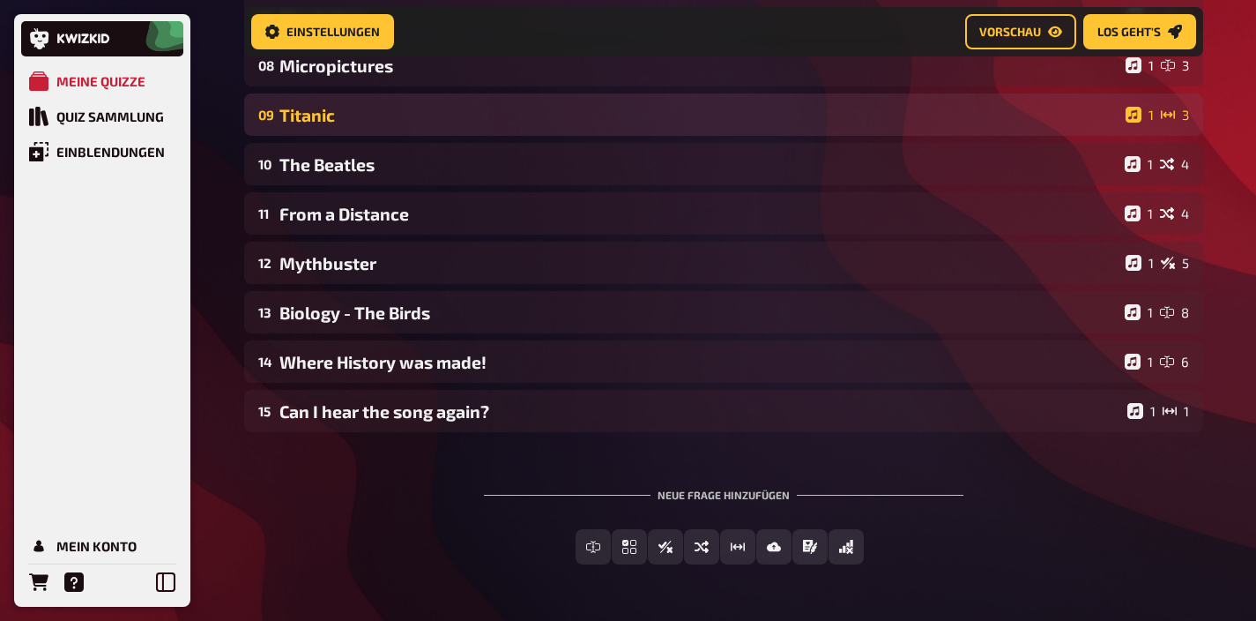
click at [420, 130] on div "09 Titanic 1 3" at bounding box center [723, 114] width 959 height 42
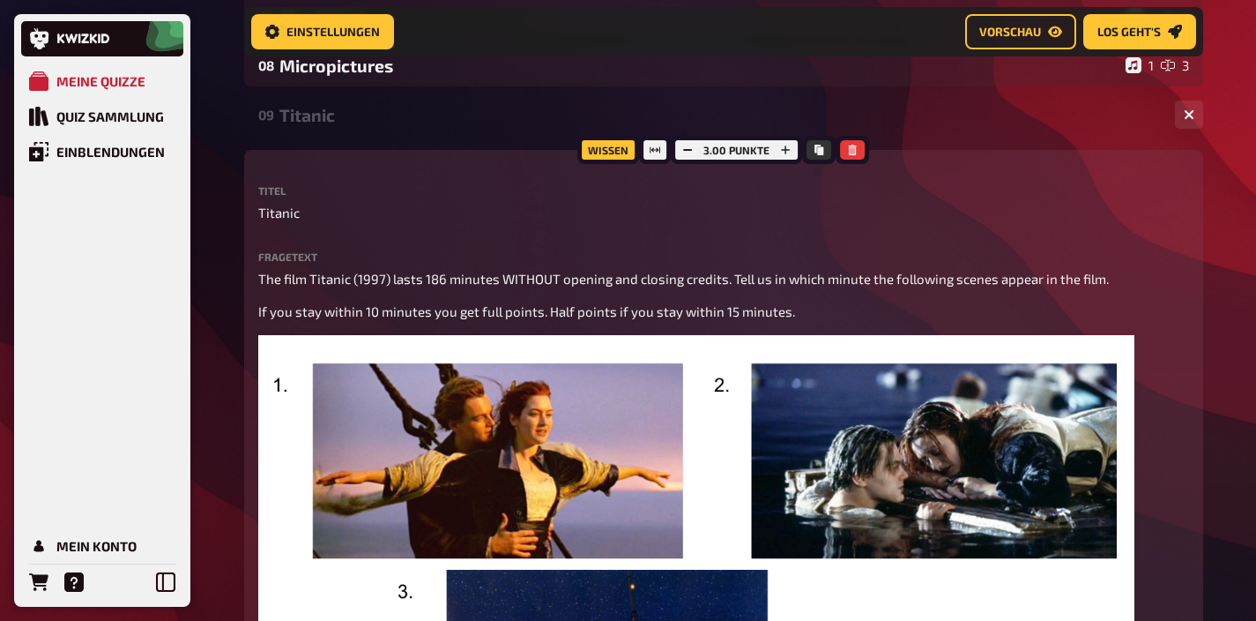
click at [395, 117] on div "Titanic" at bounding box center [720, 115] width 882 height 20
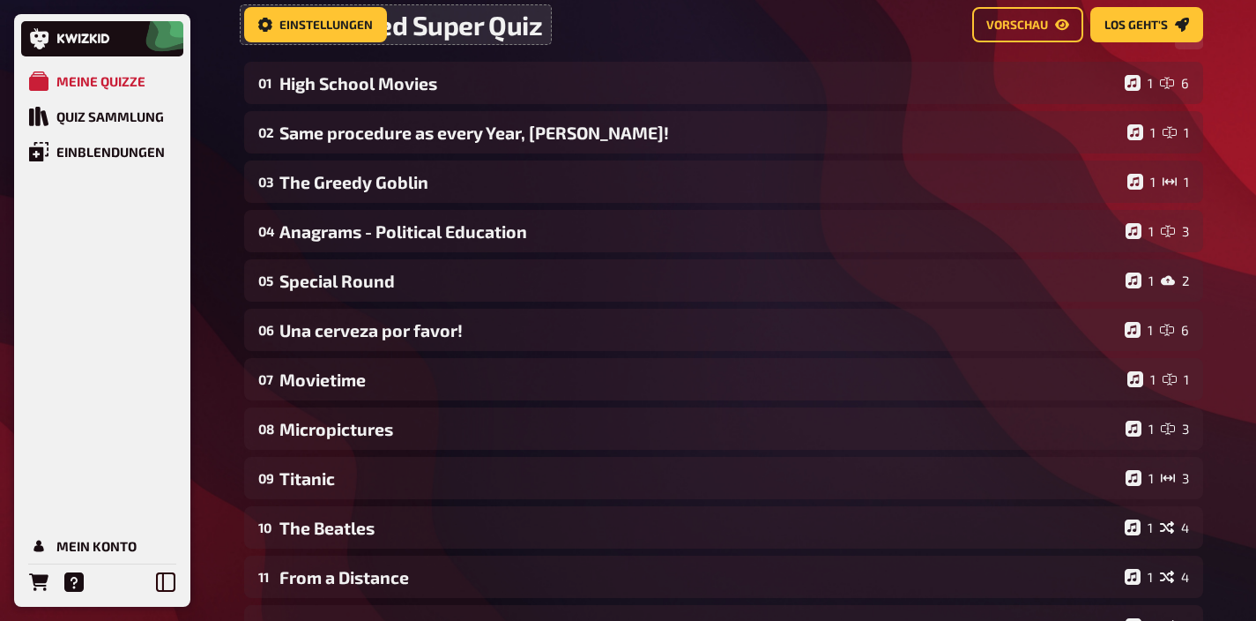
scroll to position [0, 0]
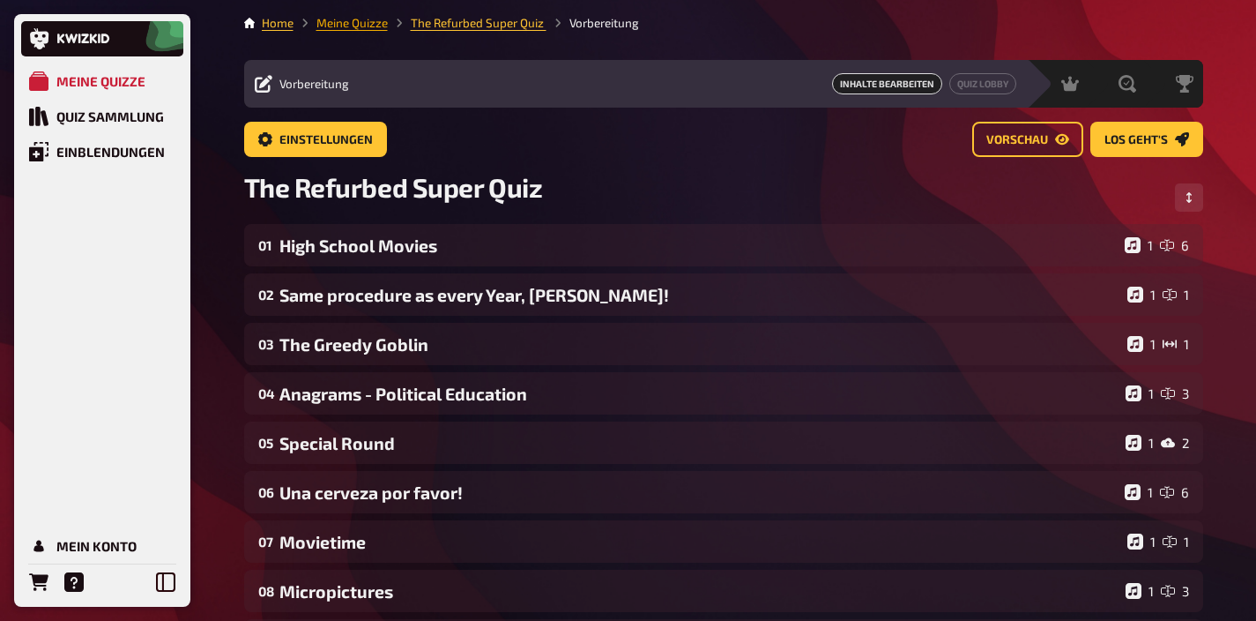
click at [373, 27] on link "Meine Quizze" at bounding box center [351, 23] width 71 height 14
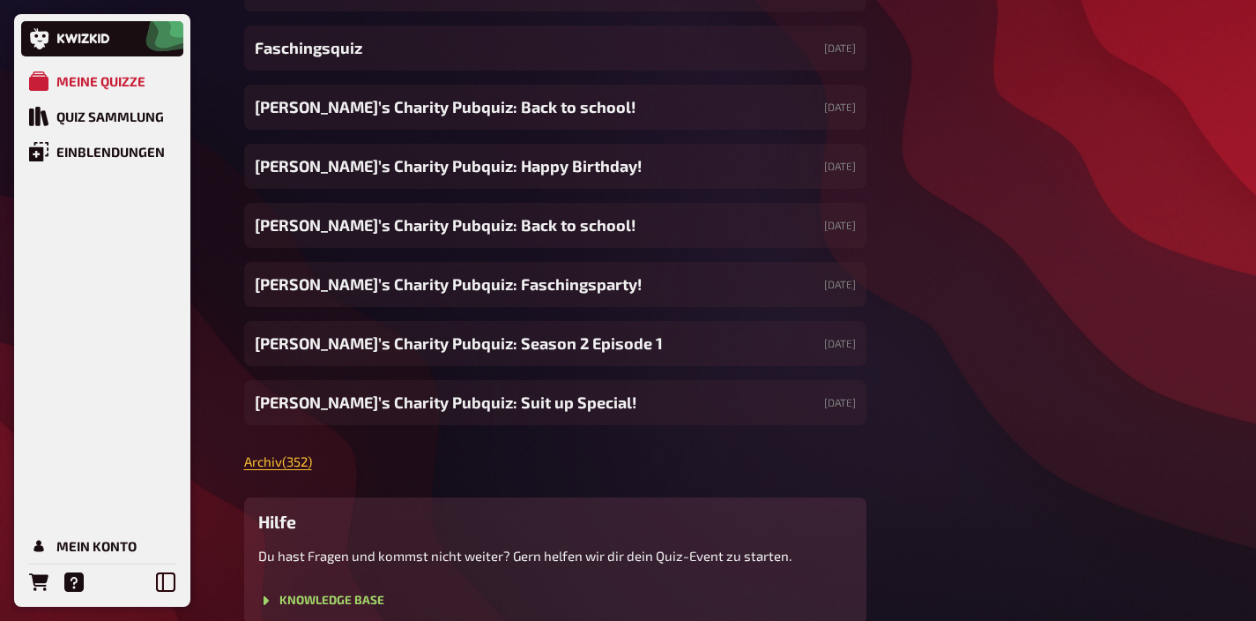
scroll to position [17725, 0]
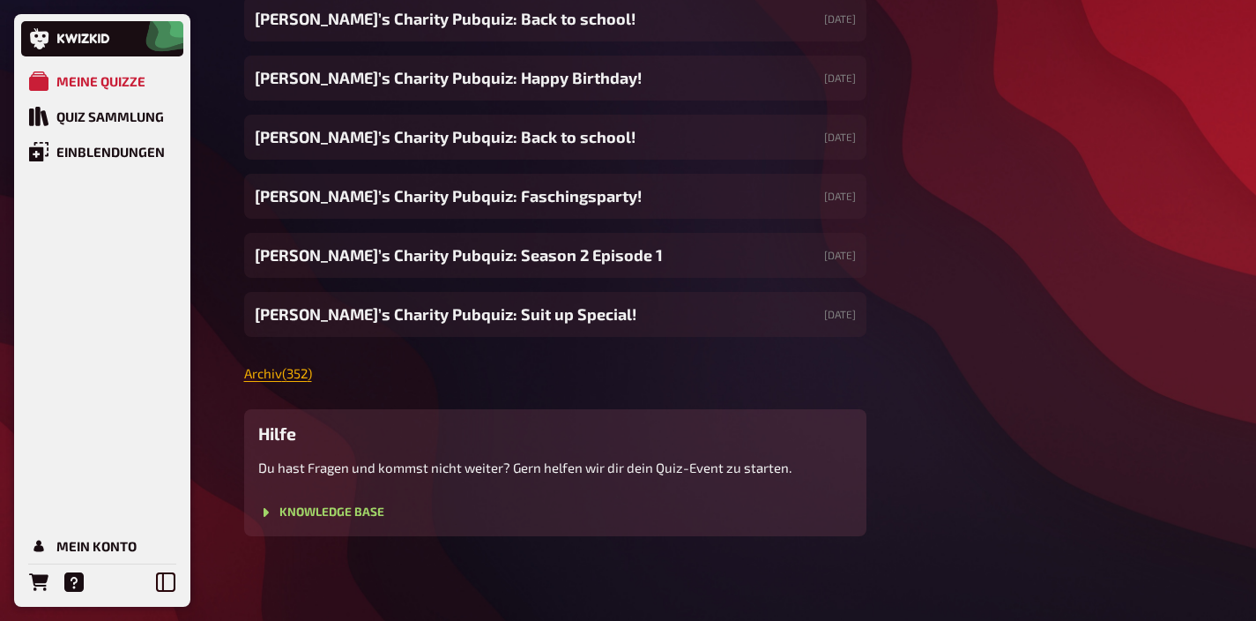
click at [279, 371] on link "Archiv ( 352 )" at bounding box center [278, 373] width 68 height 16
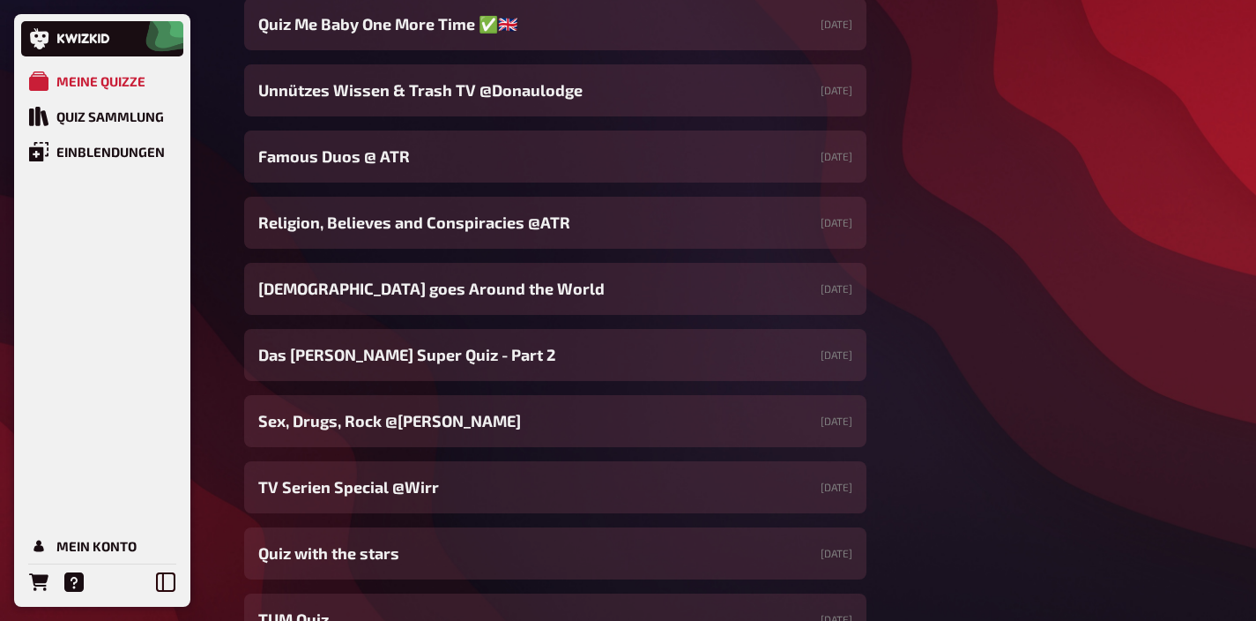
scroll to position [2329, 0]
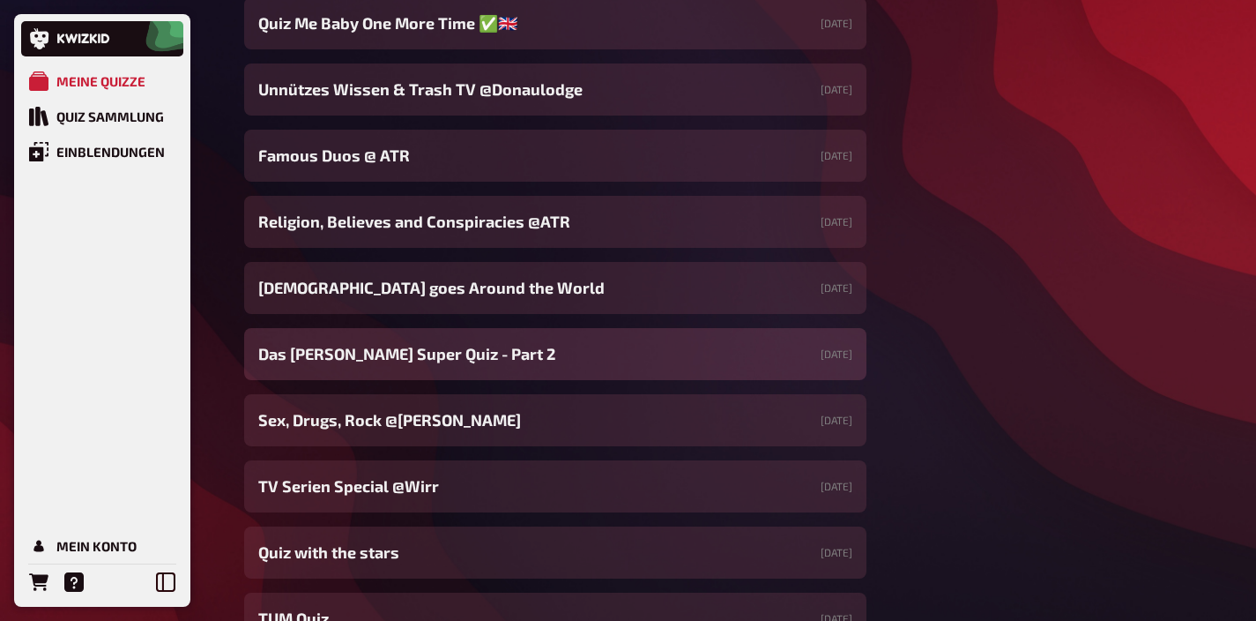
click at [374, 356] on span "Das Kirchdorfer Super Quiz - Part 2" at bounding box center [406, 354] width 297 height 24
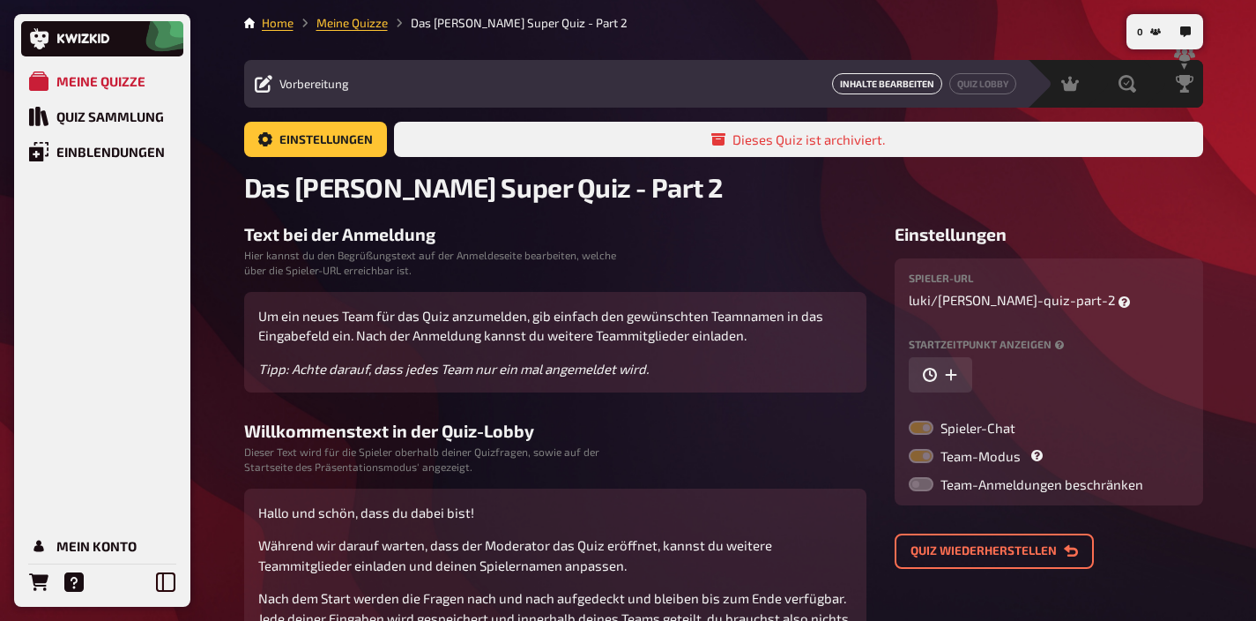
click at [878, 90] on link "Inhalte Bearbeiten" at bounding box center [887, 83] width 110 height 21
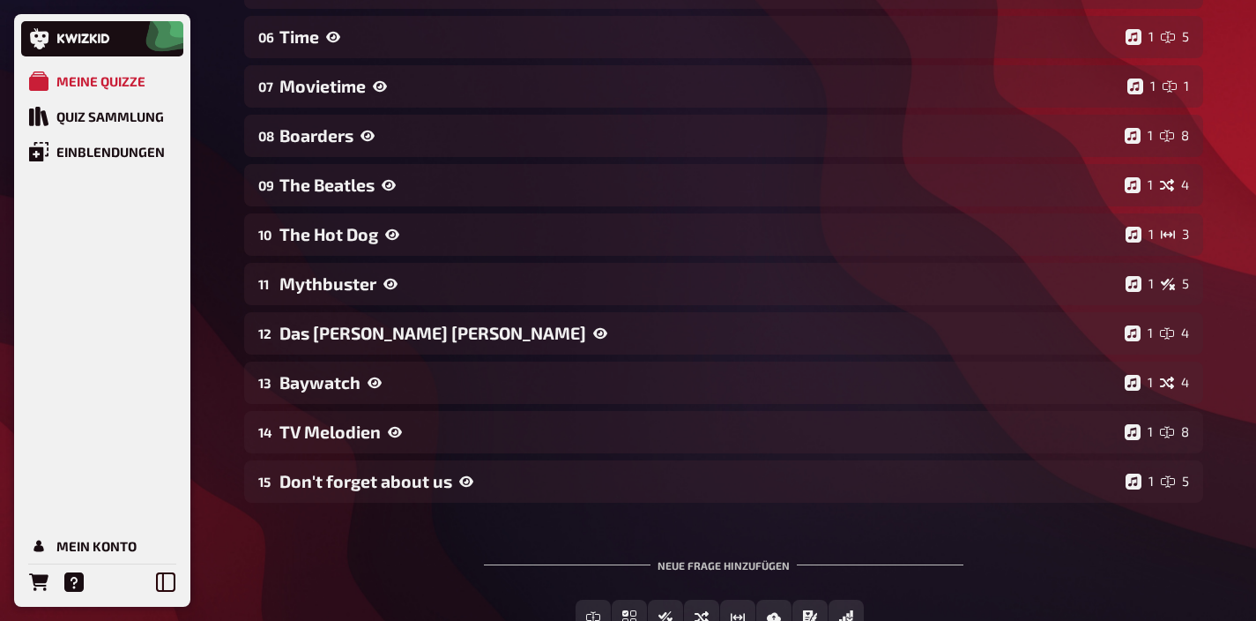
scroll to position [557, 0]
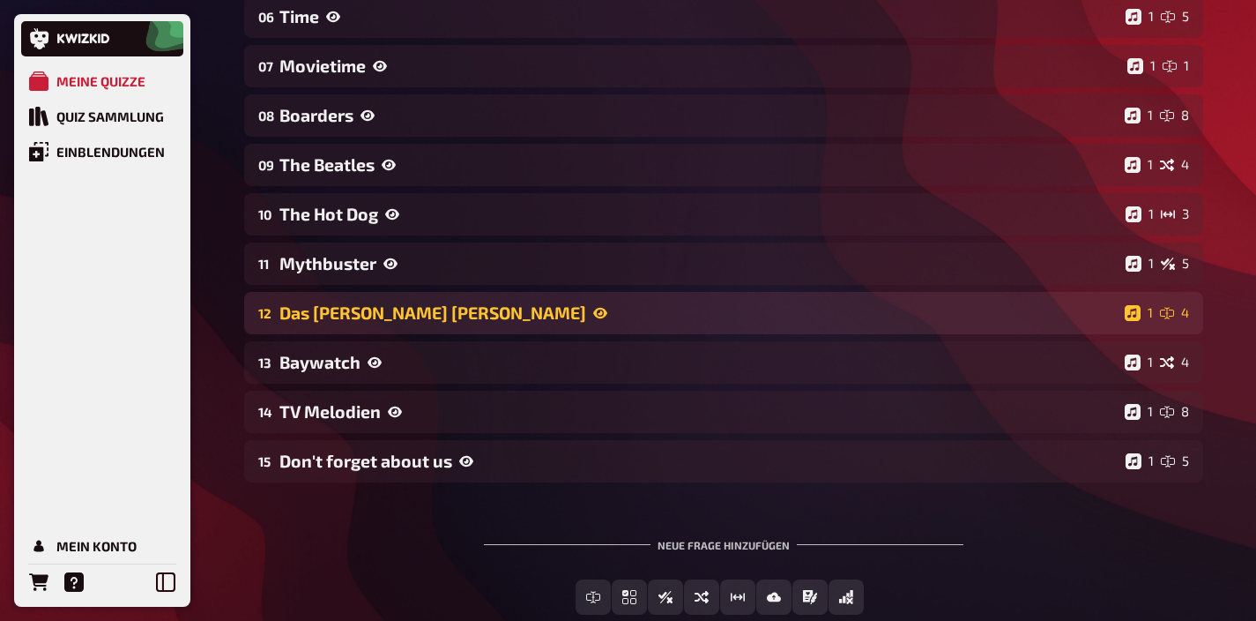
click at [607, 329] on div "12 Das Strauss Jahr 1 4" at bounding box center [723, 313] width 959 height 42
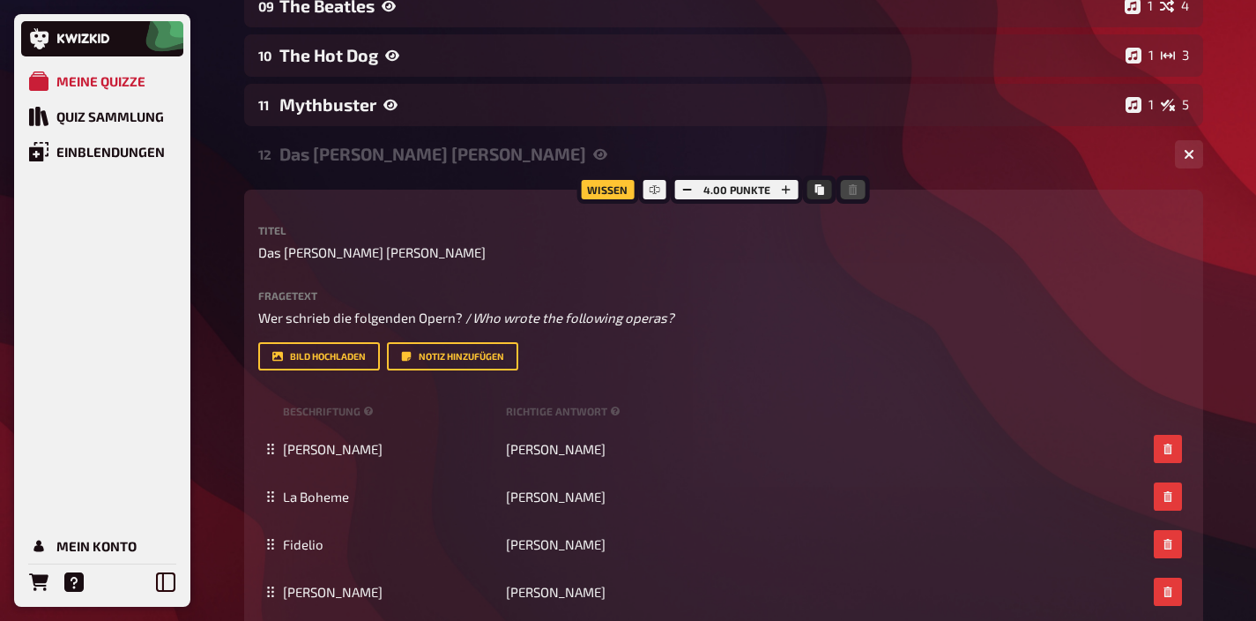
scroll to position [782, 0]
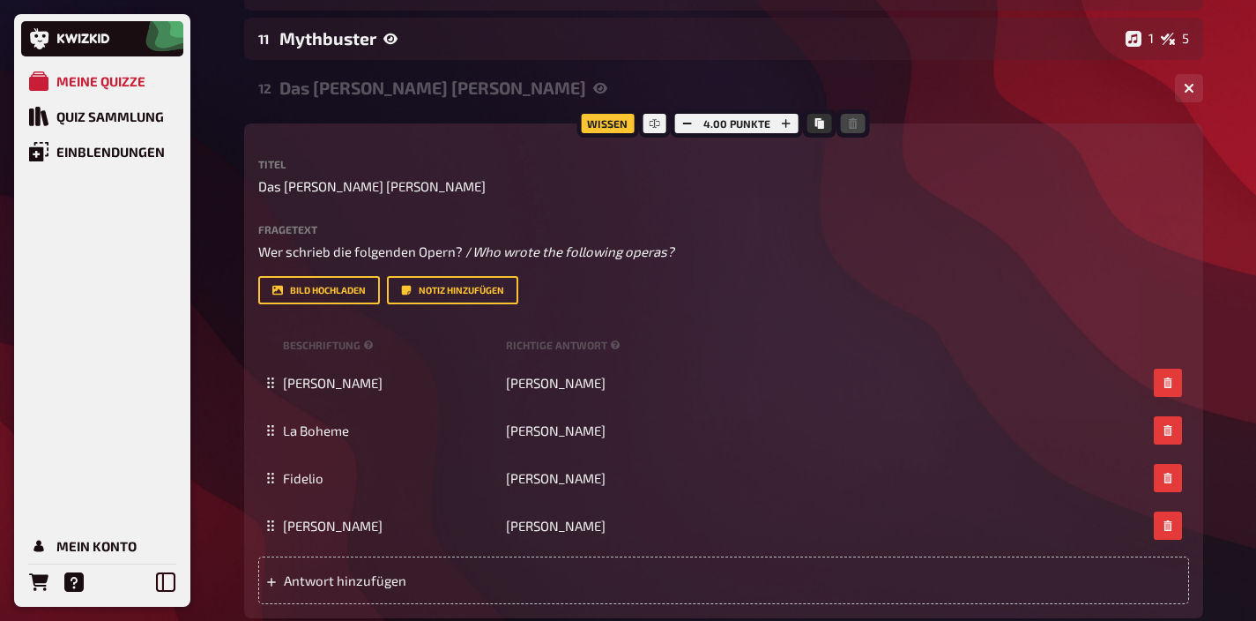
click at [532, 93] on div "Das Strauss Jahr" at bounding box center [720, 88] width 882 height 20
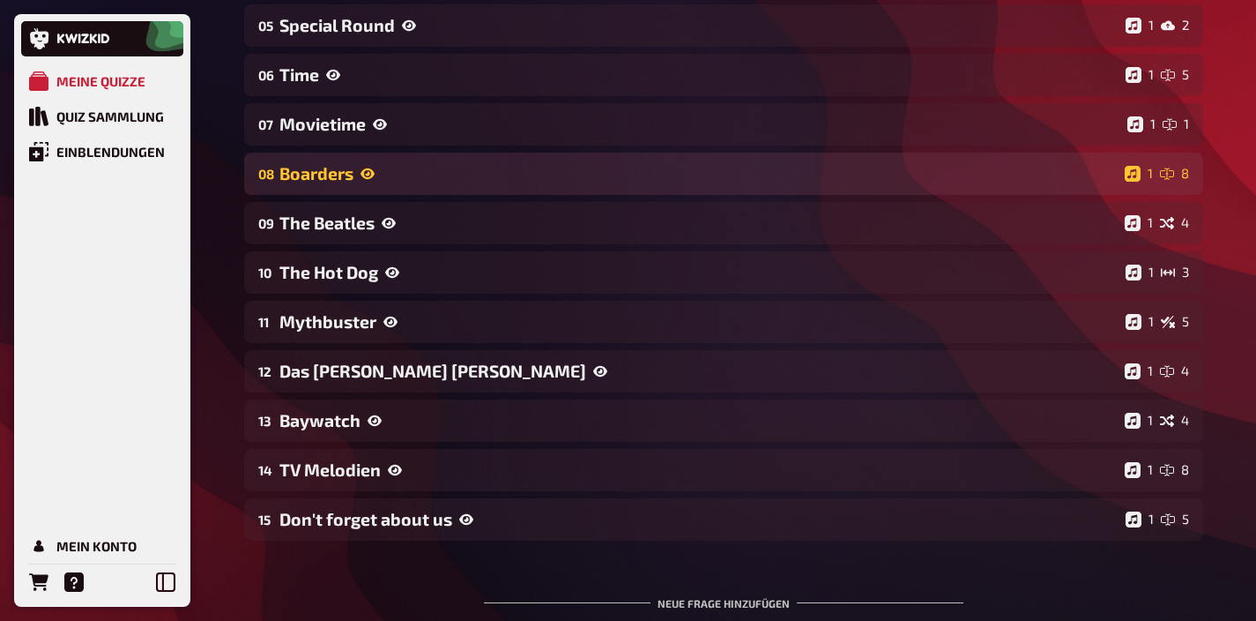
scroll to position [354, 0]
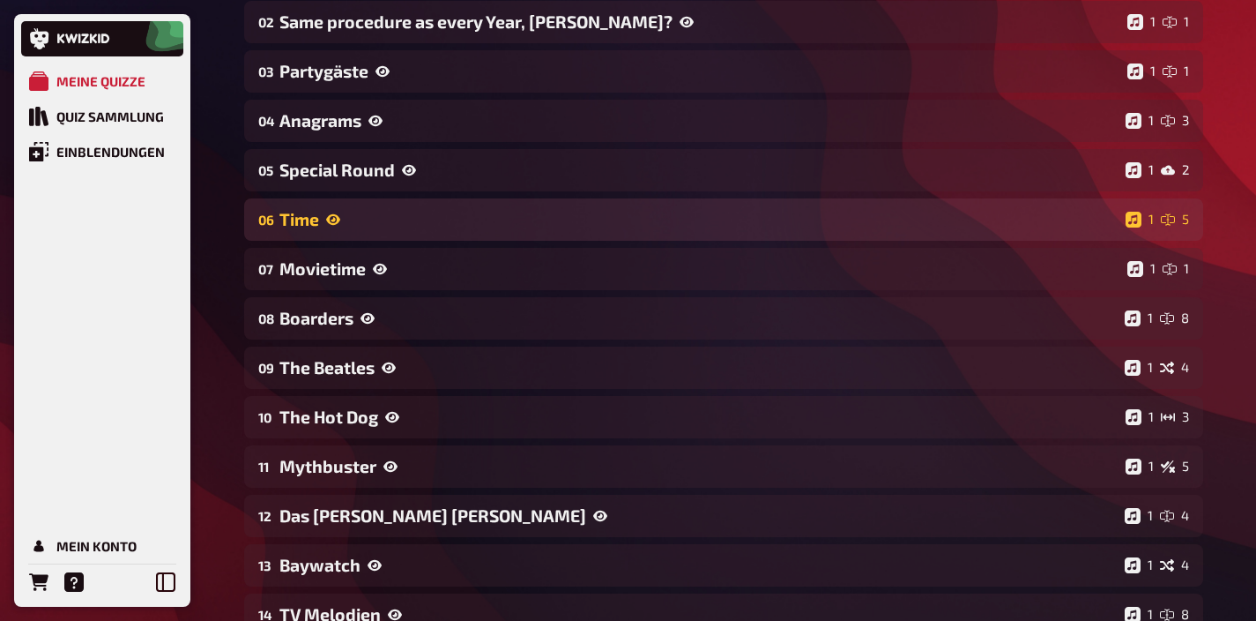
click at [540, 214] on div "Time" at bounding box center [698, 219] width 839 height 20
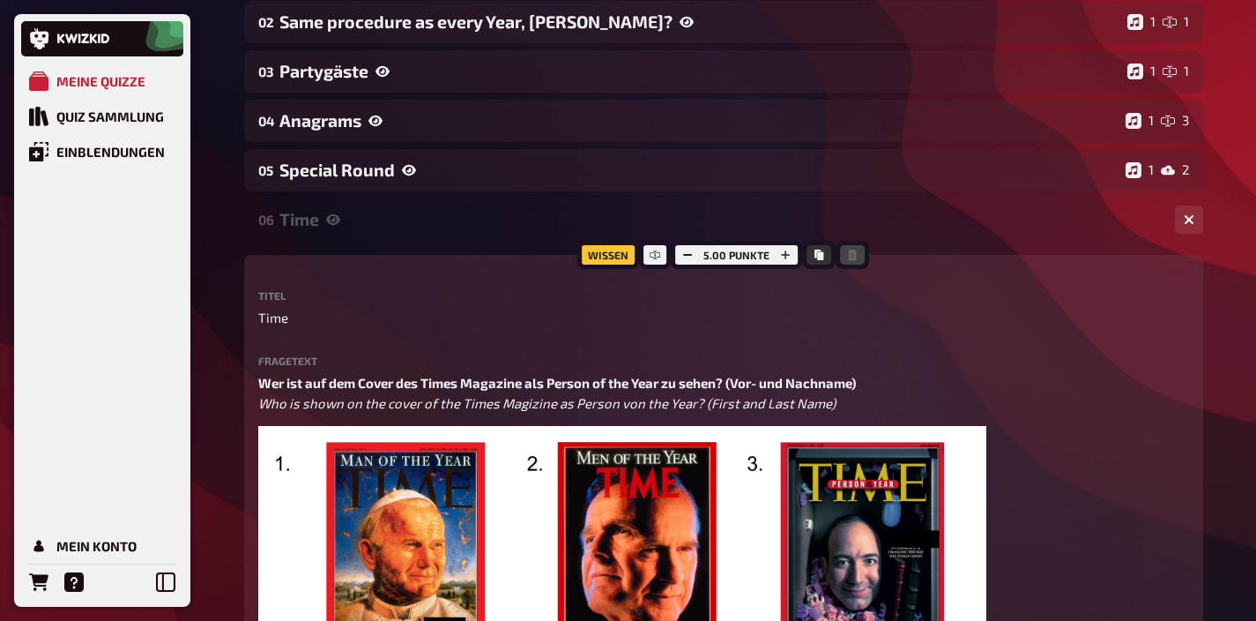
click at [541, 207] on div "06 Time 1 5" at bounding box center [723, 219] width 959 height 42
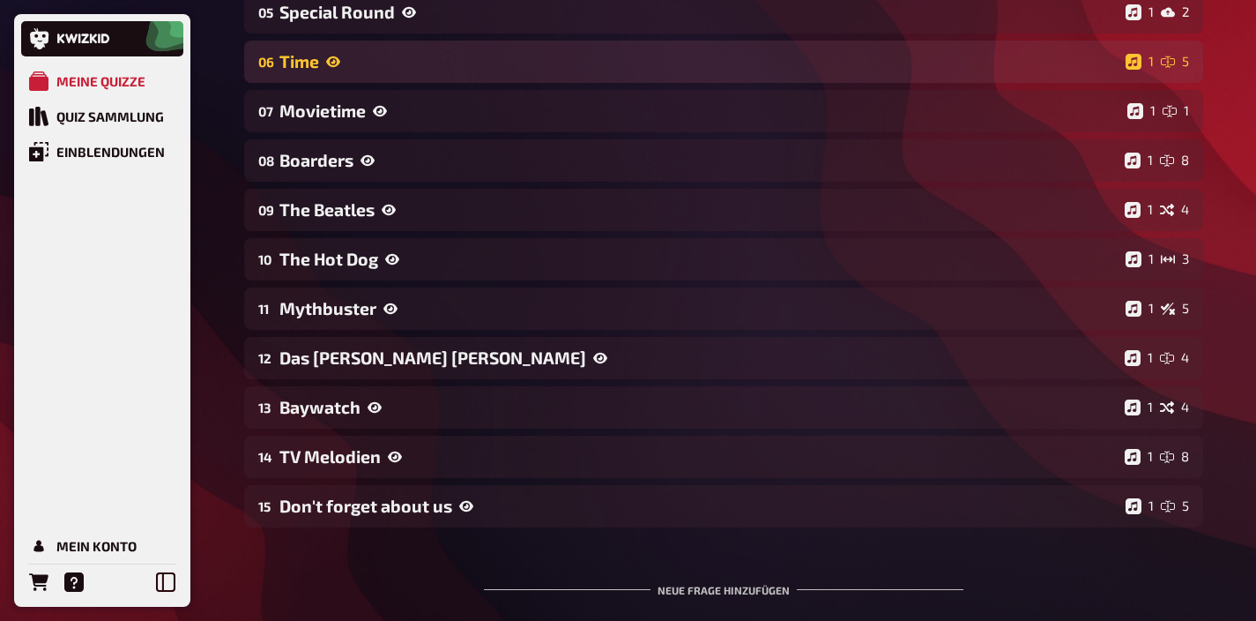
scroll to position [664, 0]
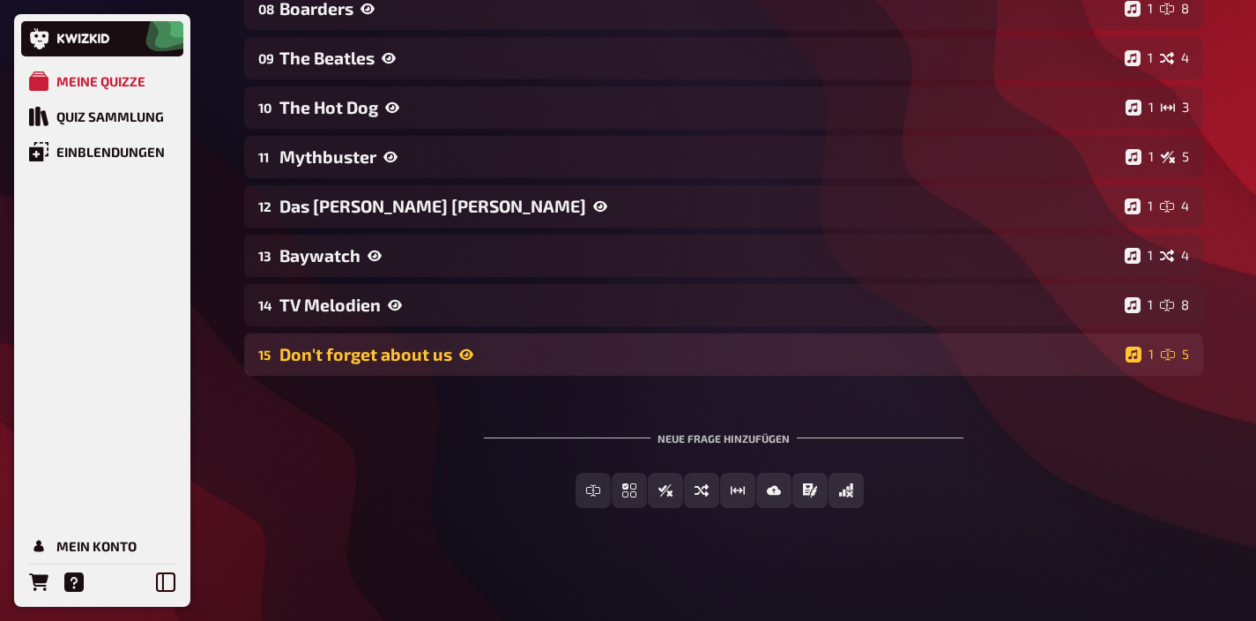
click at [517, 359] on div "Don't forget about us" at bounding box center [698, 354] width 839 height 20
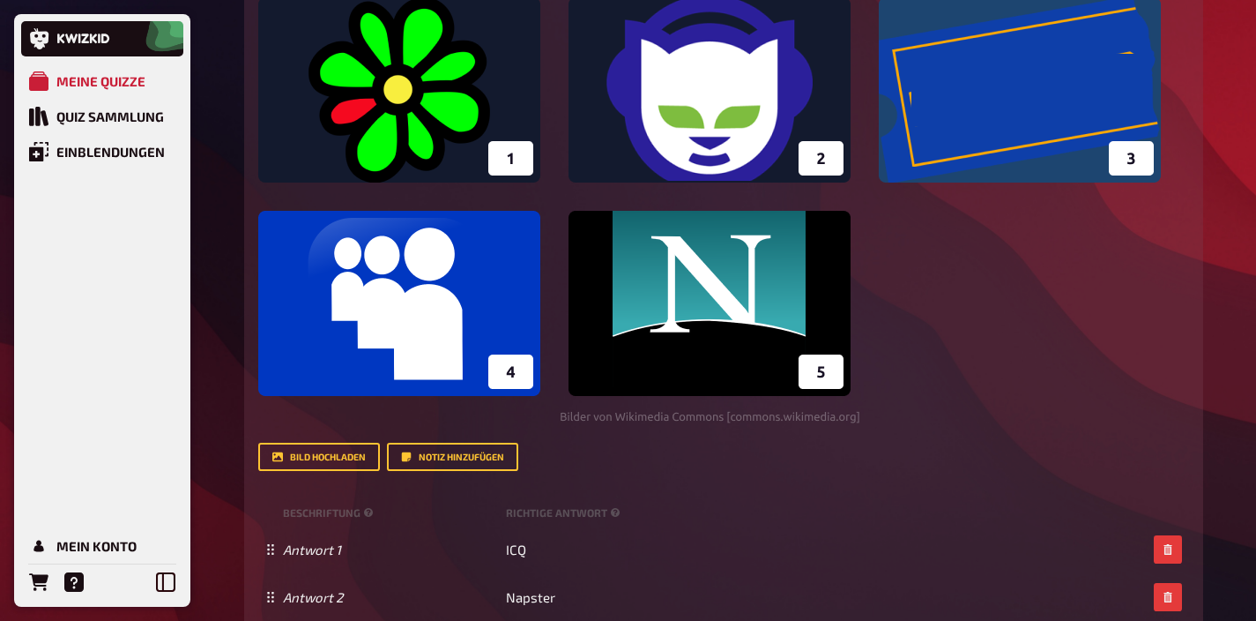
scroll to position [893, 0]
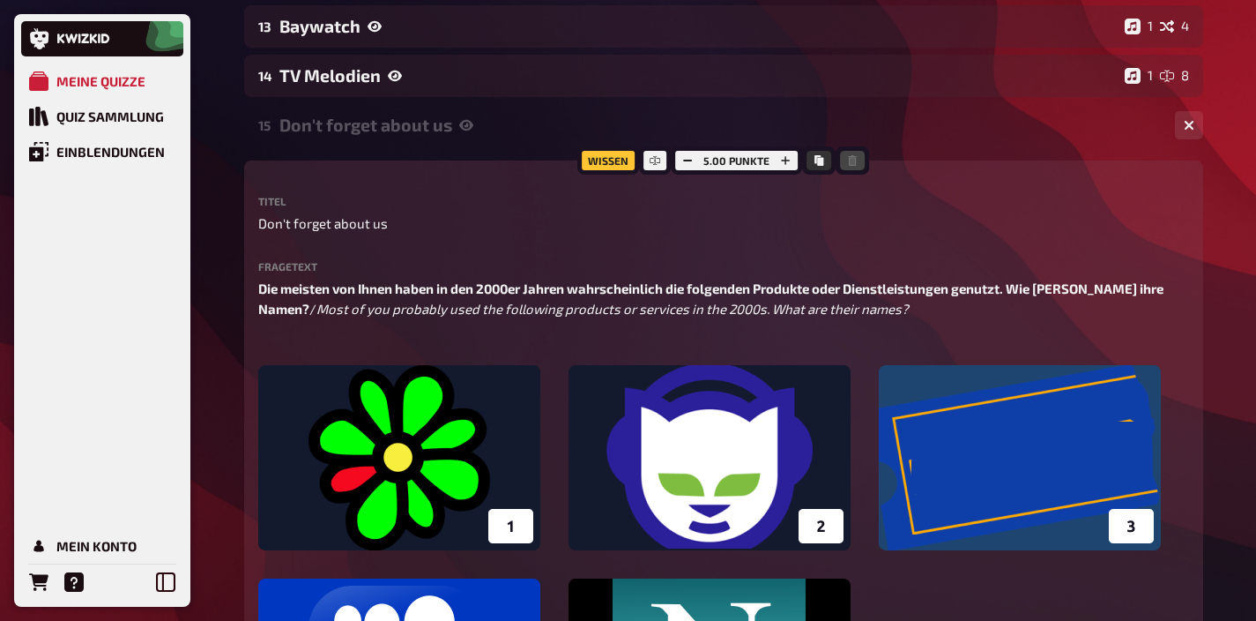
click at [443, 122] on div "Don't forget about us" at bounding box center [720, 125] width 882 height 20
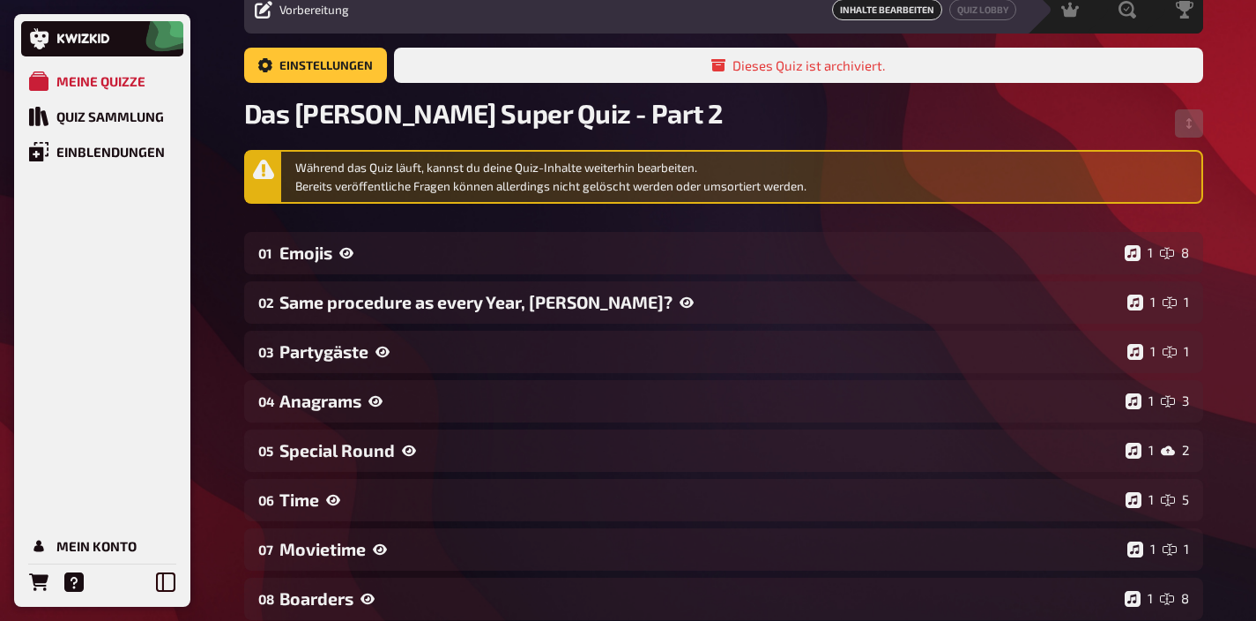
scroll to position [0, 0]
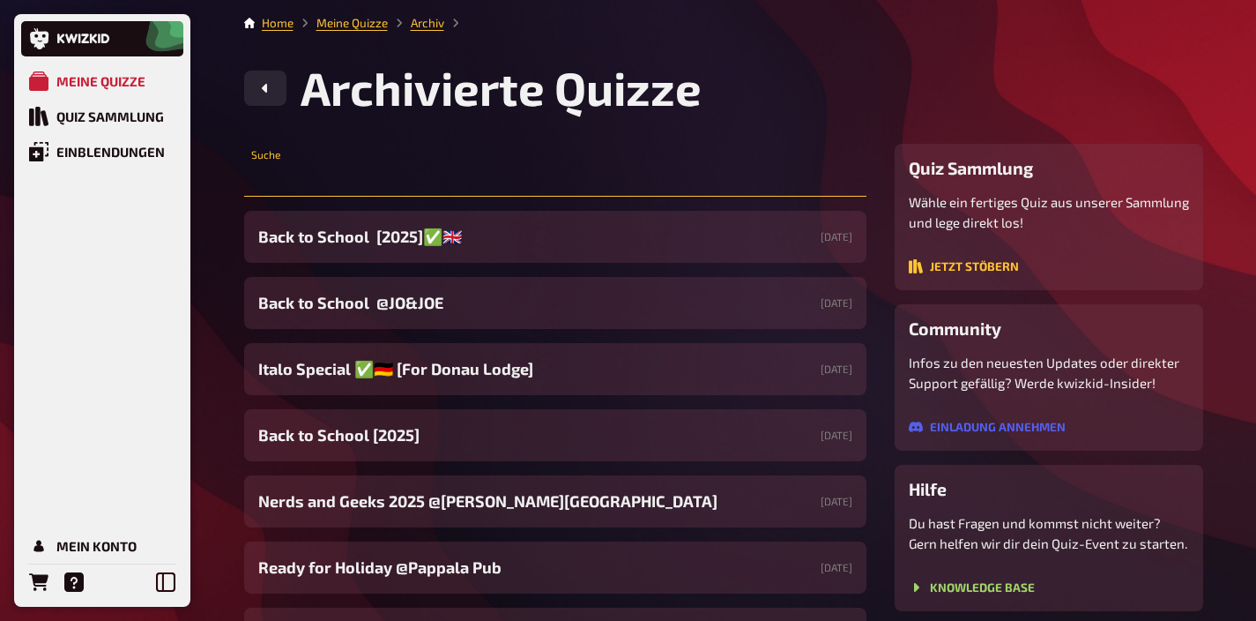
click at [454, 187] on input "text" at bounding box center [555, 178] width 622 height 35
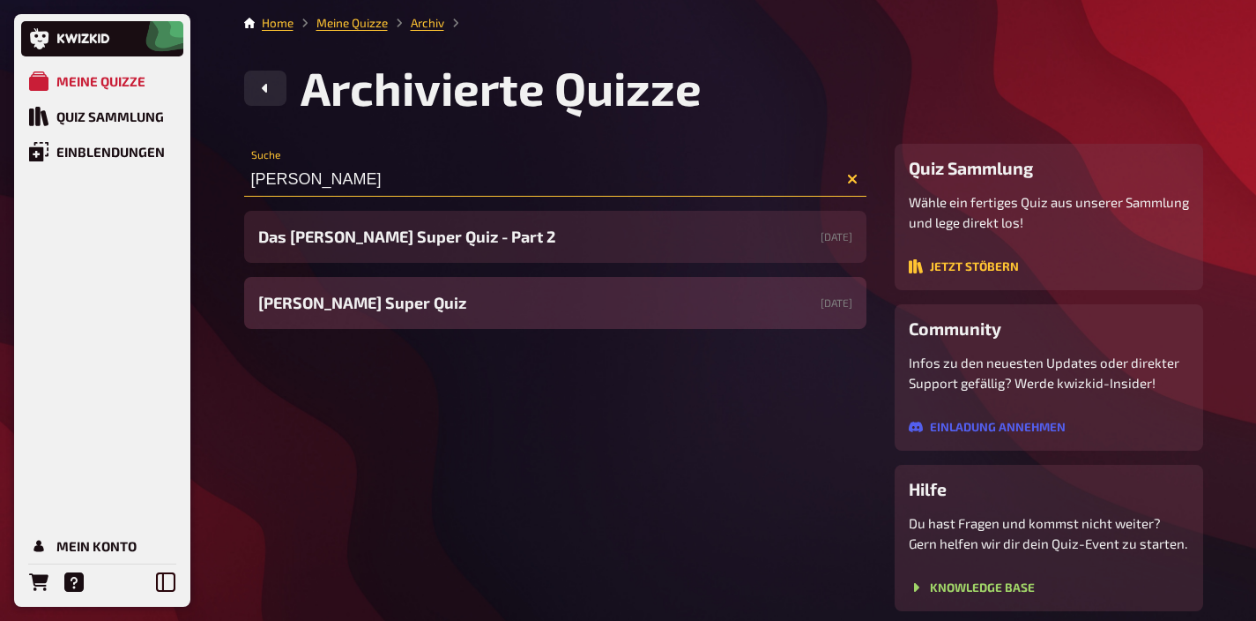
type input "kirch"
click at [434, 304] on div "Kirchdorfer Super Quiz 28.11.2024" at bounding box center [555, 303] width 622 height 52
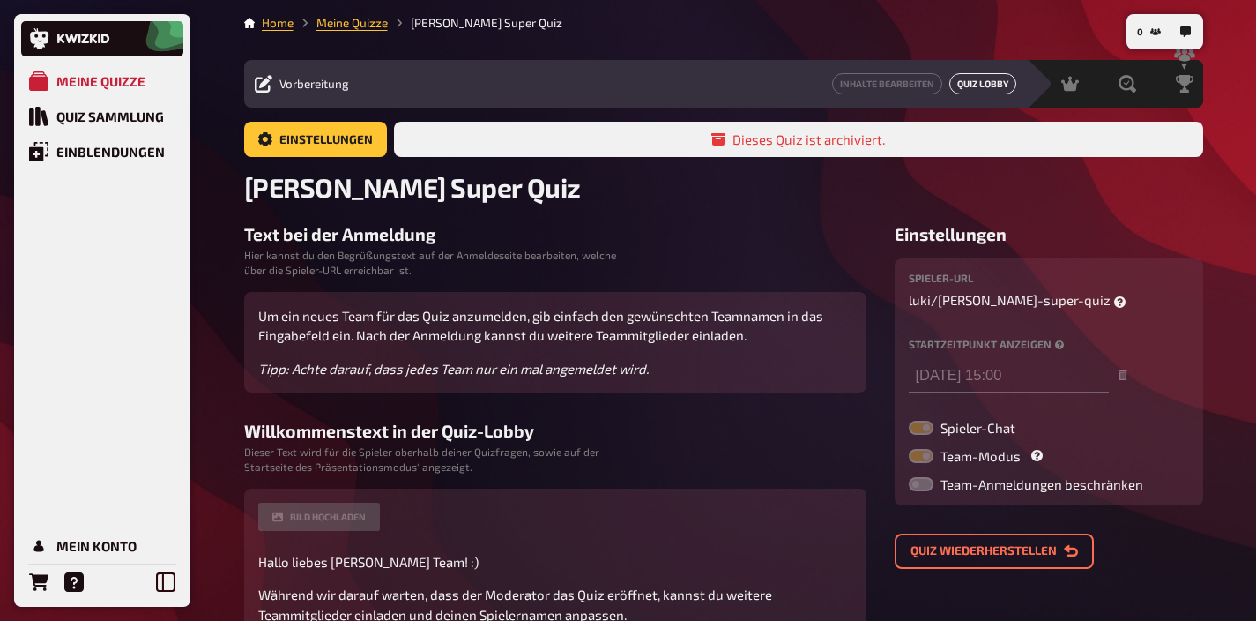
click at [957, 84] on link "Quiz Lobby" at bounding box center [982, 83] width 67 height 21
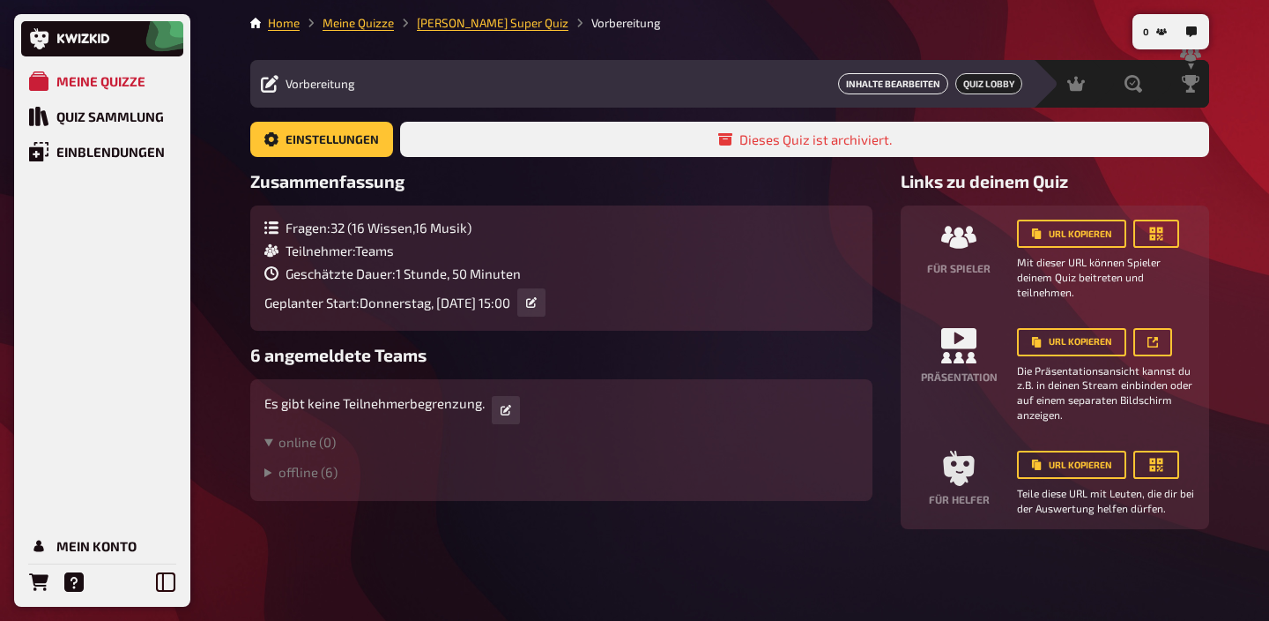
click at [899, 78] on link "Inhalte Bearbeiten" at bounding box center [893, 83] width 110 height 21
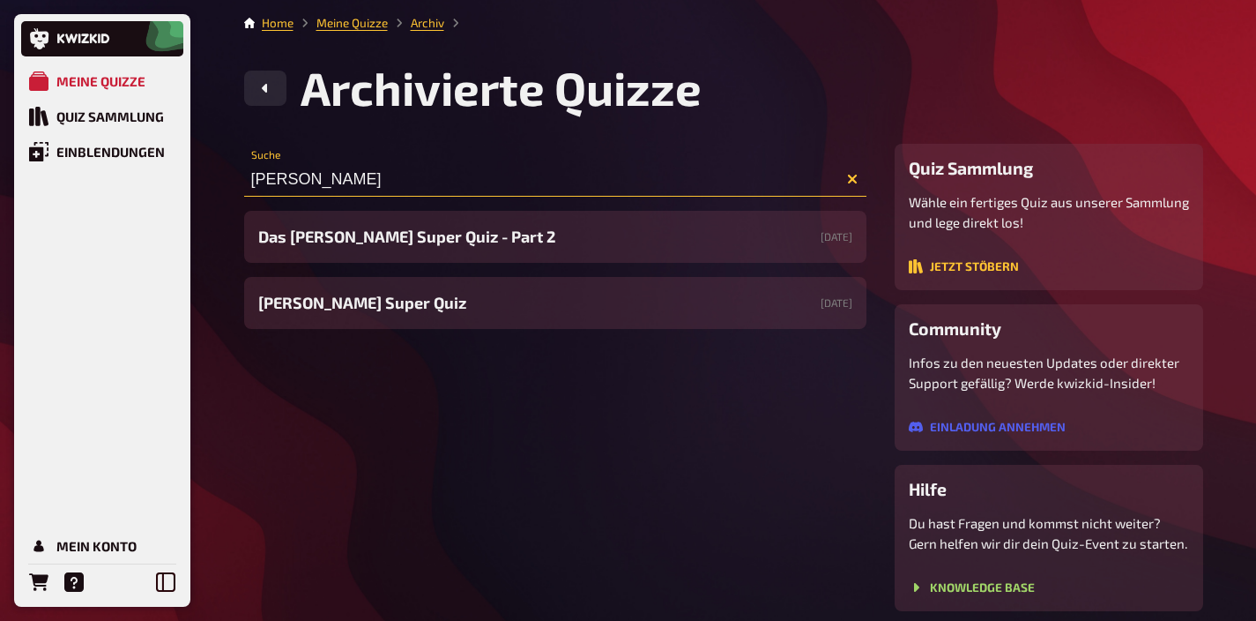
click at [361, 176] on input "kirch" at bounding box center [555, 178] width 622 height 35
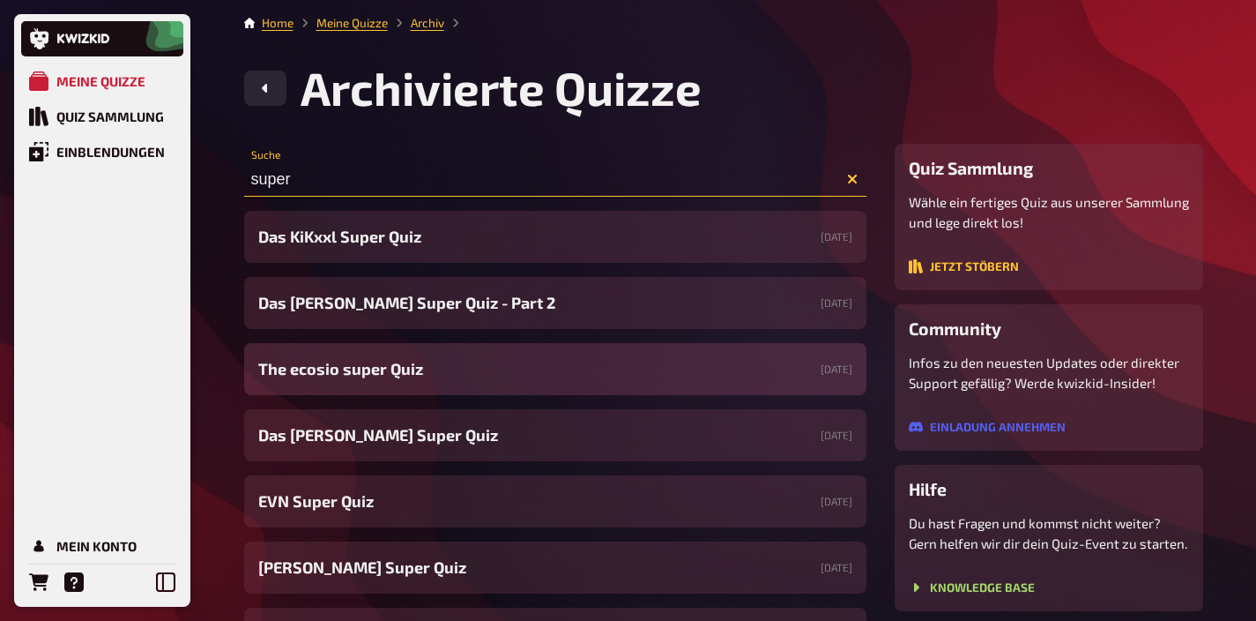
type input "super"
click at [377, 375] on span "The ecosio super Quiz​" at bounding box center [340, 369] width 165 height 24
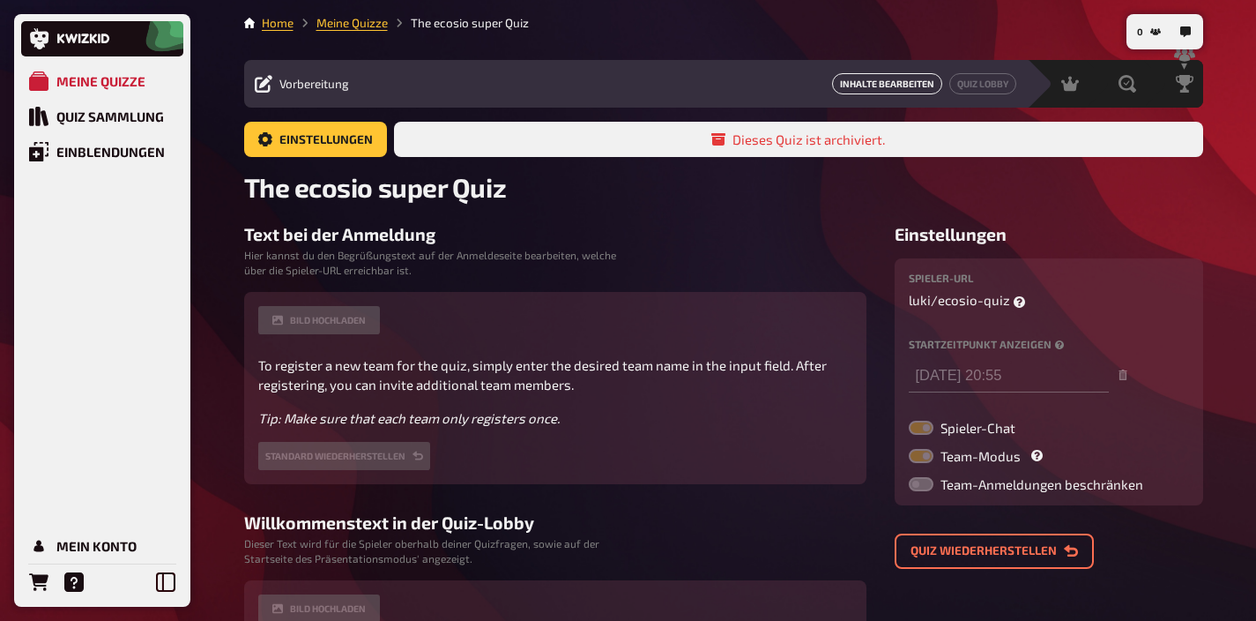
click at [897, 83] on link "Inhalte Bearbeiten" at bounding box center [887, 83] width 110 height 21
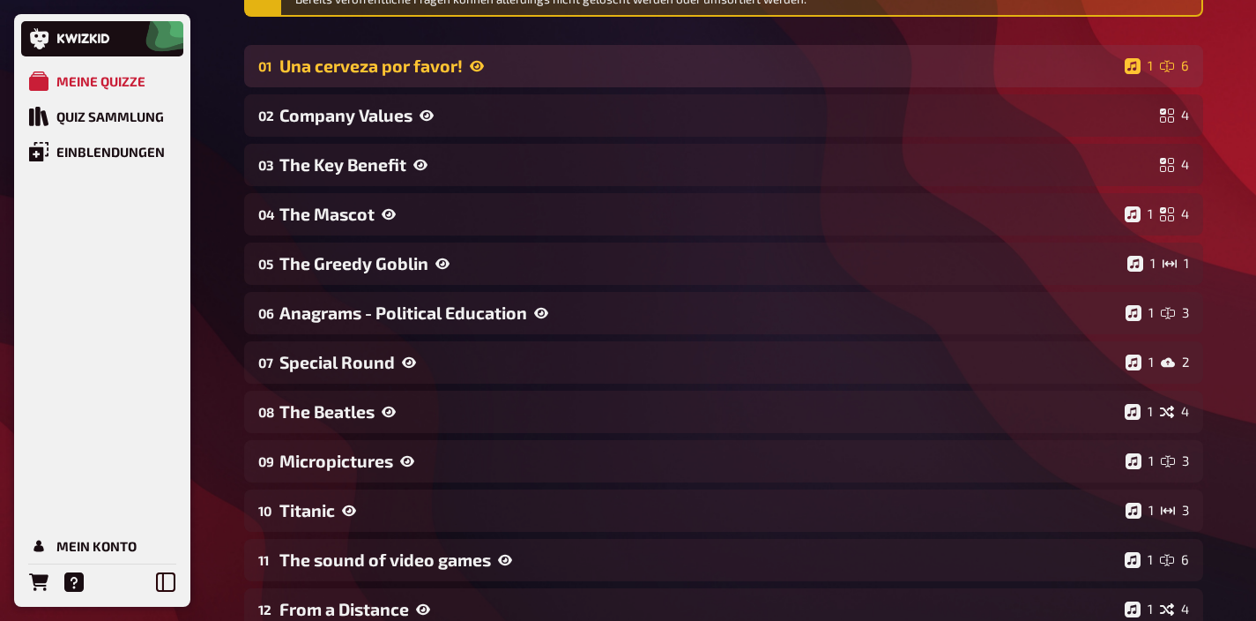
scroll to position [382, 0]
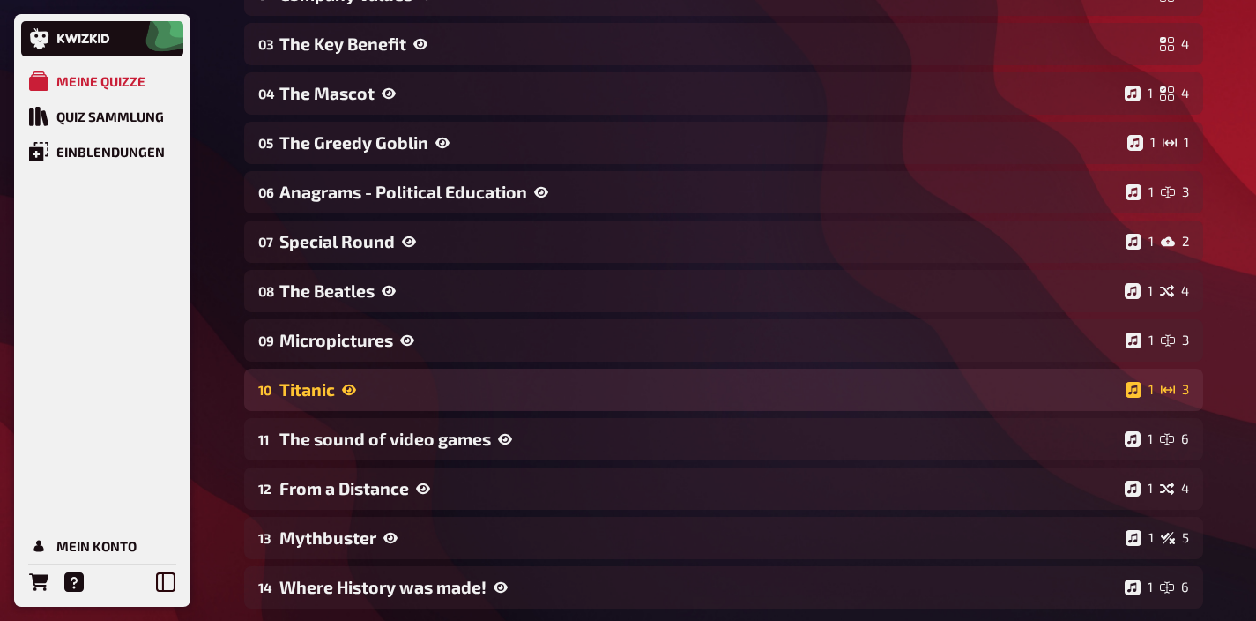
click at [433, 383] on div "Titanic" at bounding box center [698, 389] width 839 height 20
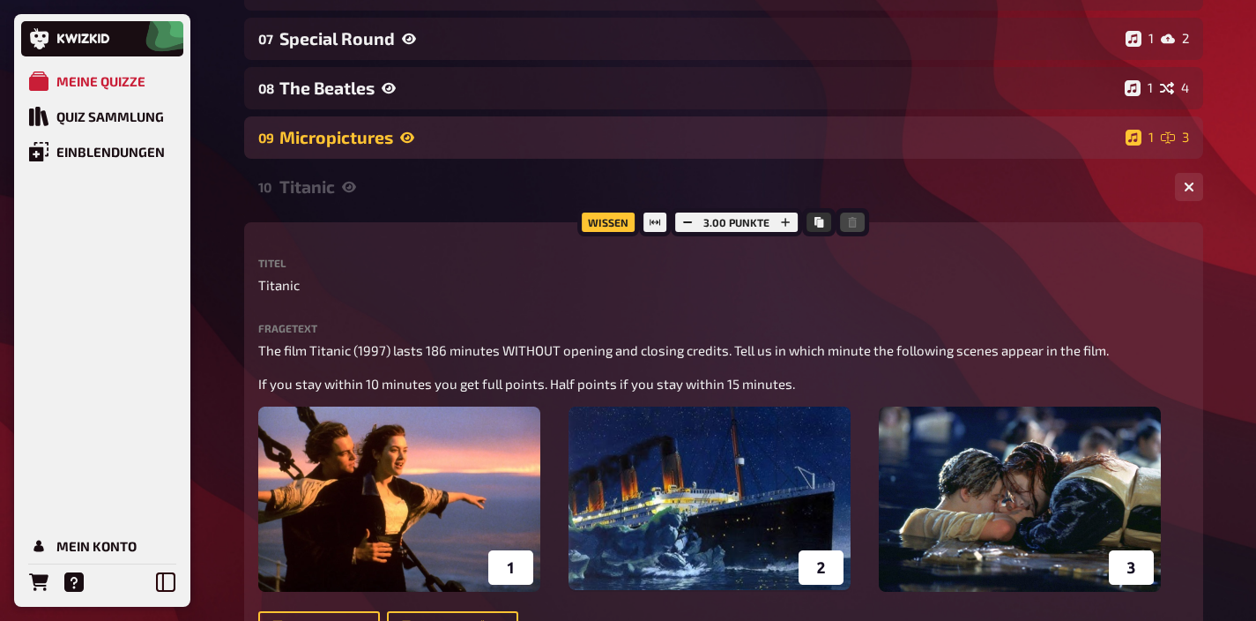
scroll to position [731, 0]
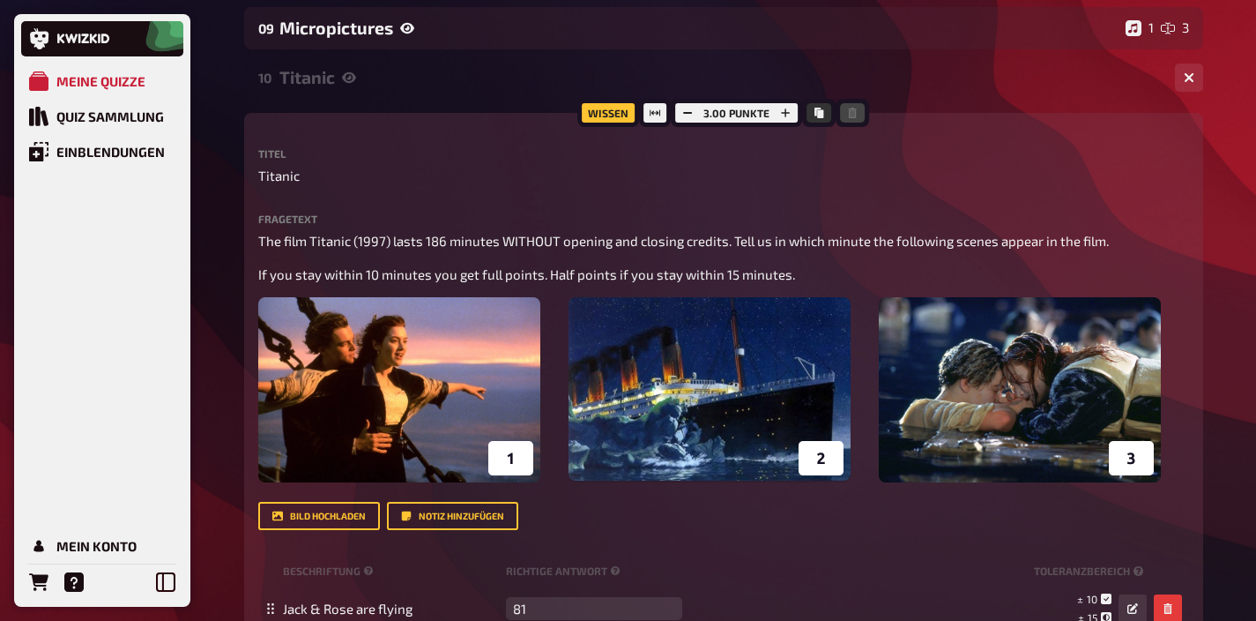
click at [300, 75] on div "Titanic" at bounding box center [720, 77] width 882 height 20
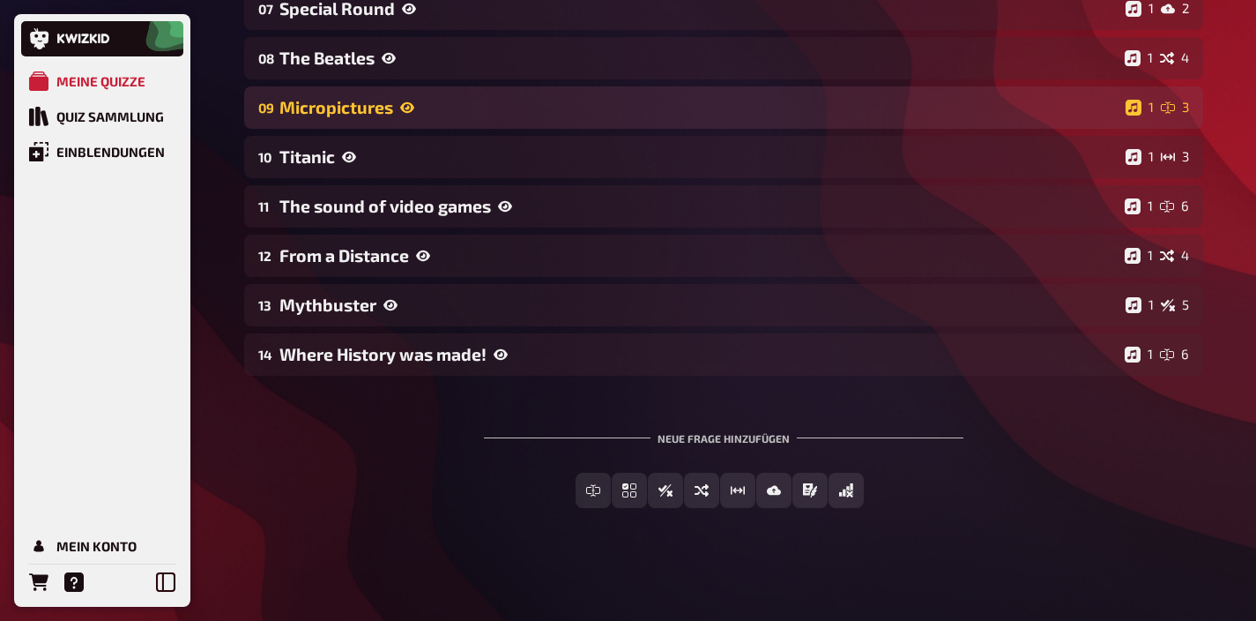
scroll to position [614, 0]
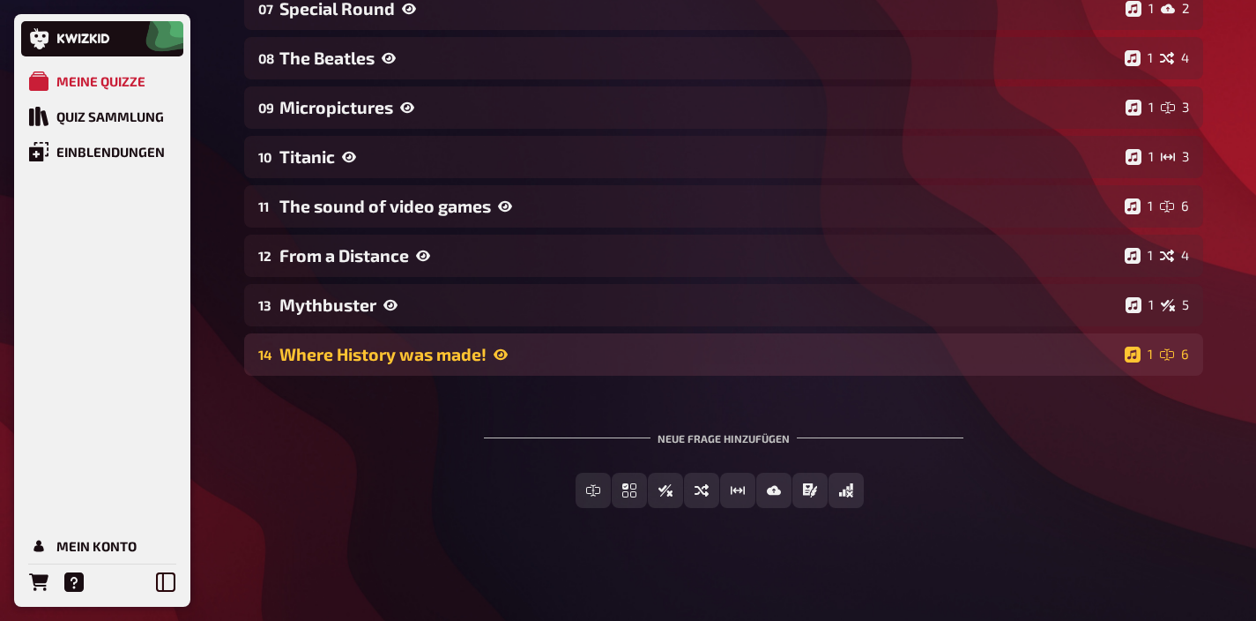
click at [406, 361] on div "Where History was made!" at bounding box center [698, 354] width 838 height 20
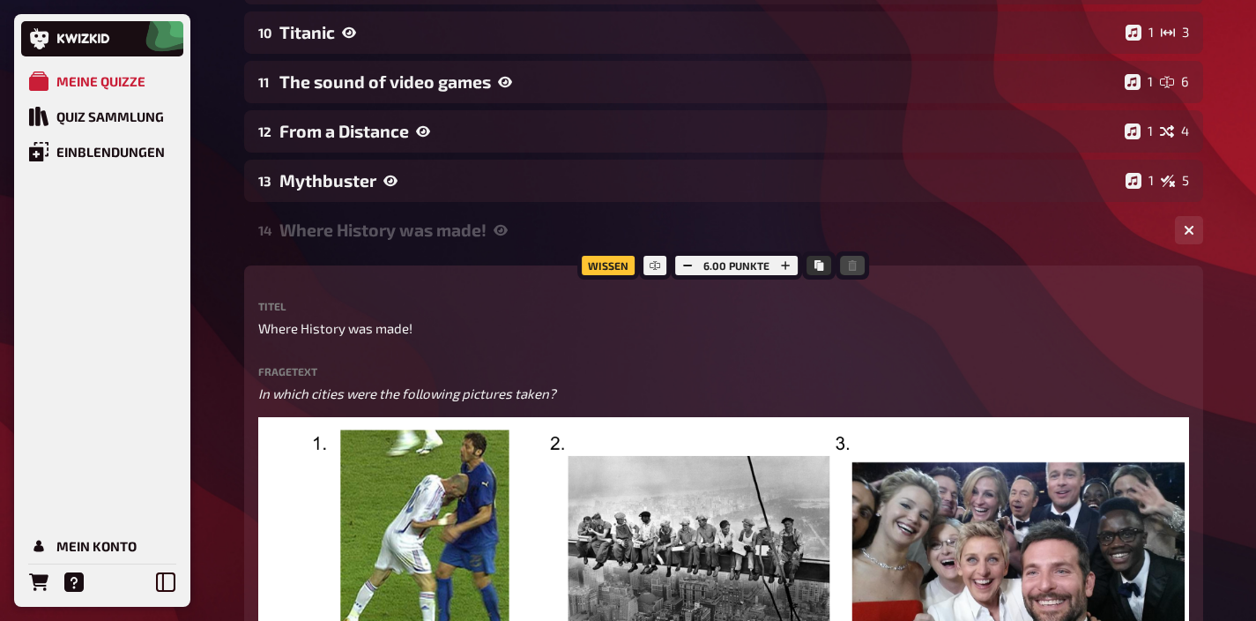
scroll to position [733, 0]
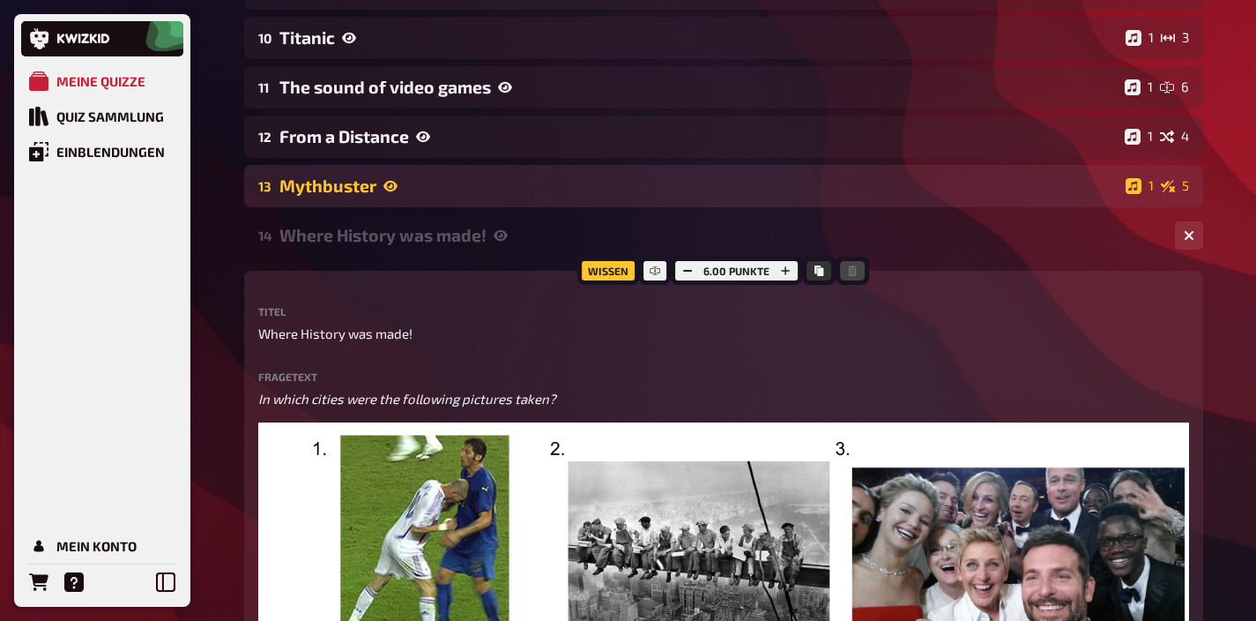
click at [342, 191] on div "Mythbuster" at bounding box center [698, 185] width 839 height 20
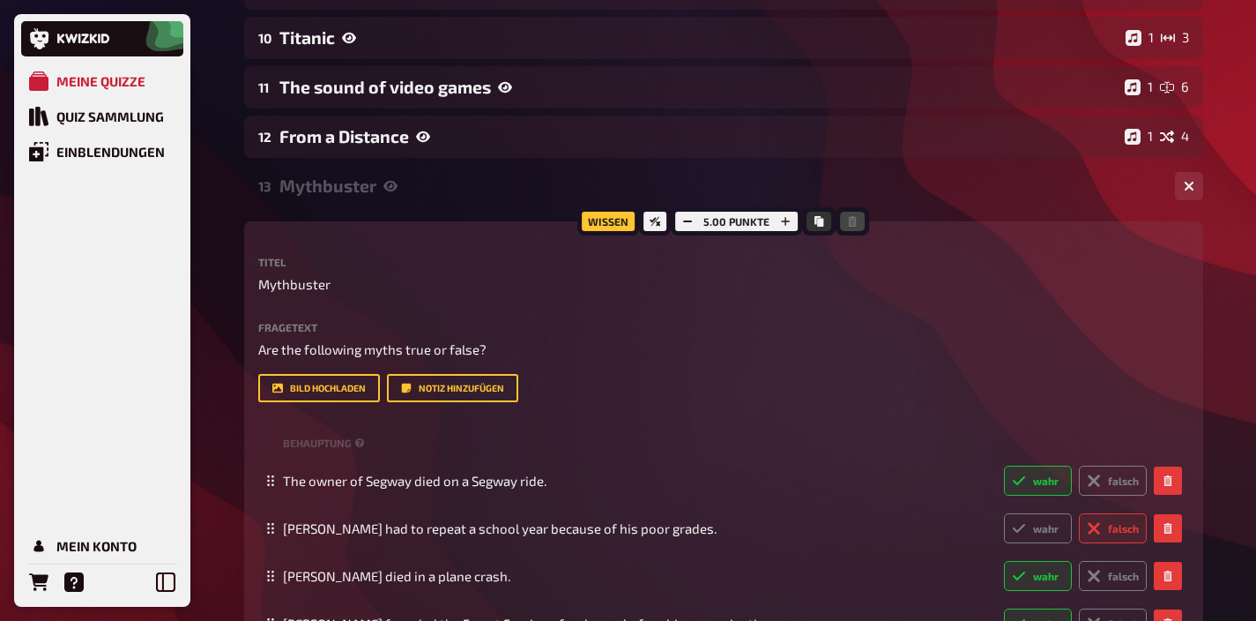
click at [411, 186] on div "Mythbuster" at bounding box center [720, 185] width 882 height 20
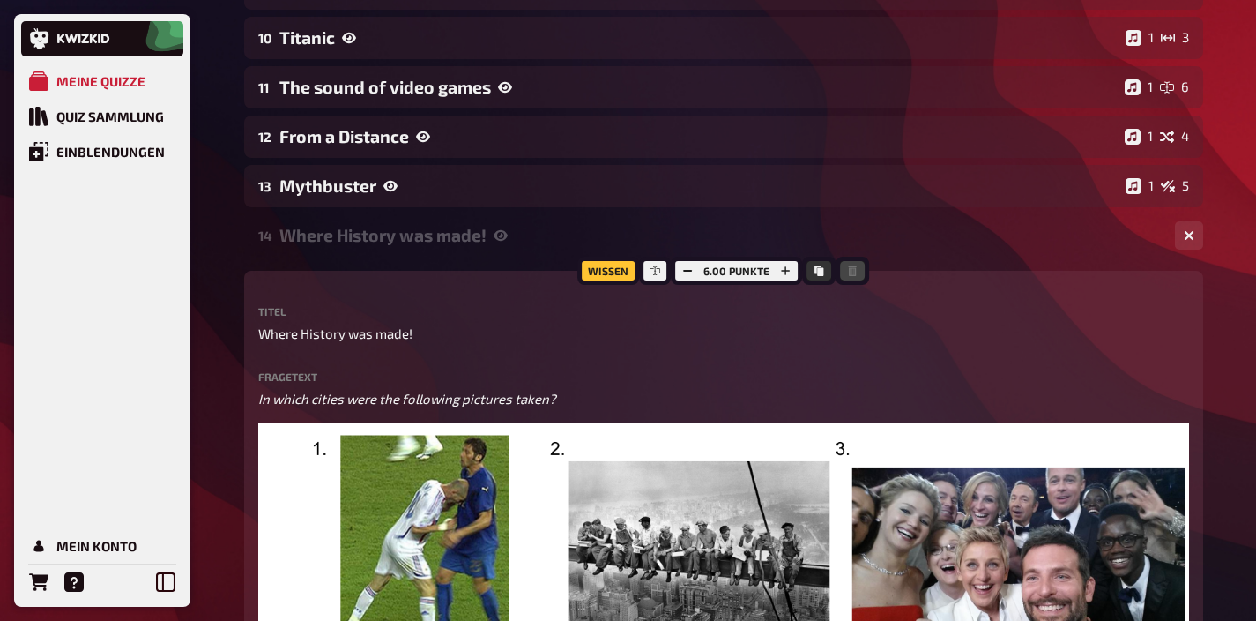
click at [371, 244] on div "Where History was made!" at bounding box center [720, 235] width 882 height 20
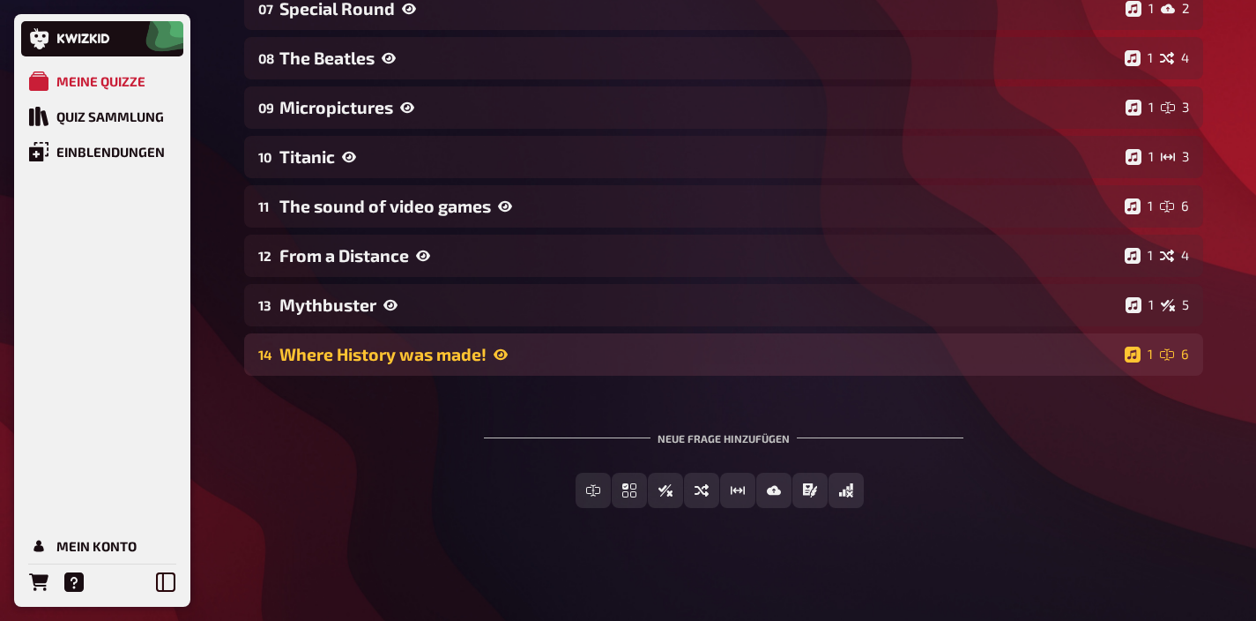
scroll to position [614, 0]
click at [588, 361] on div "Where History was made!" at bounding box center [698, 354] width 838 height 20
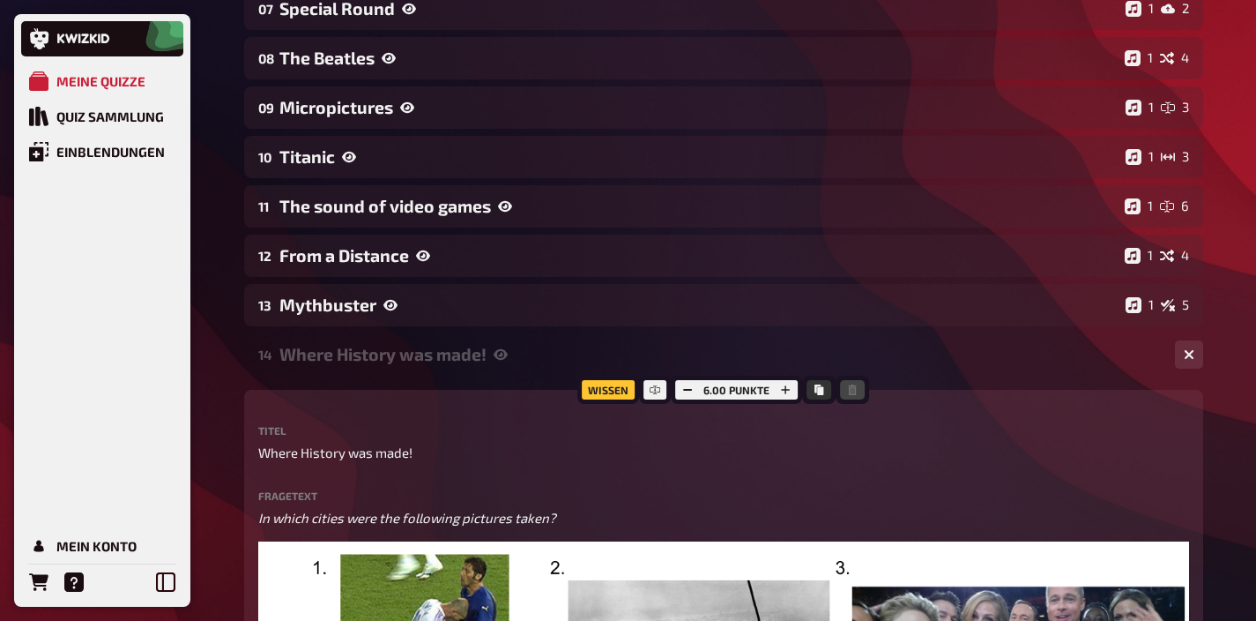
scroll to position [733, 0]
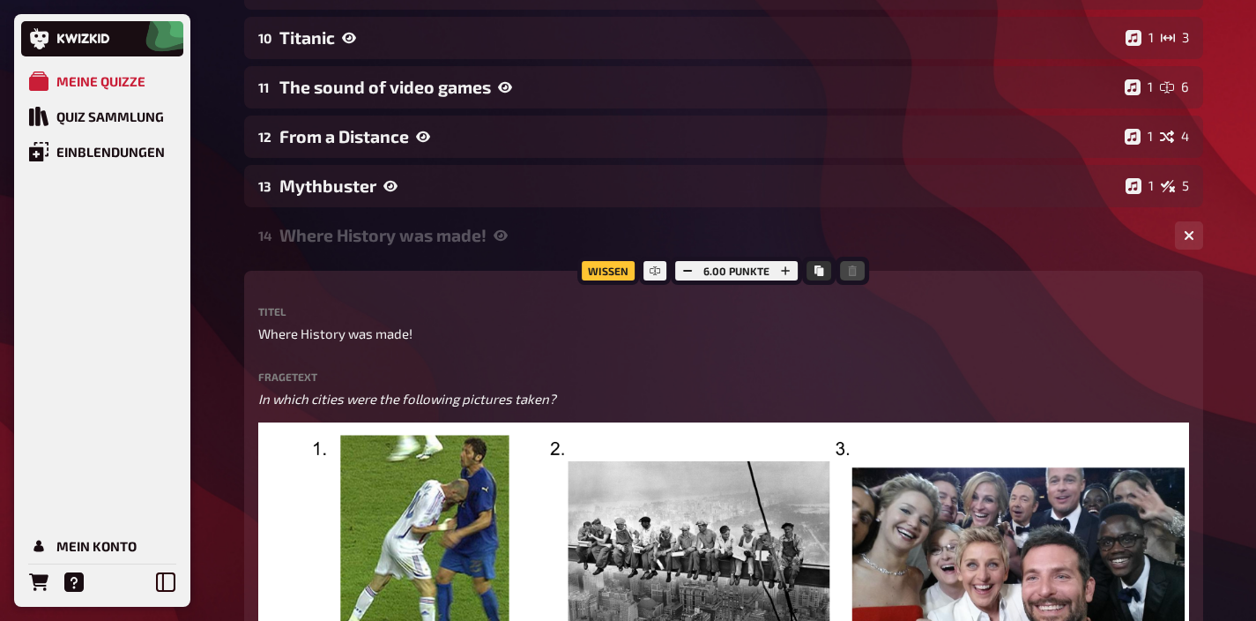
click at [482, 236] on div "Where History was made!" at bounding box center [720, 235] width 882 height 20
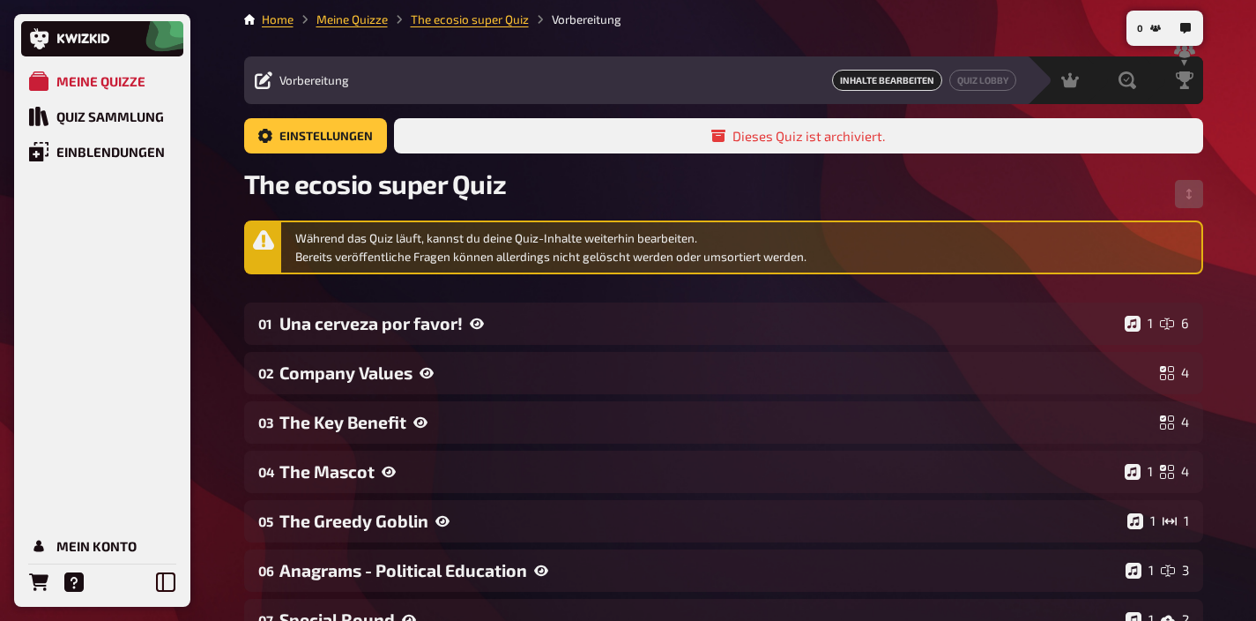
scroll to position [0, 0]
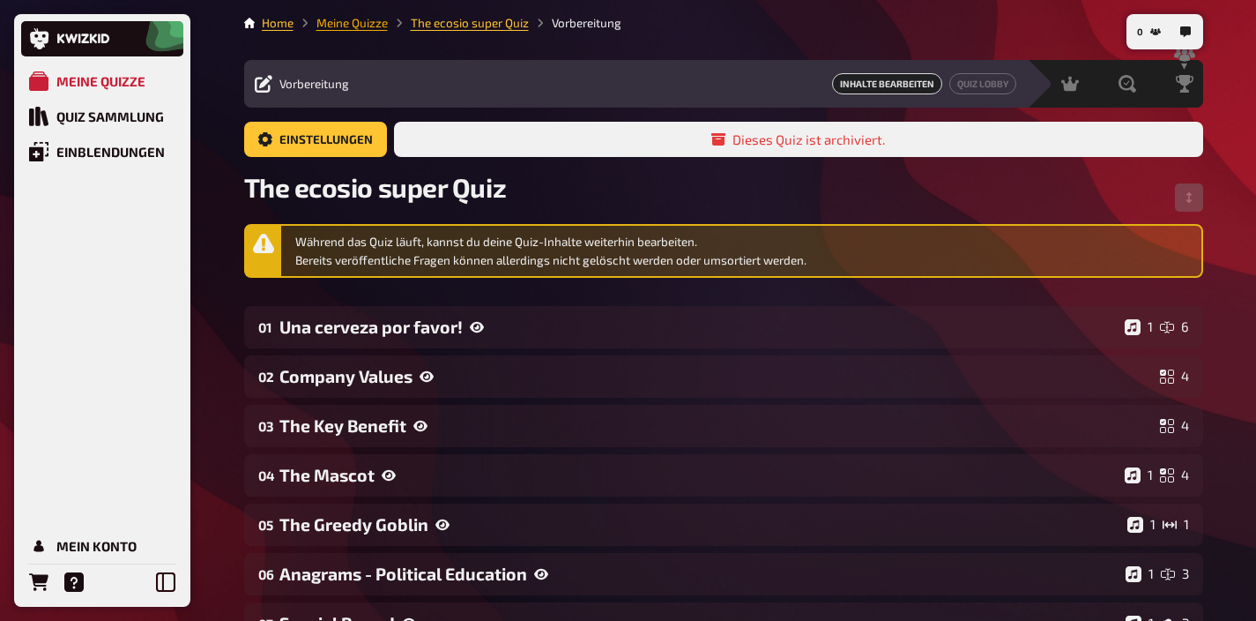
click at [358, 24] on link "Meine Quizze" at bounding box center [351, 23] width 71 height 14
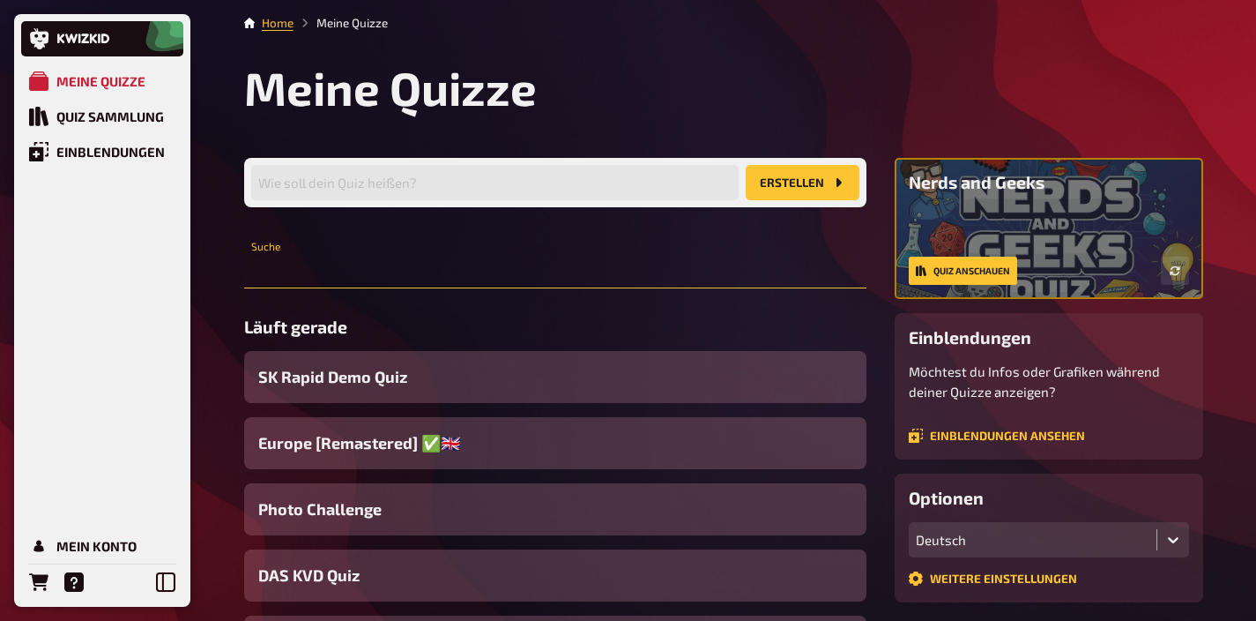
click at [381, 267] on input "text" at bounding box center [555, 270] width 622 height 35
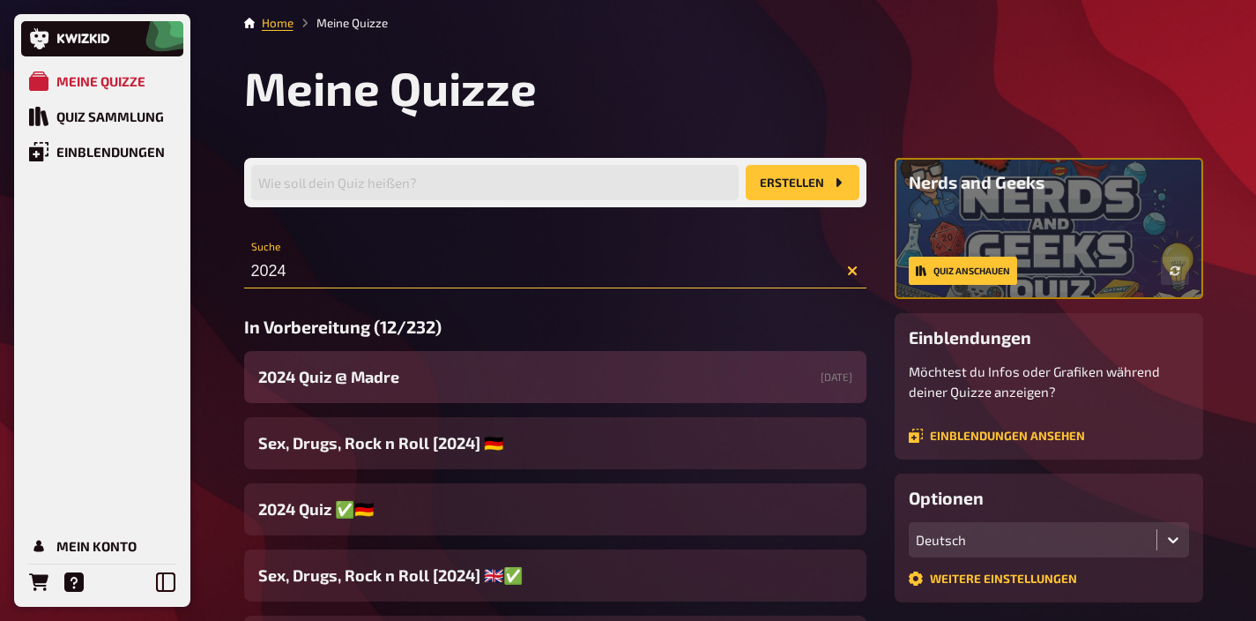
type input "2024"
click at [362, 374] on span "2024 Quiz @ Madre" at bounding box center [328, 377] width 141 height 24
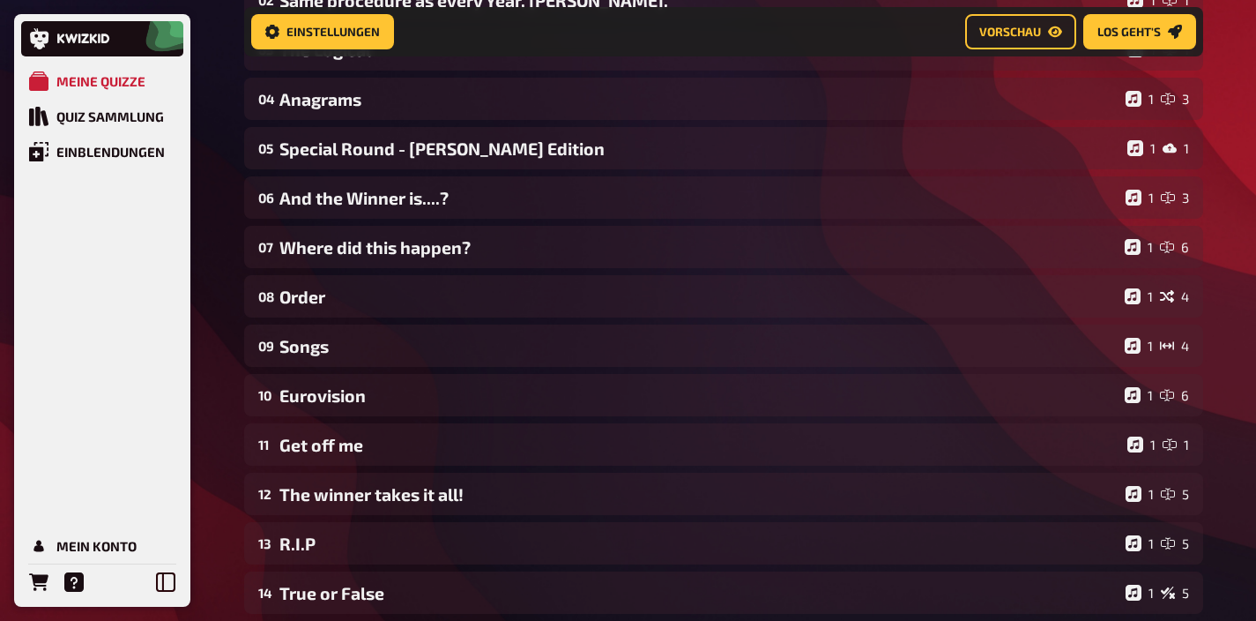
scroll to position [369, 0]
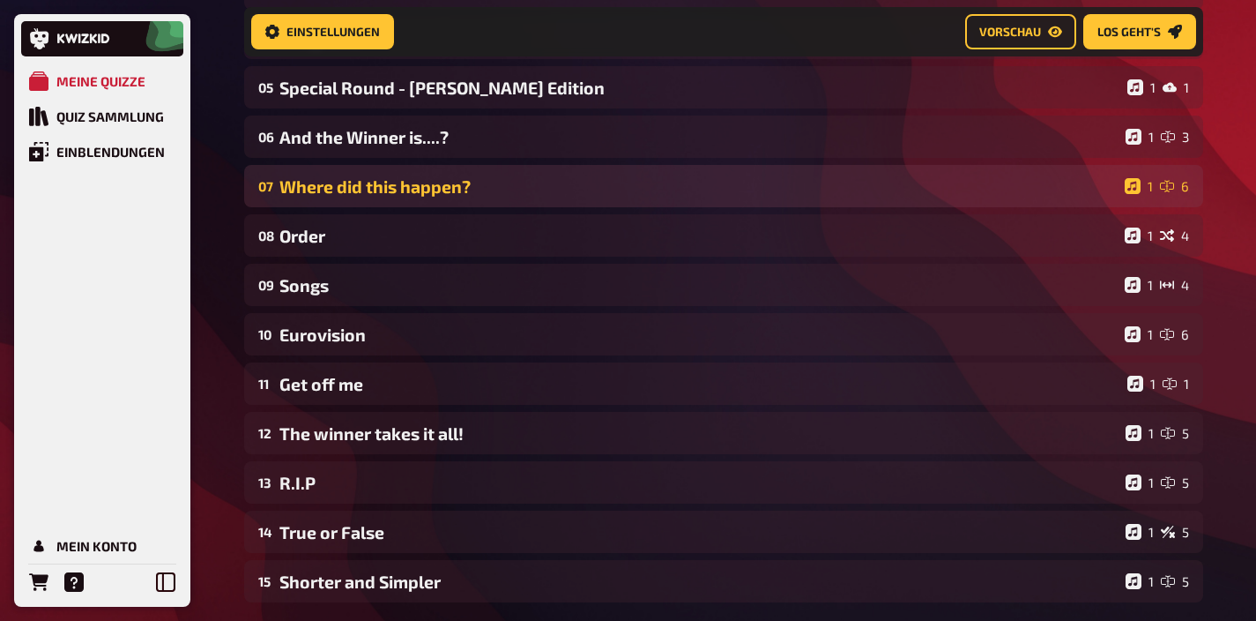
click at [448, 197] on div "07 Where did this happen? 1 6" at bounding box center [723, 186] width 959 height 42
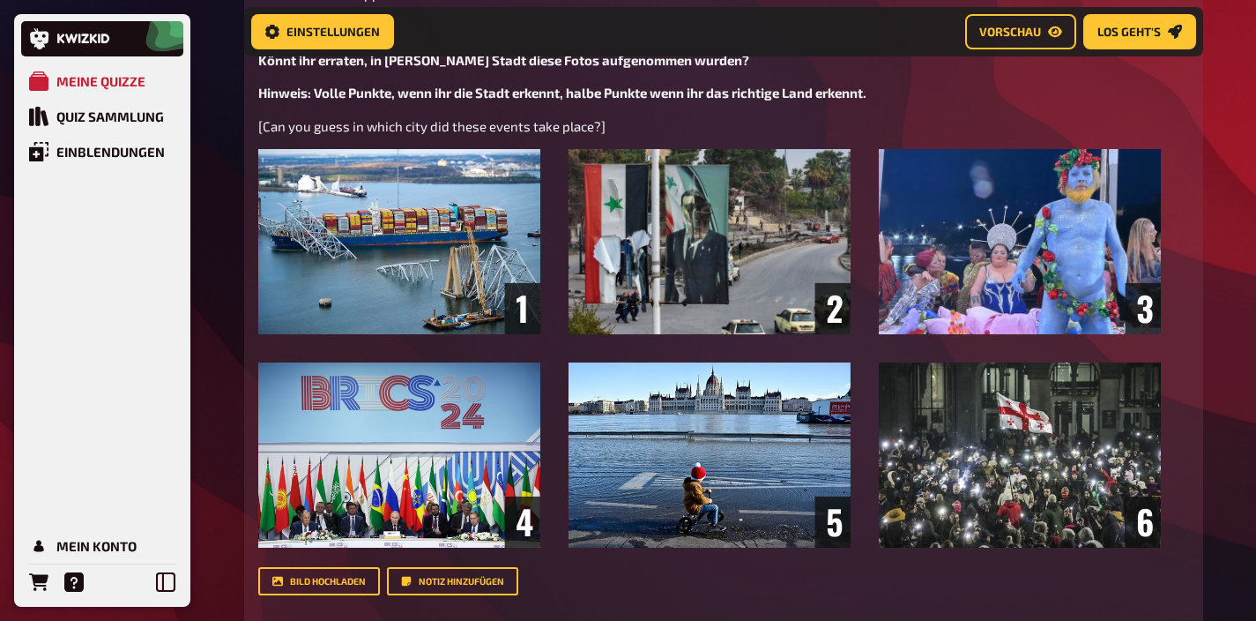
scroll to position [626, 0]
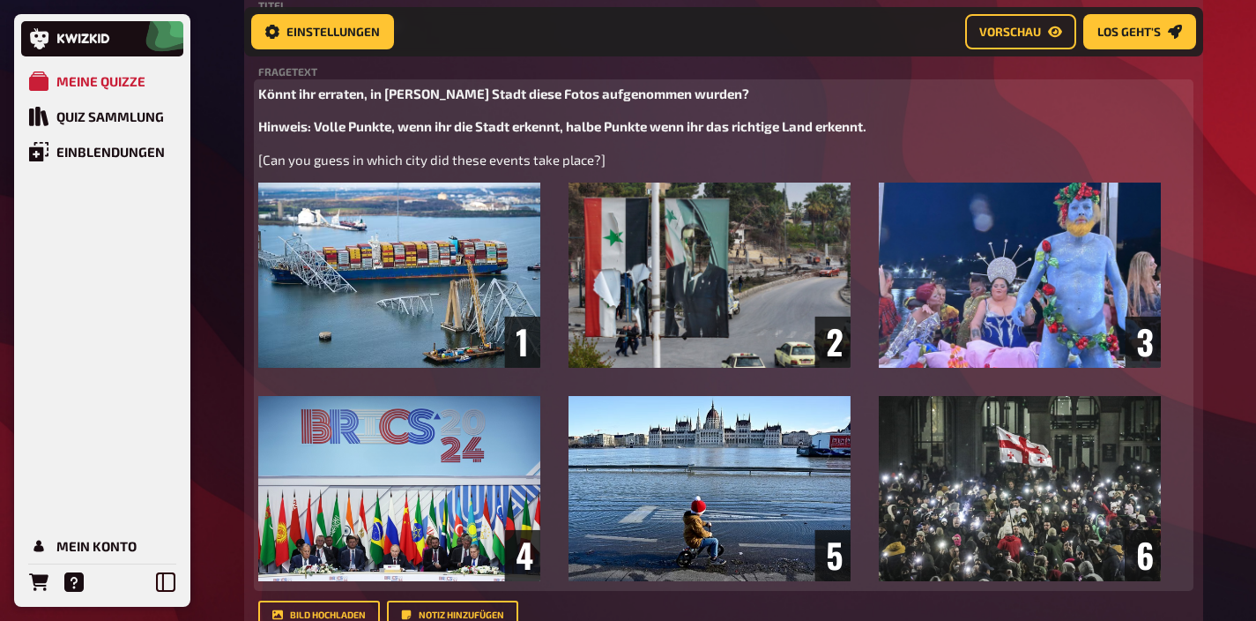
click at [988, 308] on img at bounding box center [709, 381] width 903 height 398
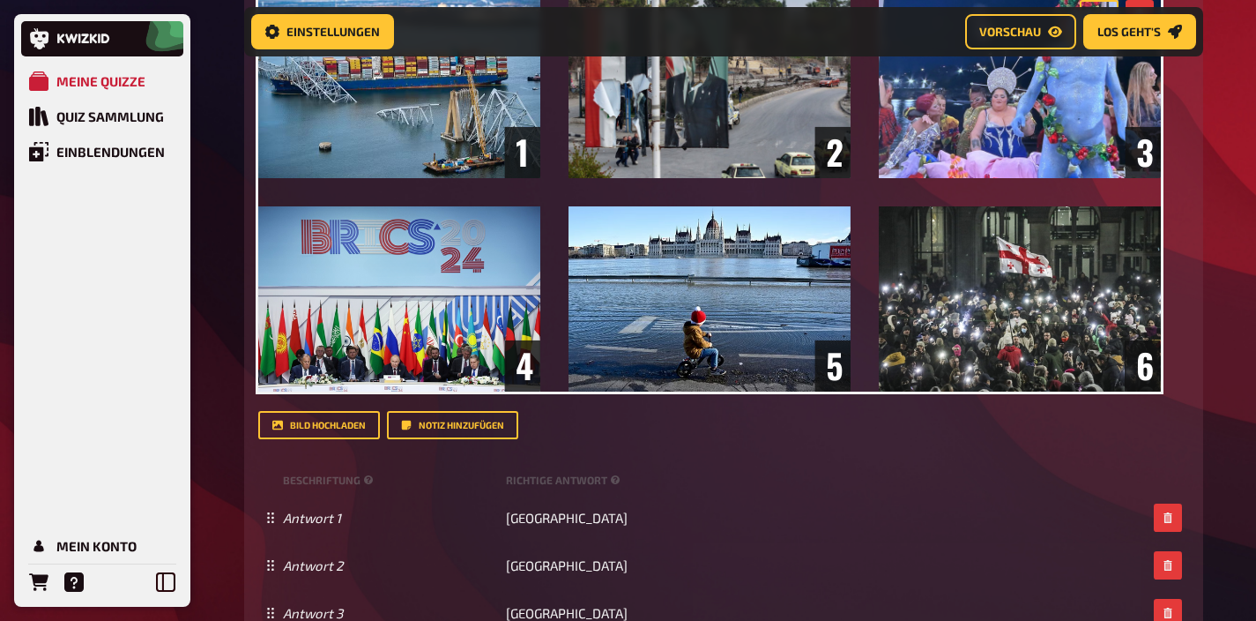
scroll to position [0, 0]
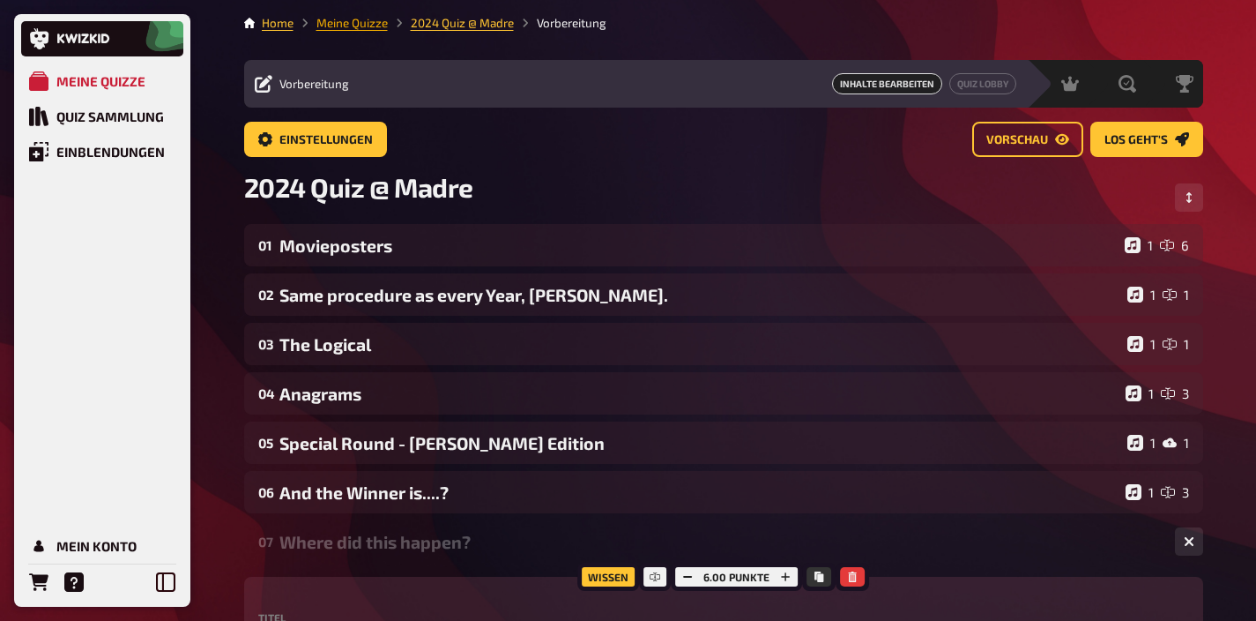
click at [367, 27] on link "Meine Quizze" at bounding box center [351, 23] width 71 height 14
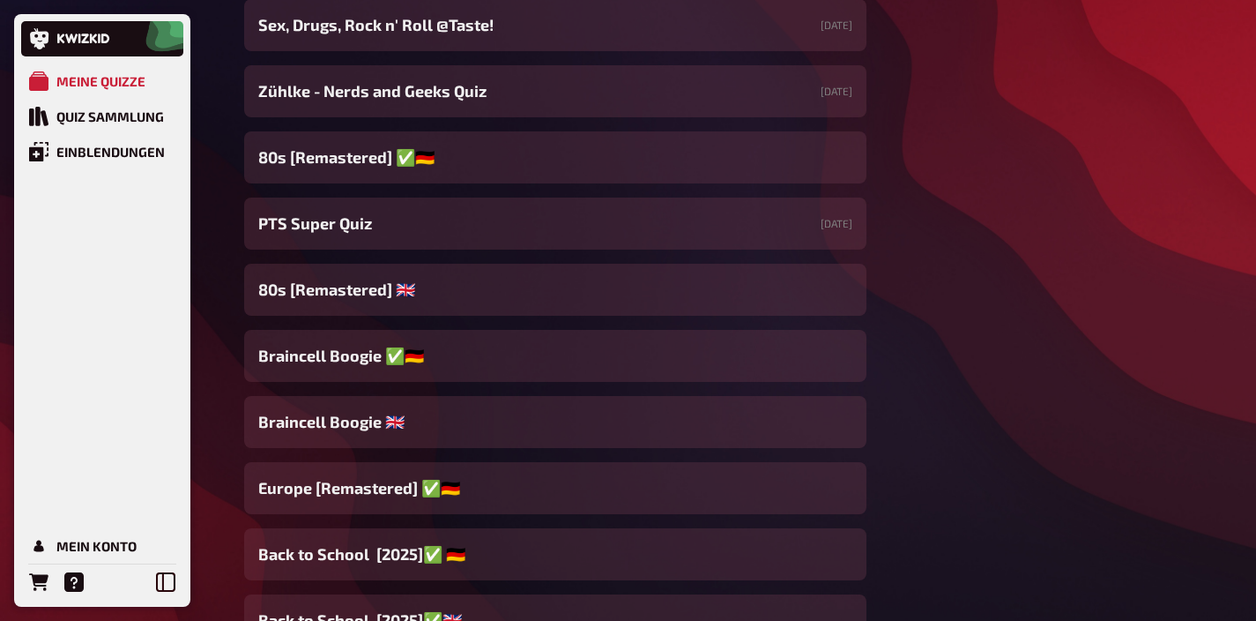
scroll to position [867, 0]
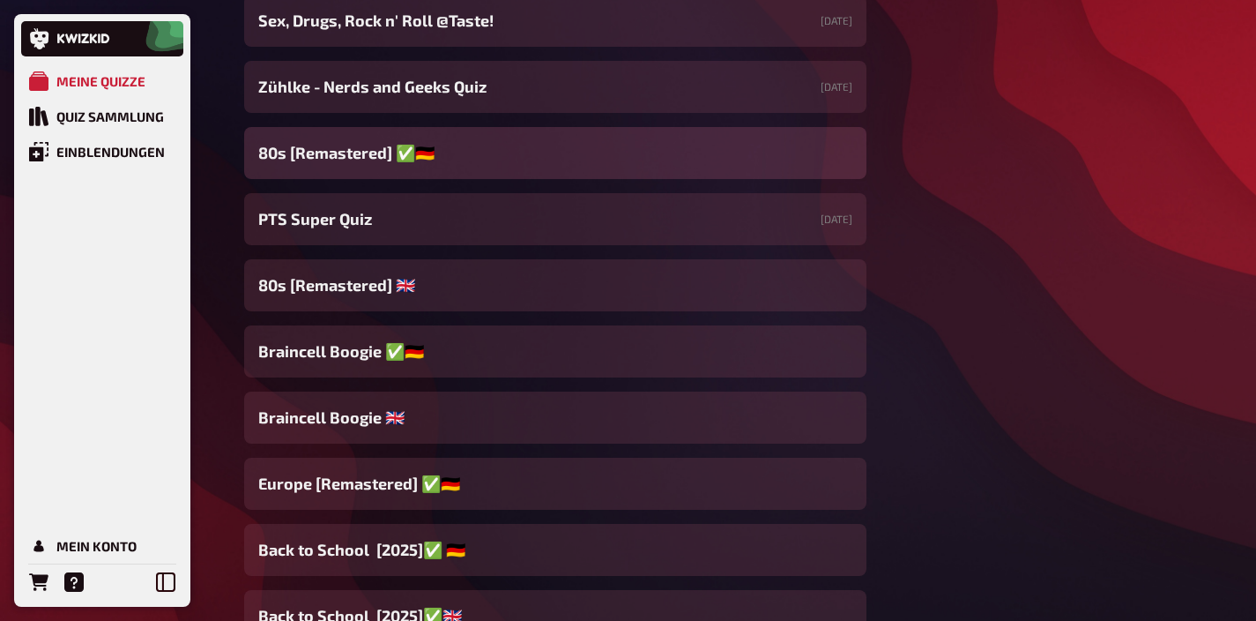
click at [505, 159] on div "80s [Remastered] ​✅​🇩🇪" at bounding box center [555, 153] width 622 height 52
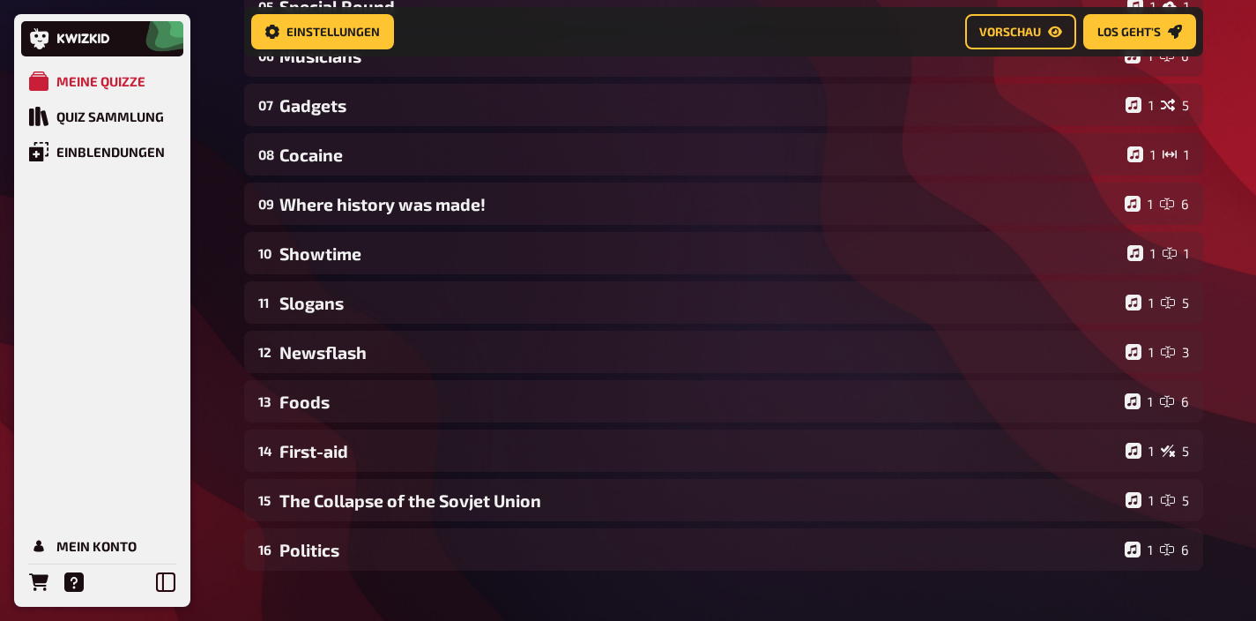
scroll to position [102, 0]
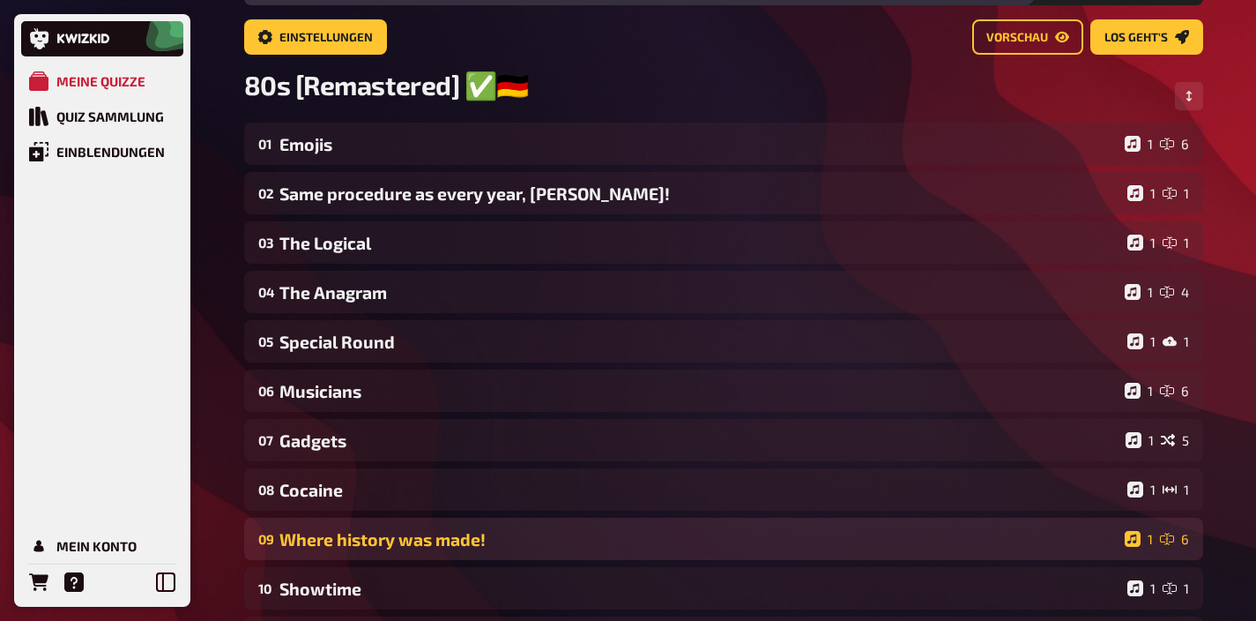
click at [483, 540] on div "Where history was made!" at bounding box center [698, 539] width 838 height 20
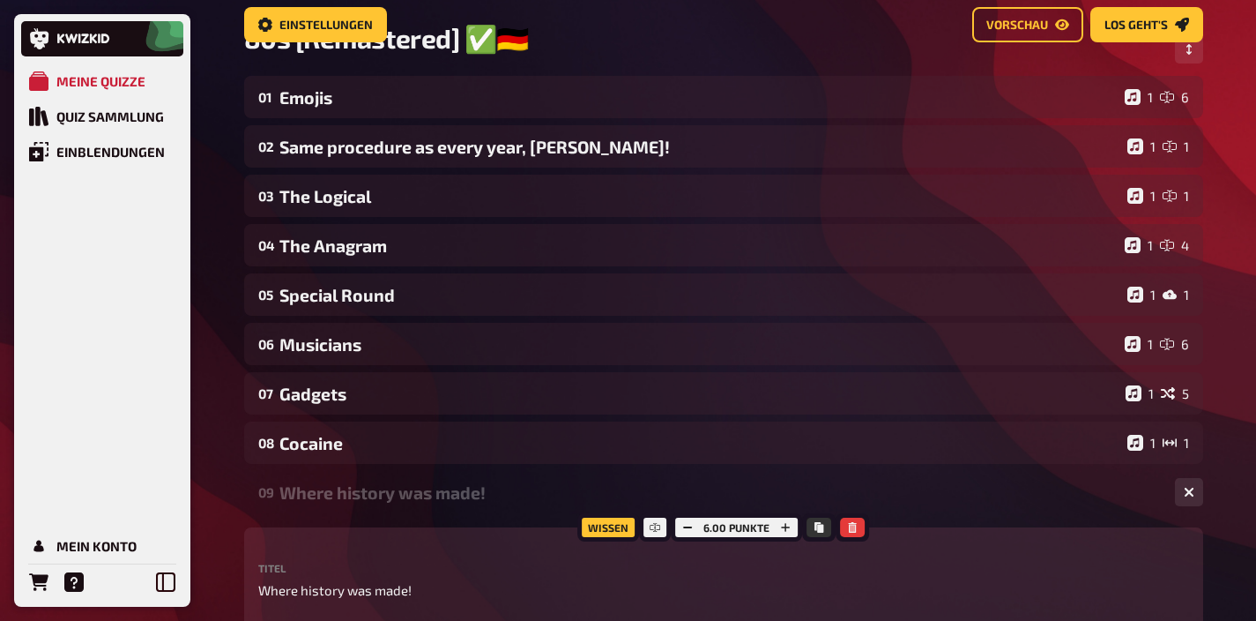
scroll to position [0, 0]
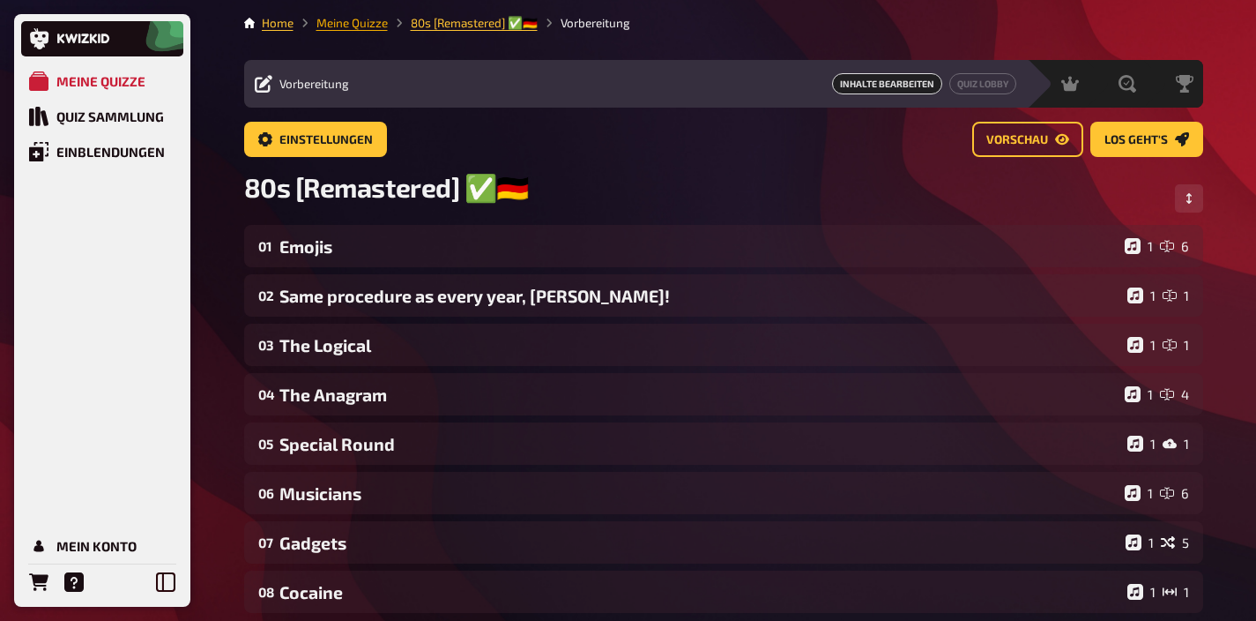
click at [370, 27] on link "Meine Quizze" at bounding box center [351, 23] width 71 height 14
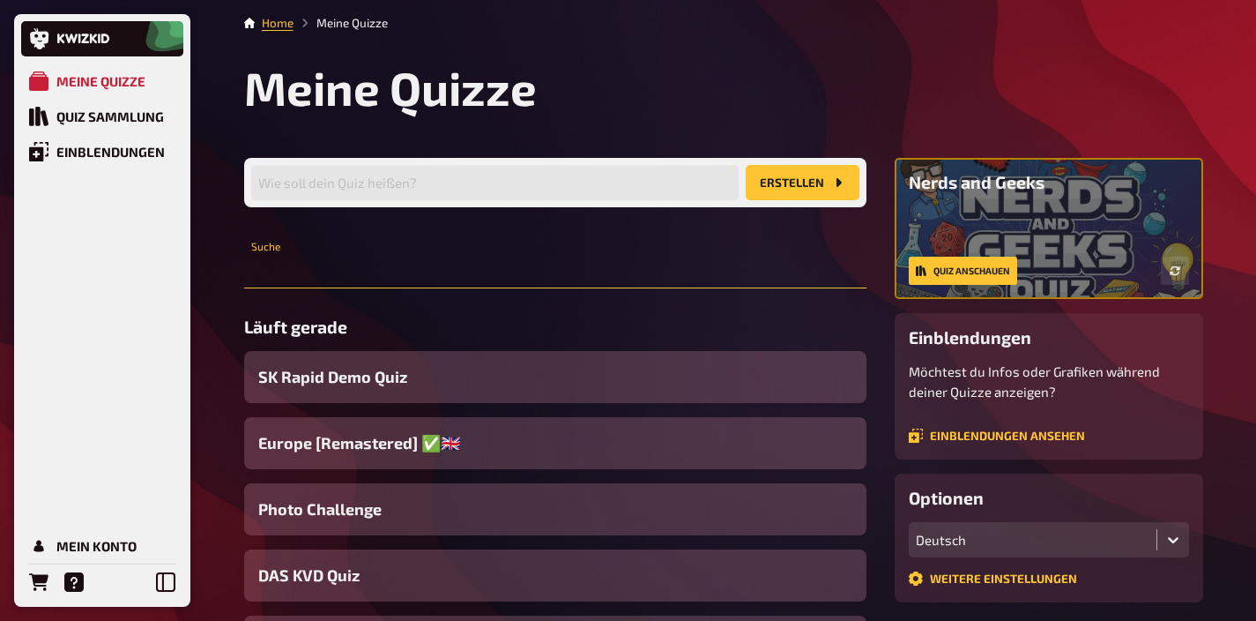
click at [369, 269] on input "text" at bounding box center [555, 270] width 622 height 35
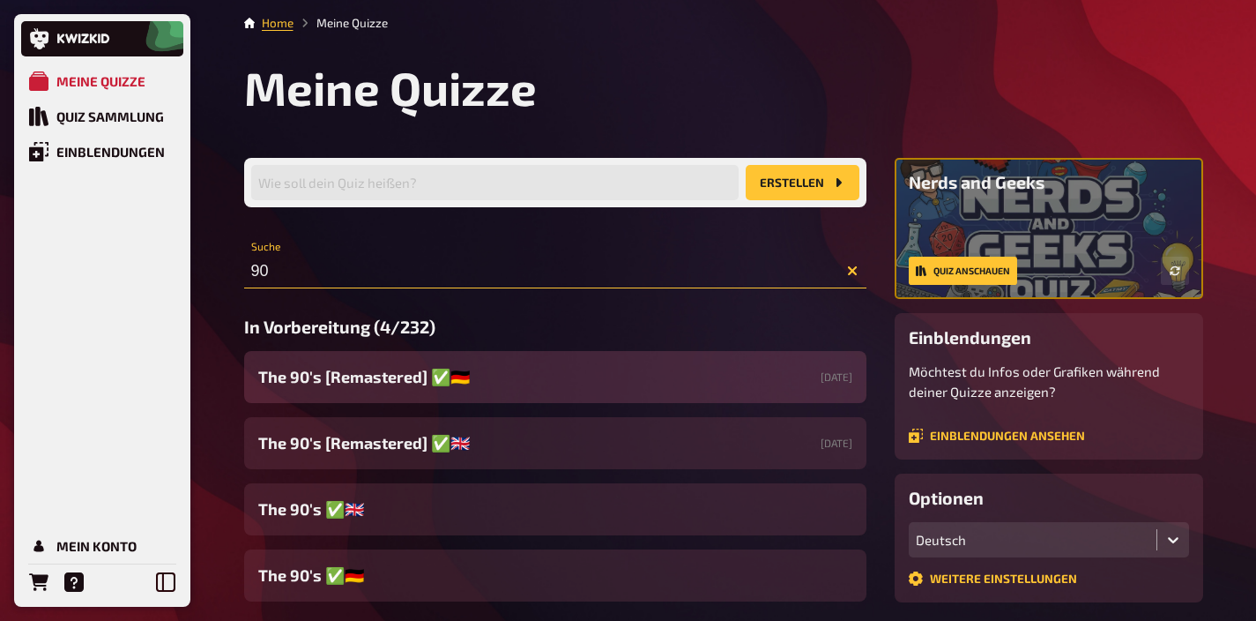
type input "90"
click at [395, 381] on span "The 90's [Remastered] ✅​🇩🇪" at bounding box center [364, 377] width 212 height 24
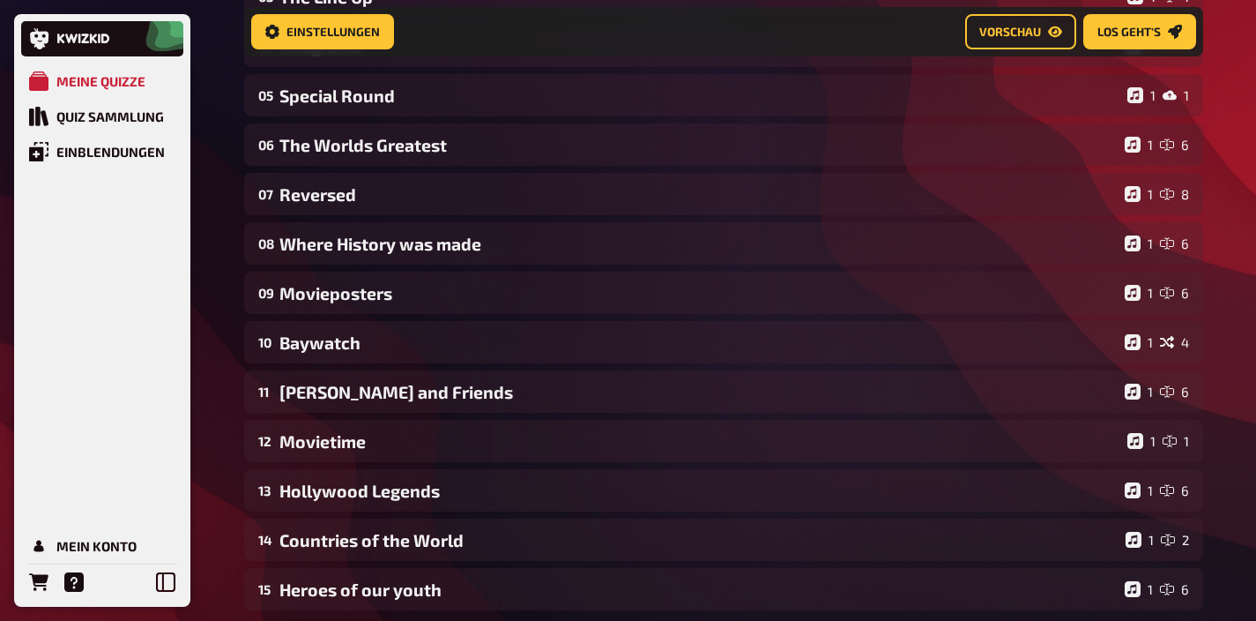
scroll to position [364, 0]
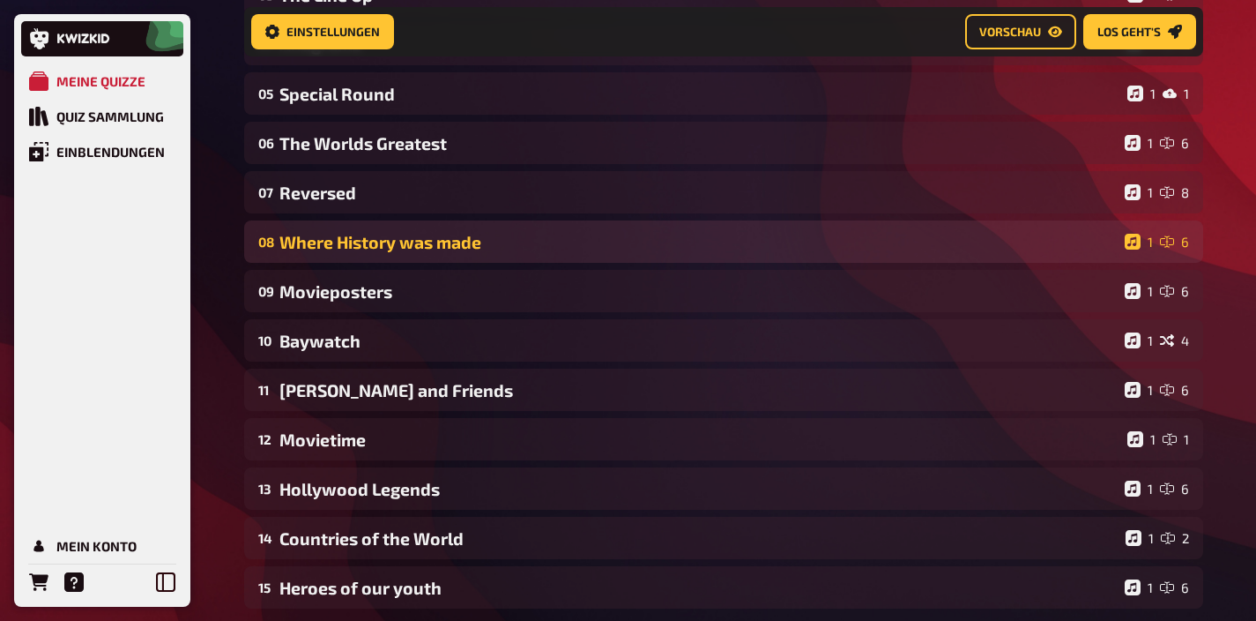
click at [468, 248] on div "Where History was made" at bounding box center [698, 242] width 838 height 20
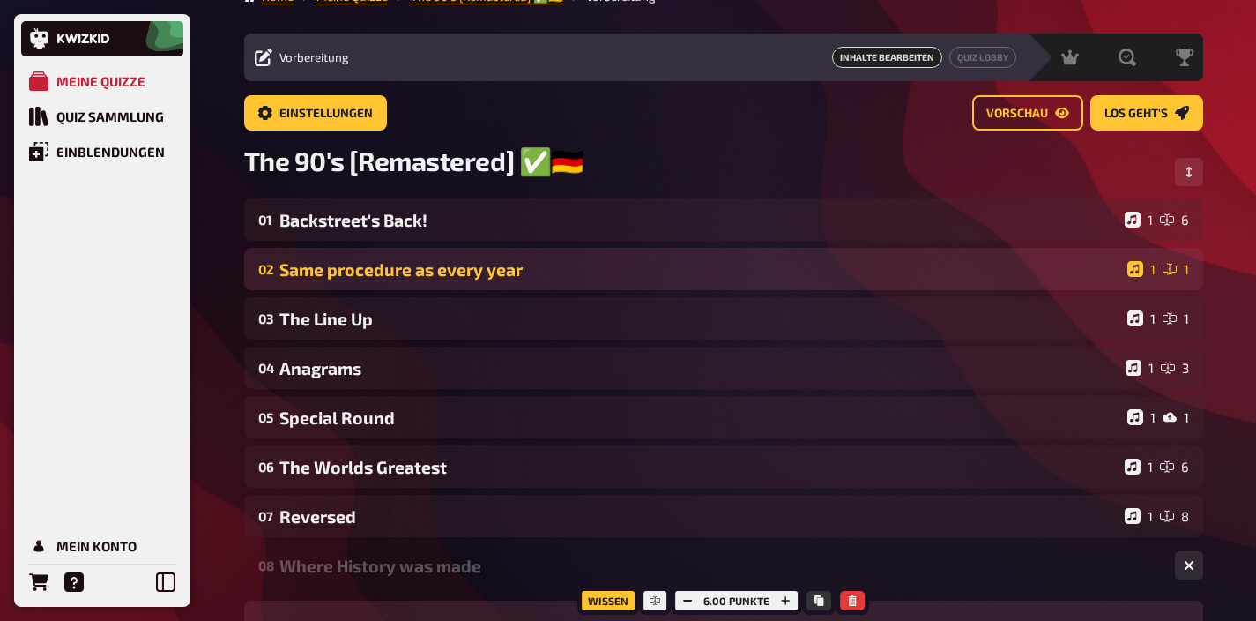
scroll to position [0, 0]
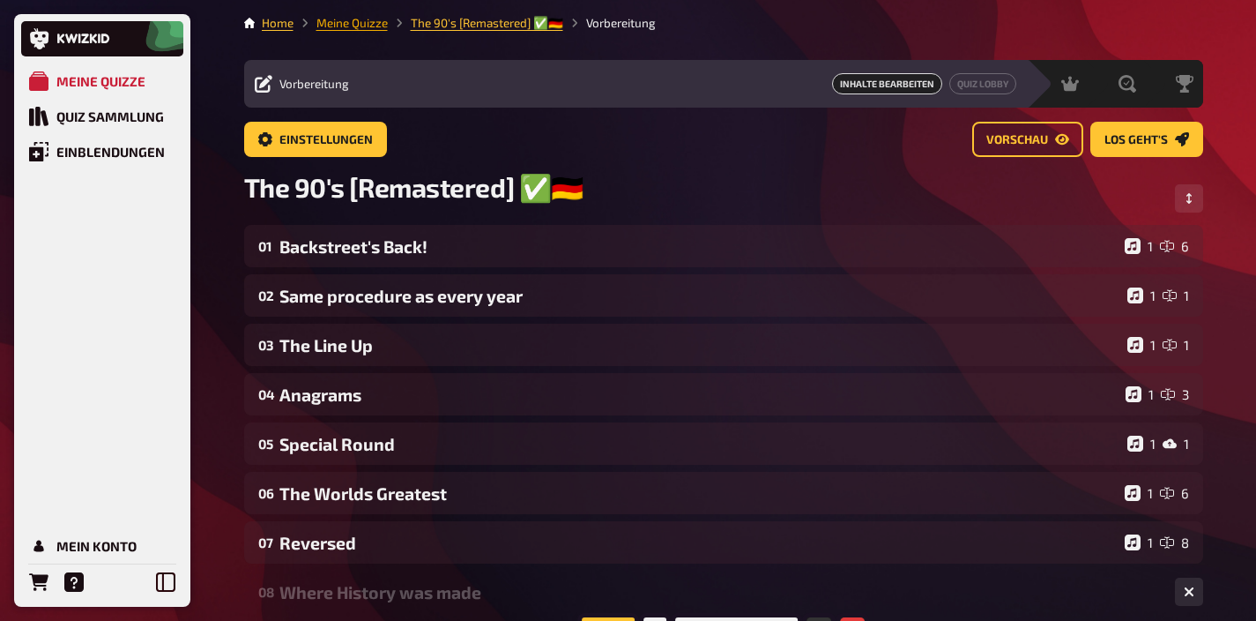
click at [368, 24] on link "Meine Quizze" at bounding box center [351, 23] width 71 height 14
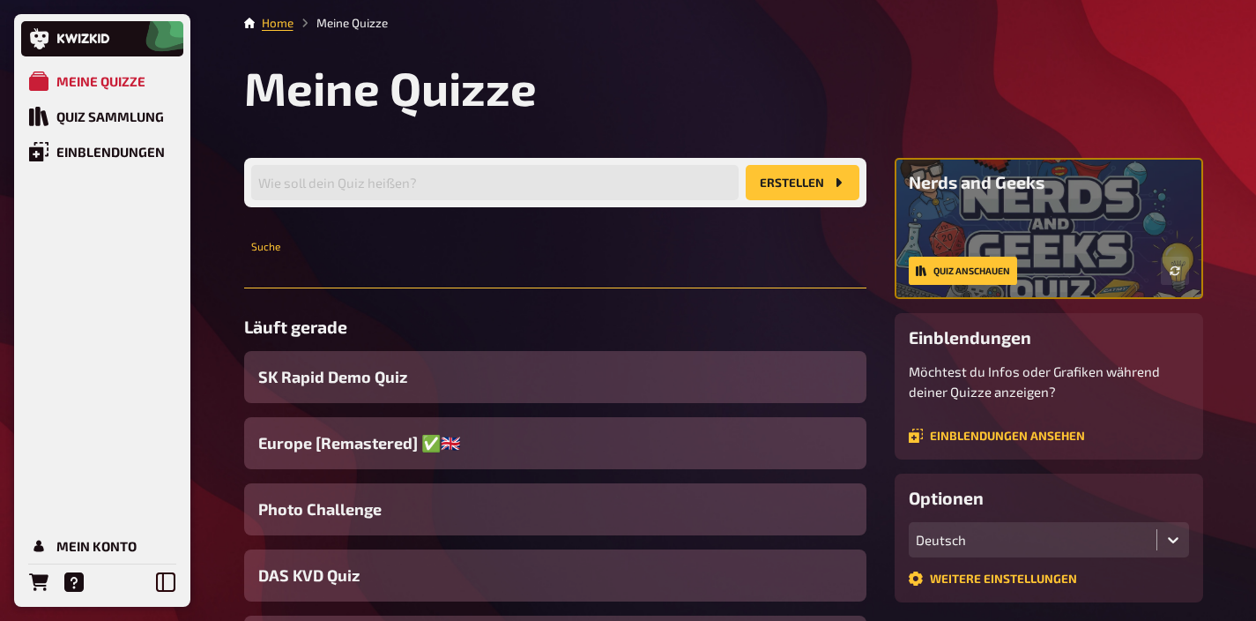
click at [396, 279] on input "text" at bounding box center [555, 270] width 622 height 35
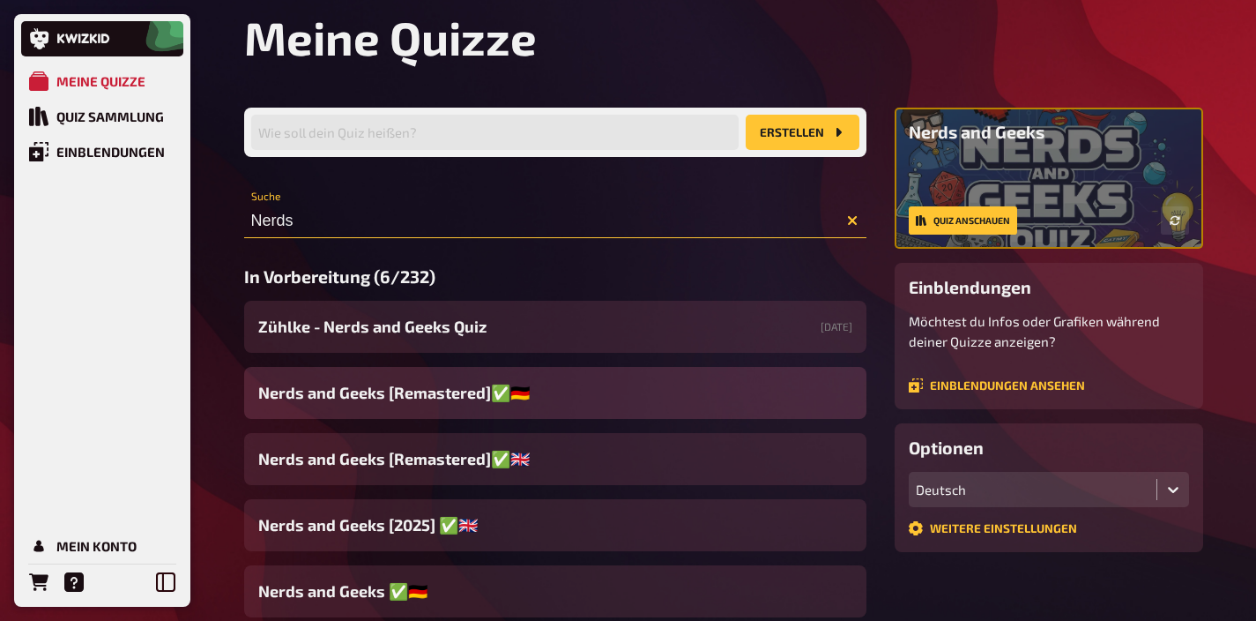
scroll to position [152, 0]
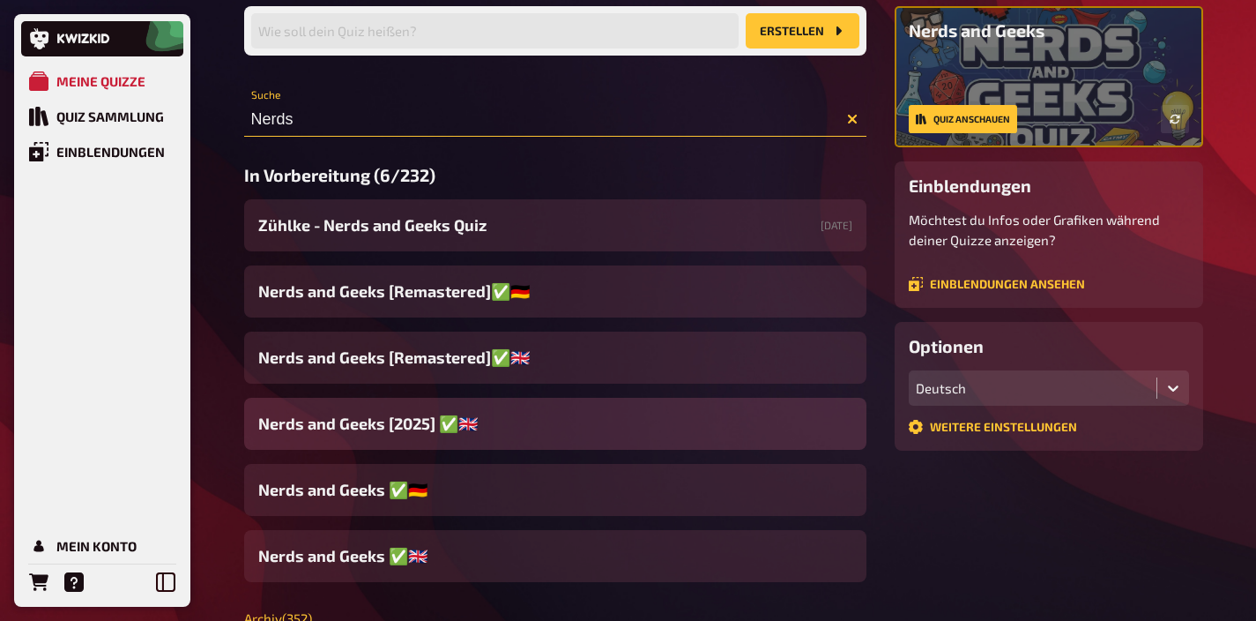
type input "Nerds"
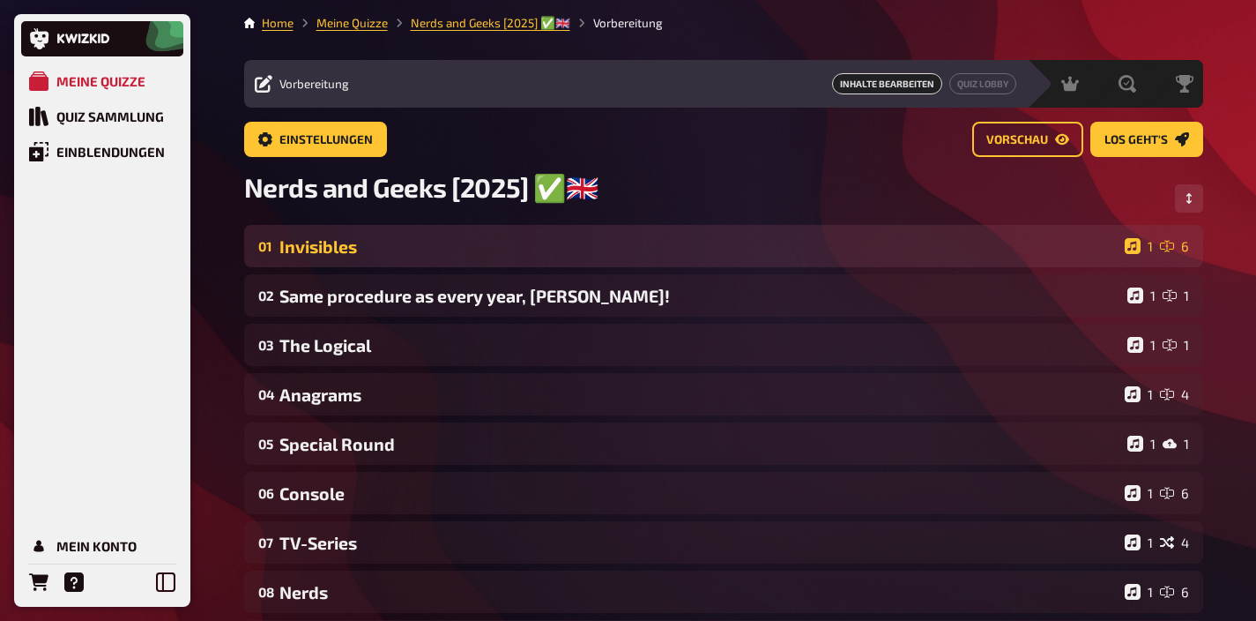
click at [370, 261] on div "01 Invisibles 1 6" at bounding box center [723, 246] width 959 height 42
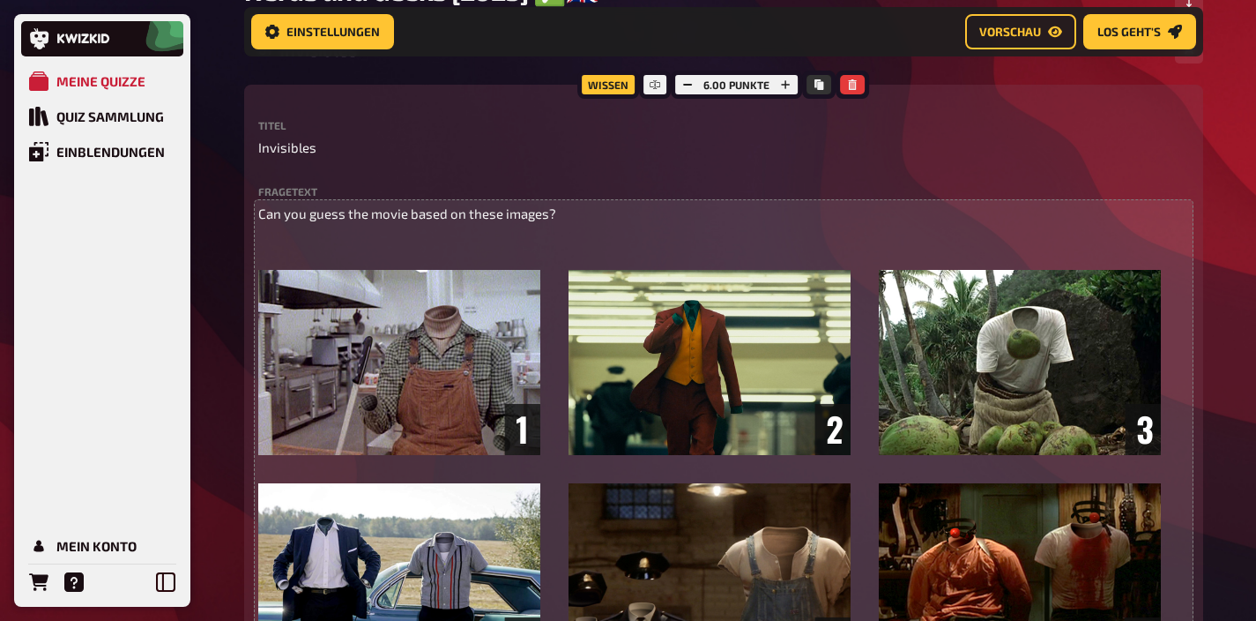
scroll to position [140, 0]
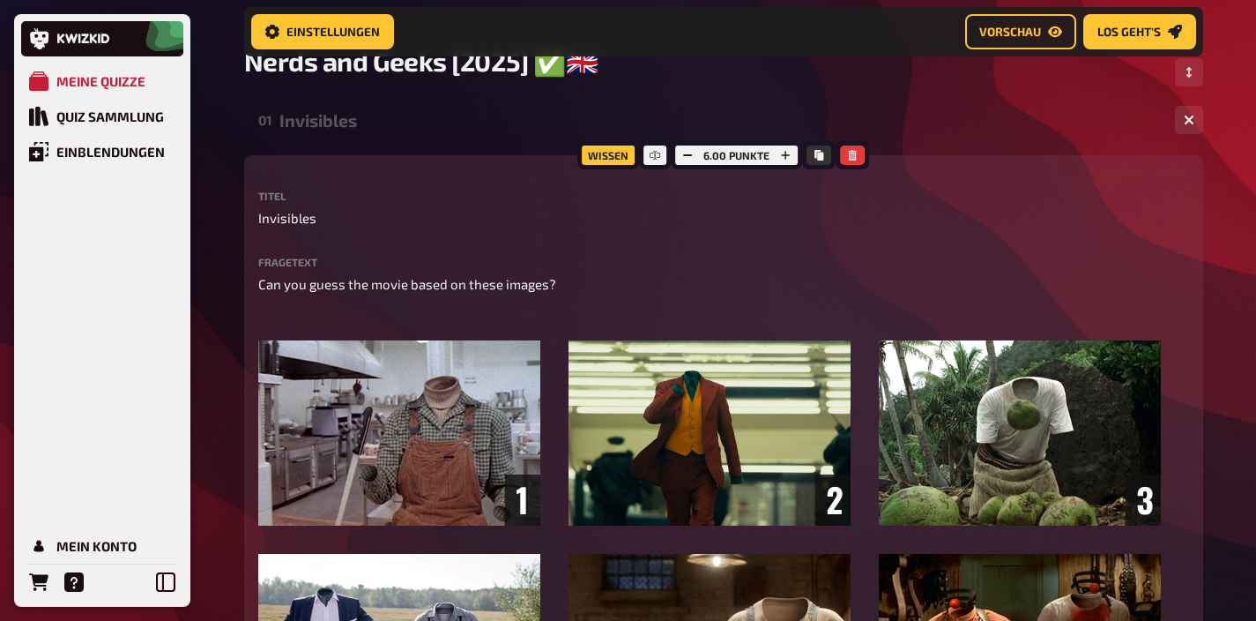
click at [353, 137] on div "01 Invisibles 1 6" at bounding box center [723, 120] width 959 height 42
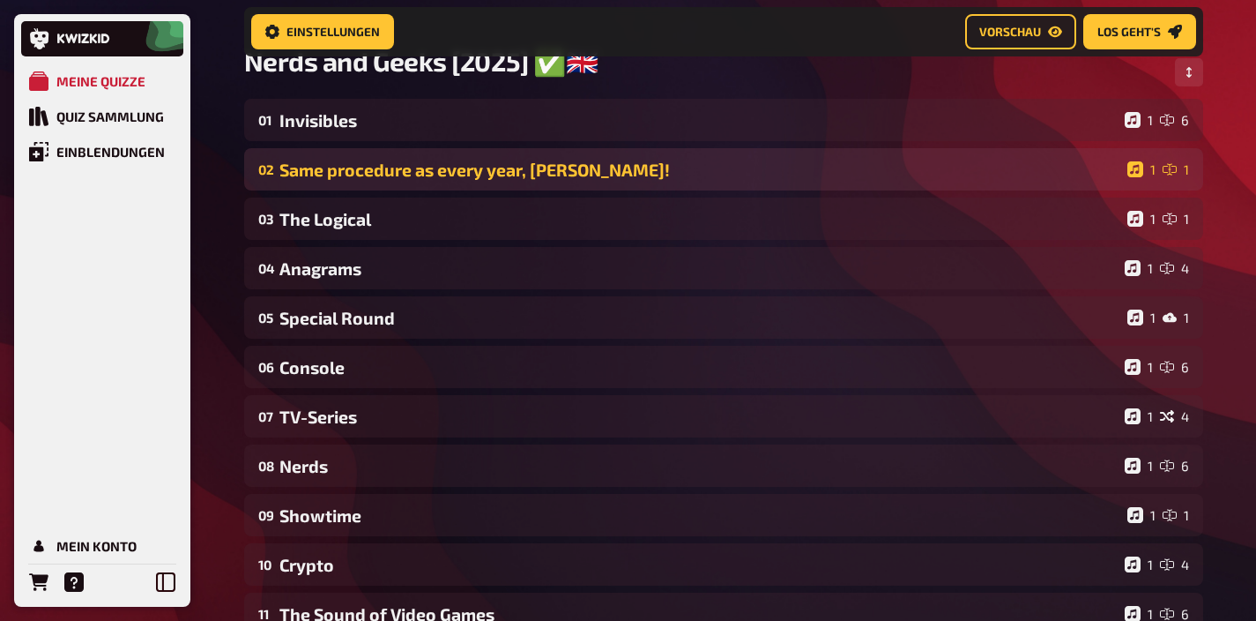
click at [354, 155] on div "02 Same procedure as every year, [PERSON_NAME]! 1 1" at bounding box center [723, 169] width 959 height 42
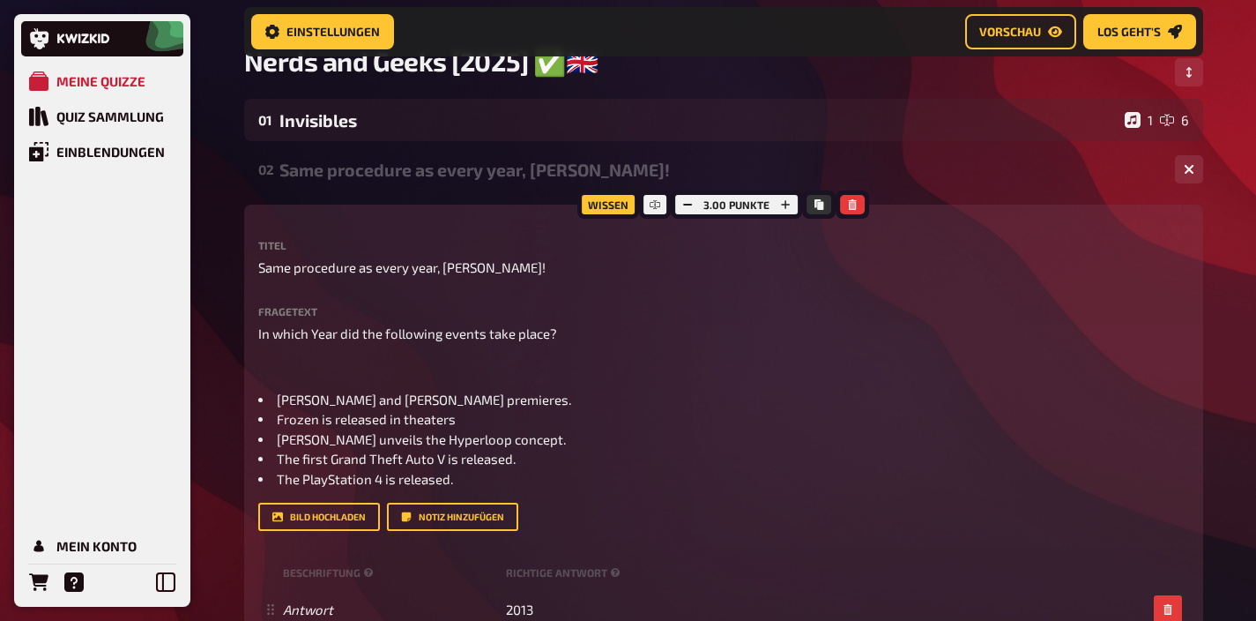
click at [354, 155] on div "02 Same procedure as every year, [PERSON_NAME]! 1 1" at bounding box center [723, 169] width 959 height 42
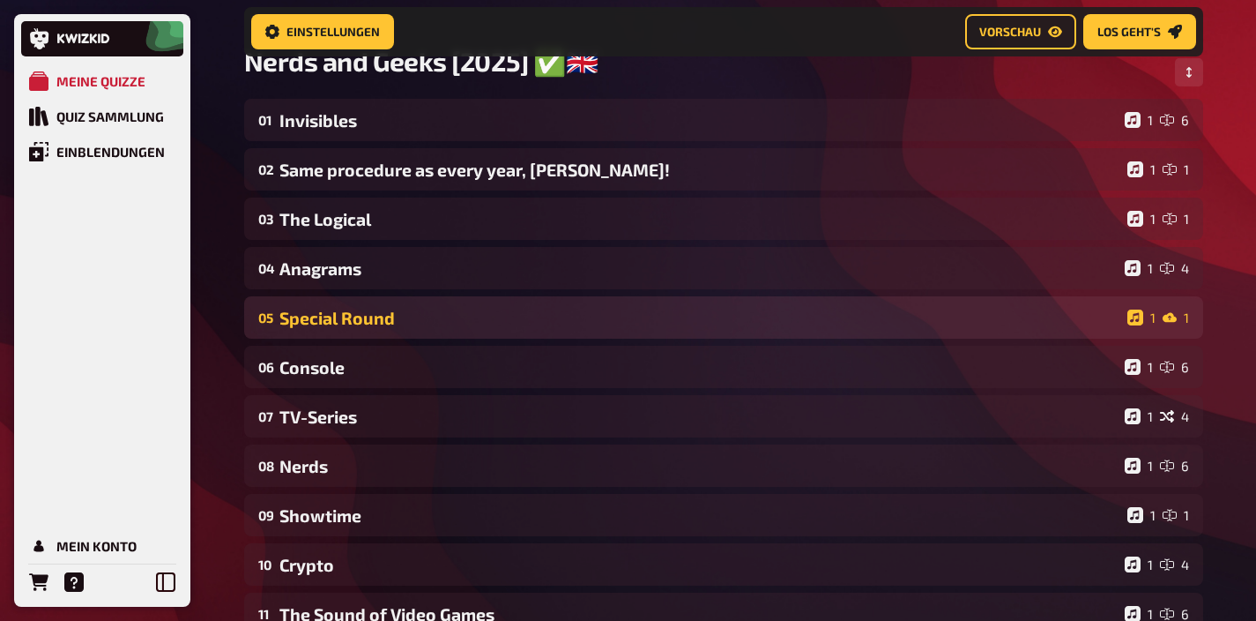
click at [531, 315] on div "Special Round" at bounding box center [699, 318] width 841 height 20
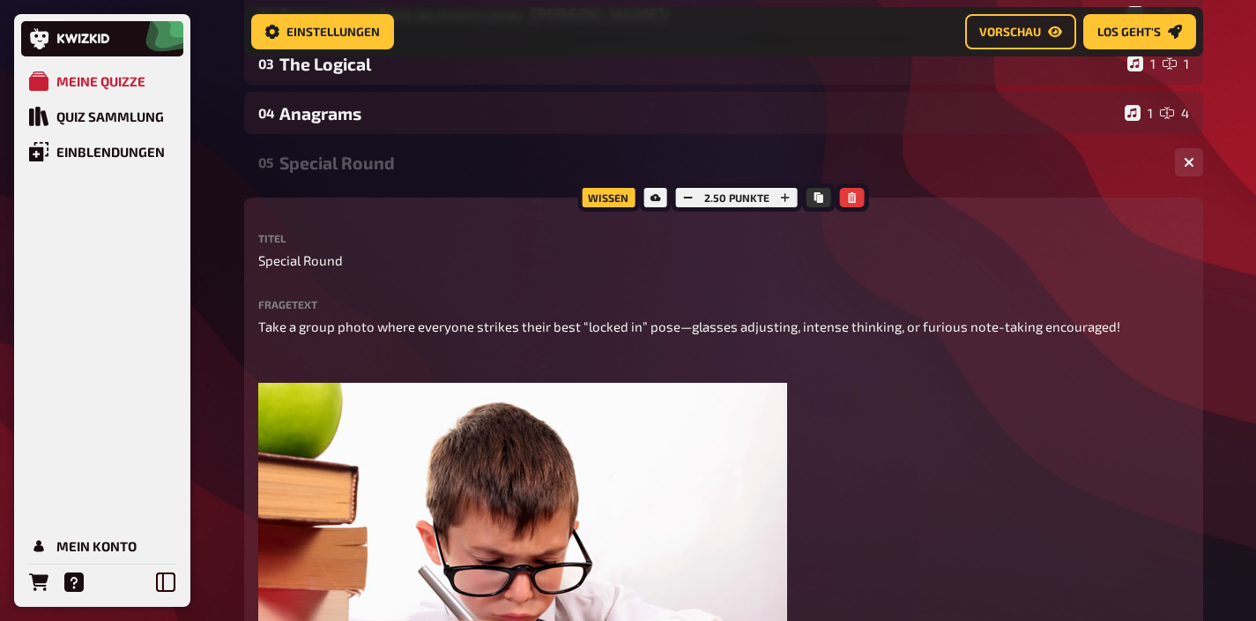
scroll to position [275, 0]
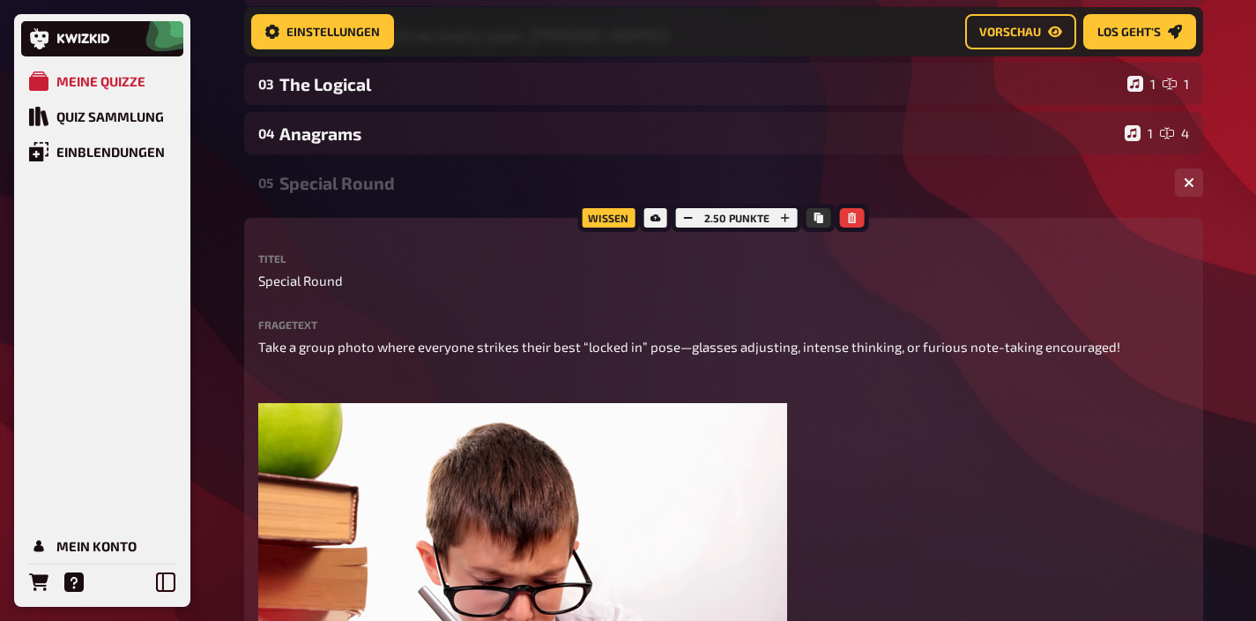
click at [337, 193] on div "Special Round" at bounding box center [720, 183] width 882 height 20
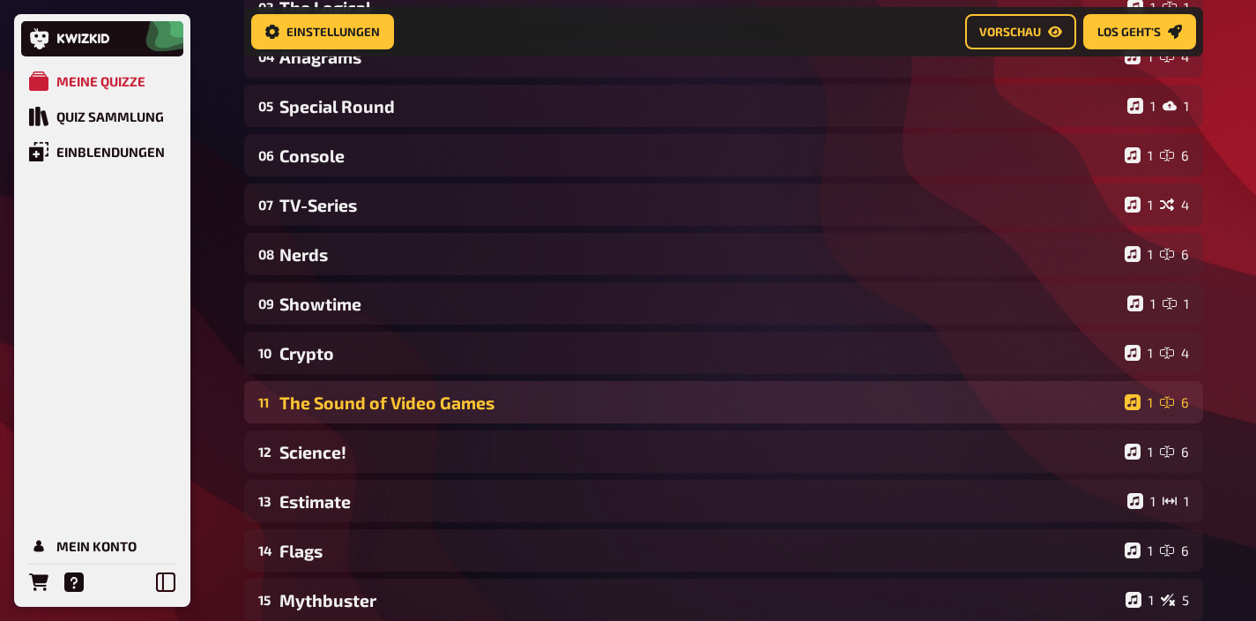
scroll to position [444, 0]
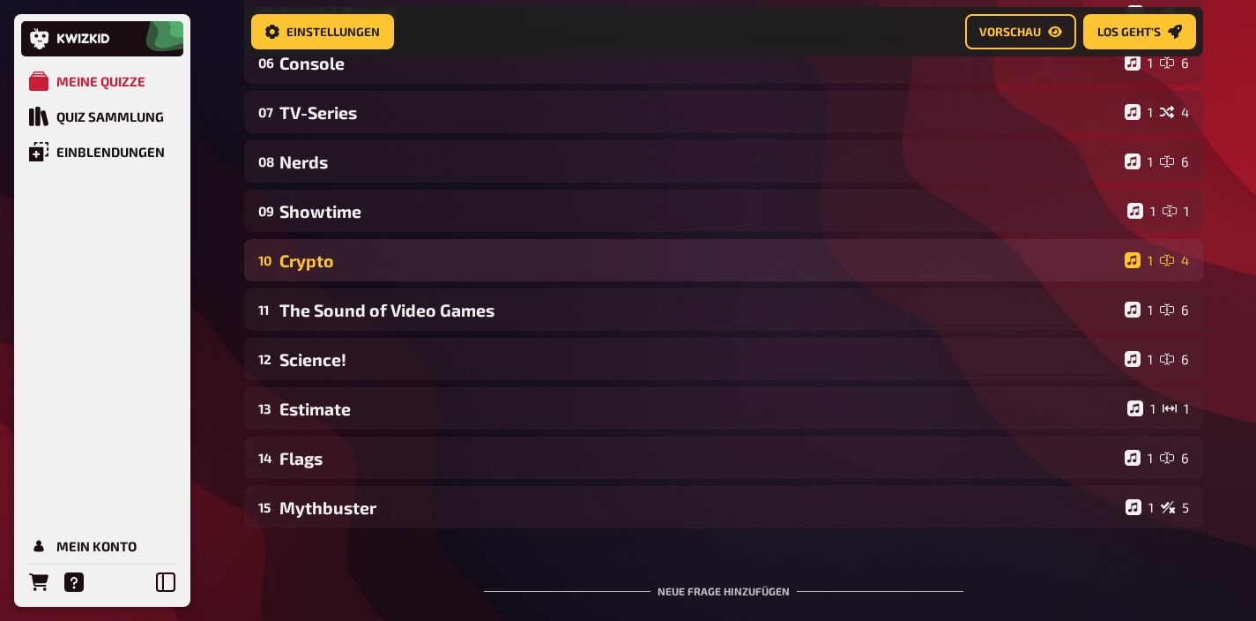
click at [368, 264] on div "Crypto" at bounding box center [698, 260] width 838 height 20
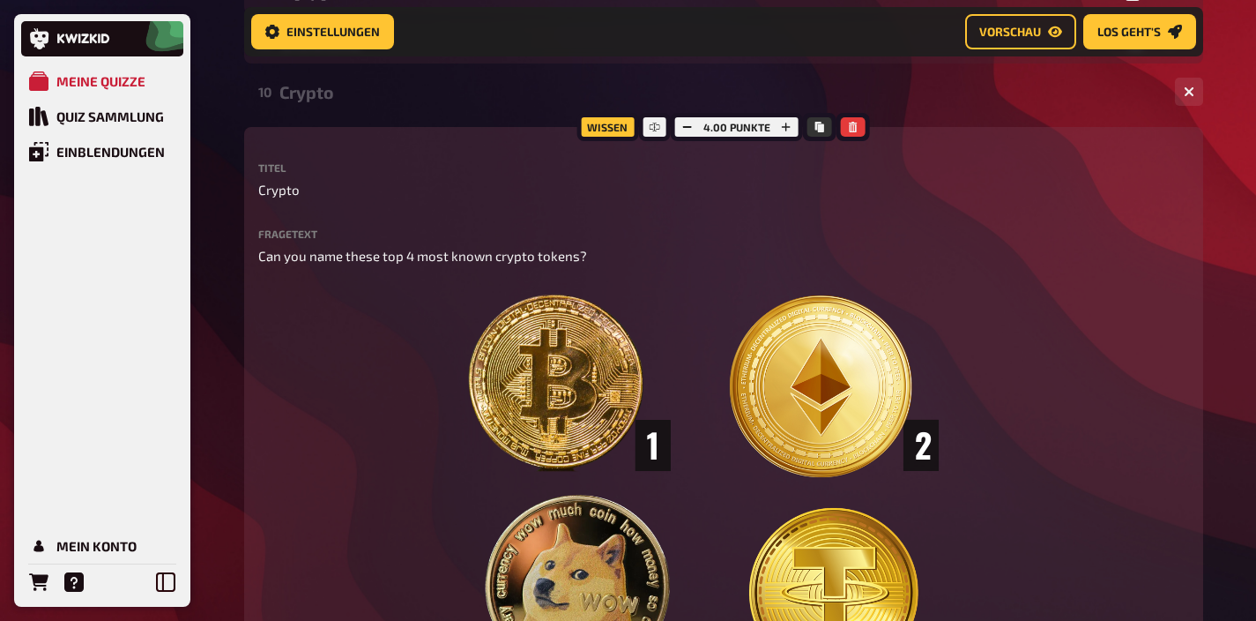
scroll to position [453, 0]
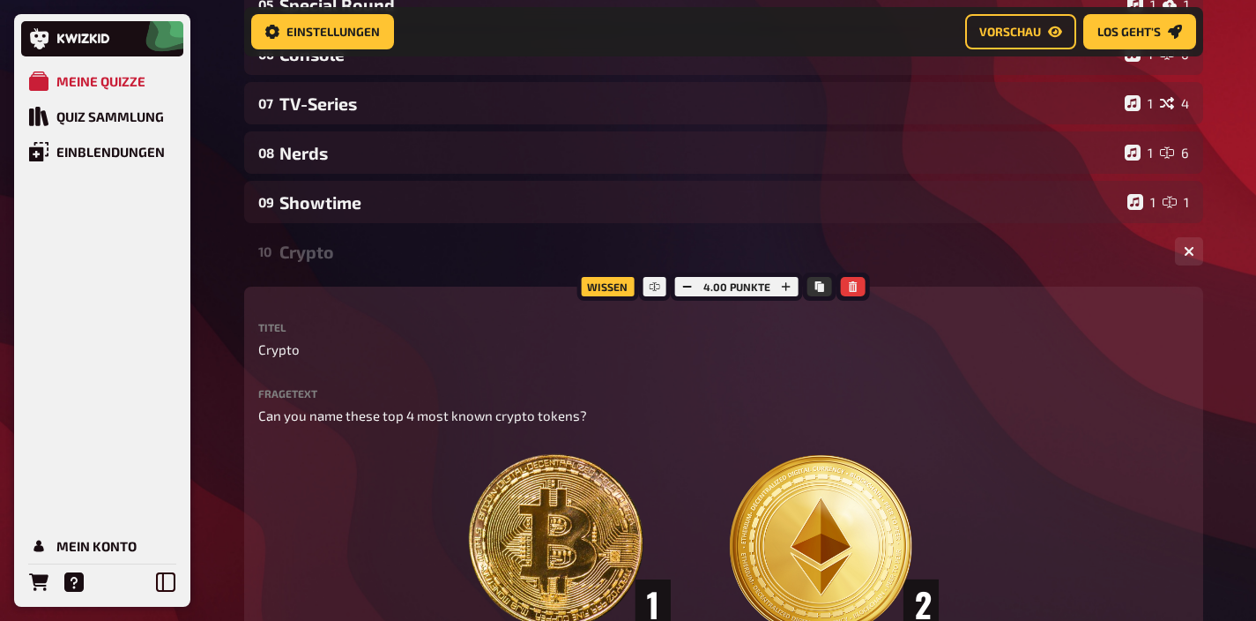
click at [320, 253] on div "Crypto" at bounding box center [720, 252] width 882 height 20
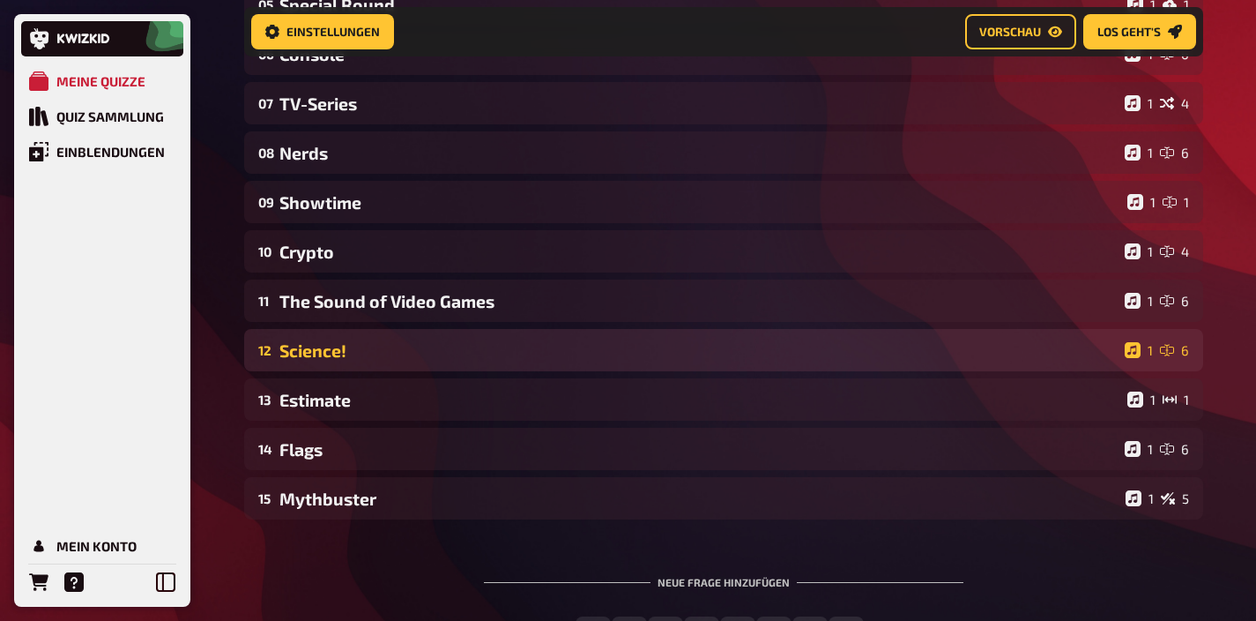
click at [338, 361] on div "Science!" at bounding box center [698, 350] width 838 height 20
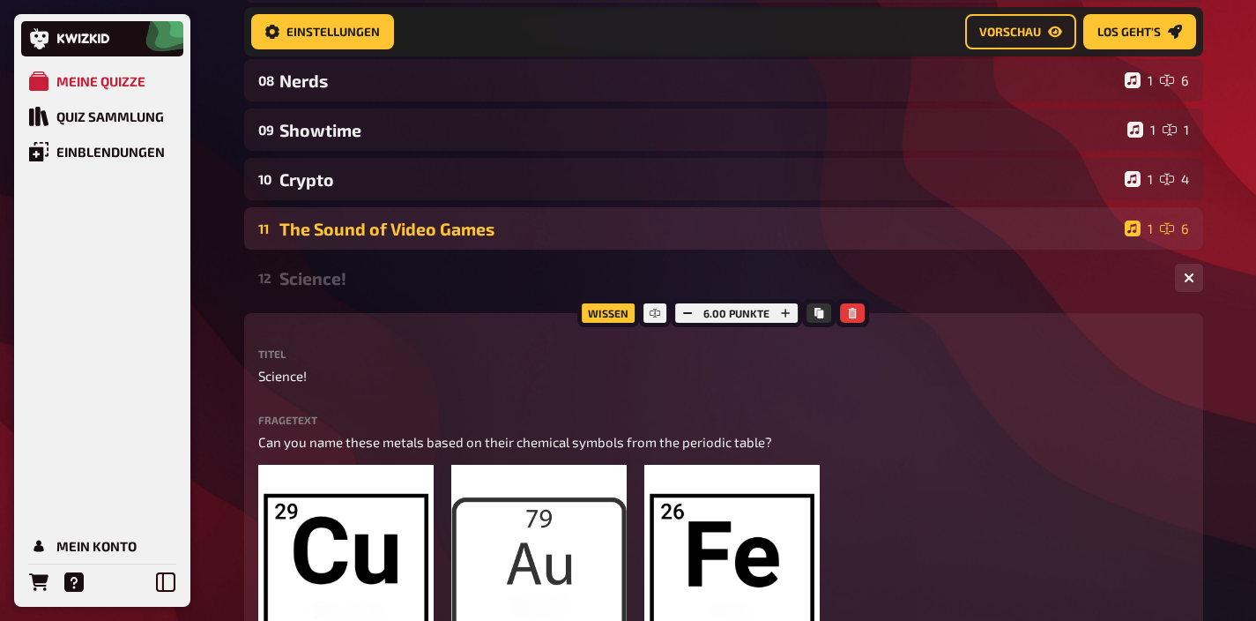
scroll to position [345, 0]
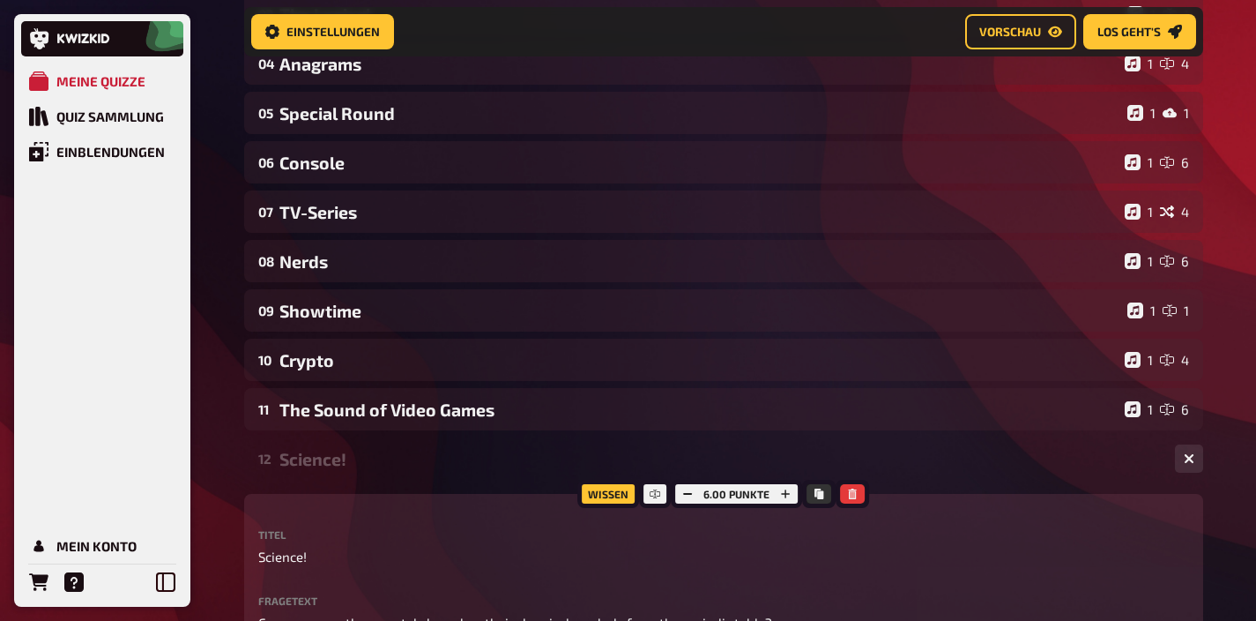
click at [337, 465] on div "Science!" at bounding box center [720, 459] width 882 height 20
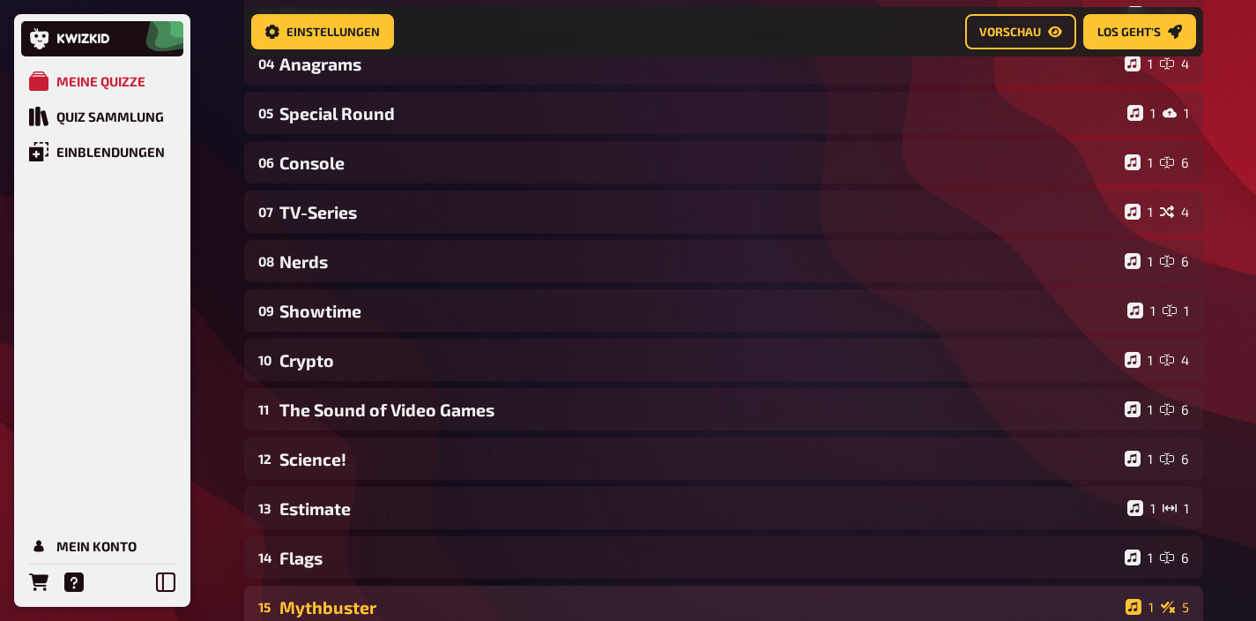
scroll to position [495, 0]
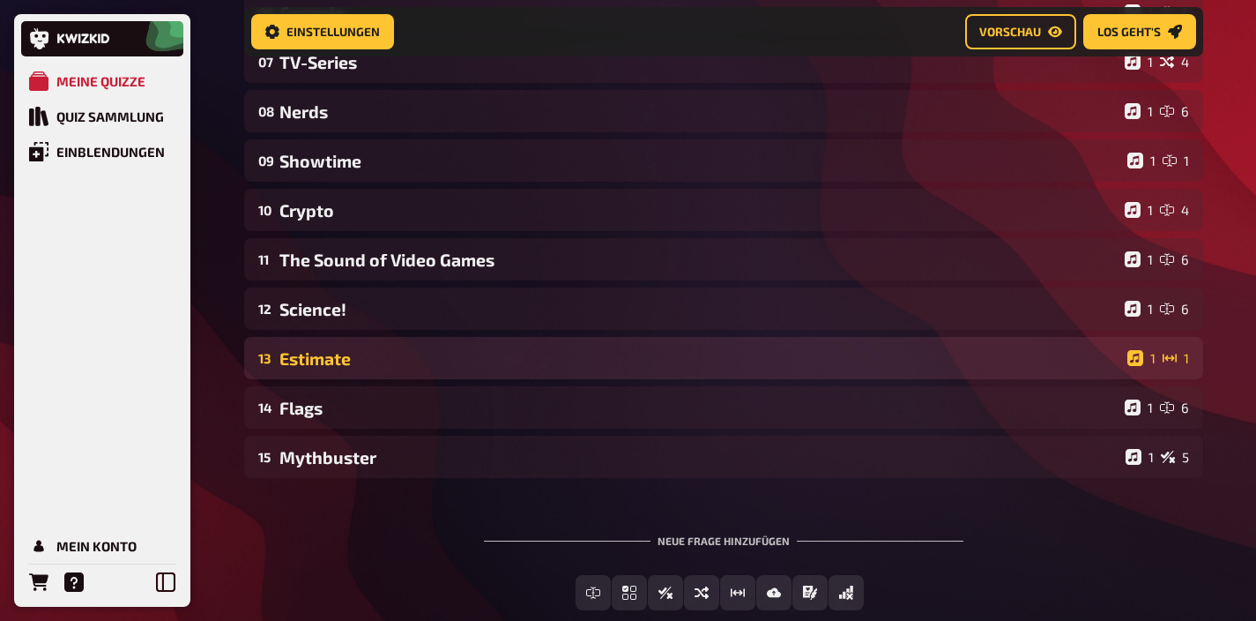
click at [346, 365] on div "Estimate" at bounding box center [699, 358] width 841 height 20
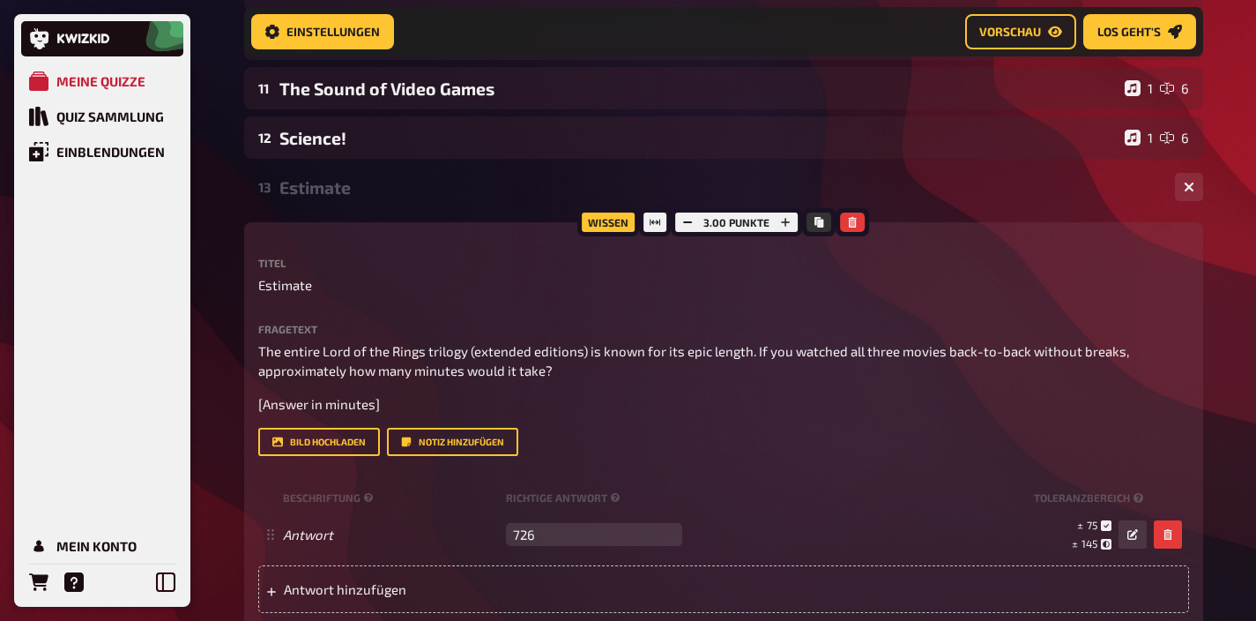
scroll to position [670, 0]
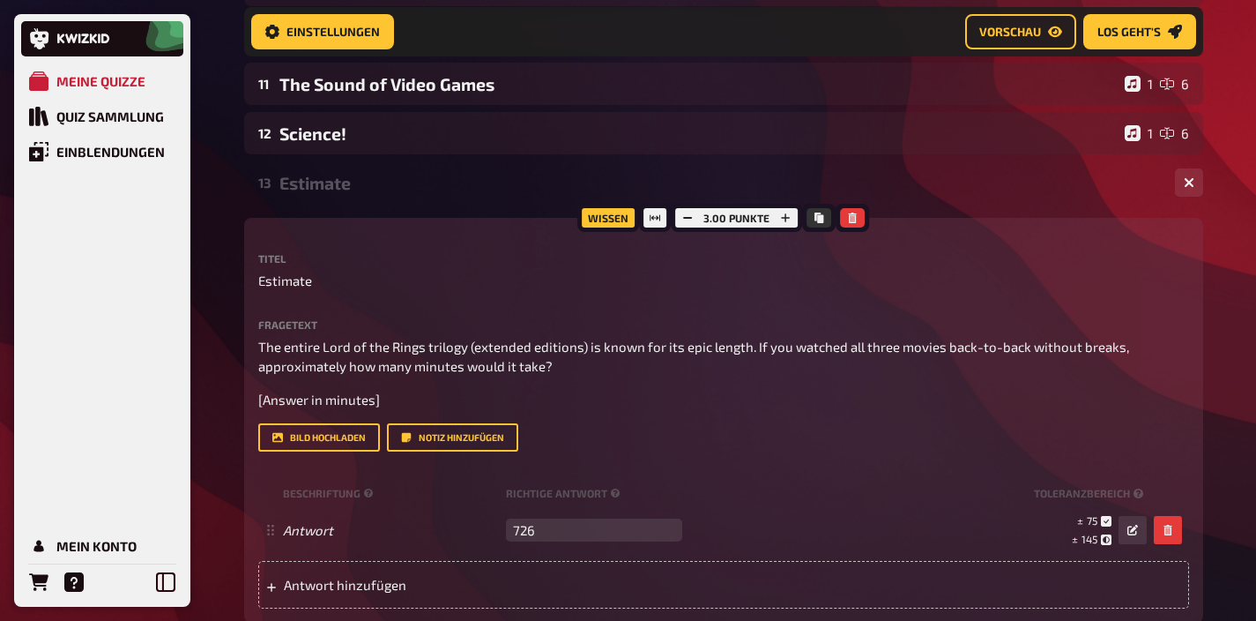
click at [371, 196] on div "13 Estimate 1 1" at bounding box center [723, 182] width 959 height 42
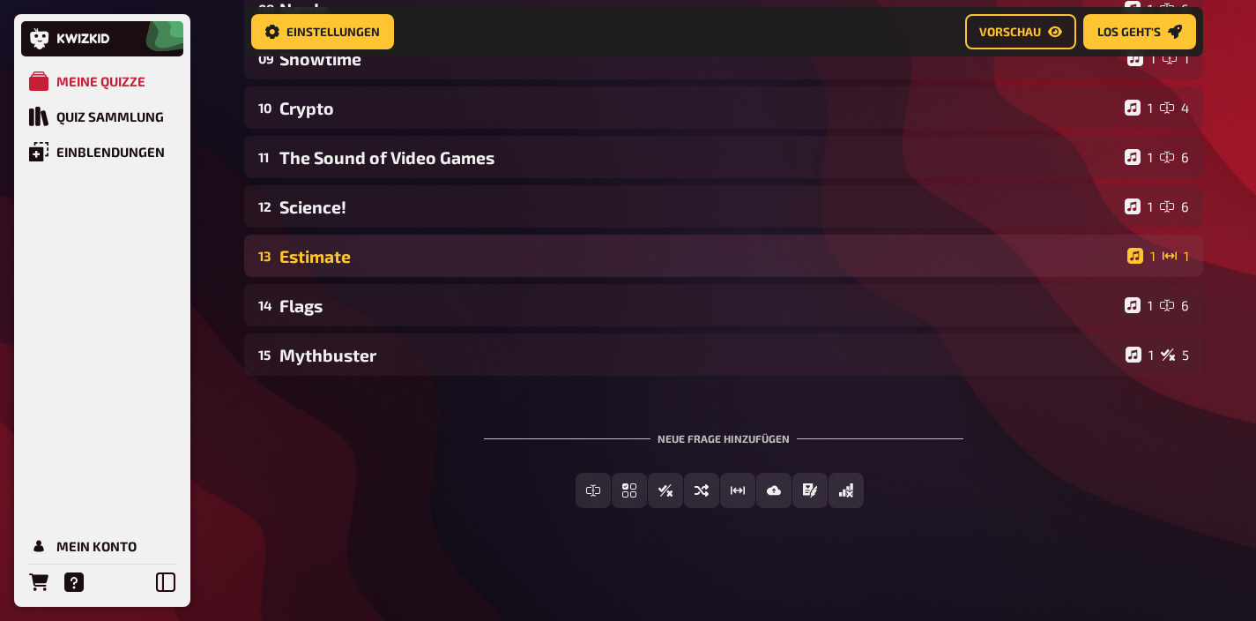
scroll to position [599, 0]
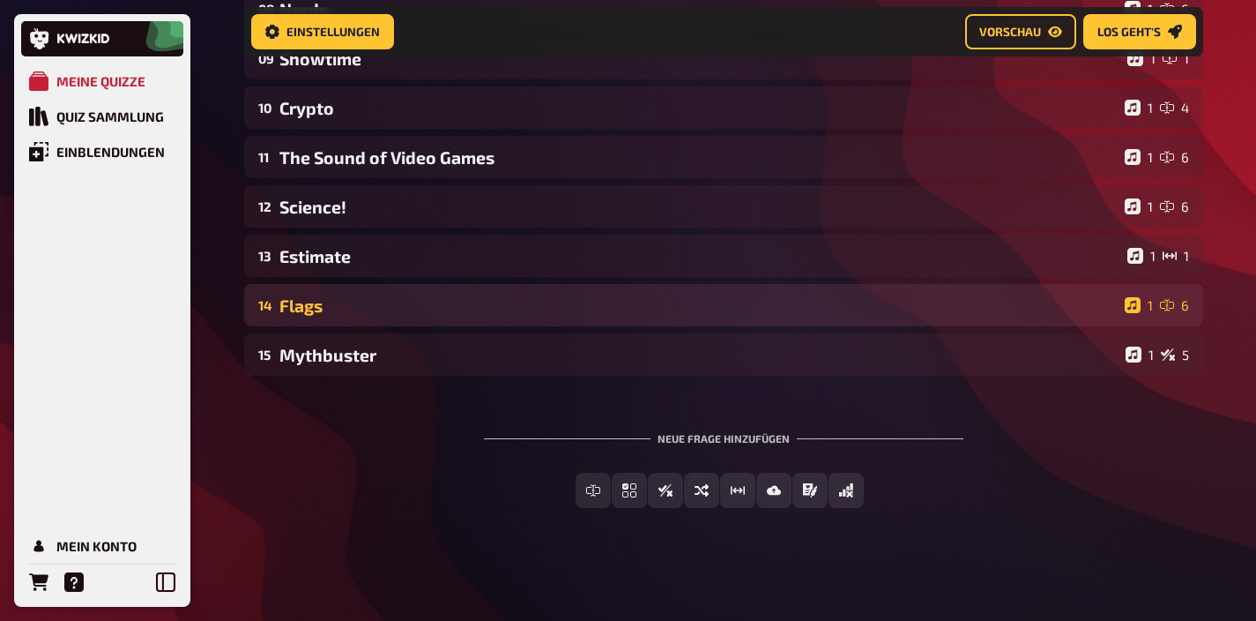
click at [361, 310] on div "Flags" at bounding box center [698, 305] width 838 height 20
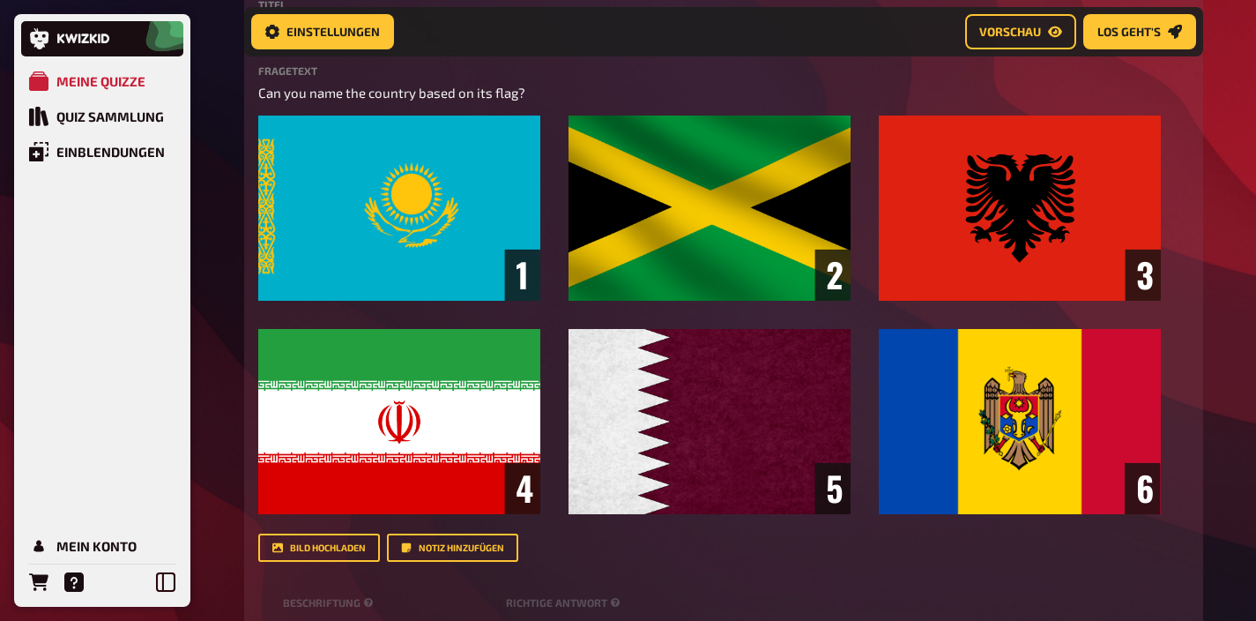
scroll to position [1071, 0]
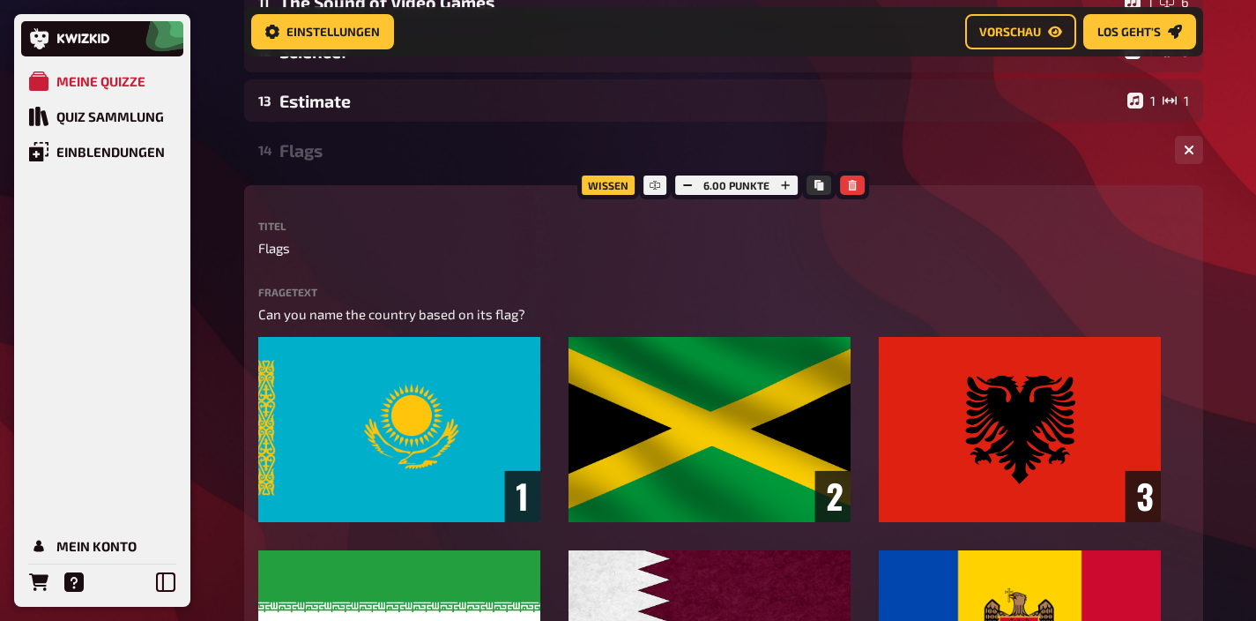
click at [367, 170] on div "14 Flags 1 6" at bounding box center [723, 150] width 959 height 42
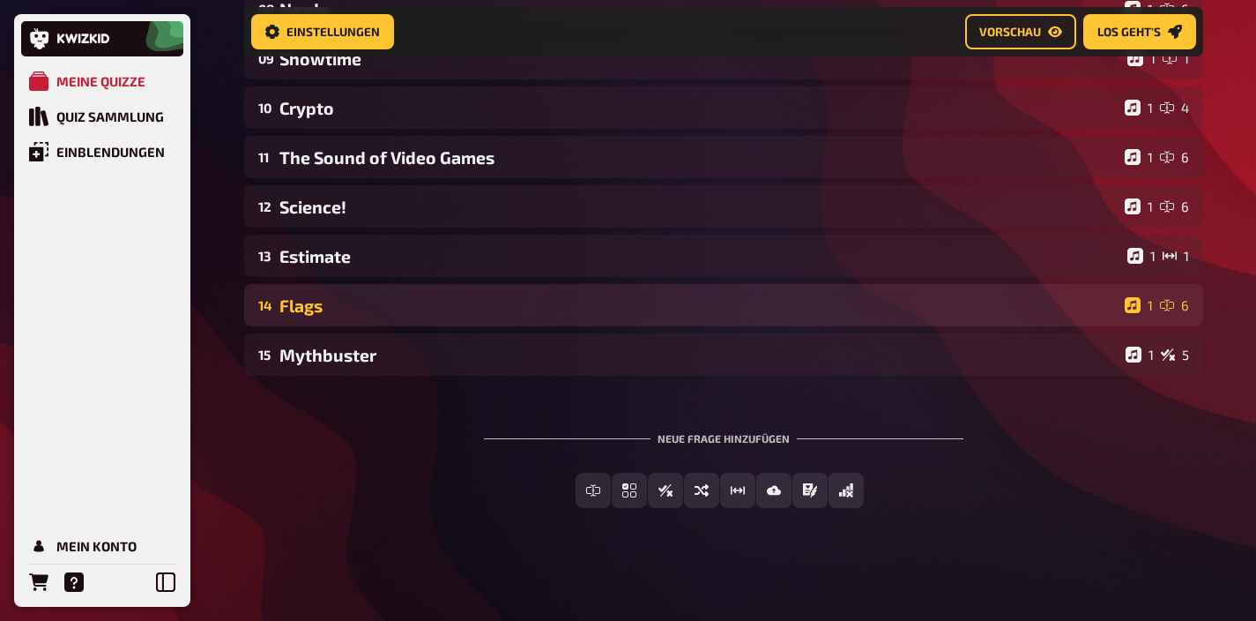
scroll to position [599, 0]
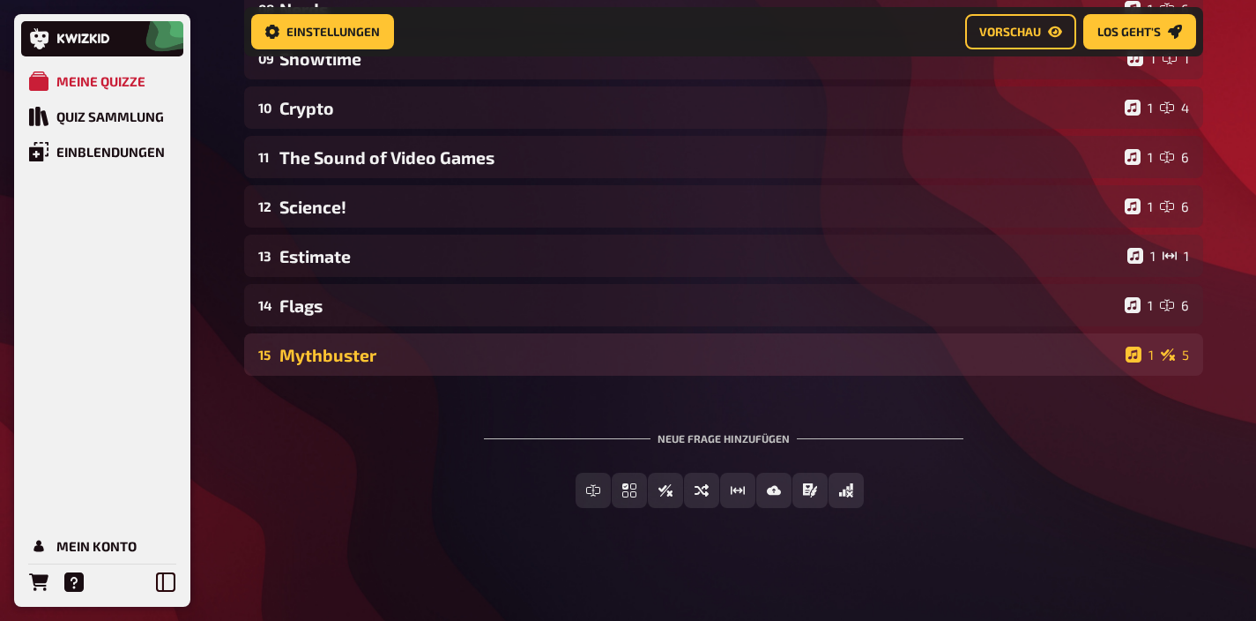
click at [369, 354] on div "Mythbuster" at bounding box center [698, 355] width 839 height 20
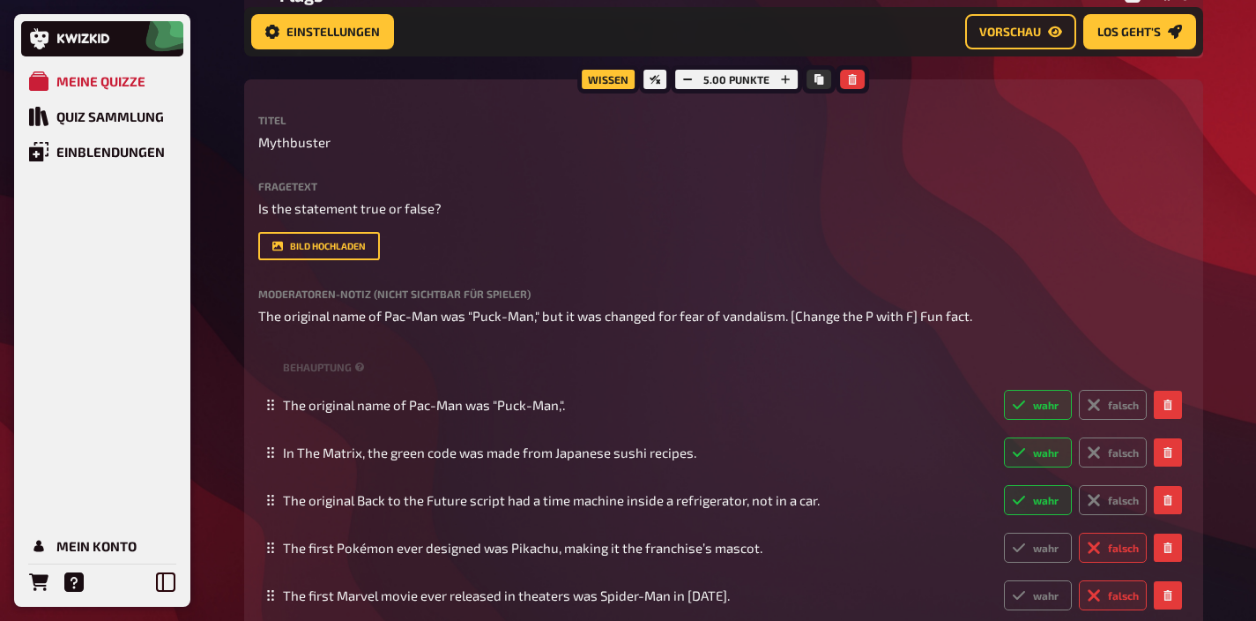
scroll to position [907, 0]
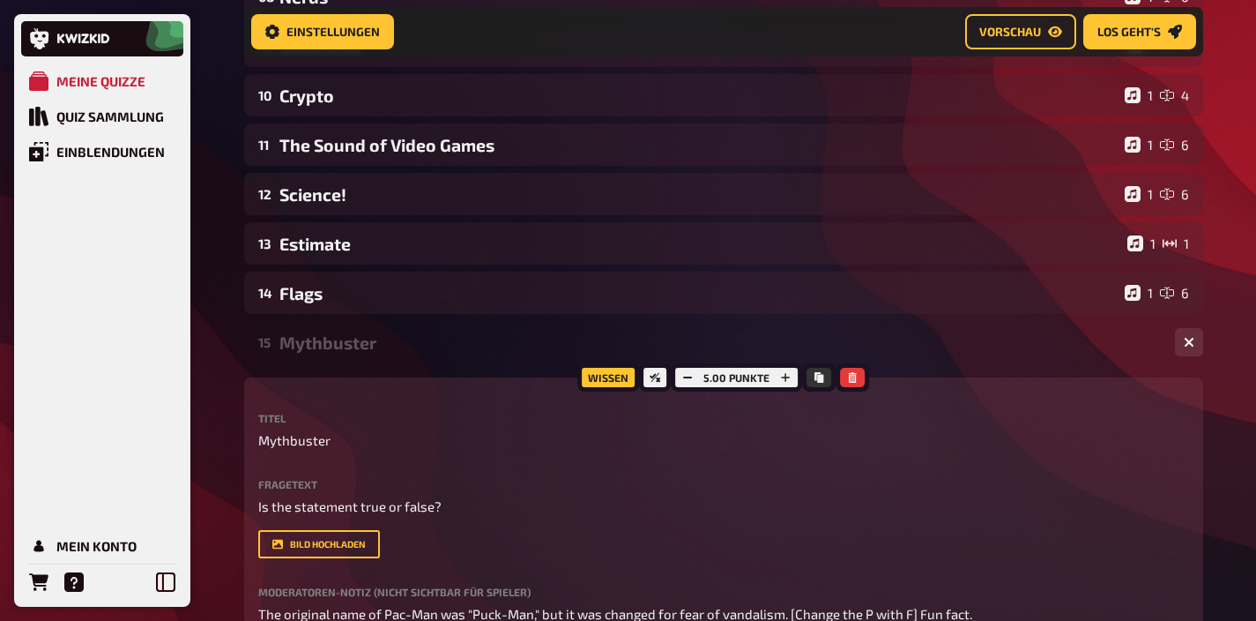
click at [327, 345] on div "Mythbuster" at bounding box center [720, 342] width 882 height 20
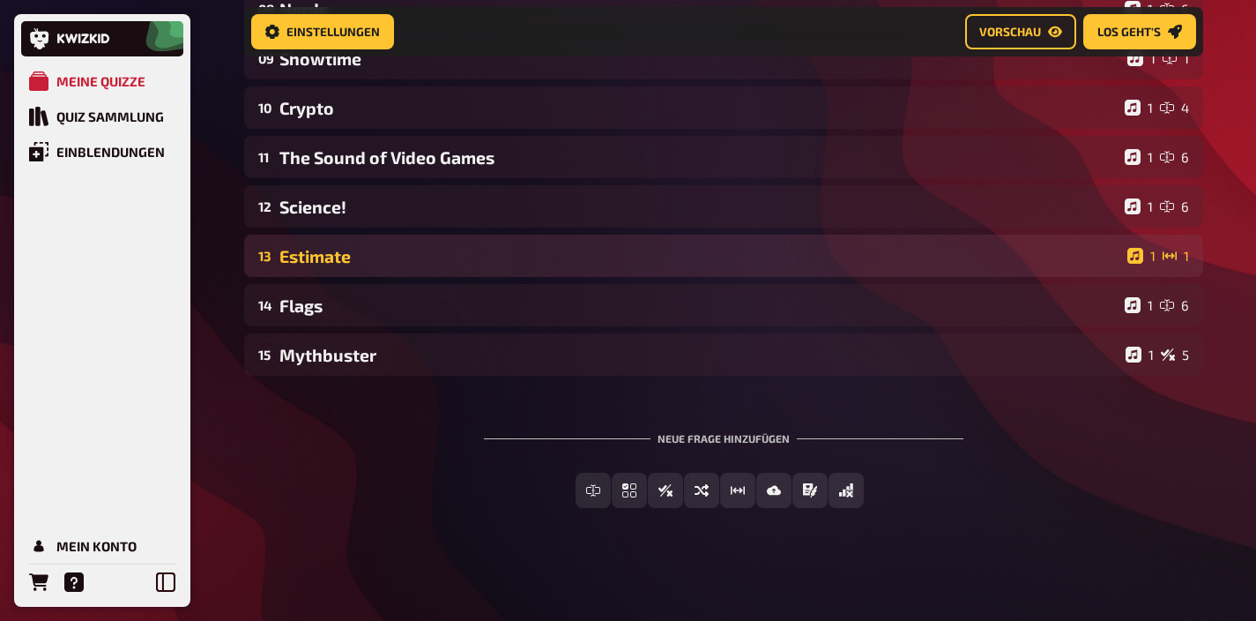
click at [331, 252] on div "Estimate" at bounding box center [699, 256] width 841 height 20
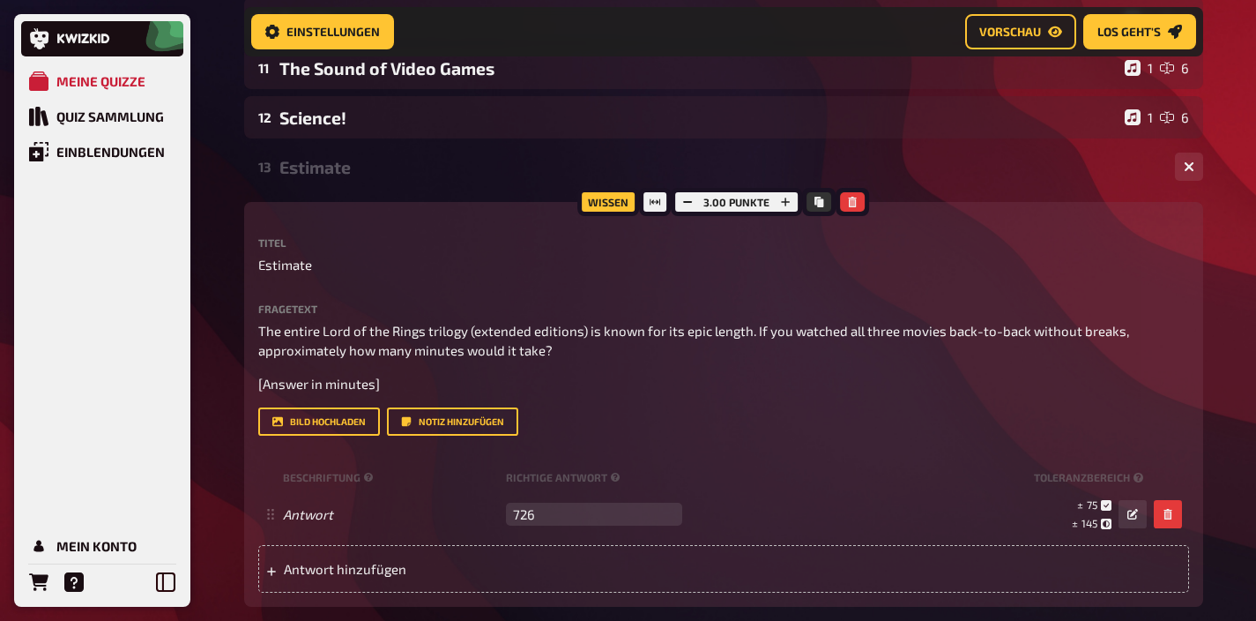
scroll to position [659, 0]
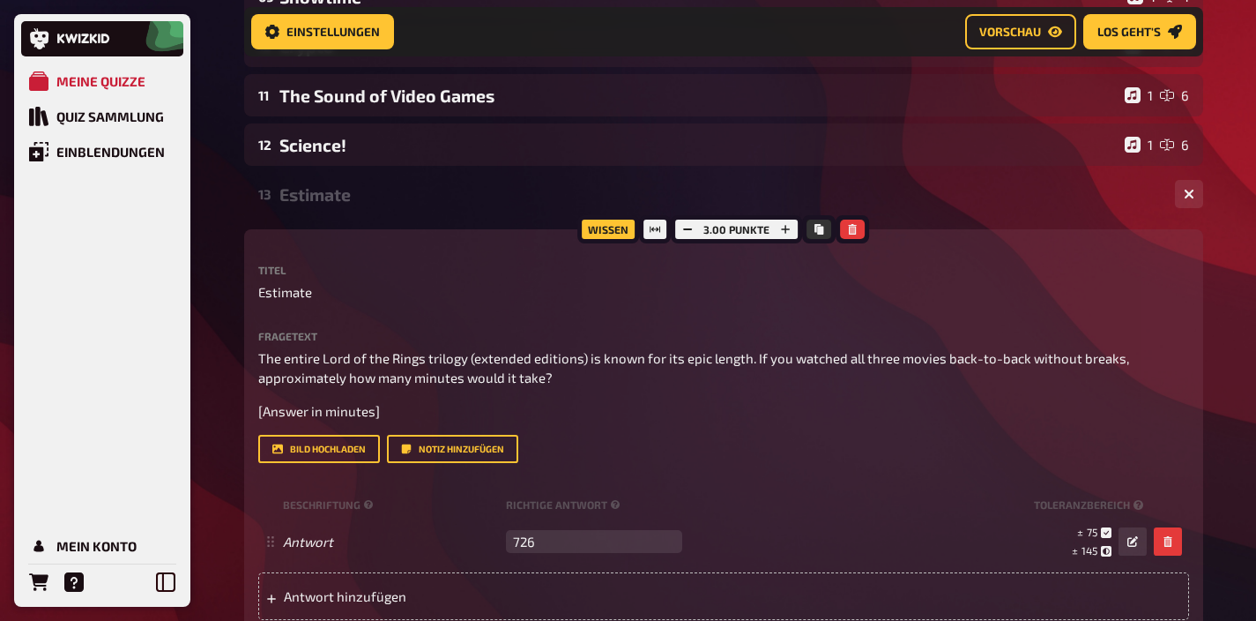
click at [353, 205] on div "Estimate" at bounding box center [720, 194] width 882 height 20
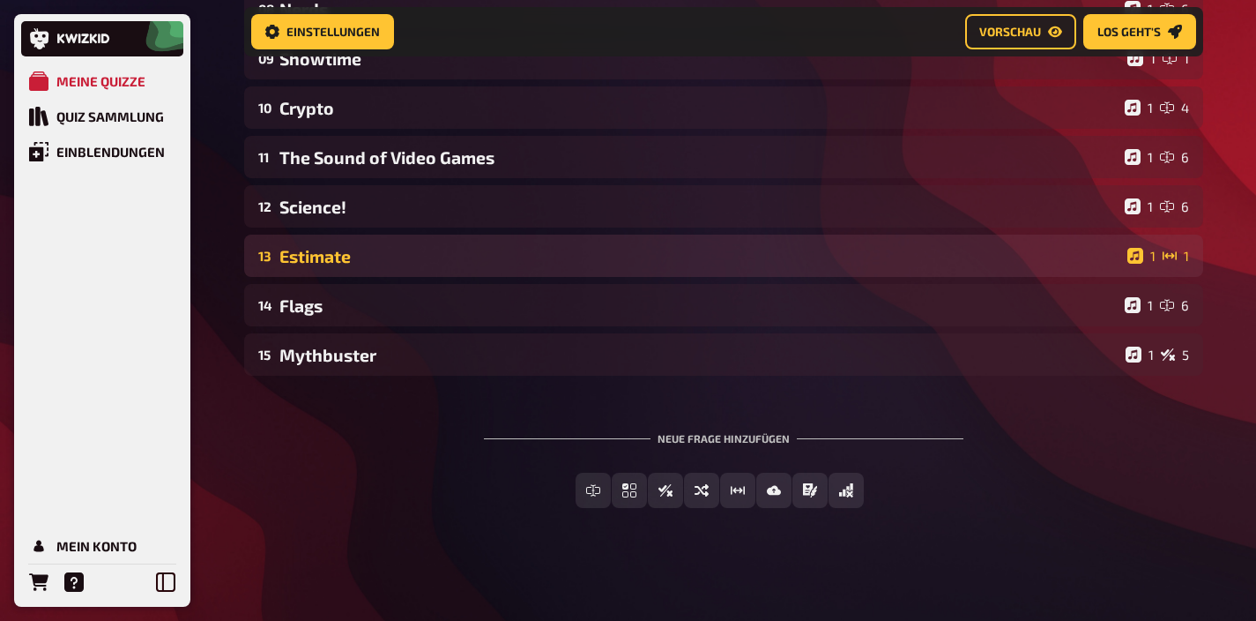
click at [323, 262] on div "Estimate" at bounding box center [699, 256] width 841 height 20
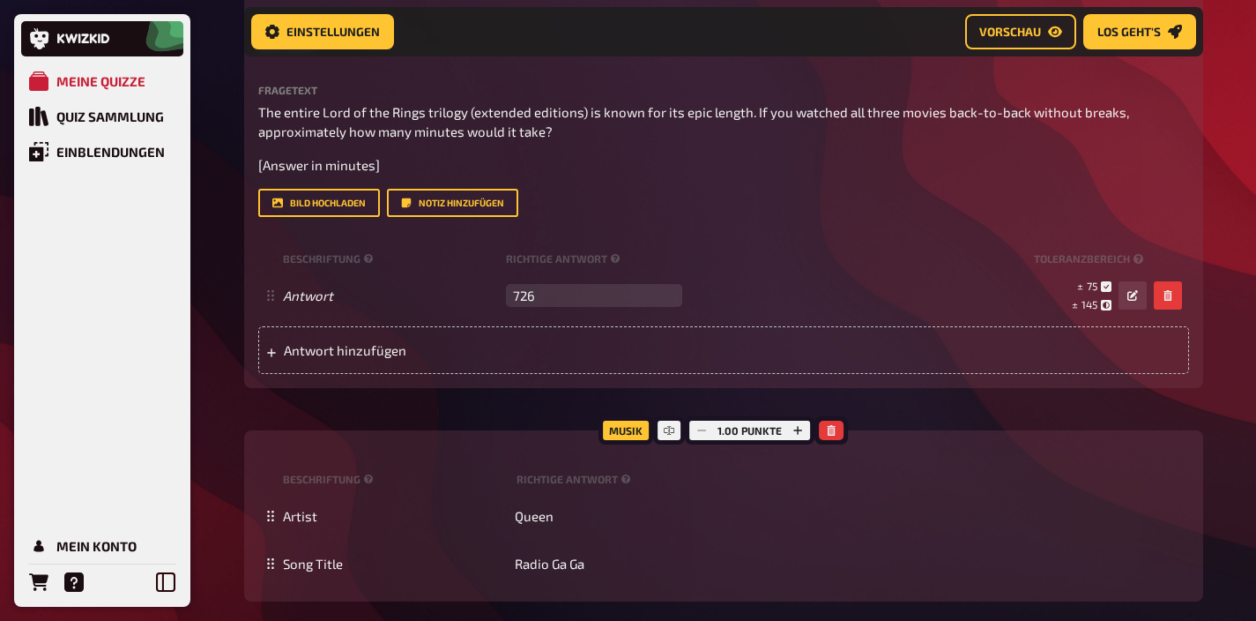
scroll to position [595, 0]
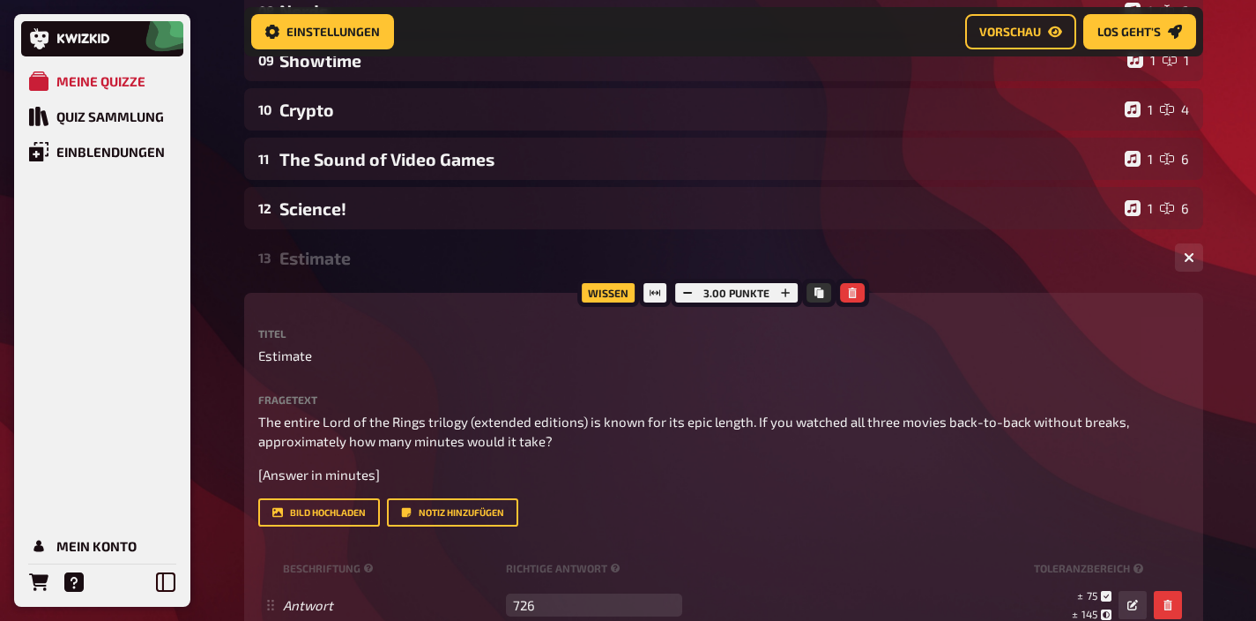
click at [325, 259] on div "Estimate" at bounding box center [720, 258] width 882 height 20
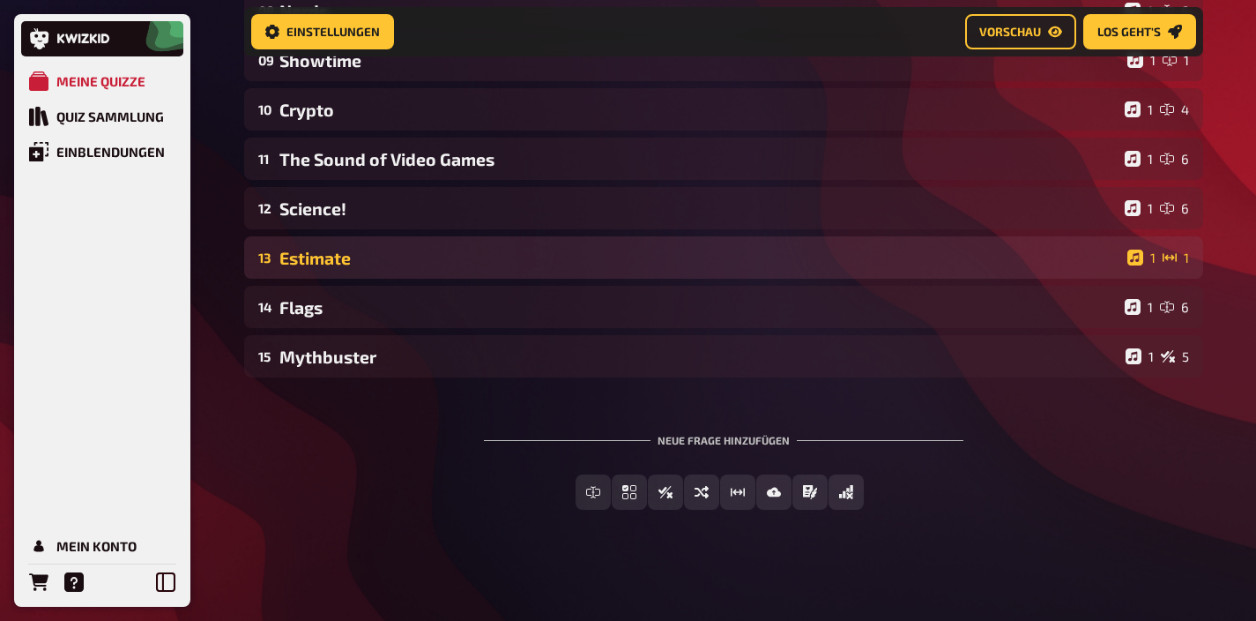
click at [336, 256] on div "Estimate" at bounding box center [699, 258] width 841 height 20
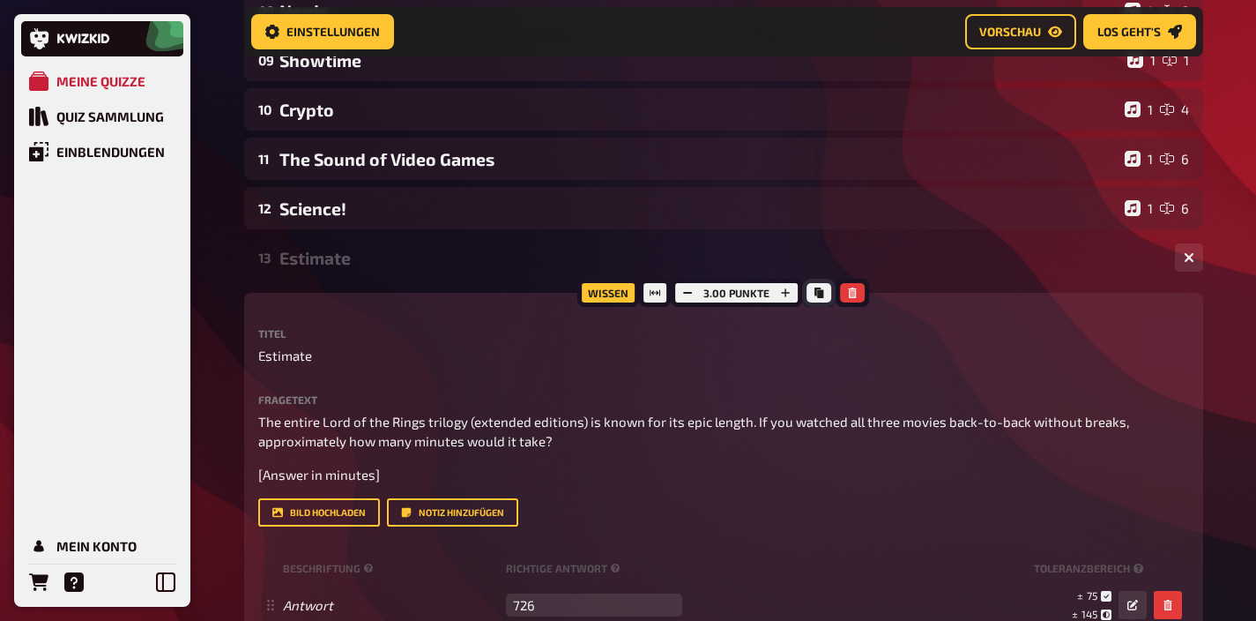
click at [823, 300] on button "Kopieren" at bounding box center [819, 292] width 25 height 19
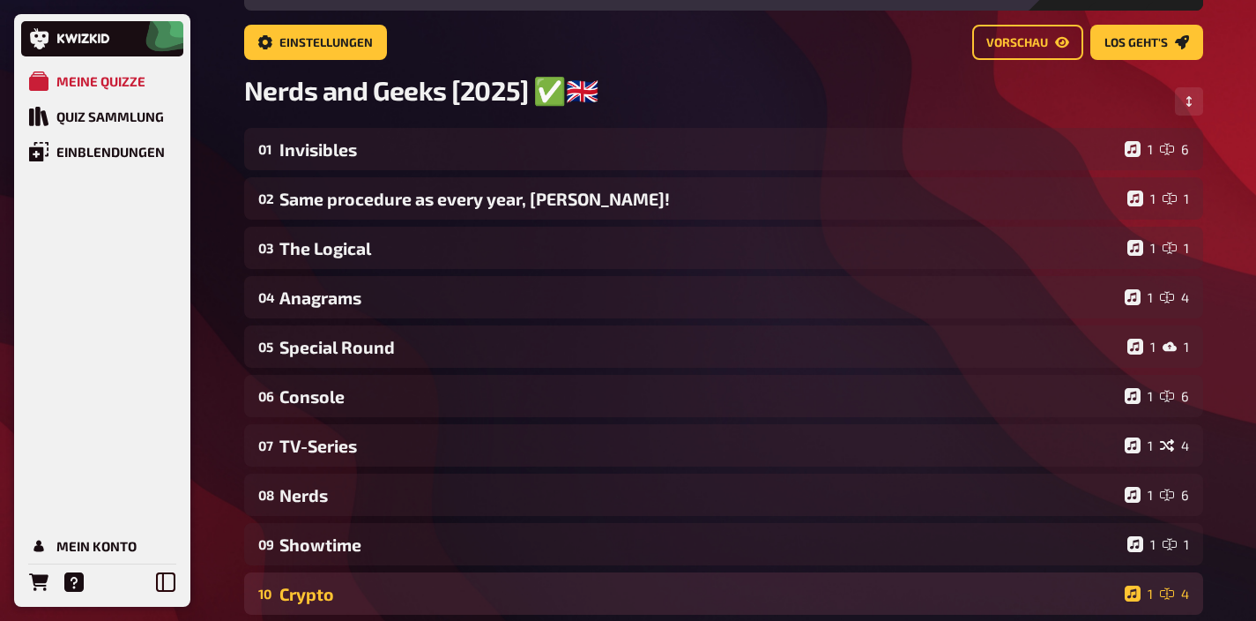
scroll to position [0, 0]
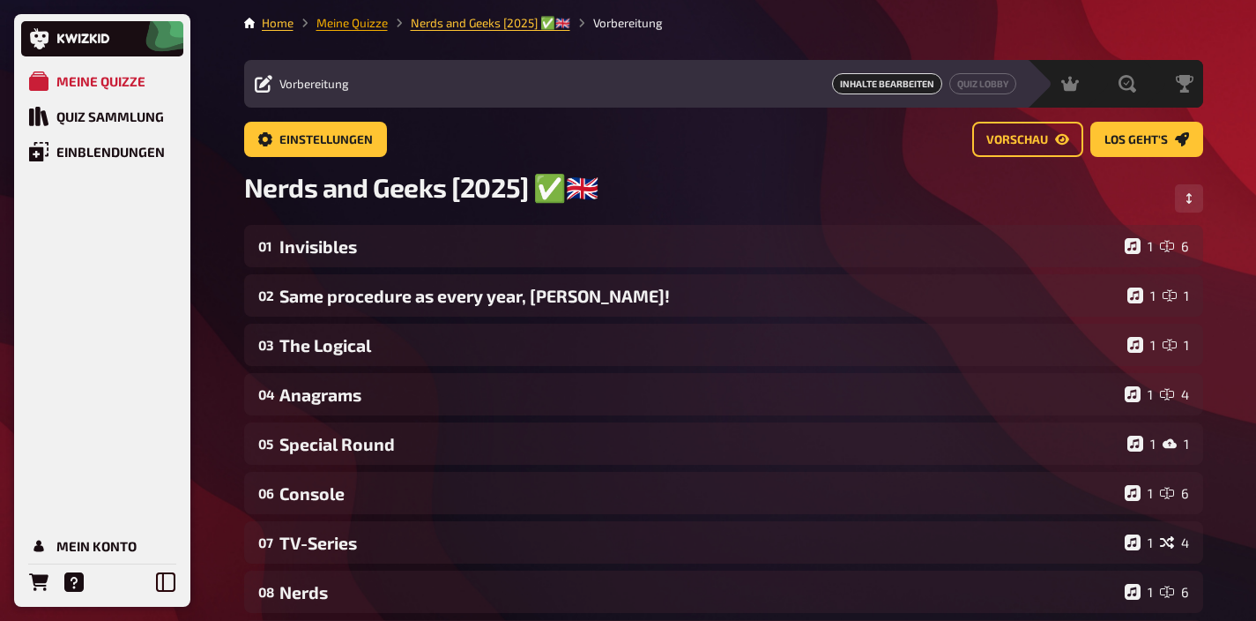
click at [376, 26] on link "Meine Quizze" at bounding box center [351, 23] width 71 height 14
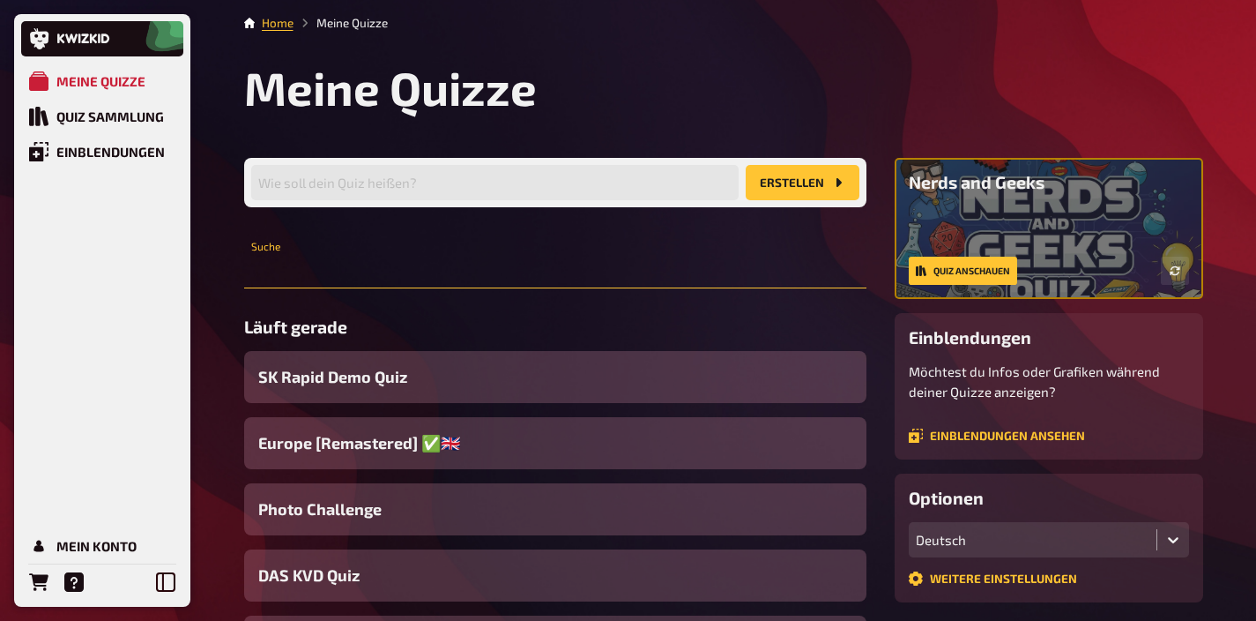
click at [494, 272] on input "text" at bounding box center [555, 270] width 622 height 35
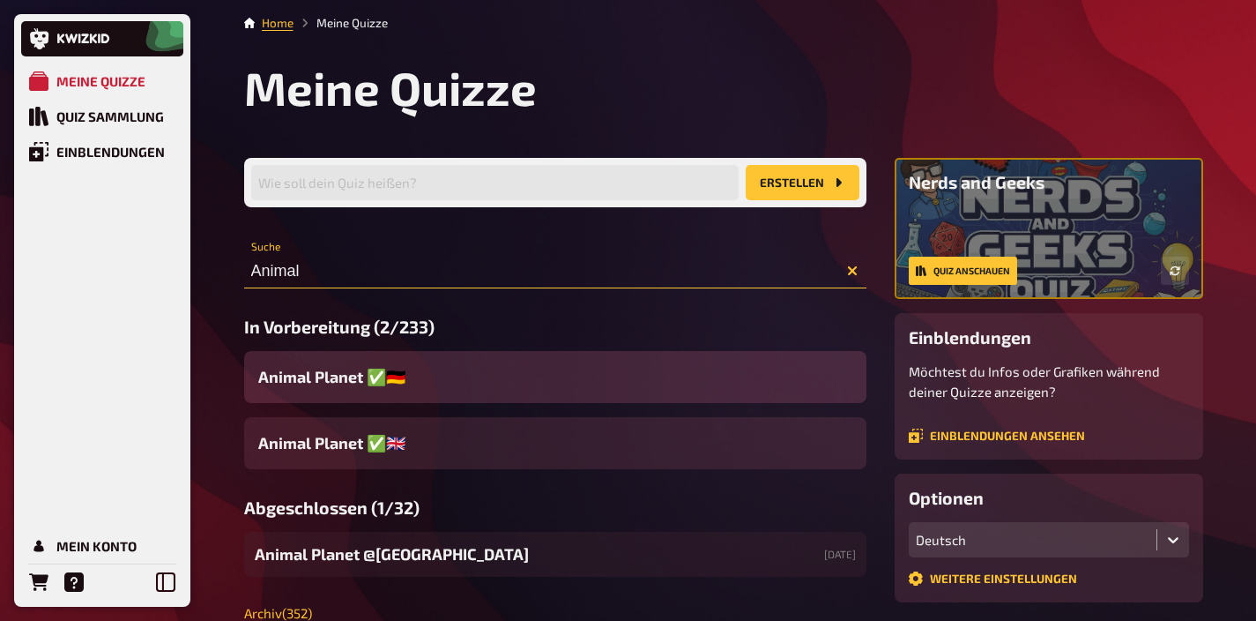
type input "Animal"
click at [324, 387] on span "Animal Planet ✅​🇩🇪" at bounding box center [331, 377] width 147 height 24
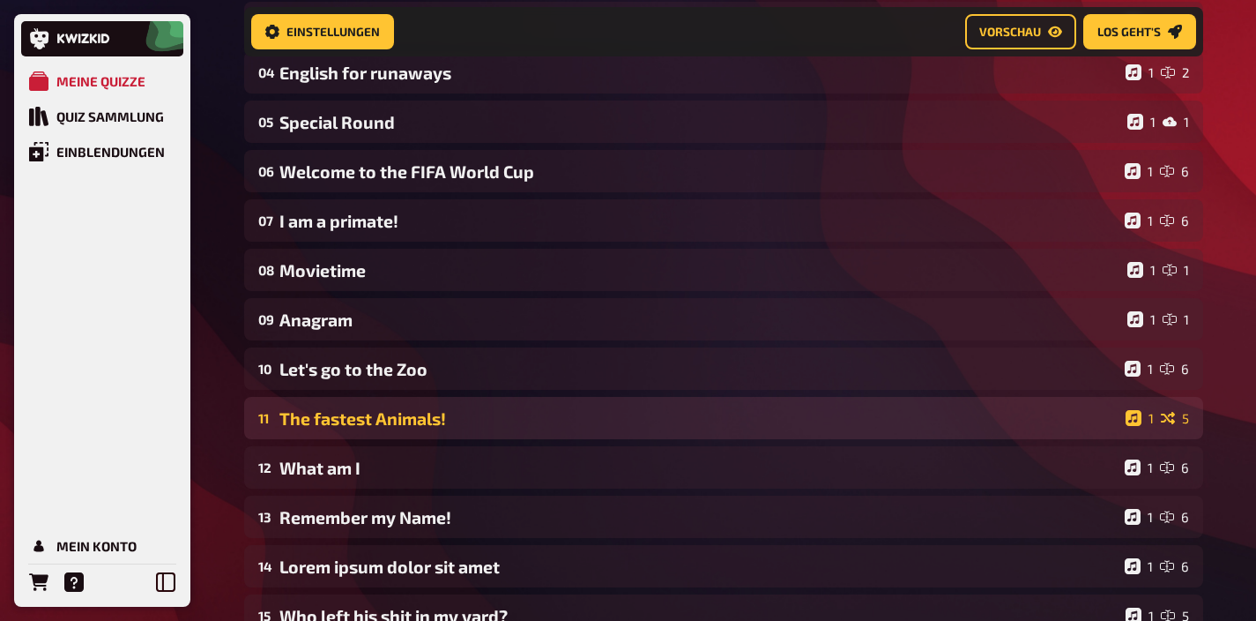
scroll to position [338, 0]
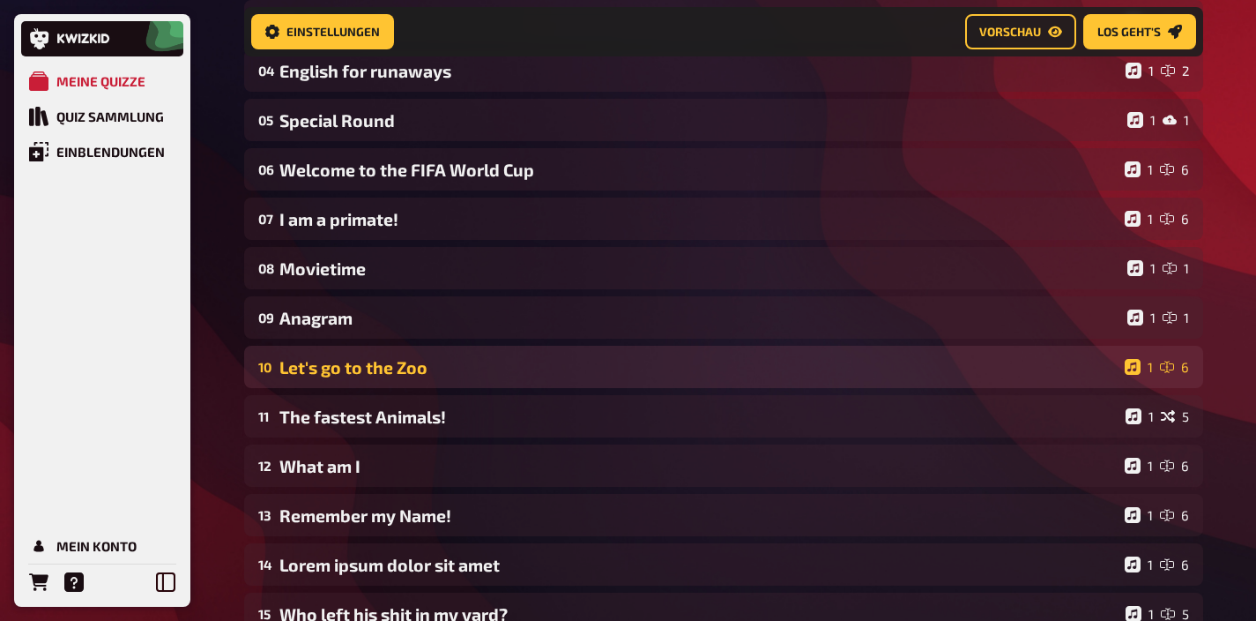
click at [528, 377] on div "Let's go to the Zoo" at bounding box center [698, 367] width 838 height 20
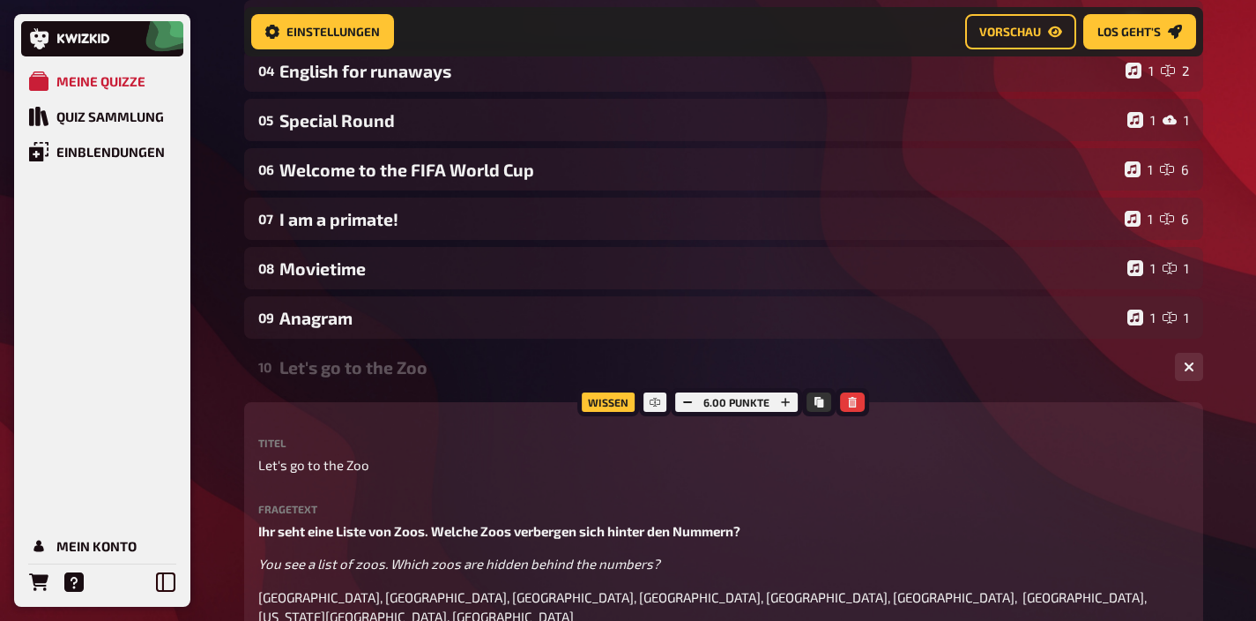
click at [528, 377] on div "Let's go to the Zoo" at bounding box center [720, 367] width 882 height 20
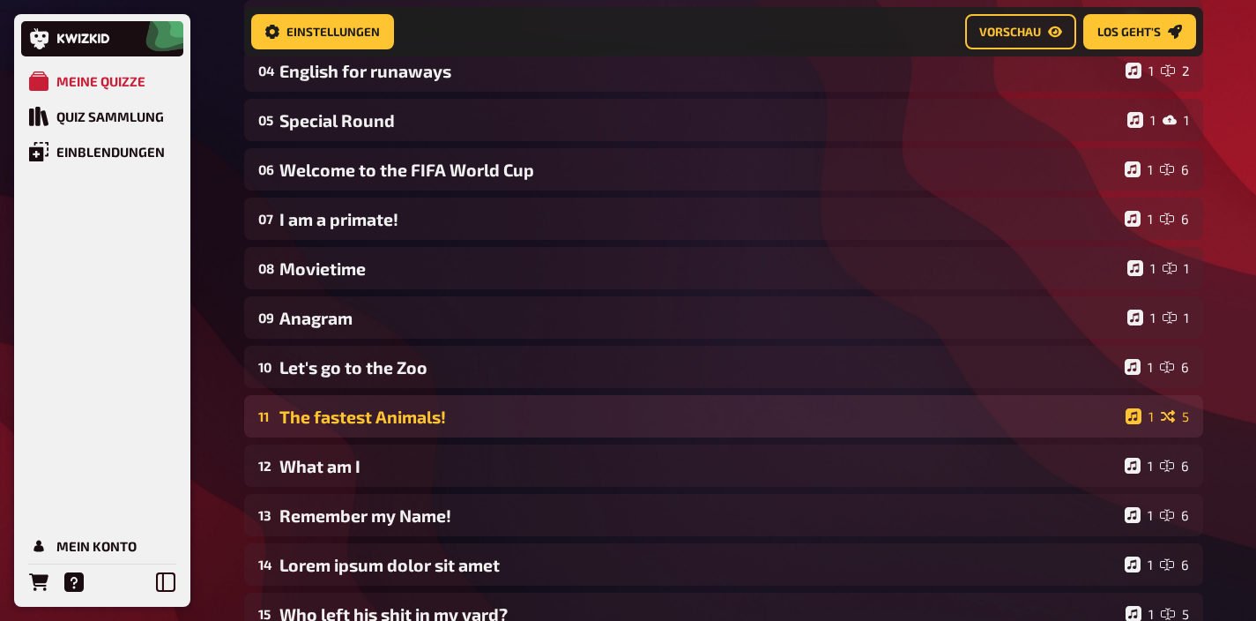
click at [516, 429] on div "11 The fastest Animals! 1 5" at bounding box center [723, 416] width 959 height 42
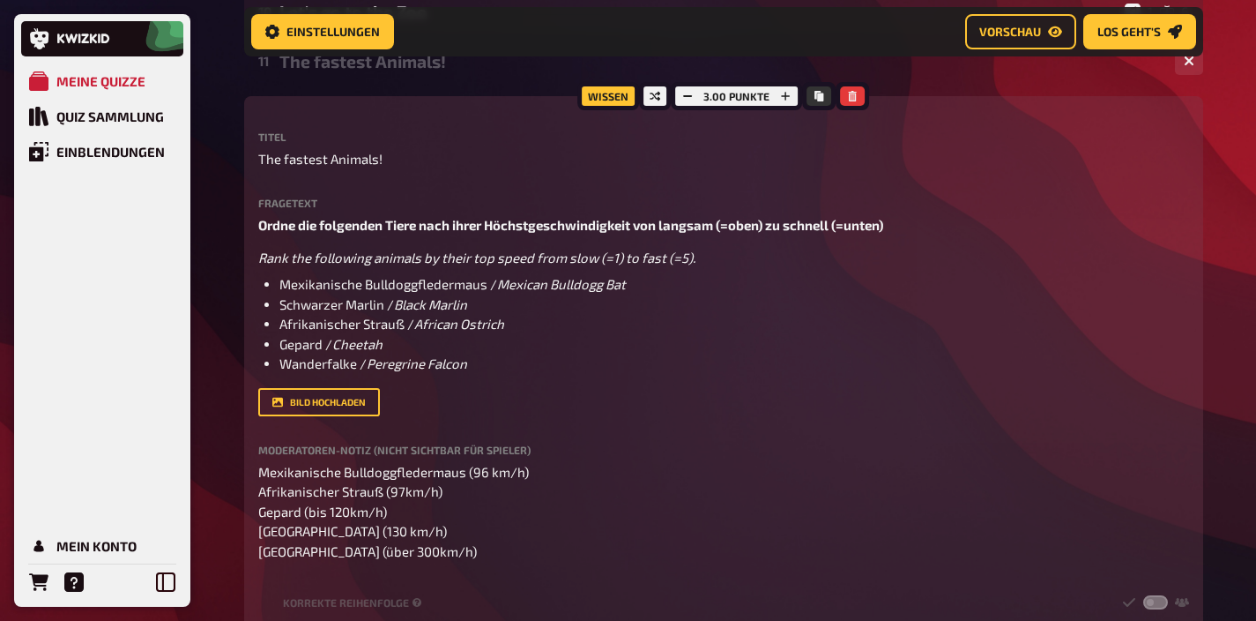
scroll to position [693, 0]
click at [815, 94] on icon "Kopieren" at bounding box center [819, 96] width 9 height 11
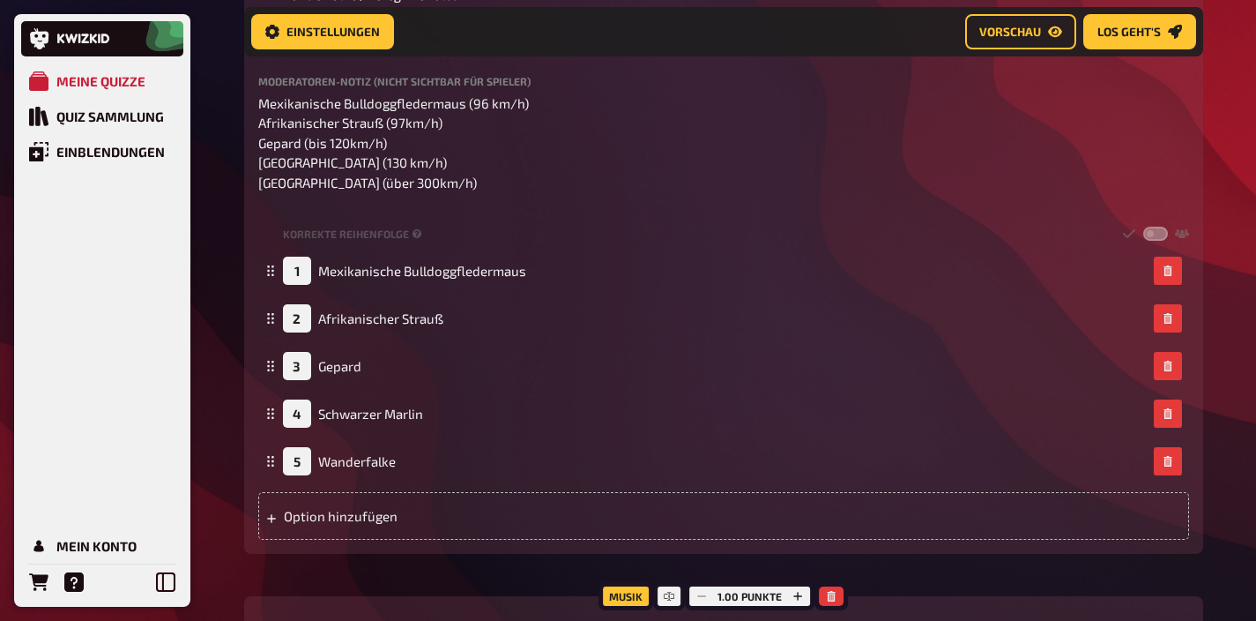
scroll to position [189, 0]
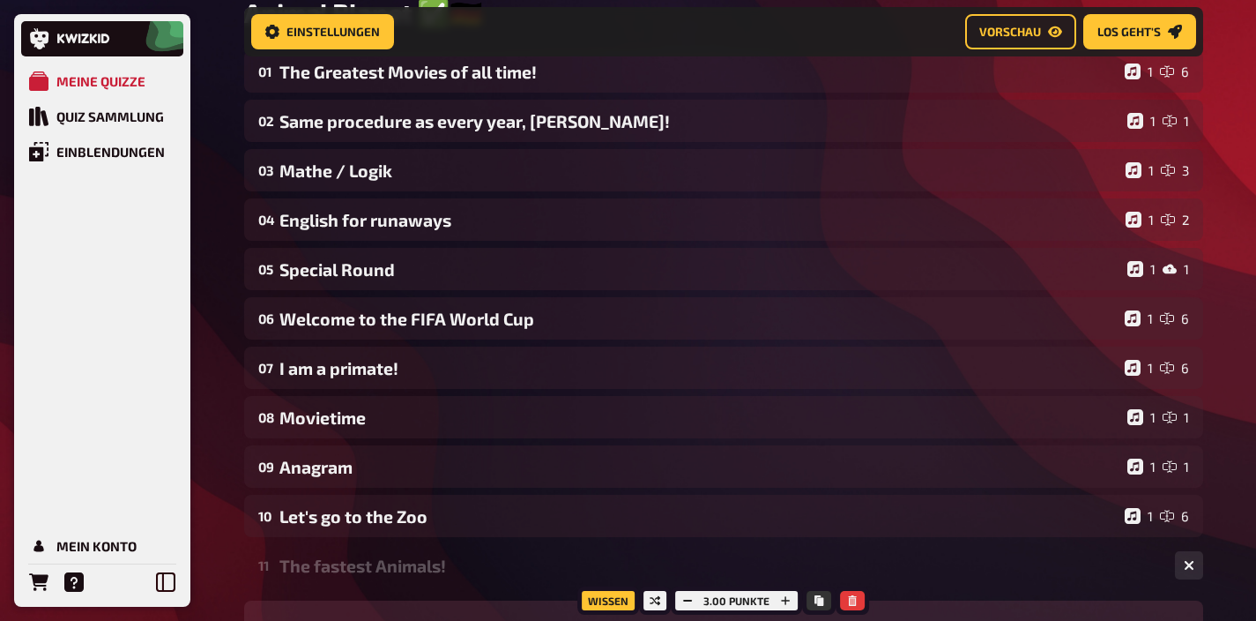
click at [399, 559] on div "The fastest Animals!" at bounding box center [720, 565] width 882 height 20
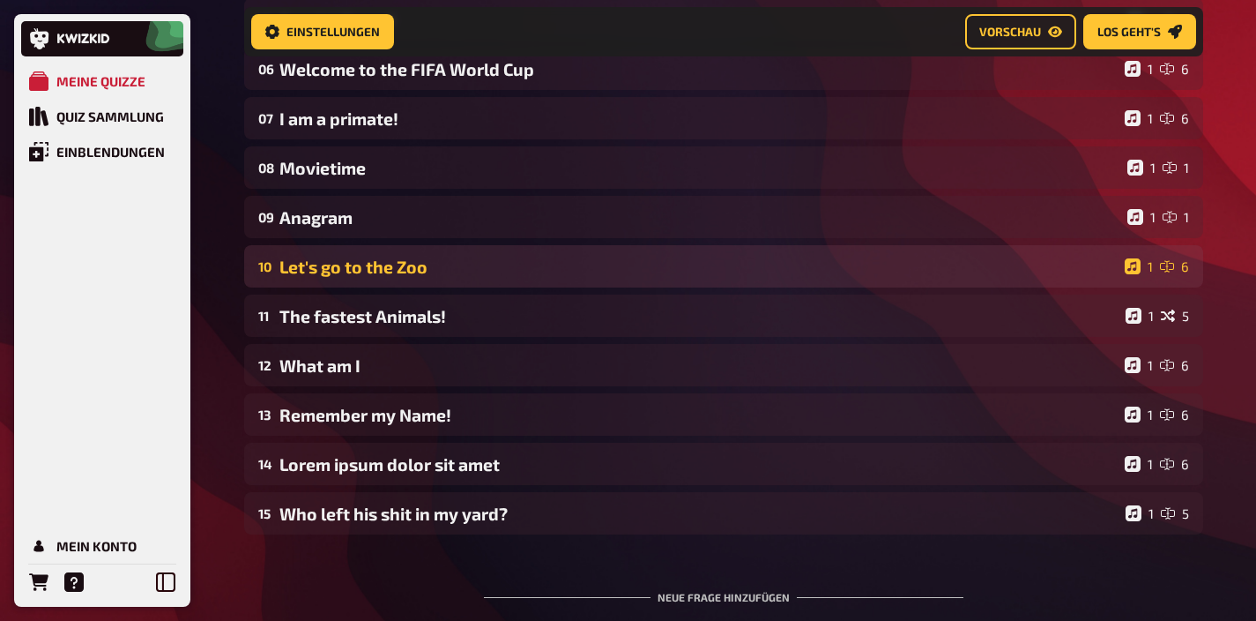
scroll to position [465, 0]
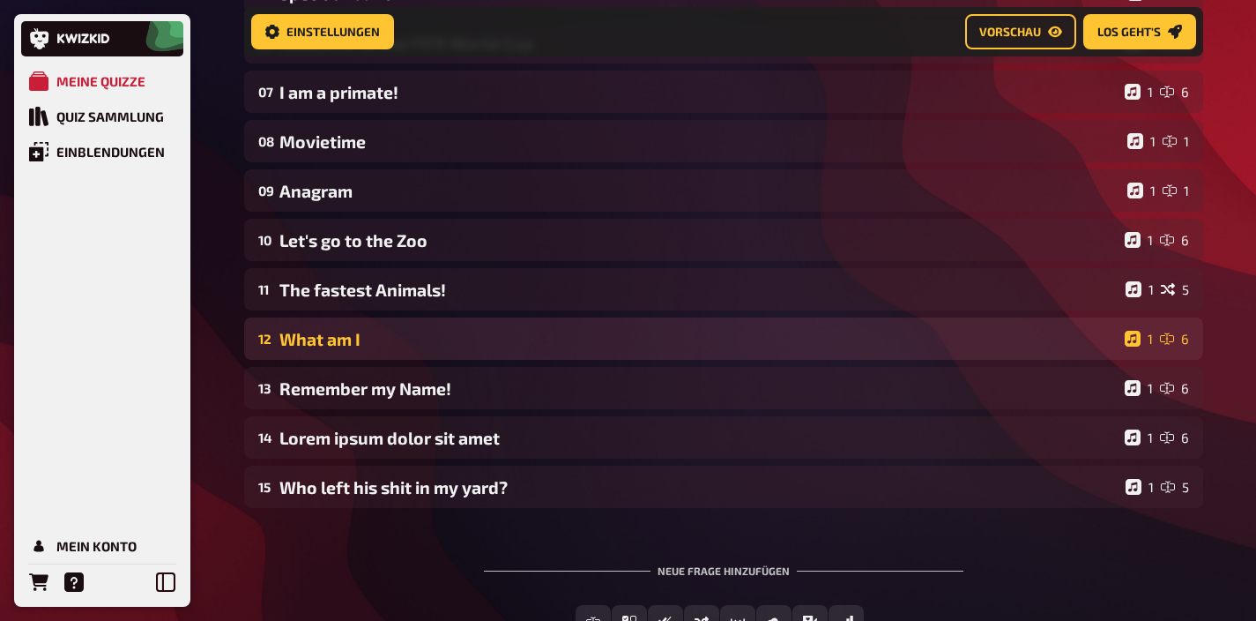
click at [391, 336] on div "What am I" at bounding box center [698, 339] width 838 height 20
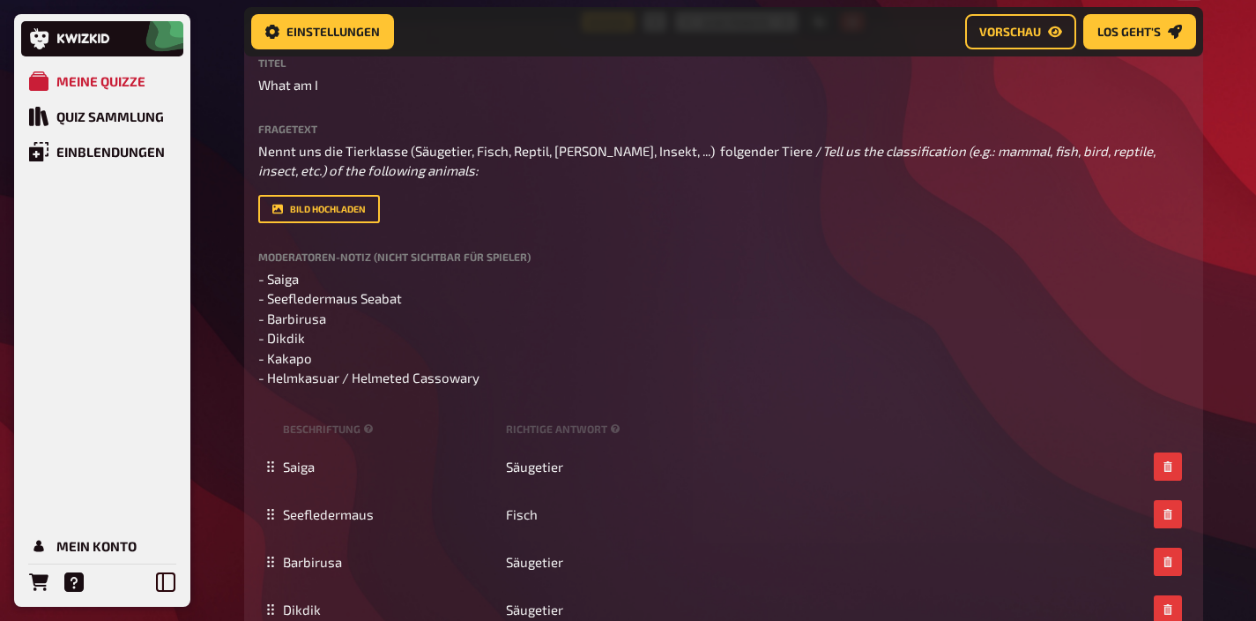
scroll to position [638, 0]
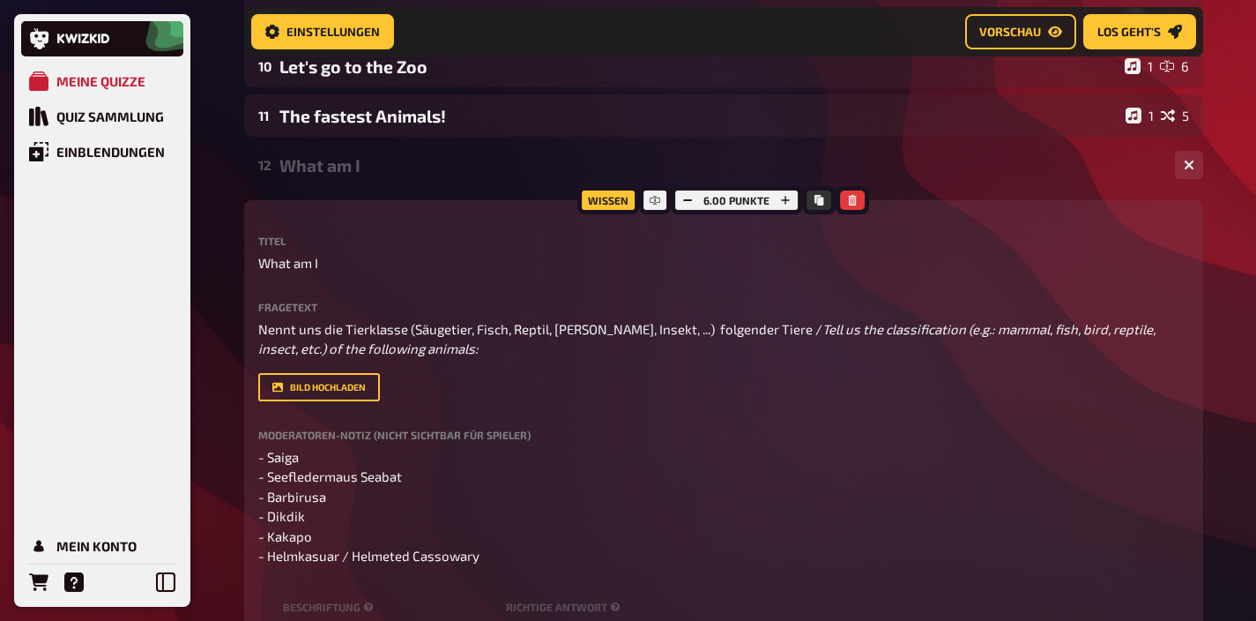
click at [378, 175] on div "What am I" at bounding box center [720, 165] width 882 height 20
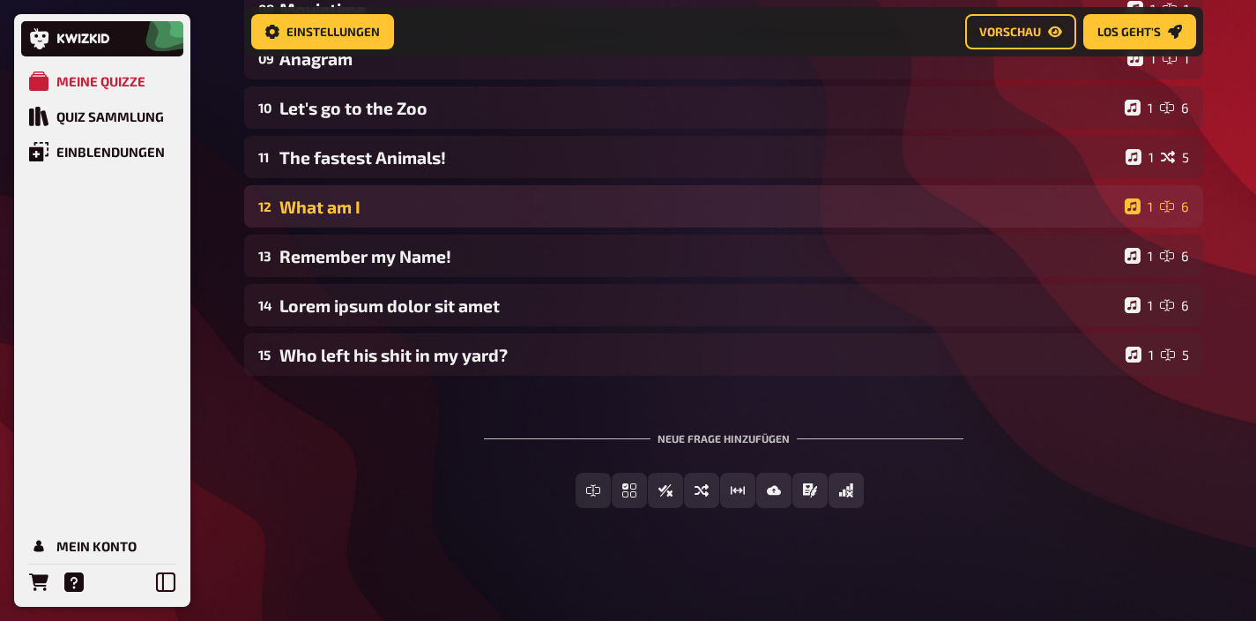
scroll to position [599, 0]
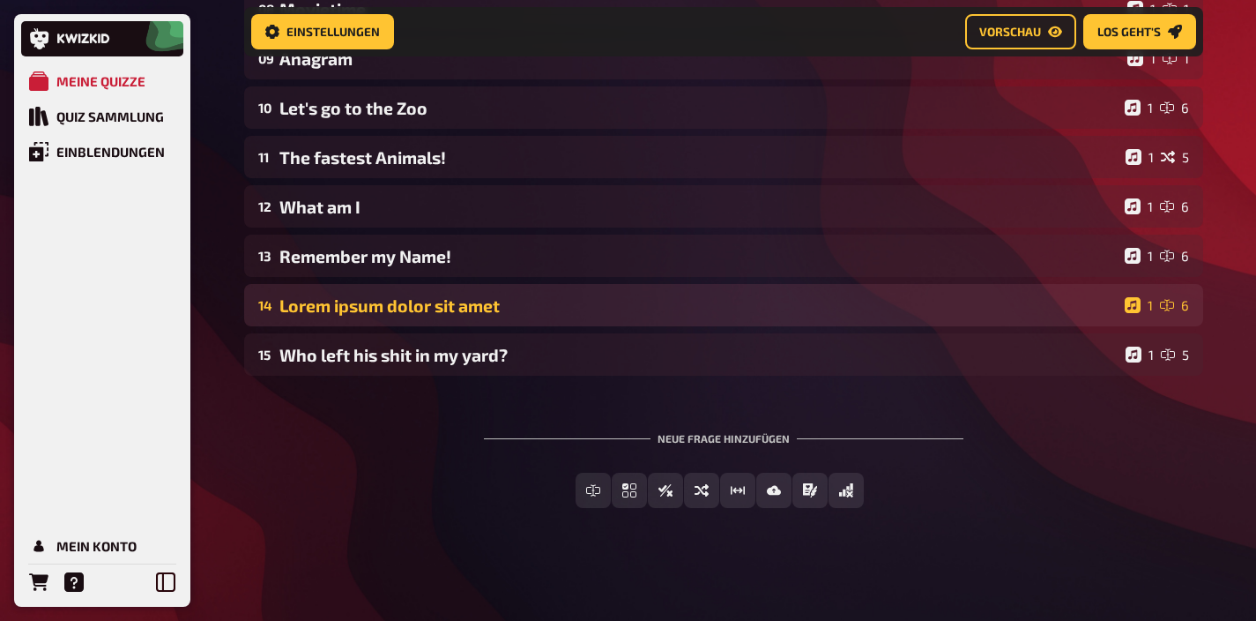
click at [404, 311] on div "Lorem ipsum dolor sit amet" at bounding box center [698, 305] width 838 height 20
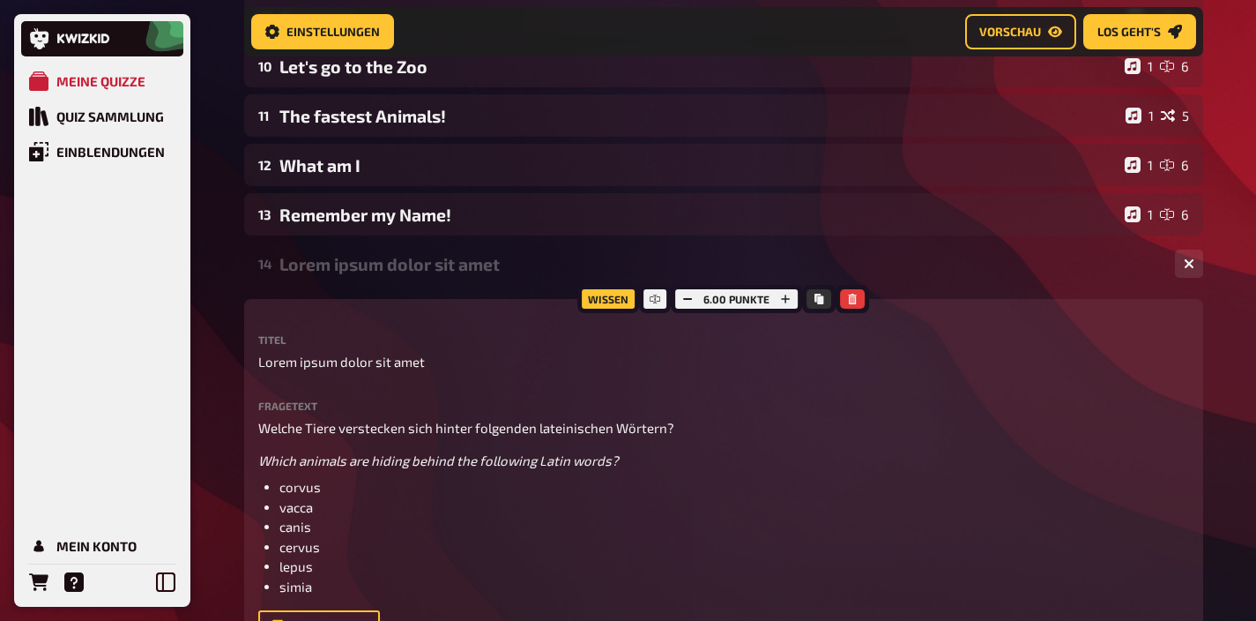
click at [413, 260] on div "Lorem ipsum dolor sit amet" at bounding box center [720, 264] width 882 height 20
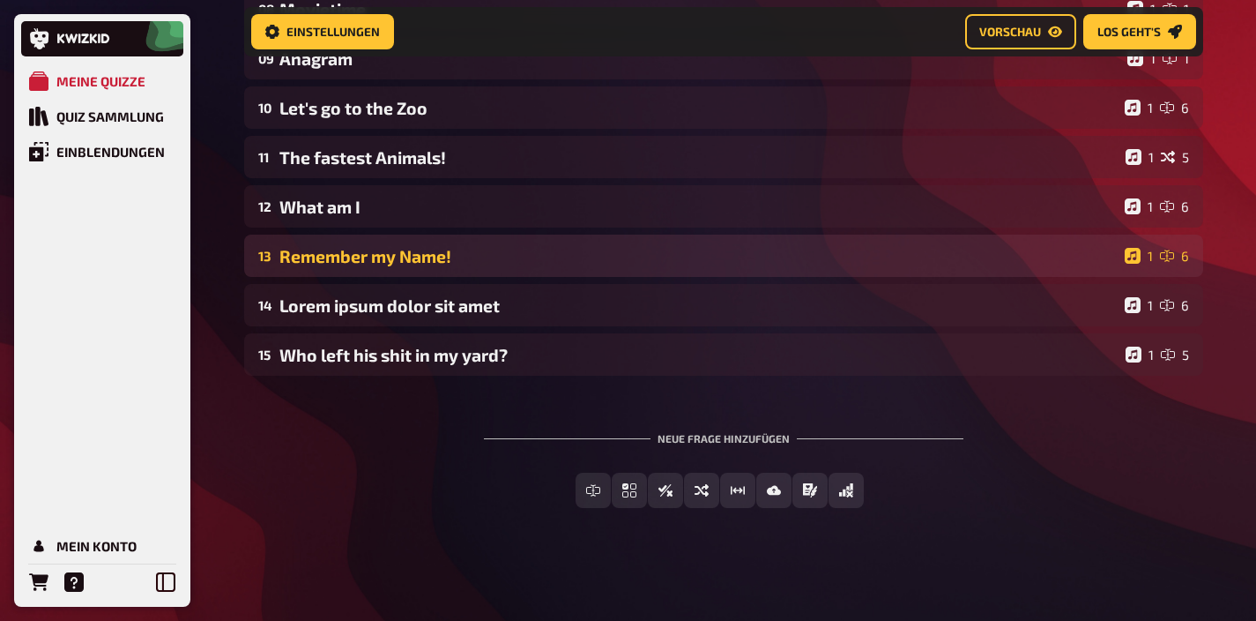
click at [420, 259] on div "Remember my Name!" at bounding box center [698, 256] width 838 height 20
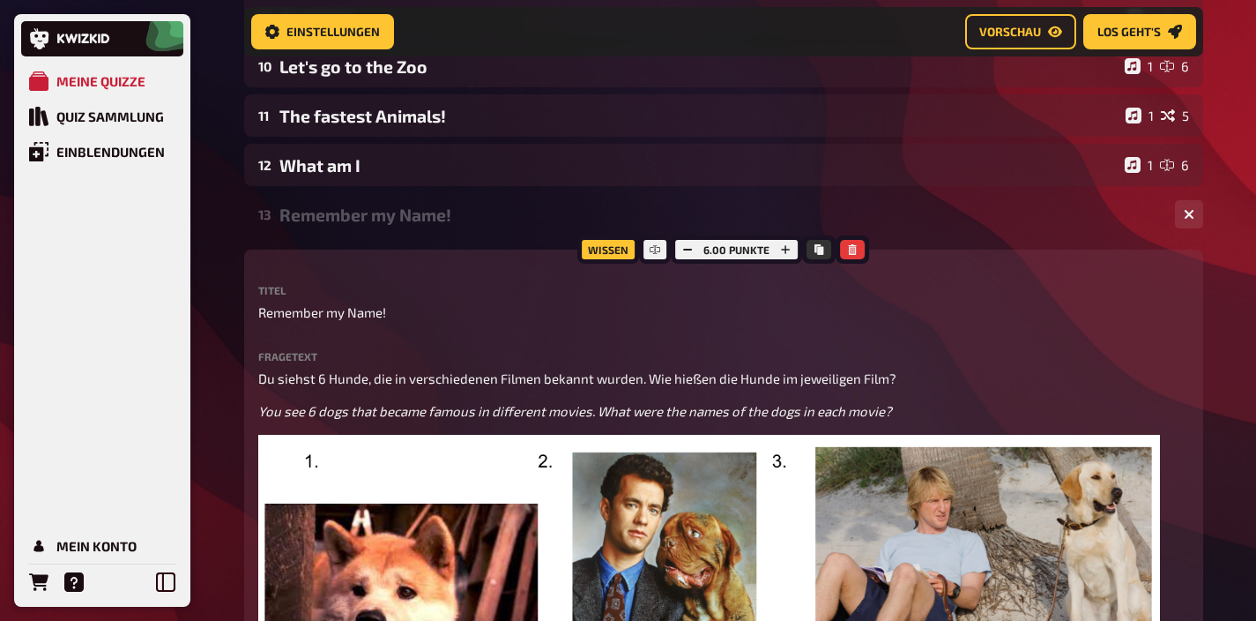
click at [421, 227] on div "13 Remember my Name! 1 6" at bounding box center [723, 214] width 959 height 42
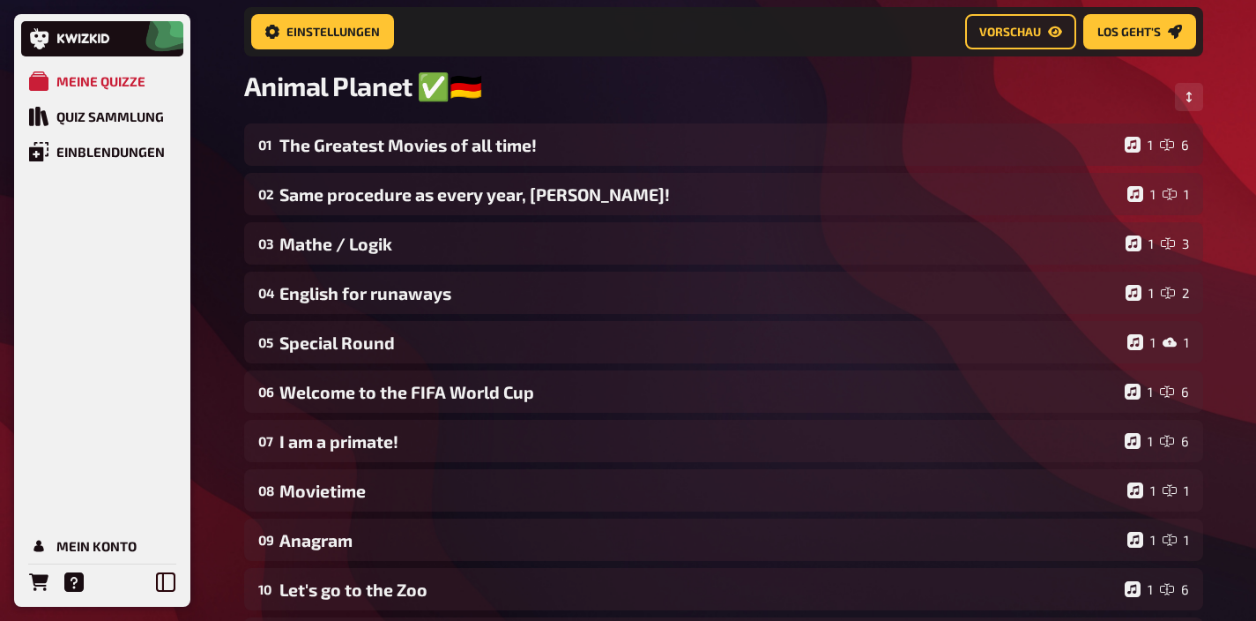
scroll to position [166, 0]
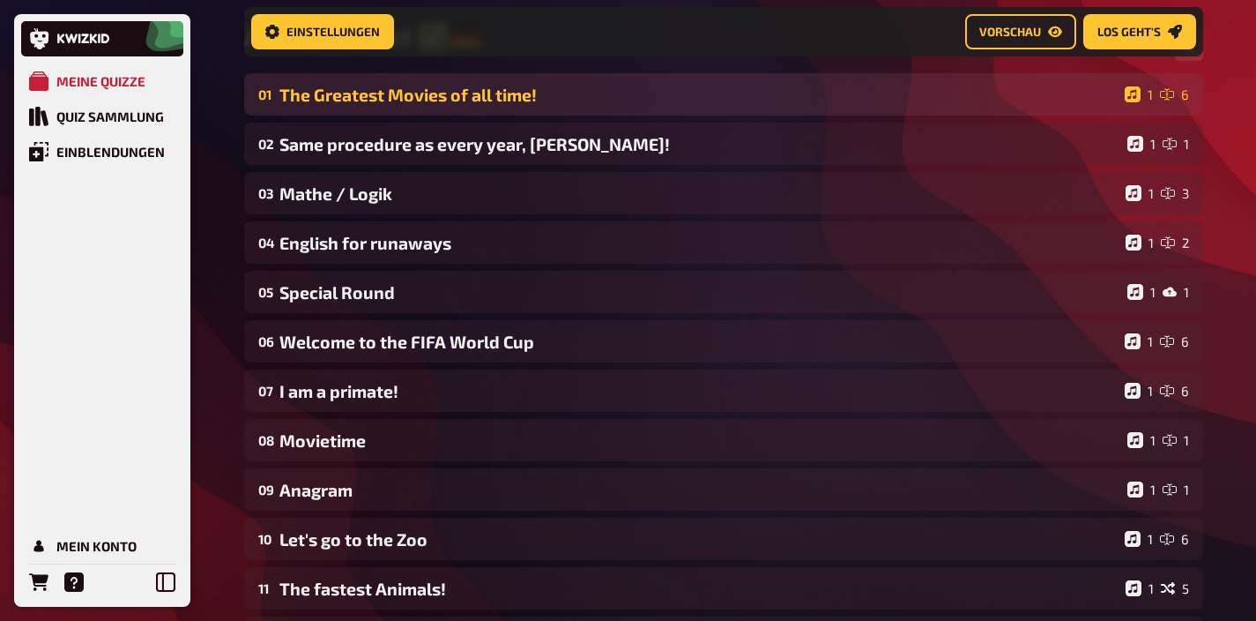
click at [498, 93] on div "The Greatest Movies of all time!" at bounding box center [698, 95] width 838 height 20
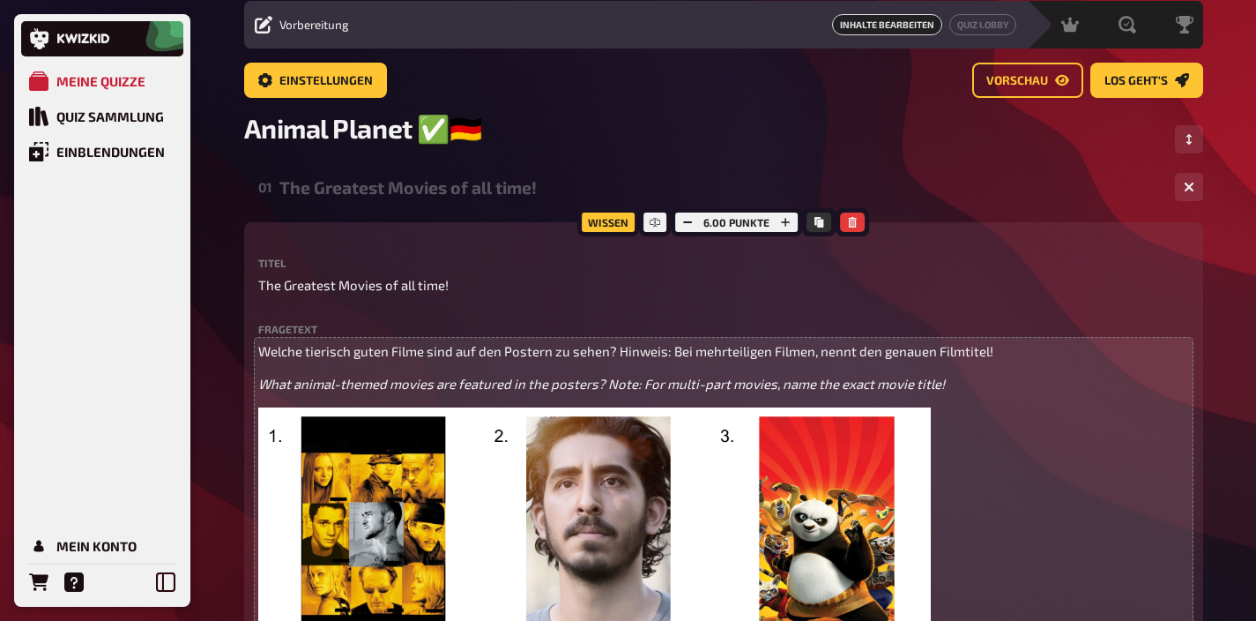
scroll to position [50, 0]
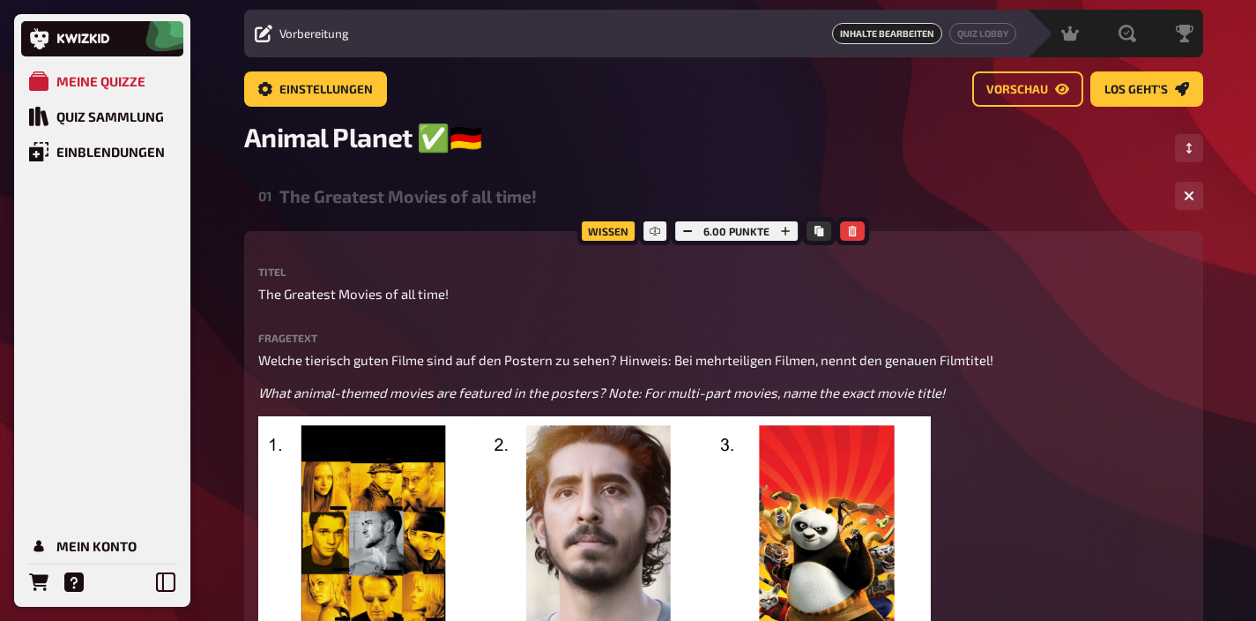
click at [473, 189] on div "The Greatest Movies of all time!" at bounding box center [720, 196] width 882 height 20
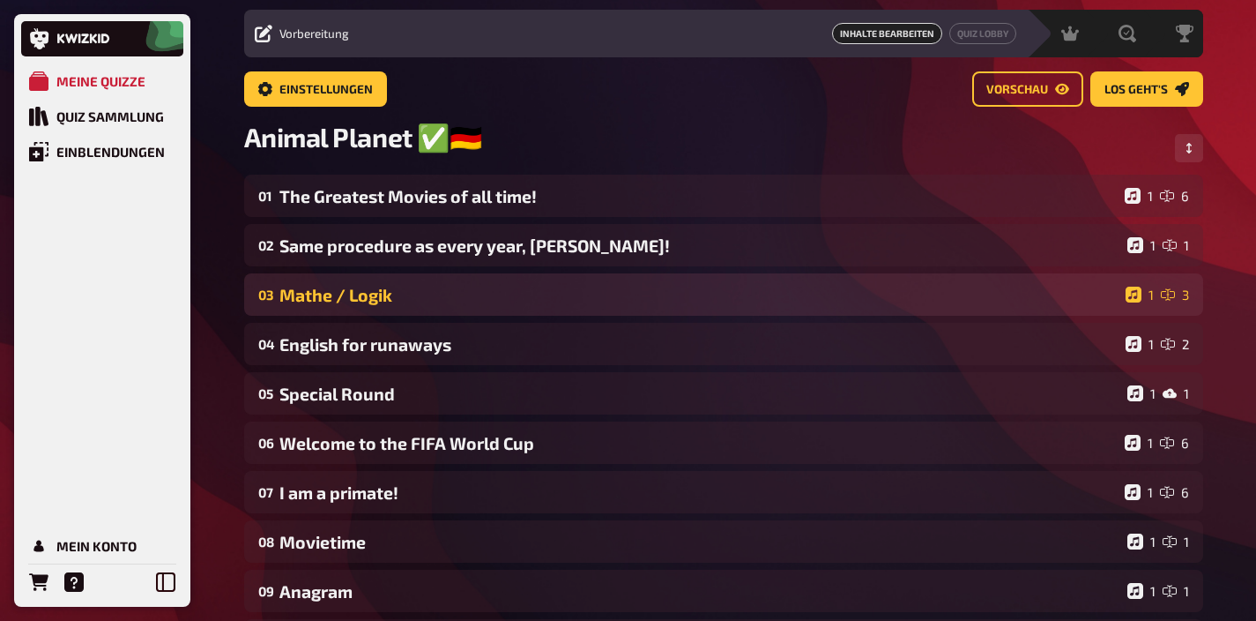
click at [477, 305] on div "Mathe / Logik" at bounding box center [698, 295] width 839 height 20
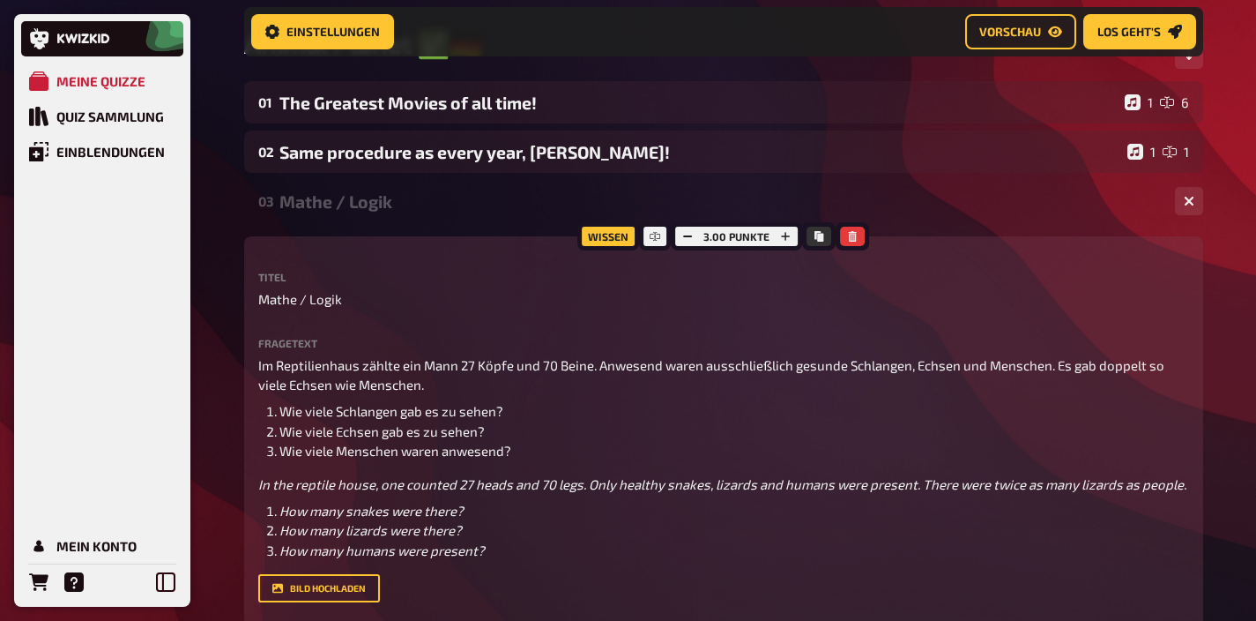
scroll to position [163, 0]
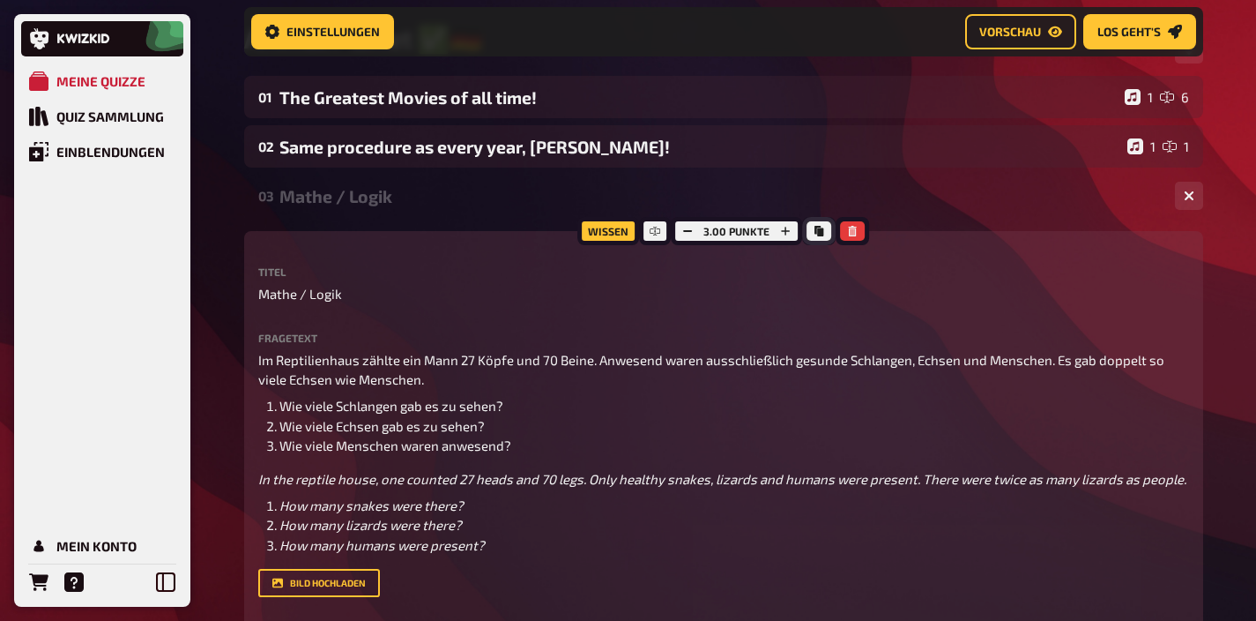
click at [807, 227] on button "Kopieren" at bounding box center [819, 230] width 25 height 19
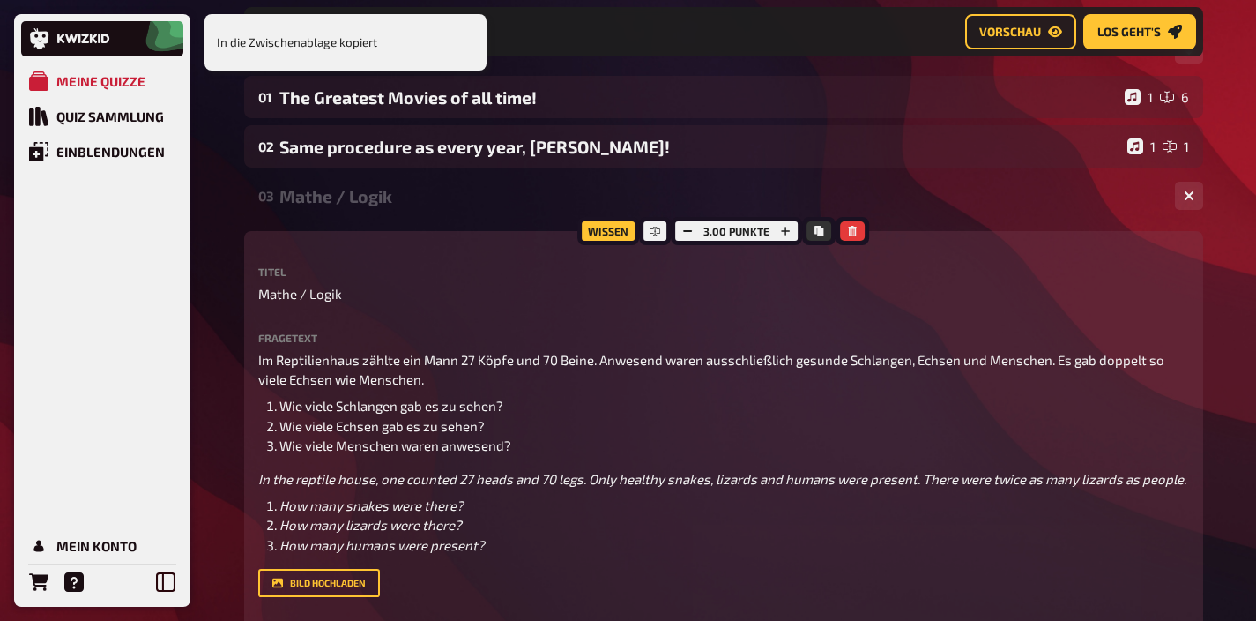
click at [535, 211] on div "03 Mathe / Logik 1 3" at bounding box center [723, 196] width 959 height 42
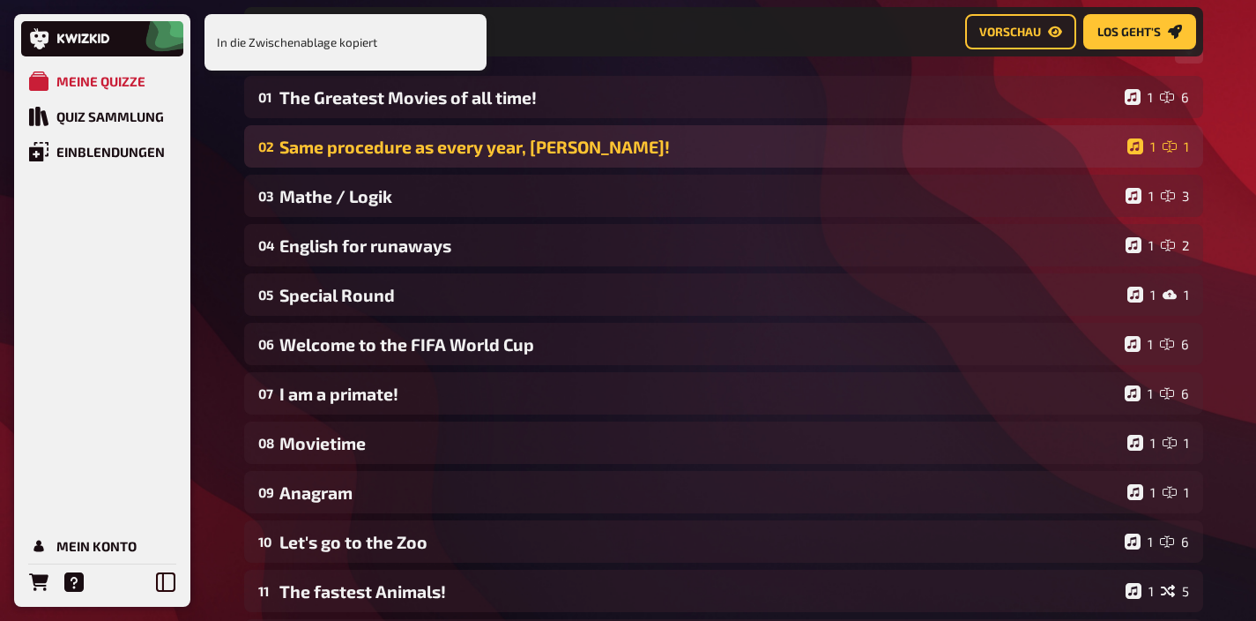
click at [606, 144] on div "Same procedure as every year, [PERSON_NAME]!" at bounding box center [699, 147] width 841 height 20
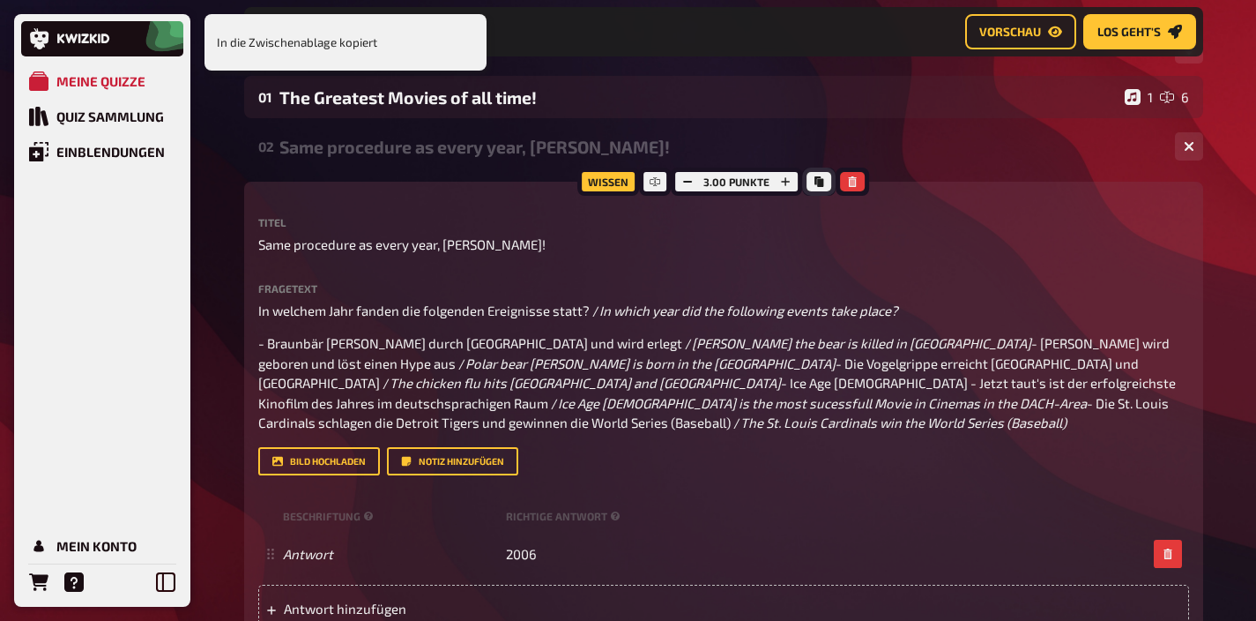
click at [823, 188] on button "Kopieren" at bounding box center [819, 181] width 25 height 19
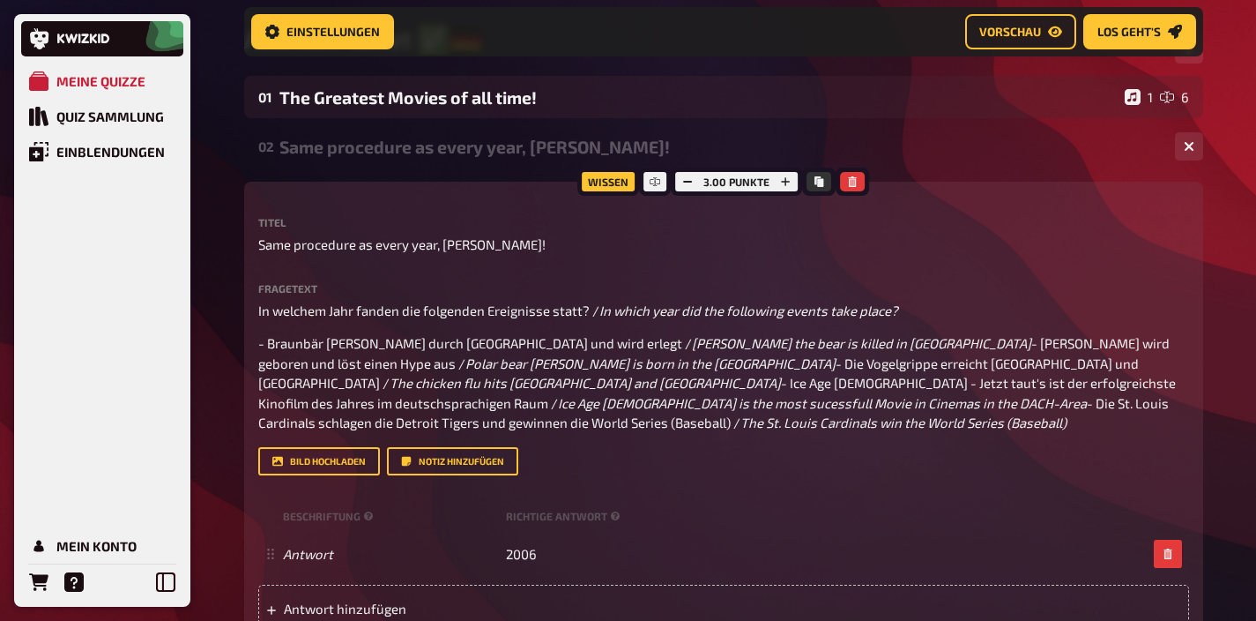
click at [541, 152] on div "Same procedure as every year, James!" at bounding box center [720, 147] width 882 height 20
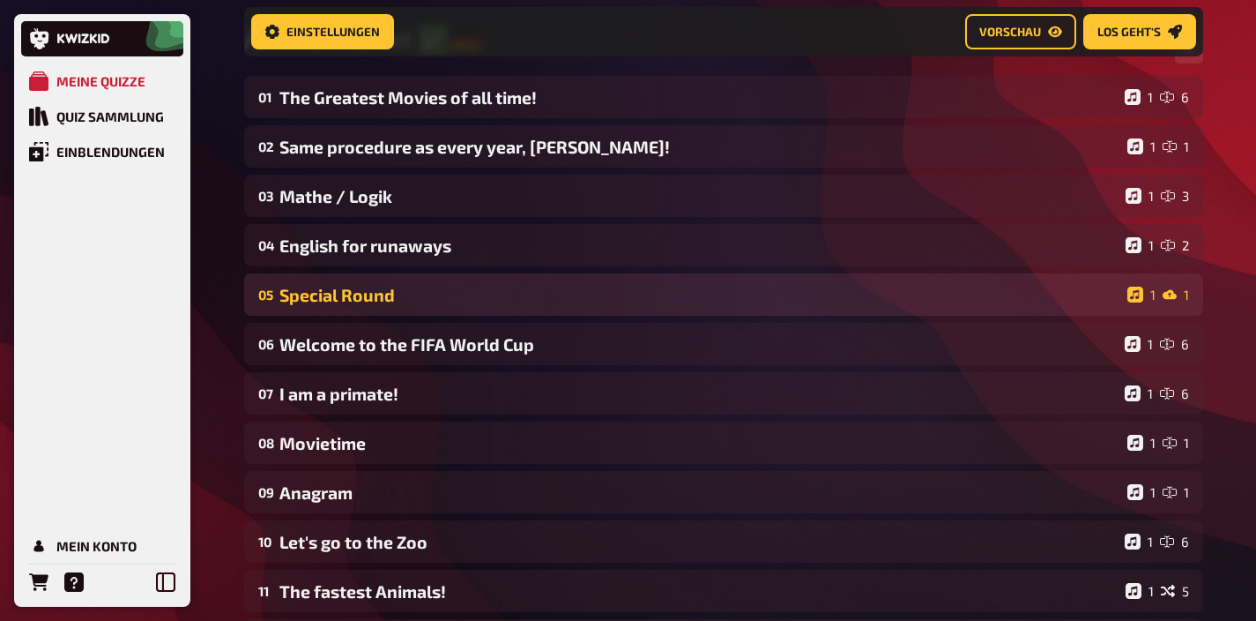
click at [392, 304] on div "Special Round" at bounding box center [699, 295] width 841 height 20
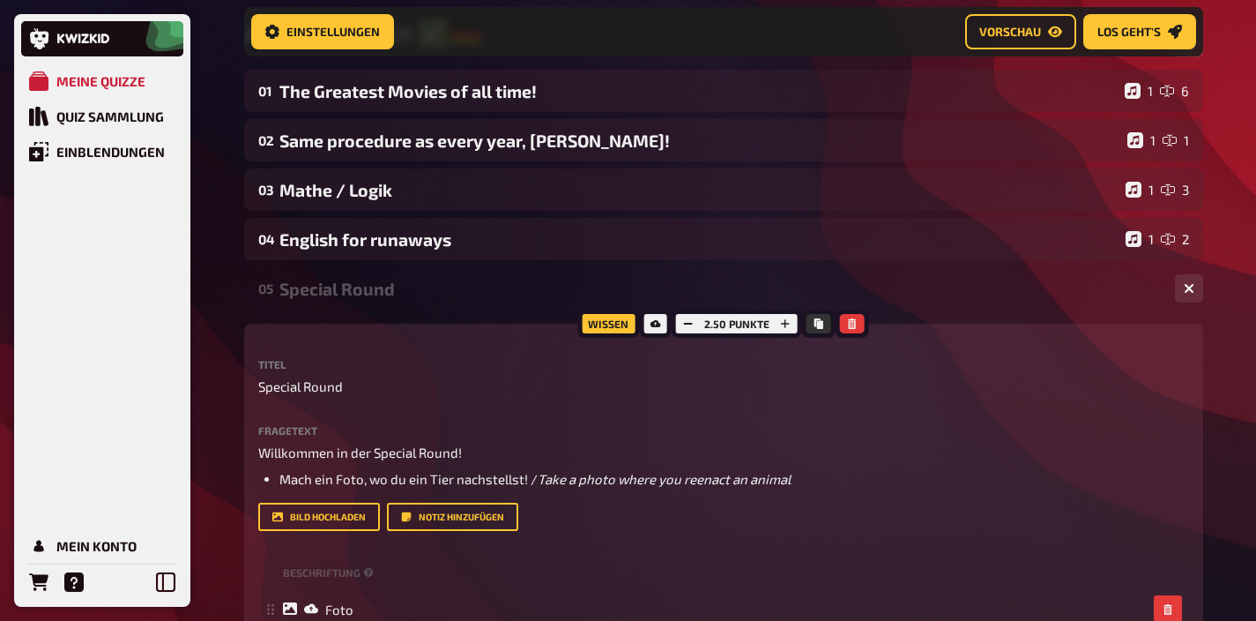
scroll to position [316, 0]
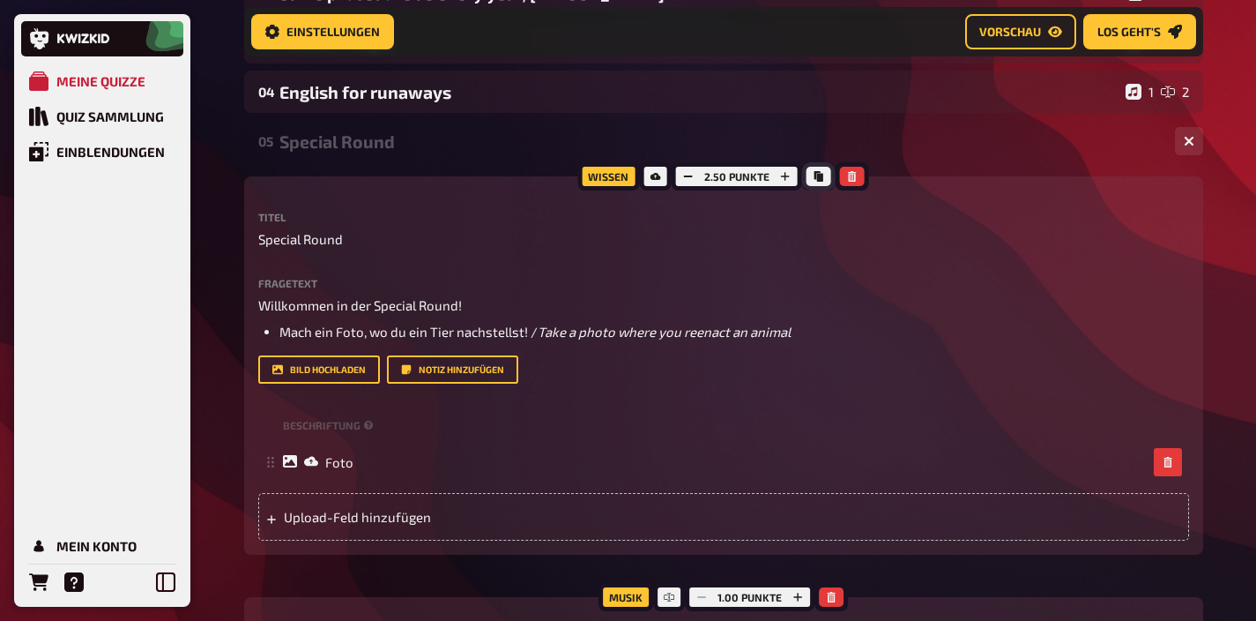
click at [819, 170] on button "Kopieren" at bounding box center [819, 176] width 25 height 19
click at [396, 151] on div "Special Round" at bounding box center [720, 141] width 882 height 20
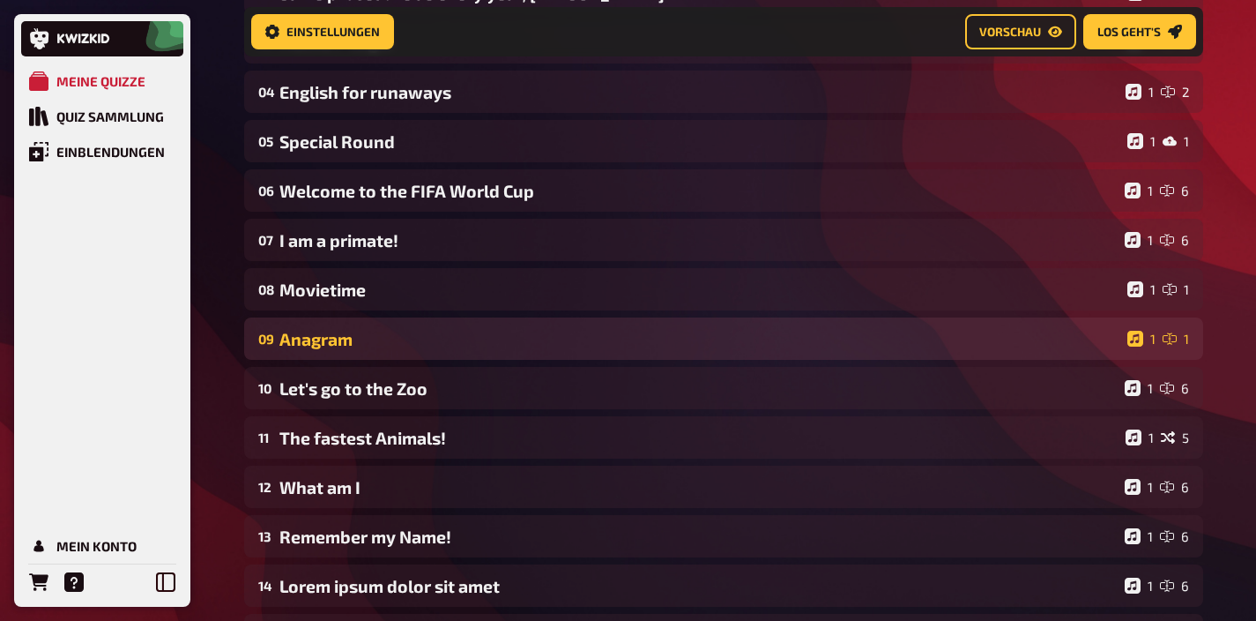
click at [402, 351] on div "09 Anagram 1 1" at bounding box center [723, 338] width 959 height 42
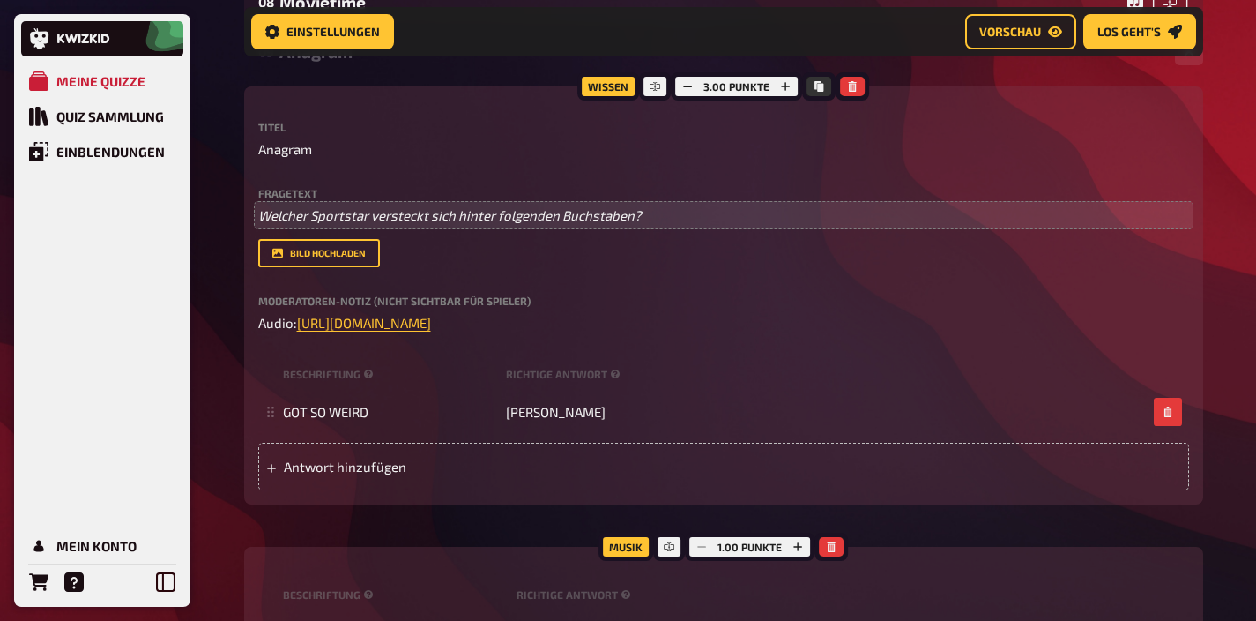
scroll to position [458, 0]
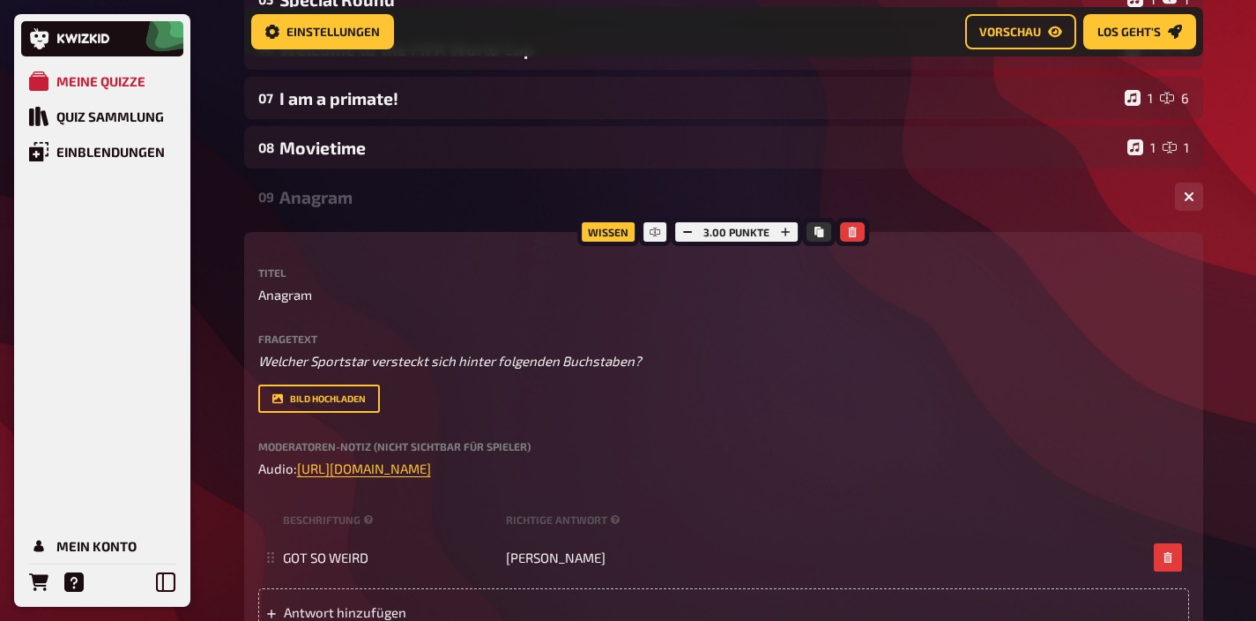
click at [361, 201] on div "Anagram" at bounding box center [720, 197] width 882 height 20
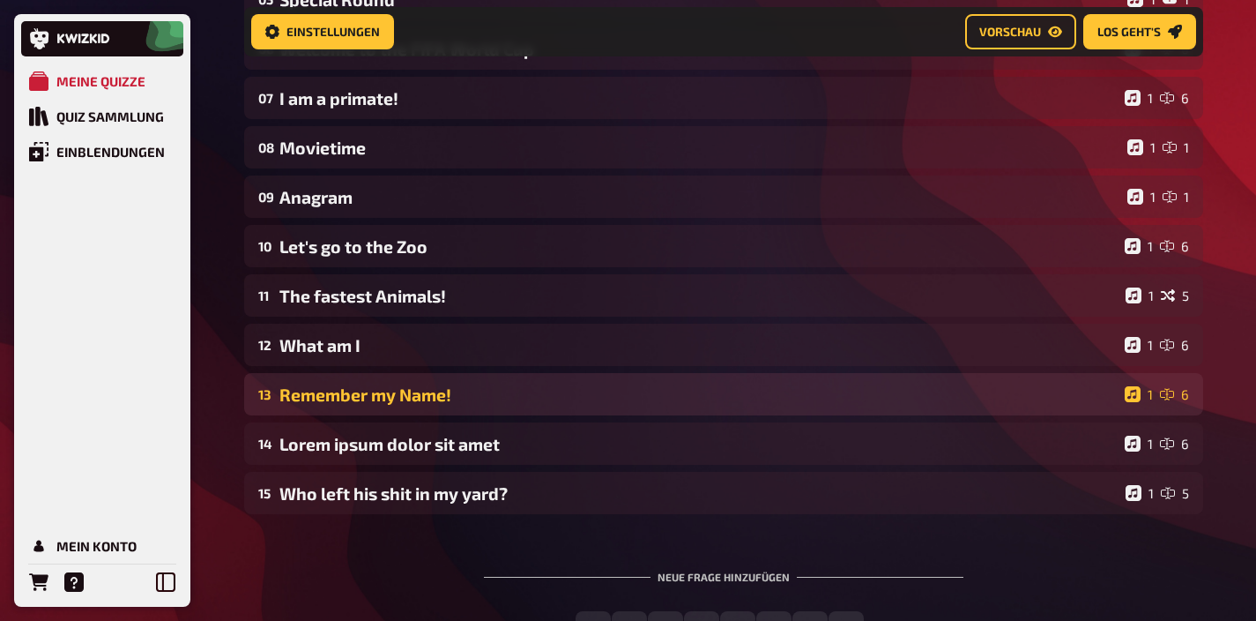
click at [445, 401] on div "Remember my Name!" at bounding box center [698, 394] width 838 height 20
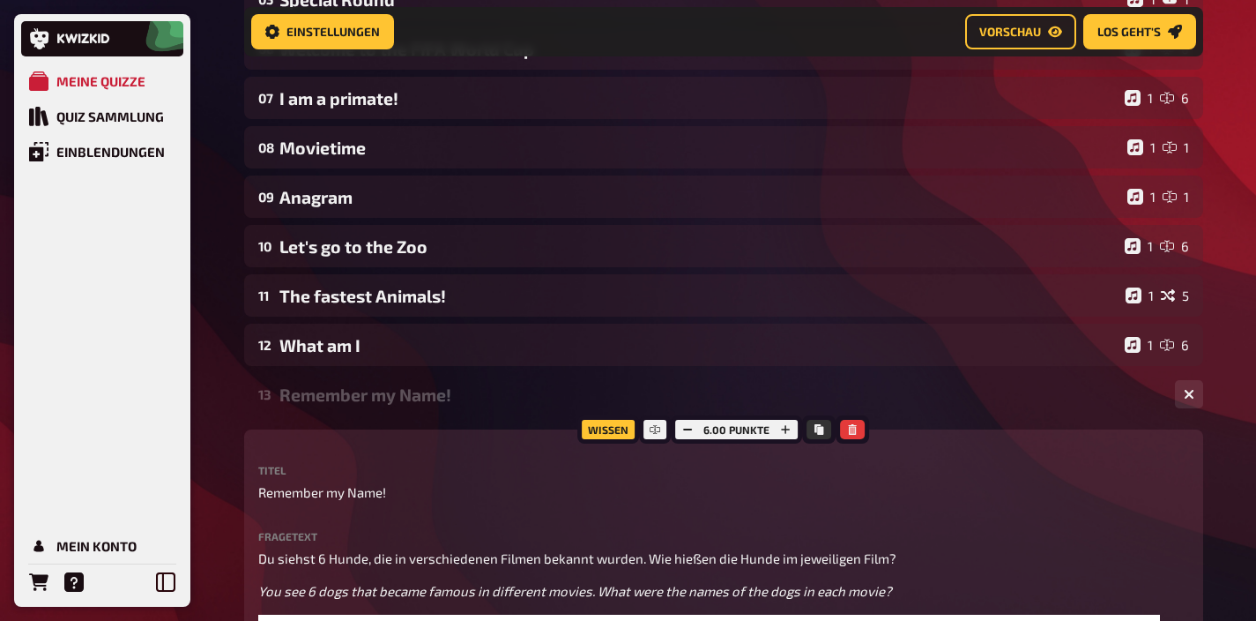
click at [445, 401] on div "Remember my Name!" at bounding box center [720, 394] width 882 height 20
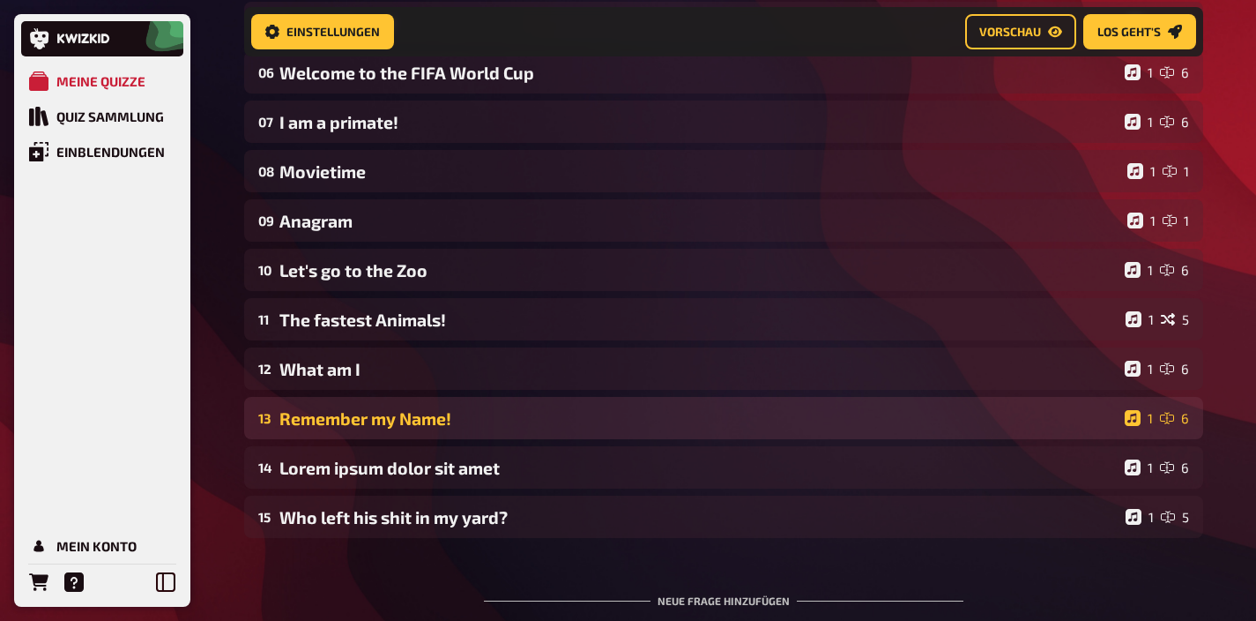
scroll to position [431, 0]
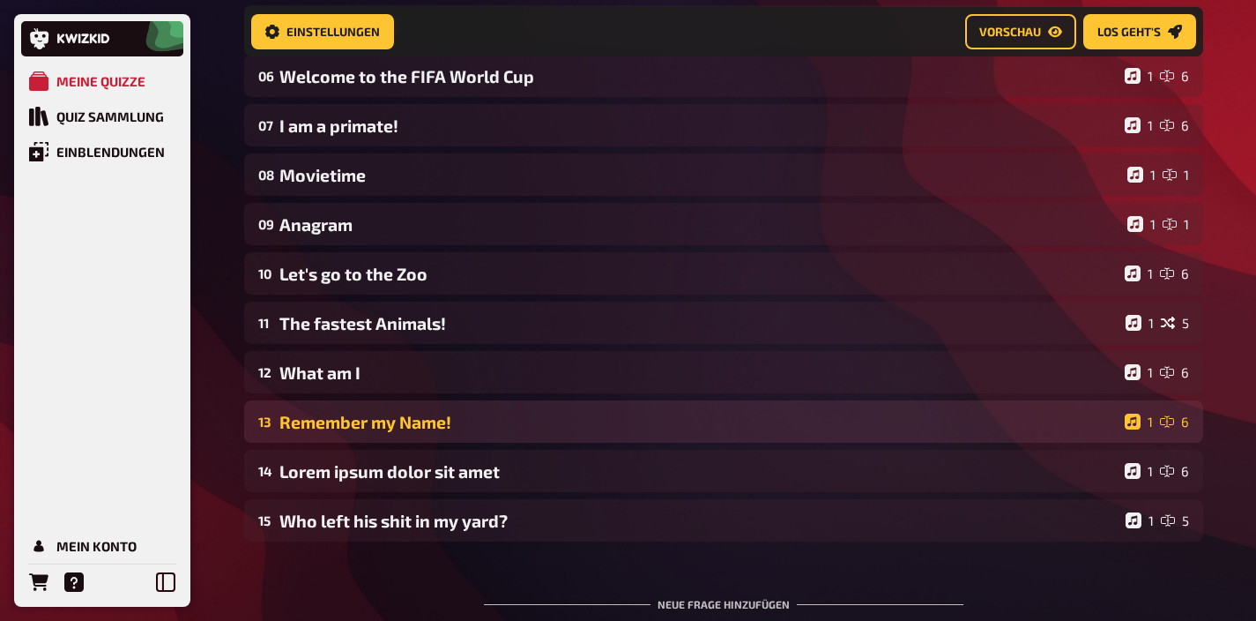
click at [441, 430] on div "Remember my Name!" at bounding box center [698, 422] width 838 height 20
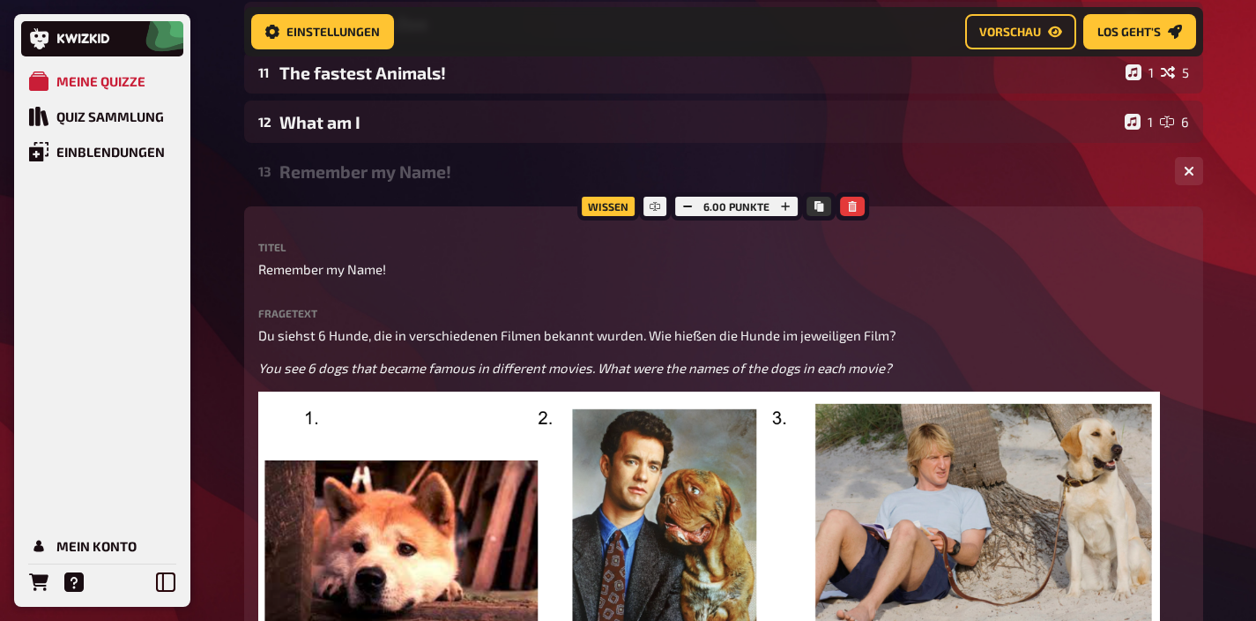
scroll to position [1032, 0]
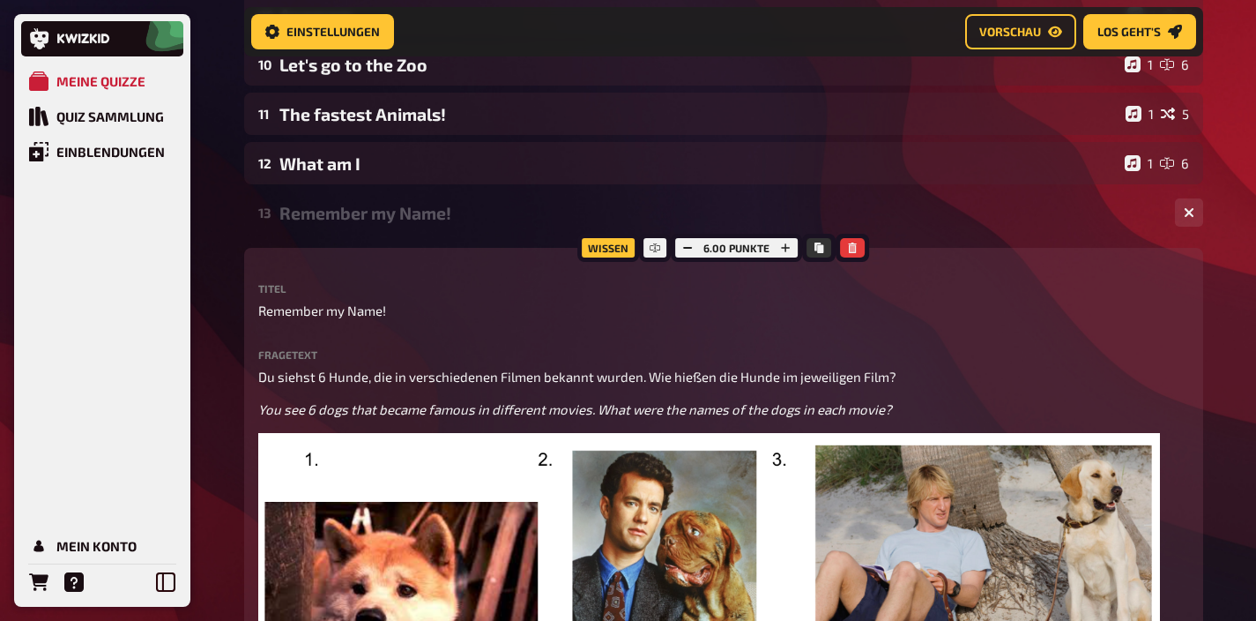
click at [389, 208] on div "Remember my Name!" at bounding box center [720, 213] width 882 height 20
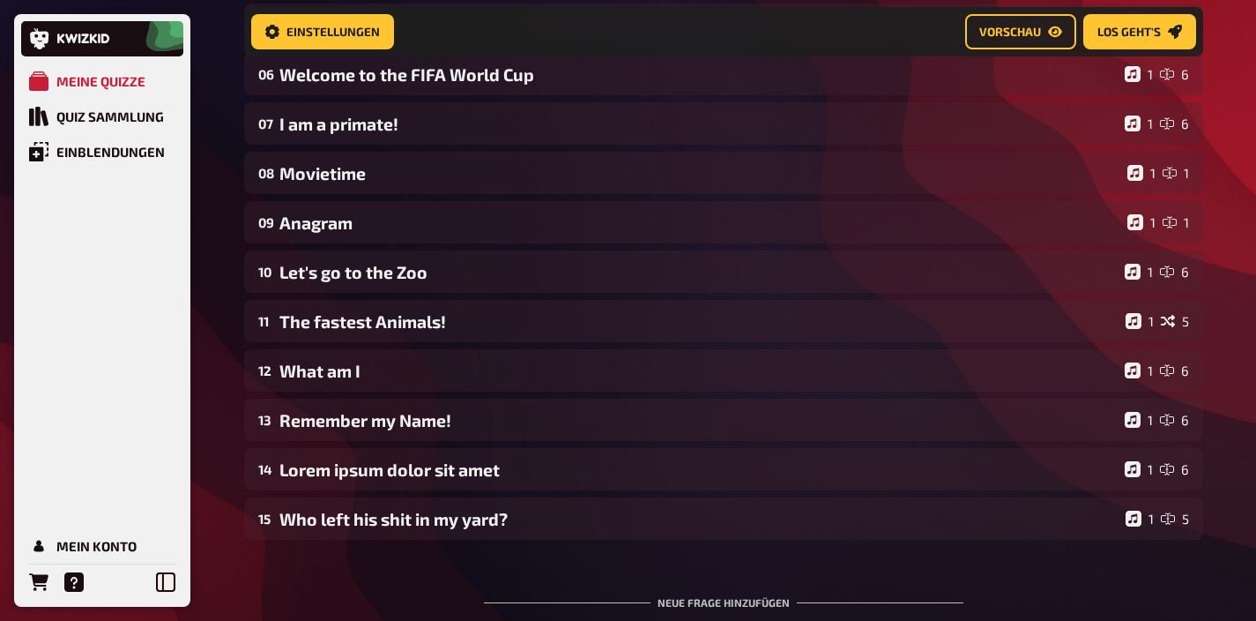
scroll to position [361, 0]
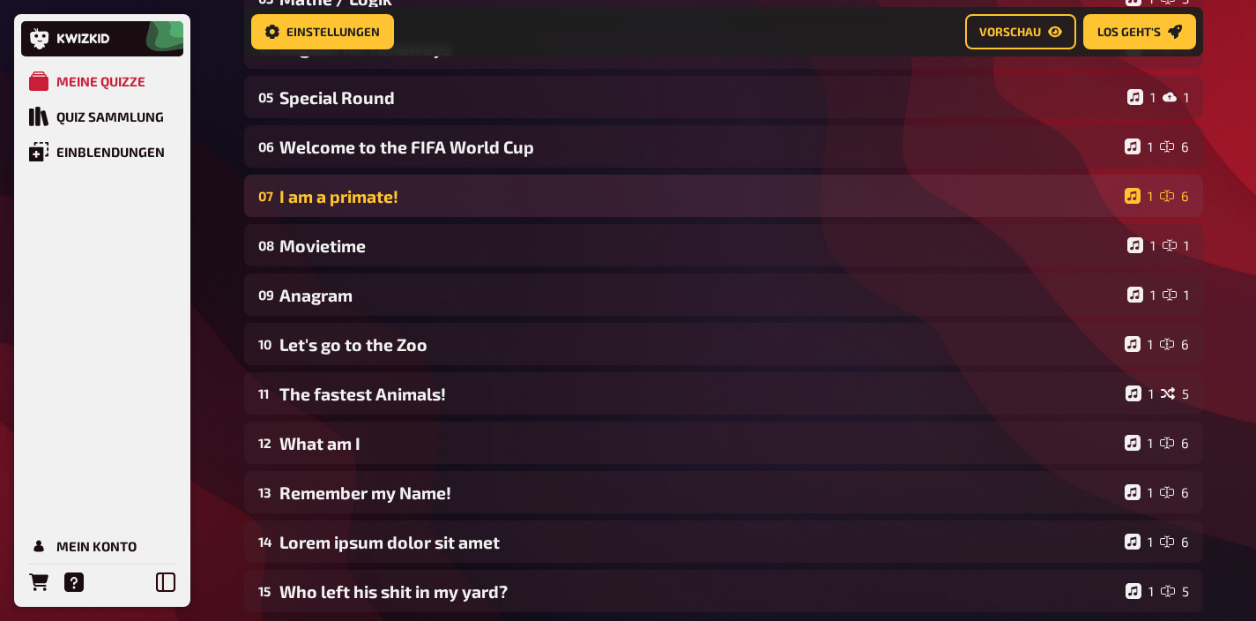
click at [383, 198] on div "I am a primate!" at bounding box center [698, 196] width 838 height 20
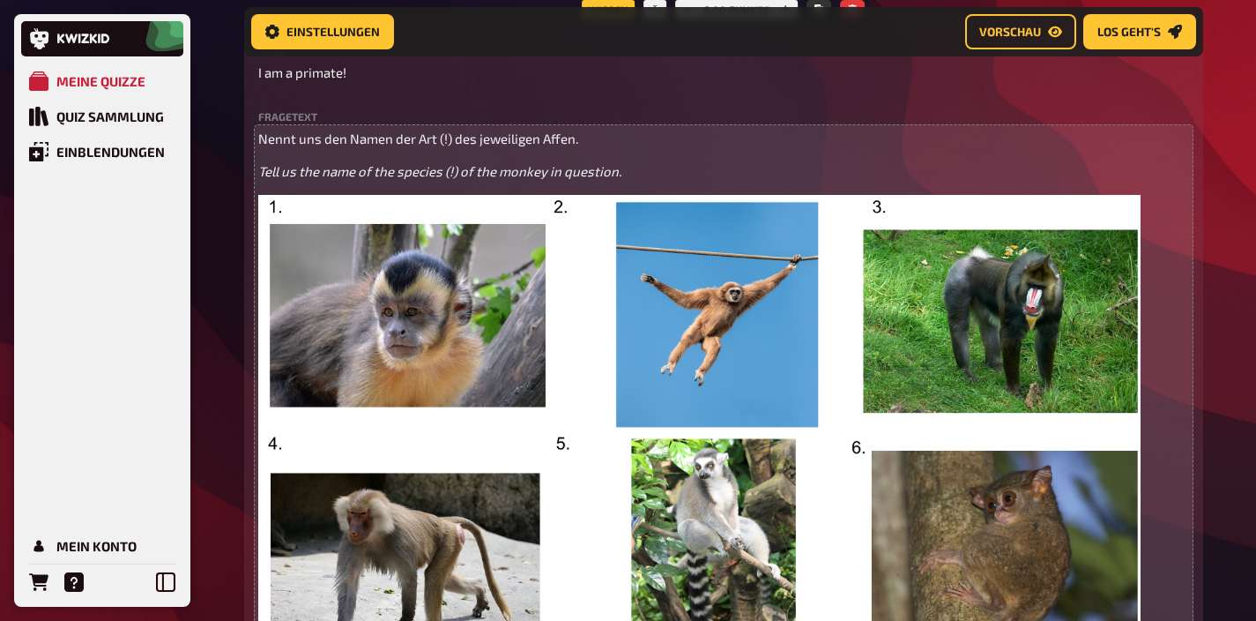
scroll to position [324, 0]
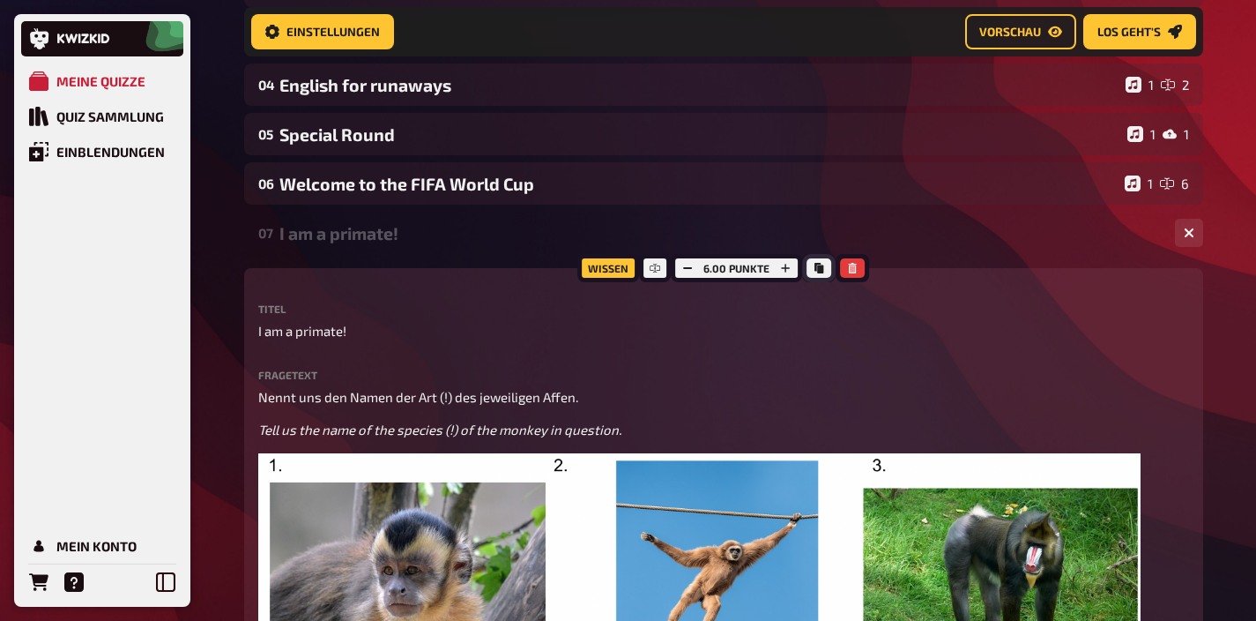
click at [815, 265] on icon "Kopieren" at bounding box center [819, 268] width 9 height 11
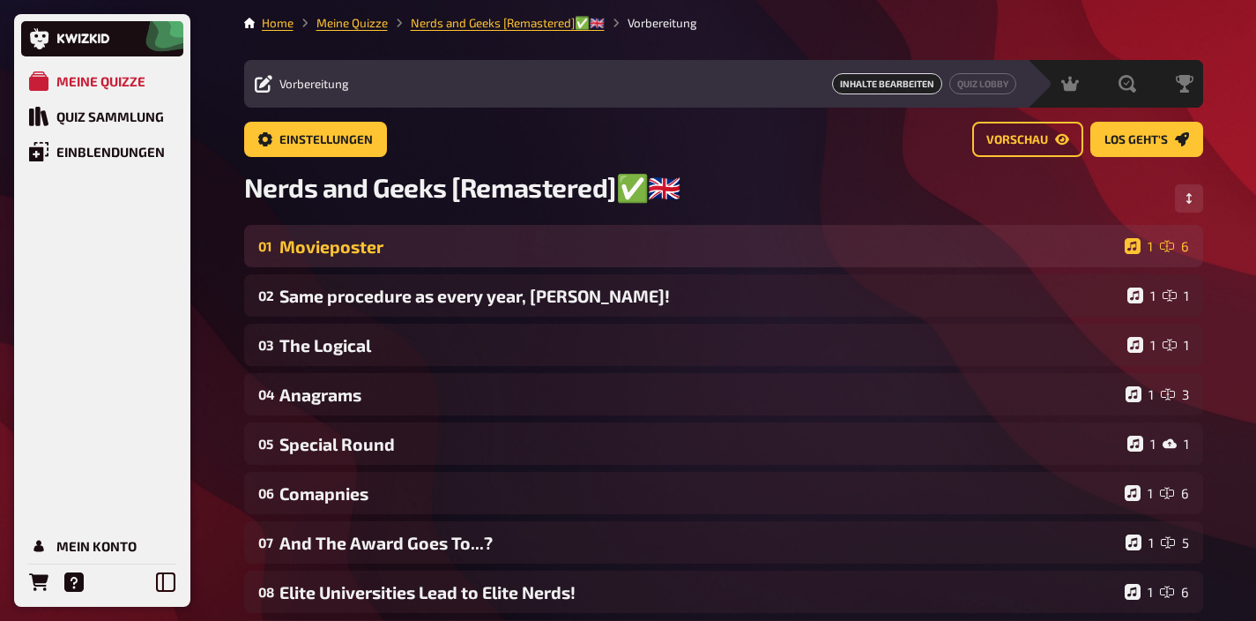
click at [418, 242] on div "Movieposter" at bounding box center [698, 246] width 838 height 20
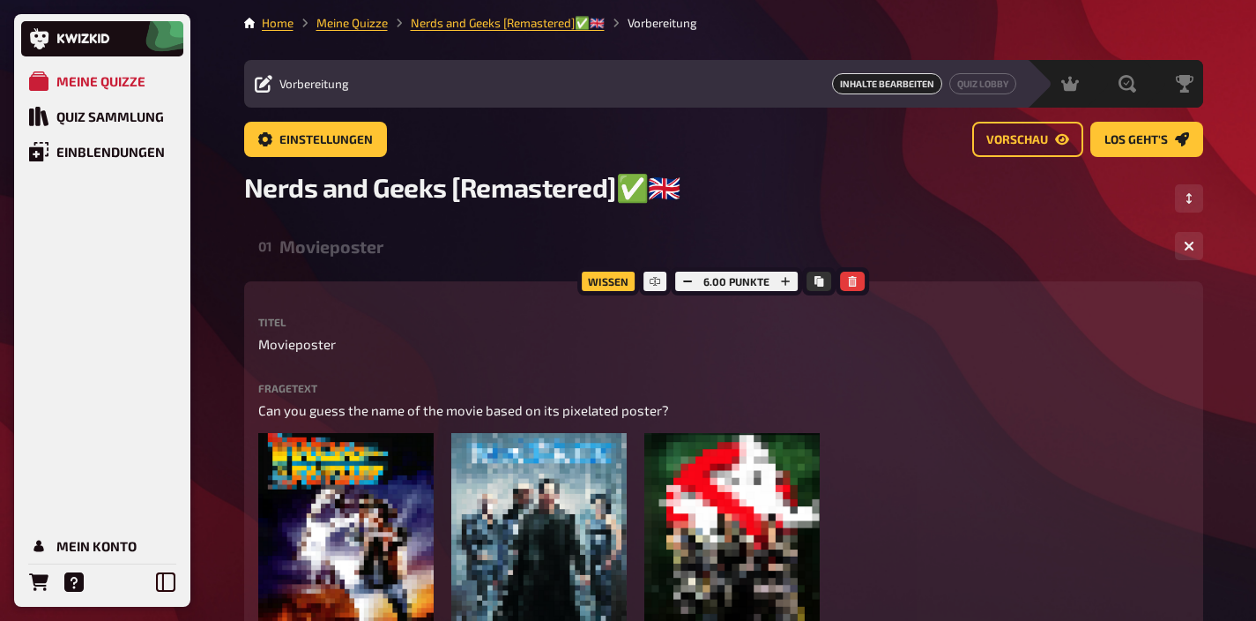
click at [350, 248] on div "Movieposter" at bounding box center [720, 246] width 882 height 20
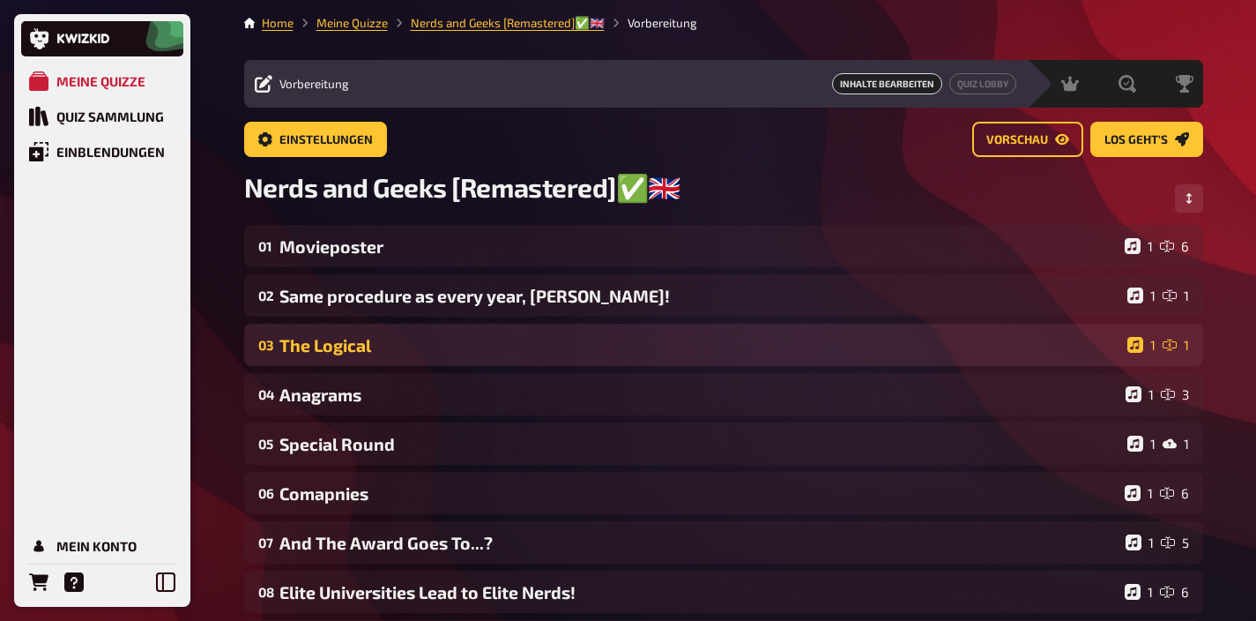
click at [367, 329] on div "03 The Logical 1 1" at bounding box center [723, 345] width 959 height 42
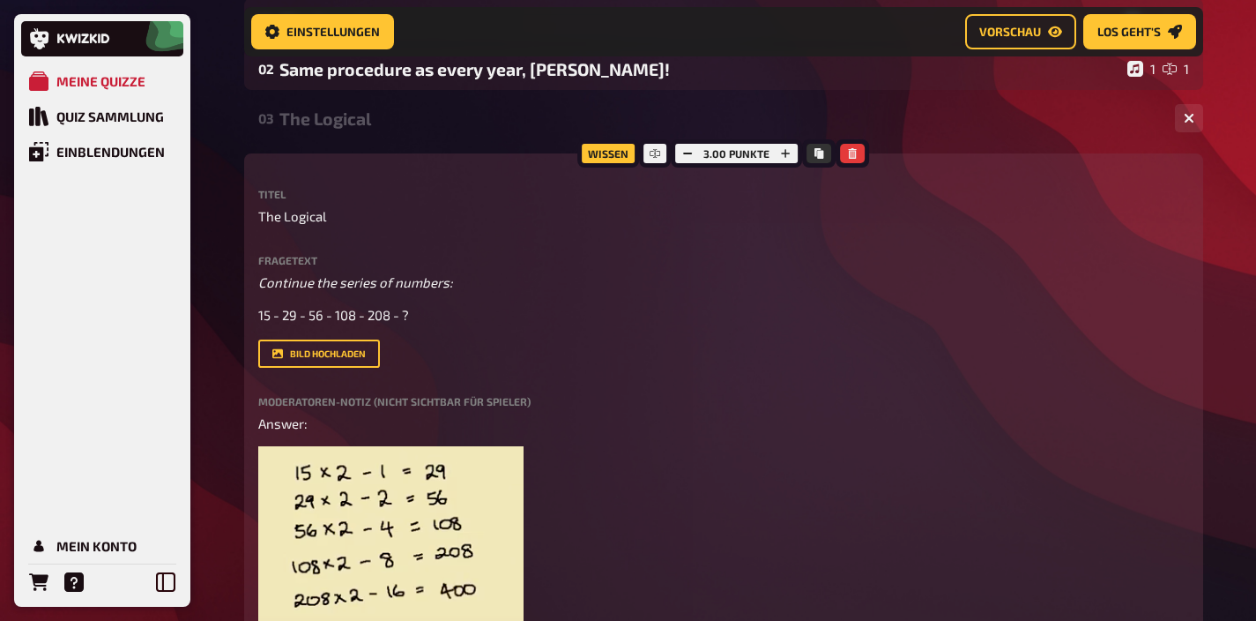
scroll to position [214, 0]
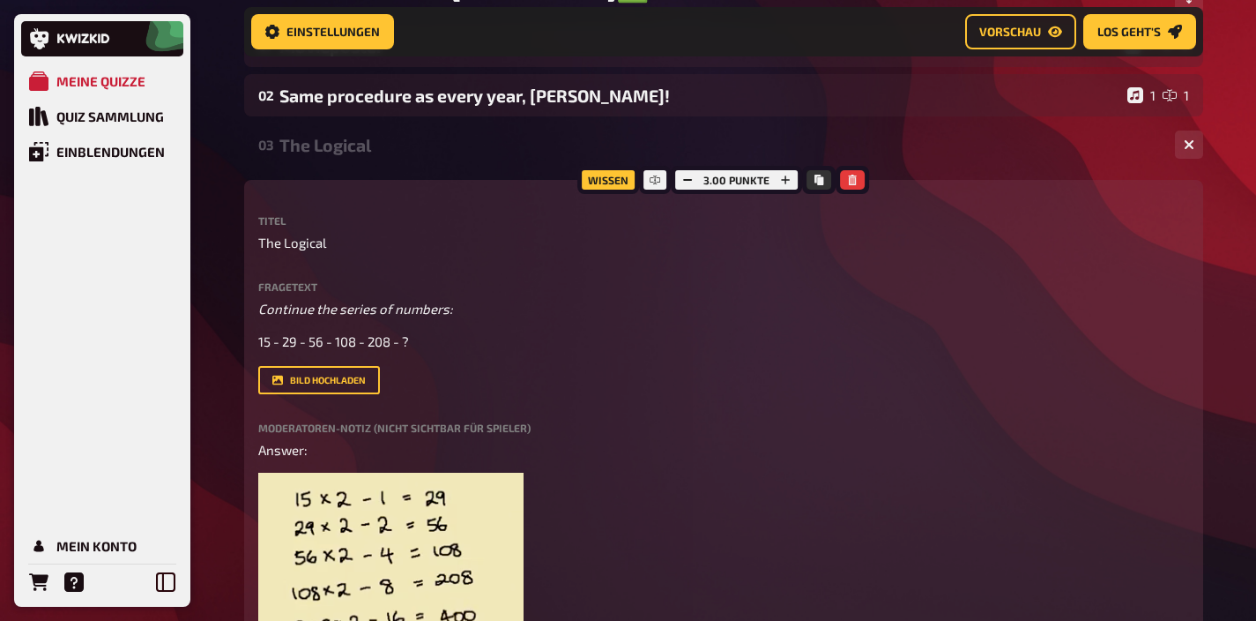
click at [335, 142] on div "The Logical" at bounding box center [720, 145] width 882 height 20
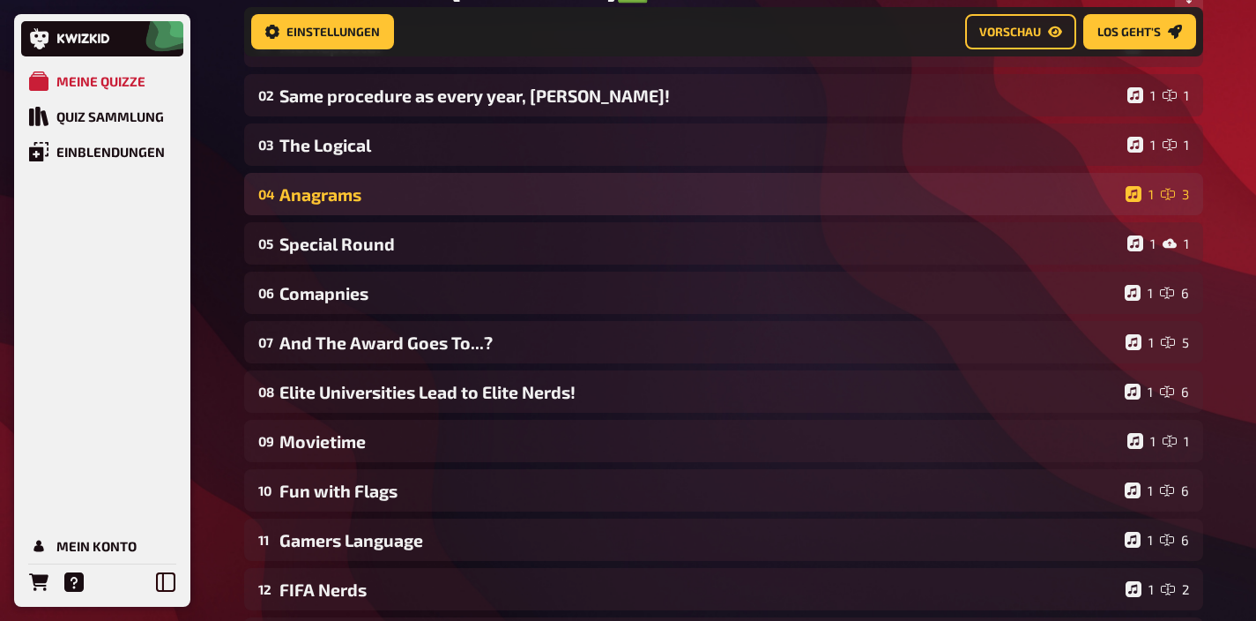
click at [331, 192] on div "Anagrams" at bounding box center [698, 194] width 839 height 20
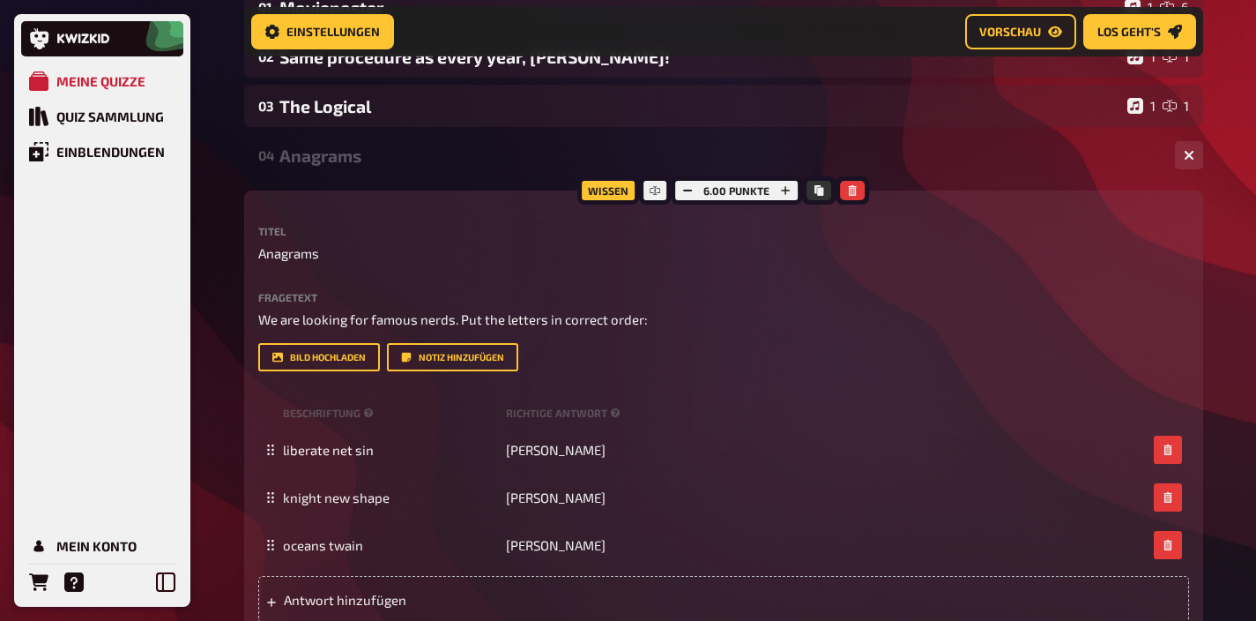
scroll to position [301, 0]
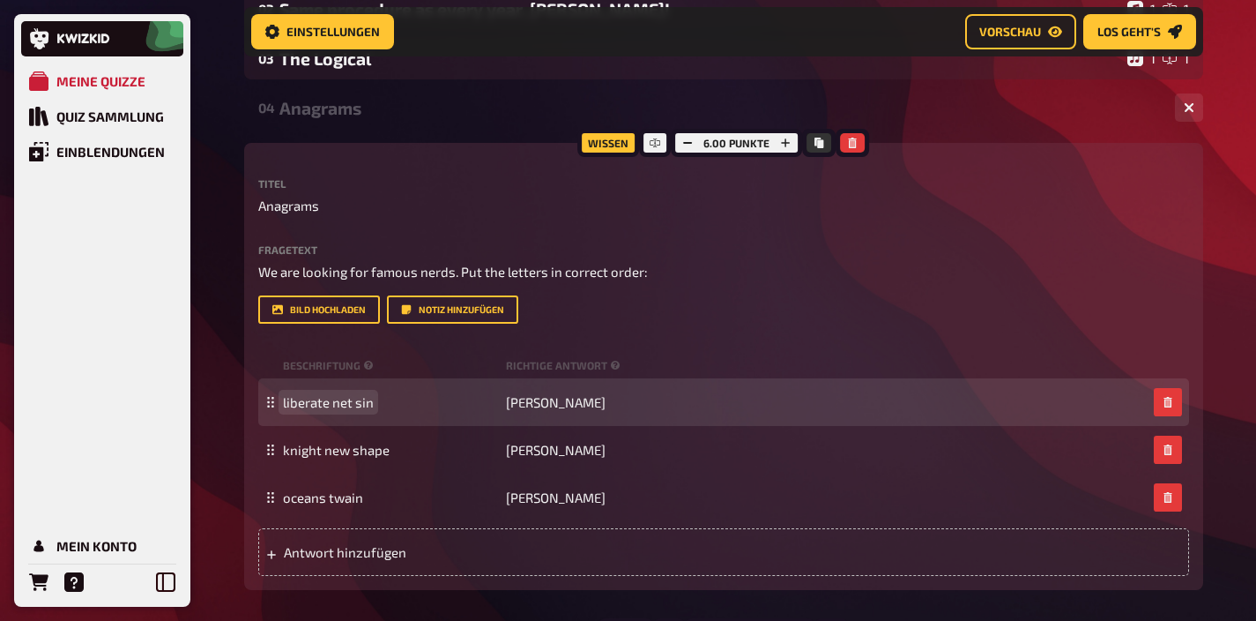
click at [361, 408] on span "liberate net sin" at bounding box center [328, 402] width 91 height 16
paste span
copy span "liberate net sin"
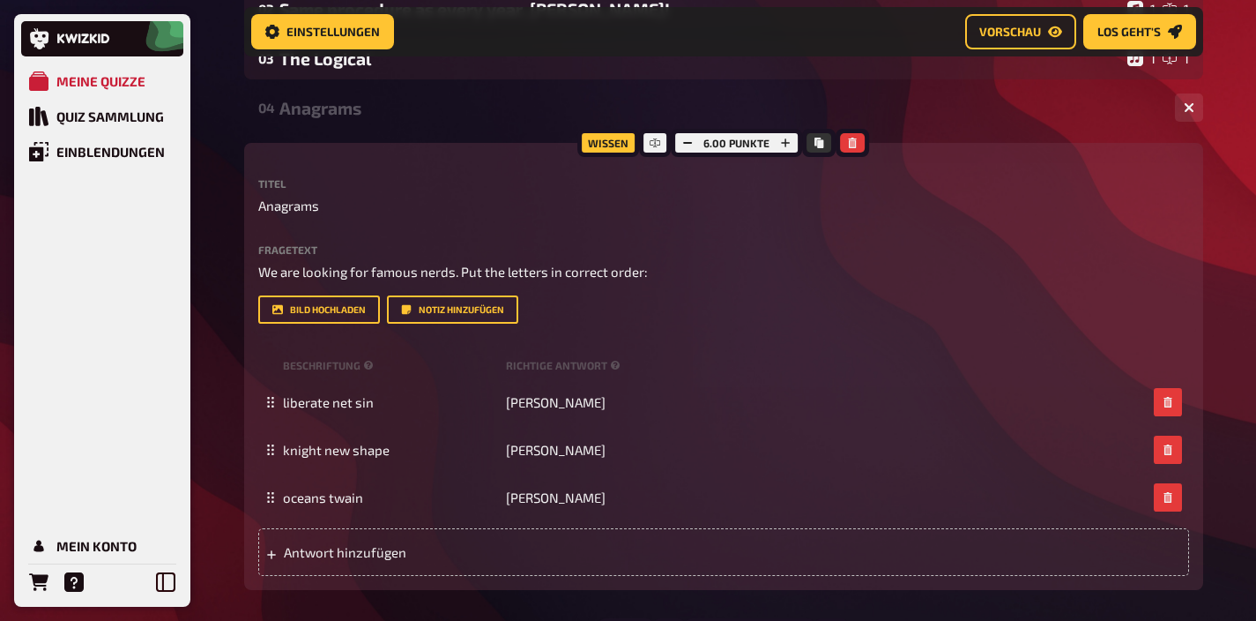
click at [443, 106] on div "Anagrams" at bounding box center [720, 108] width 882 height 20
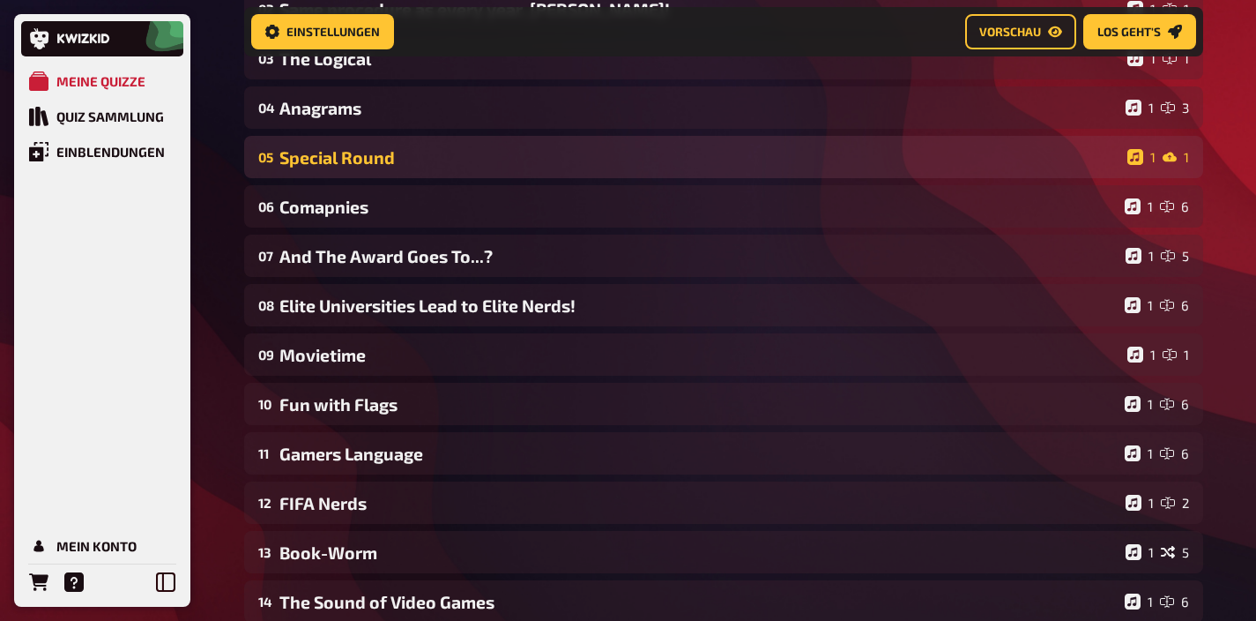
click at [378, 160] on div "Special Round" at bounding box center [699, 157] width 841 height 20
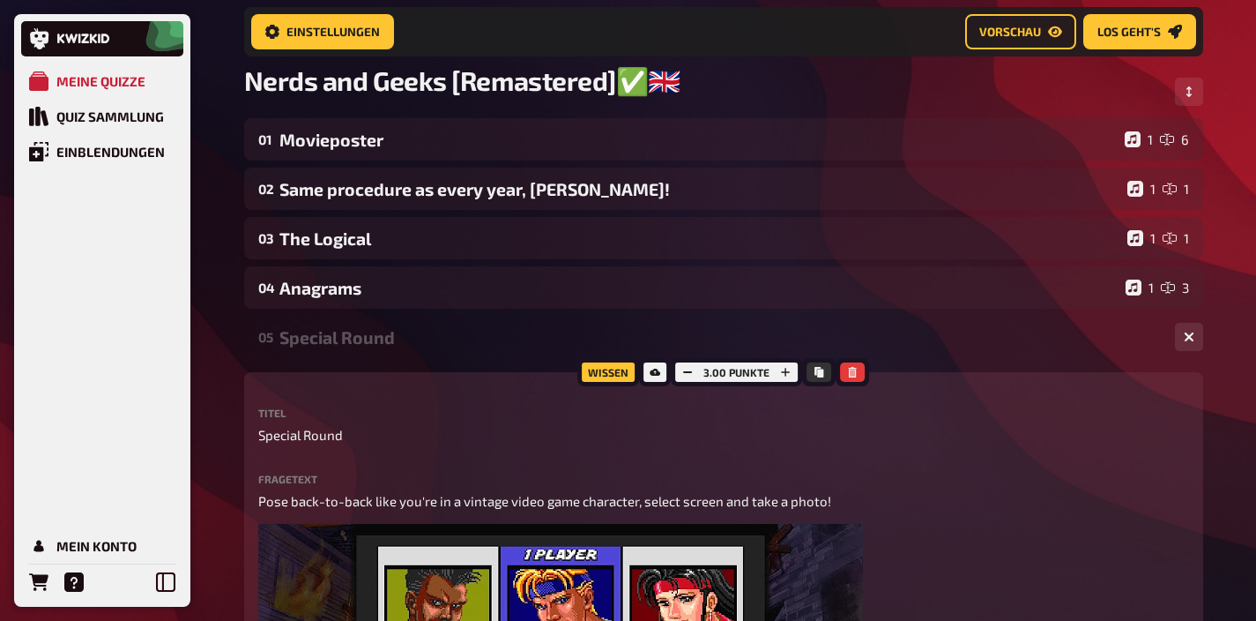
scroll to position [115, 0]
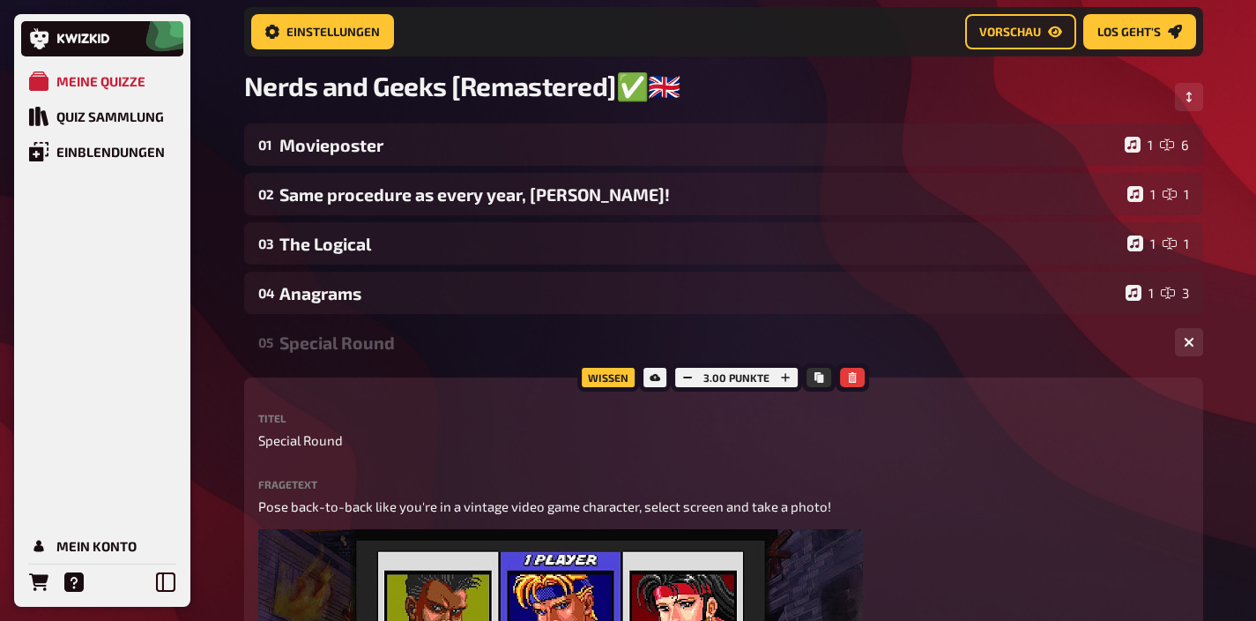
click at [346, 335] on div "Special Round" at bounding box center [720, 342] width 882 height 20
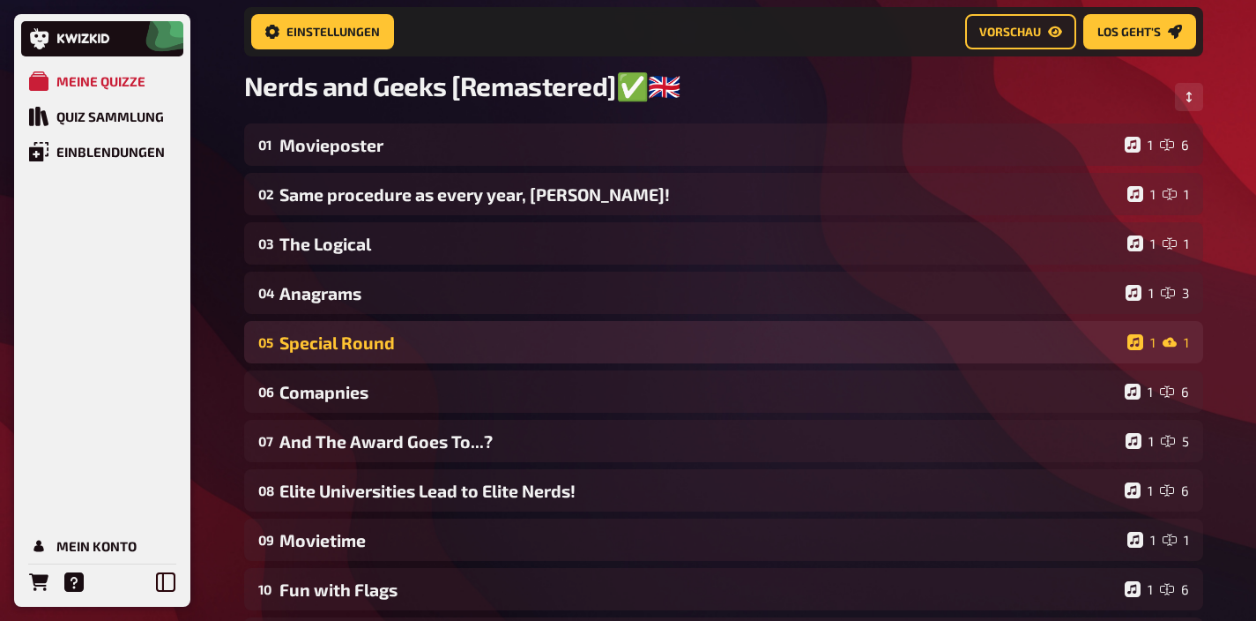
click at [479, 339] on div "Special Round" at bounding box center [699, 342] width 841 height 20
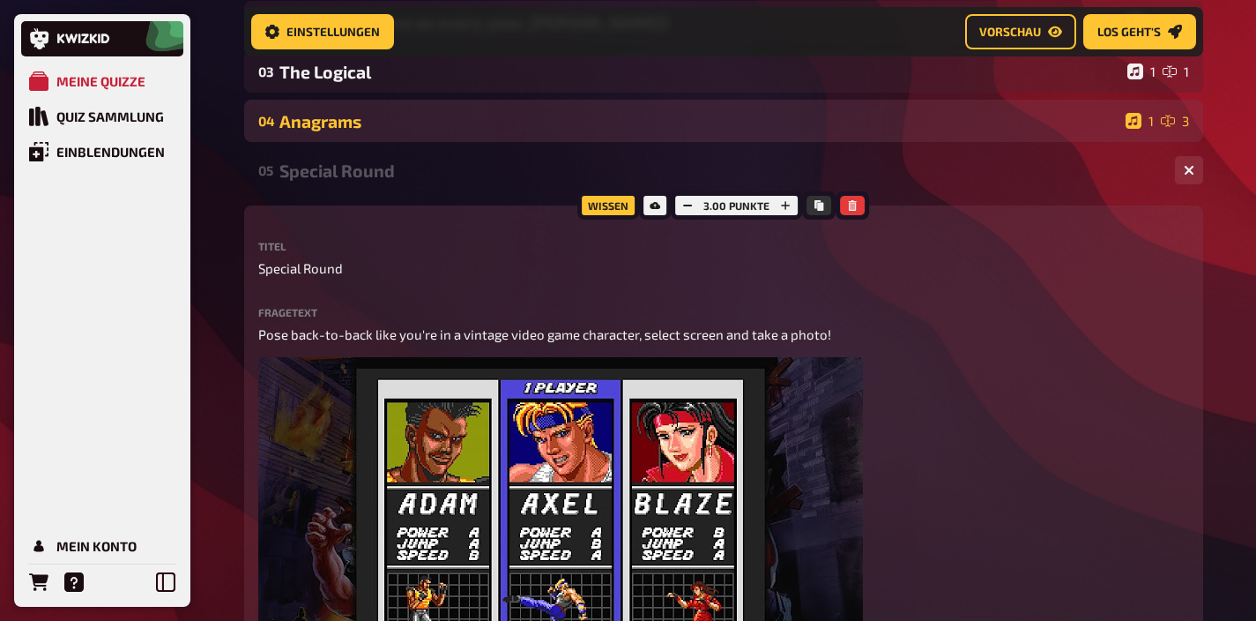
scroll to position [328, 0]
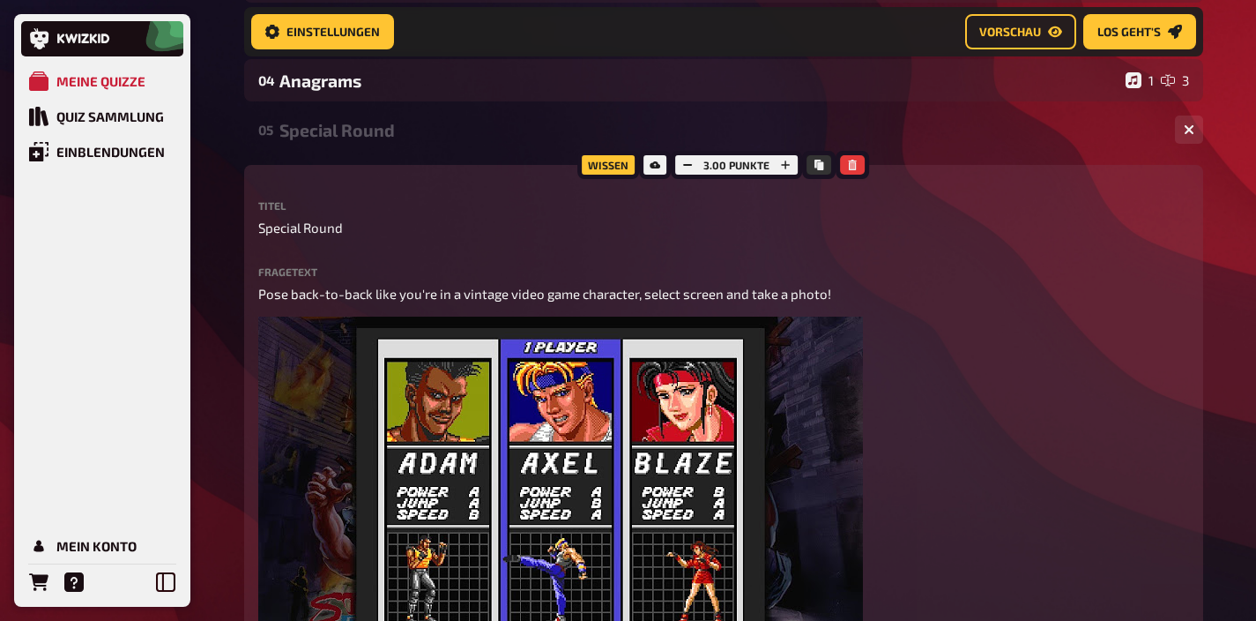
click at [388, 133] on div "Special Round" at bounding box center [720, 130] width 882 height 20
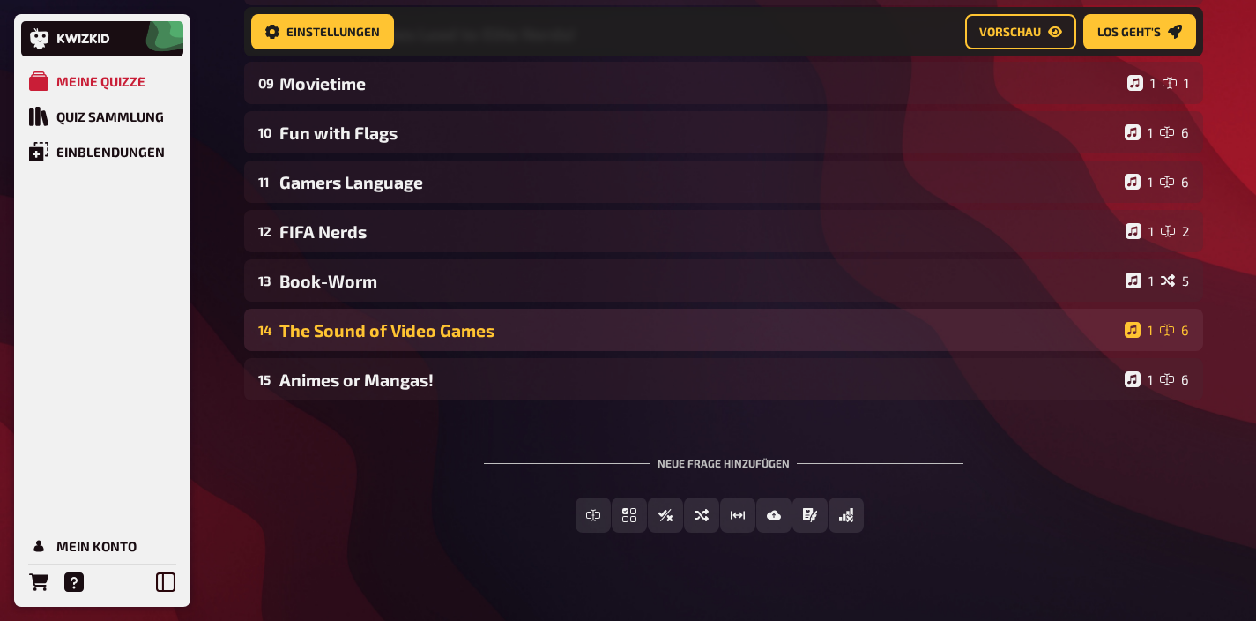
scroll to position [522, 0]
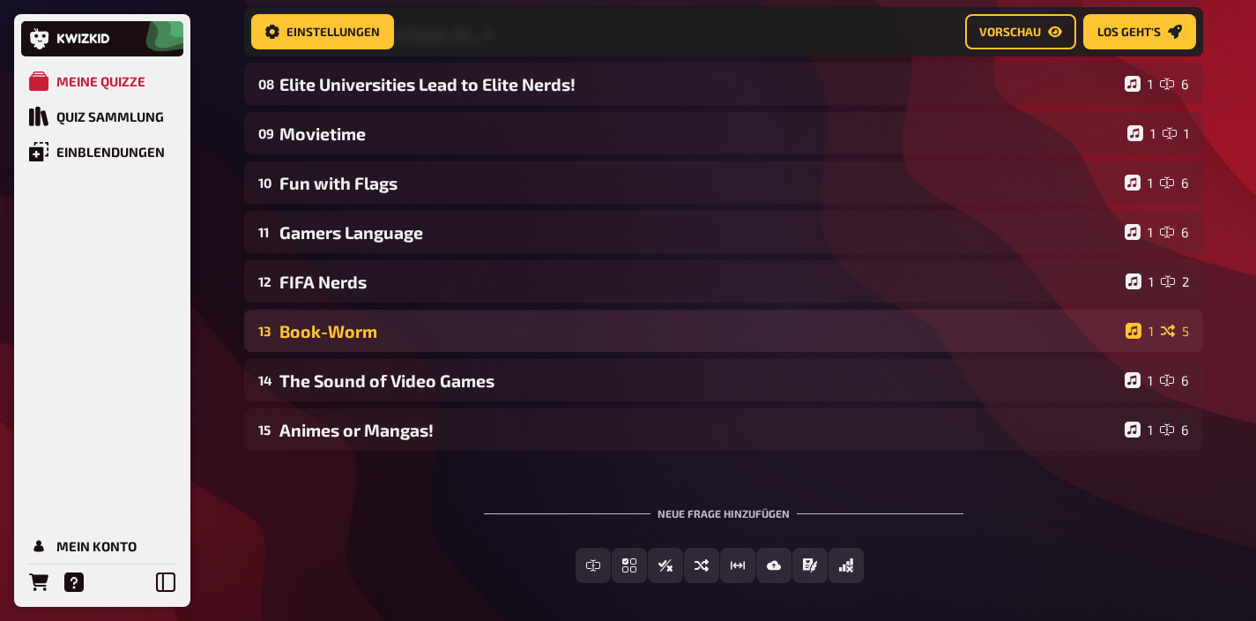
click at [444, 327] on div "Book-Worm" at bounding box center [698, 331] width 839 height 20
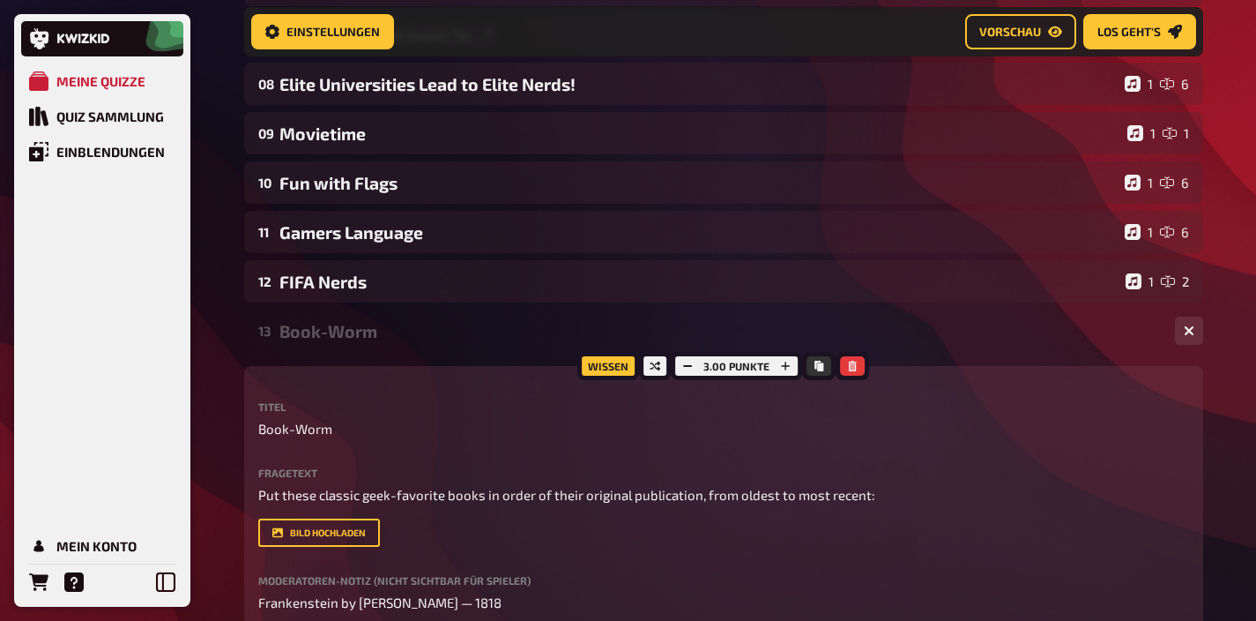
click at [444, 327] on div "Book-Worm" at bounding box center [720, 331] width 882 height 20
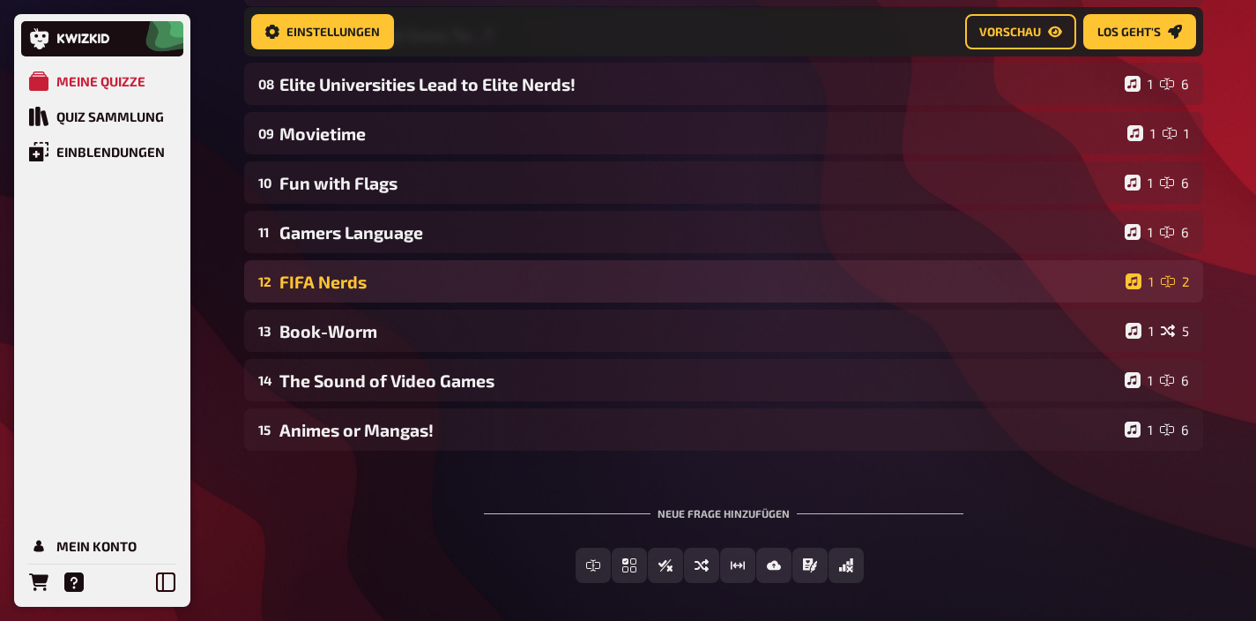
click at [455, 294] on div "12 FIFA Nerds 1 2" at bounding box center [723, 281] width 959 height 42
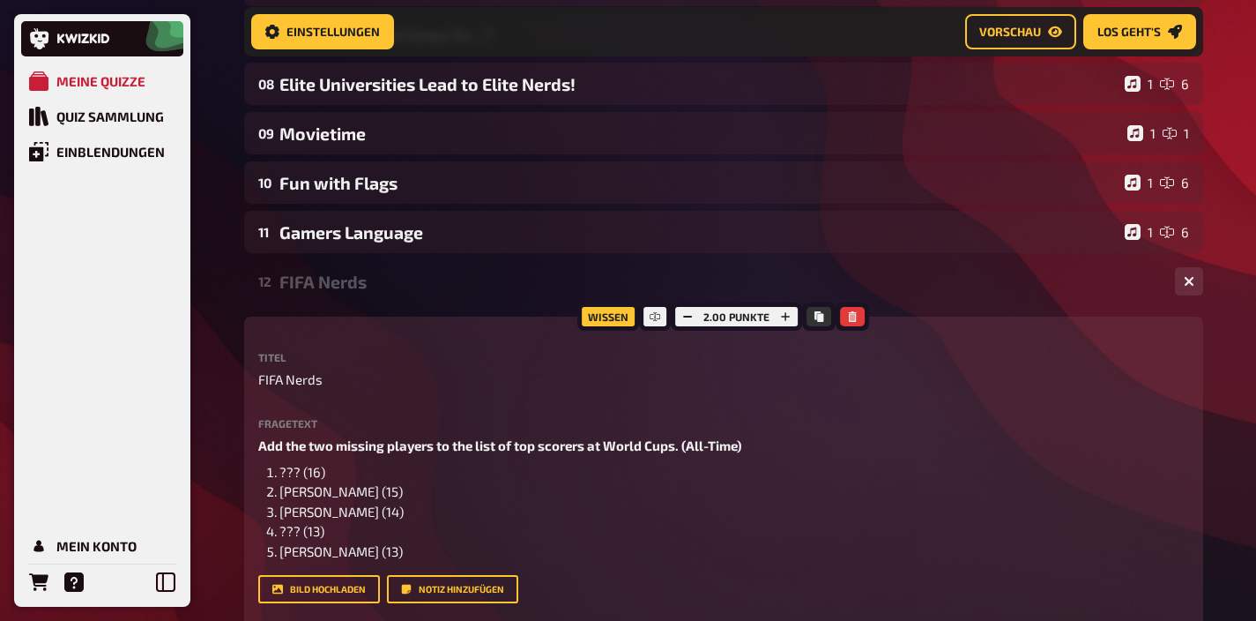
click at [455, 294] on div "12 FIFA Nerds 1 2" at bounding box center [723, 281] width 959 height 42
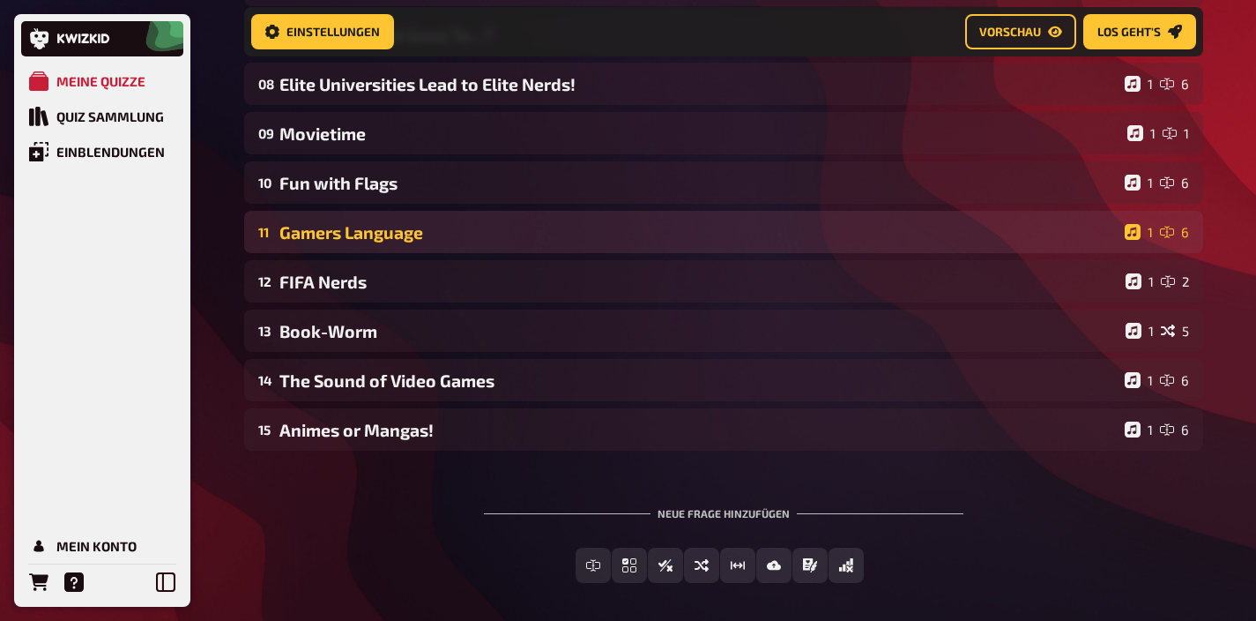
click at [447, 230] on div "Gamers Language" at bounding box center [698, 232] width 838 height 20
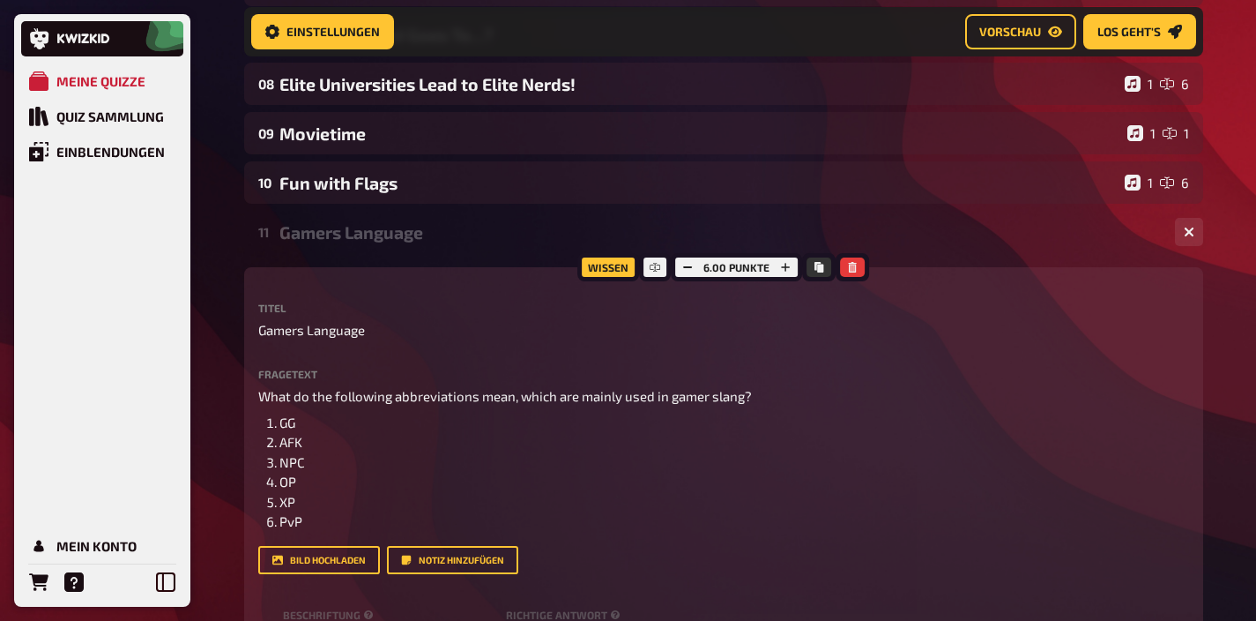
click at [447, 230] on div "Gamers Language" at bounding box center [720, 232] width 882 height 20
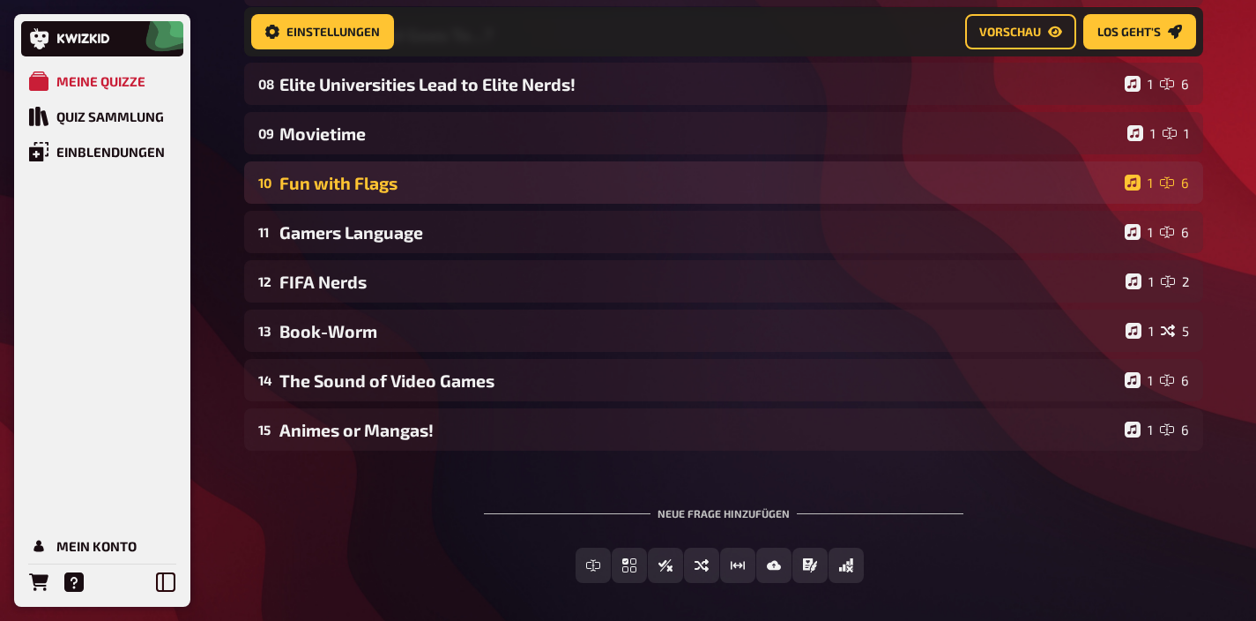
click at [446, 190] on div "Fun with Flags" at bounding box center [698, 183] width 838 height 20
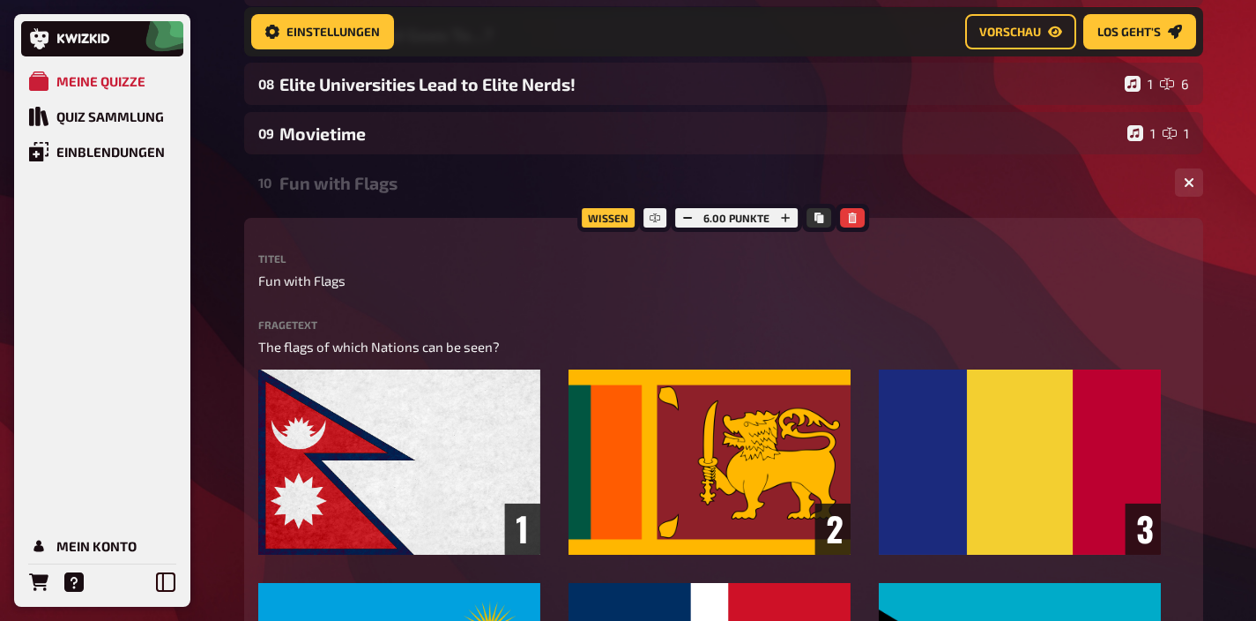
click at [446, 190] on div "Fun with Flags" at bounding box center [720, 183] width 882 height 20
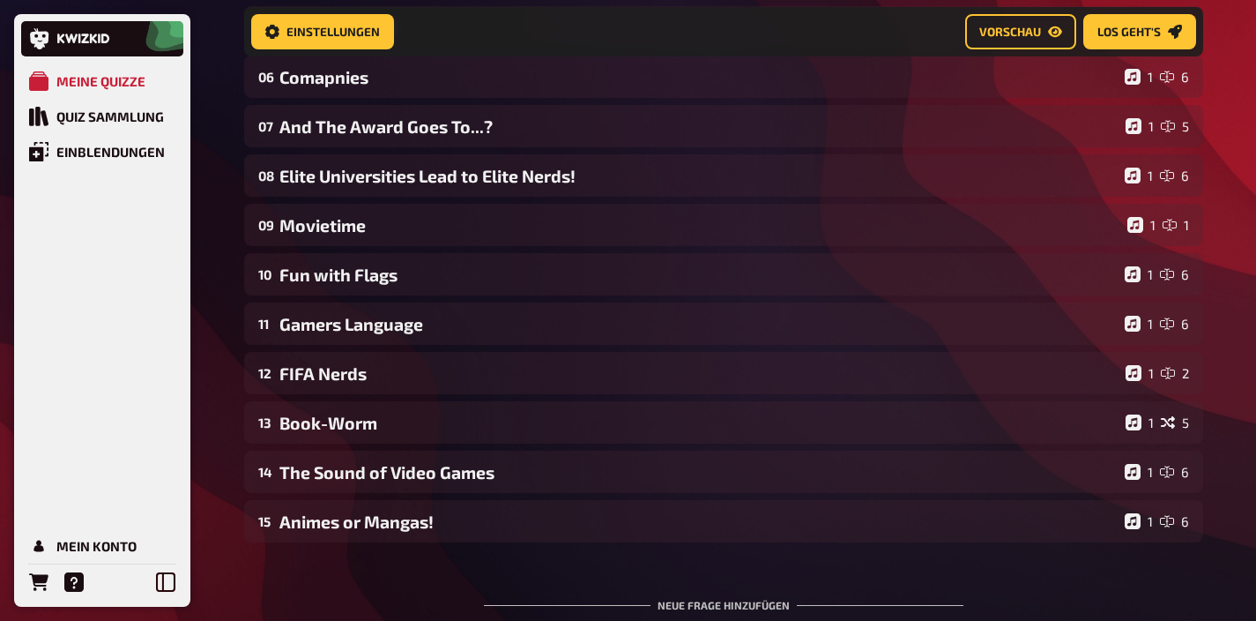
scroll to position [356, 0]
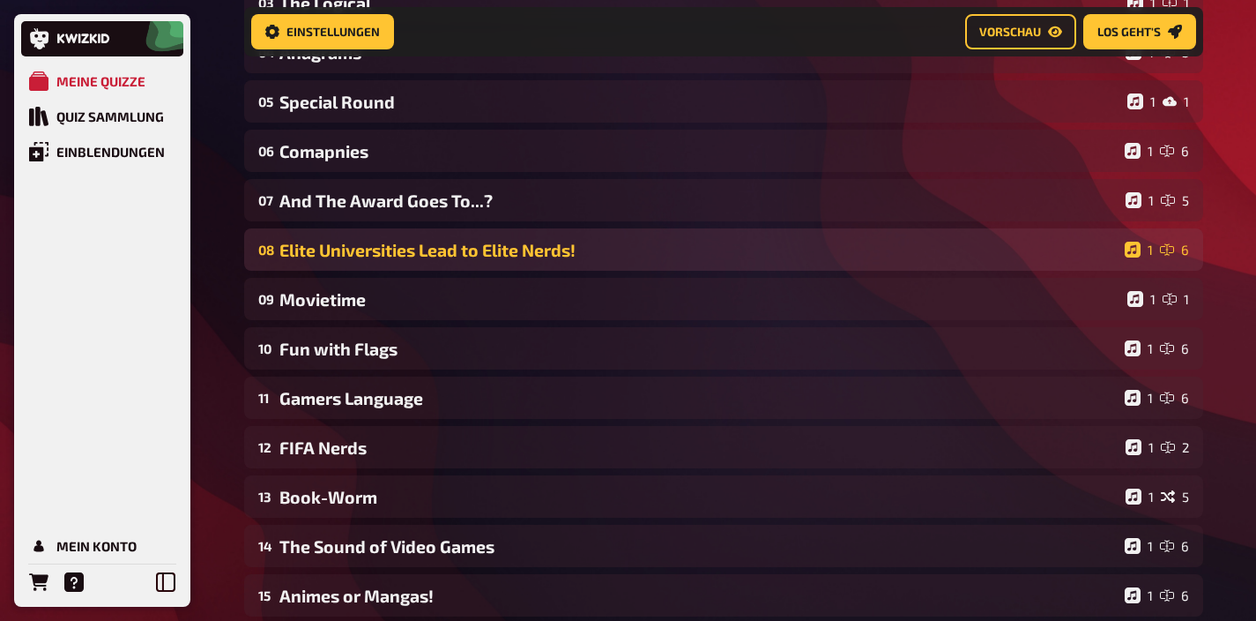
click at [453, 234] on div "08 Elite Universities Lead to Elite Nerds! 1 6" at bounding box center [723, 249] width 959 height 42
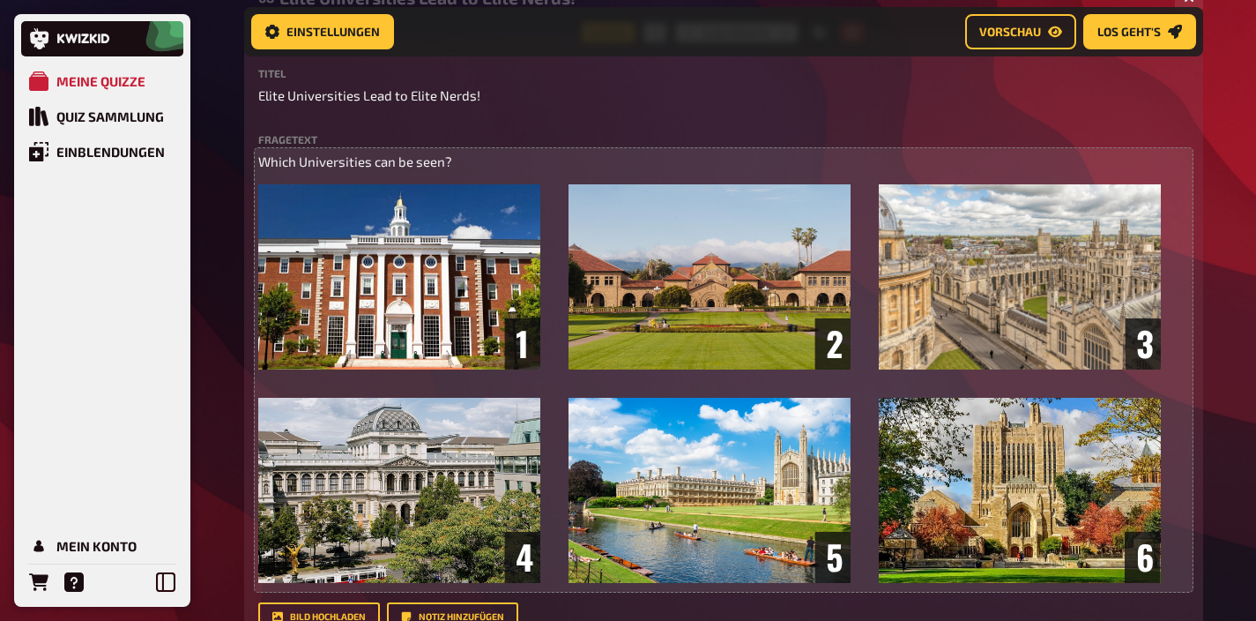
scroll to position [482, 0]
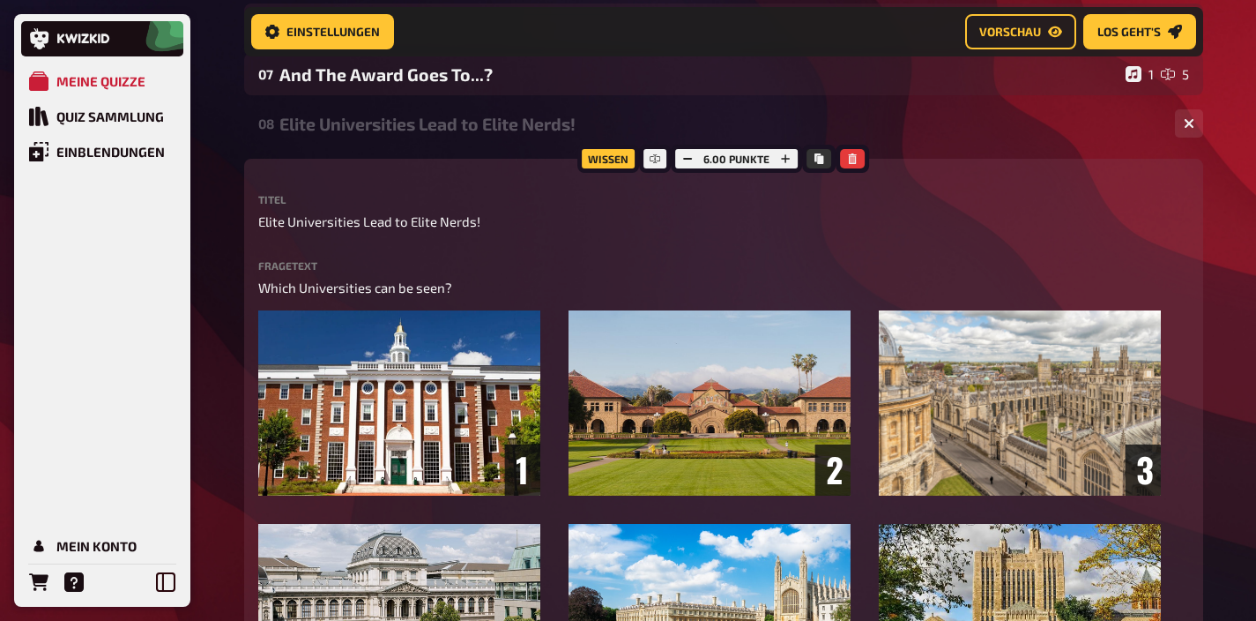
click at [408, 128] on div "Elite Universities Lead to Elite Nerds!" at bounding box center [720, 124] width 882 height 20
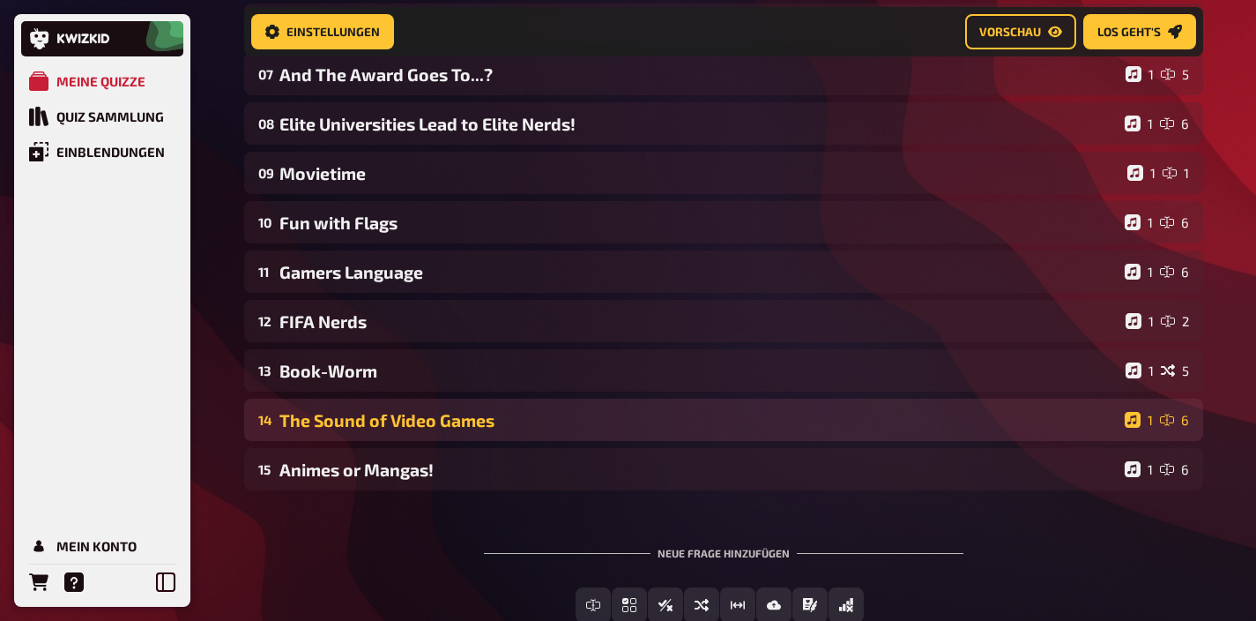
scroll to position [0, 0]
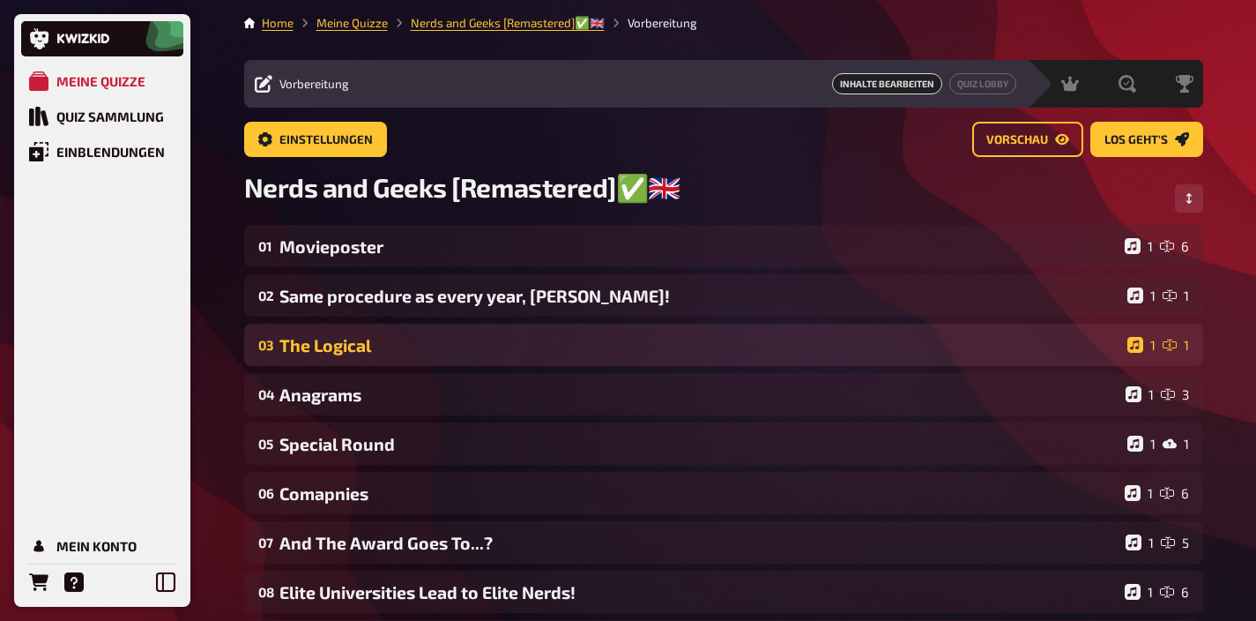
click at [428, 366] on div "03 The Logical 1 1" at bounding box center [723, 345] width 959 height 42
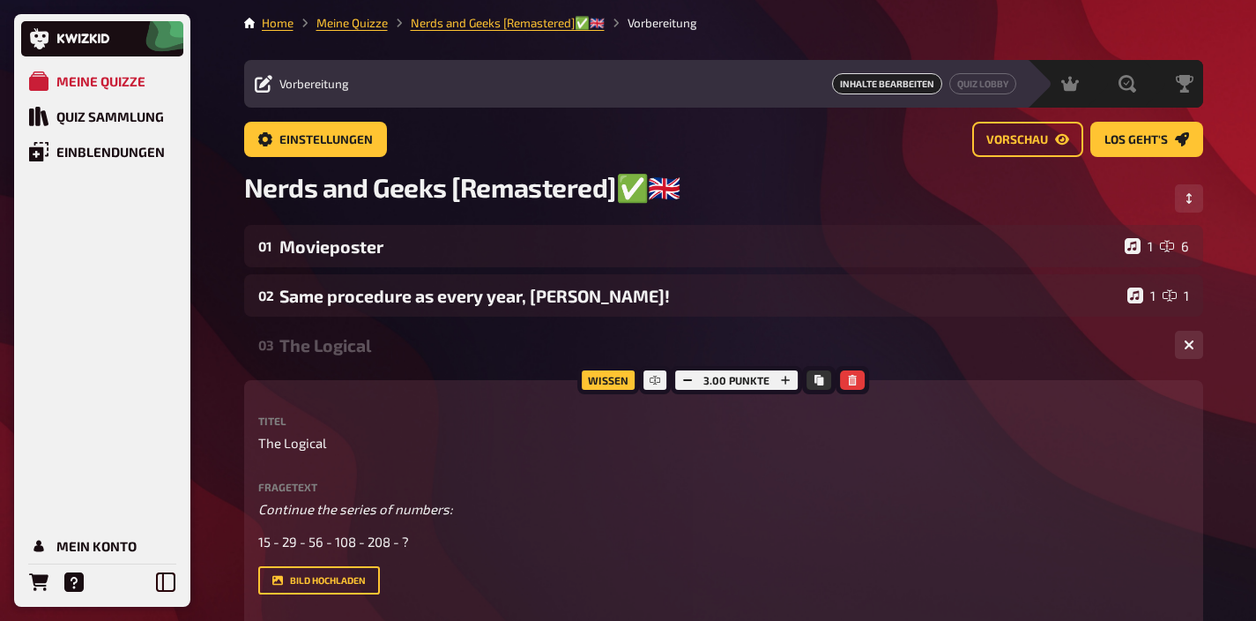
click at [428, 366] on div "03 The Logical 1 1" at bounding box center [723, 345] width 959 height 42
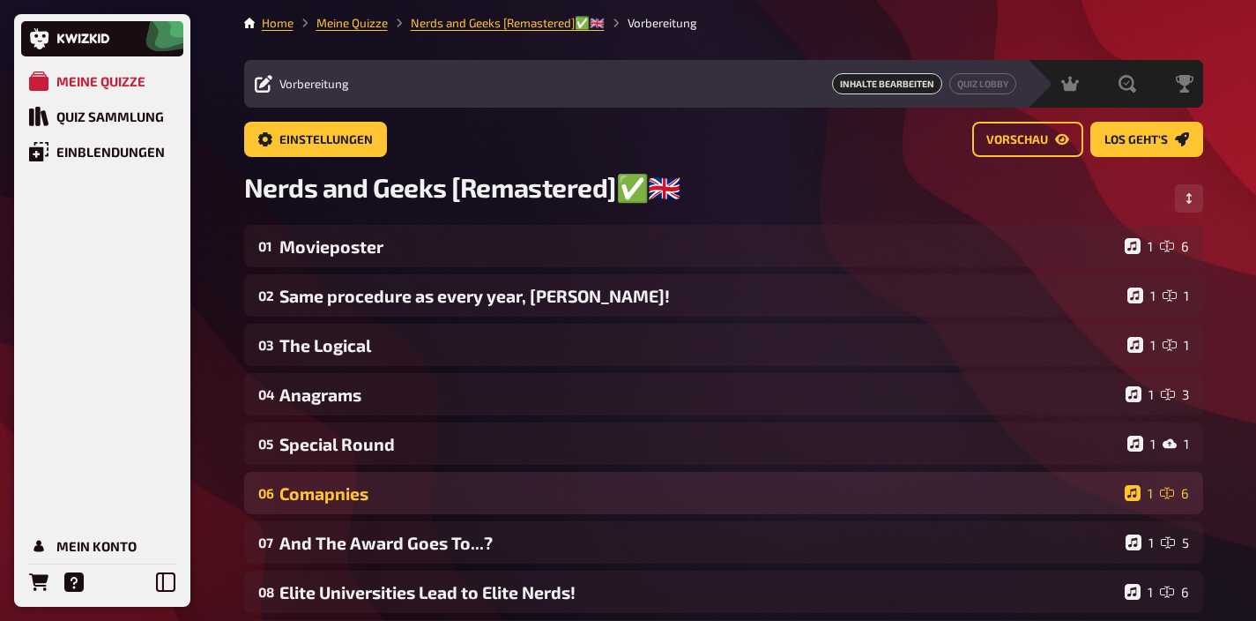
click at [412, 494] on div "Comapnies" at bounding box center [698, 493] width 838 height 20
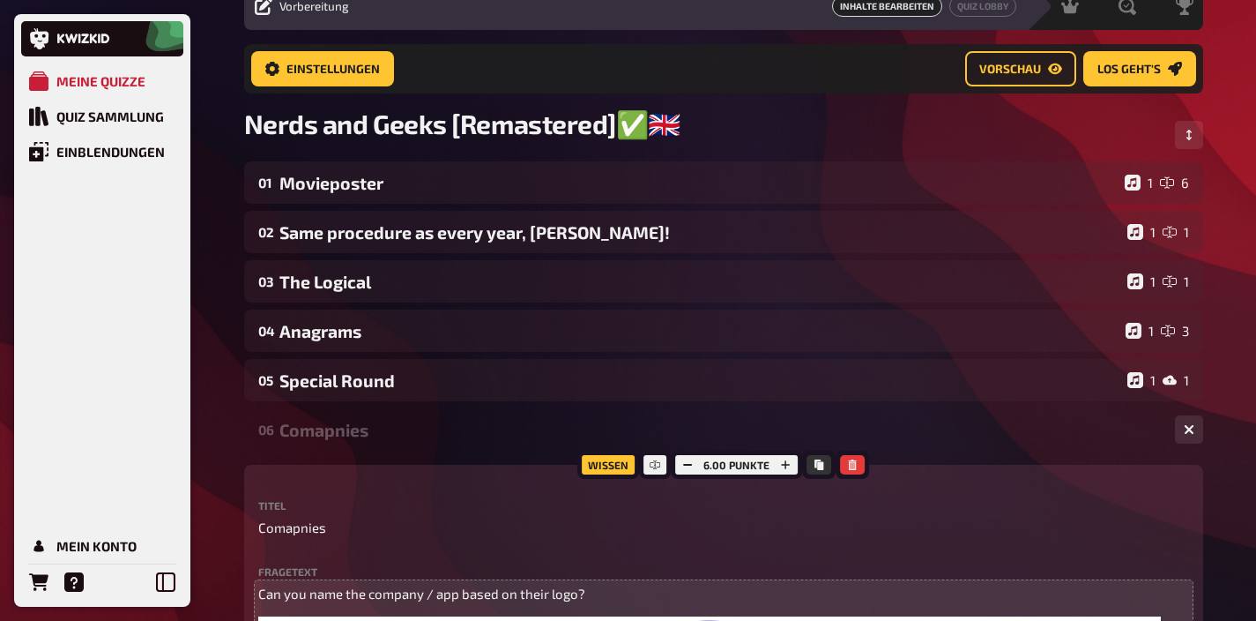
scroll to position [75, 0]
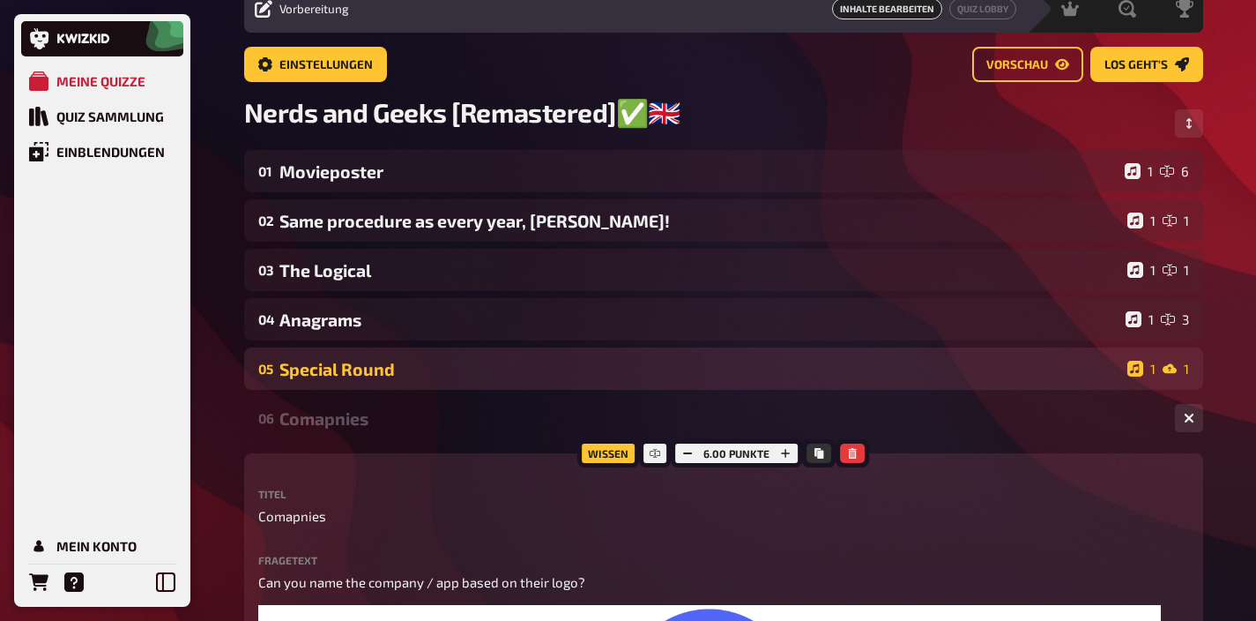
click at [413, 375] on div "Special Round" at bounding box center [699, 369] width 841 height 20
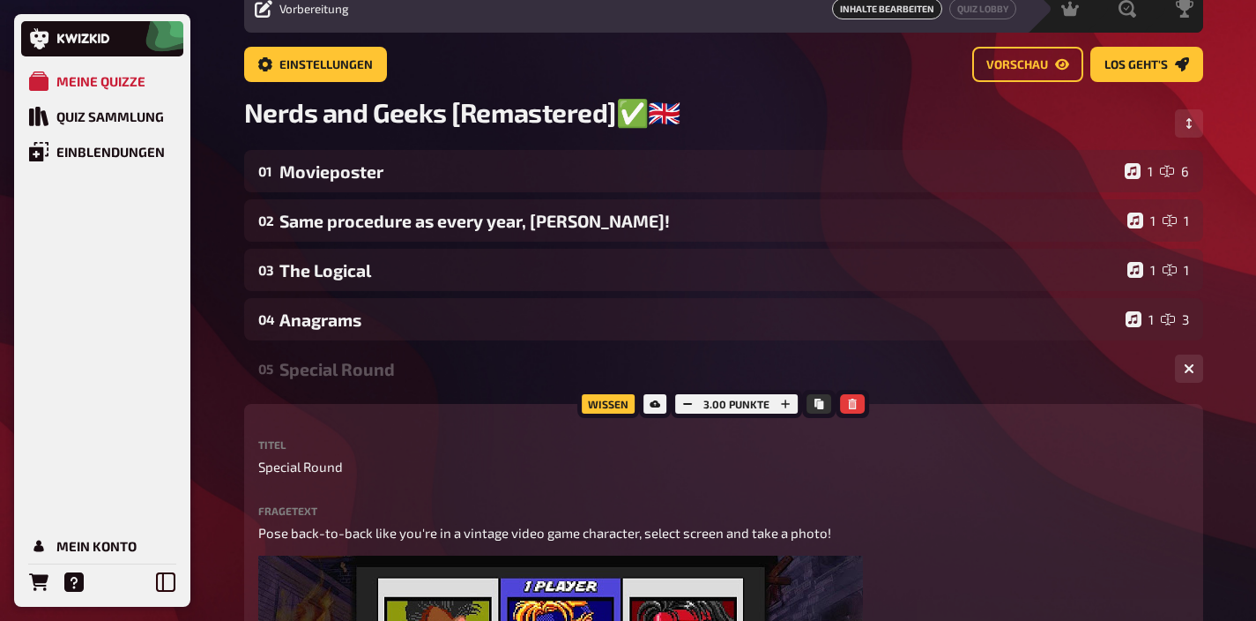
click at [408, 379] on div "Special Round" at bounding box center [720, 369] width 882 height 20
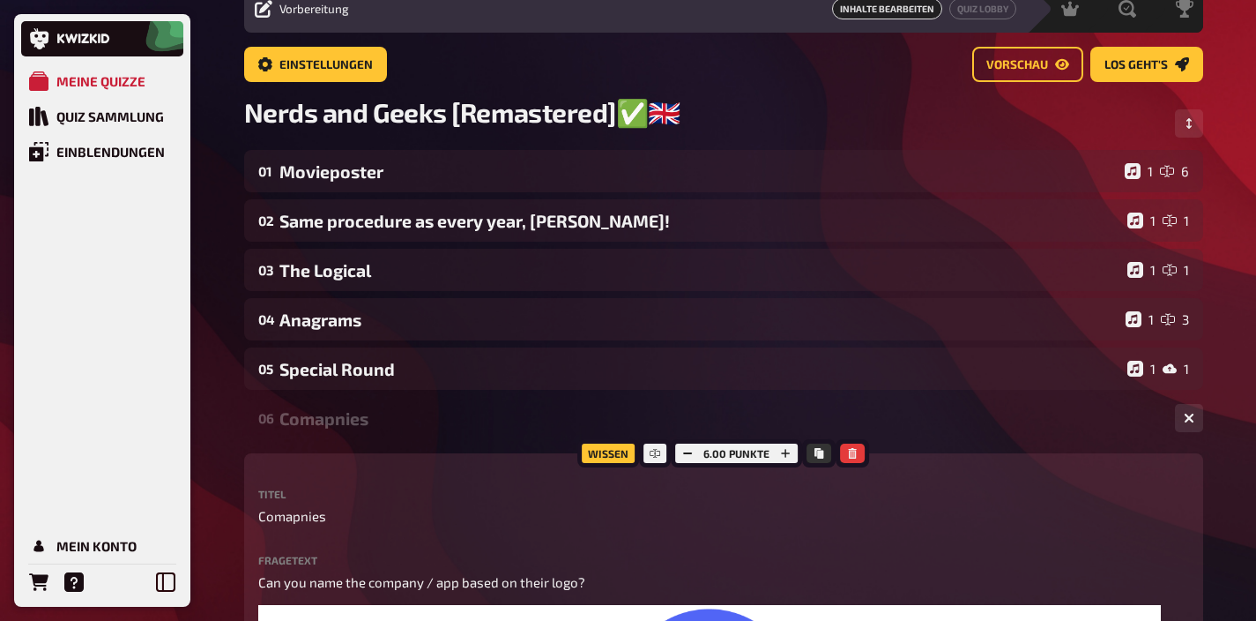
click at [397, 408] on div "06 Comapnies 1 6" at bounding box center [723, 418] width 959 height 42
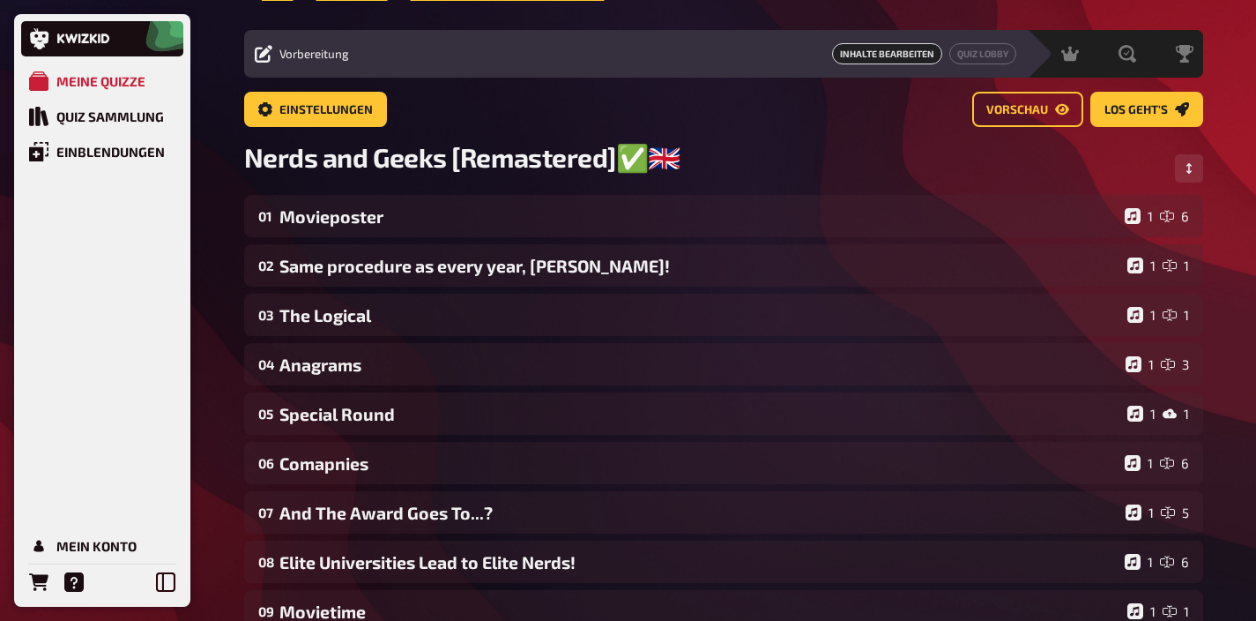
scroll to position [0, 0]
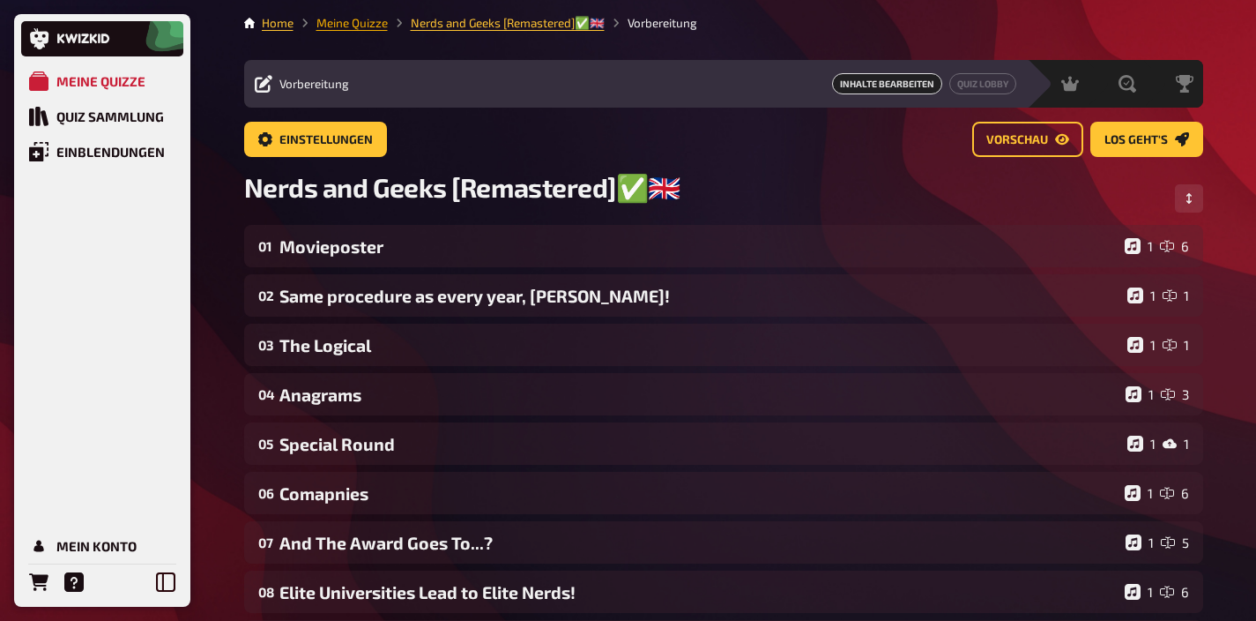
click at [366, 25] on link "Meine Quizze" at bounding box center [351, 23] width 71 height 14
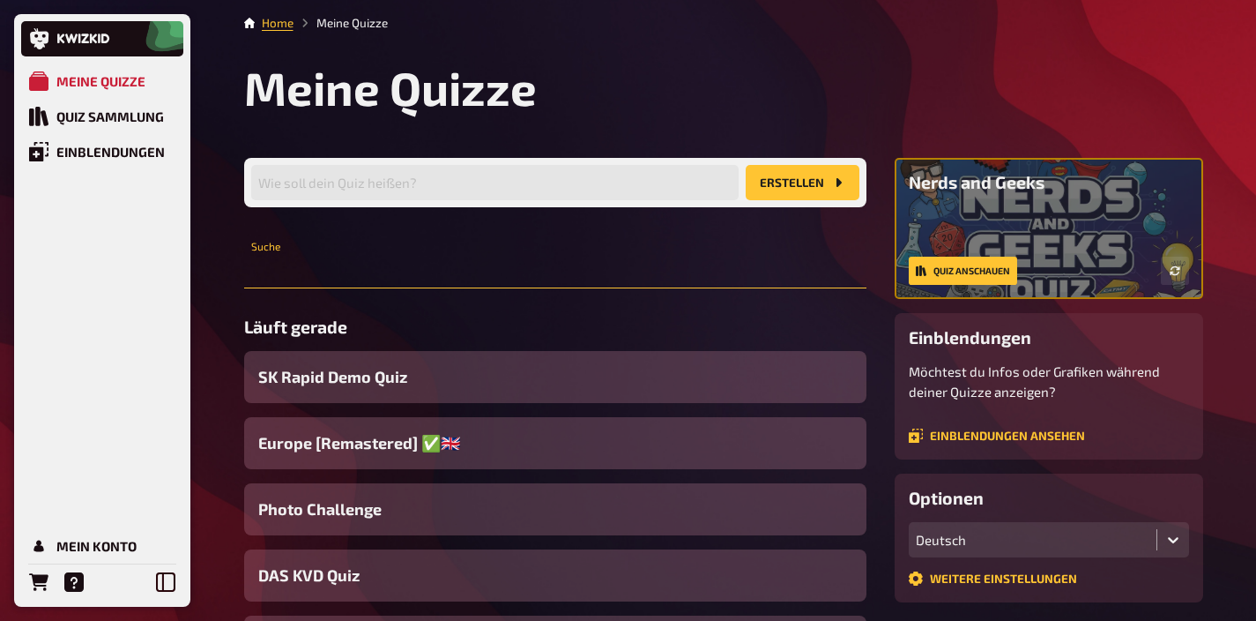
click at [435, 266] on input "text" at bounding box center [555, 270] width 622 height 35
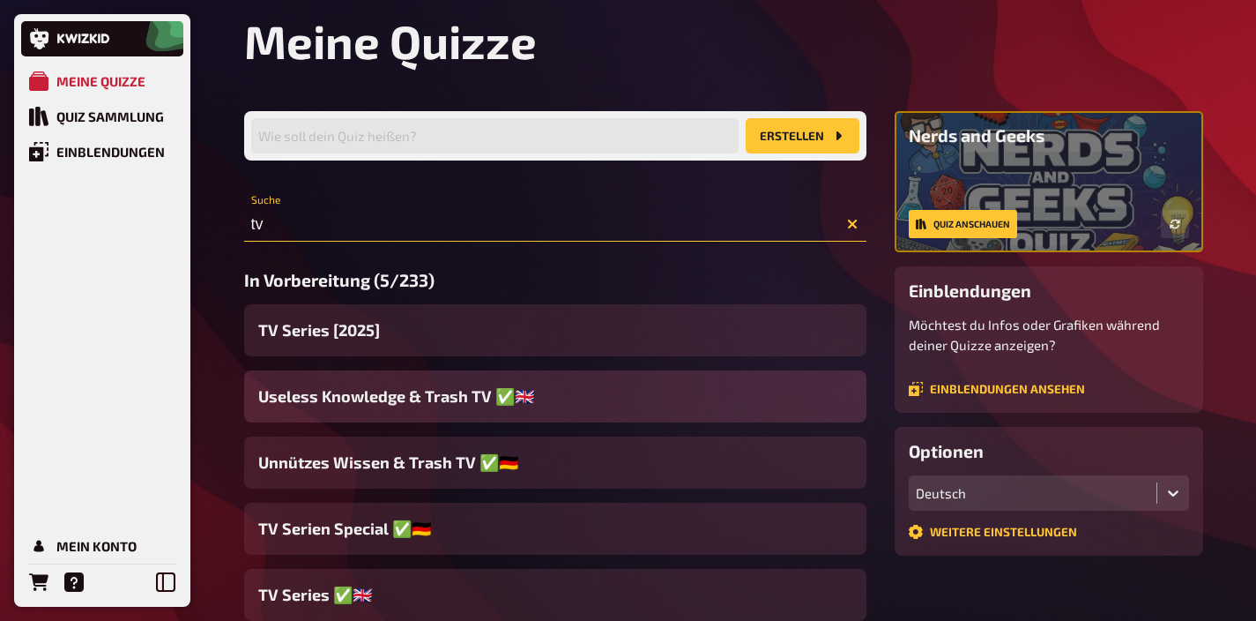
scroll to position [144, 0]
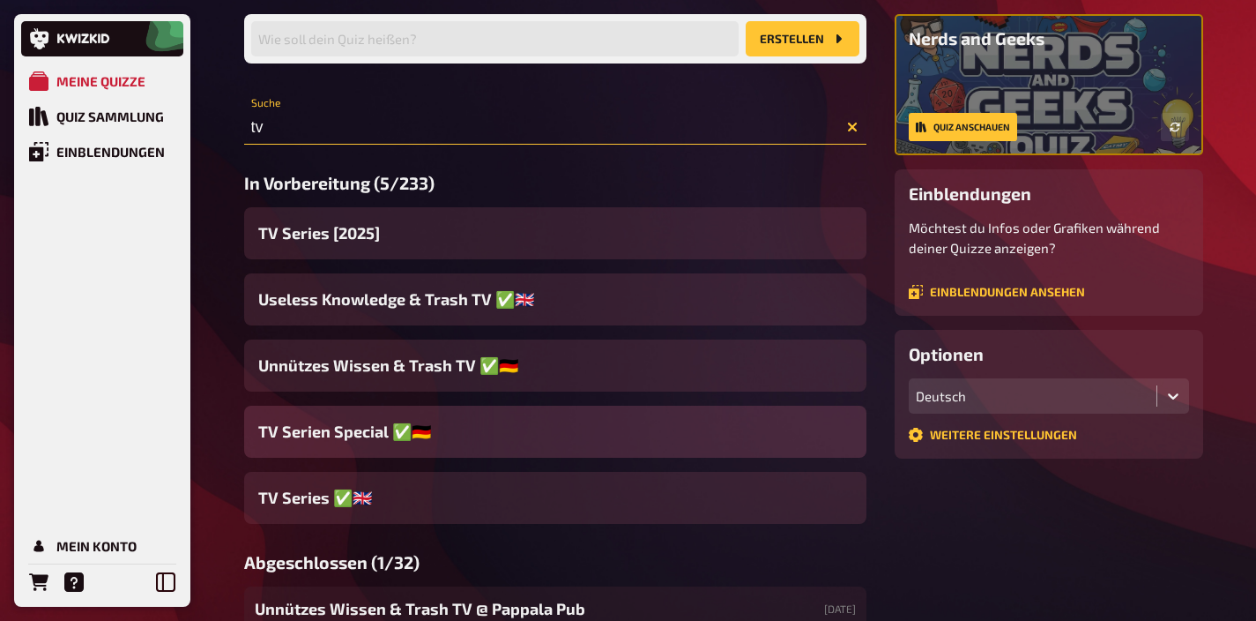
type input "tv"
click at [335, 432] on span "TV Serien Special ✅​🇩🇪" at bounding box center [344, 432] width 173 height 24
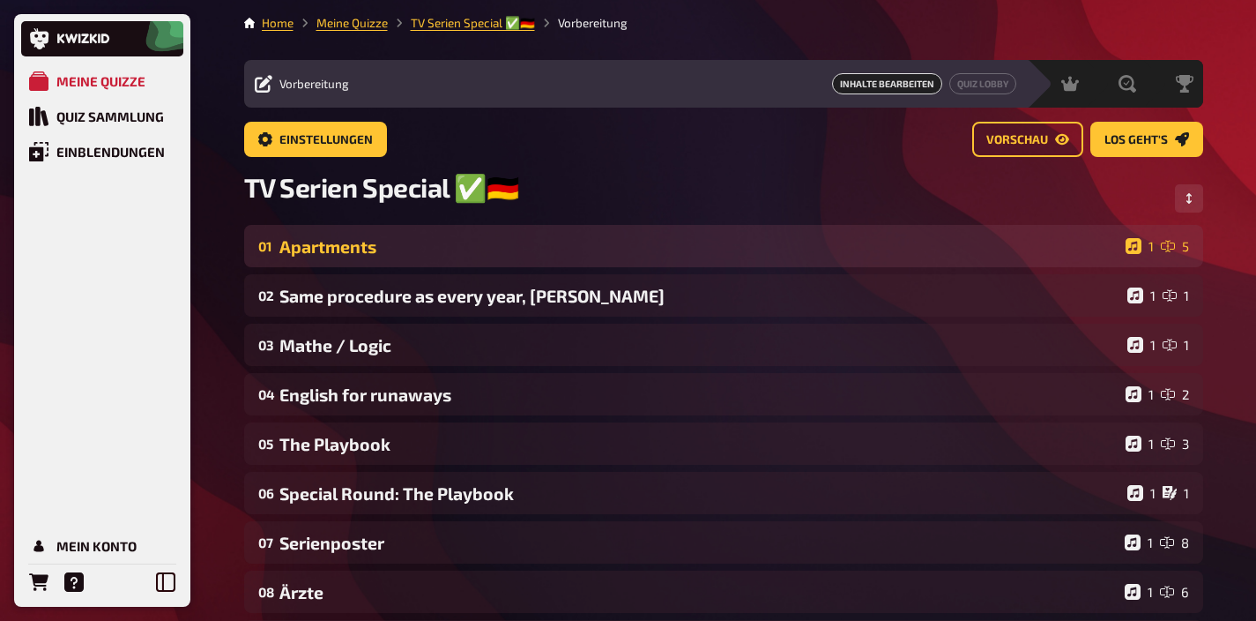
click at [488, 254] on div "Apartments" at bounding box center [698, 246] width 839 height 20
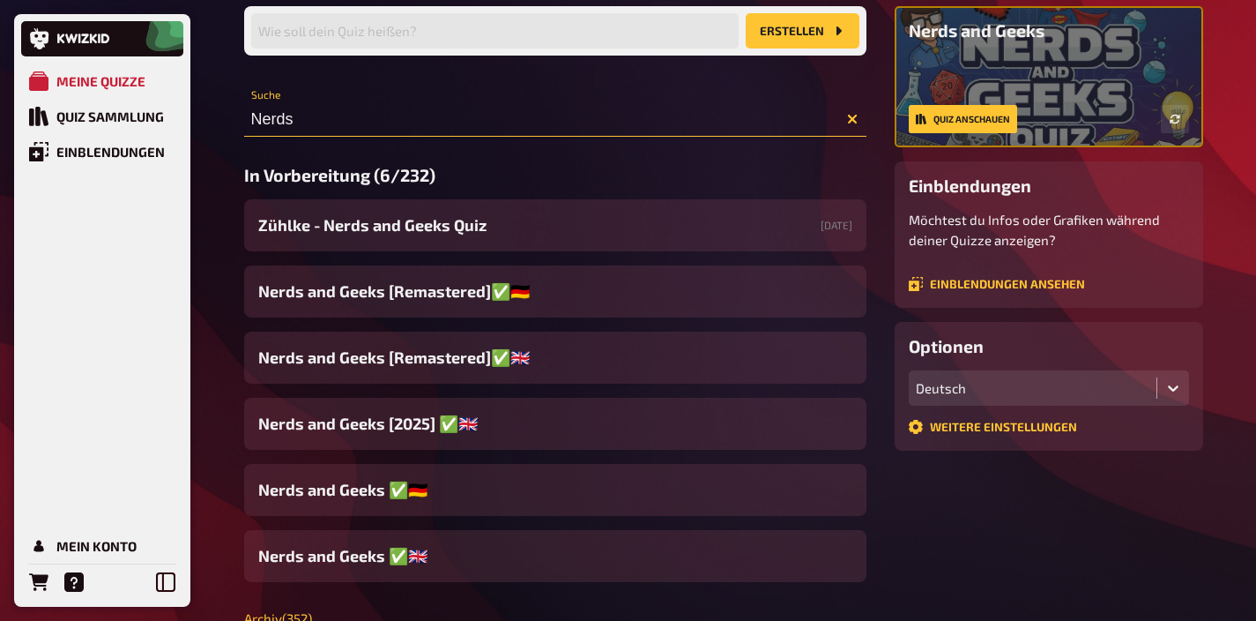
click at [458, 105] on input "Nerds" at bounding box center [555, 118] width 622 height 35
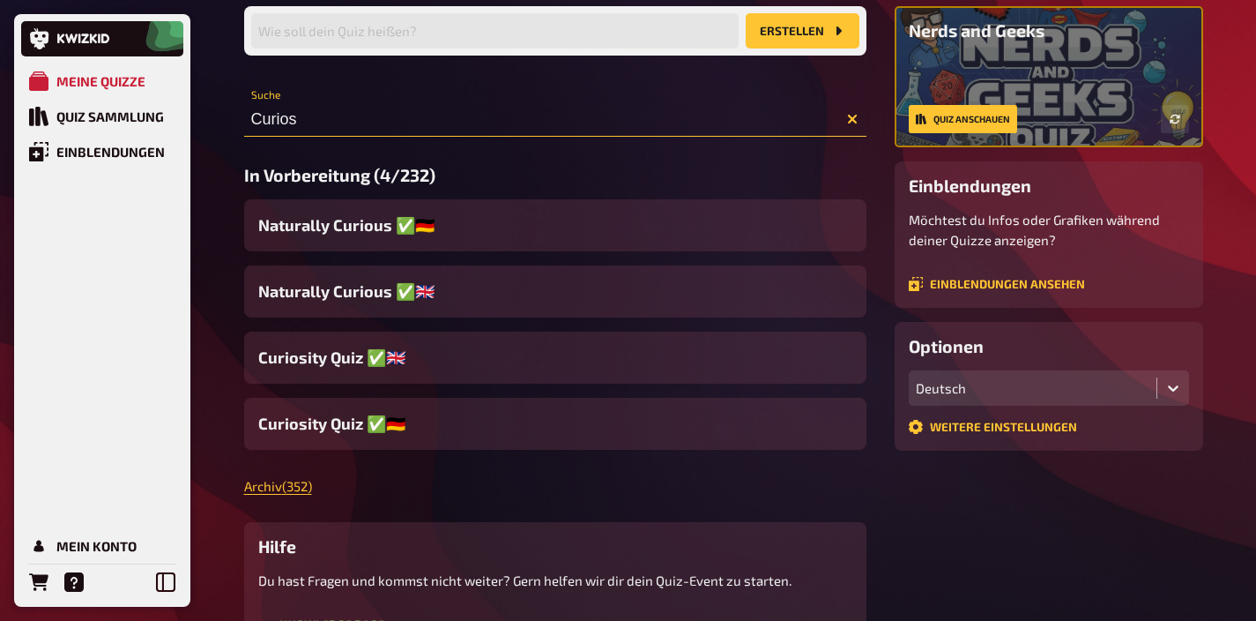
scroll to position [133, 0]
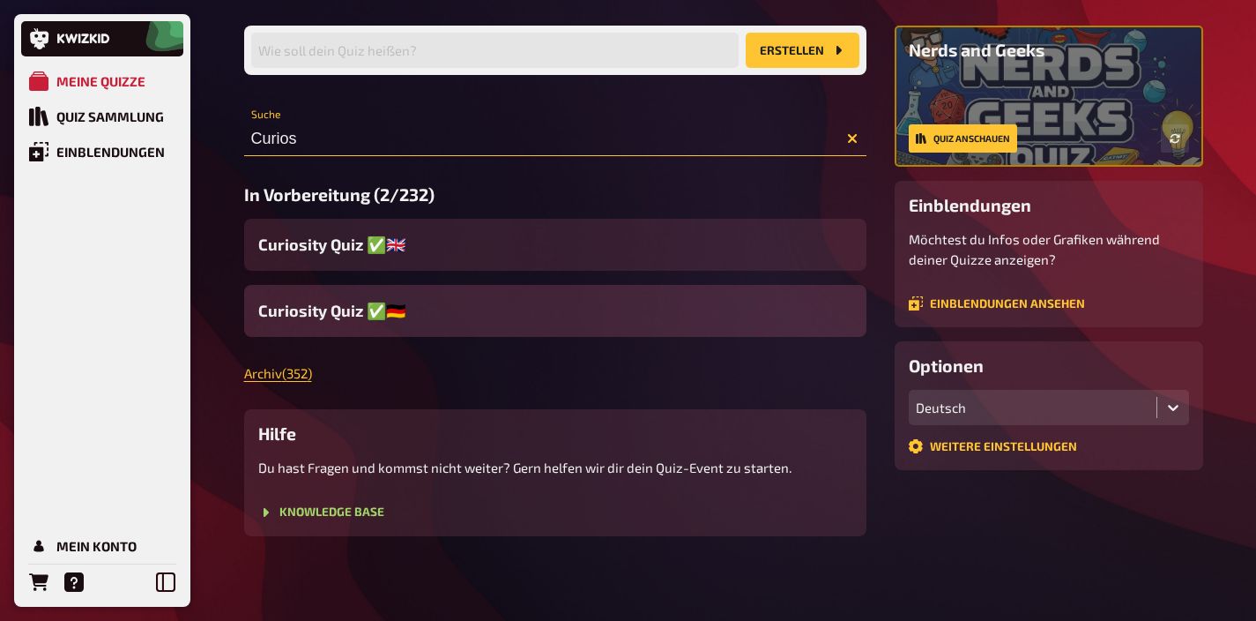
type input "Curios"
click at [355, 321] on span "Curiosity Quiz ✅🇩🇪​​" at bounding box center [331, 311] width 147 height 24
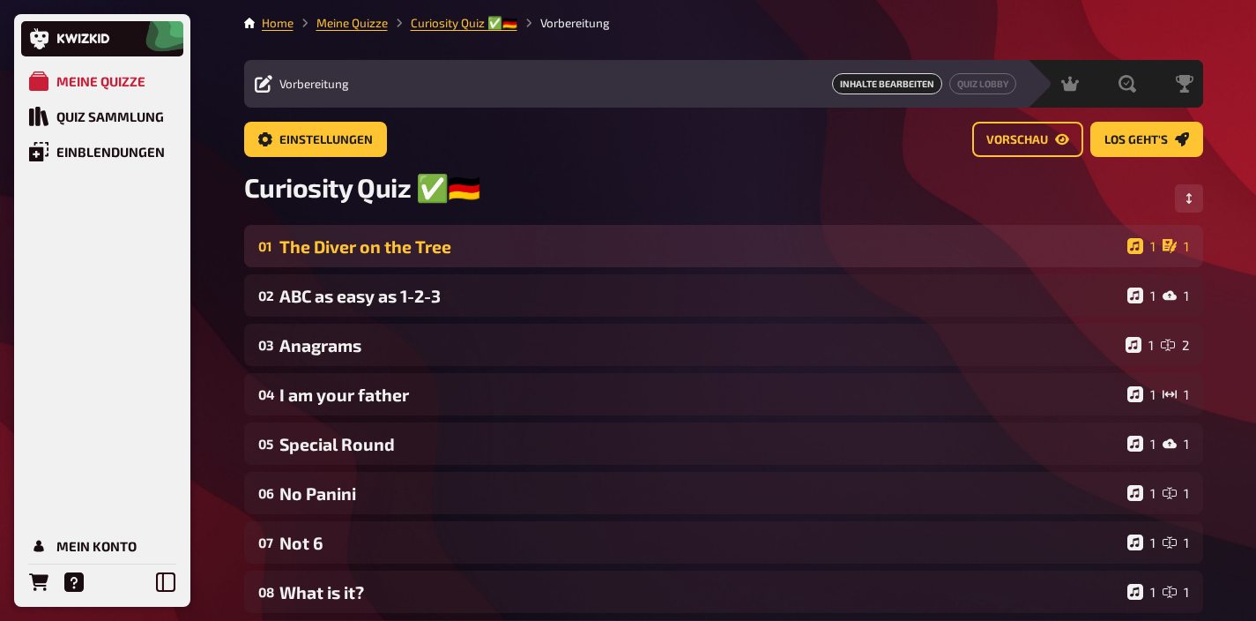
click at [492, 257] on div "The Diver on the Tree" at bounding box center [699, 246] width 841 height 20
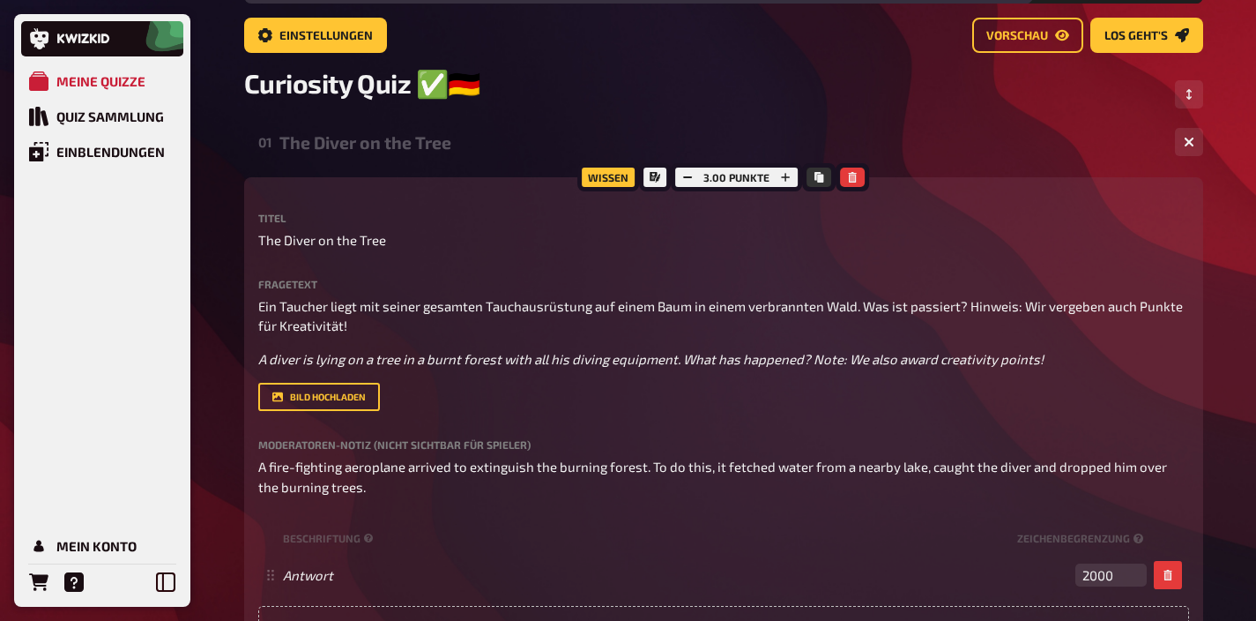
scroll to position [110, 0]
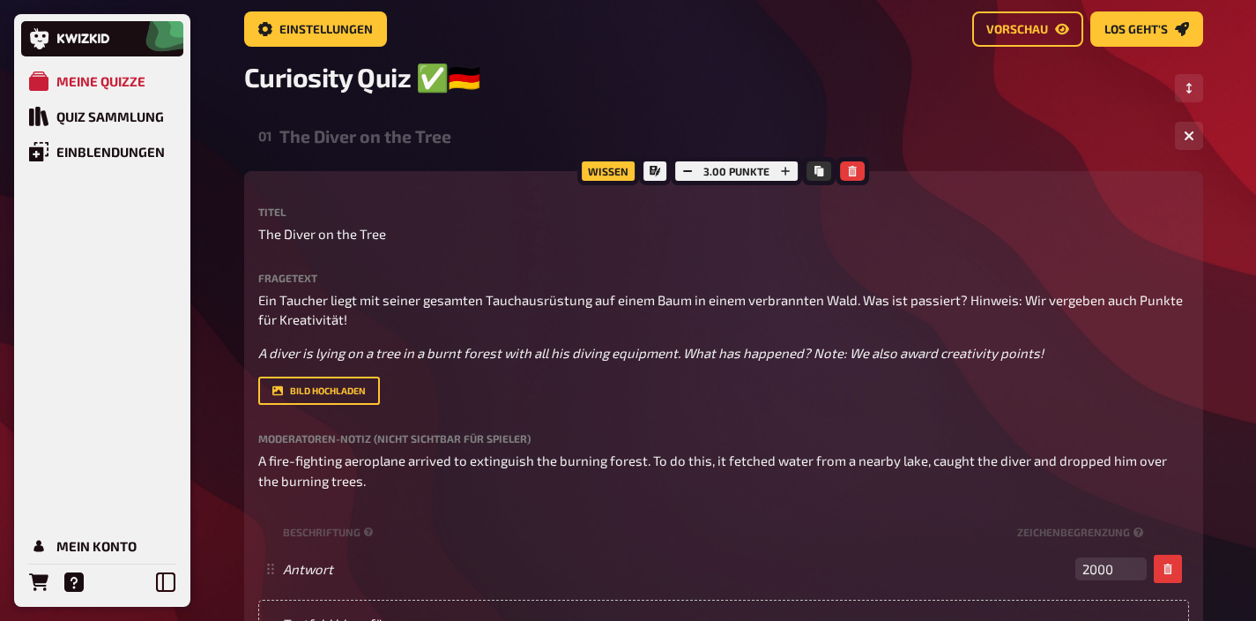
click at [386, 145] on div "The Diver on the Tree" at bounding box center [720, 136] width 882 height 20
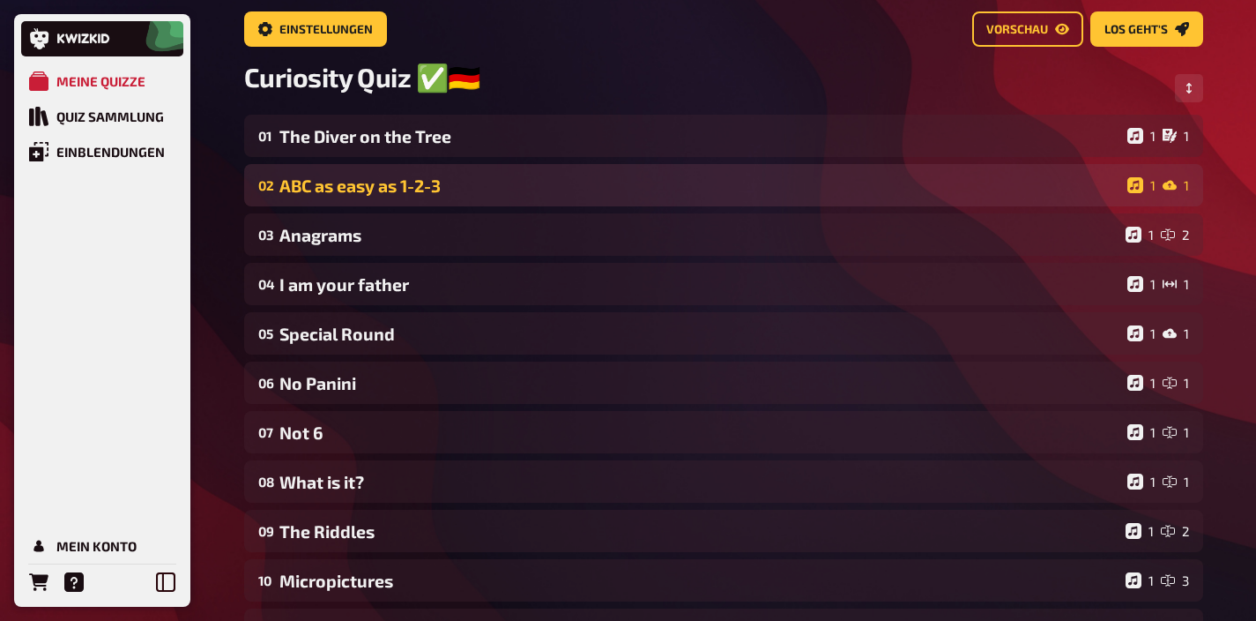
click at [378, 196] on div "ABC as easy as 1-2-3" at bounding box center [699, 185] width 841 height 20
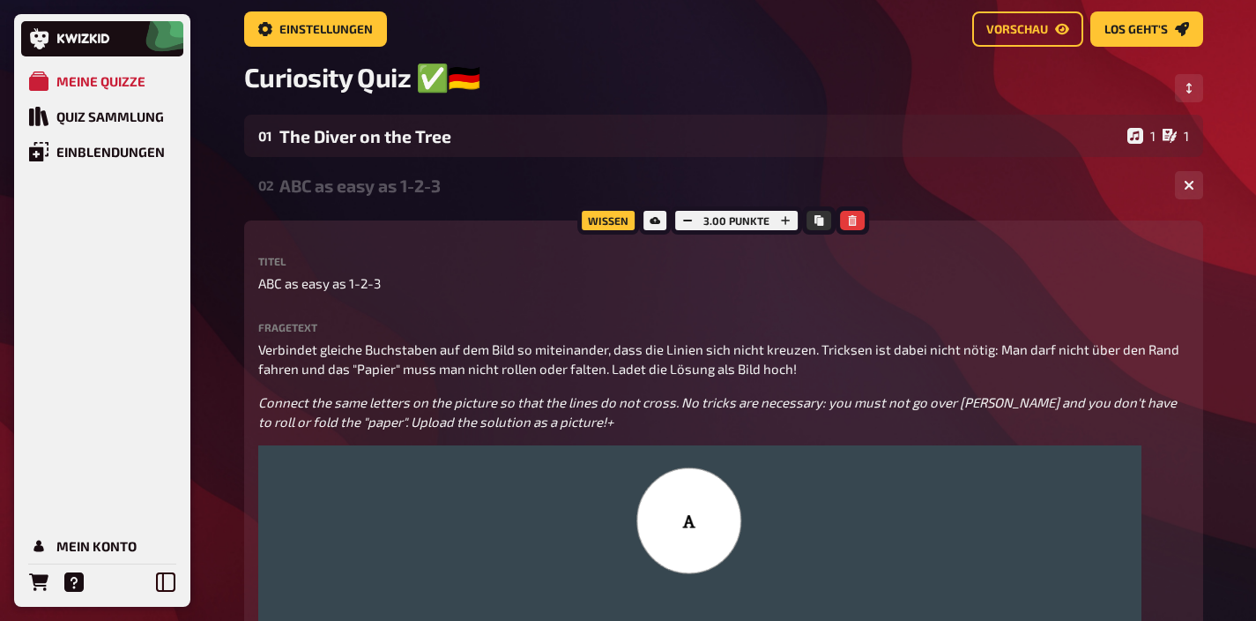
click at [378, 196] on div "ABC as easy as 1-2-3" at bounding box center [720, 185] width 882 height 20
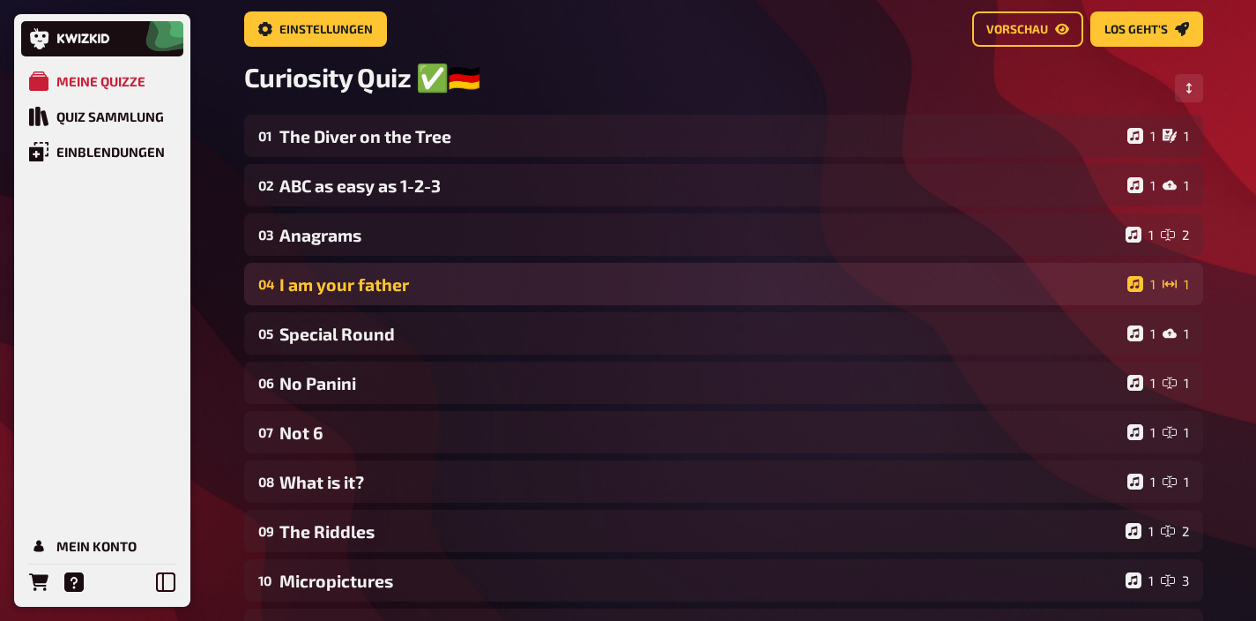
click at [380, 282] on div "I am your father" at bounding box center [699, 284] width 841 height 20
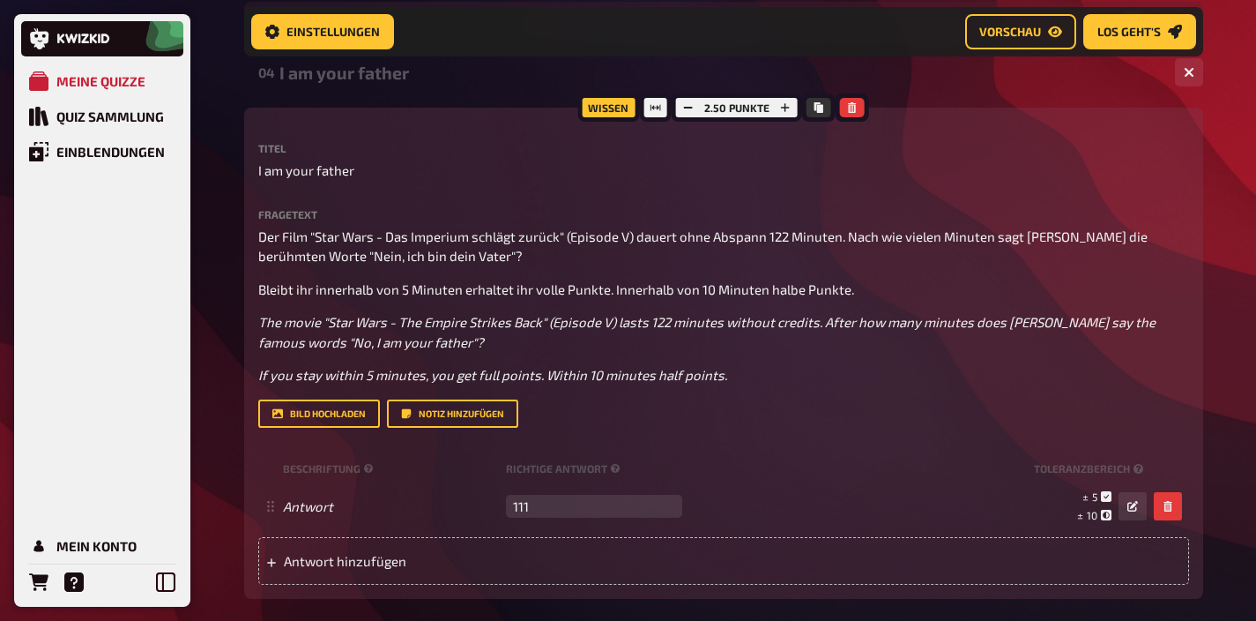
scroll to position [104, 0]
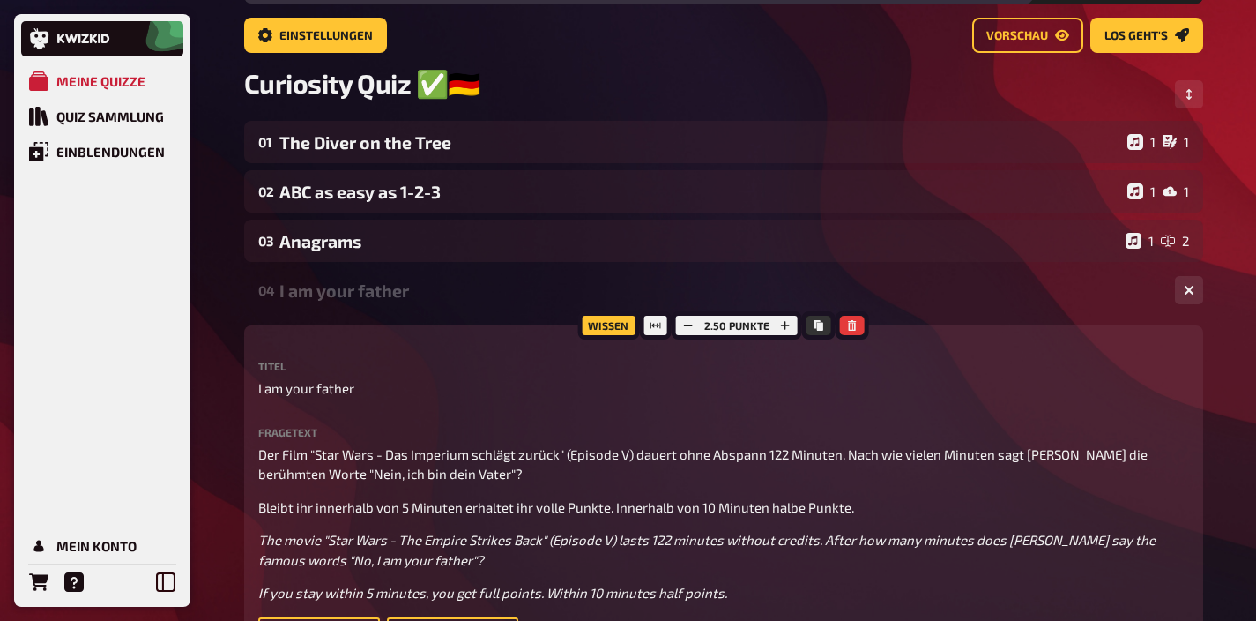
click at [376, 298] on div "I am your father" at bounding box center [720, 290] width 882 height 20
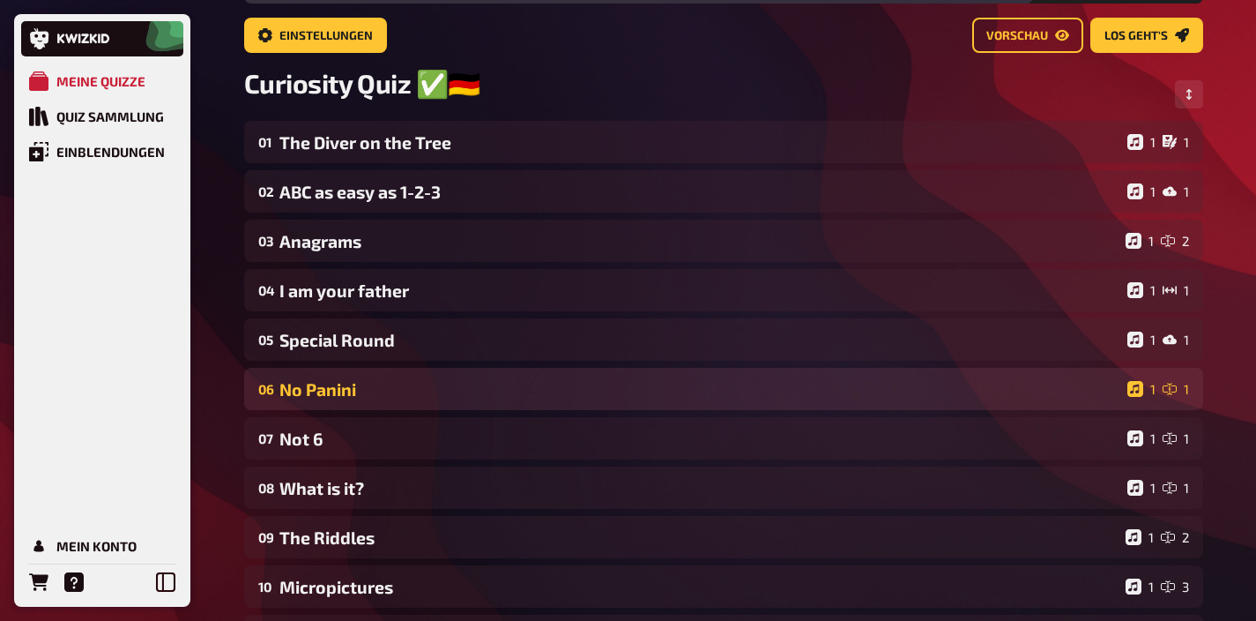
click at [372, 392] on div "No Panini" at bounding box center [699, 389] width 841 height 20
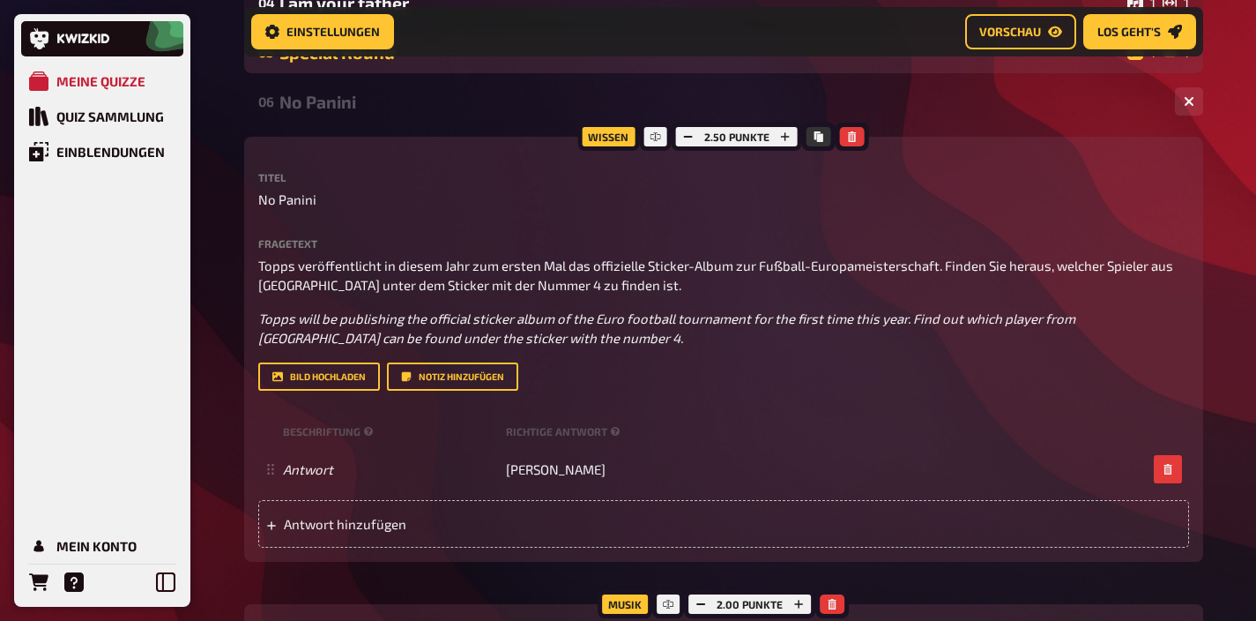
scroll to position [386, 0]
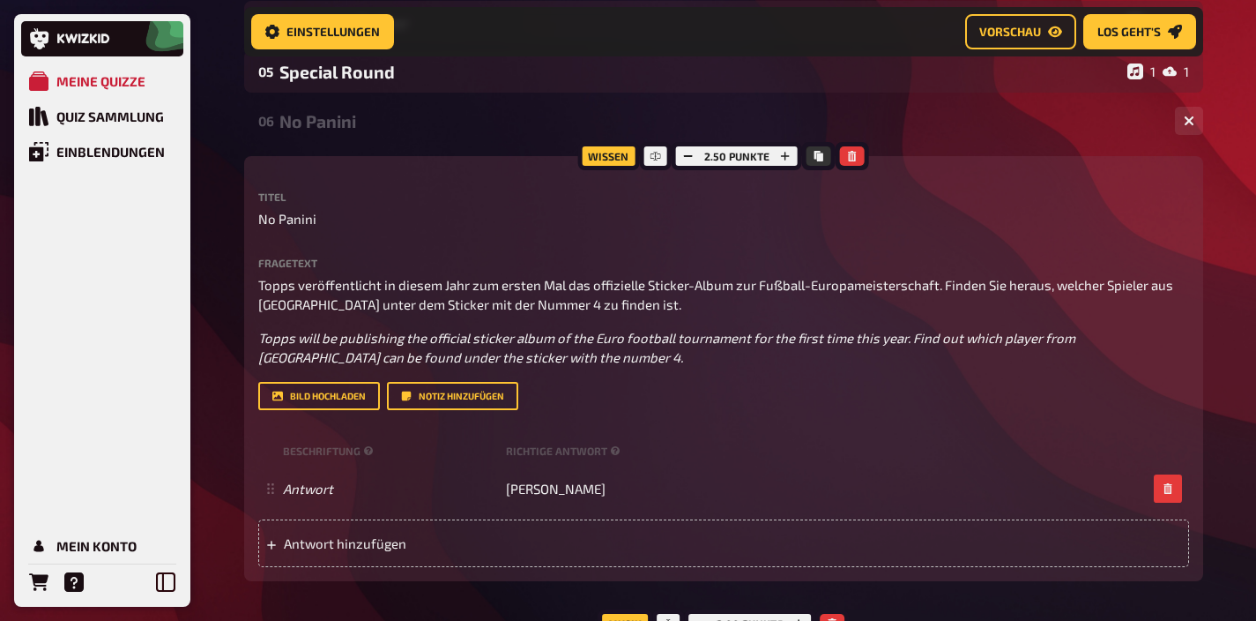
click at [361, 128] on div "No Panini" at bounding box center [720, 121] width 882 height 20
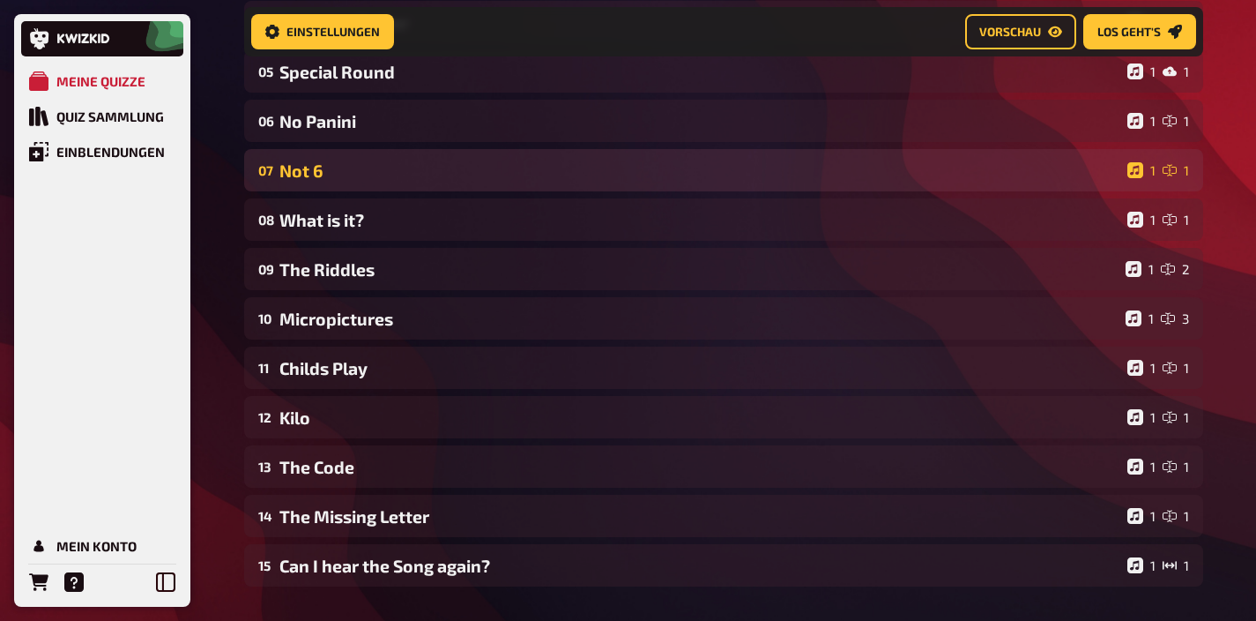
click at [370, 174] on div "Not 6" at bounding box center [699, 170] width 841 height 20
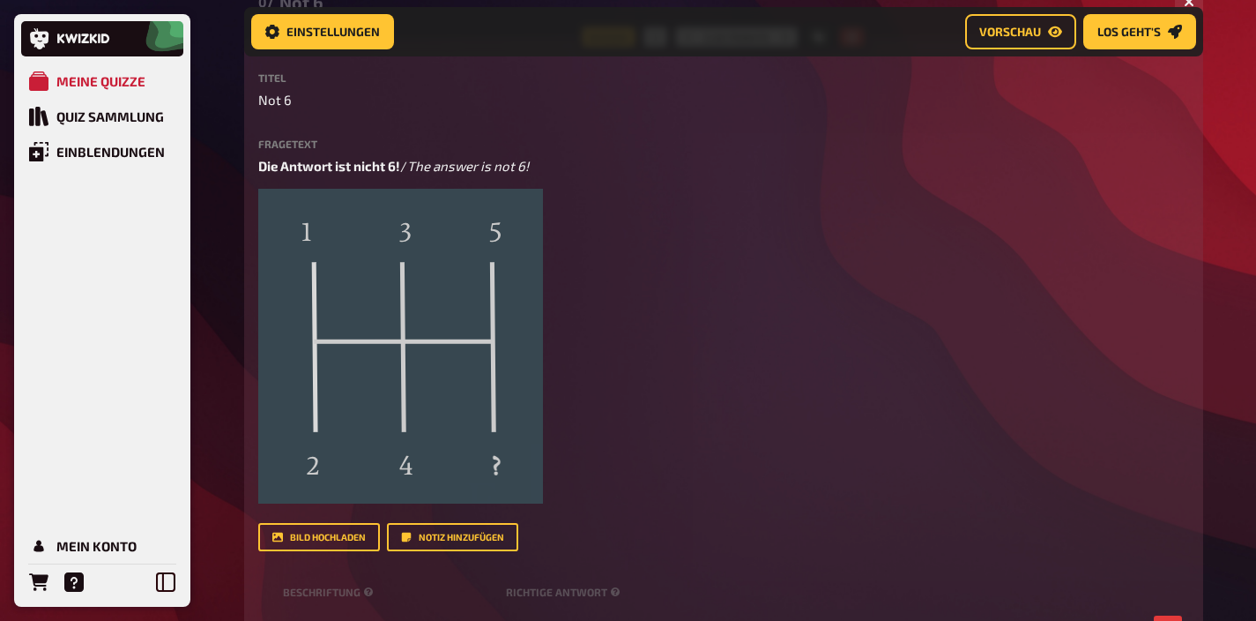
scroll to position [403, 0]
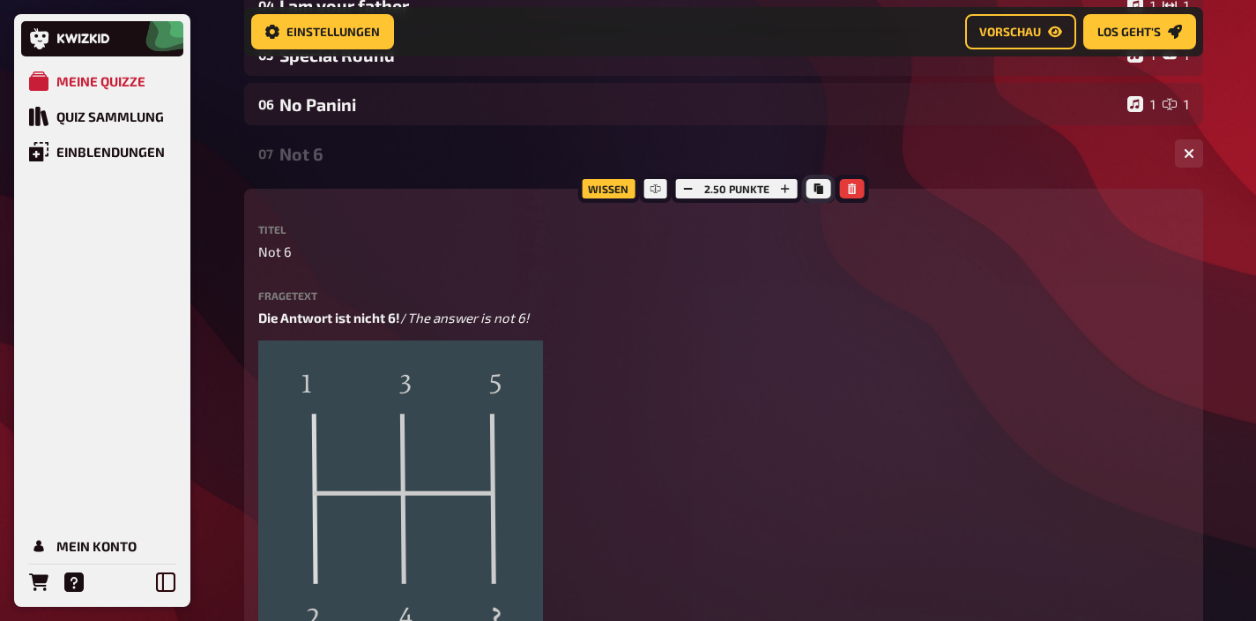
click at [815, 183] on button "Kopieren" at bounding box center [819, 188] width 25 height 19
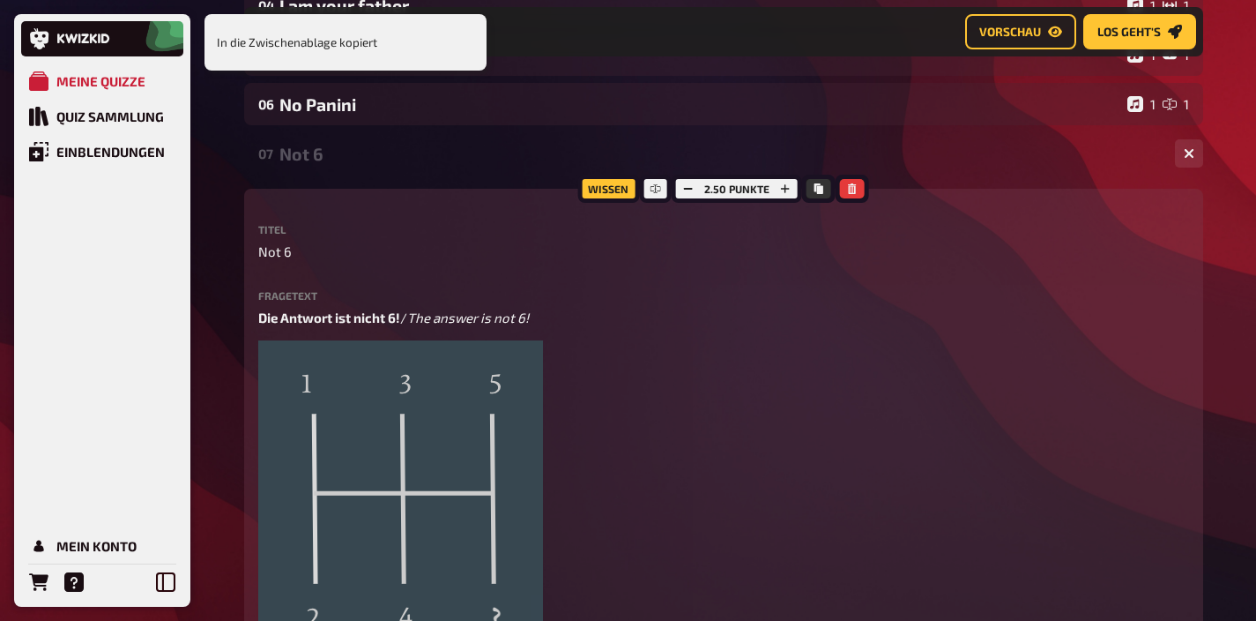
click at [294, 151] on div "Not 6" at bounding box center [720, 154] width 882 height 20
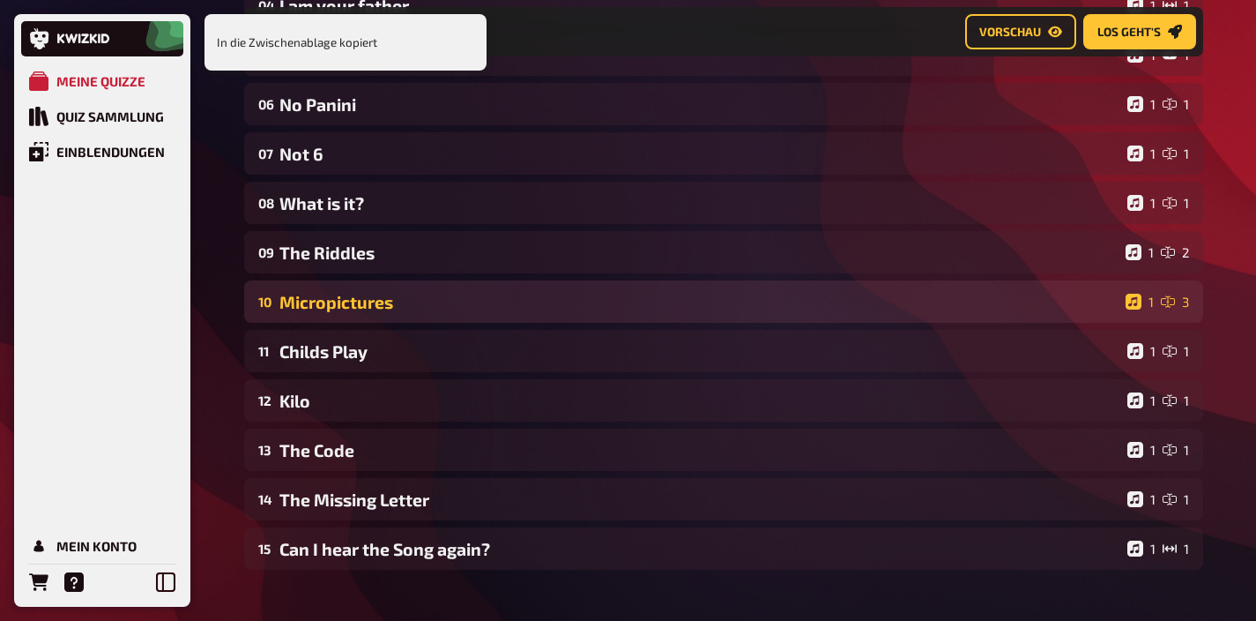
click at [358, 310] on div "Micropictures" at bounding box center [698, 302] width 839 height 20
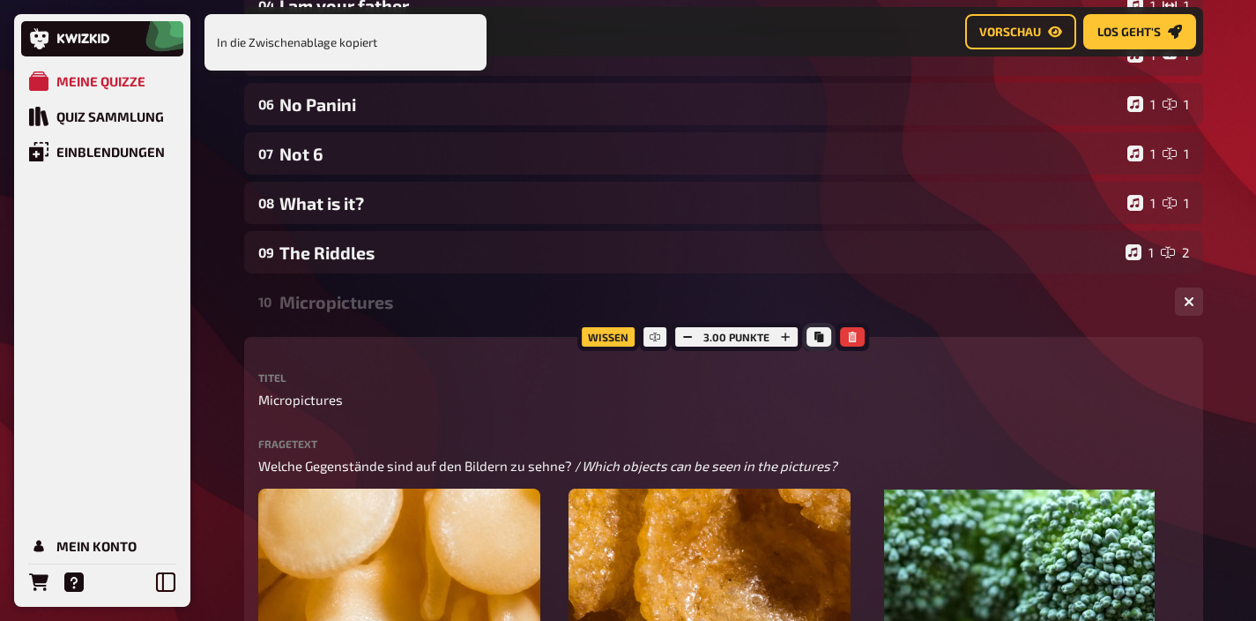
click at [822, 346] on button "Kopieren" at bounding box center [819, 336] width 25 height 19
click at [367, 295] on div "Micropictures" at bounding box center [720, 302] width 882 height 20
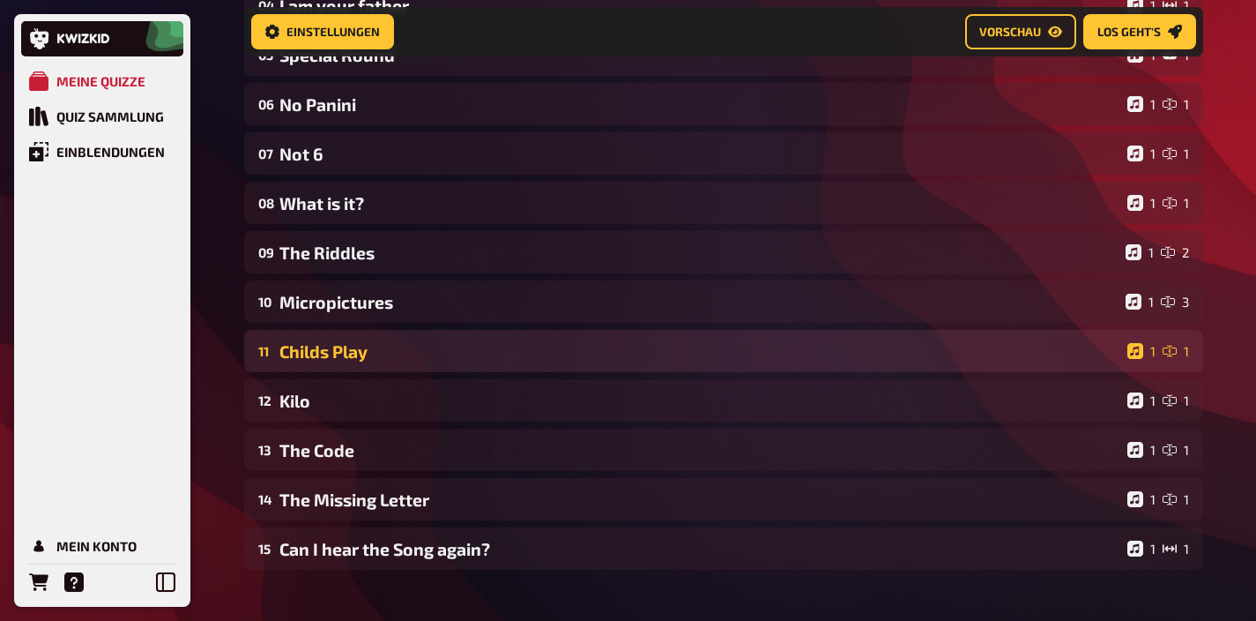
click at [376, 347] on div "Childs Play" at bounding box center [699, 351] width 841 height 20
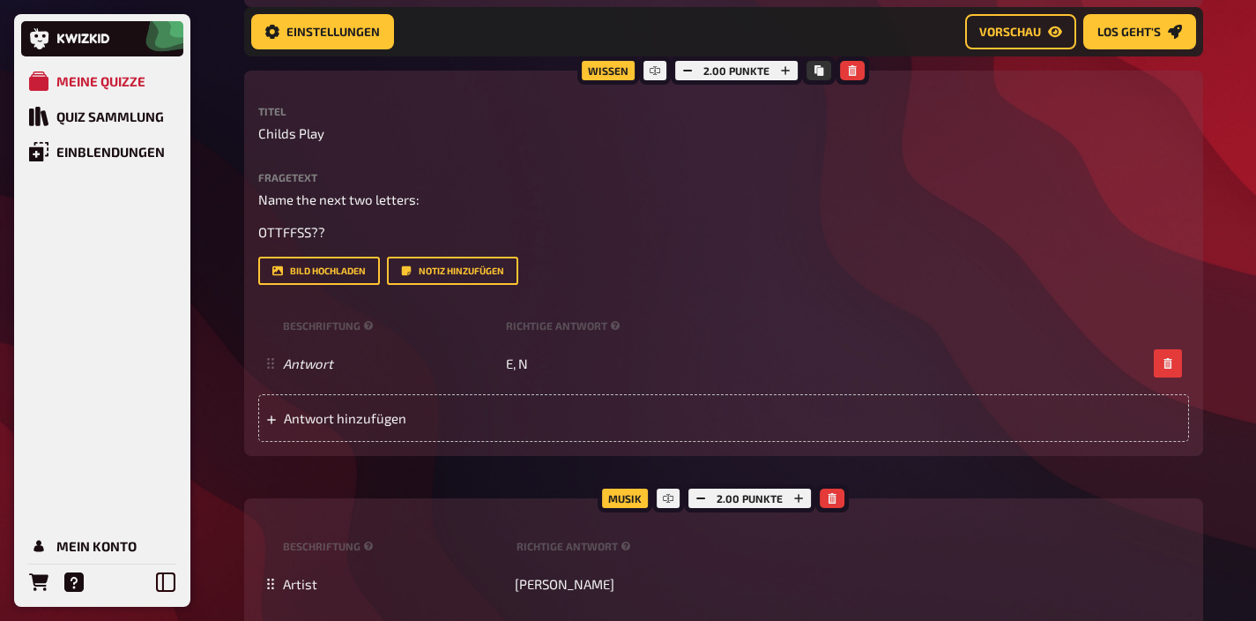
scroll to position [591, 0]
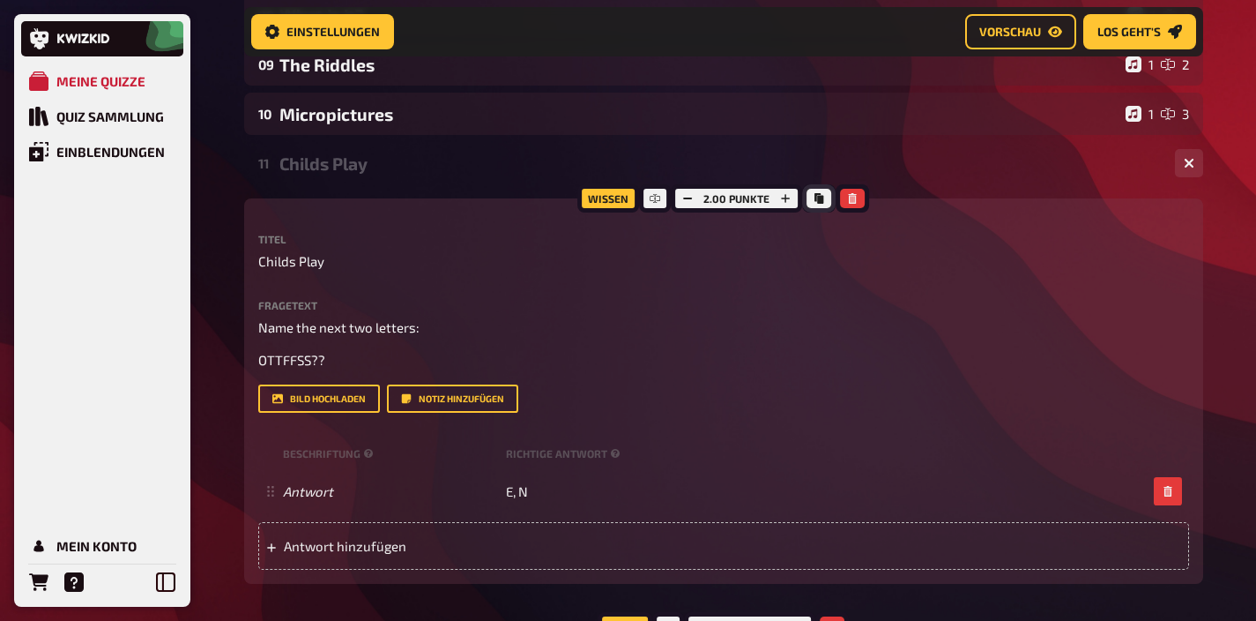
click at [821, 198] on icon "Kopieren" at bounding box center [819, 198] width 9 height 11
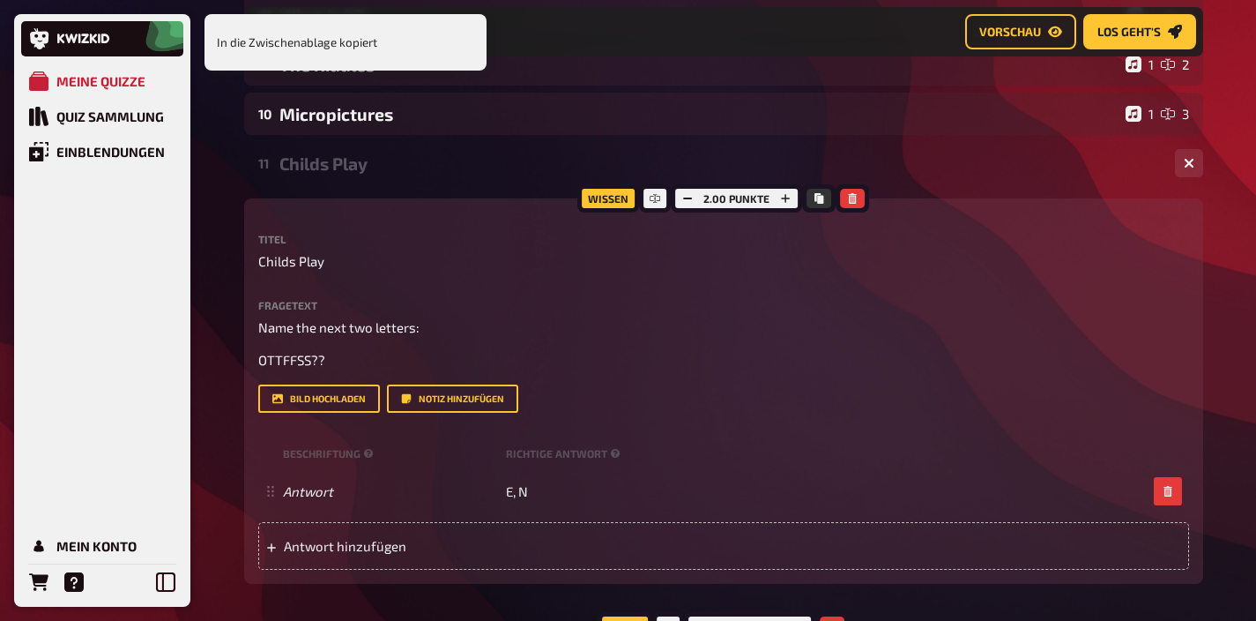
click at [369, 175] on div "11 Childs Play 1 1" at bounding box center [723, 163] width 959 height 42
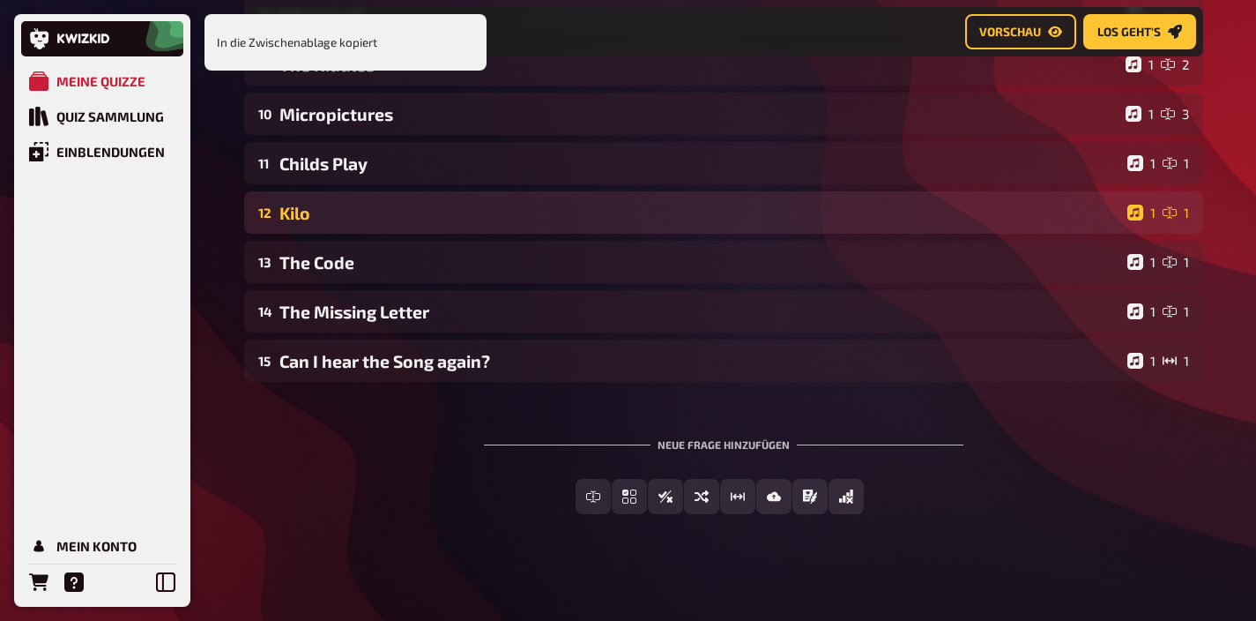
click at [358, 222] on div "Kilo" at bounding box center [699, 213] width 841 height 20
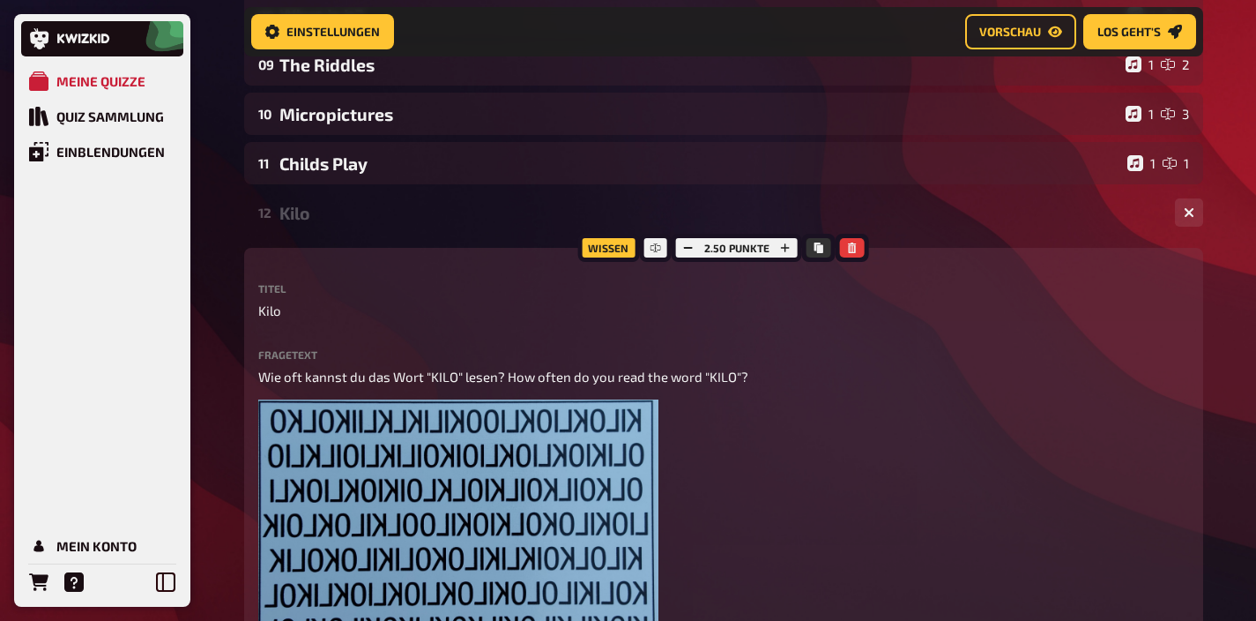
click at [358, 222] on div "Kilo" at bounding box center [720, 213] width 882 height 20
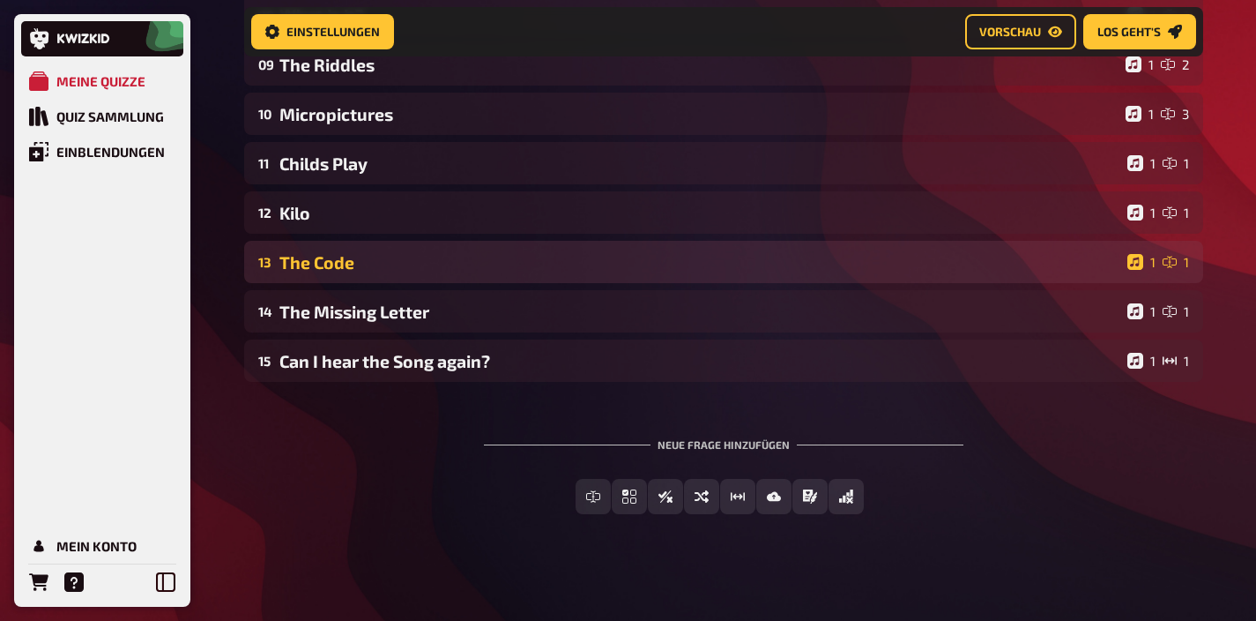
click at [360, 257] on div "The Code" at bounding box center [699, 262] width 841 height 20
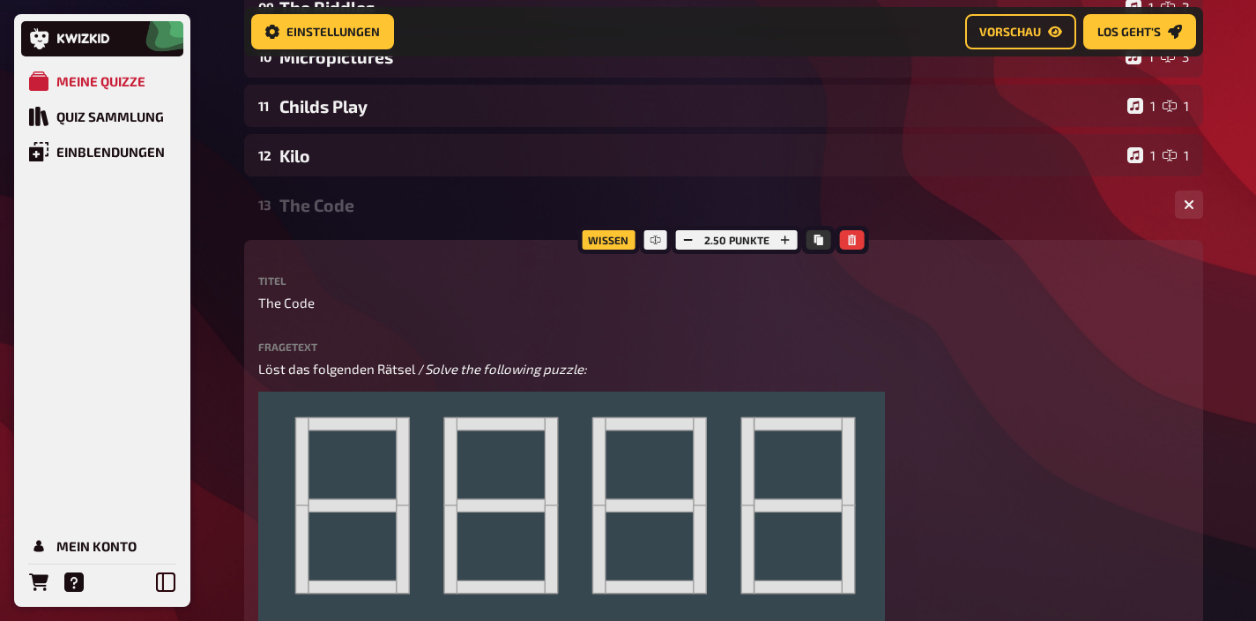
scroll to position [546, 0]
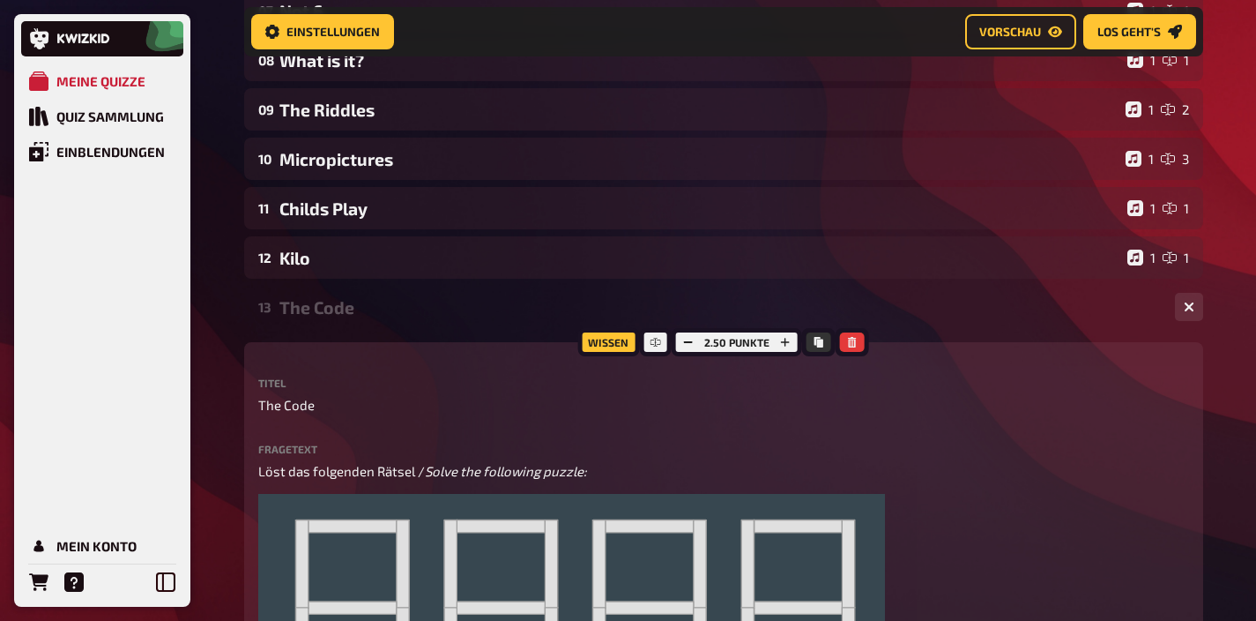
click at [332, 300] on div "The Code" at bounding box center [720, 307] width 882 height 20
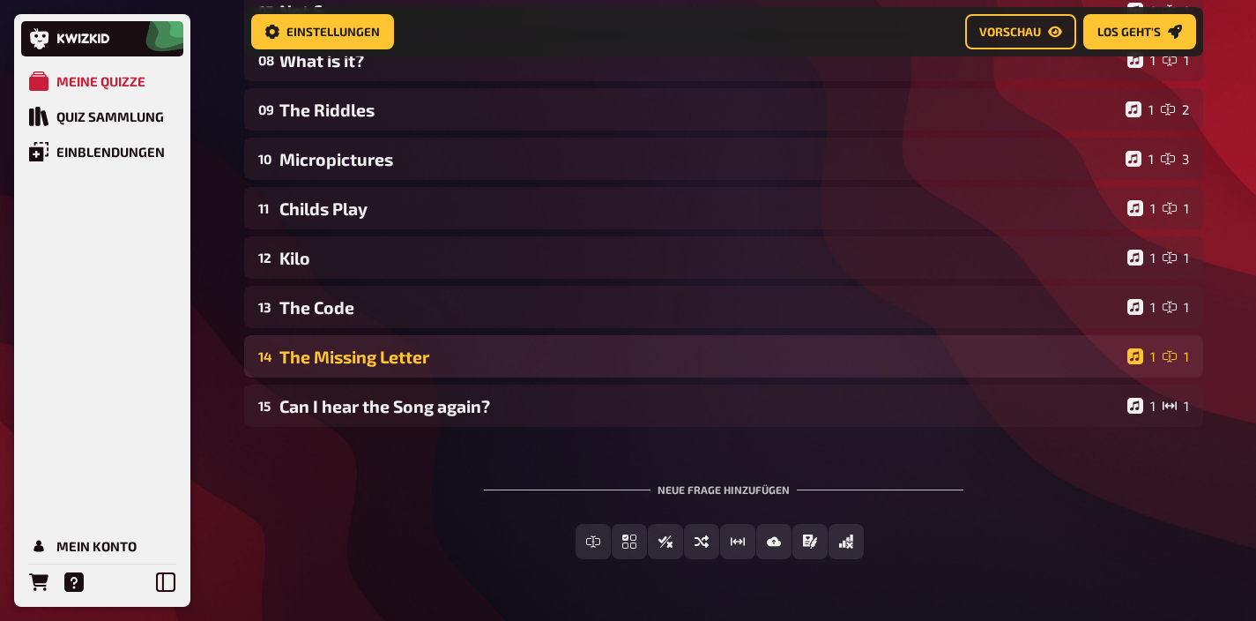
click at [357, 347] on div "14 The Missing Letter 1 1" at bounding box center [723, 356] width 959 height 42
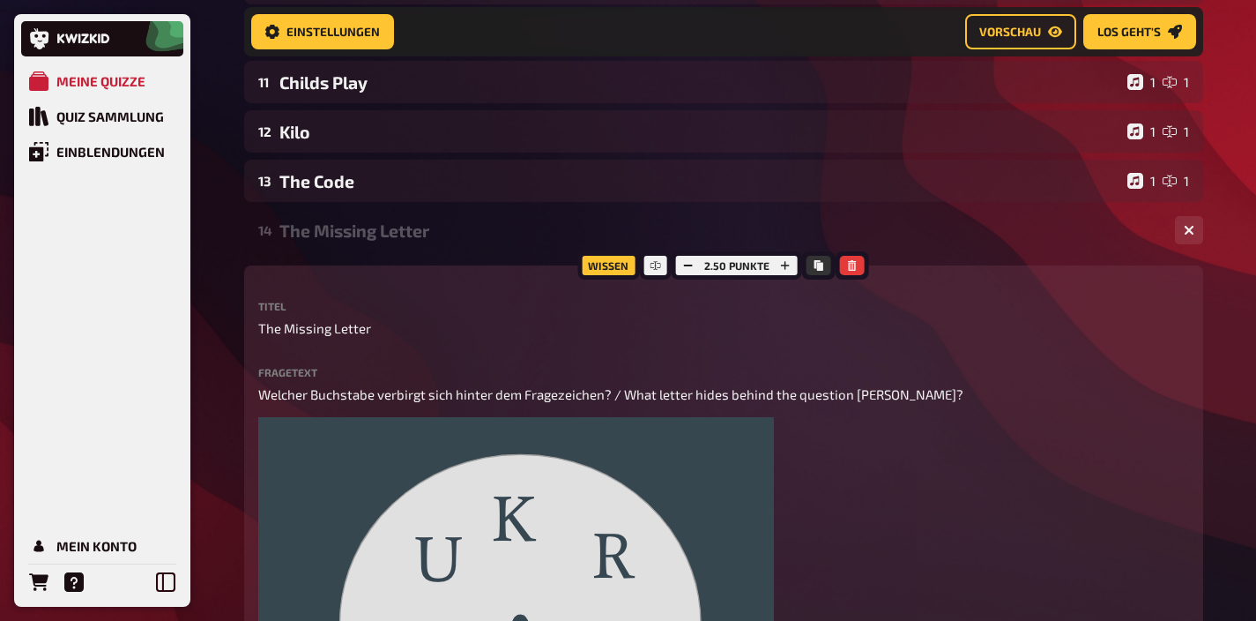
click at [361, 226] on div "The Missing Letter" at bounding box center [720, 230] width 882 height 20
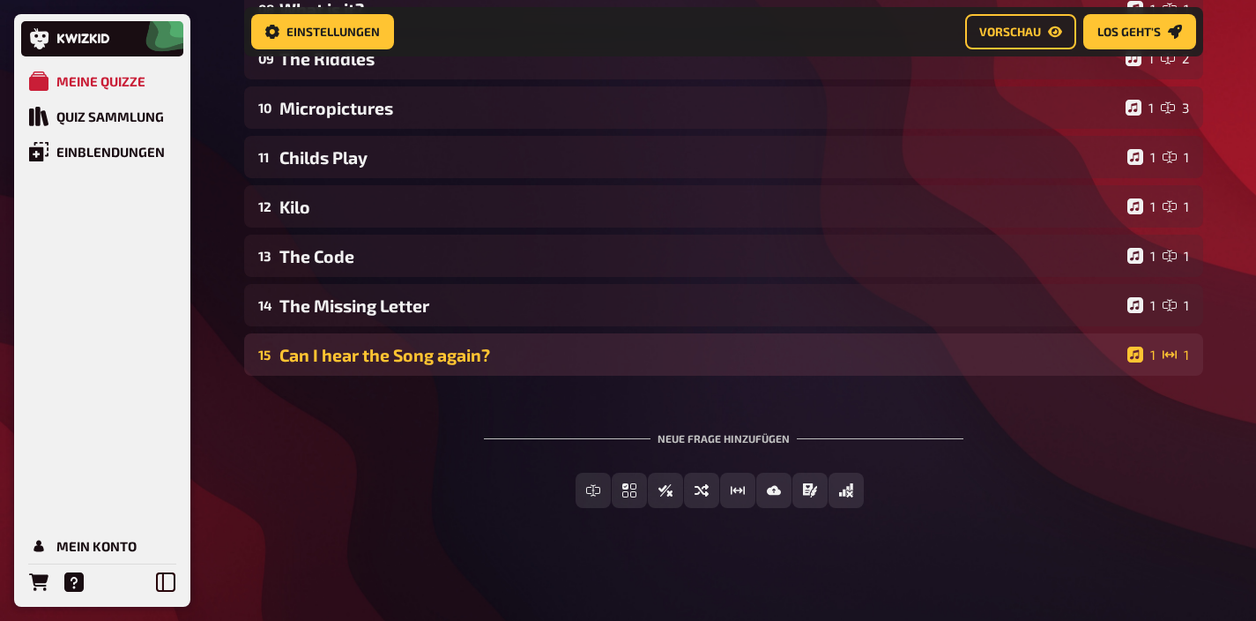
click at [362, 348] on div "Can I hear the Song again?" at bounding box center [699, 355] width 841 height 20
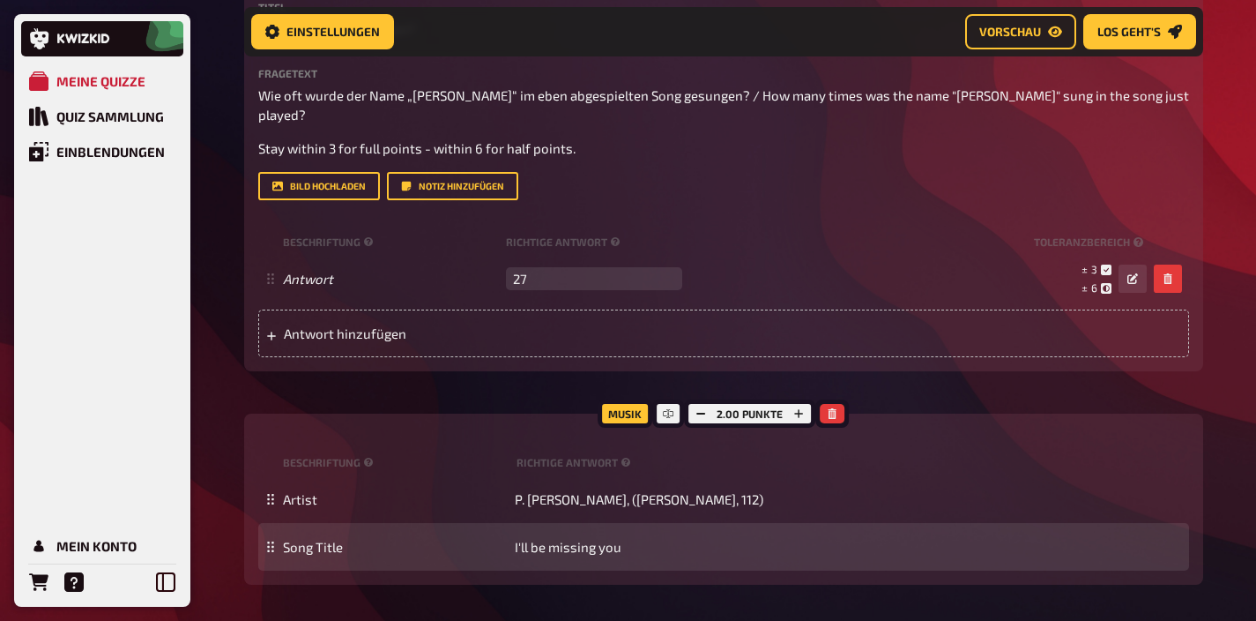
scroll to position [794, 0]
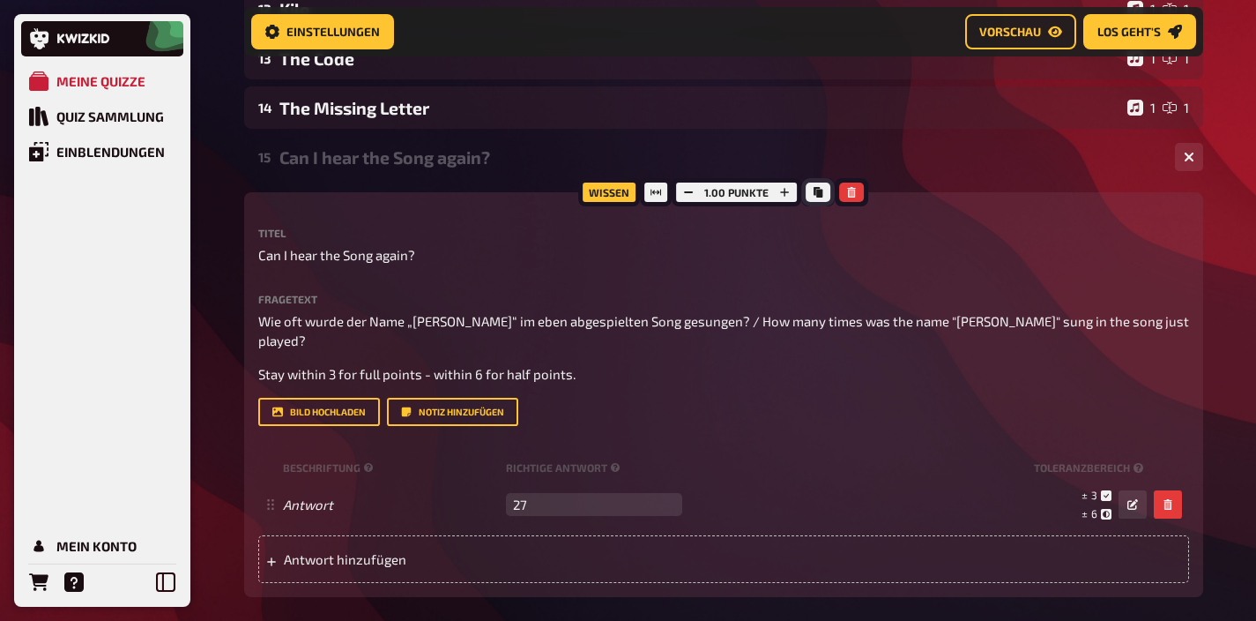
click at [815, 195] on icon "Kopieren" at bounding box center [818, 192] width 9 height 11
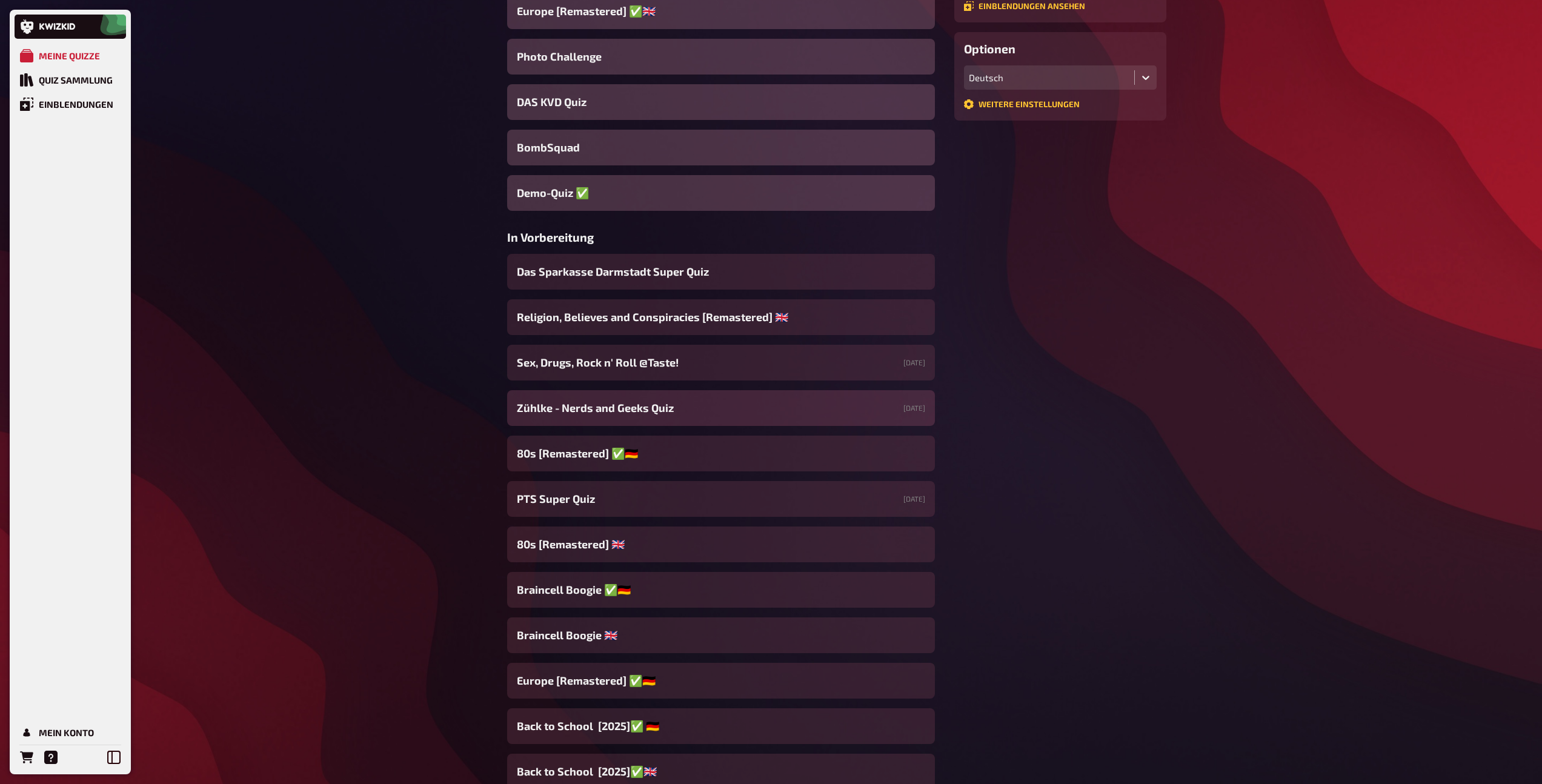
scroll to position [294, 0]
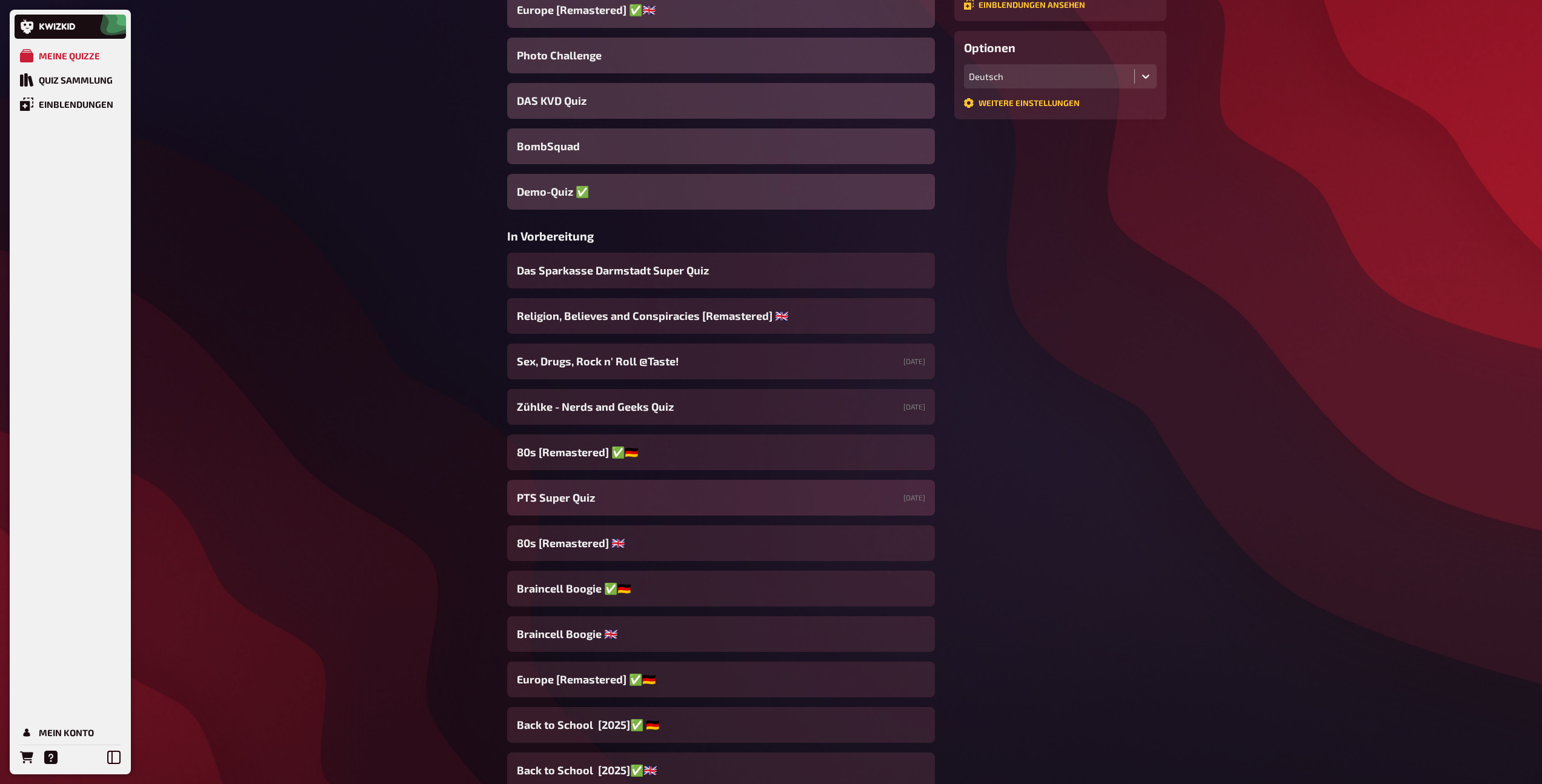
click at [572, 494] on span "PTS Super Quiz" at bounding box center [556, 497] width 78 height 16
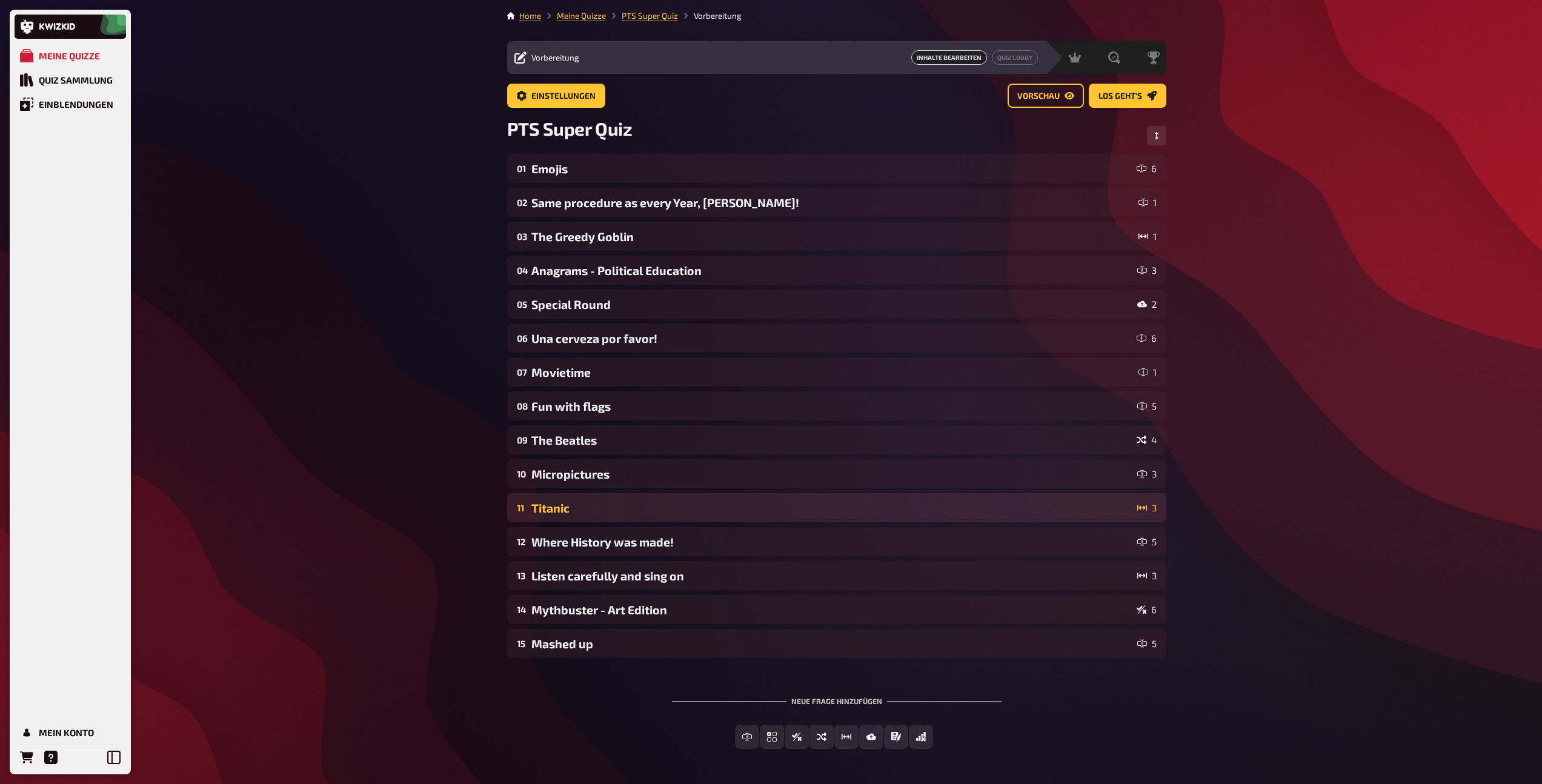
click at [640, 503] on div "Titanic" at bounding box center [831, 508] width 601 height 14
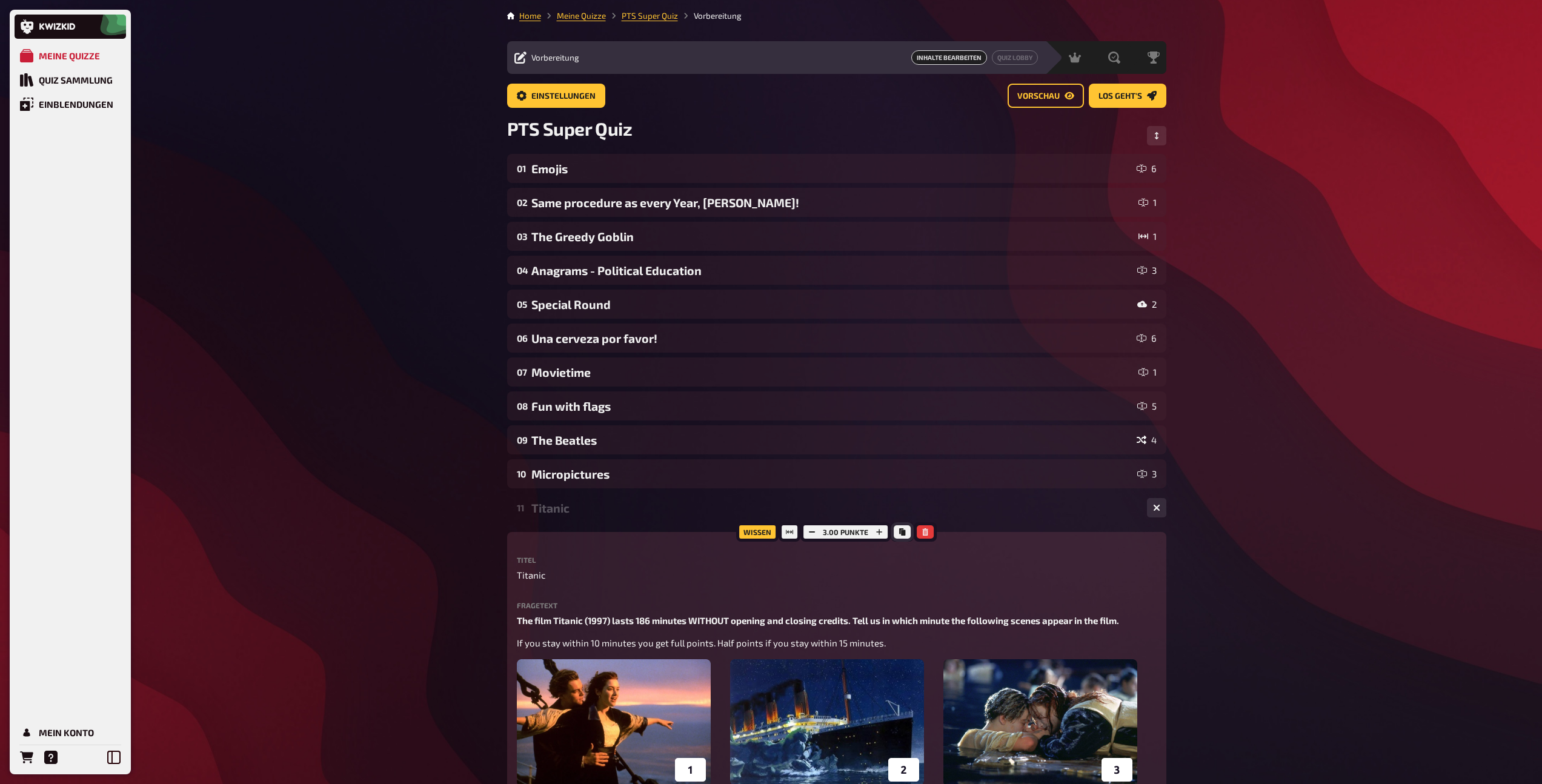
click at [904, 535] on icon "Kopieren" at bounding box center [902, 532] width 8 height 8
click at [567, 98] on span "Einstellungen" at bounding box center [563, 96] width 64 height 8
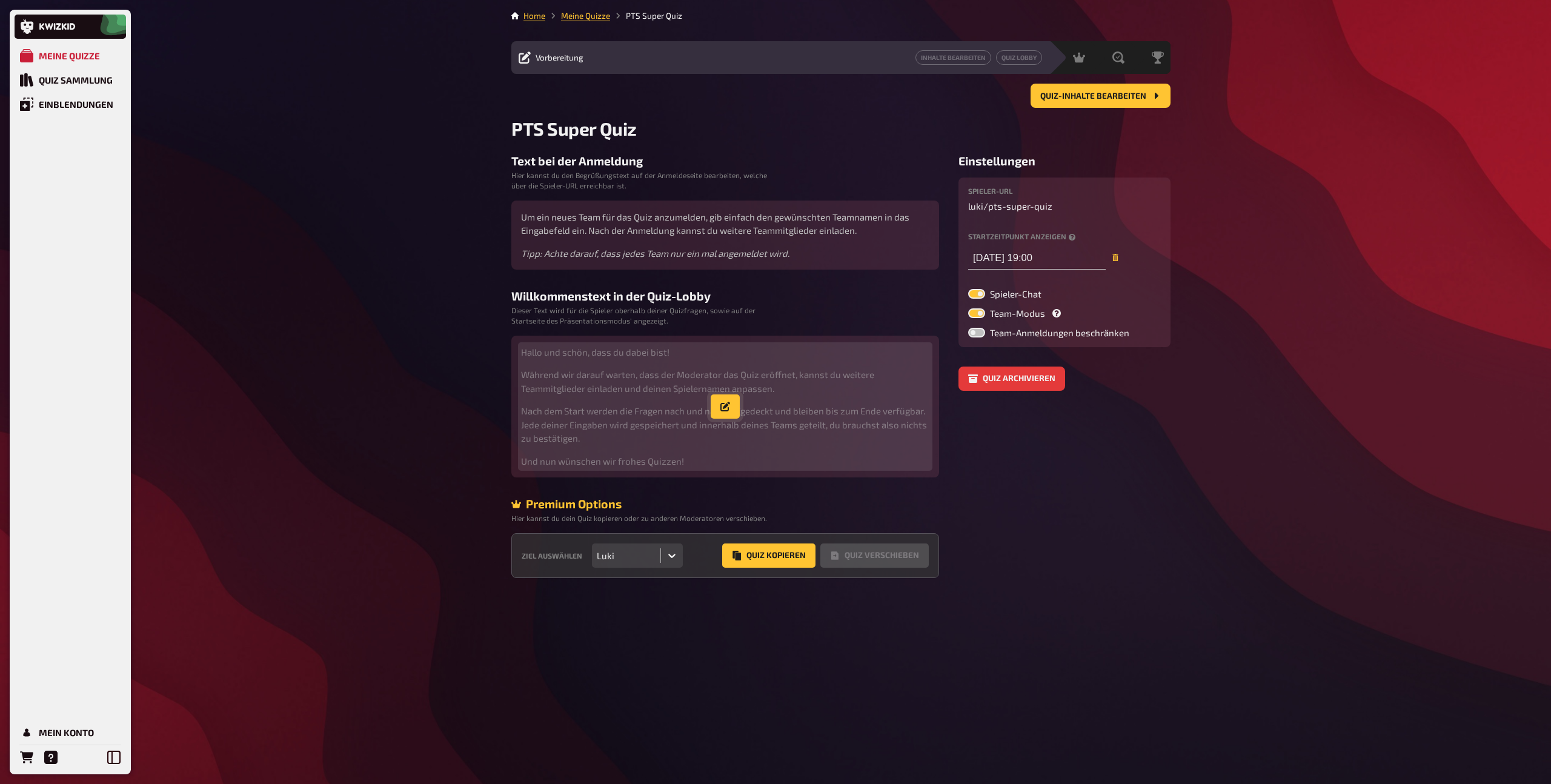
click at [722, 399] on button "button" at bounding box center [725, 406] width 29 height 24
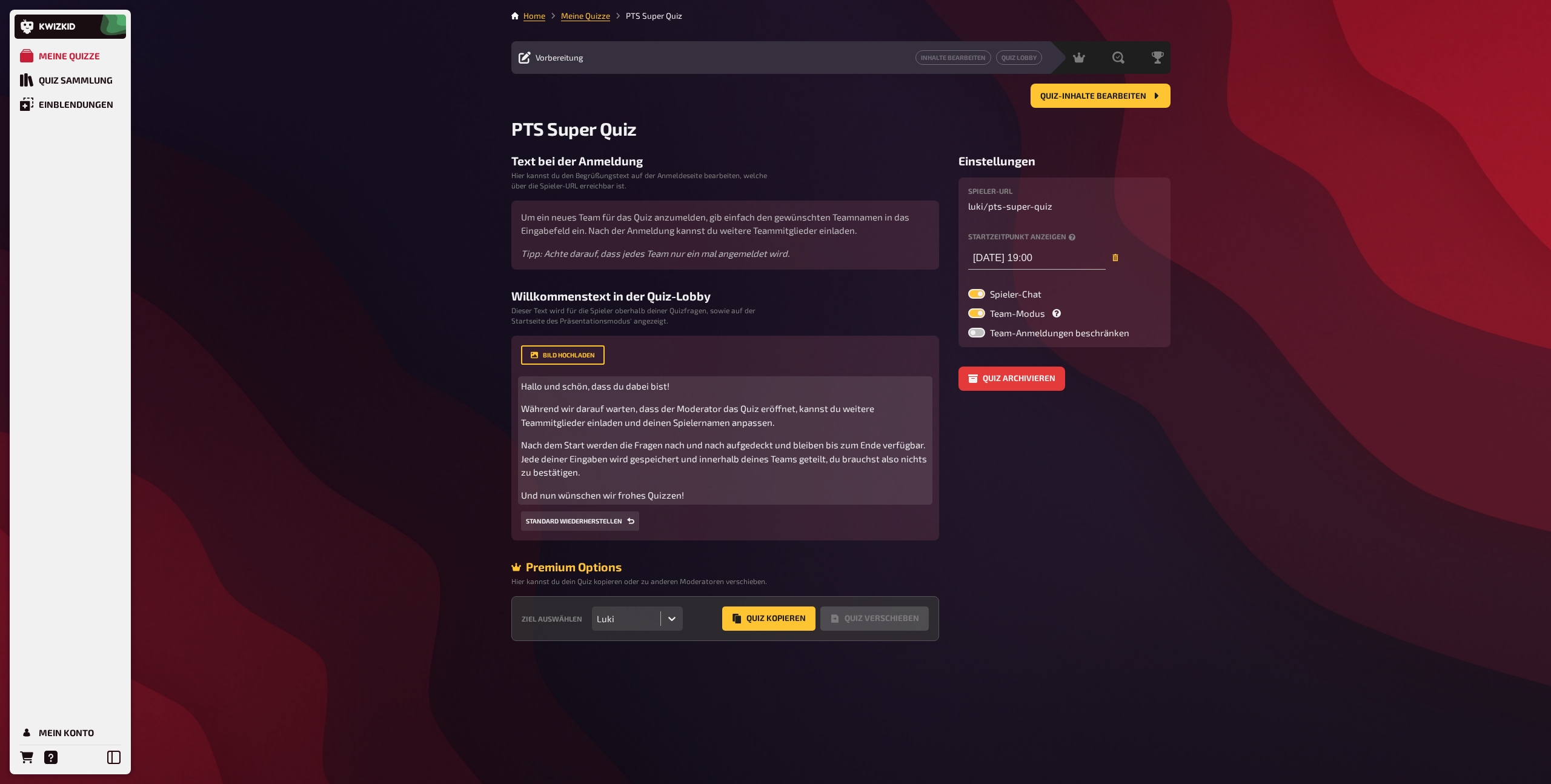
click at [709, 497] on p "Und nun wünschen wir frohes Quizzen!" at bounding box center [725, 495] width 408 height 14
click at [546, 387] on span "Hallo und schön, dass du dabei bist!" at bounding box center [595, 386] width 148 height 11
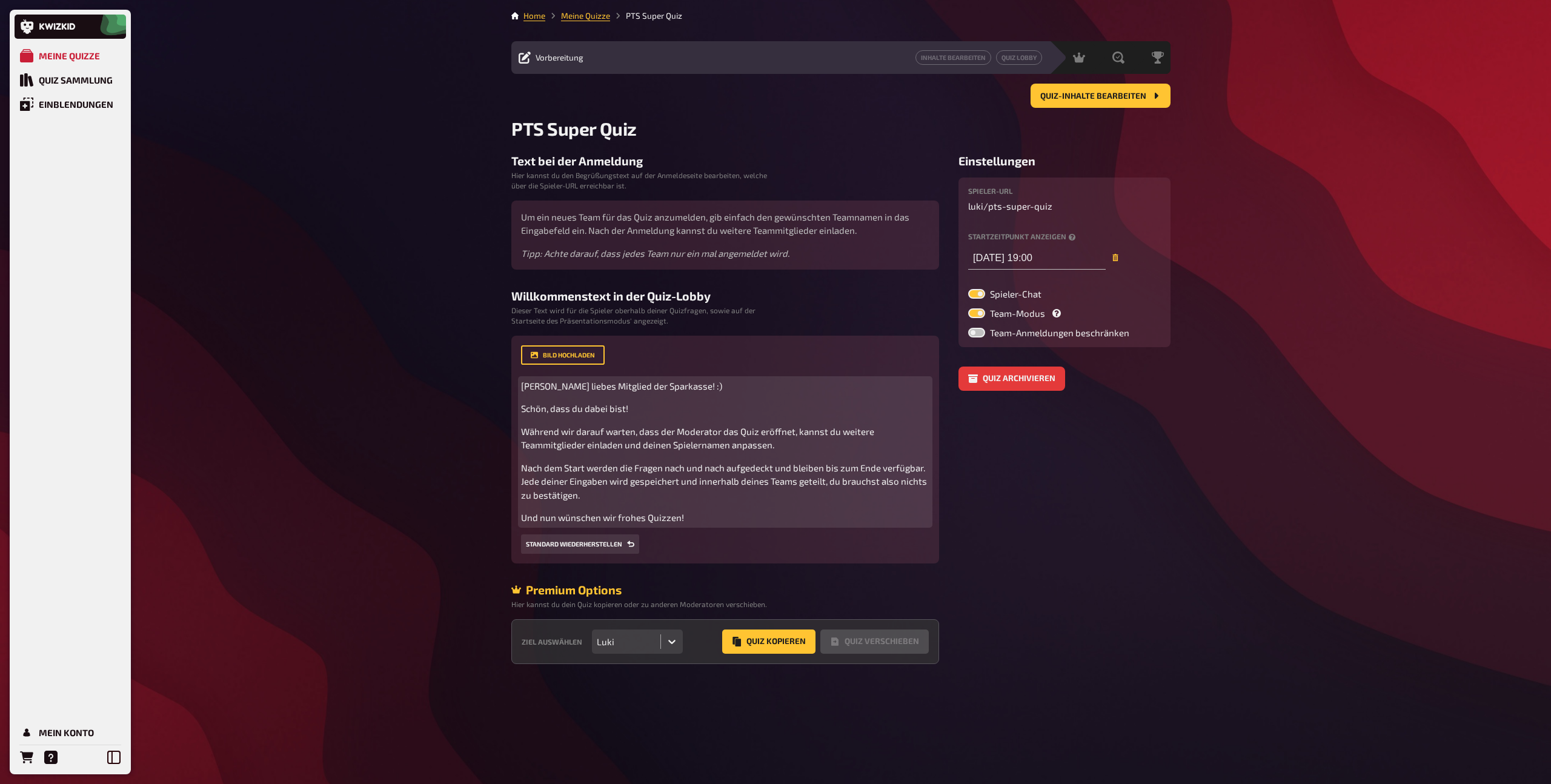
click at [700, 522] on p "Und nun wünschen wir frohes Quizzen!" at bounding box center [725, 517] width 408 height 14
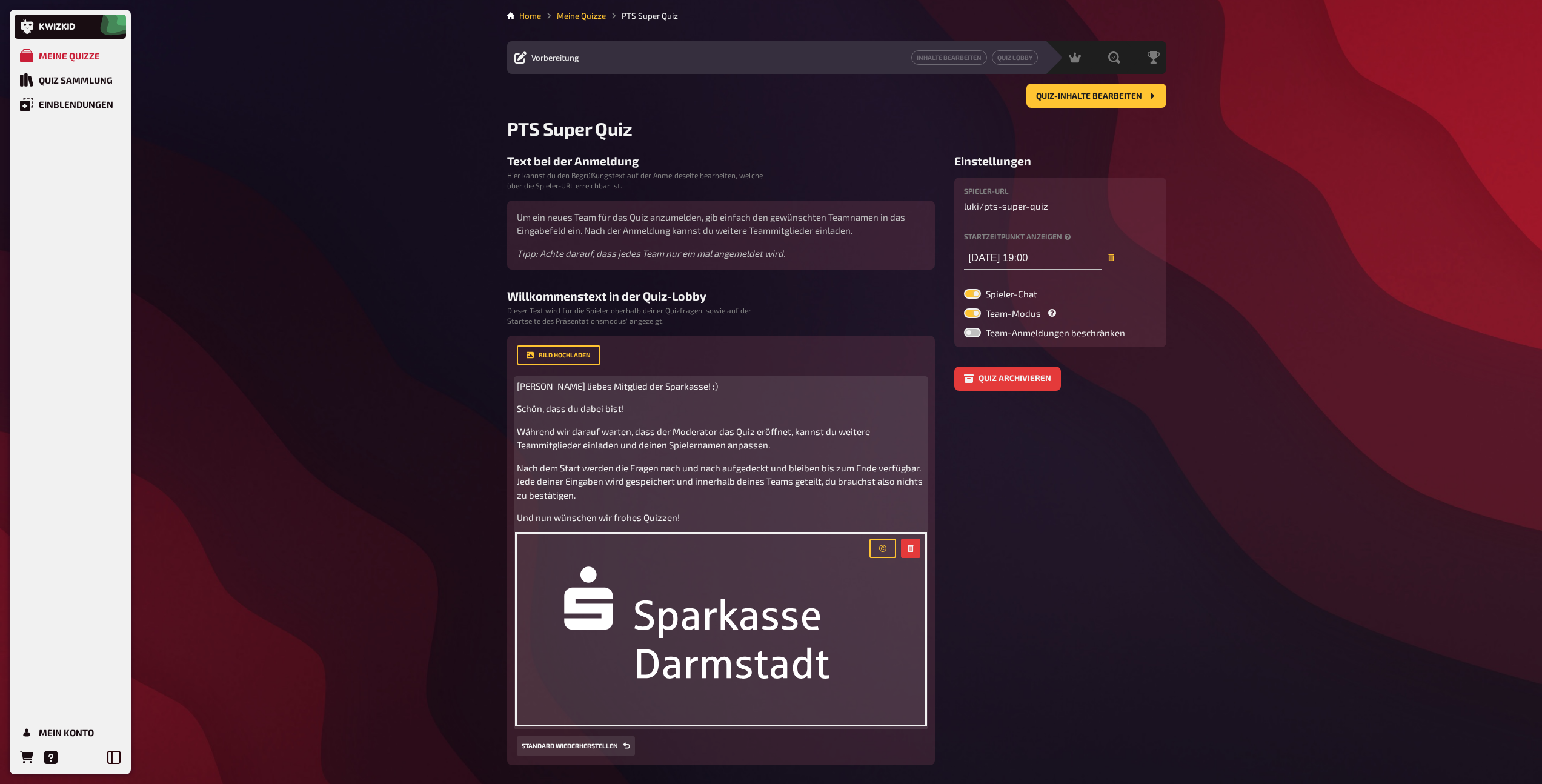
click at [820, 522] on p "Und nun wünschen wir frohes Quizzen!" at bounding box center [721, 517] width 408 height 14
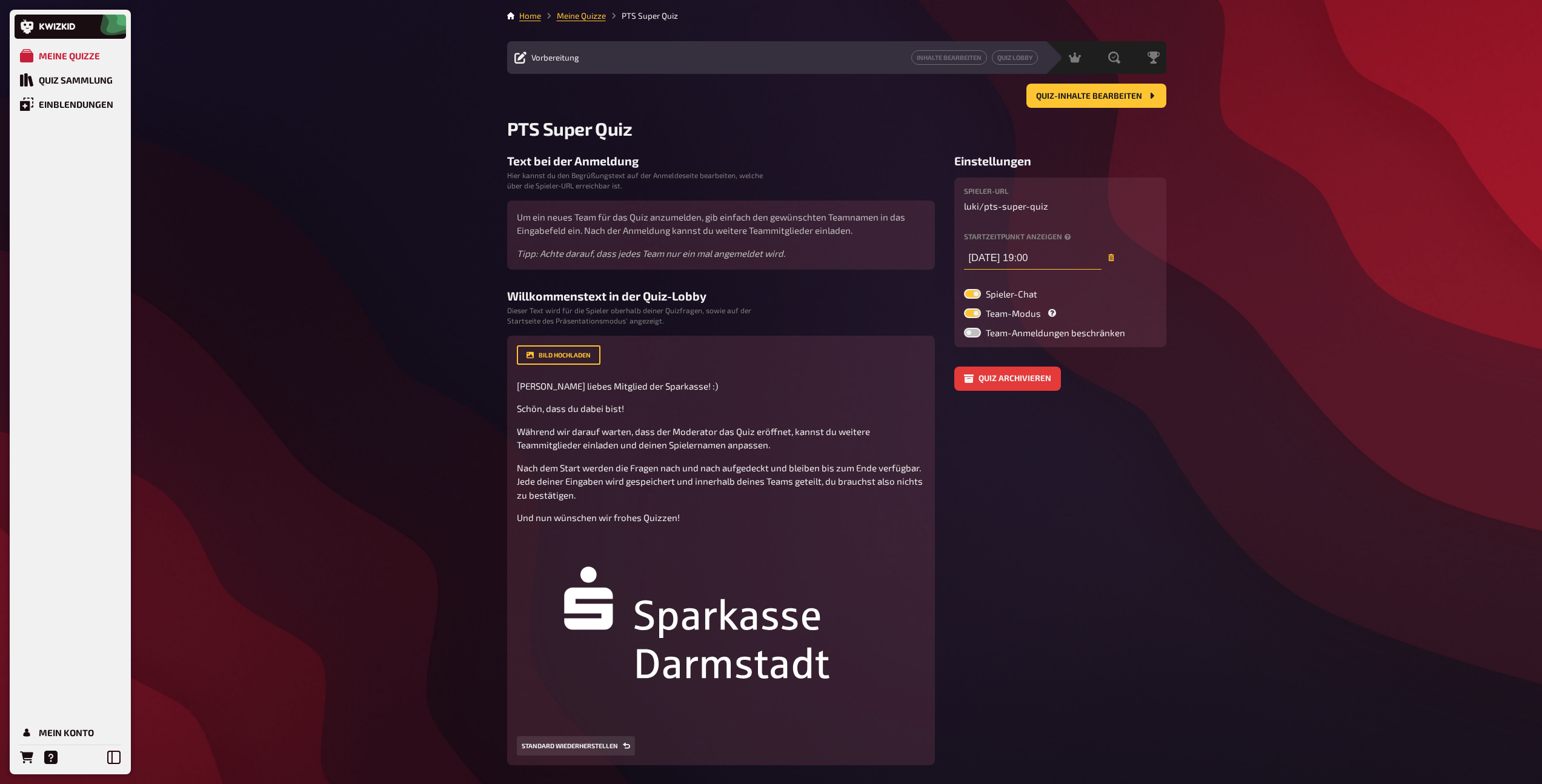
click at [1000, 258] on input "[DATE] 19:00" at bounding box center [1033, 257] width 137 height 24
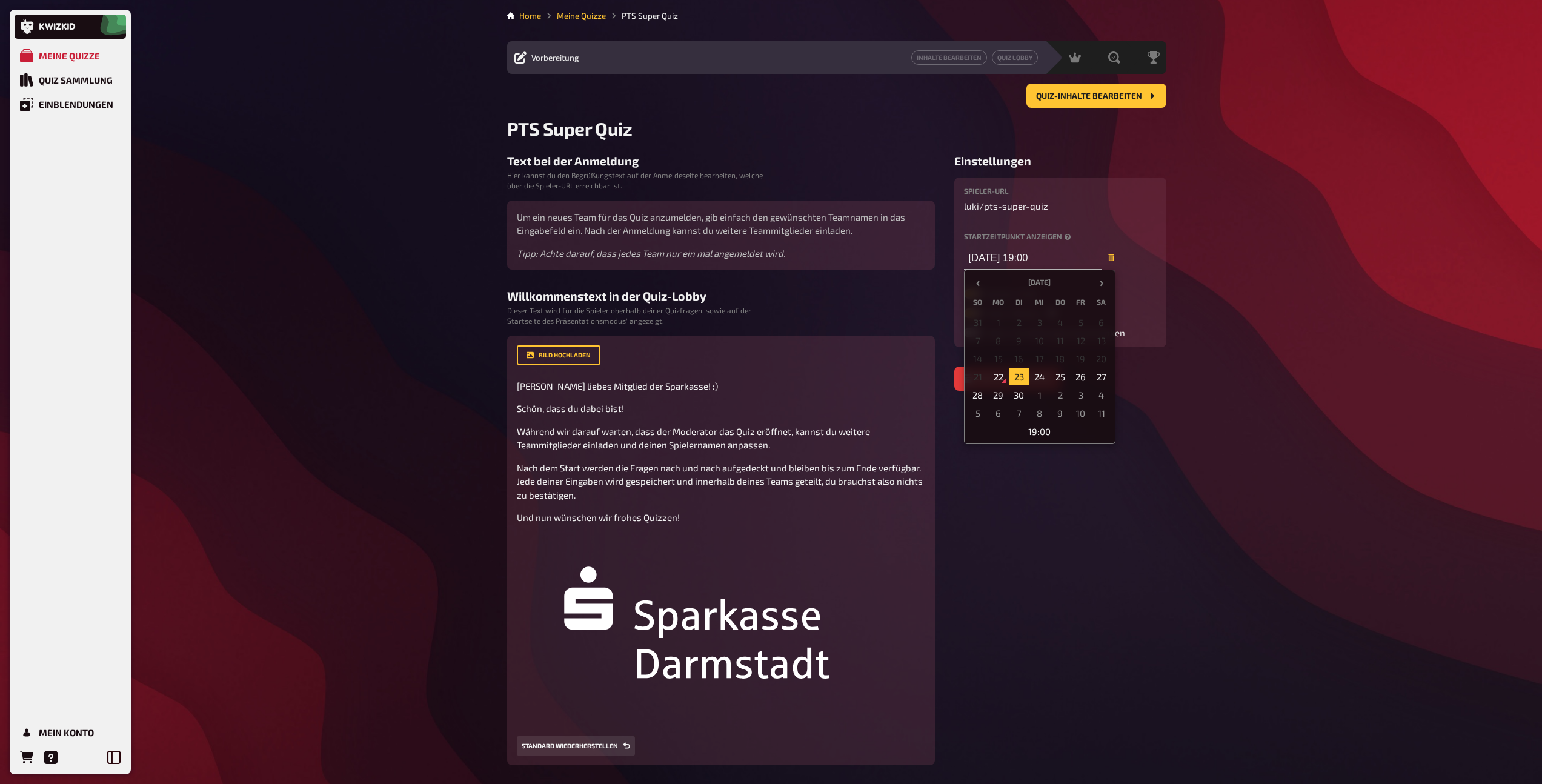
click at [844, 167] on h3 "Text bei der Anmeldung" at bounding box center [721, 161] width 427 height 14
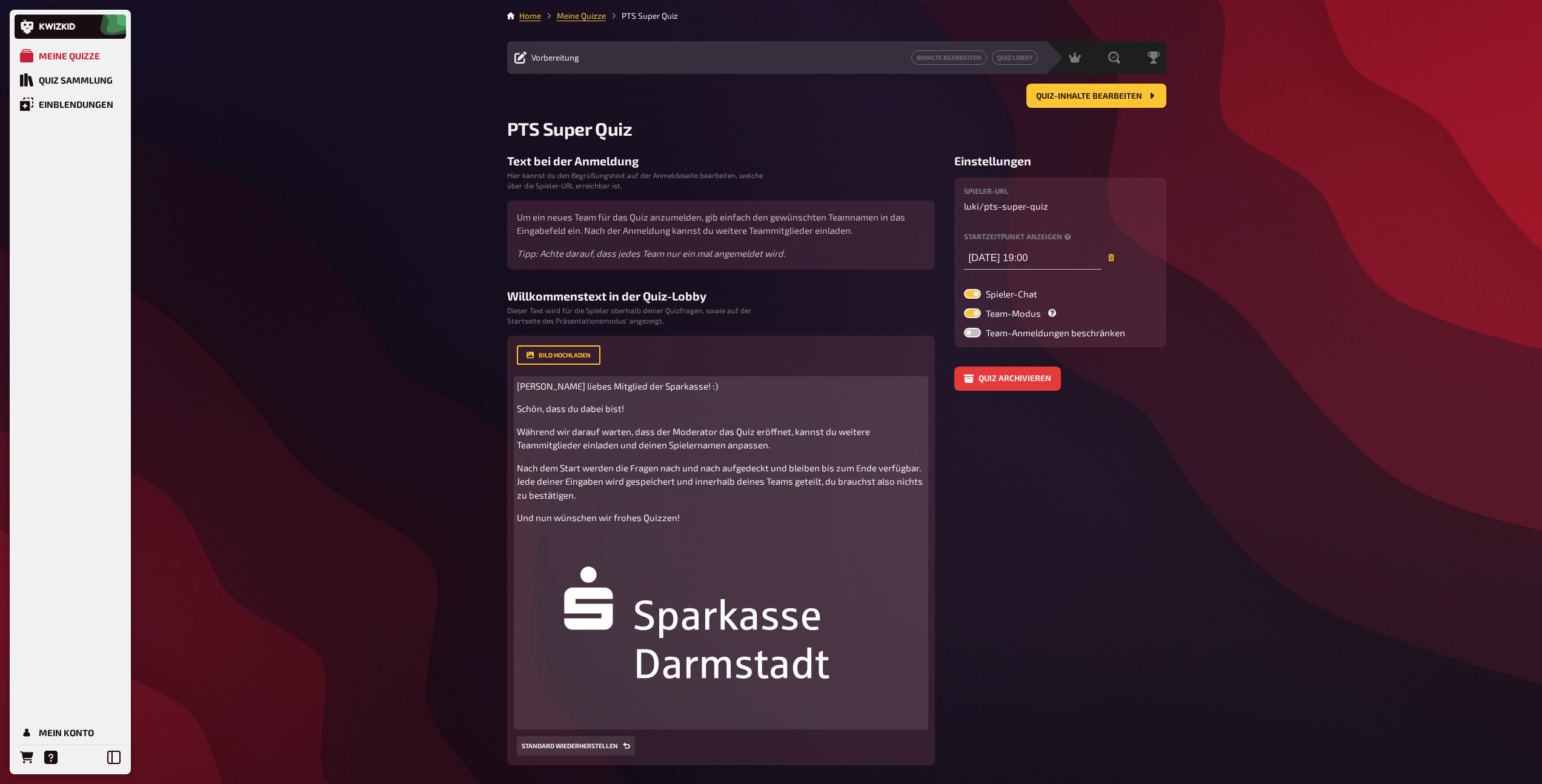
click at [702, 605] on img at bounding box center [721, 629] width 408 height 191
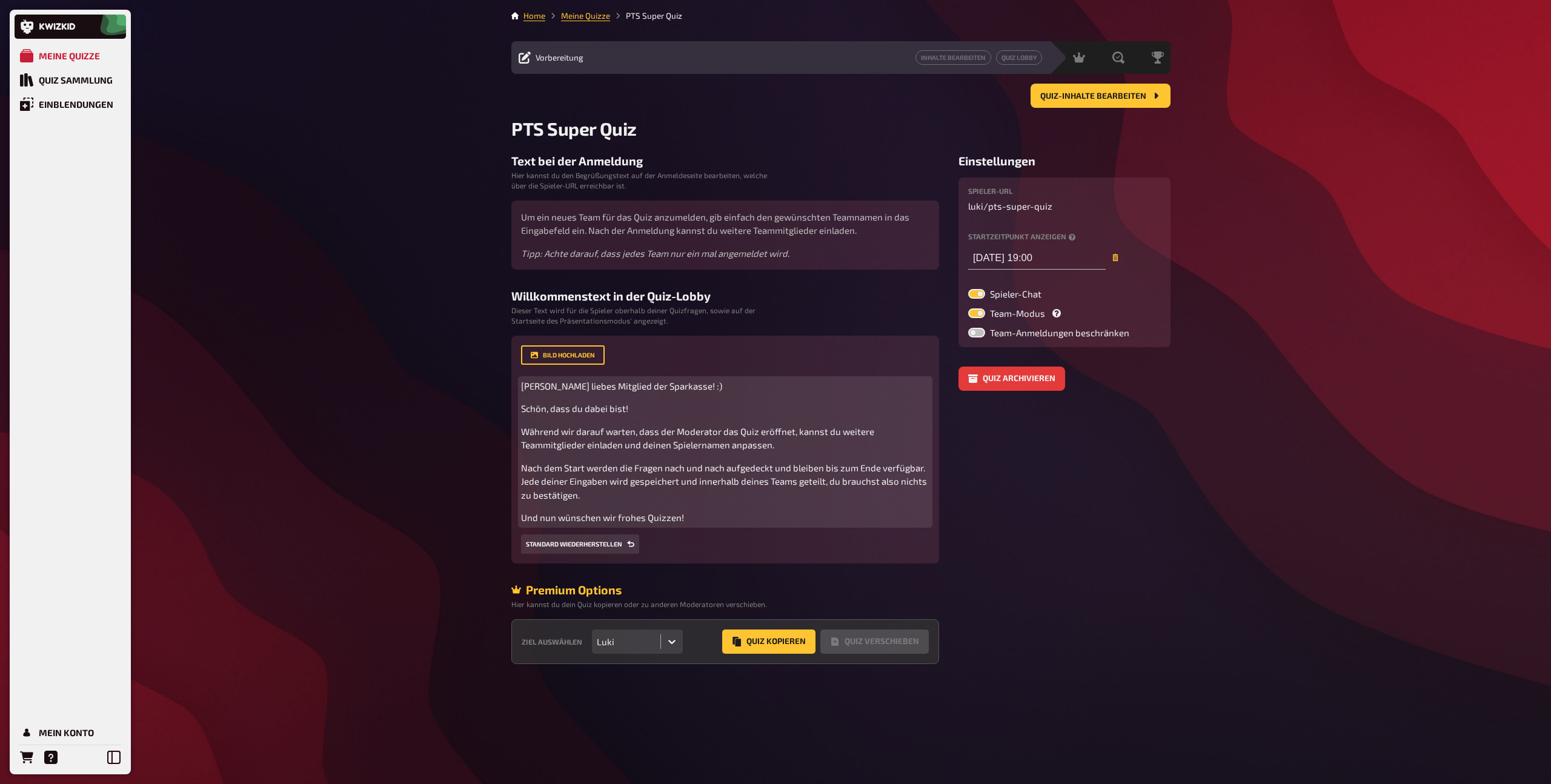
click at [649, 386] on span "[PERSON_NAME] liebes Mitglied der Sparkasse! :)" at bounding box center [621, 386] width 201 height 11
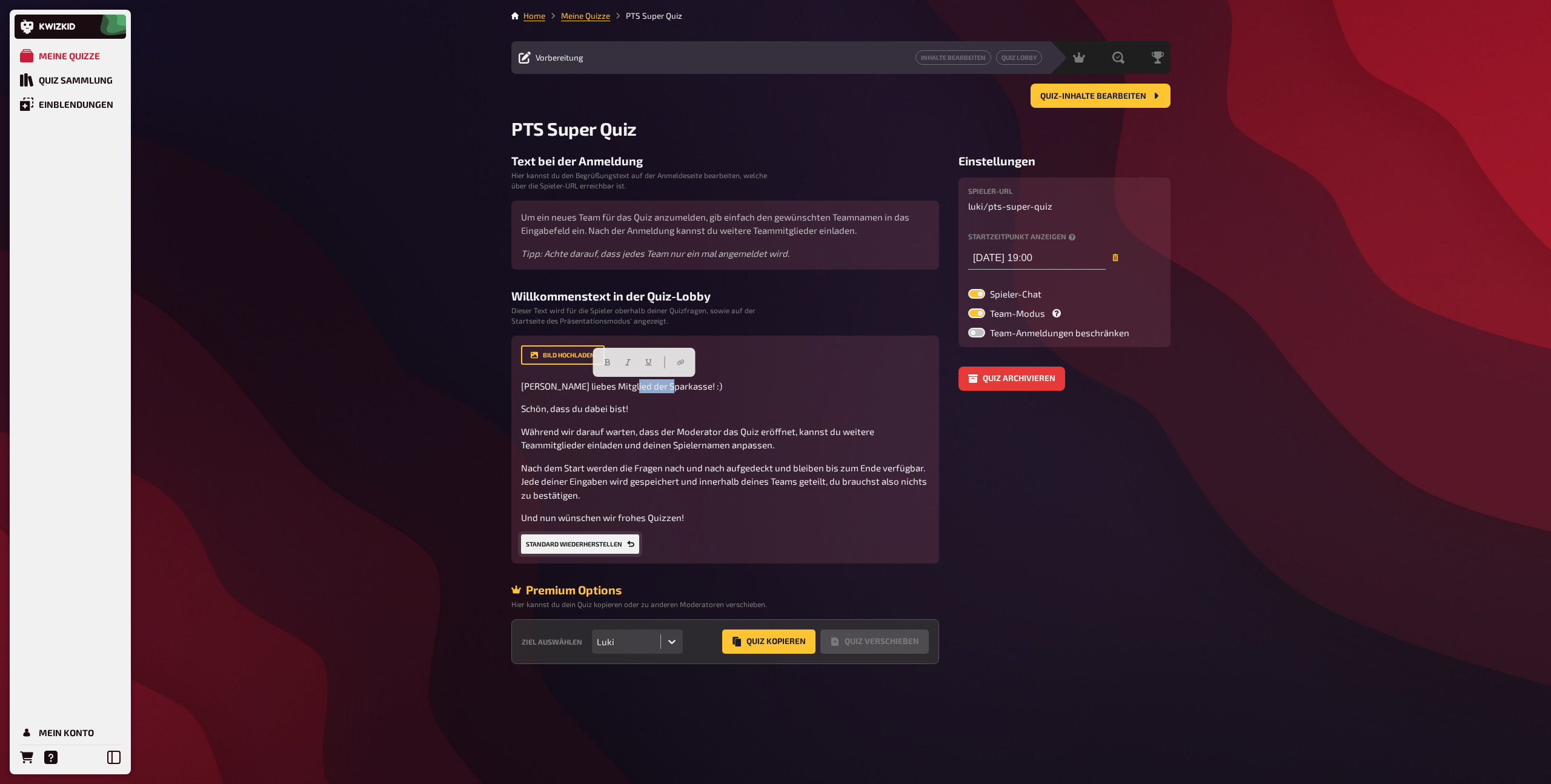
click at [632, 548] on button "Standard wiederherstellen" at bounding box center [580, 544] width 118 height 19
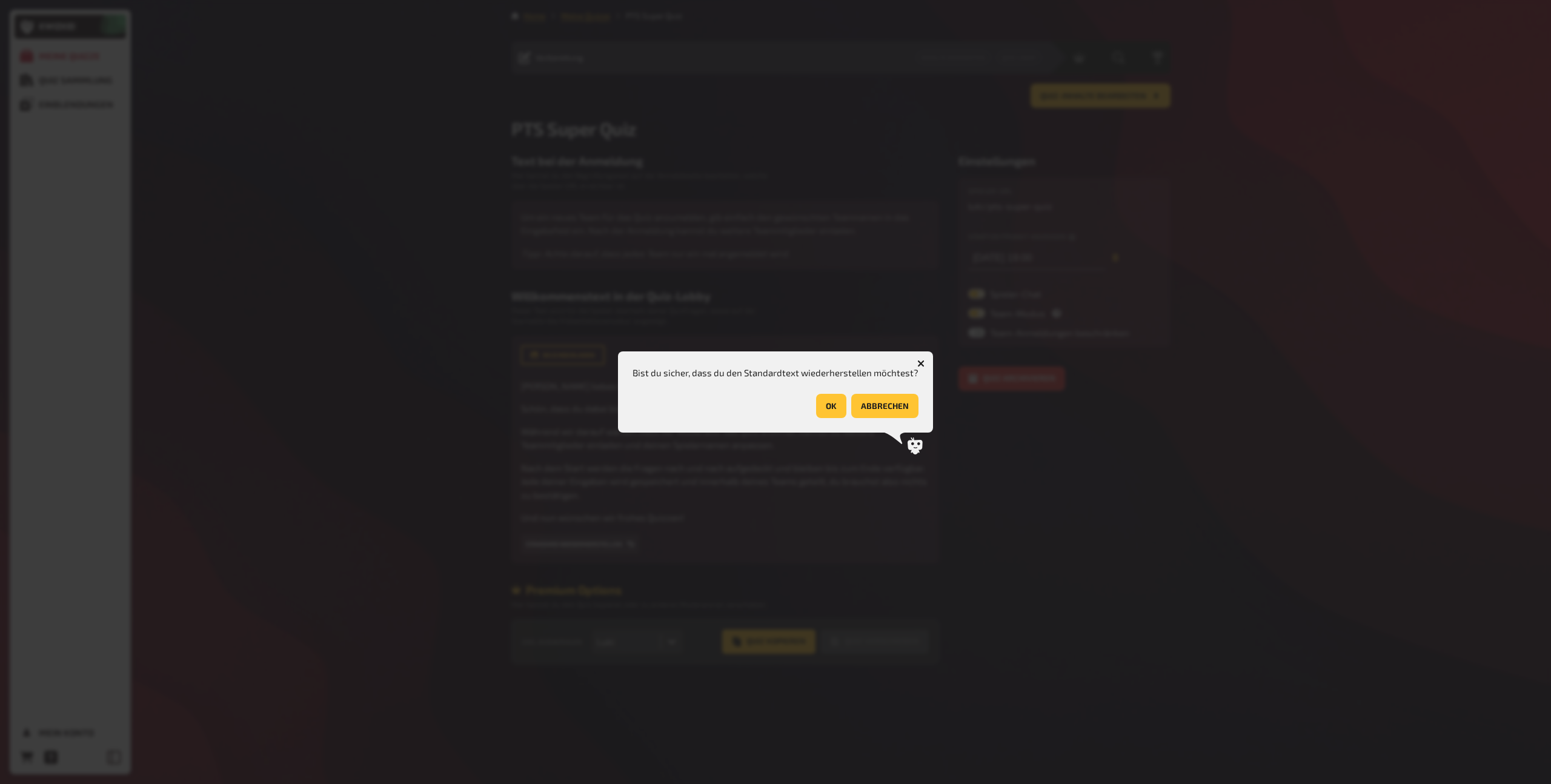
click at [835, 401] on button "OK" at bounding box center [831, 405] width 30 height 24
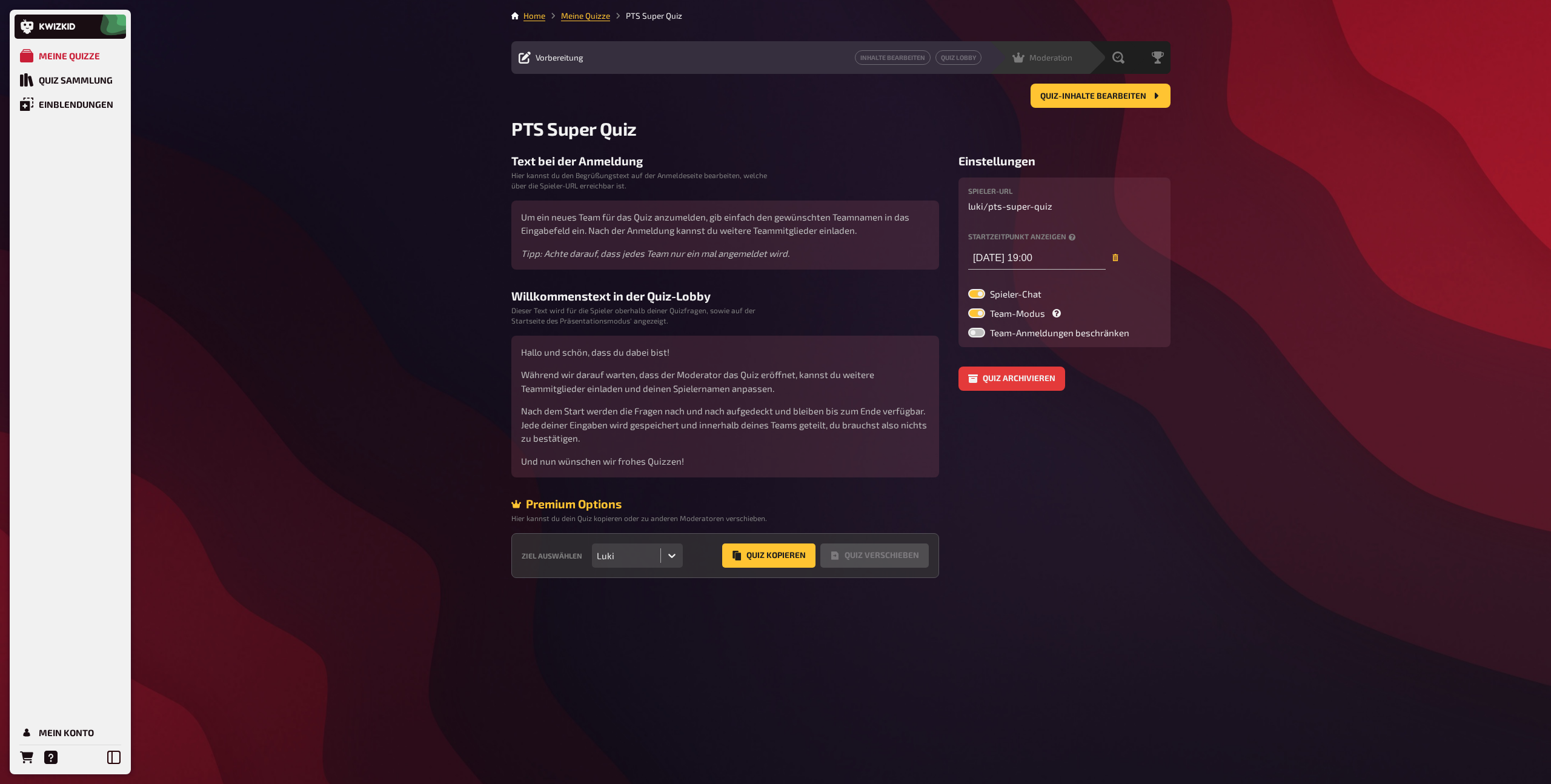
click at [1069, 66] on div "Moderation undefined" at bounding box center [1038, 58] width 100 height 33
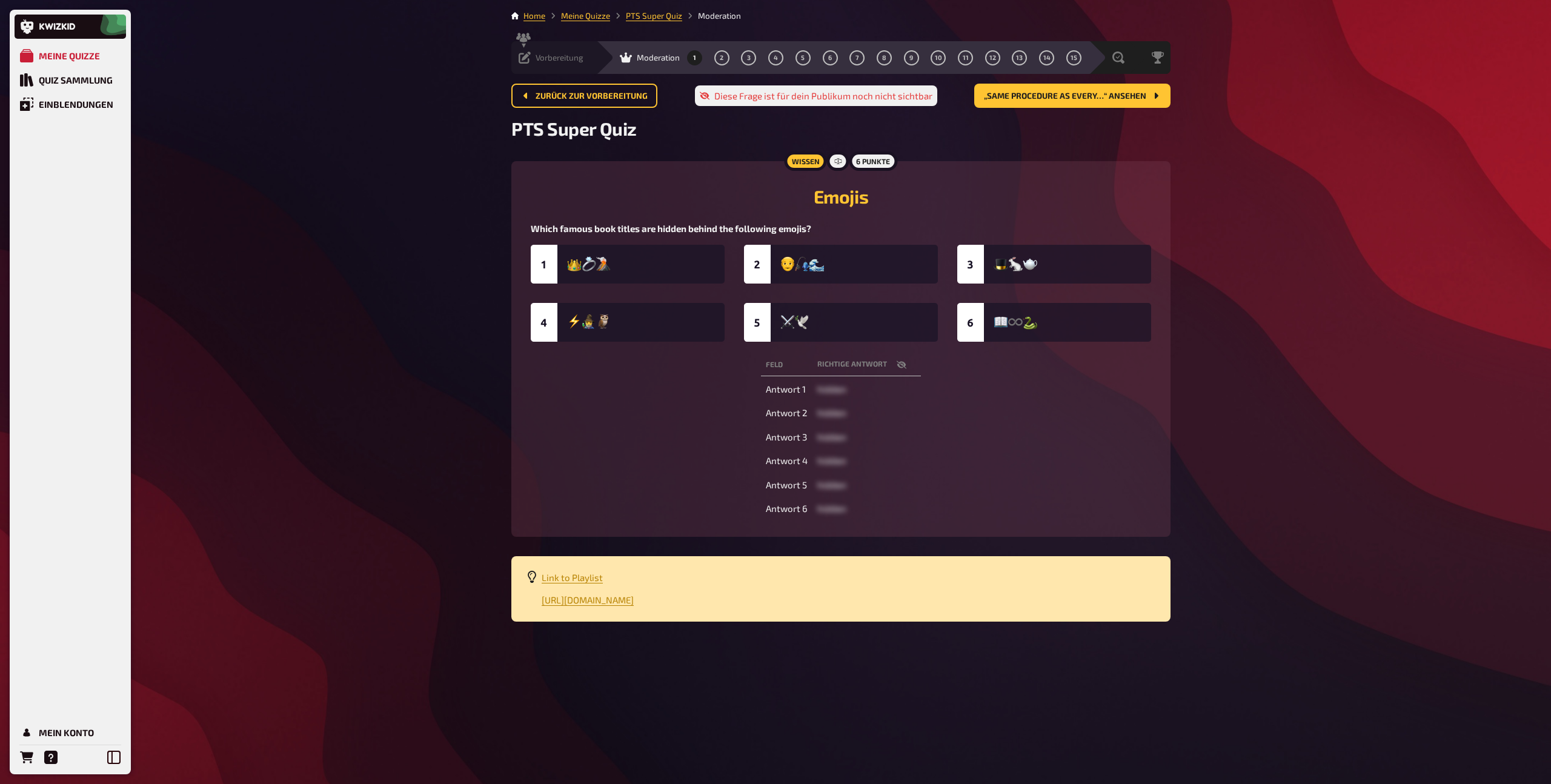
click at [520, 59] on icon at bounding box center [525, 58] width 12 height 12
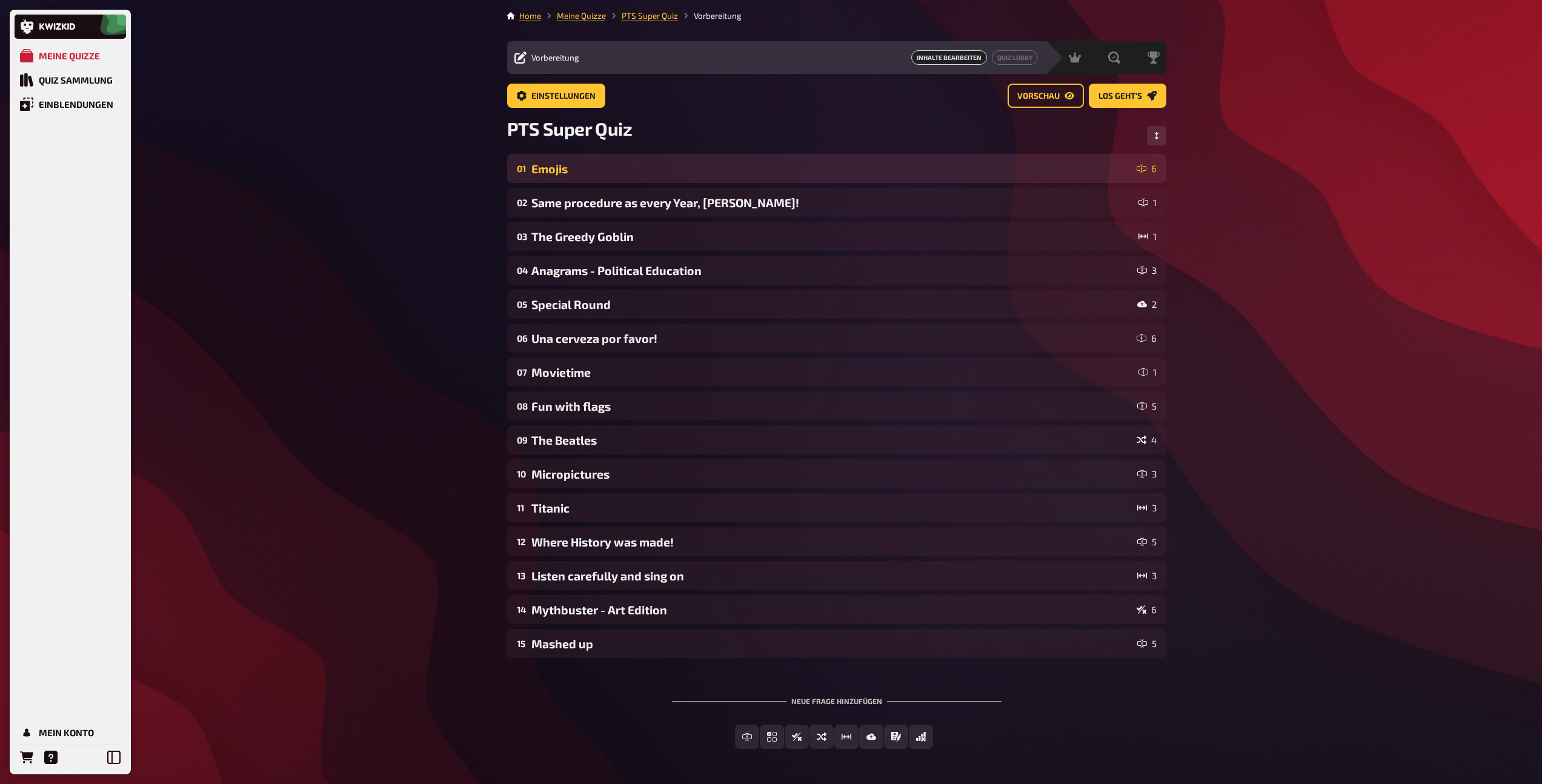
click at [601, 176] on div "01 Emojis 6" at bounding box center [836, 168] width 659 height 29
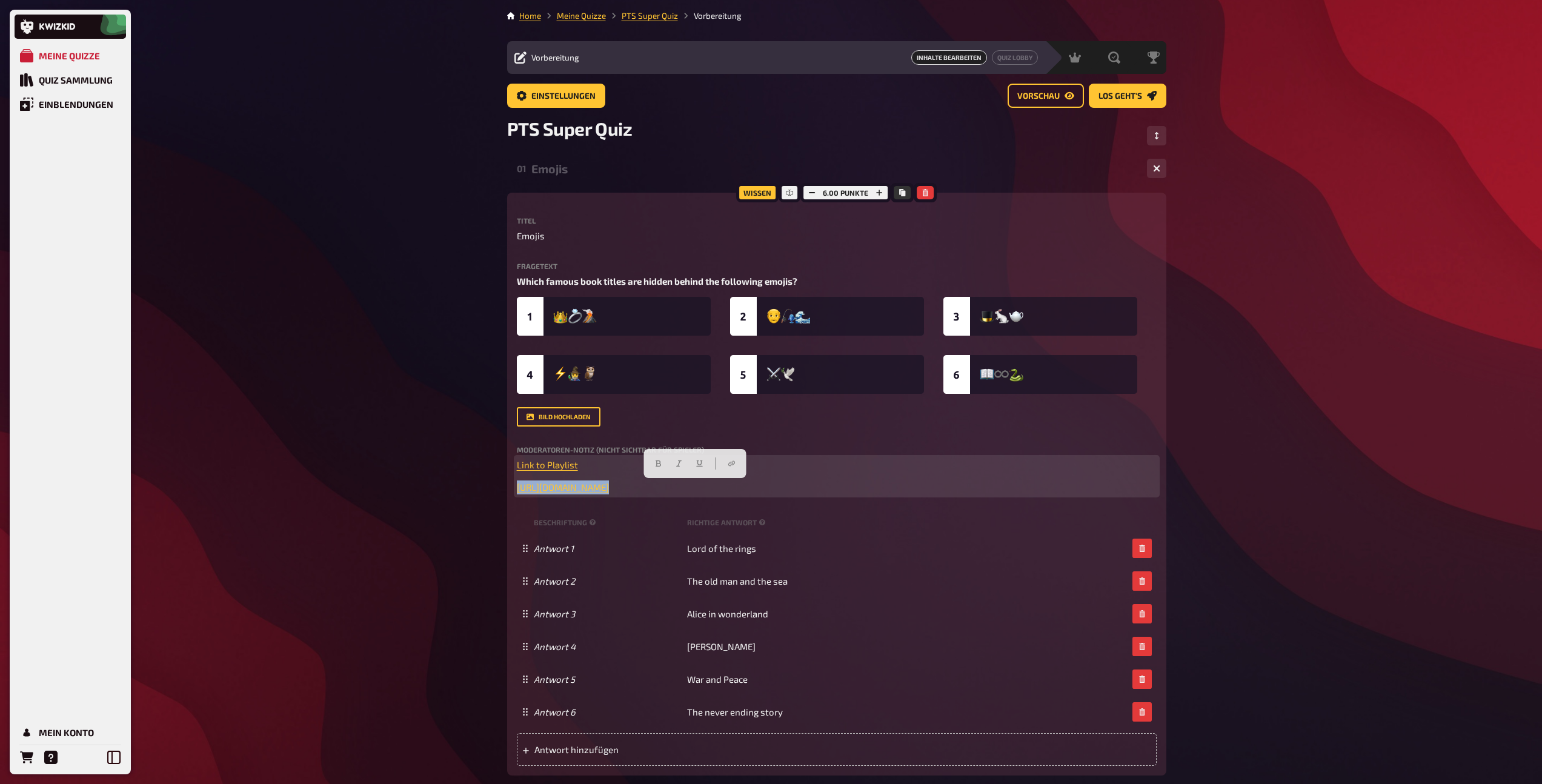
drag, startPoint x: 888, startPoint y: 491, endPoint x: 483, endPoint y: 486, distance: 405.0
click at [483, 486] on div "Meine Quizze Quiz Sammlung Einblendungen Mein Konto Home Meine Quizze PTS Super…" at bounding box center [771, 722] width 1542 height 1445
drag, startPoint x: 581, startPoint y: 463, endPoint x: 513, endPoint y: 460, distance: 68.1
click at [513, 460] on div "Wissen 6.00 Punkte Titel Emojis Fragetext Which famous book titles are hidden b…" at bounding box center [836, 484] width 659 height 583
click at [616, 439] on div at bounding box center [568, 441] width 102 height 29
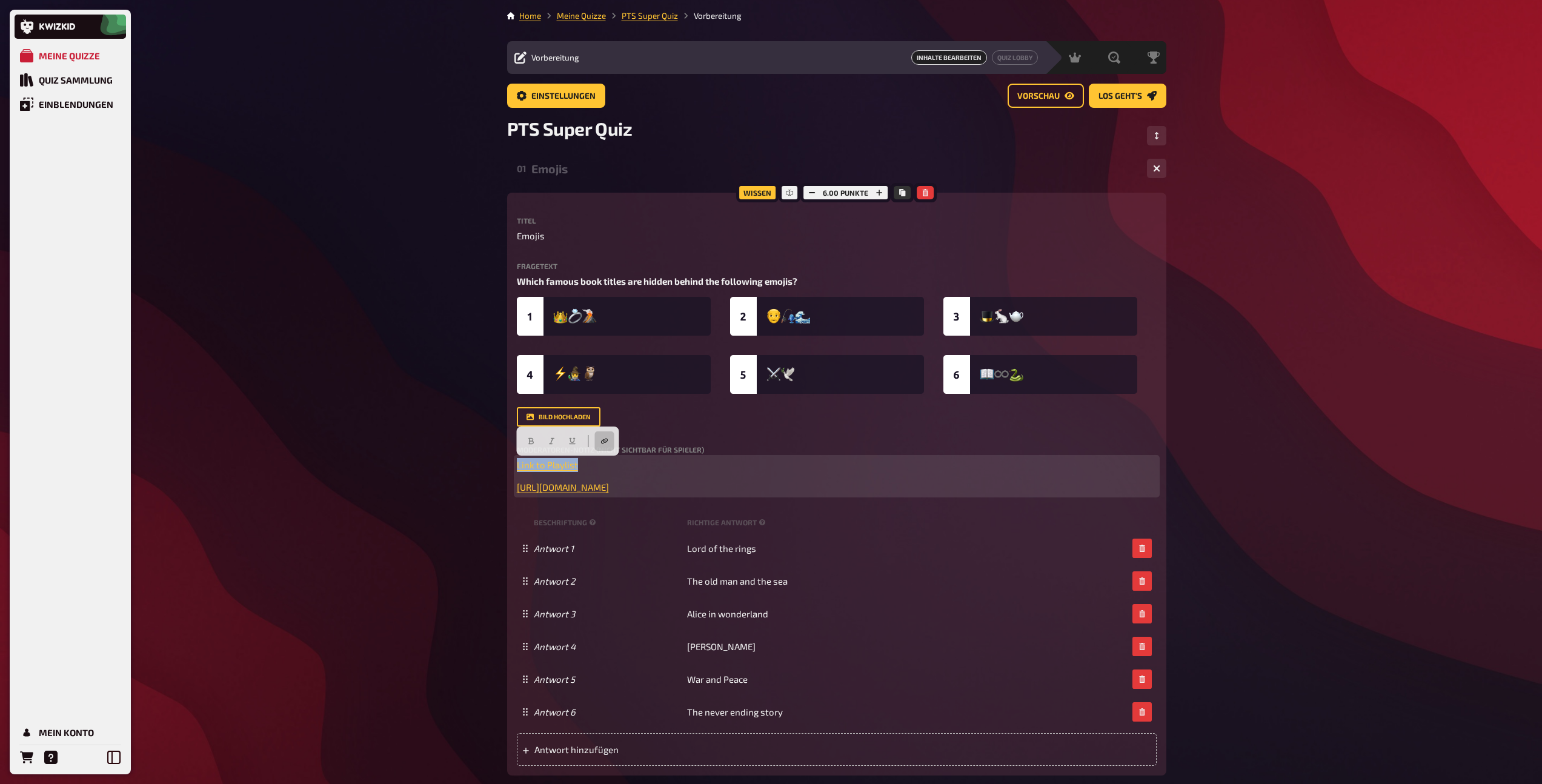
click at [602, 443] on icon "button" at bounding box center [605, 440] width 8 height 8
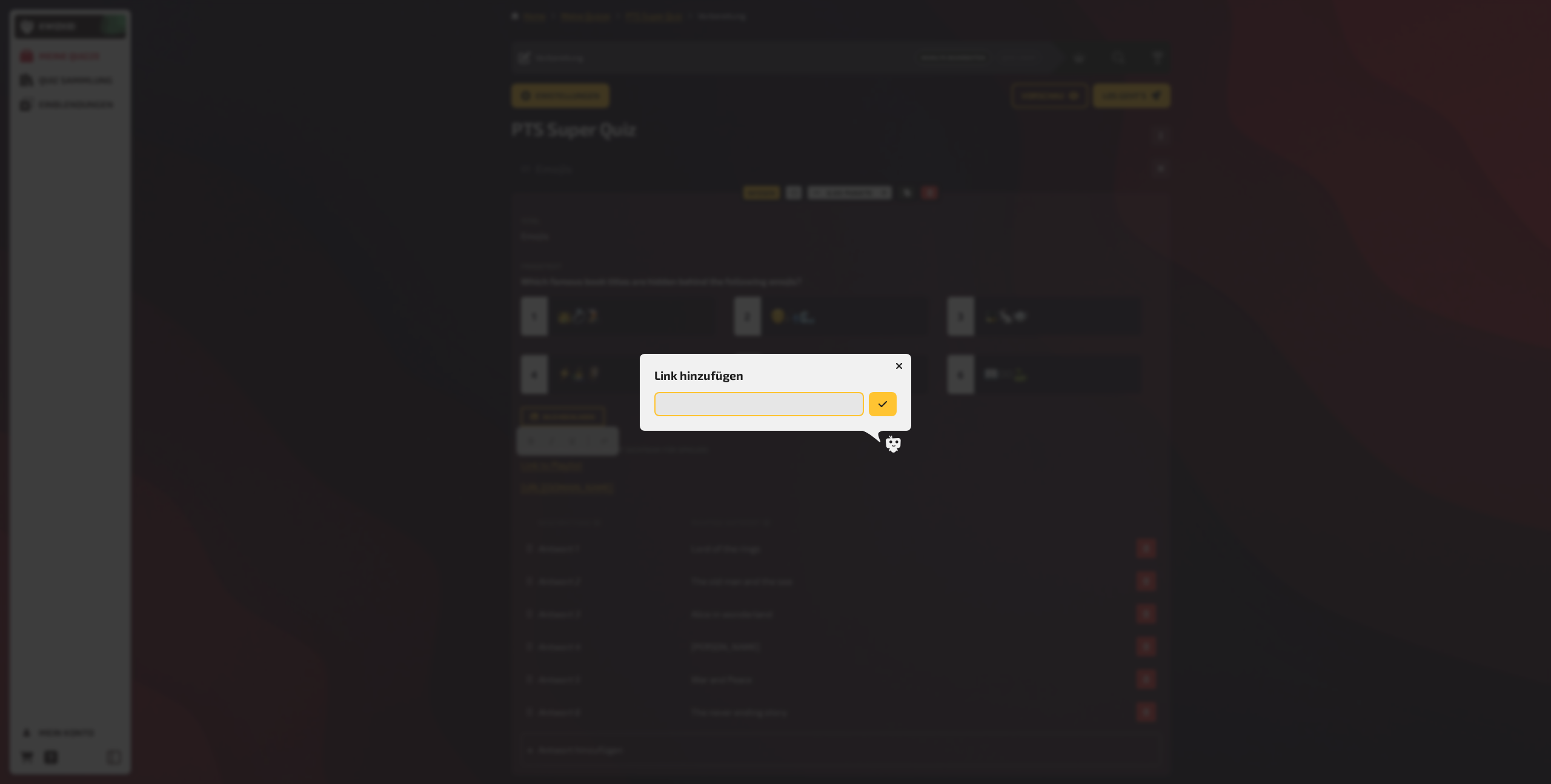
click at [678, 409] on input "url" at bounding box center [759, 403] width 210 height 24
paste input "[URL][DOMAIN_NAME]"
type input "[URL][DOMAIN_NAME]"
click at [884, 406] on icon "submit" at bounding box center [883, 404] width 10 height 10
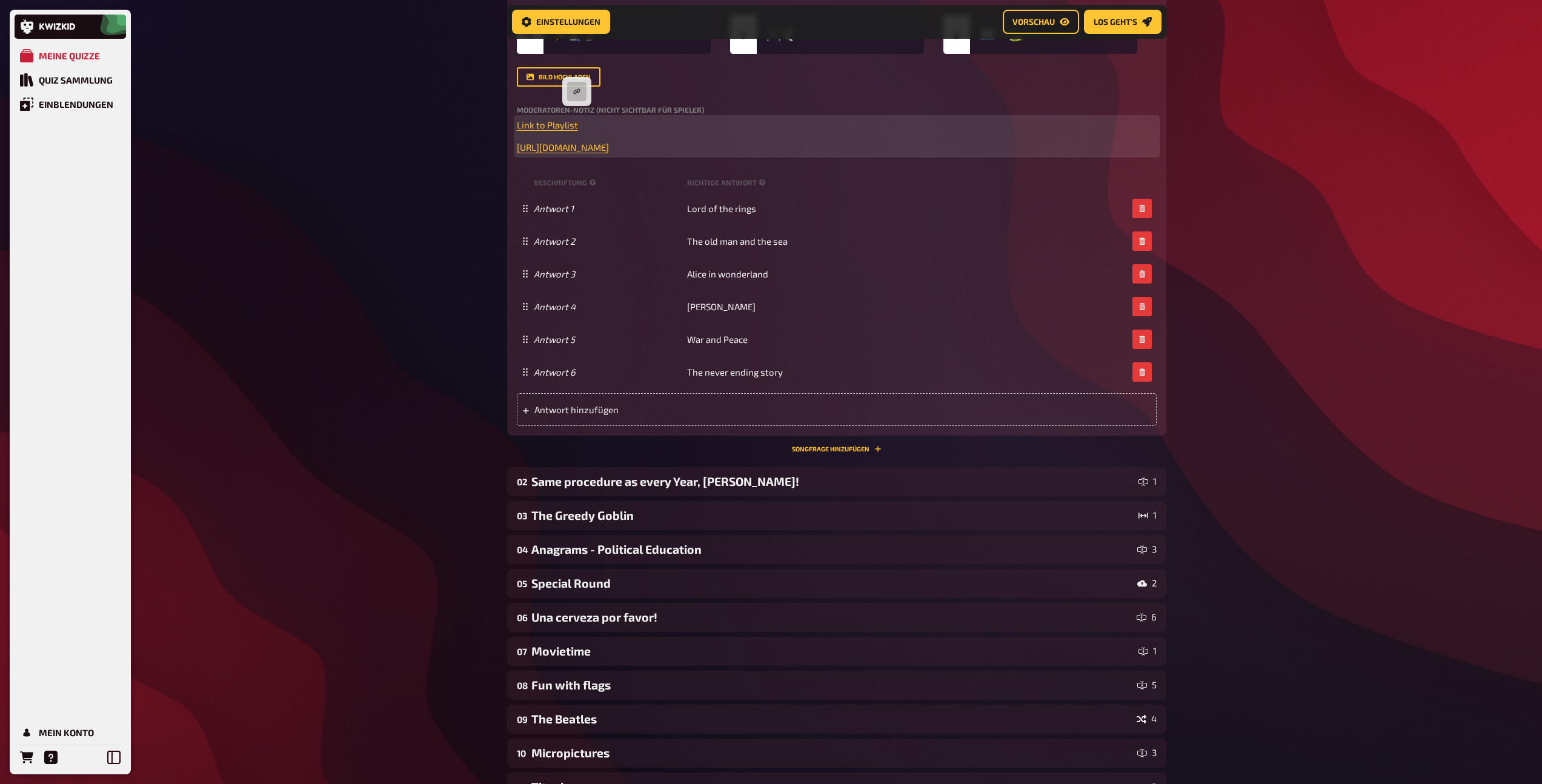
scroll to position [350, 0]
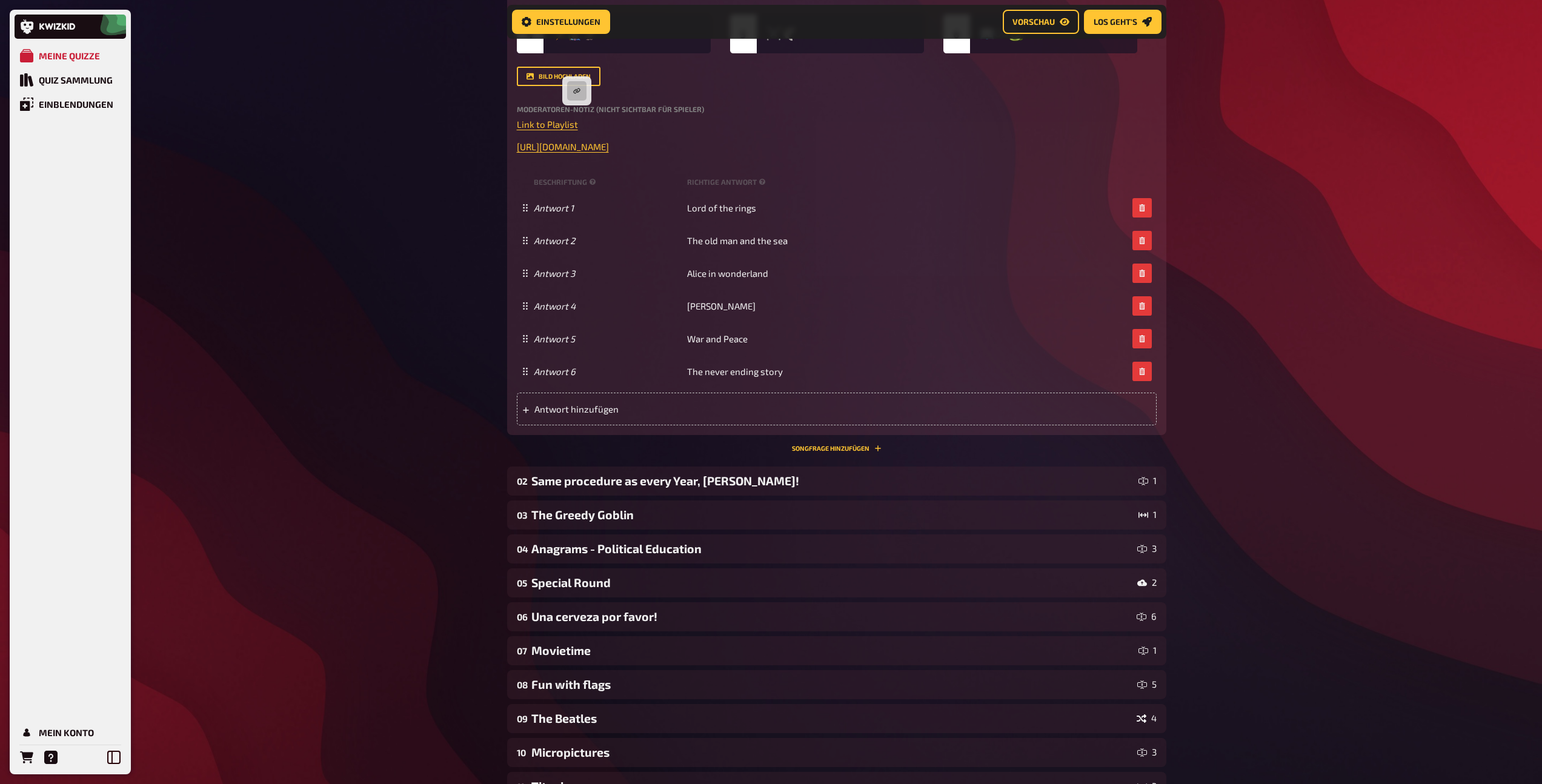
click at [834, 443] on div "Wissen 6.00 Punkte Titel Emojis Fragetext Which famous book titles are hidden b…" at bounding box center [836, 152] width 659 height 600
click at [832, 445] on button "Songfrage hinzufügen" at bounding box center [836, 448] width 89 height 8
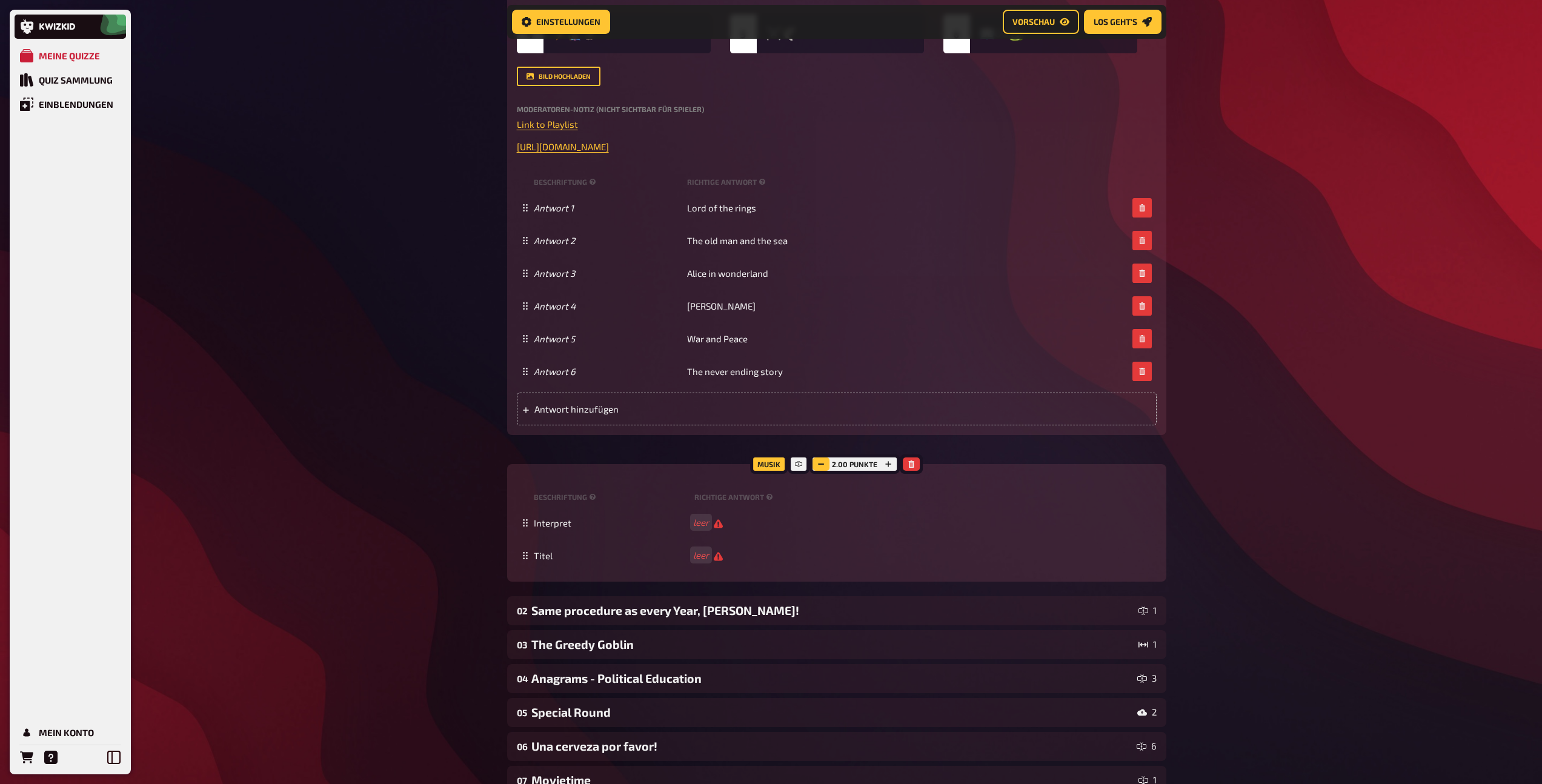
click at [818, 460] on icon "button" at bounding box center [820, 464] width 8 height 8
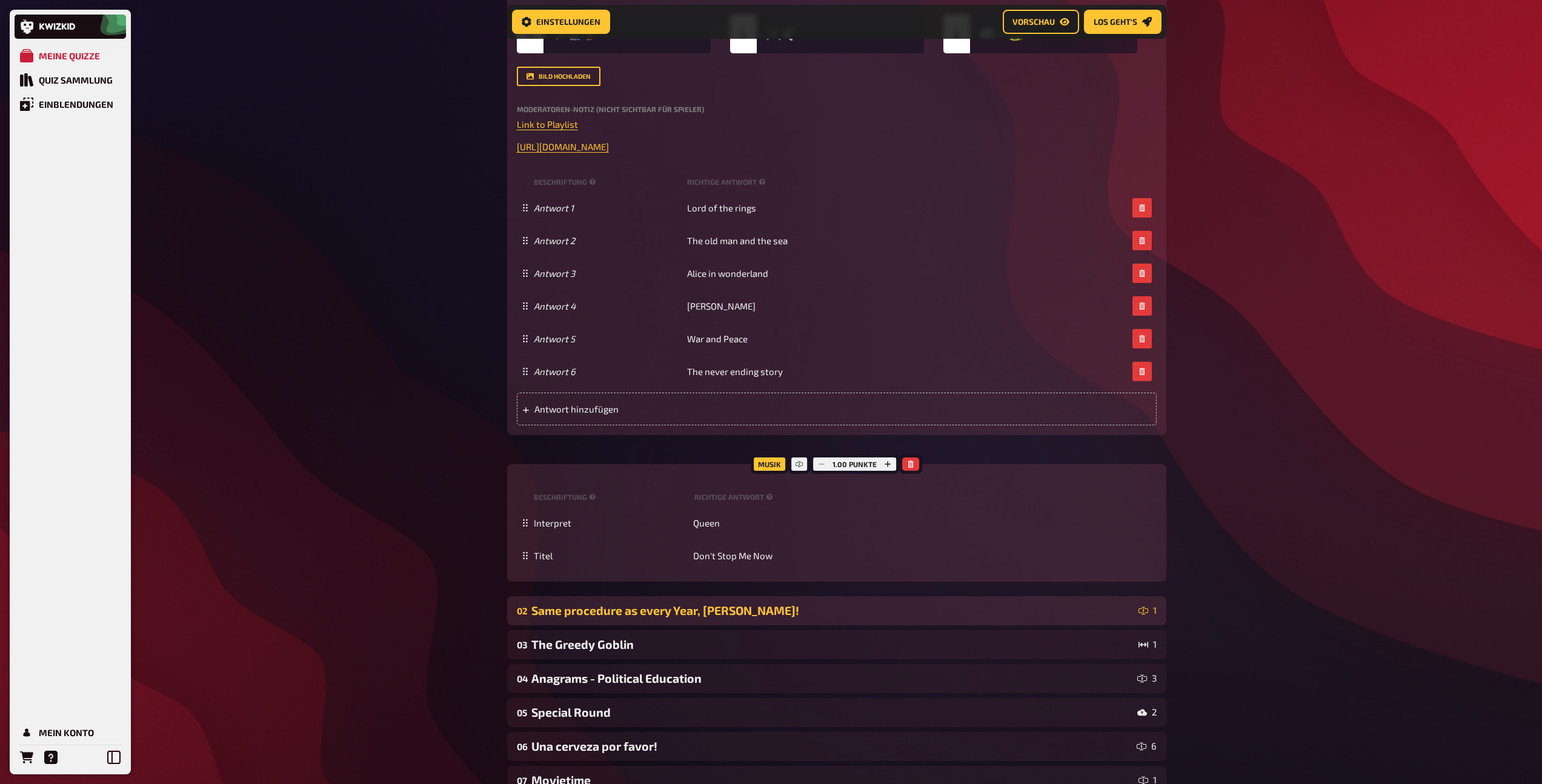
click at [656, 611] on div "Same procedure as every Year, [PERSON_NAME]!" at bounding box center [832, 610] width 602 height 14
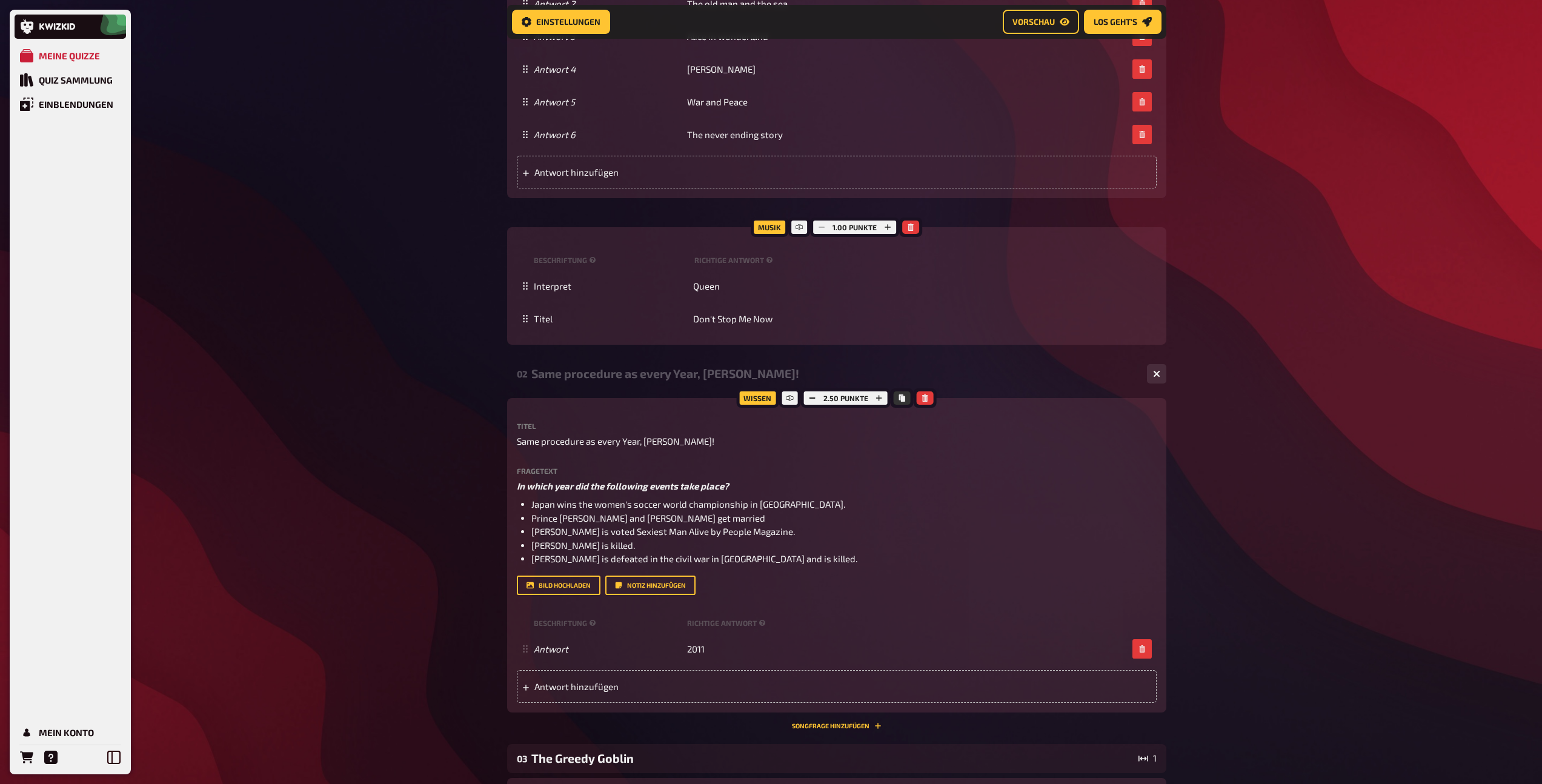
scroll to position [767, 0]
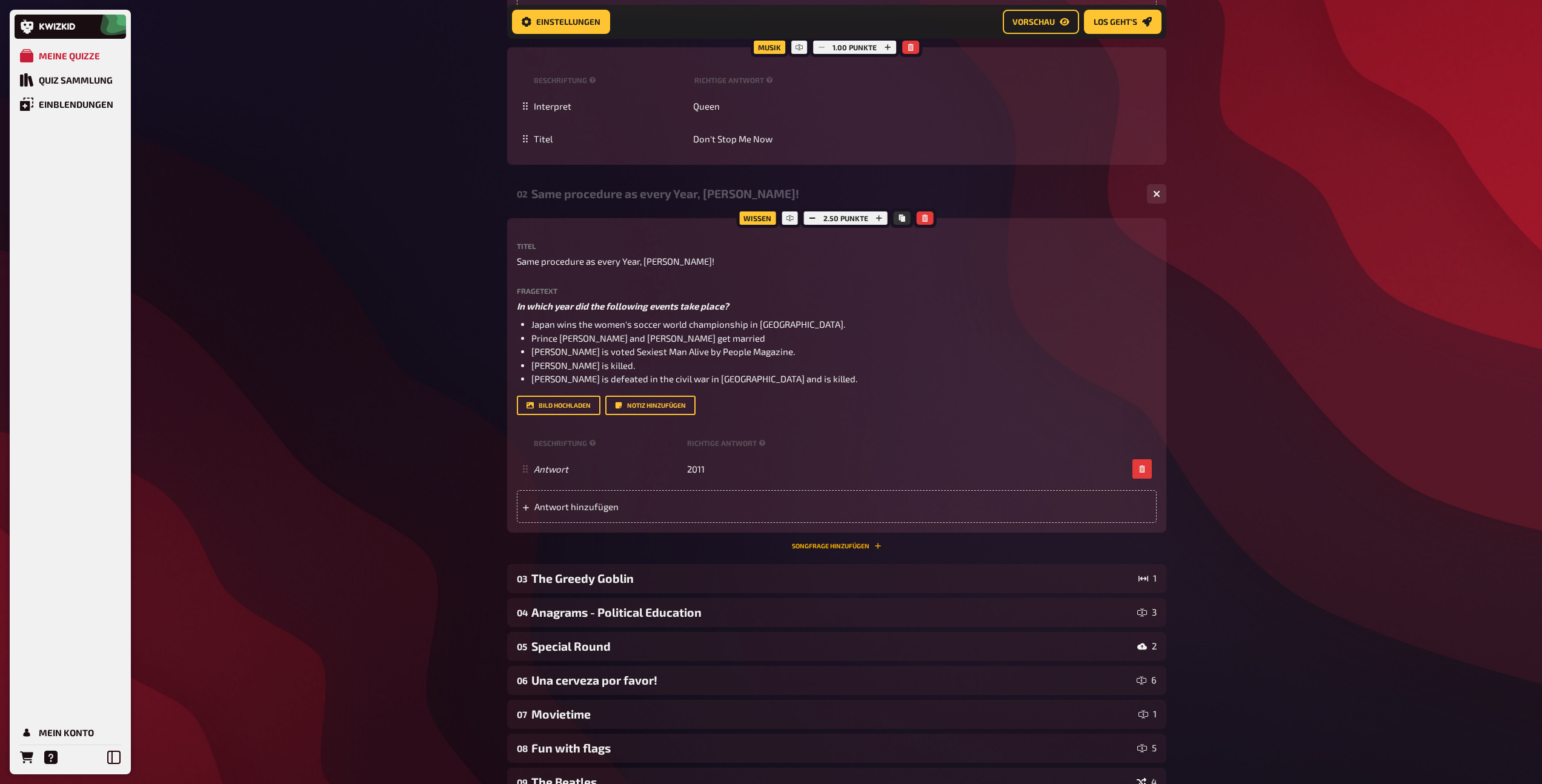
click at [845, 542] on button "Songfrage hinzufügen" at bounding box center [836, 546] width 89 height 8
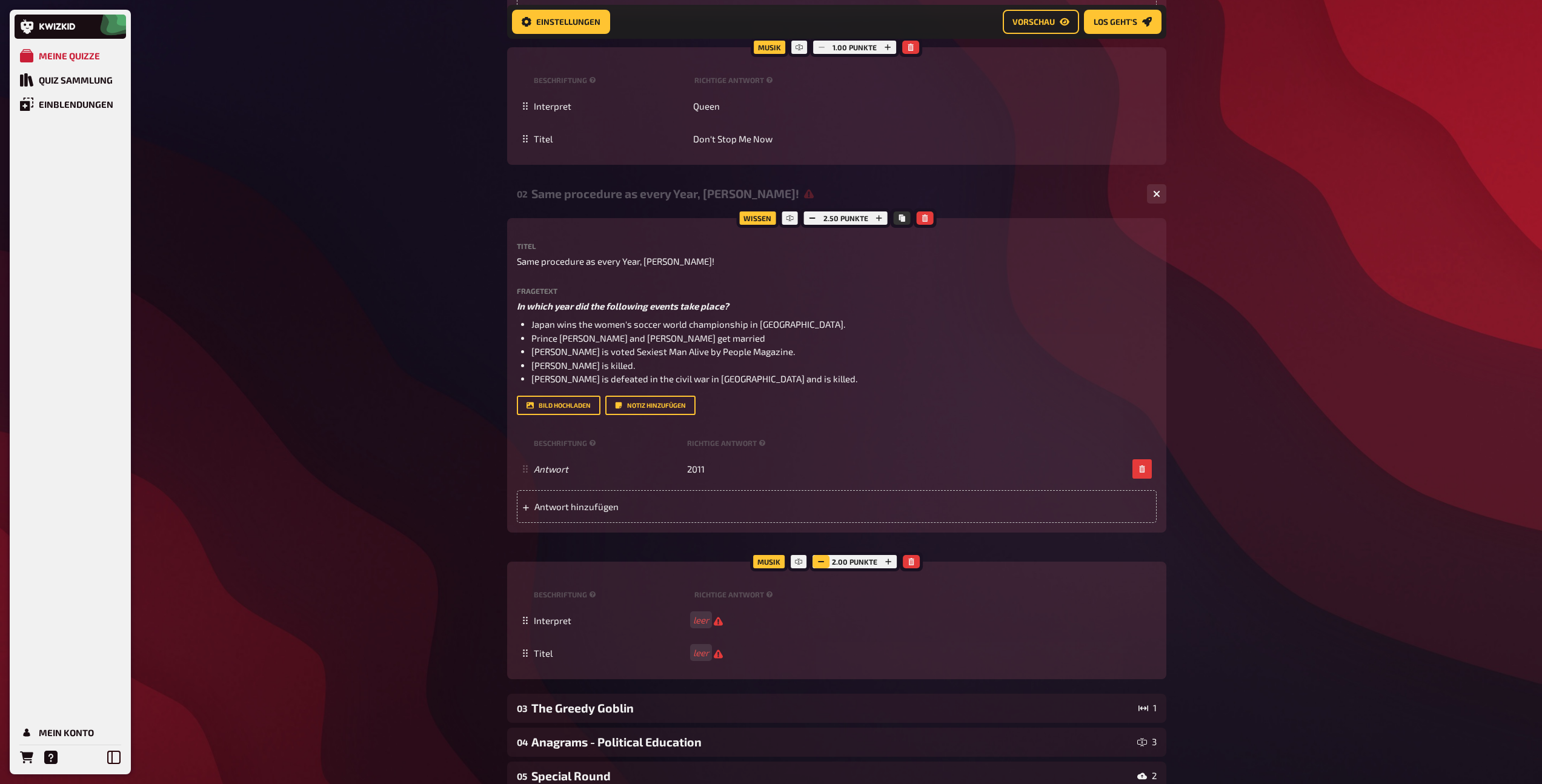
click at [821, 561] on rect "button" at bounding box center [821, 561] width 6 height 1
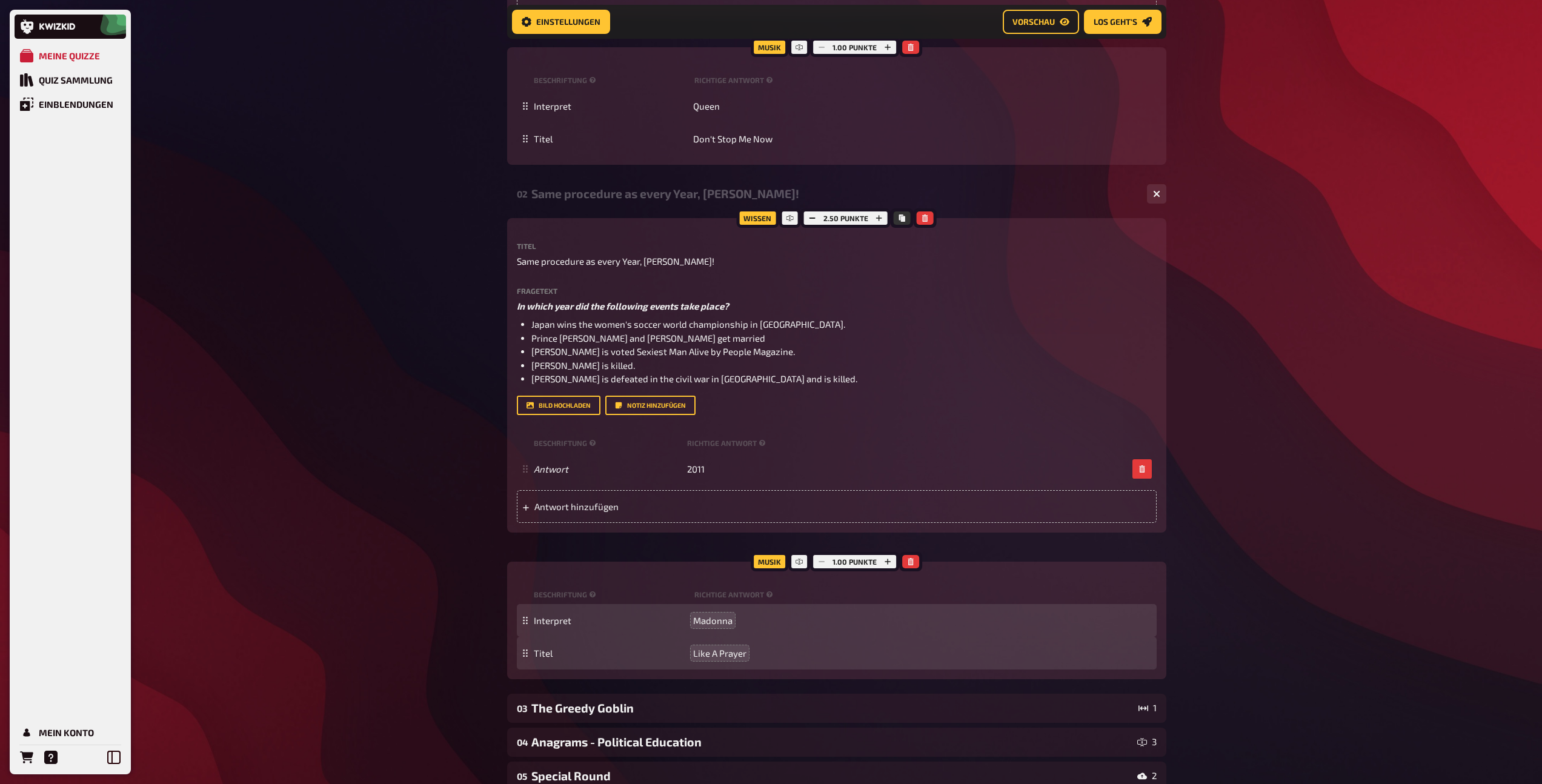
click at [688, 203] on div "02 Same procedure as every Year, [PERSON_NAME]! 1 1" at bounding box center [836, 194] width 659 height 29
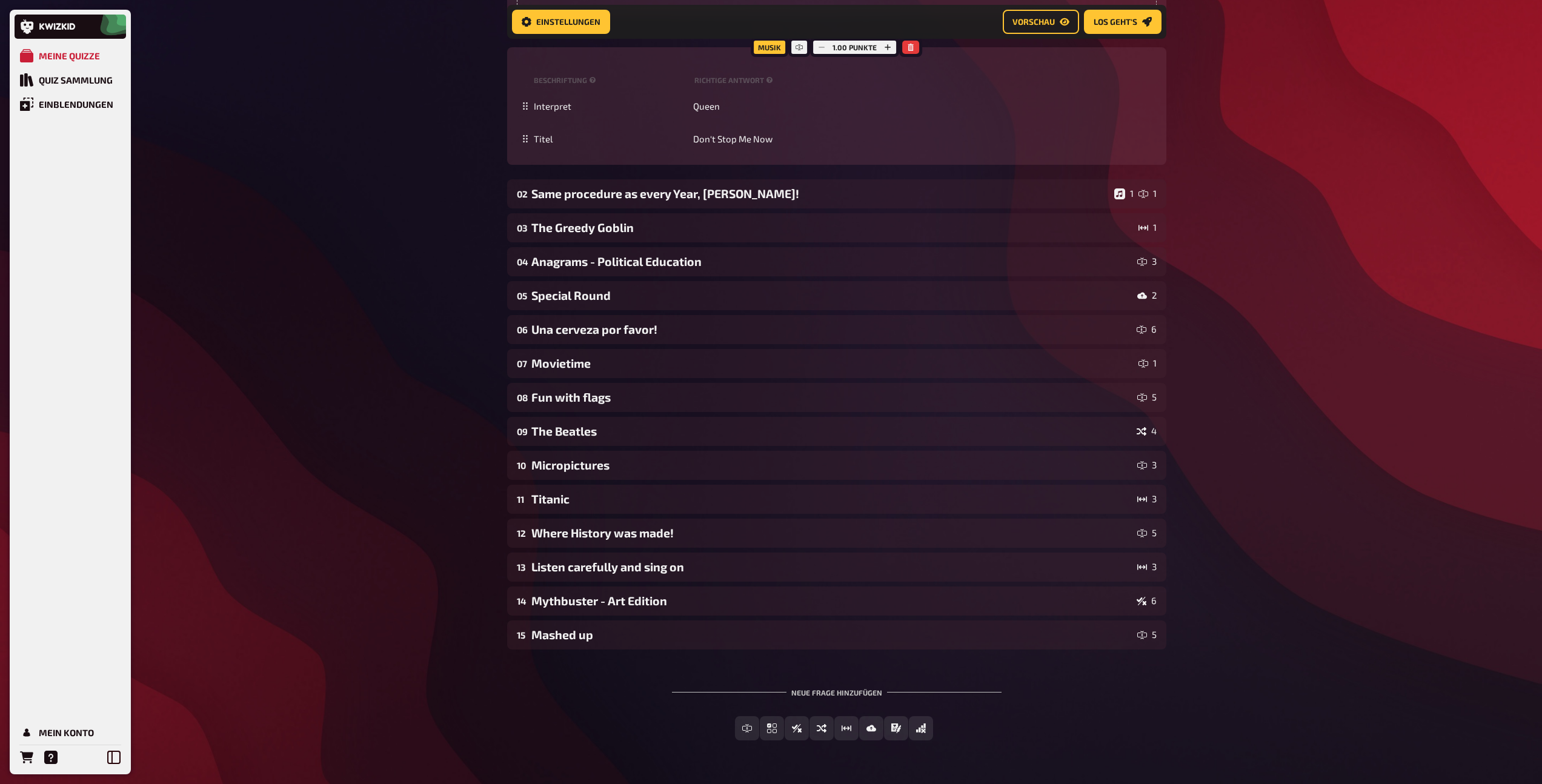
click at [682, 245] on div "01 Emojis 1 6 Wissen 6.00 Punkte Titel Emojis Fragetext Which famous book title…" at bounding box center [836, 23] width 659 height 1253
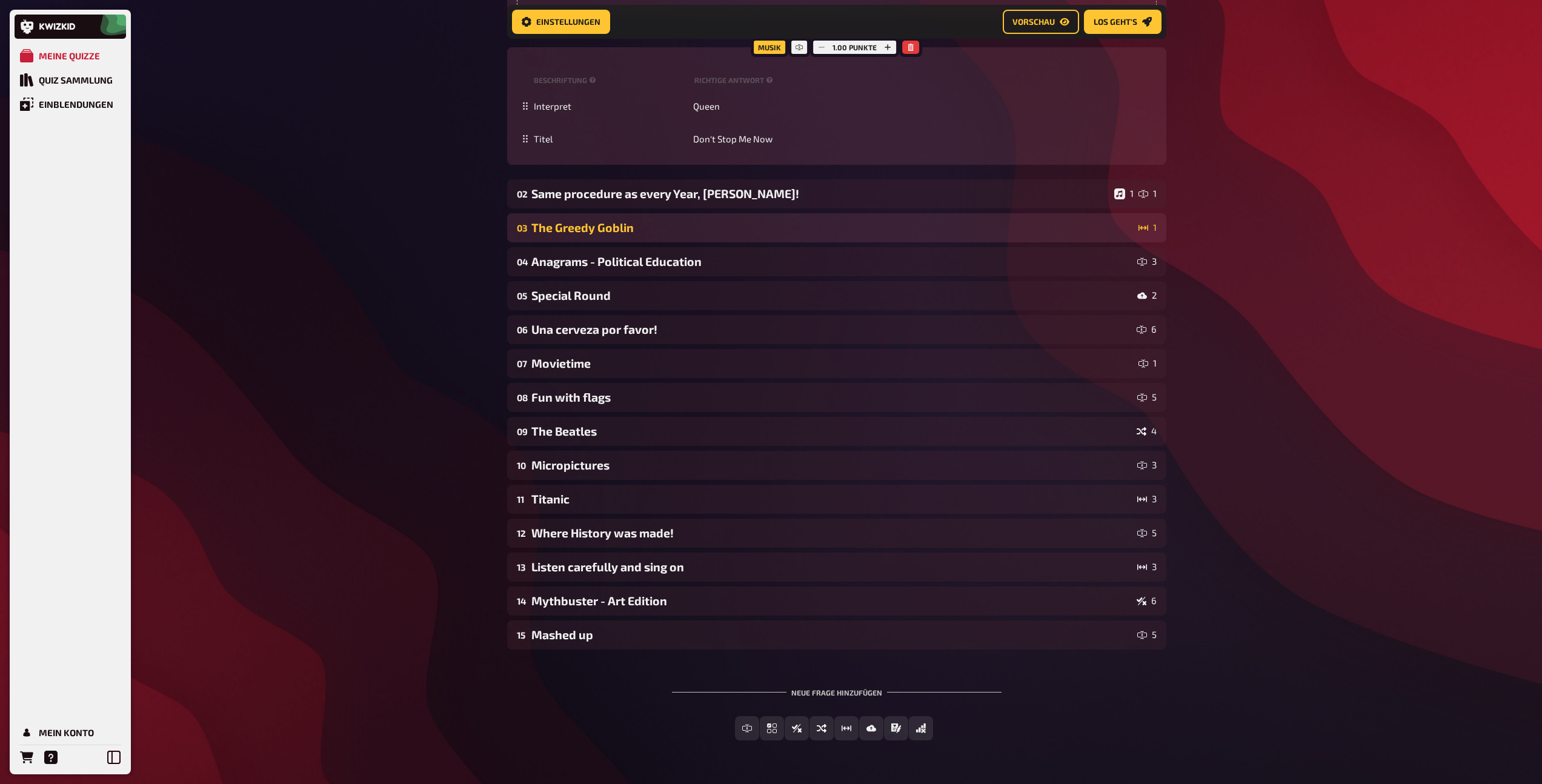
click at [677, 231] on div "The Greedy Goblin" at bounding box center [832, 227] width 602 height 14
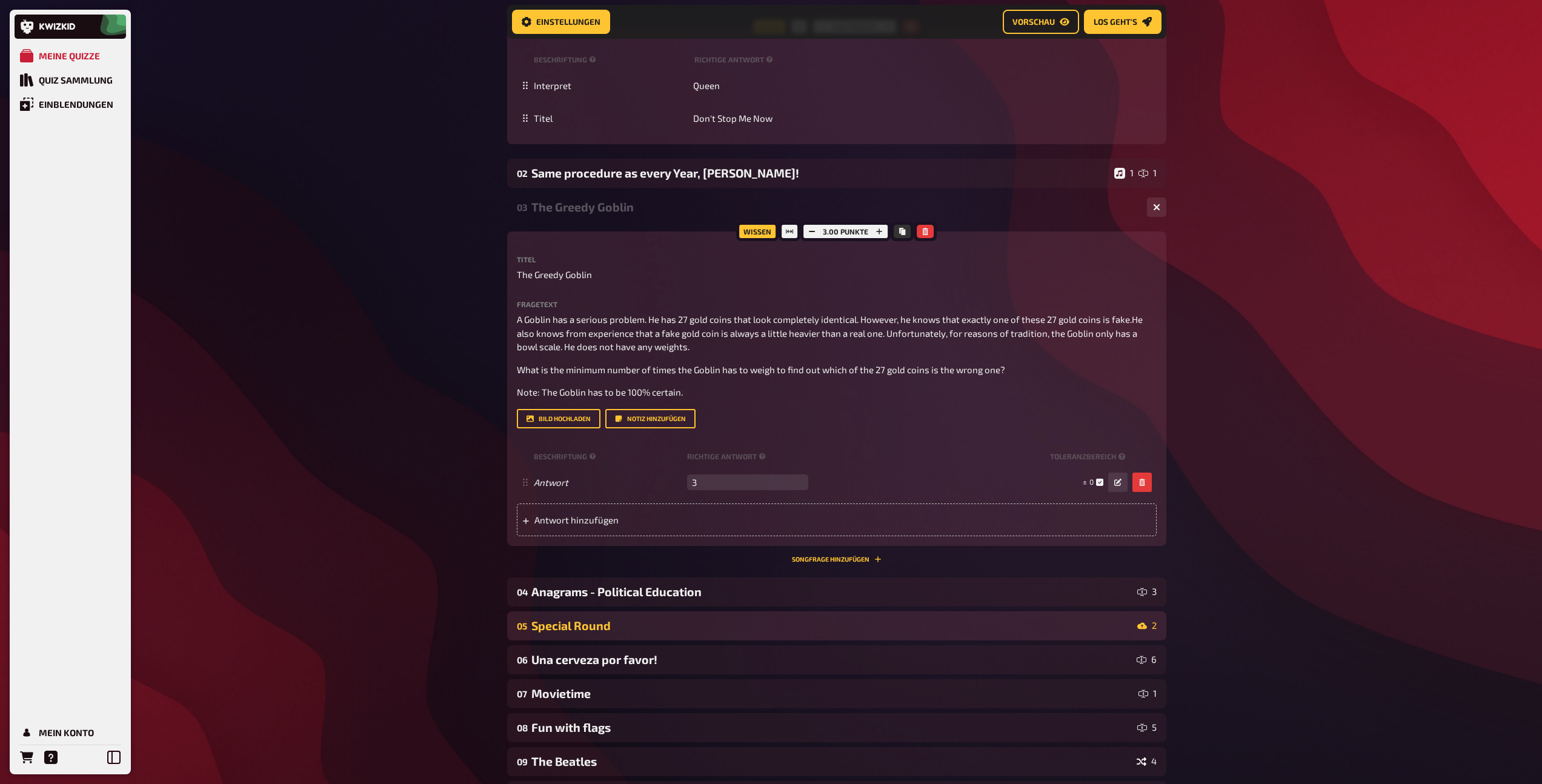
scroll to position [1009, 0]
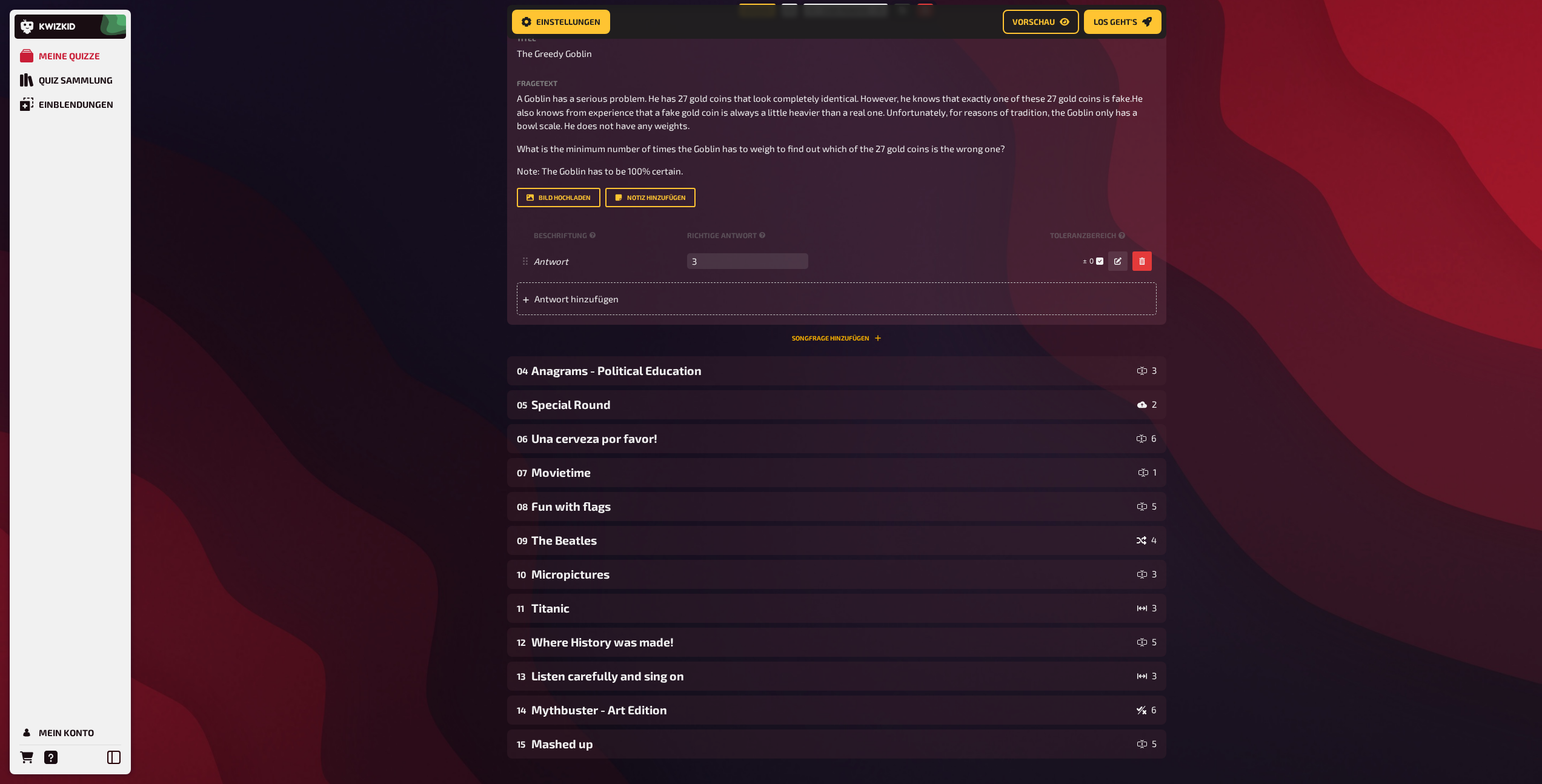
click at [813, 335] on button "Songfrage hinzufügen" at bounding box center [836, 338] width 89 height 8
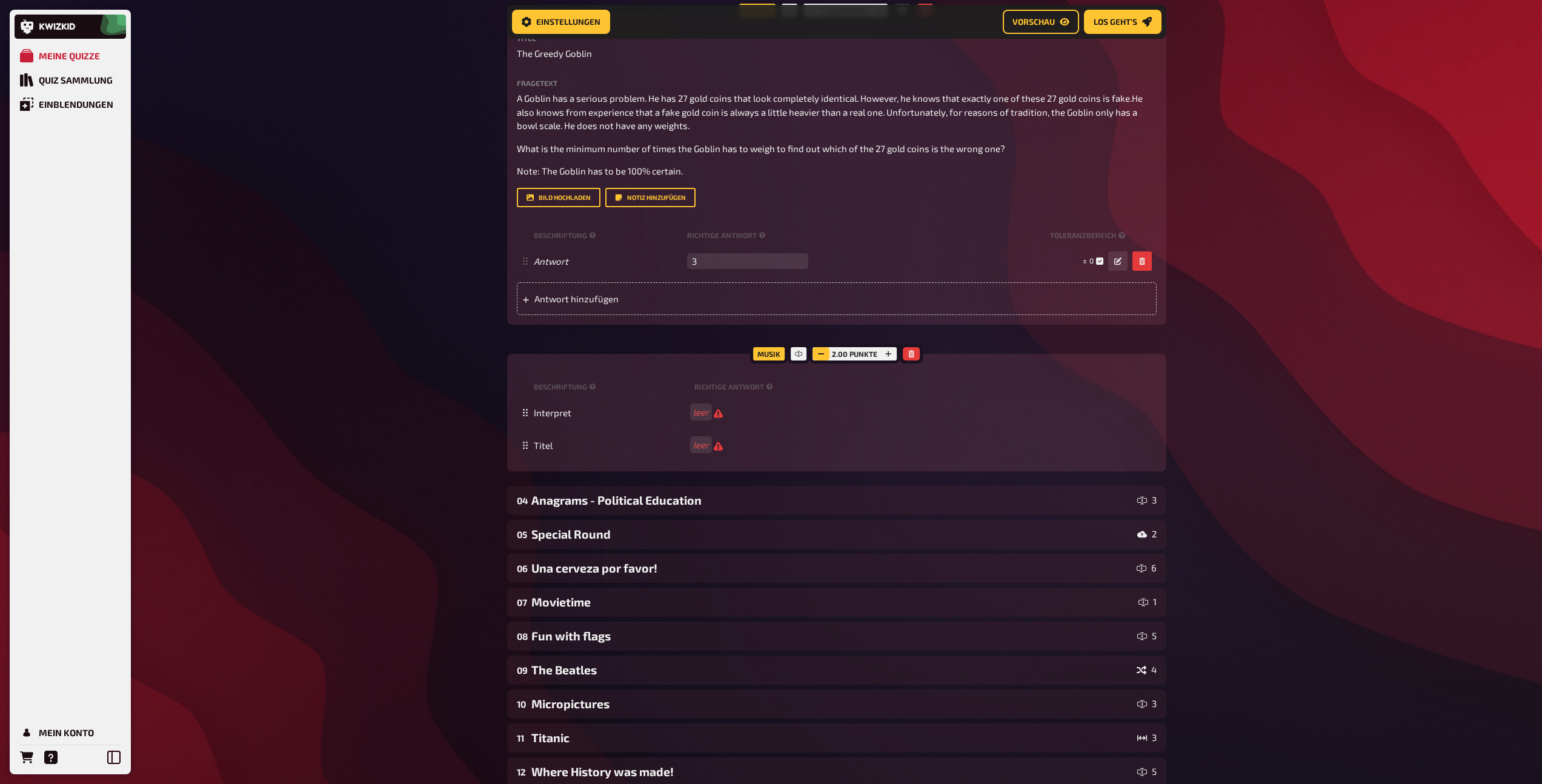
click at [823, 353] on rect "button" at bounding box center [821, 354] width 6 height 1
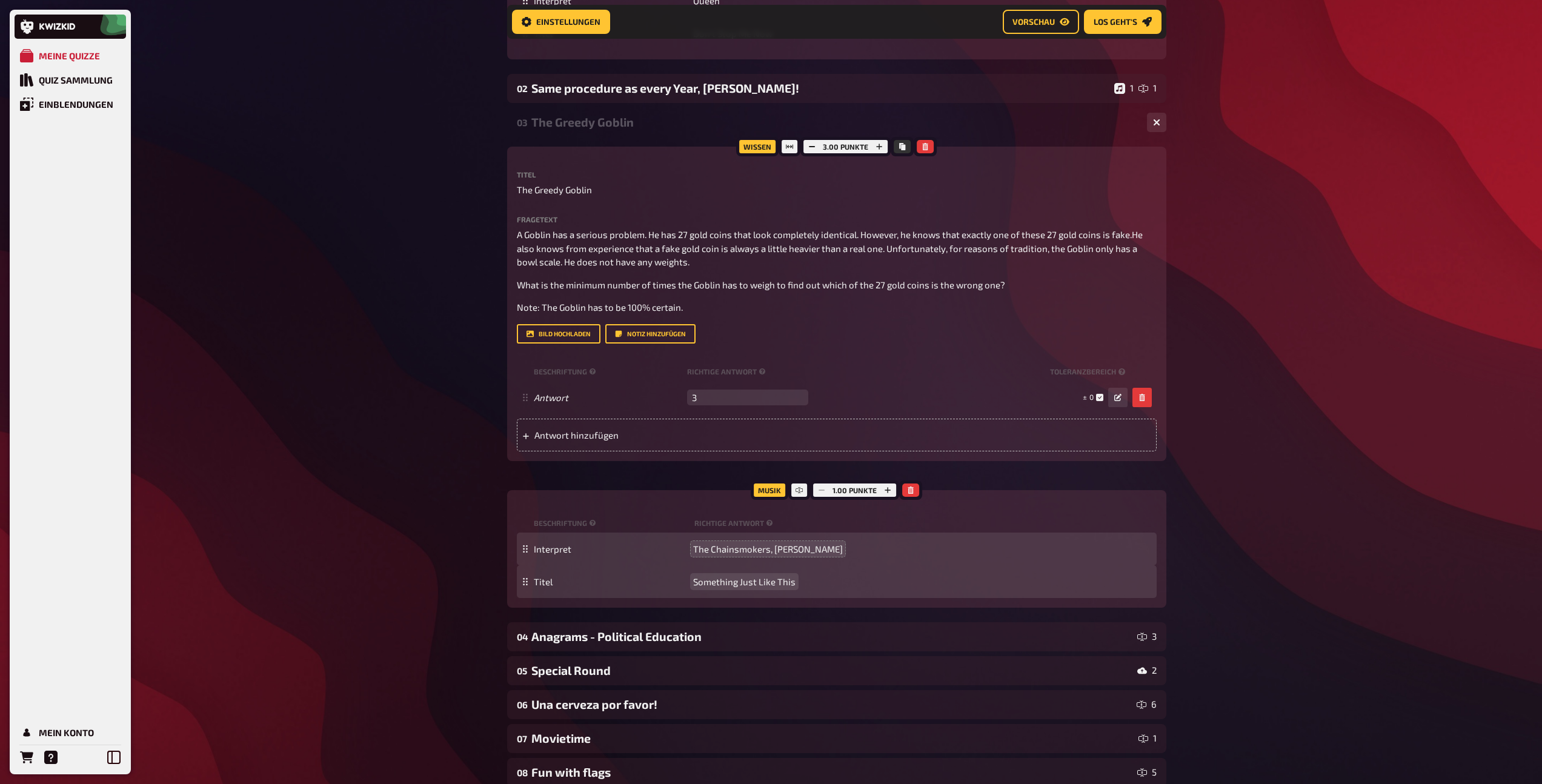
scroll to position [765, 0]
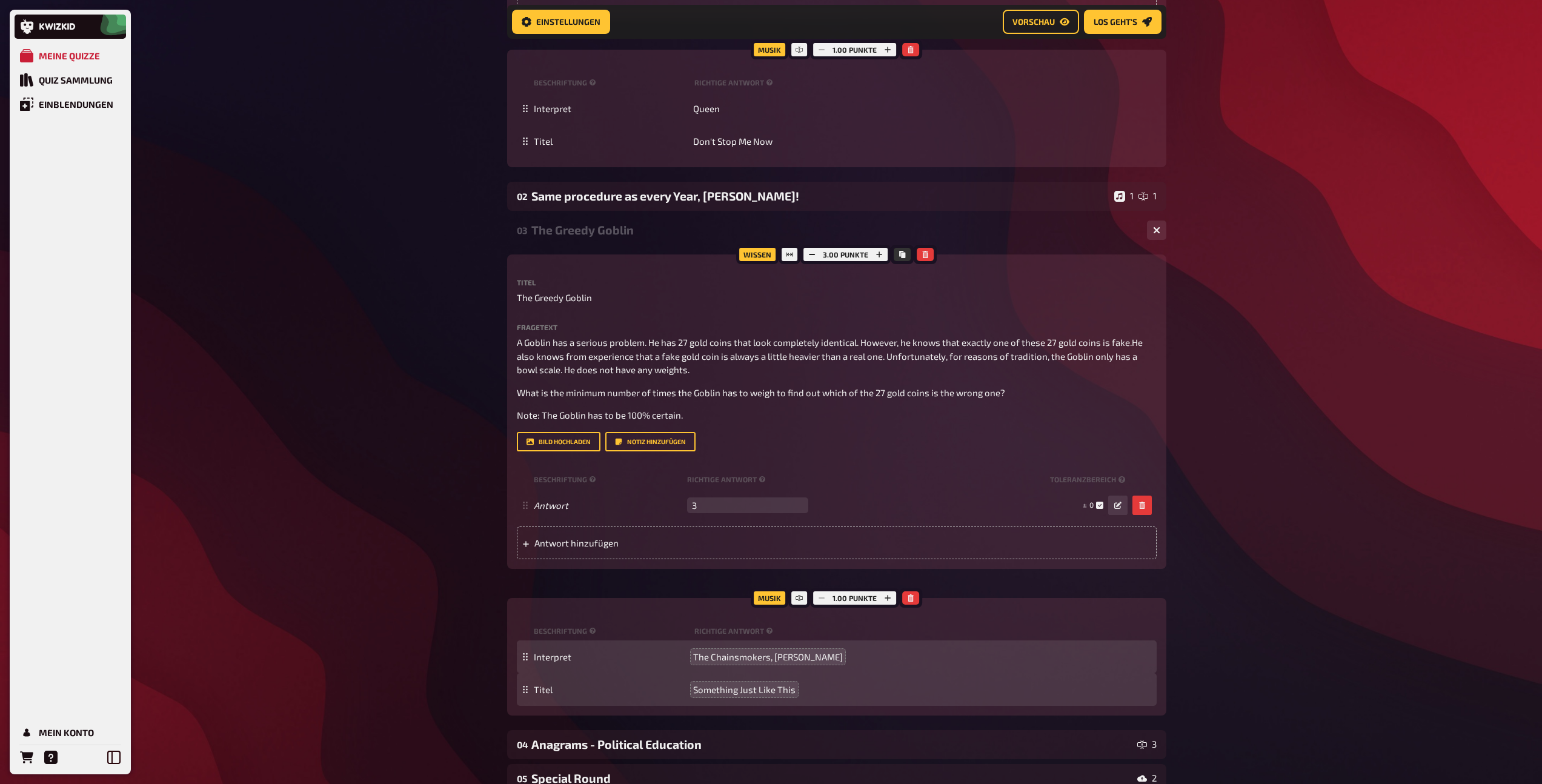
click at [609, 227] on div "The Greedy Goblin" at bounding box center [834, 229] width 606 height 14
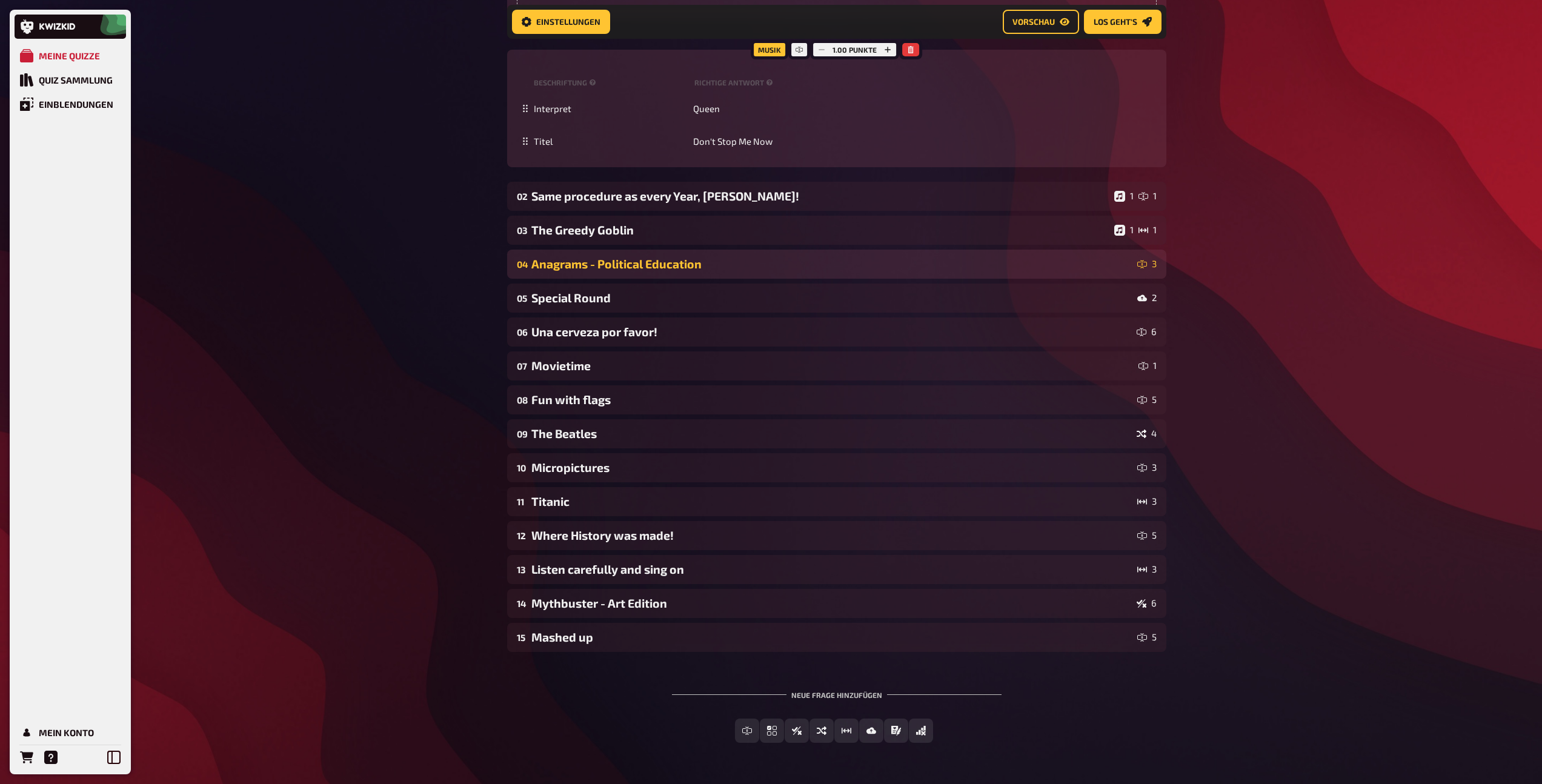
click at [616, 276] on div "04 Anagrams - Political Education 3" at bounding box center [836, 264] width 659 height 29
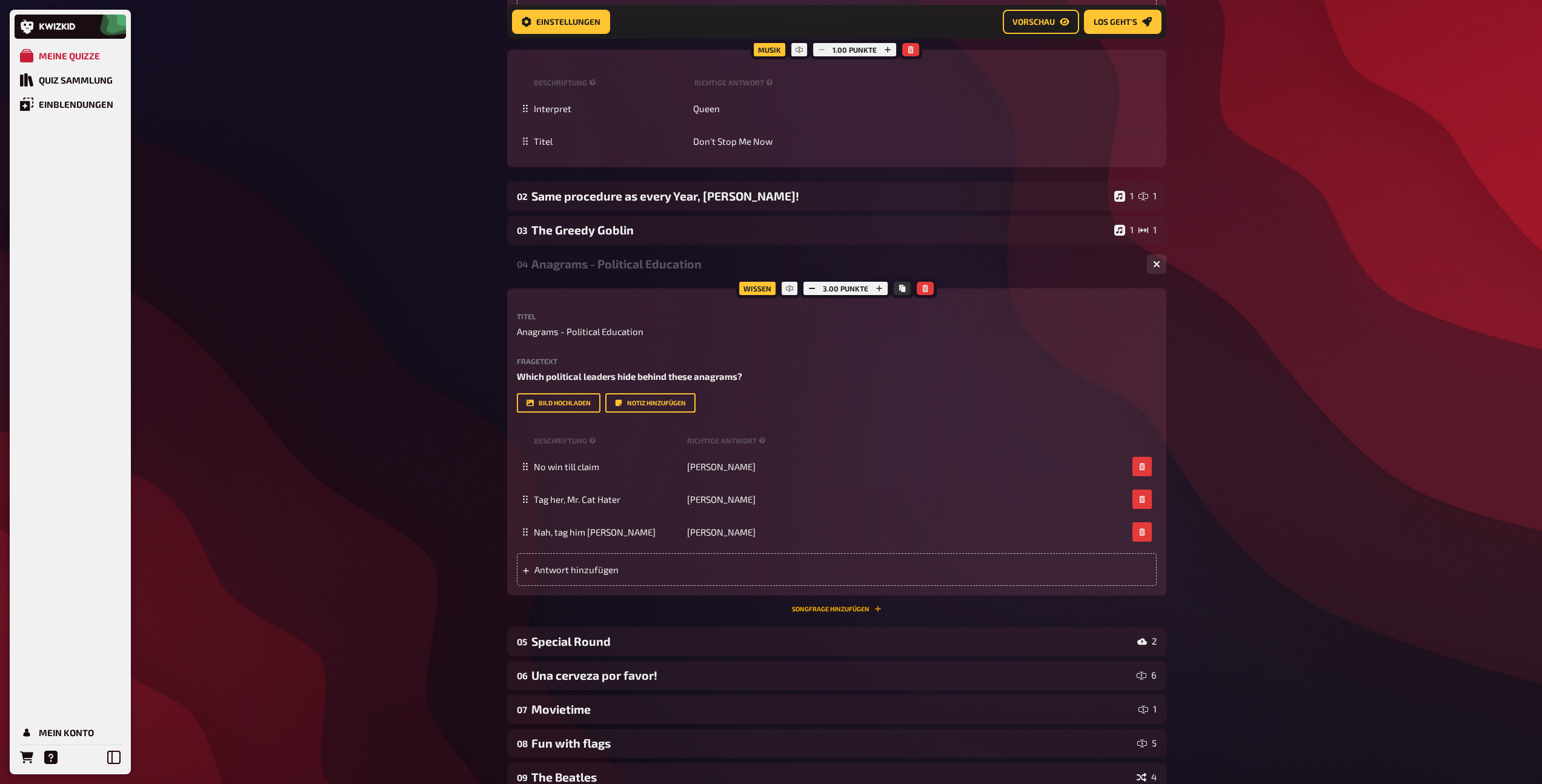
click at [817, 612] on button "Songfrage hinzufügen" at bounding box center [836, 609] width 89 height 8
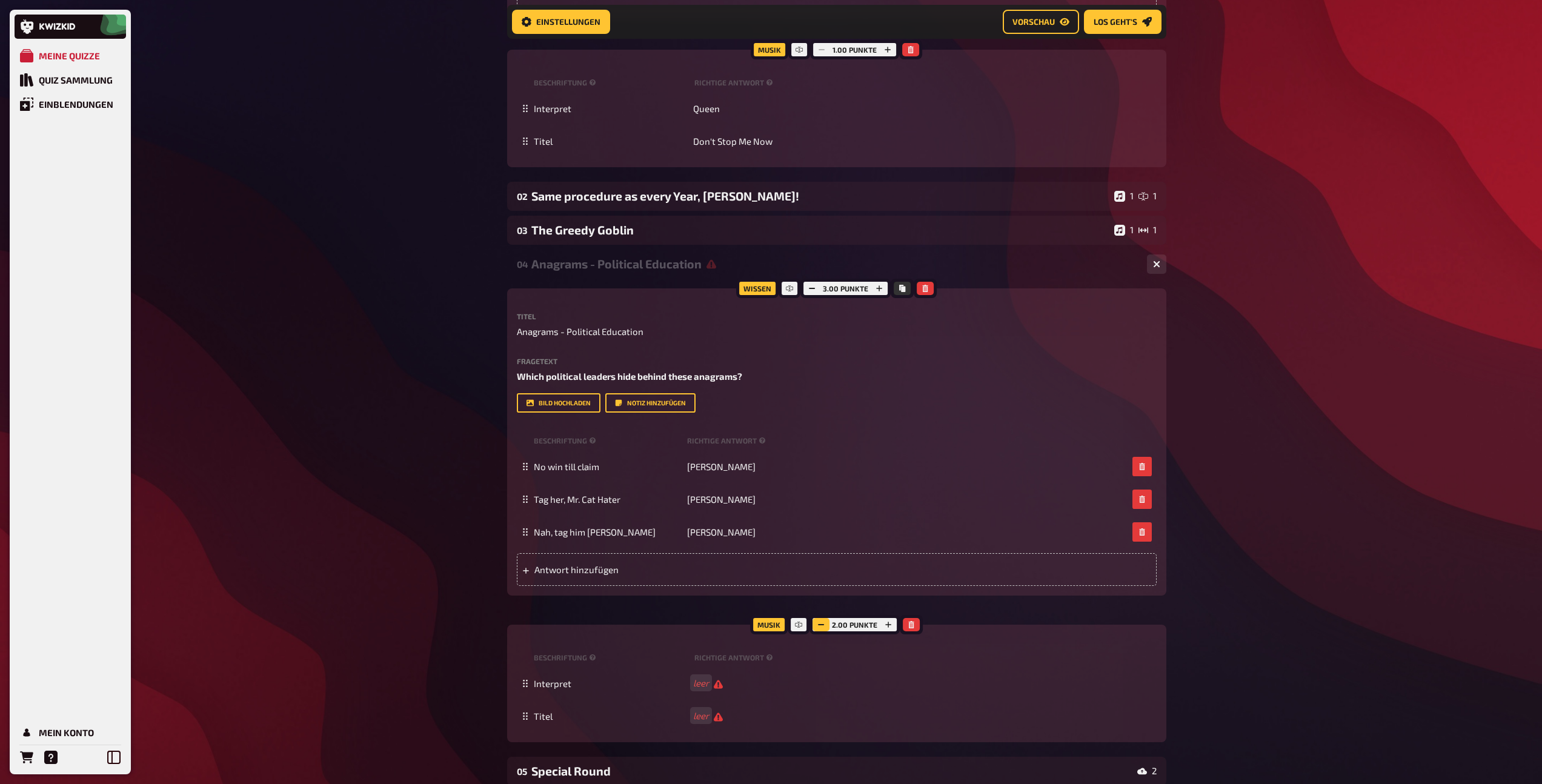
click at [823, 625] on icon "button" at bounding box center [820, 625] width 8 height 8
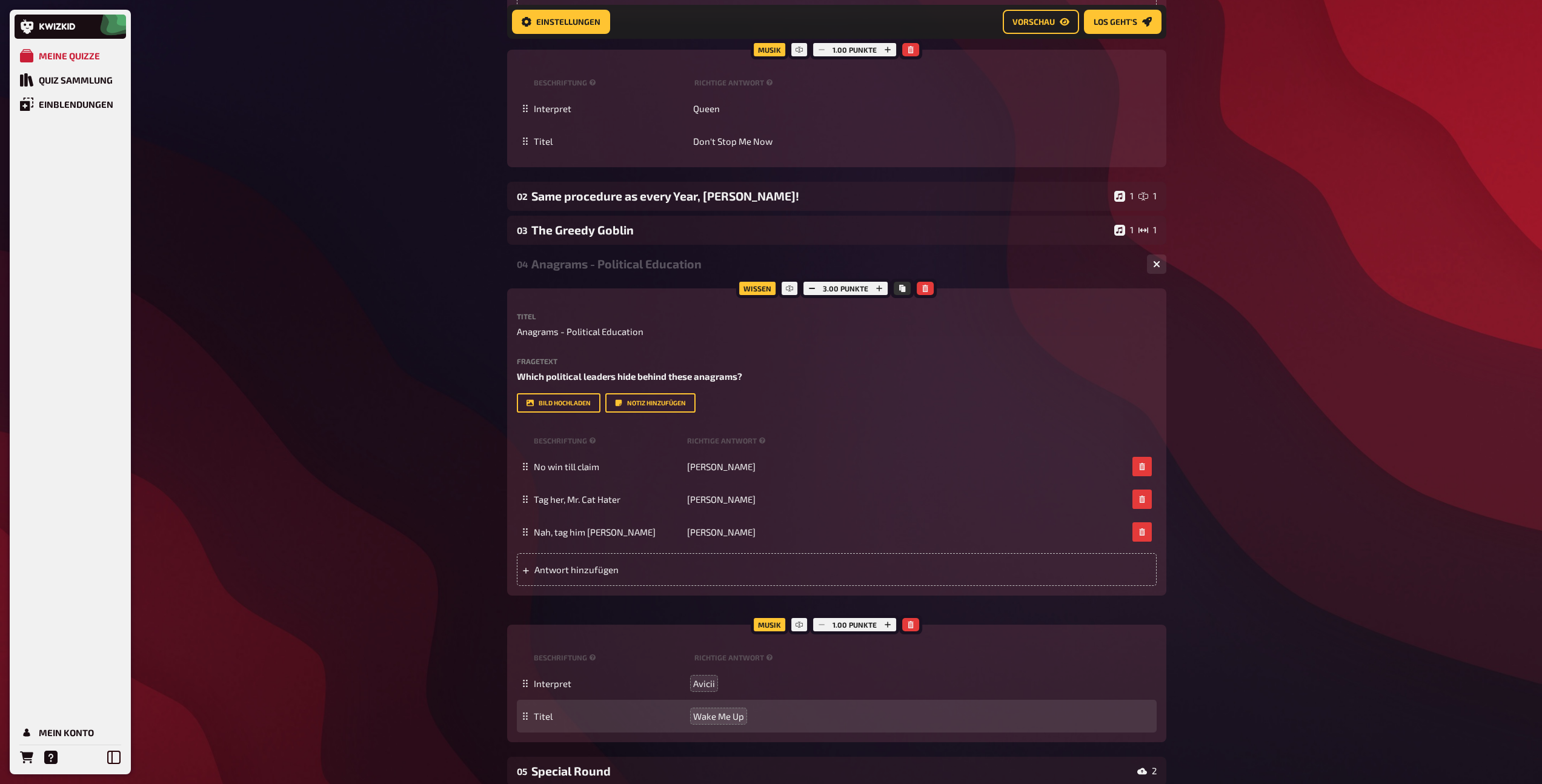
click at [700, 262] on div "Anagrams - Political Education" at bounding box center [834, 264] width 606 height 14
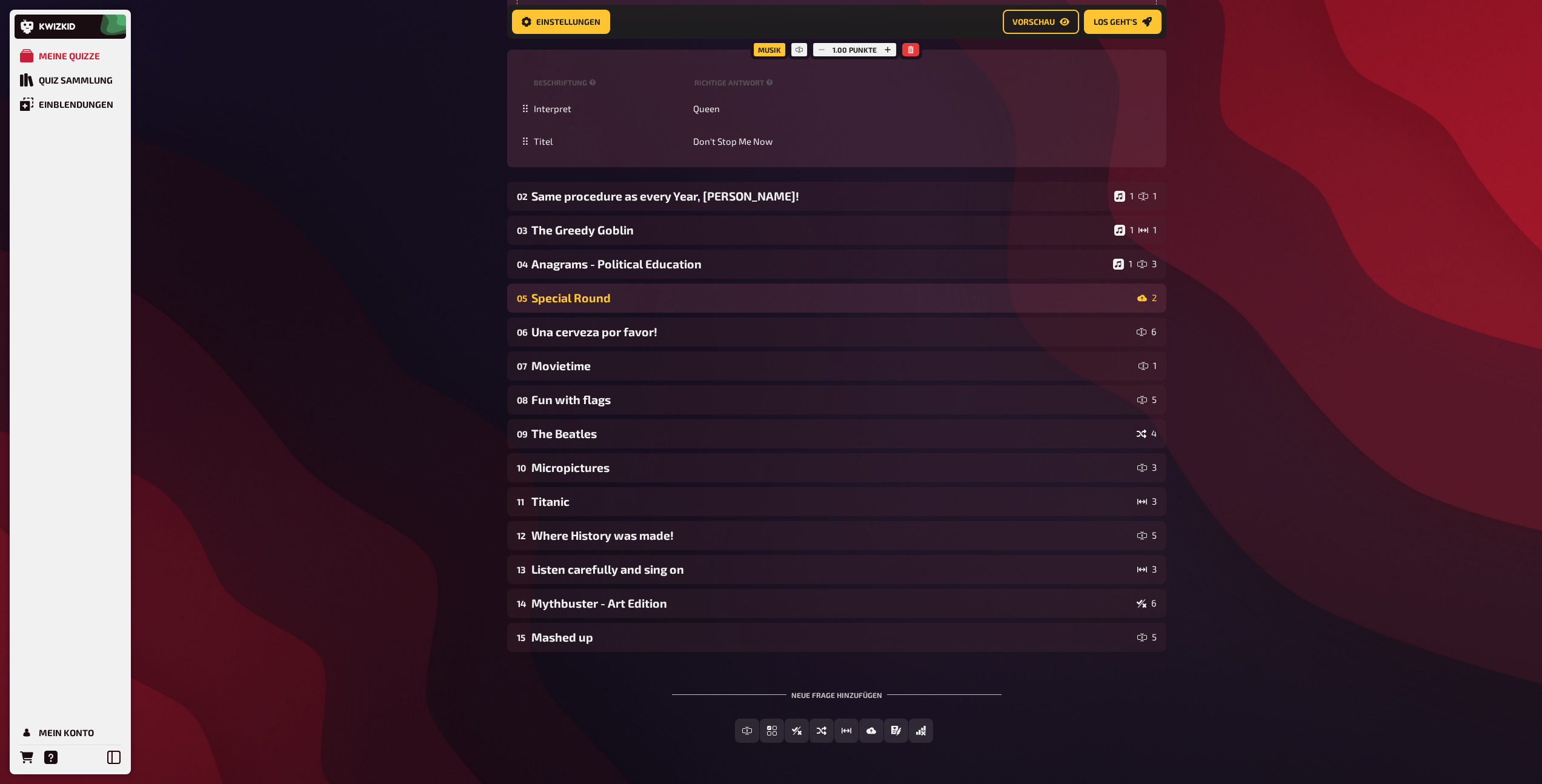
click at [683, 294] on div "Special Round" at bounding box center [831, 298] width 601 height 14
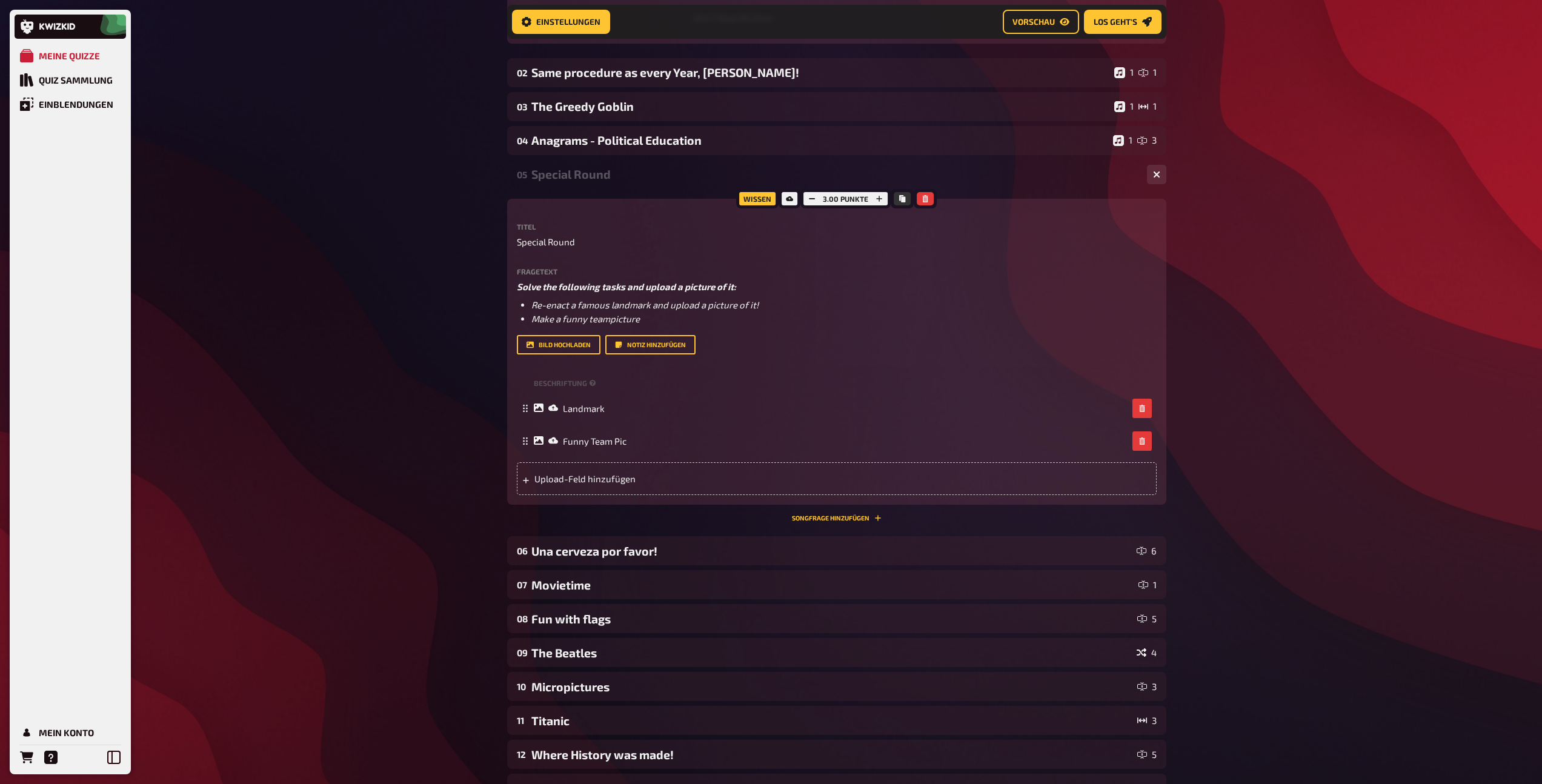
scroll to position [1014, 0]
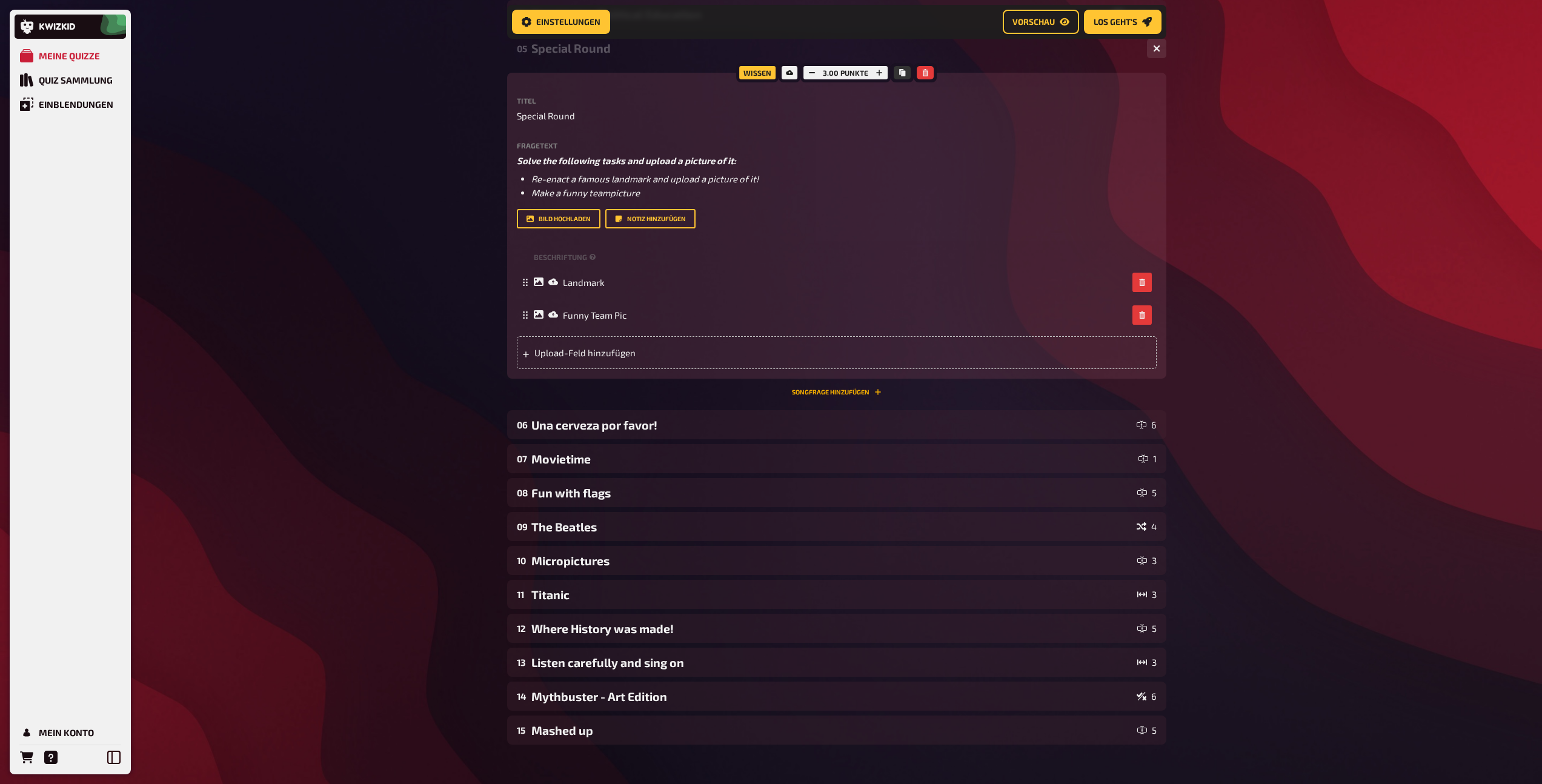
click at [794, 388] on button "Songfrage hinzufügen" at bounding box center [836, 392] width 89 height 8
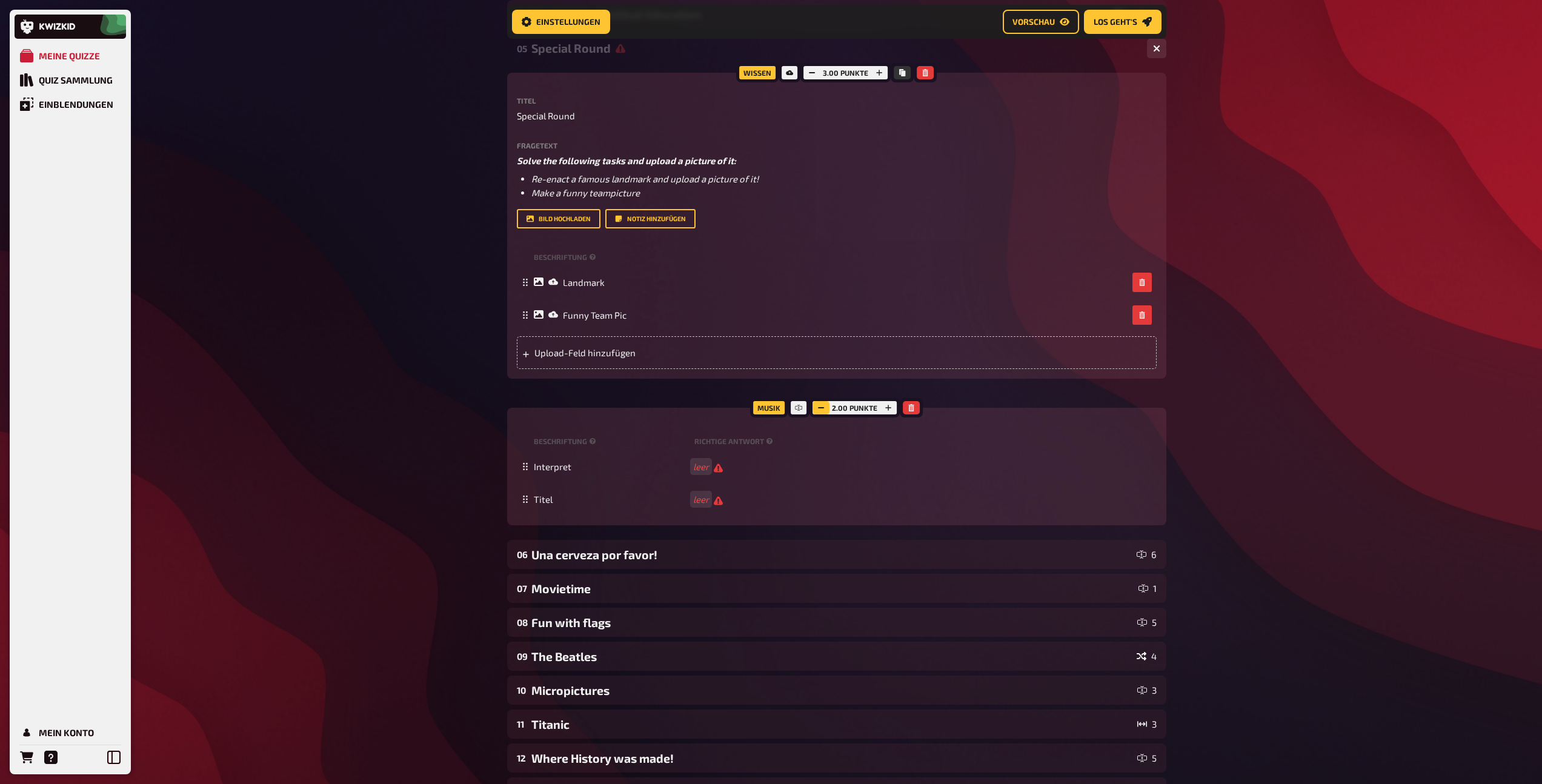
click at [826, 412] on button "button" at bounding box center [820, 407] width 17 height 13
click at [652, 553] on div "Una cerveza por favor!" at bounding box center [831, 555] width 601 height 14
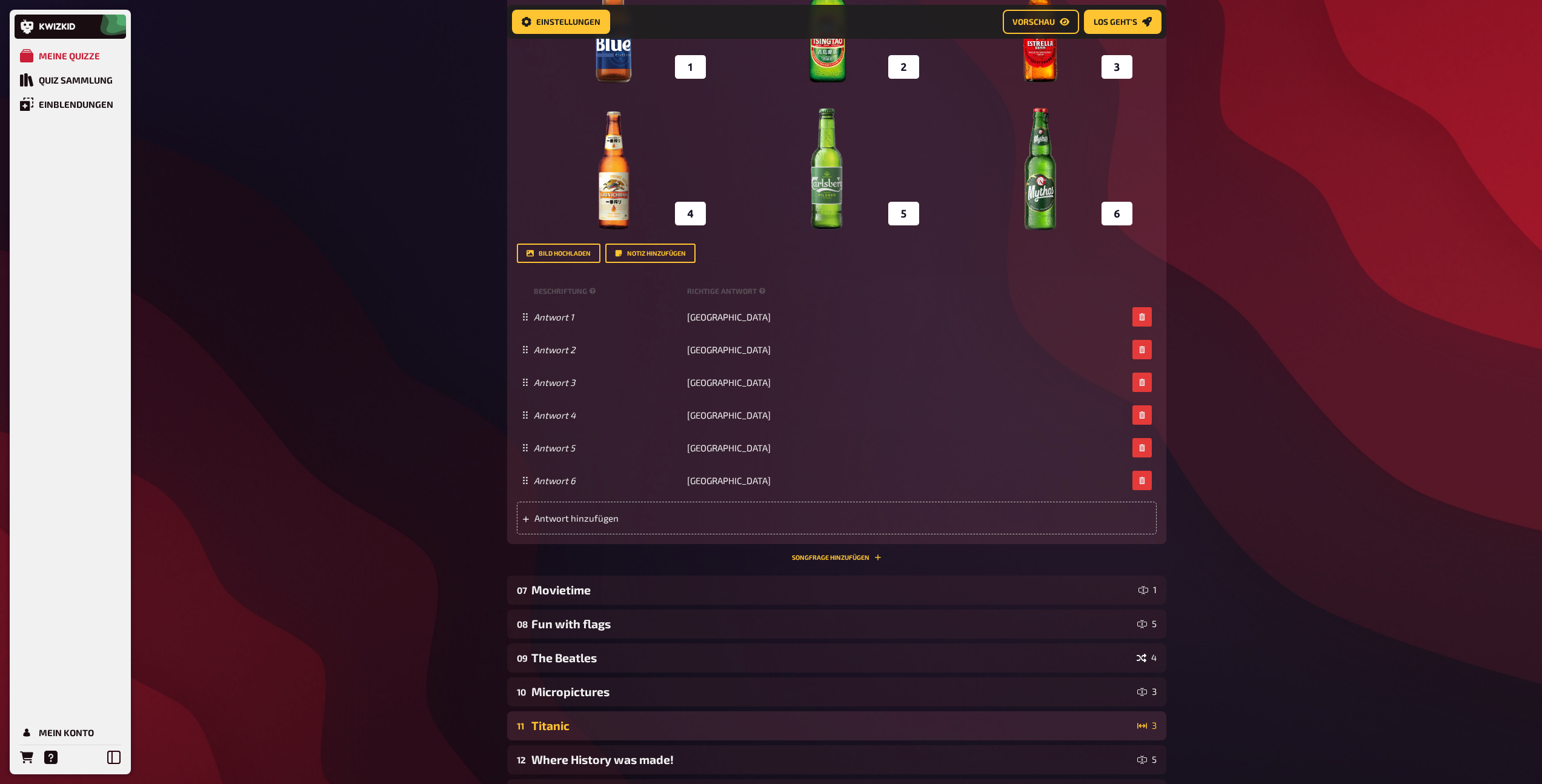
scroll to position [1949, 0]
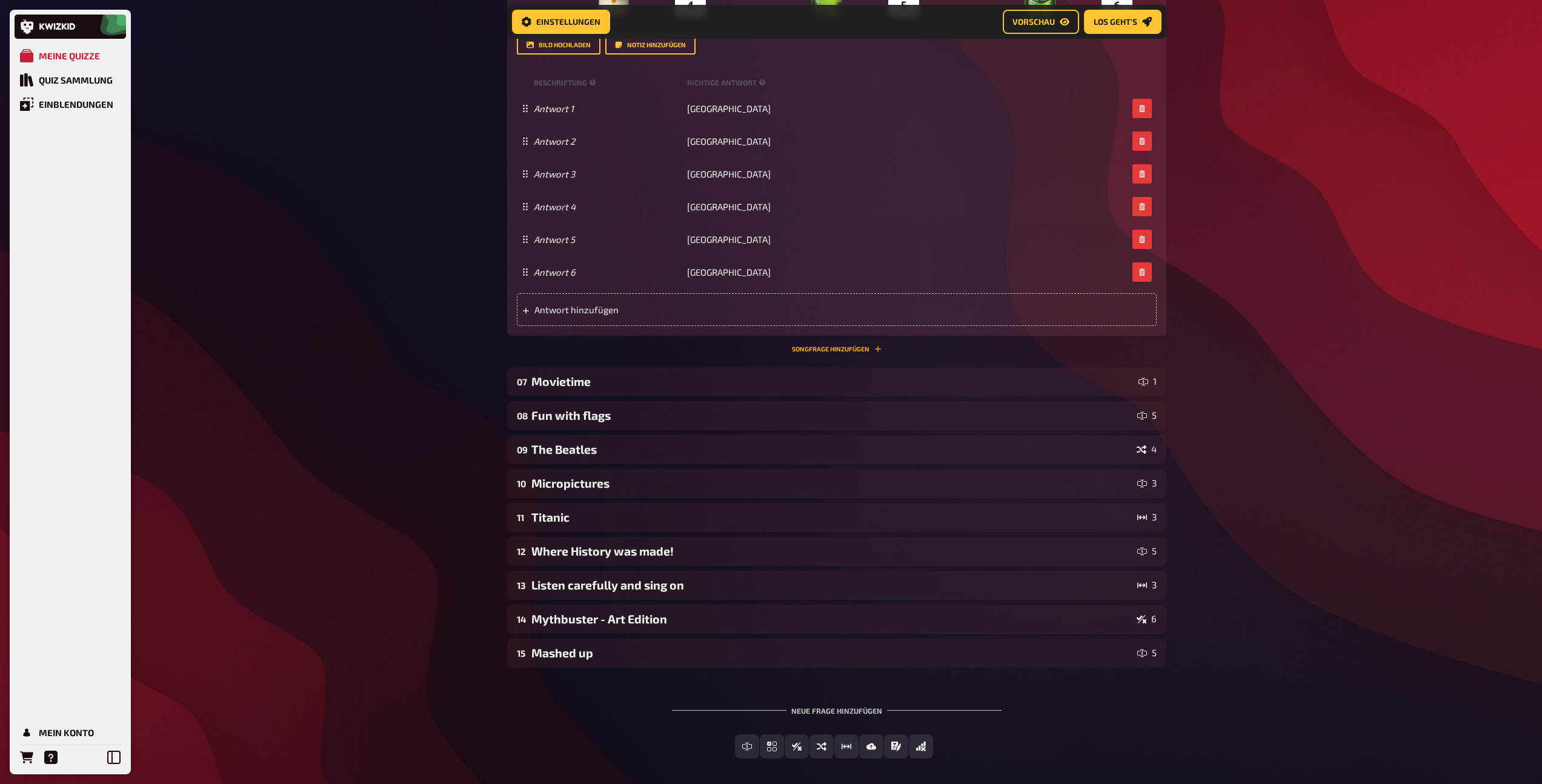
click at [823, 345] on button "Songfrage hinzufügen" at bounding box center [836, 348] width 89 height 8
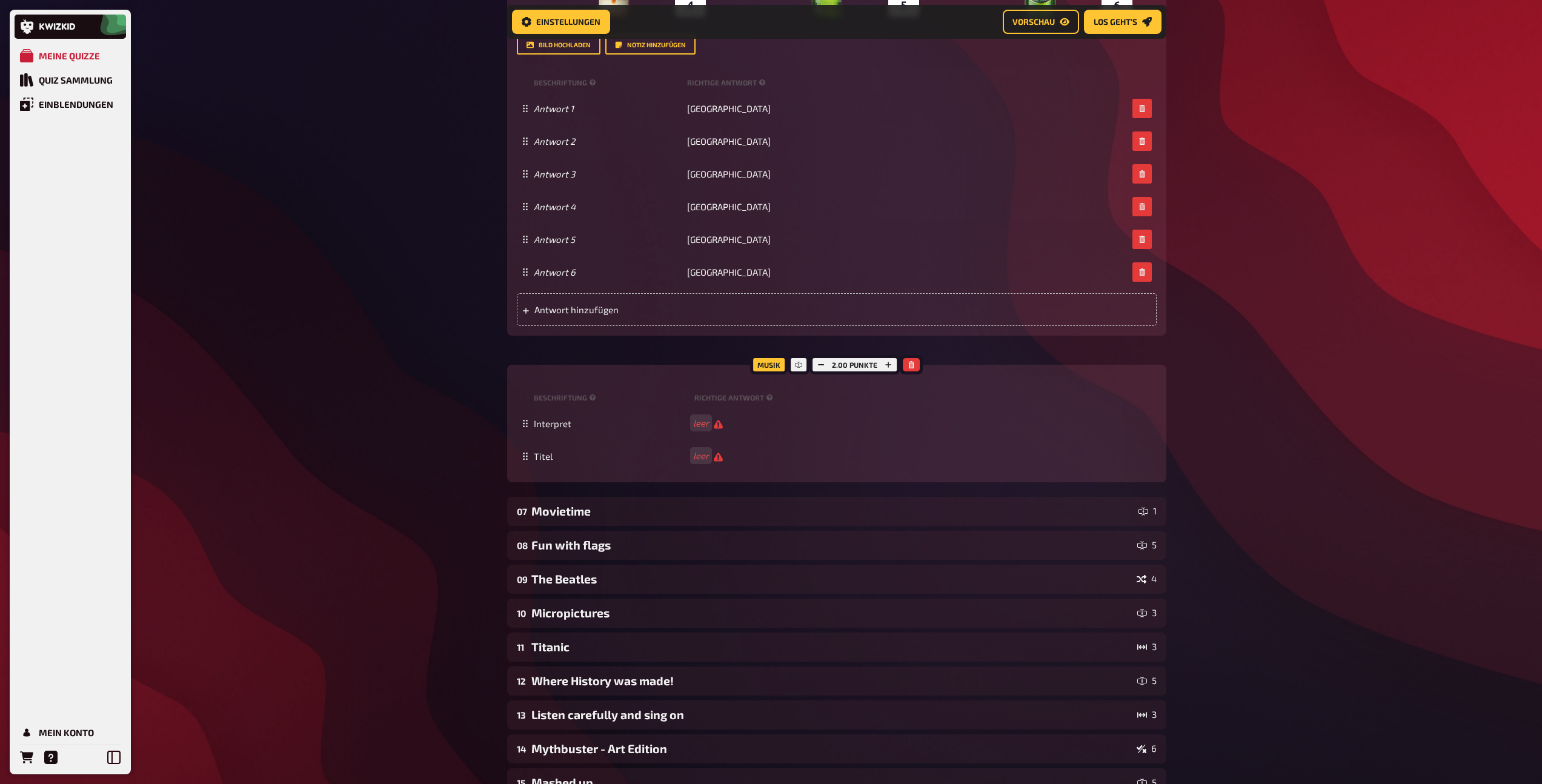
click at [831, 361] on div "2.00 Punkte" at bounding box center [854, 365] width 90 height 19
click at [818, 362] on icon "button" at bounding box center [820, 364] width 8 height 8
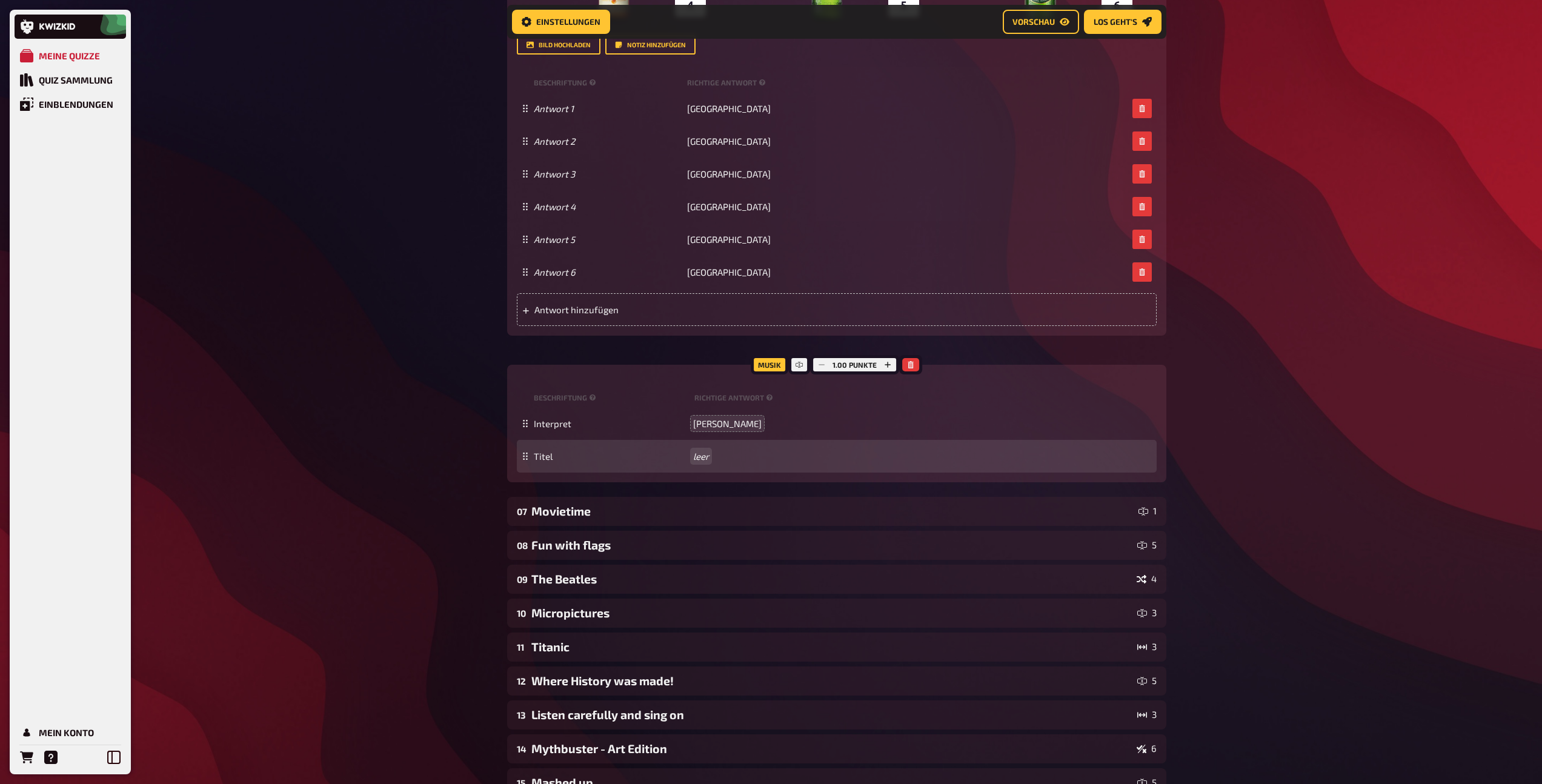
click at [692, 457] on div "Titel leer" at bounding box center [842, 456] width 618 height 11
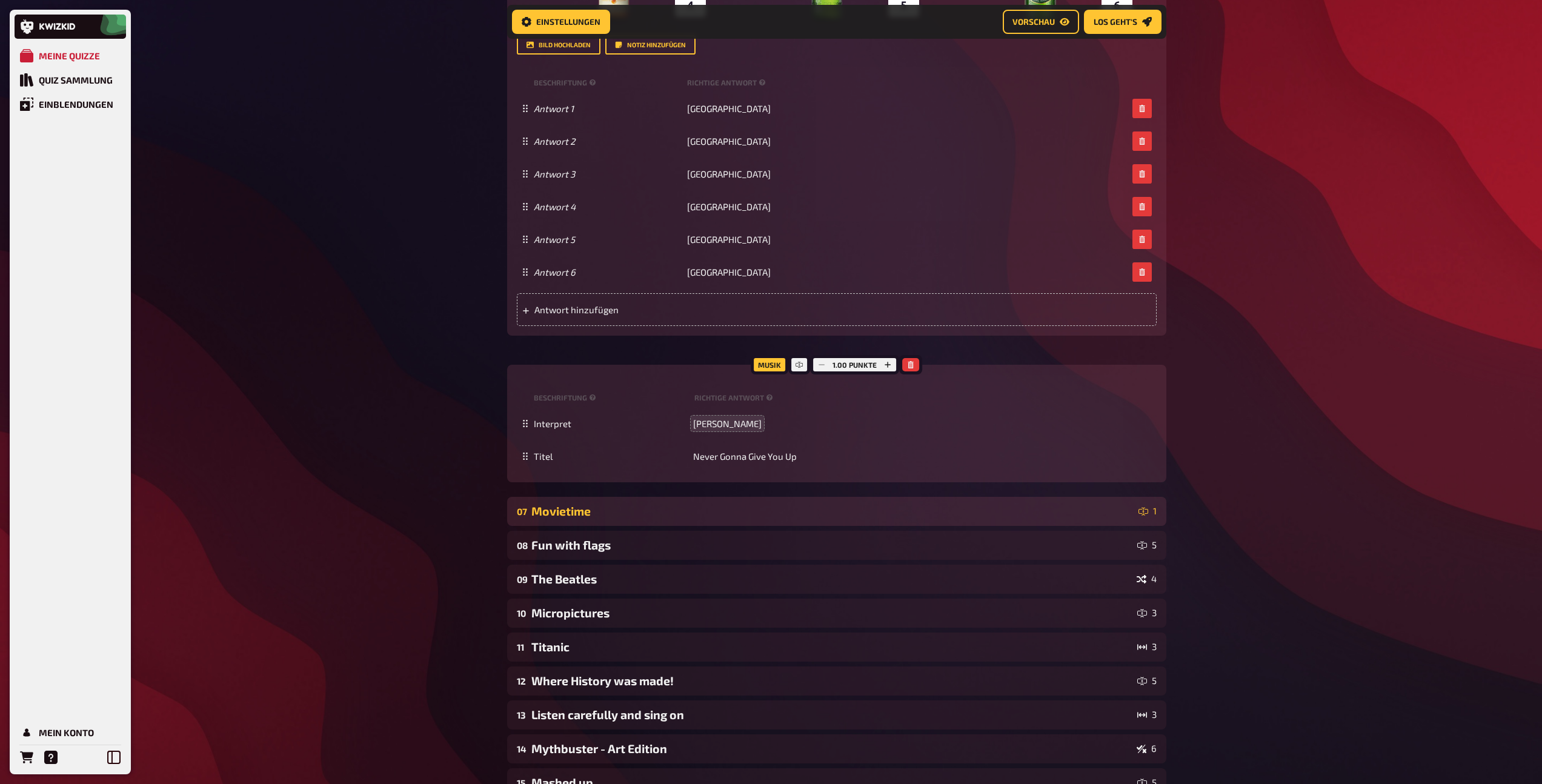
click at [653, 509] on div "Movietime" at bounding box center [832, 511] width 602 height 14
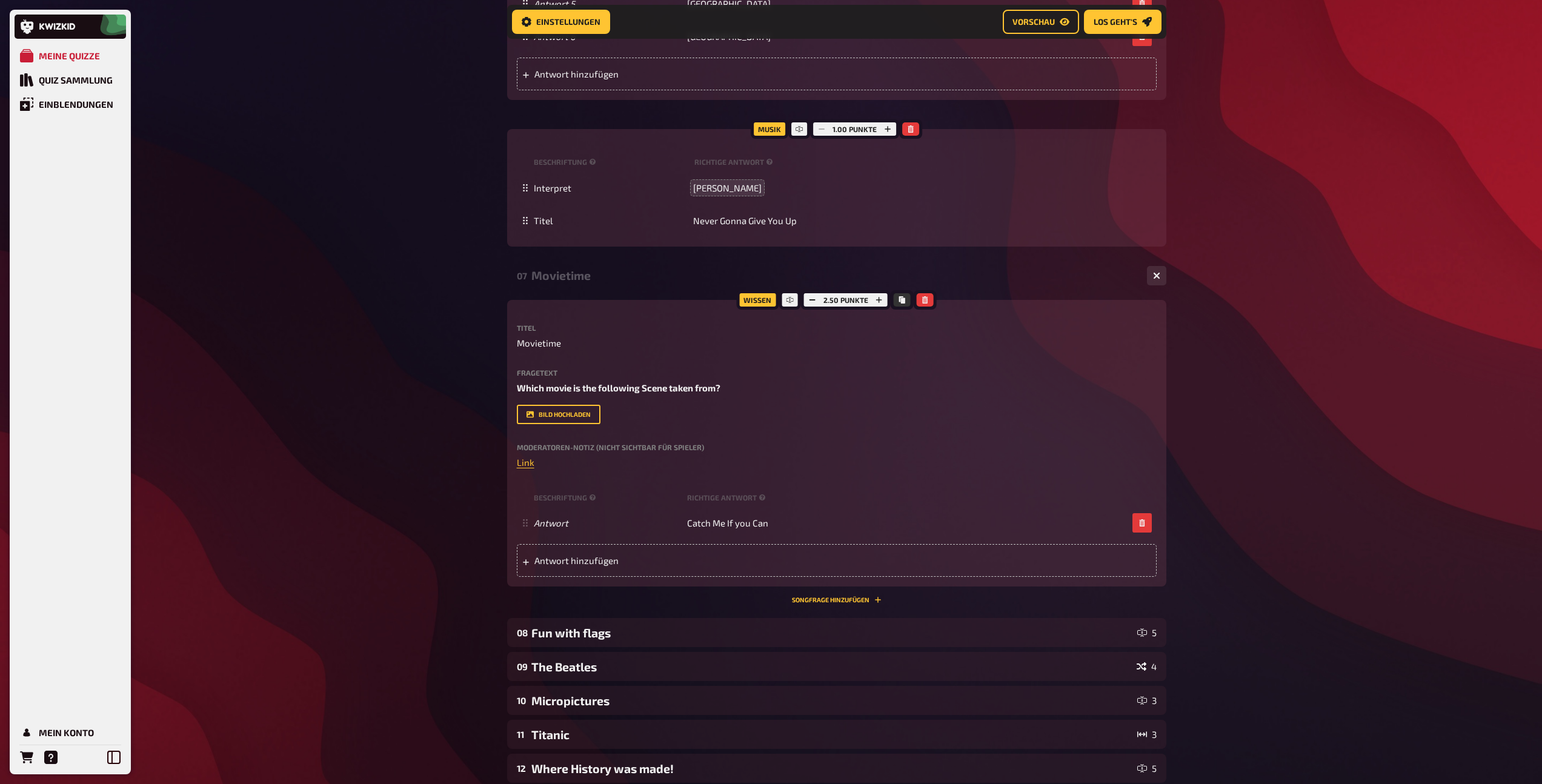
scroll to position [2242, 0]
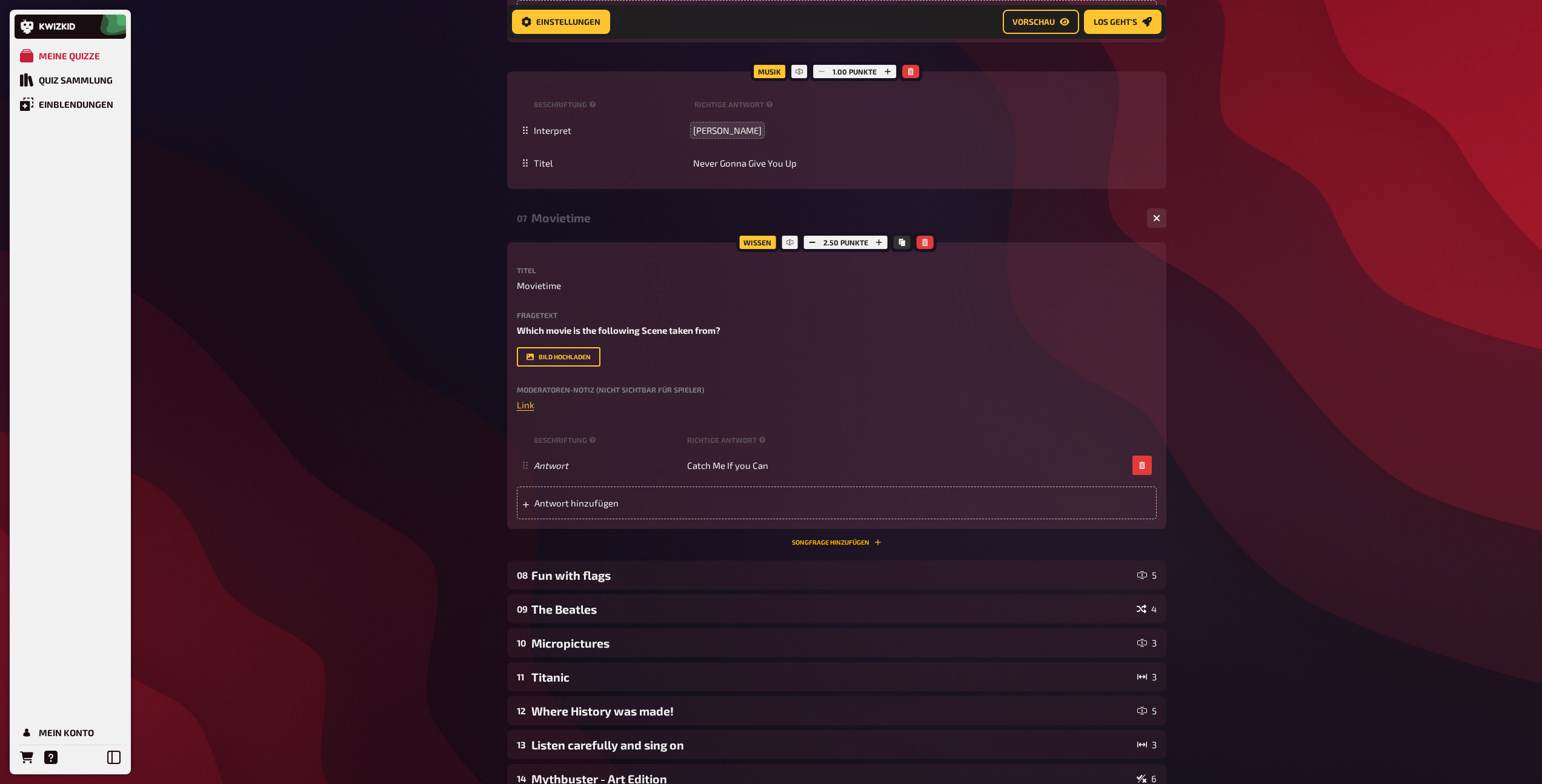
click at [817, 539] on button "Songfrage hinzufügen" at bounding box center [836, 542] width 89 height 8
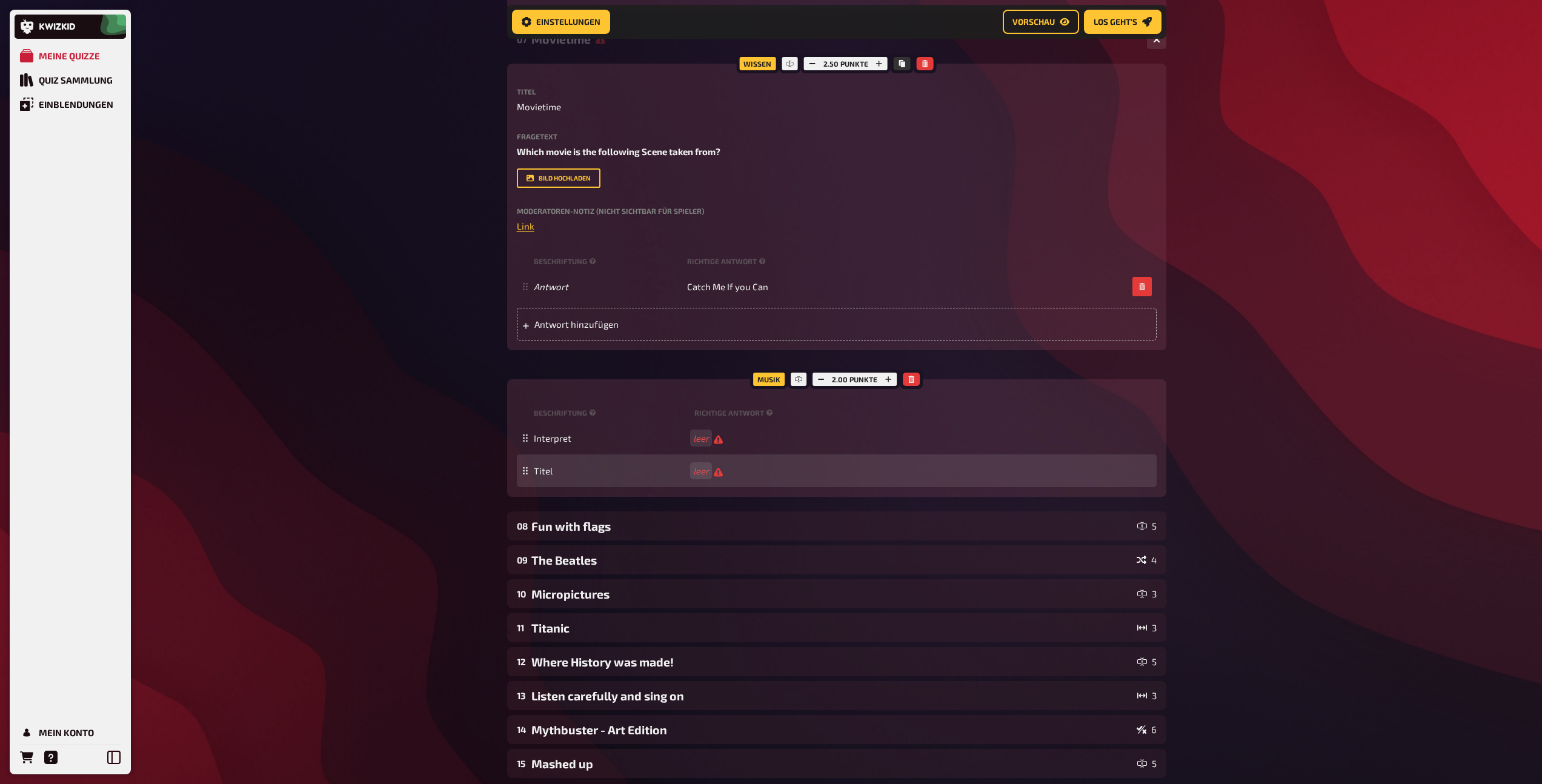
scroll to position [2421, 0]
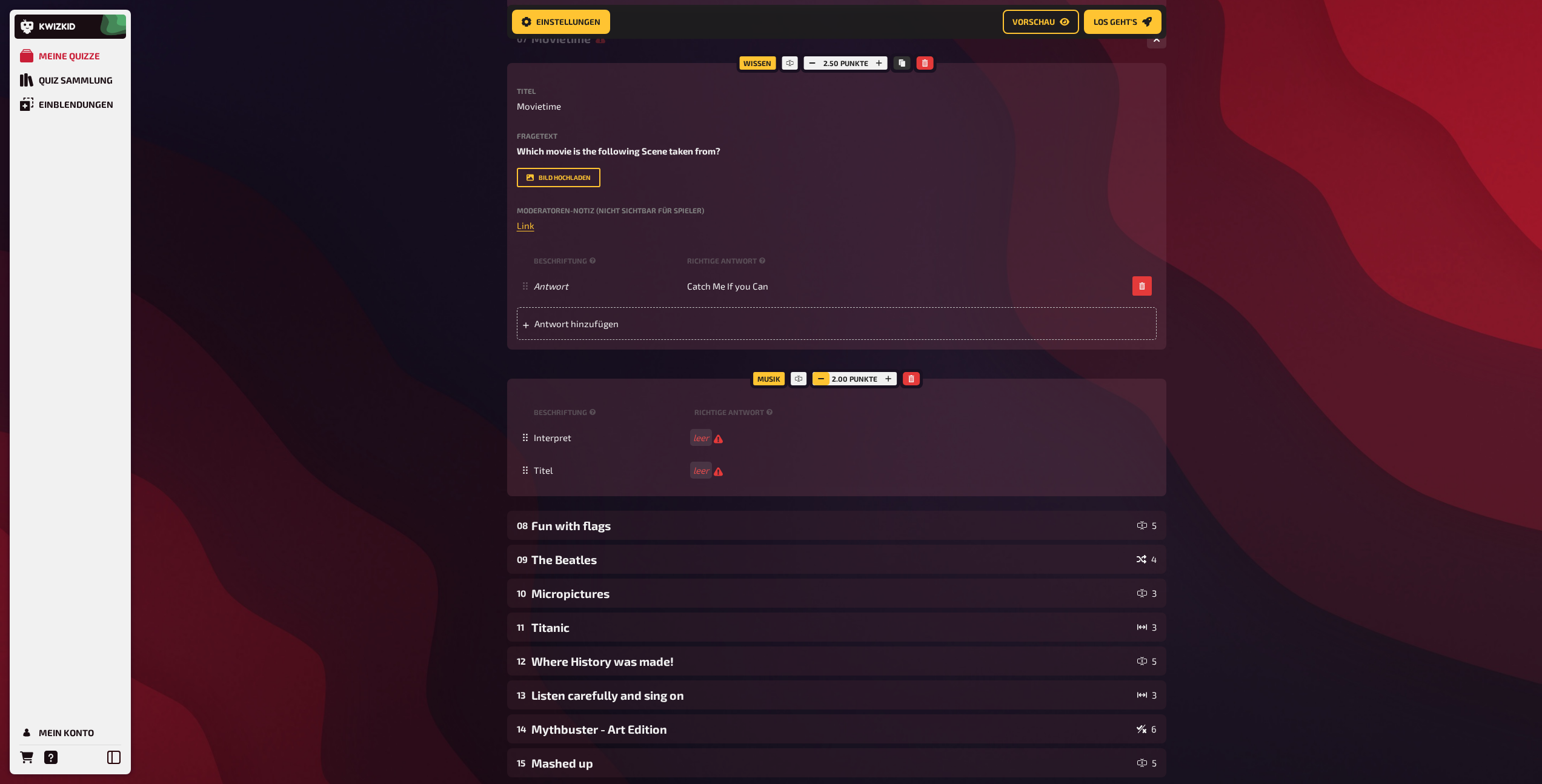
click at [820, 381] on icon "button" at bounding box center [820, 379] width 8 height 8
click at [749, 439] on span "[PERSON_NAME] and the Wailers" at bounding box center [760, 438] width 135 height 11
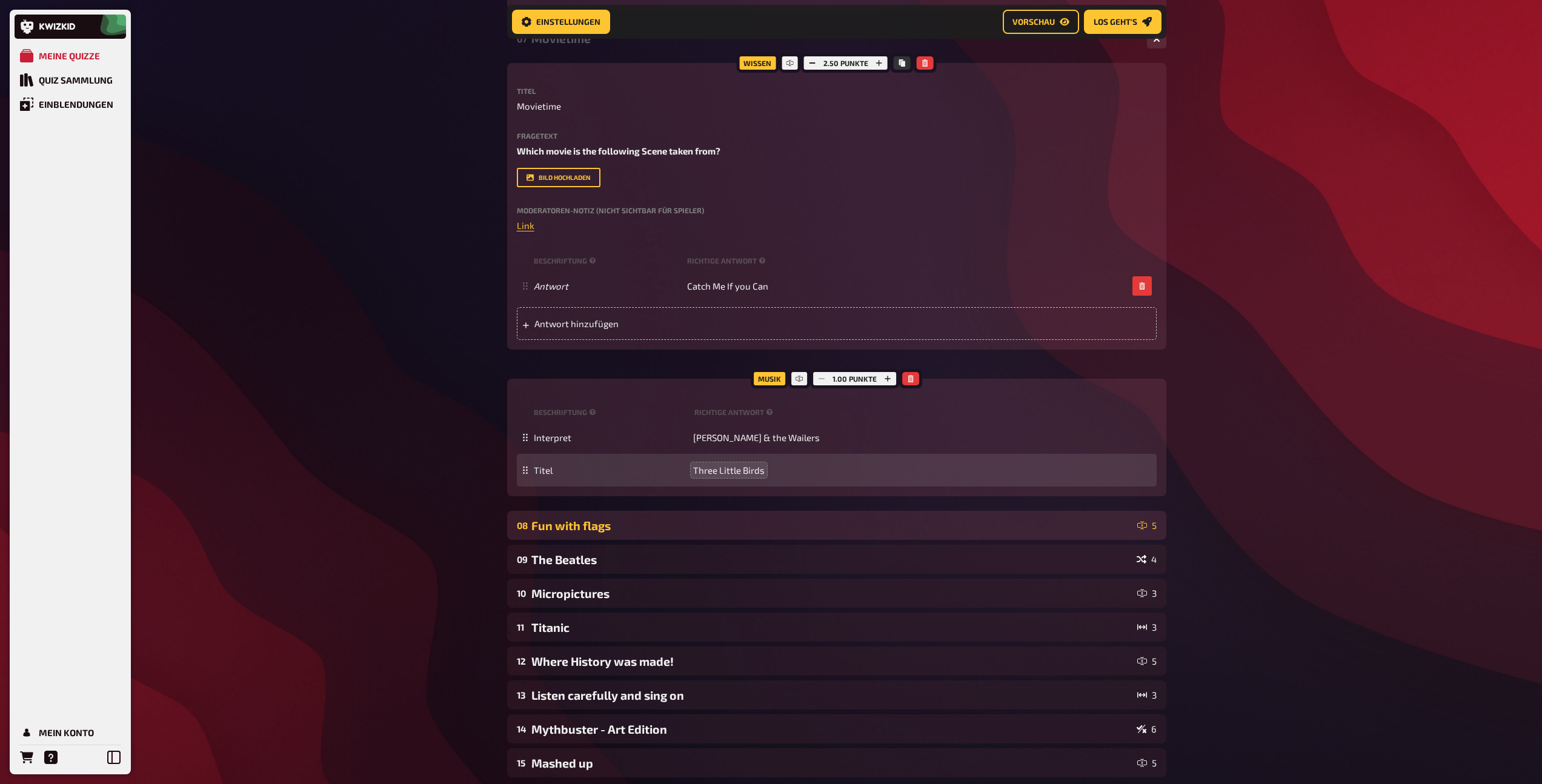
click at [657, 528] on div "Fun with flags" at bounding box center [831, 526] width 601 height 14
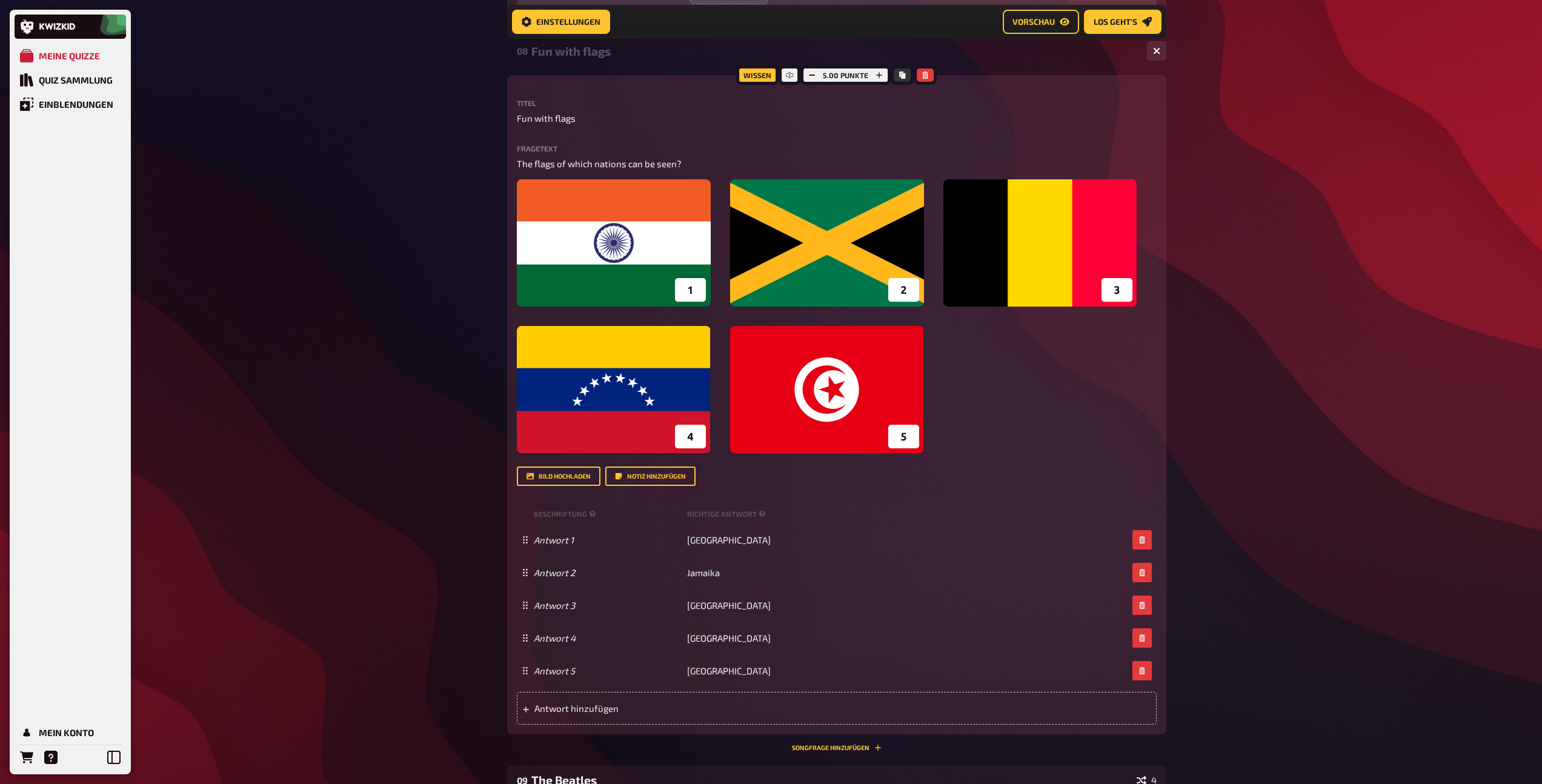
scroll to position [3029, 0]
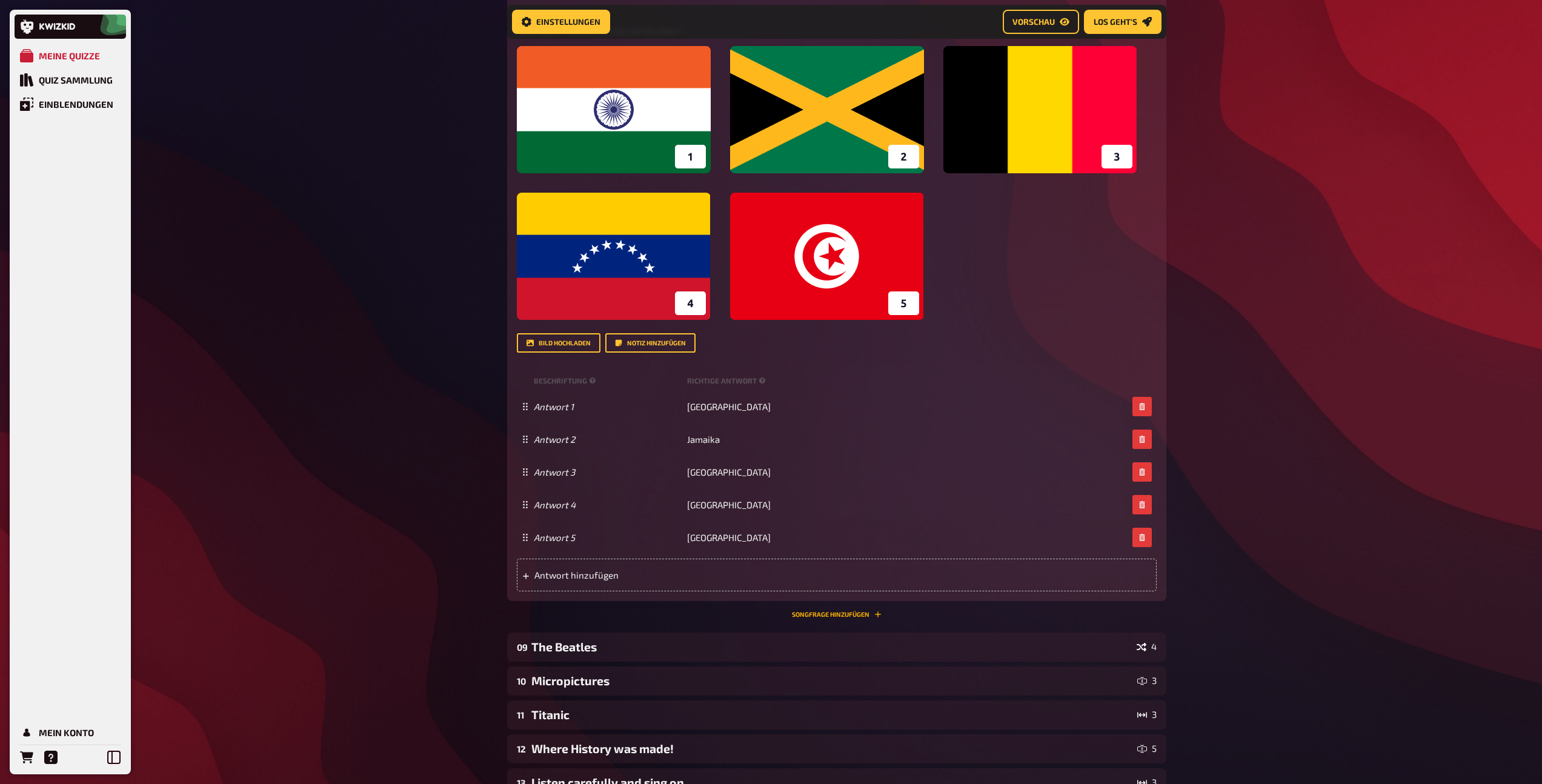
click at [808, 611] on button "Songfrage hinzufügen" at bounding box center [836, 614] width 89 height 8
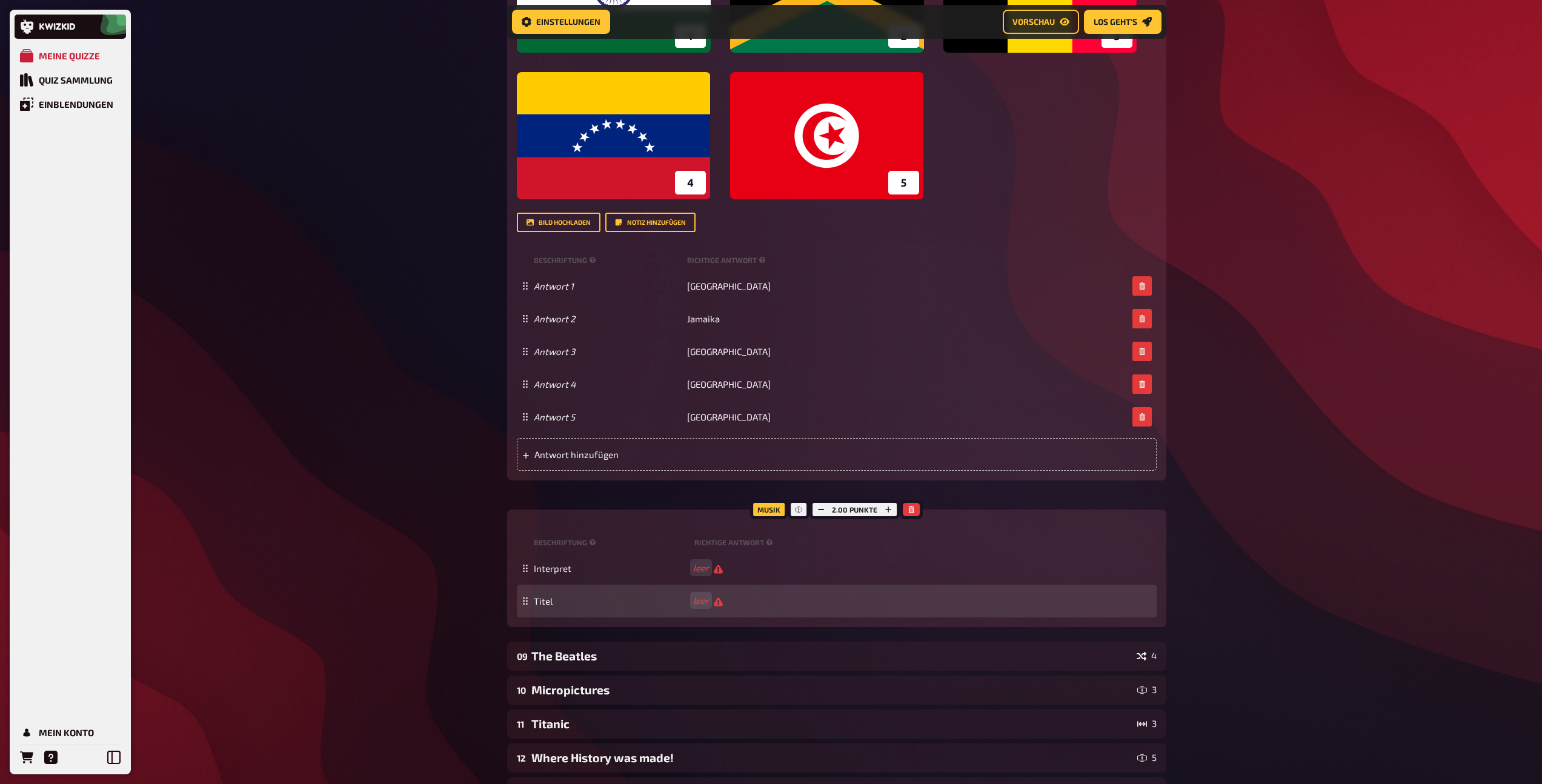
scroll to position [3208, 0]
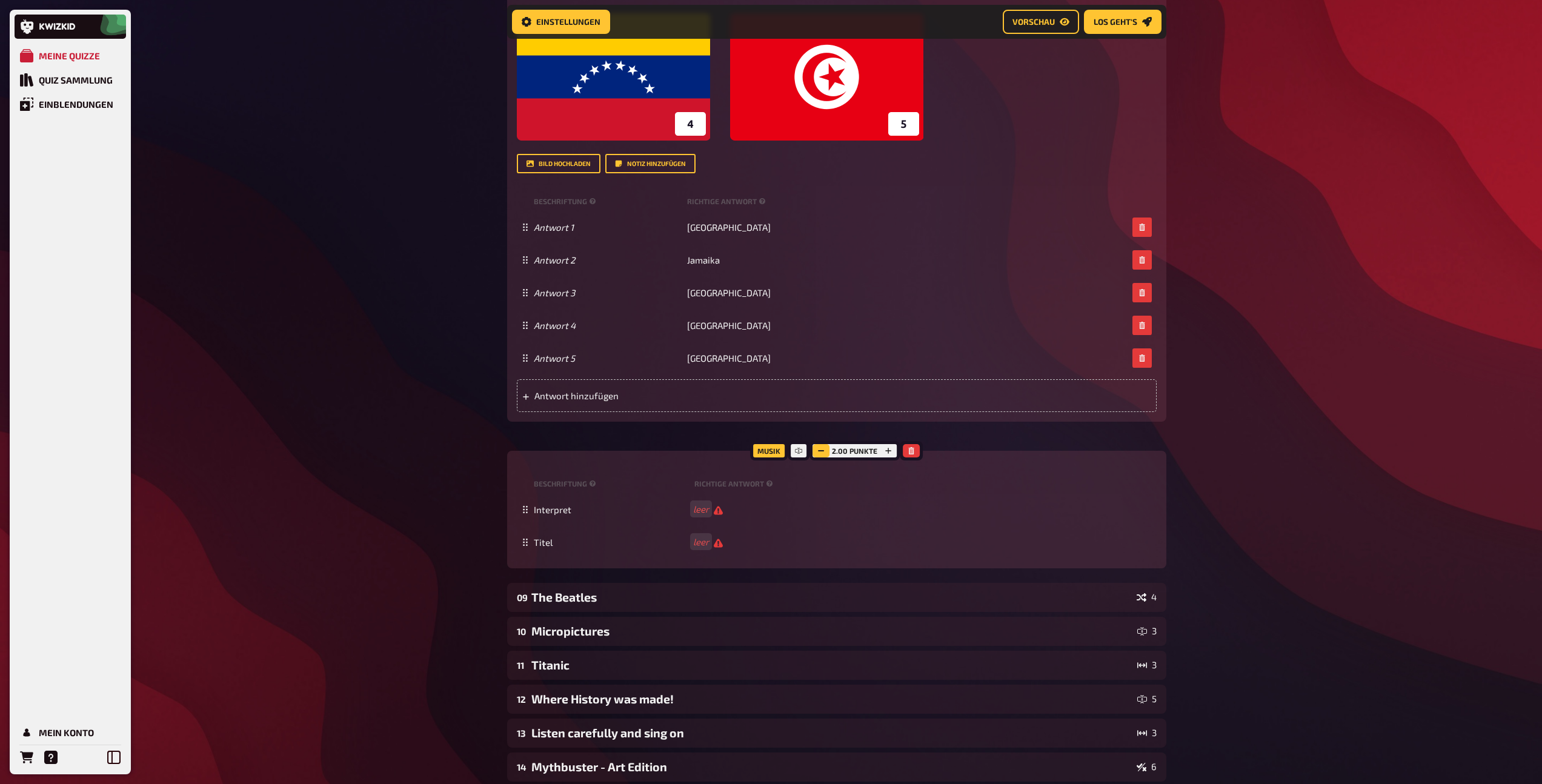
click at [816, 453] on button "button" at bounding box center [820, 450] width 17 height 13
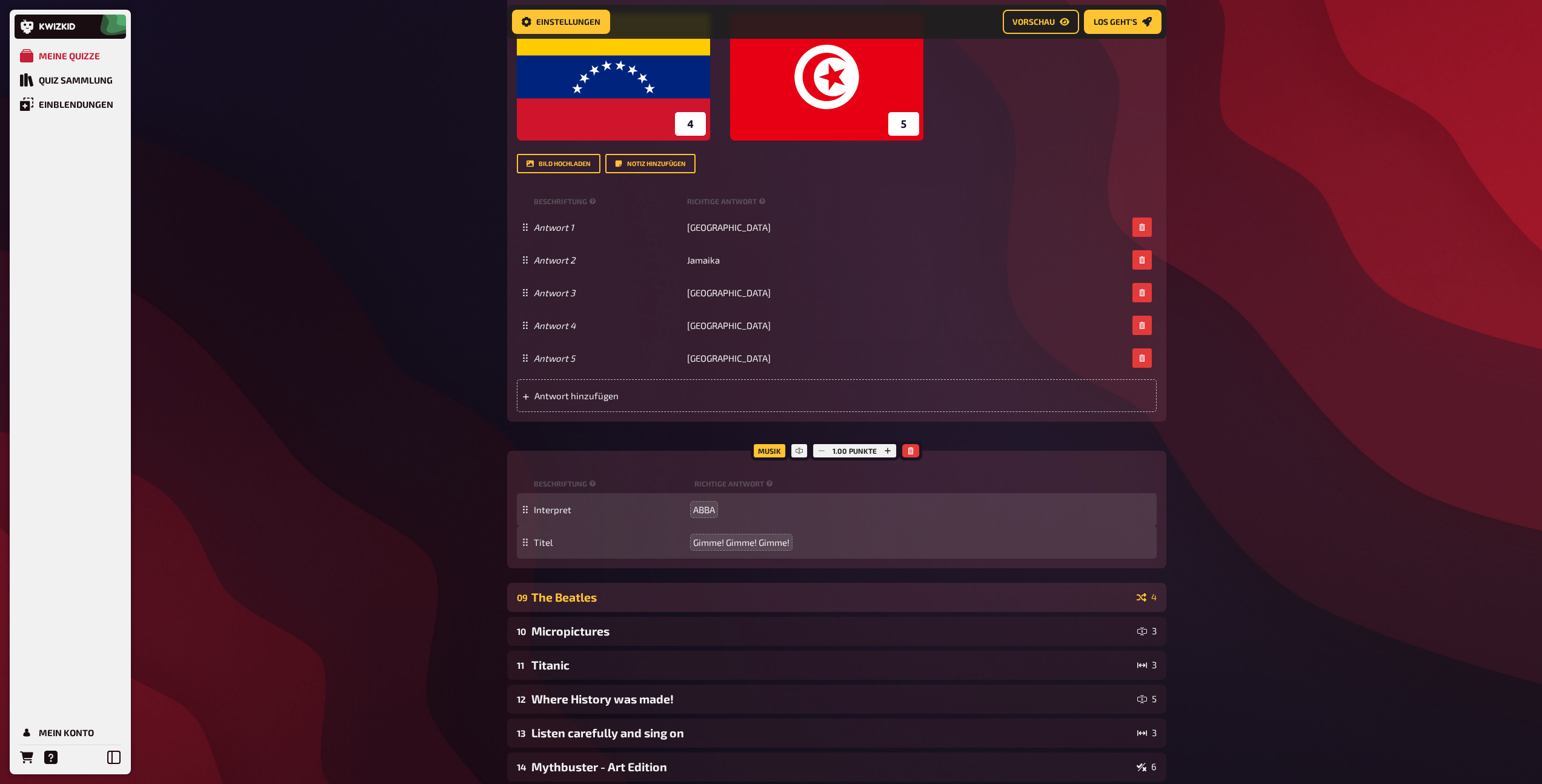
click at [647, 592] on div "The Beatles" at bounding box center [831, 597] width 601 height 14
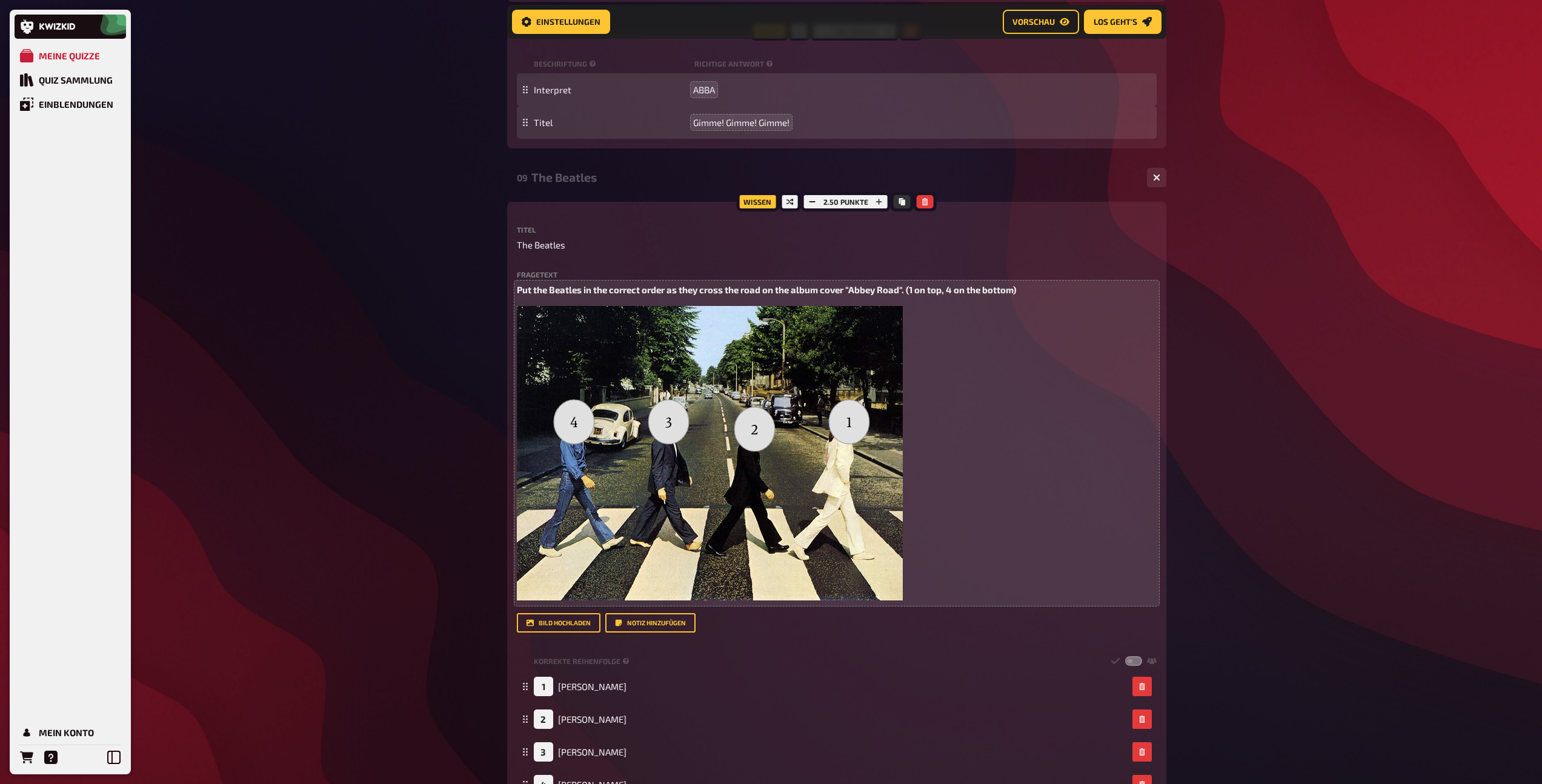
scroll to position [4039, 0]
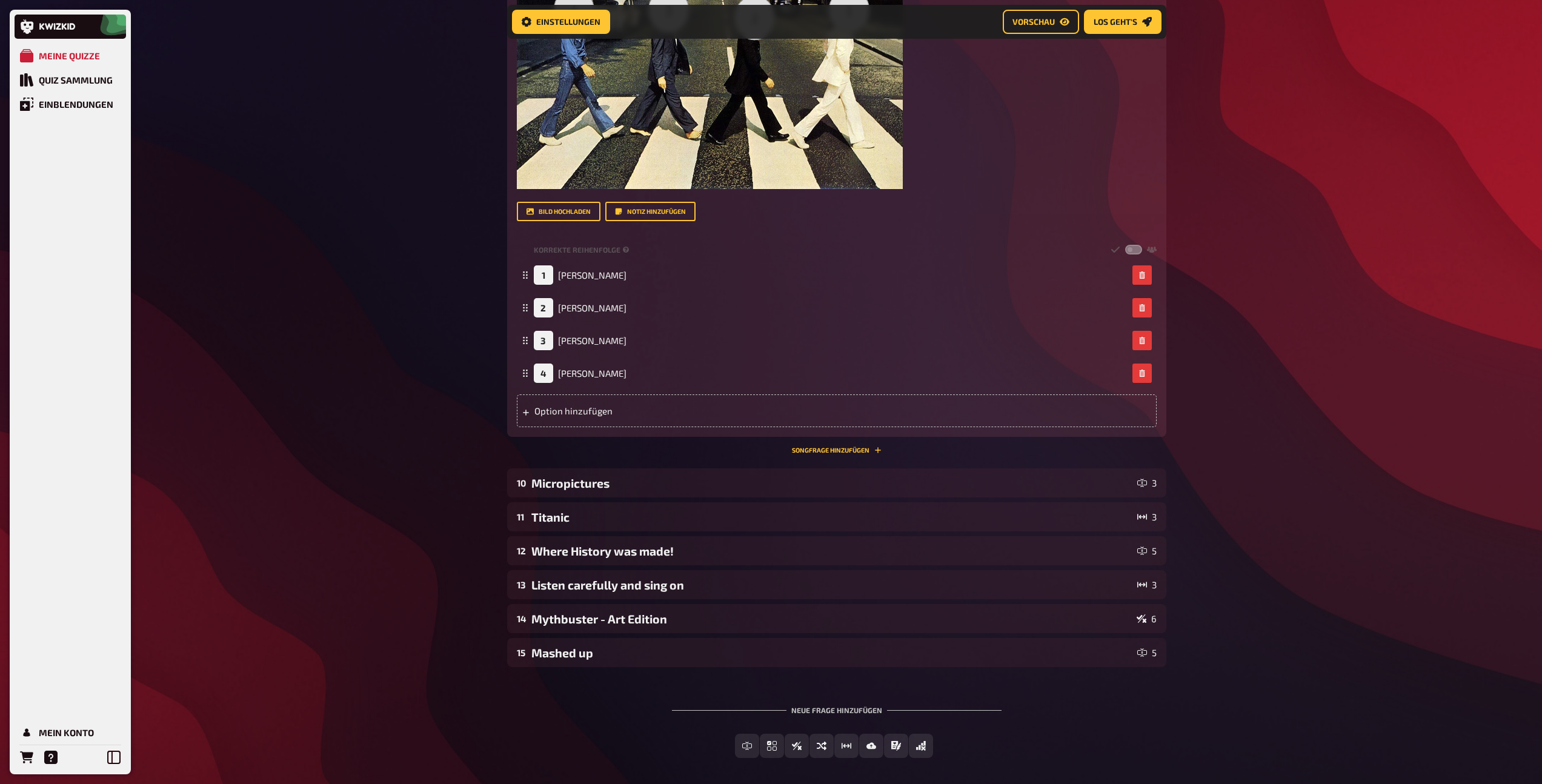
click at [800, 454] on div "09 The Beatles 4 Wissen 2.50 Punkte Titel The Beatles Fragetext Put the Beatles…" at bounding box center [836, 108] width 659 height 713
click at [800, 447] on button "Songfrage hinzufügen" at bounding box center [836, 450] width 89 height 8
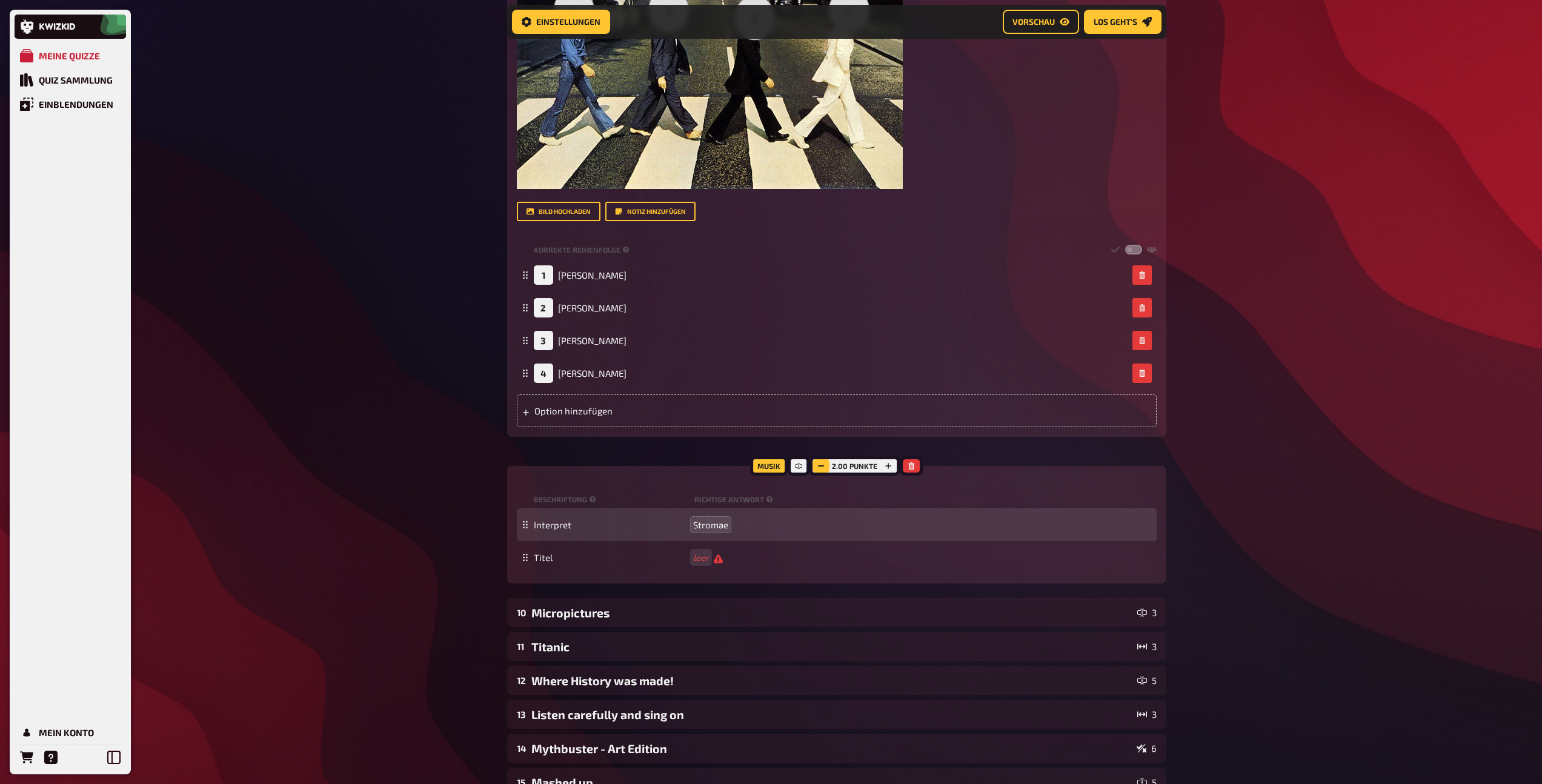
click at [816, 468] on button "button" at bounding box center [820, 465] width 17 height 13
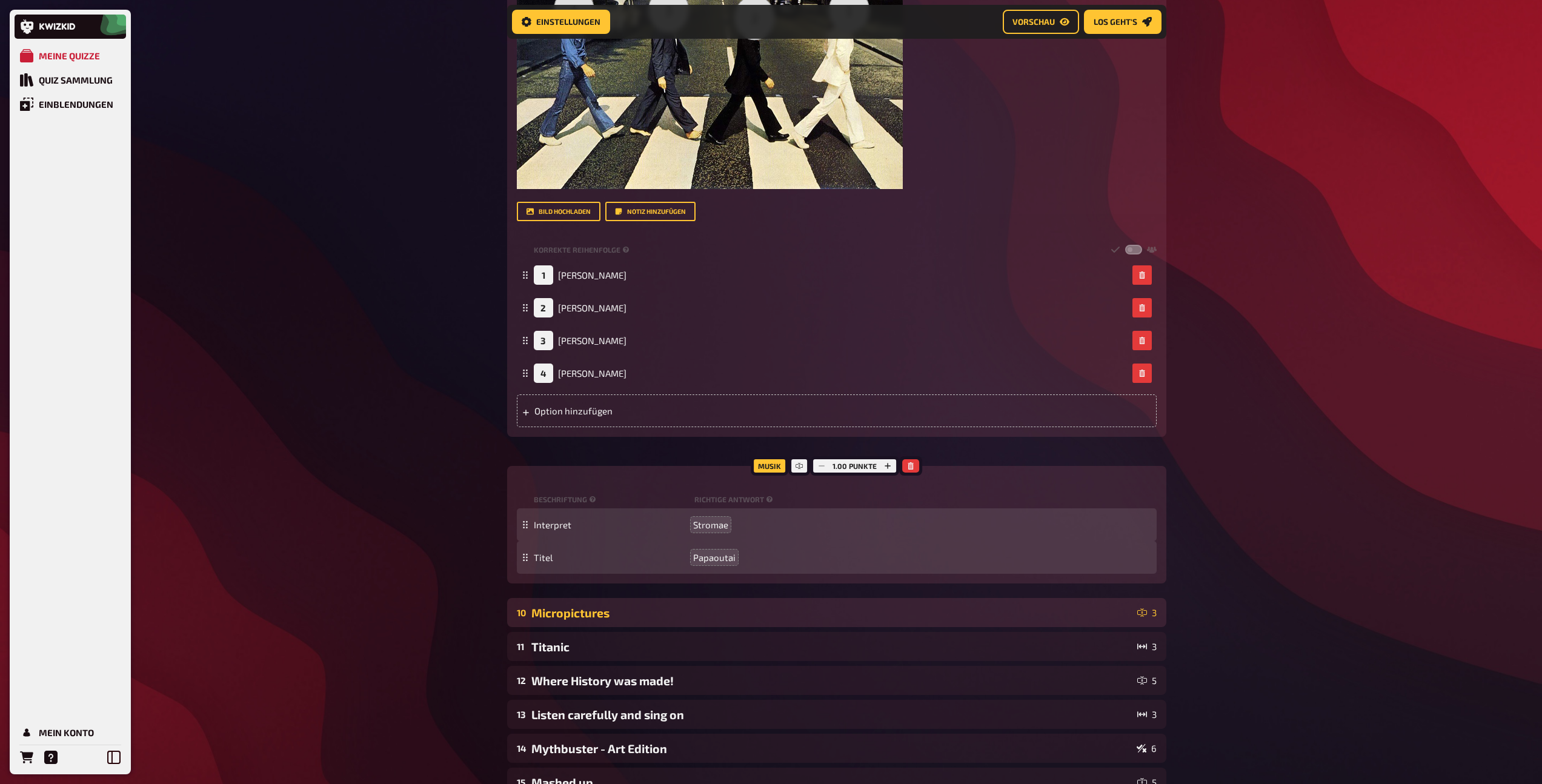
click at [678, 614] on div "Micropictures" at bounding box center [831, 613] width 601 height 14
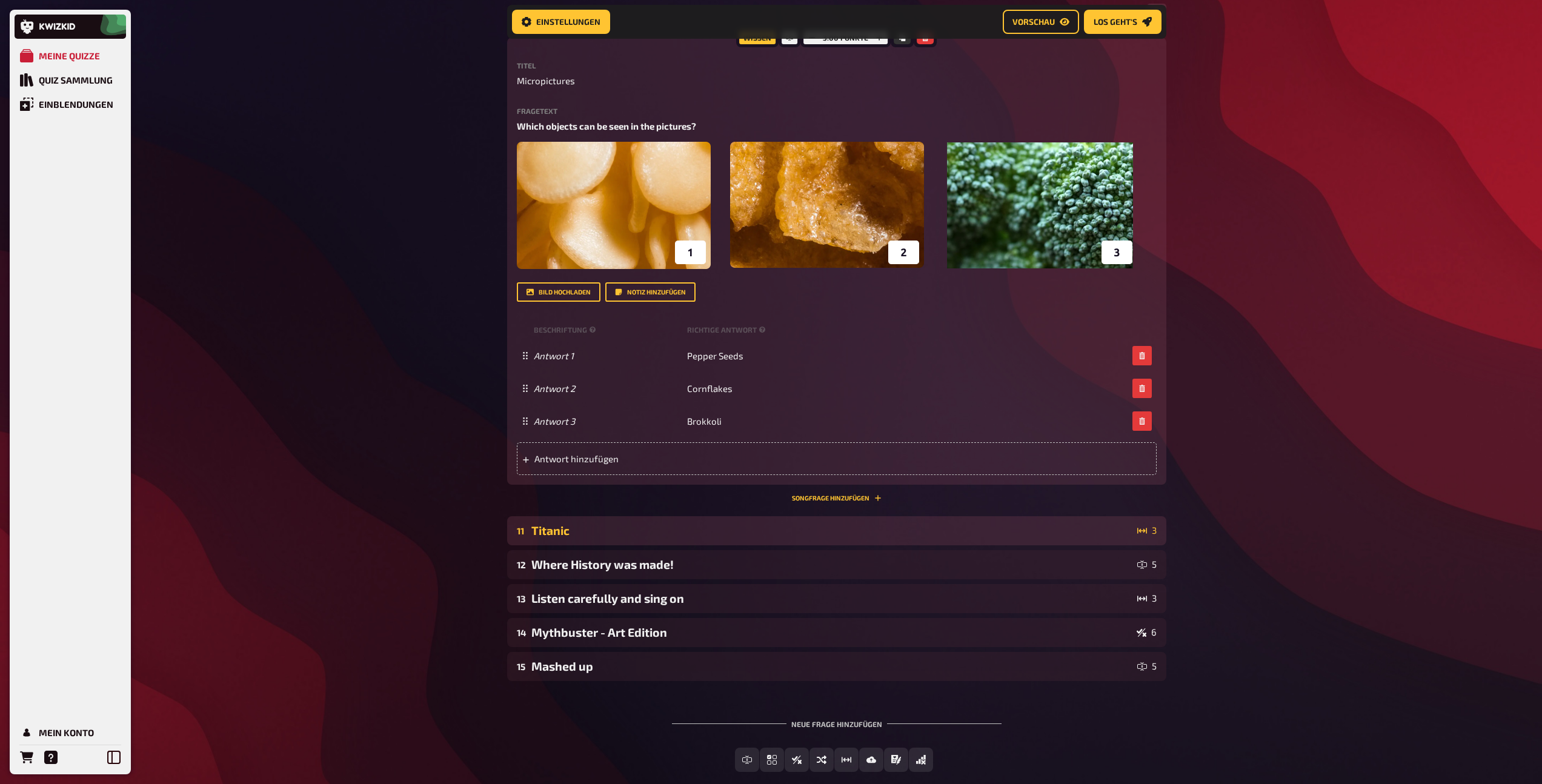
scroll to position [4639, 0]
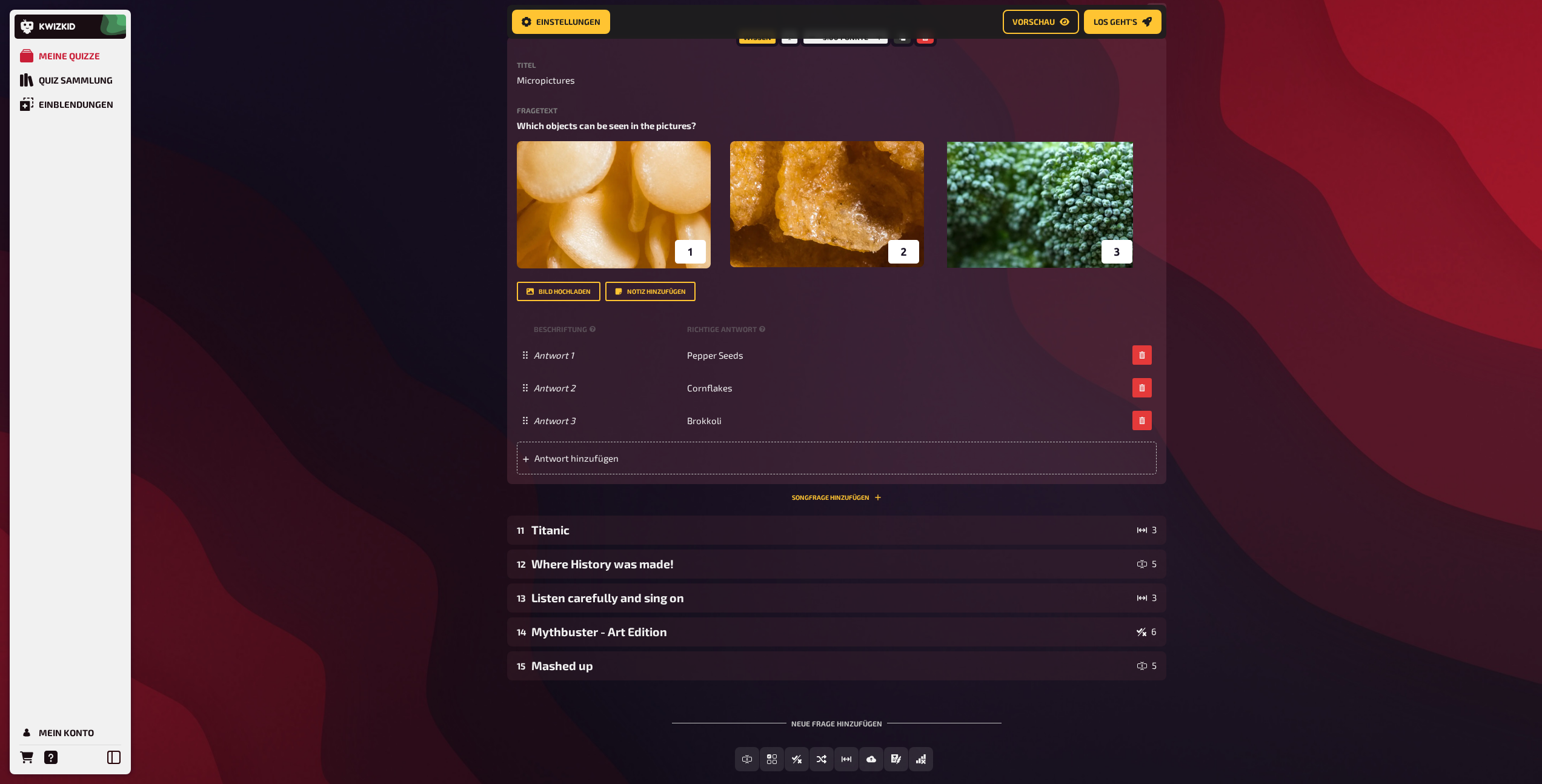
click at [803, 502] on div "10 Micropictures 3 Wissen 3.00 Punkte Titel Micropictures Fragetext Which objec…" at bounding box center [836, 254] width 659 height 513
click at [802, 497] on button "Songfrage hinzufügen" at bounding box center [836, 497] width 89 height 8
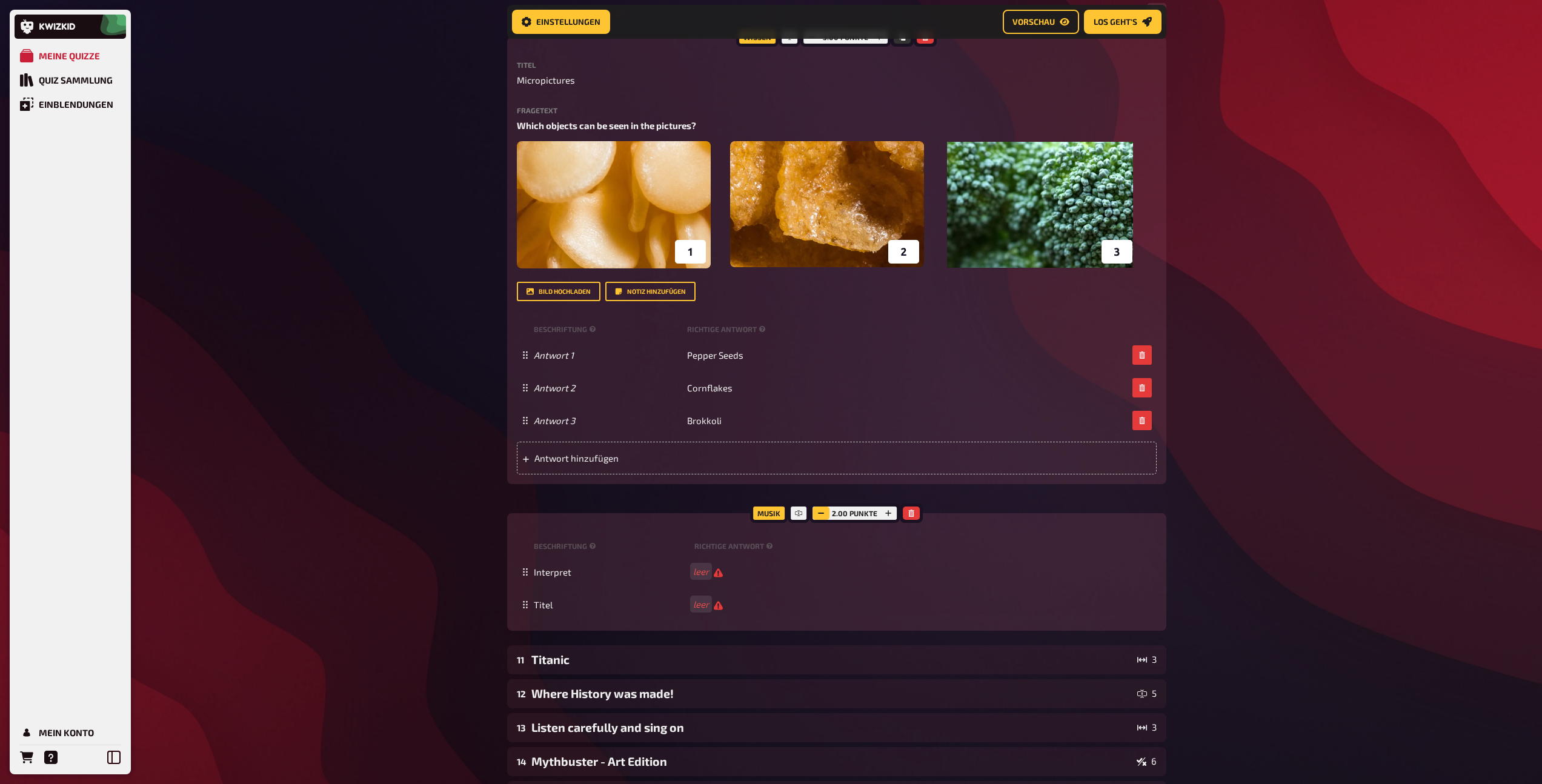
click at [818, 516] on icon "button" at bounding box center [820, 513] width 8 height 8
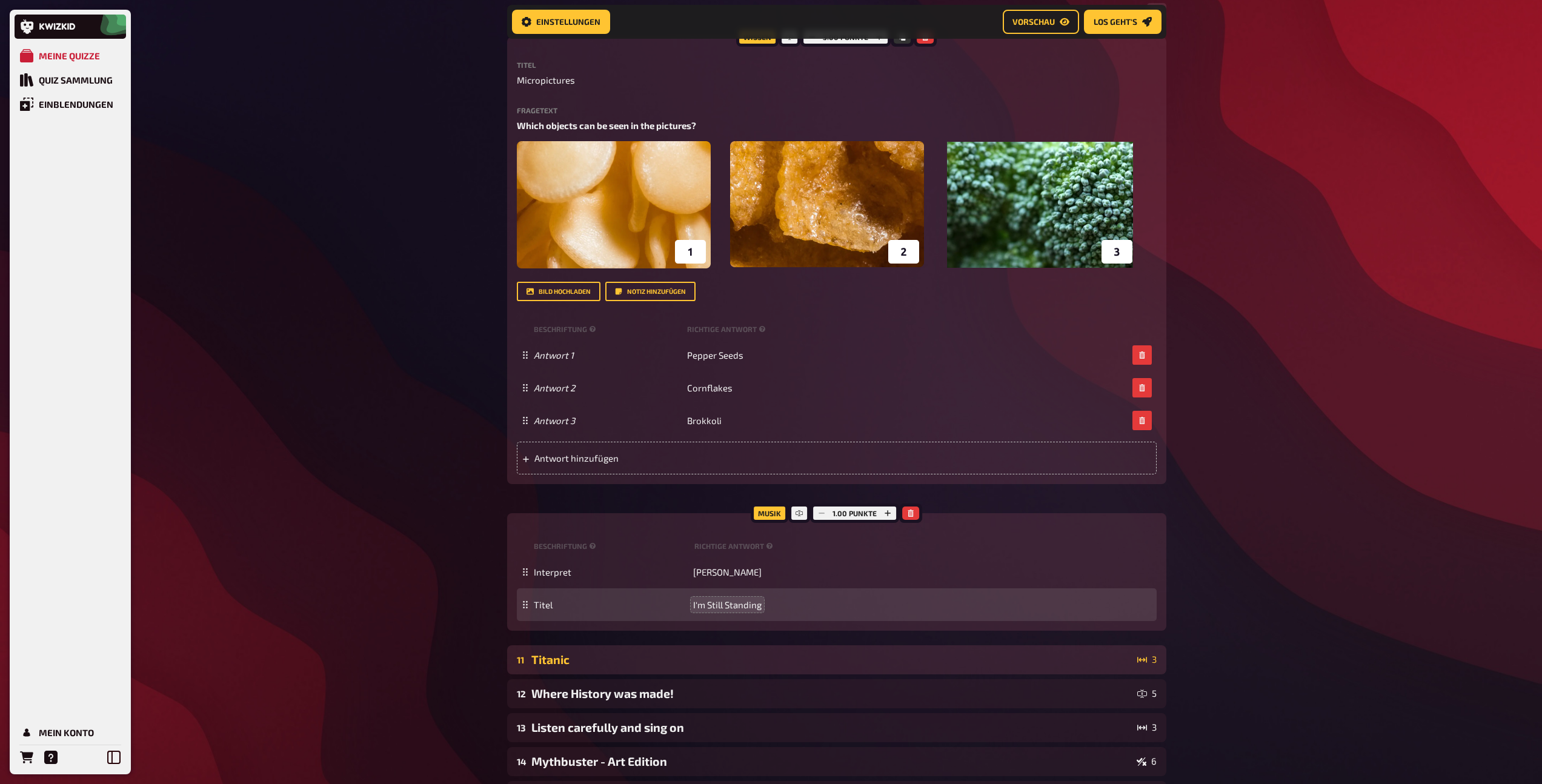
click at [656, 649] on div "11 Titanic 3" at bounding box center [836, 660] width 659 height 29
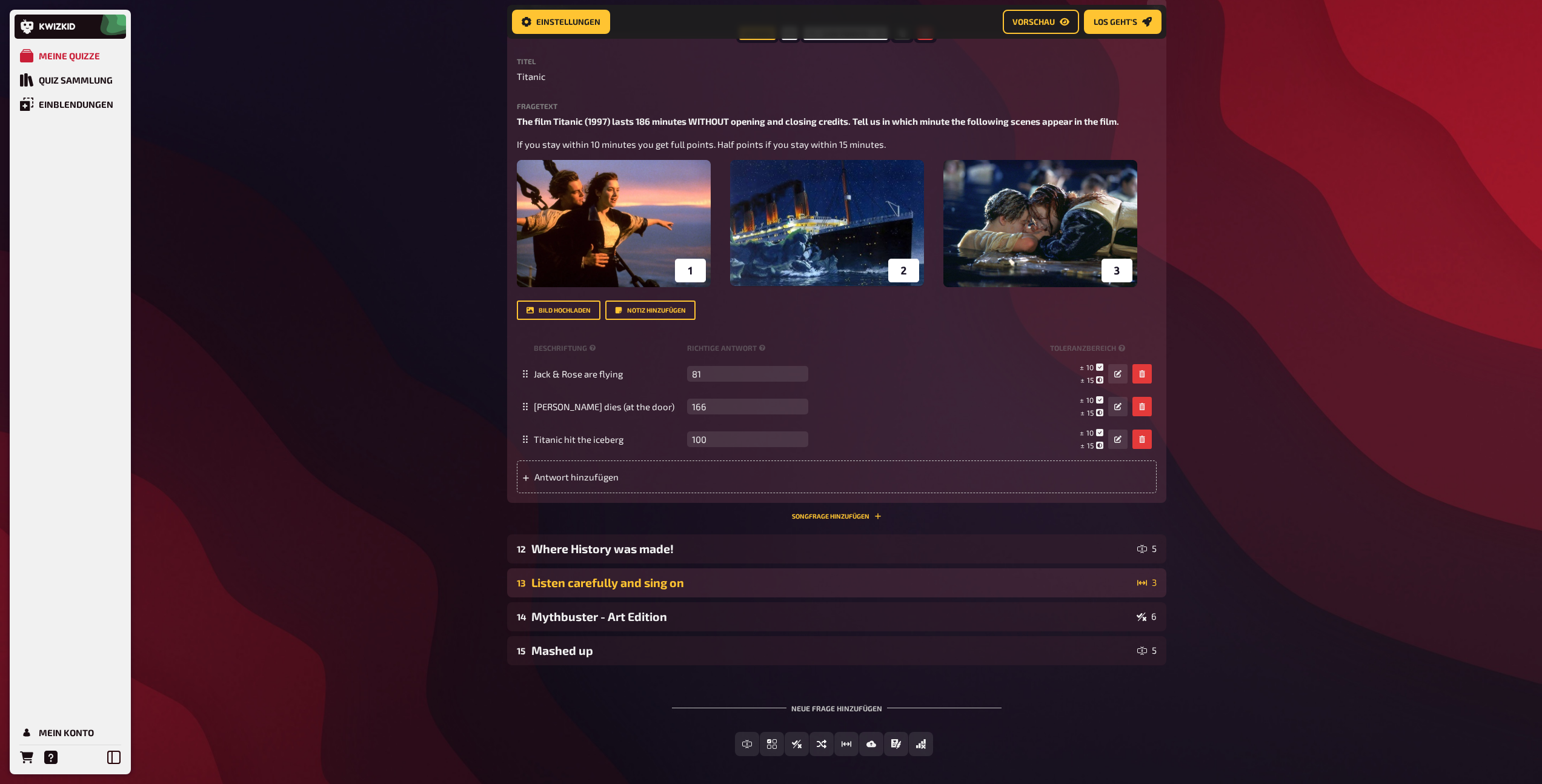
scroll to position [5302, 0]
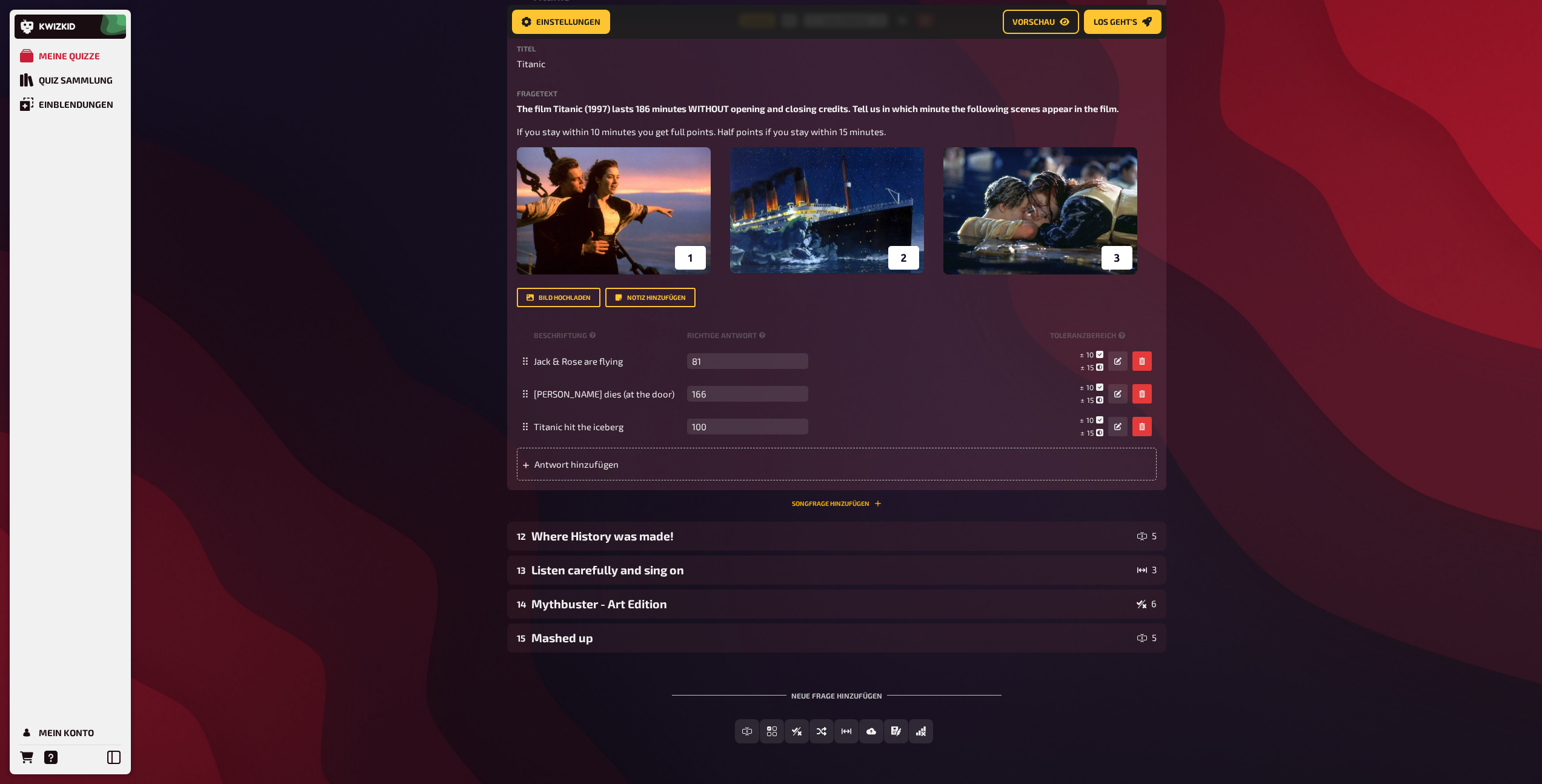
click at [867, 502] on button "Songfrage hinzufügen" at bounding box center [836, 503] width 89 height 8
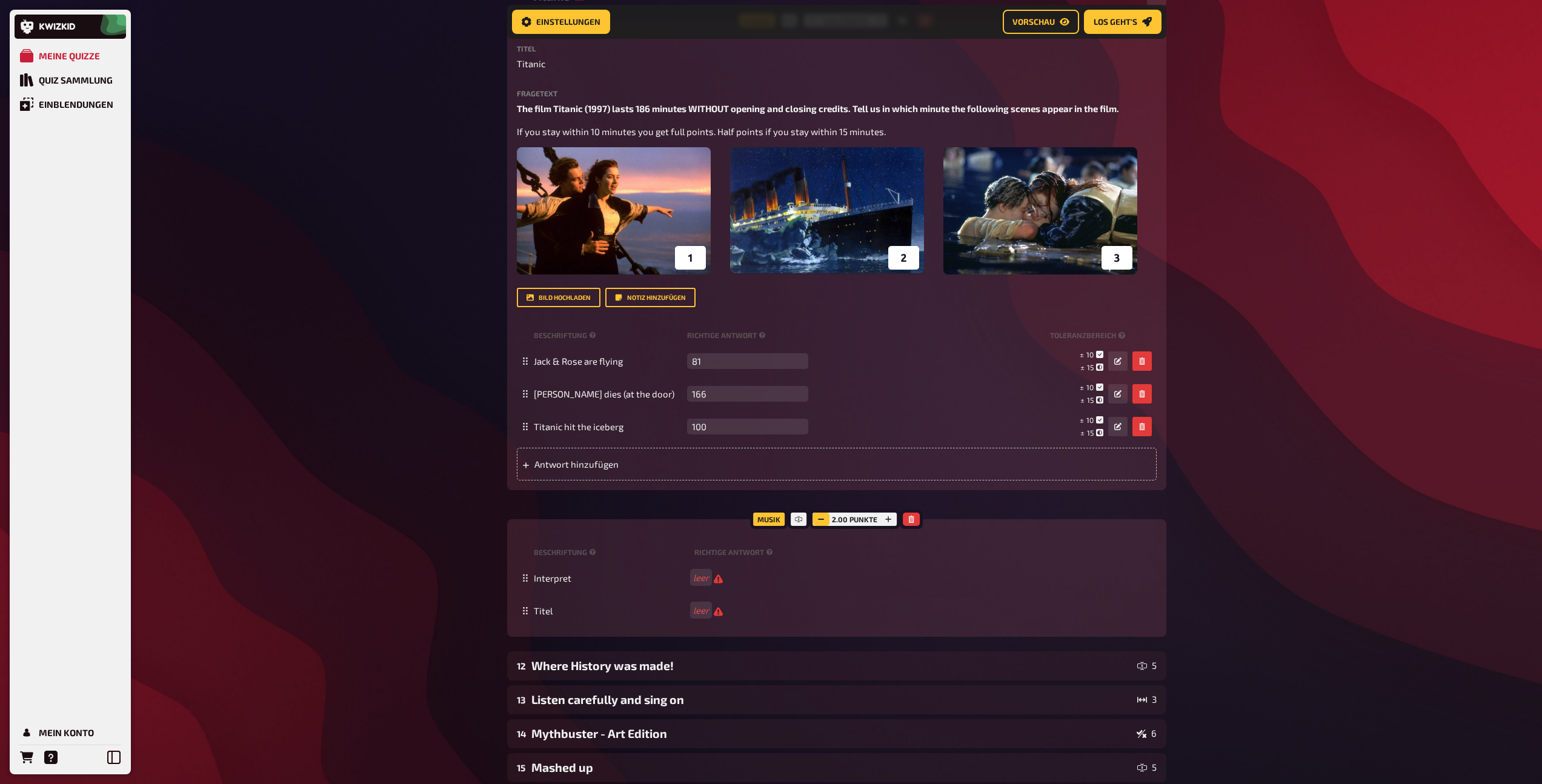
click at [817, 520] on icon "button" at bounding box center [820, 519] width 8 height 8
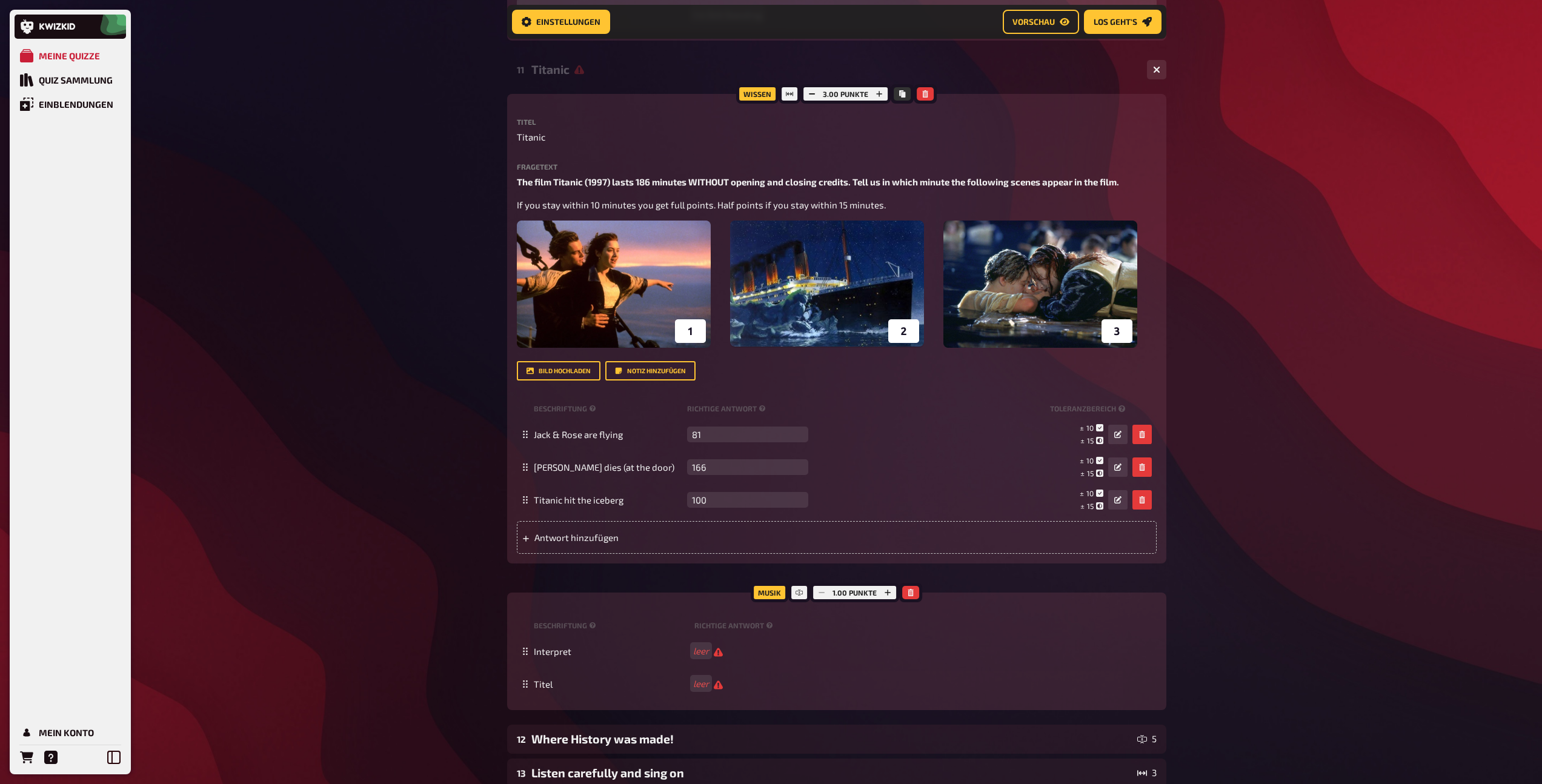
scroll to position [5401, 0]
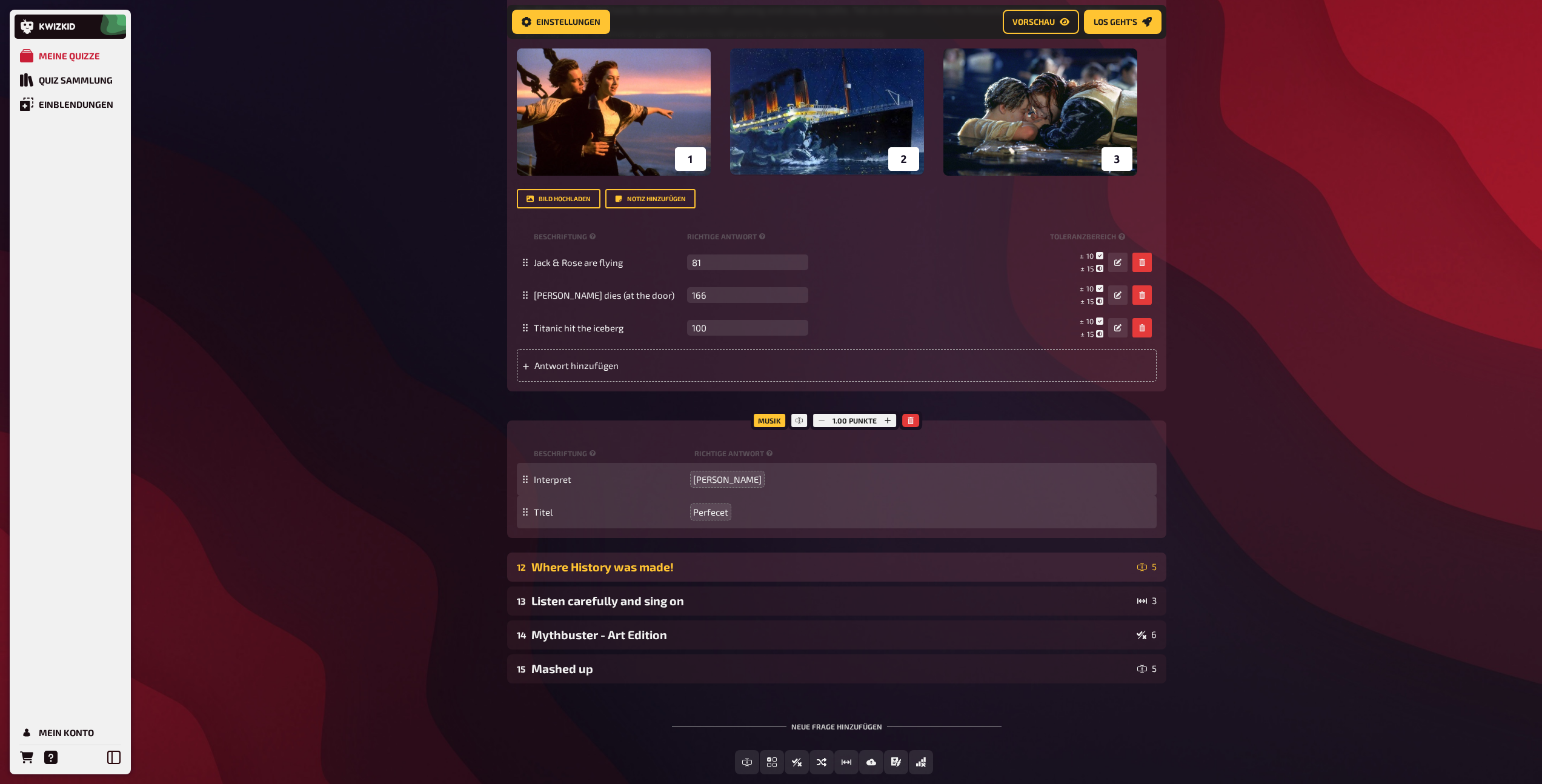
click at [673, 570] on div "Where History was made!" at bounding box center [831, 567] width 601 height 14
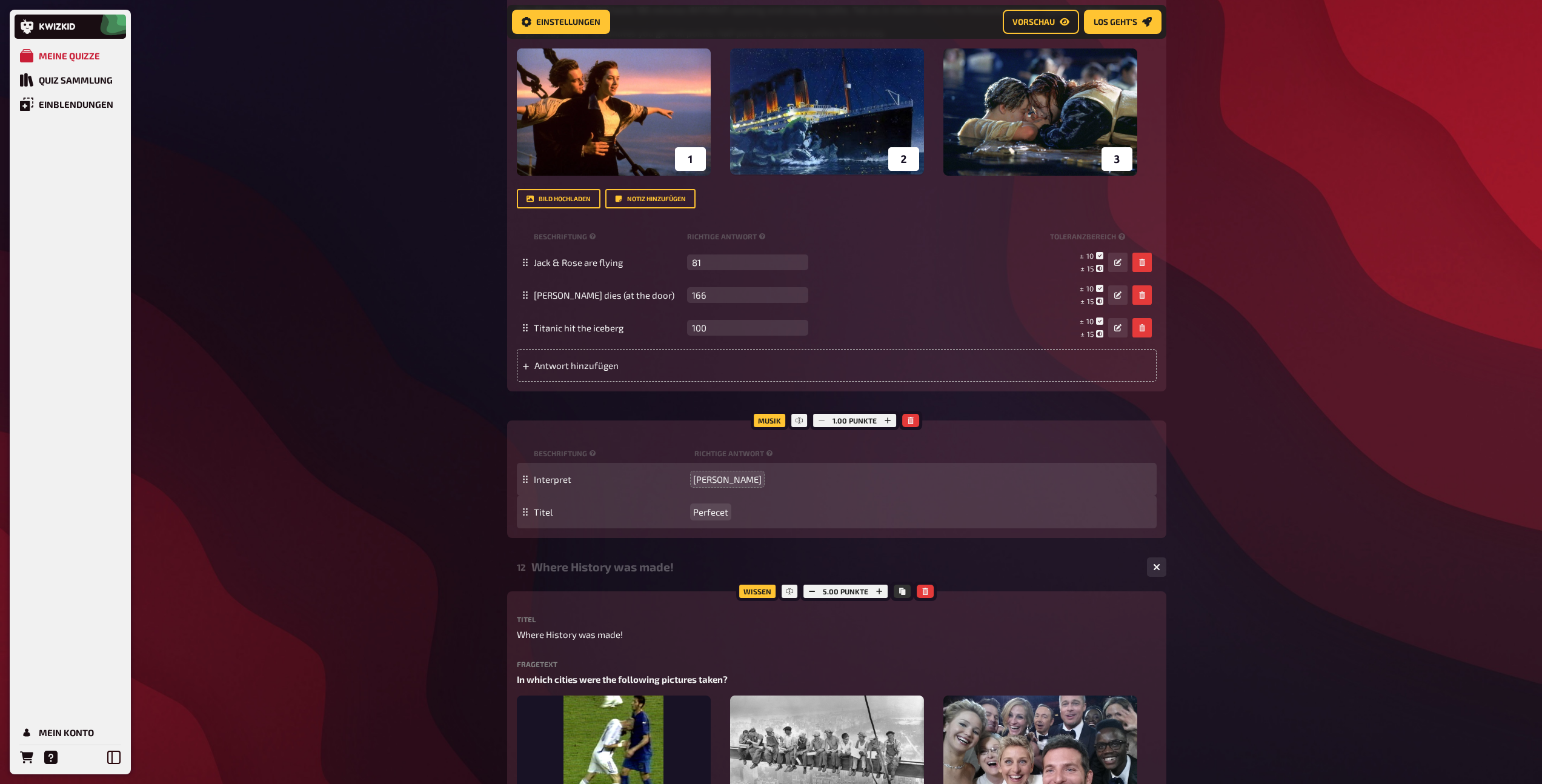
click at [722, 510] on span "Perfecet" at bounding box center [710, 512] width 35 height 11
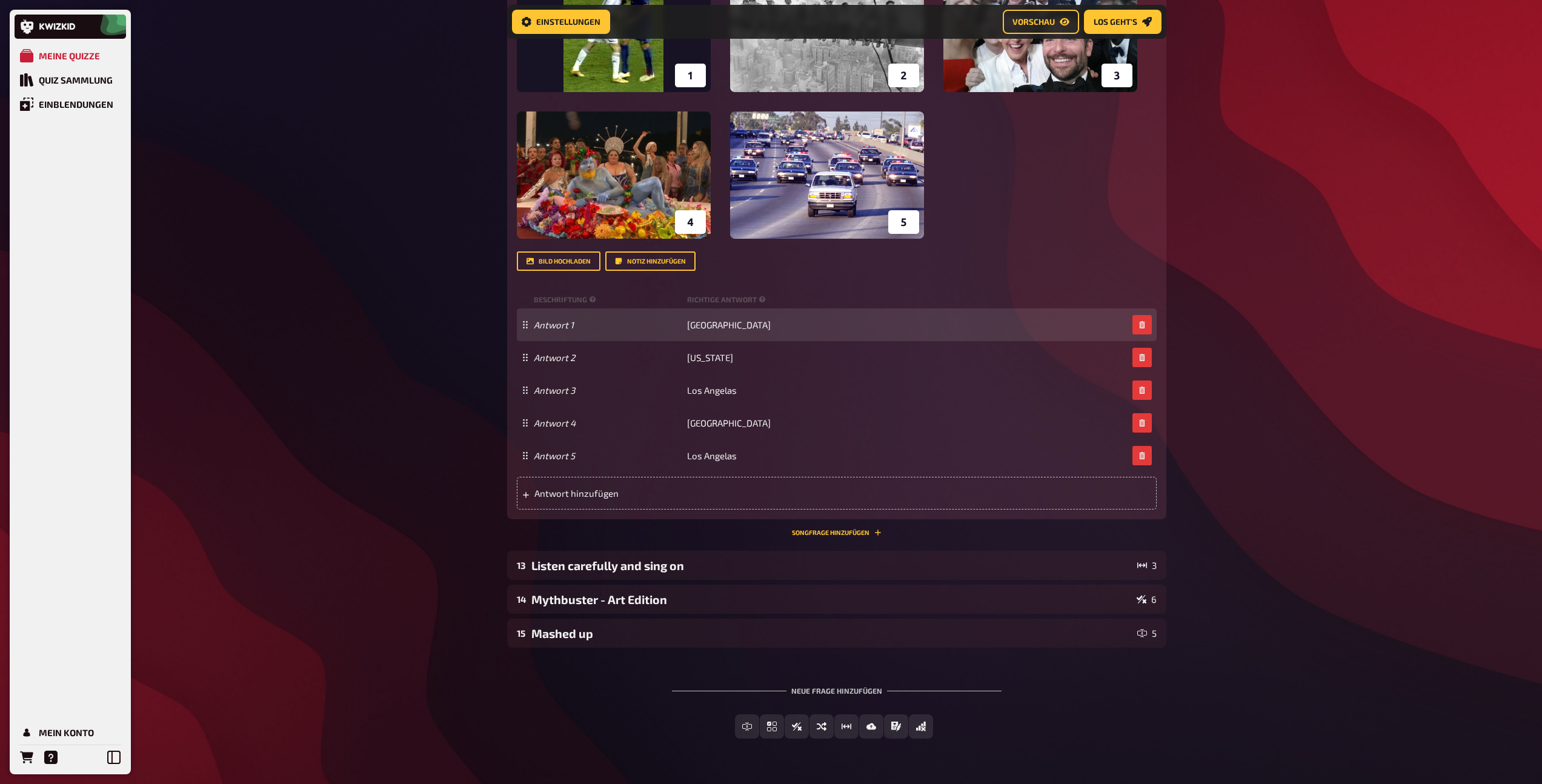
scroll to position [6163, 0]
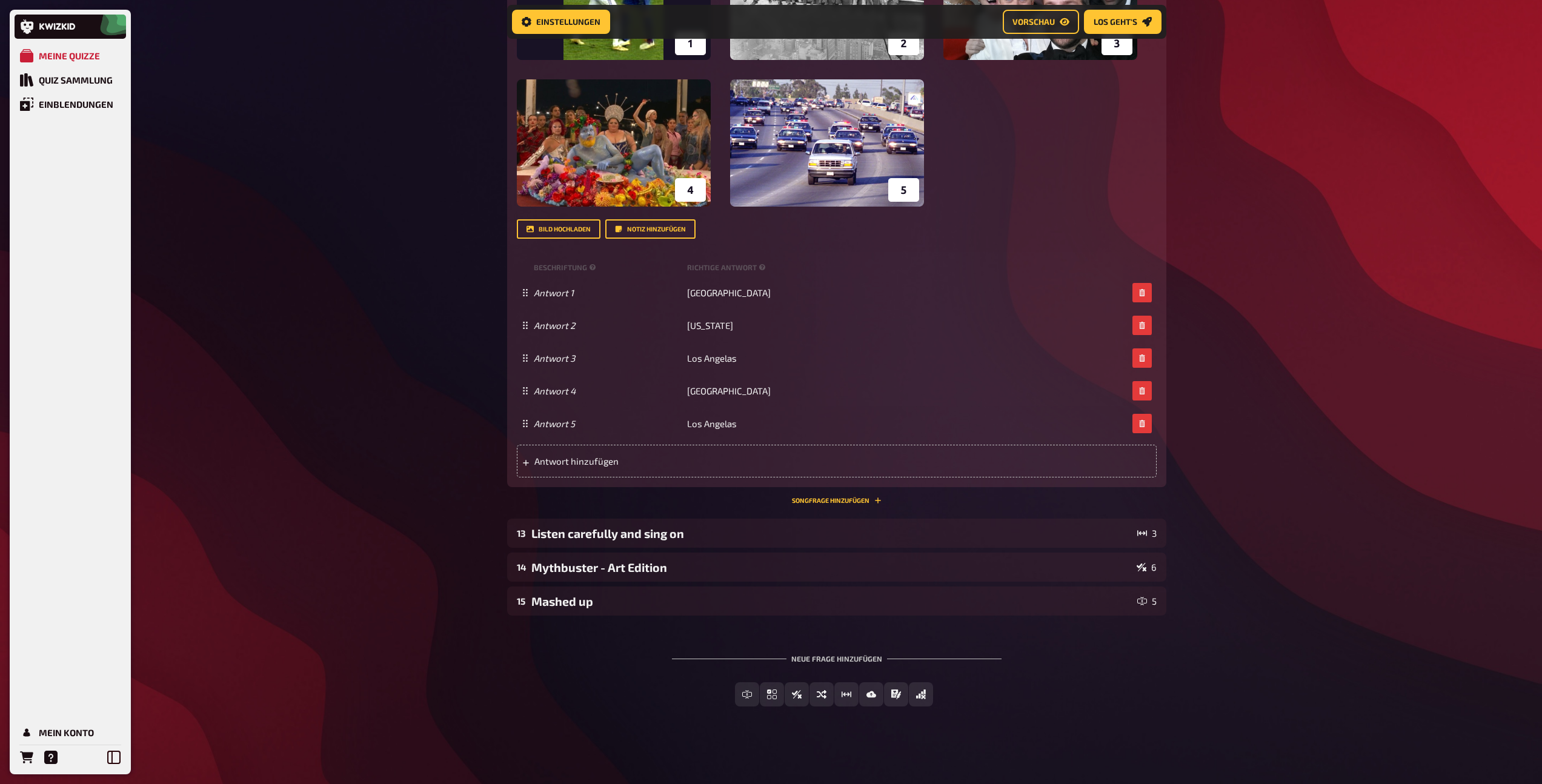
click at [820, 491] on div "Wissen 5.00 Punkte Titel Where History was made! Fragetext In which cities were…" at bounding box center [836, 167] width 659 height 676
click at [825, 504] on div "12 Where History was made! 5 Wissen 5.00 Punkte Titel Where History was made! F…" at bounding box center [836, 152] width 659 height 724
click at [819, 501] on button "Songfrage hinzufügen" at bounding box center [836, 500] width 89 height 8
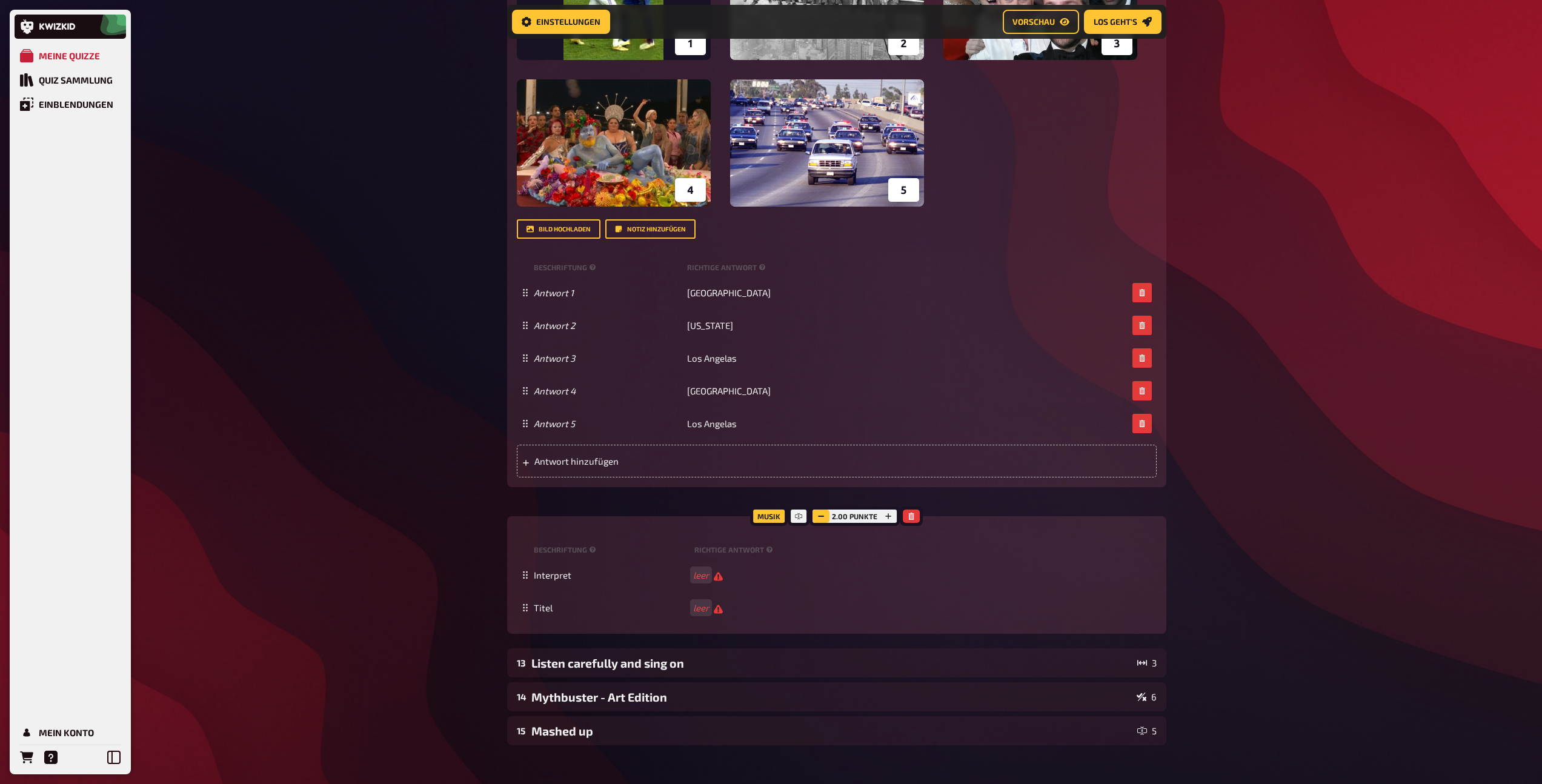
click at [822, 516] on rect "button" at bounding box center [821, 516] width 6 height 1
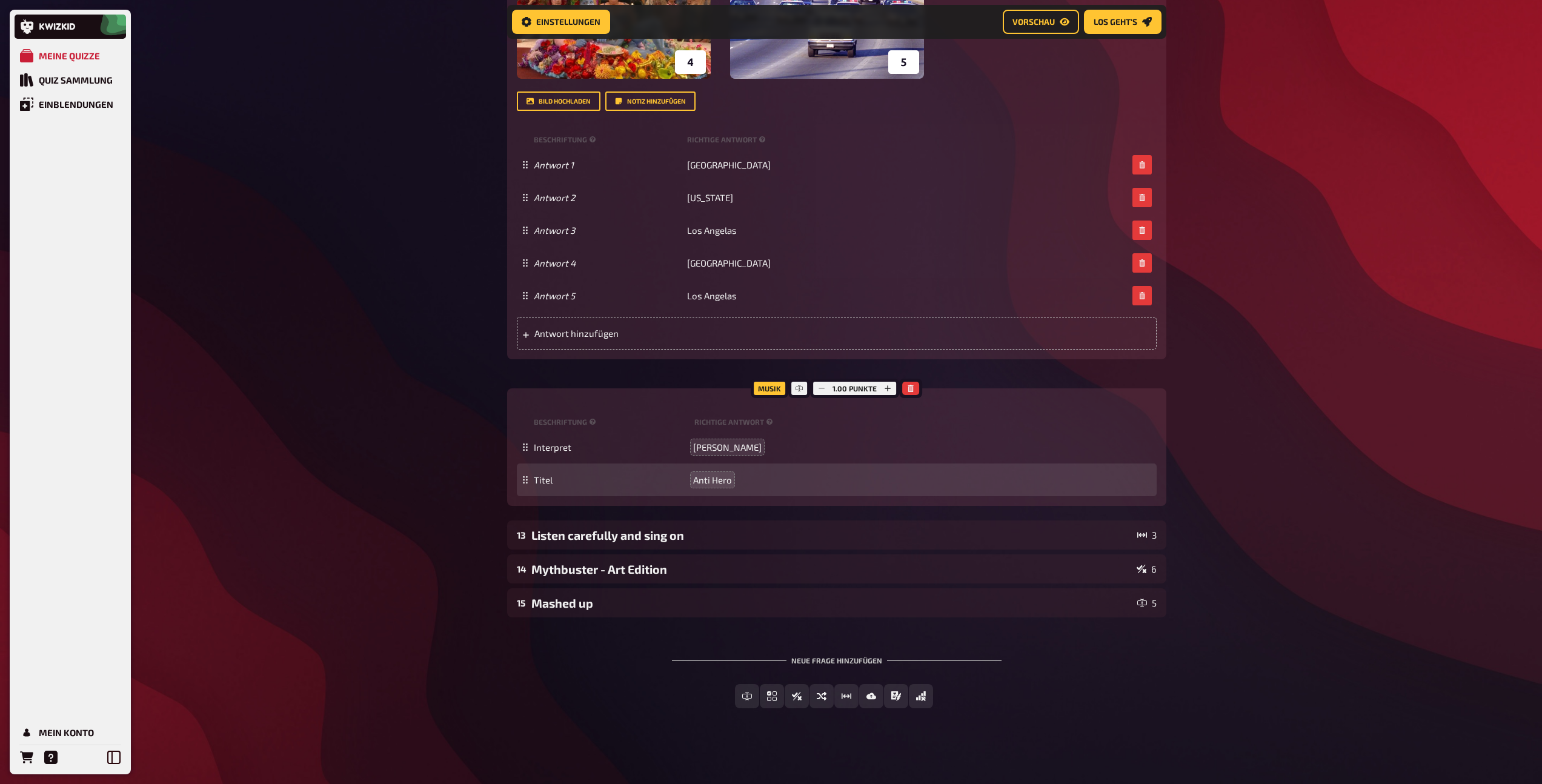
scroll to position [6293, 0]
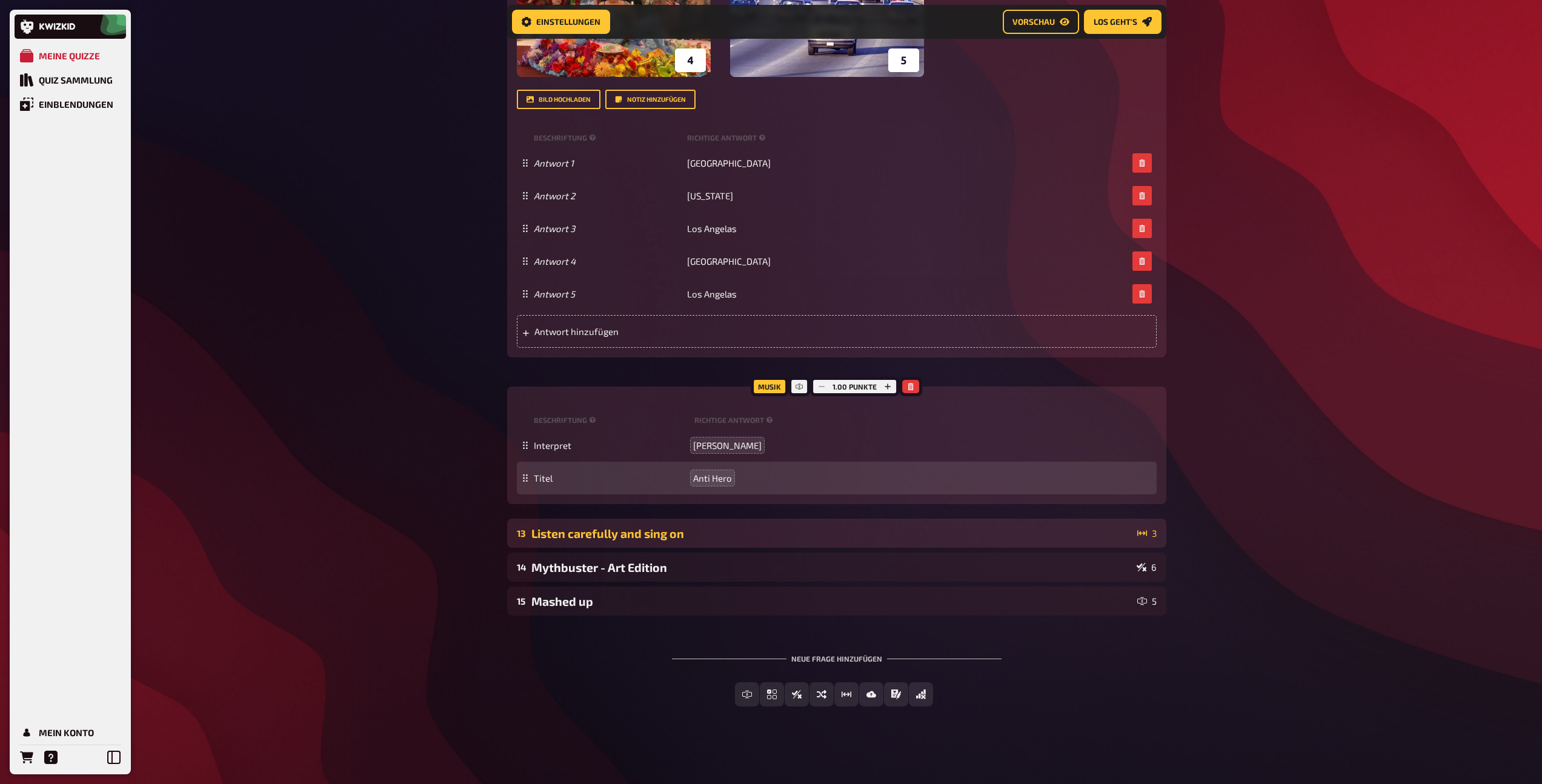
click at [703, 539] on div "Listen carefully and sing on" at bounding box center [831, 533] width 601 height 14
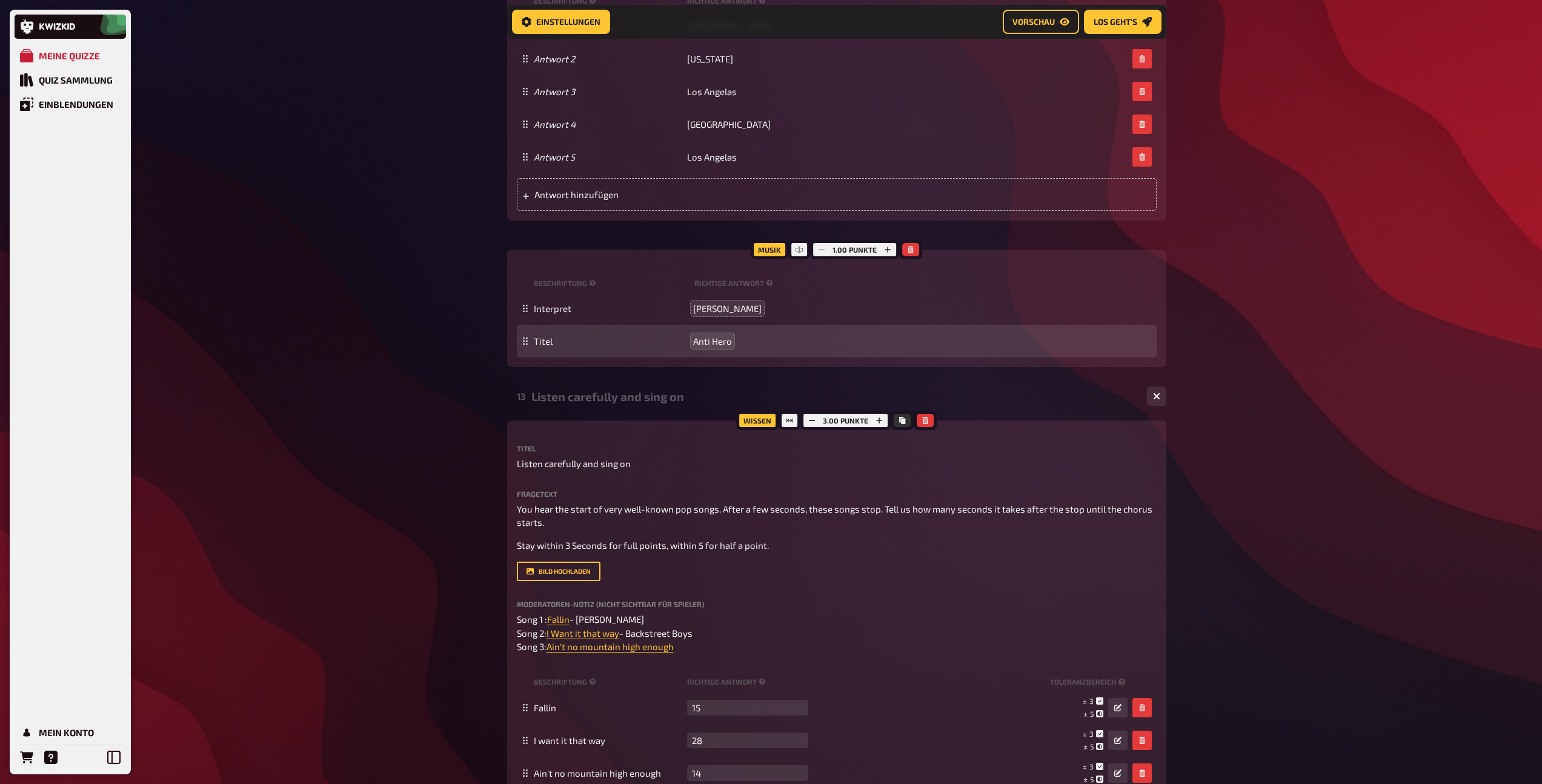
scroll to position [6644, 0]
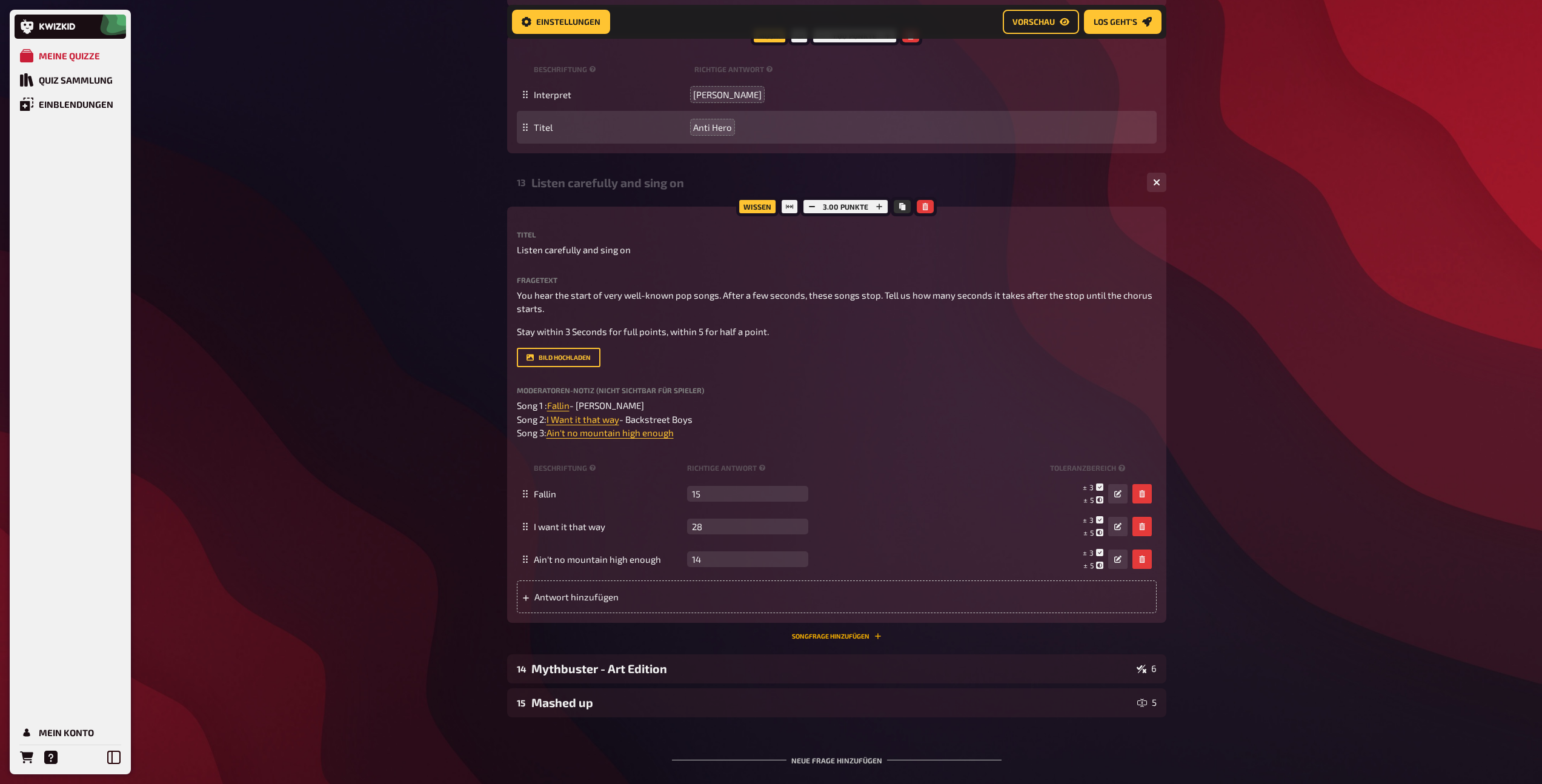
click at [838, 638] on button "Songfrage hinzufügen" at bounding box center [836, 636] width 89 height 8
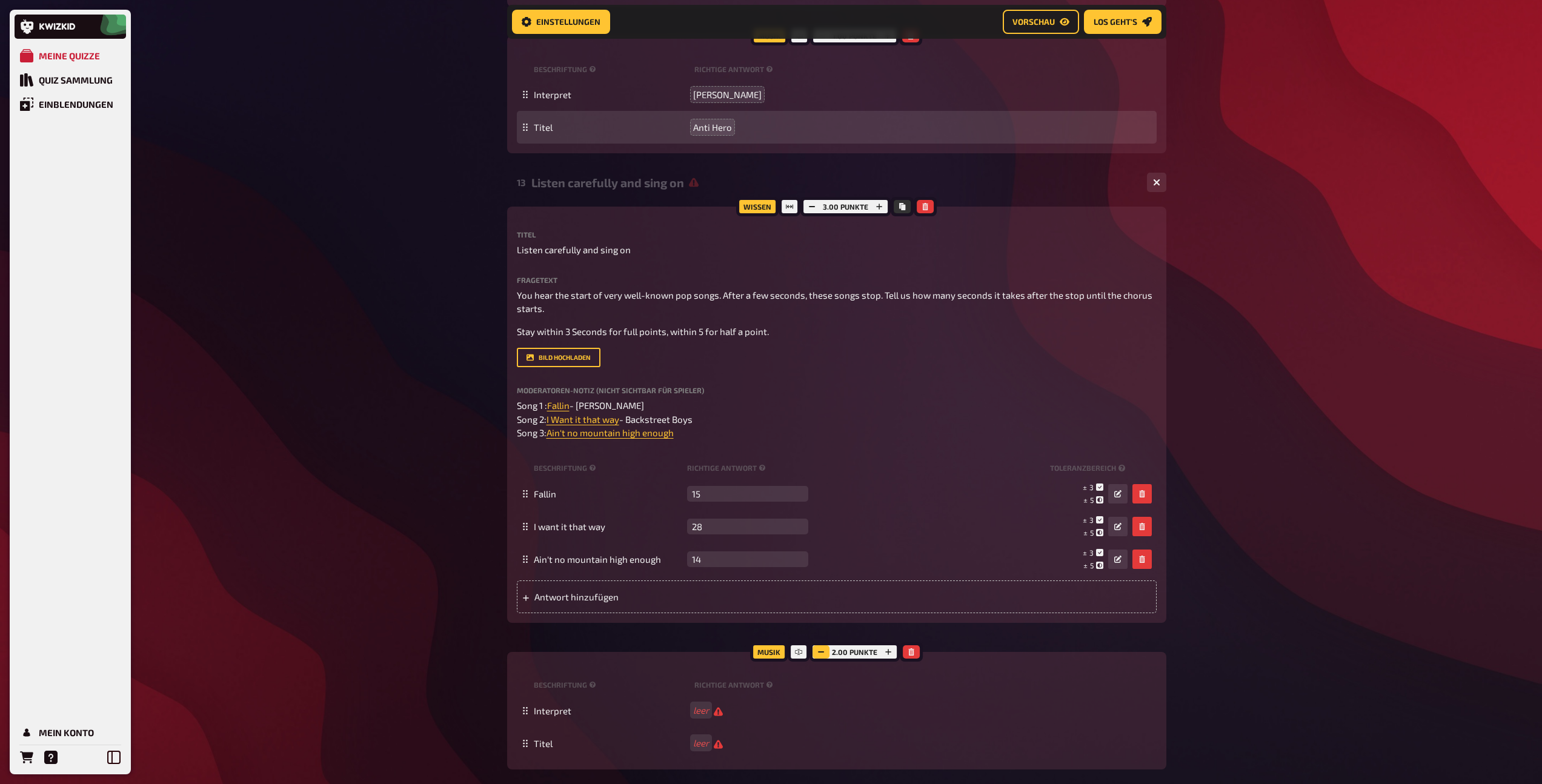
click at [822, 652] on icon "button" at bounding box center [820, 651] width 8 height 8
click at [645, 183] on div "Listen carefully and sing on" at bounding box center [834, 183] width 606 height 14
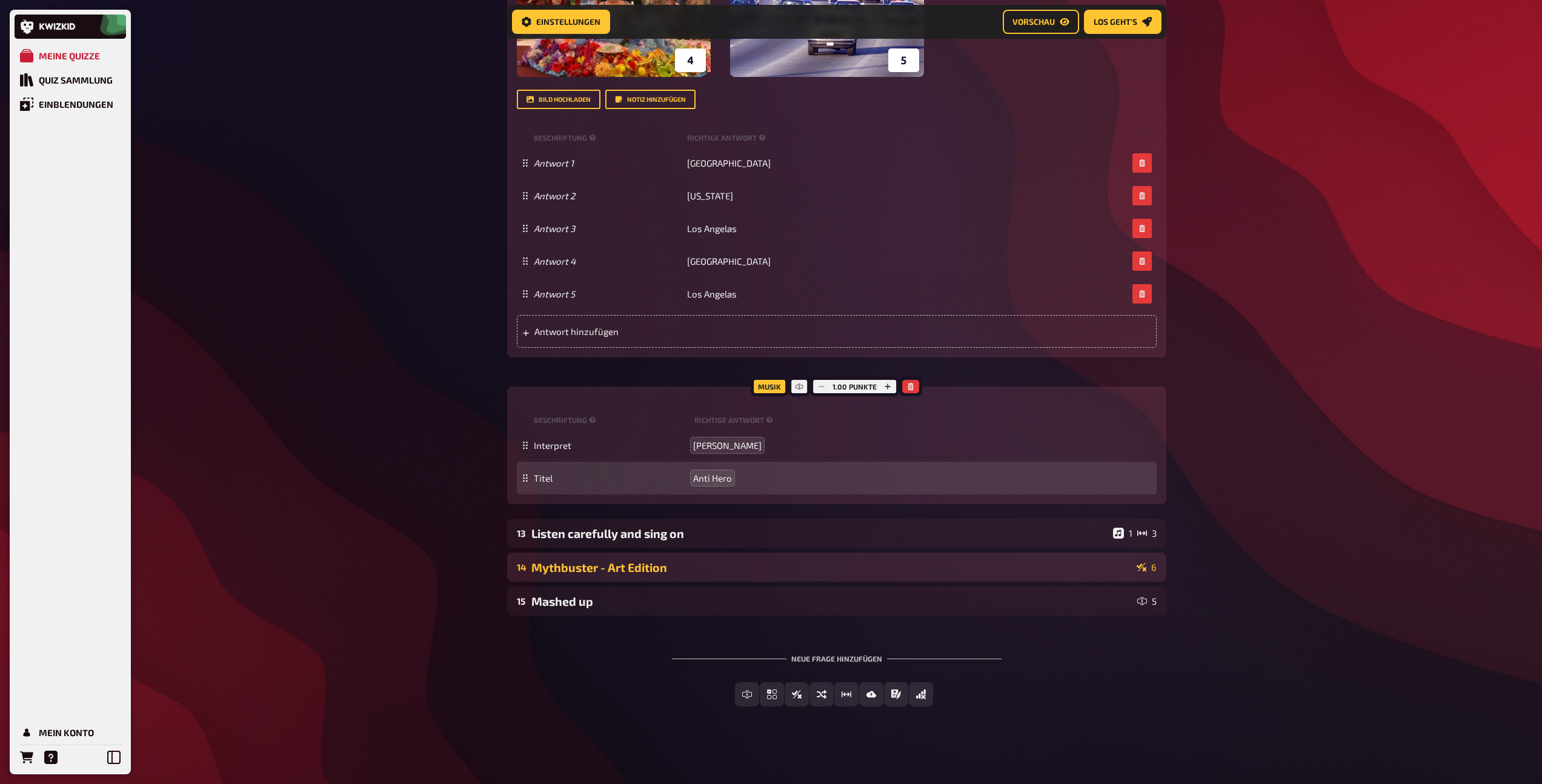
click at [588, 571] on div "Mythbuster - Art Edition" at bounding box center [831, 567] width 601 height 14
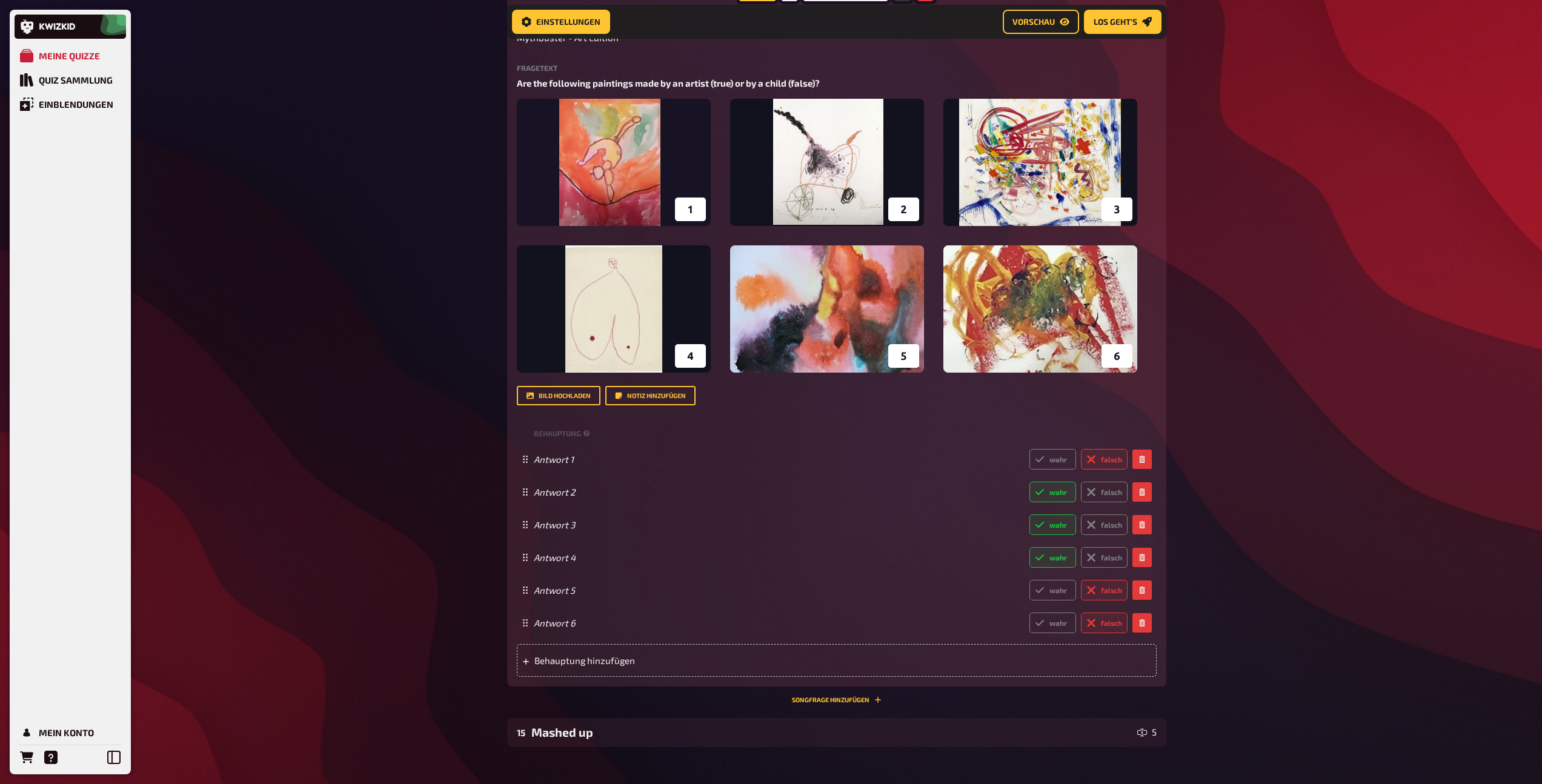
scroll to position [7021, 0]
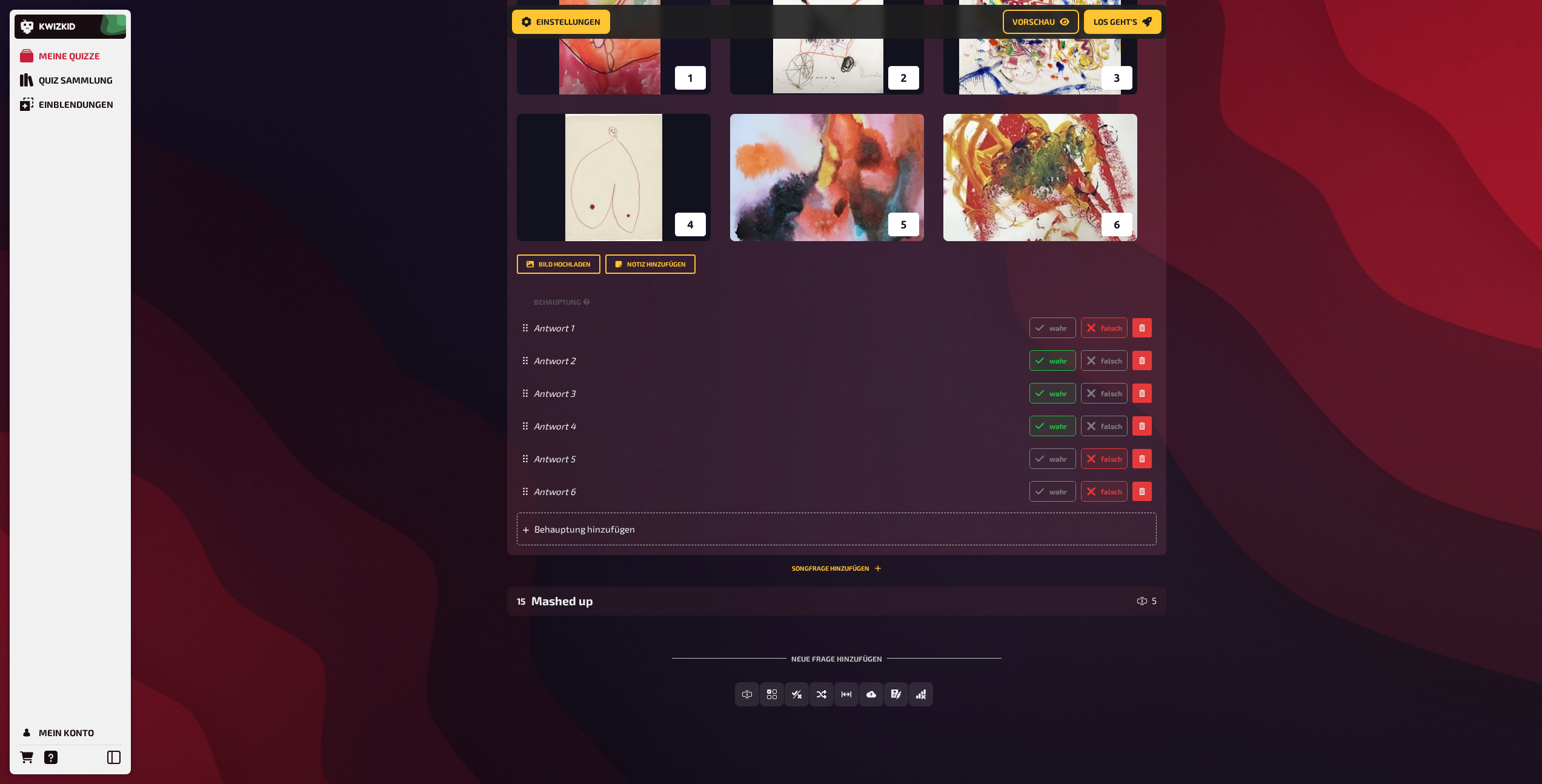
click at [831, 576] on div "14 Mythbuster - Art Edition 6 Wissen 6.00 Punkte Titel Mythbuster - Art Edition…" at bounding box center [836, 203] width 659 height 757
click at [826, 570] on button "Songfrage hinzufügen" at bounding box center [836, 568] width 89 height 8
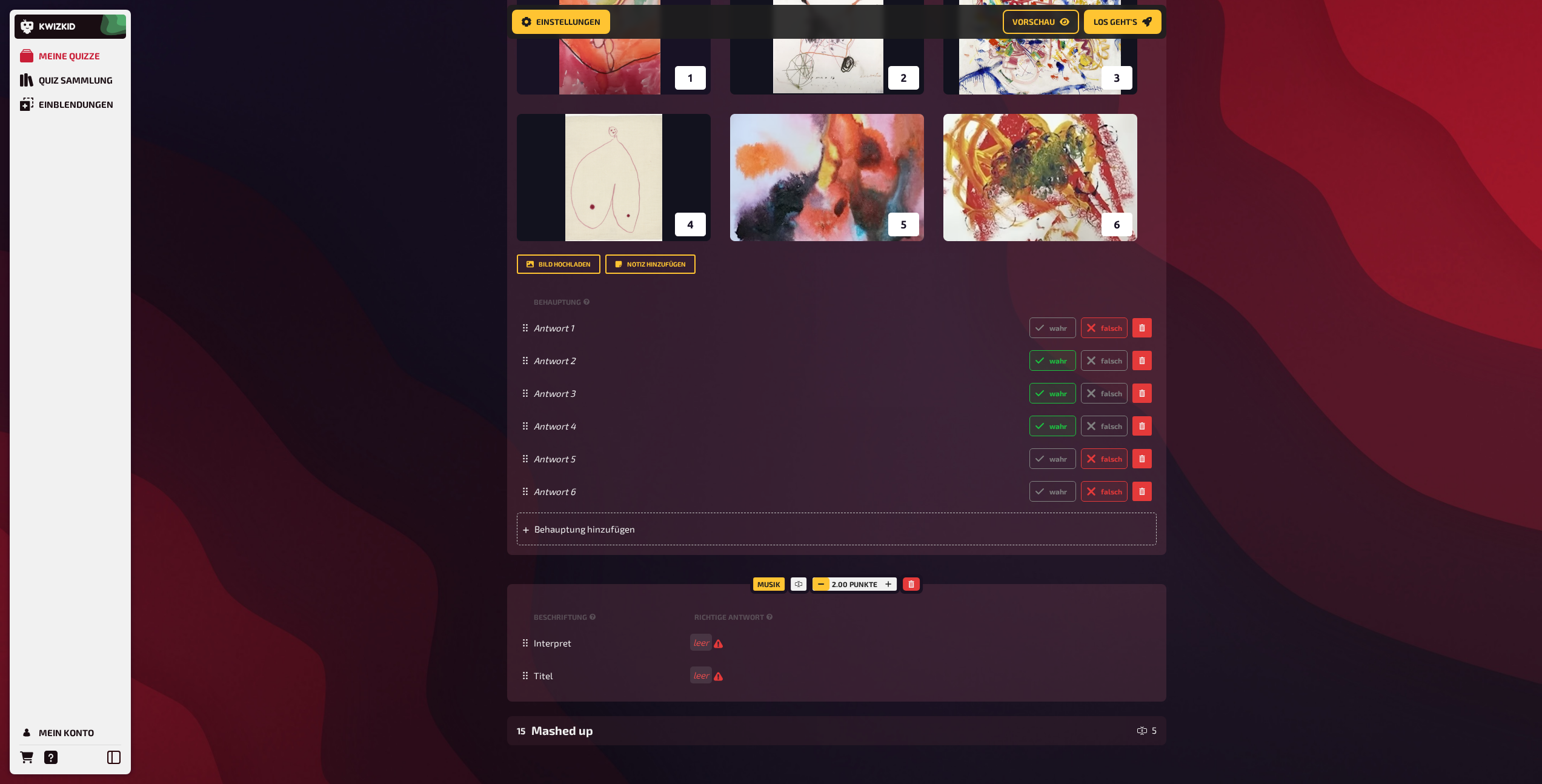
click at [820, 581] on icon "button" at bounding box center [820, 584] width 8 height 8
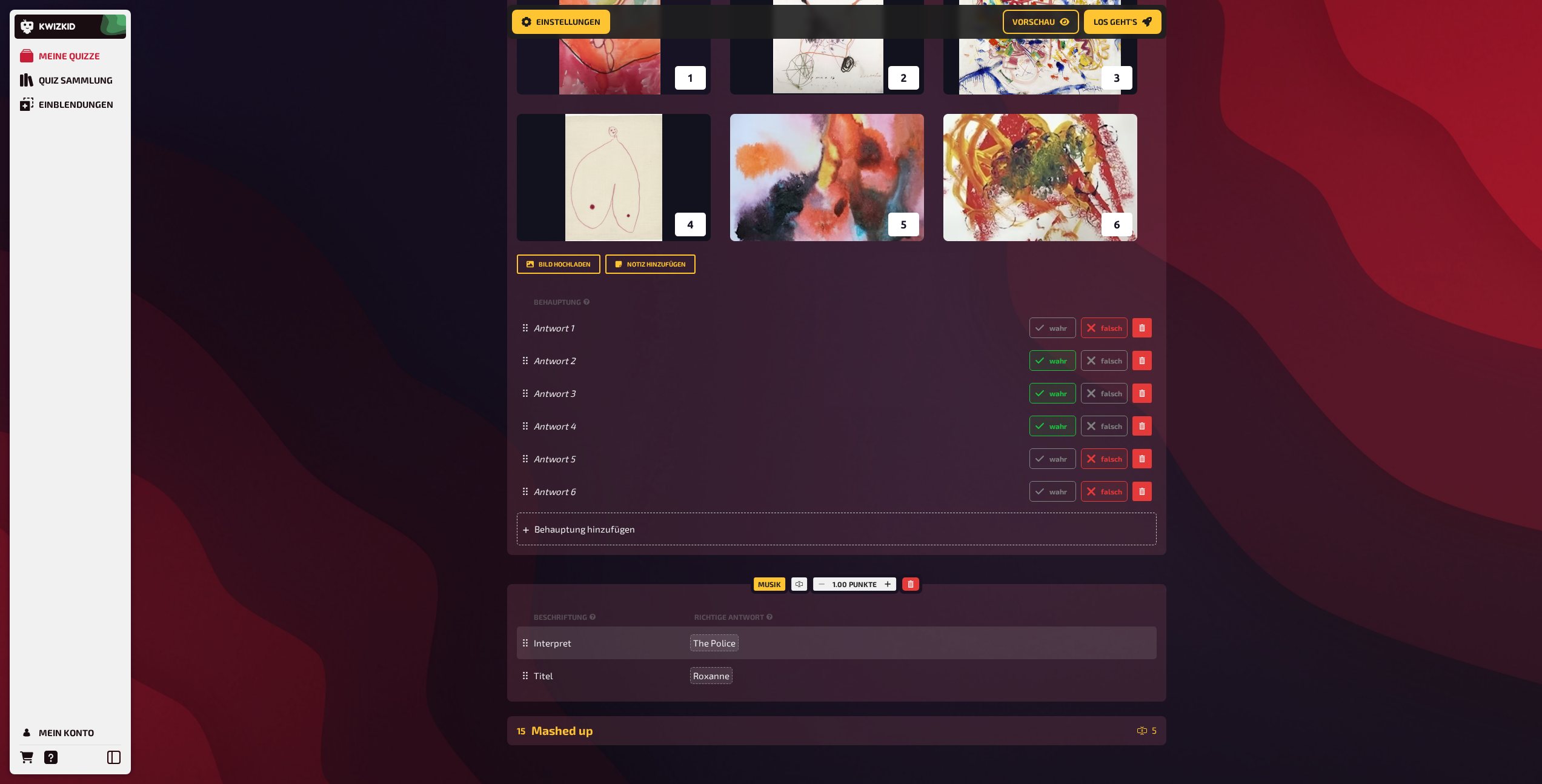
click at [652, 725] on div "Mashed up" at bounding box center [831, 730] width 601 height 14
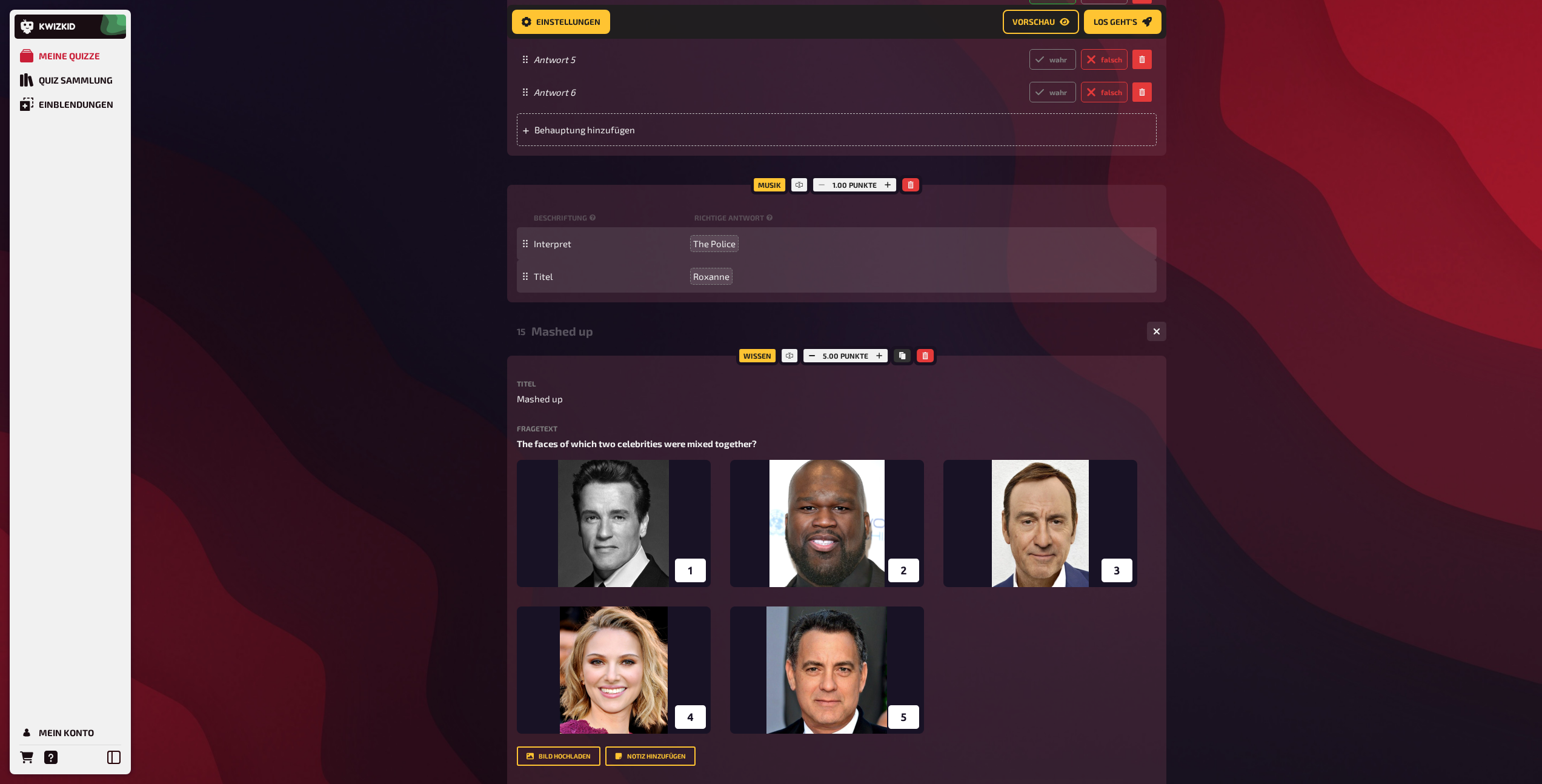
scroll to position [7839, 0]
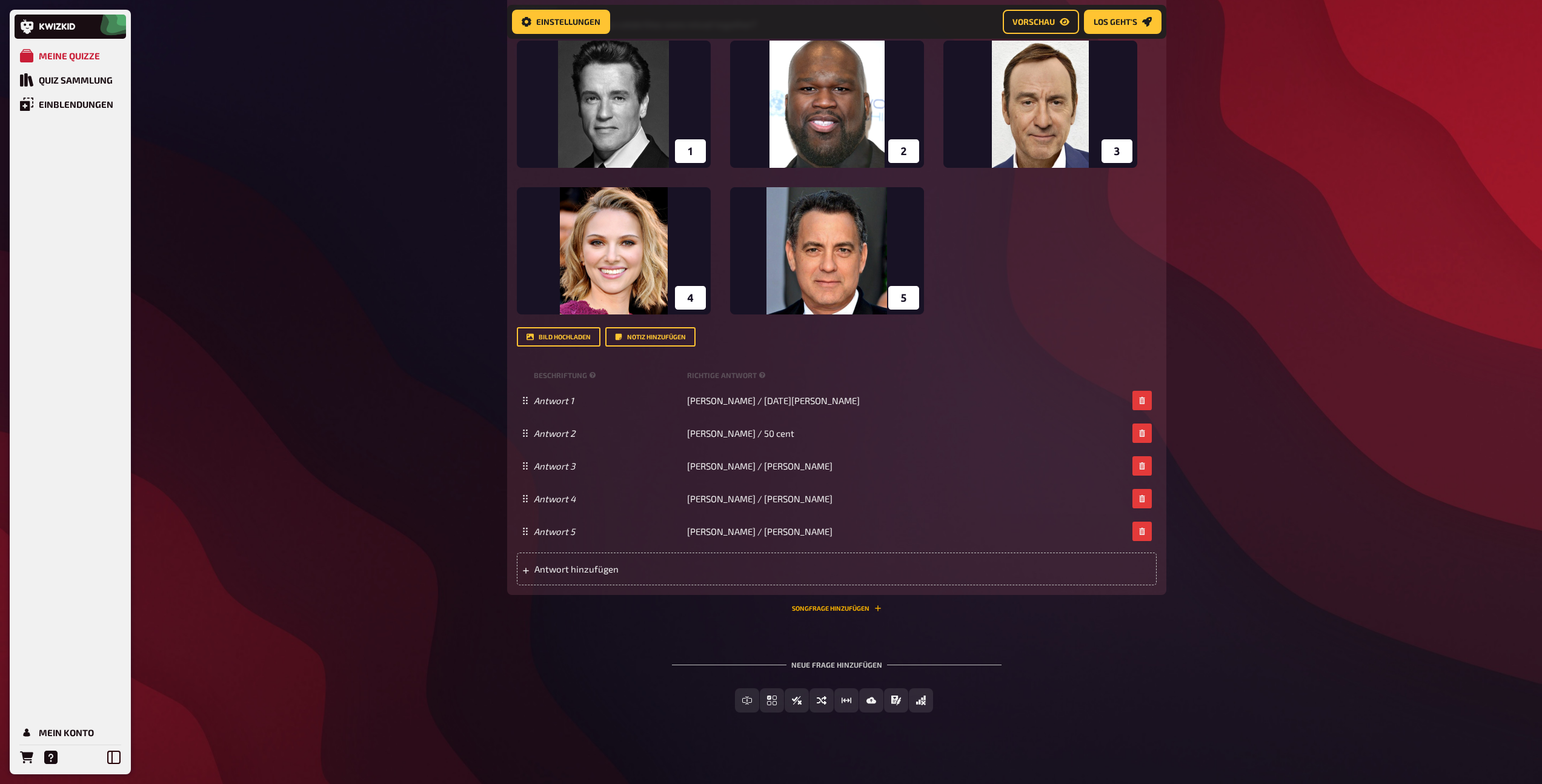
click at [812, 609] on button "Songfrage hinzufügen" at bounding box center [836, 608] width 89 height 8
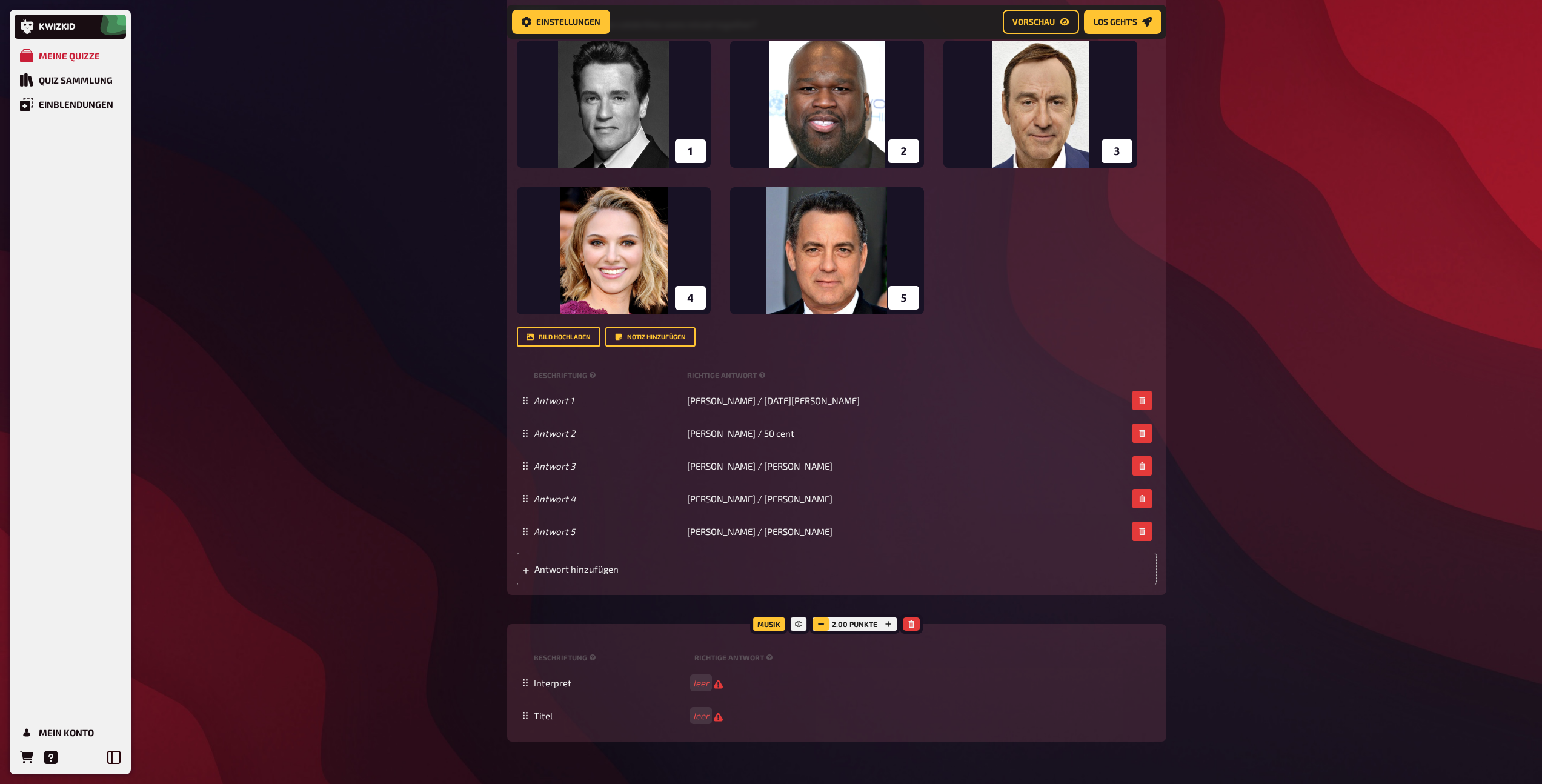
click at [827, 623] on button "button" at bounding box center [820, 623] width 17 height 13
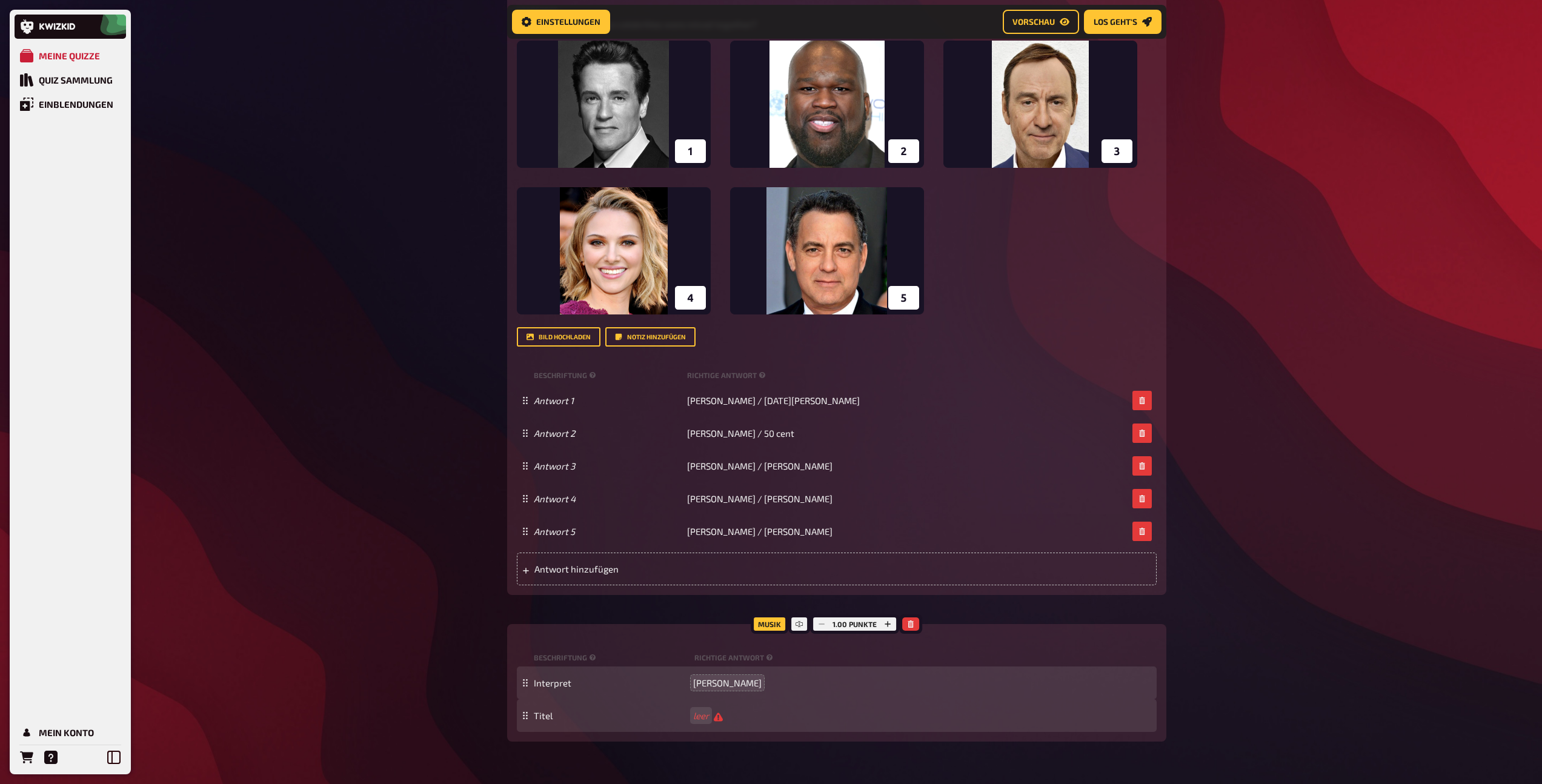
click at [699, 721] on div "Titel leer" at bounding box center [836, 715] width 640 height 33
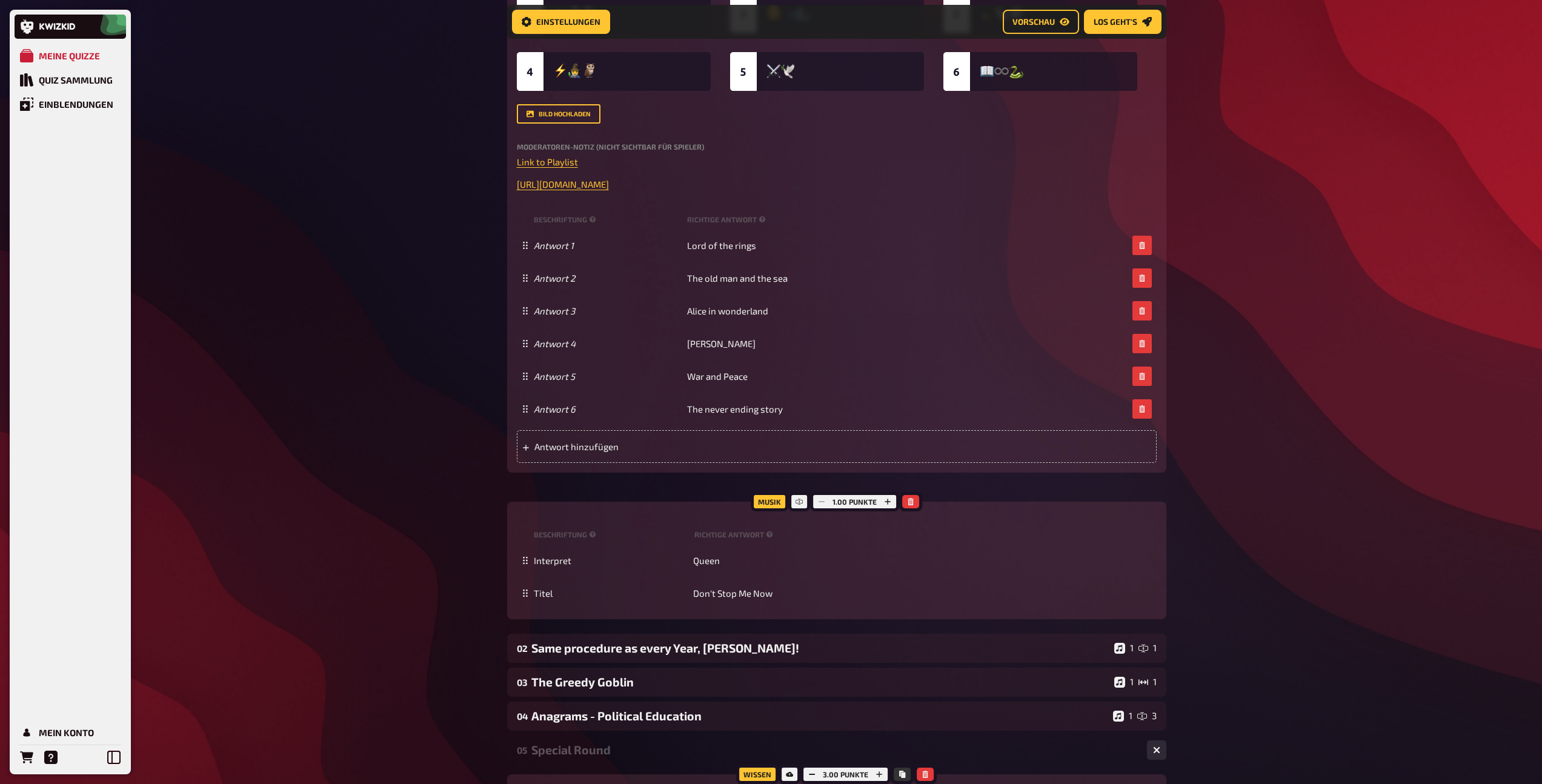
scroll to position [0, 0]
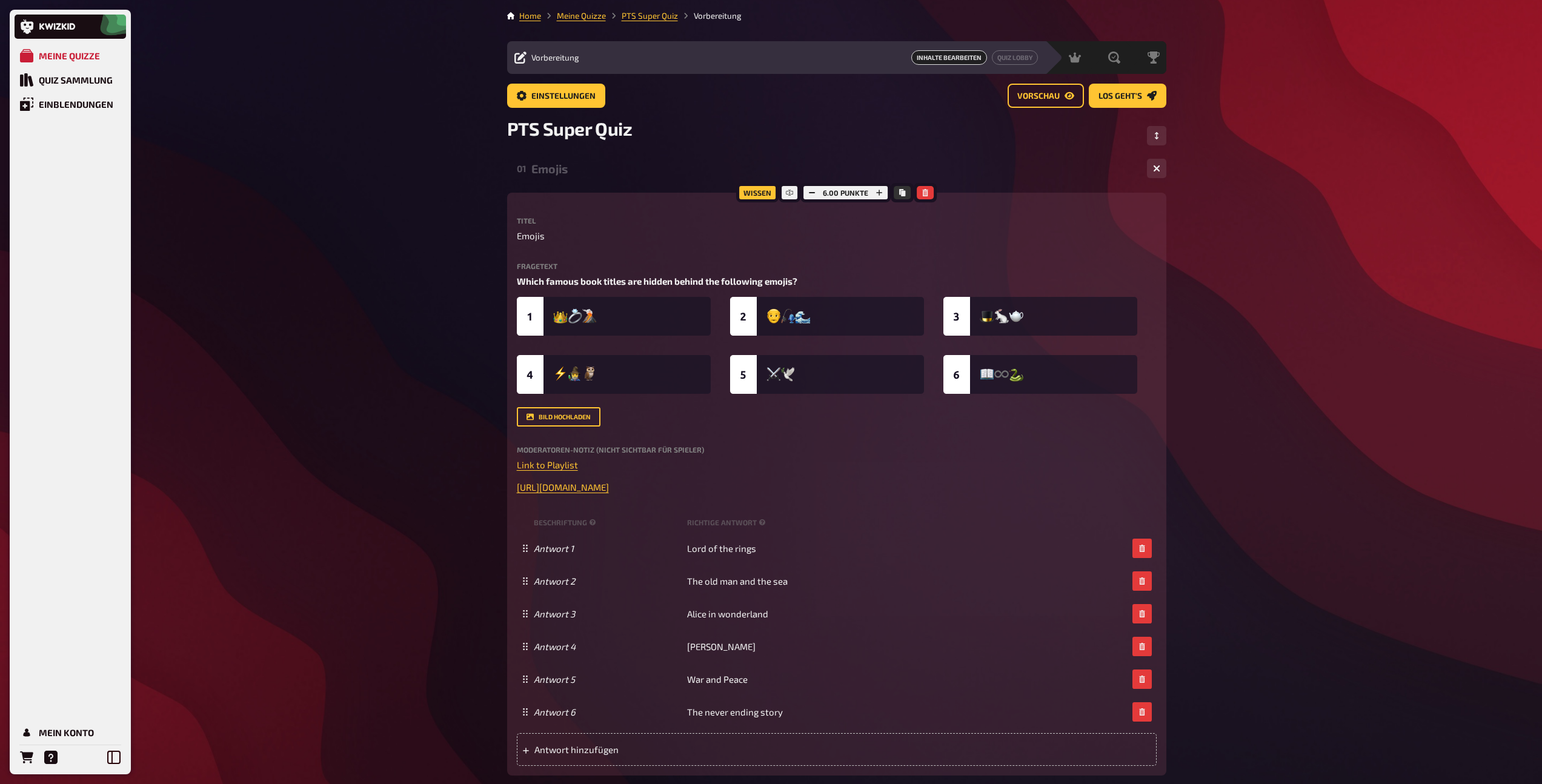
click at [589, 176] on div "01 Emojis 1 6" at bounding box center [836, 168] width 659 height 29
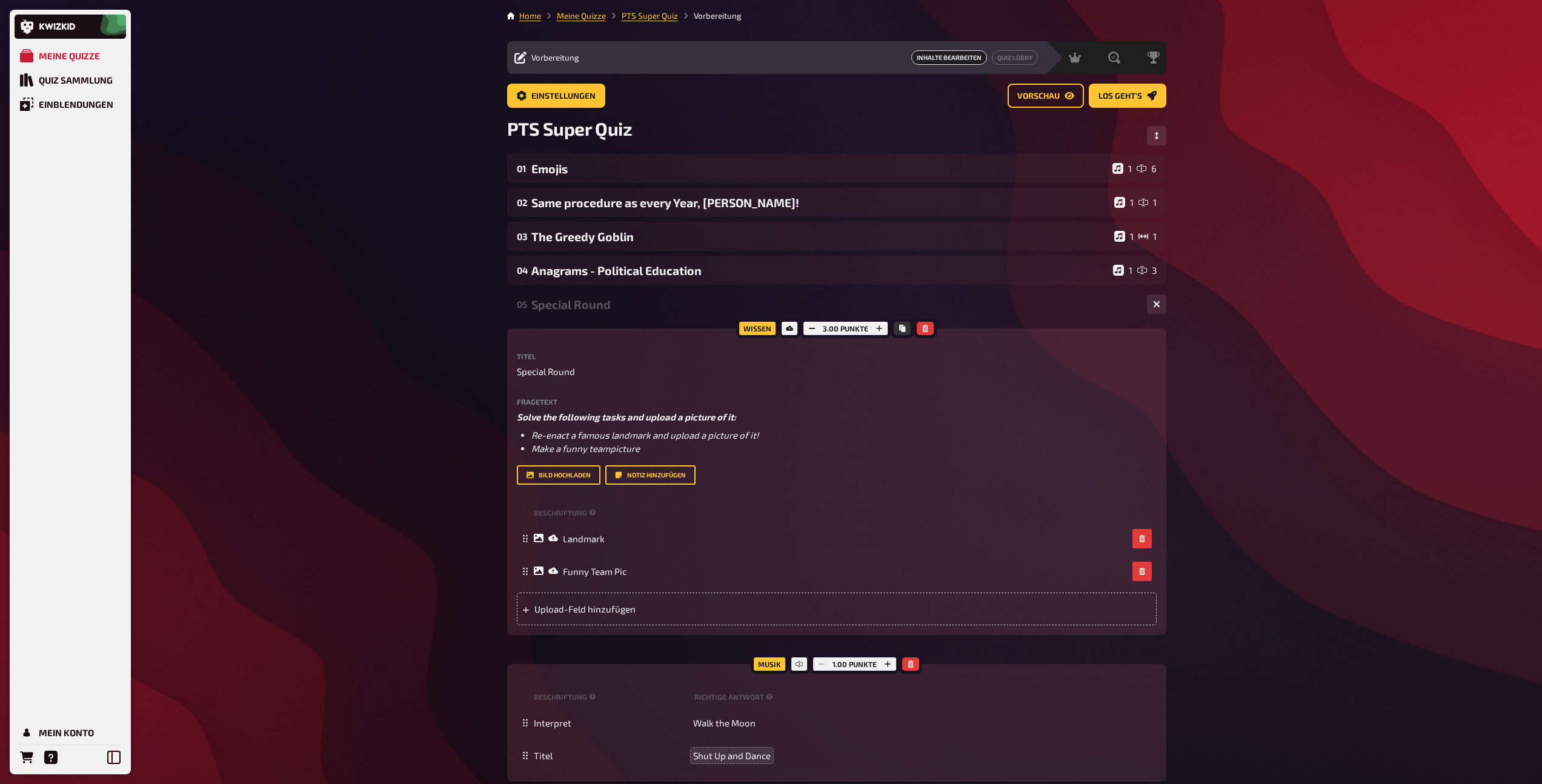
click at [579, 301] on div "Special Round" at bounding box center [834, 304] width 606 height 14
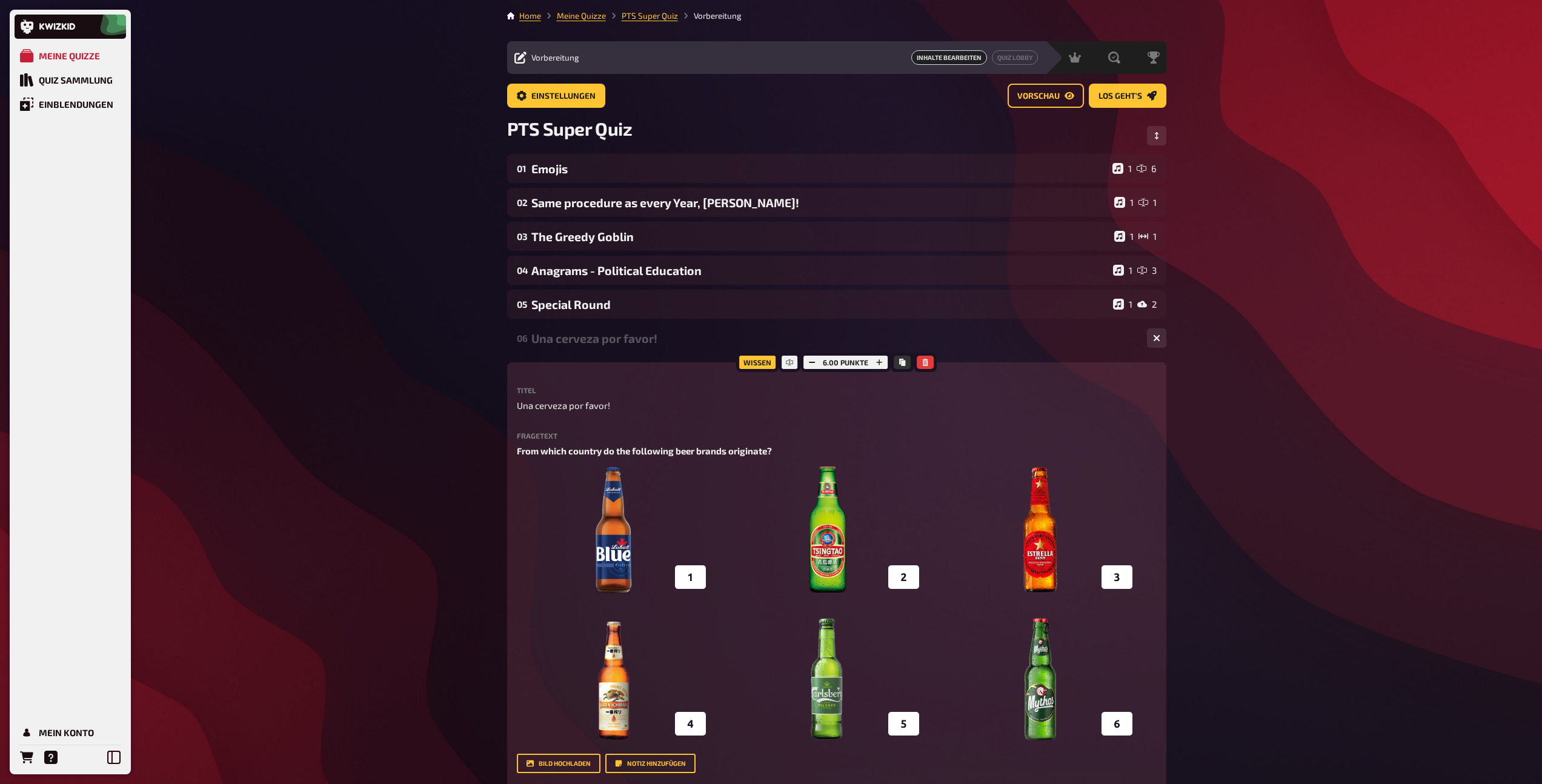
click at [587, 337] on div "Una cerveza por favor!" at bounding box center [834, 338] width 606 height 14
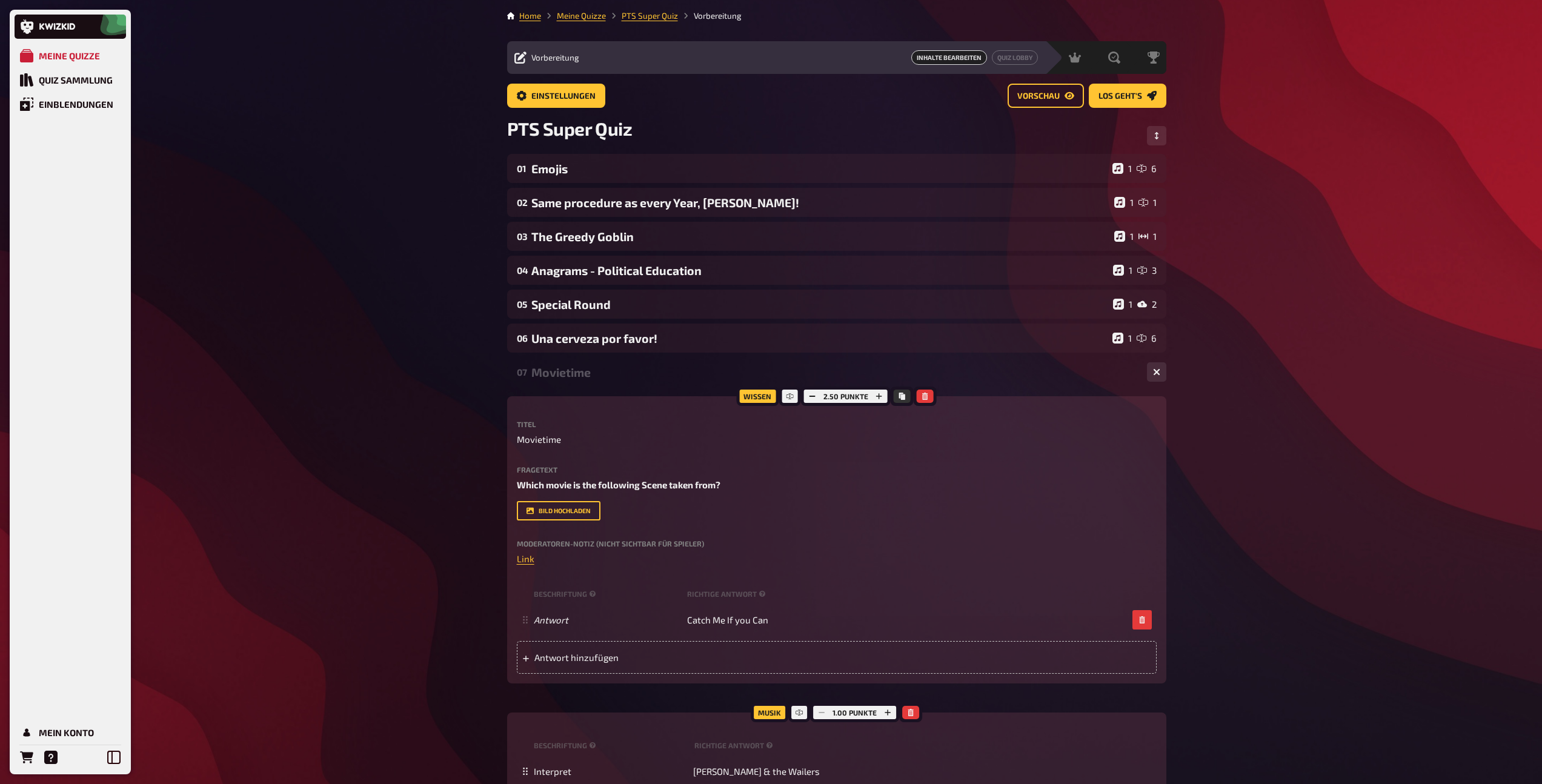
click at [592, 372] on div "Movietime" at bounding box center [834, 372] width 606 height 14
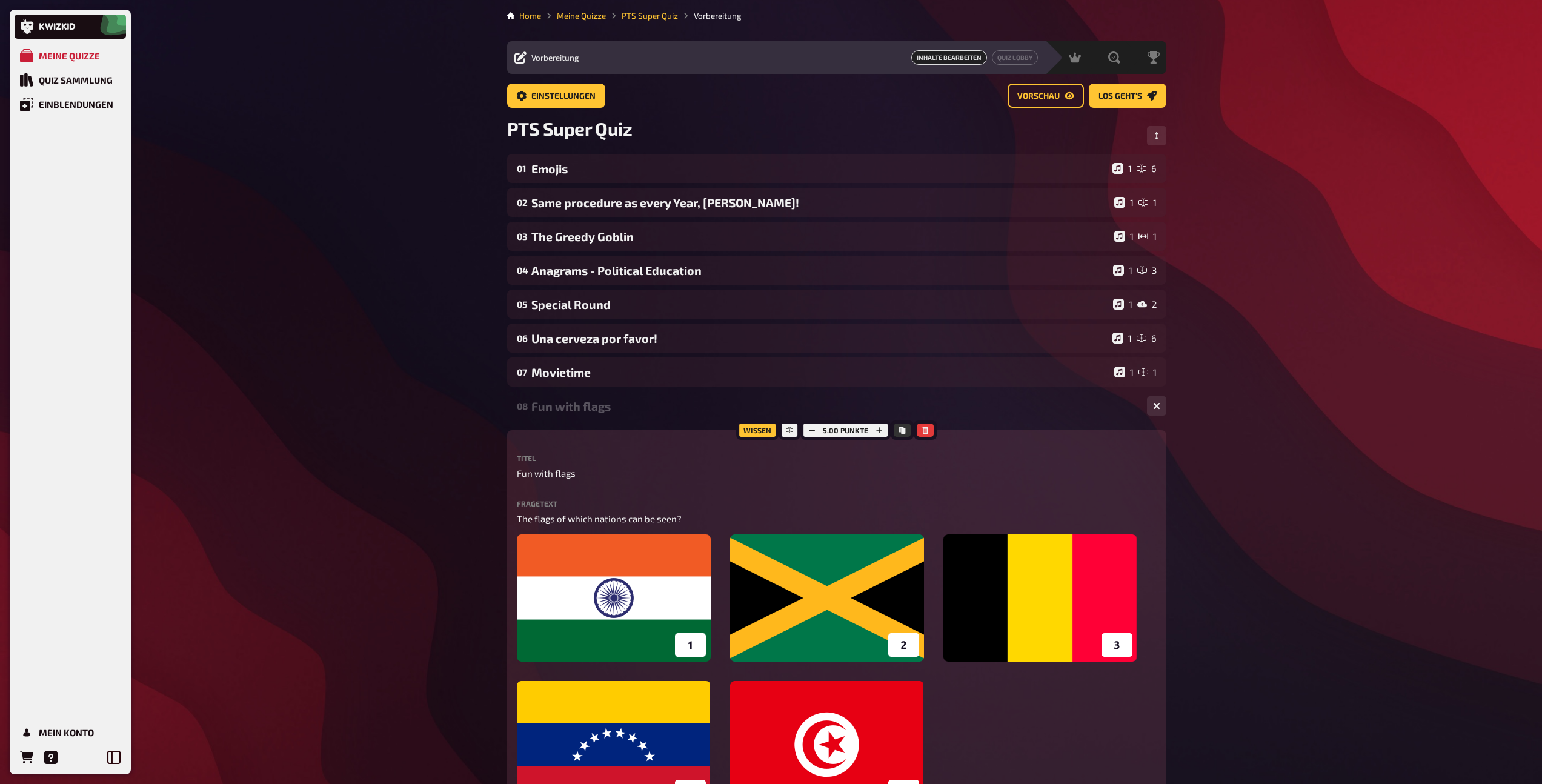
click at [591, 397] on div "08 Fun with flags 1 5" at bounding box center [836, 405] width 659 height 29
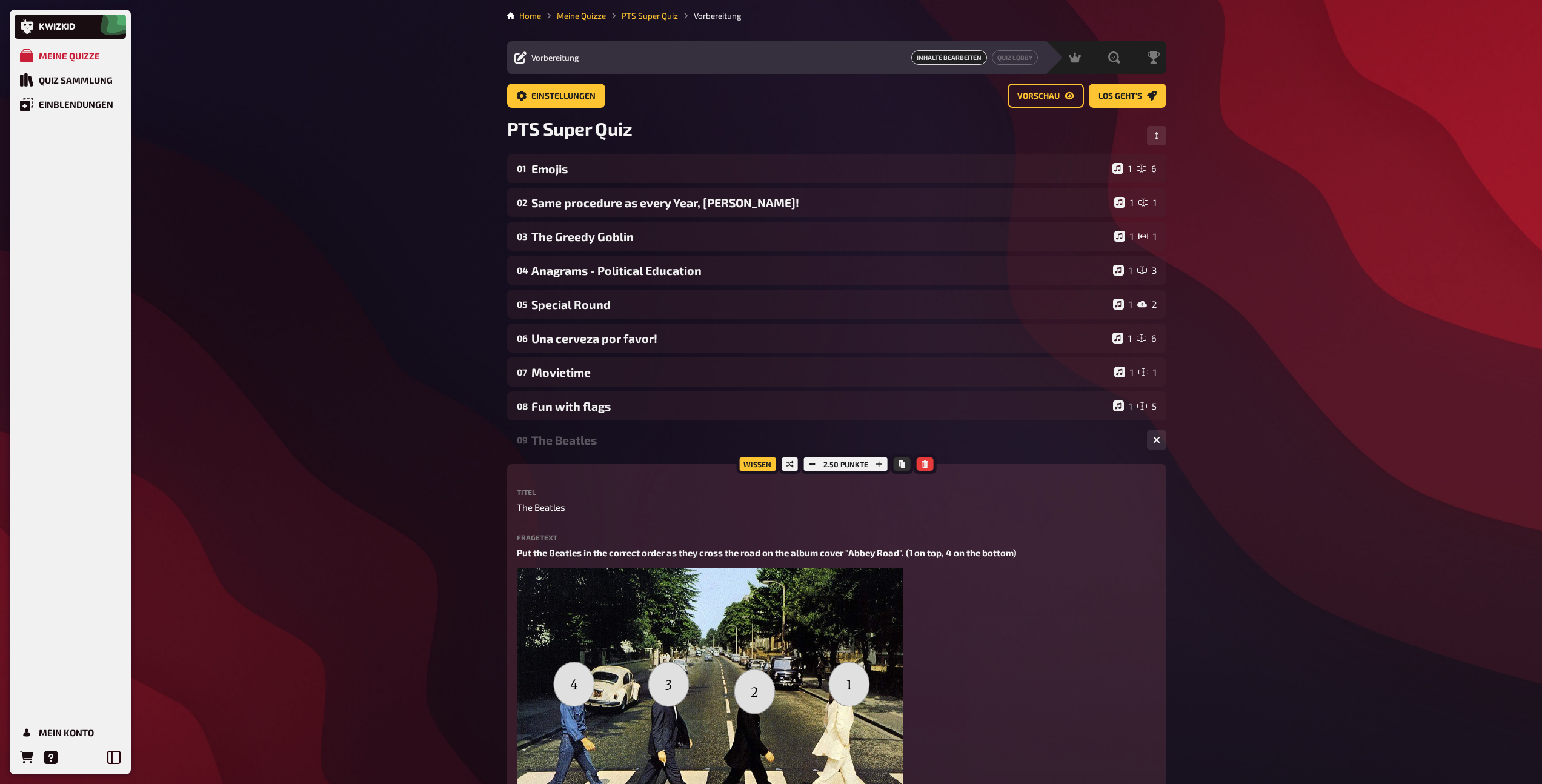
click at [594, 433] on div "The Beatles" at bounding box center [834, 440] width 606 height 14
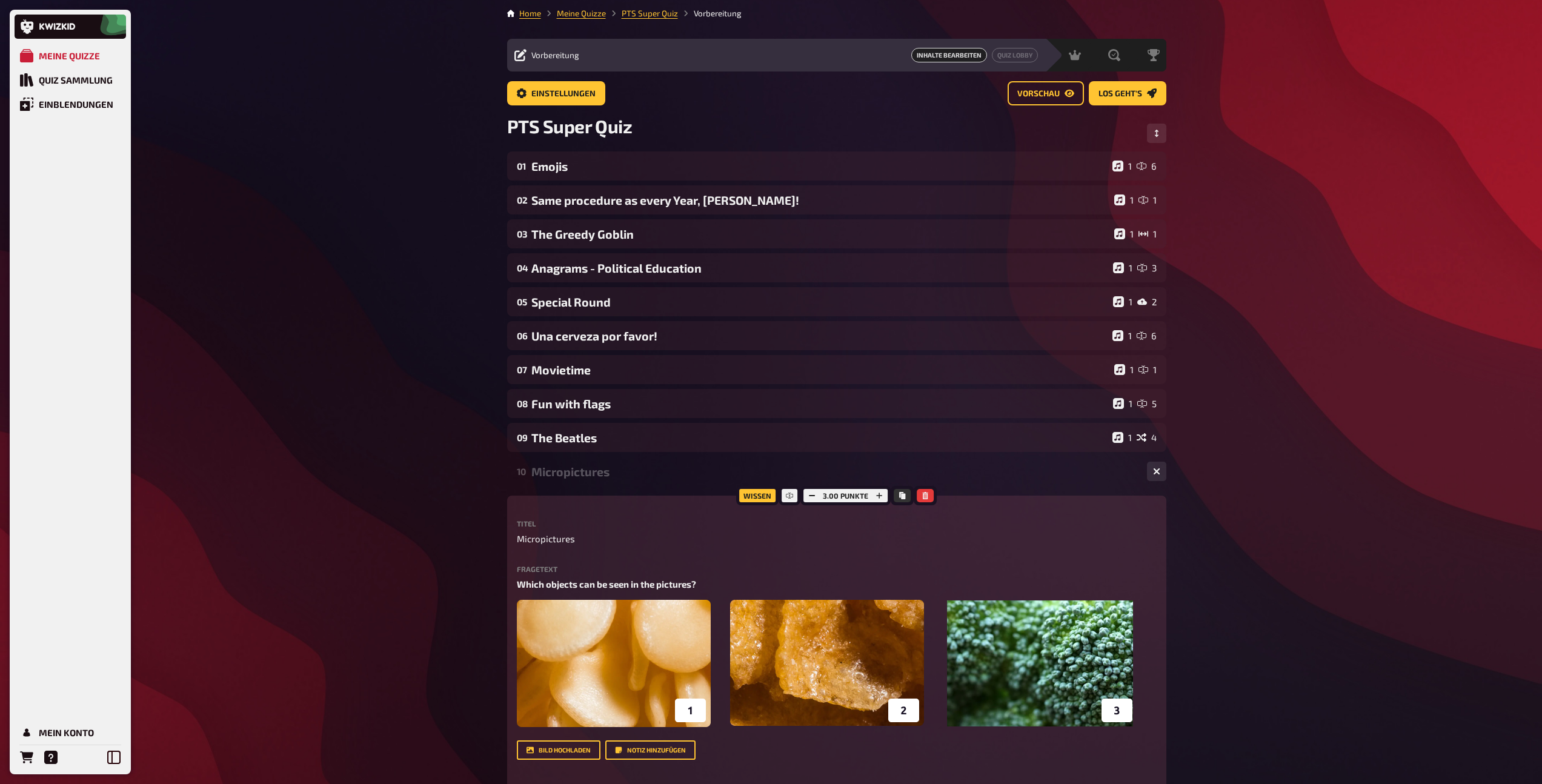
click at [601, 478] on div "10 Micropictures 1 3" at bounding box center [836, 471] width 659 height 29
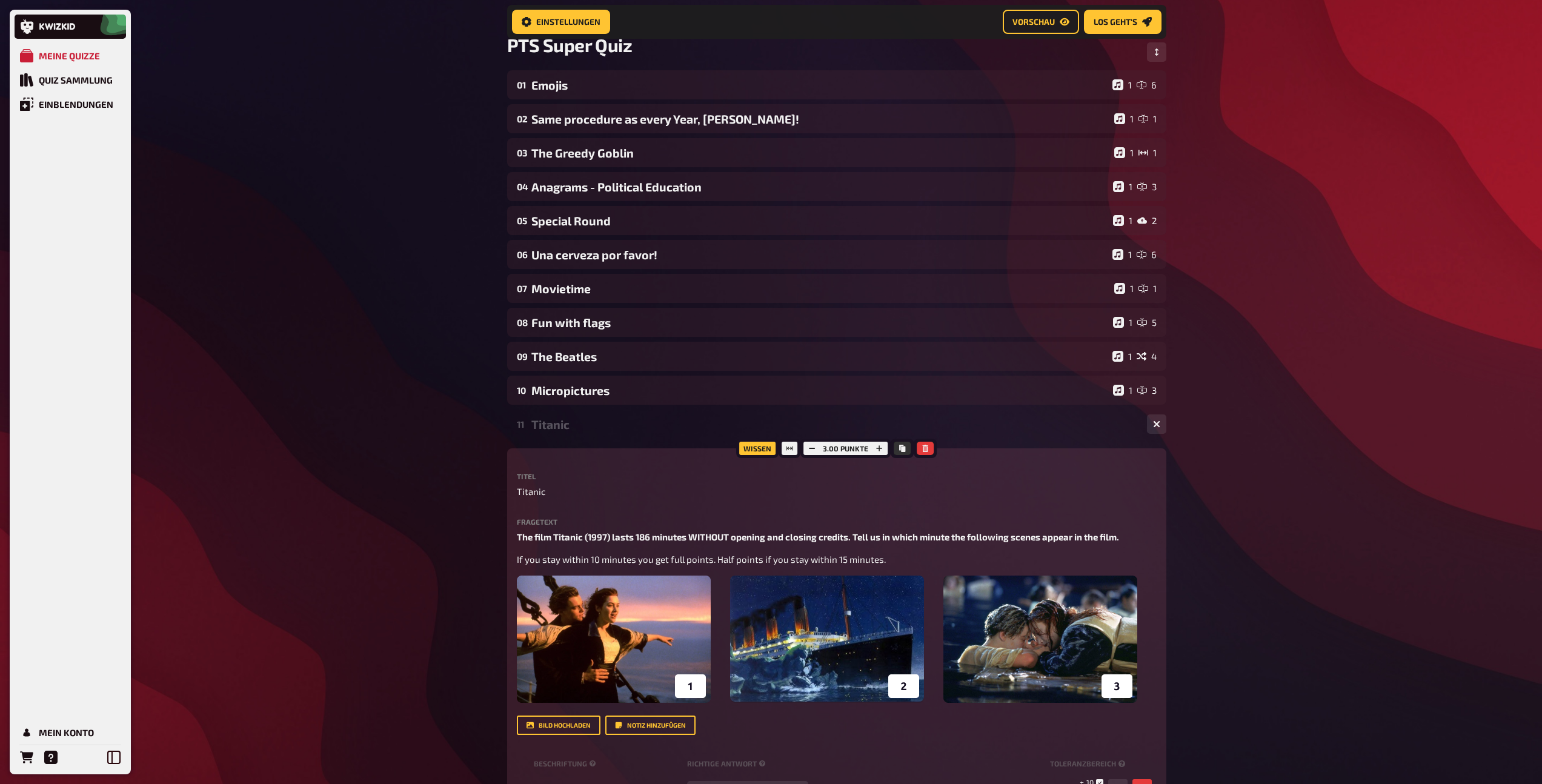
scroll to position [95, 0]
drag, startPoint x: 588, startPoint y: 432, endPoint x: 591, endPoint y: 443, distance: 11.4
click at [588, 432] on div "11 Titanic 1 3" at bounding box center [836, 423] width 659 height 29
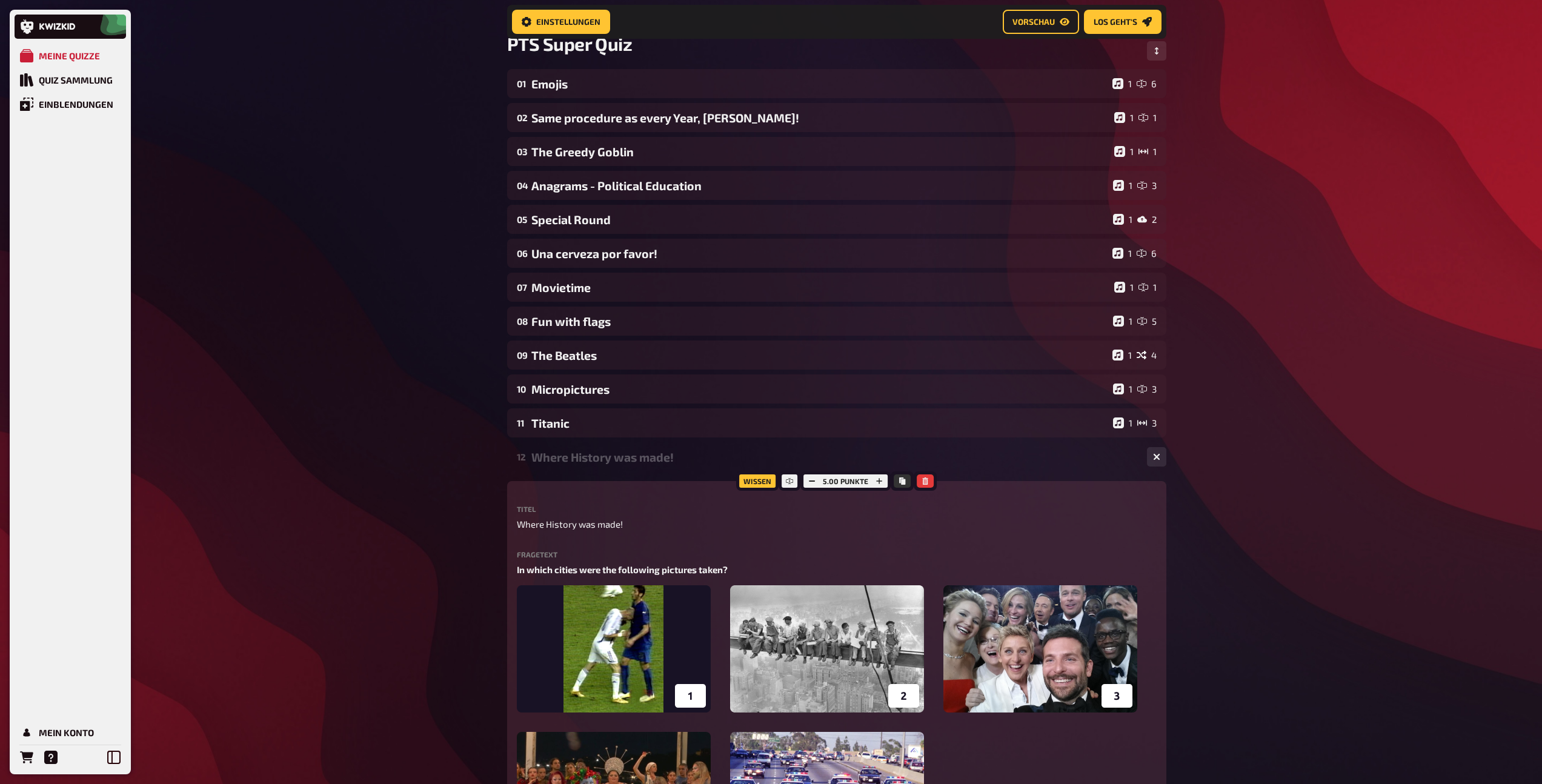
click at [612, 458] on div "Where History was made!" at bounding box center [834, 457] width 606 height 14
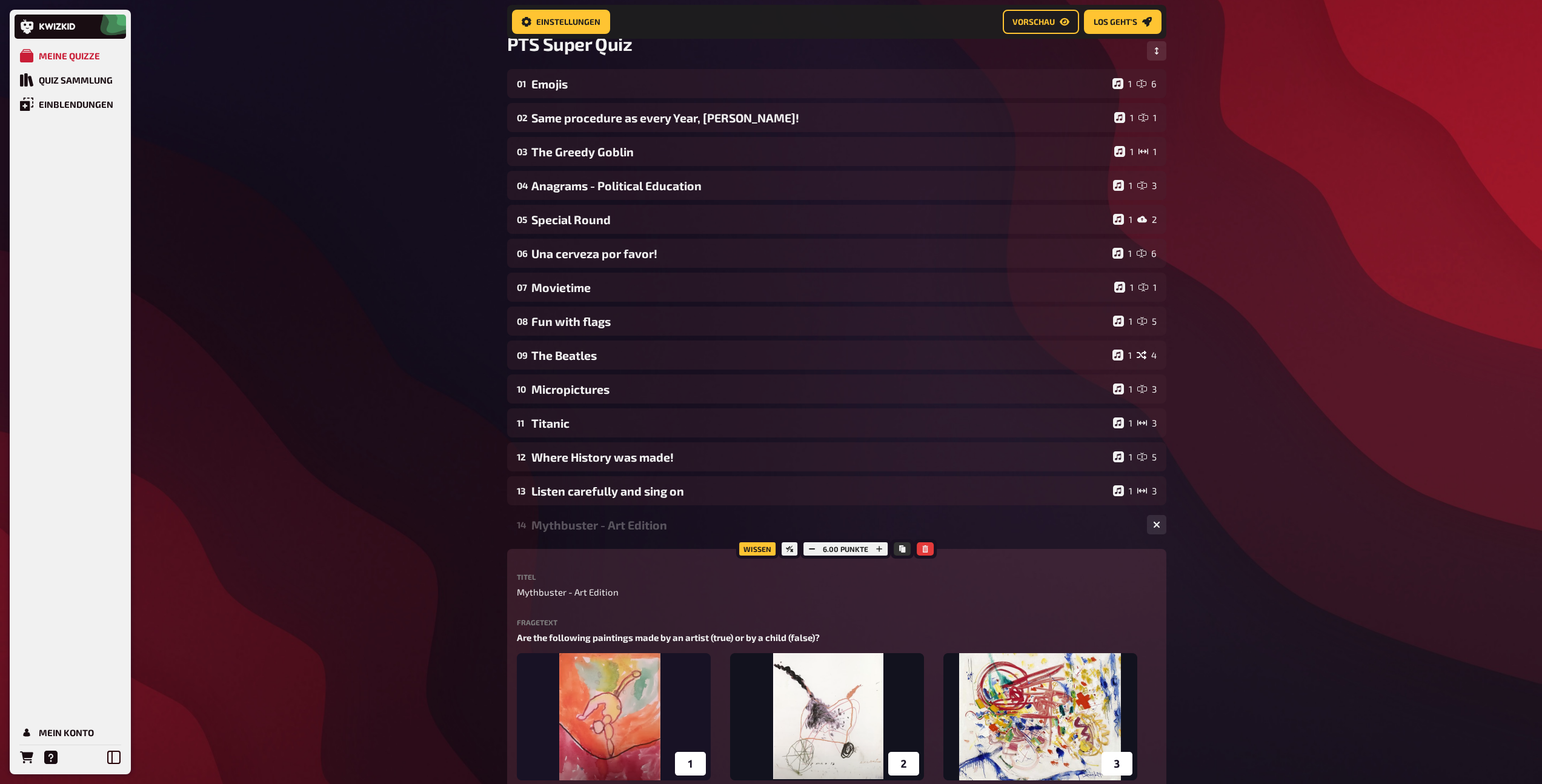
click at [618, 520] on div "Mythbuster - Art Edition" at bounding box center [834, 525] width 606 height 14
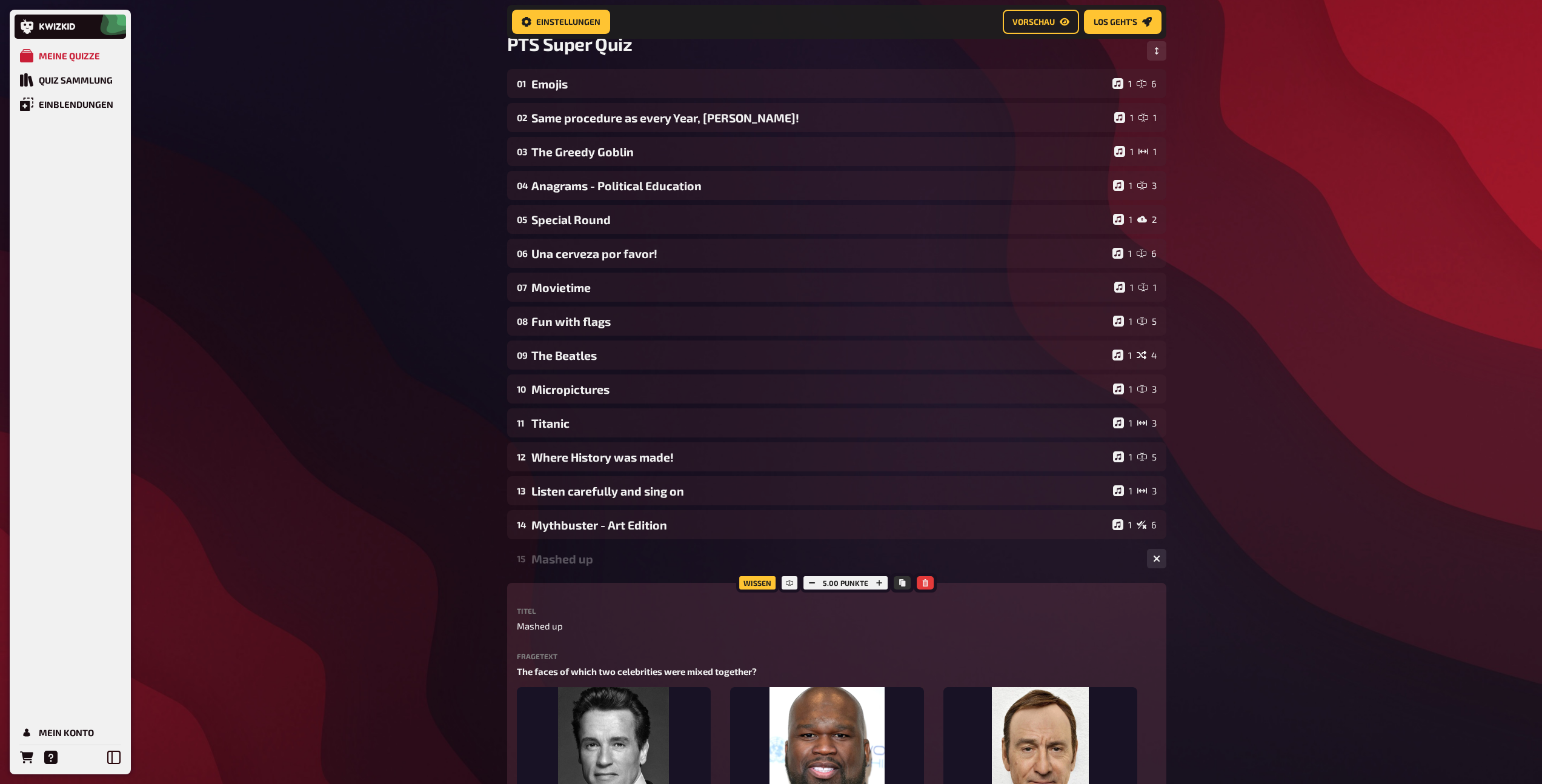
click at [614, 555] on div "Mashed up" at bounding box center [834, 559] width 606 height 14
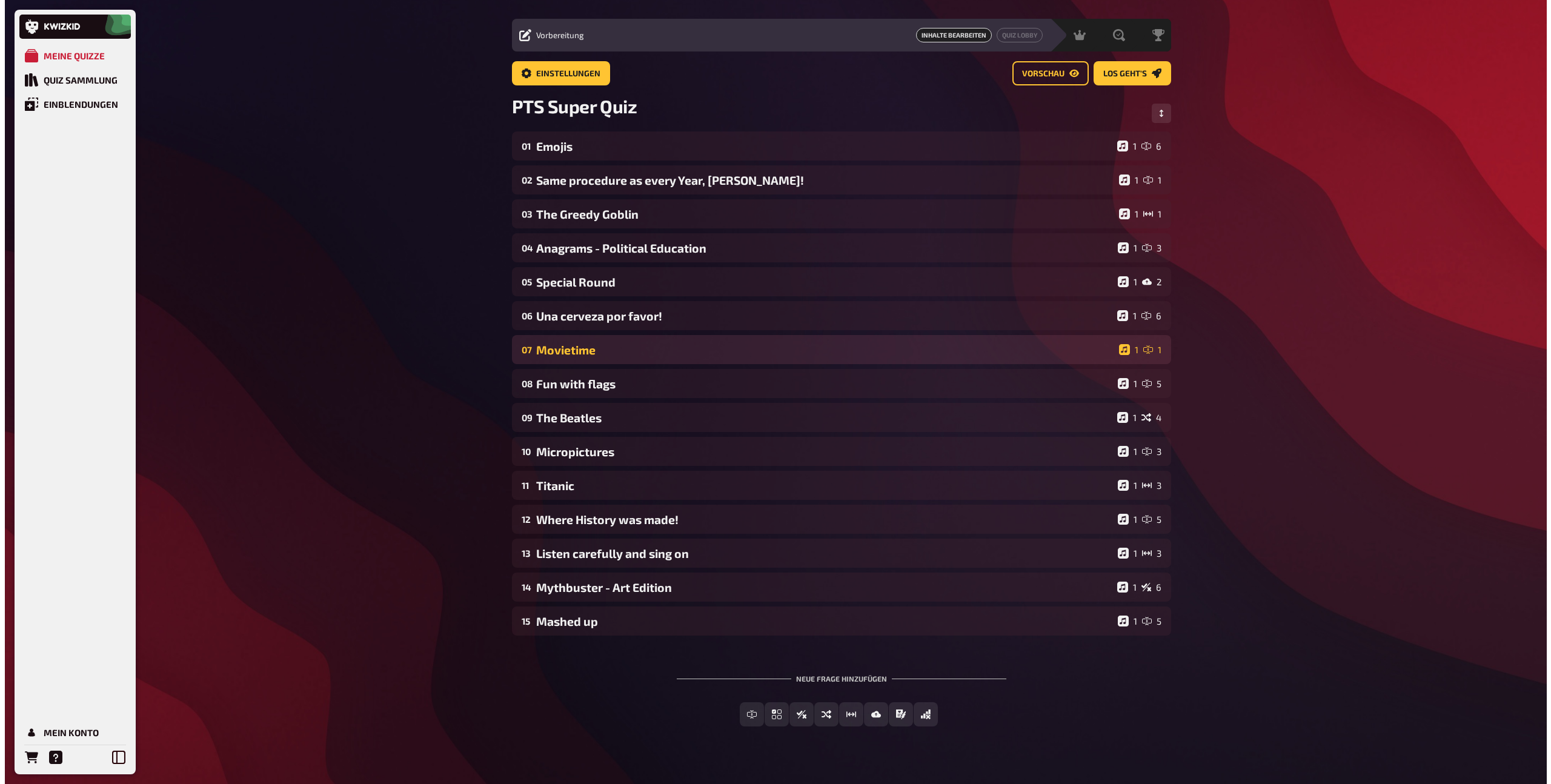
scroll to position [0, 0]
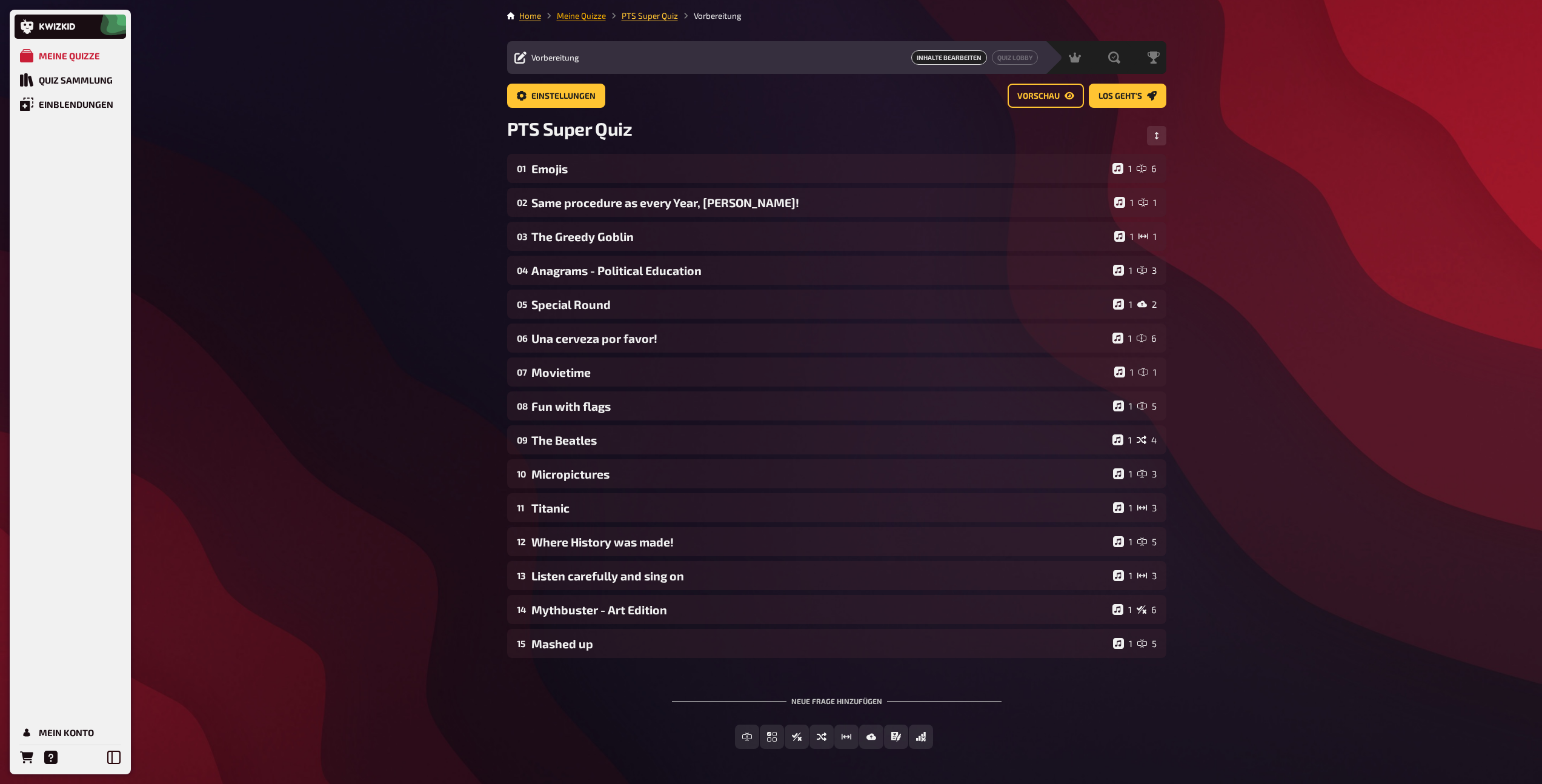
click at [577, 14] on link "Meine Quizze" at bounding box center [581, 16] width 49 height 10
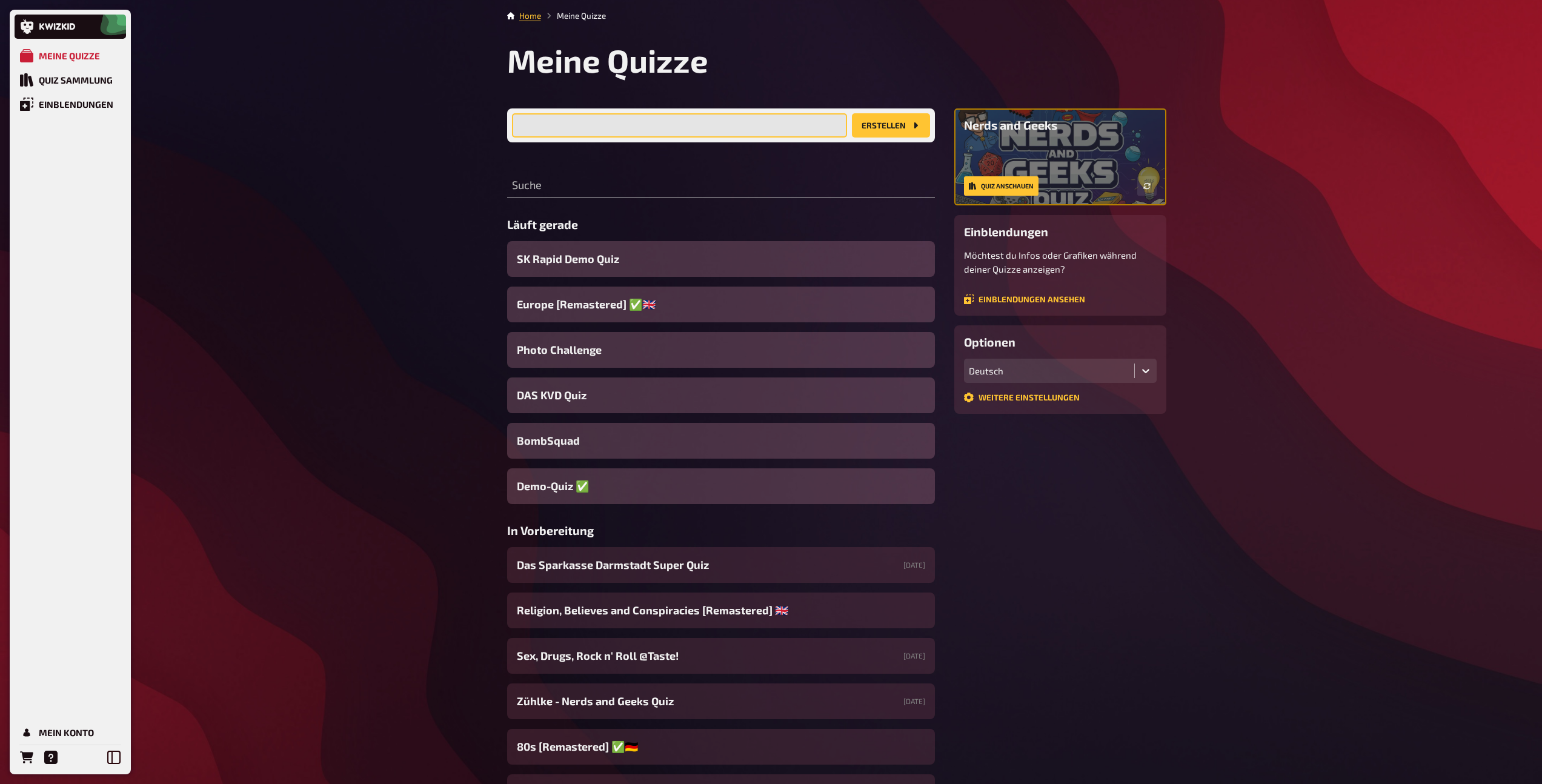
click at [670, 129] on input "text" at bounding box center [680, 125] width 335 height 24
type input "Das Genoverband Super Quiz"
click at [893, 126] on button "Erstellen" at bounding box center [891, 125] width 78 height 24
